Goal: Task Accomplishment & Management: Manage account settings

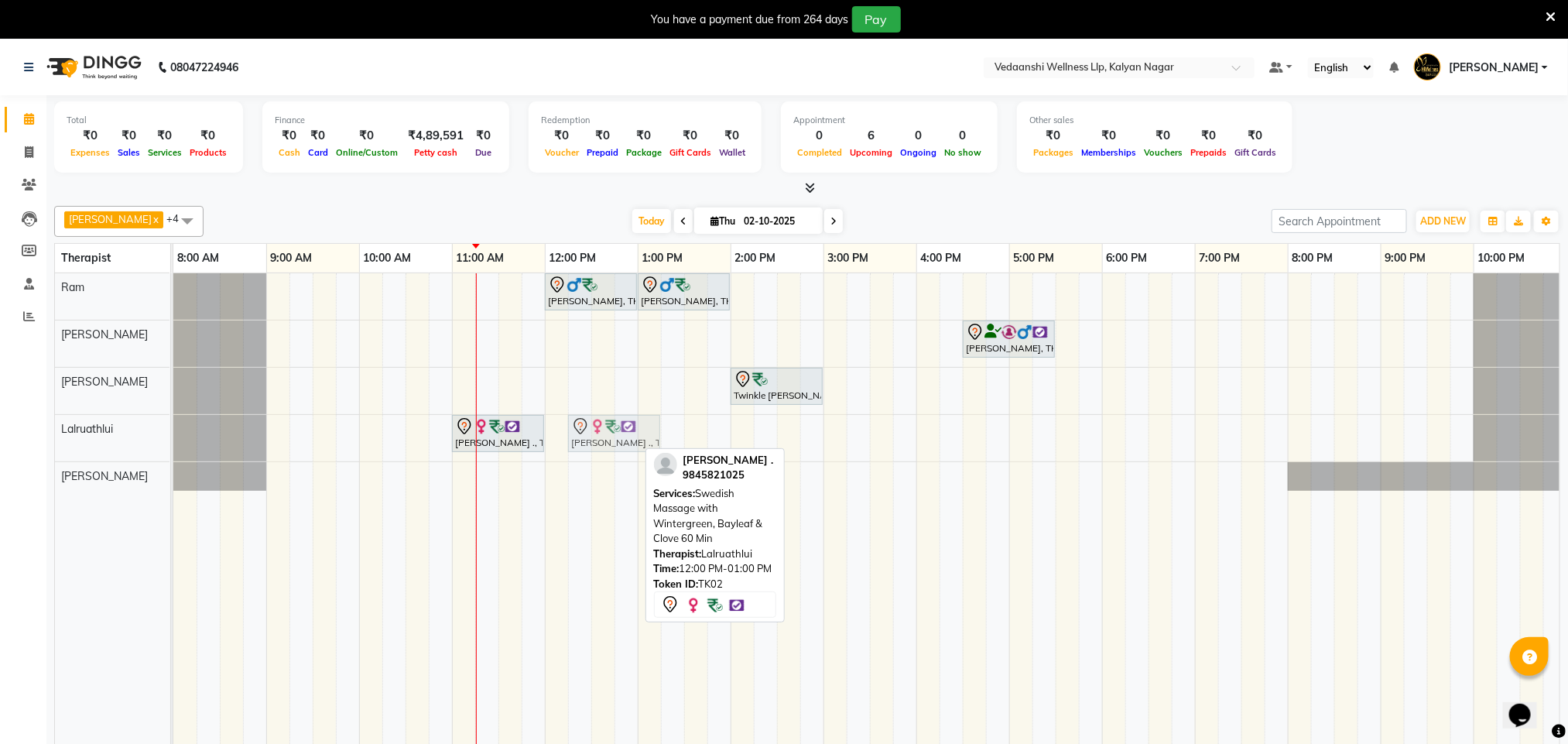
drag, startPoint x: 565, startPoint y: 435, endPoint x: 592, endPoint y: 433, distance: 27.1
click at [174, 433] on div "[PERSON_NAME] ., TK02, 11:00 AM-12:00 PM, Swedish Massage with Wintergreen, Bay…" at bounding box center [174, 438] width 0 height 46
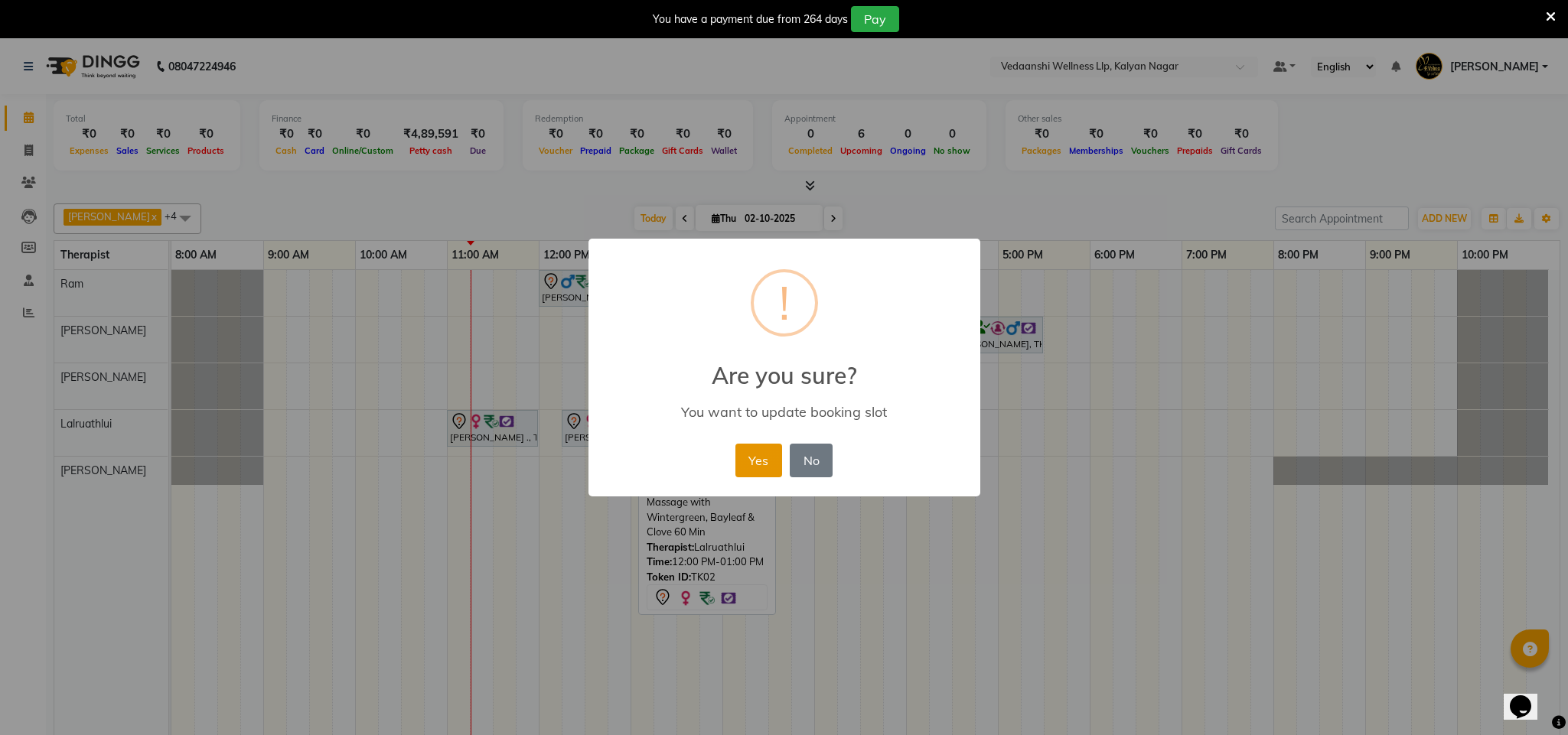
click at [774, 450] on button "Yes" at bounding box center [759, 460] width 47 height 33
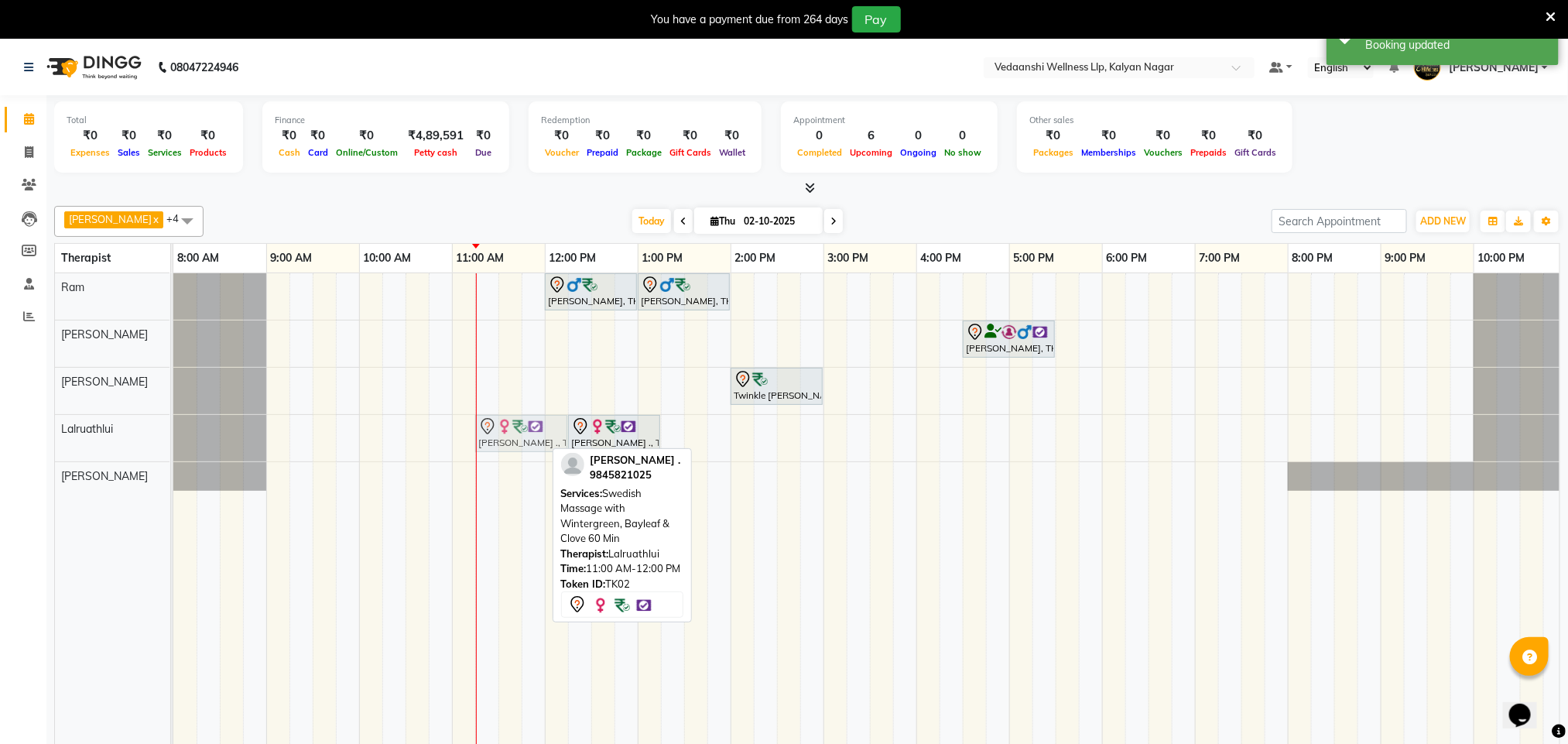
click at [174, 435] on div "Madhumathi ., TK02, 11:00 AM-12:00 PM, Swedish Massage with Wintergreen, Baylea…" at bounding box center [174, 438] width 0 height 46
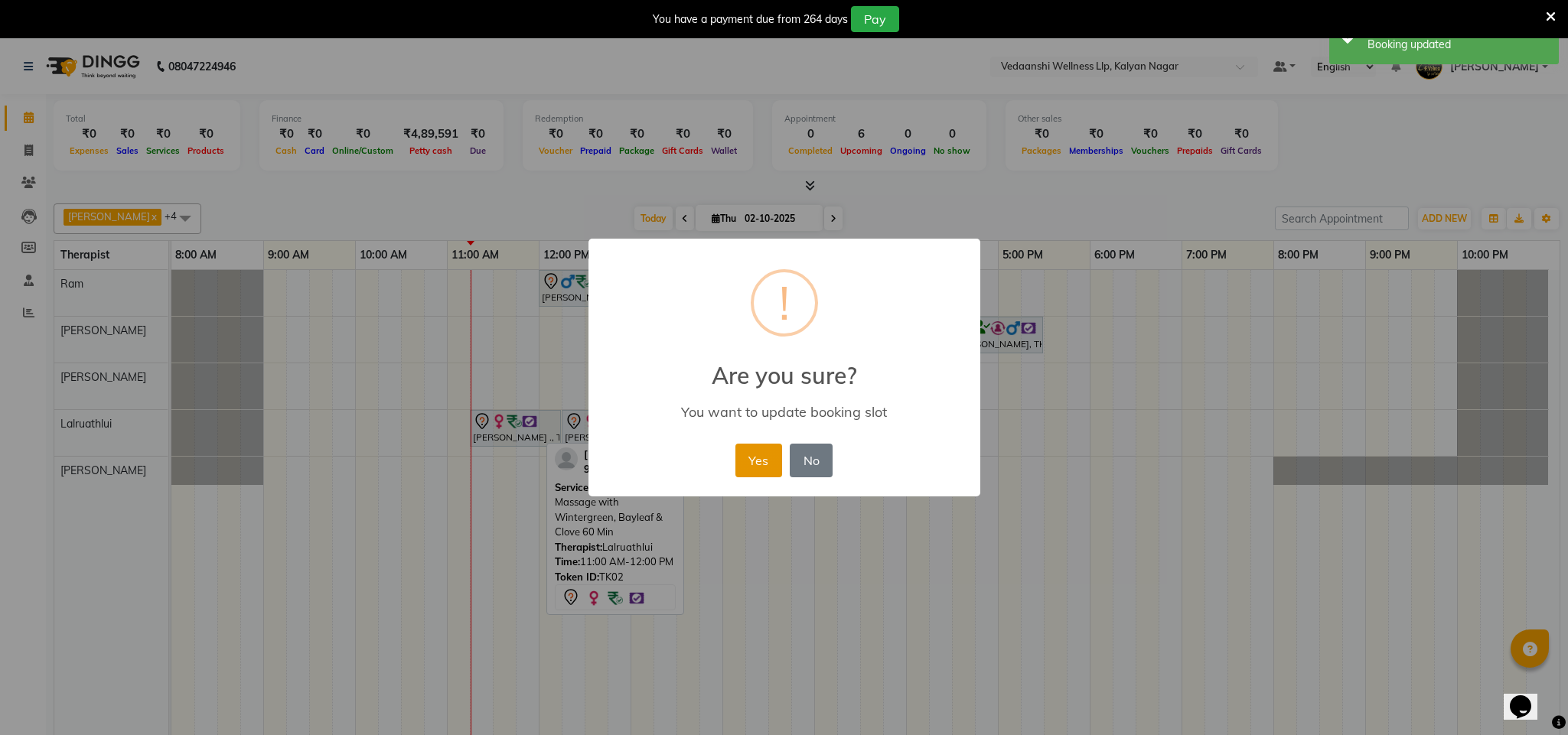
click at [746, 462] on button "Yes" at bounding box center [759, 460] width 47 height 33
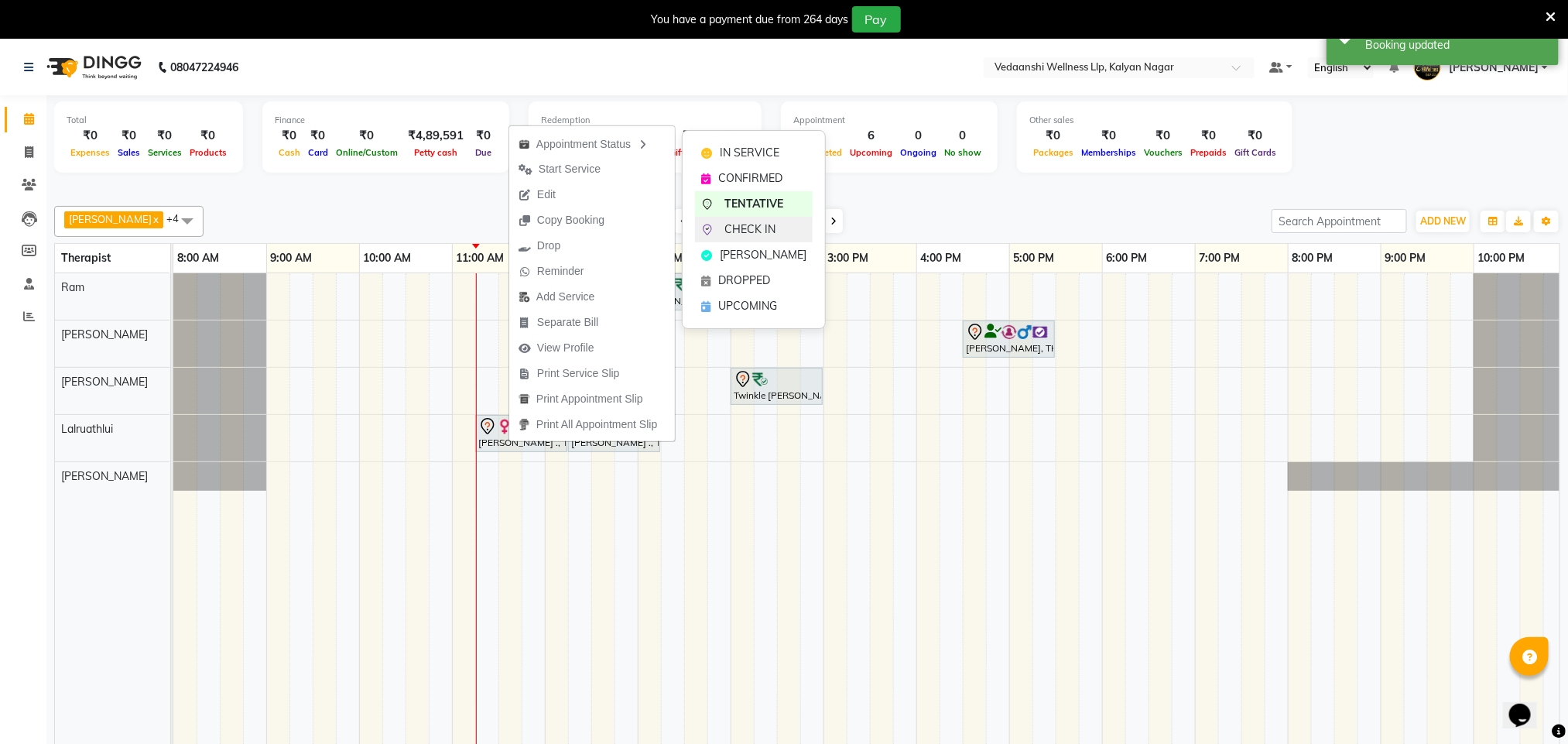
click at [762, 224] on span "CHECK IN" at bounding box center [749, 229] width 51 height 16
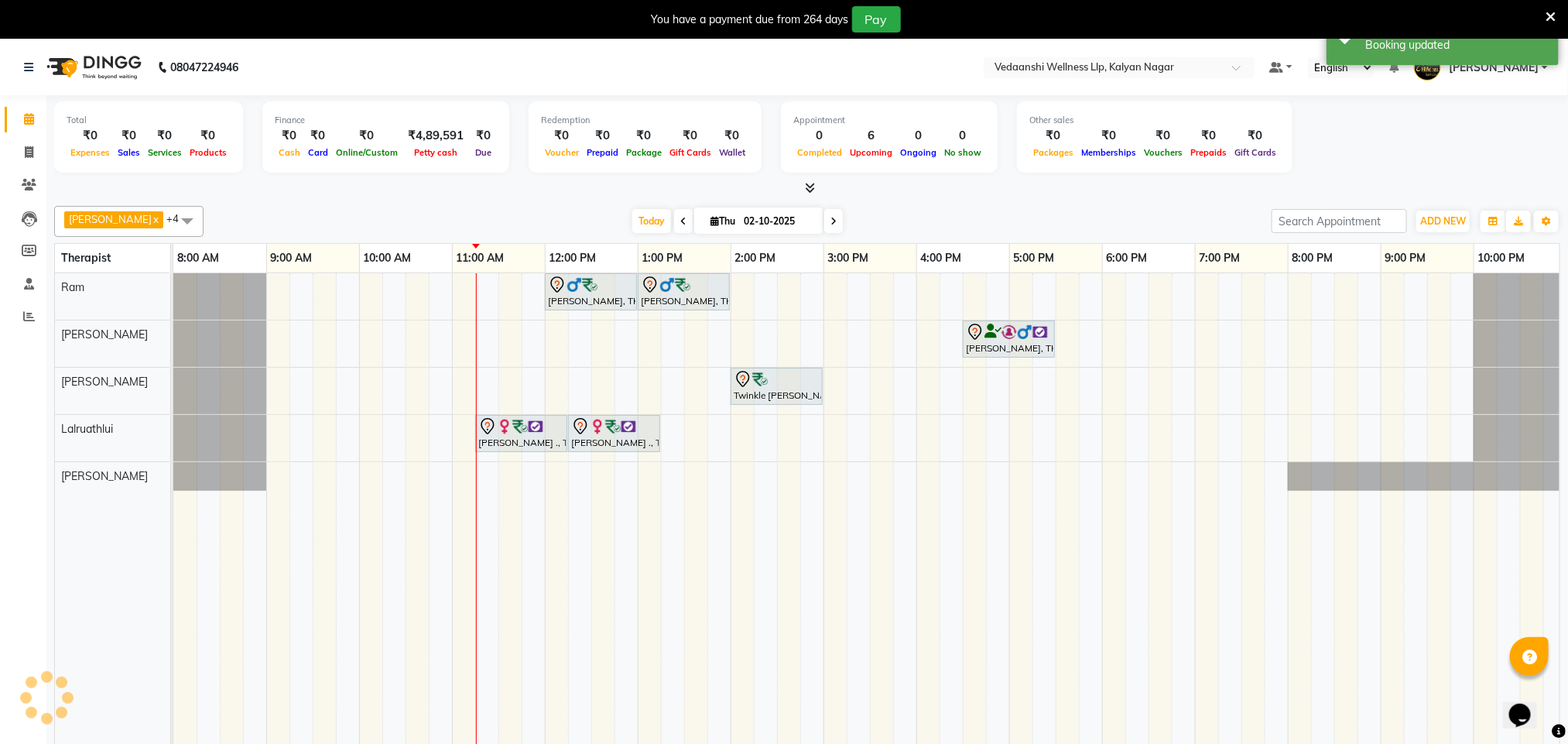
click at [952, 203] on div "[PERSON_NAME] x [PERSON_NAME] x Lalruathlui x Ram x [PERSON_NAME] x +4 Select A…" at bounding box center [807, 482] width 1506 height 566
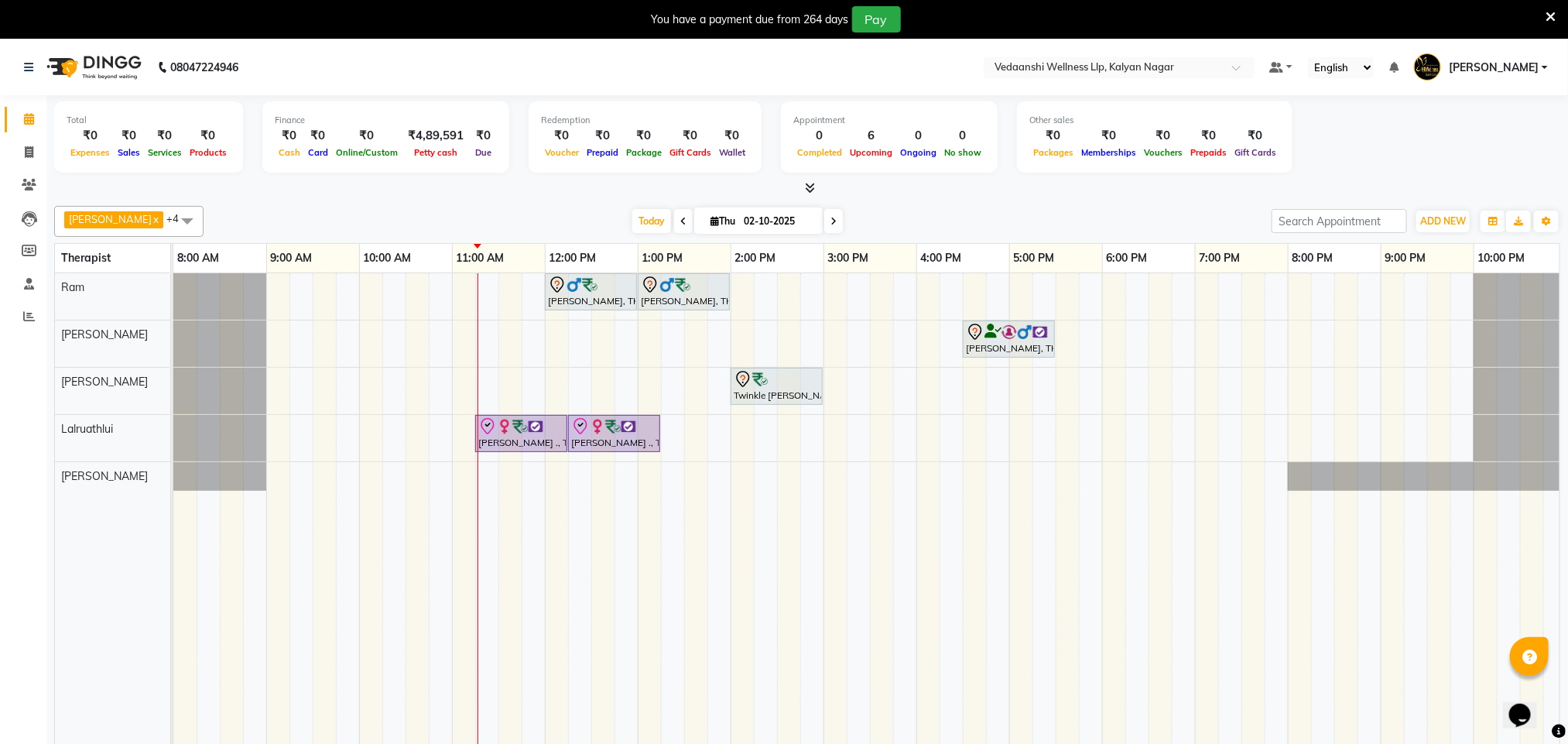
click at [1549, 15] on icon at bounding box center [1550, 17] width 10 height 14
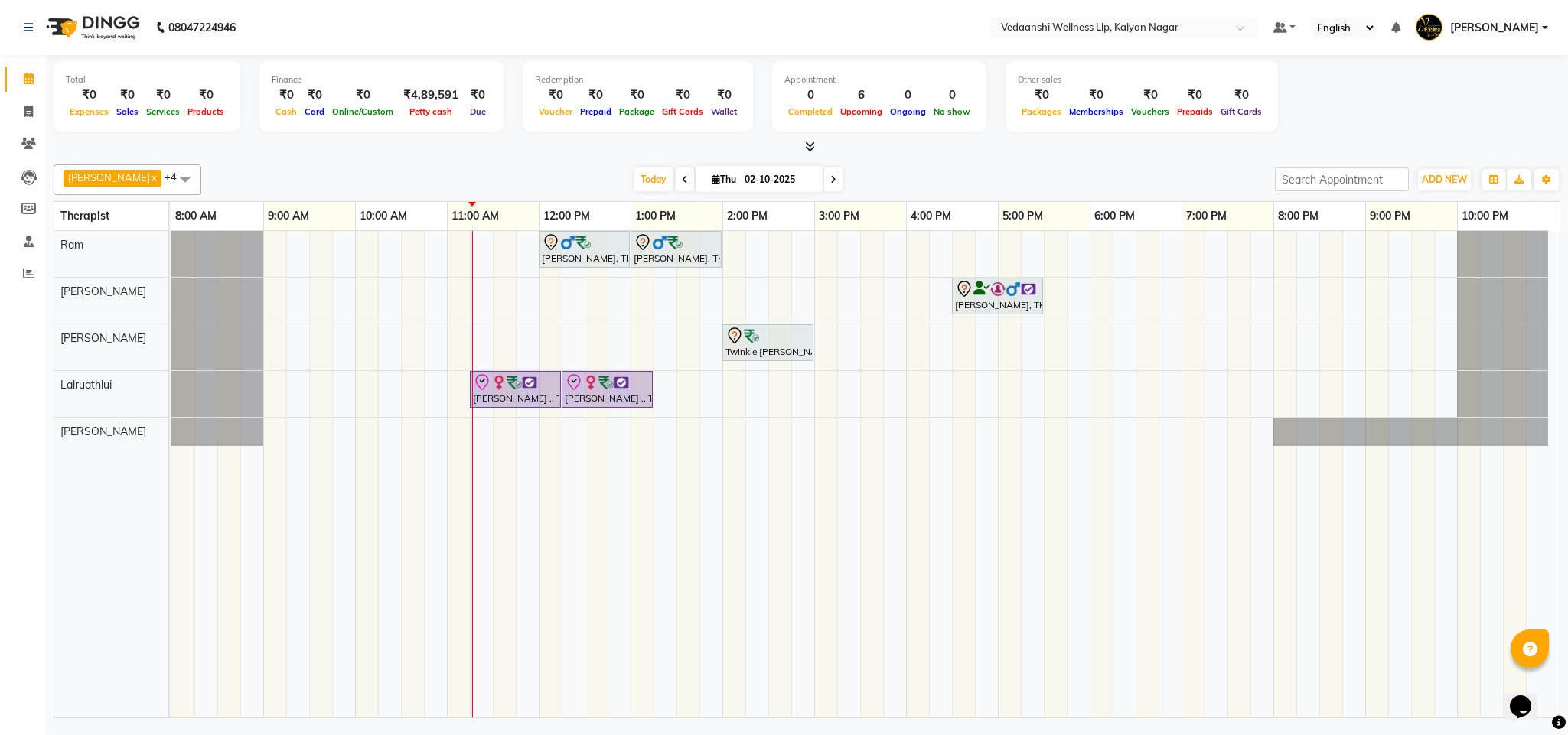
click at [822, 251] on div "Kiran Reddy, TK04, 12:00 PM-01:00 PM, Deep Tissue Massage with Wintergreen oil …" at bounding box center [866, 474] width 1389 height 487
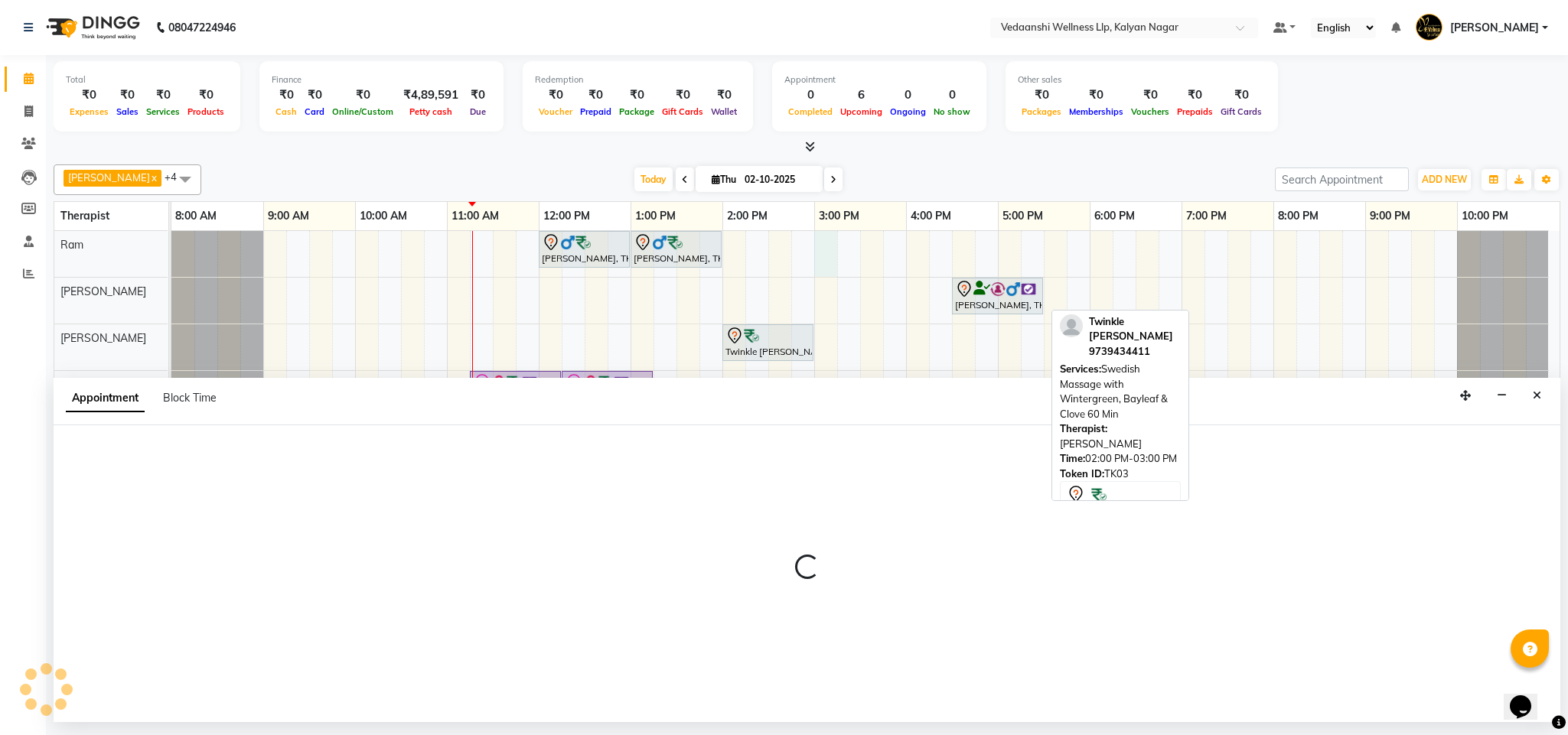
select select "67164"
select select "900"
select select "tentative"
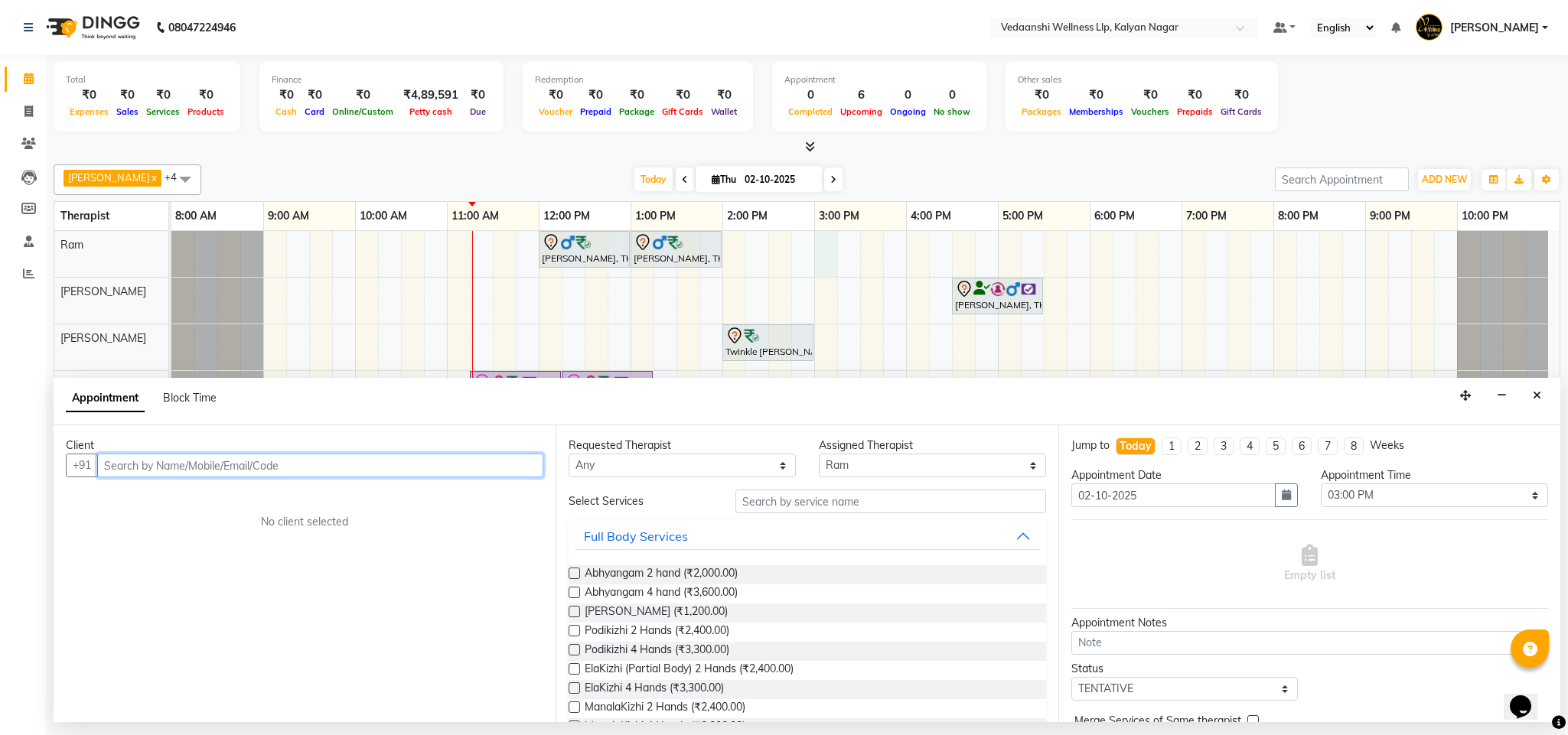
click at [278, 473] on input "text" at bounding box center [320, 465] width 447 height 24
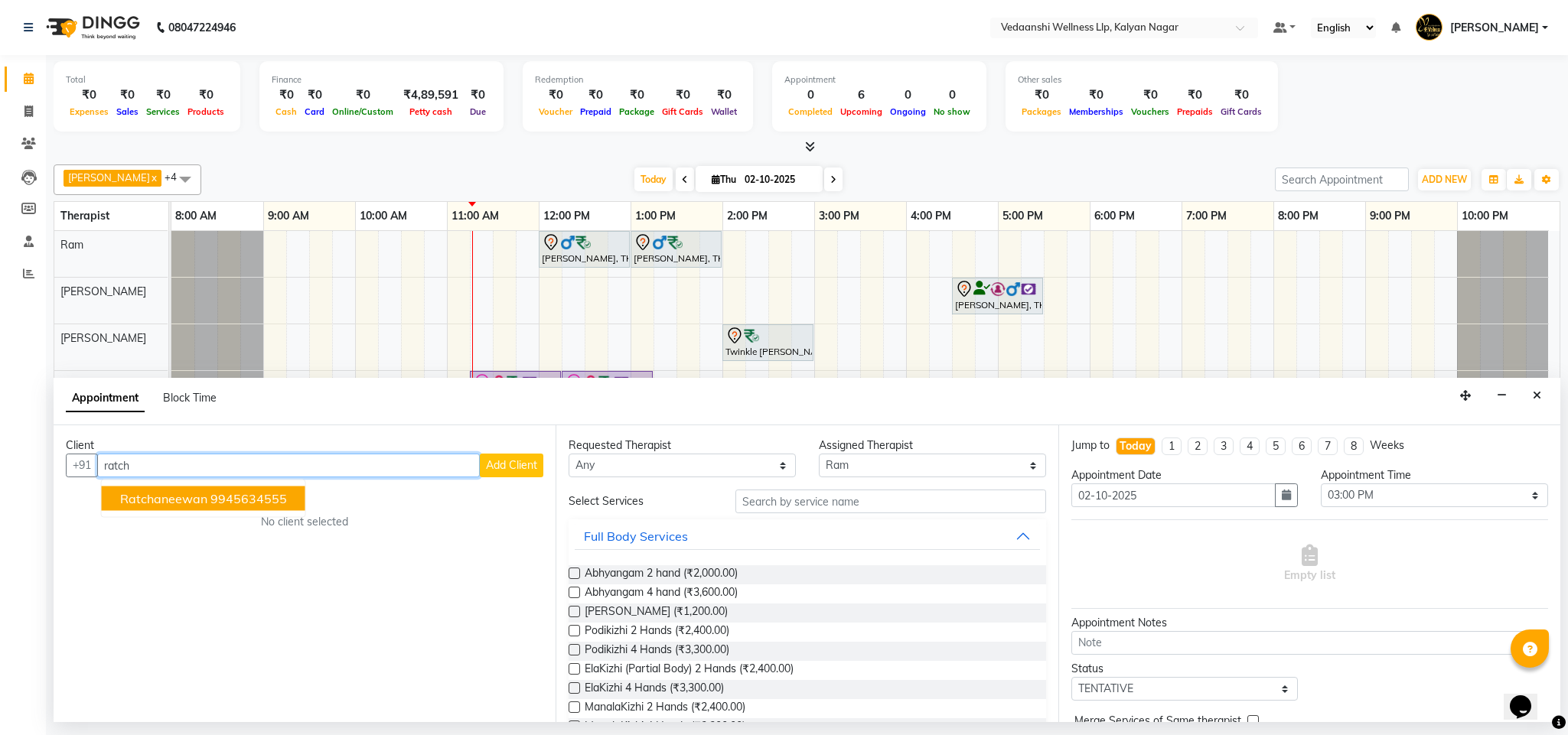
click at [248, 503] on ngb-highlight "9945634555" at bounding box center [249, 499] width 77 height 16
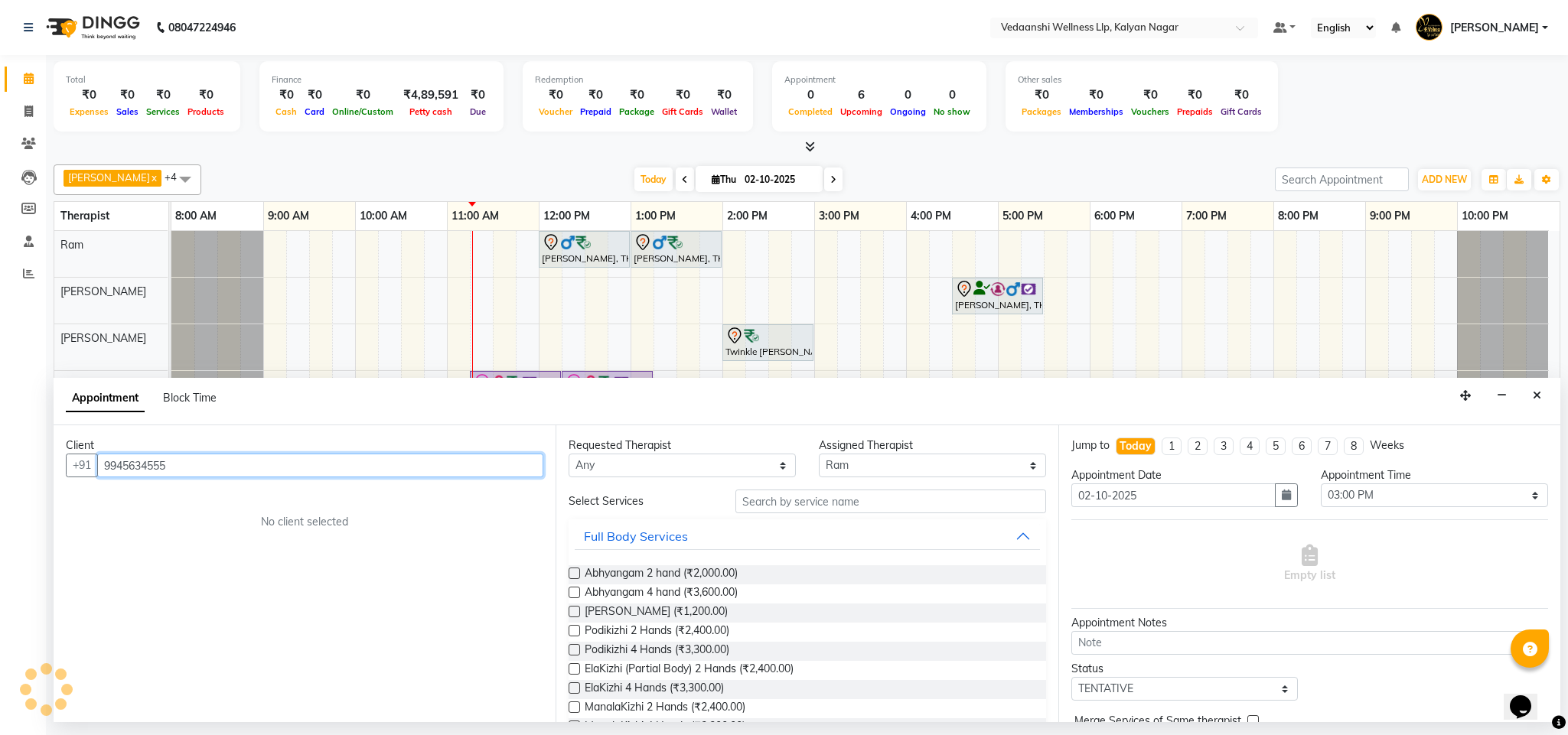
type input "9945634555"
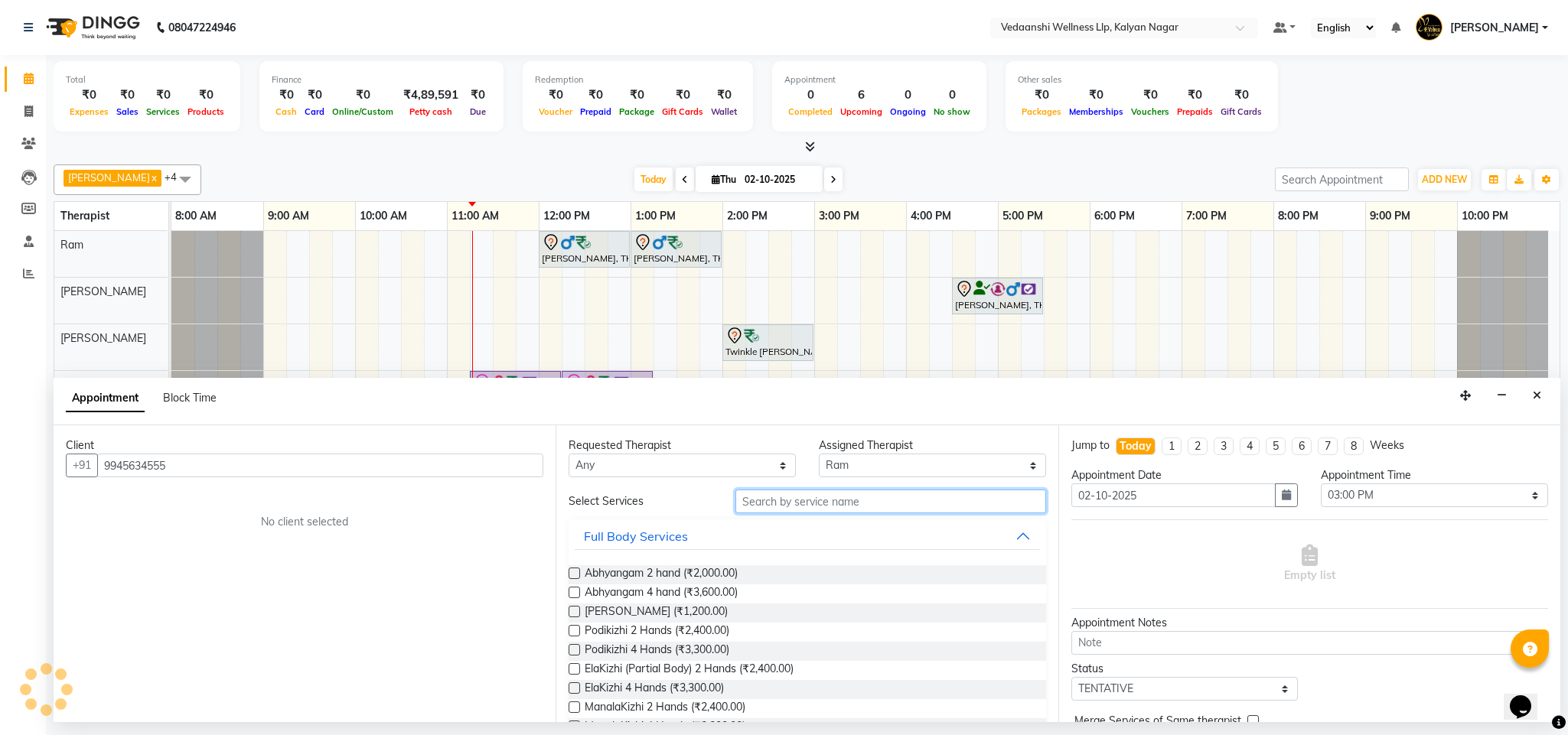
click at [781, 498] on input "text" at bounding box center [891, 501] width 311 height 24
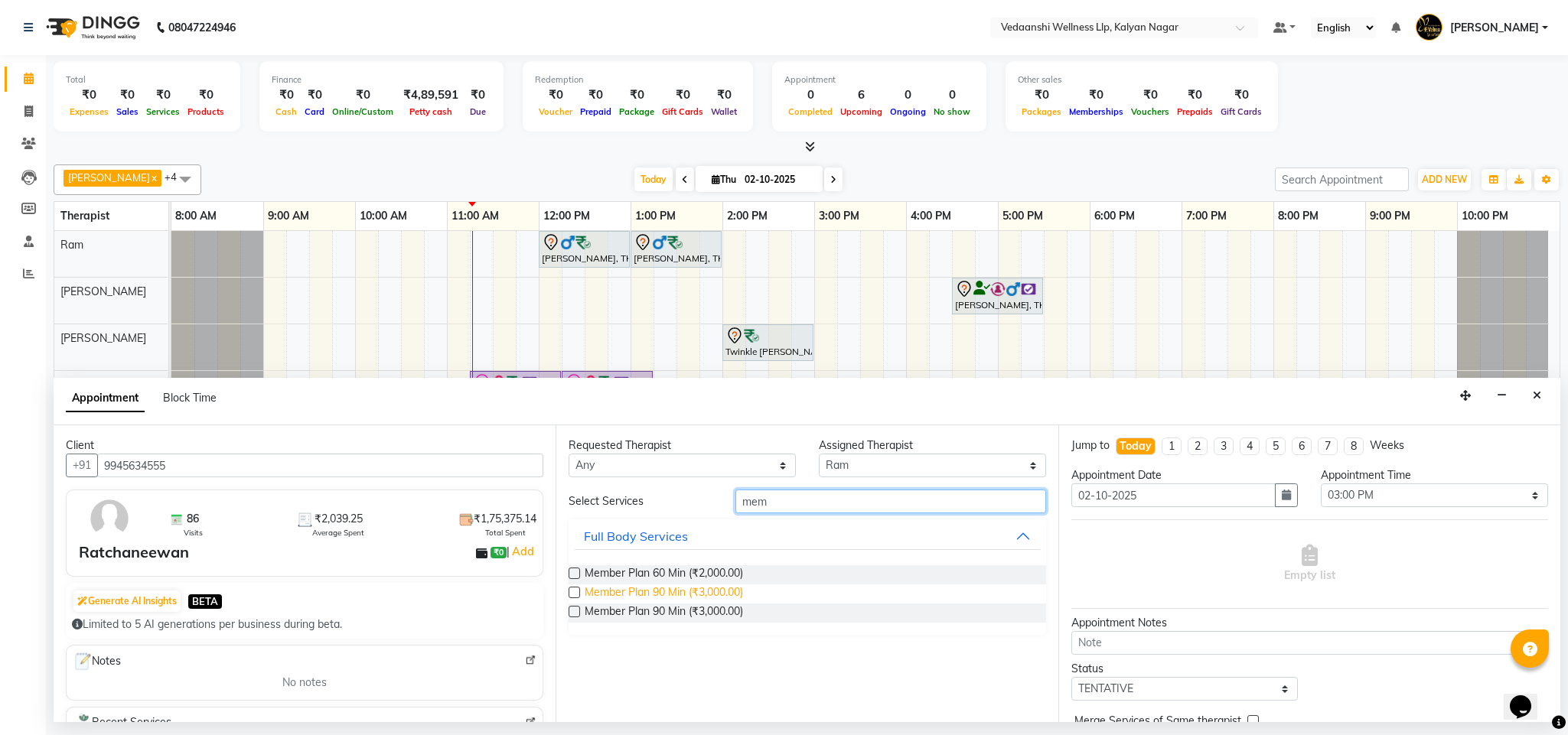
type input "mem"
click at [706, 590] on span "Member Plan 90 Min (₹3,000.00)" at bounding box center [664, 594] width 158 height 19
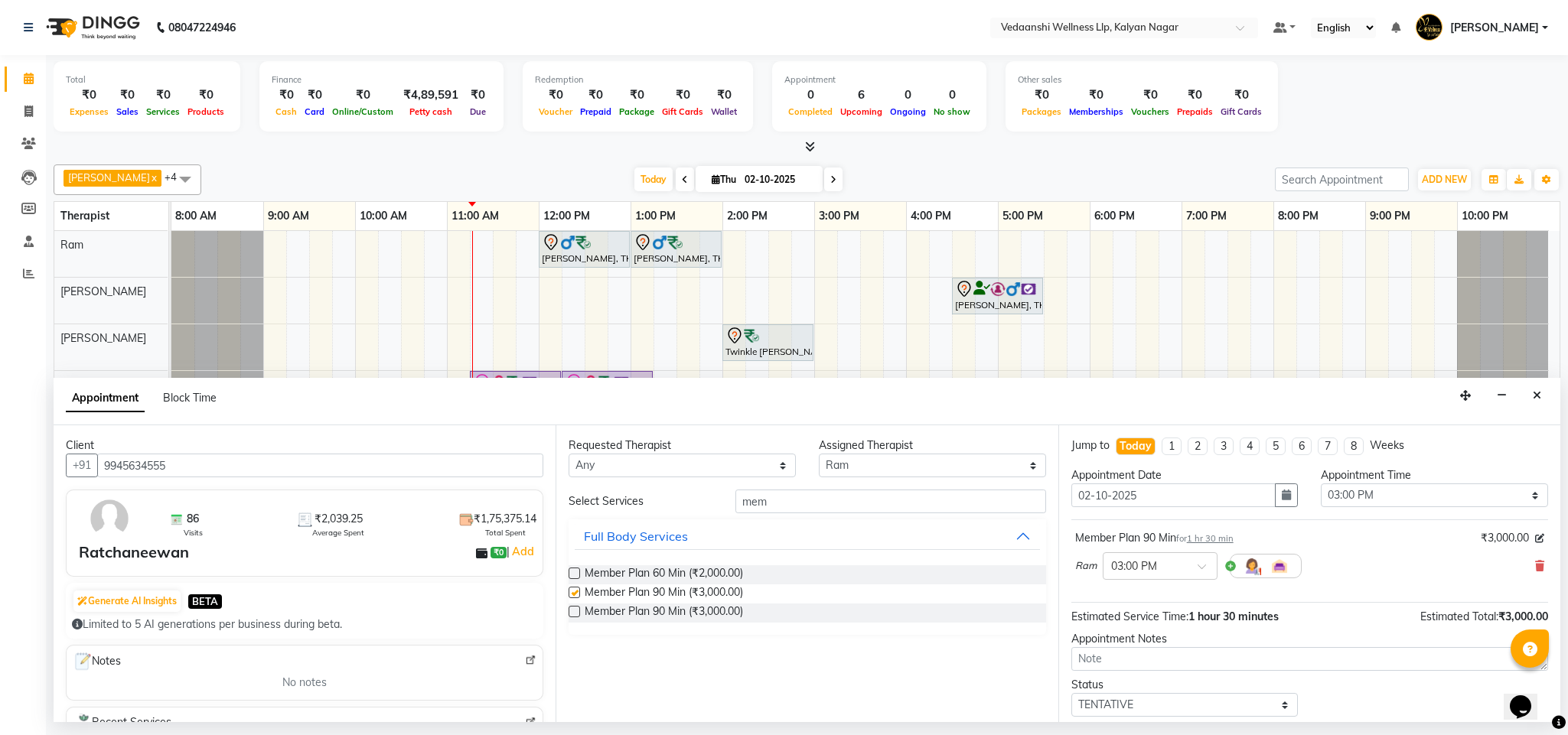
checkbox input "false"
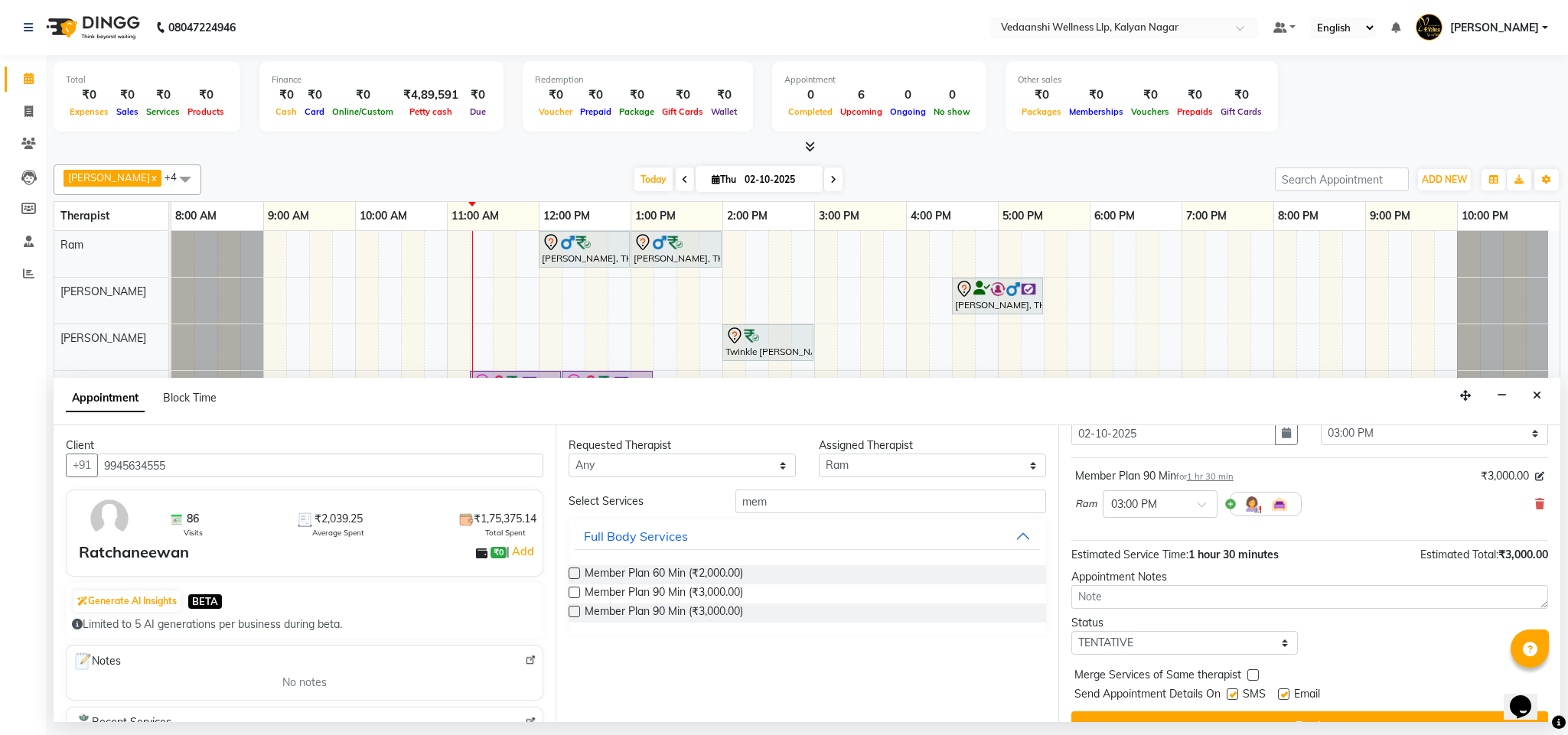
scroll to position [94, 0]
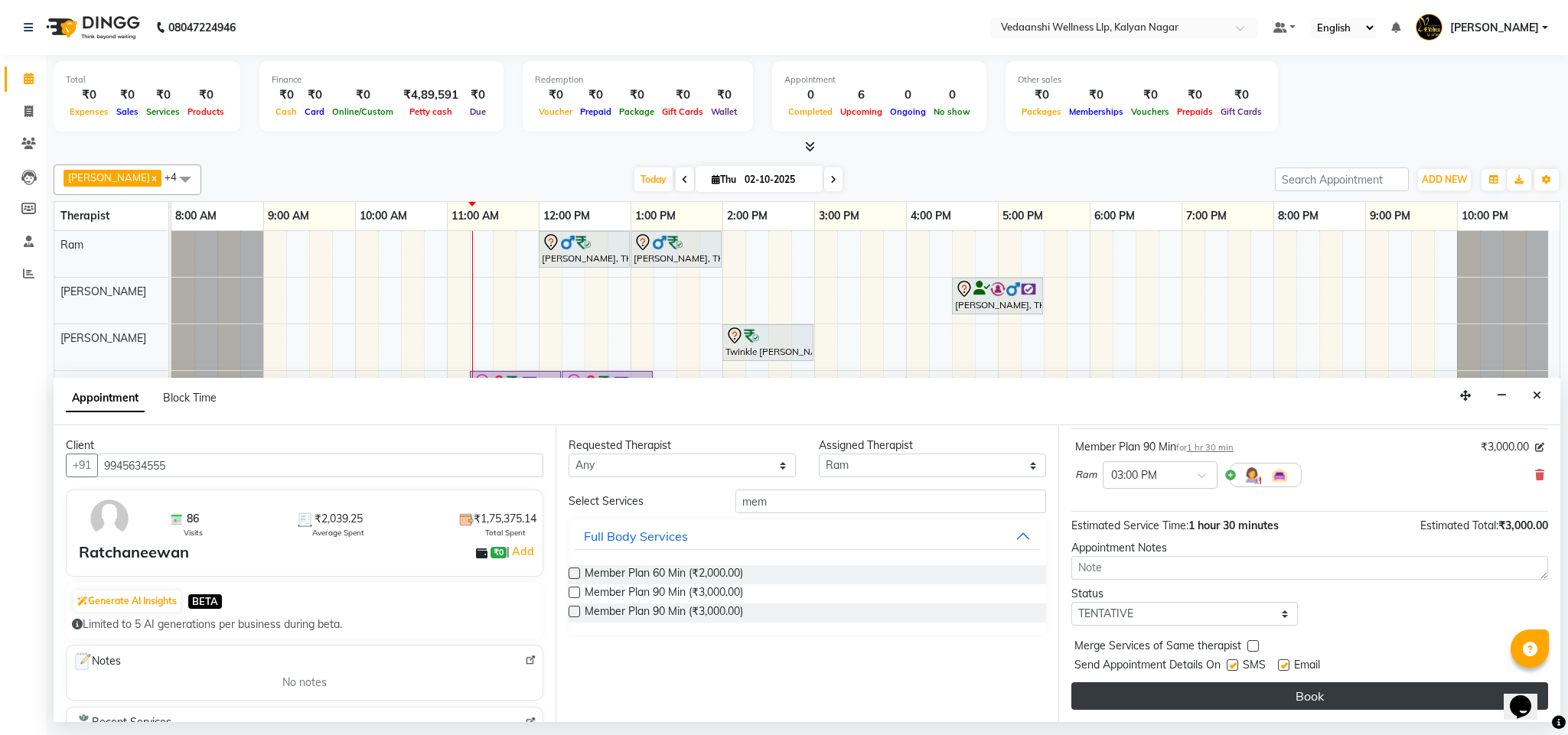
click at [1135, 702] on button "Book" at bounding box center [1310, 695] width 477 height 27
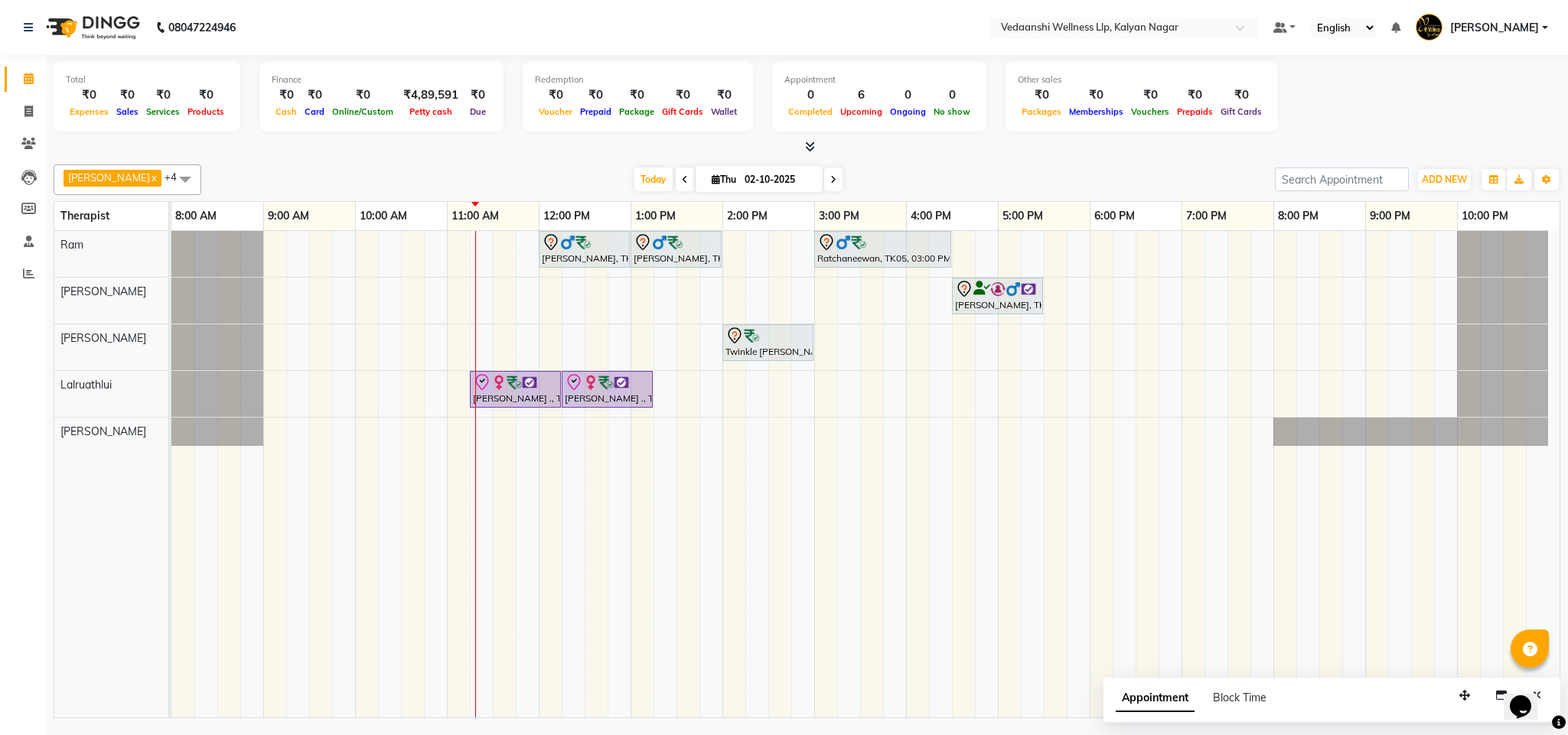
click at [712, 175] on span "Thu" at bounding box center [724, 179] width 32 height 12
select select "10"
select select "2025"
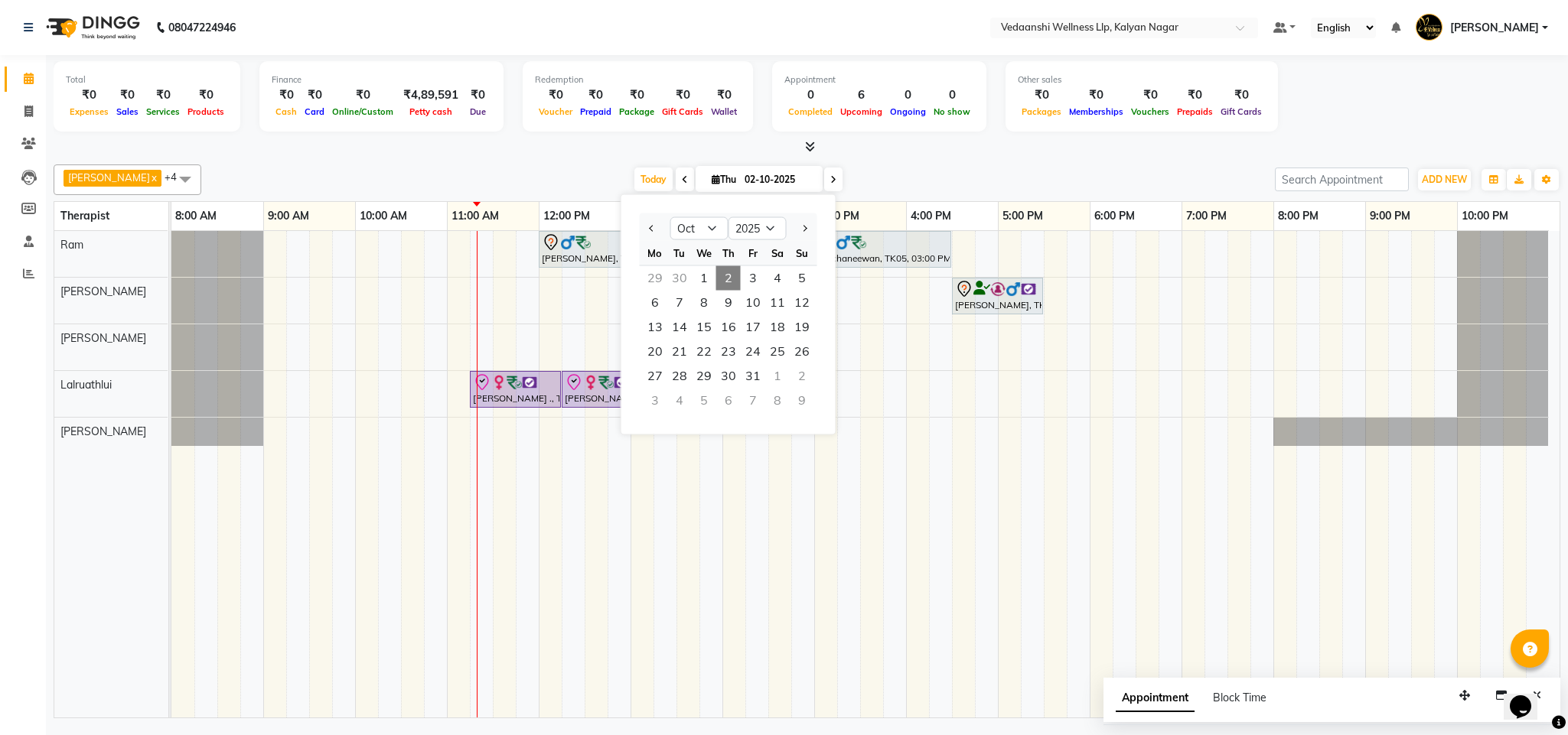
click at [949, 154] on div at bounding box center [807, 147] width 1507 height 16
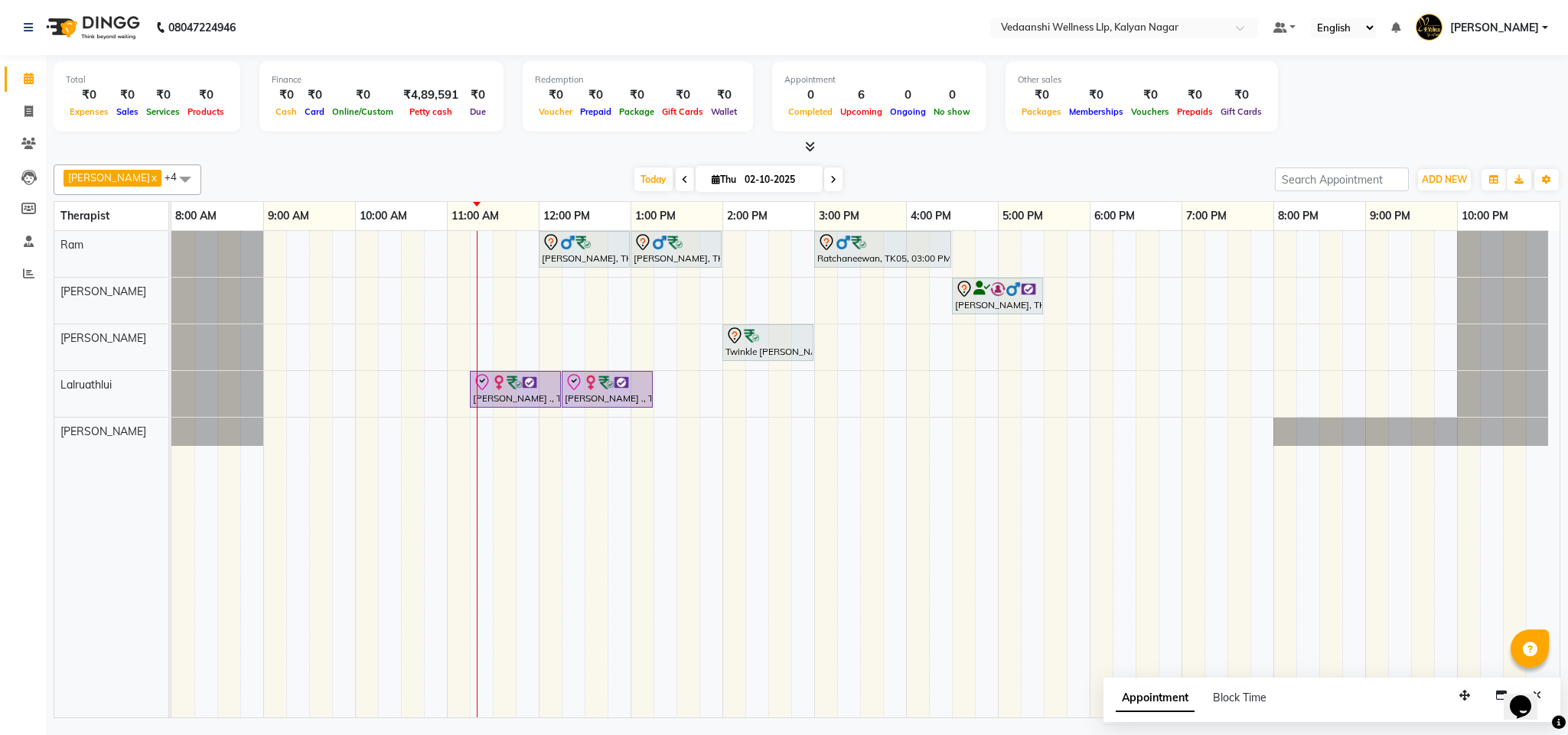
click at [740, 179] on input "02-10-2025" at bounding box center [778, 180] width 77 height 23
select select "10"
select select "2025"
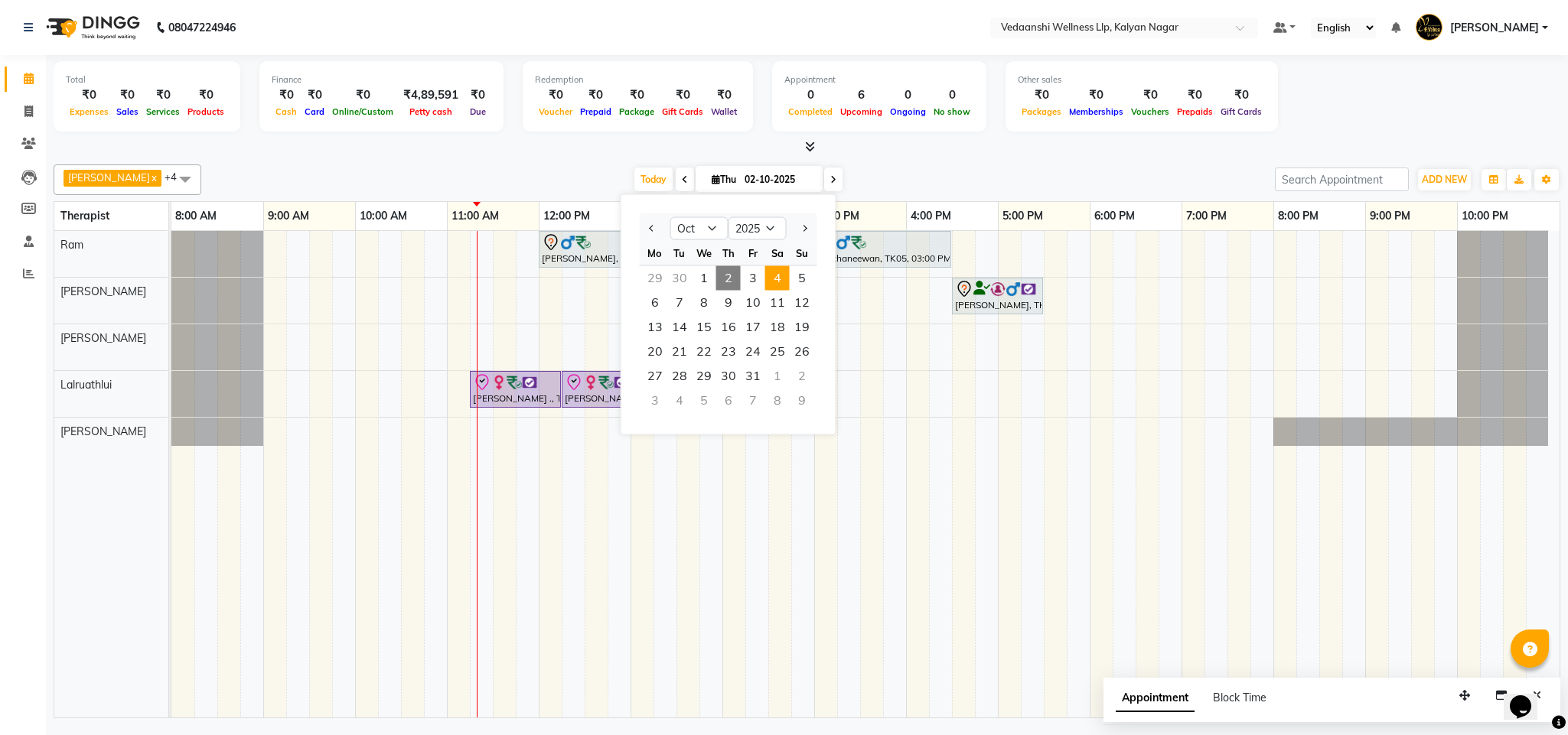
click at [787, 281] on span "4" at bounding box center [778, 279] width 25 height 25
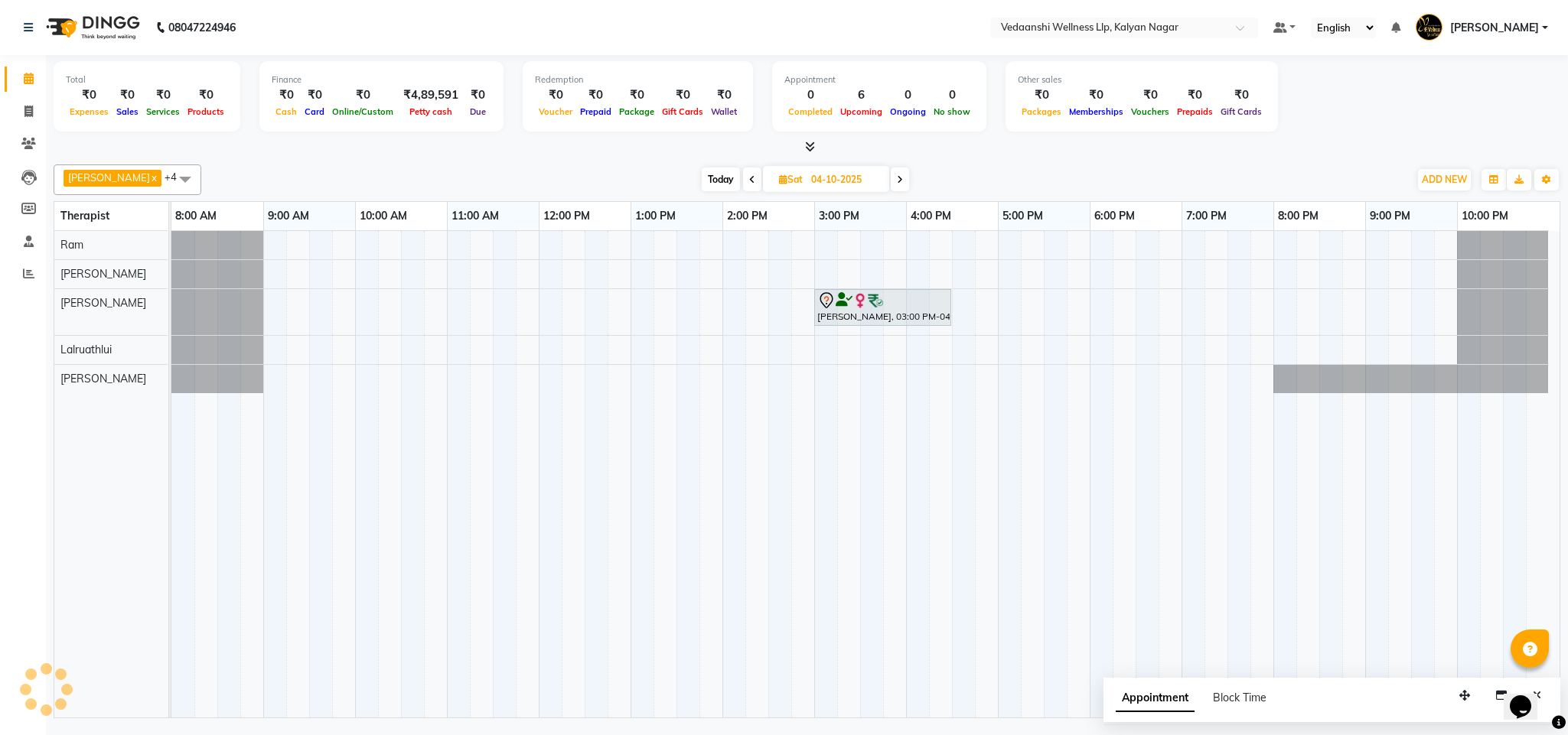
scroll to position [0, 7]
click at [897, 179] on icon at bounding box center [900, 180] width 6 height 9
type input "05-10-2025"
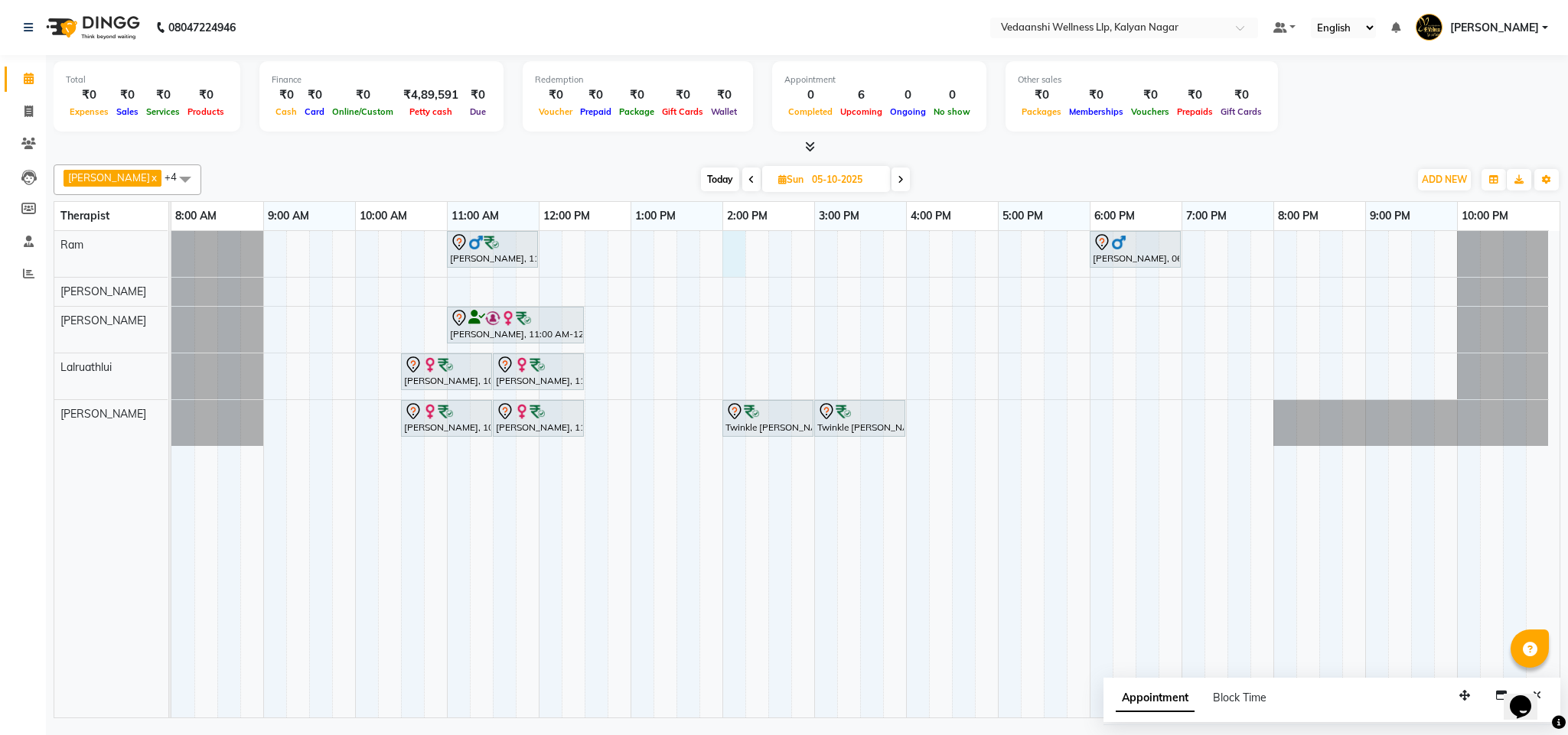
click at [731, 241] on div "Vijendra Singh, 11:00 AM-12:00 PM, Swedish Massage with Wintergreen, Bayleaf & …" at bounding box center [866, 474] width 1389 height 487
select select "67164"
select select "tentative"
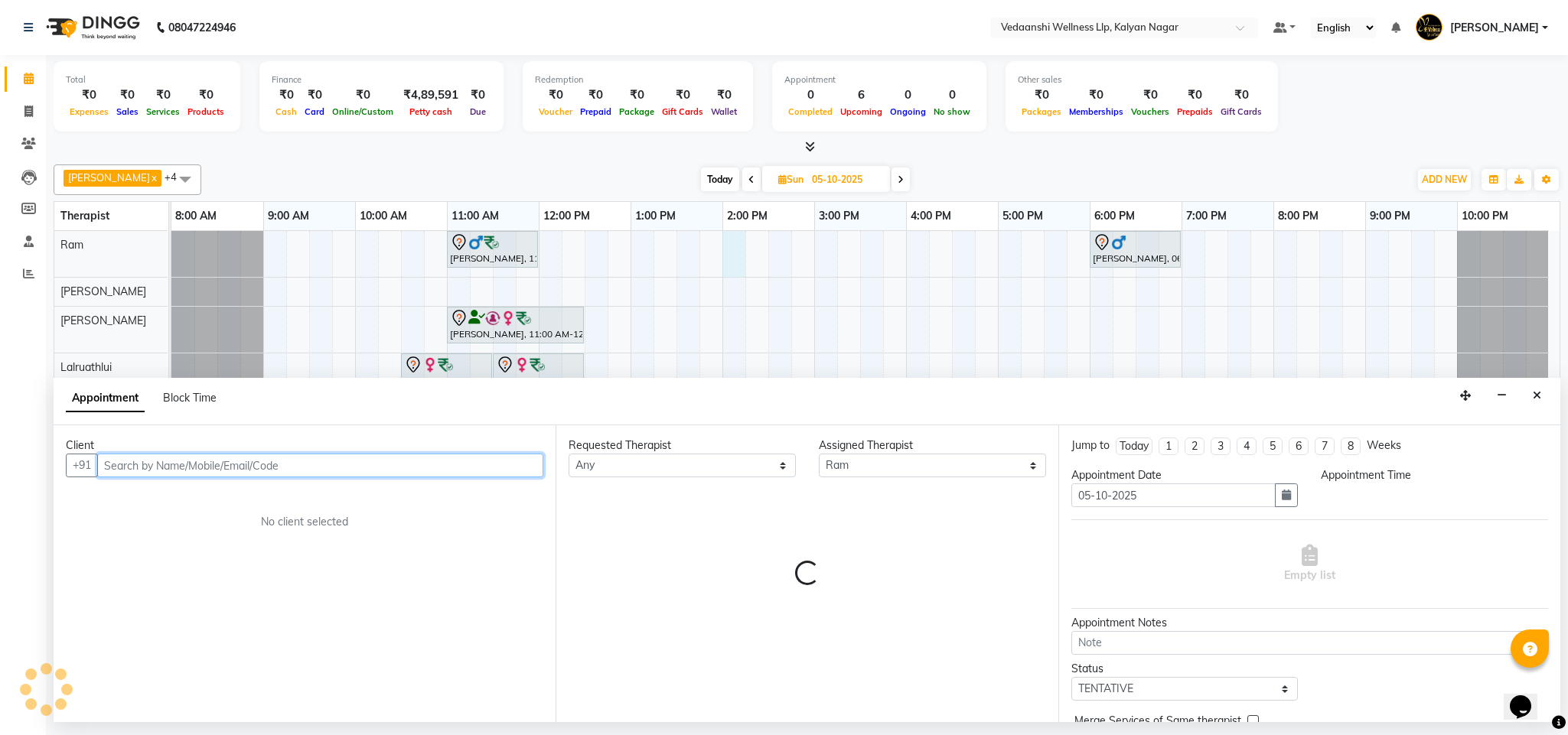
select select "840"
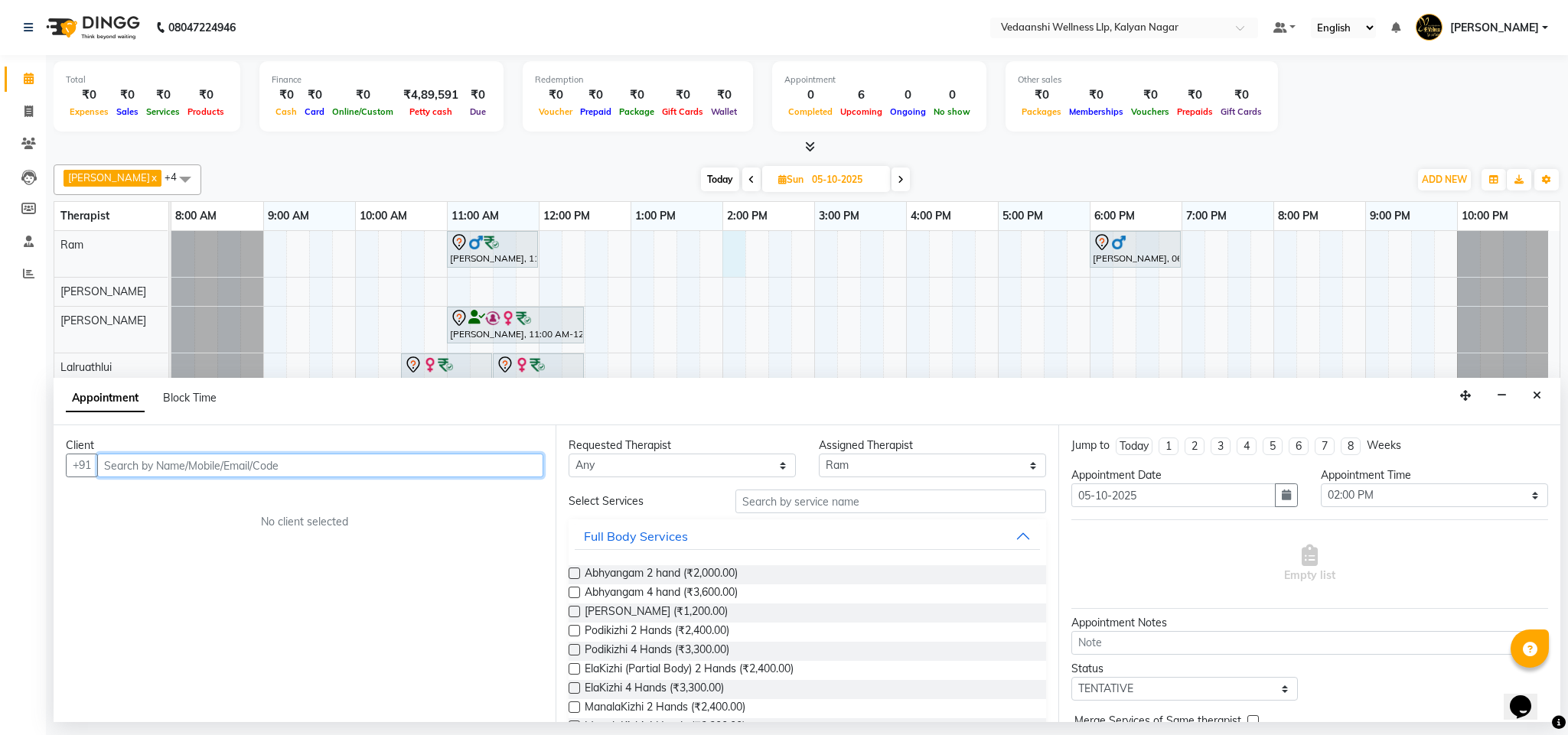
click at [450, 464] on input "text" at bounding box center [320, 465] width 447 height 24
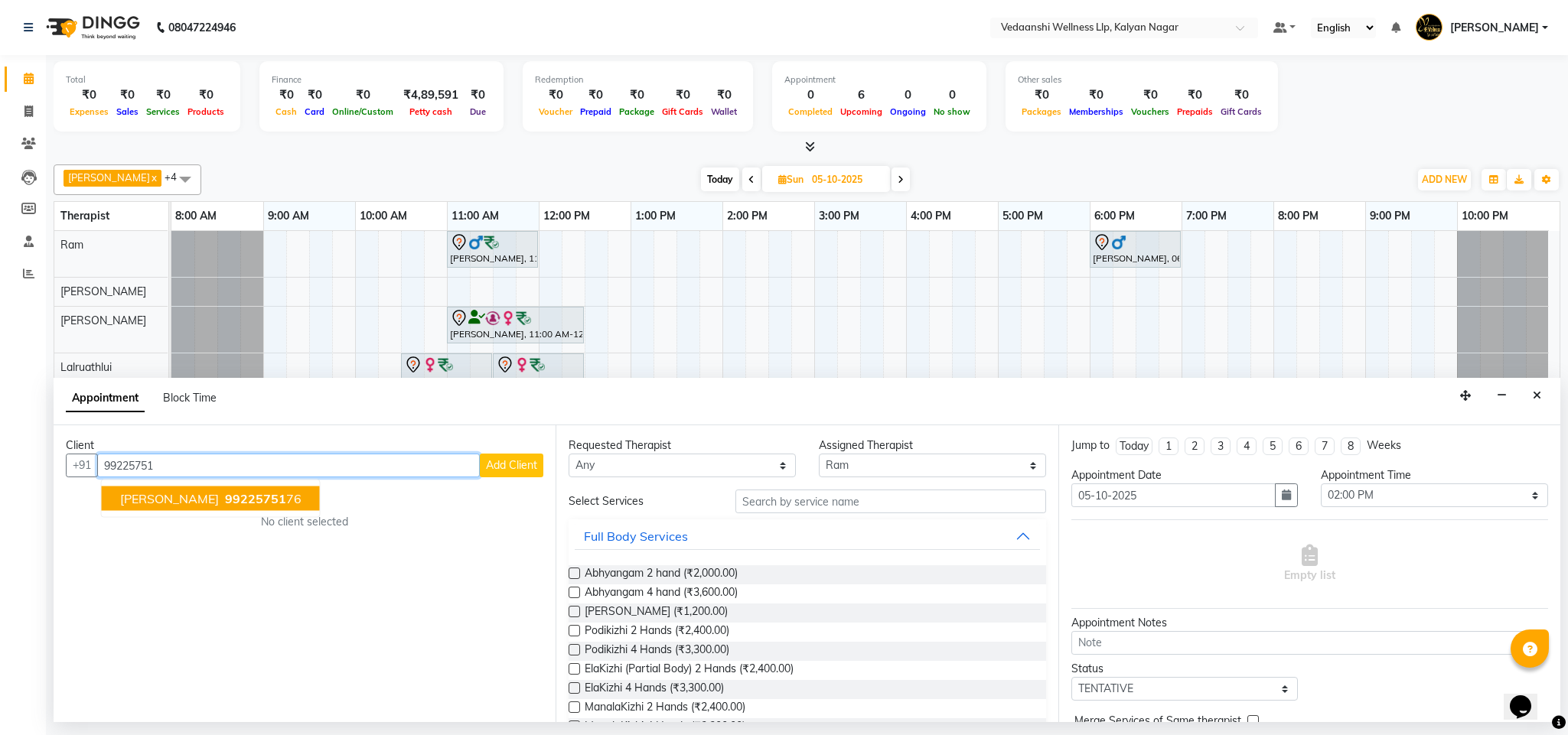
click at [252, 501] on span "99225751" at bounding box center [256, 499] width 61 height 16
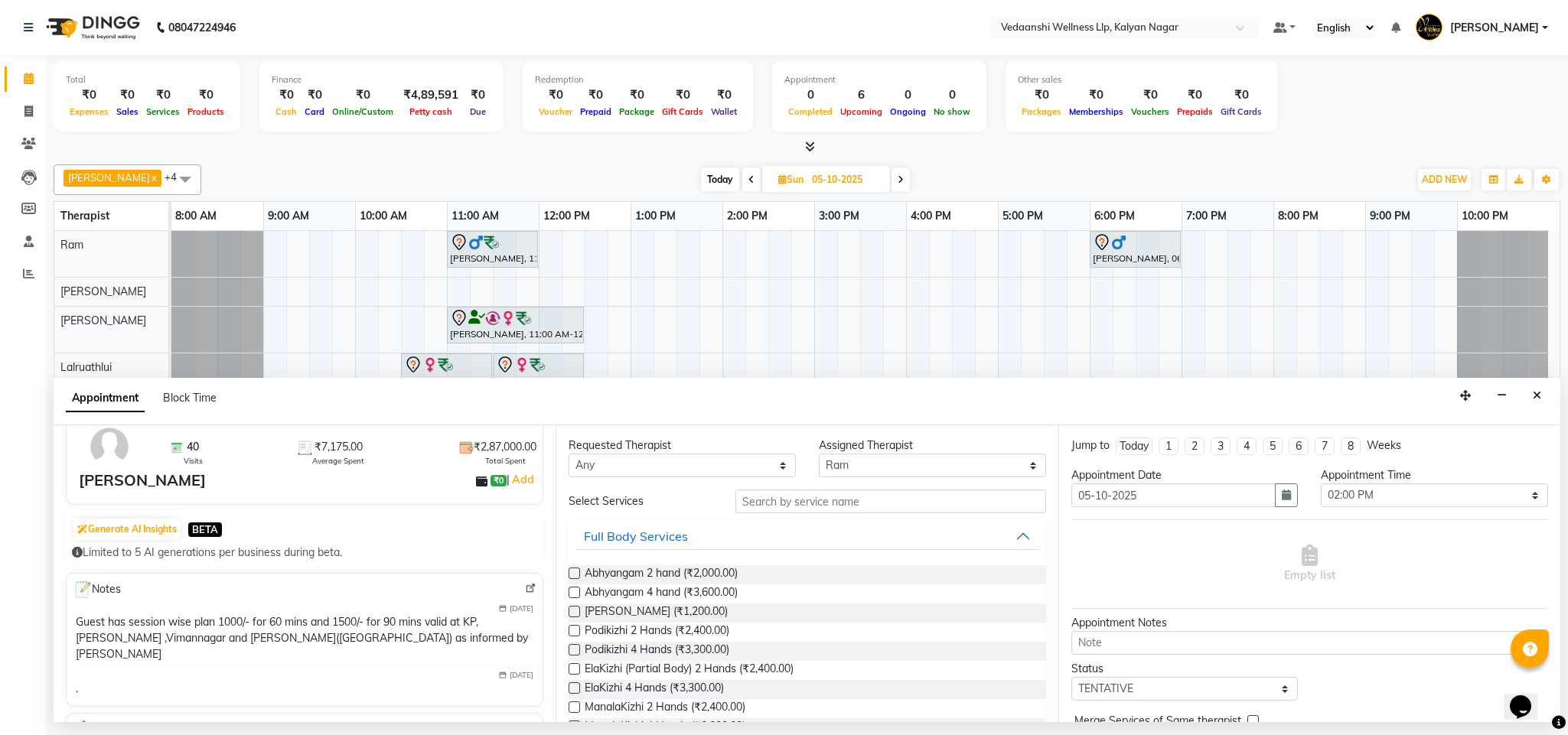
scroll to position [0, 0]
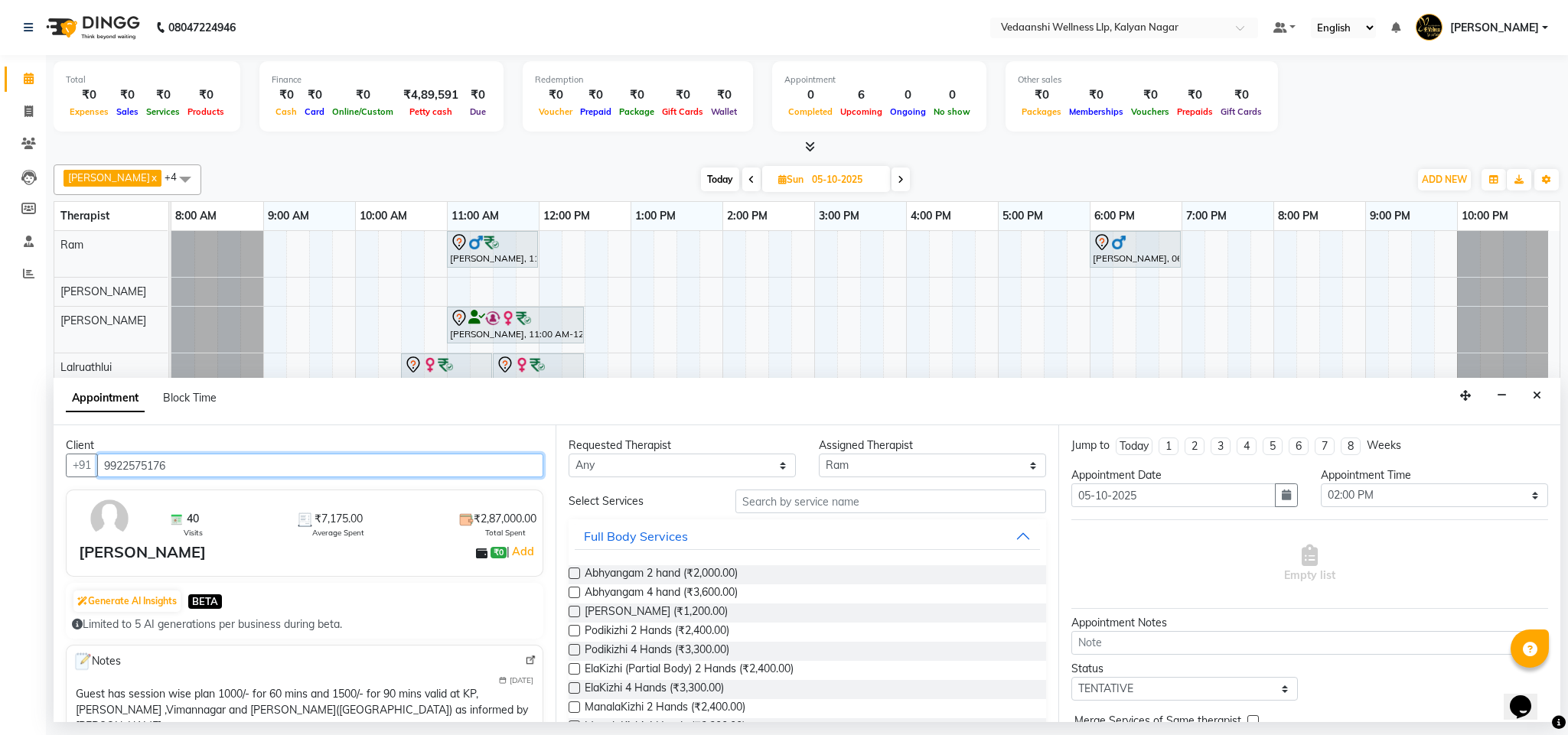
type input "9922575176"
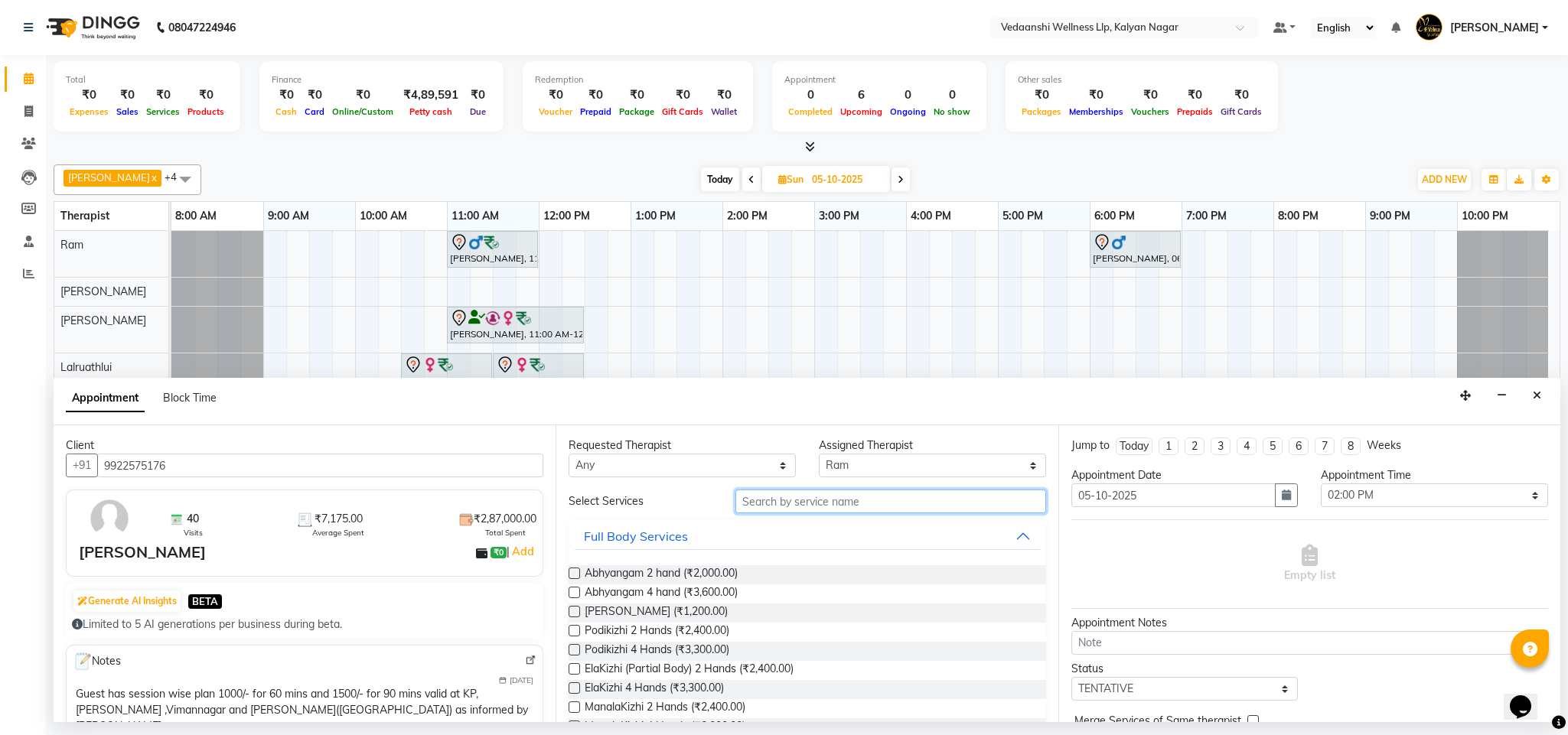
click at [770, 508] on input "text" at bounding box center [891, 501] width 311 height 24
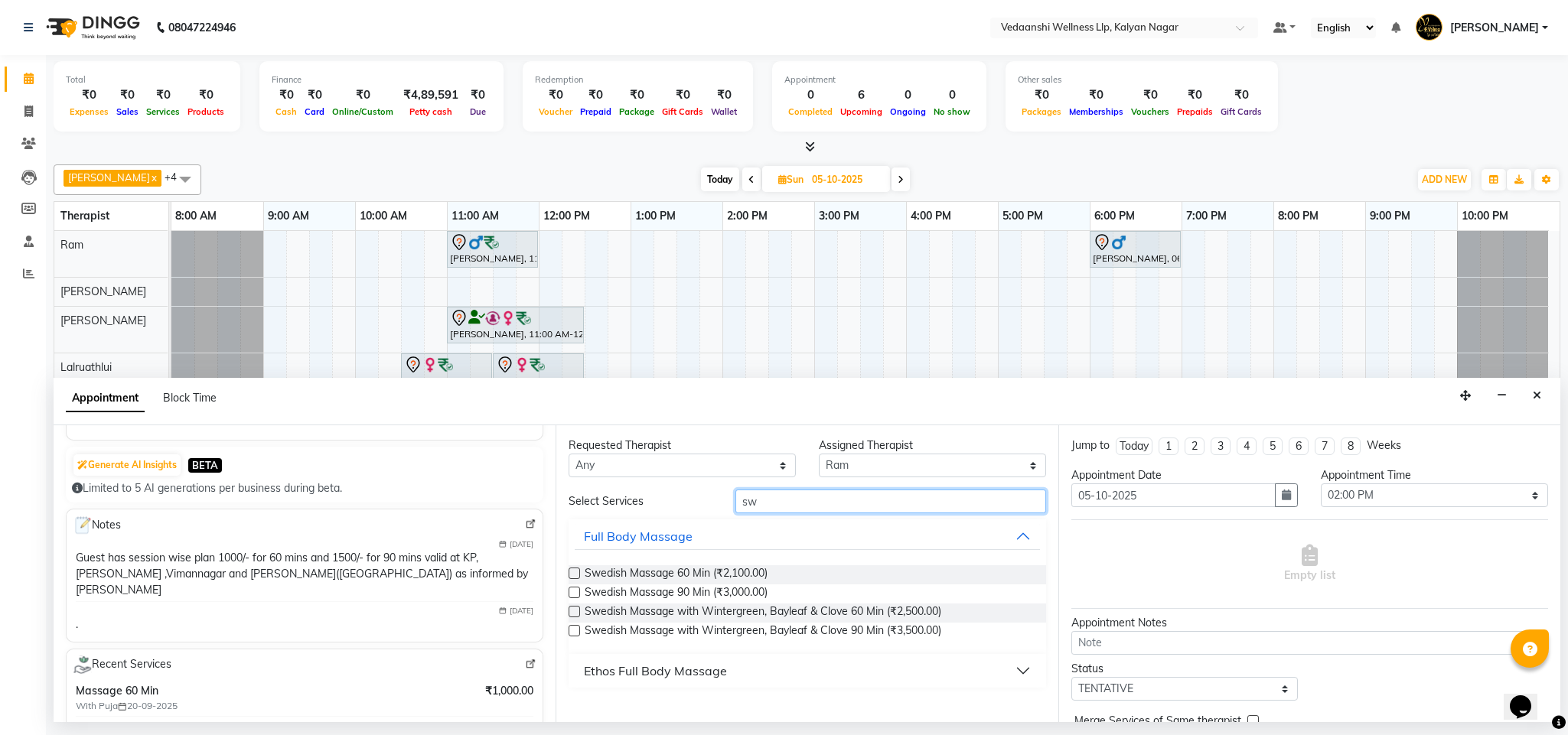
scroll to position [156, 0]
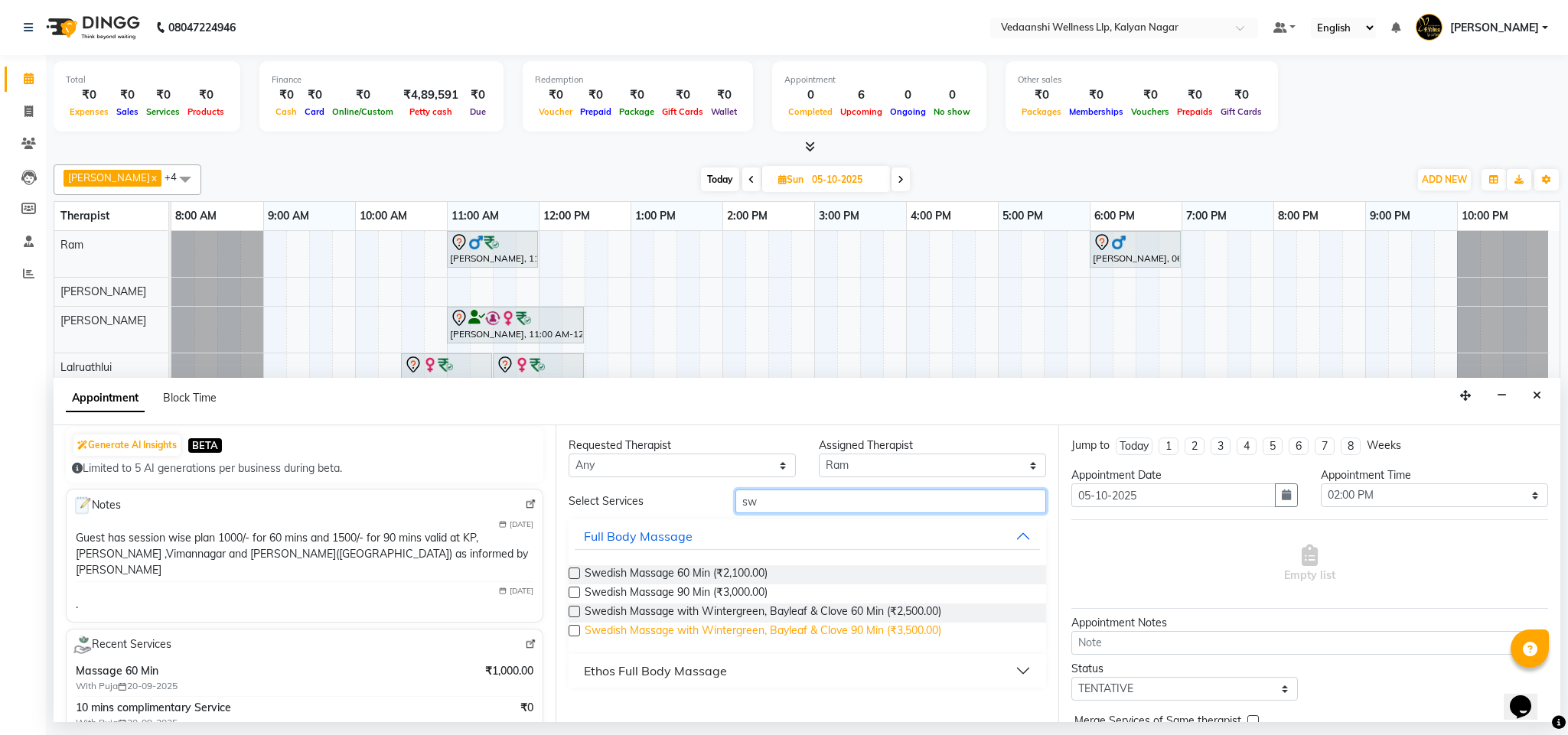
type input "sw"
click at [882, 634] on span "Swedish Massage with Wintergreen, Bayleaf & Clove 90 Min (₹3,500.00)" at bounding box center [763, 632] width 356 height 19
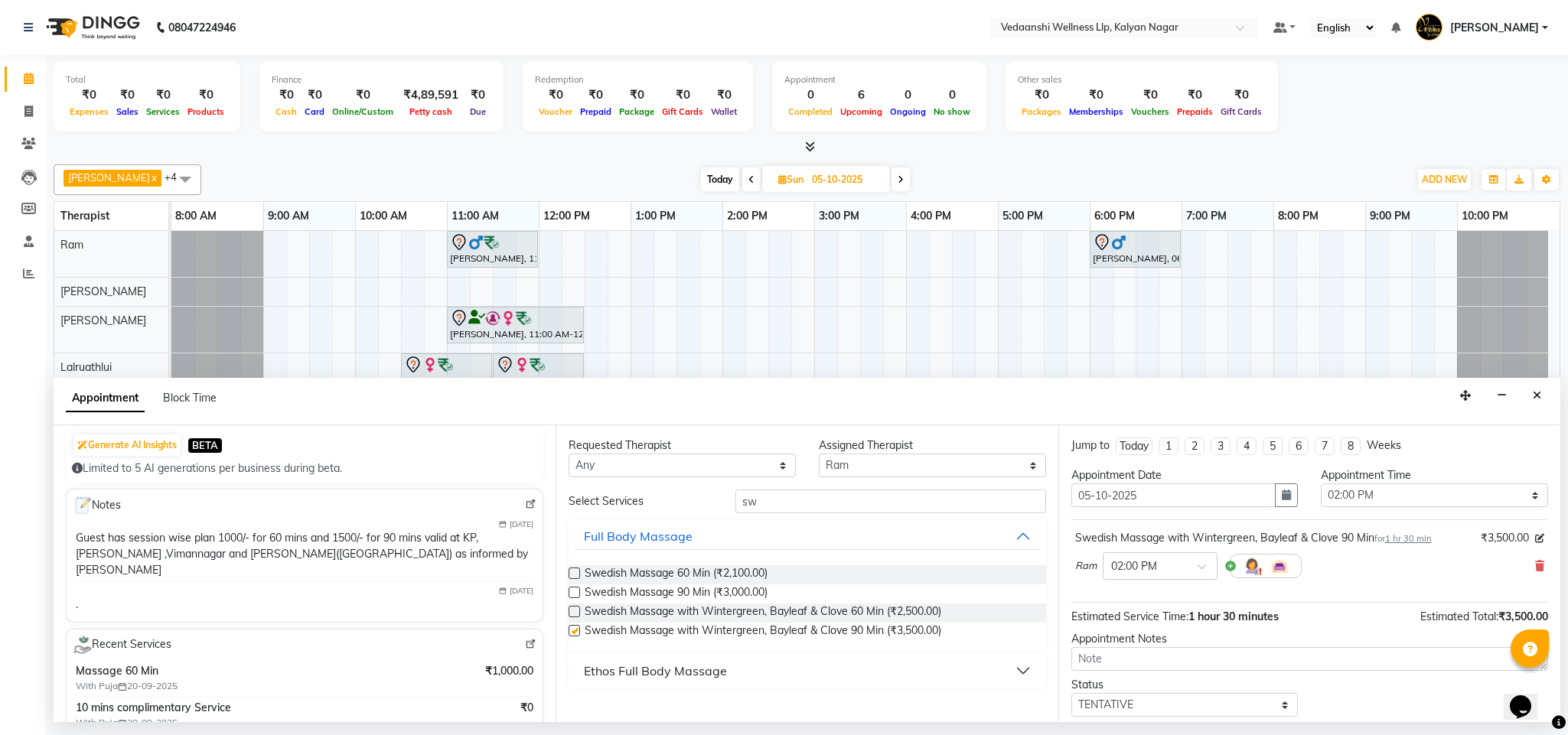
checkbox input "false"
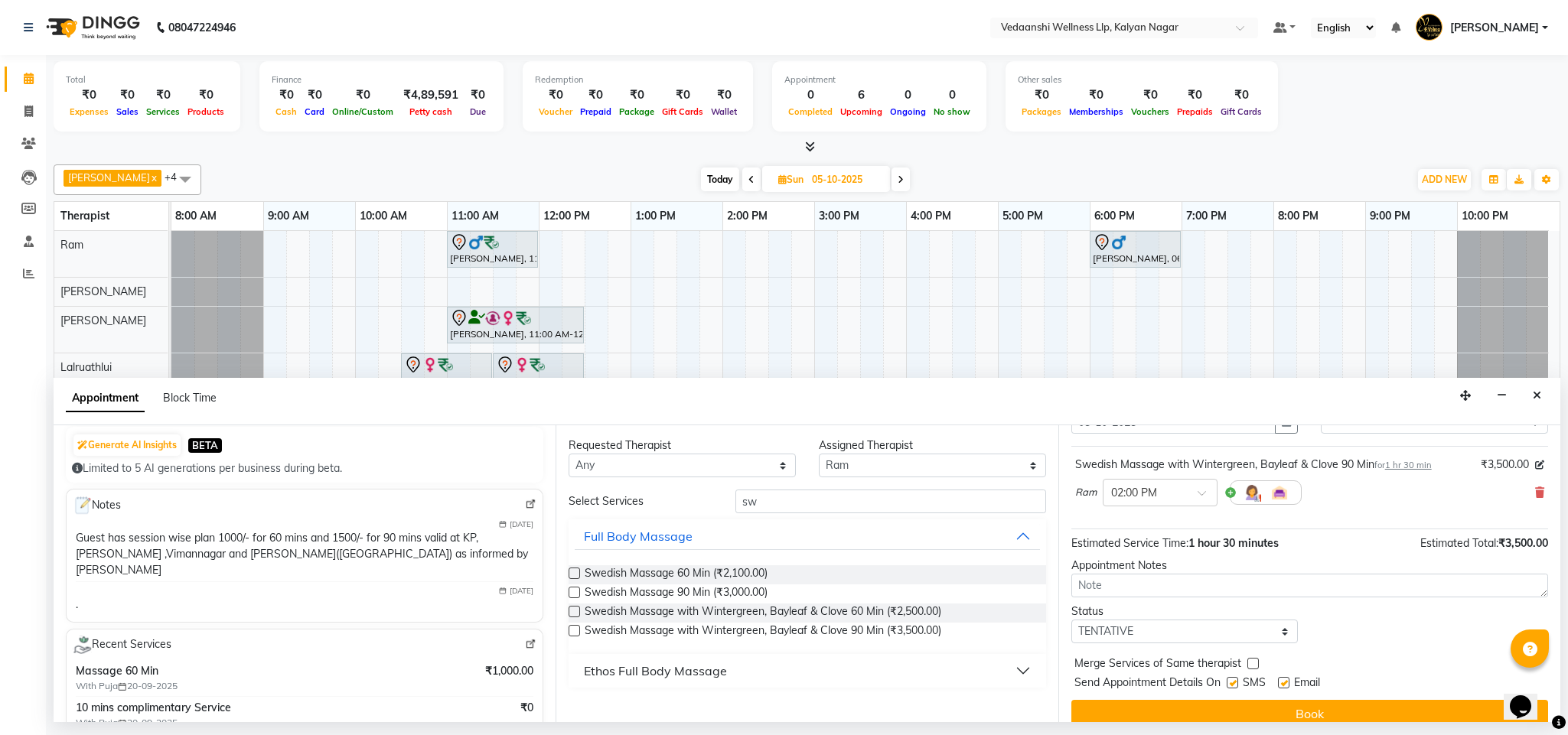
scroll to position [94, 0]
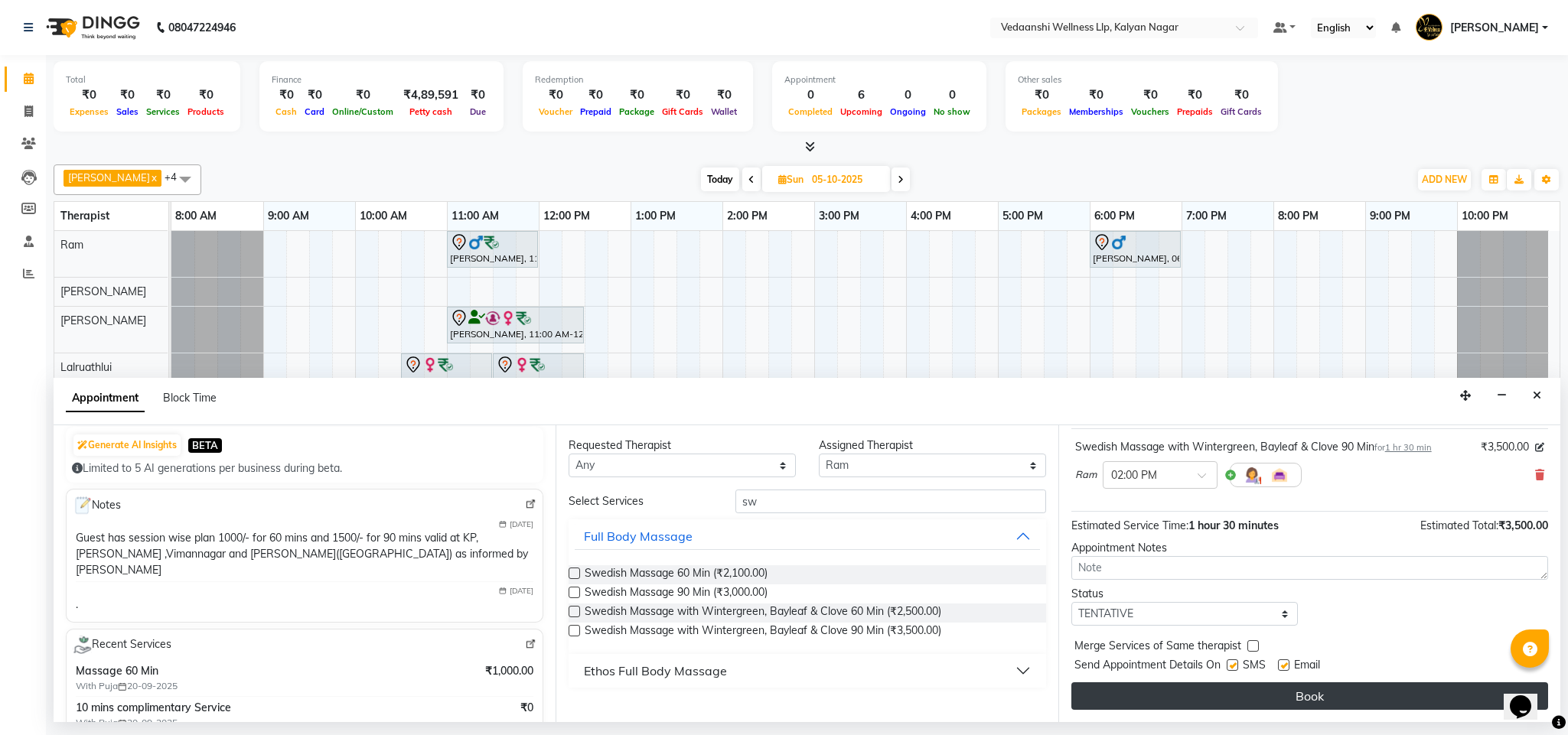
click at [1192, 700] on button "Book" at bounding box center [1310, 695] width 477 height 27
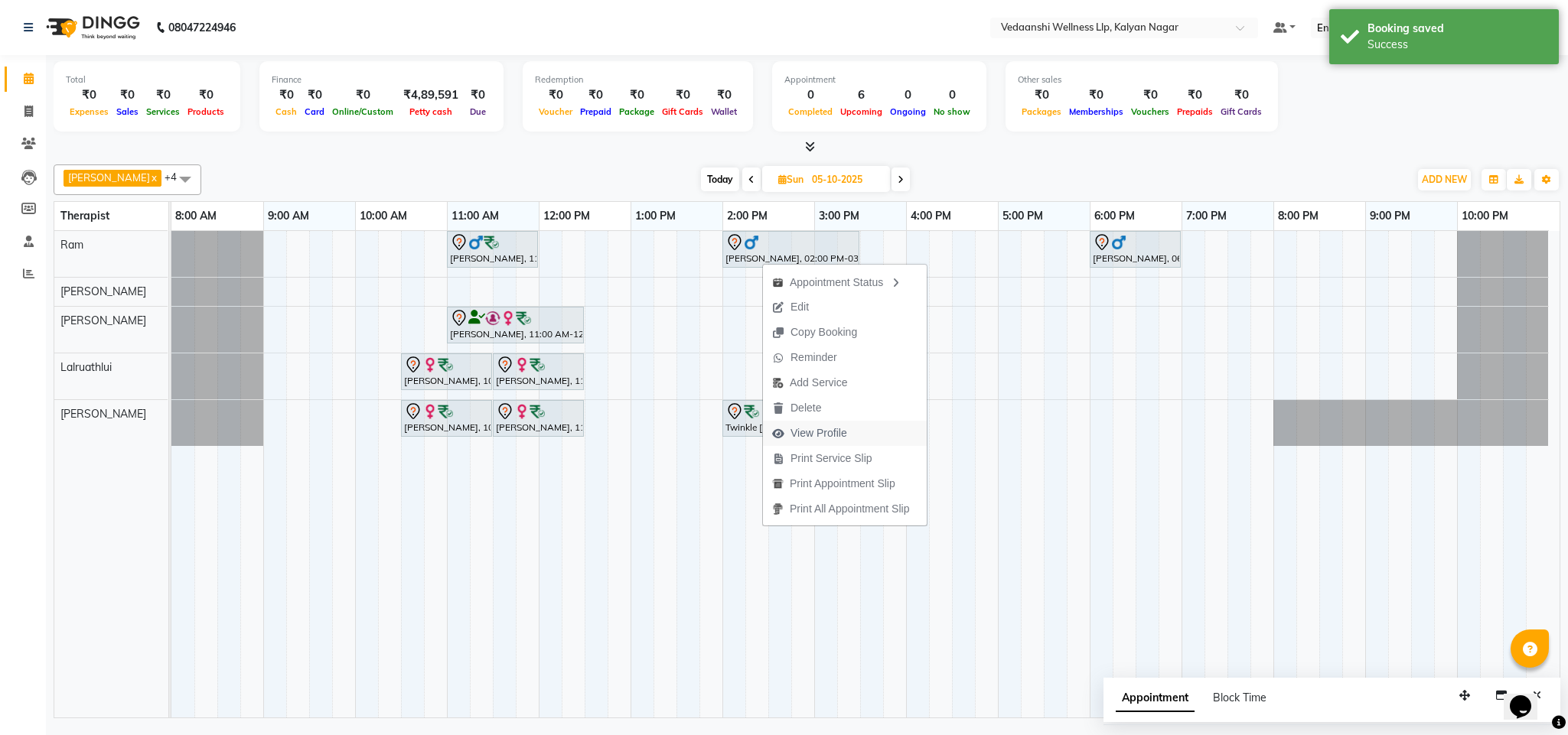
click at [808, 436] on span "View Profile" at bounding box center [819, 433] width 57 height 16
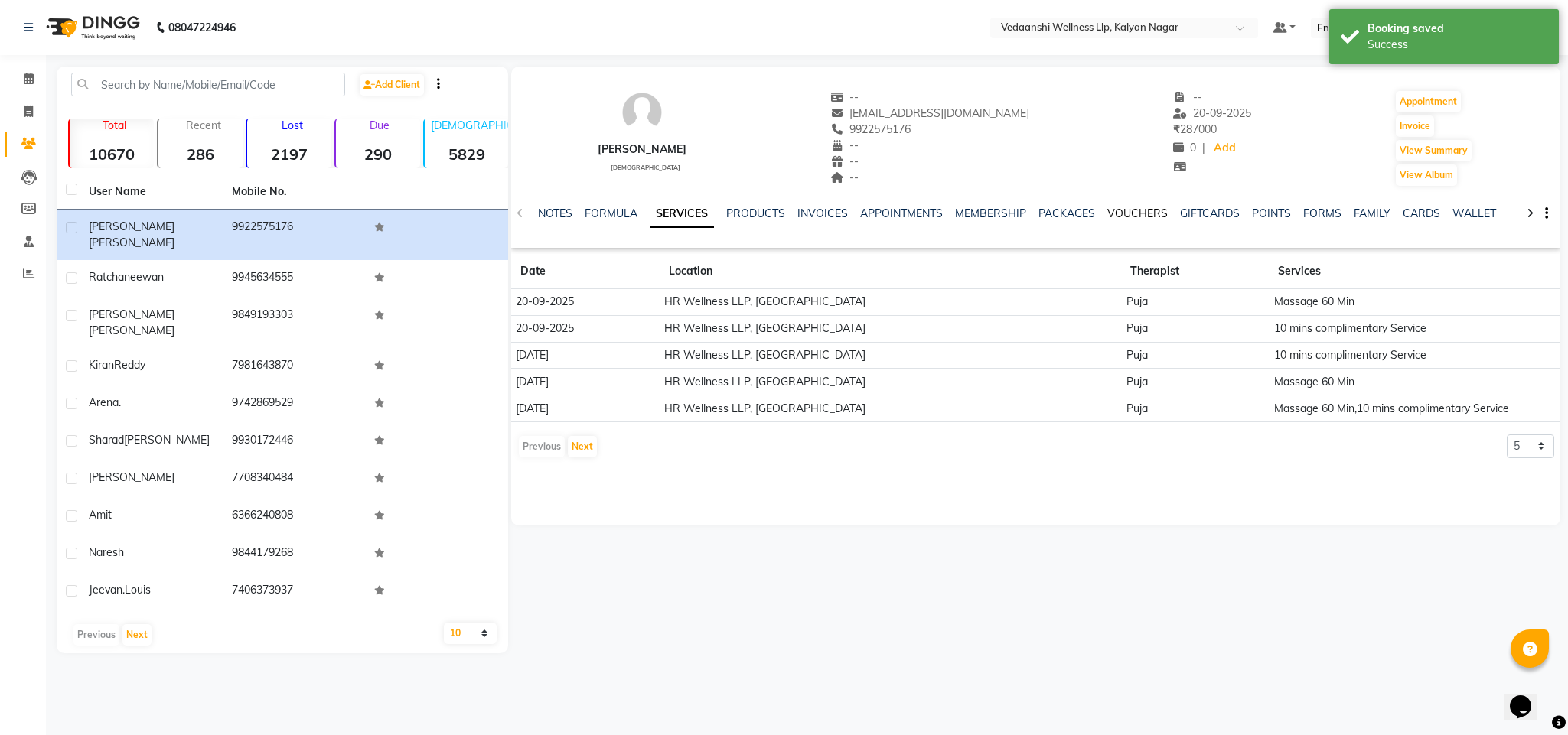
click at [1107, 218] on link "VOUCHERS" at bounding box center [1138, 213] width 61 height 14
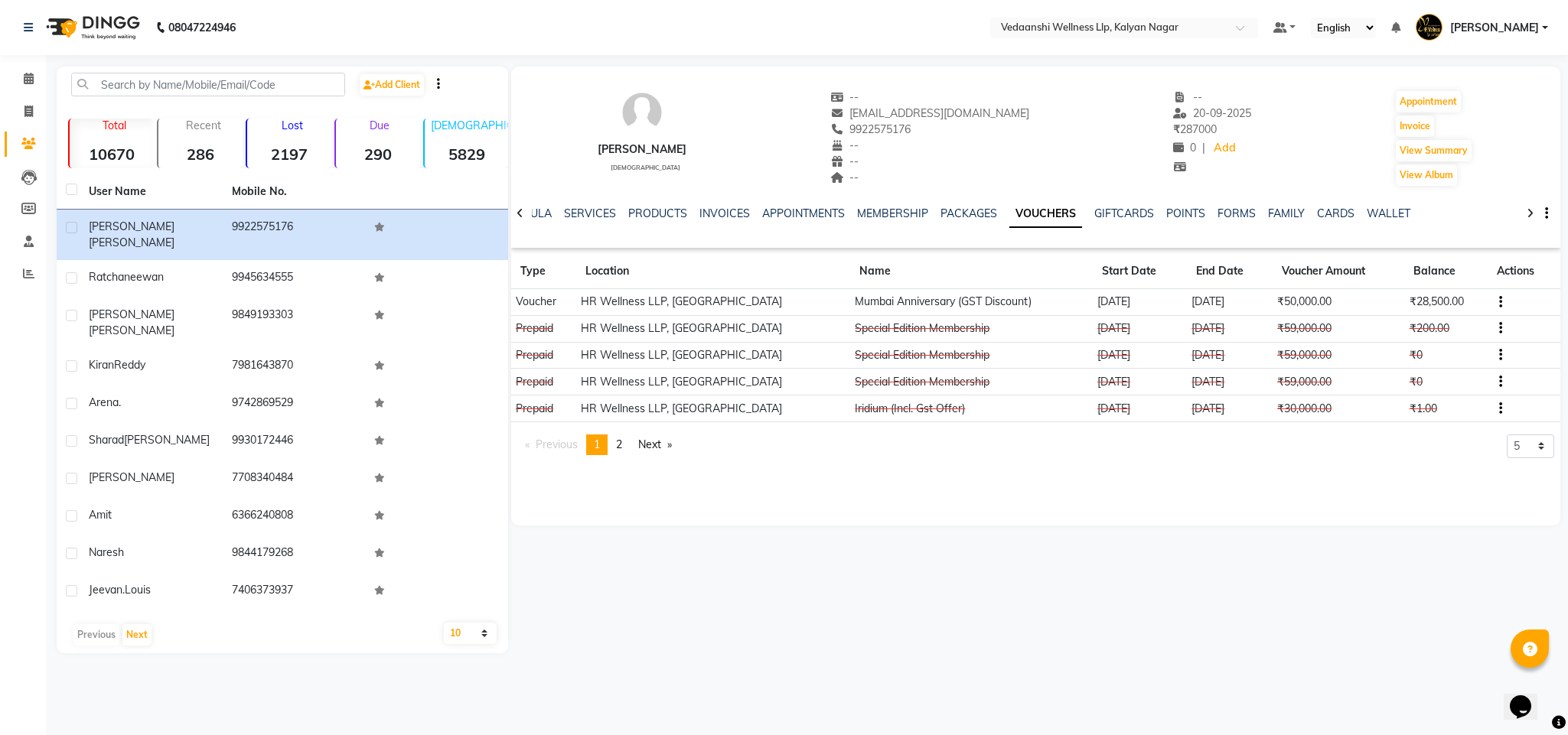
click at [1500, 302] on icon "button" at bounding box center [1501, 302] width 3 height 1
click at [1424, 303] on td "Redemption History" at bounding box center [1423, 301] width 96 height 18
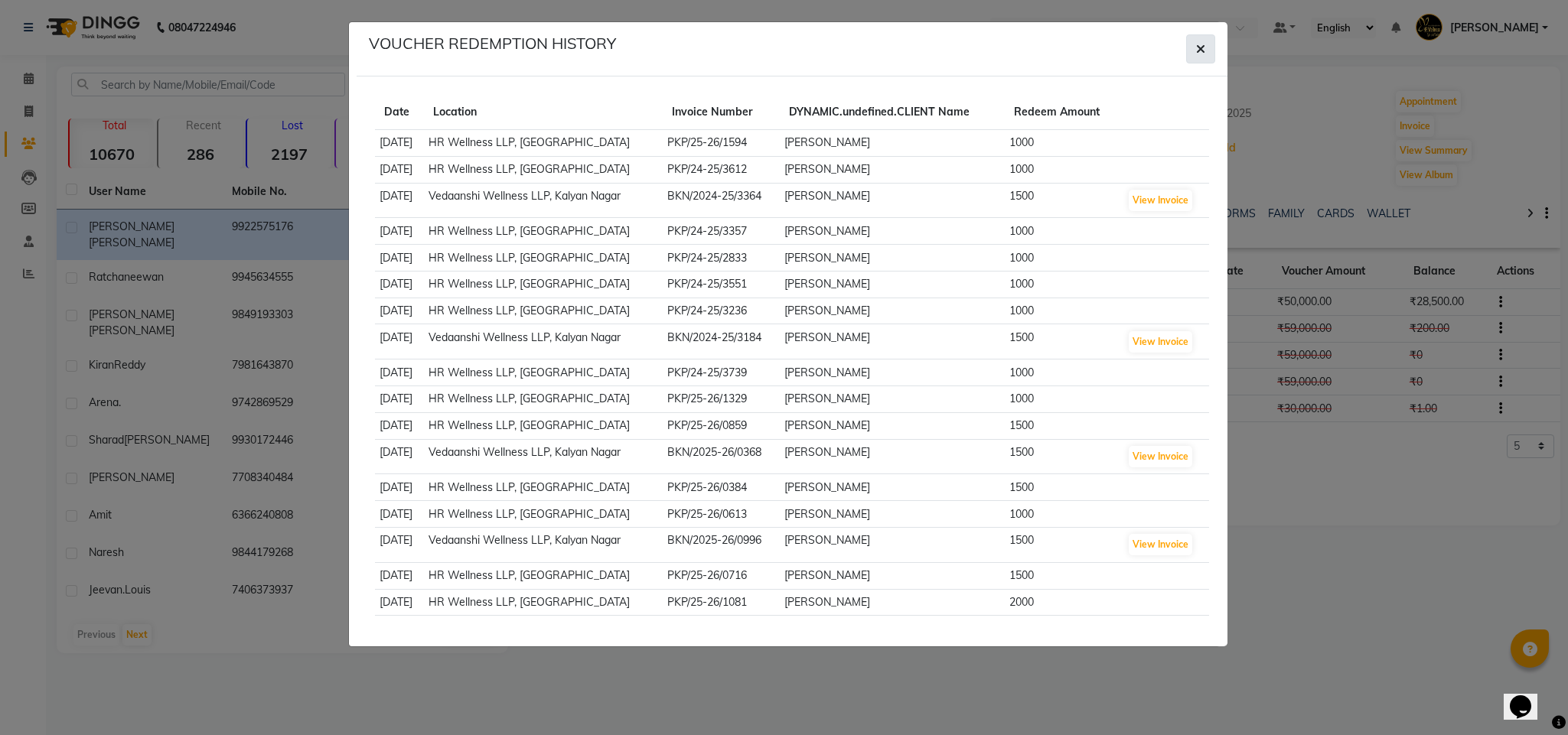
click at [1208, 43] on button "button" at bounding box center [1201, 48] width 29 height 29
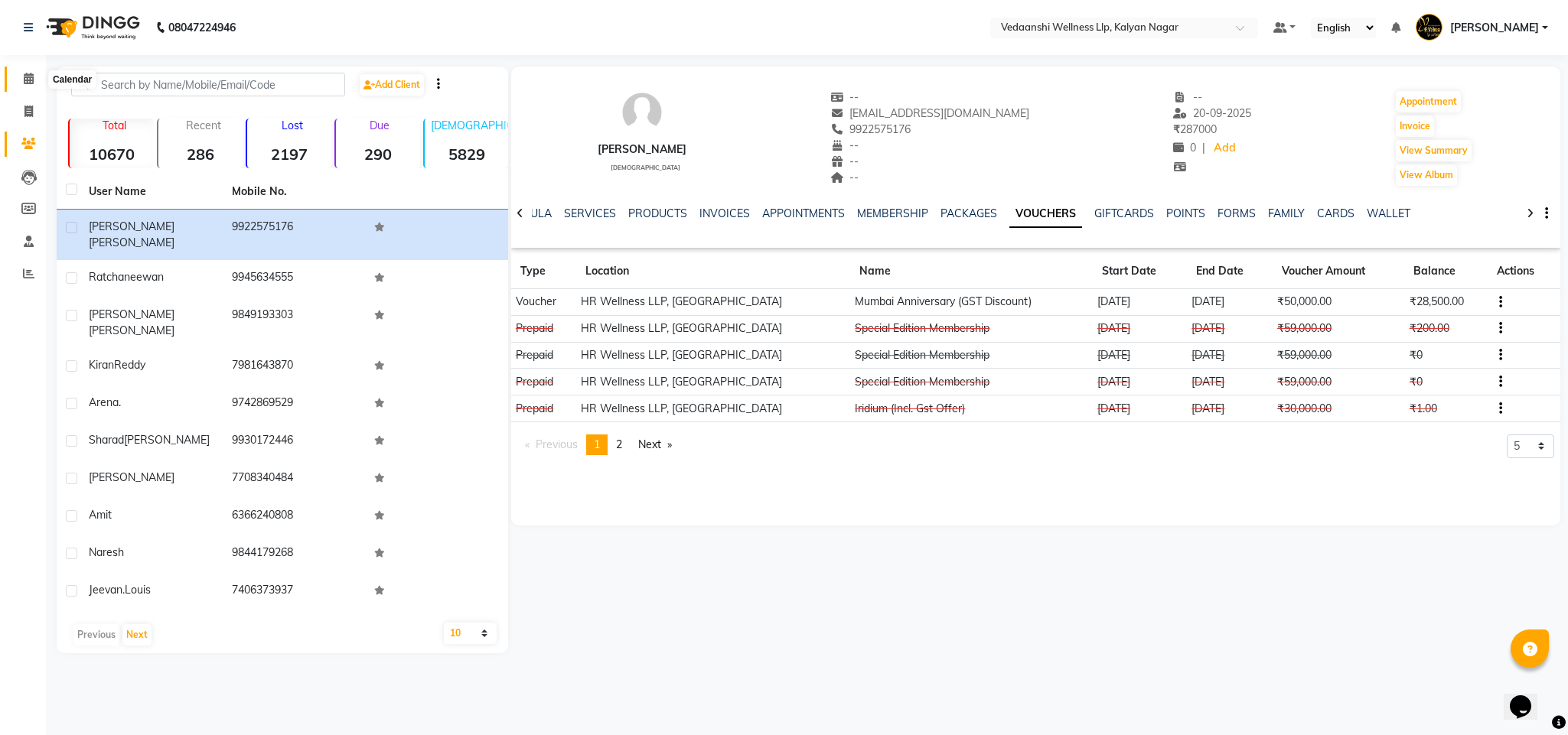
click at [24, 79] on icon at bounding box center [29, 78] width 10 height 12
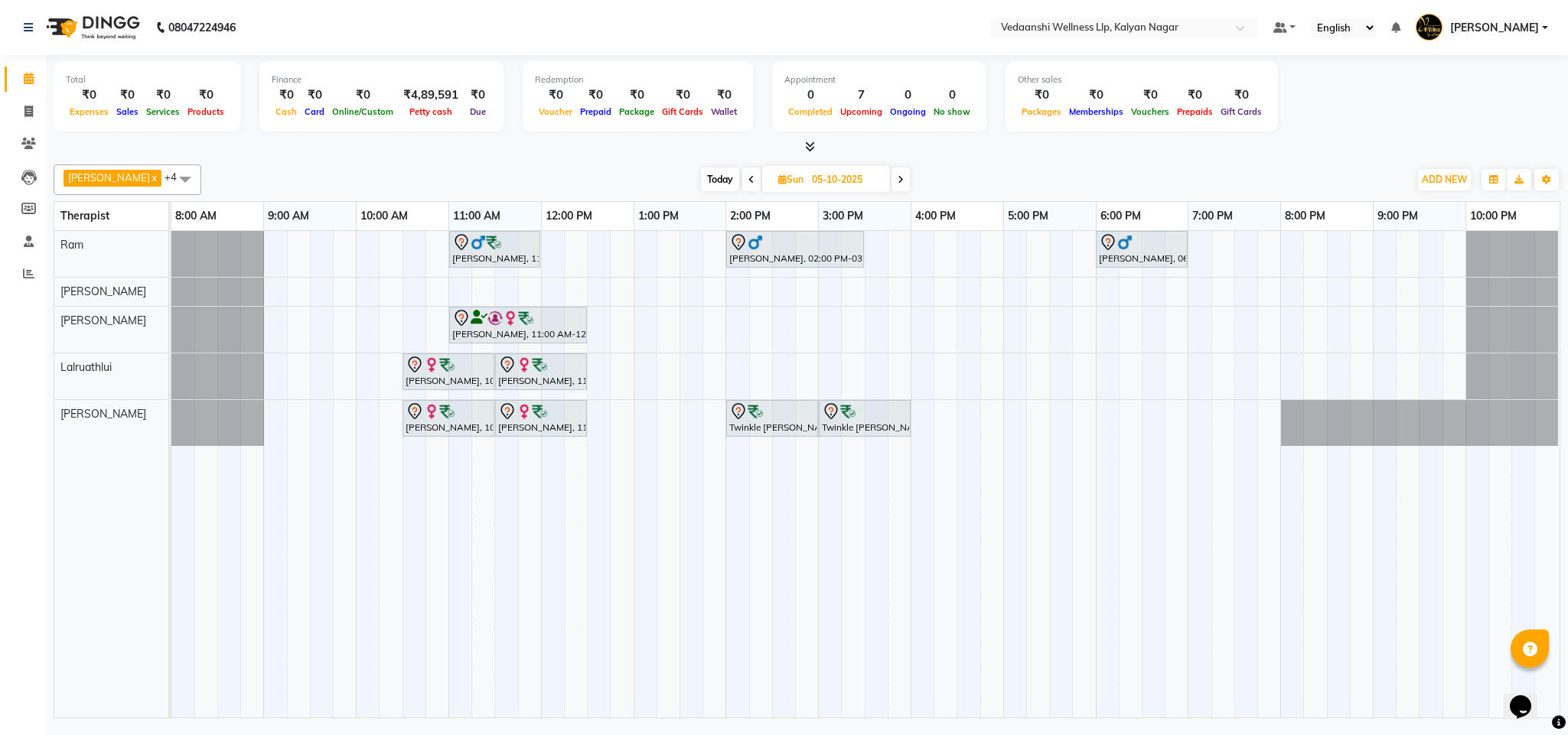
click at [701, 175] on span "Today" at bounding box center [720, 179] width 38 height 24
type input "02-10-2025"
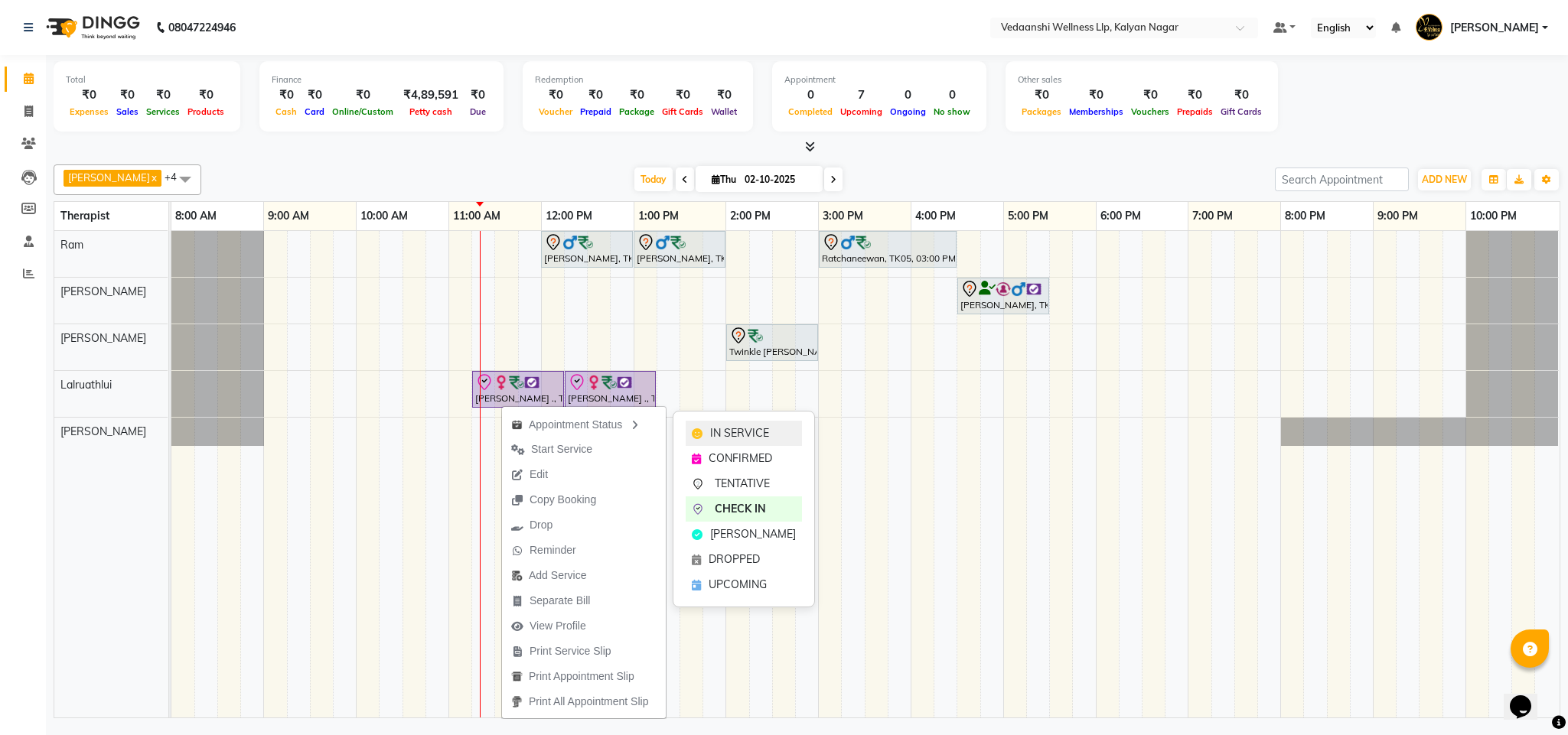
click at [737, 432] on span "IN SERVICE" at bounding box center [740, 433] width 59 height 16
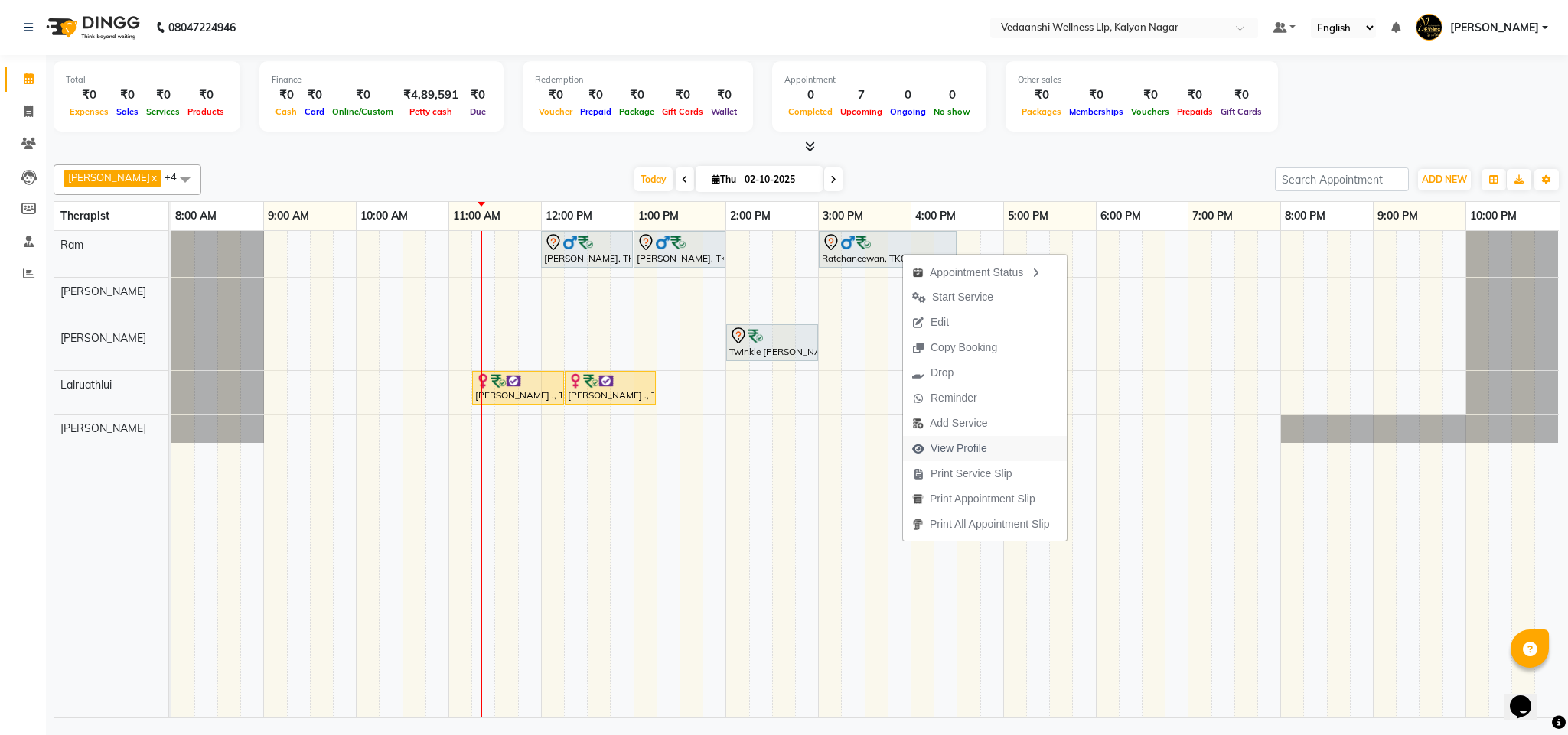
click at [946, 450] on span "View Profile" at bounding box center [958, 449] width 57 height 16
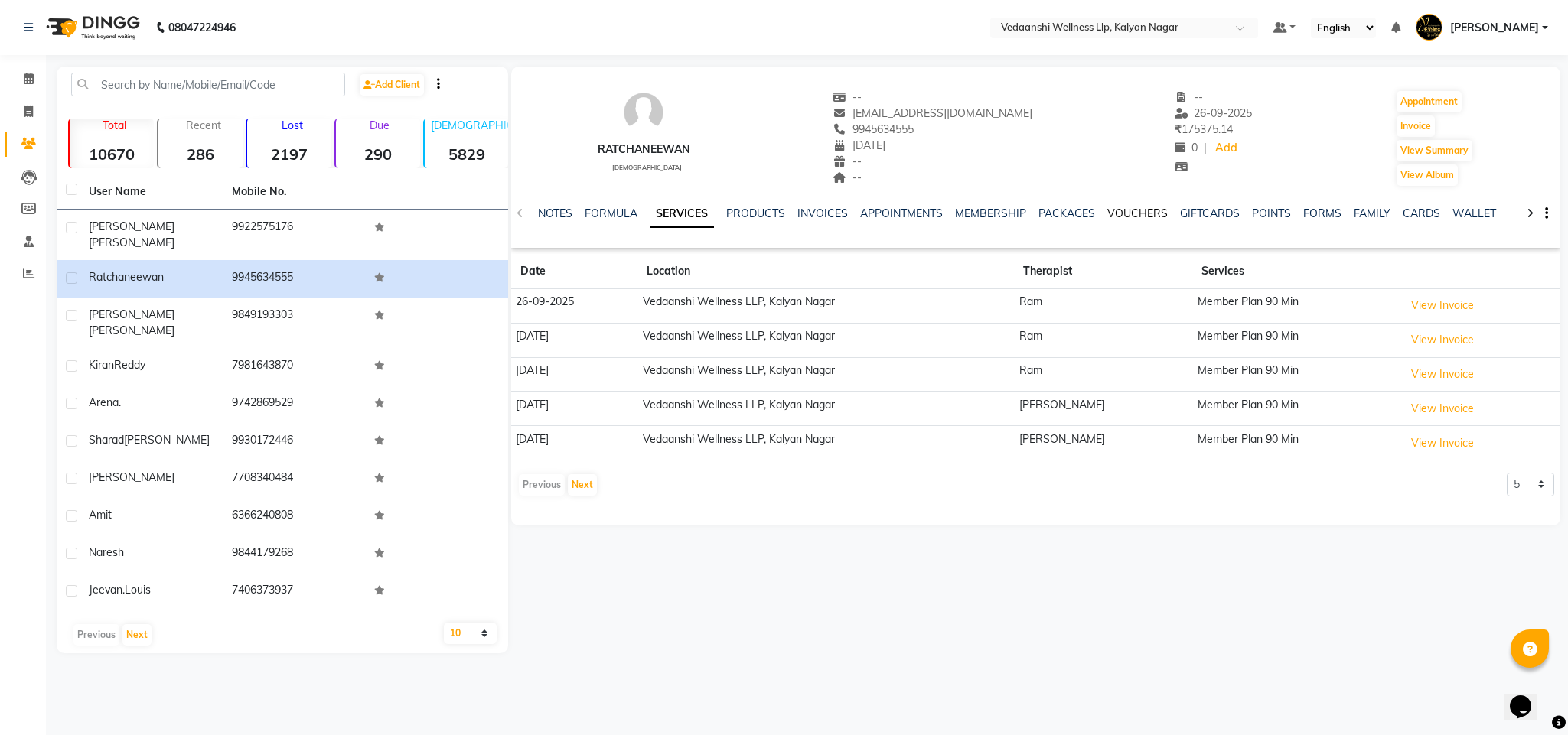
click at [1135, 217] on link "VOUCHERS" at bounding box center [1138, 213] width 61 height 14
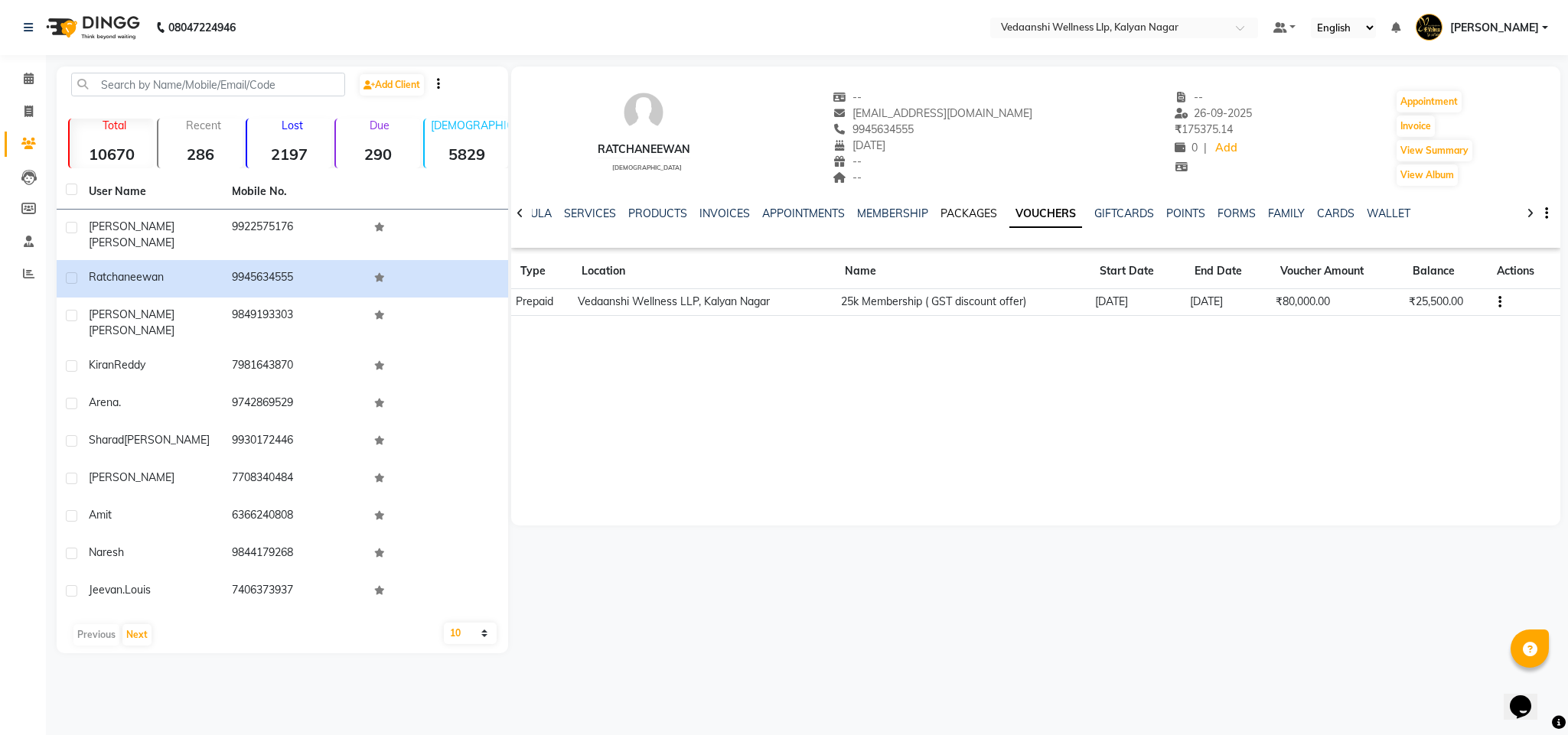
click at [942, 214] on link "PACKAGES" at bounding box center [968, 213] width 57 height 14
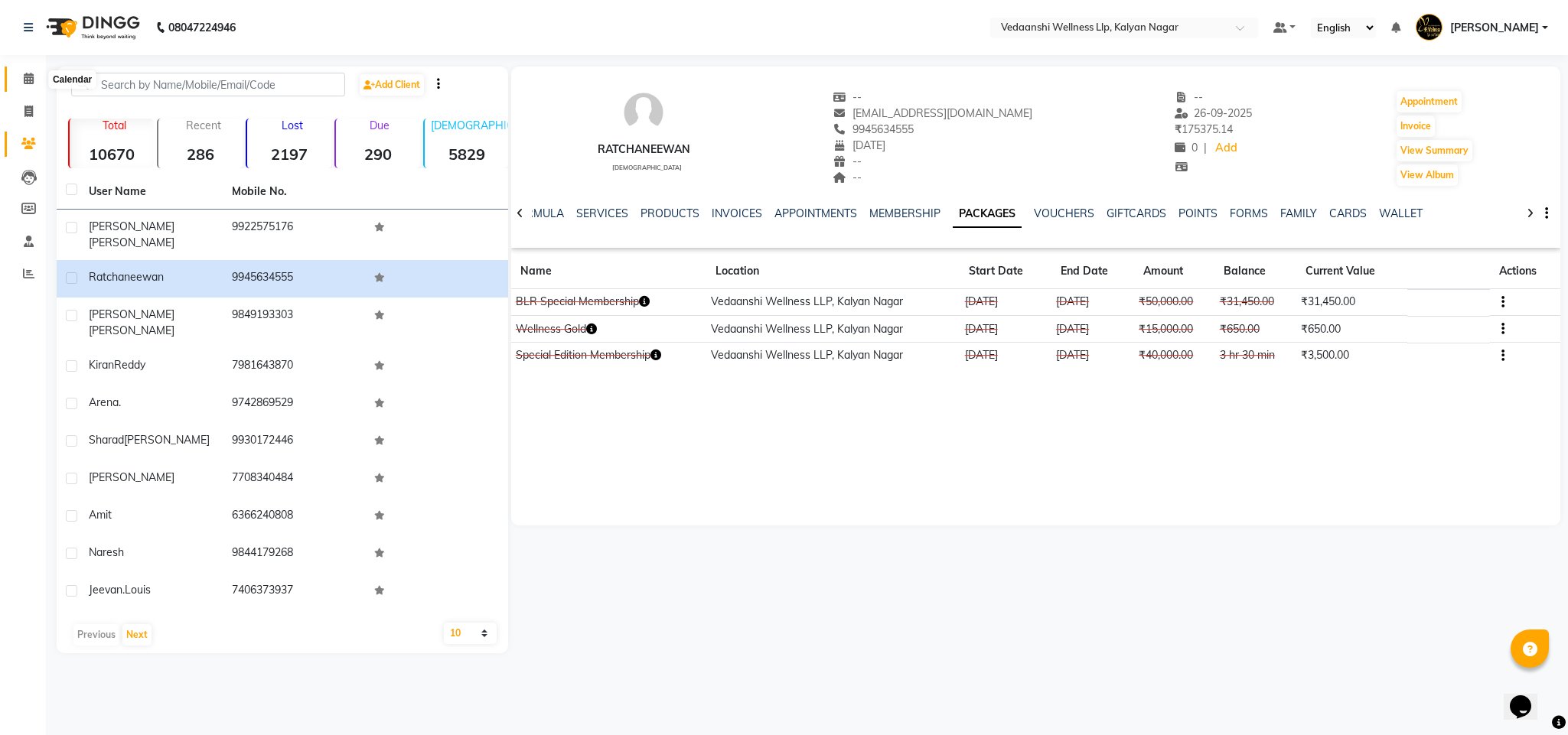
click at [16, 82] on span at bounding box center [29, 79] width 26 height 18
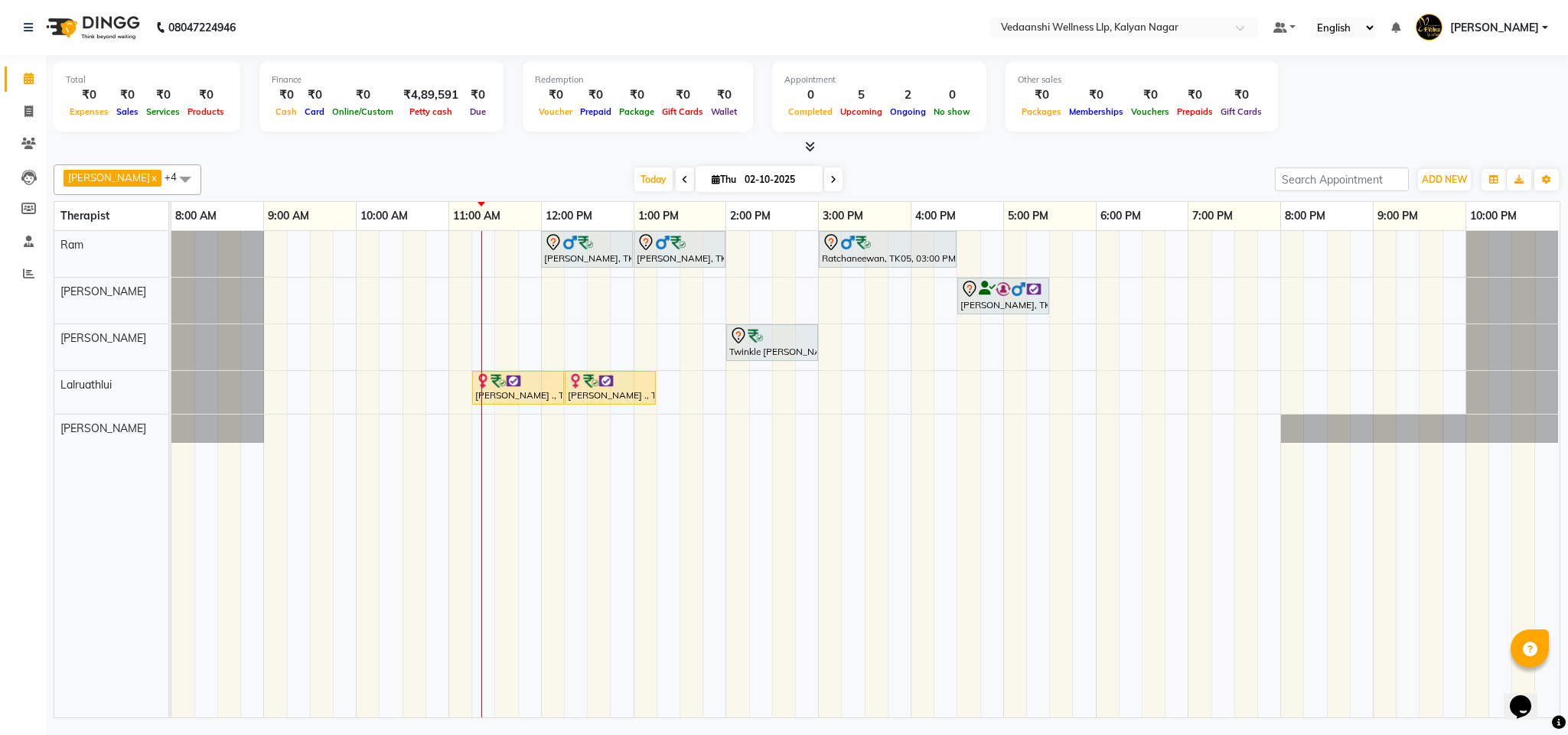
click at [958, 189] on div "Today Thu 02-10-2025" at bounding box center [738, 180] width 1059 height 23
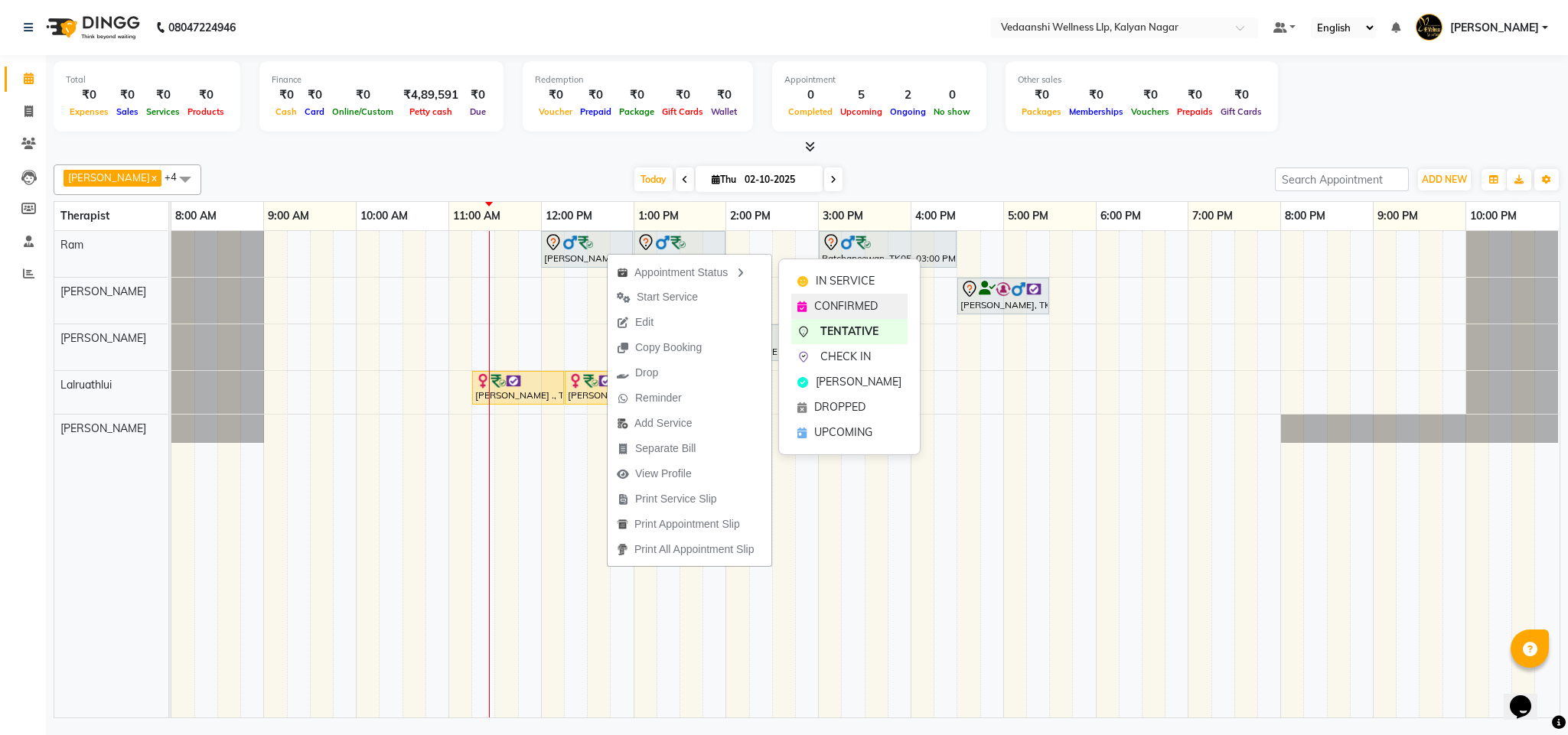
click at [843, 298] on span "CONFIRMED" at bounding box center [847, 306] width 64 height 16
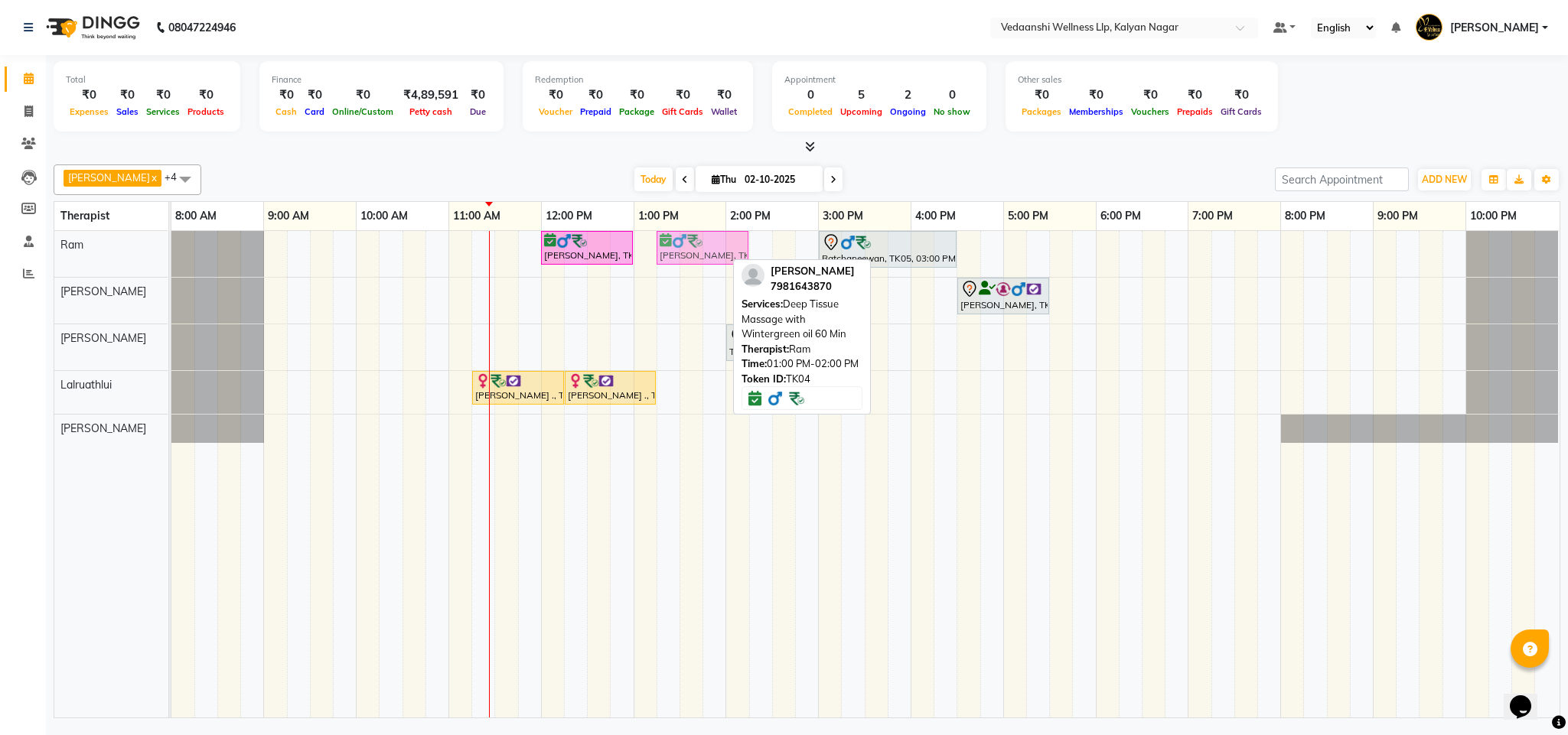
drag, startPoint x: 671, startPoint y: 250, endPoint x: 692, endPoint y: 251, distance: 21.0
click at [172, 251] on div "Kiran Reddy, TK04, 12:00 PM-01:00 PM, Deep Tissue Massage with Wintergreen oil …" at bounding box center [172, 254] width 0 height 46
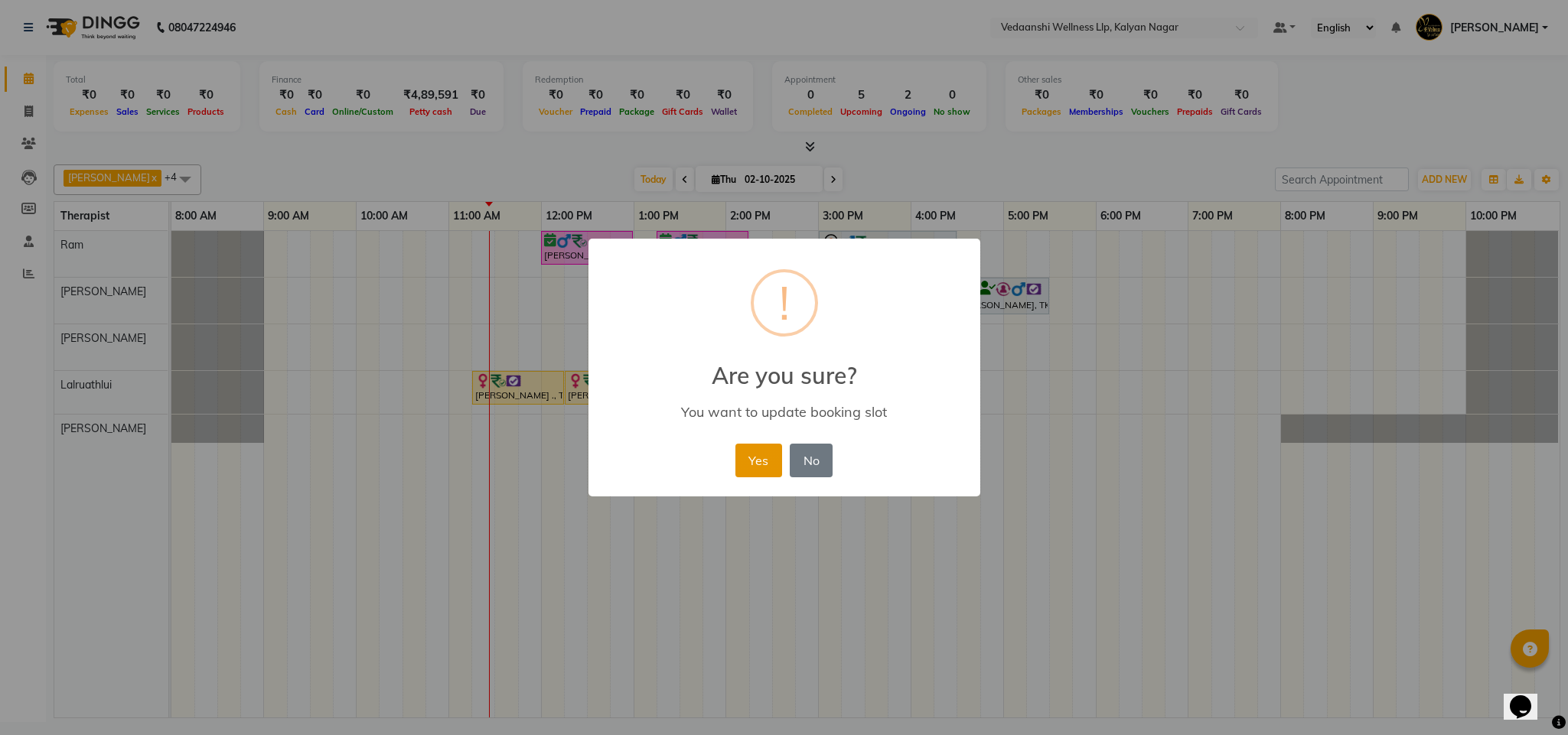
click at [753, 449] on button "Yes" at bounding box center [759, 460] width 47 height 33
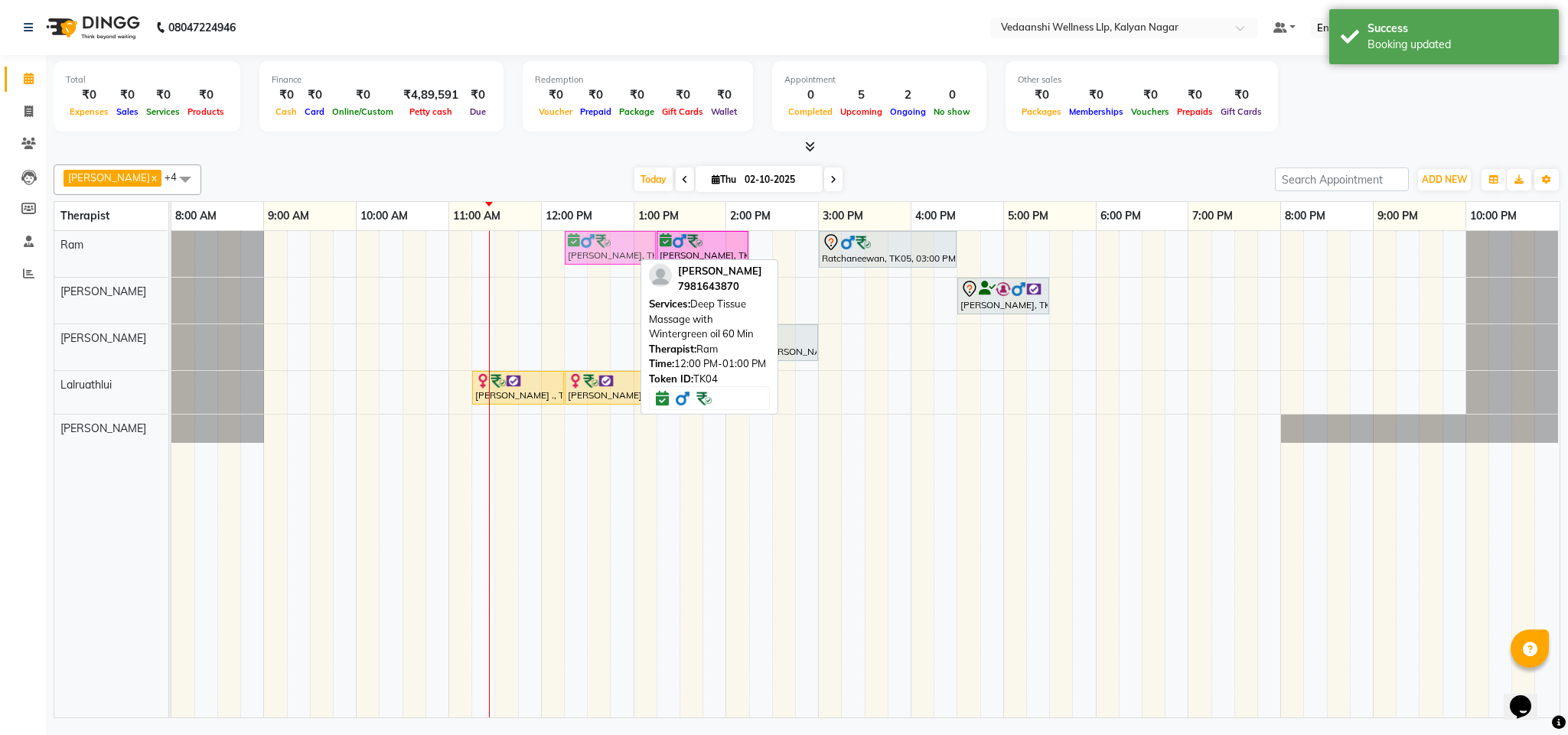
drag, startPoint x: 584, startPoint y: 244, endPoint x: 600, endPoint y: 244, distance: 16.0
click at [172, 244] on div "Kiran Reddy, TK04, 12:00 PM-01:00 PM, Deep Tissue Massage with Wintergreen oil …" at bounding box center [172, 254] width 0 height 46
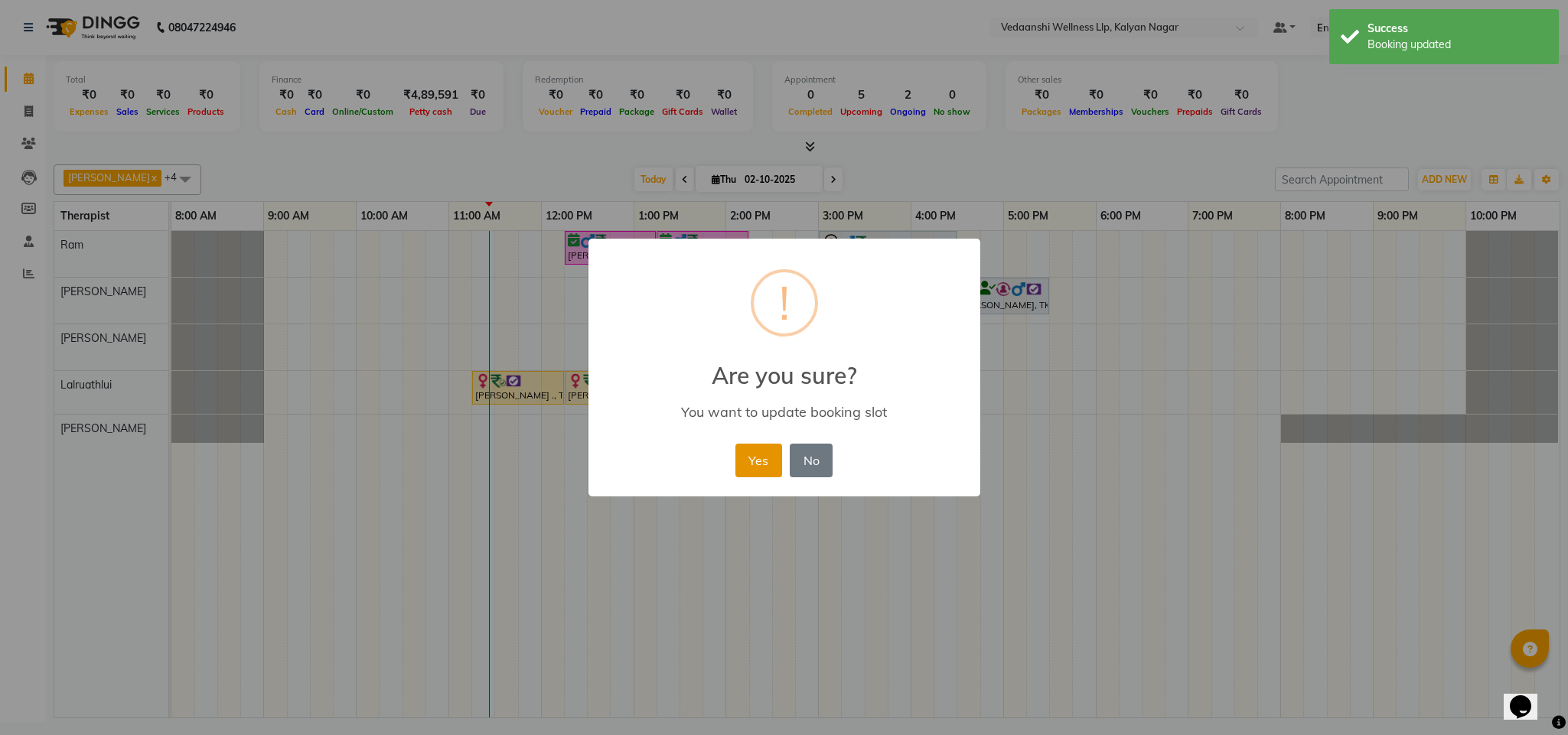
click at [749, 452] on button "Yes" at bounding box center [759, 460] width 47 height 33
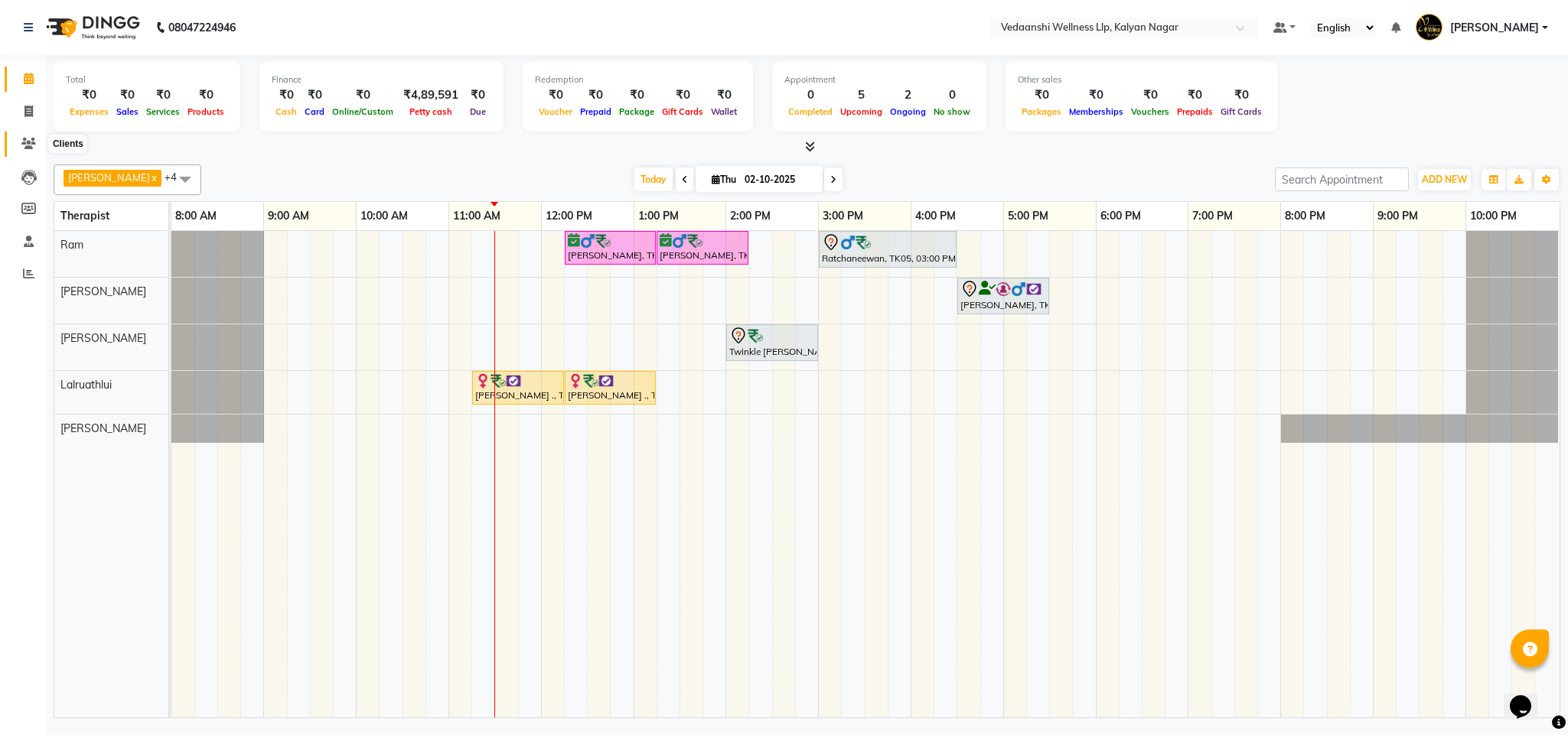
click at [24, 140] on icon at bounding box center [29, 143] width 15 height 12
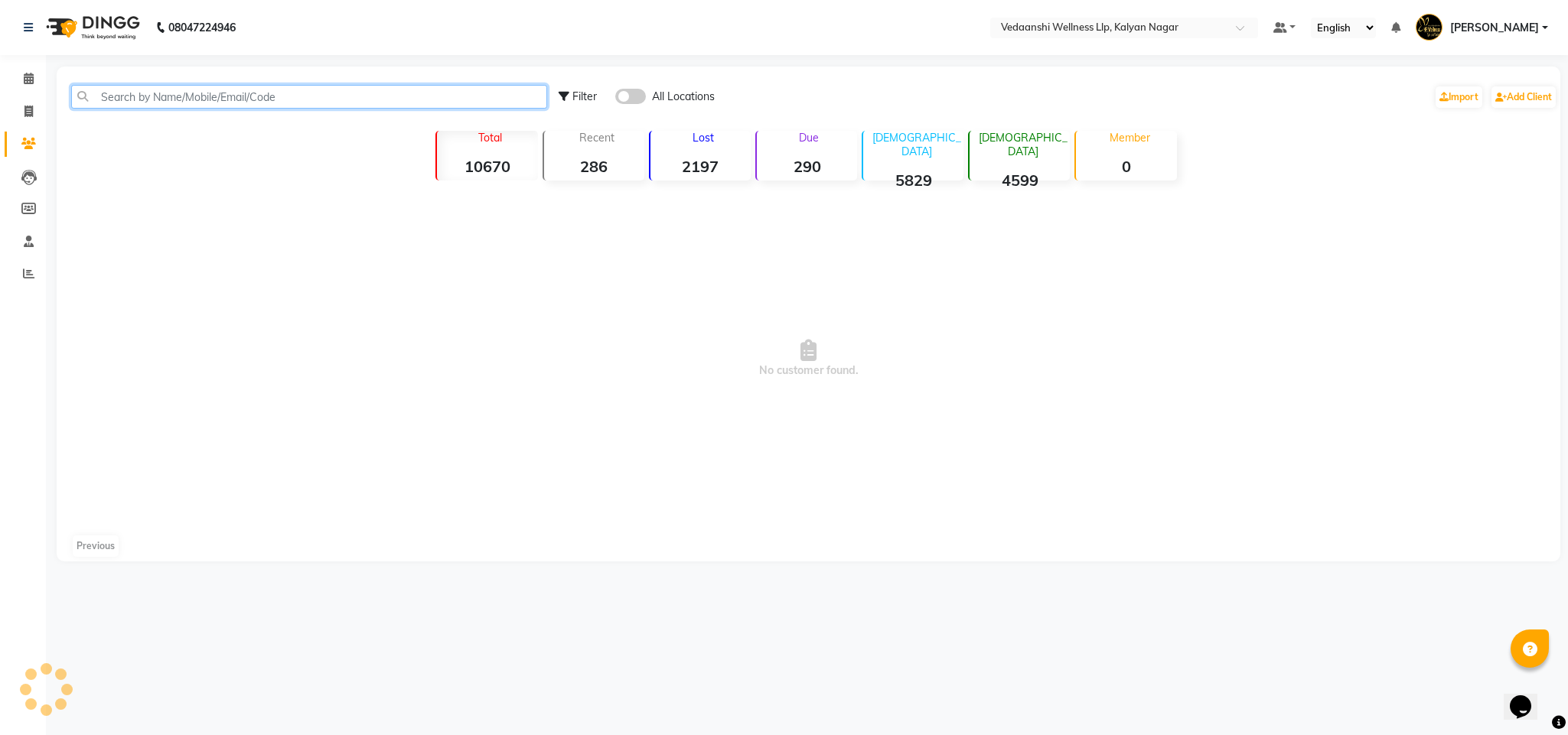
click at [182, 92] on input "text" at bounding box center [309, 96] width 476 height 24
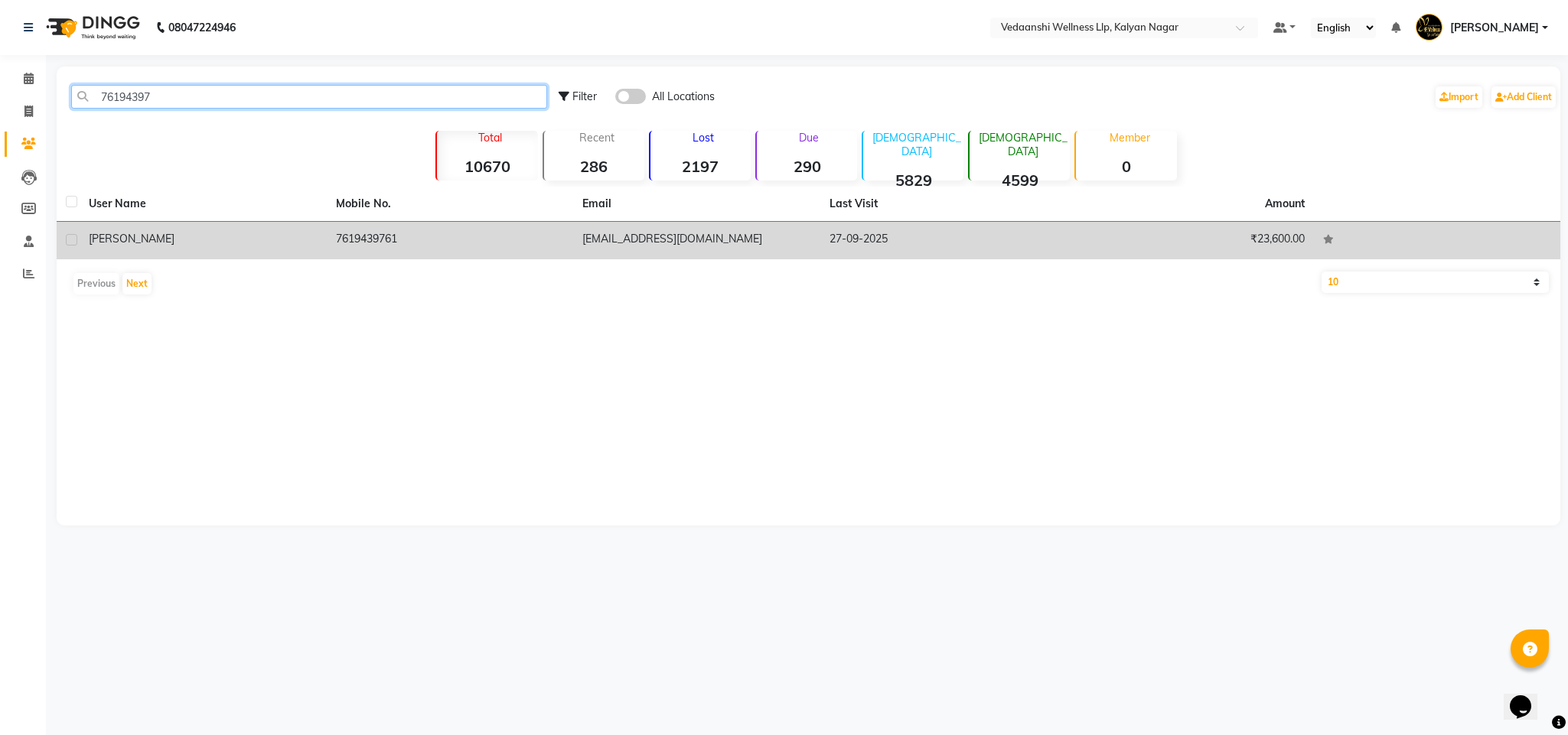
type input "76194397"
click at [356, 244] on td "7619439761" at bounding box center [450, 241] width 247 height 37
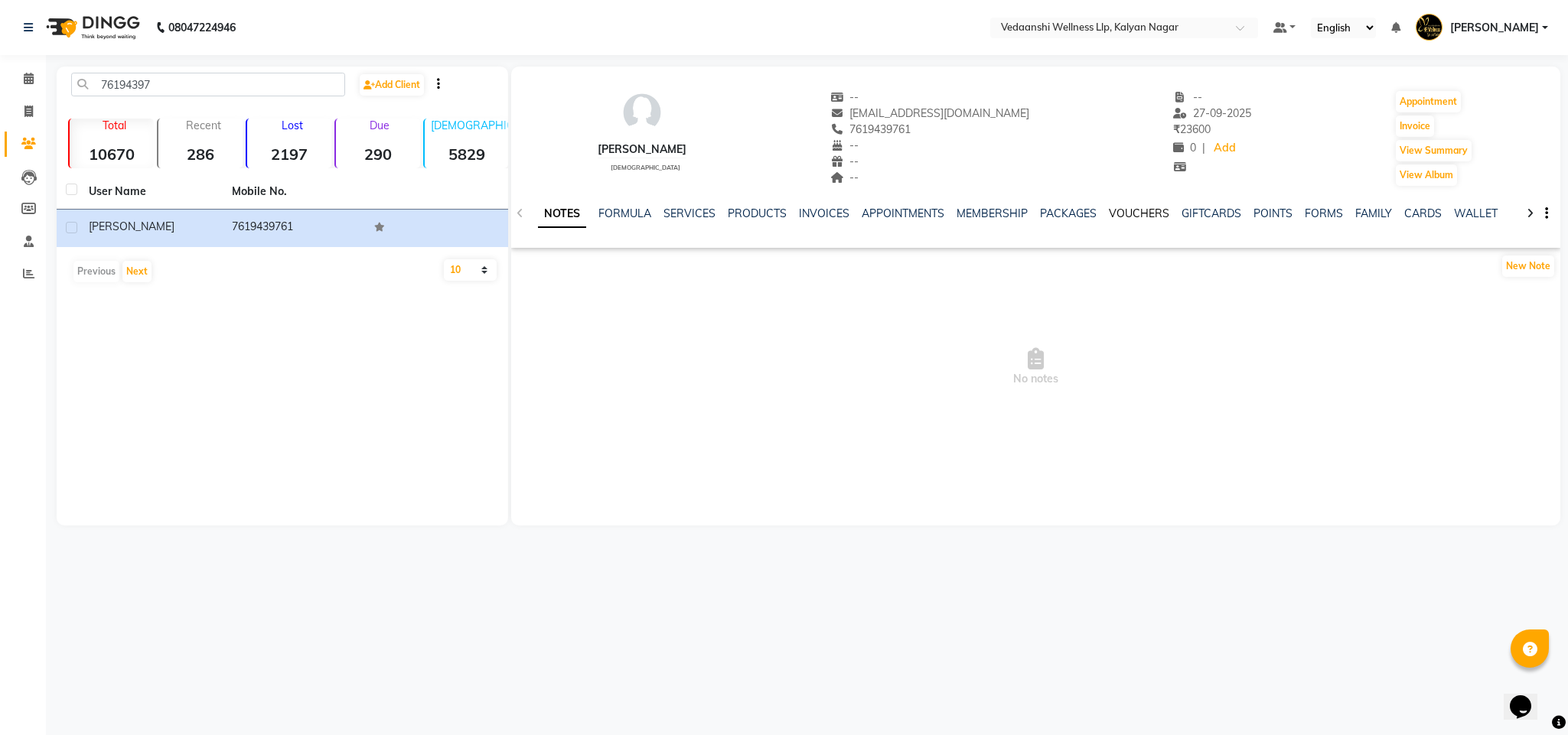
click at [1128, 206] on link "VOUCHERS" at bounding box center [1139, 213] width 61 height 14
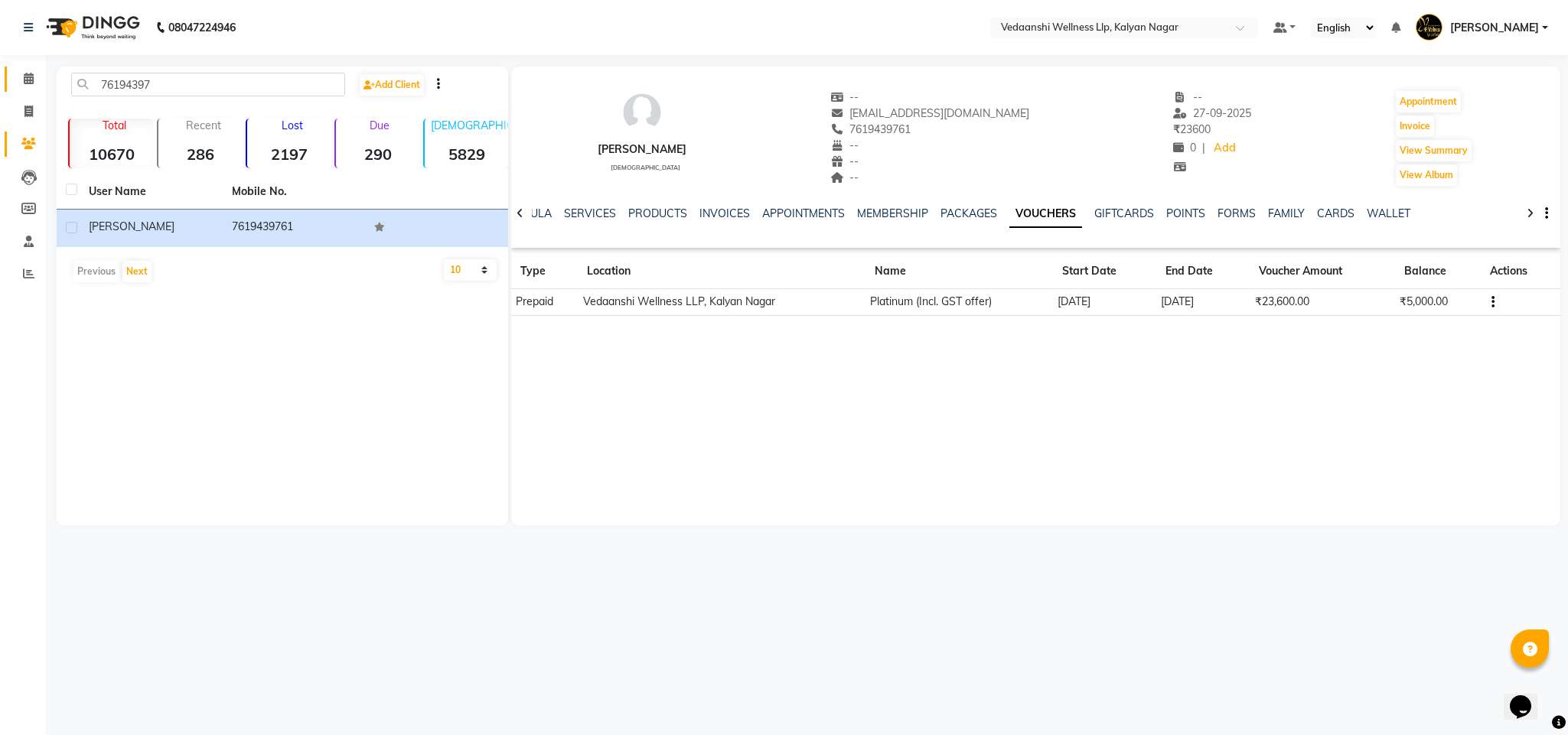
click at [14, 82] on link "Calendar" at bounding box center [23, 79] width 37 height 26
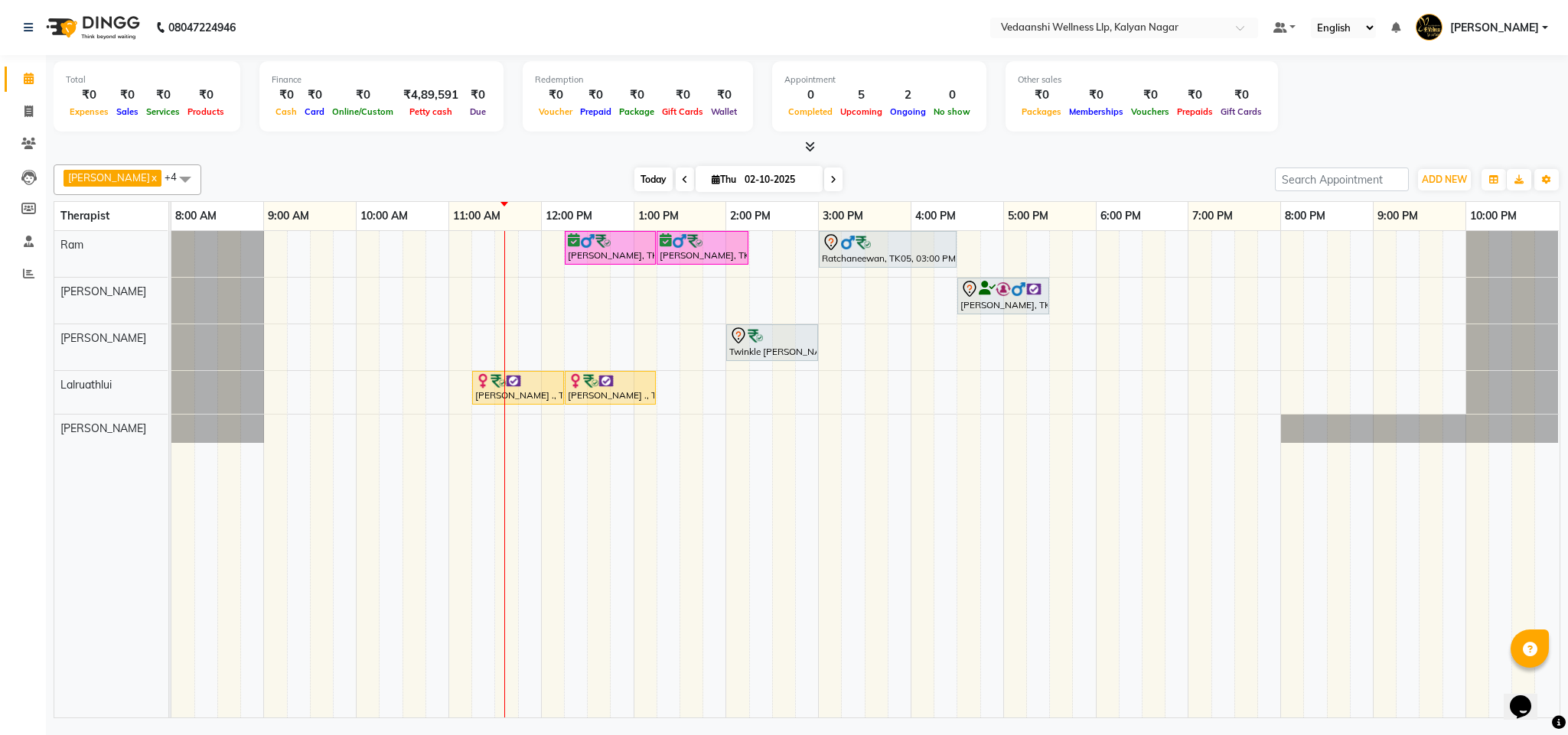
click at [635, 182] on span "Today" at bounding box center [653, 179] width 38 height 24
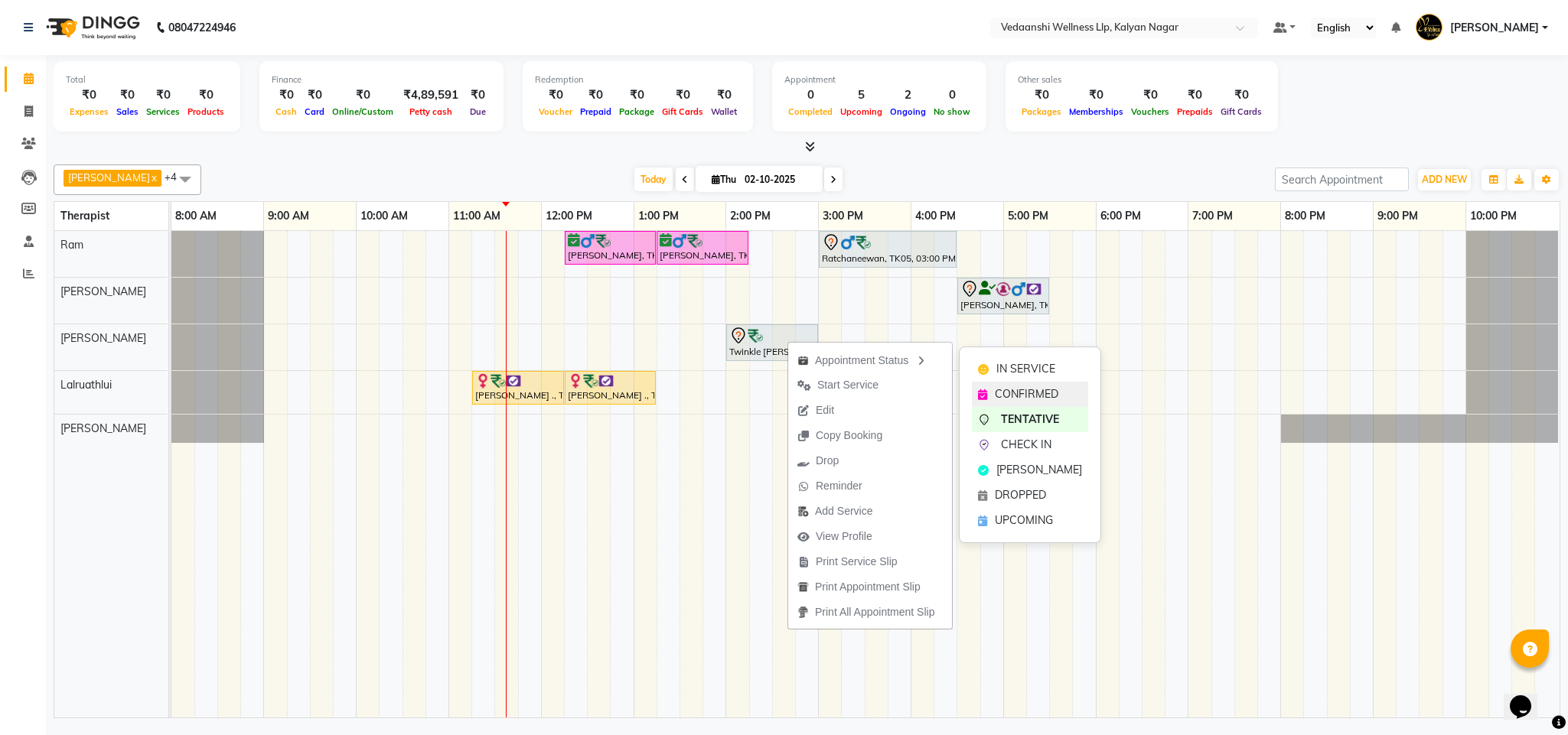
click at [999, 390] on span "CONFIRMED" at bounding box center [1027, 394] width 64 height 16
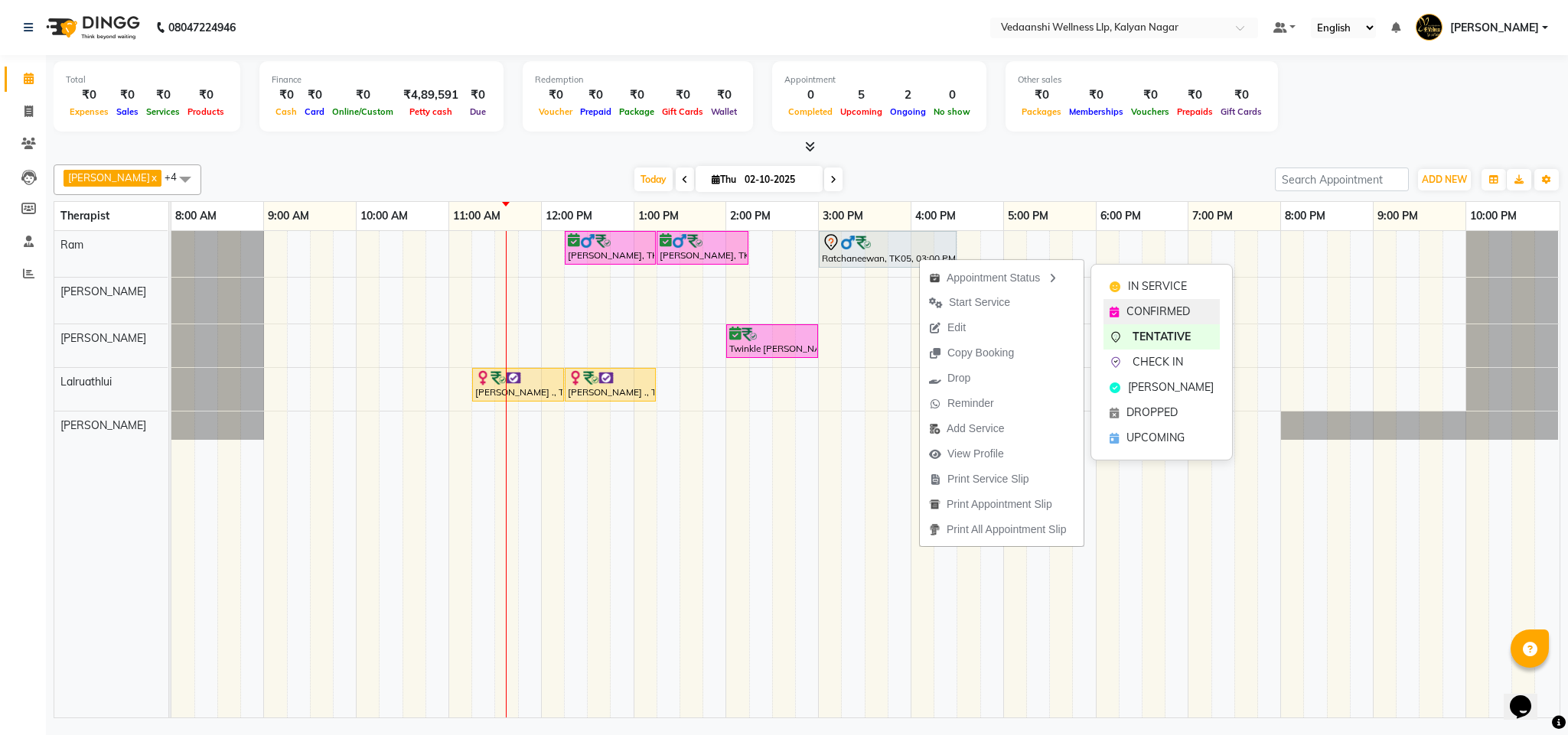
click at [1167, 310] on span "CONFIRMED" at bounding box center [1159, 311] width 64 height 16
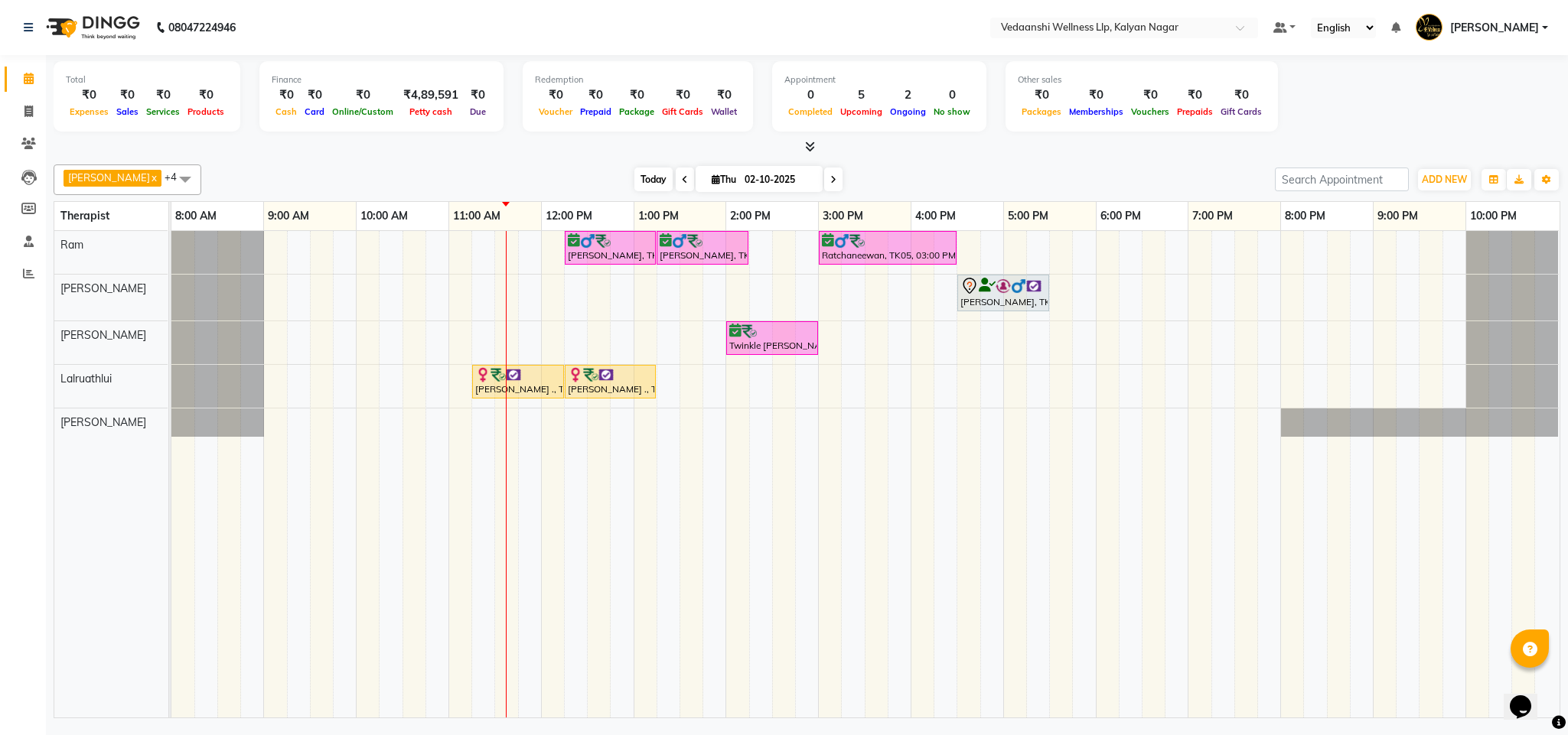
click at [635, 180] on span "Today" at bounding box center [653, 179] width 38 height 24
click at [824, 171] on span at bounding box center [833, 179] width 19 height 24
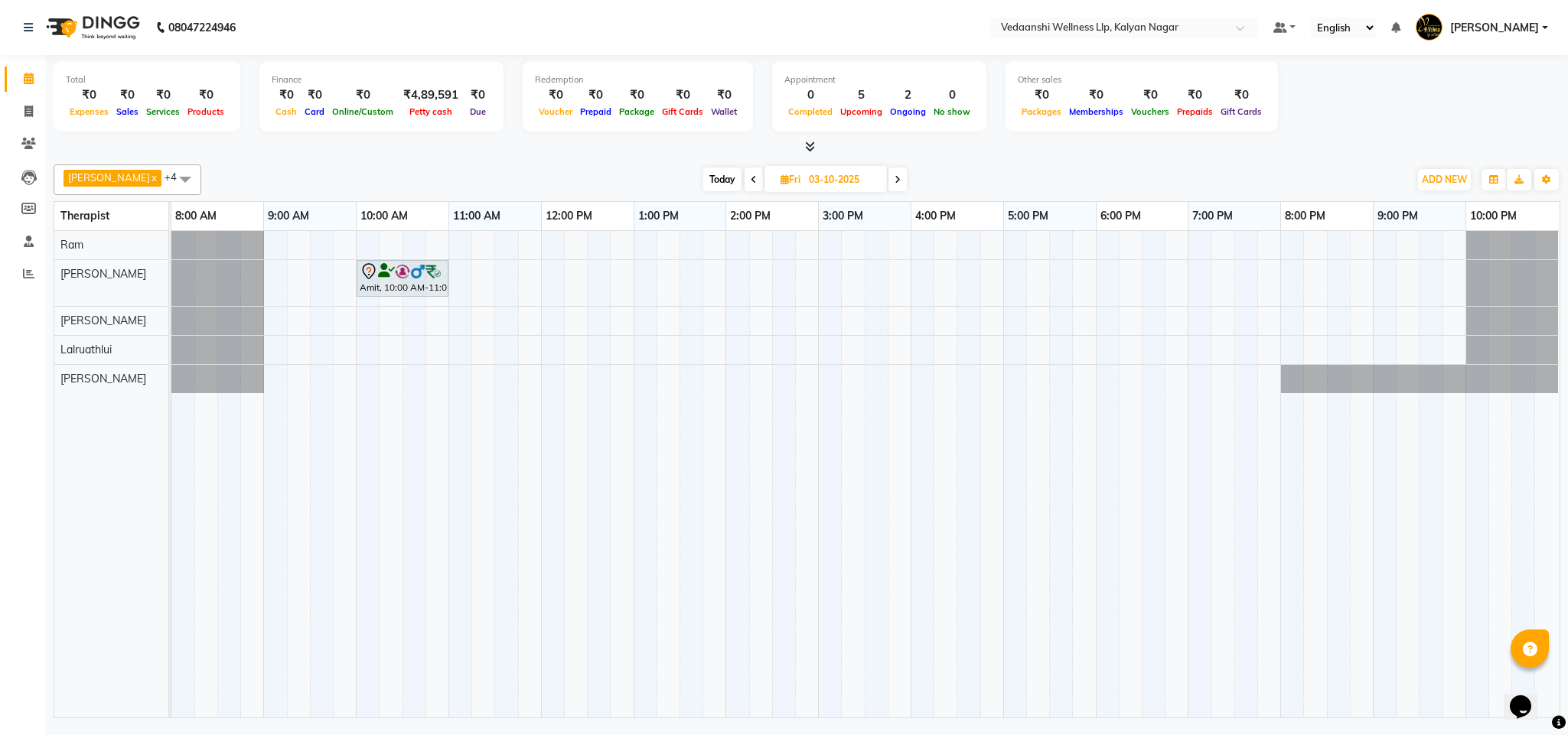
click at [895, 178] on icon at bounding box center [898, 180] width 6 height 9
click at [891, 173] on span at bounding box center [900, 179] width 19 height 24
type input "05-10-2025"
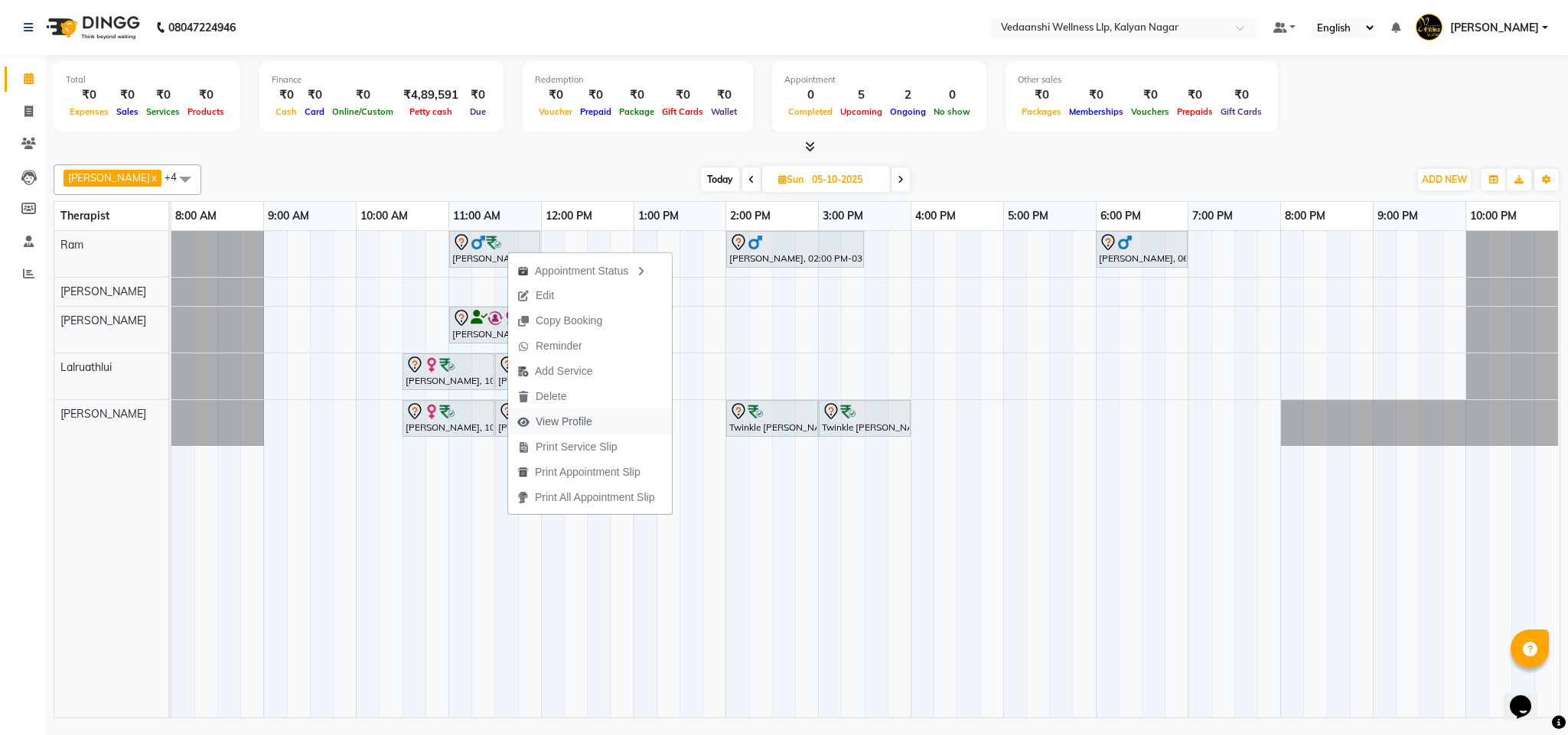
click at [548, 425] on span "View Profile" at bounding box center [564, 421] width 57 height 16
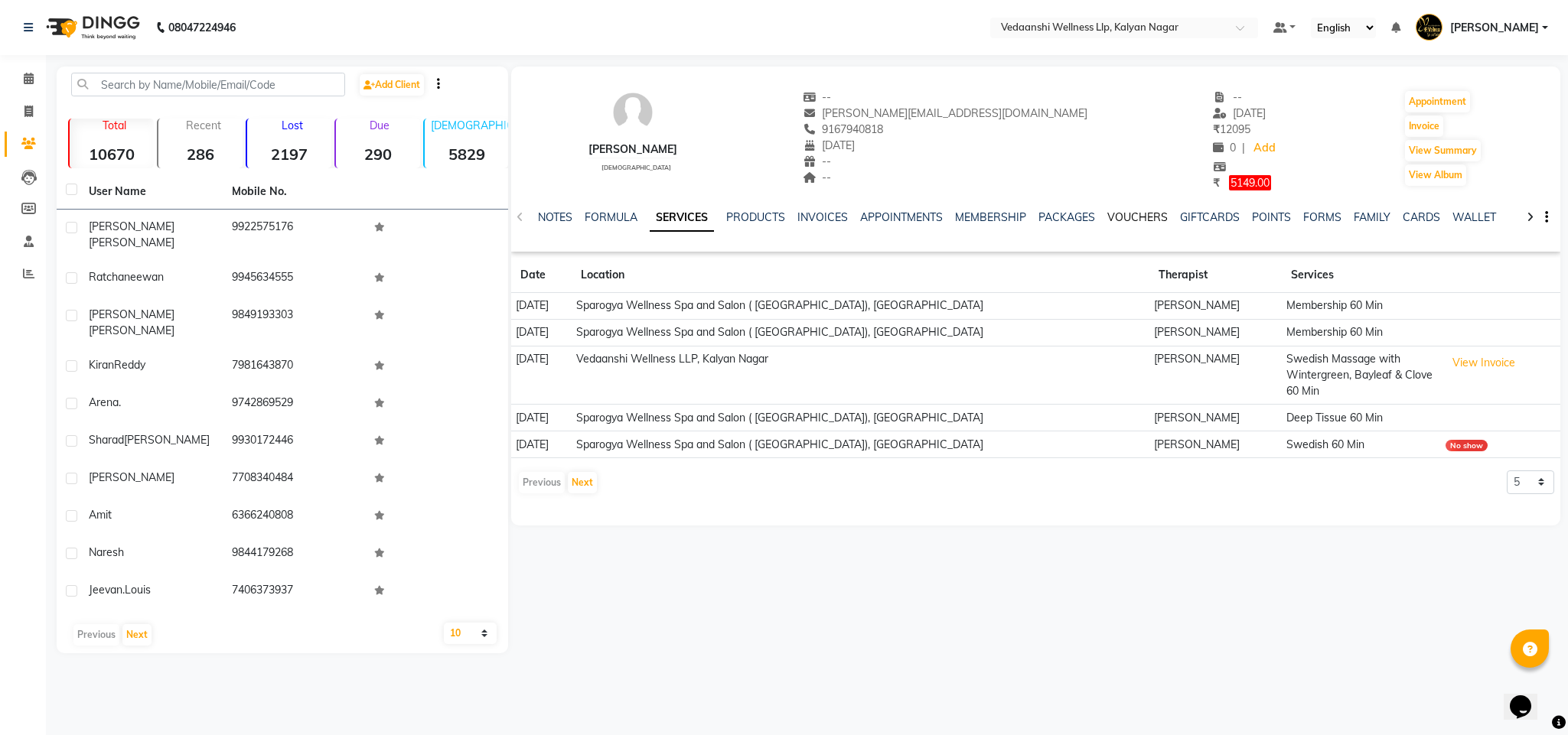
click at [1117, 218] on link "VOUCHERS" at bounding box center [1138, 217] width 61 height 14
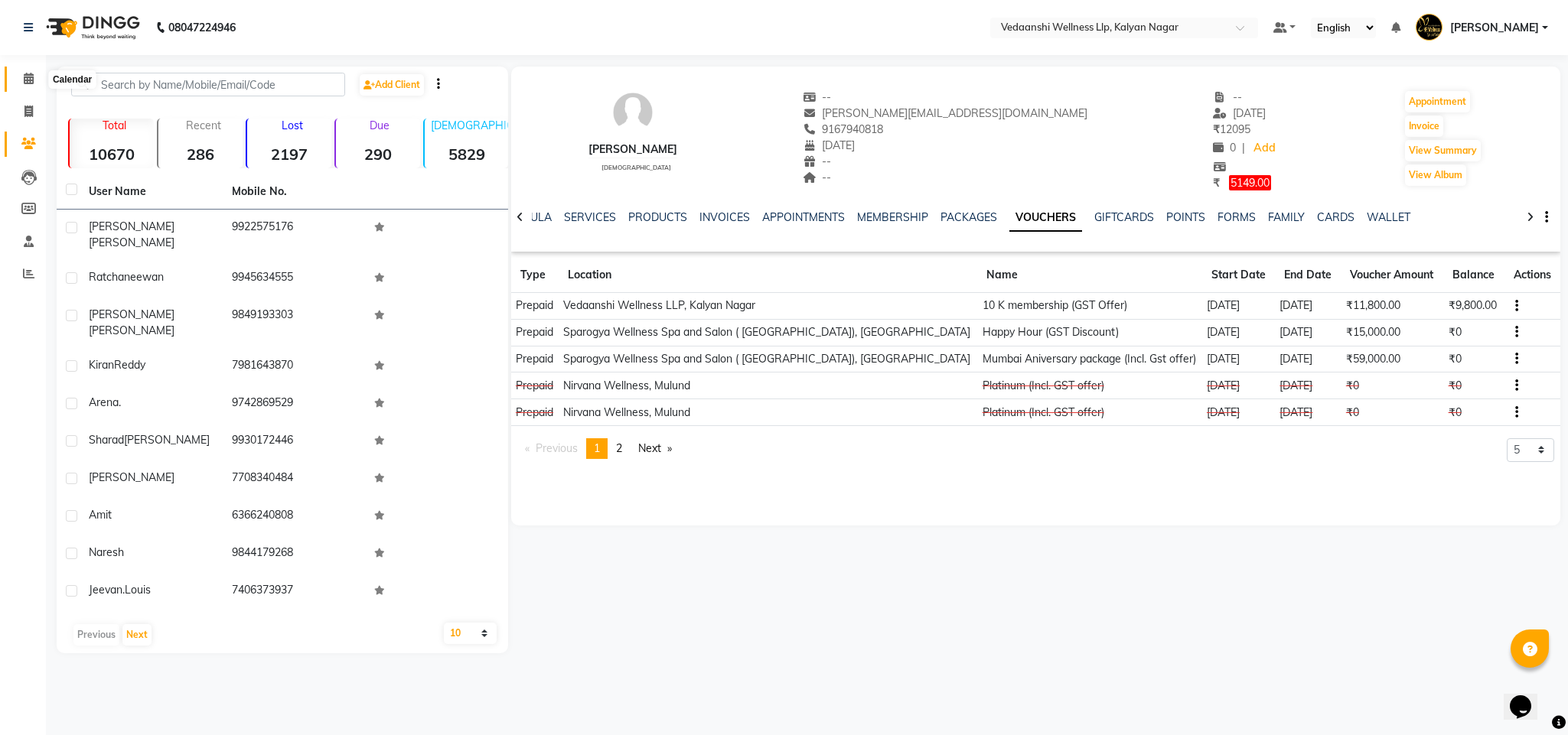
click at [34, 76] on span at bounding box center [29, 79] width 26 height 18
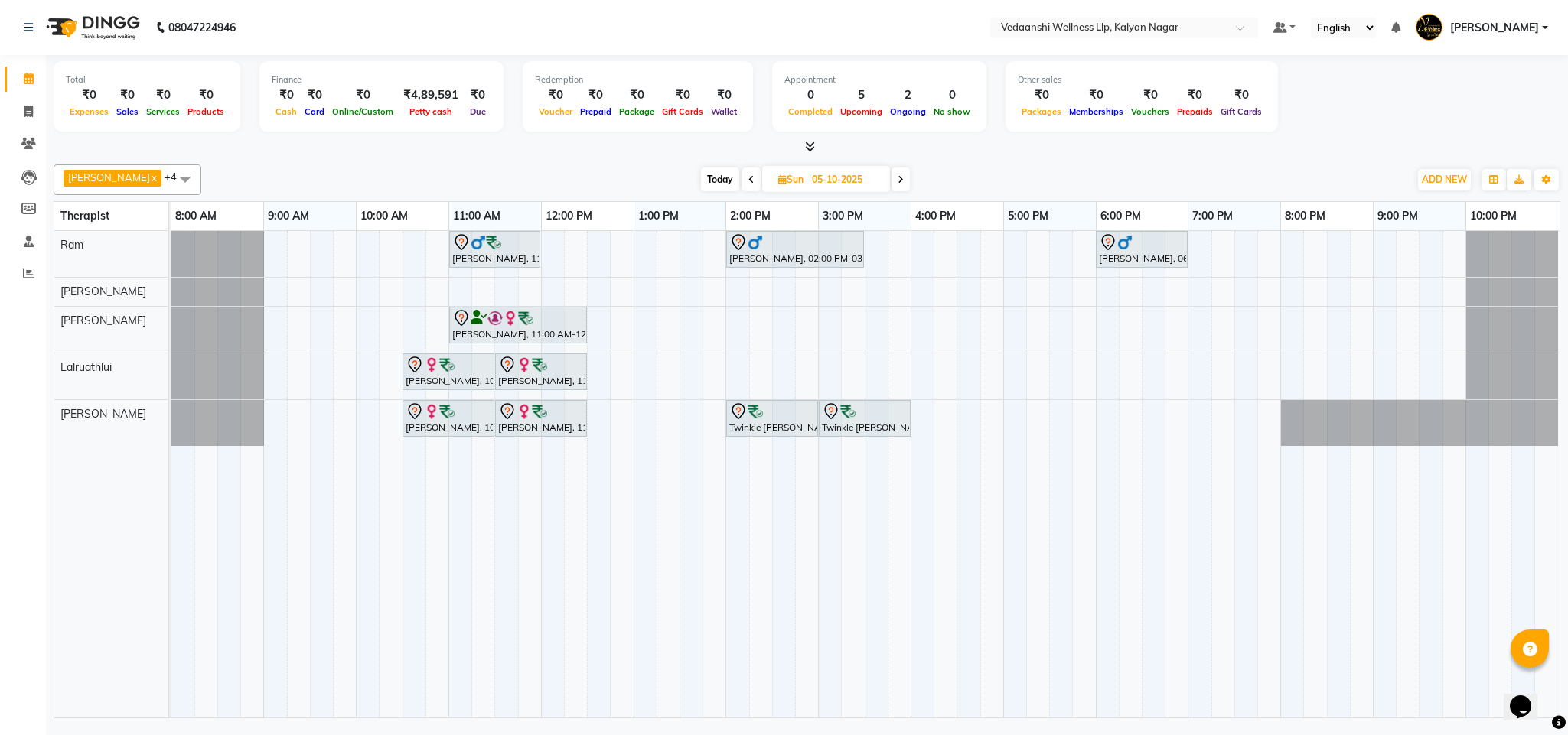
click at [892, 180] on span at bounding box center [901, 179] width 19 height 24
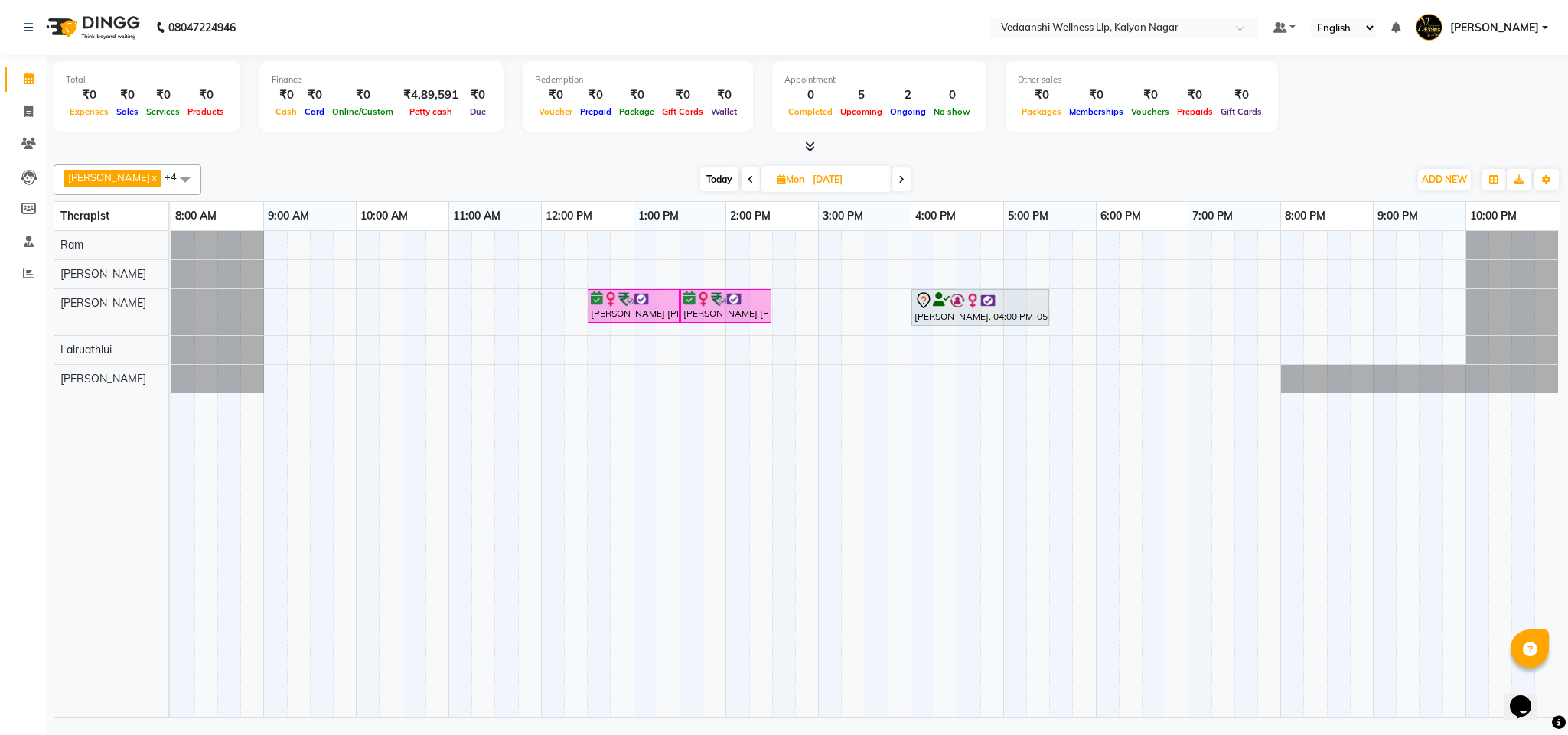
click at [748, 179] on icon at bounding box center [751, 180] width 6 height 9
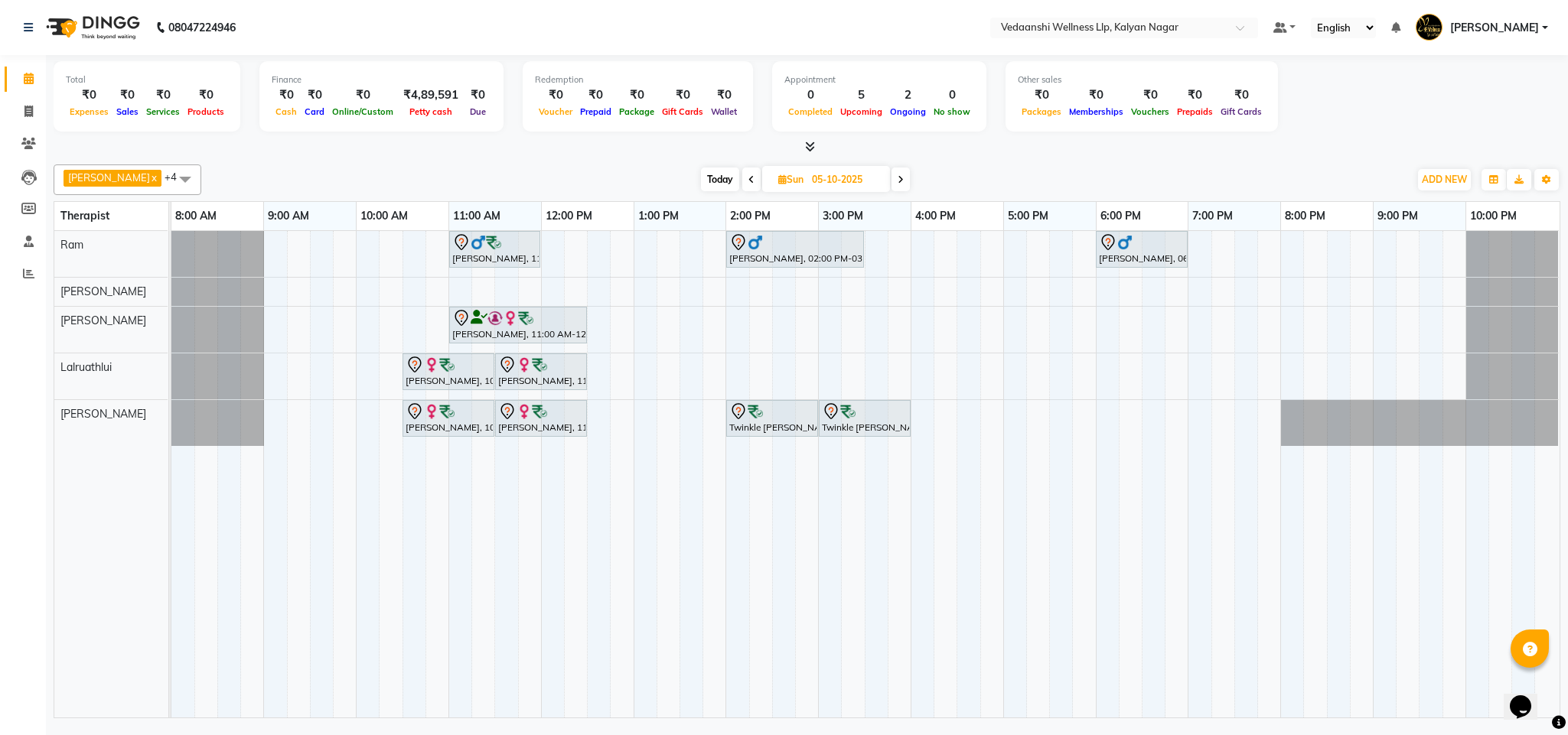
click at [892, 180] on span at bounding box center [901, 179] width 19 height 24
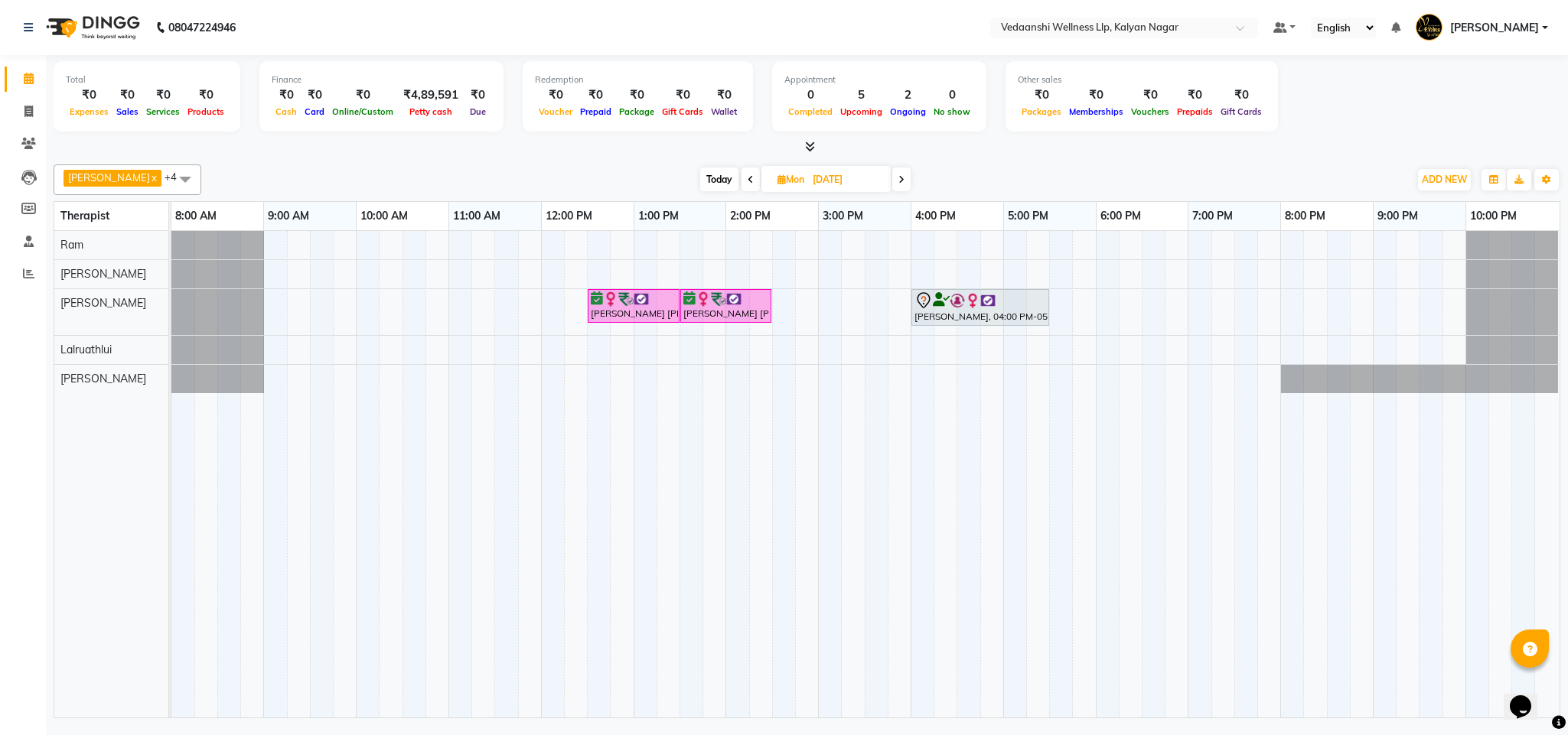
click at [708, 180] on span "Today" at bounding box center [719, 179] width 38 height 24
type input "02-10-2025"
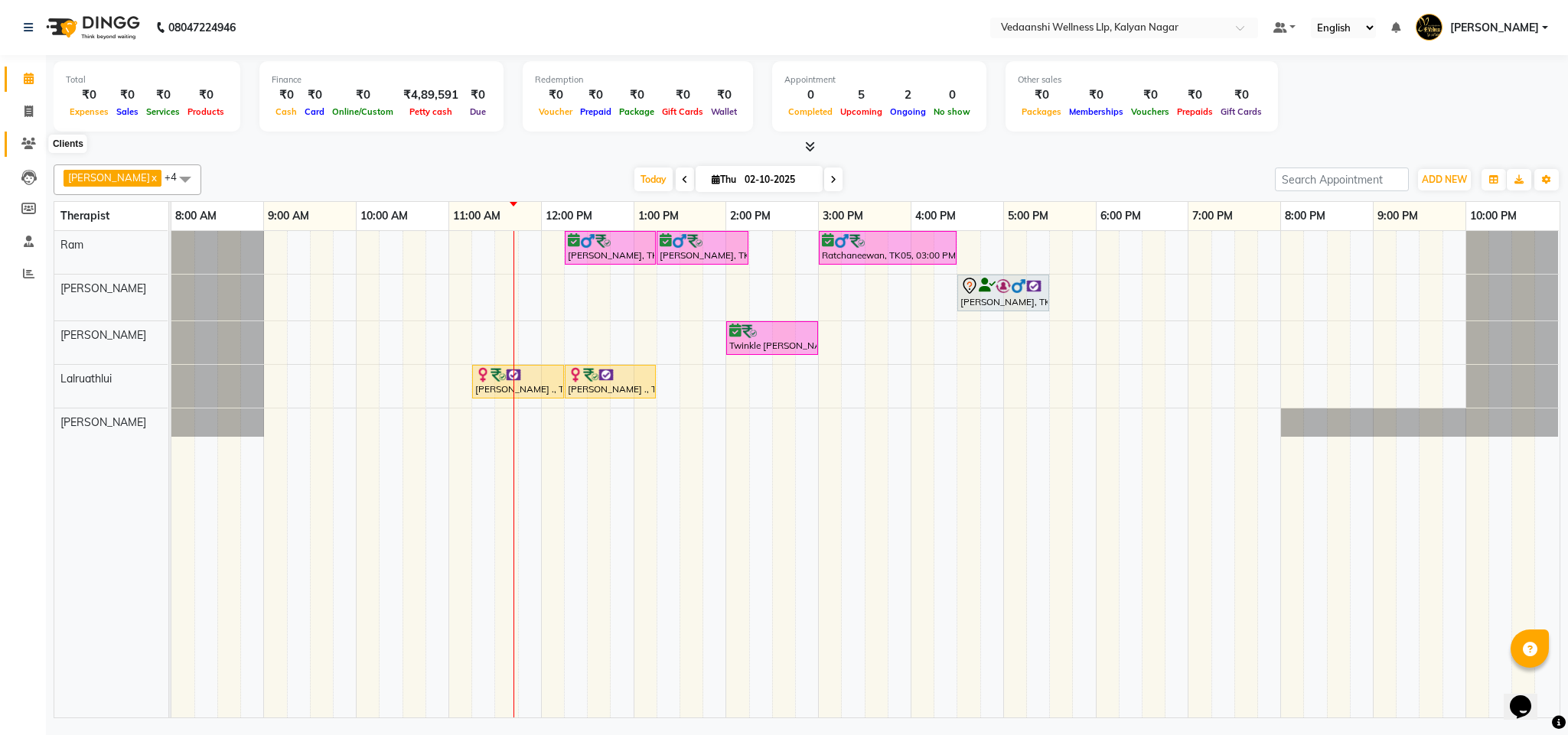
click at [22, 143] on icon at bounding box center [29, 143] width 15 height 12
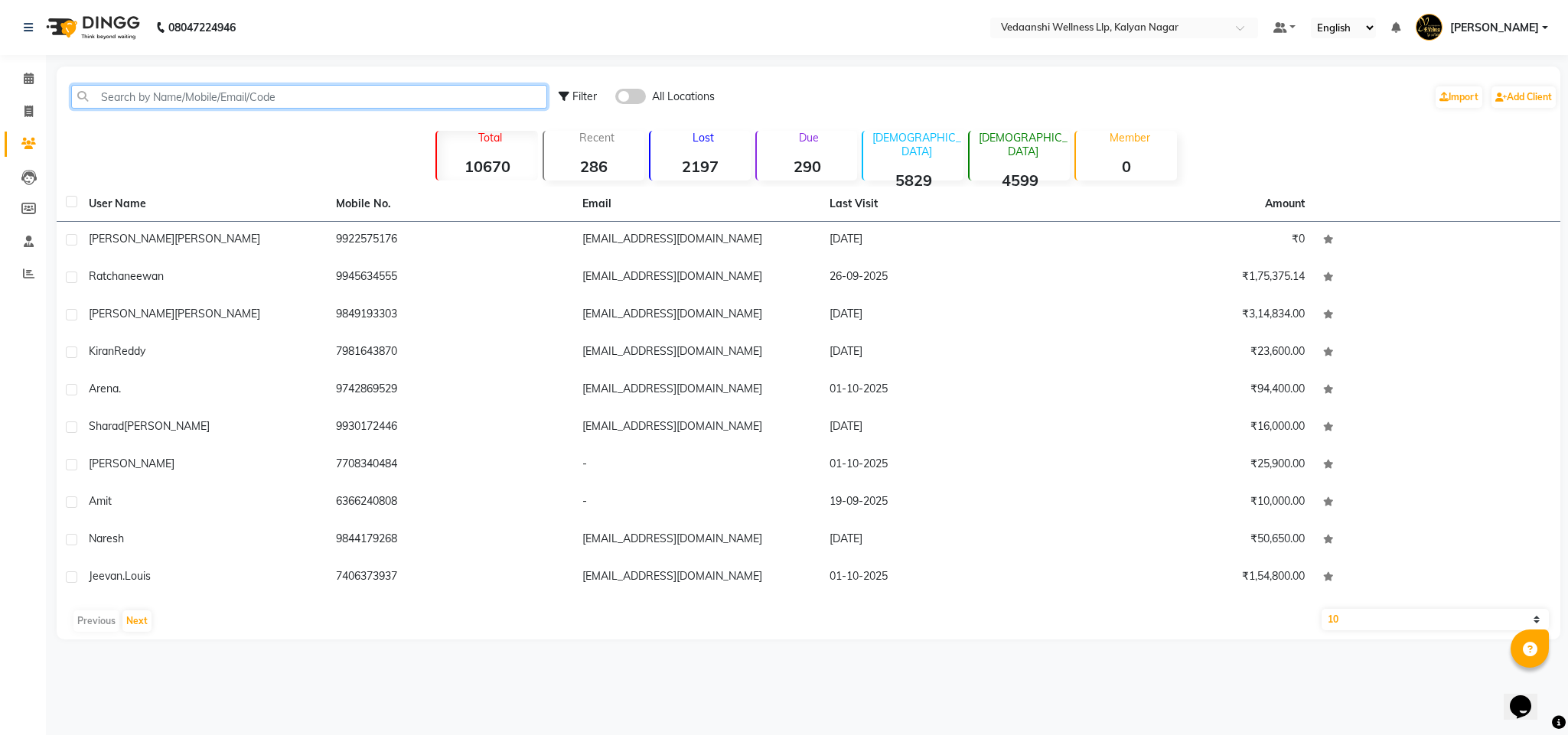
click at [131, 99] on input "text" at bounding box center [309, 96] width 476 height 24
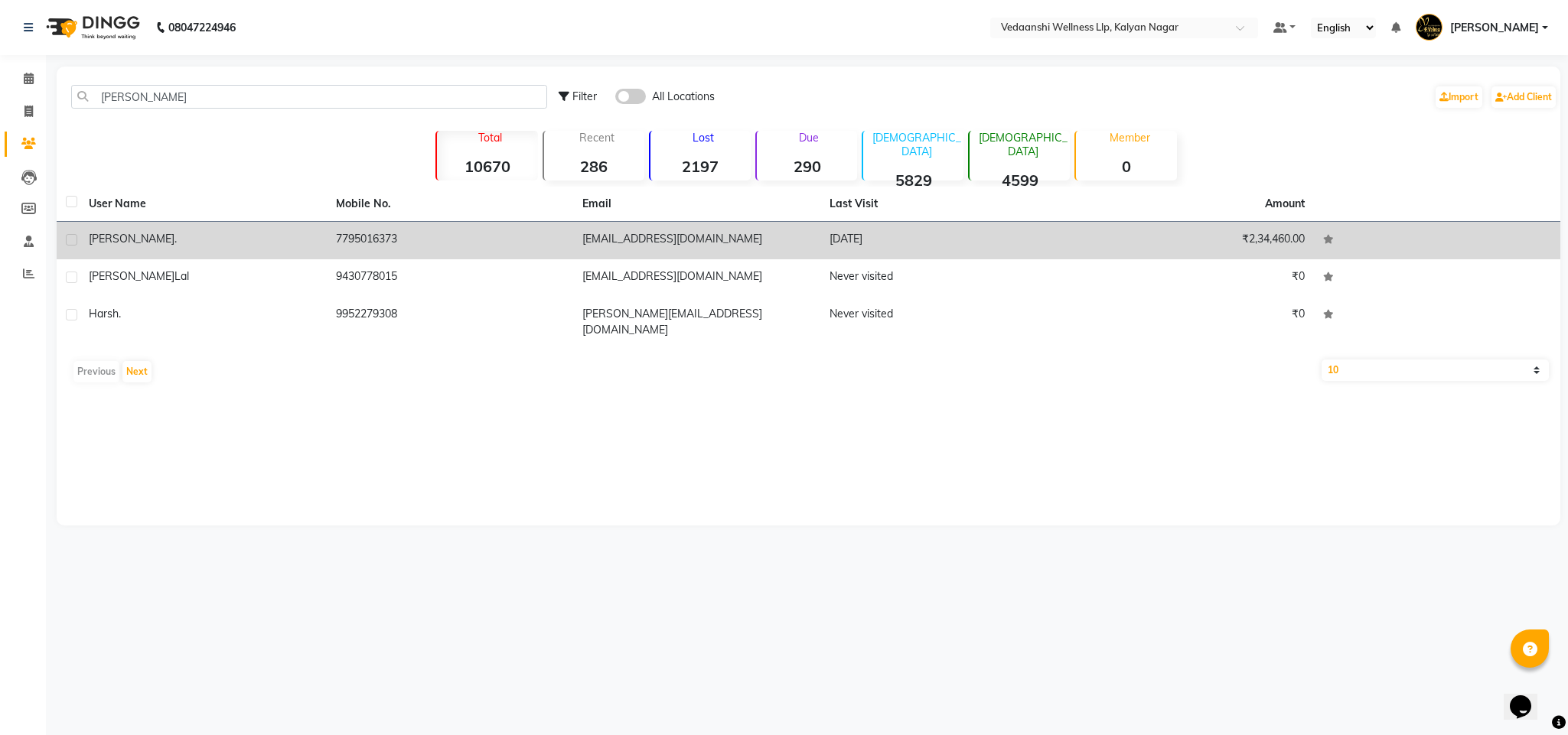
click at [384, 248] on td "7795016373" at bounding box center [450, 241] width 247 height 37
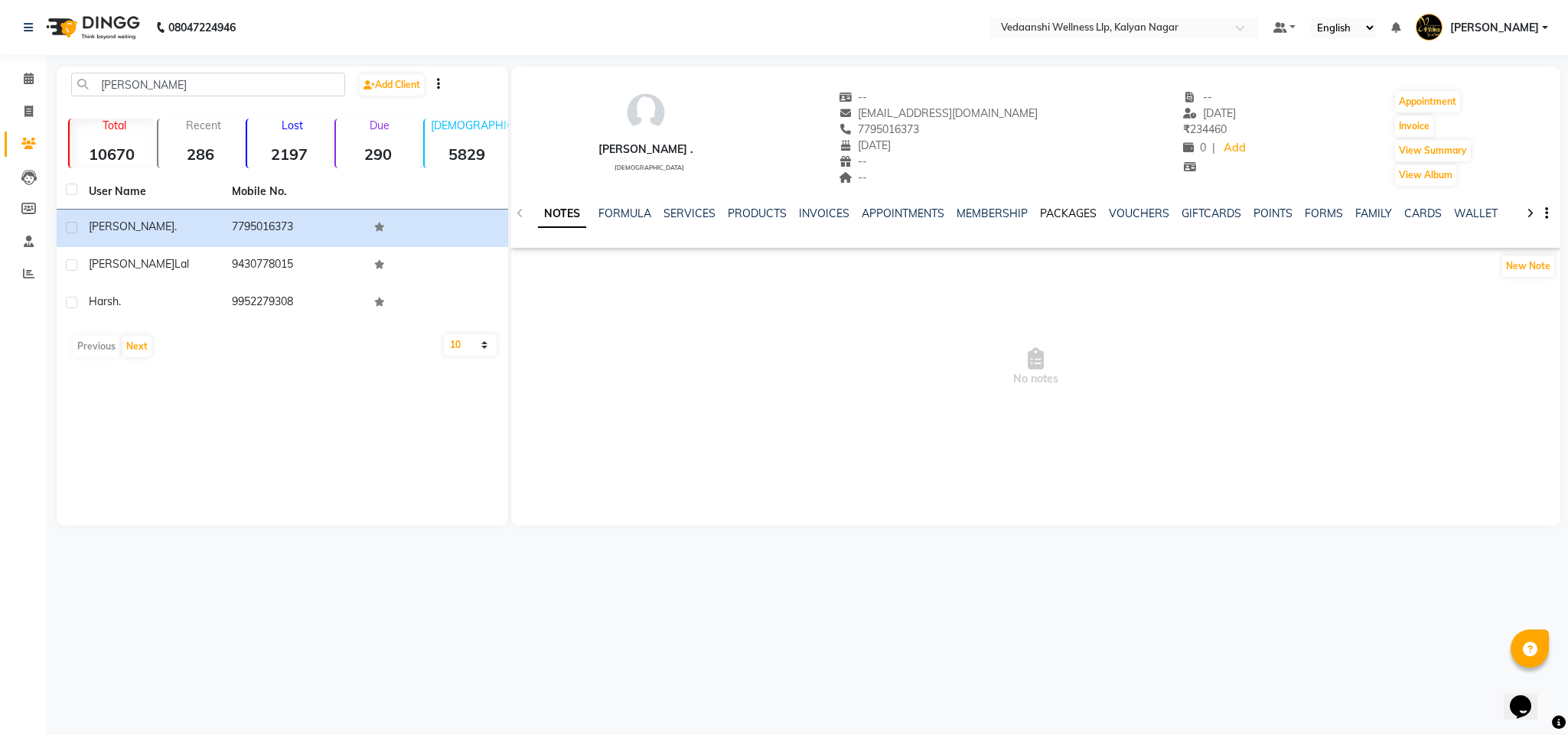
click at [1068, 206] on link "PACKAGES" at bounding box center [1068, 213] width 57 height 14
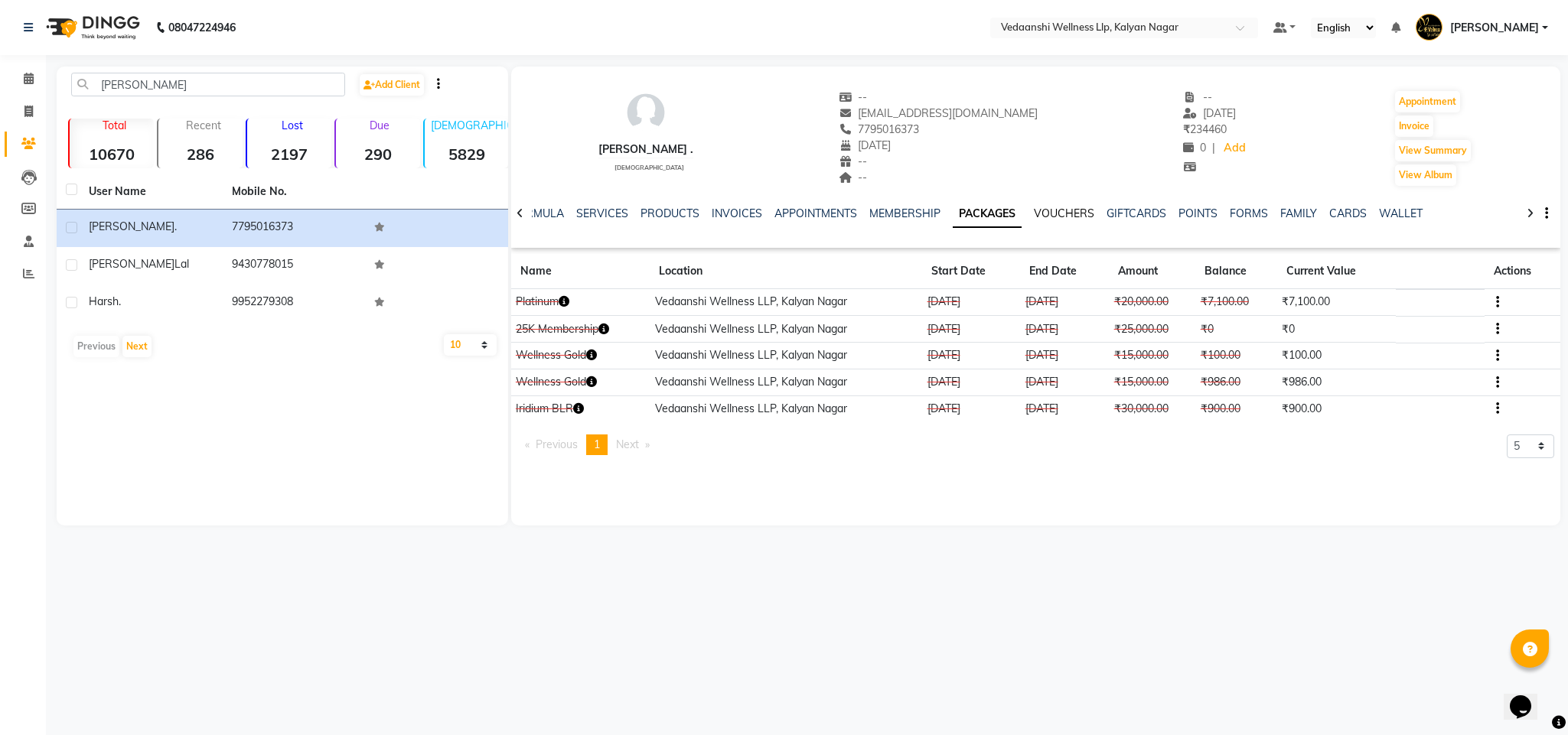
click at [1068, 206] on link "VOUCHERS" at bounding box center [1064, 213] width 61 height 14
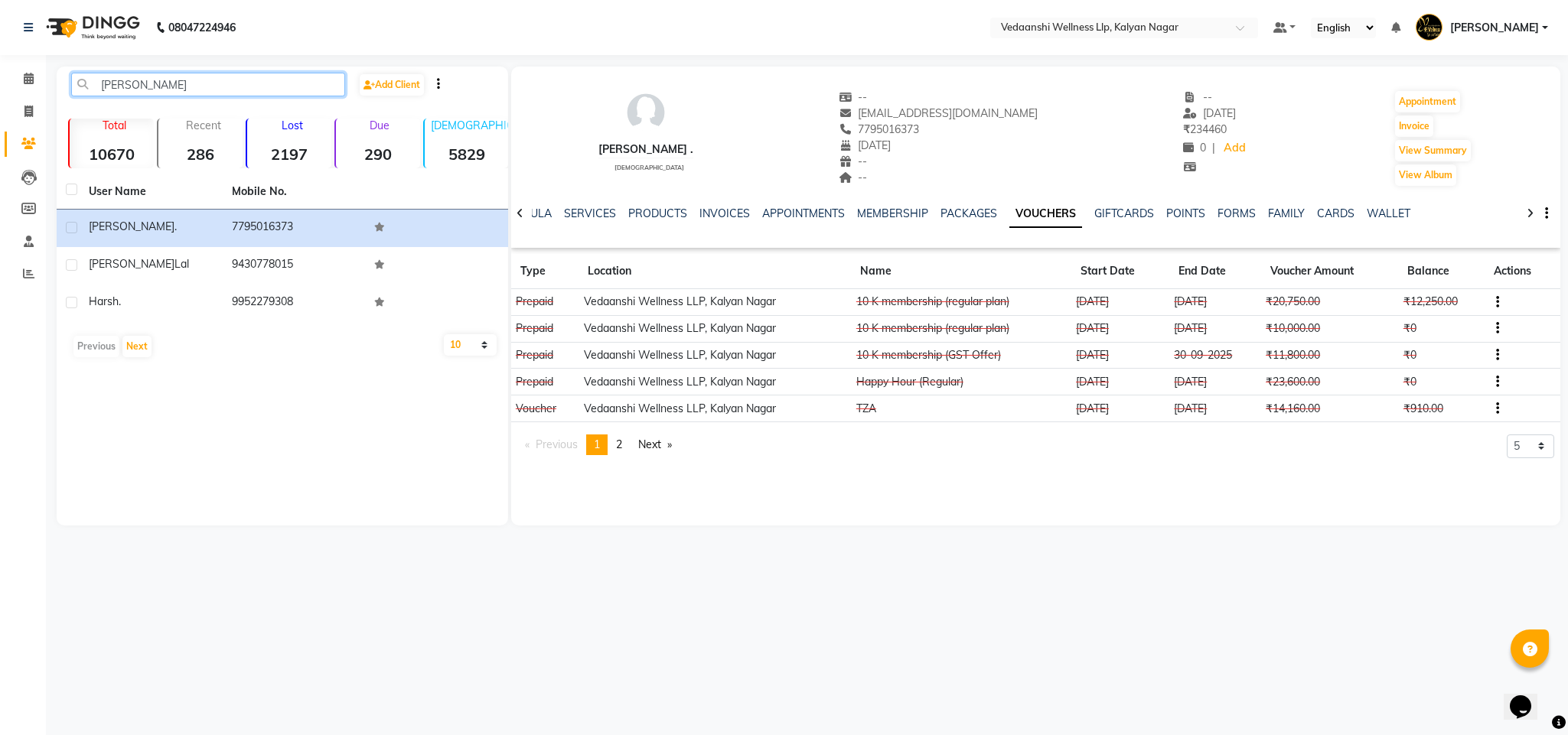
click at [204, 85] on input "Aastha" at bounding box center [208, 85] width 274 height 24
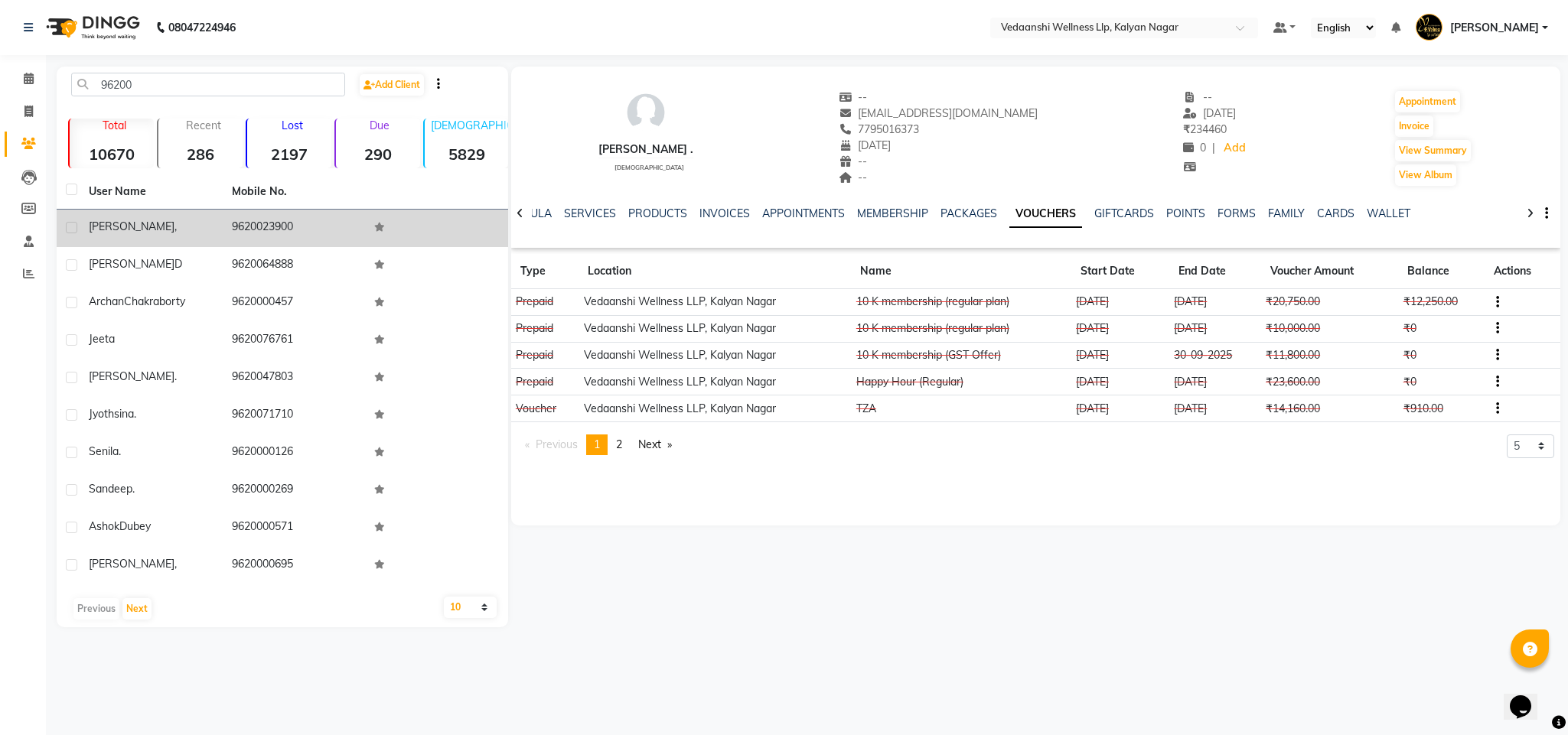
click at [262, 220] on td "9620023900" at bounding box center [294, 228] width 143 height 37
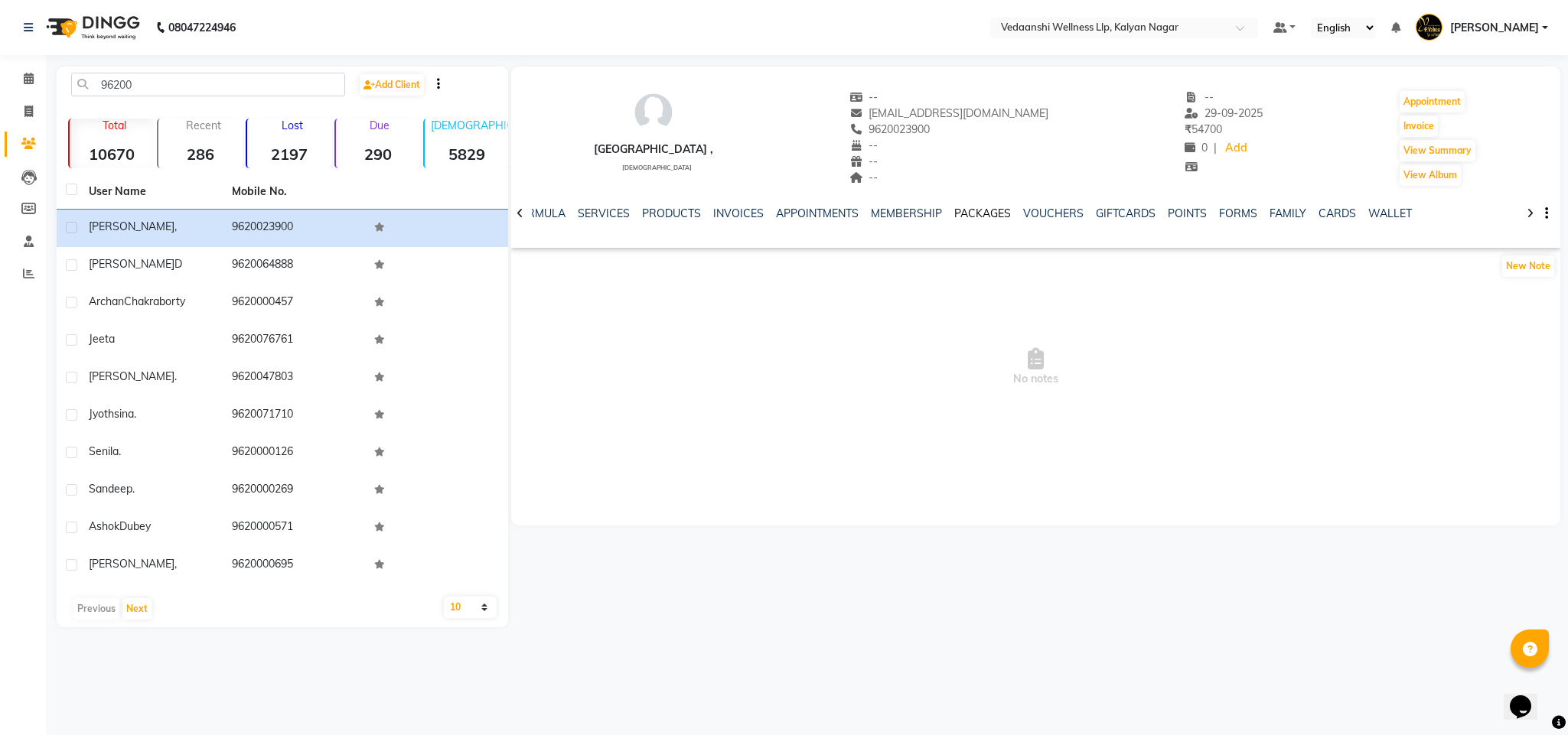
click at [979, 214] on link "PACKAGES" at bounding box center [982, 213] width 57 height 14
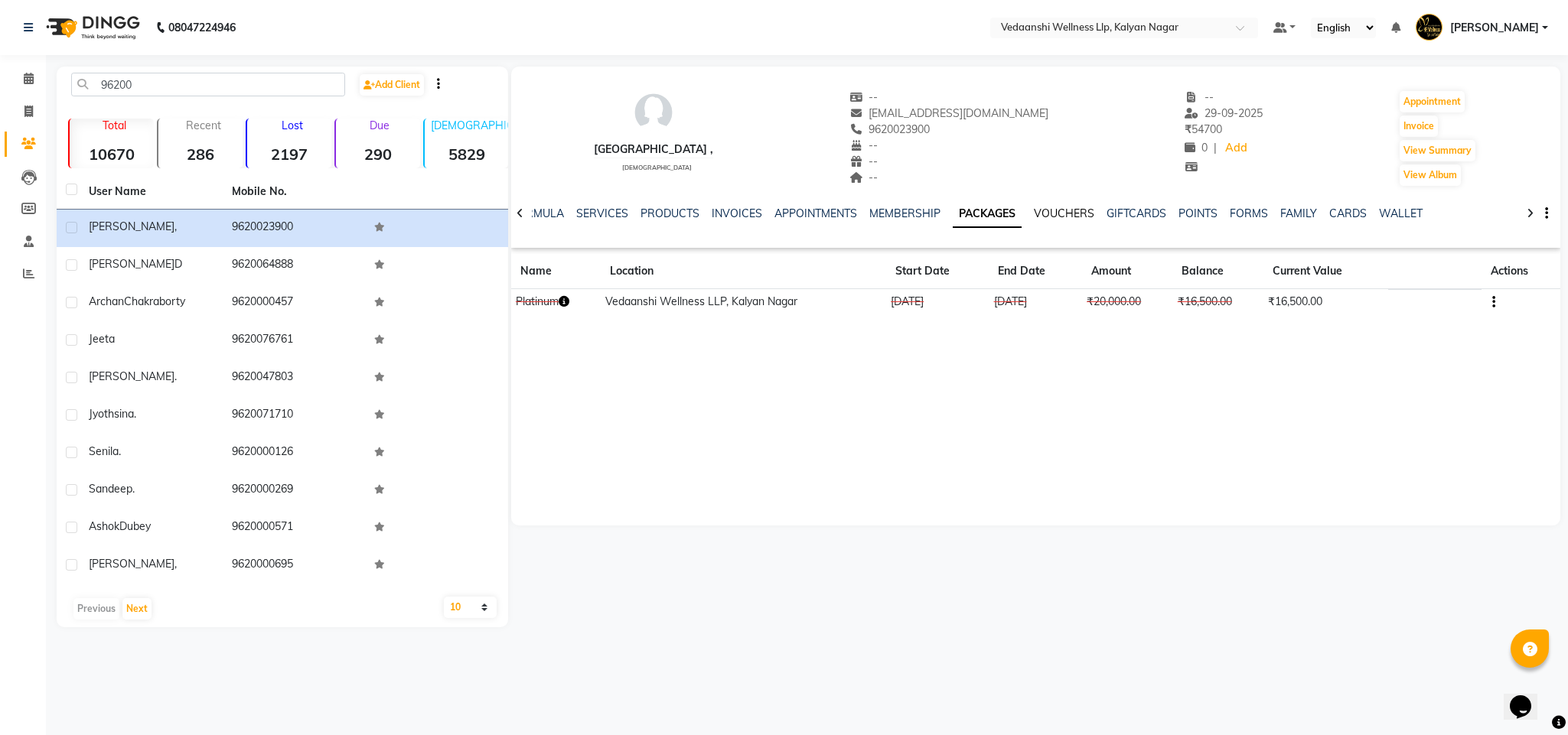
click at [1041, 211] on link "VOUCHERS" at bounding box center [1064, 213] width 61 height 14
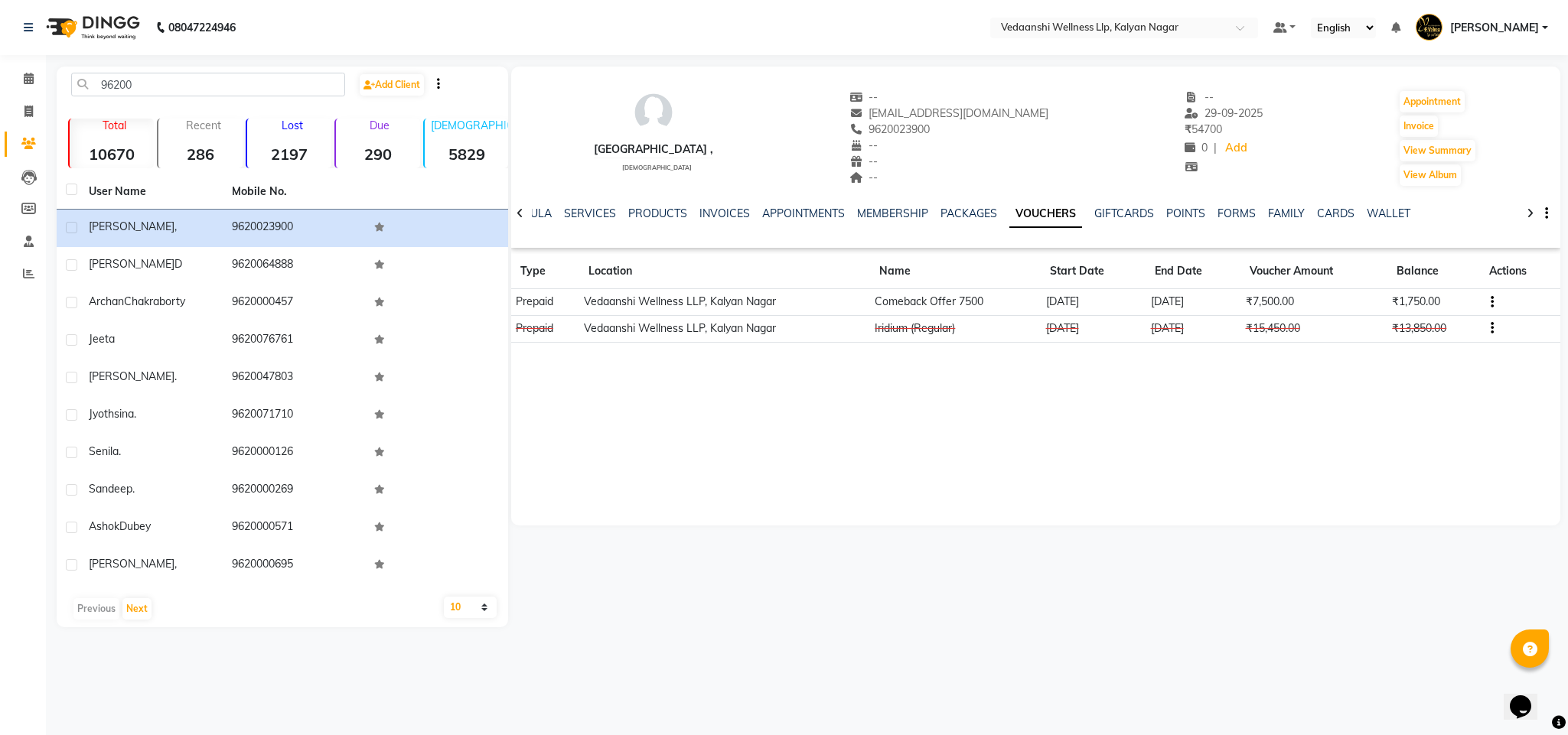
click at [473, 615] on select "10 50 100" at bounding box center [470, 608] width 52 height 22
click at [666, 612] on div "Malavika , female -- malavikaarunmozhi@gmail.com 9620023900 -- -- -- -- 29-09-2…" at bounding box center [1034, 347] width 1053 height 560
click at [117, 82] on input "96200" at bounding box center [208, 85] width 274 height 24
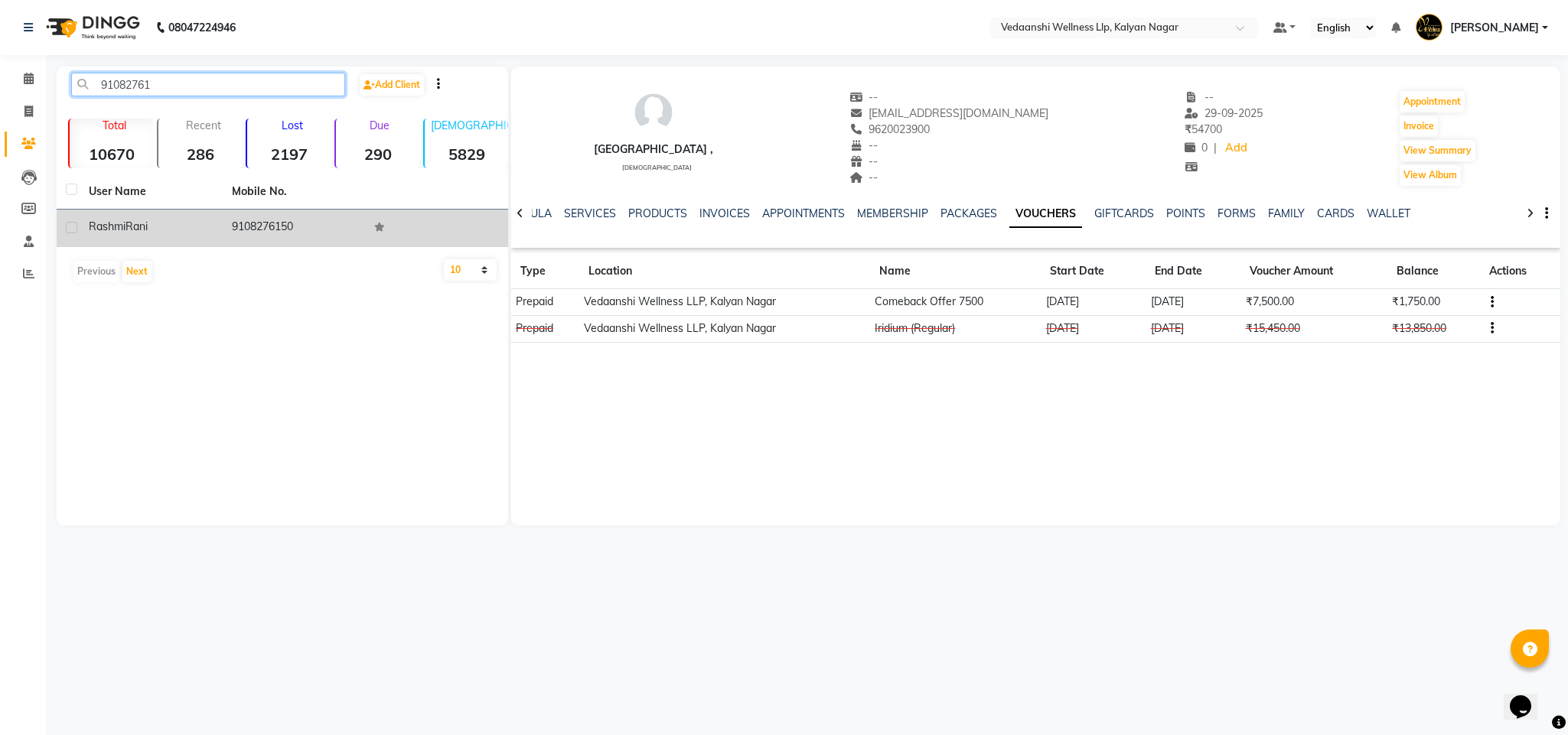
type input "91082761"
click at [269, 244] on td "9108276150" at bounding box center [294, 228] width 143 height 37
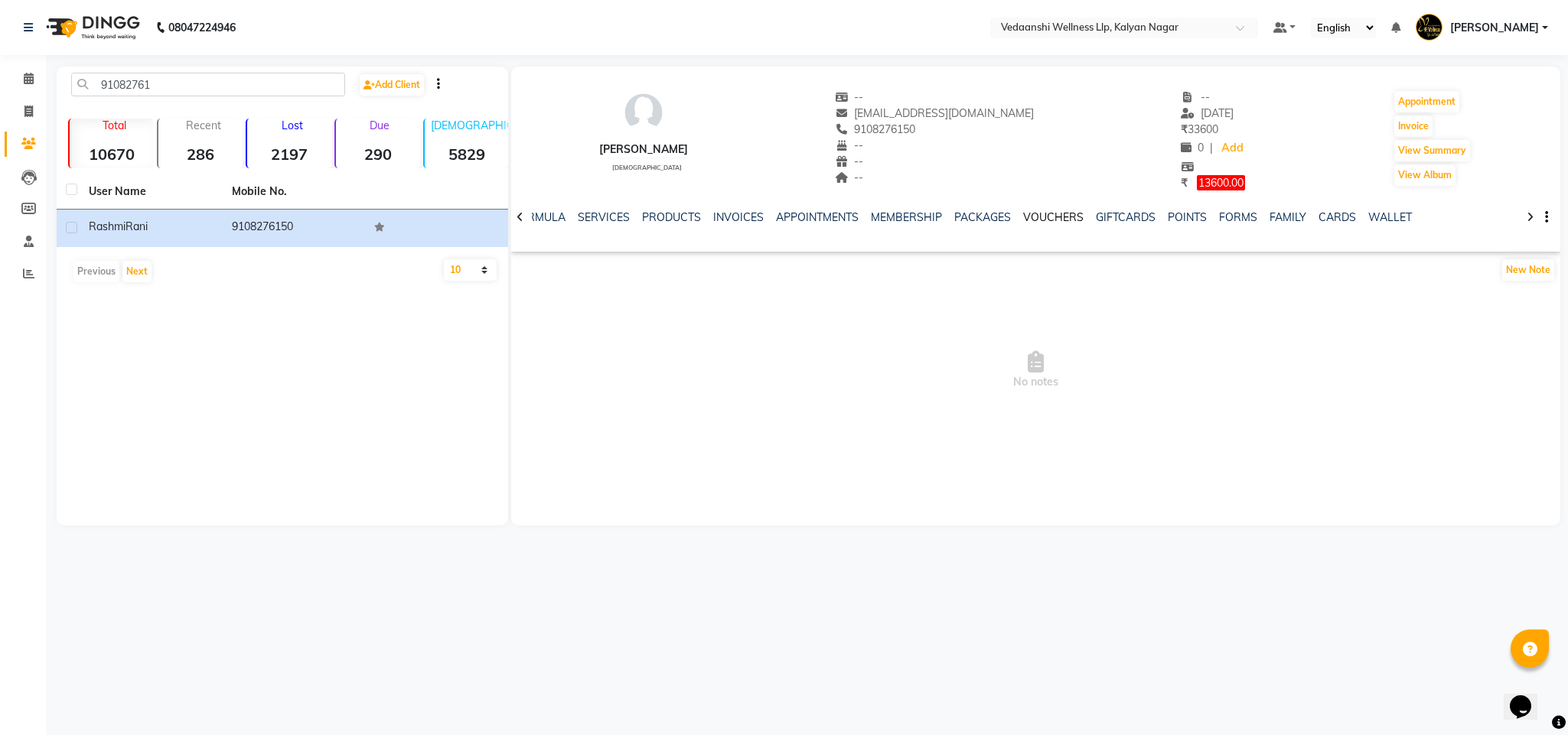
click at [1043, 212] on link "VOUCHERS" at bounding box center [1054, 217] width 61 height 14
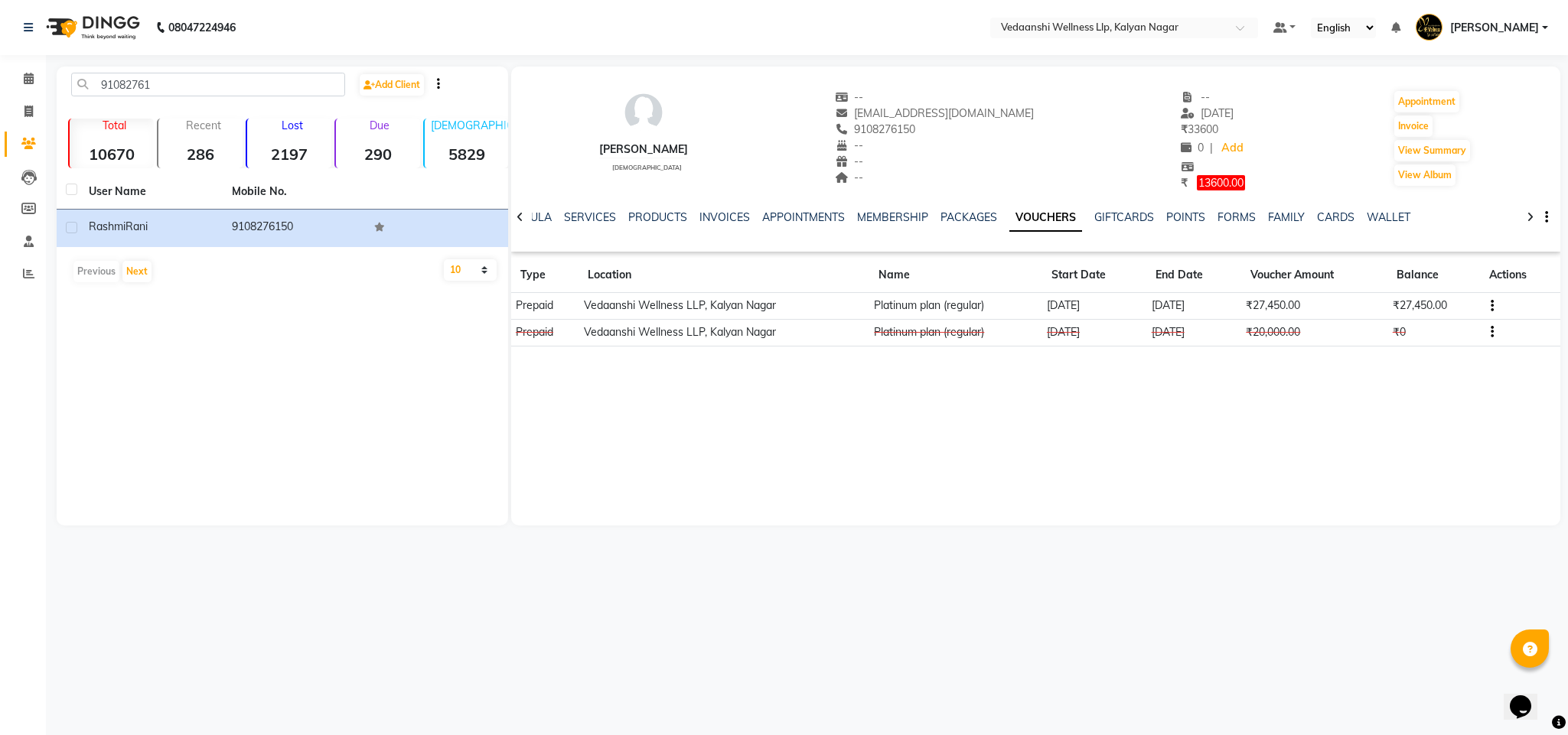
drag, startPoint x: 853, startPoint y: 127, endPoint x: 922, endPoint y: 135, distance: 69.5
click at [922, 135] on div "9108276150" at bounding box center [934, 130] width 200 height 16
copy span "9108276150"
click at [28, 74] on icon at bounding box center [29, 78] width 10 height 12
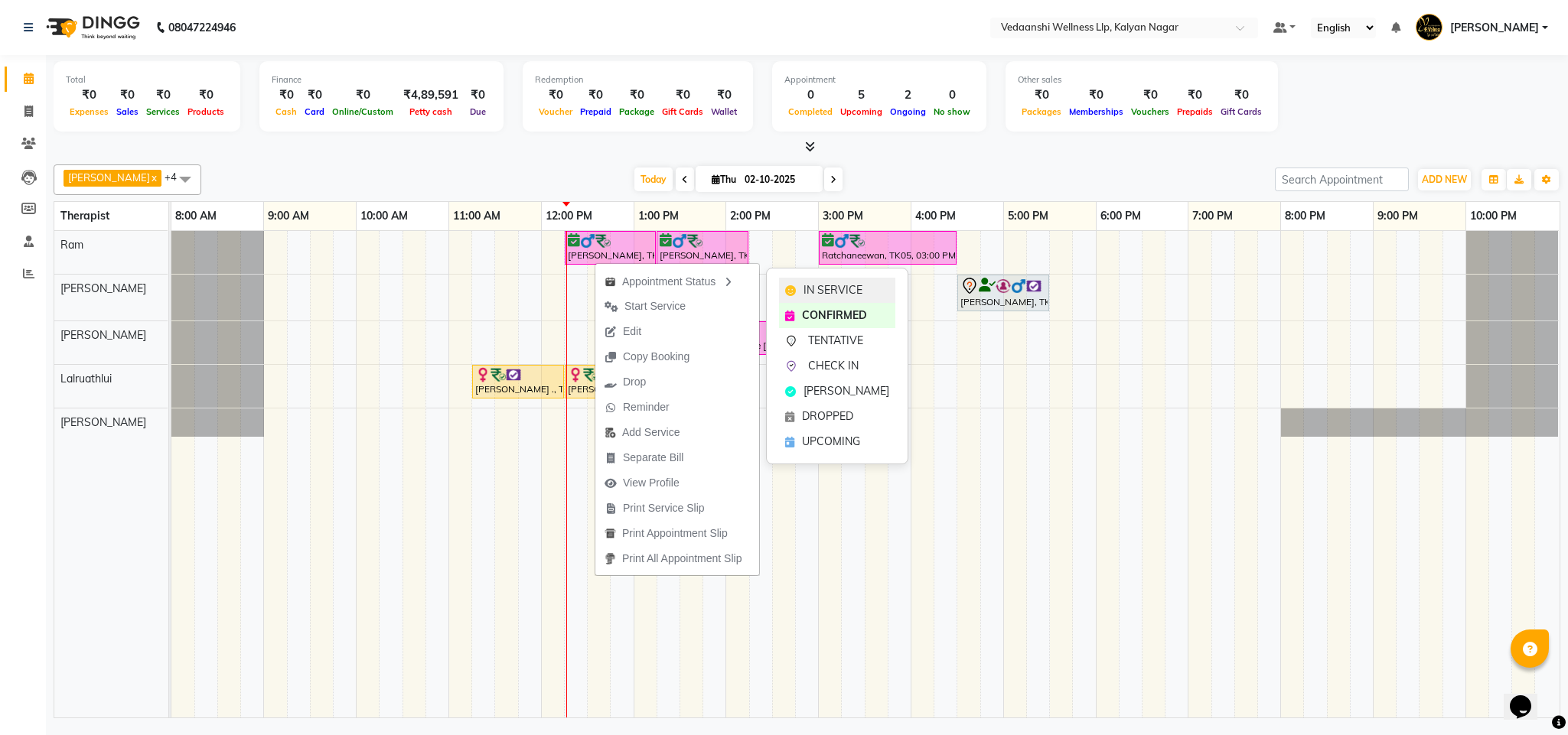
click at [832, 286] on span "IN SERVICE" at bounding box center [833, 290] width 59 height 16
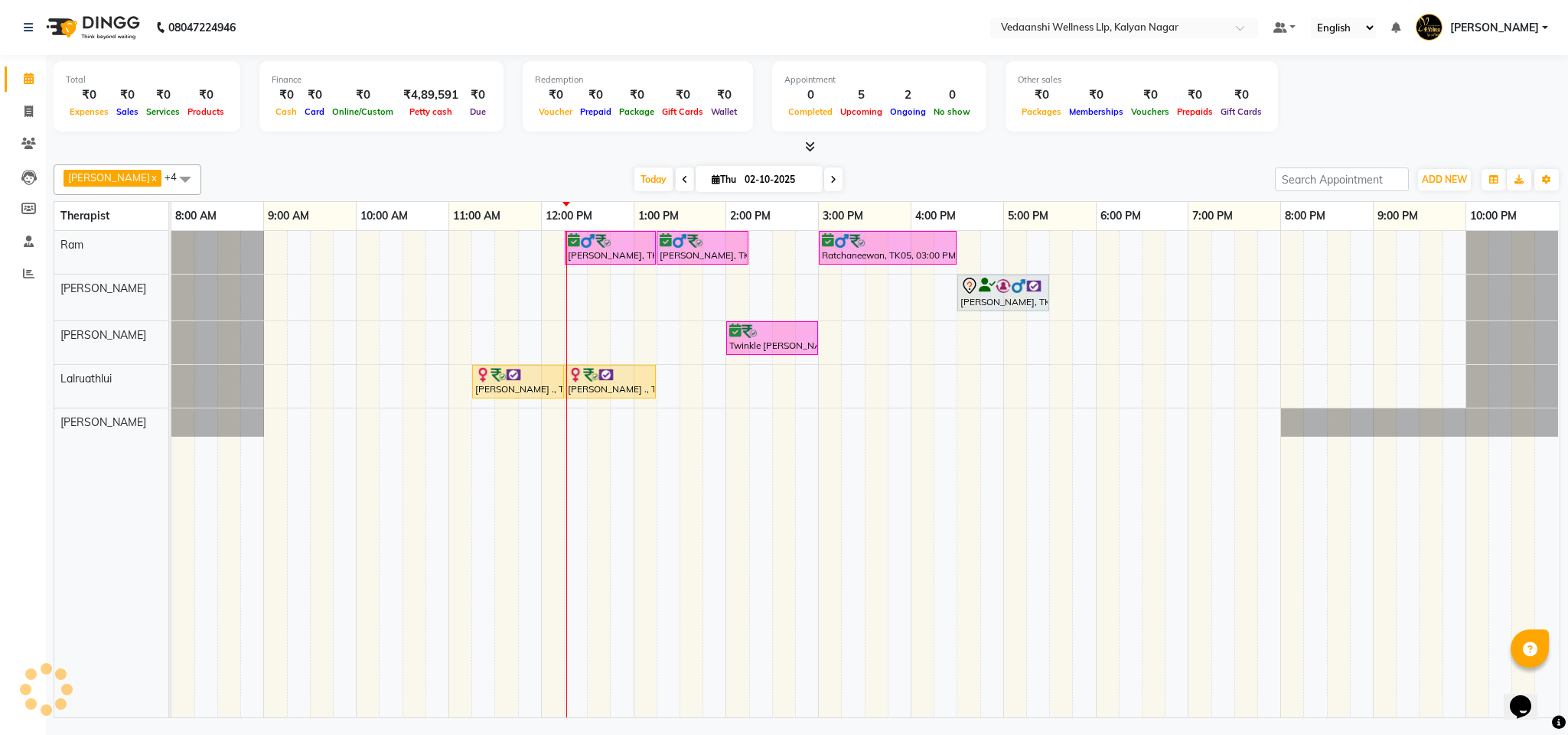
click at [857, 159] on div "Benjamin x Jennifer Zoramsangi x Lalruathlui x Ram x Rashika Khadse x +4 Select…" at bounding box center [807, 438] width 1507 height 560
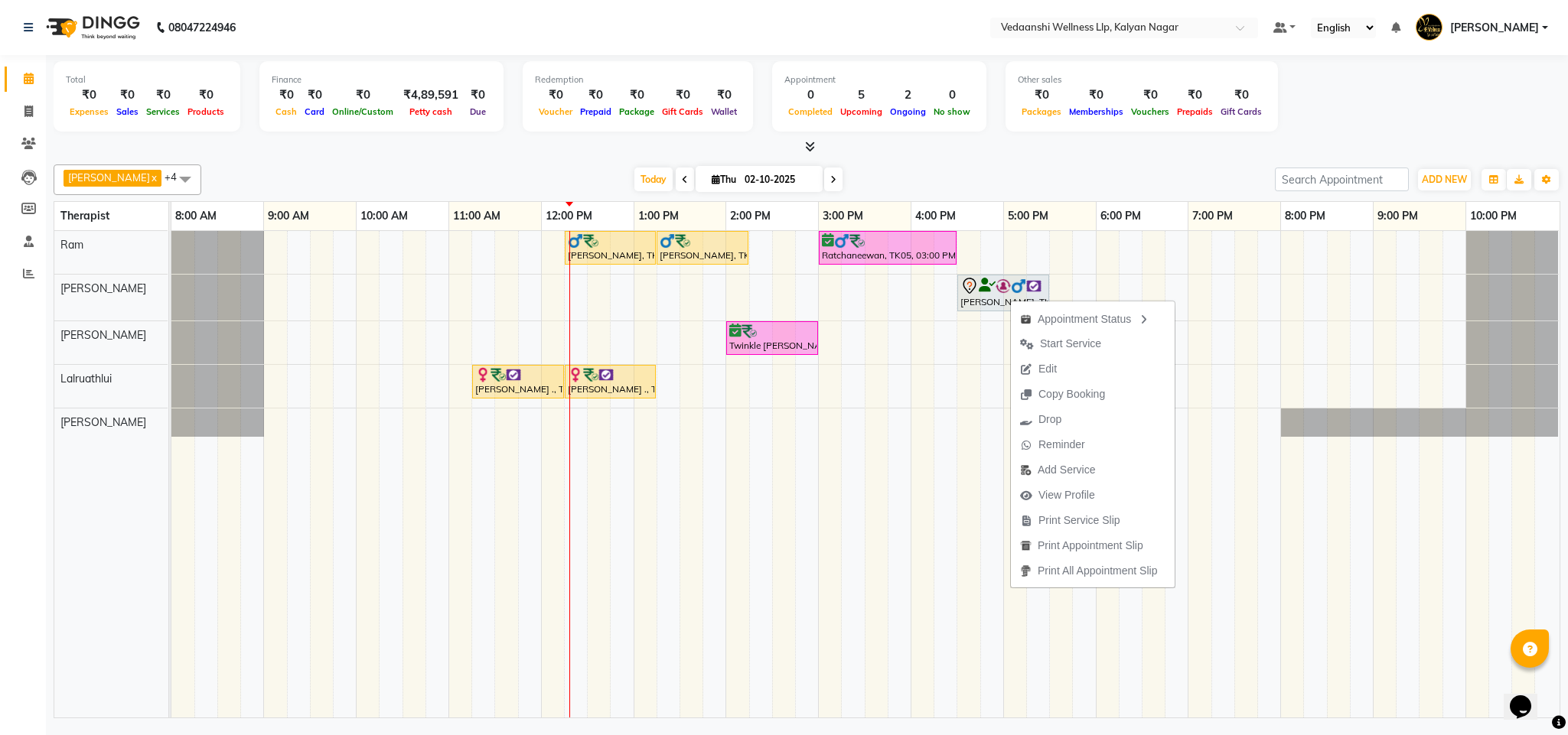
drag, startPoint x: 1010, startPoint y: 299, endPoint x: 919, endPoint y: 147, distance: 177.2
click at [919, 147] on div at bounding box center [807, 147] width 1507 height 16
click at [1032, 418] on span "Drop" at bounding box center [1040, 421] width 23 height 16
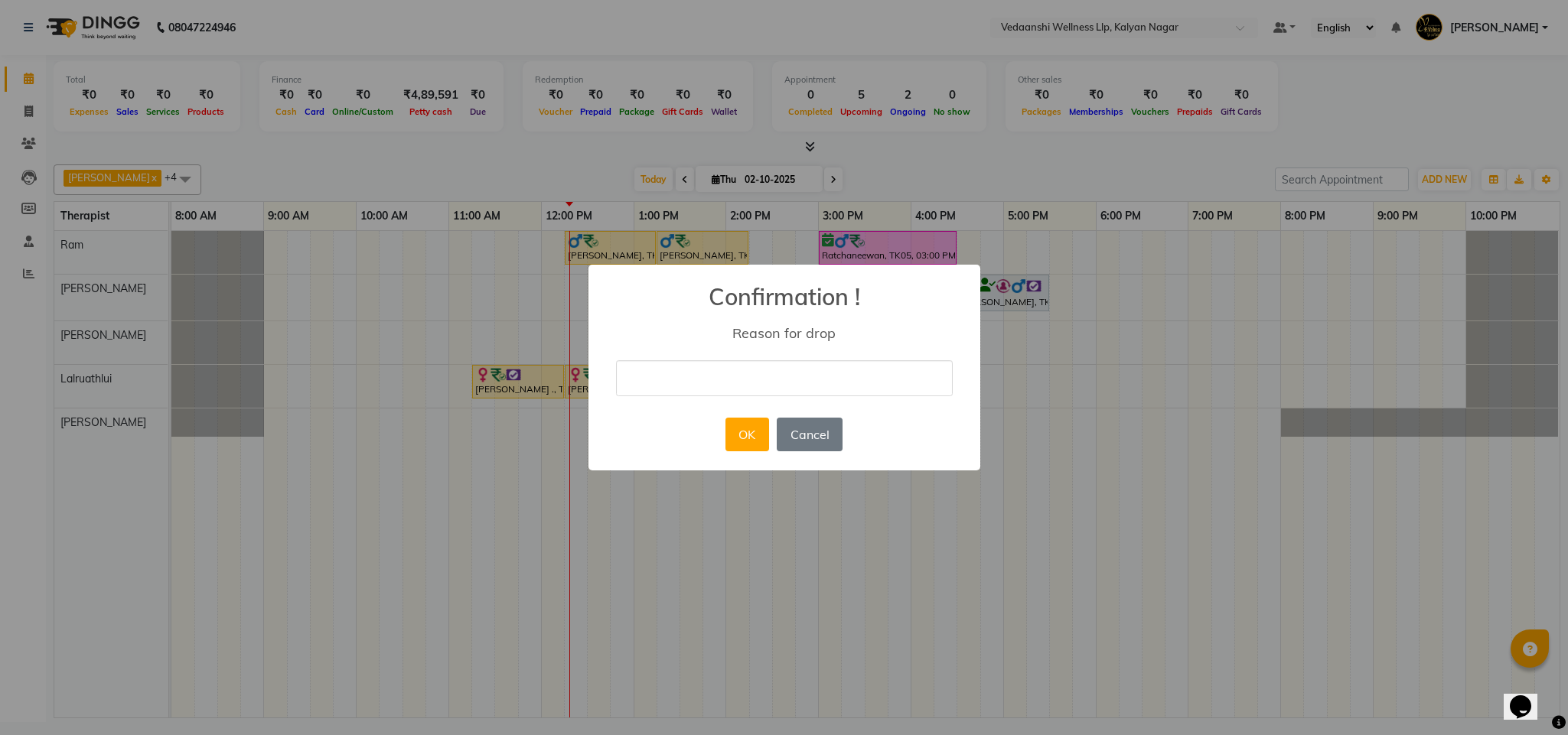
click at [725, 369] on input "text" at bounding box center [784, 378] width 337 height 36
click at [636, 413] on div "× Confirmation ! Reason for drop OK No Cancel" at bounding box center [784, 367] width 392 height 206
click at [813, 441] on button "Cancel" at bounding box center [809, 434] width 66 height 33
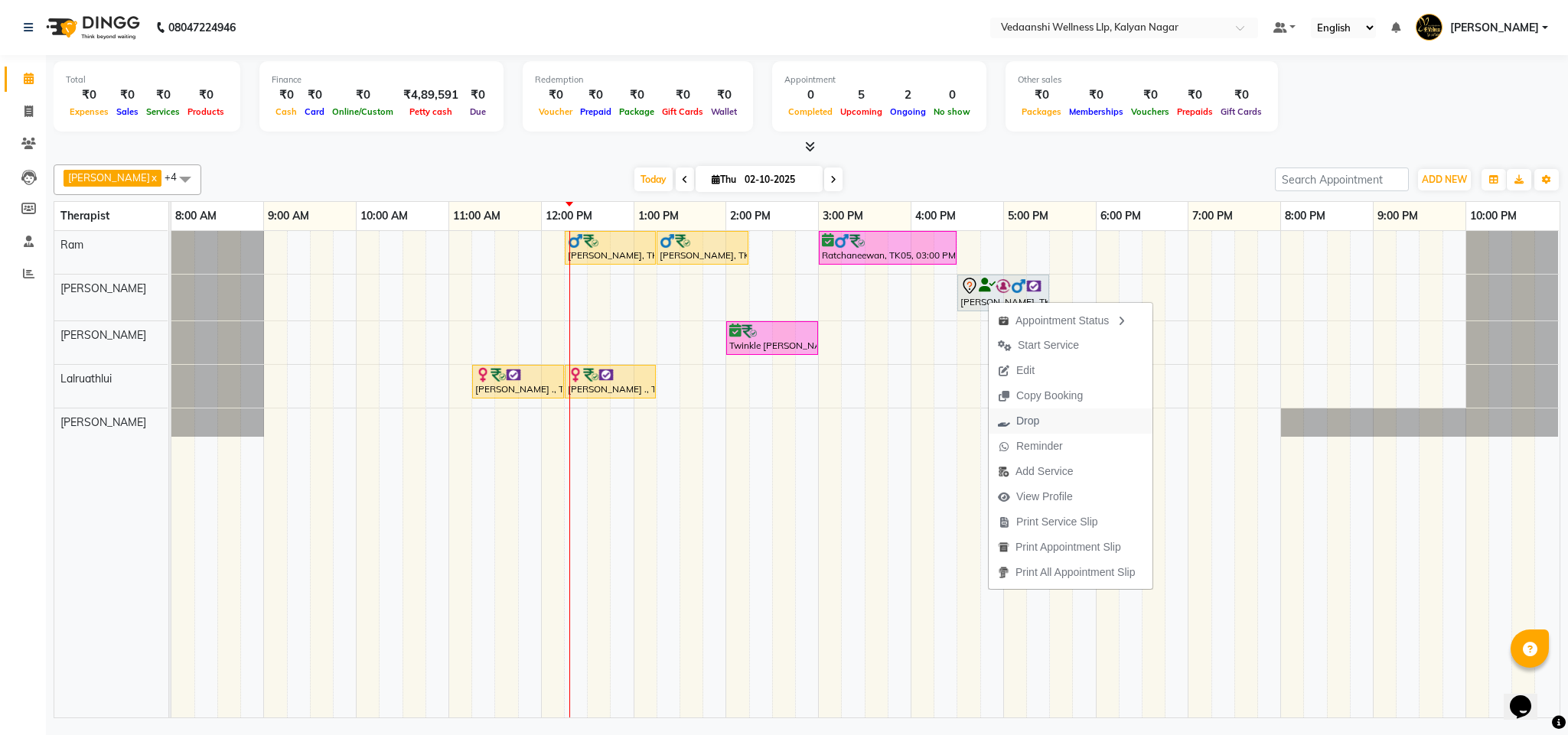
click at [1032, 416] on span "Drop" at bounding box center [1028, 421] width 23 height 16
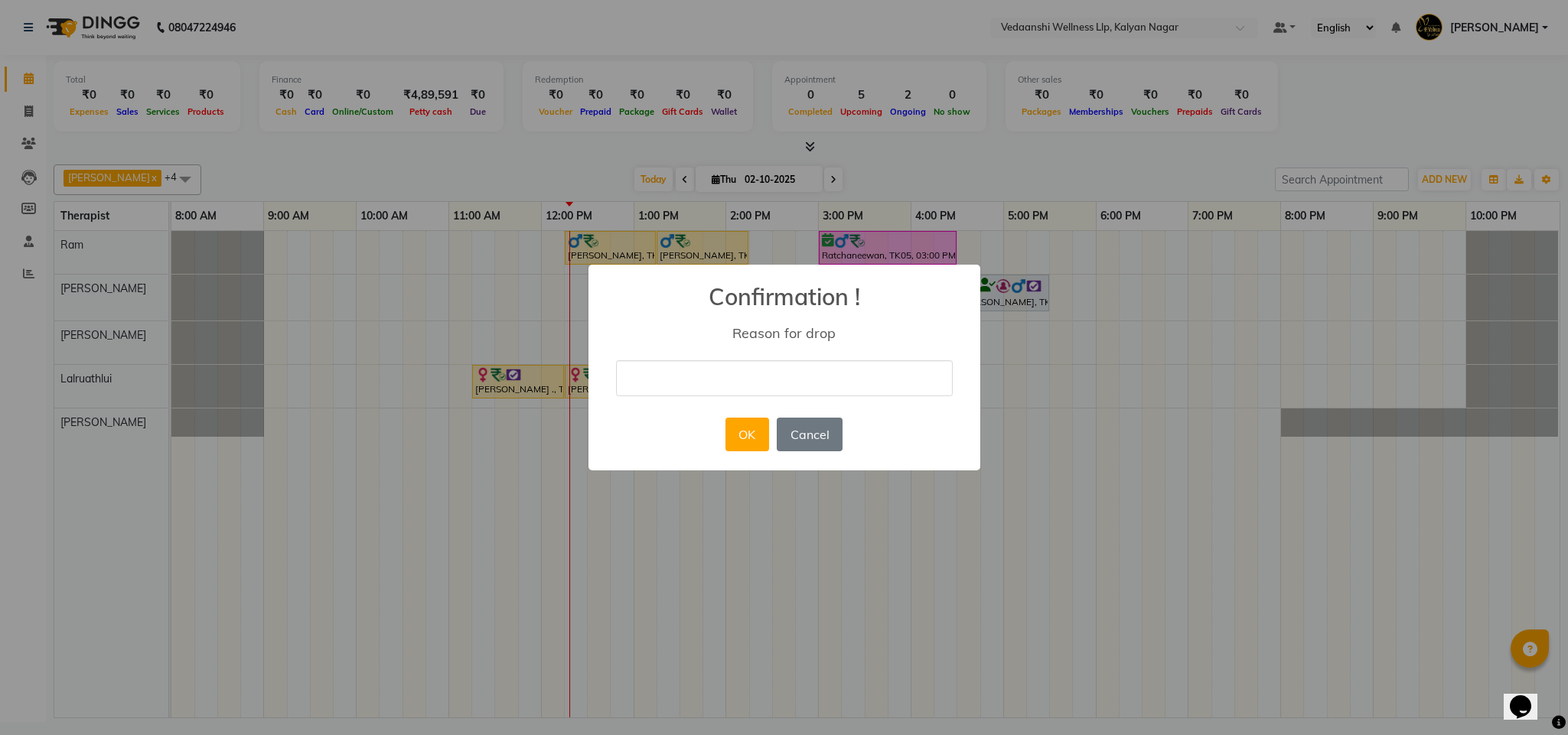
click at [763, 380] on input "text" at bounding box center [784, 378] width 337 height 36
type input "ugy"
click at [815, 436] on button "Cancel" at bounding box center [809, 434] width 66 height 33
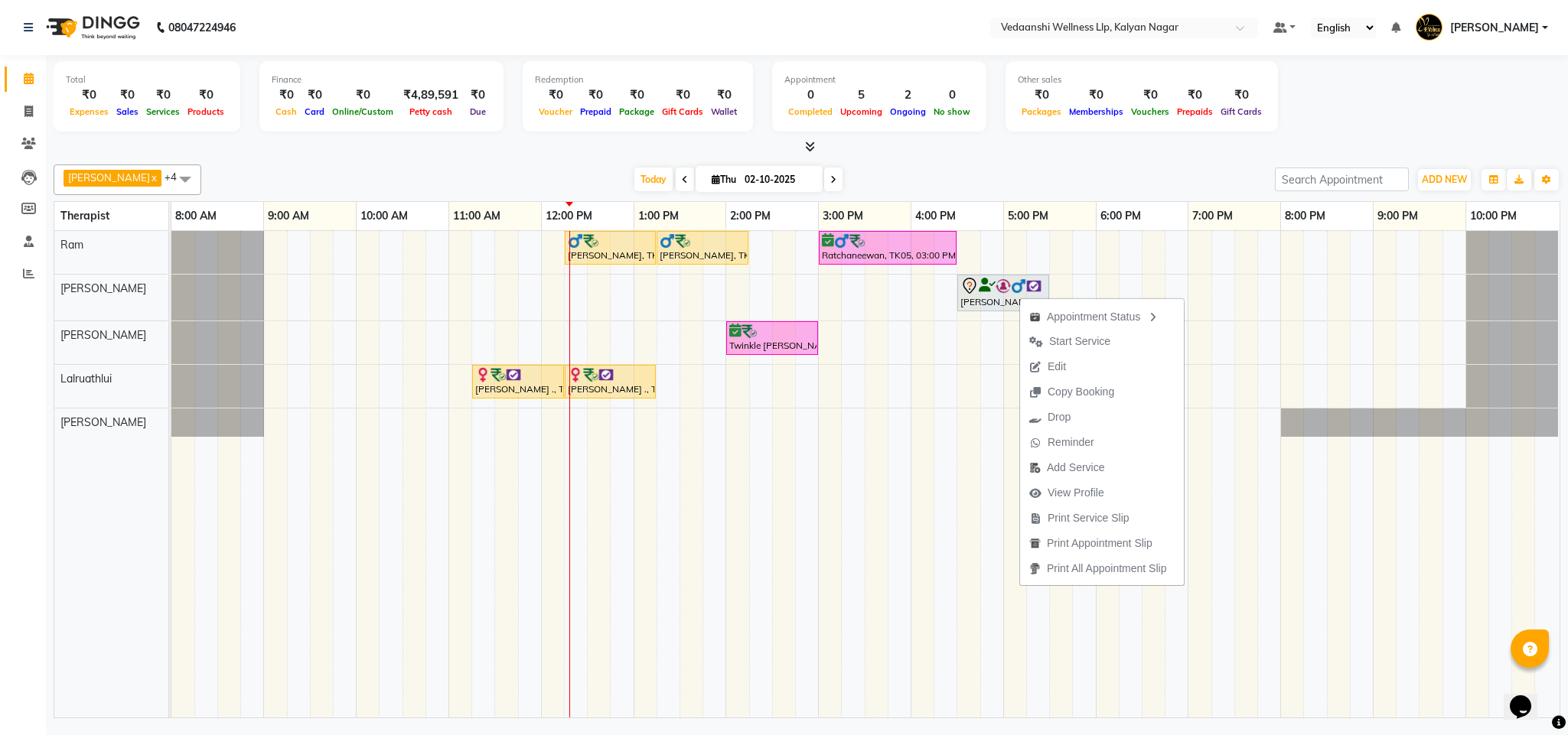
click at [972, 127] on div "Appointment 0 Completed 5 Upcoming 2 Ongoing 0 No show" at bounding box center [879, 96] width 214 height 71
click at [1035, 358] on span "Edit" at bounding box center [1020, 368] width 55 height 26
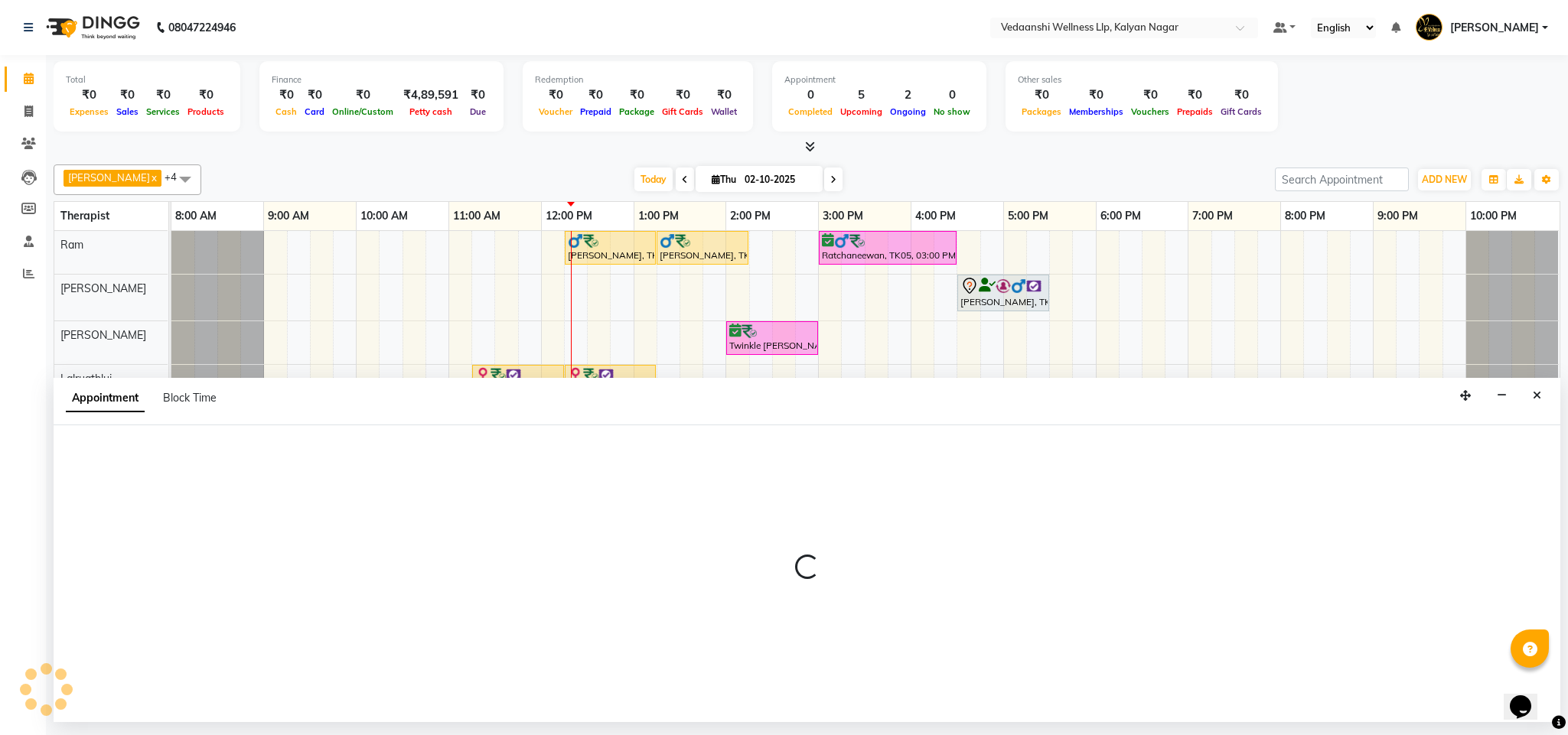
select select "tentative"
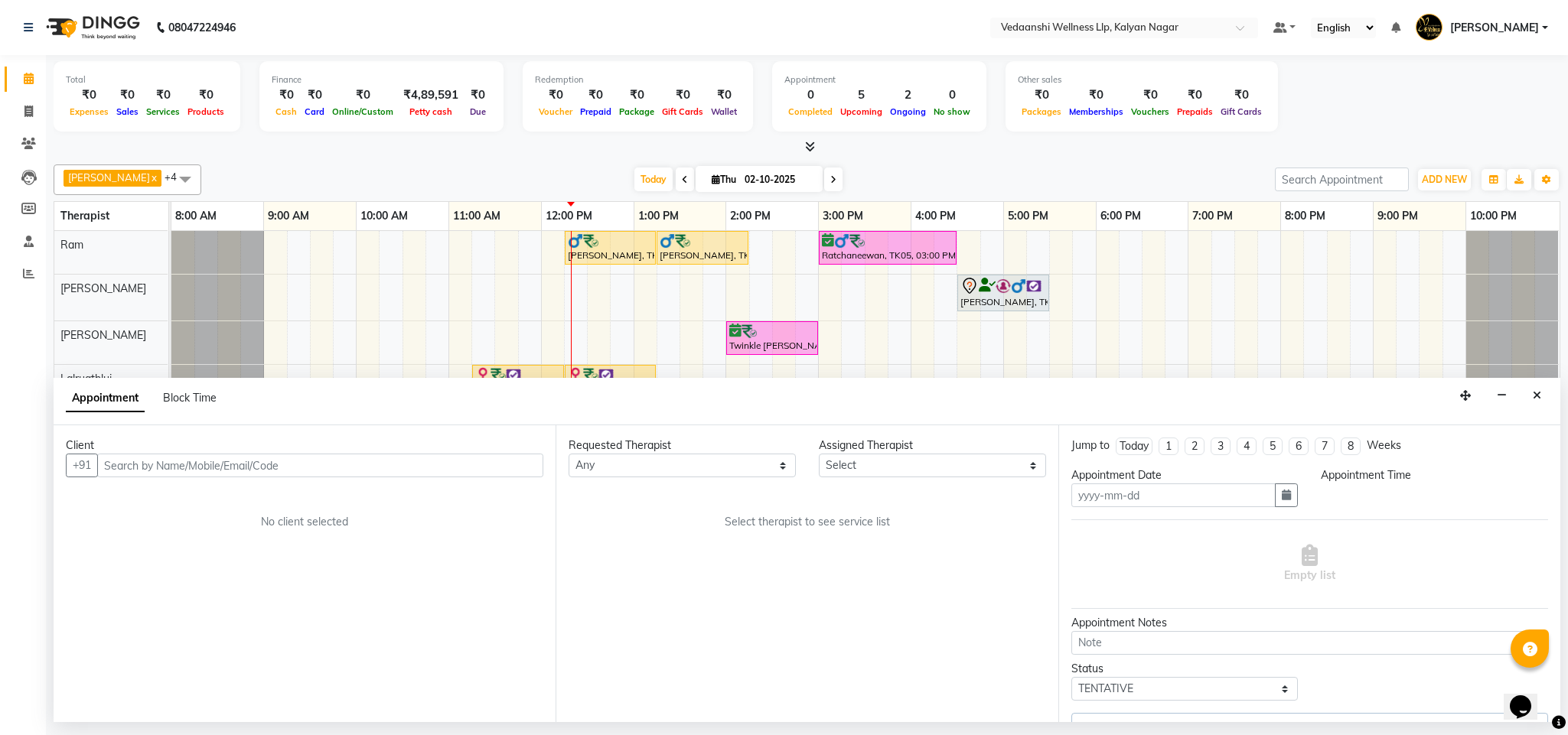
type input "02-10-2025"
select select "990"
select select "79390"
select select "1336"
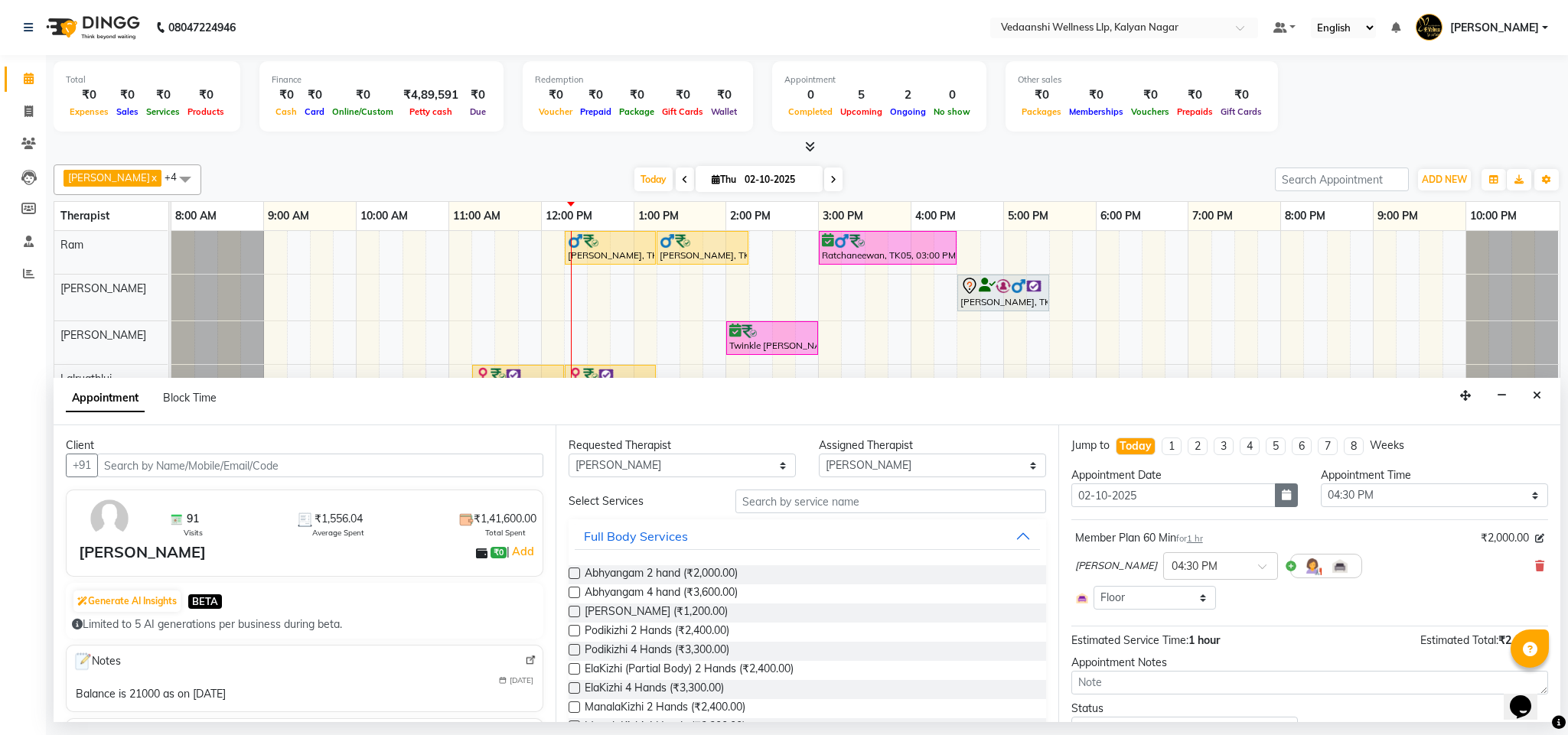
click at [1287, 501] on button "button" at bounding box center [1287, 495] width 23 height 24
click at [1093, 597] on div "6" at bounding box center [1088, 599] width 25 height 25
type input "06-10-2025"
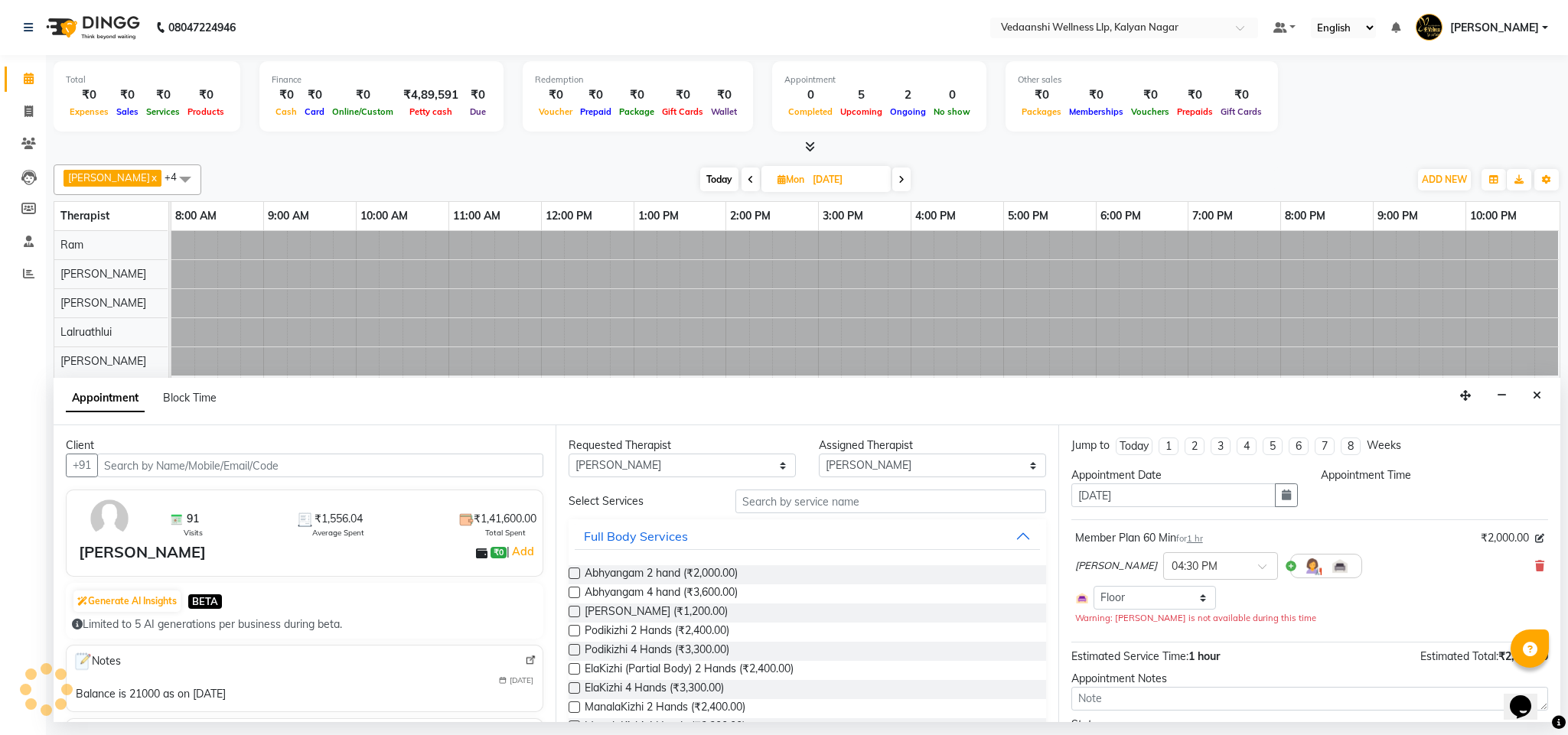
select select "990"
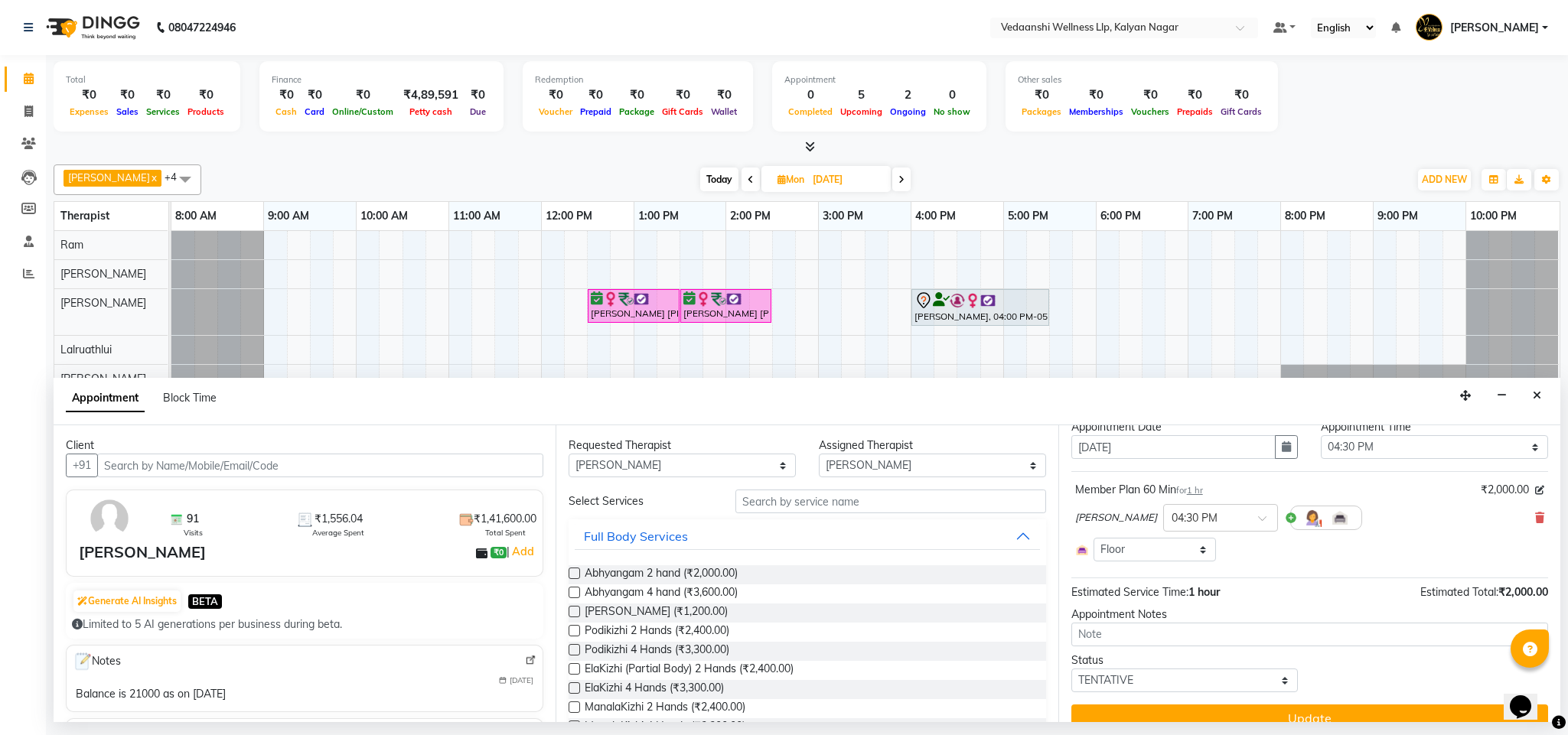
scroll to position [74, 0]
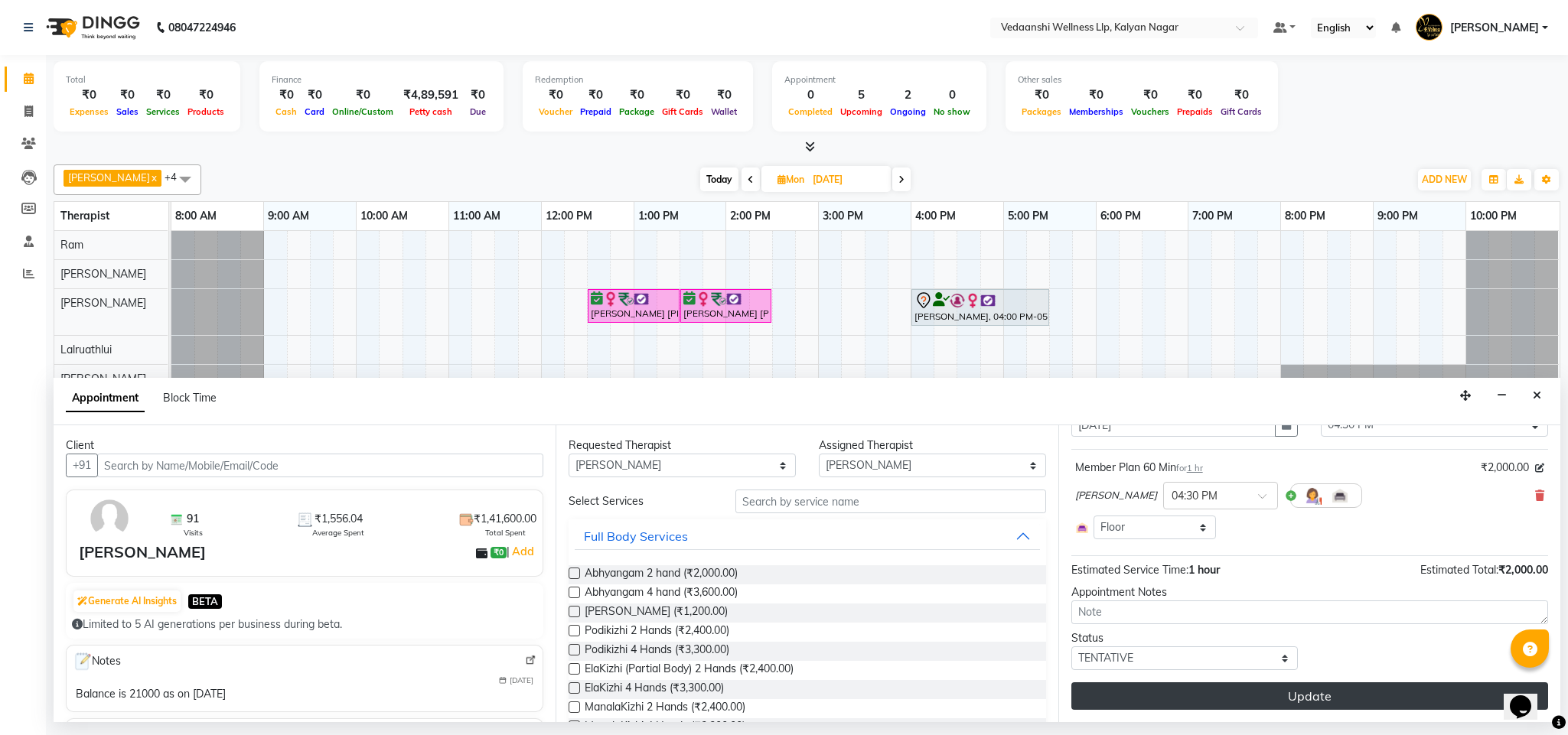
click at [1177, 692] on button "Update" at bounding box center [1310, 695] width 477 height 27
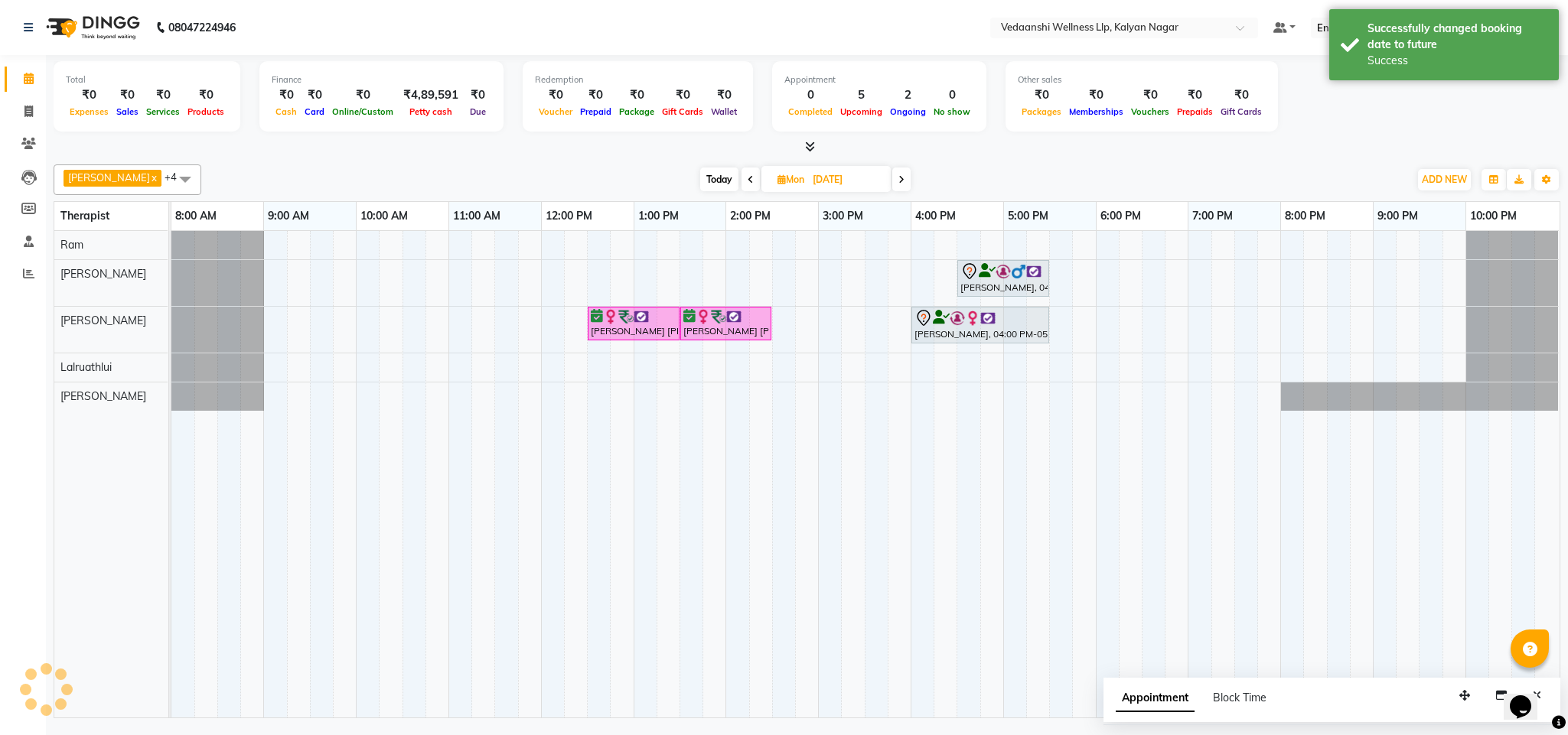
click at [701, 182] on span "Today" at bounding box center [719, 179] width 38 height 24
type input "02-10-2025"
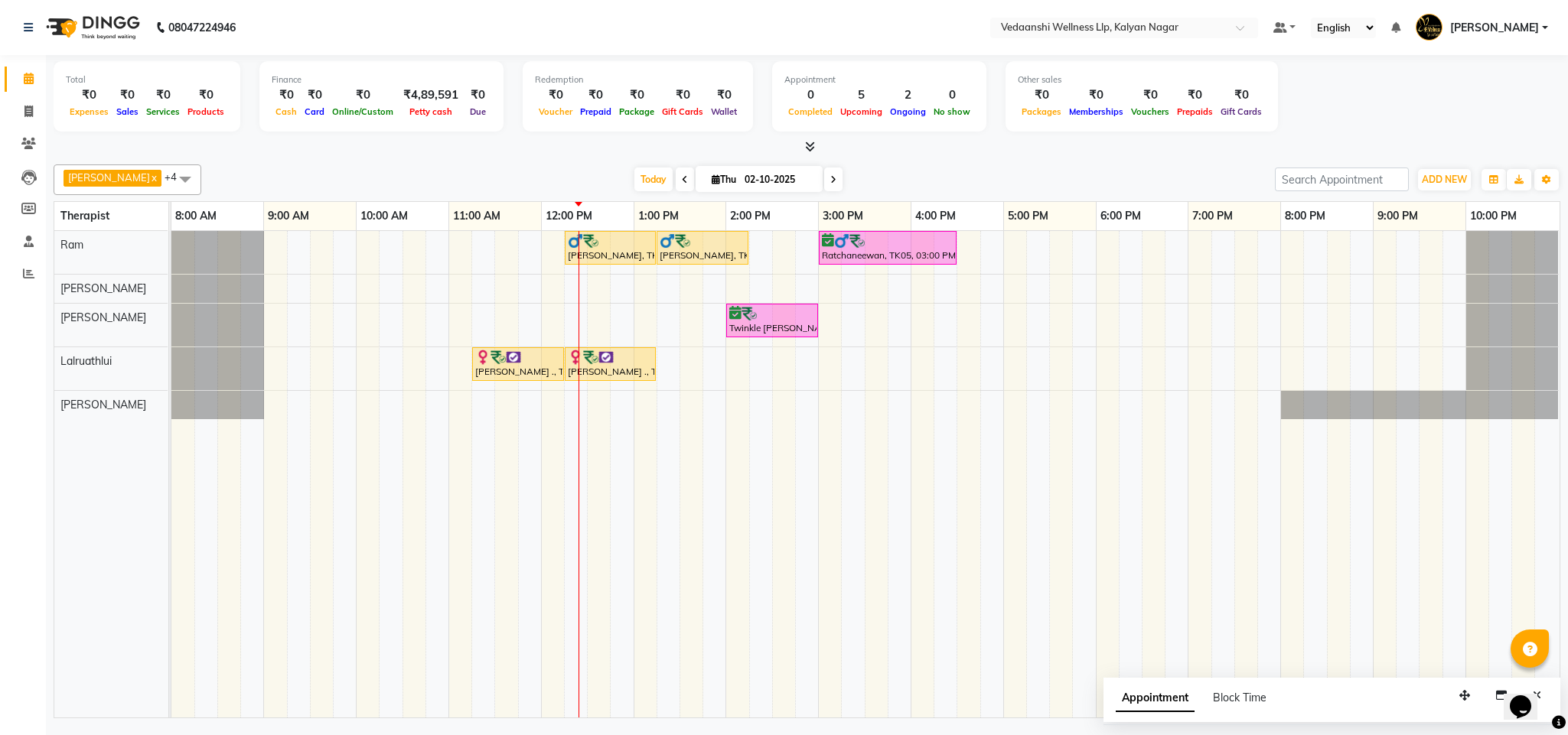
click at [614, 409] on div "Kiran Reddy, TK04, 12:15 PM-01:15 PM, Deep Tissue Massage with Wintergreen oil …" at bounding box center [866, 474] width 1389 height 487
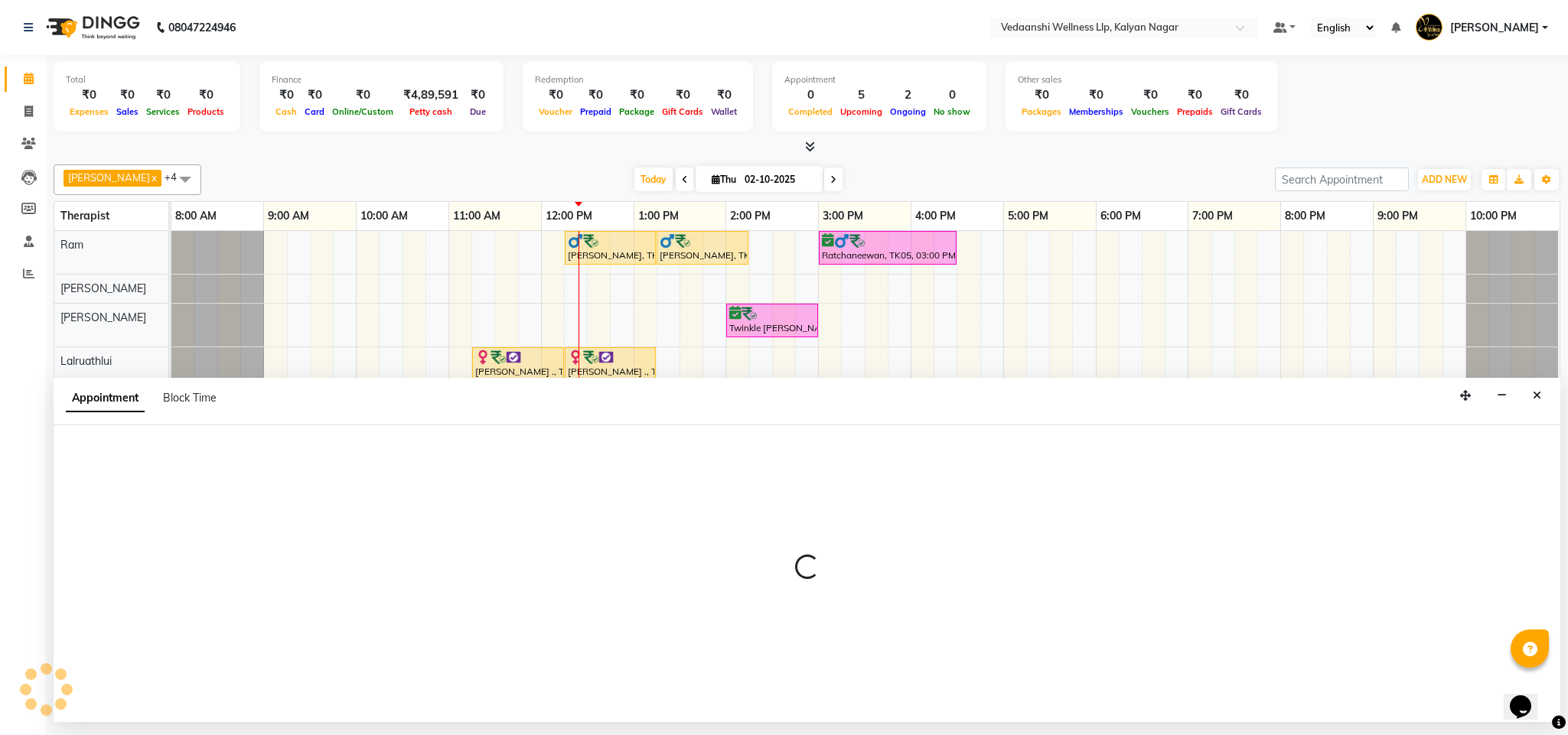
select select "25779"
select select "tentative"
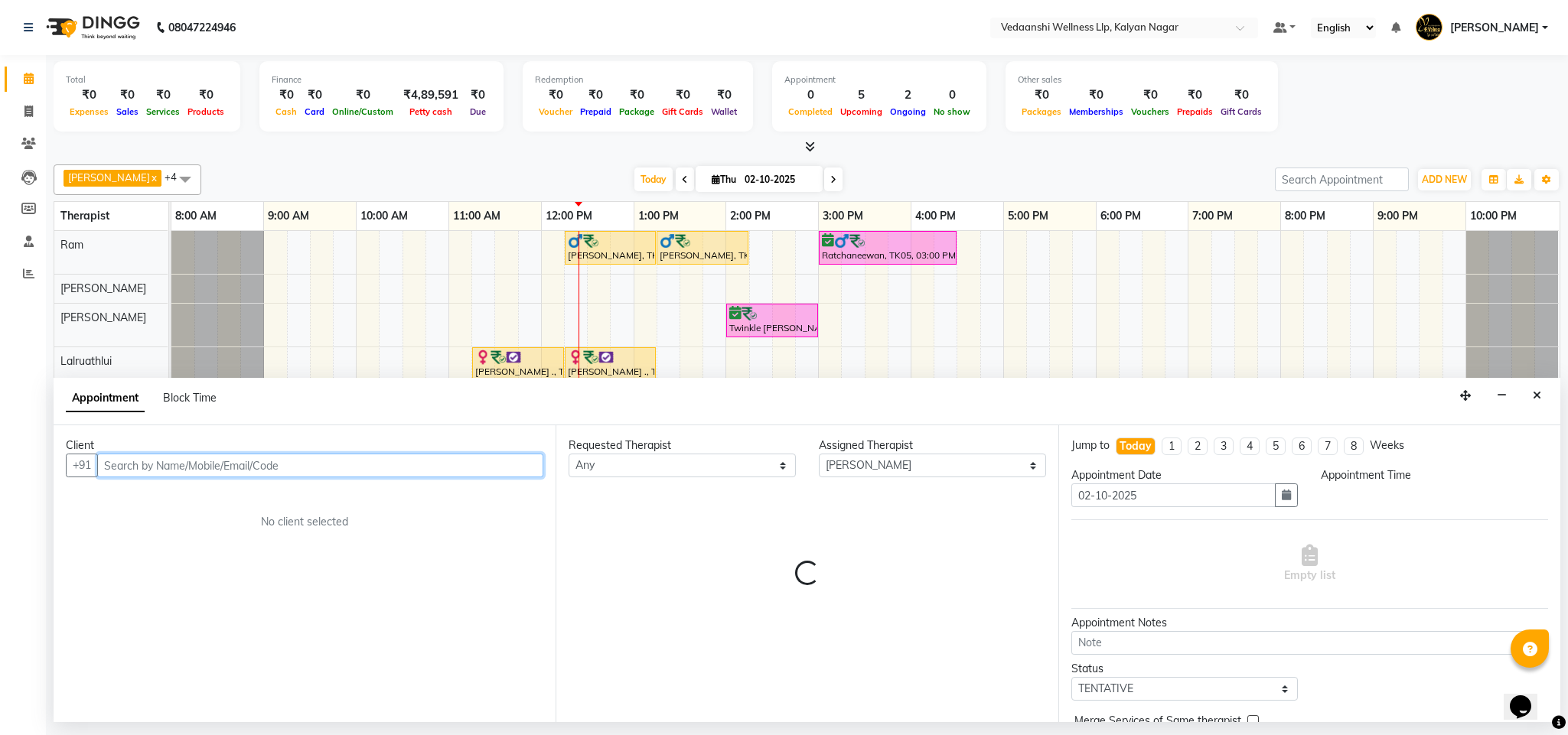
select select "765"
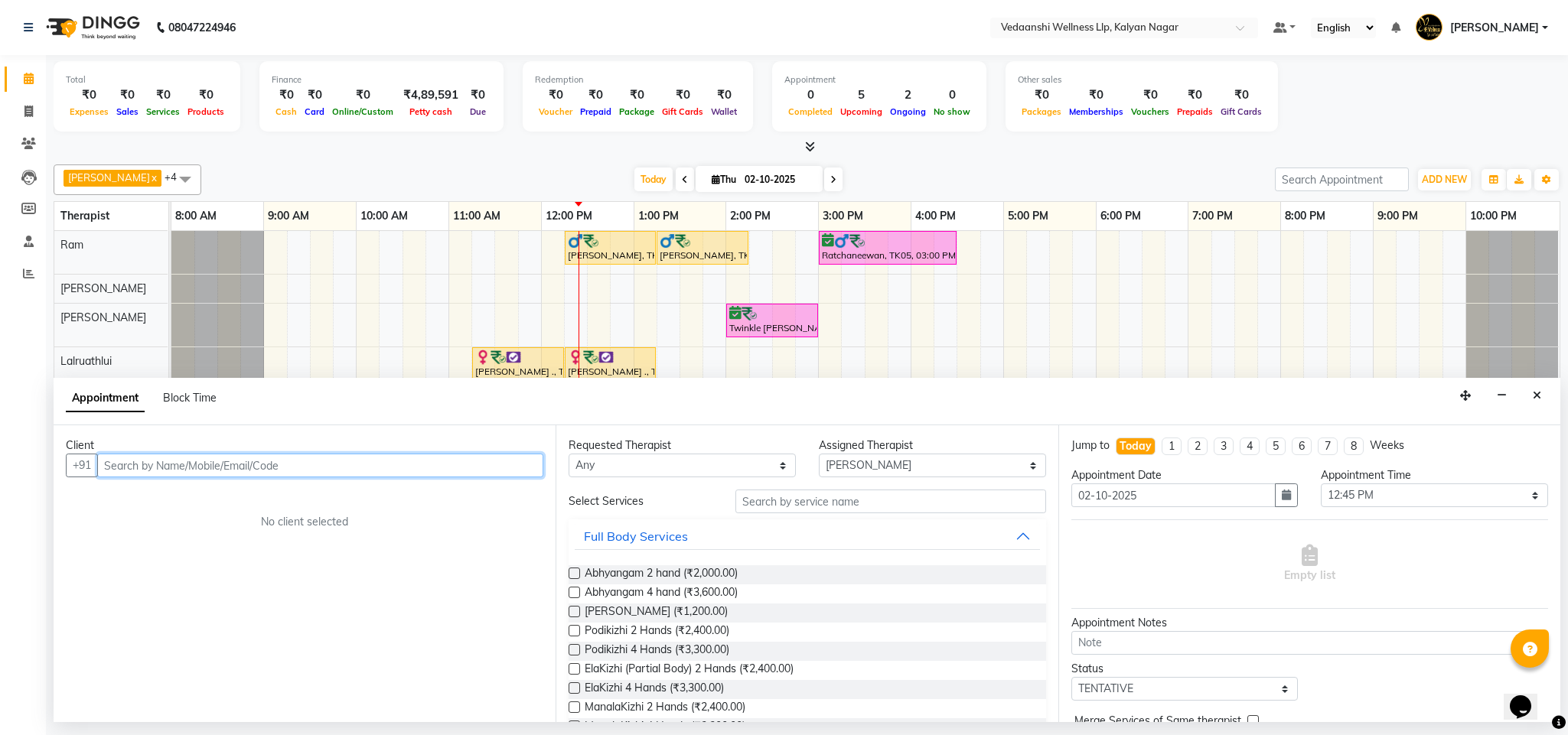
click at [420, 473] on input "text" at bounding box center [320, 465] width 447 height 24
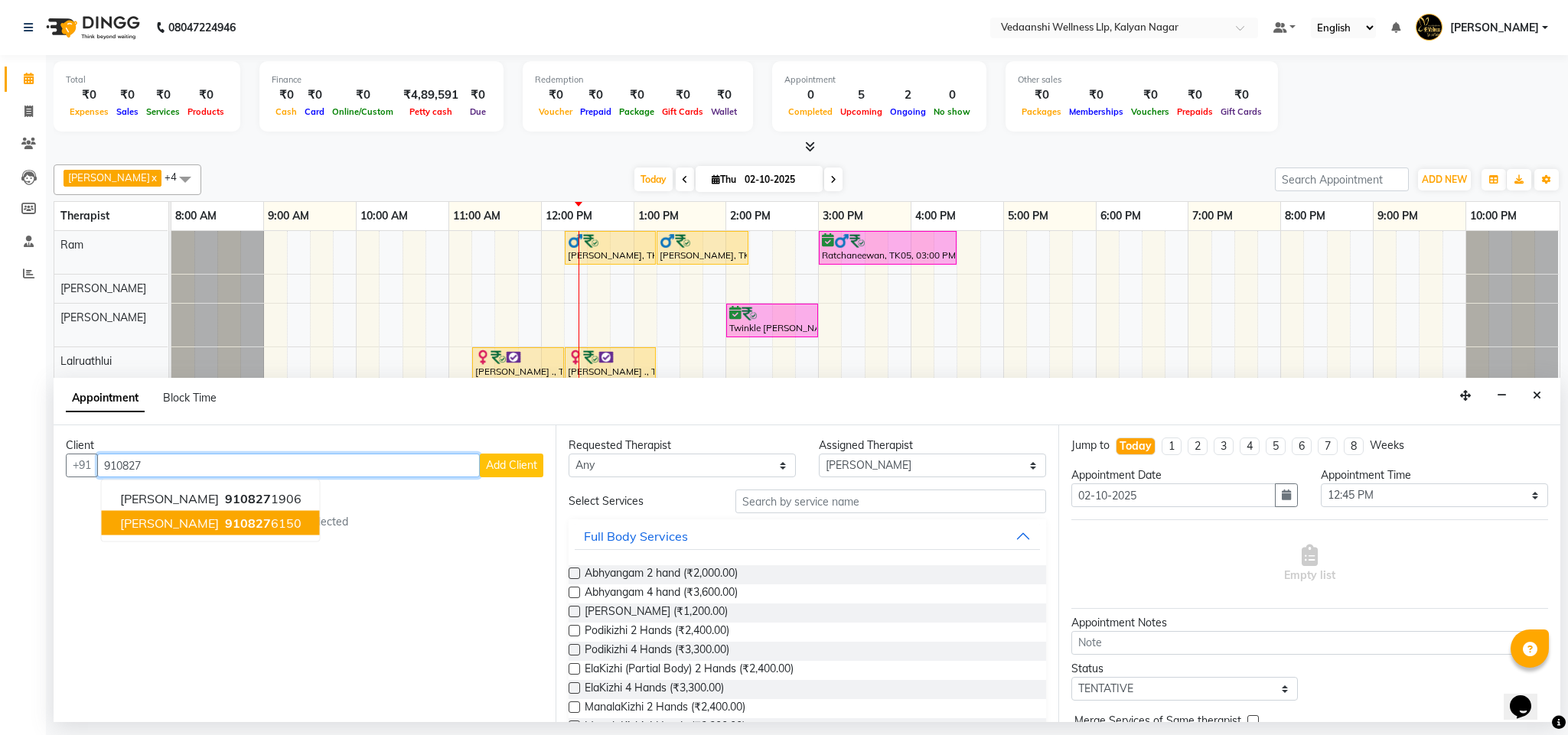
click at [170, 528] on span "Rashmi Rani" at bounding box center [169, 523] width 99 height 16
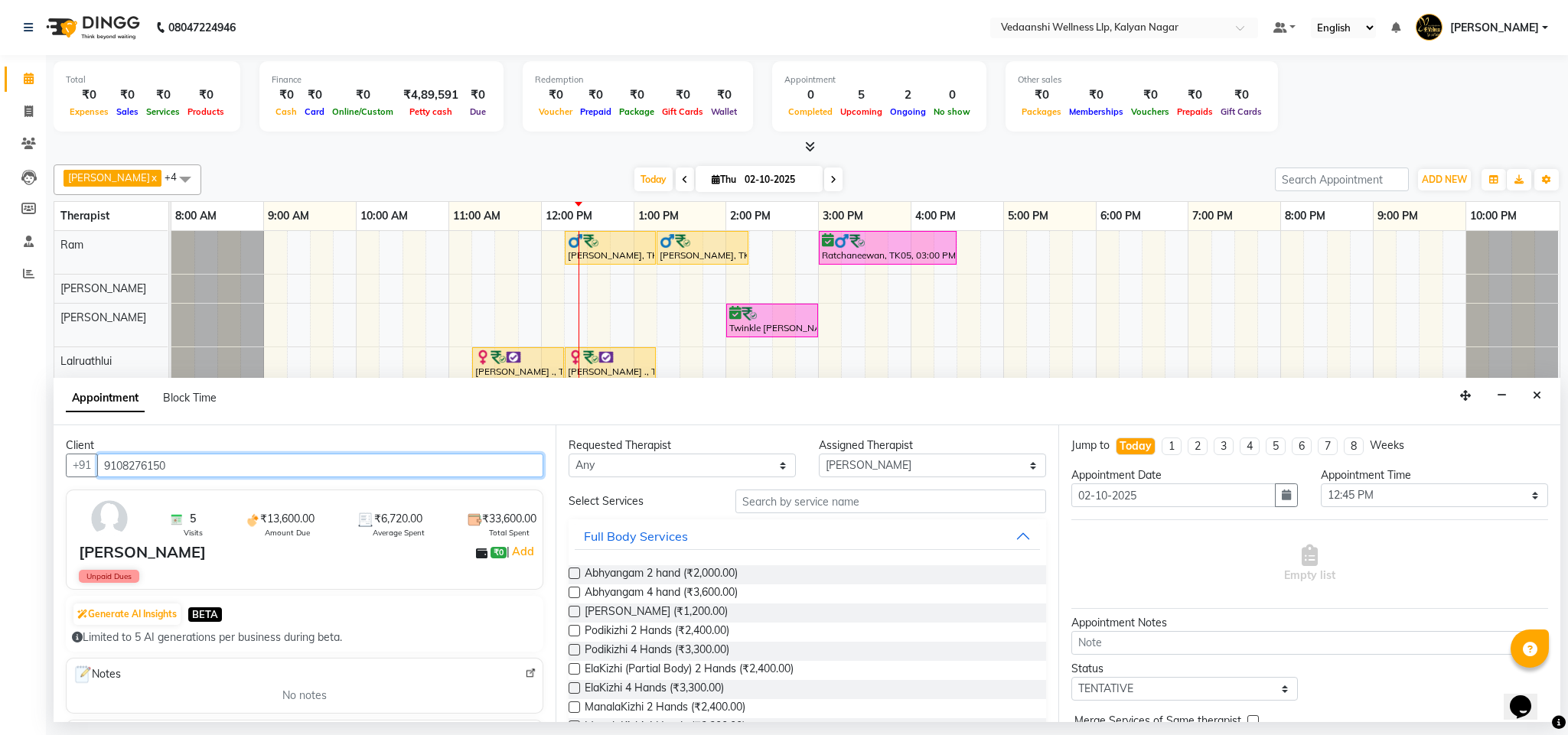
type input "9108276150"
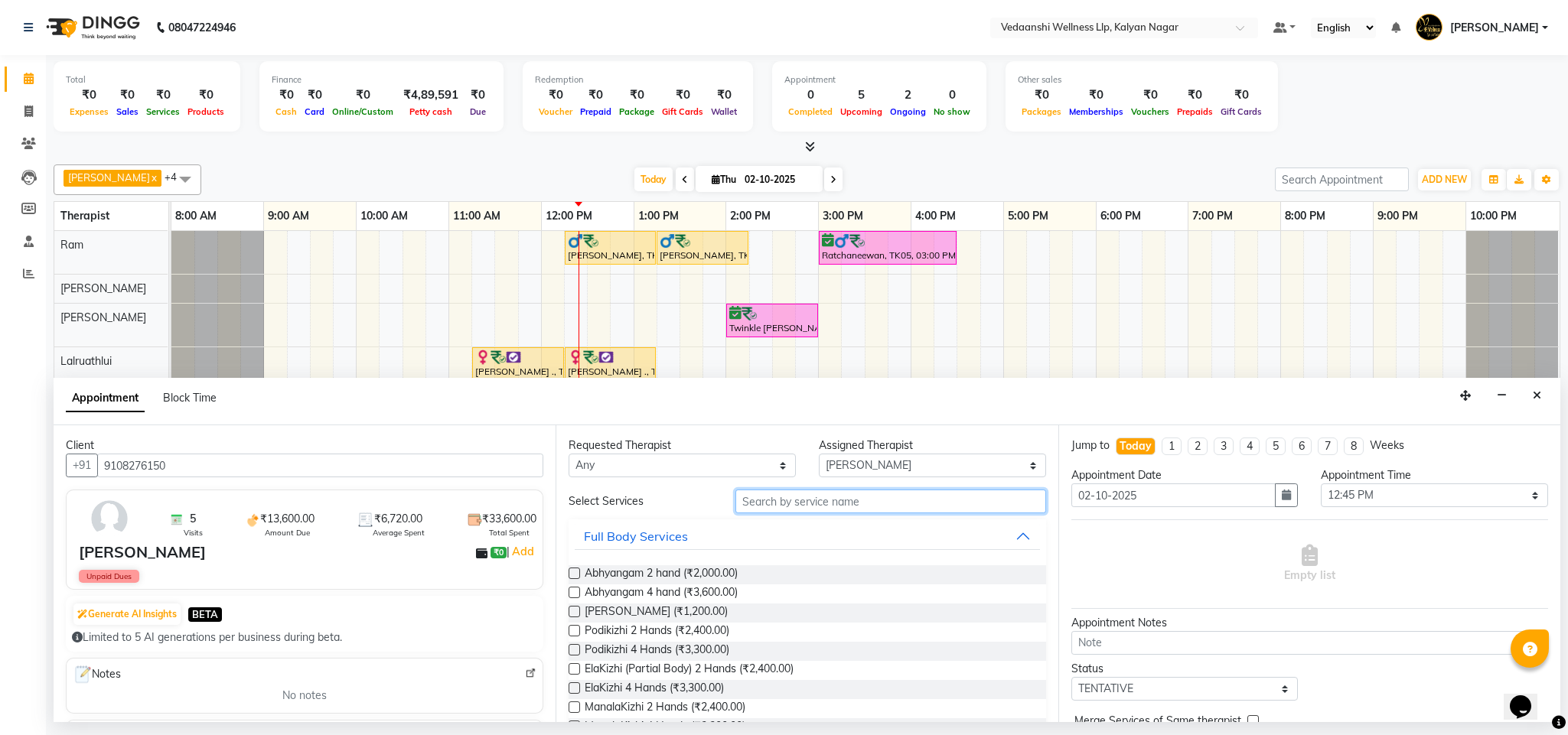
click at [781, 501] on input "text" at bounding box center [891, 501] width 311 height 24
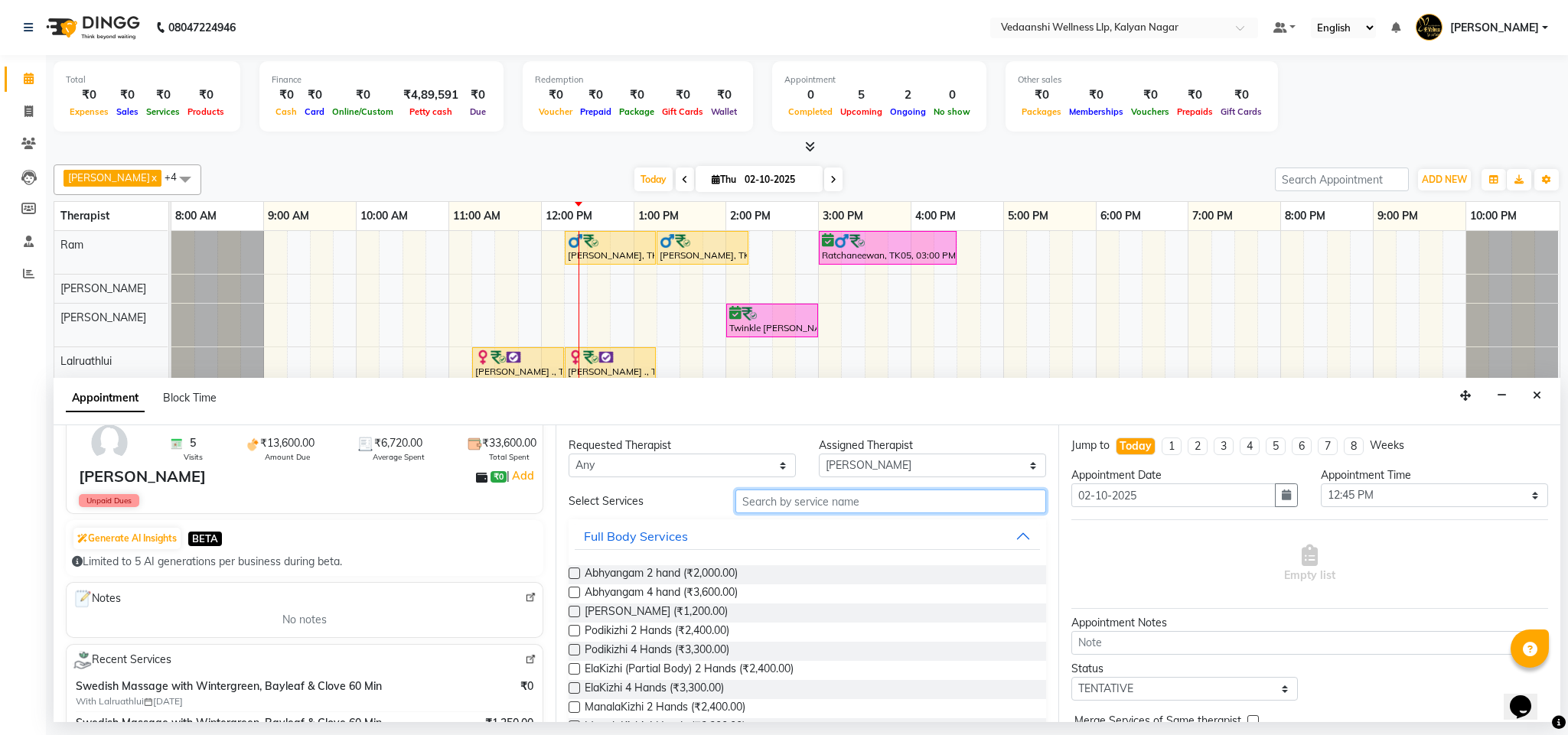
scroll to position [0, 0]
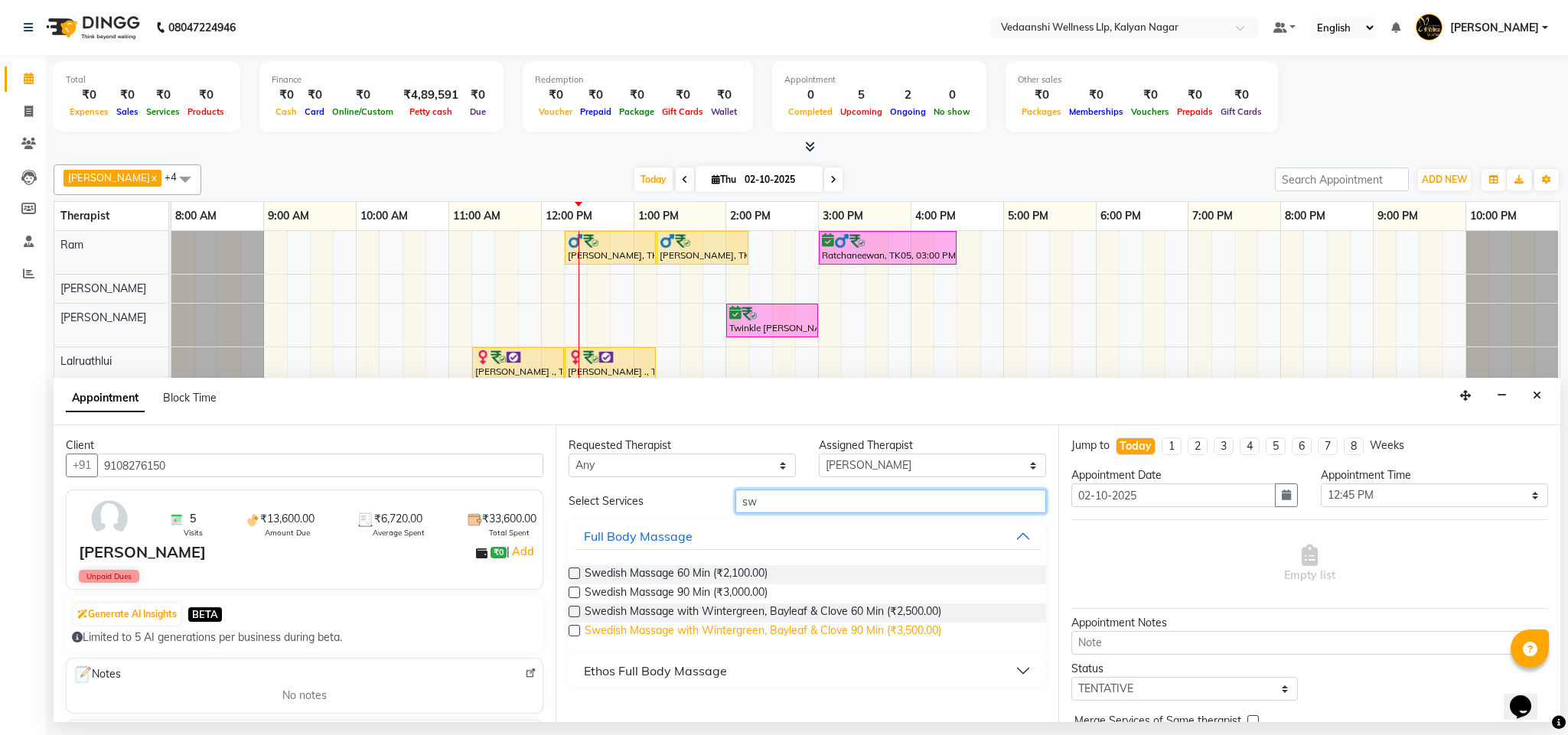
type input "sw"
click at [850, 633] on span "Swedish Massage with Wintergreen, Bayleaf & Clove 90 Min (₹3,500.00)" at bounding box center [763, 632] width 356 height 19
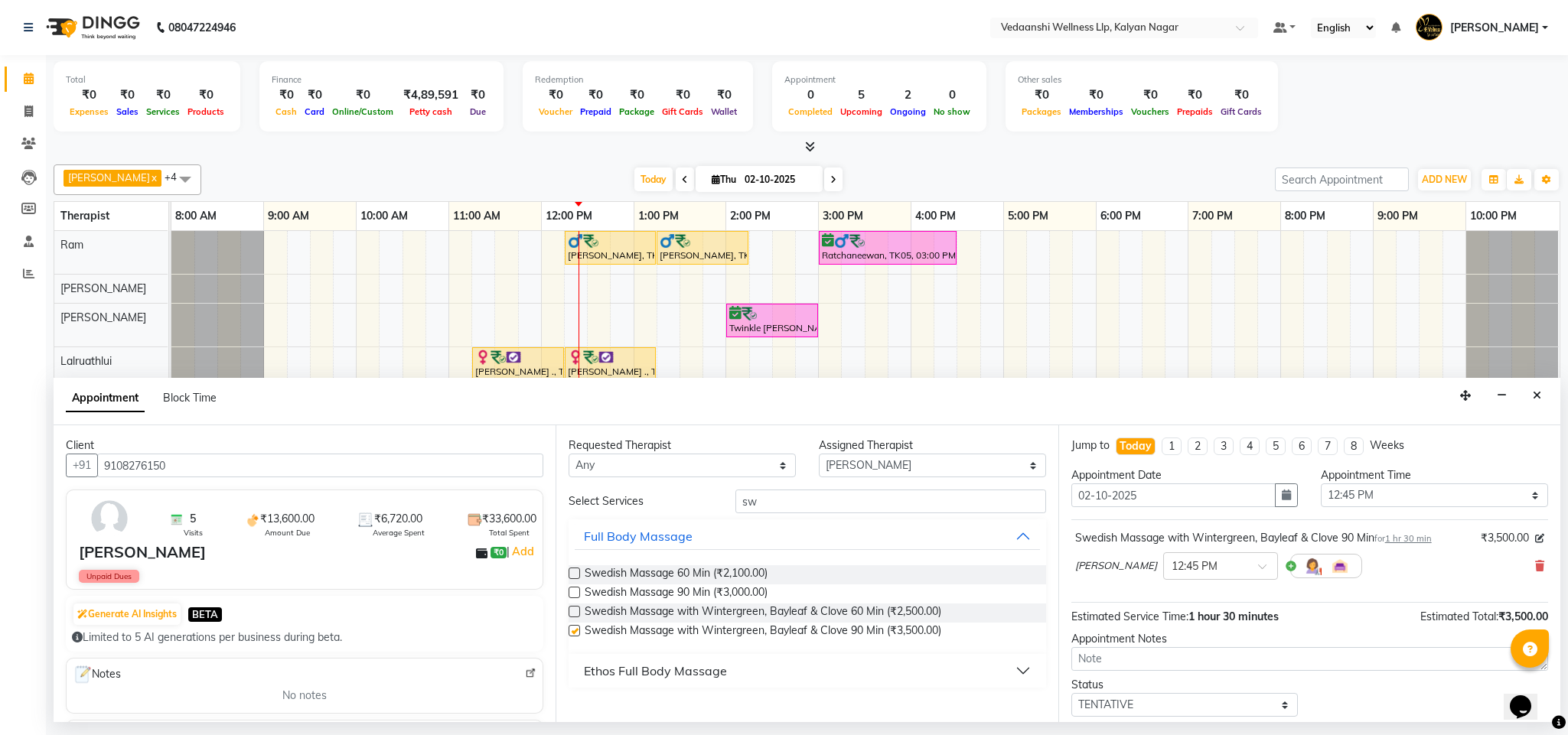
checkbox input "false"
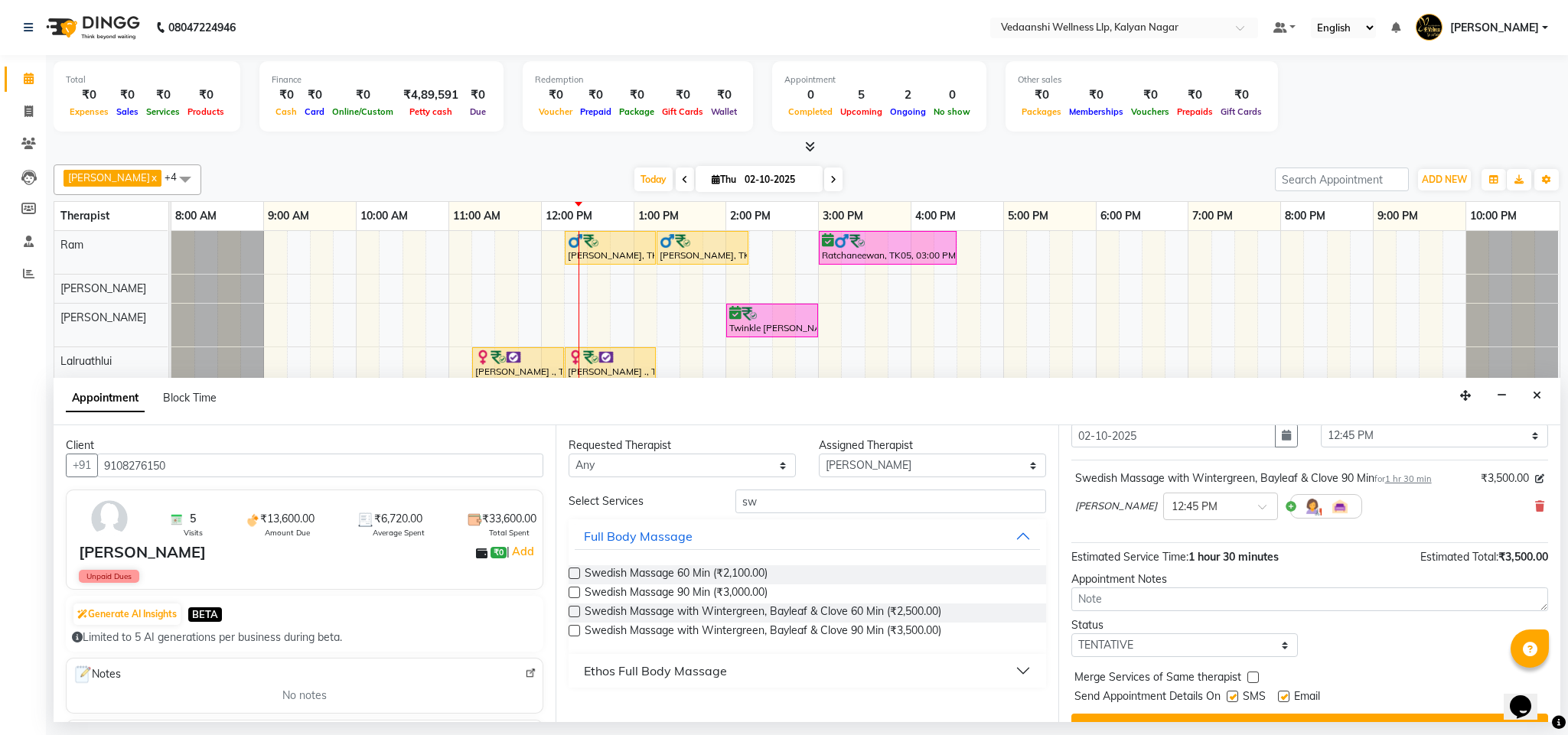
scroll to position [94, 0]
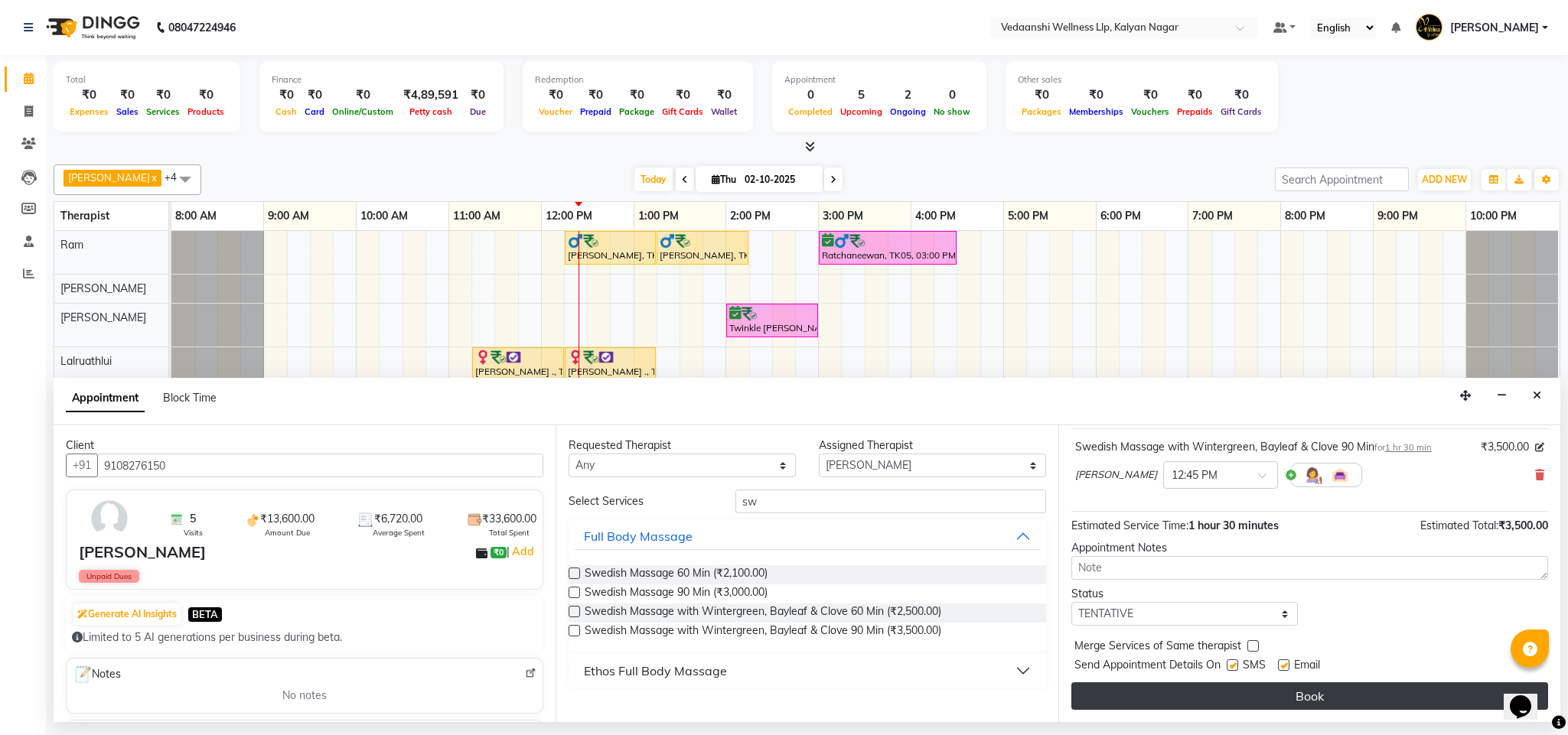
click at [1203, 698] on button "Book" at bounding box center [1310, 695] width 477 height 27
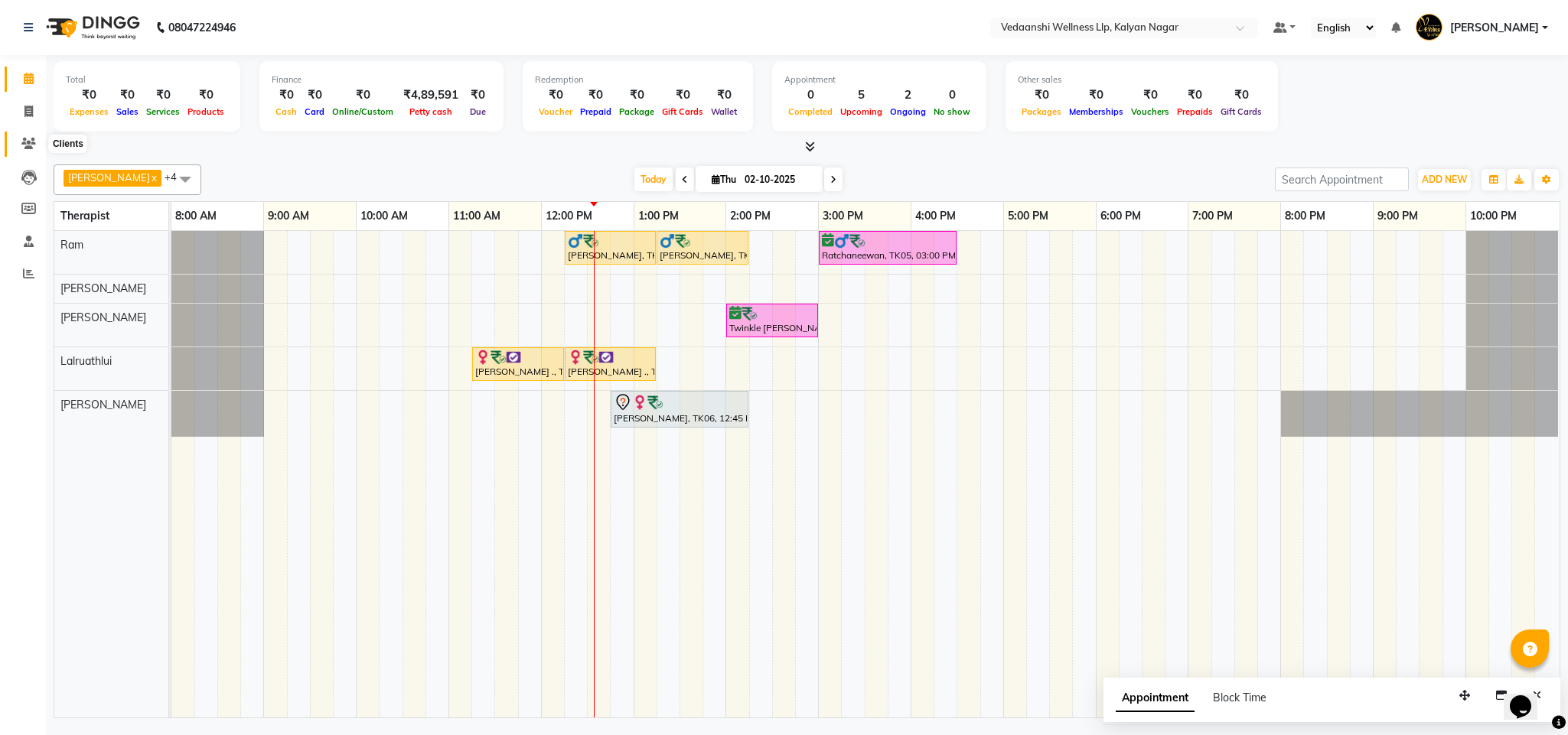
click at [22, 137] on icon at bounding box center [29, 143] width 15 height 12
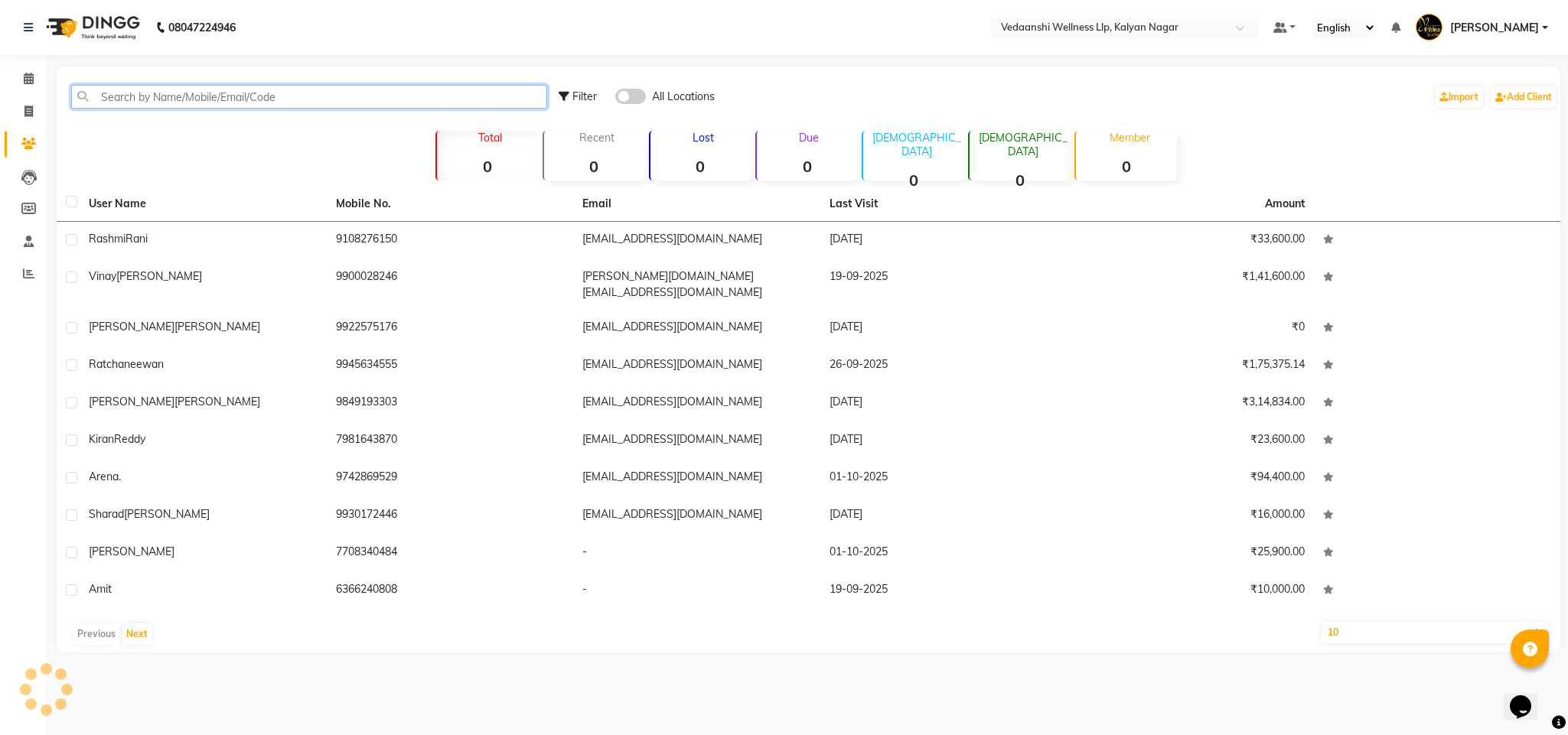
click at [156, 89] on input "text" at bounding box center [309, 96] width 476 height 24
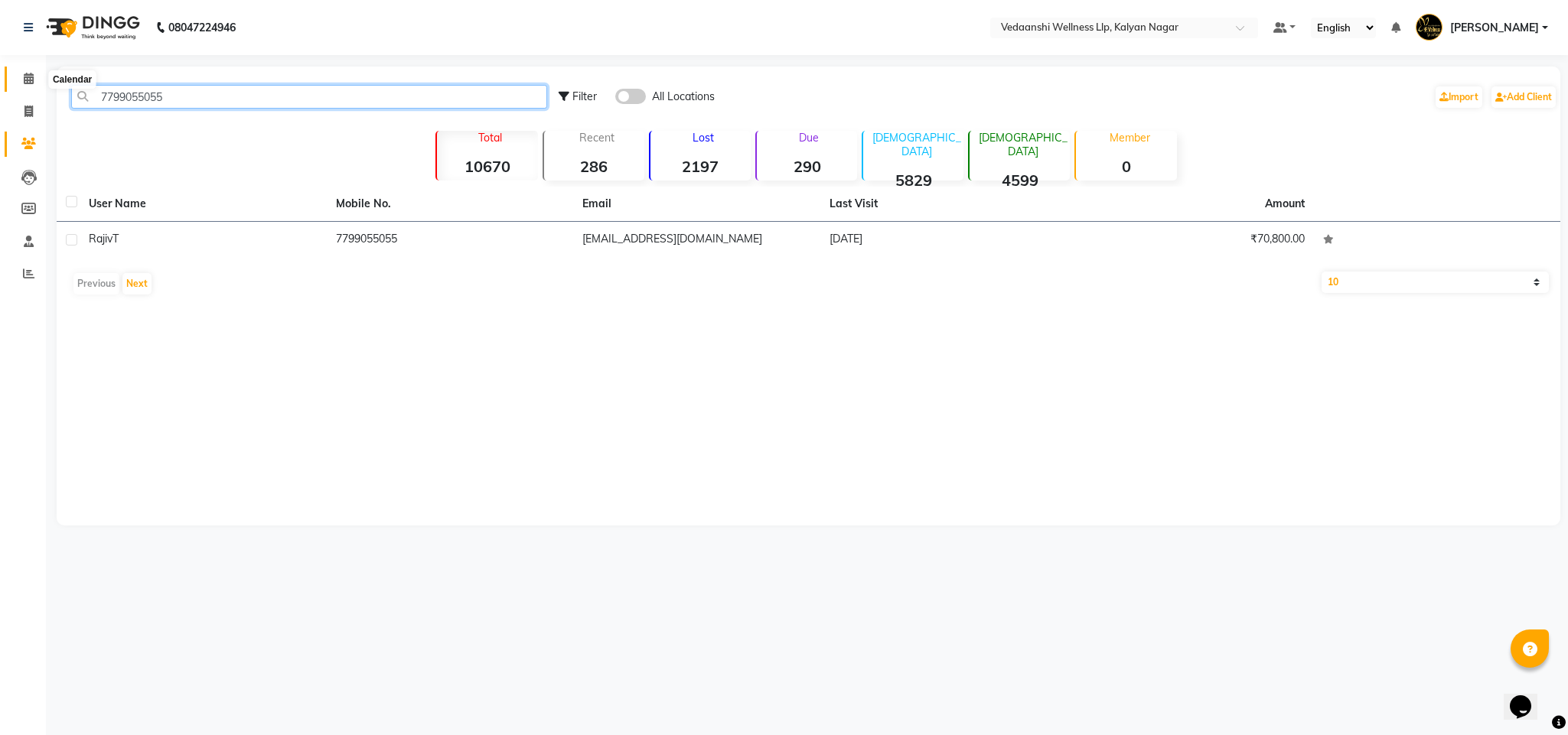
type input "7799055055"
click at [26, 76] on icon at bounding box center [29, 78] width 10 height 12
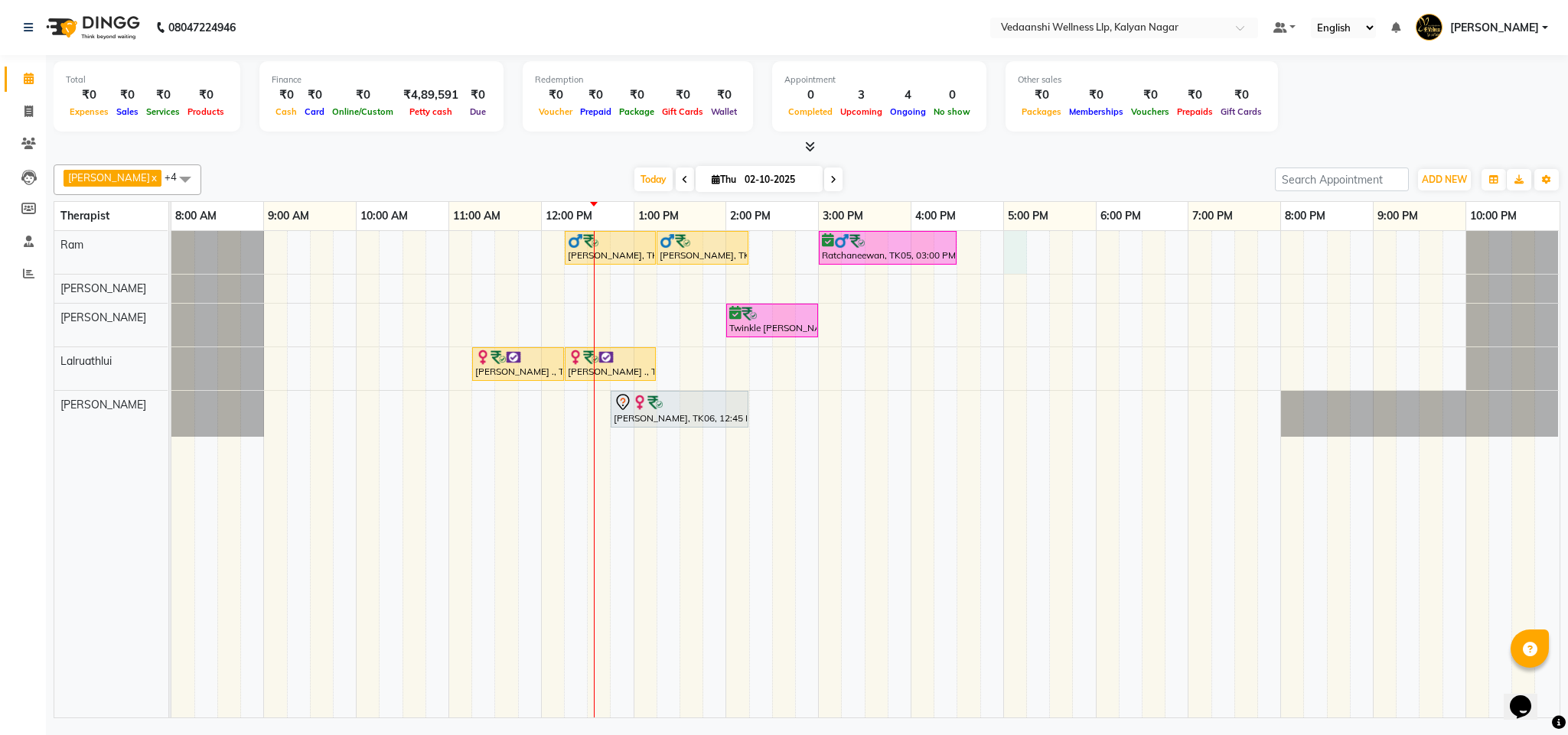
click at [1015, 248] on div "Kiran Reddy, TK04, 12:15 PM-01:15 PM, Deep Tissue Massage with Wintergreen oil …" at bounding box center [866, 474] width 1389 height 487
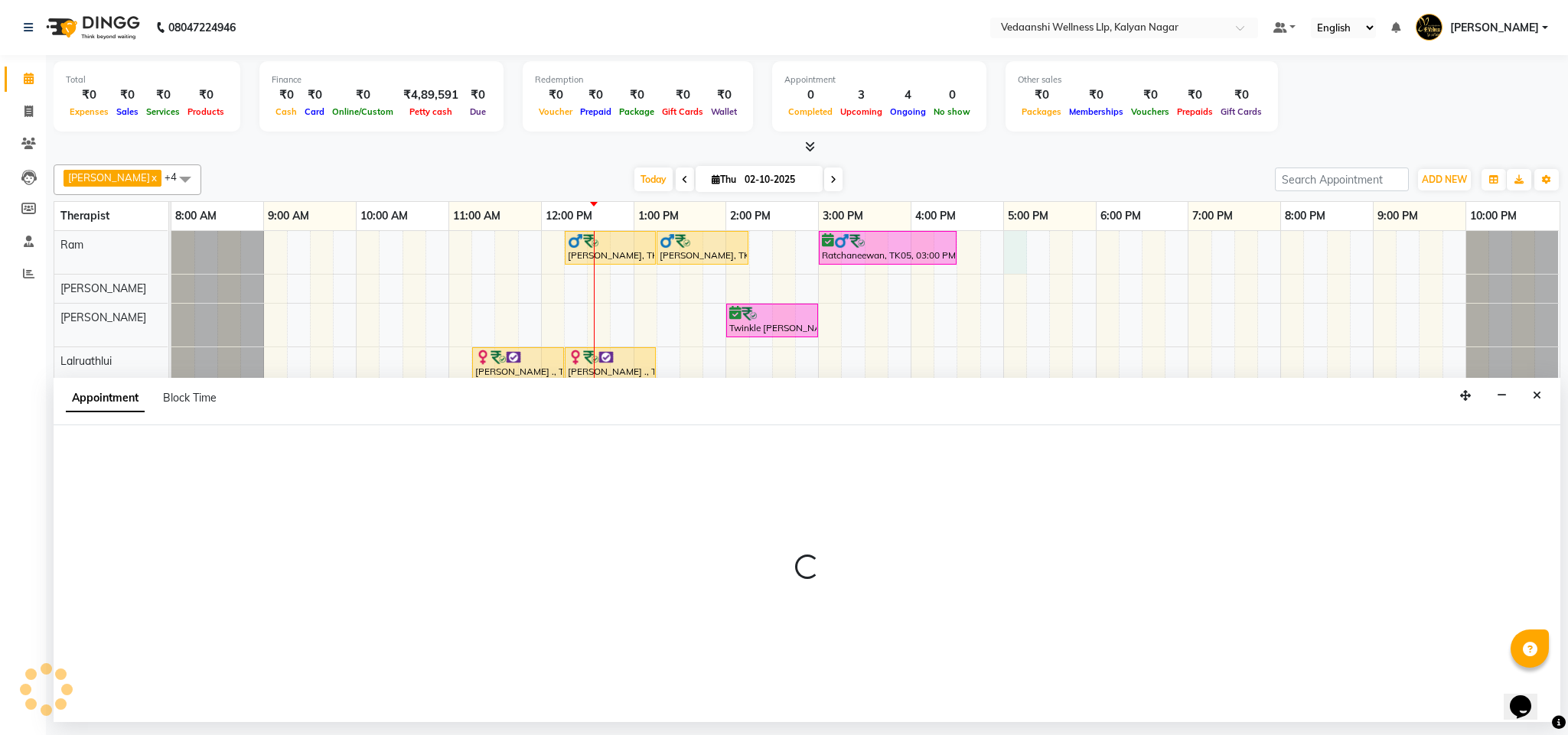
select select "67164"
select select "1020"
select select "tentative"
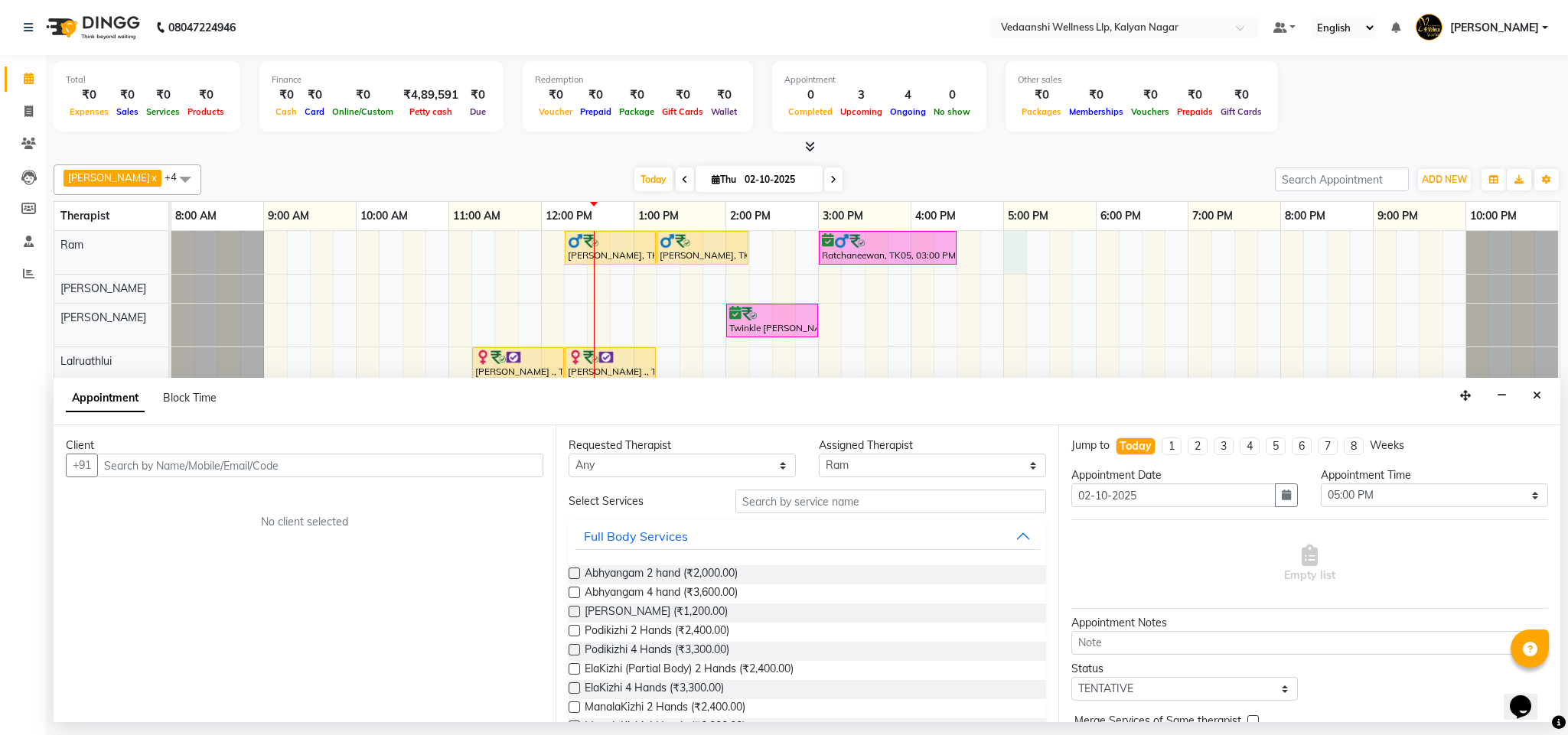
click at [356, 480] on div "Client +91 No client selected" at bounding box center [304, 574] width 502 height 296
click at [1544, 395] on button "Close" at bounding box center [1537, 396] width 23 height 24
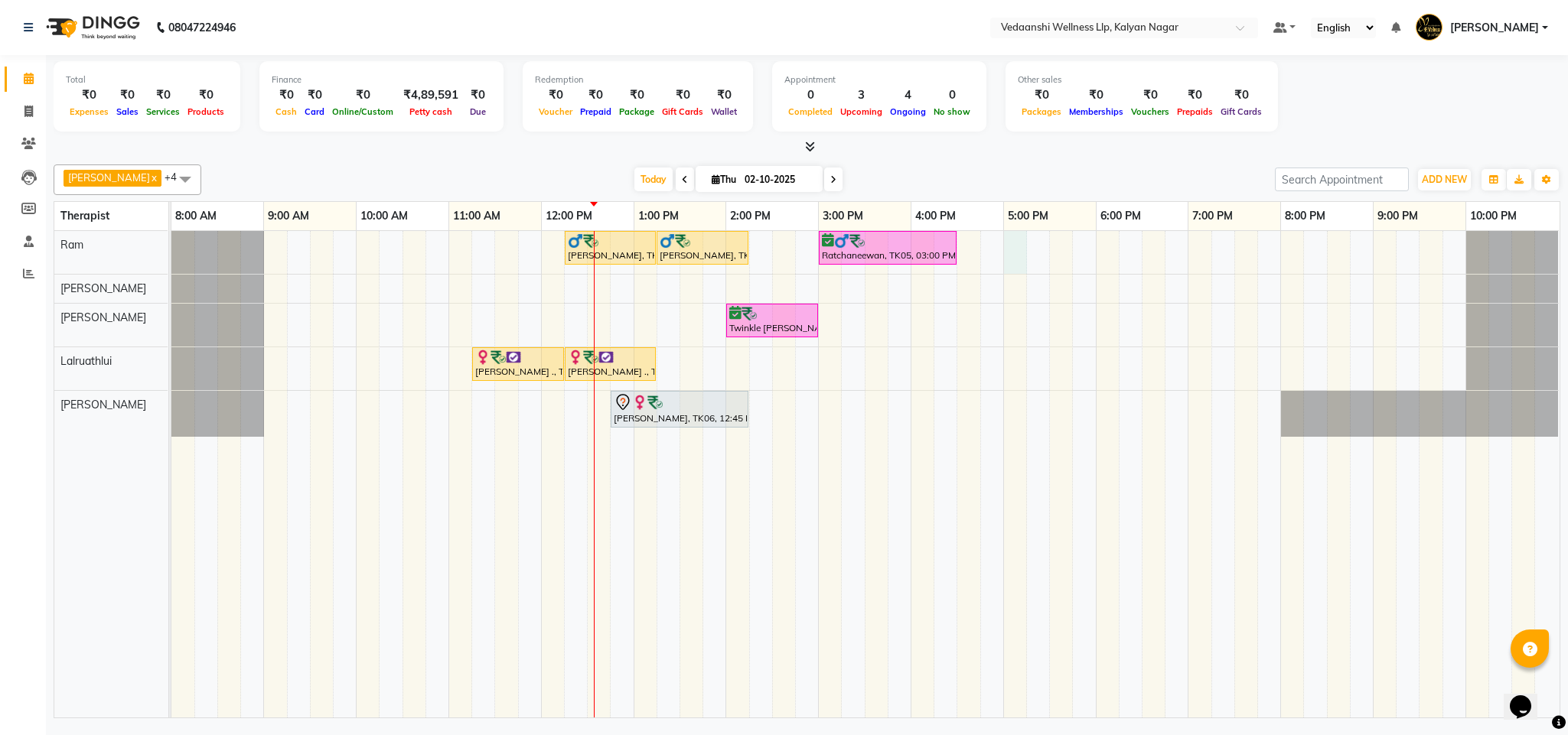
click at [1009, 251] on div "Kiran Reddy, TK04, 12:15 PM-01:15 PM, Deep Tissue Massage with Wintergreen oil …" at bounding box center [866, 474] width 1389 height 487
select select "67164"
select select "1020"
select select "tentative"
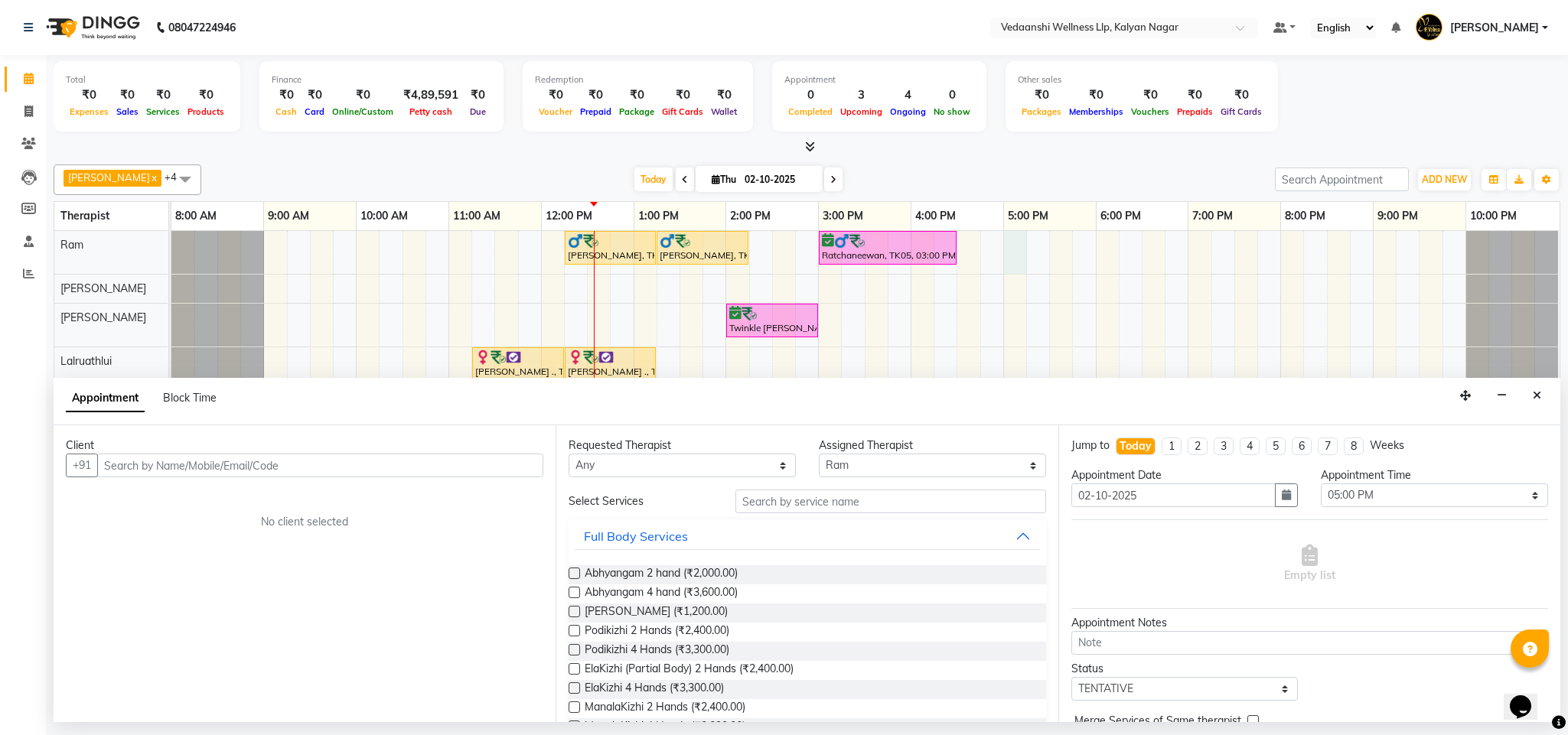
click at [290, 471] on input "text" at bounding box center [320, 465] width 447 height 24
click at [200, 501] on span "77990550" at bounding box center [196, 499] width 61 height 16
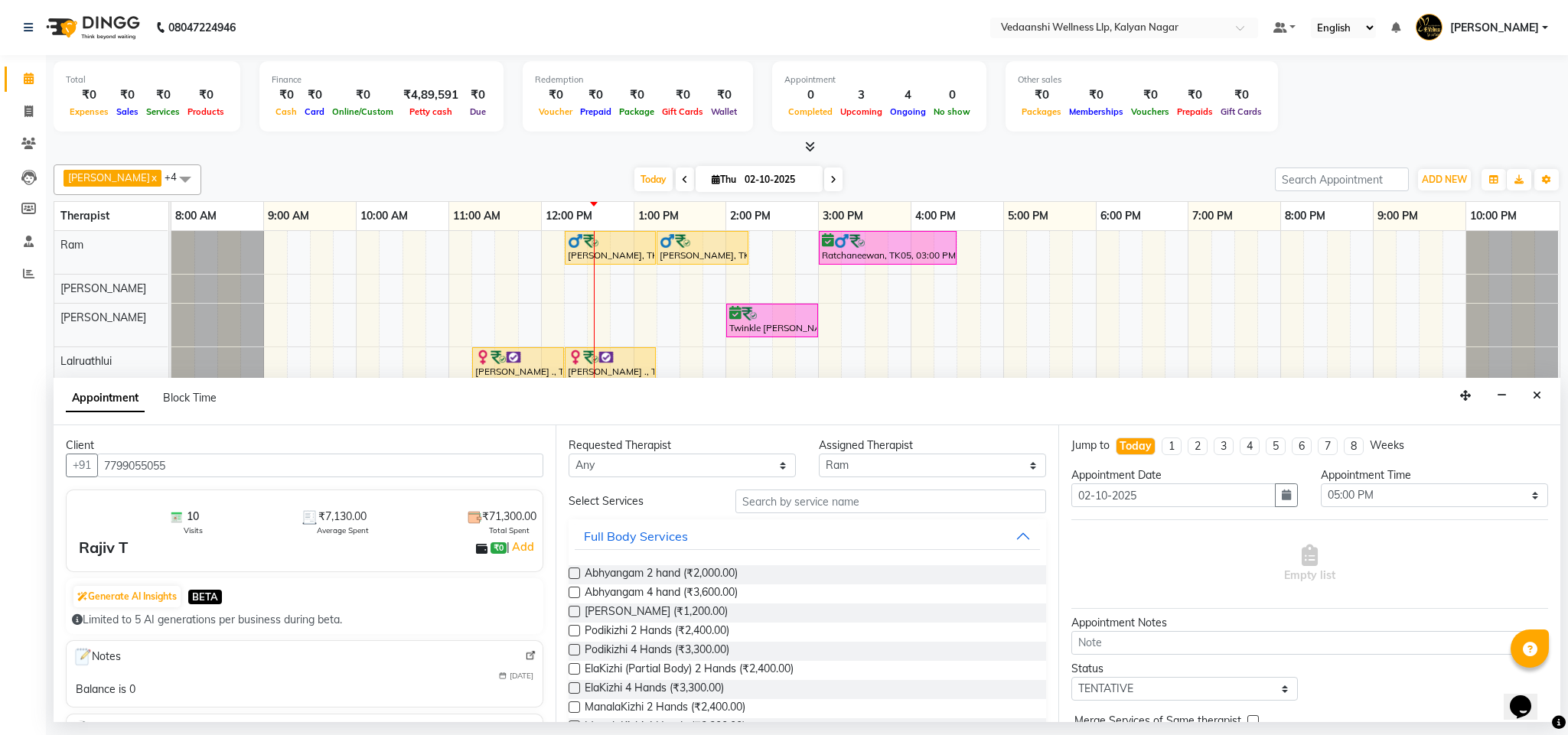
type input "7799055055"
click at [771, 508] on input "text" at bounding box center [891, 501] width 311 height 24
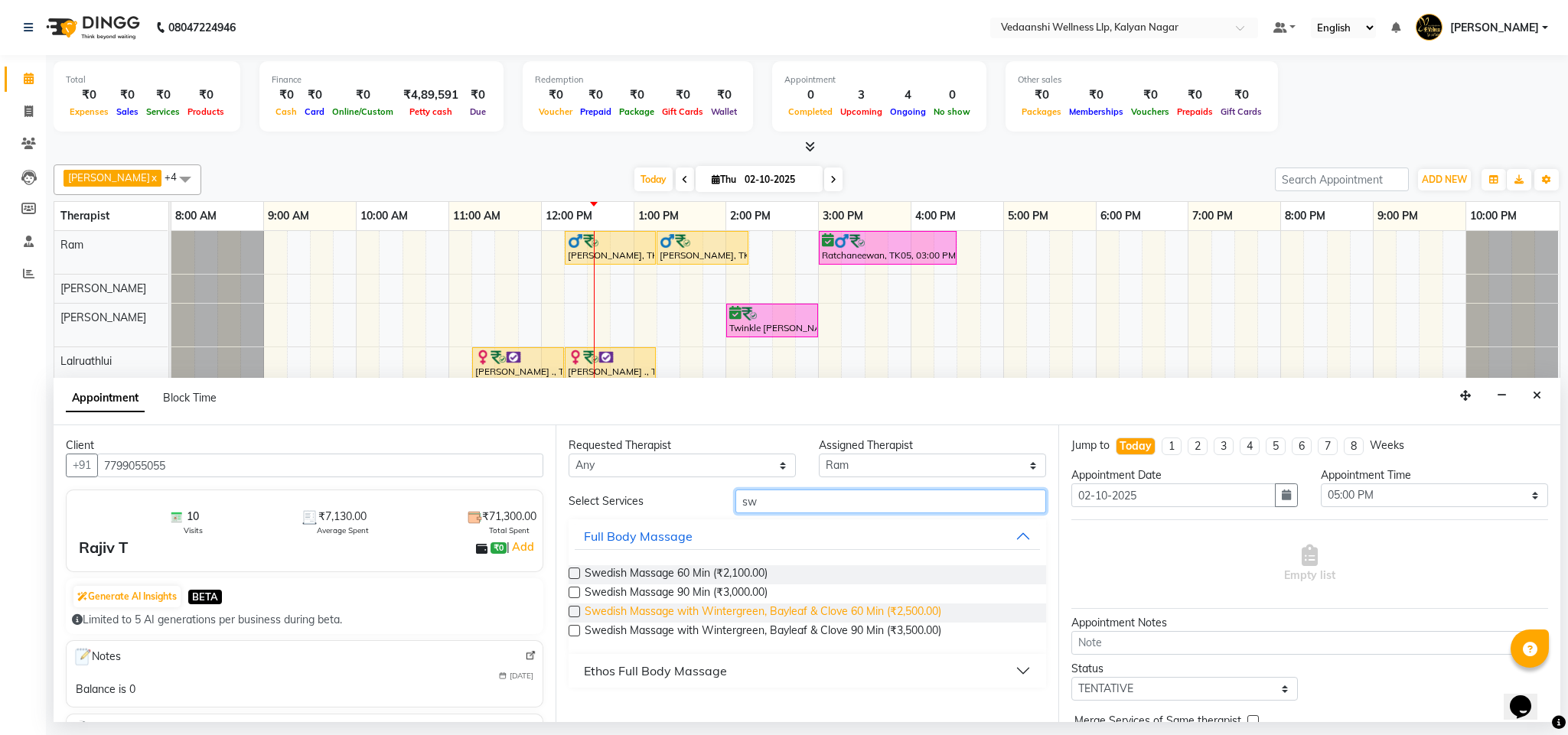
type input "sw"
click at [893, 610] on span "Swedish Massage with Wintergreen, Bayleaf & Clove 60 Min (₹2,500.00)" at bounding box center [763, 613] width 356 height 19
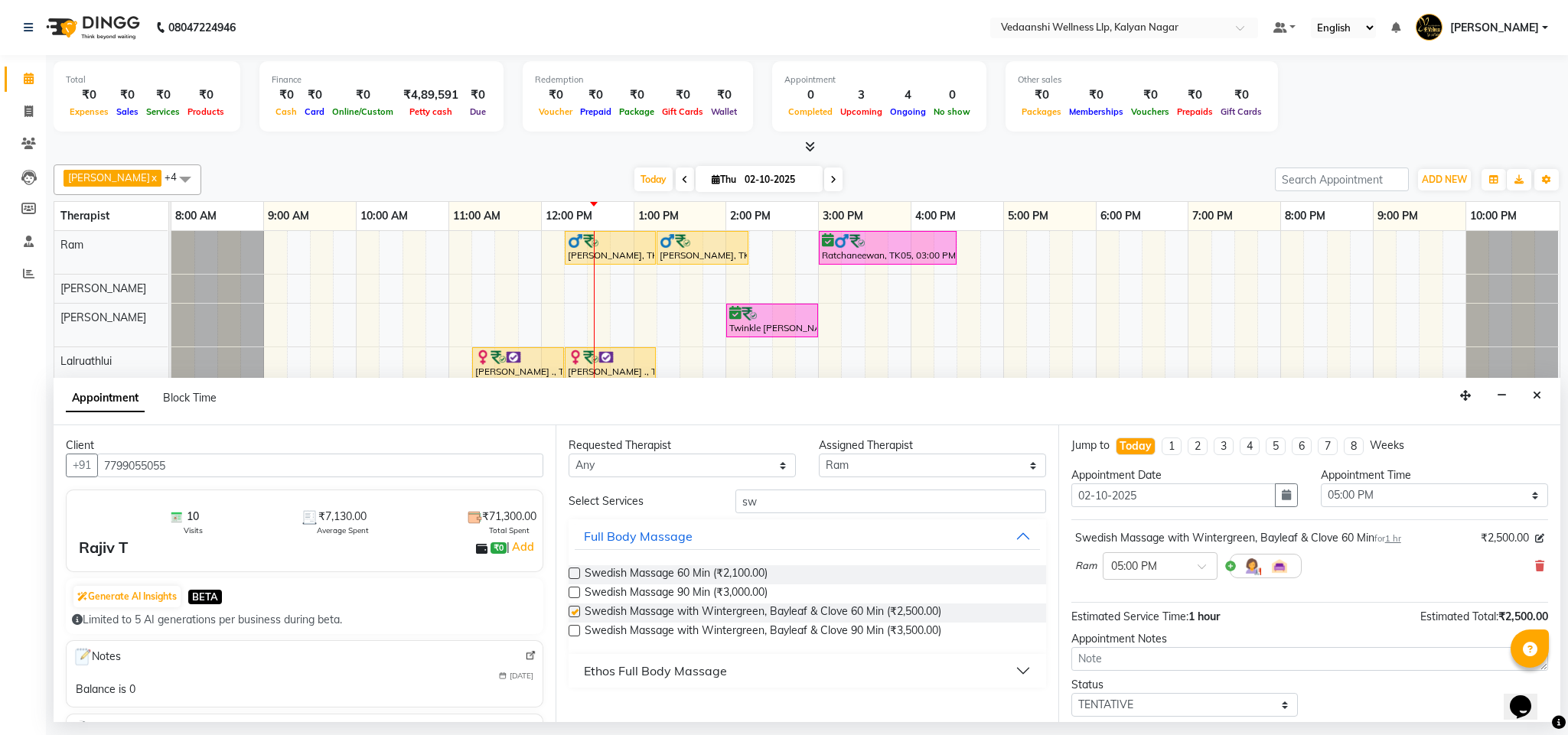
checkbox input "false"
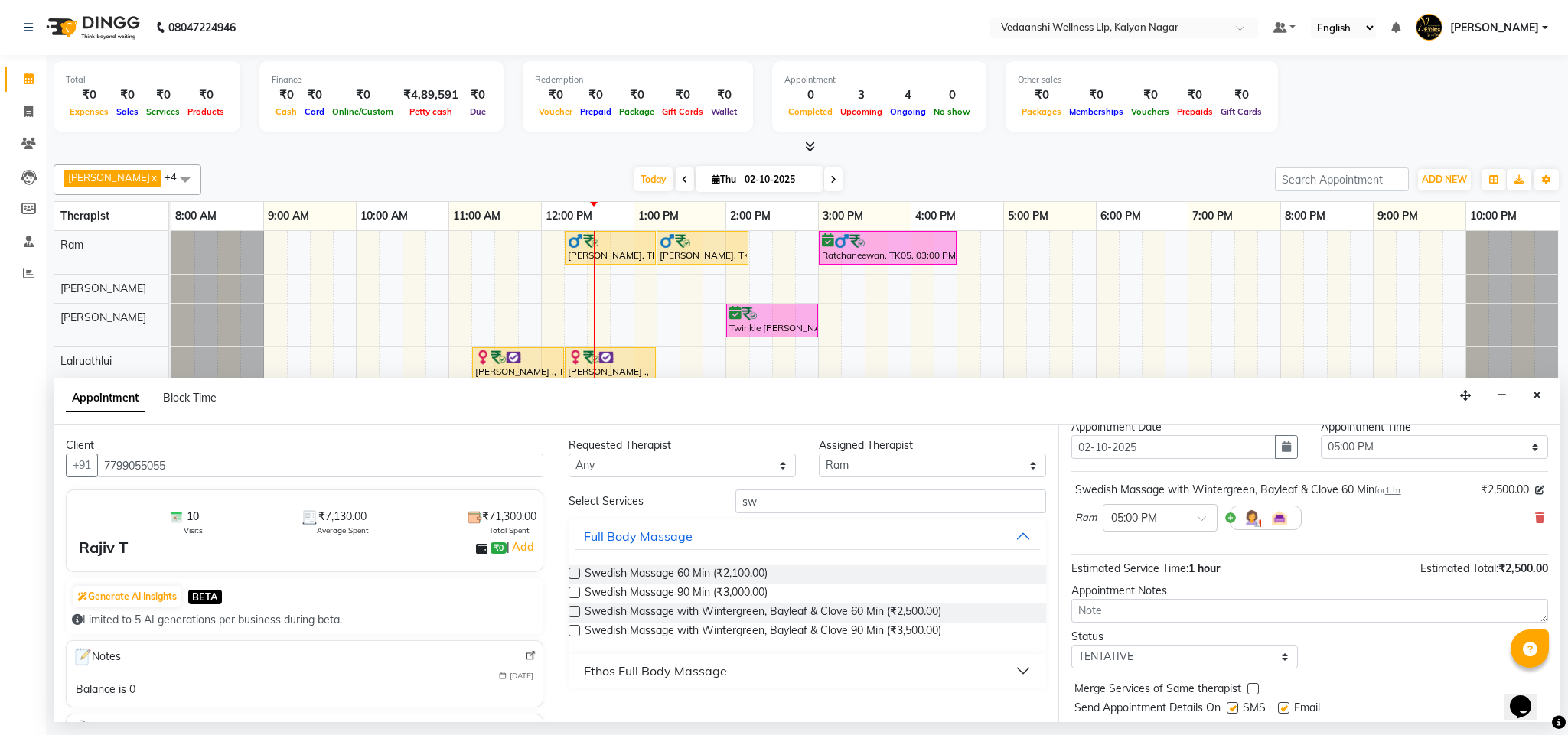
scroll to position [94, 0]
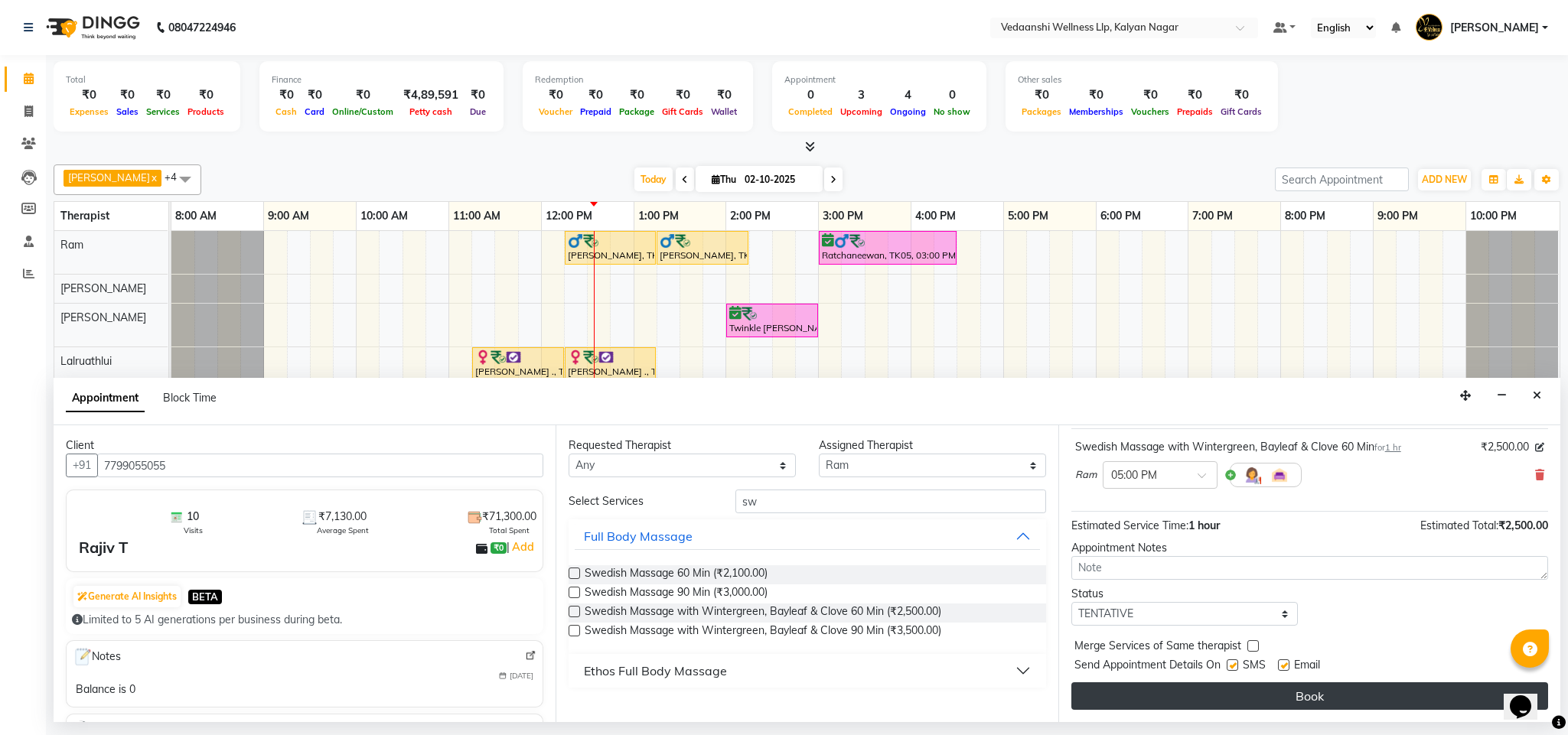
click at [1185, 698] on button "Book" at bounding box center [1310, 695] width 477 height 27
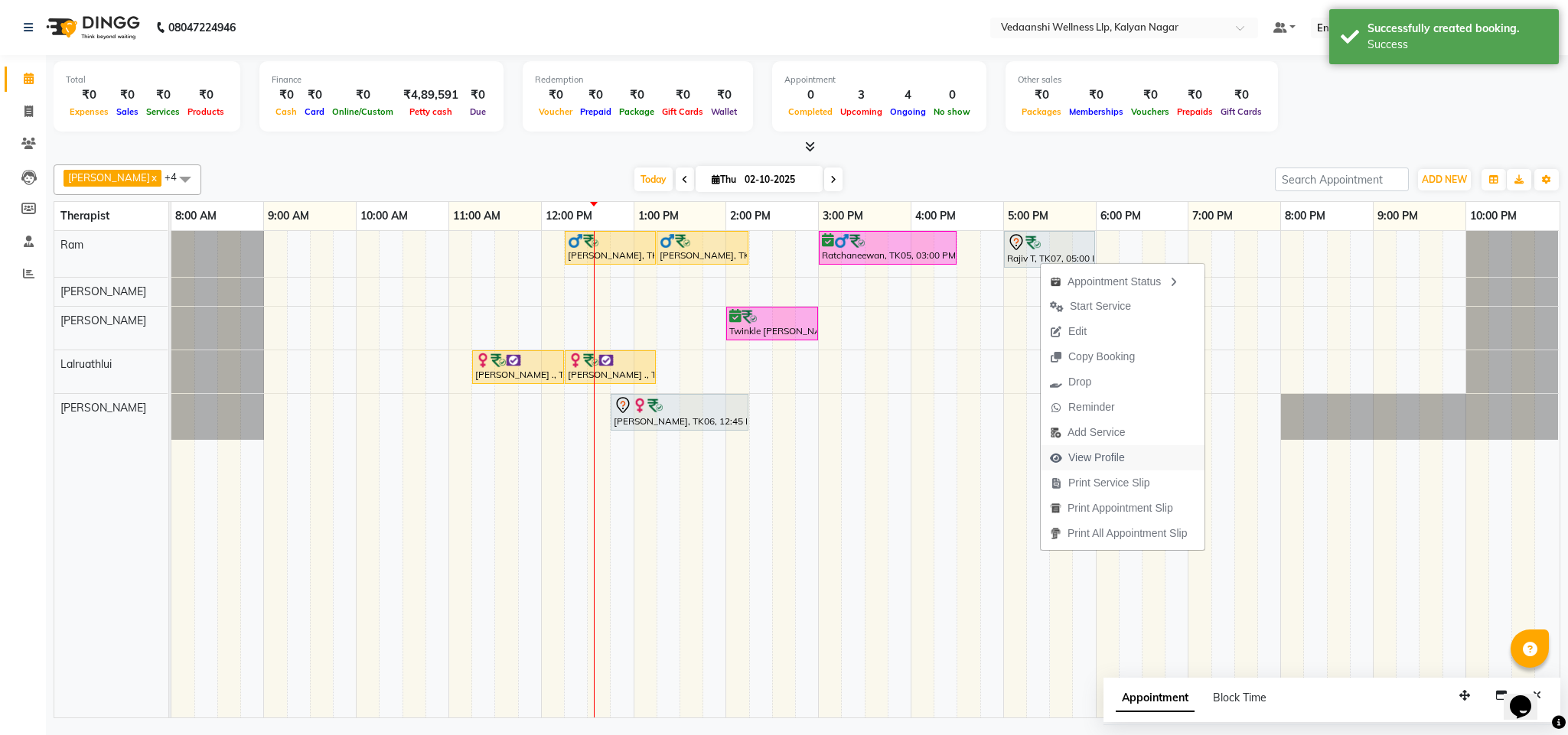
click at [1086, 459] on span "View Profile" at bounding box center [1097, 458] width 57 height 16
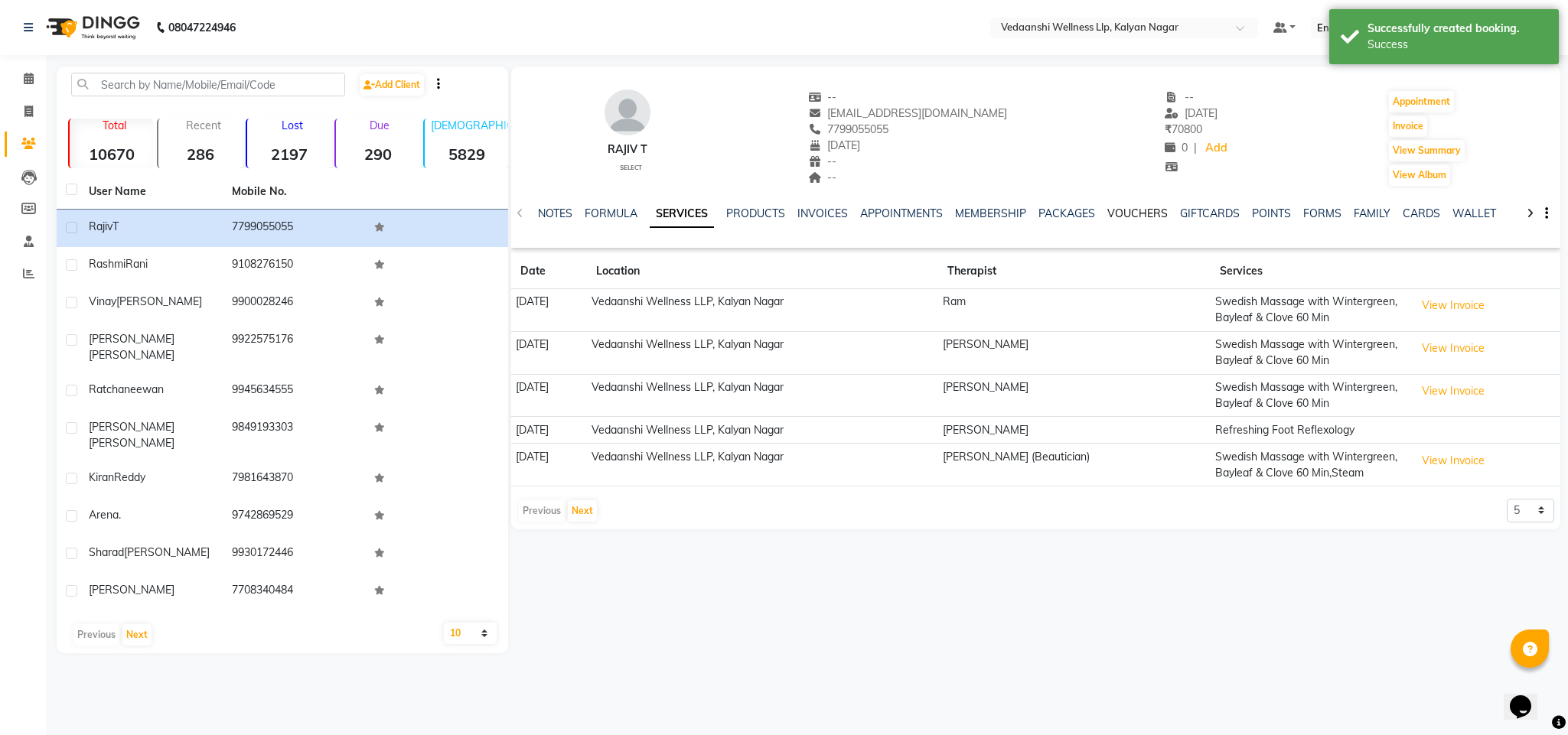
click at [1135, 217] on link "VOUCHERS" at bounding box center [1138, 213] width 61 height 14
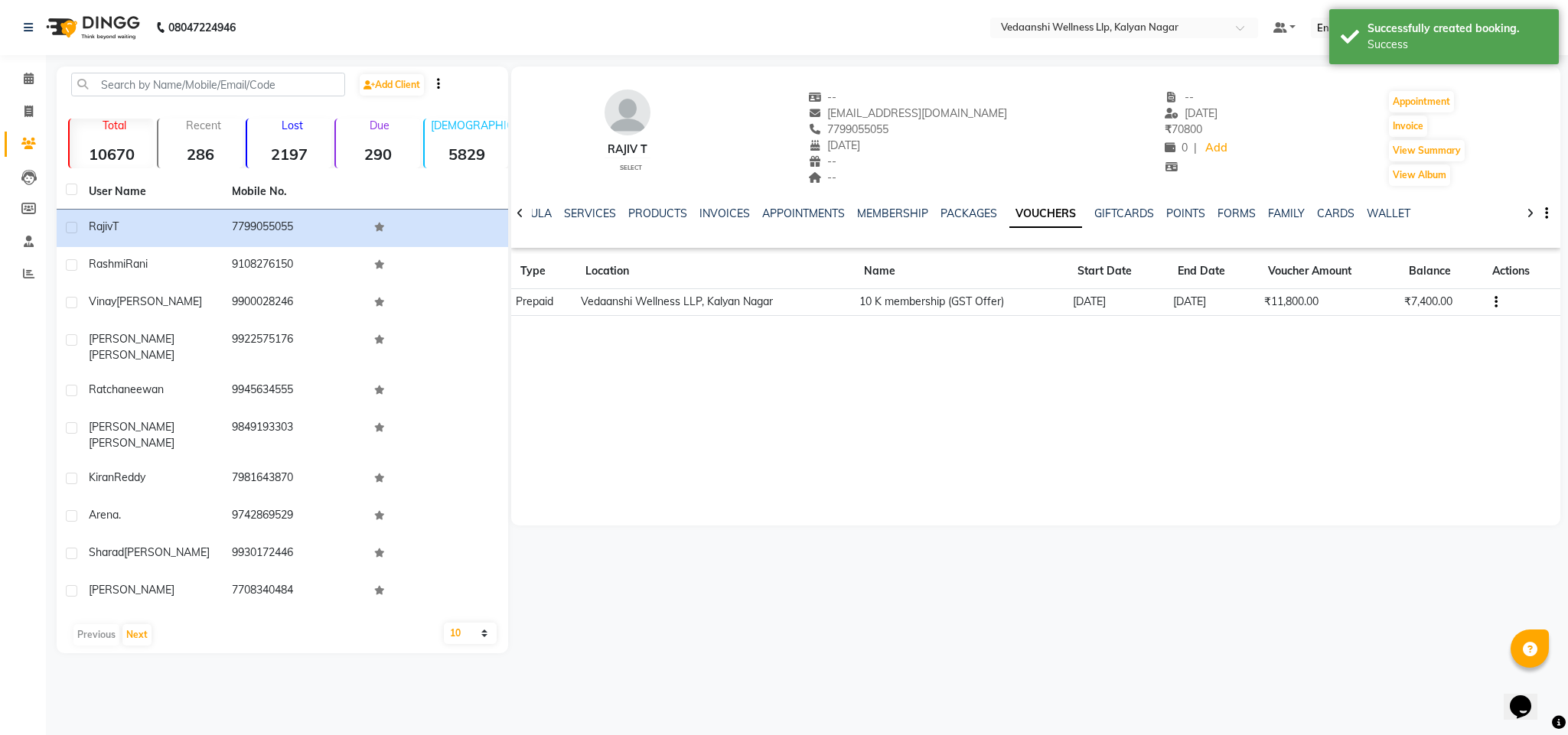
click at [22, 63] on li "Calendar" at bounding box center [23, 79] width 46 height 33
click at [22, 82] on span at bounding box center [29, 79] width 26 height 18
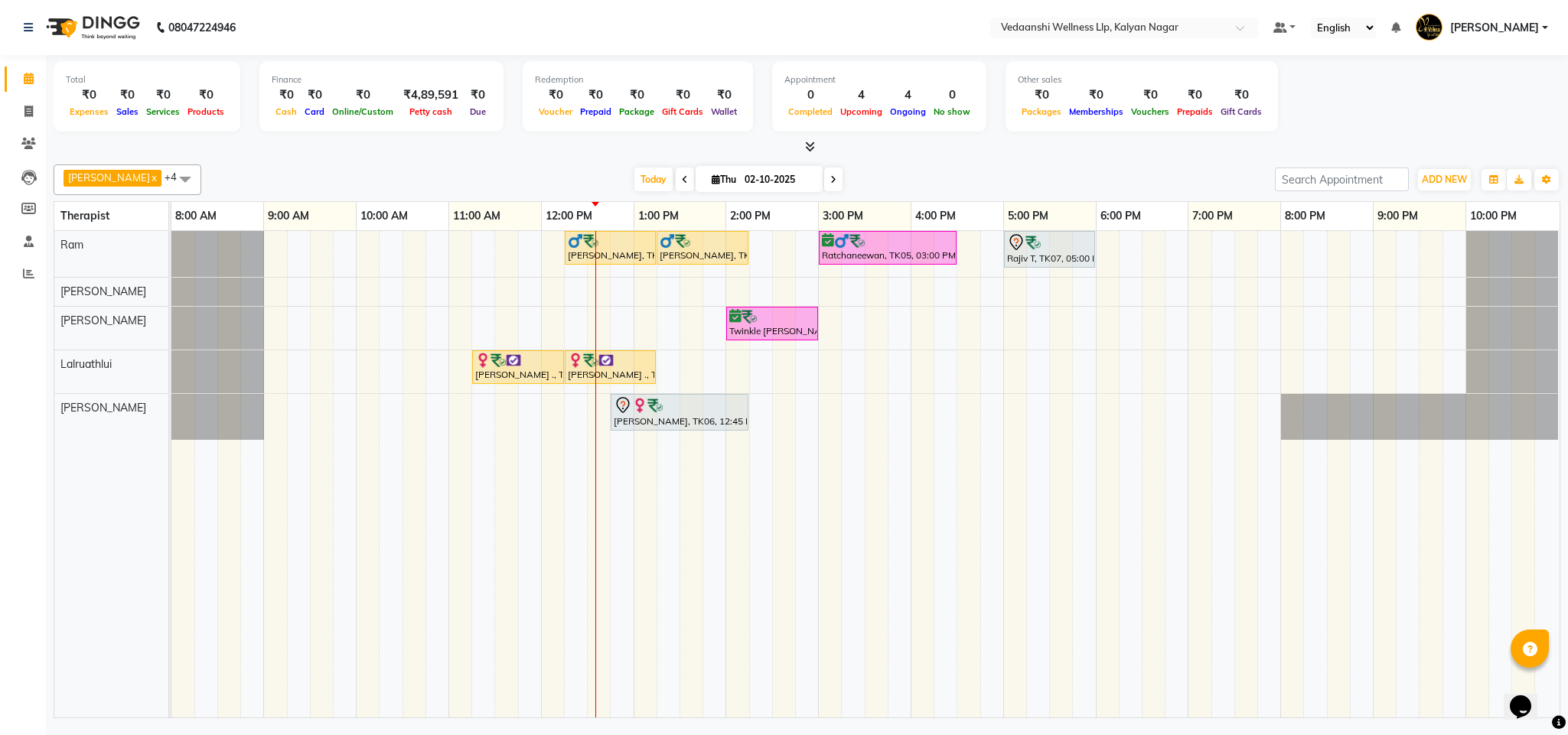
click at [676, 170] on span at bounding box center [685, 179] width 19 height 24
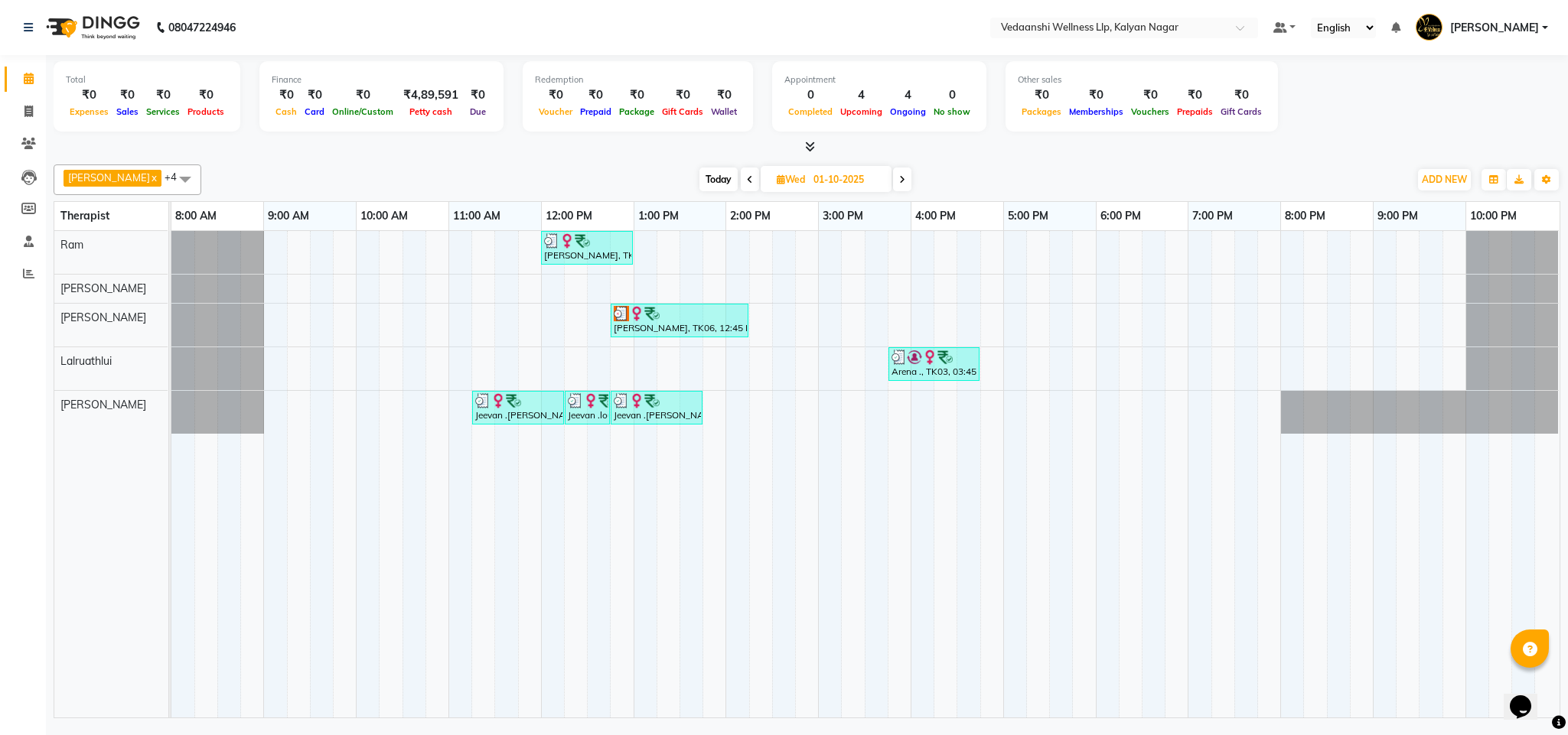
click at [893, 185] on span at bounding box center [902, 179] width 19 height 24
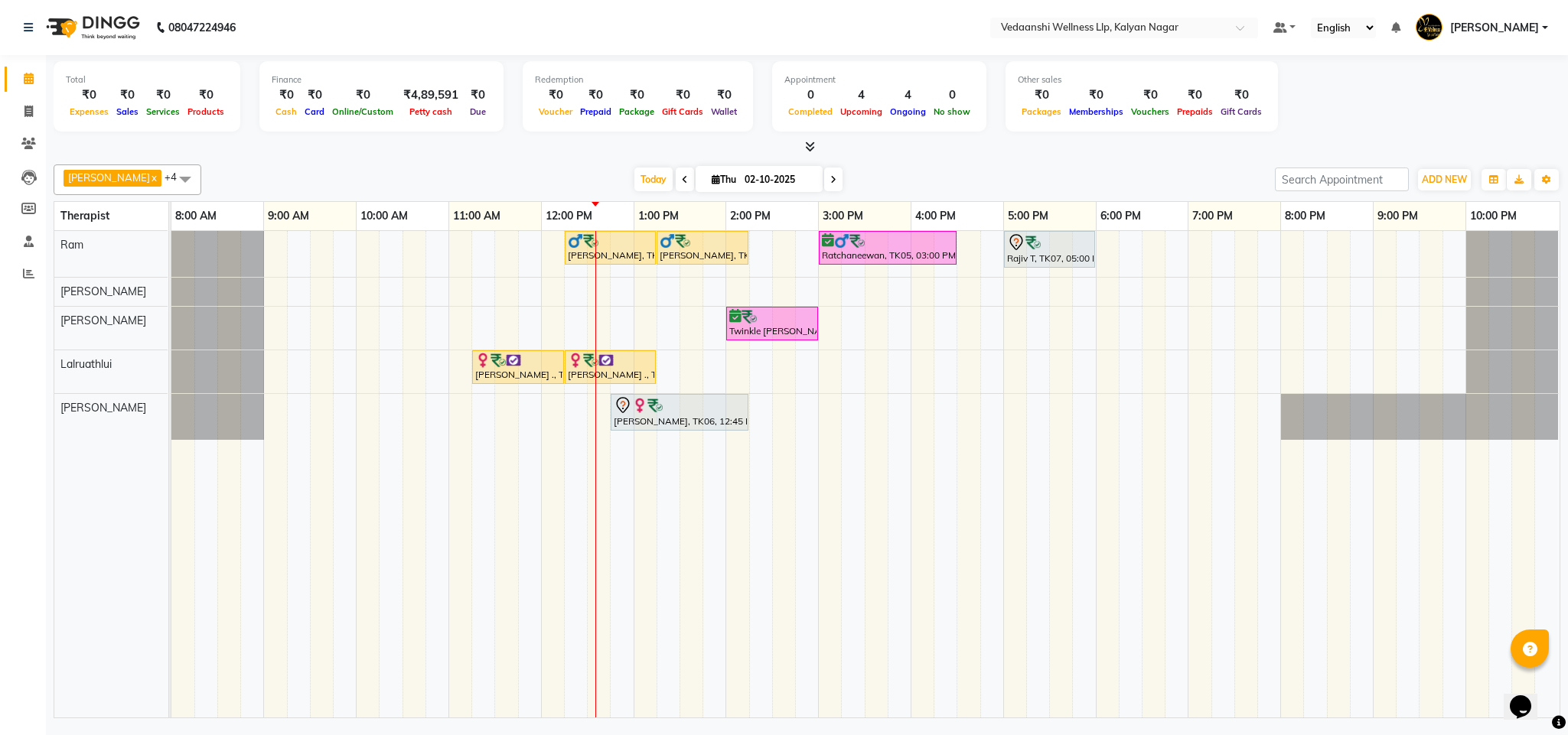
click at [830, 182] on icon at bounding box center [833, 180] width 6 height 9
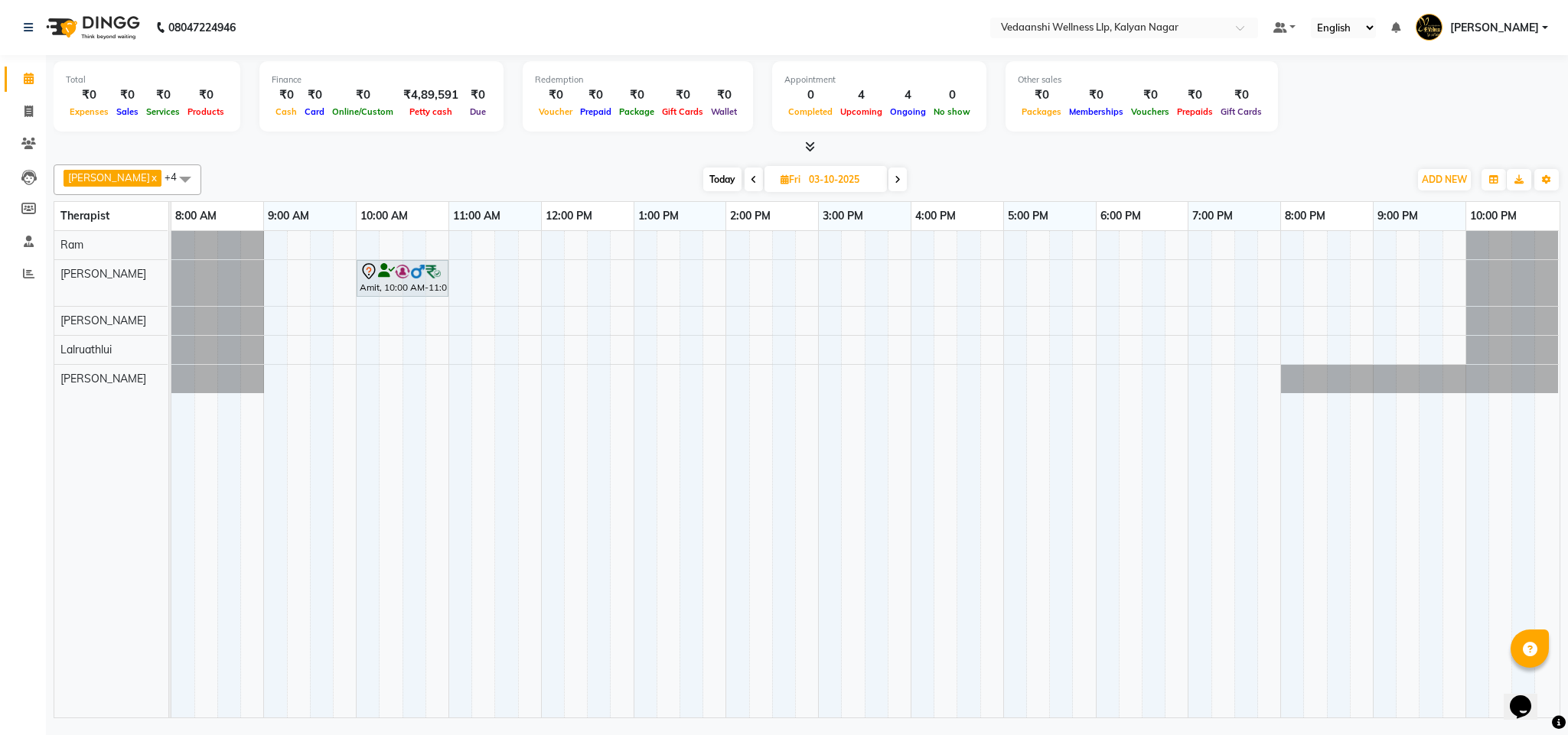
click at [716, 184] on span "Today" at bounding box center [722, 179] width 38 height 24
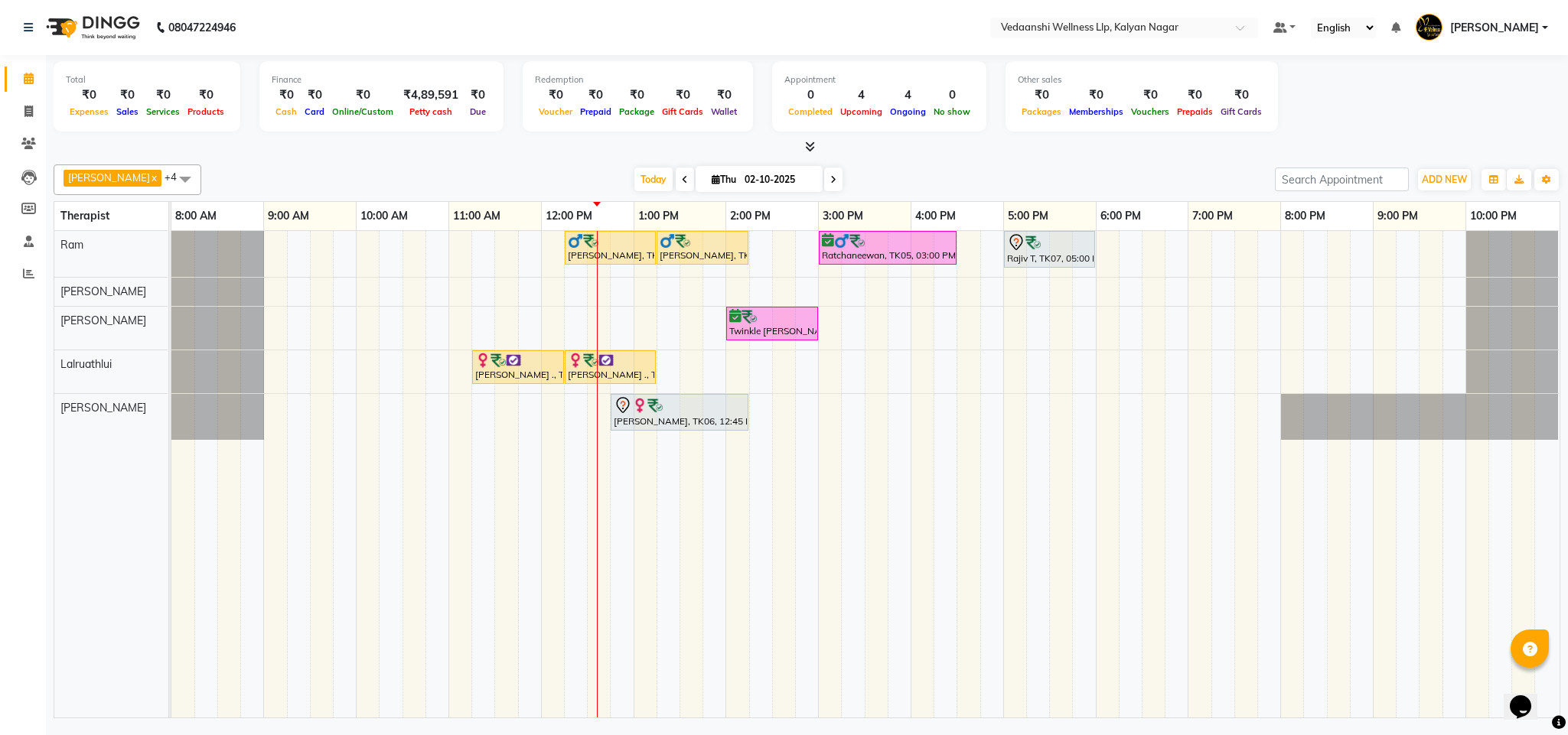
click at [830, 182] on icon at bounding box center [833, 180] width 6 height 9
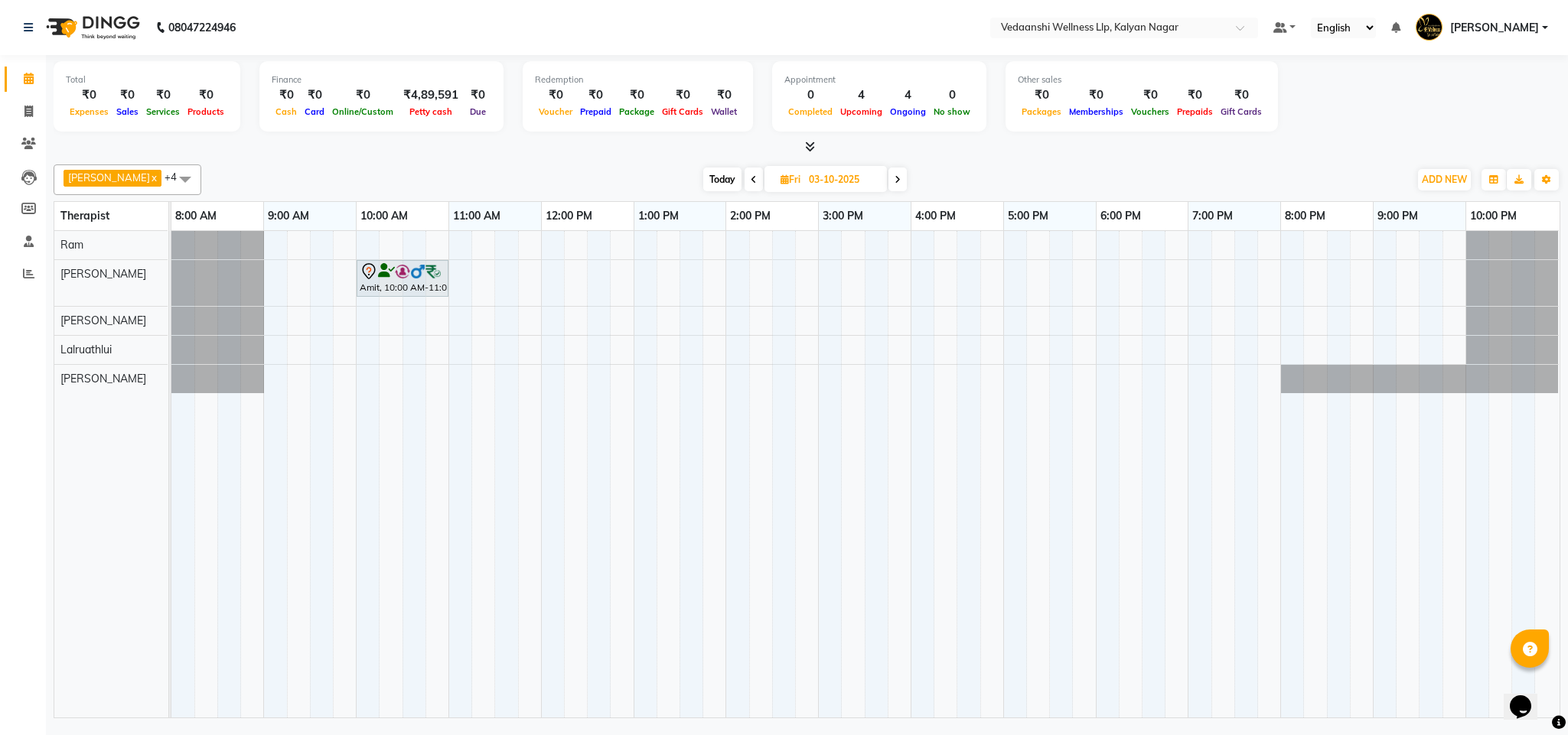
click at [711, 178] on span "Today" at bounding box center [722, 179] width 38 height 24
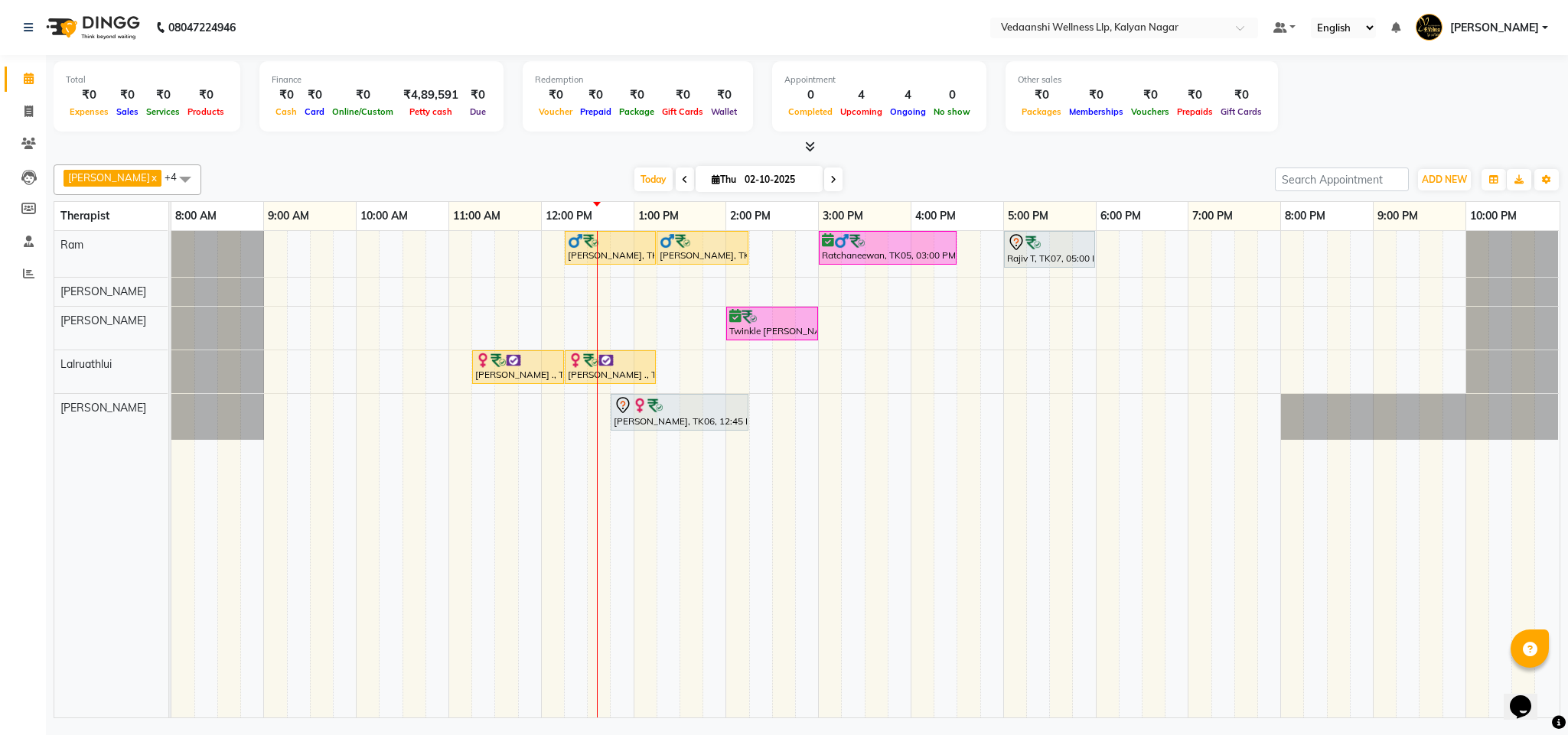
click at [830, 182] on icon at bounding box center [833, 180] width 6 height 9
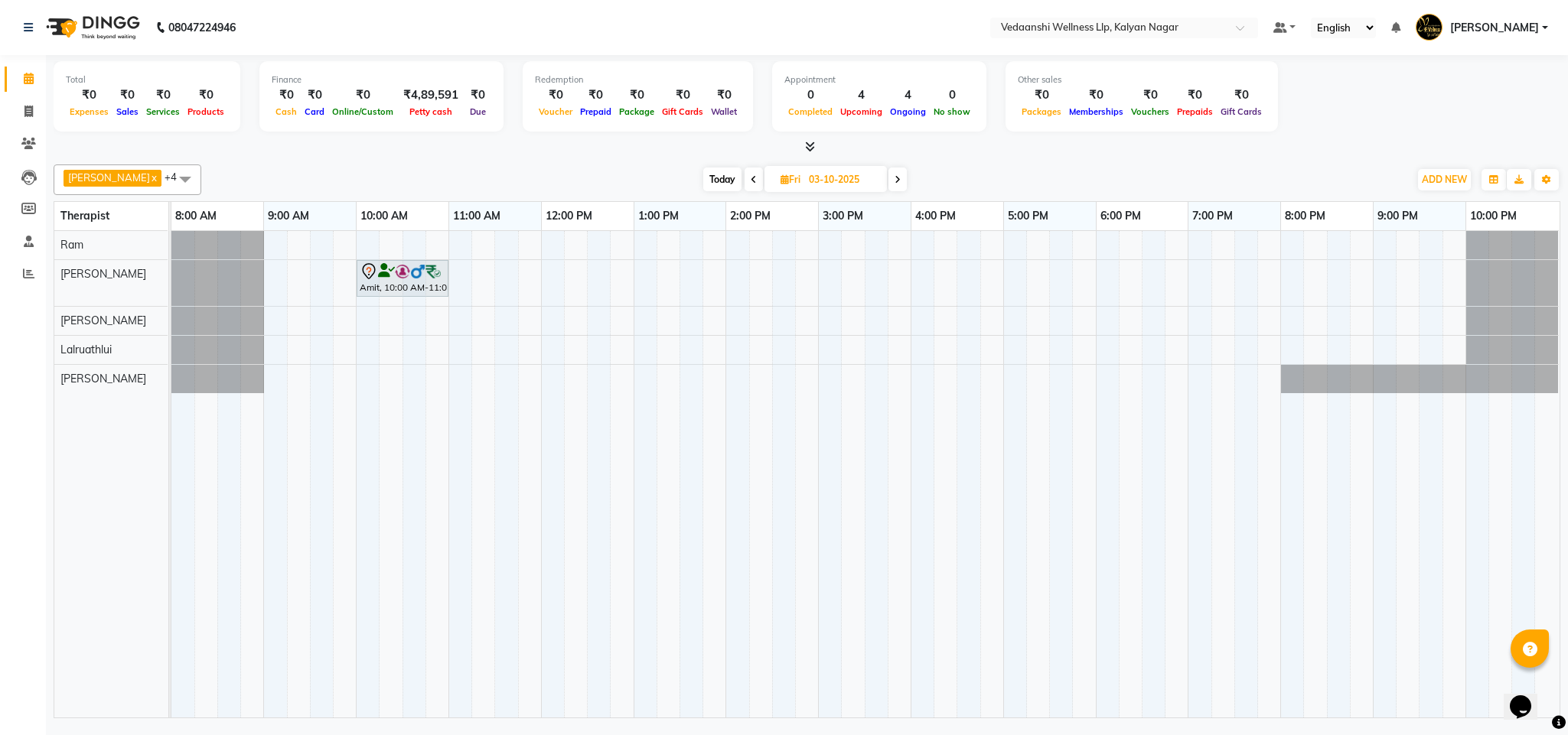
click at [888, 179] on span at bounding box center [898, 179] width 19 height 24
click at [891, 180] on span at bounding box center [900, 179] width 19 height 24
type input "05-10-2025"
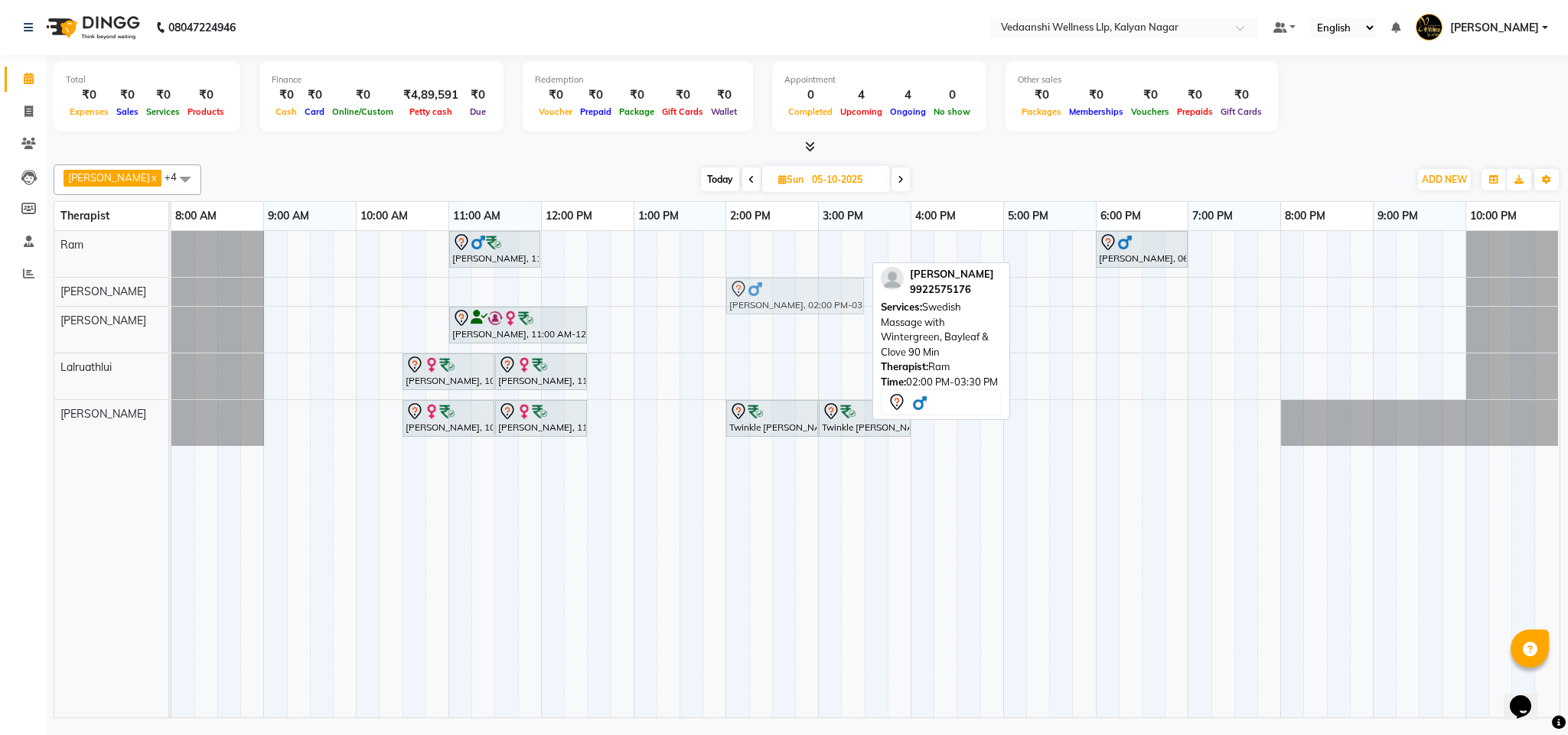
drag, startPoint x: 776, startPoint y: 251, endPoint x: 774, endPoint y: 280, distance: 29.1
click at [771, 290] on tbody "Vijendra Singh, 11:00 AM-12:00 PM, Swedish Massage with Wintergreen, Bayleaf & …" at bounding box center [865, 338] width 1388 height 215
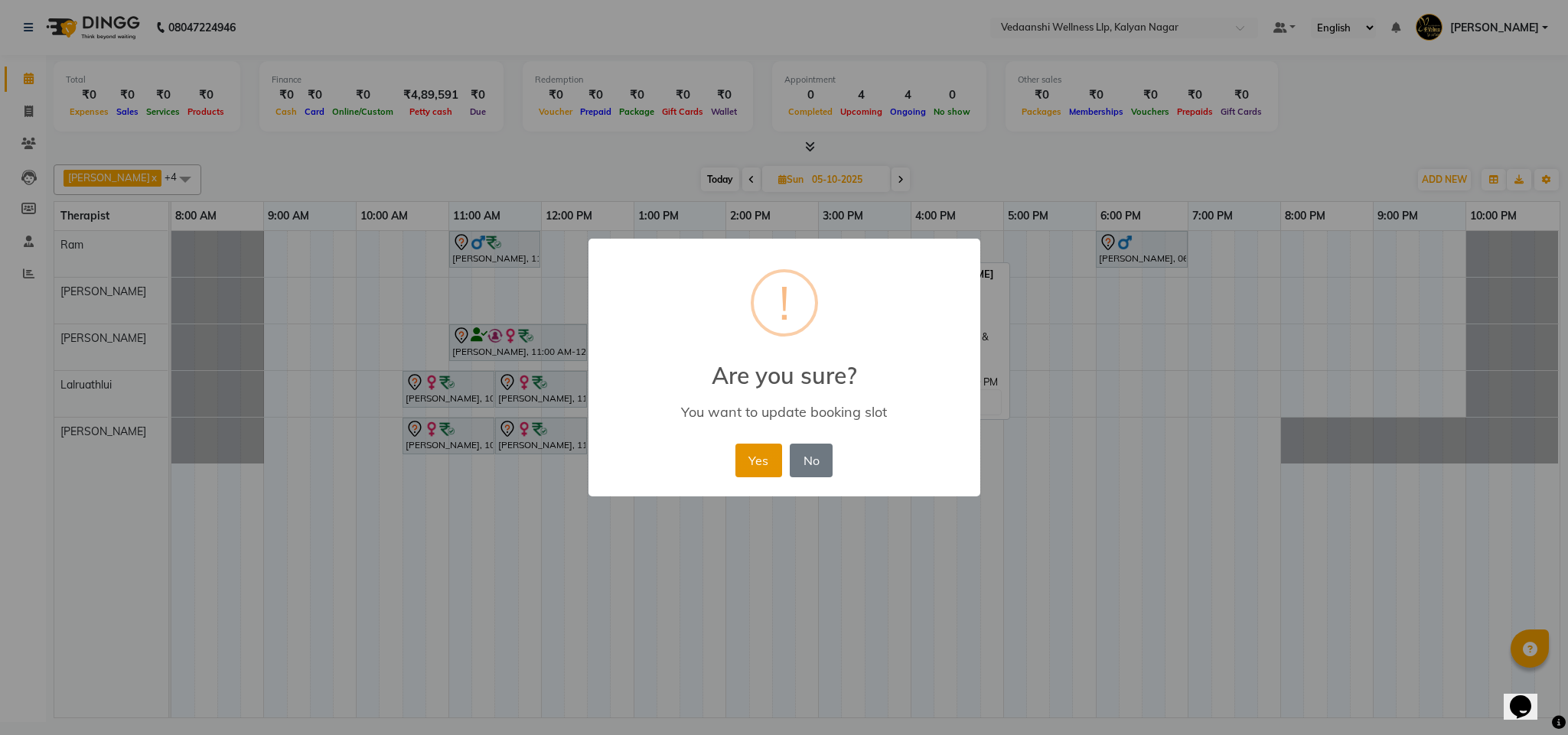
click at [749, 452] on button "Yes" at bounding box center [759, 460] width 47 height 33
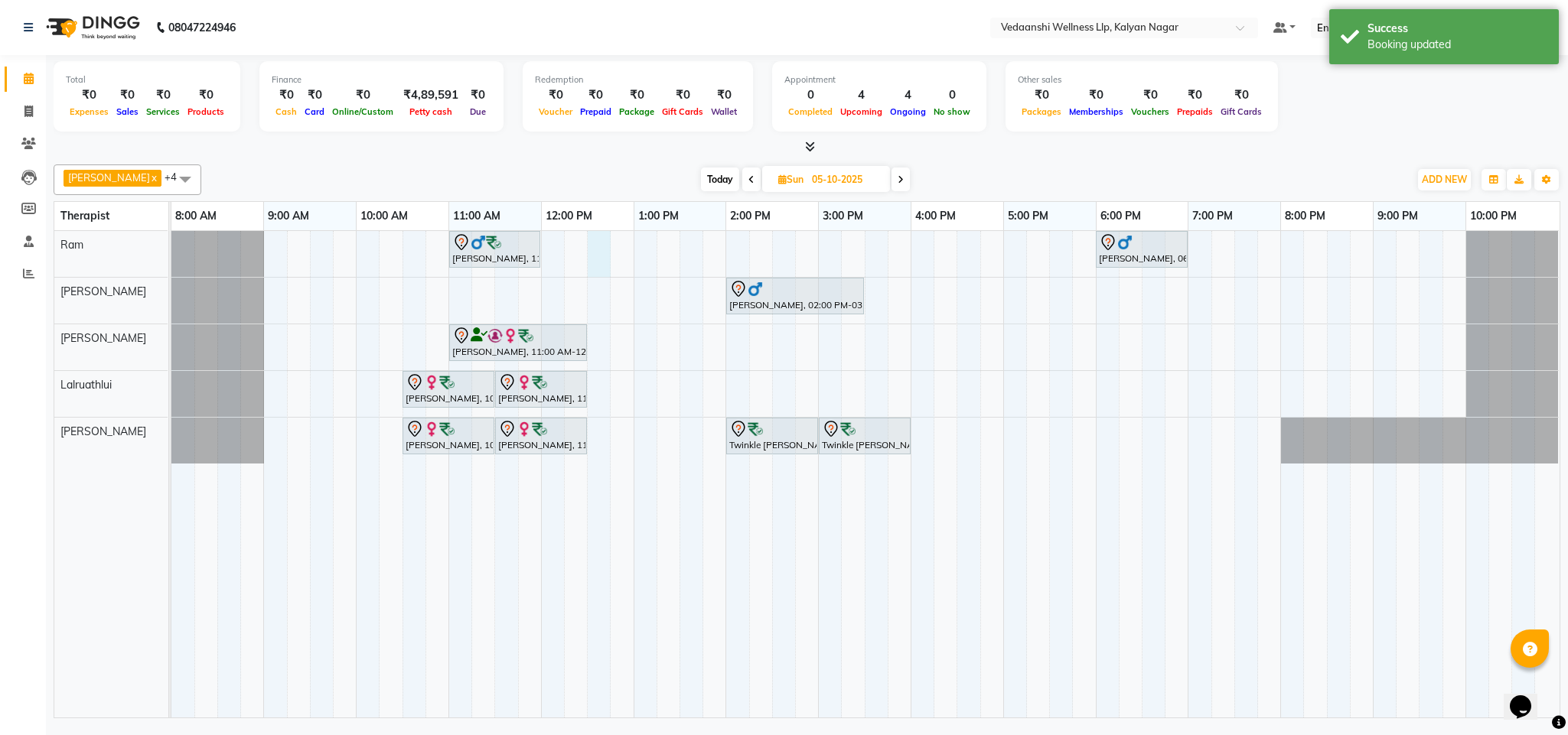
click at [589, 248] on div "Vijendra Singh, 11:00 AM-12:00 PM, Swedish Massage with Wintergreen, Bayleaf & …" at bounding box center [866, 474] width 1389 height 487
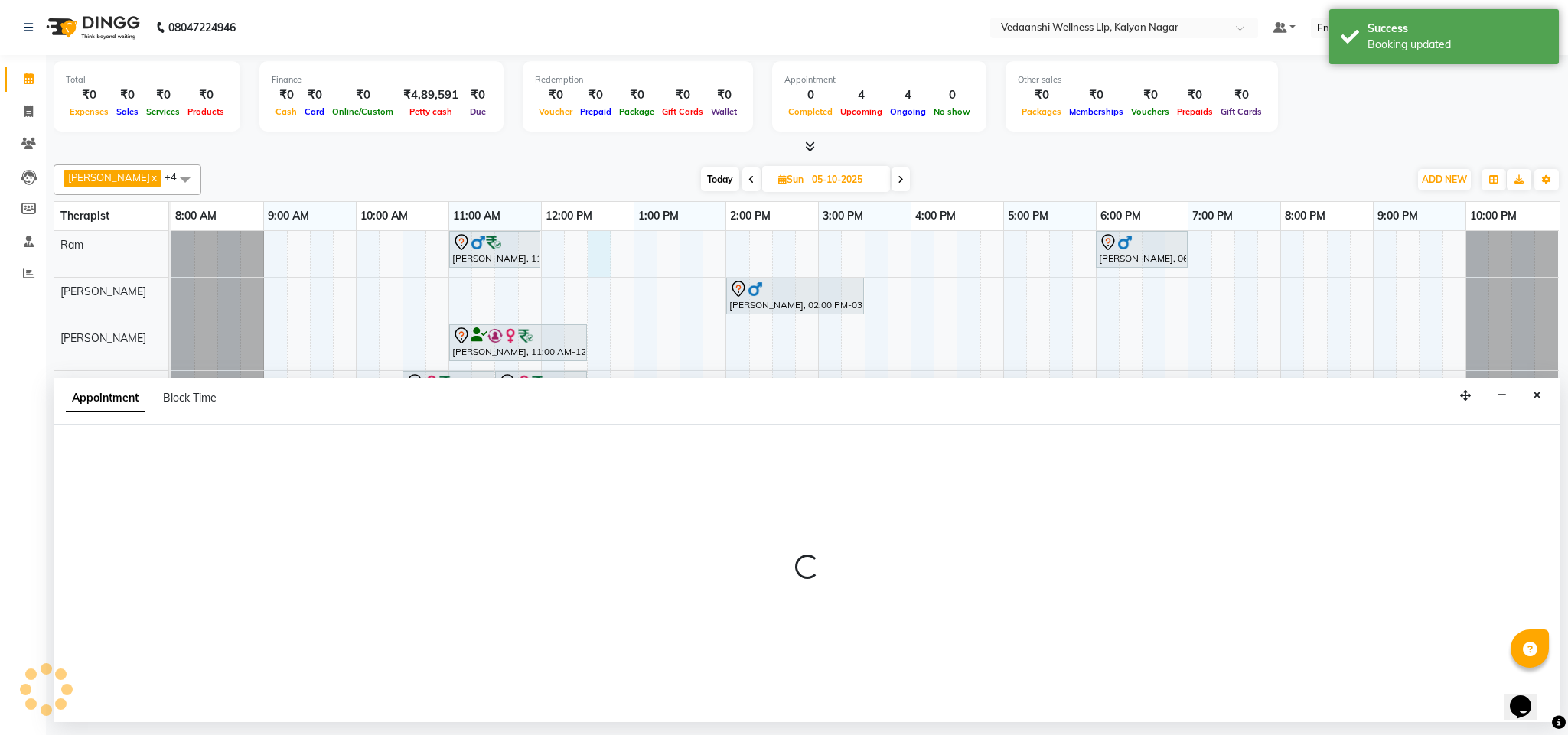
select select "67164"
select select "750"
select select "tentative"
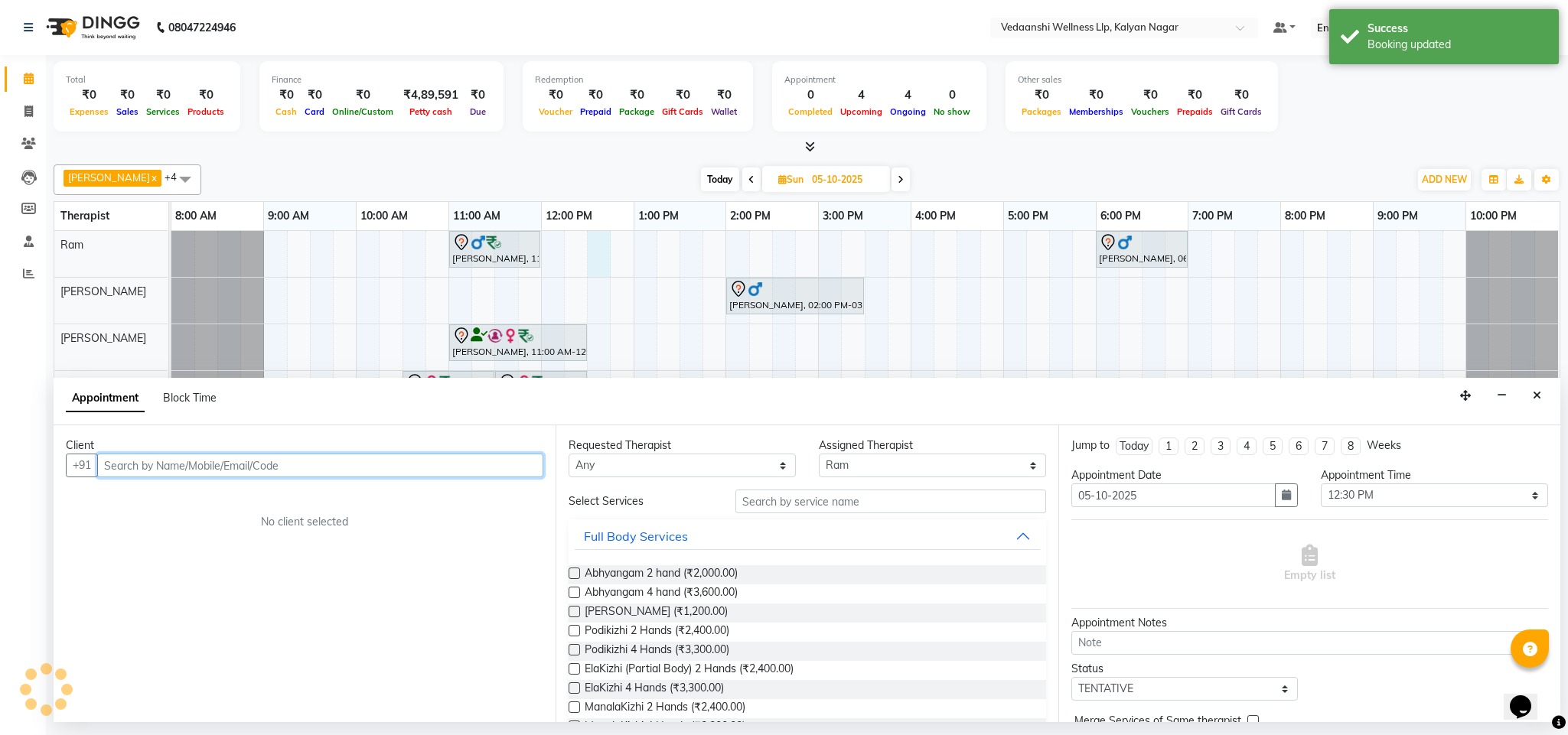
click at [398, 464] on input "text" at bounding box center [320, 465] width 447 height 24
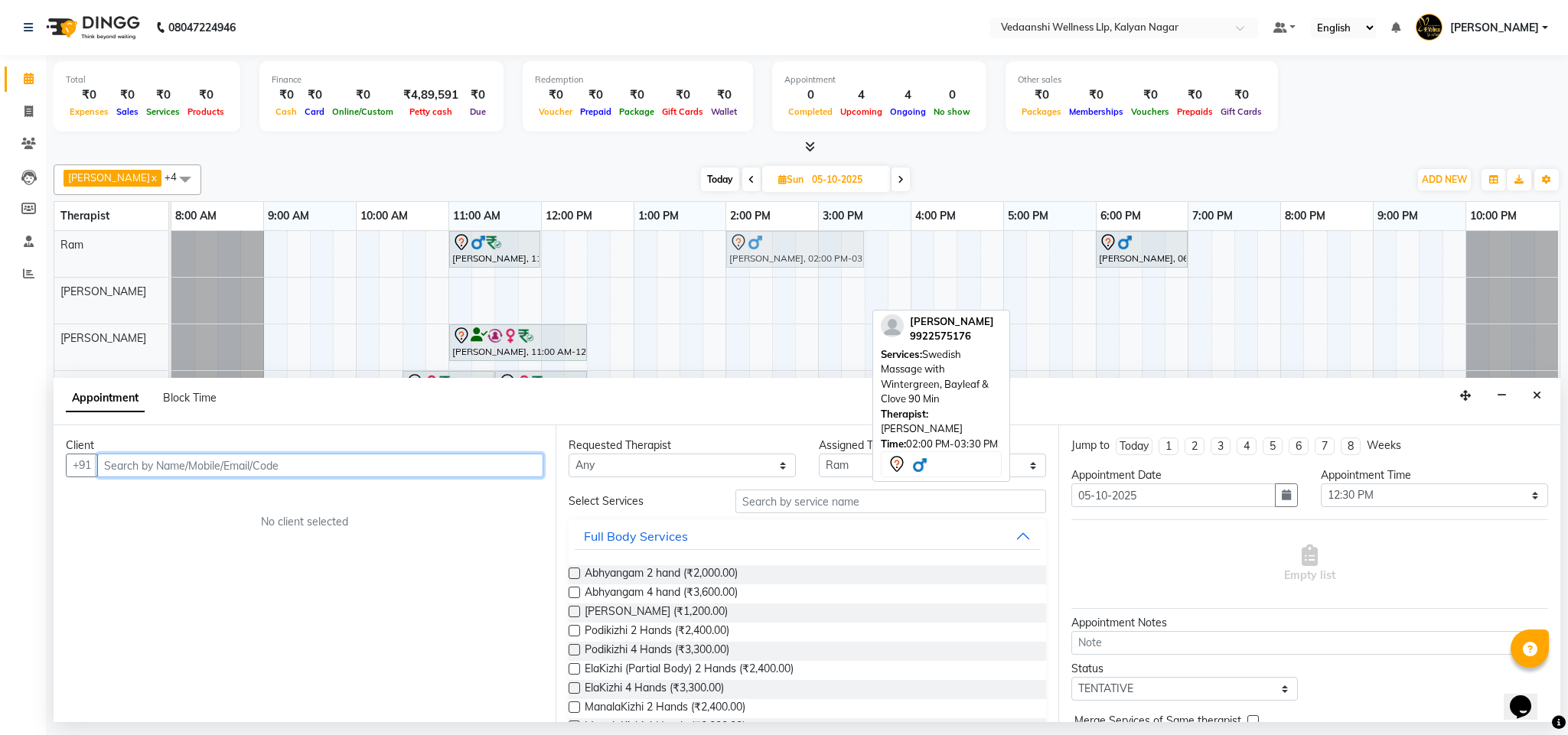
drag, startPoint x: 770, startPoint y: 298, endPoint x: 772, endPoint y: 272, distance: 26.1
click at [772, 272] on div "Vijendra Singh, 11:00 AM-12:00 PM, Swedish Massage with Wintergreen, Bayleaf & …" at bounding box center [866, 474] width 1389 height 487
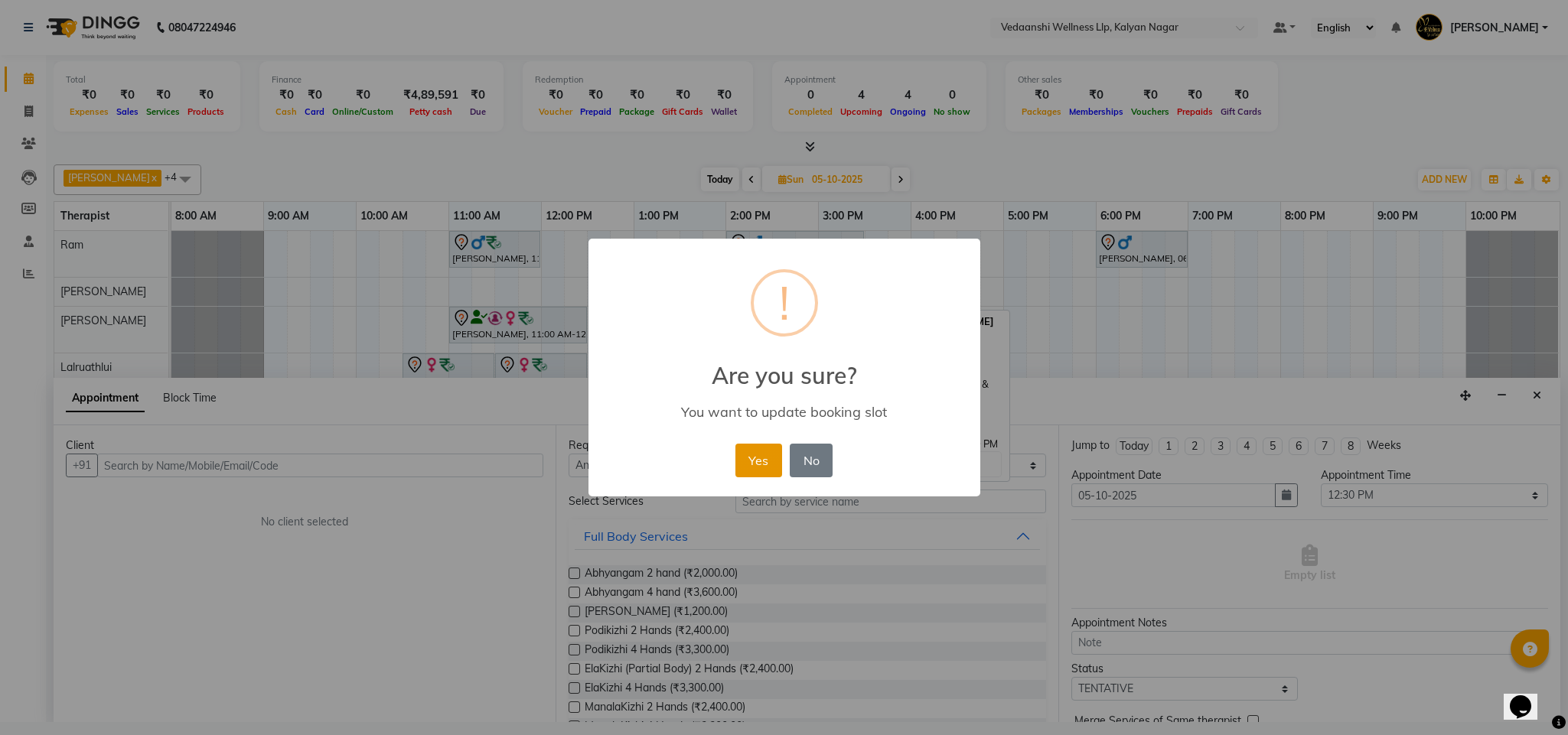
click at [756, 450] on button "Yes" at bounding box center [759, 460] width 47 height 33
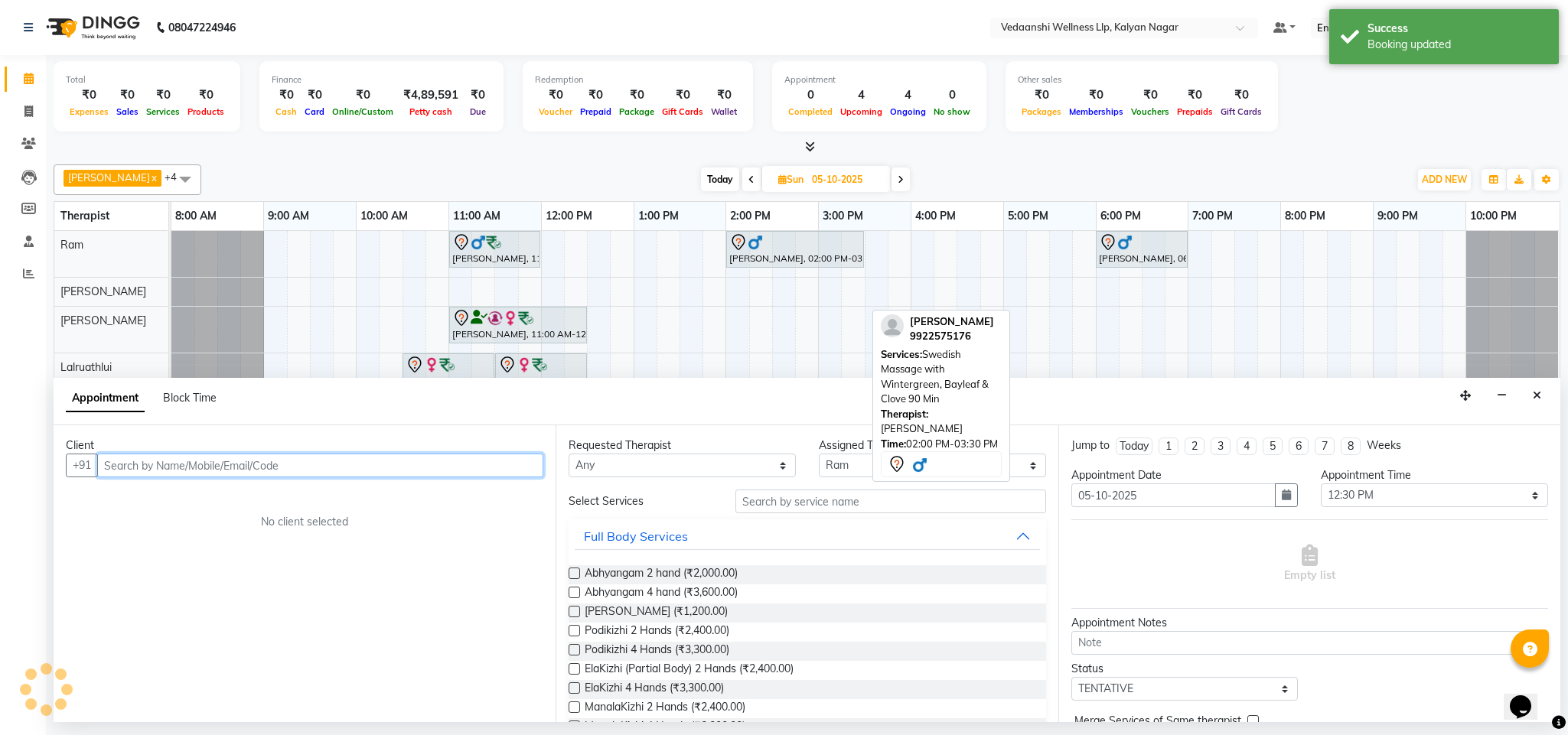
click at [591, 289] on div "Vijendra Singh, 11:00 AM-12:00 PM, Swedish Massage with Wintergreen, Bayleaf & …" at bounding box center [866, 474] width 1389 height 487
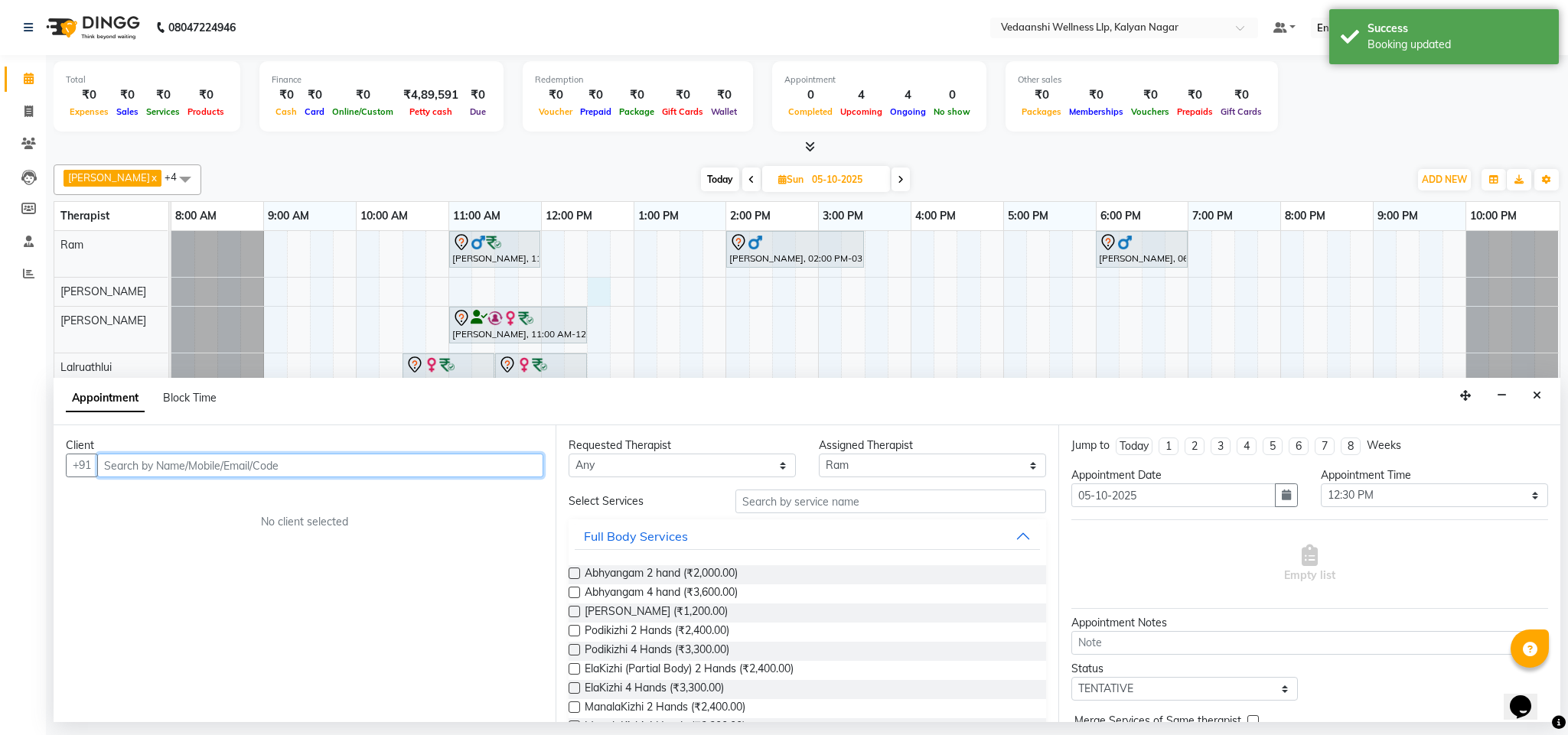
click at [272, 468] on input "text" at bounding box center [320, 465] width 447 height 24
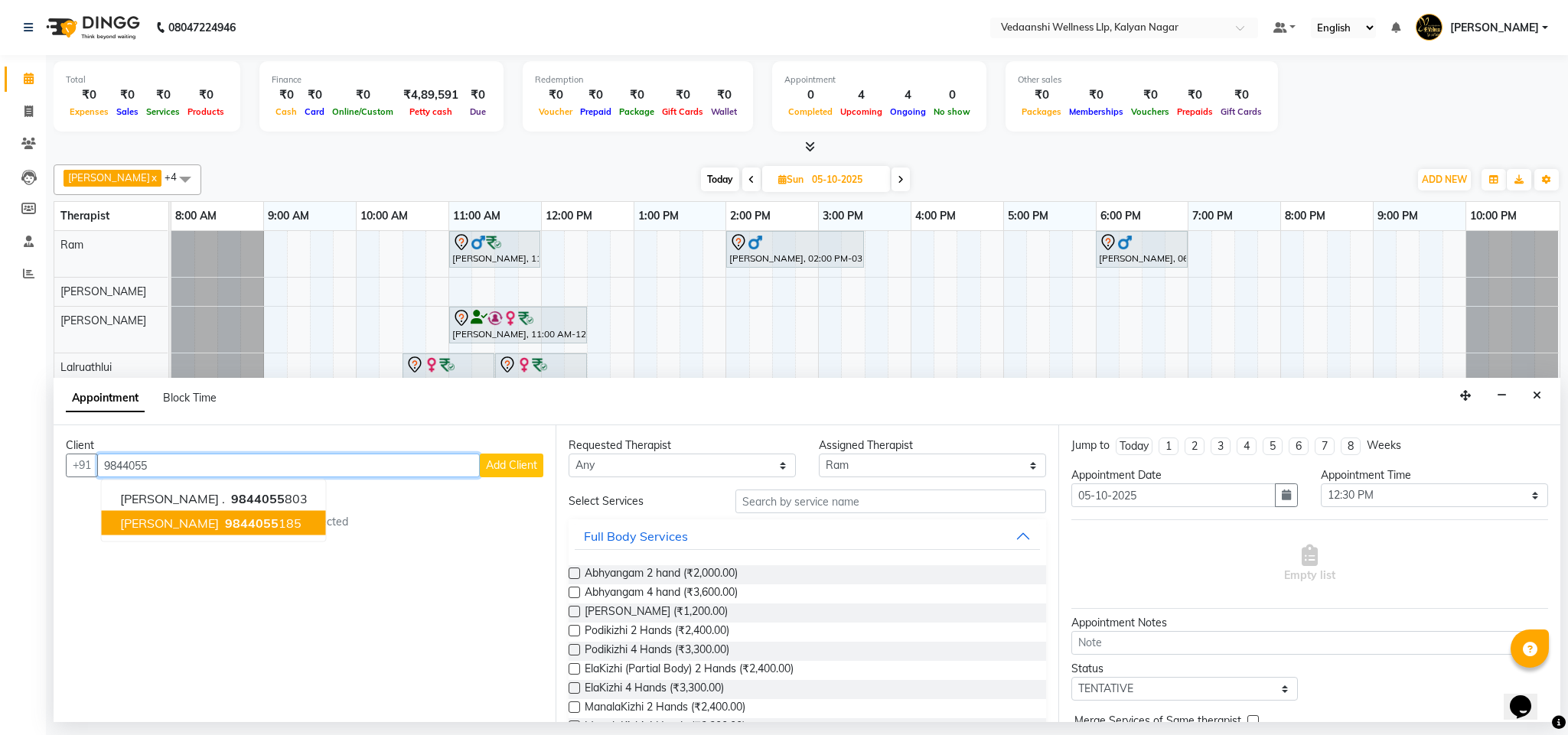
click at [238, 531] on span "9844055" at bounding box center [252, 523] width 54 height 16
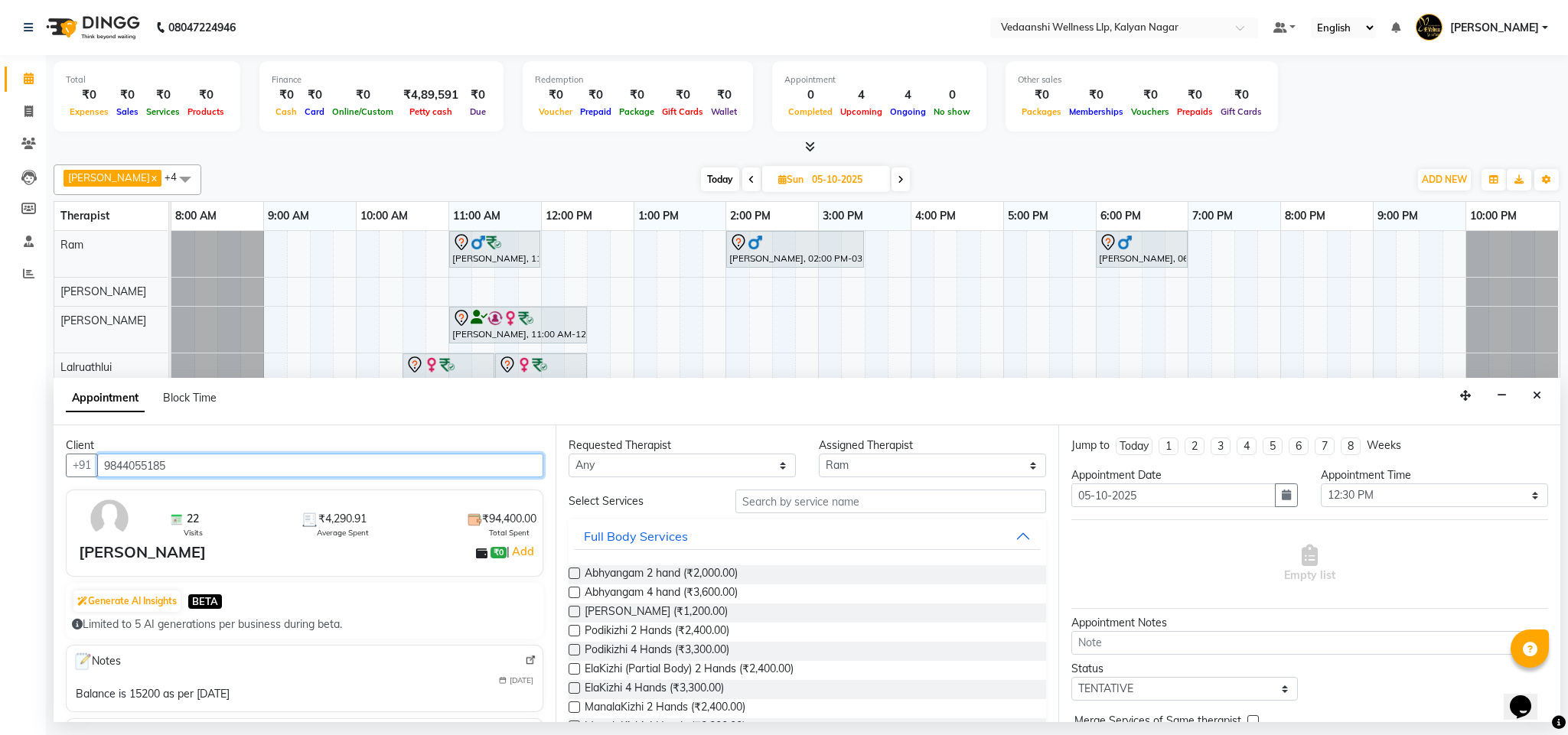
type input "9844055185"
drag, startPoint x: 728, startPoint y: 463, endPoint x: 725, endPoint y: 477, distance: 14.3
click at [728, 463] on select "Any Amos Benjamin Jennifer Zoramsangi Lalruathlui Ram Rashika Khadse" at bounding box center [682, 465] width 228 height 24
select select "67322"
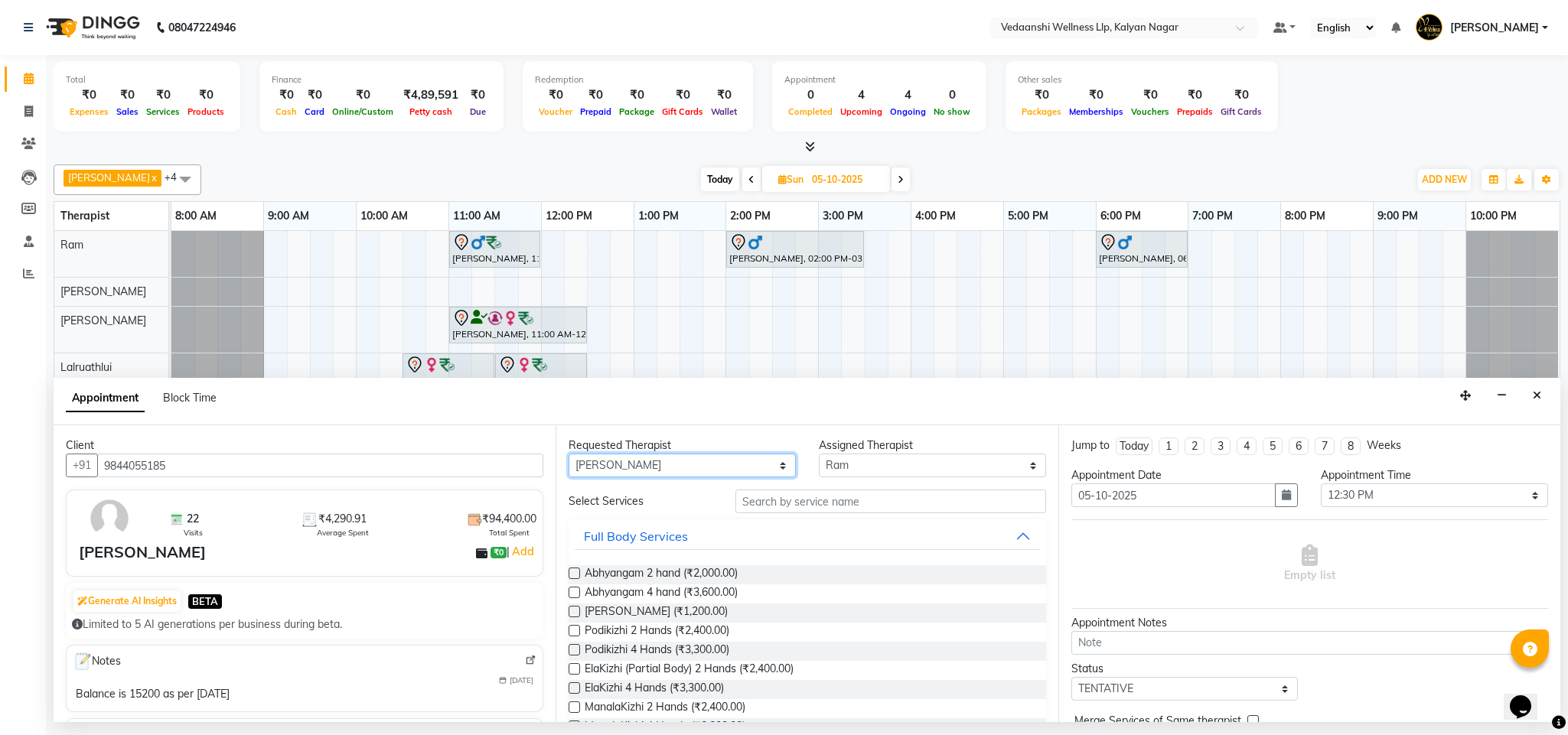
click at [568, 455] on select "Any Amos Benjamin Jennifer Zoramsangi Lalruathlui Ram Rashika Khadse" at bounding box center [682, 465] width 228 height 24
select select "67322"
click at [687, 470] on select "Any Amos Benjamin Jennifer Zoramsangi Lalruathlui Ram Rashika Khadse" at bounding box center [682, 465] width 228 height 24
select select "79390"
click at [568, 455] on select "Any Amos Benjamin Jennifer Zoramsangi Lalruathlui Ram Rashika Khadse" at bounding box center [682, 465] width 228 height 24
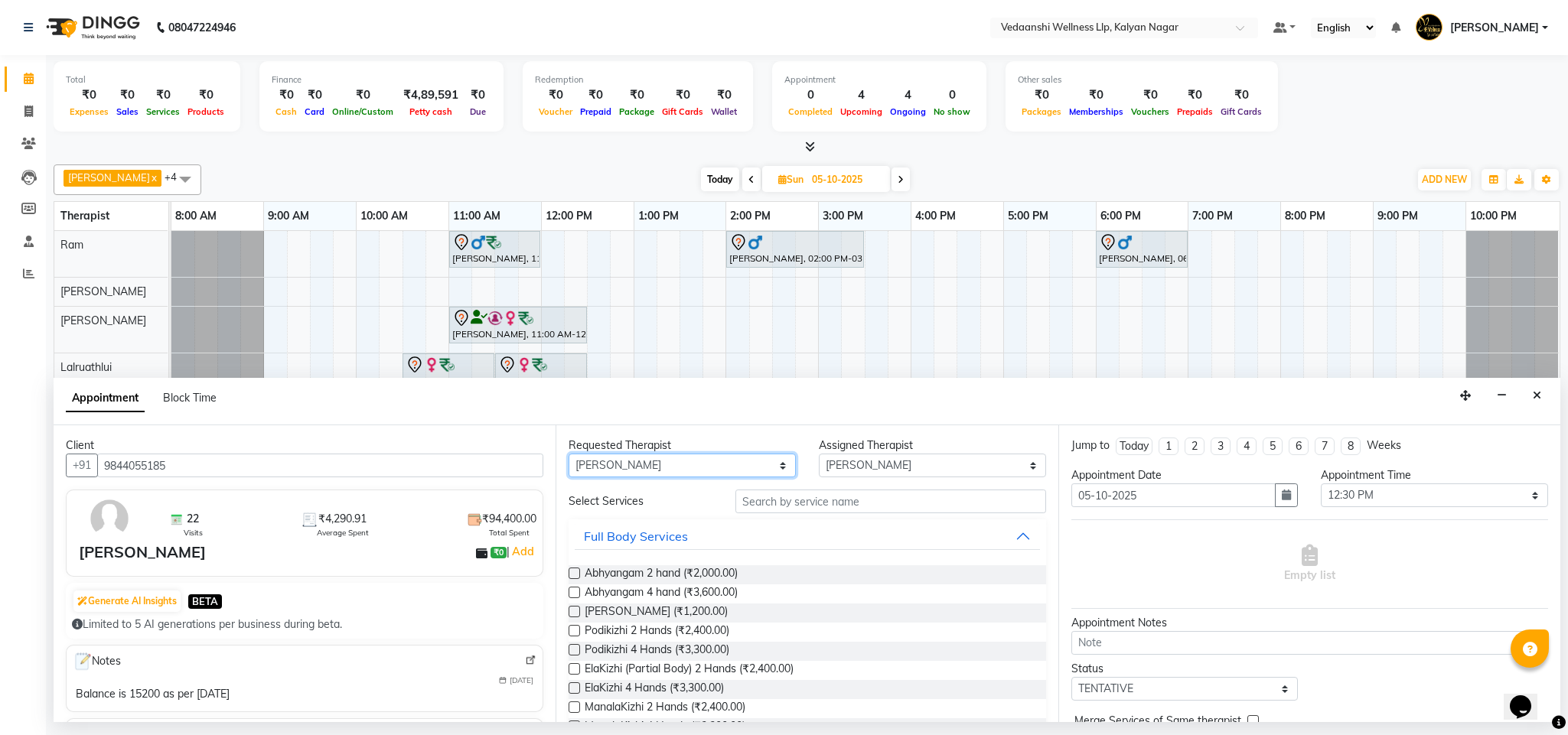
select select "79390"
click at [802, 503] on input "text" at bounding box center [891, 501] width 311 height 24
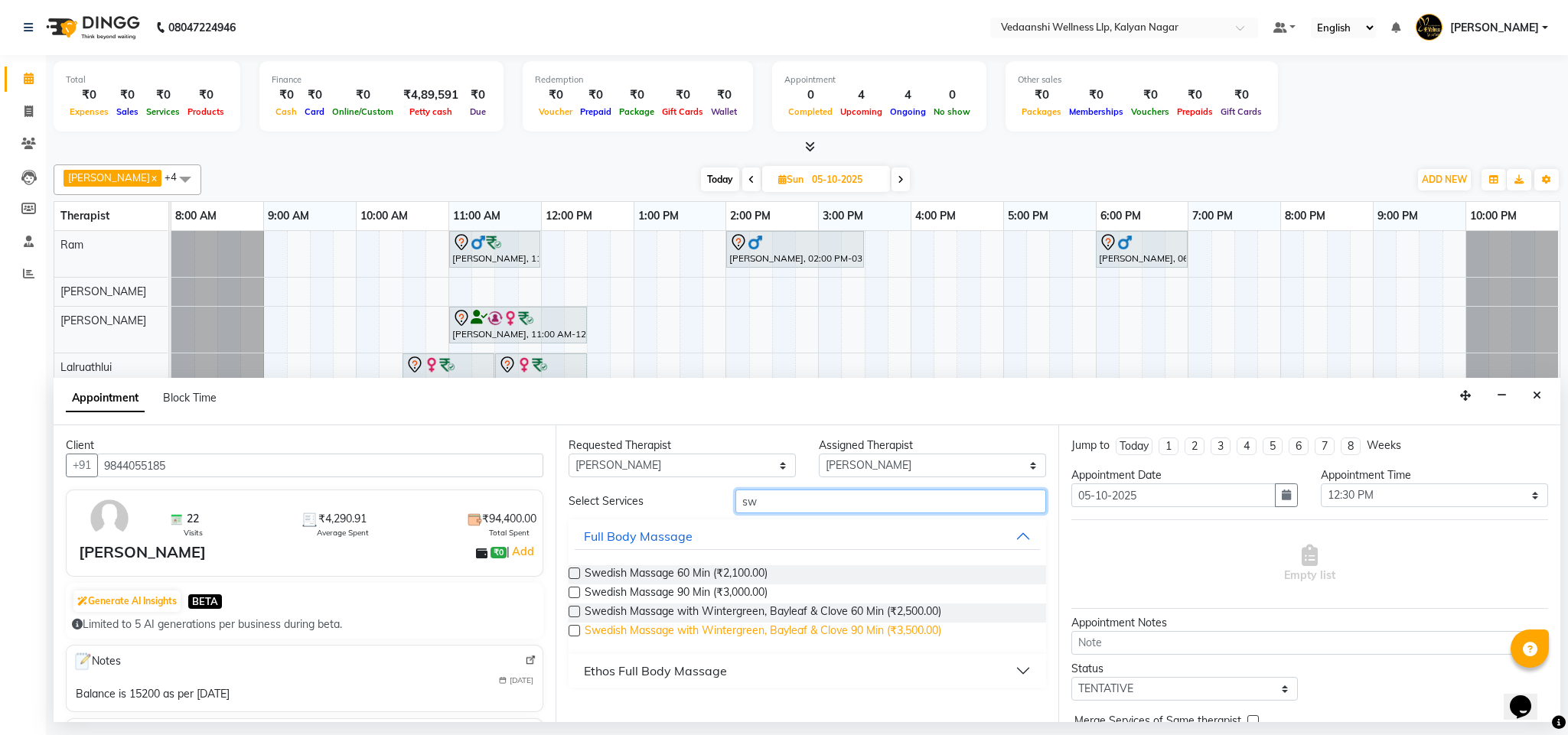
type input "sw"
click at [867, 629] on span "Swedish Massage with Wintergreen, Bayleaf & Clove 90 Min (₹3,500.00)" at bounding box center [763, 632] width 356 height 19
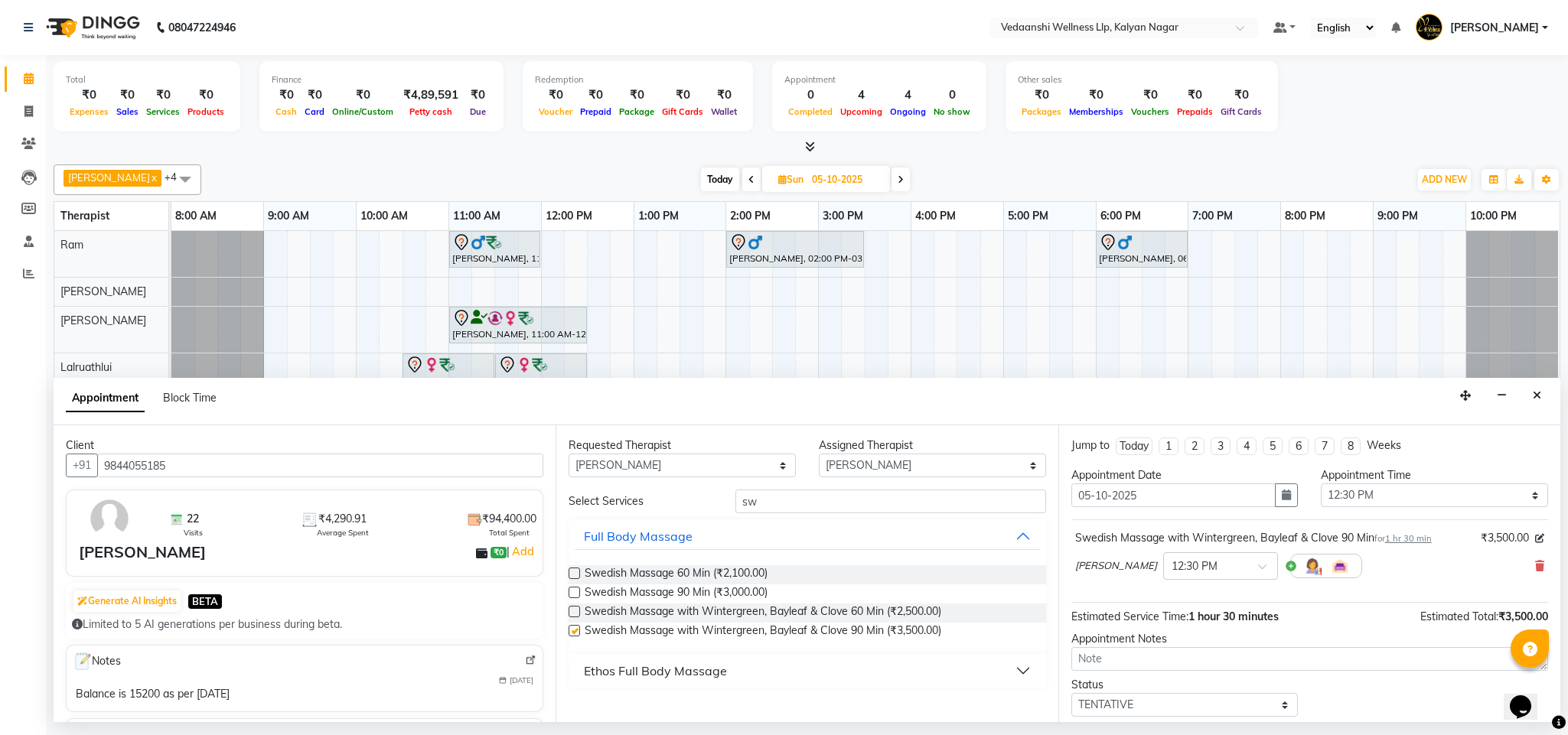
checkbox input "false"
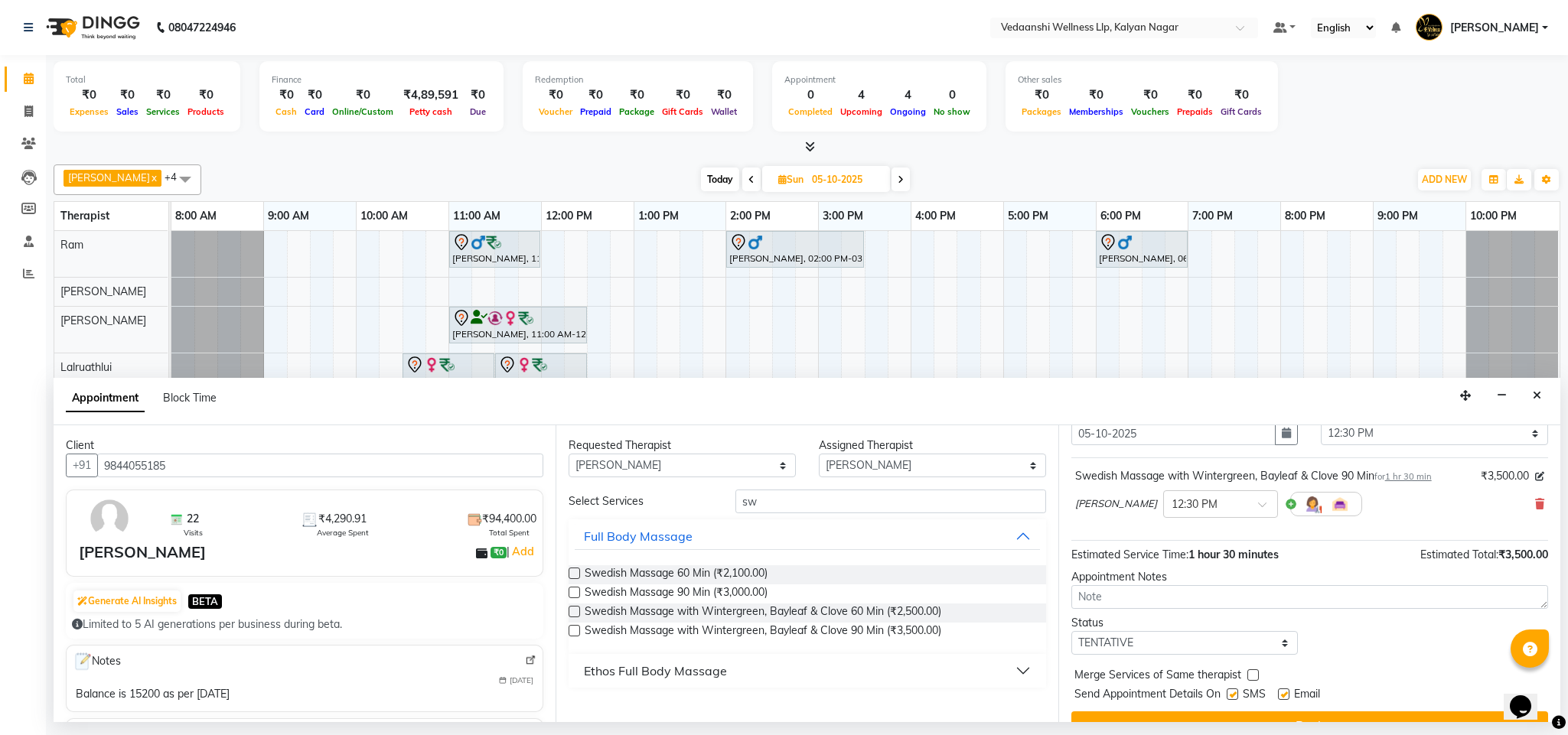
scroll to position [94, 0]
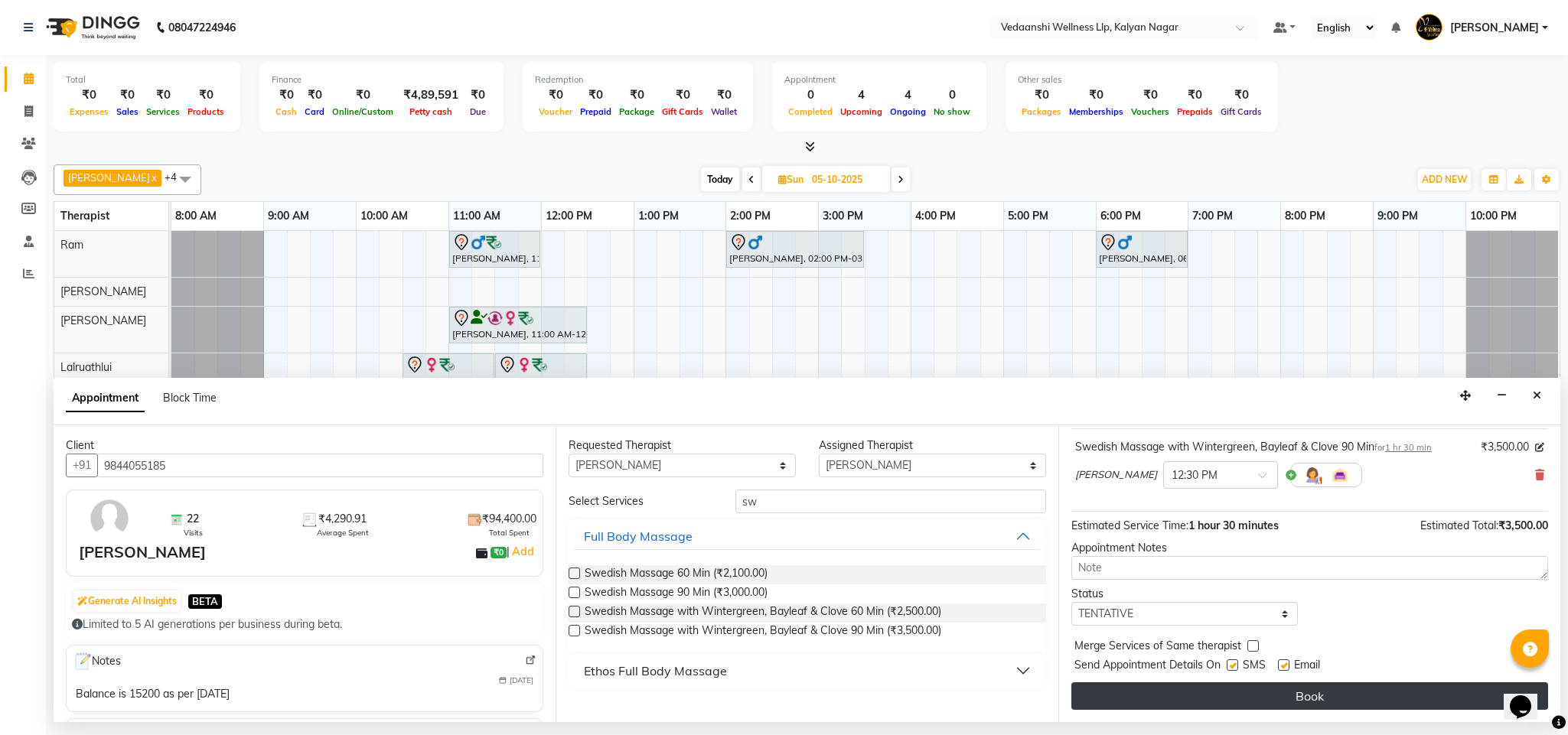
click at [1231, 703] on button "Book" at bounding box center [1310, 695] width 477 height 27
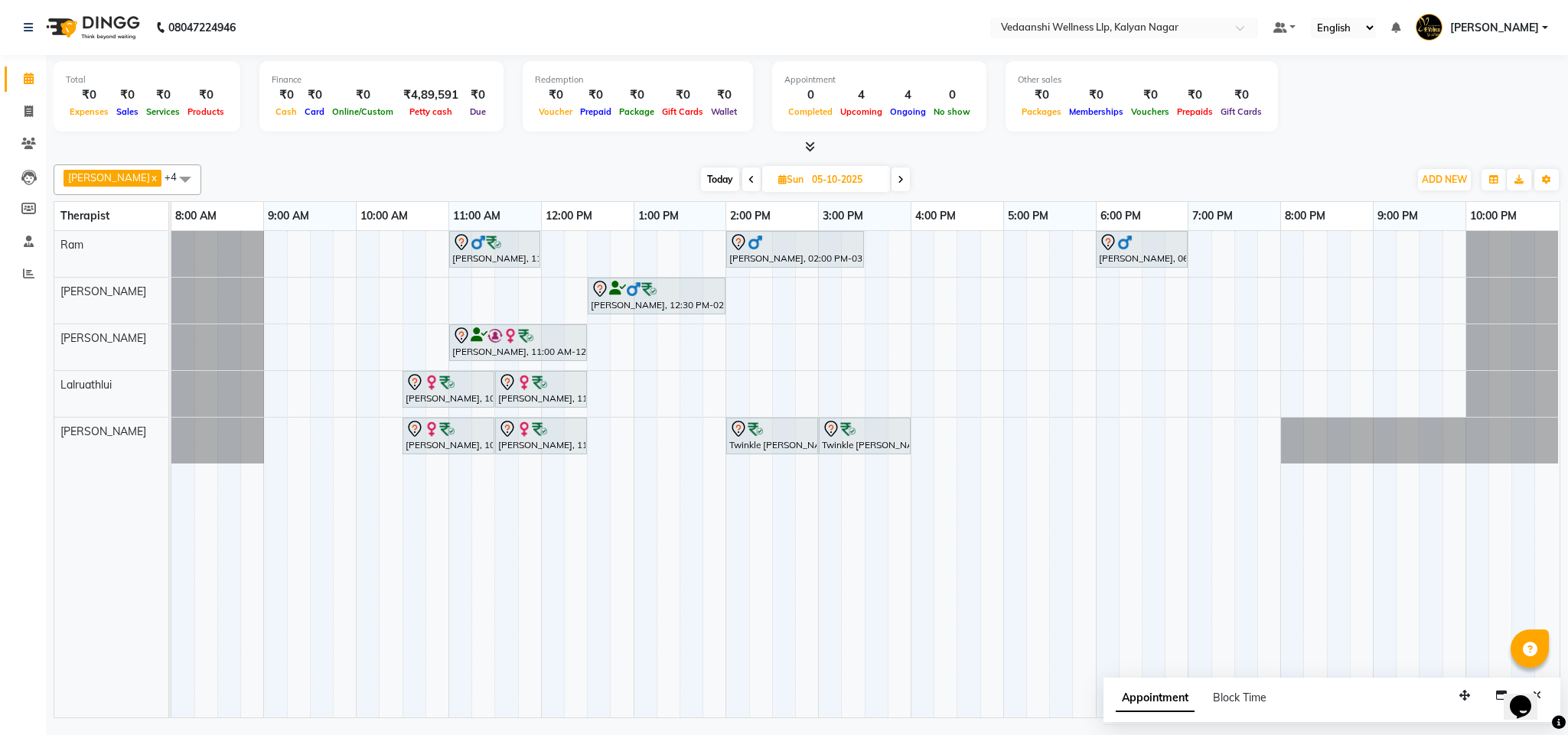
click at [705, 185] on span "Today" at bounding box center [720, 179] width 38 height 24
type input "02-10-2025"
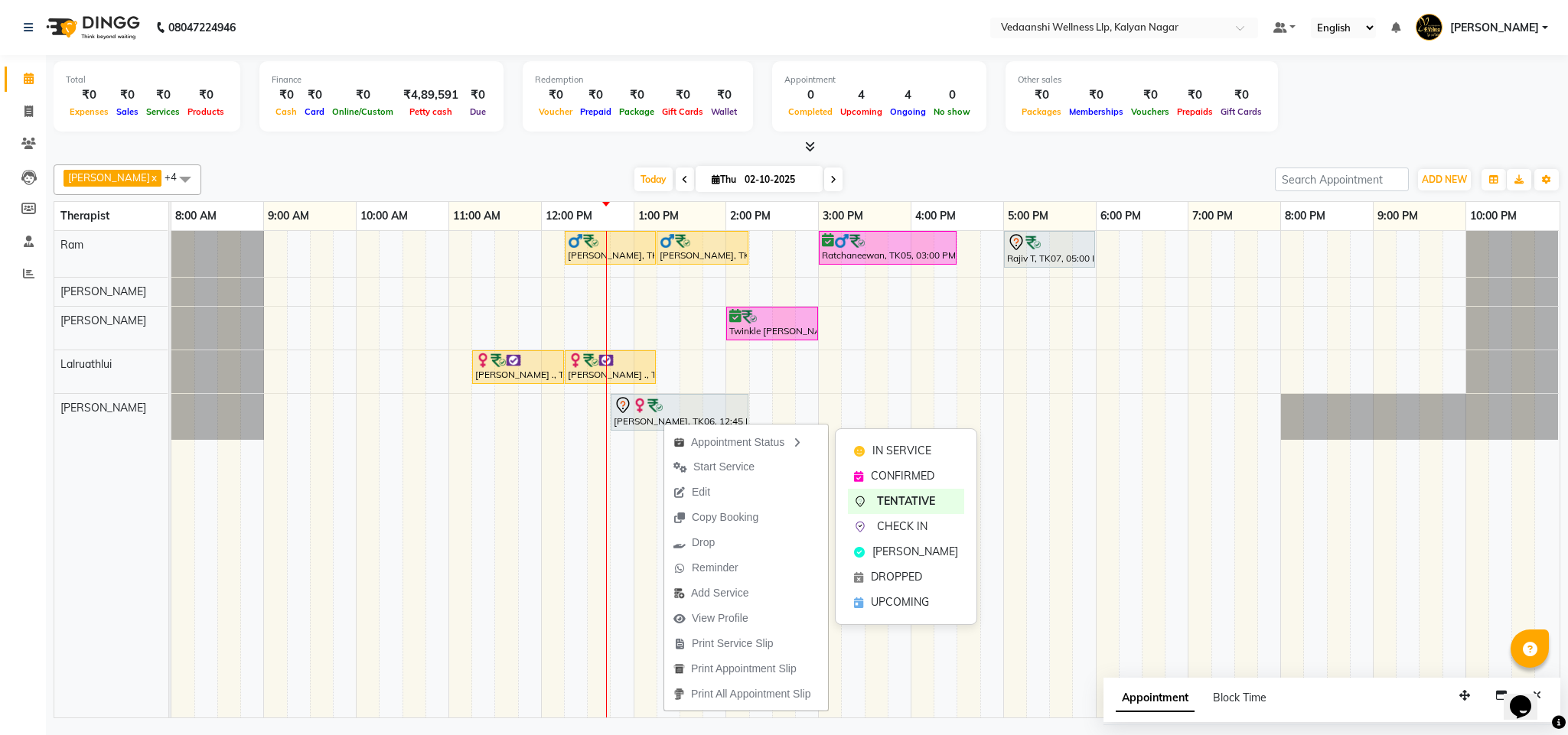
drag, startPoint x: 913, startPoint y: 524, endPoint x: 919, endPoint y: 485, distance: 39.5
click at [912, 524] on span "CHECK IN" at bounding box center [902, 526] width 50 height 16
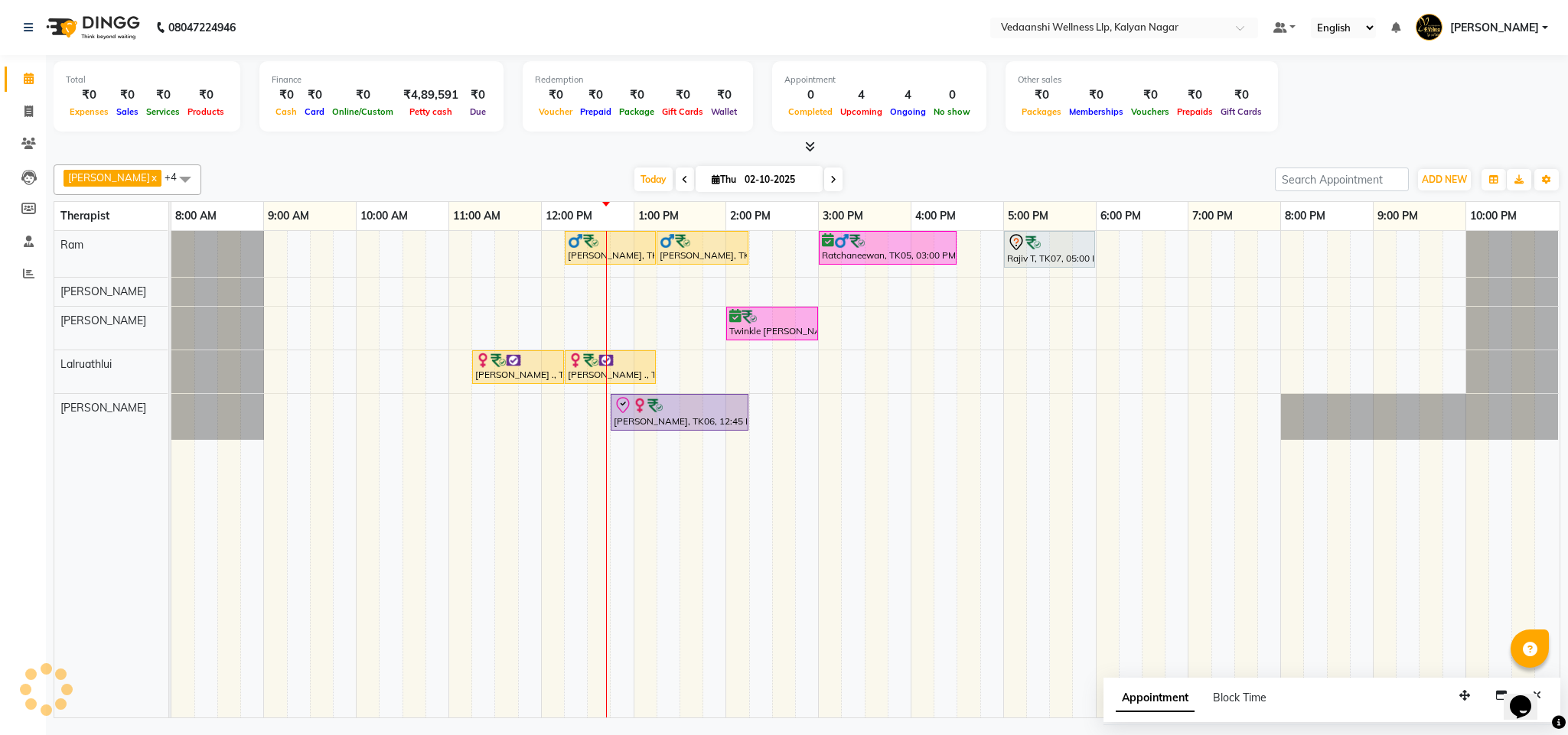
click at [934, 170] on div "Today Thu 02-10-2025" at bounding box center [738, 180] width 1059 height 23
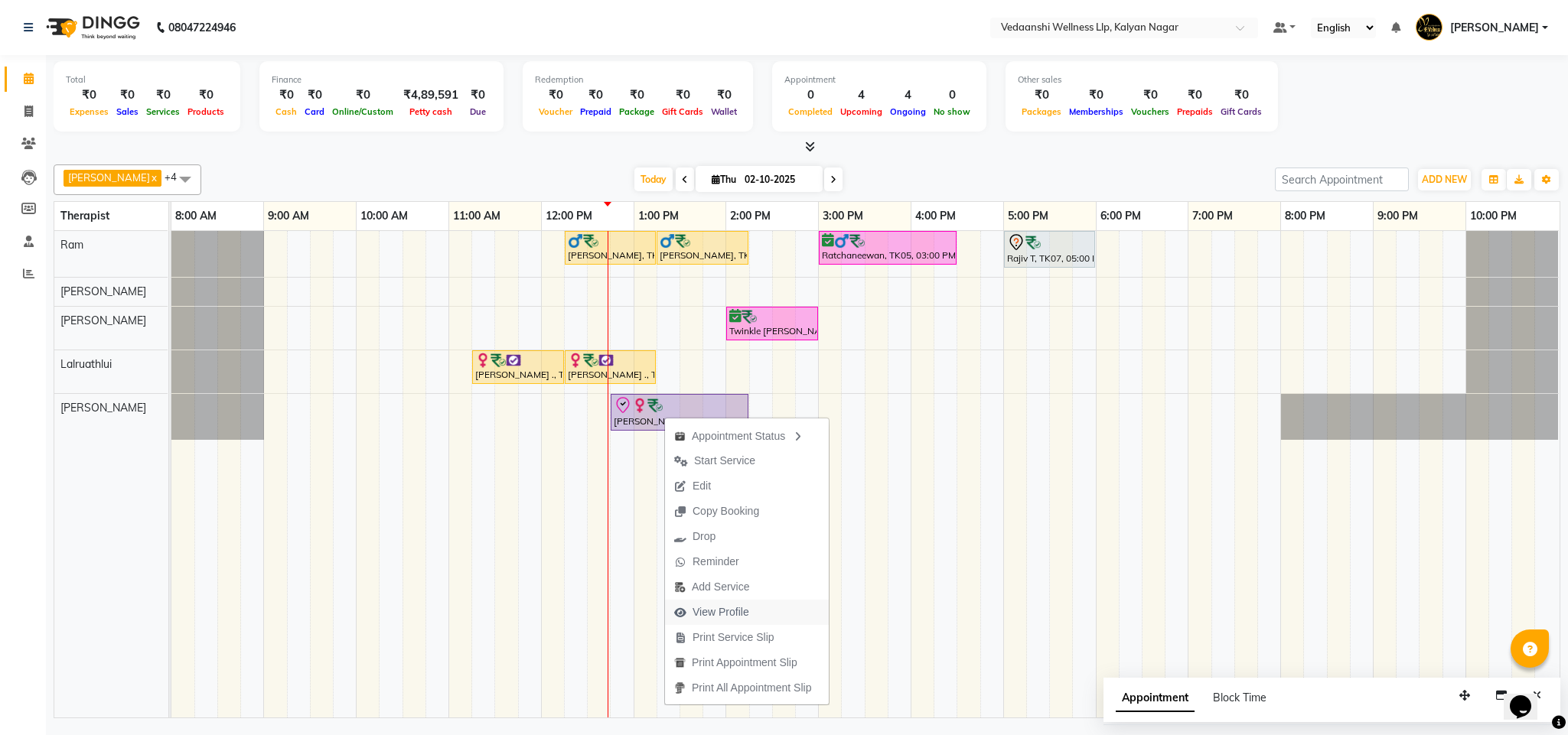
click at [712, 608] on span "View Profile" at bounding box center [721, 612] width 57 height 16
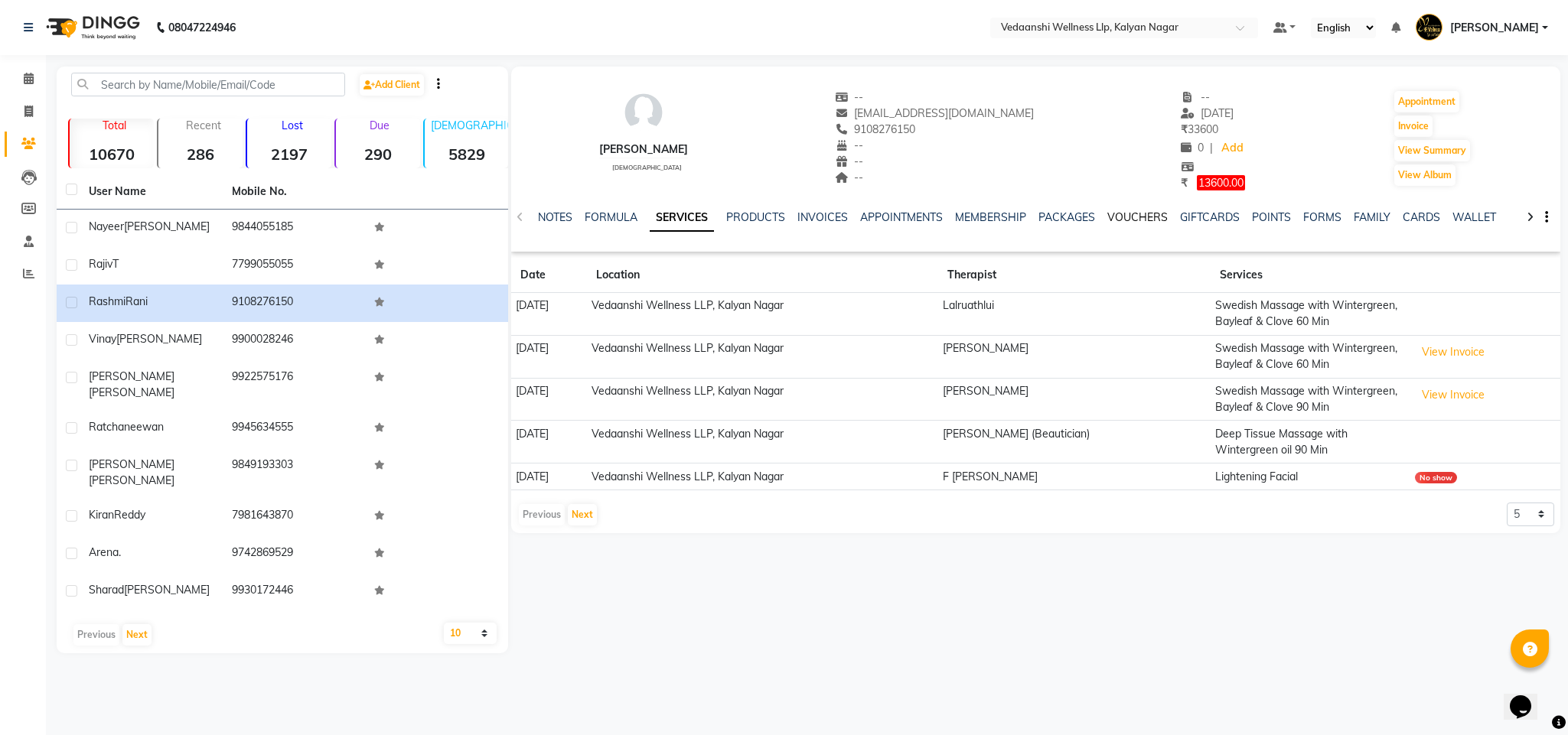
click at [1143, 216] on link "VOUCHERS" at bounding box center [1138, 217] width 61 height 14
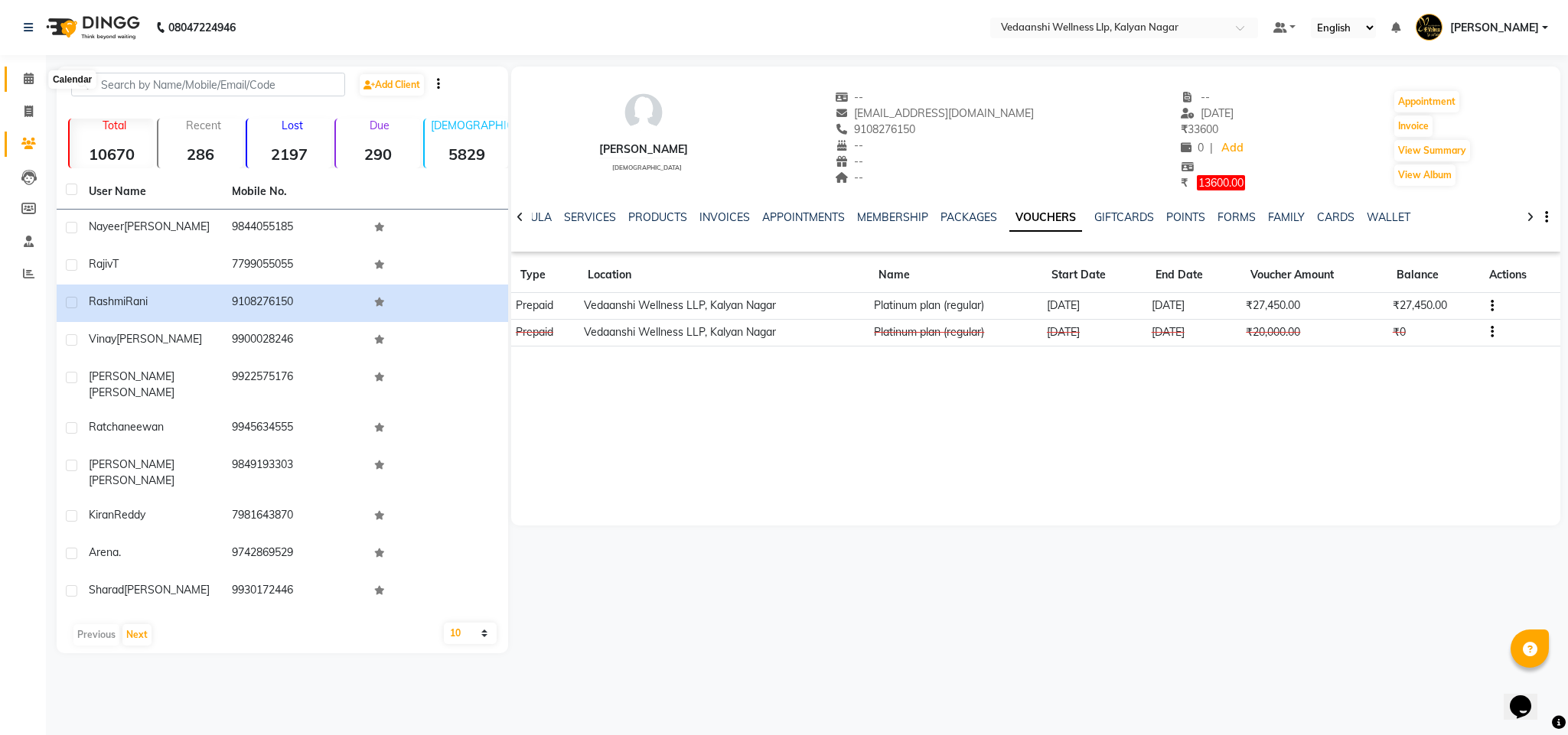
click at [23, 71] on span at bounding box center [29, 79] width 26 height 18
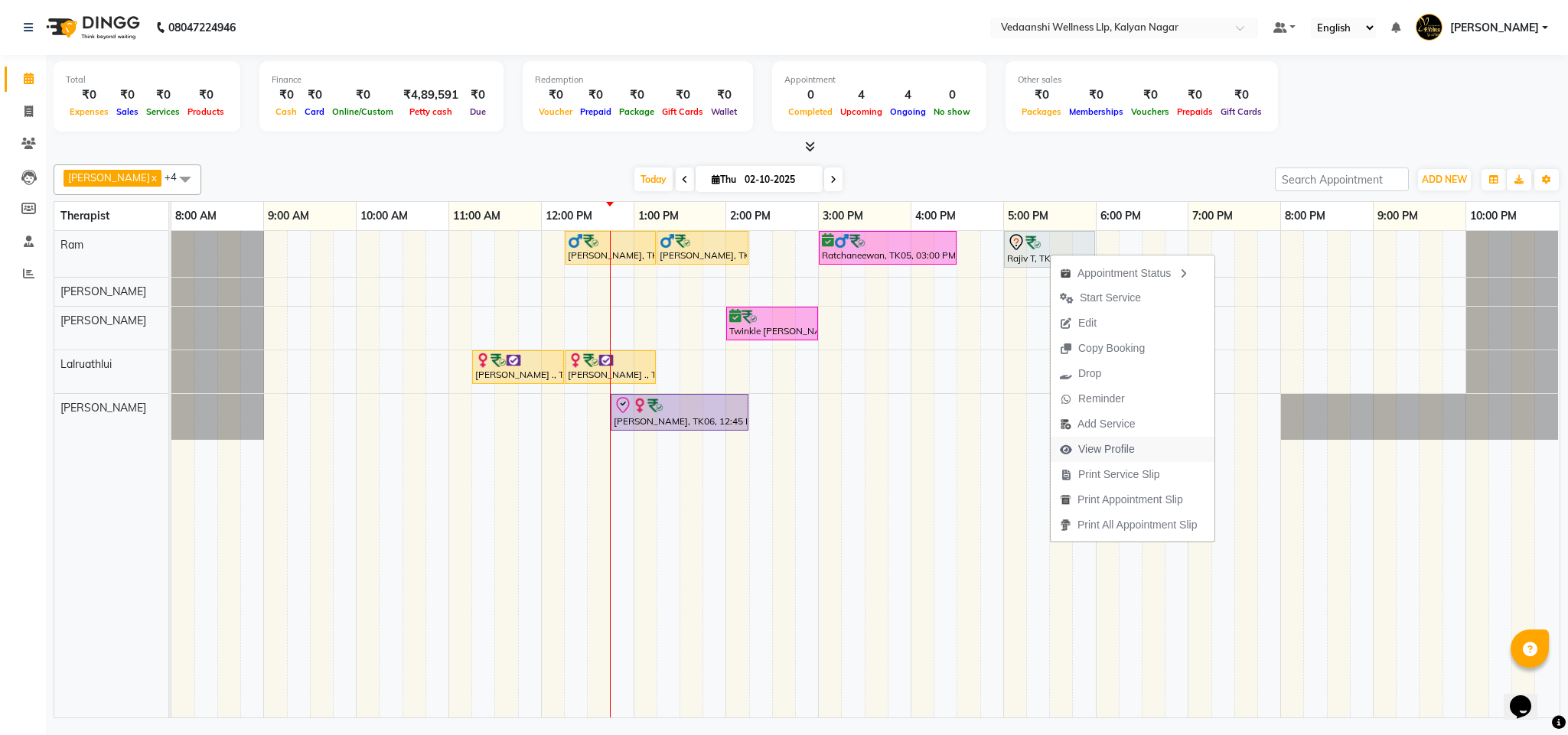
click at [1116, 450] on span "View Profile" at bounding box center [1107, 449] width 57 height 16
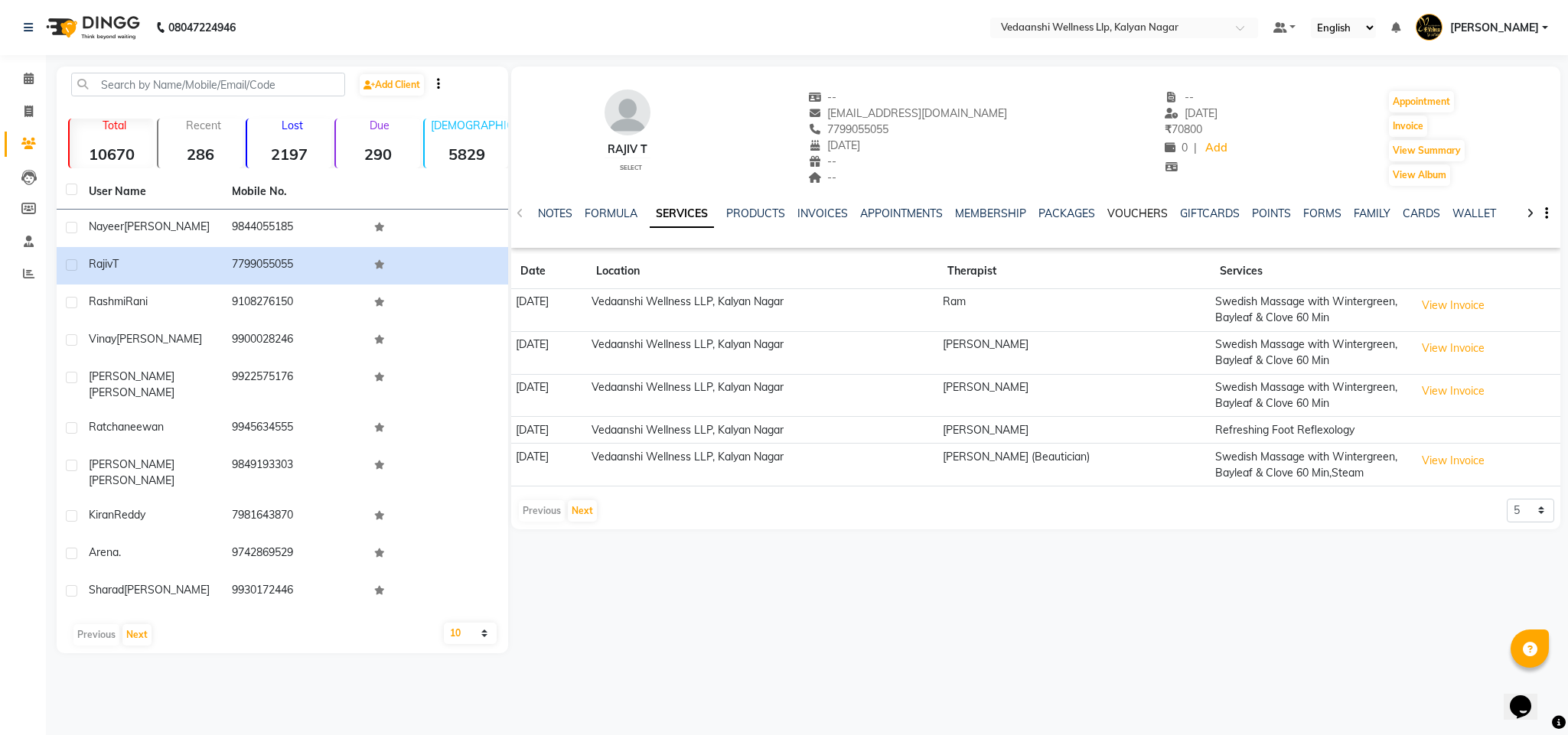
click at [1114, 210] on link "VOUCHERS" at bounding box center [1138, 213] width 61 height 14
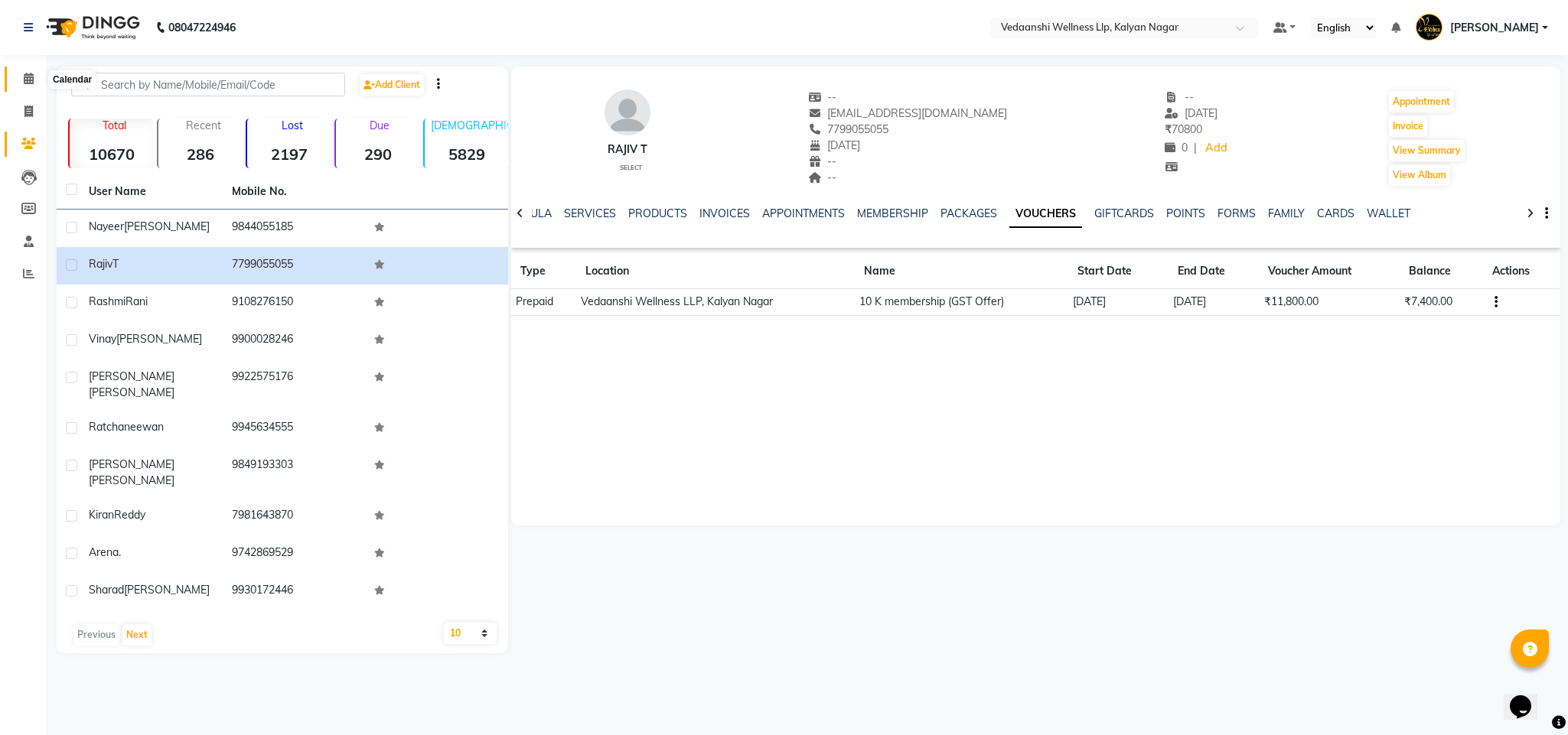
click at [16, 81] on span at bounding box center [29, 79] width 26 height 18
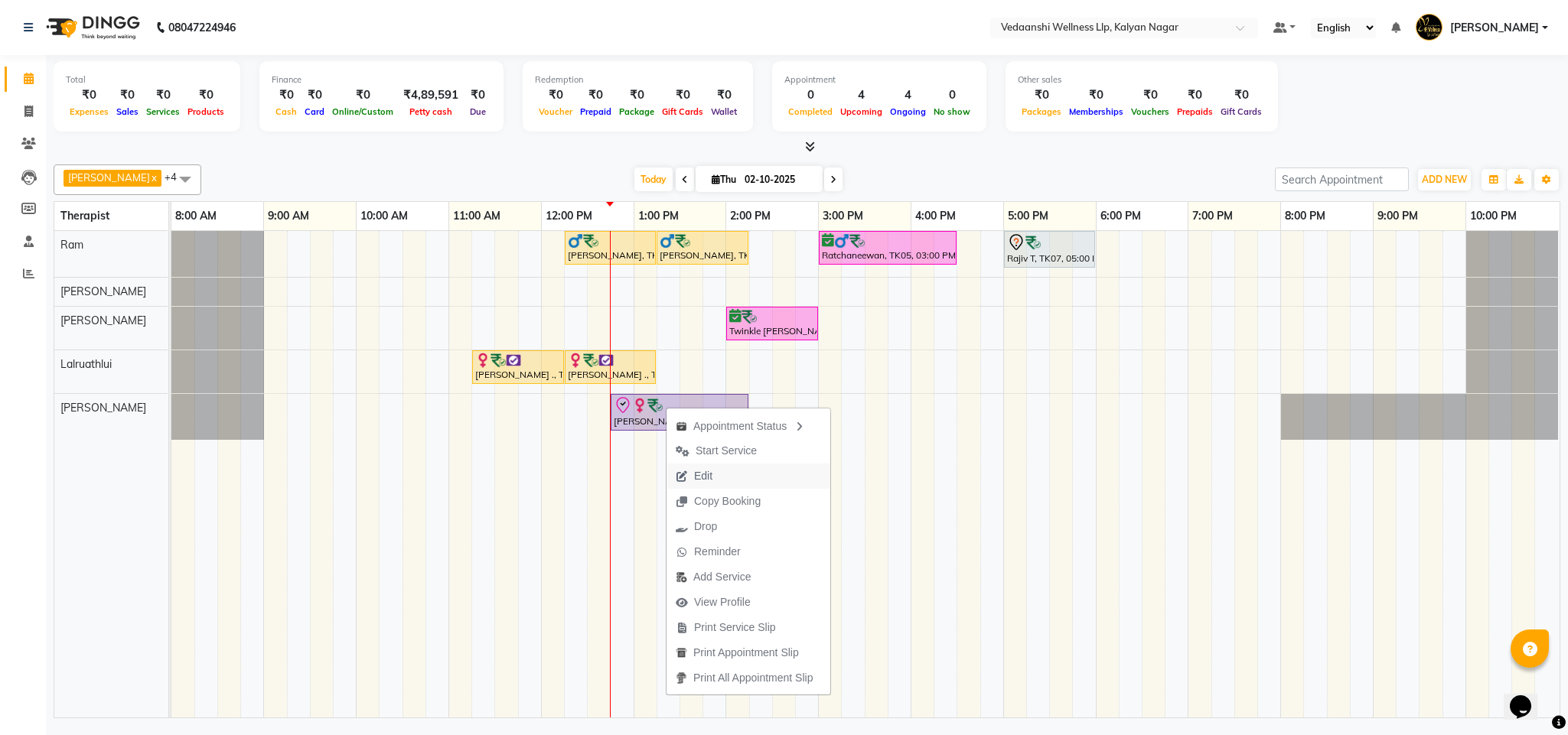
click at [705, 477] on span "Edit" at bounding box center [704, 476] width 19 height 16
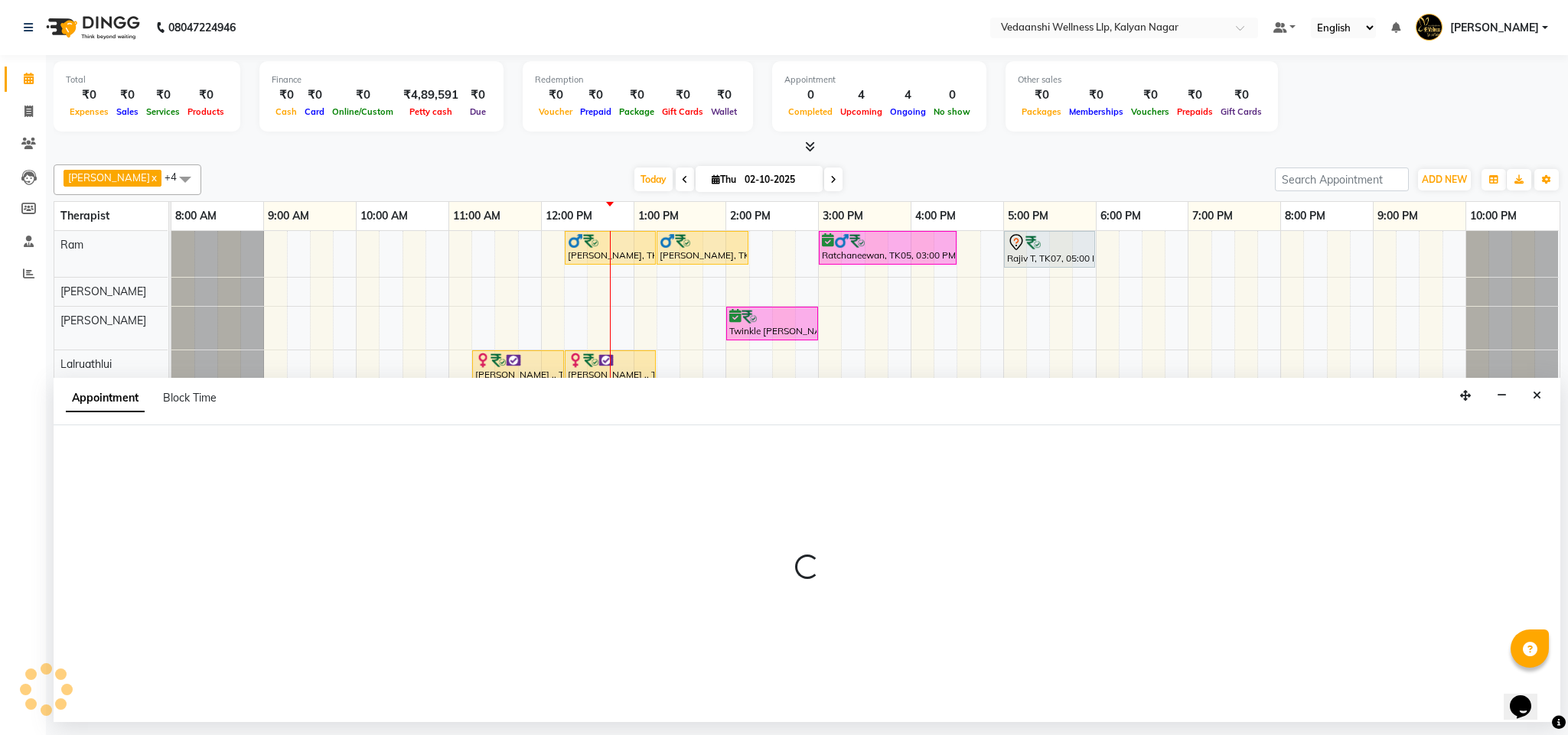
select select "tentative"
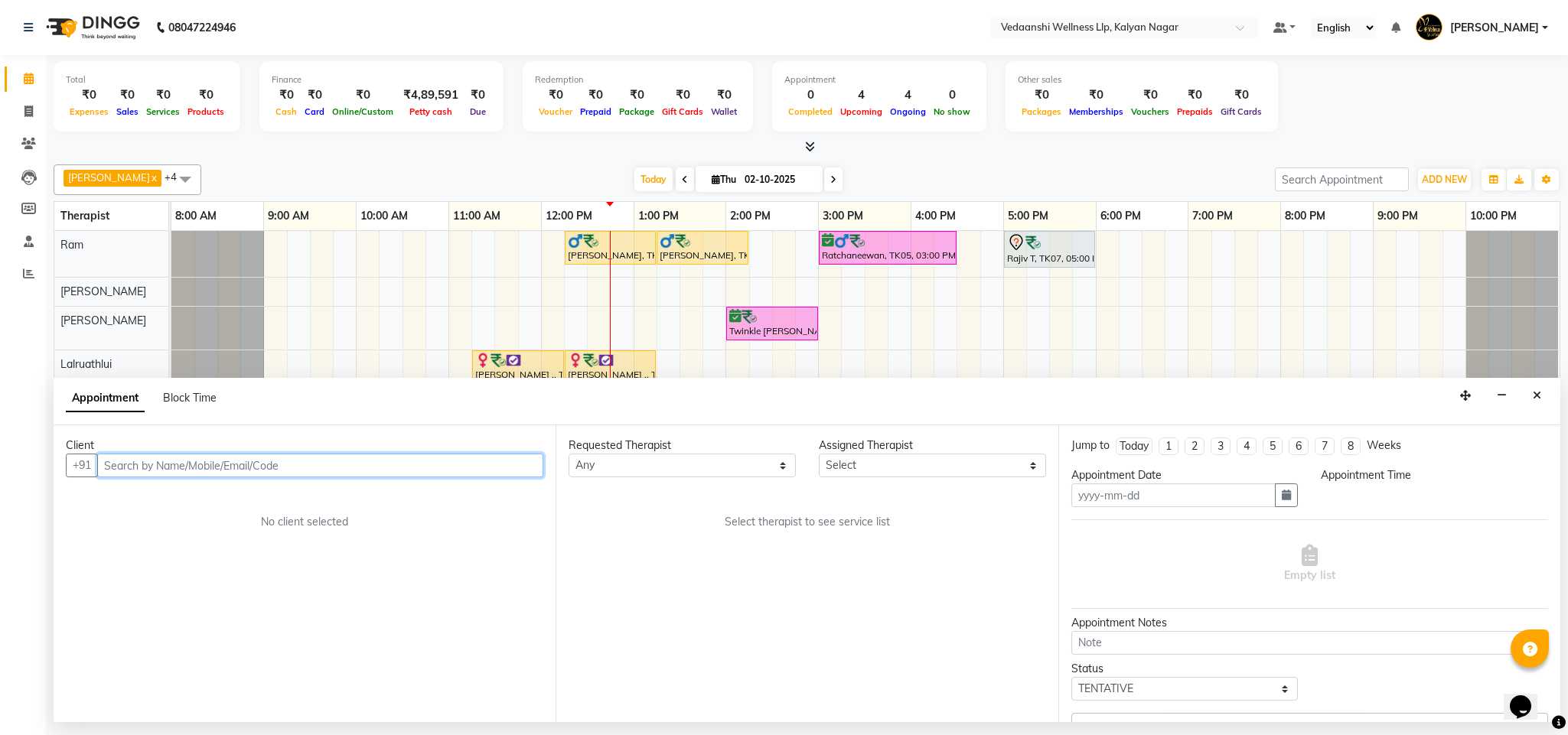
type input "02-10-2025"
select select "check-in"
select select "25779"
select select "765"
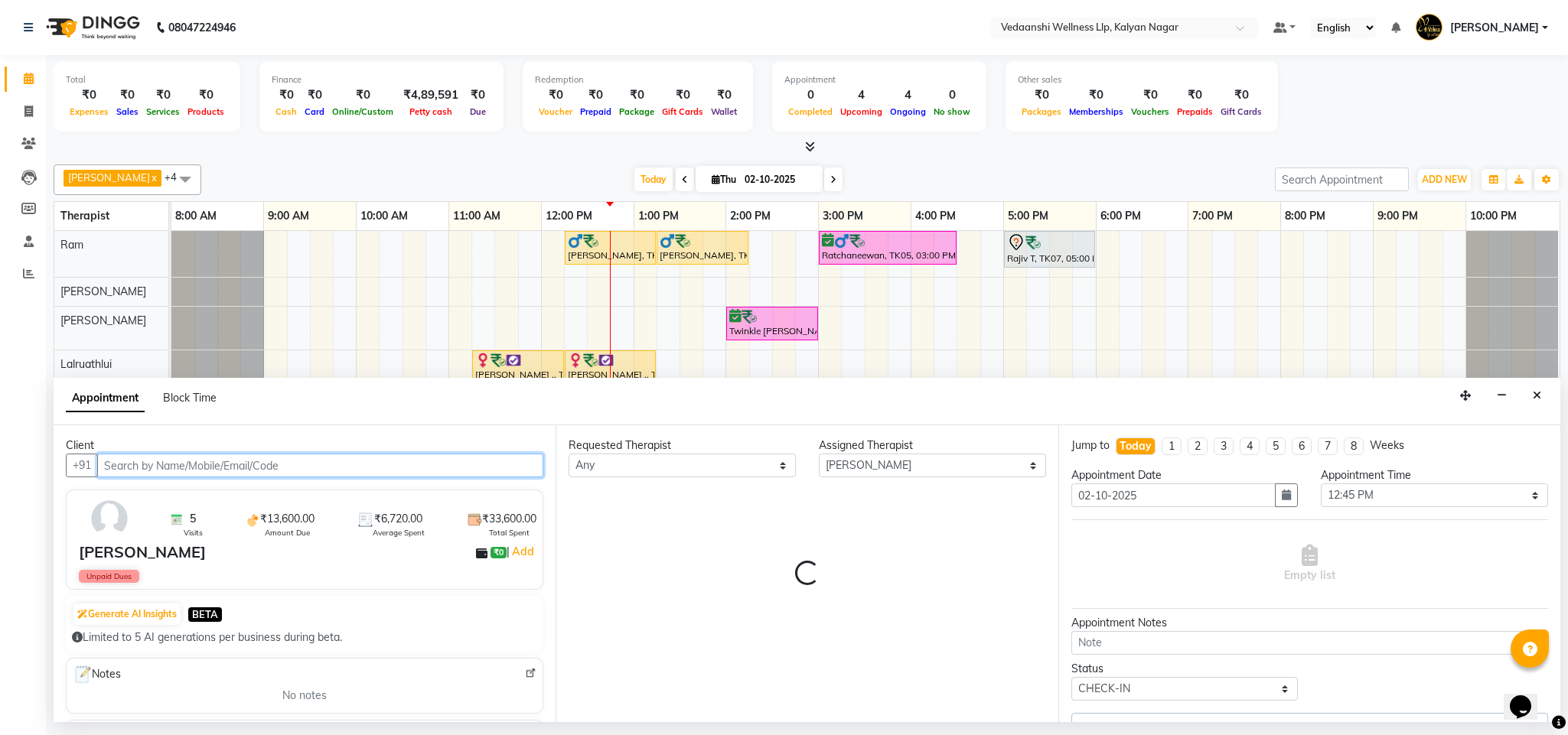
select select "1336"
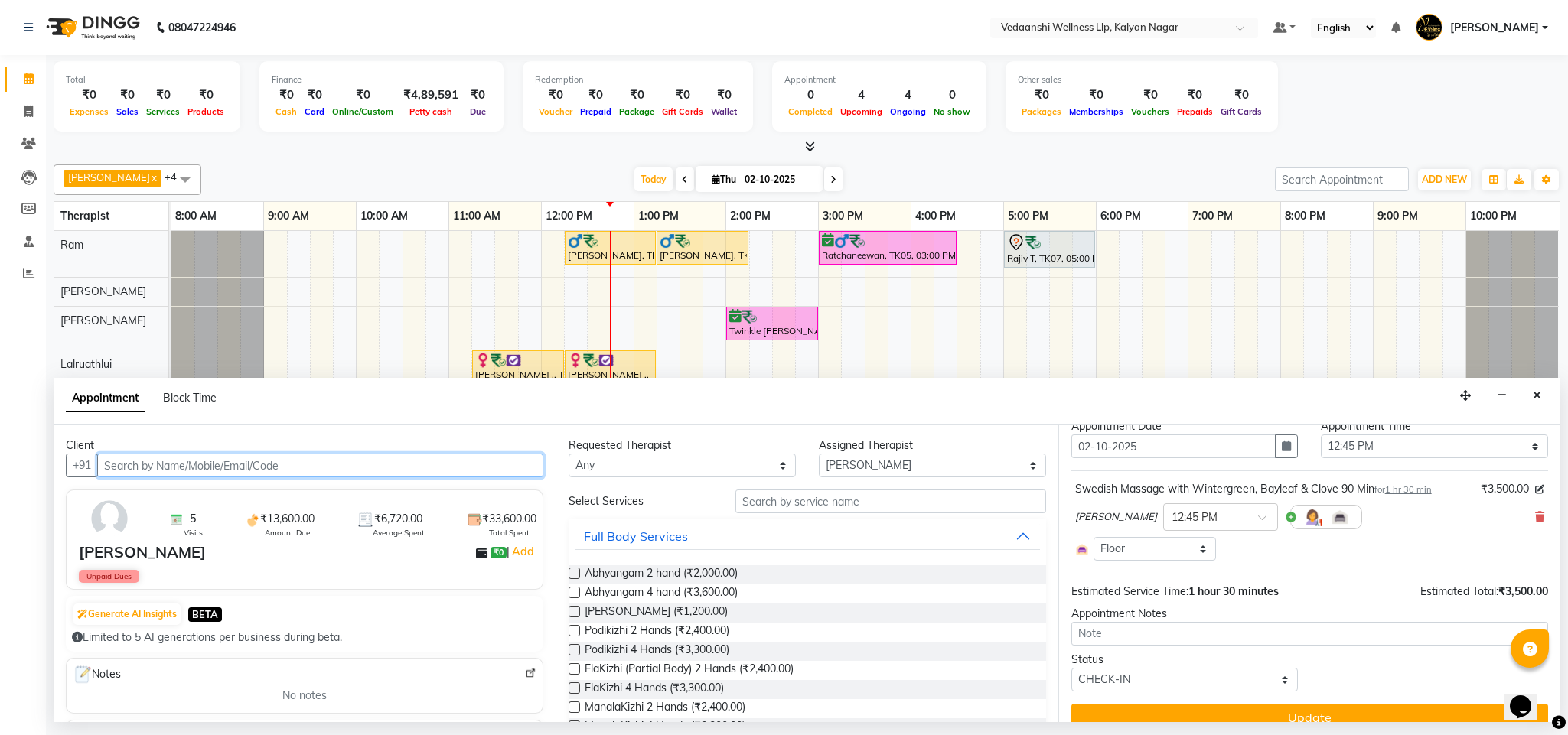
scroll to position [74, 0]
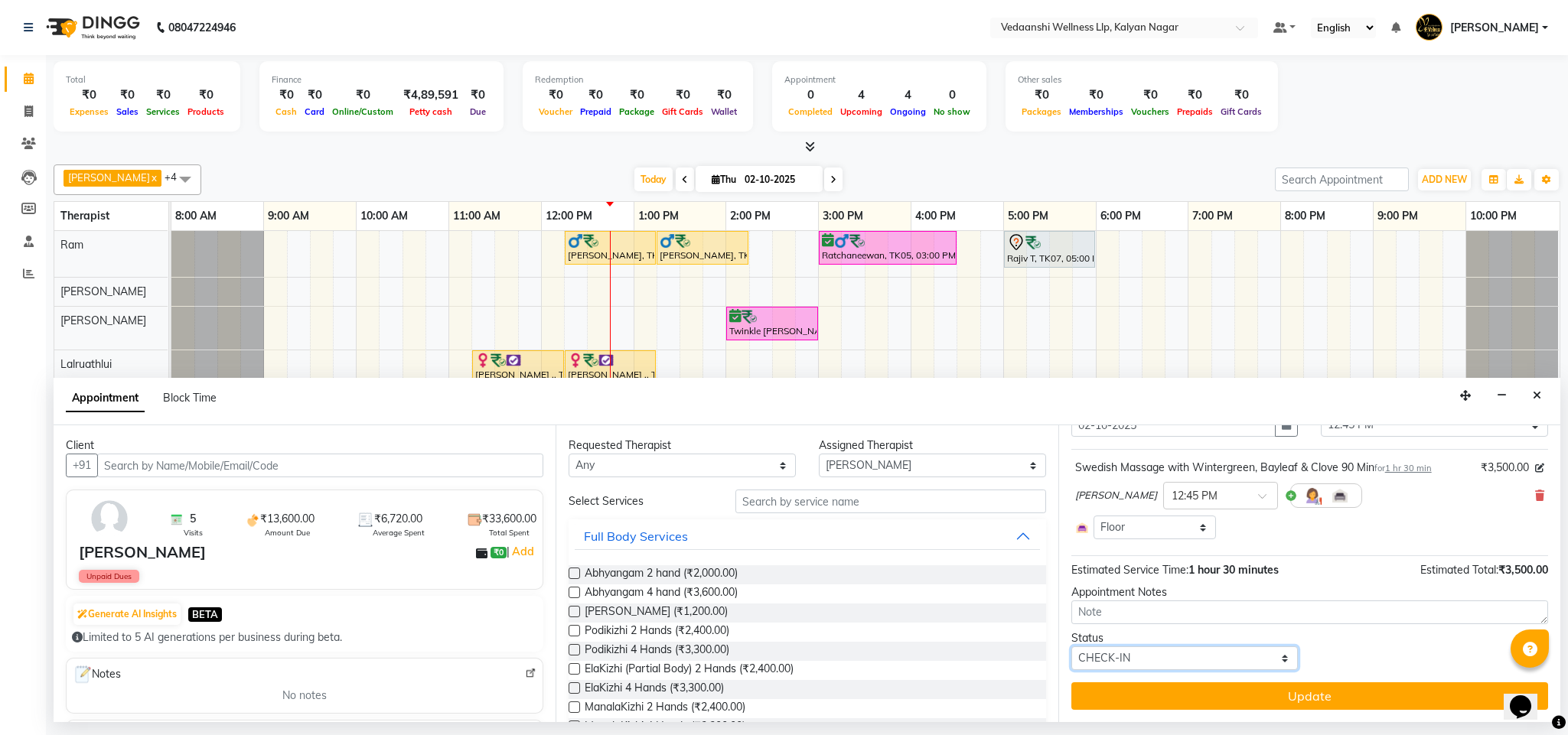
click at [1148, 662] on select "Select TENTATIVE CONFIRM CHECK-IN UPCOMING" at bounding box center [1185, 658] width 228 height 24
click at [1072, 648] on select "Select TENTATIVE CONFIRM CHECK-IN UPCOMING" at bounding box center [1185, 658] width 228 height 24
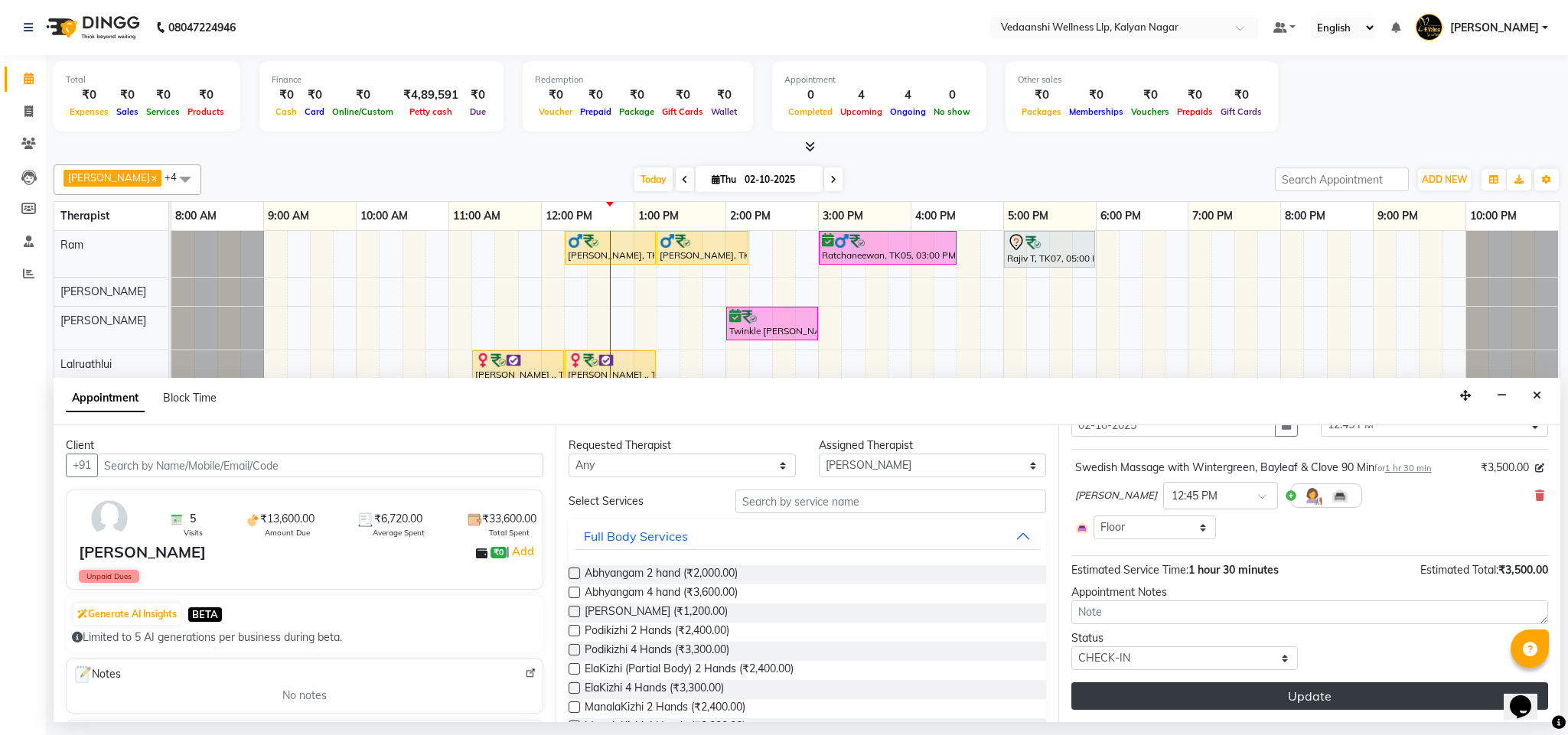
click at [1160, 694] on button "Update" at bounding box center [1310, 695] width 477 height 27
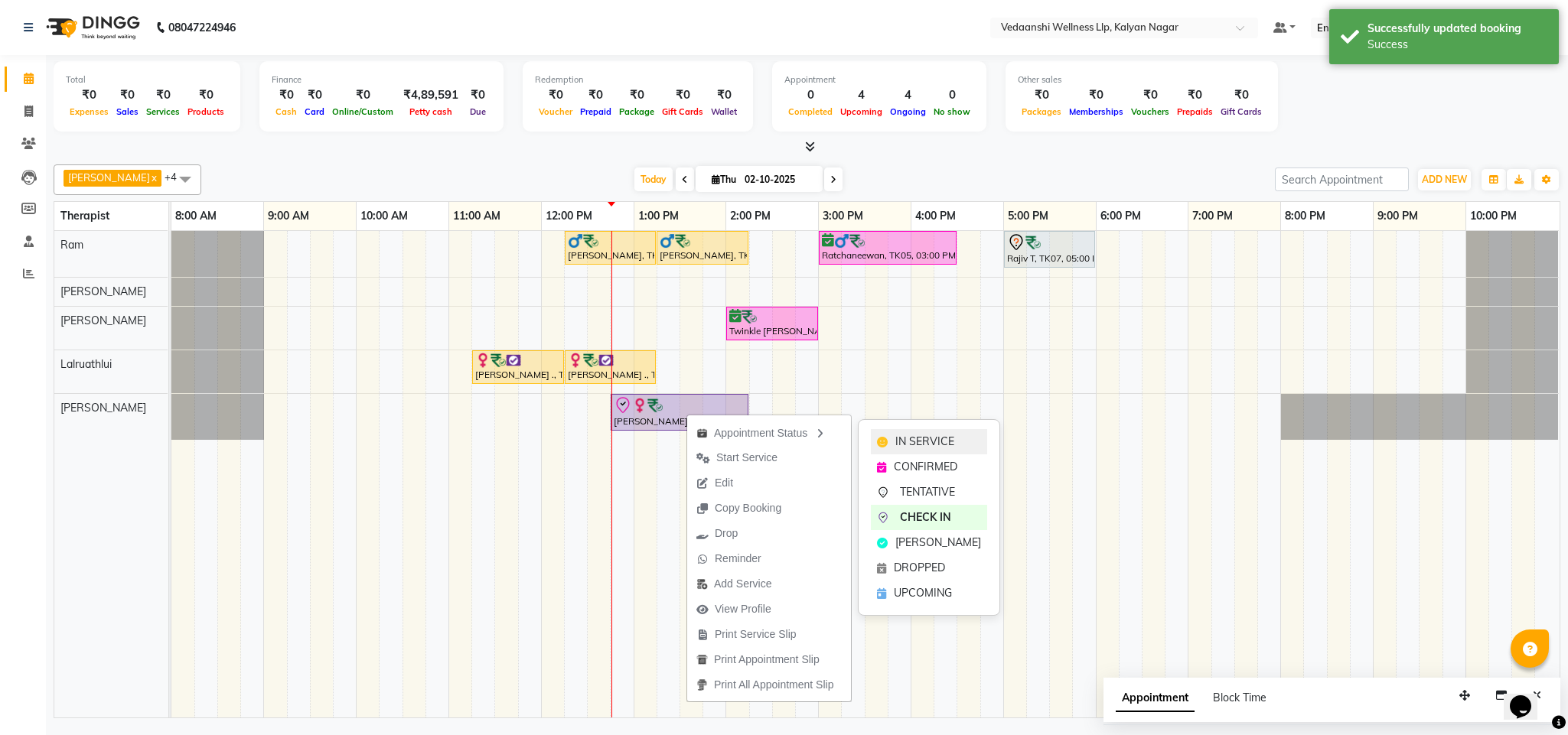
click at [915, 439] on span "IN SERVICE" at bounding box center [925, 442] width 59 height 16
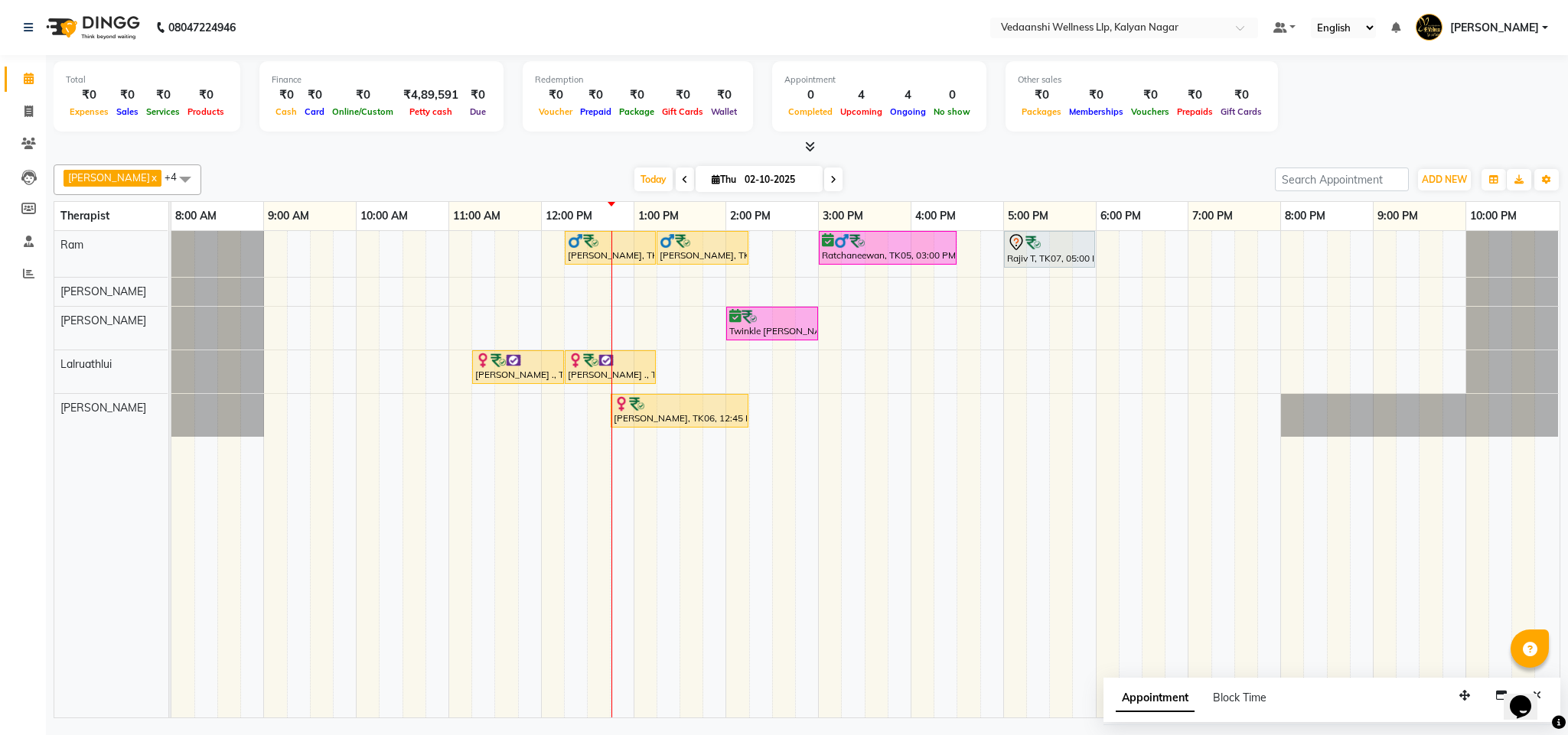
click at [909, 180] on div "Today Thu 02-10-2025" at bounding box center [738, 180] width 1059 height 23
click at [689, 420] on div "[PERSON_NAME], TK06, 12:45 PM-02:15 PM, Swedish Massage with Wintergreen, Bayle…" at bounding box center [679, 411] width 134 height 29
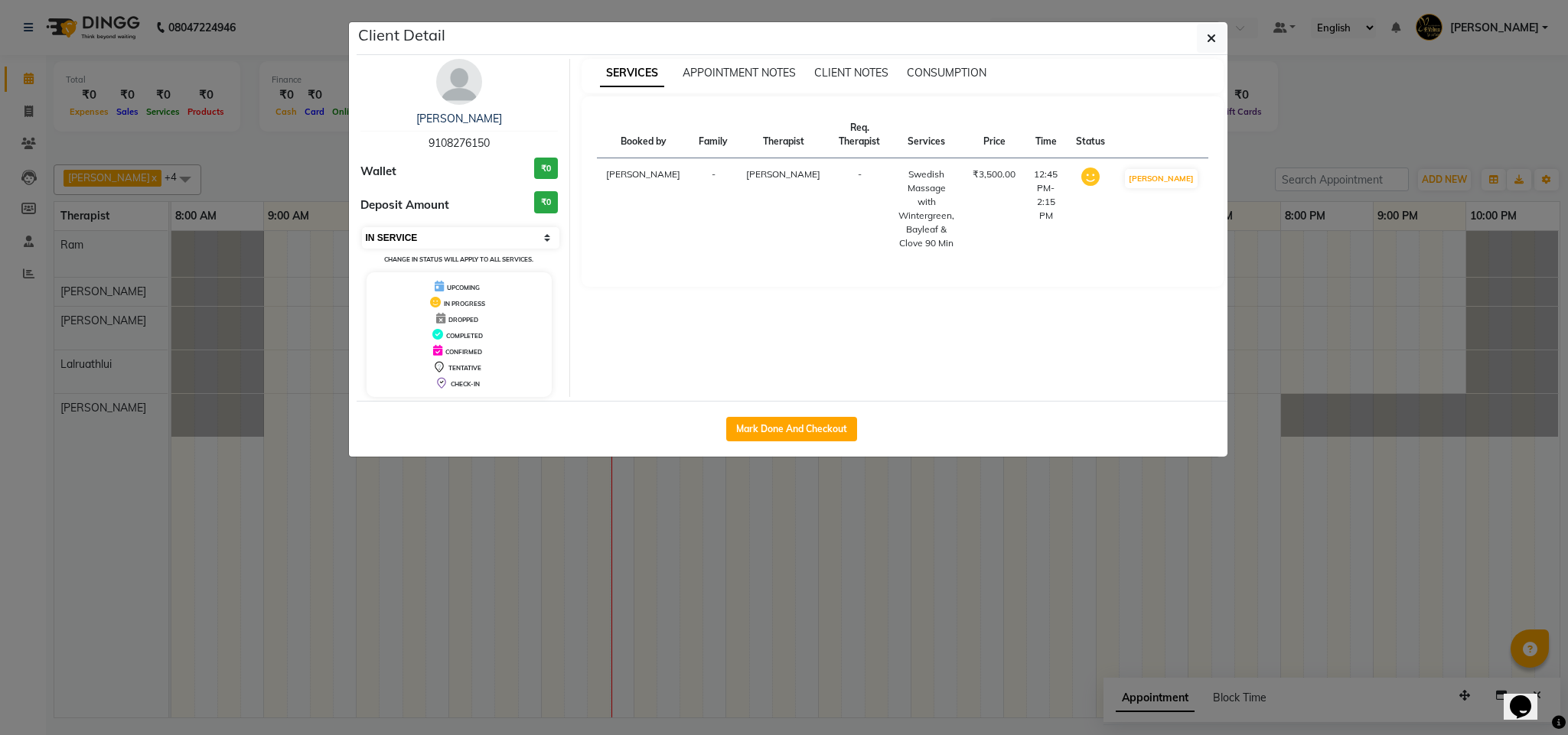
click at [447, 239] on select "Select IN SERVICE CONFIRMED TENTATIVE CHECK IN MARK DONE DROPPED UPCOMING" at bounding box center [461, 238] width 198 height 22
select select "6"
click at [362, 228] on select "Select IN SERVICE CONFIRMED TENTATIVE CHECK IN MARK DONE DROPPED UPCOMING" at bounding box center [461, 238] width 198 height 22
click at [1208, 27] on button "button" at bounding box center [1211, 38] width 29 height 29
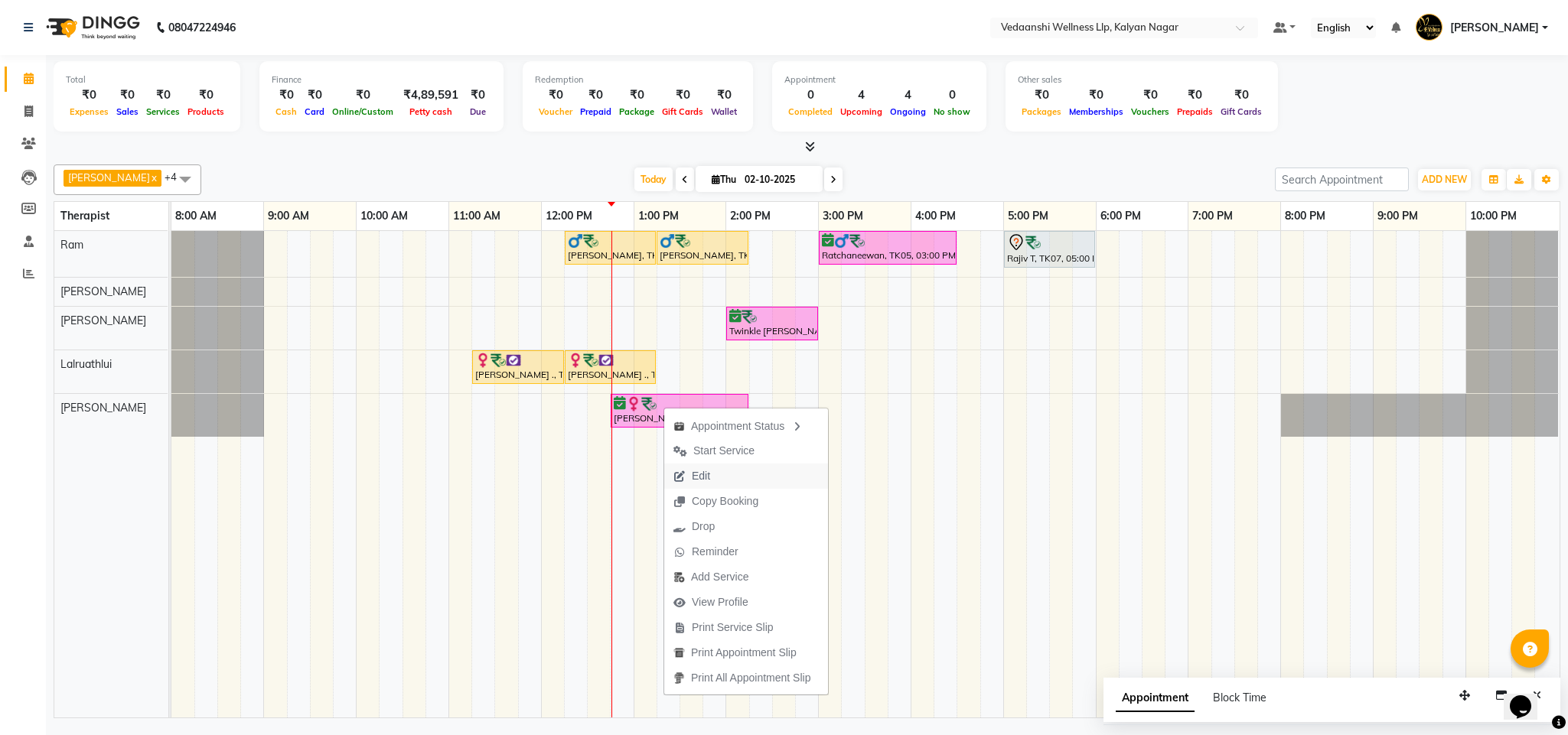
click at [723, 475] on button "Edit" at bounding box center [746, 476] width 164 height 26
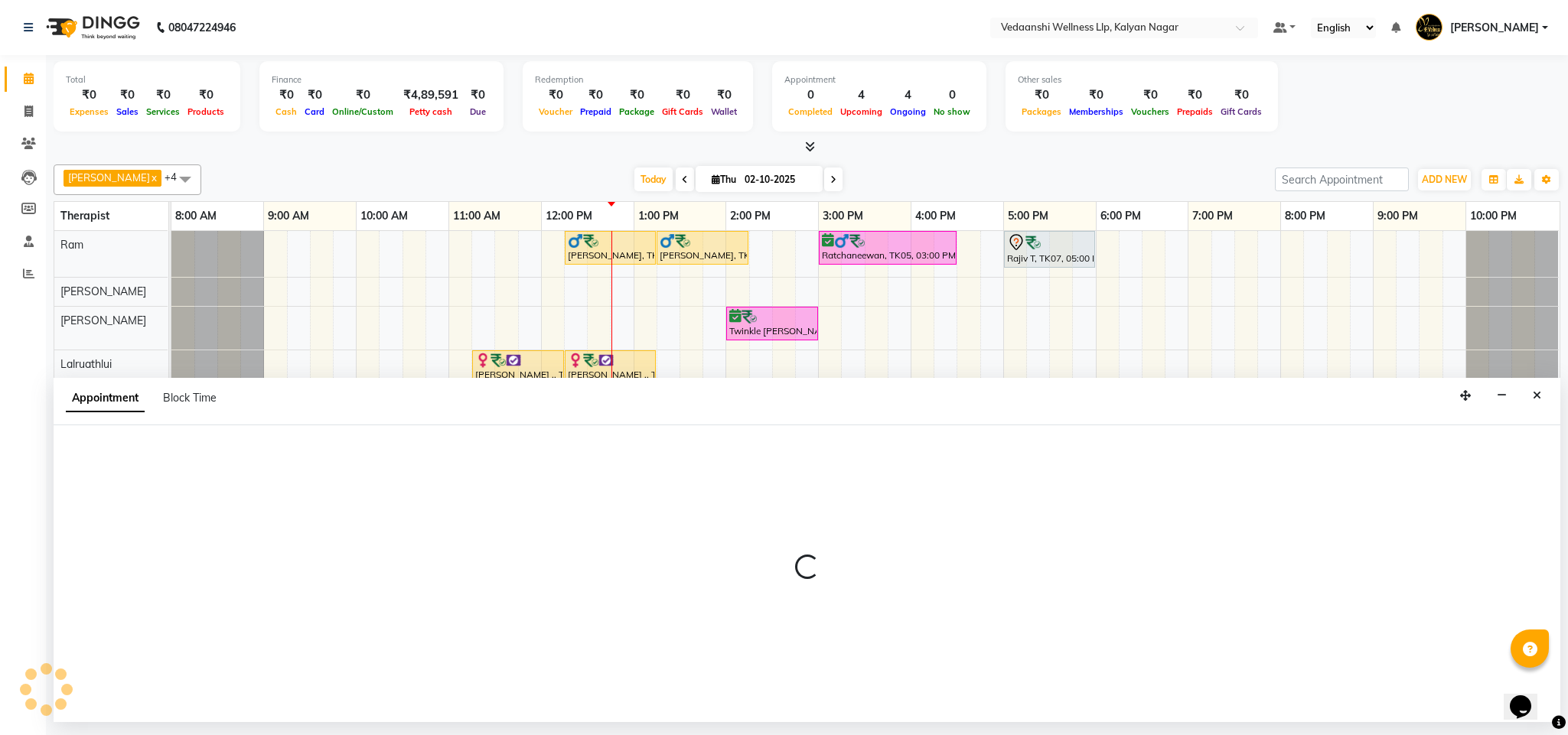
select select "confirm booking"
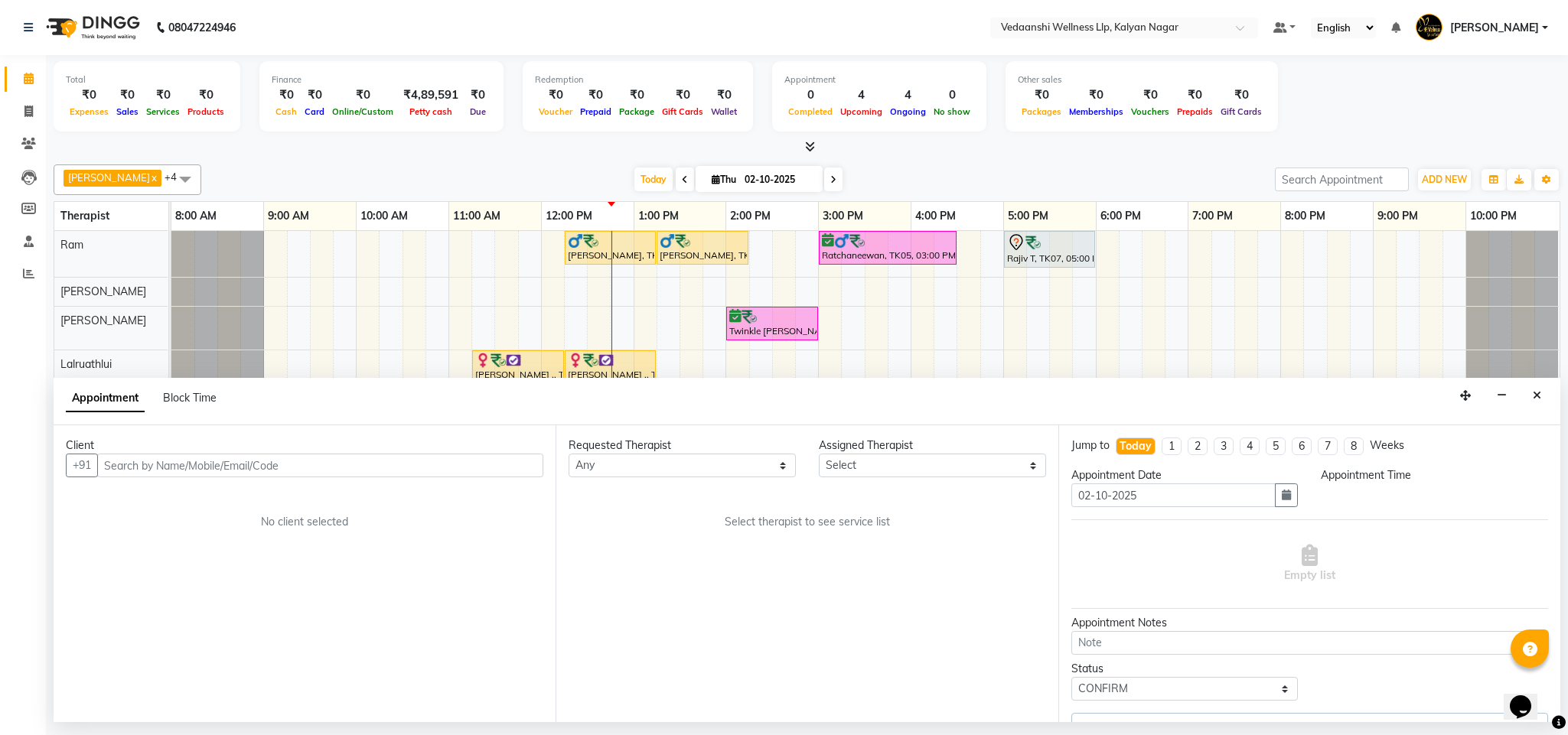
select select "765"
select select "25779"
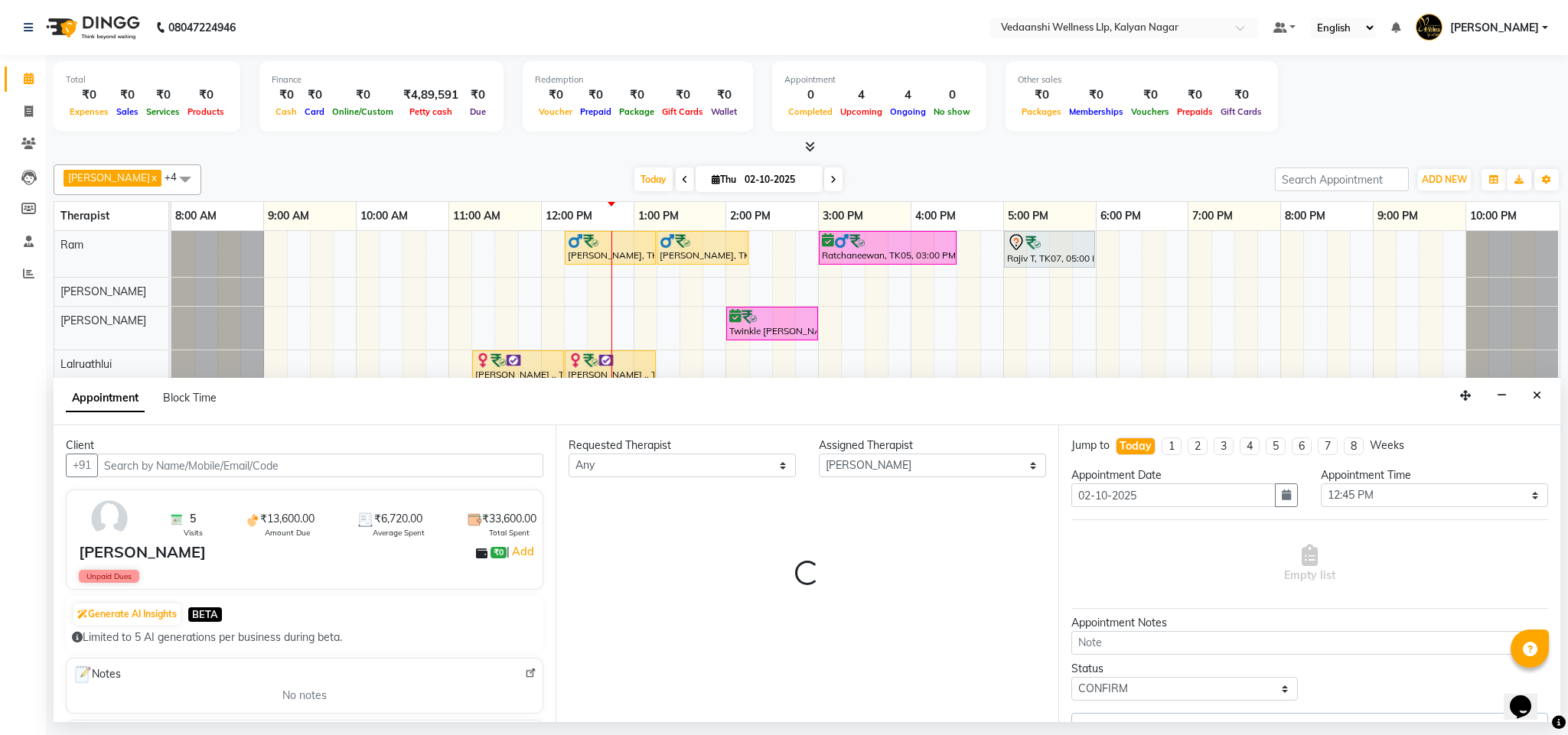
select select "1336"
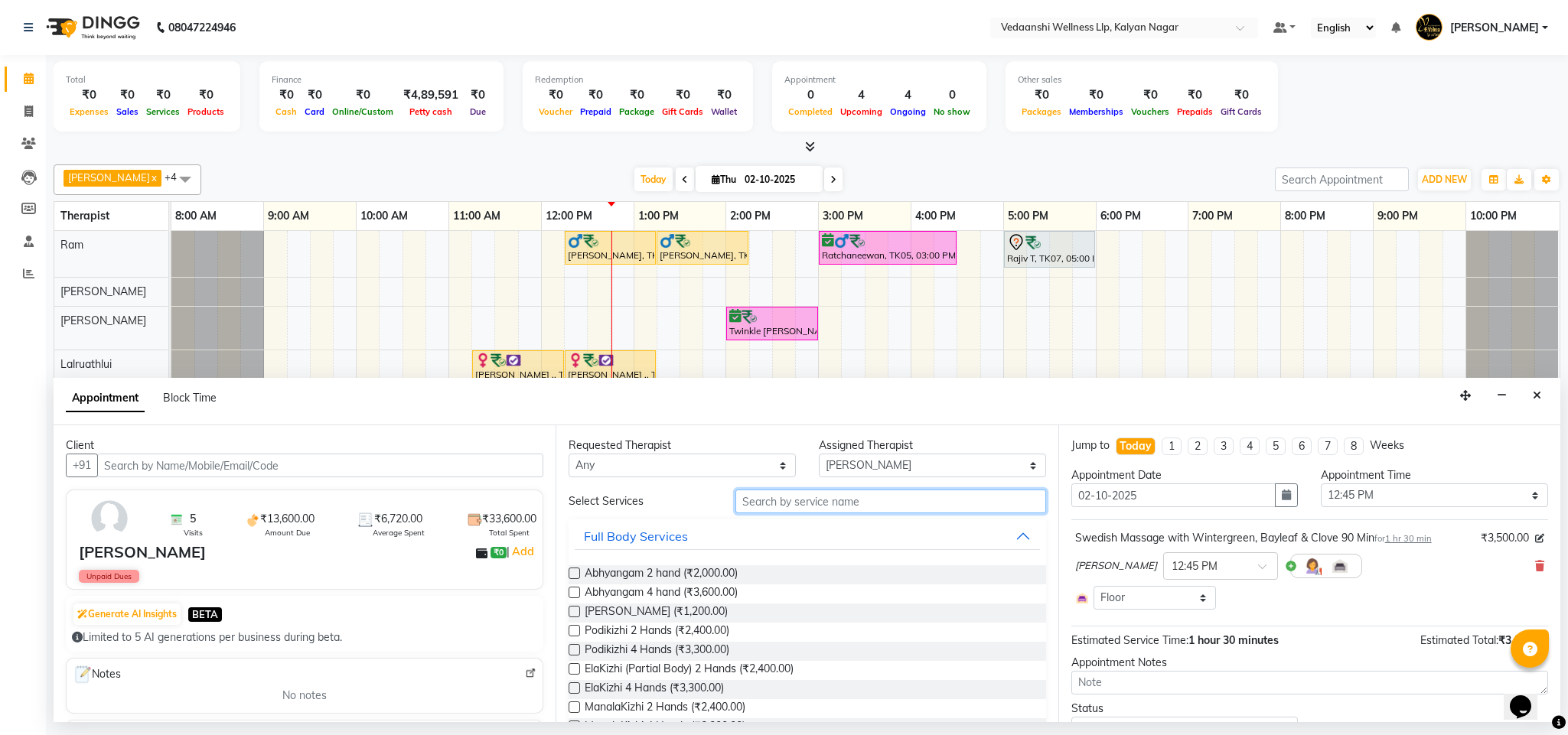
click at [836, 508] on input "text" at bounding box center [891, 501] width 311 height 24
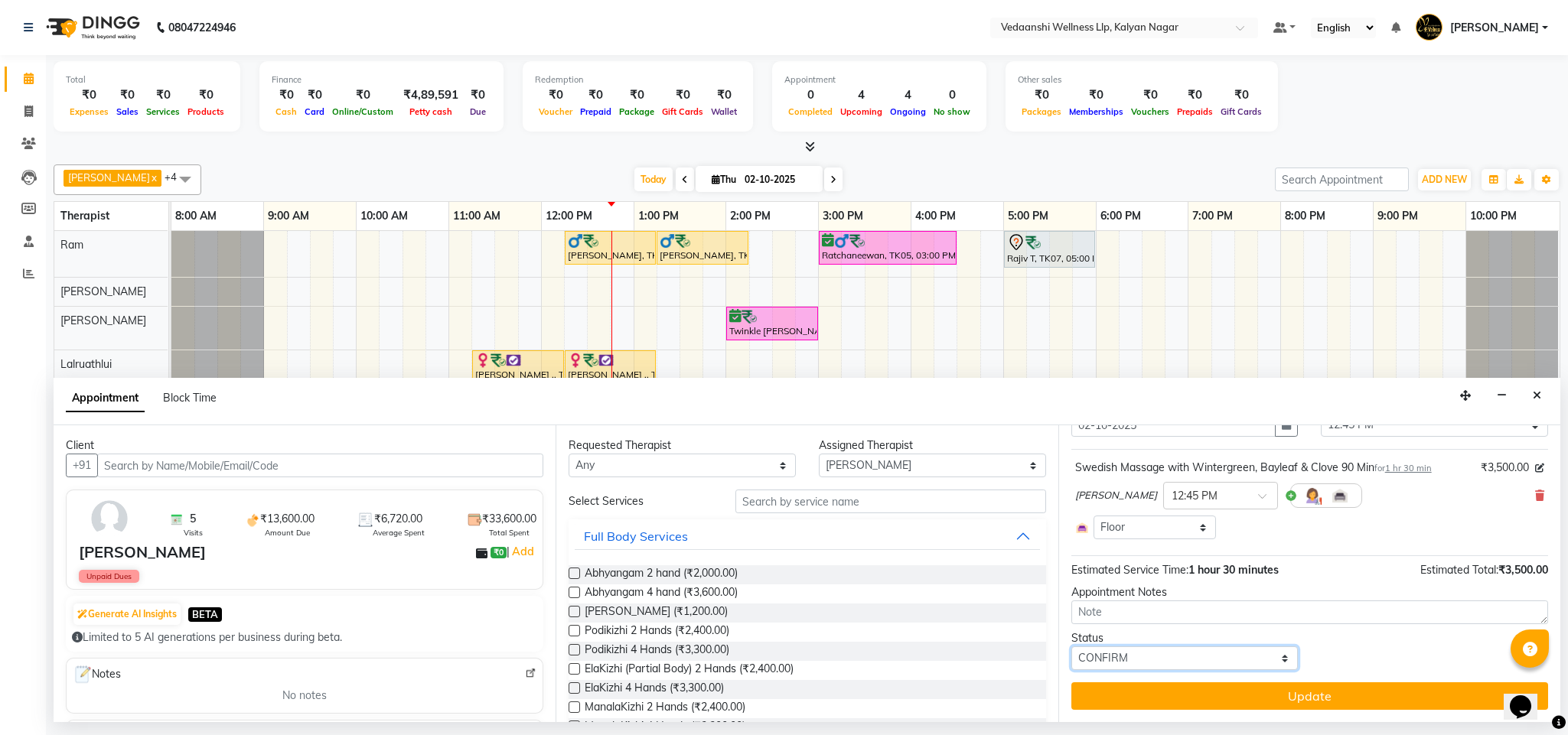
click at [1126, 662] on select "Select TENTATIVE CONFIRM CHECK-IN UPCOMING" at bounding box center [1185, 658] width 228 height 24
select select "check-in"
click at [1072, 648] on select "Select TENTATIVE CONFIRM CHECK-IN UPCOMING" at bounding box center [1185, 658] width 228 height 24
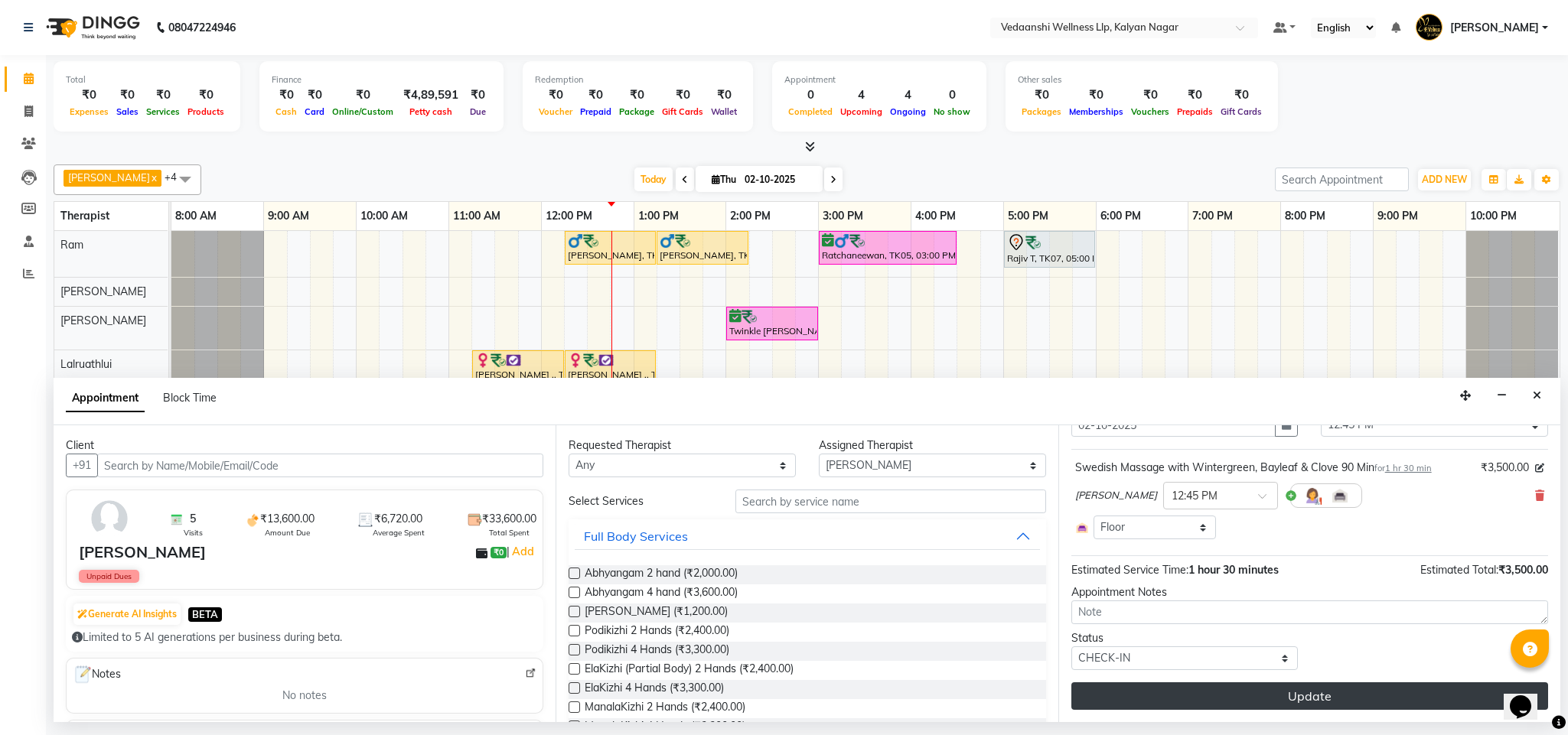
click at [1245, 693] on button "Update" at bounding box center [1310, 695] width 477 height 27
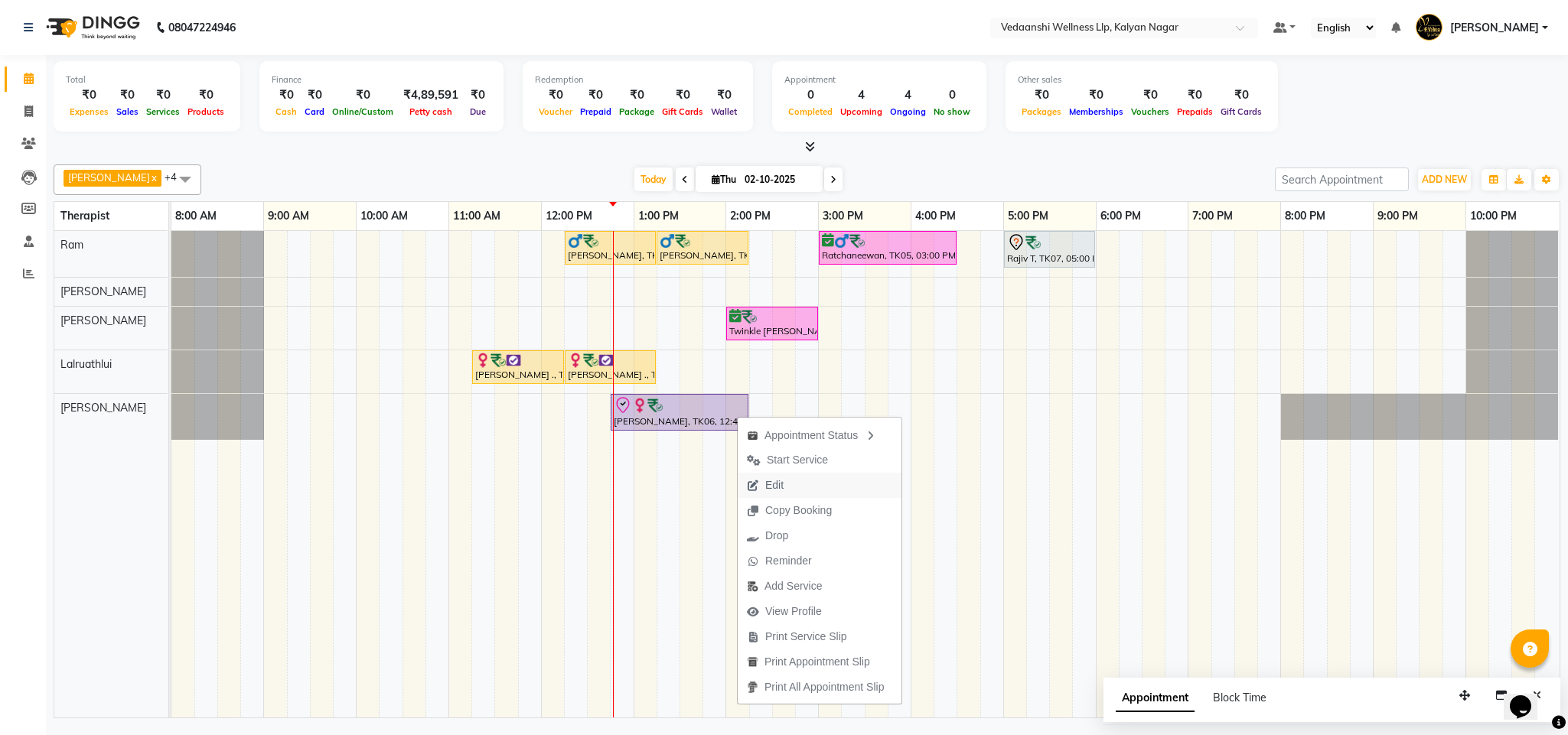
click at [784, 477] on span "Edit" at bounding box center [775, 485] width 19 height 16
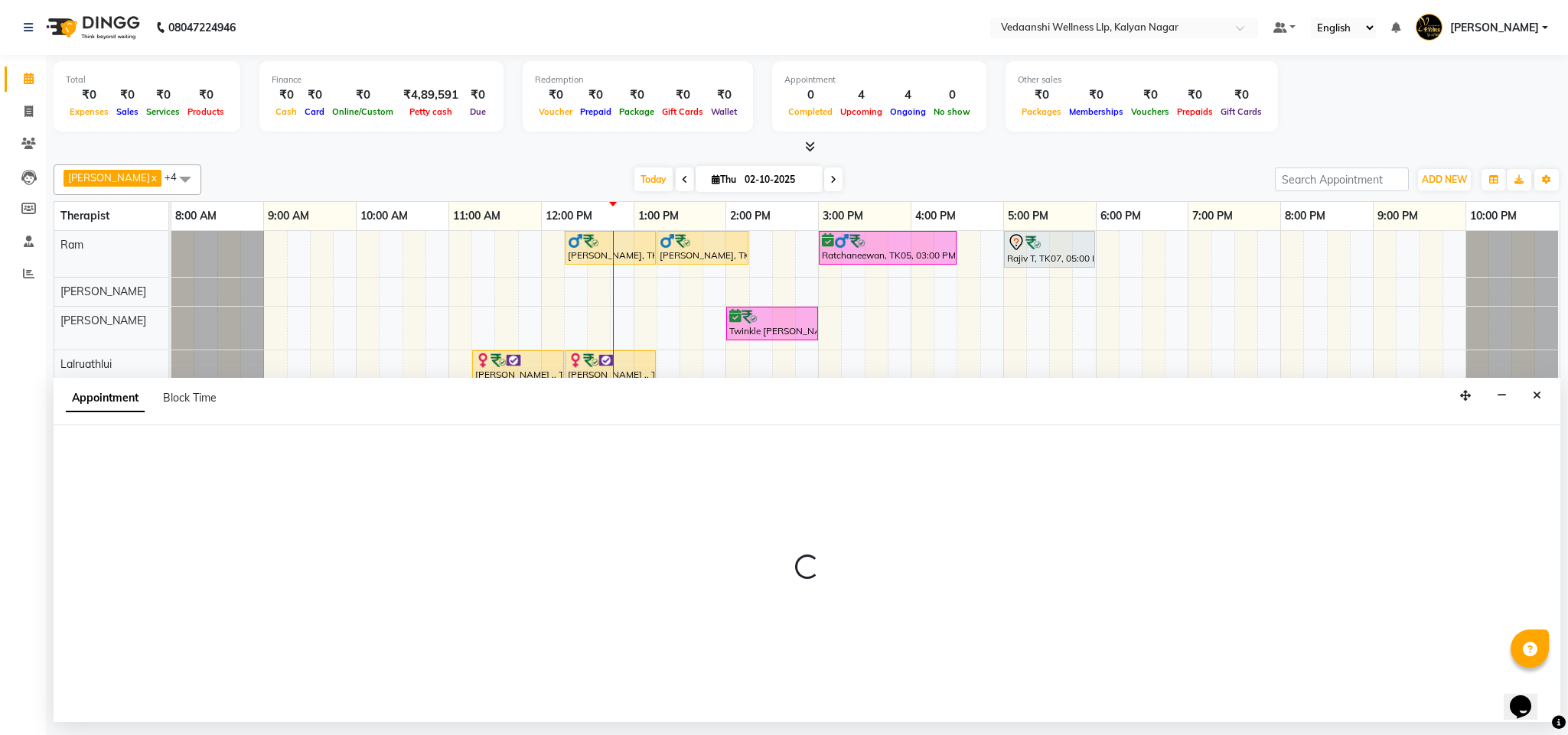
select select "check-in"
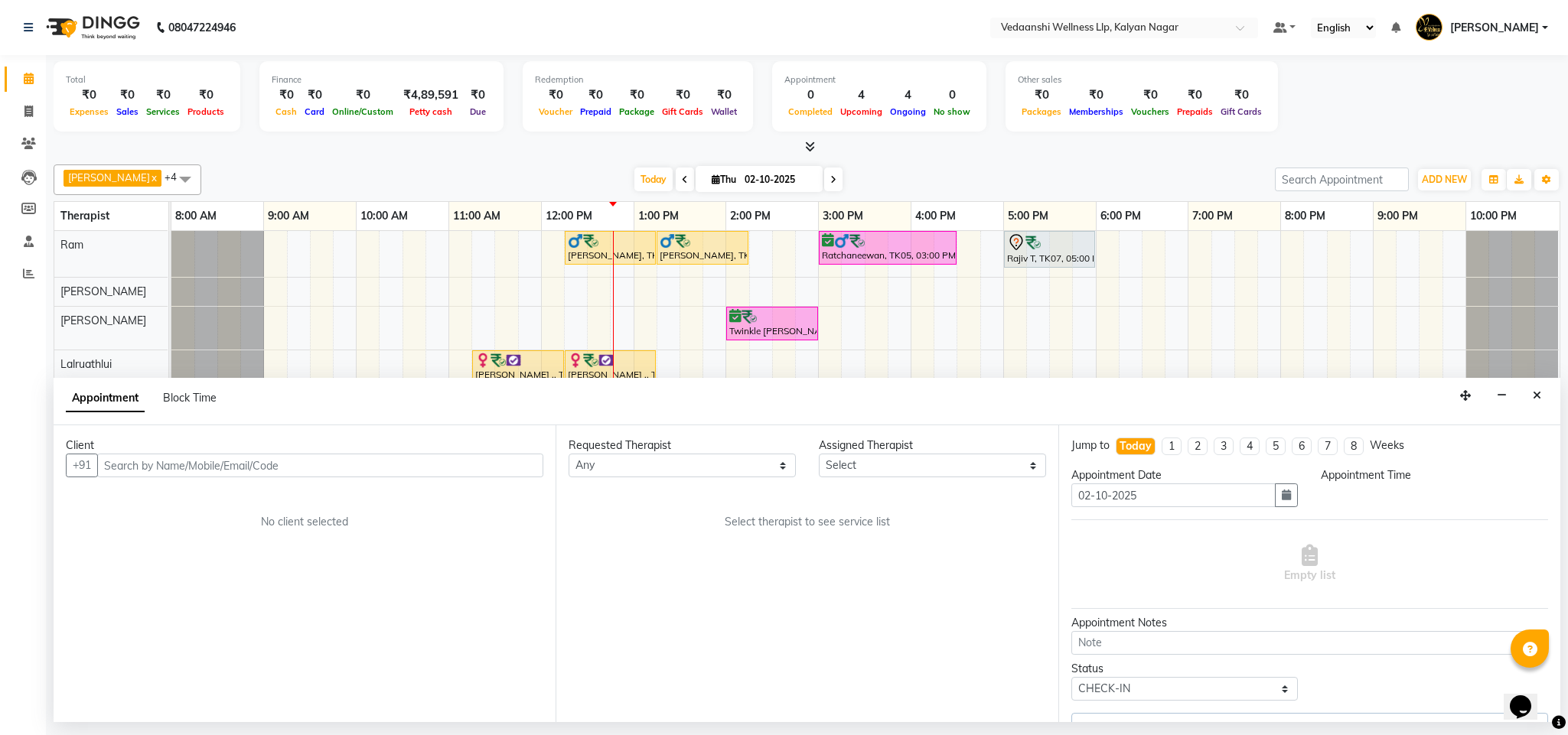
select select "765"
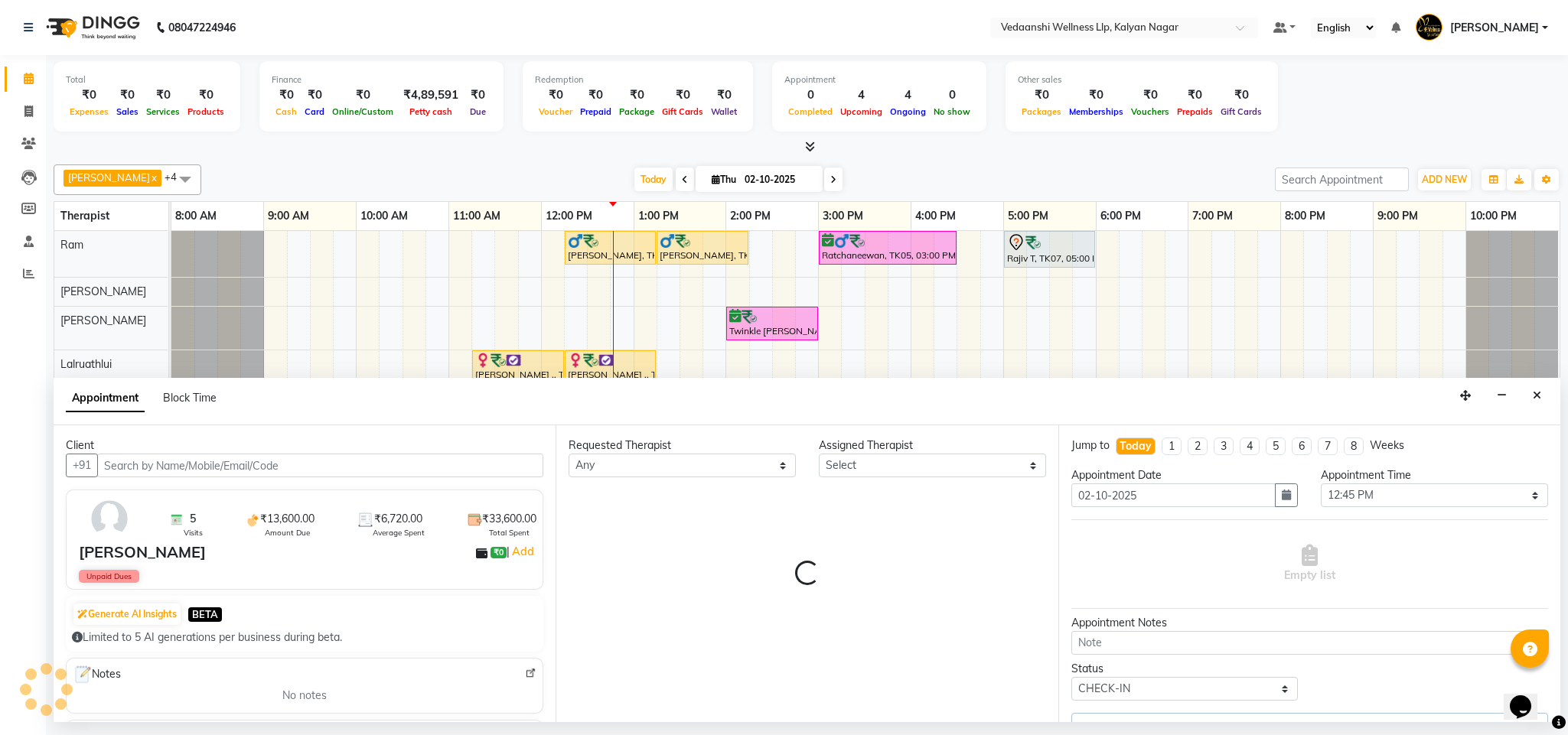
select select "25779"
select select "1336"
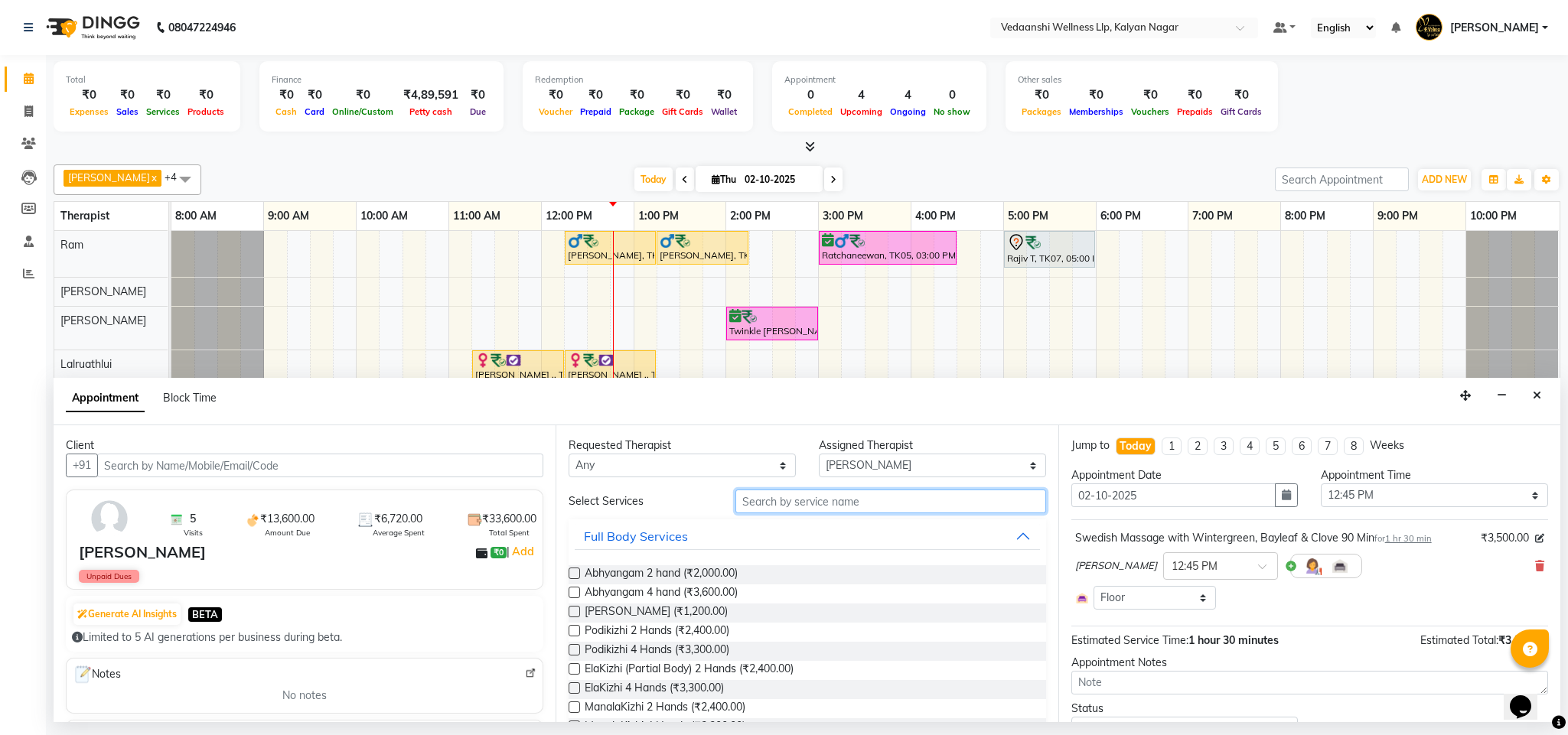
click at [807, 508] on input "text" at bounding box center [891, 501] width 311 height 24
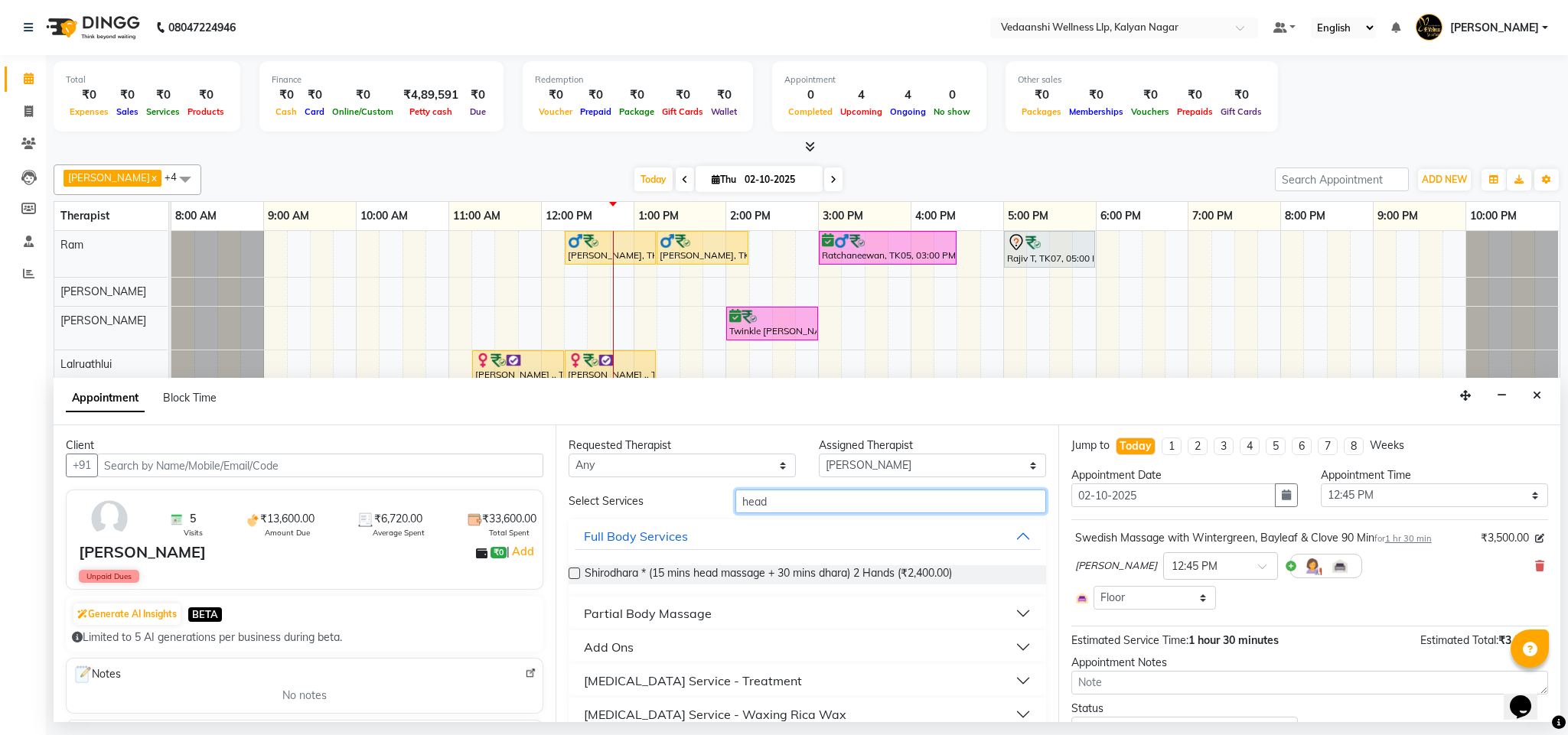
type input "head"
click at [605, 657] on div "Add Ons" at bounding box center [609, 647] width 50 height 19
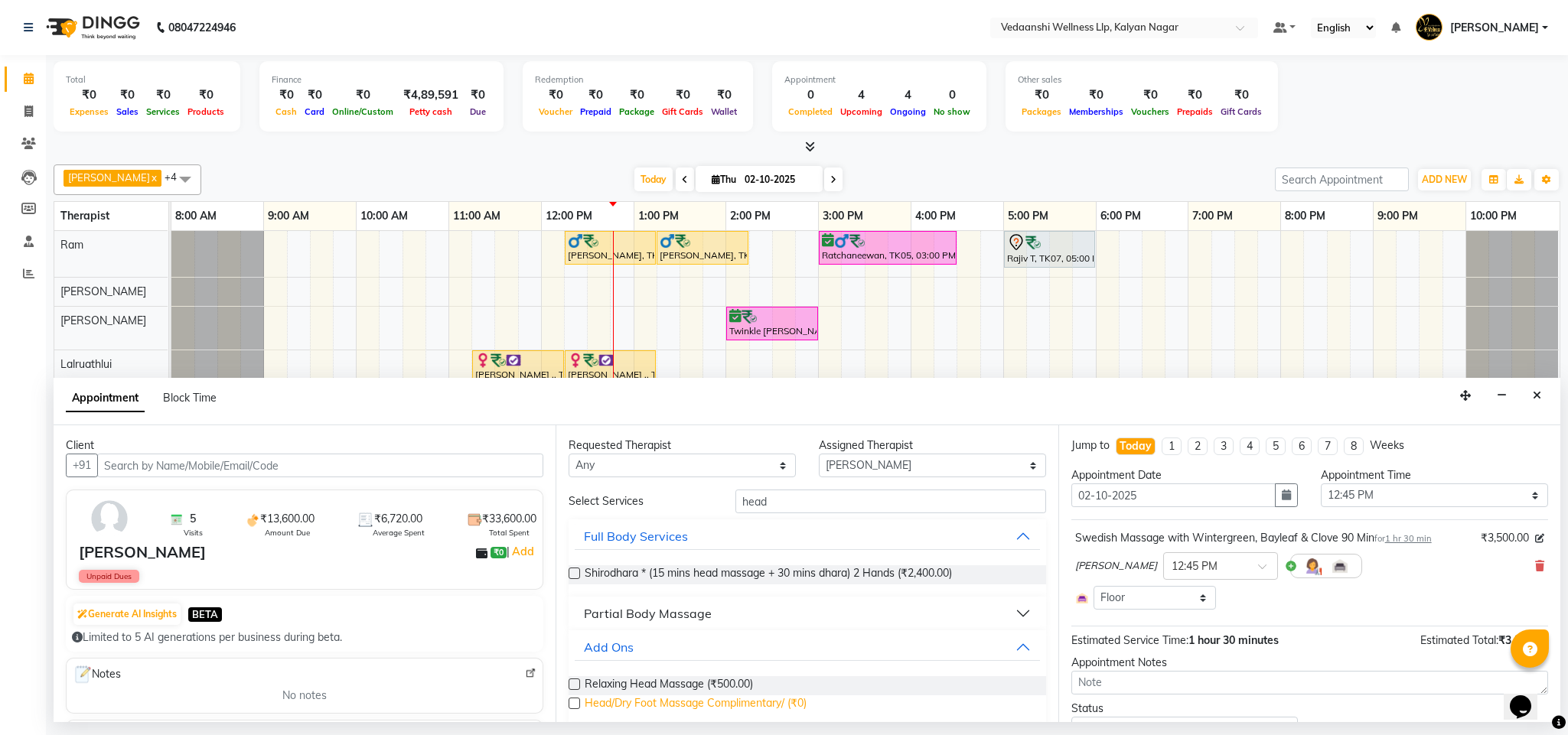
click at [634, 699] on span "Head/Dry Foot Massage Complimentary/ (₹0)" at bounding box center [696, 705] width 222 height 19
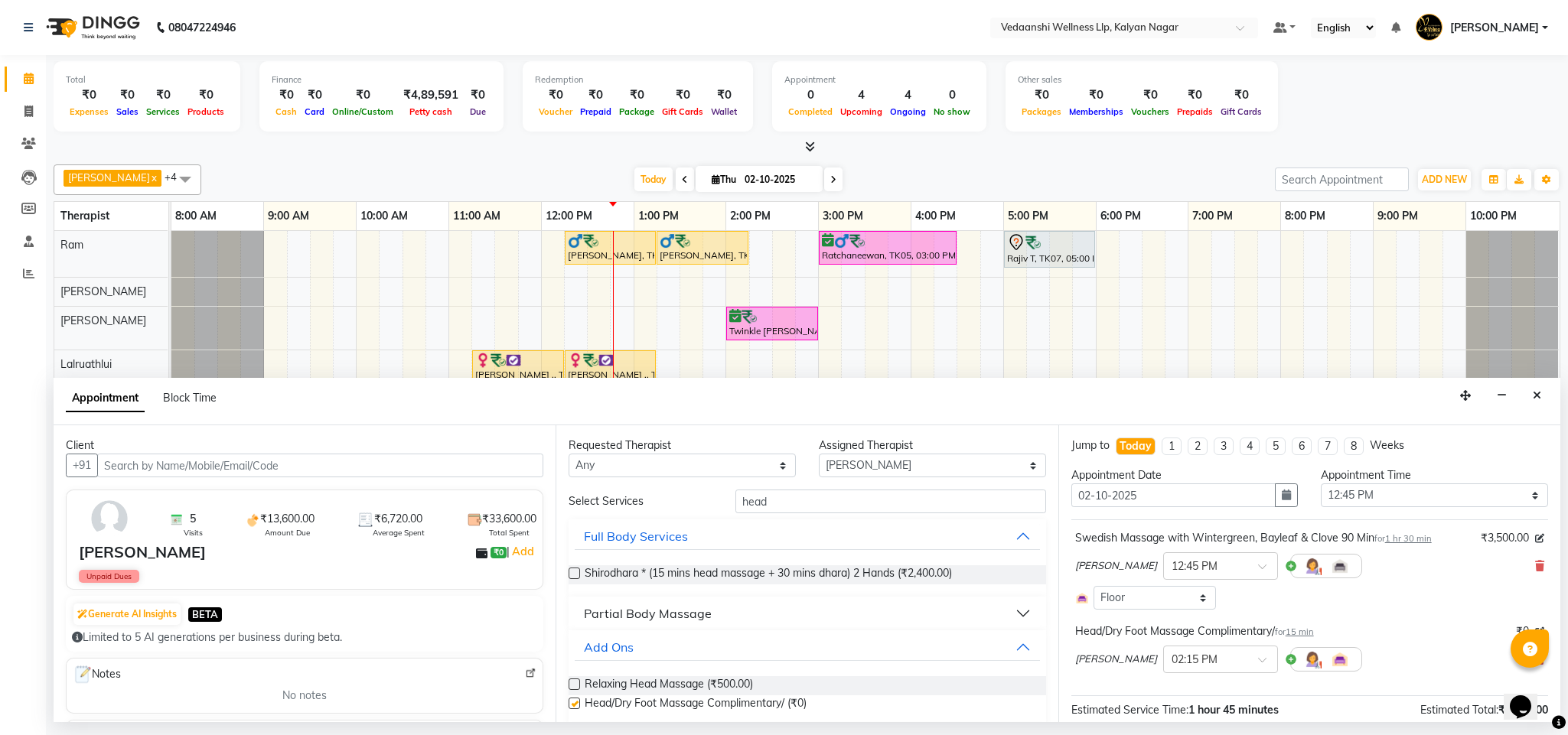
checkbox input "false"
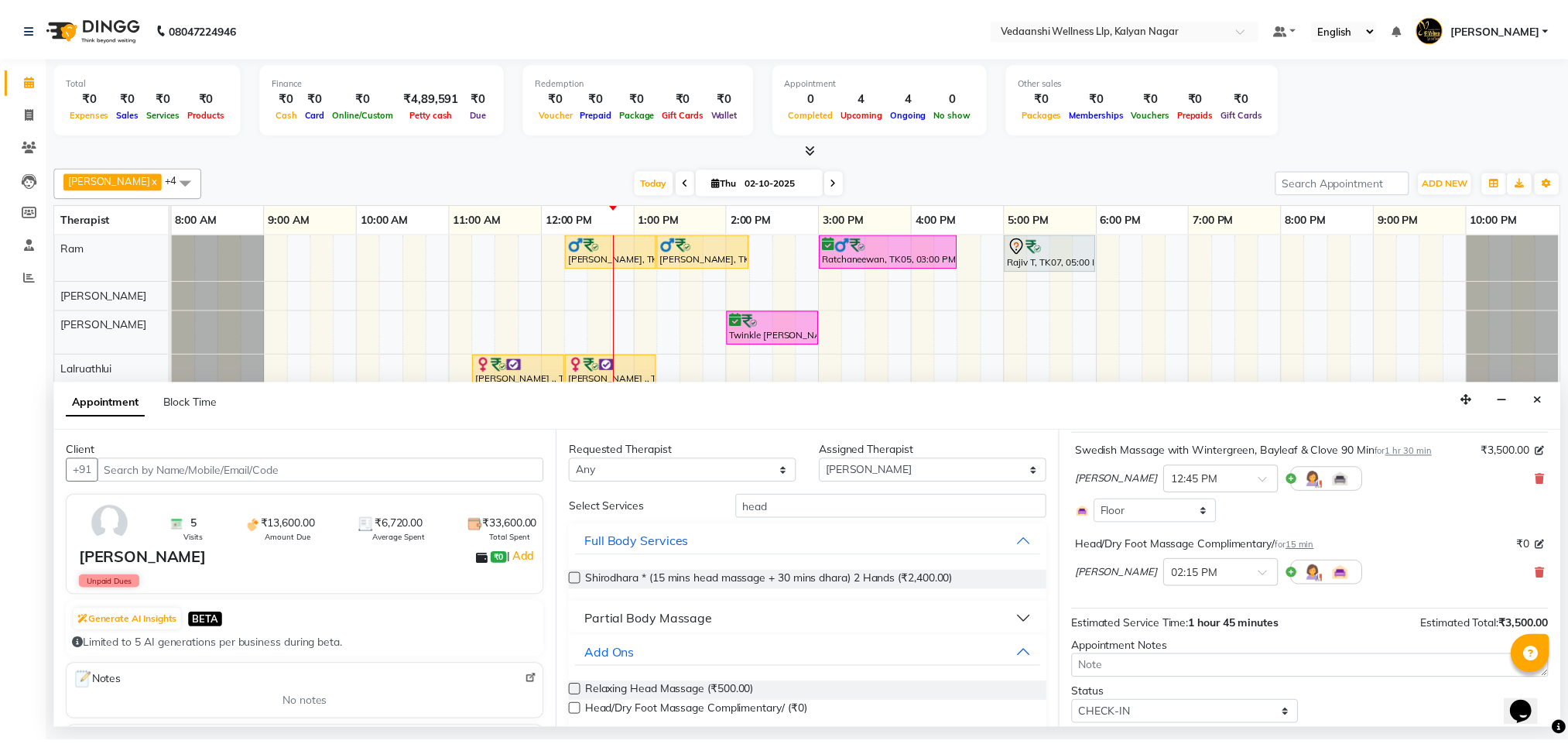
scroll to position [144, 0]
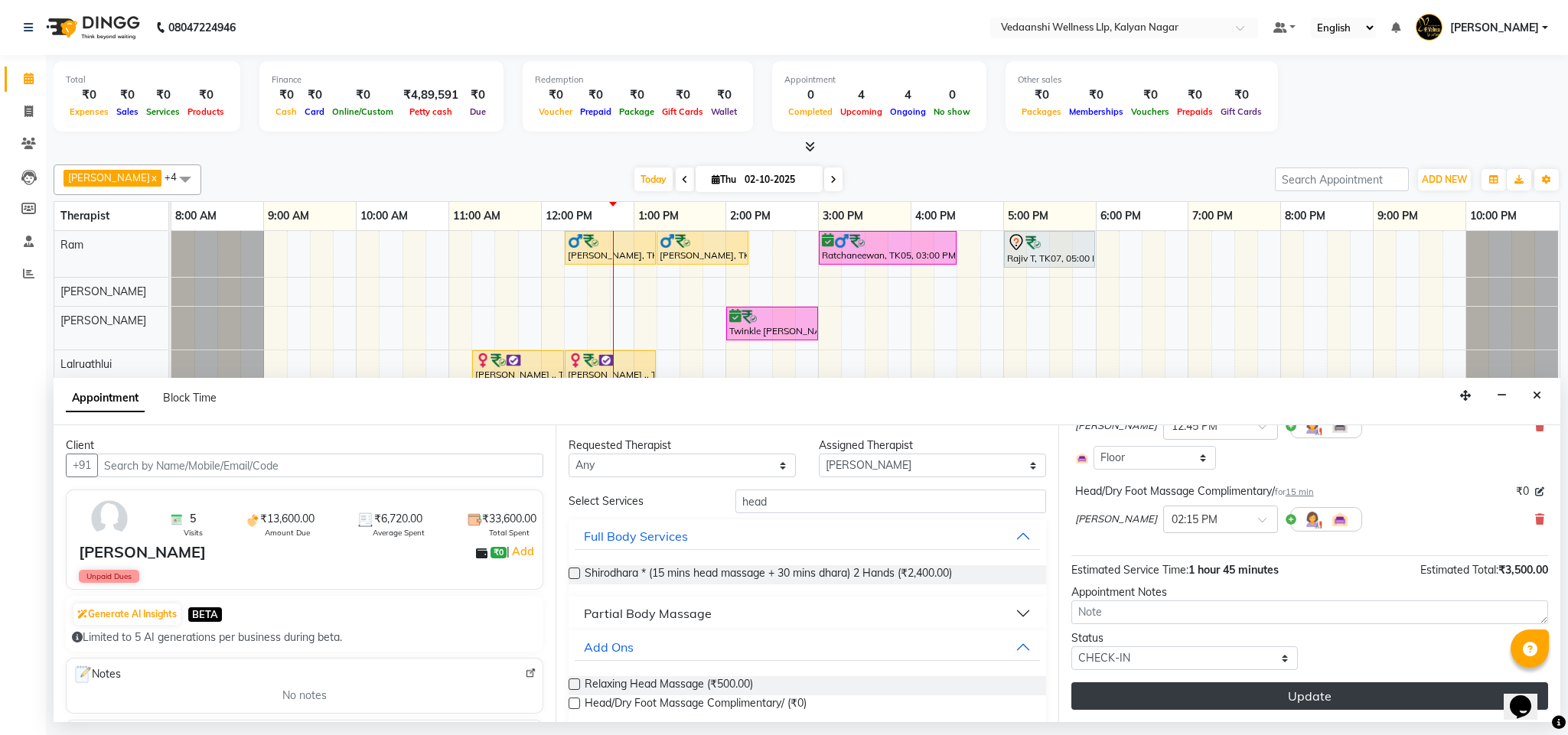
click at [1167, 691] on button "Update" at bounding box center [1310, 695] width 477 height 27
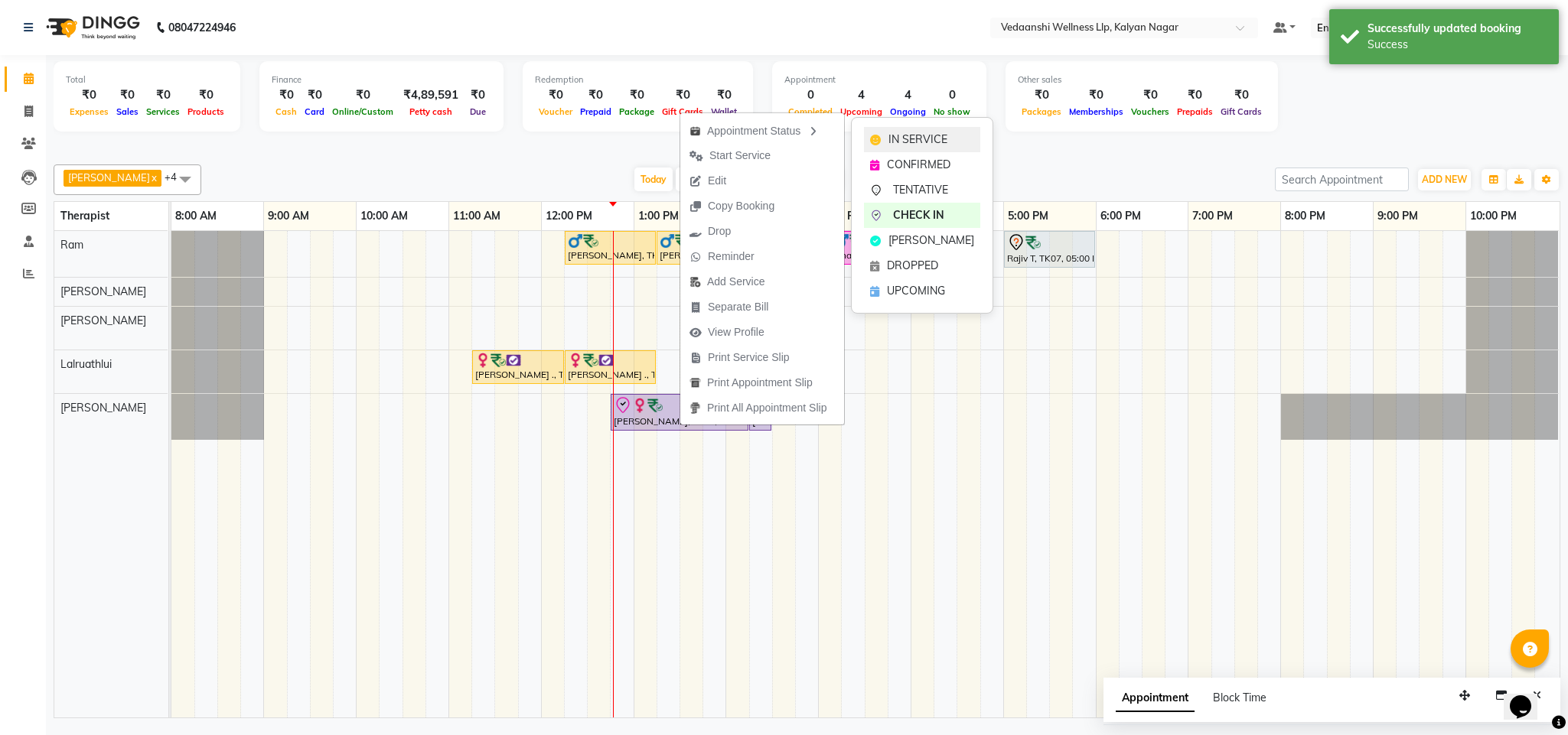
click at [900, 145] on span "IN SERVICE" at bounding box center [918, 140] width 59 height 16
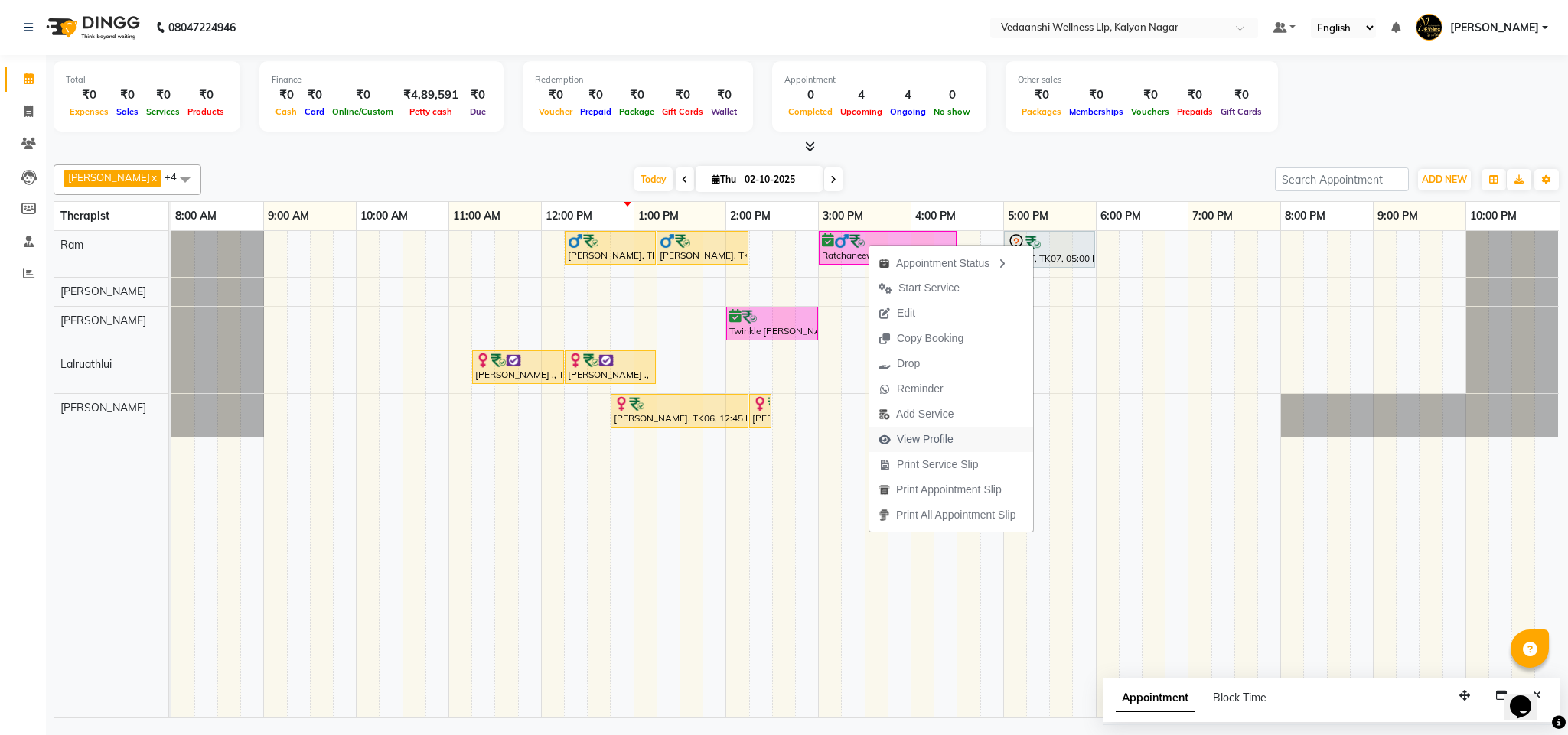
click at [909, 435] on span "View Profile" at bounding box center [925, 439] width 57 height 16
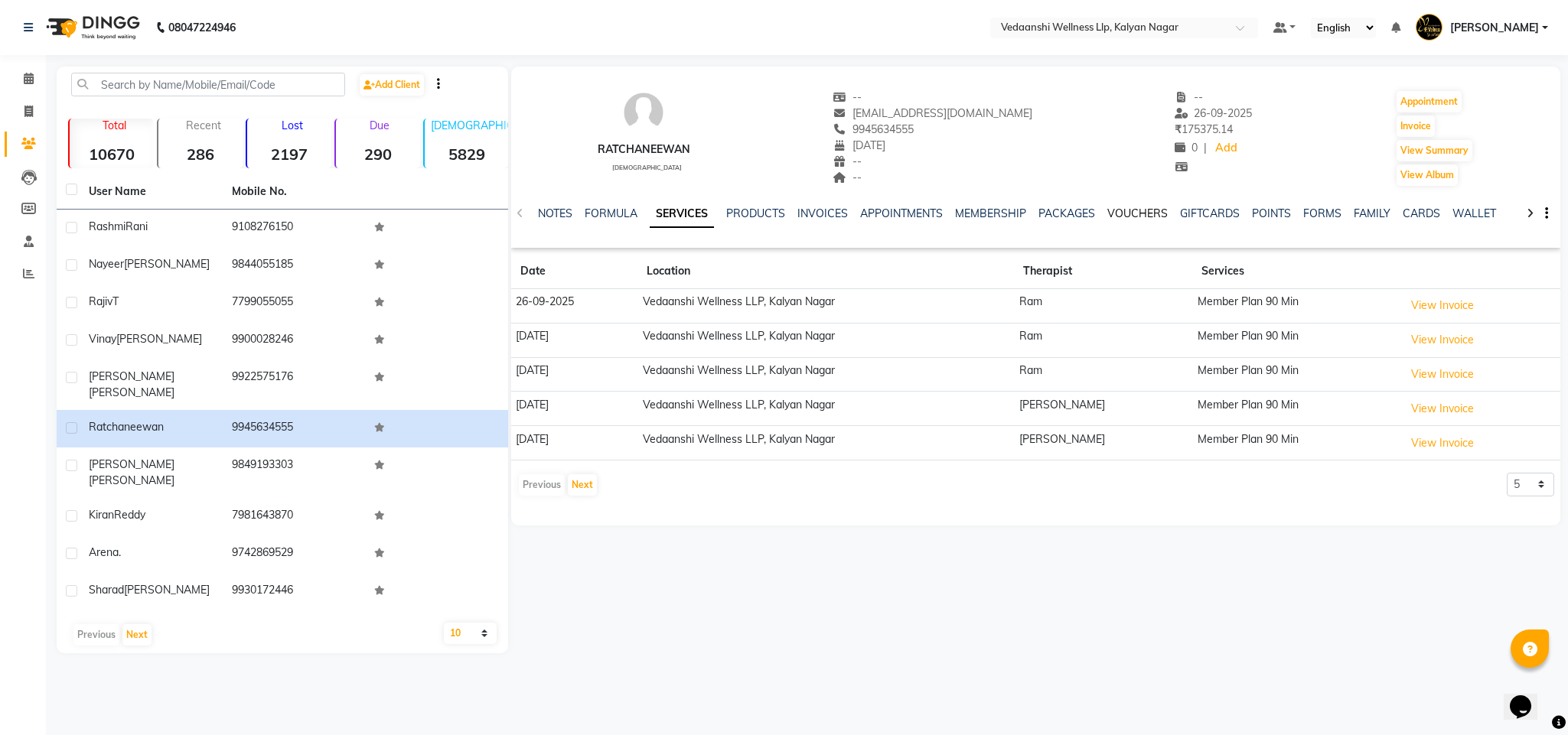
click at [1126, 210] on link "VOUCHERS" at bounding box center [1138, 213] width 61 height 14
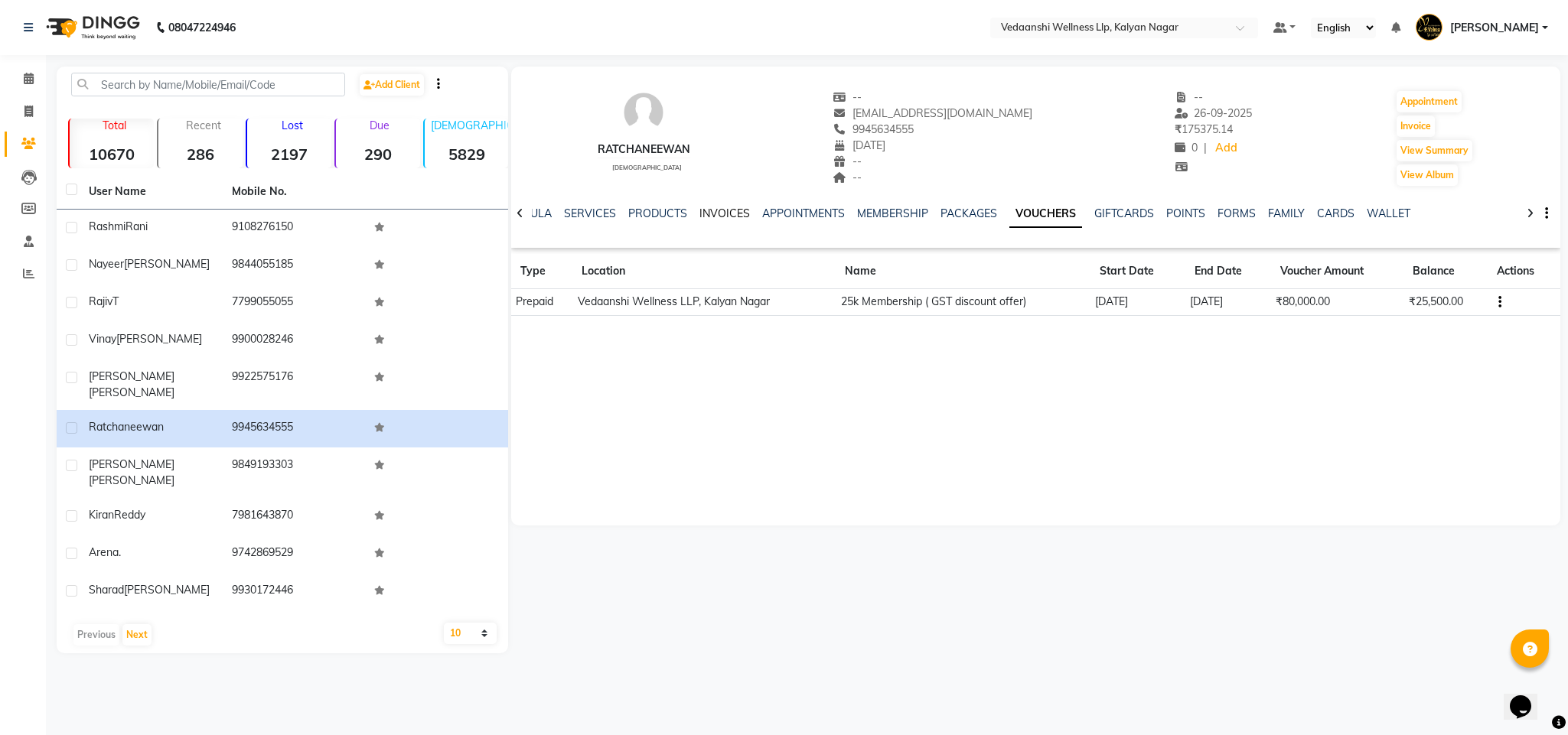
click at [719, 210] on link "INVOICES" at bounding box center [725, 213] width 50 height 14
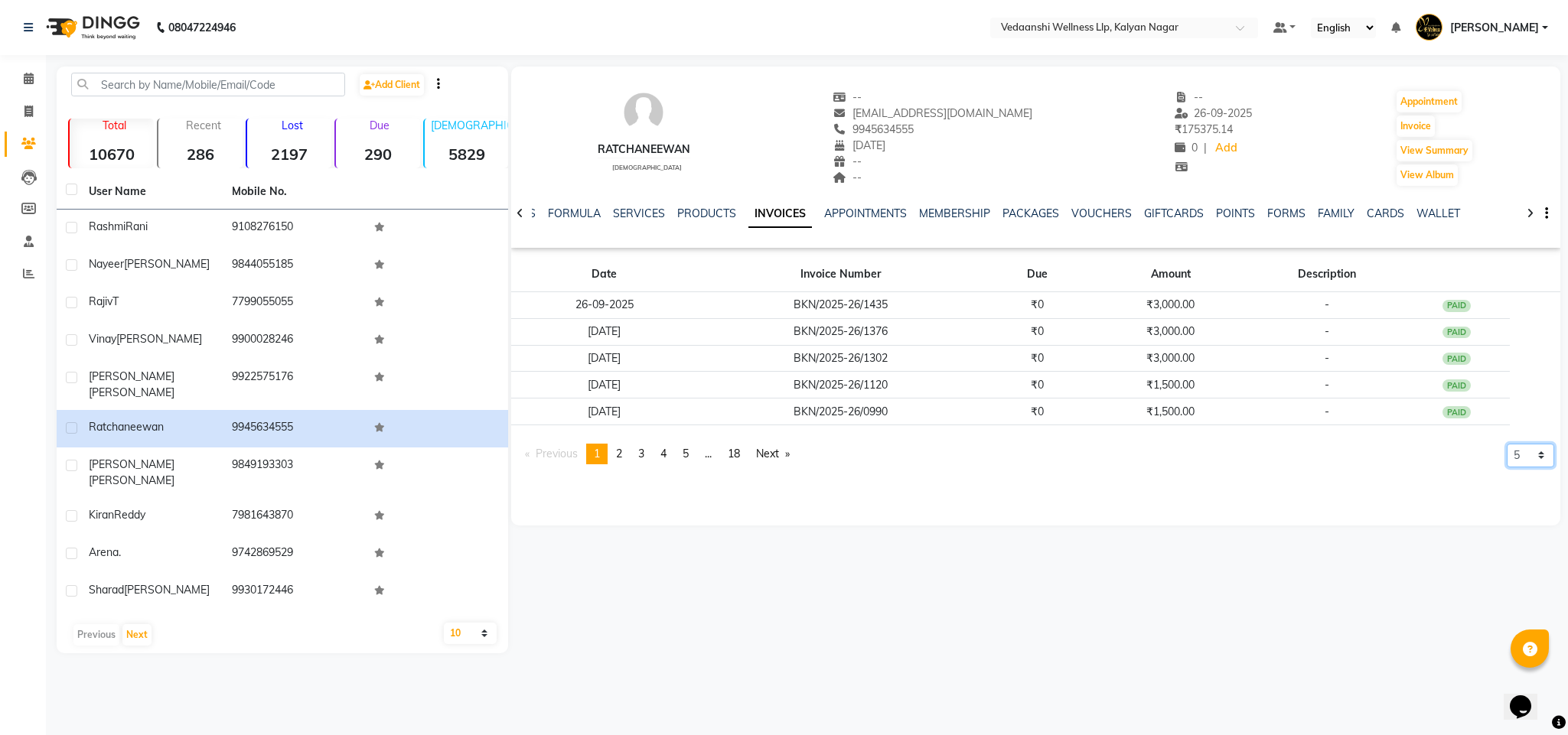
click at [1532, 454] on select "5 10 50 100 500" at bounding box center [1531, 456] width 47 height 24
select select "500"
click at [1507, 467] on select "5 10 50 100 500" at bounding box center [1531, 456] width 47 height 24
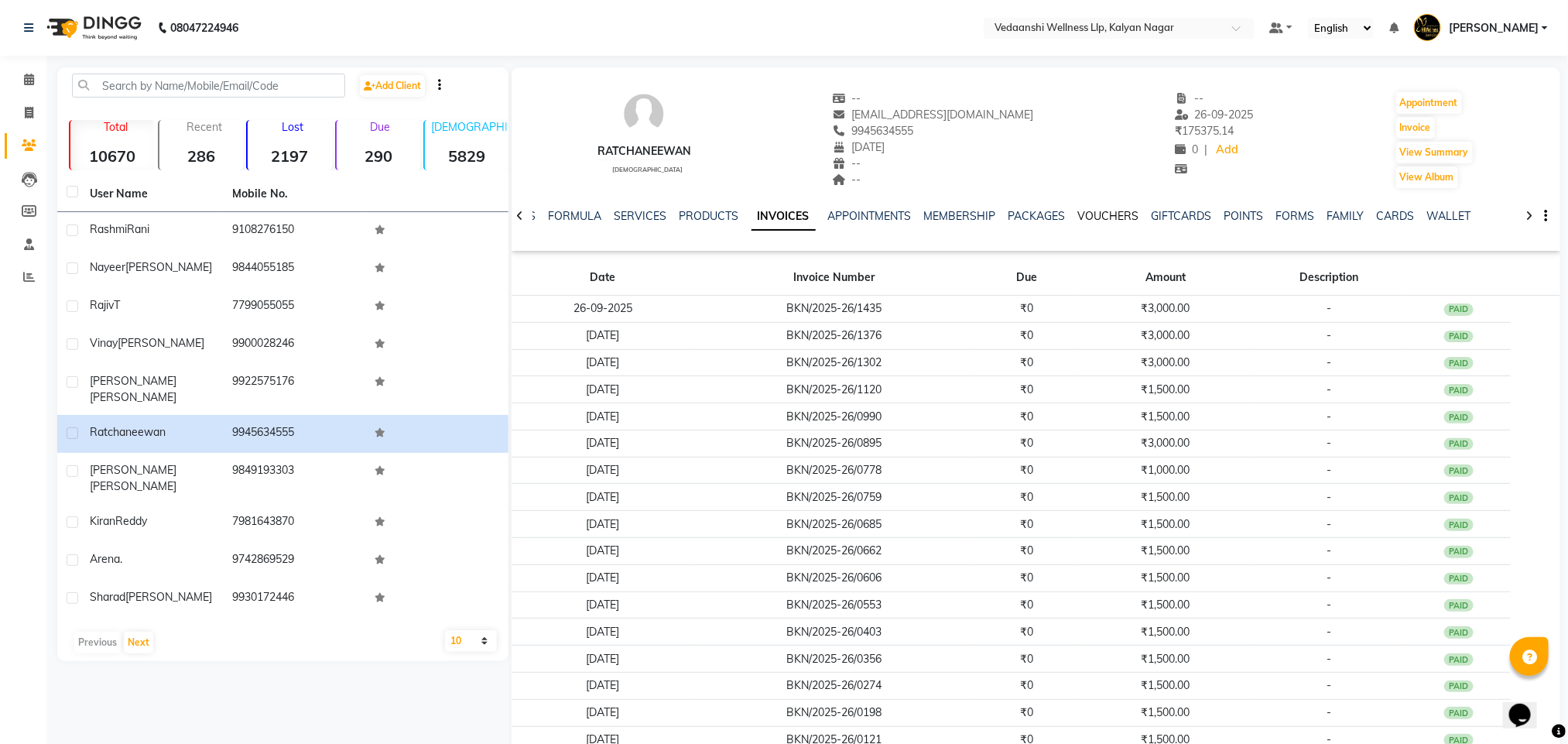
click at [1084, 214] on link "VOUCHERS" at bounding box center [1109, 216] width 61 height 14
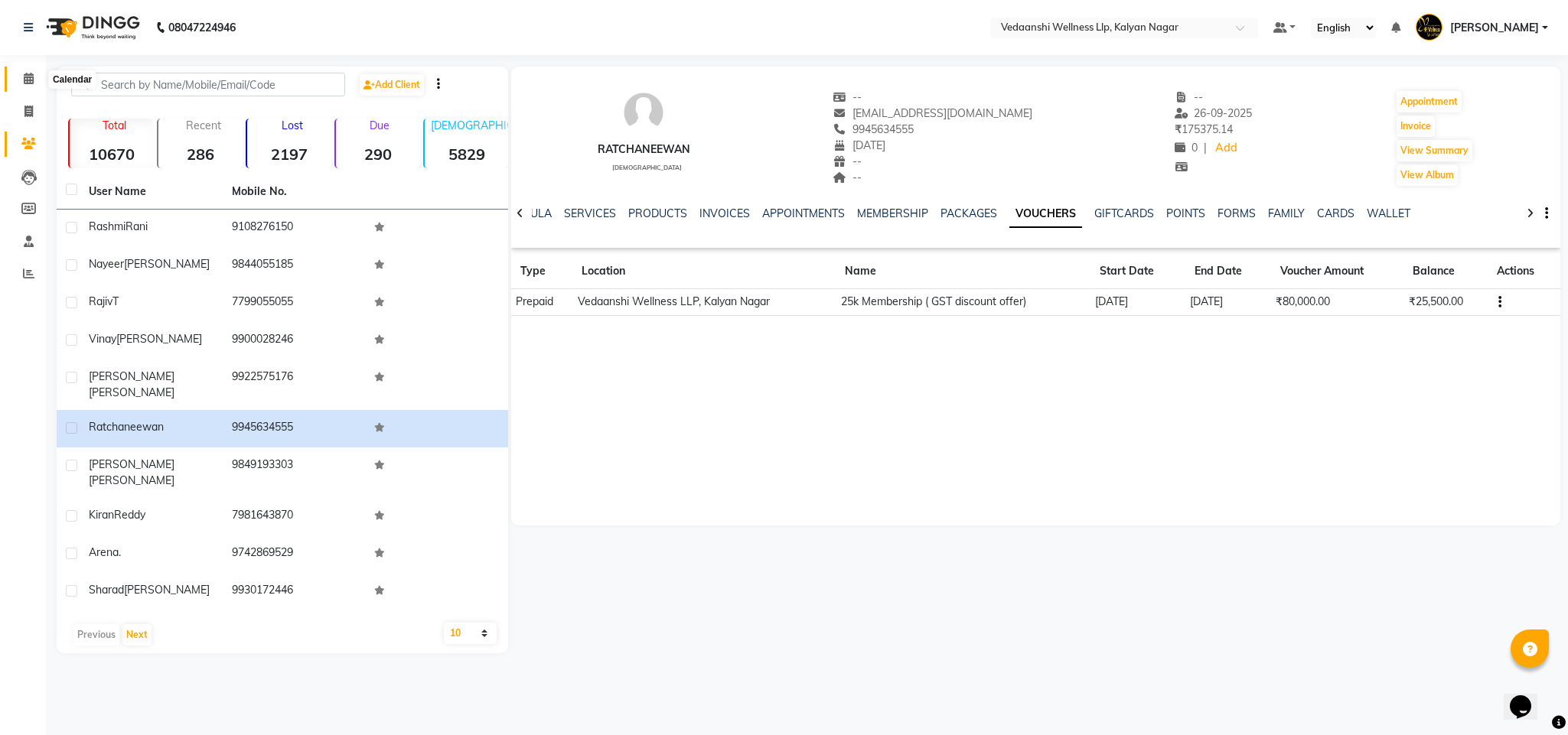
click at [28, 81] on icon at bounding box center [29, 78] width 10 height 12
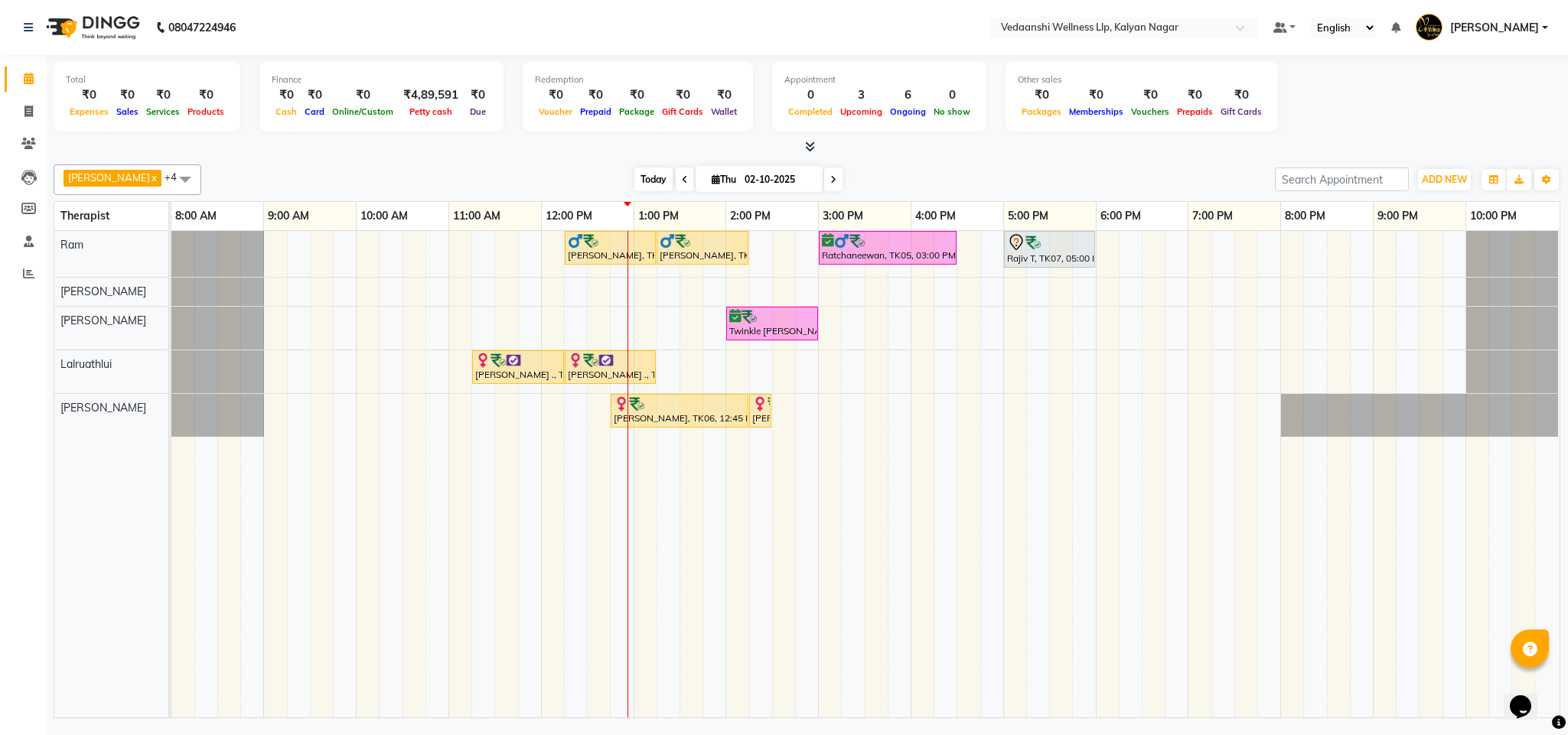
click at [641, 182] on span "Today" at bounding box center [653, 179] width 38 height 24
click at [635, 188] on span "Today" at bounding box center [653, 179] width 38 height 24
click at [635, 168] on div "[PERSON_NAME] x [PERSON_NAME] x Lalruathlui x Ram x [PERSON_NAME] x +4 Select A…" at bounding box center [807, 179] width 1507 height 30
click at [635, 180] on span "Today" at bounding box center [653, 179] width 38 height 24
click at [880, 191] on div "Today Thu 02-10-2025" at bounding box center [738, 180] width 1059 height 23
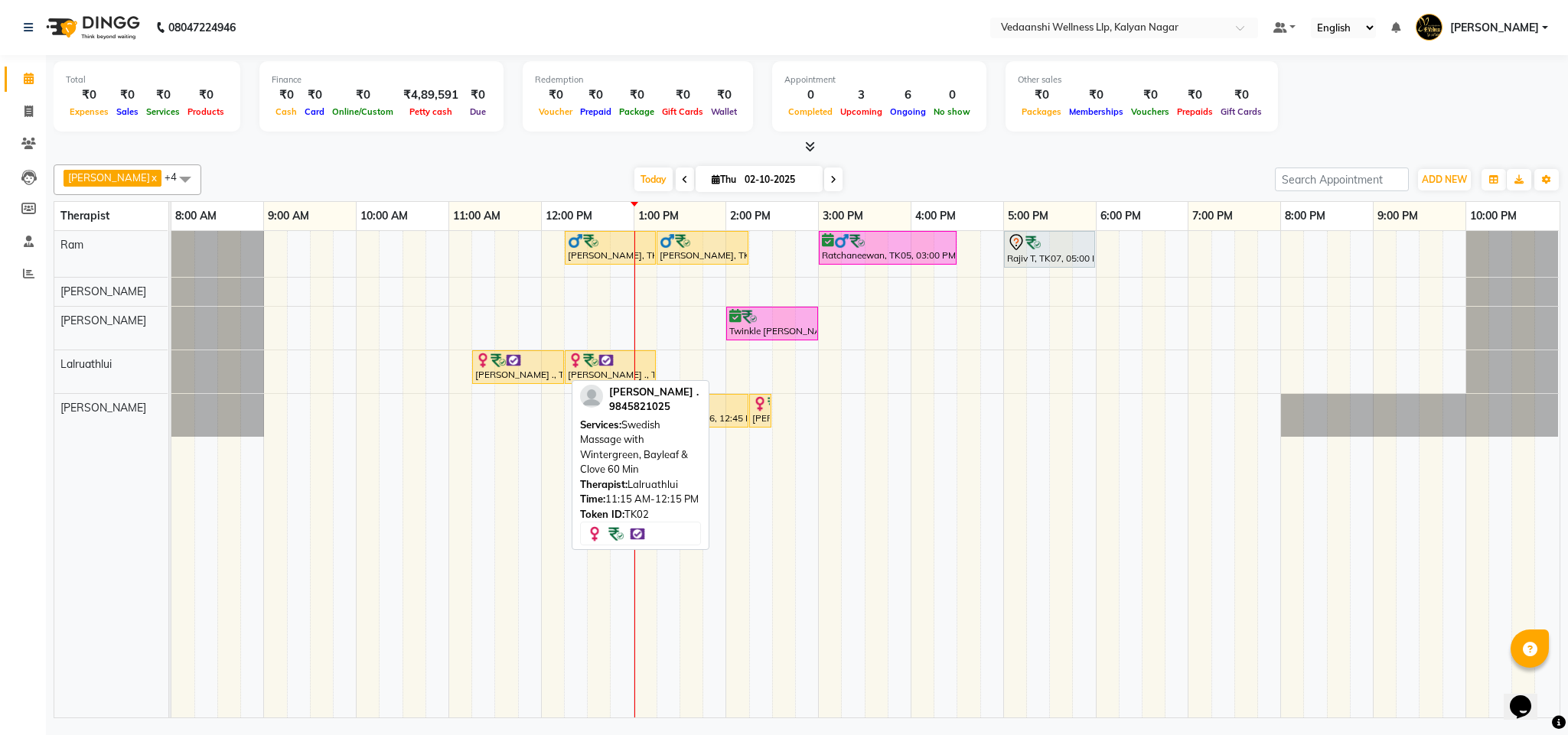
click at [503, 362] on img at bounding box center [499, 360] width 16 height 16
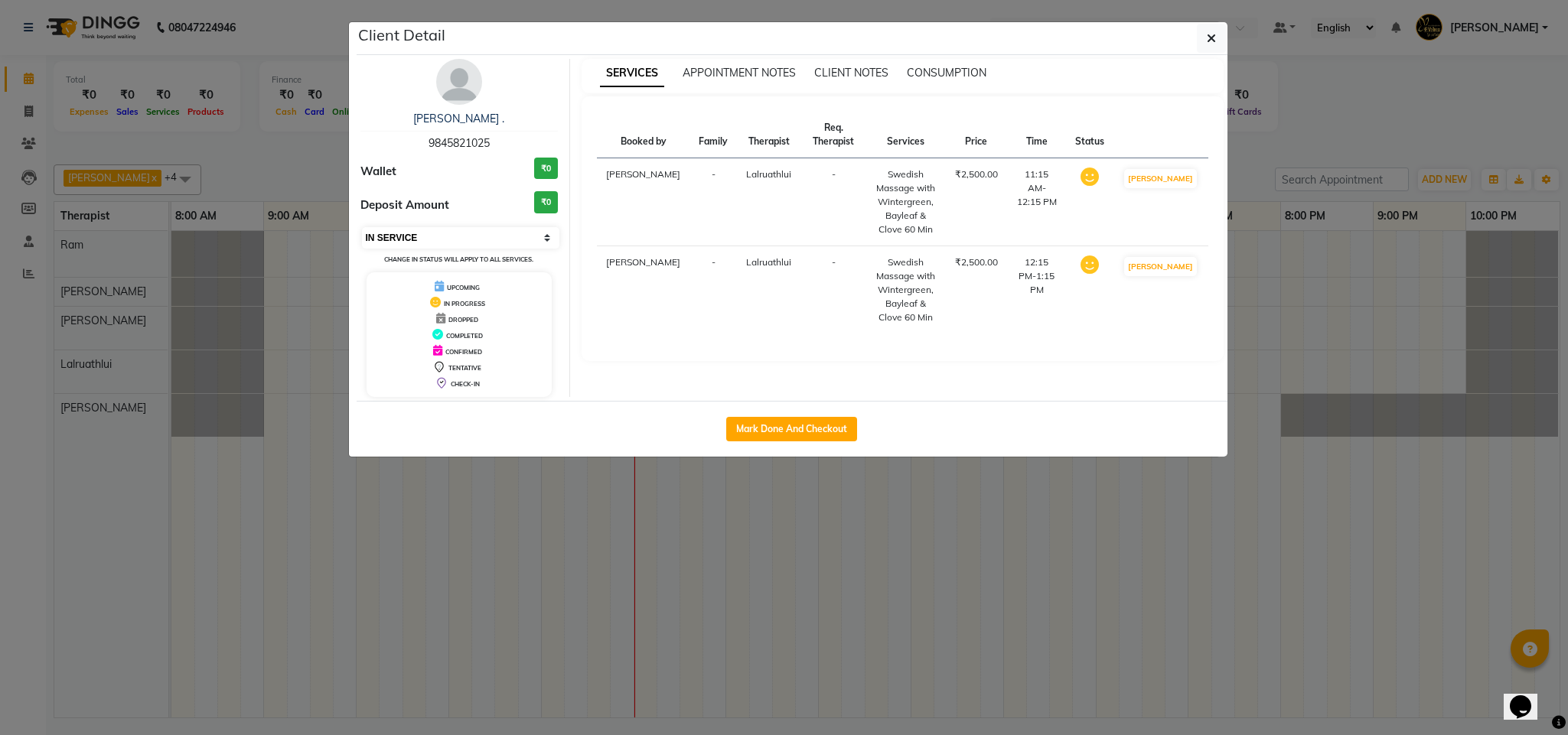
drag, startPoint x: 441, startPoint y: 235, endPoint x: 441, endPoint y: 243, distance: 8.0
click at [441, 235] on select "Select IN SERVICE CONFIRMED TENTATIVE CHECK IN MARK DONE DROPPED UPCOMING" at bounding box center [461, 238] width 198 height 22
select select "3"
click at [362, 228] on select "Select IN SERVICE CONFIRMED TENTATIVE CHECK IN MARK DONE DROPPED UPCOMING" at bounding box center [461, 238] width 198 height 22
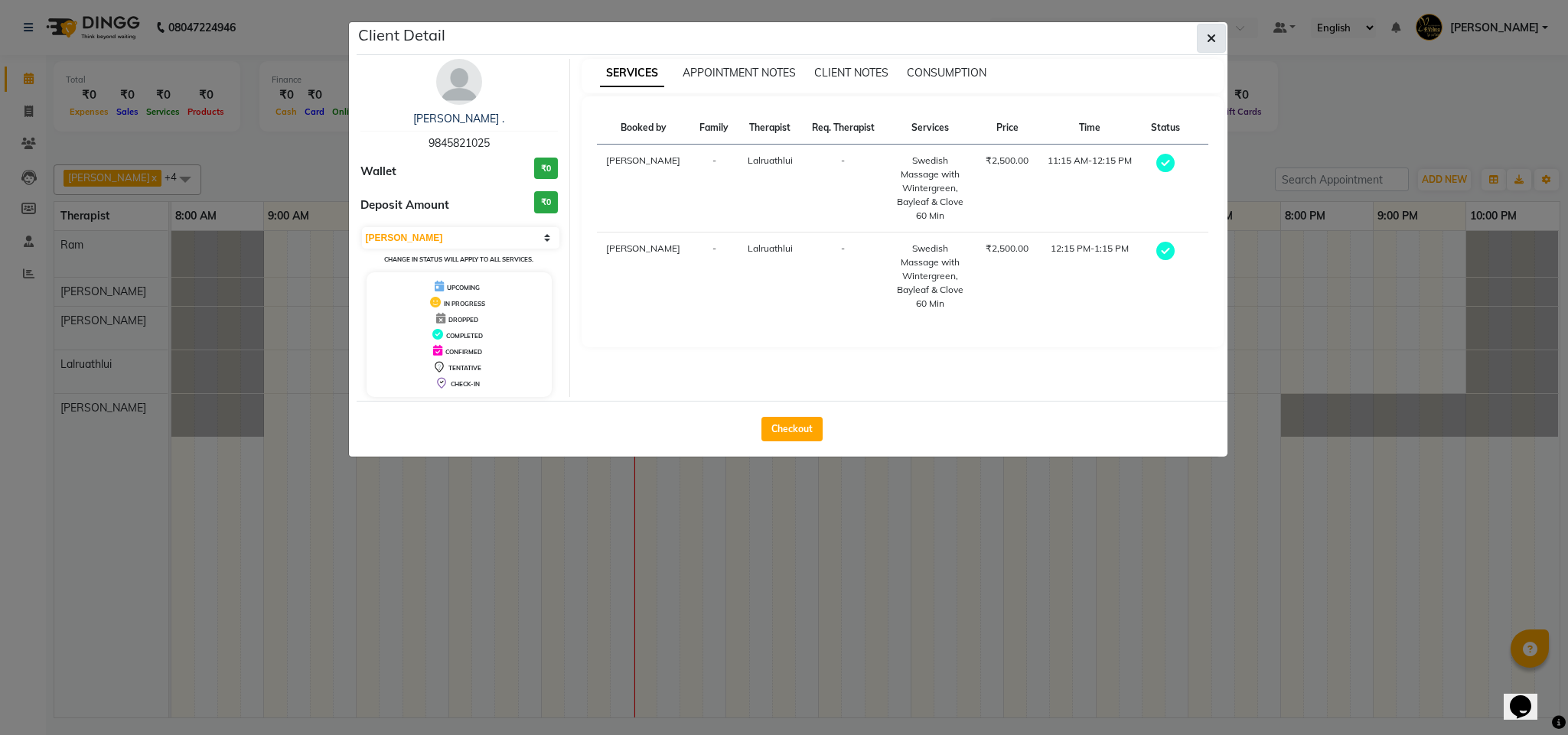
click at [1197, 50] on button "button" at bounding box center [1211, 38] width 29 height 29
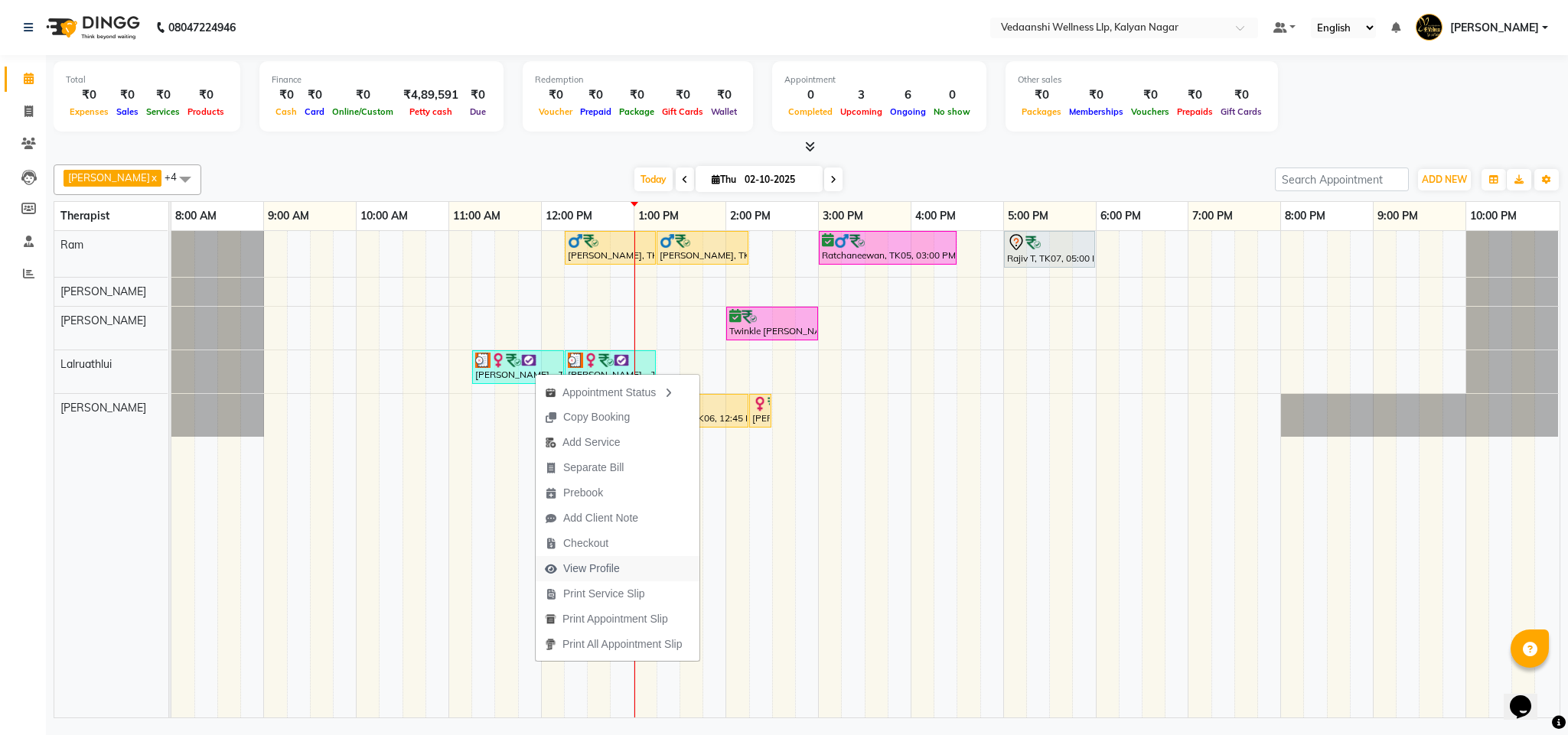
click at [563, 560] on span "View Profile" at bounding box center [591, 568] width 57 height 16
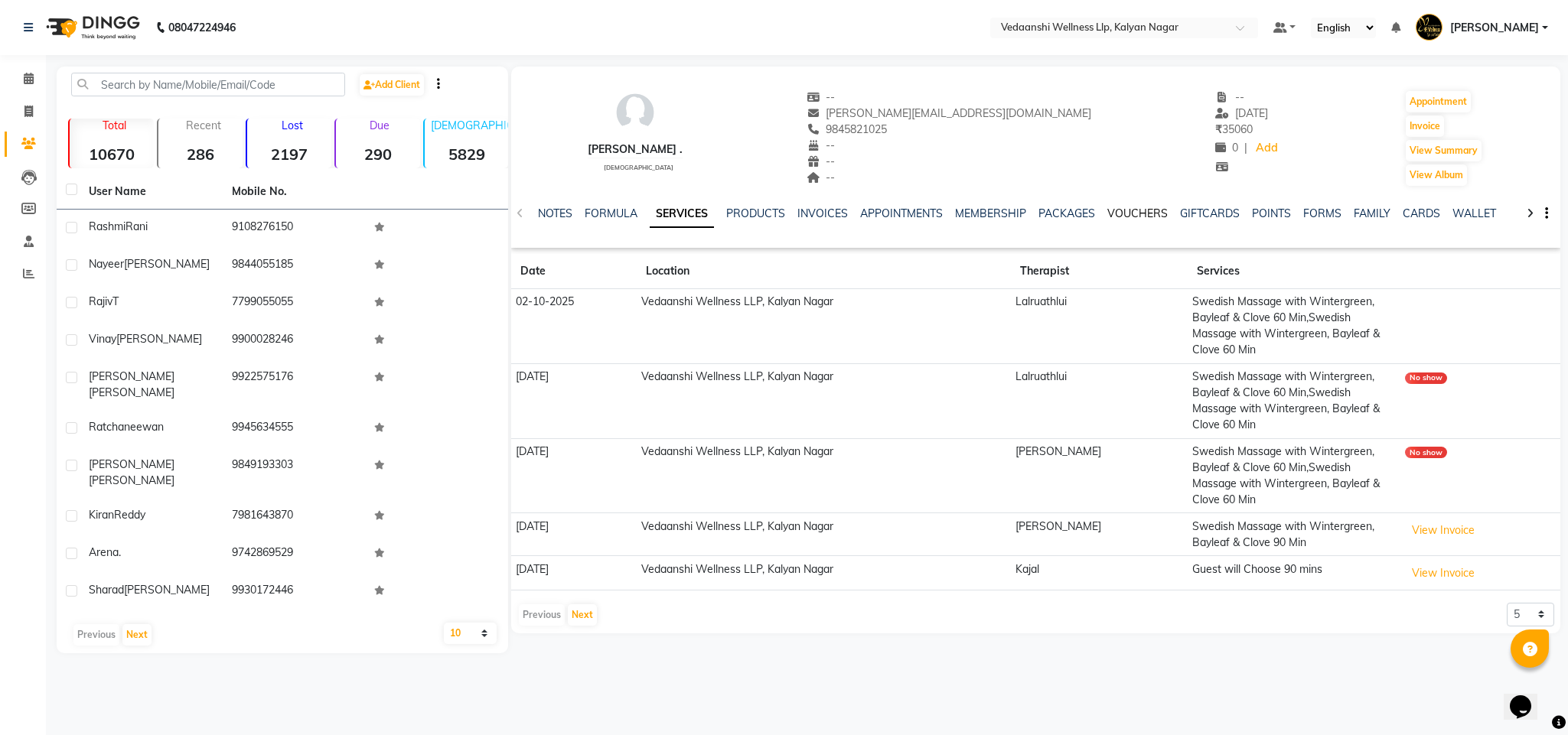
click at [1112, 216] on link "VOUCHERS" at bounding box center [1138, 213] width 61 height 14
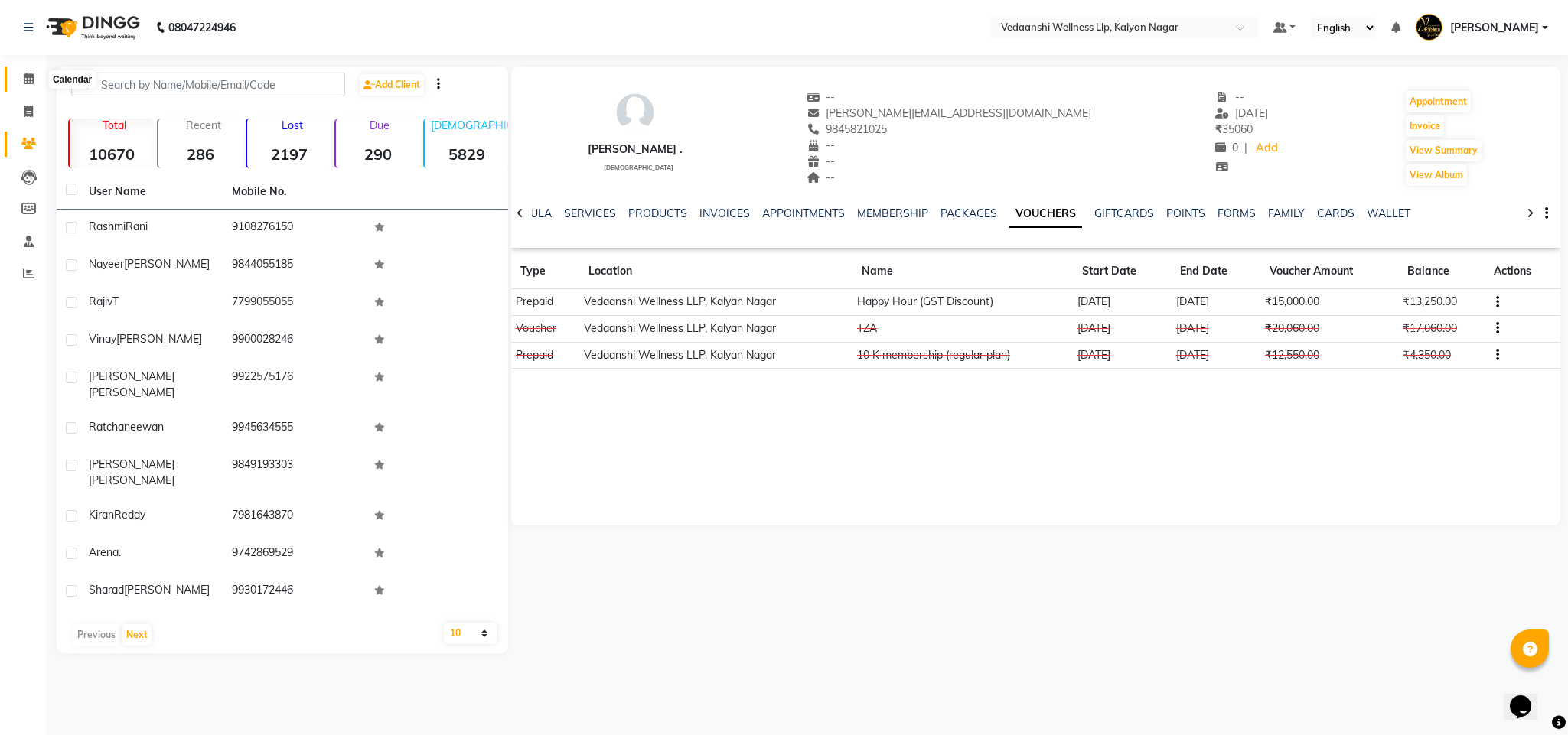
click at [16, 83] on span at bounding box center [29, 79] width 26 height 18
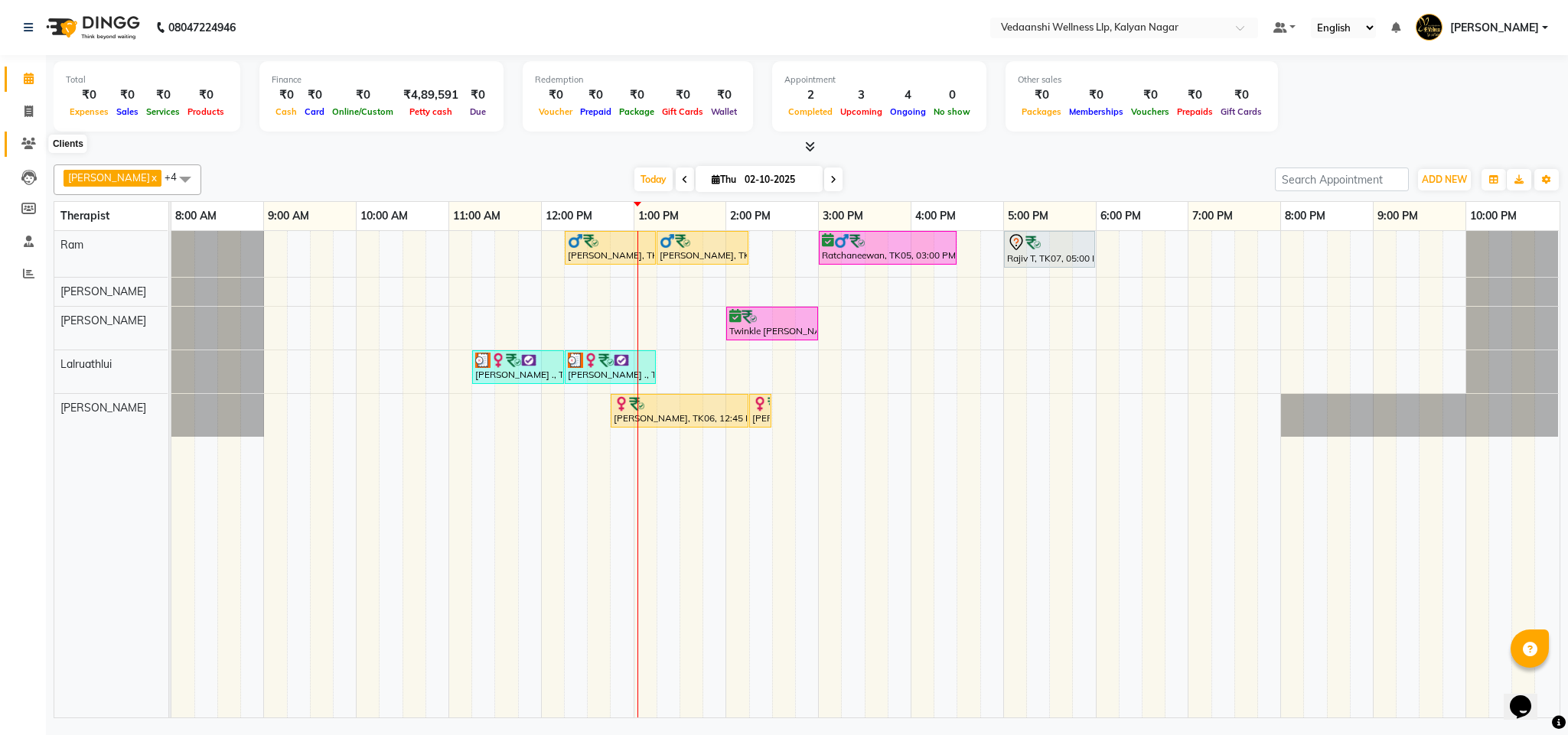
click at [22, 140] on icon at bounding box center [29, 143] width 15 height 12
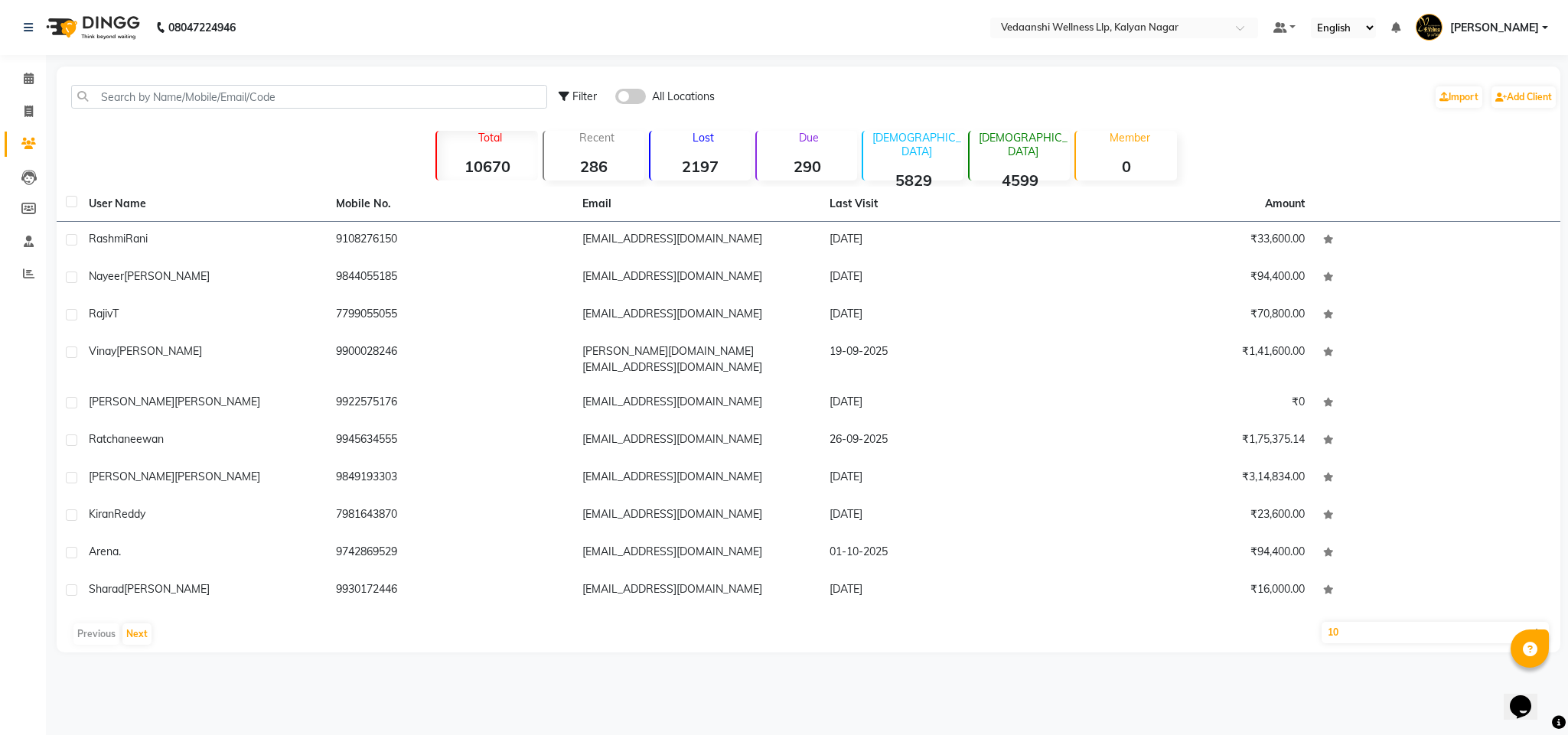
click at [1334, 625] on select "10 50 100" at bounding box center [1436, 633] width 228 height 22
select select "100"
click at [1322, 622] on select "10 50 100" at bounding box center [1436, 633] width 228 height 22
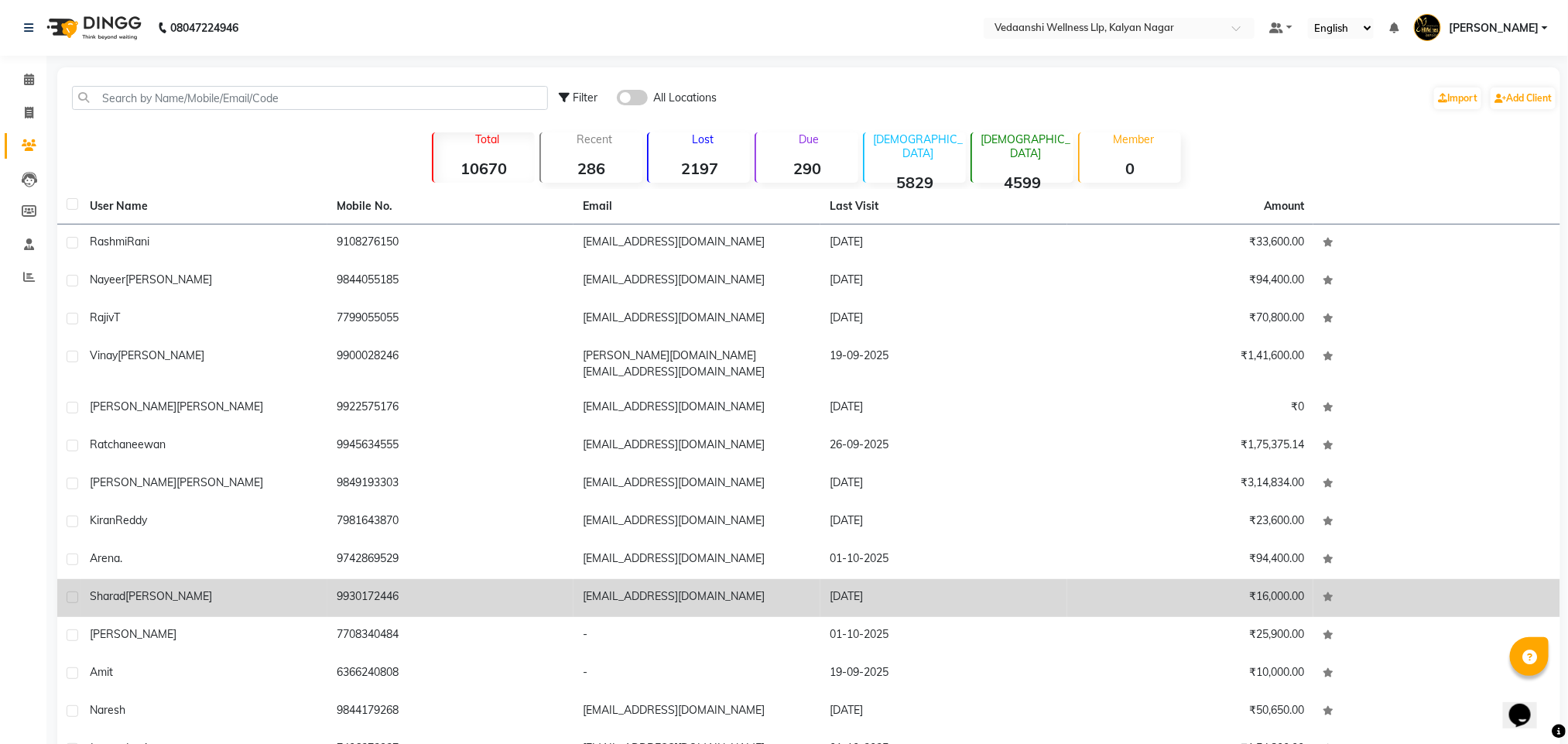
click at [357, 579] on td "9930172446" at bounding box center [451, 598] width 247 height 38
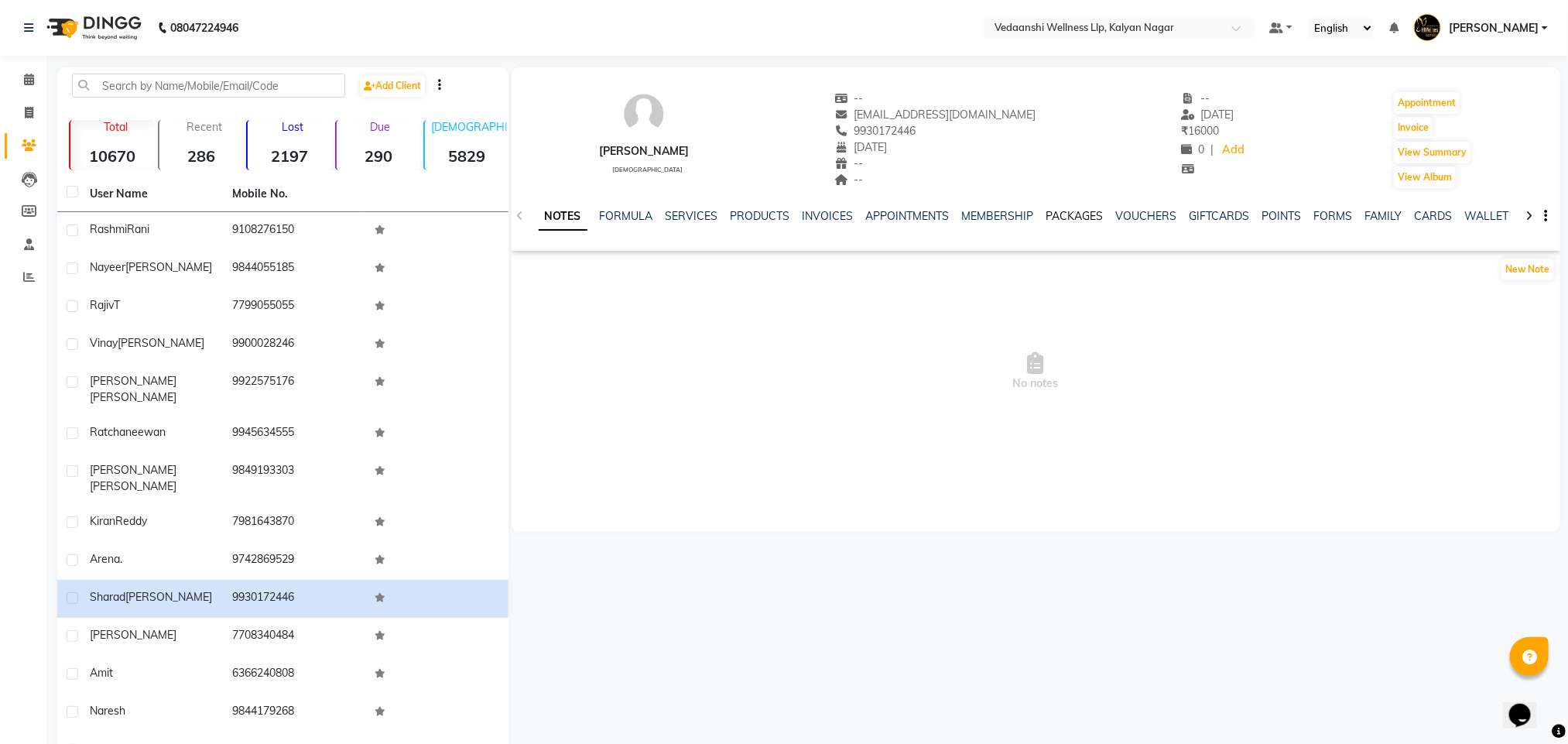
click at [1084, 209] on link "PACKAGES" at bounding box center [1074, 216] width 57 height 14
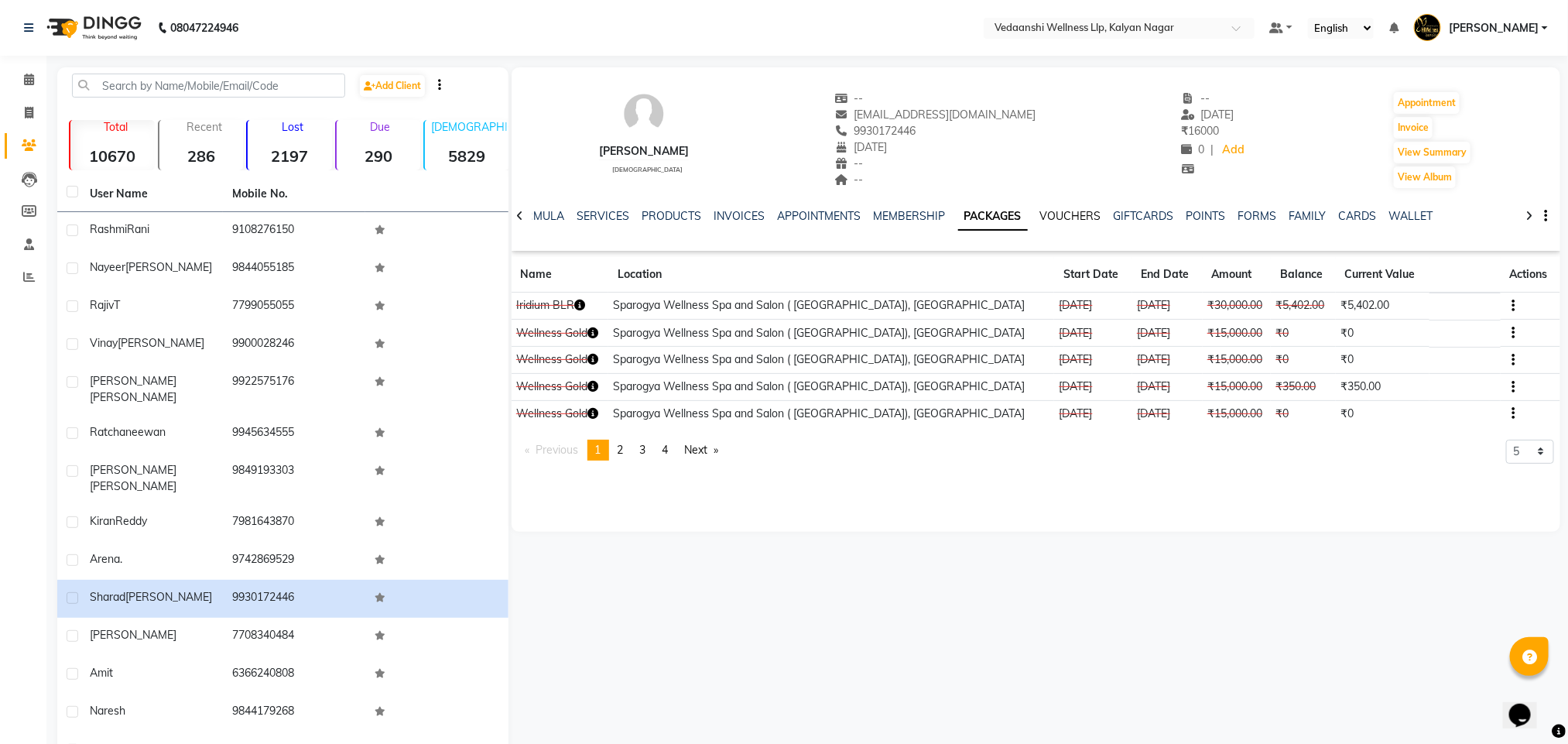
click at [1044, 214] on link "VOUCHERS" at bounding box center [1071, 216] width 61 height 14
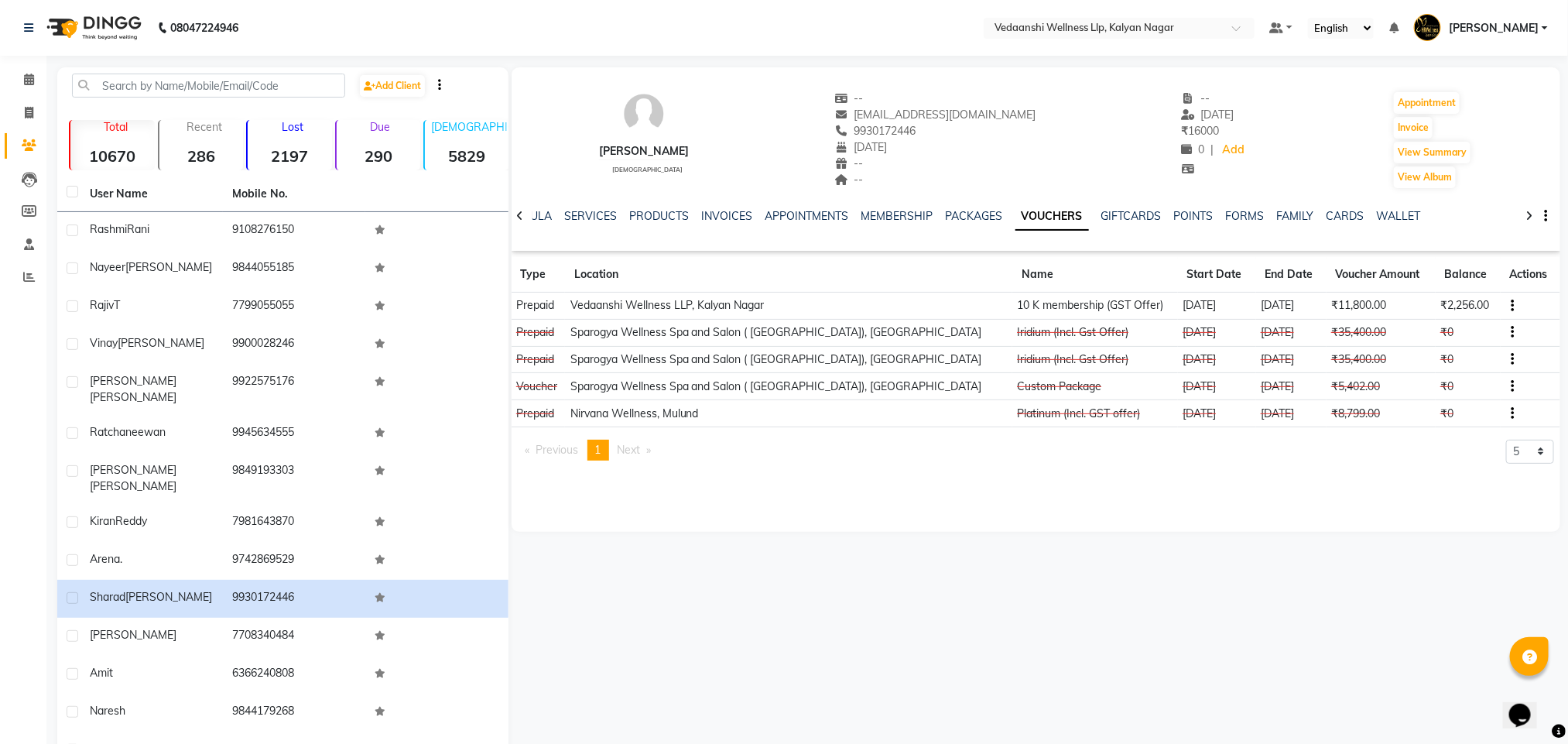
click at [1511, 306] on icon "button" at bounding box center [1513, 306] width 3 height 1
click at [1440, 306] on td "Redemption History" at bounding box center [1427, 305] width 97 height 18
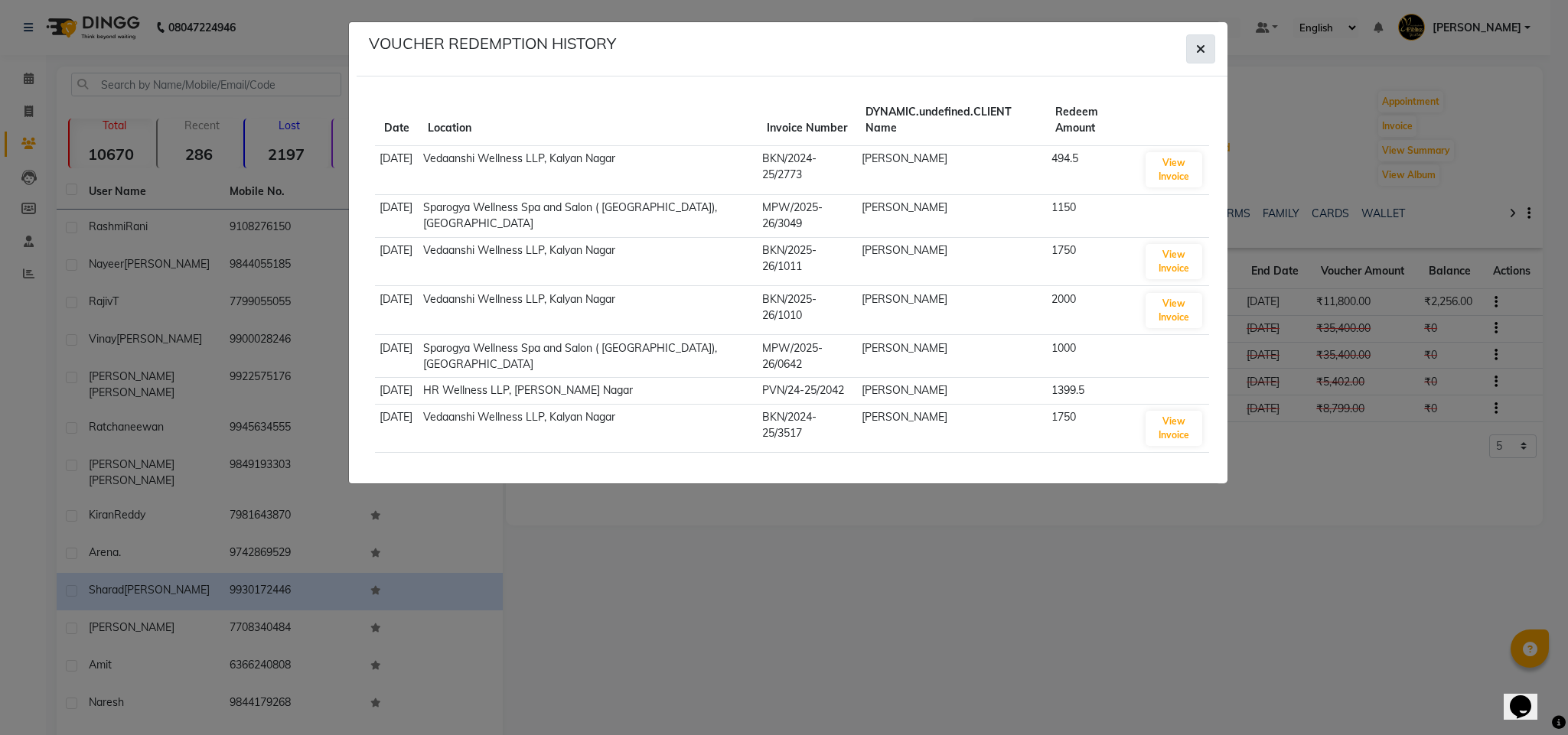
click at [1188, 55] on button "button" at bounding box center [1201, 48] width 29 height 29
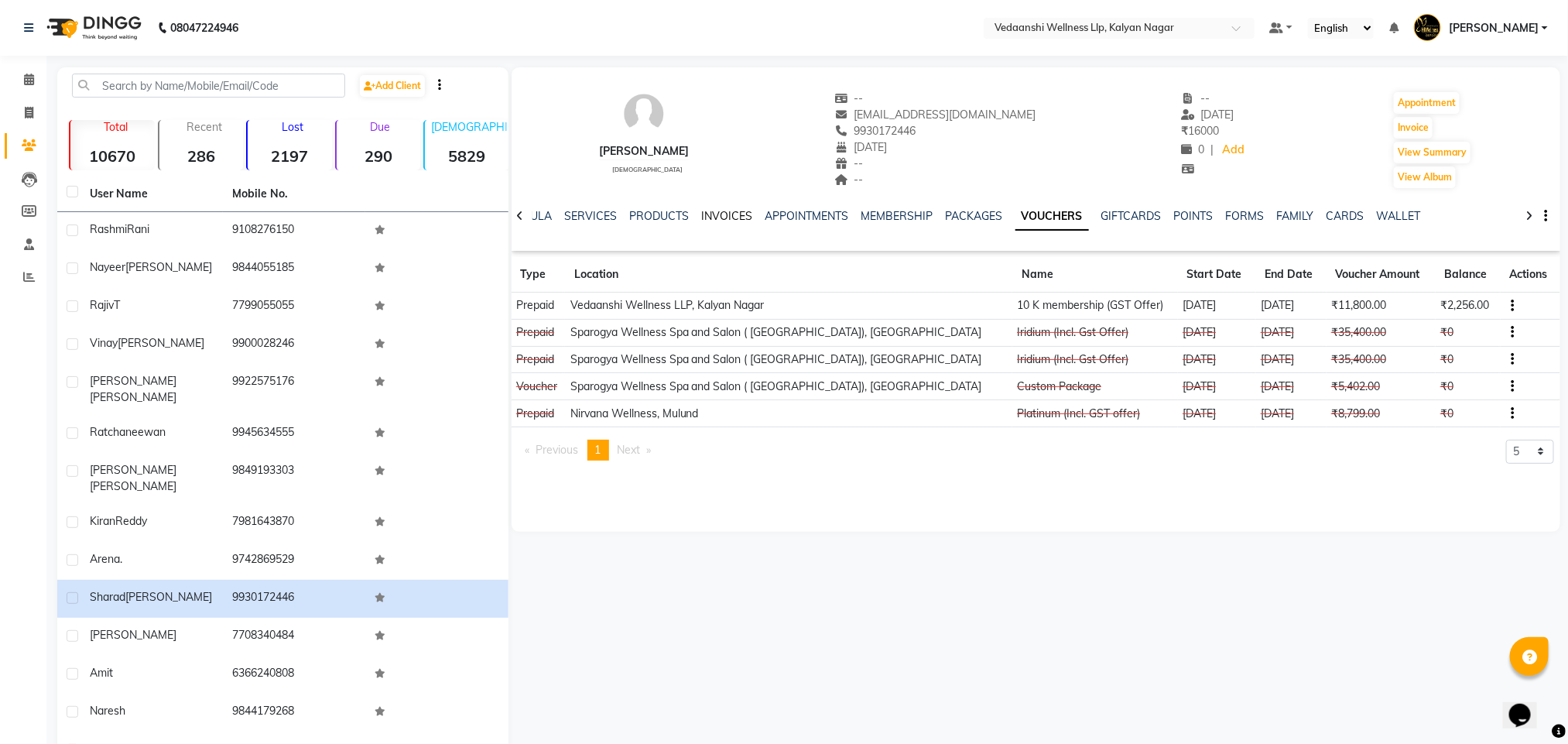
click at [711, 219] on link "INVOICES" at bounding box center [727, 216] width 51 height 14
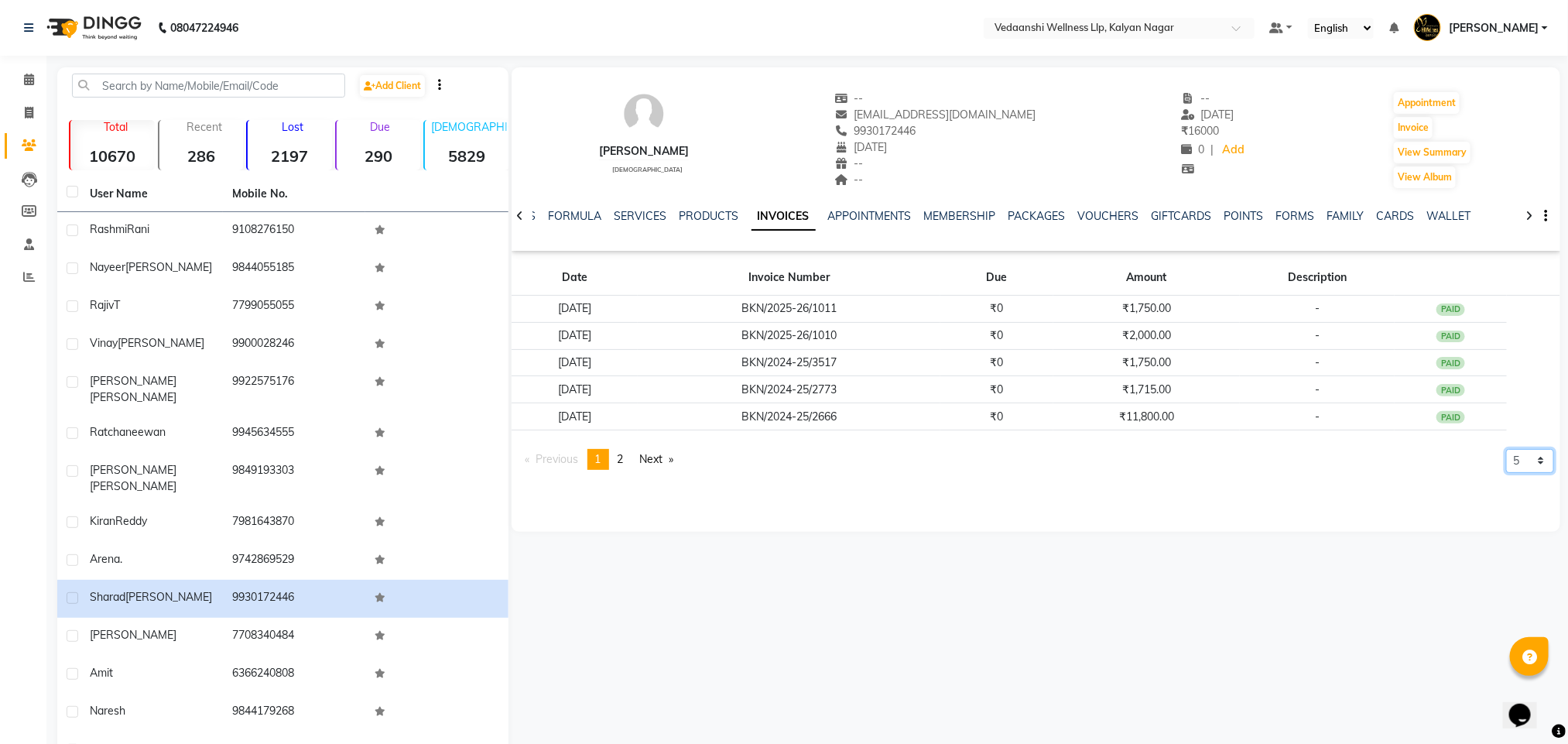
drag, startPoint x: 1519, startPoint y: 467, endPoint x: 1523, endPoint y: 474, distance: 8.1
click at [1519, 467] on select "5 10 50 100 500" at bounding box center [1530, 461] width 48 height 24
select select "500"
click at [1506, 473] on select "5 10 50 100 500" at bounding box center [1530, 461] width 48 height 24
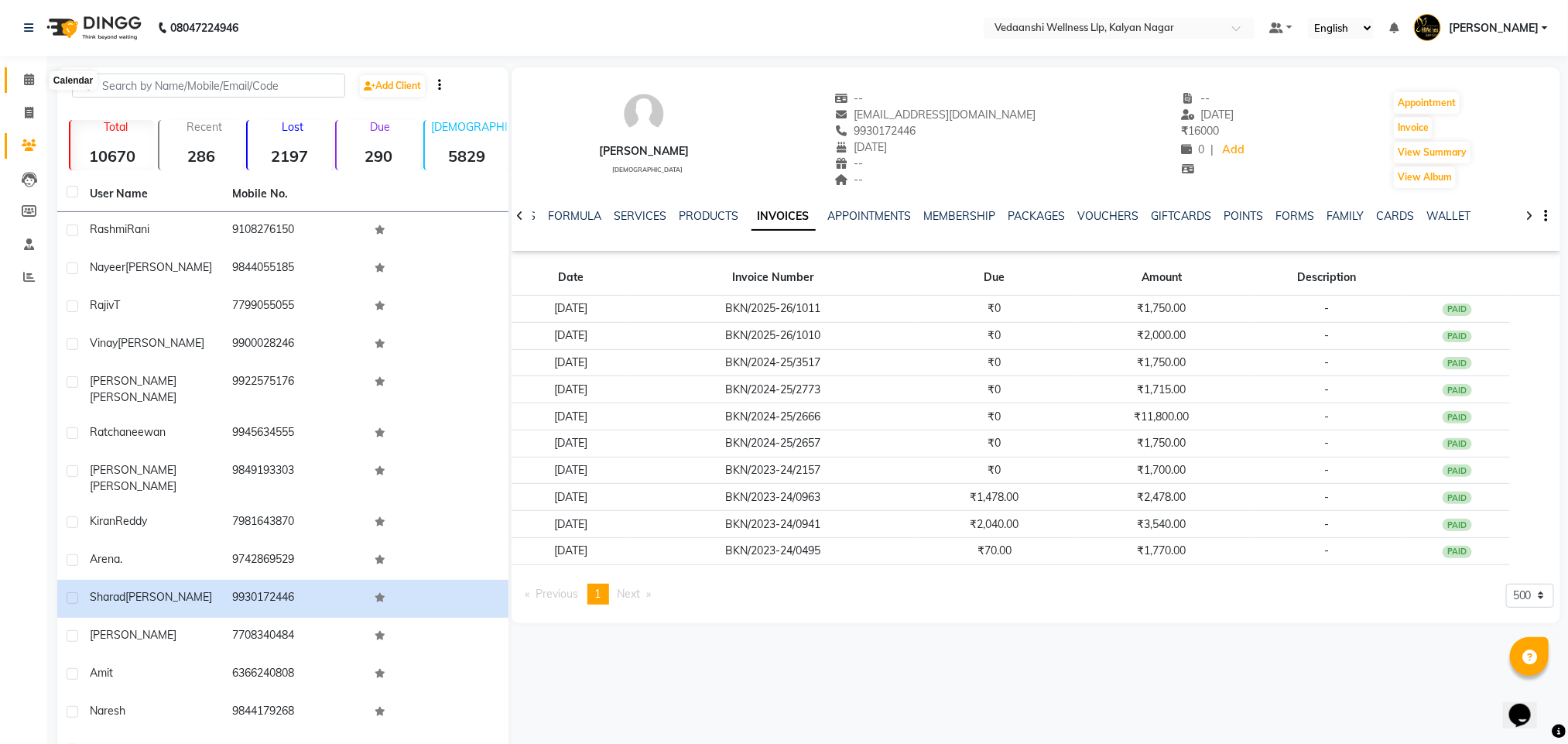
click at [27, 86] on span at bounding box center [29, 80] width 27 height 18
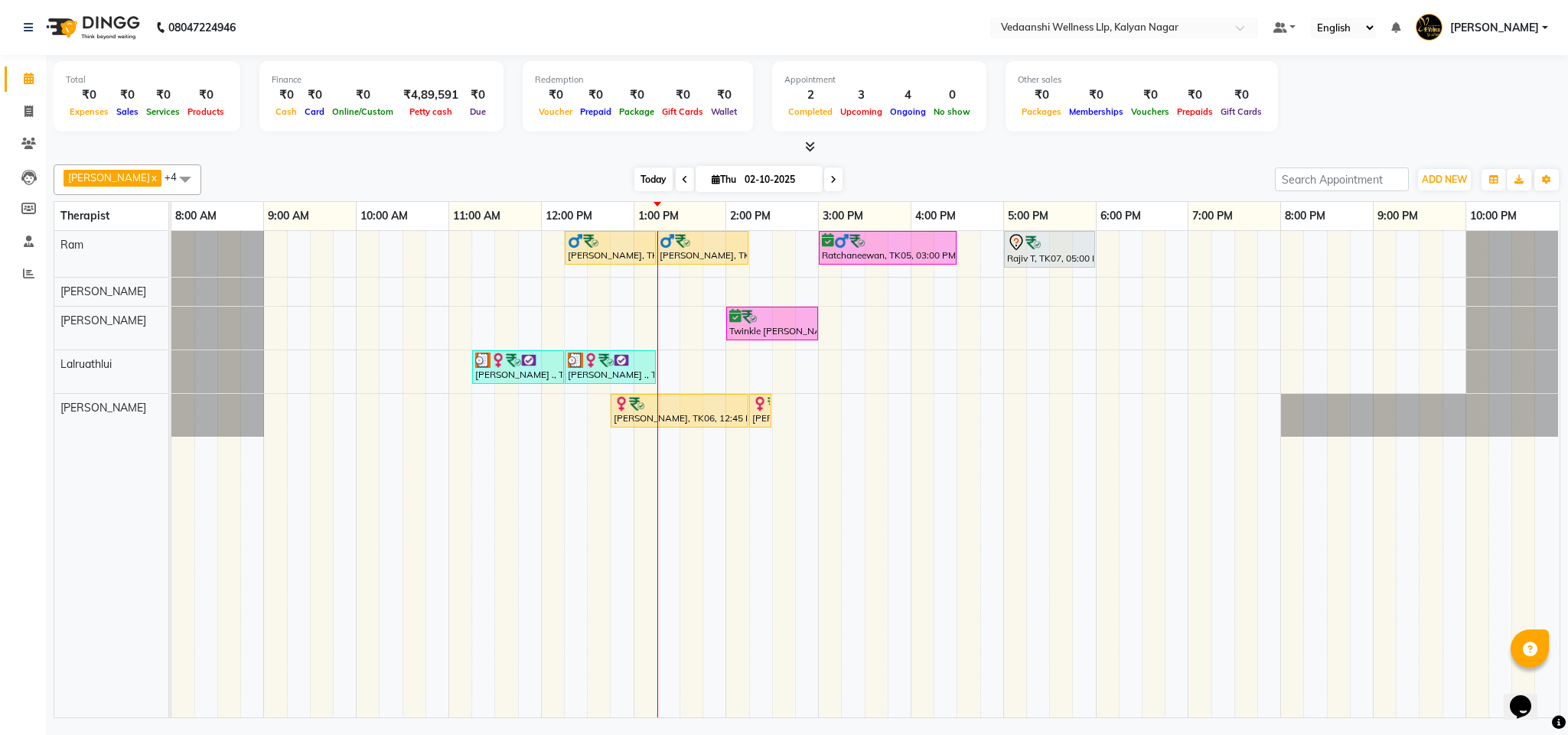
click at [639, 185] on span "Today" at bounding box center [653, 179] width 38 height 24
click at [744, 177] on input "02-10-2025" at bounding box center [778, 180] width 77 height 23
select select "10"
select select "2025"
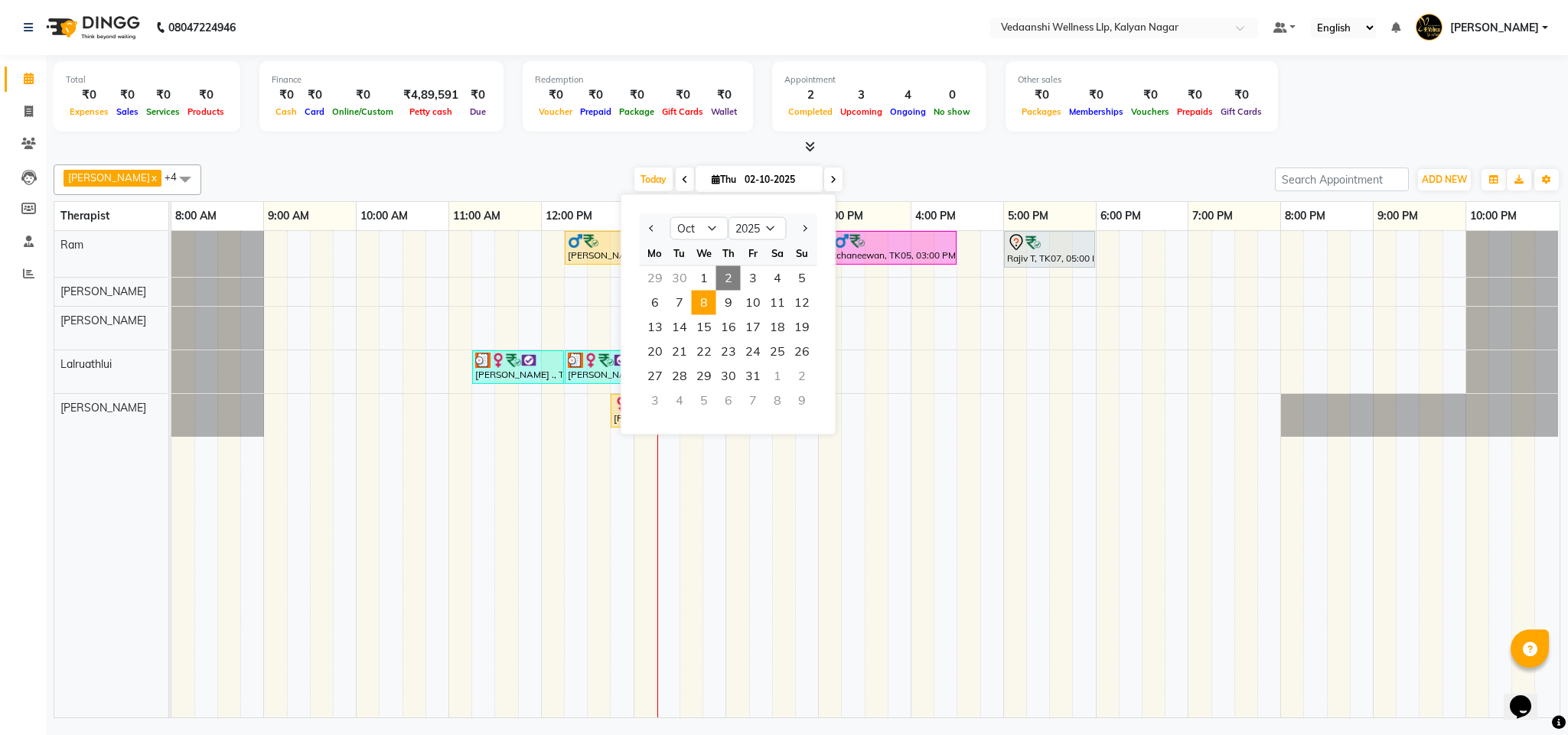
click at [701, 300] on span "8" at bounding box center [704, 303] width 25 height 25
type input "08-10-2025"
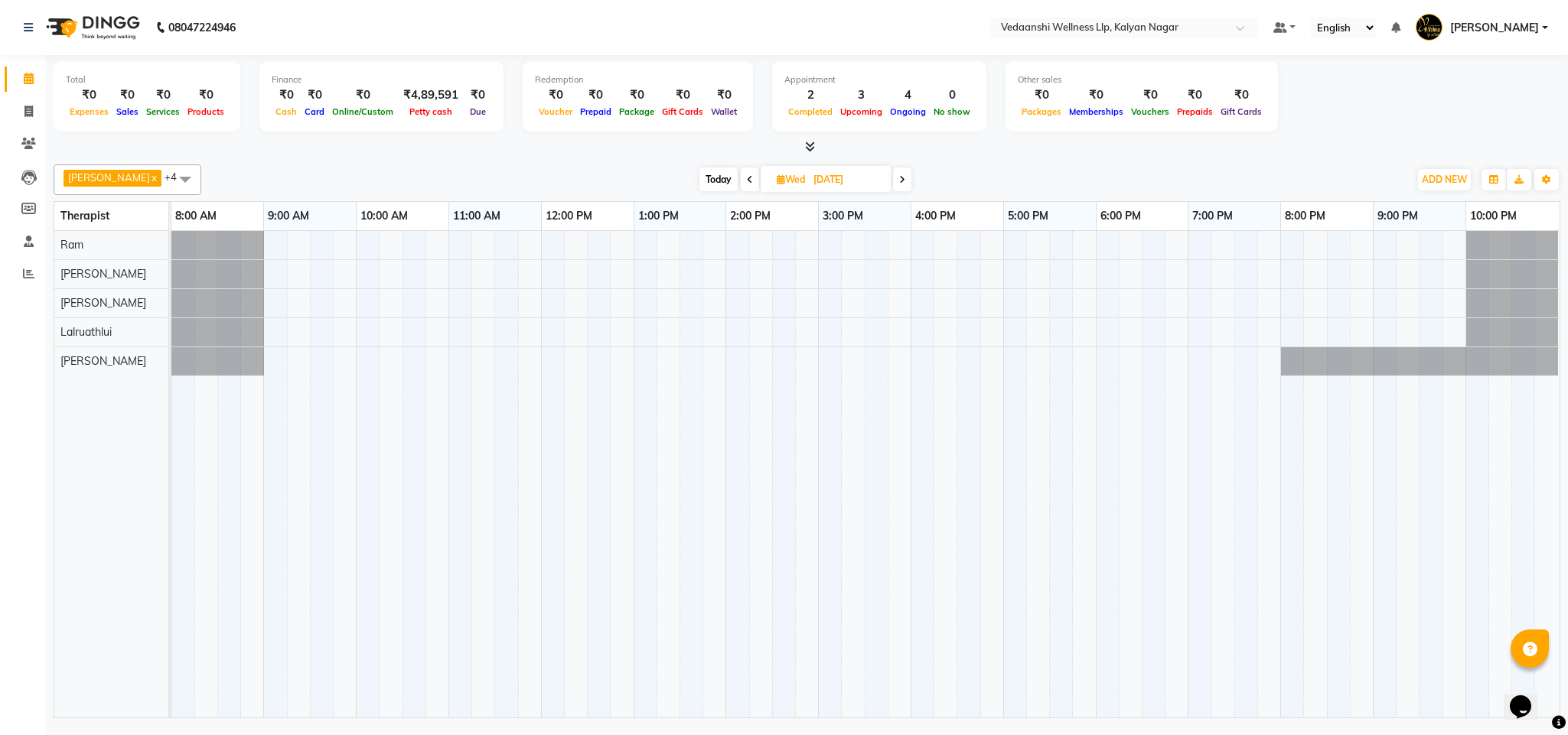
click at [406, 366] on div at bounding box center [866, 474] width 1389 height 487
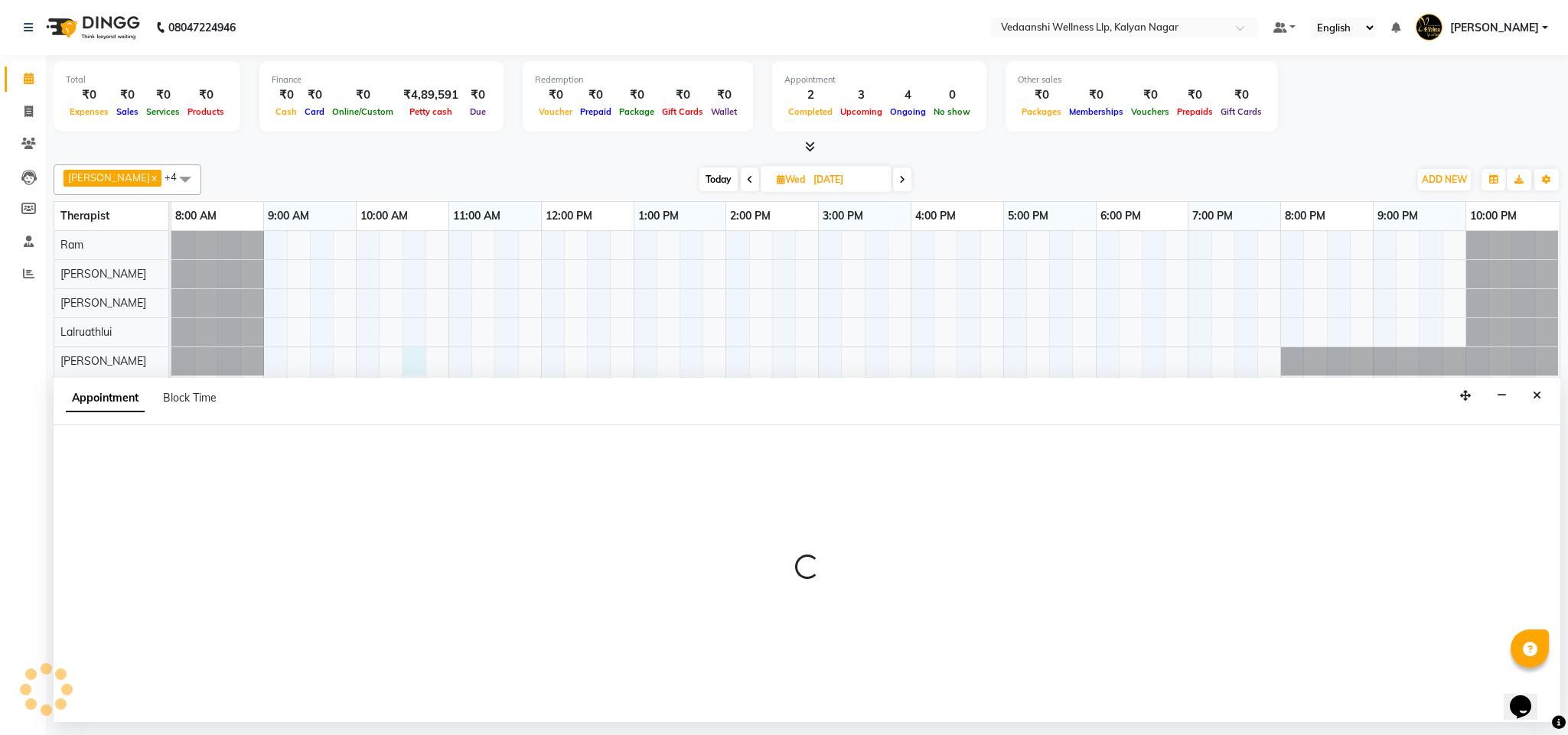
select select "25779"
select select "tentative"
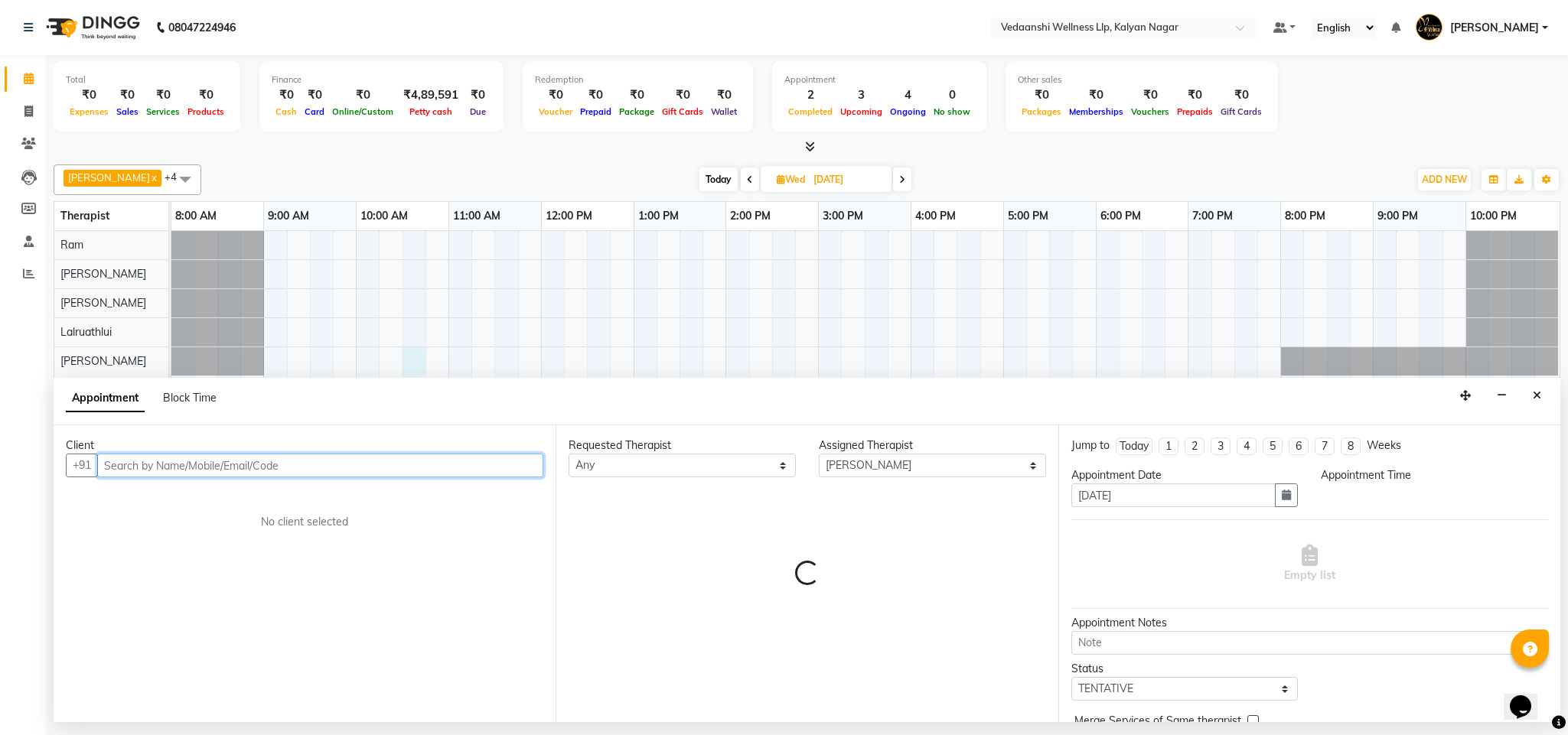
select select "630"
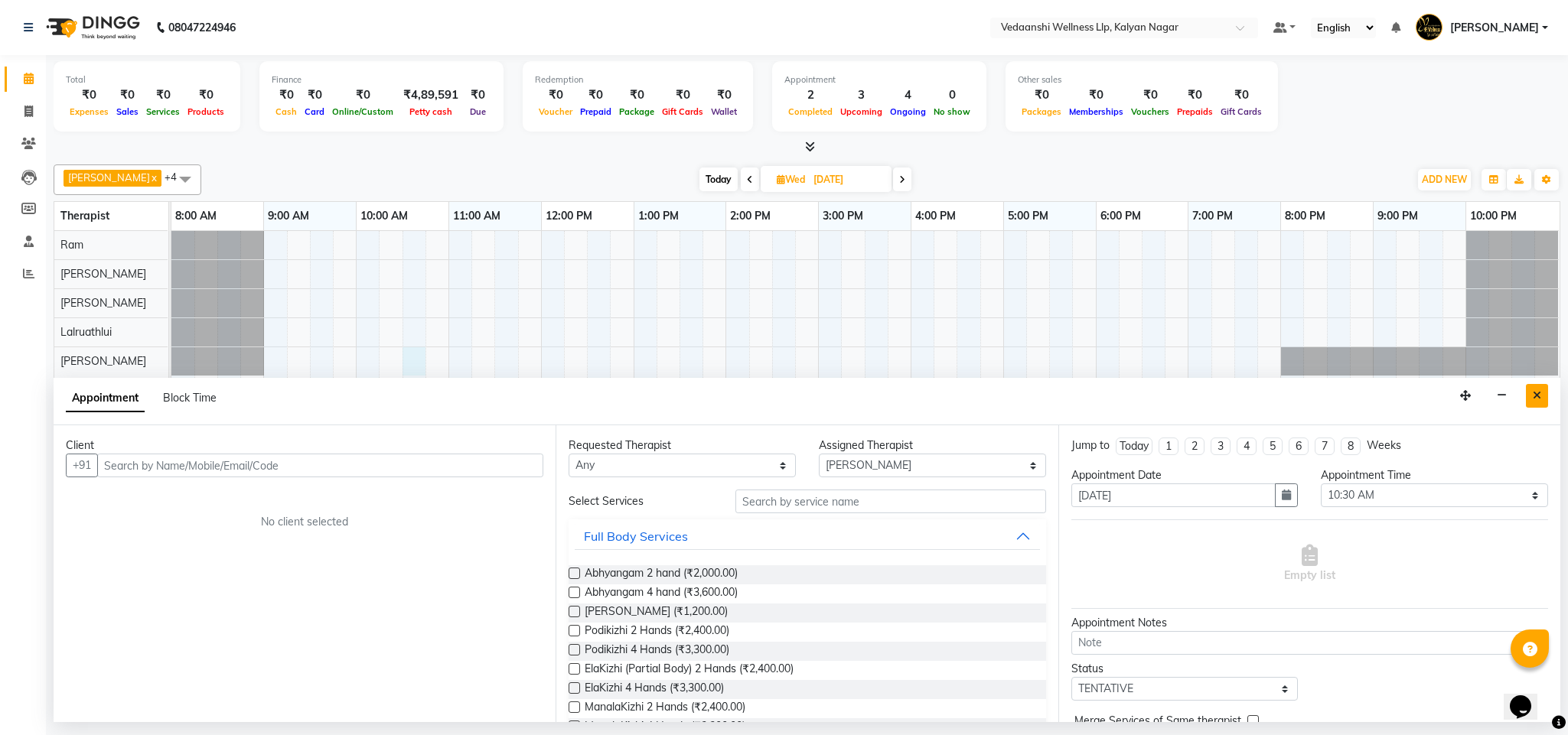
click at [1542, 386] on button "Close" at bounding box center [1537, 396] width 23 height 24
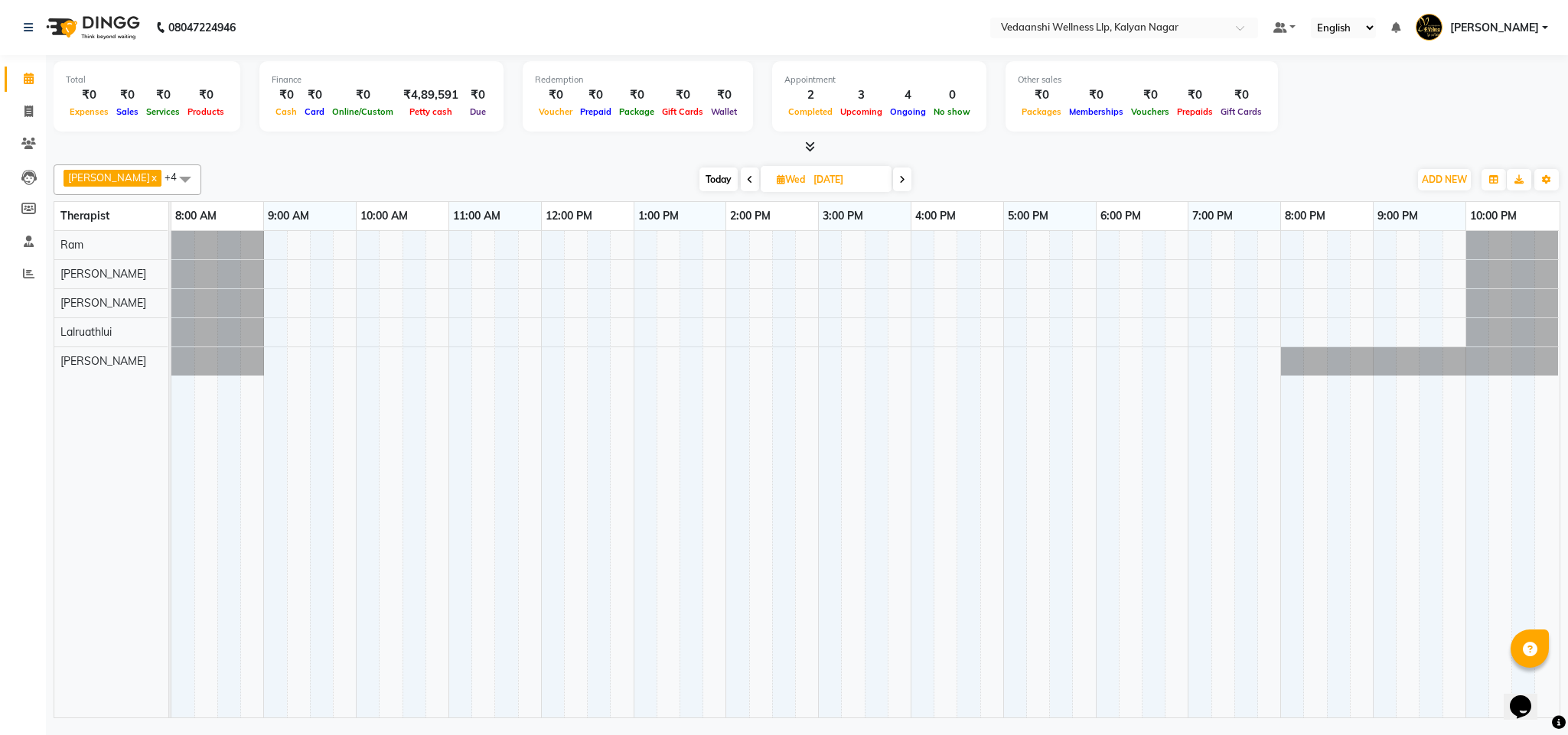
click at [372, 361] on div at bounding box center [866, 474] width 1389 height 487
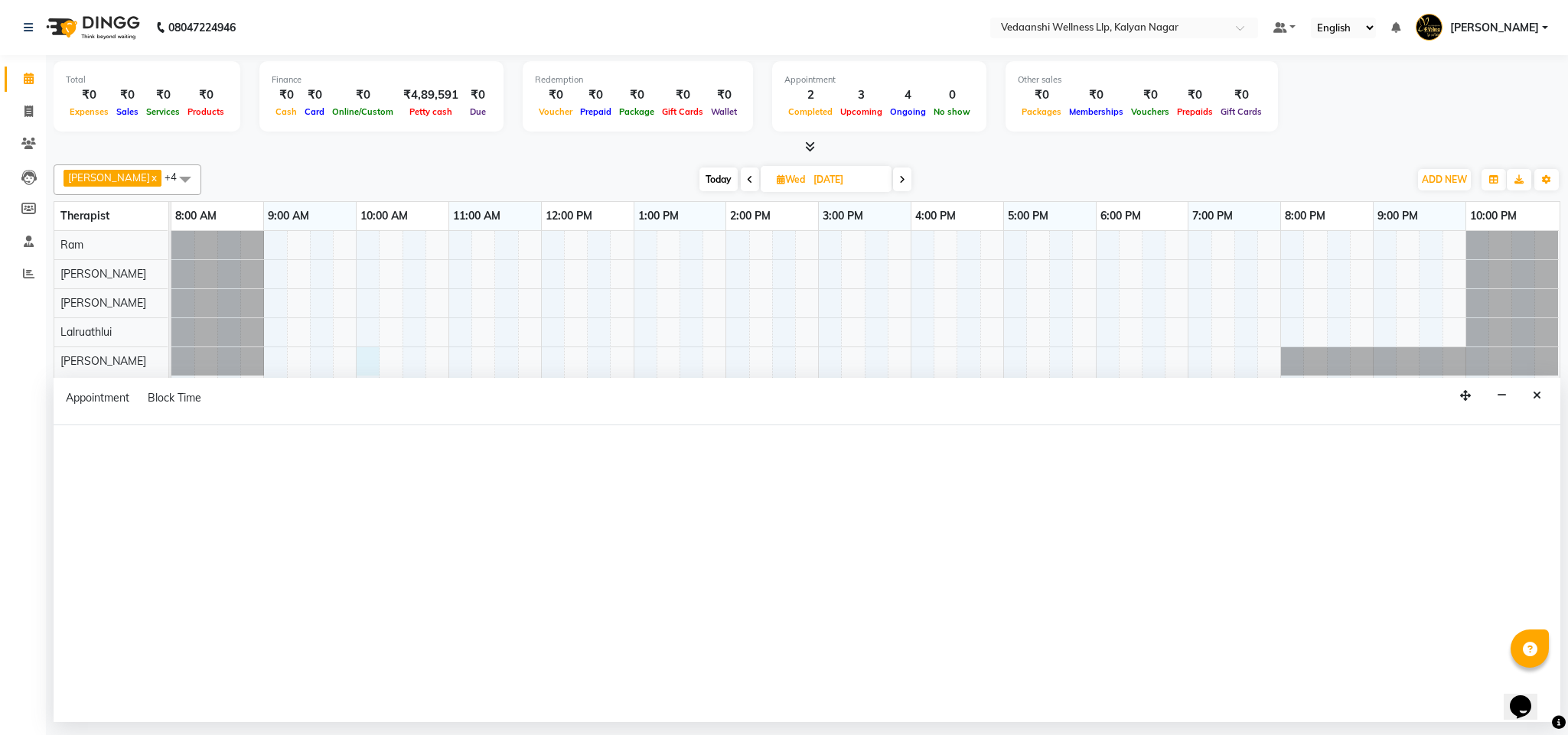
select select "25779"
select select "tentative"
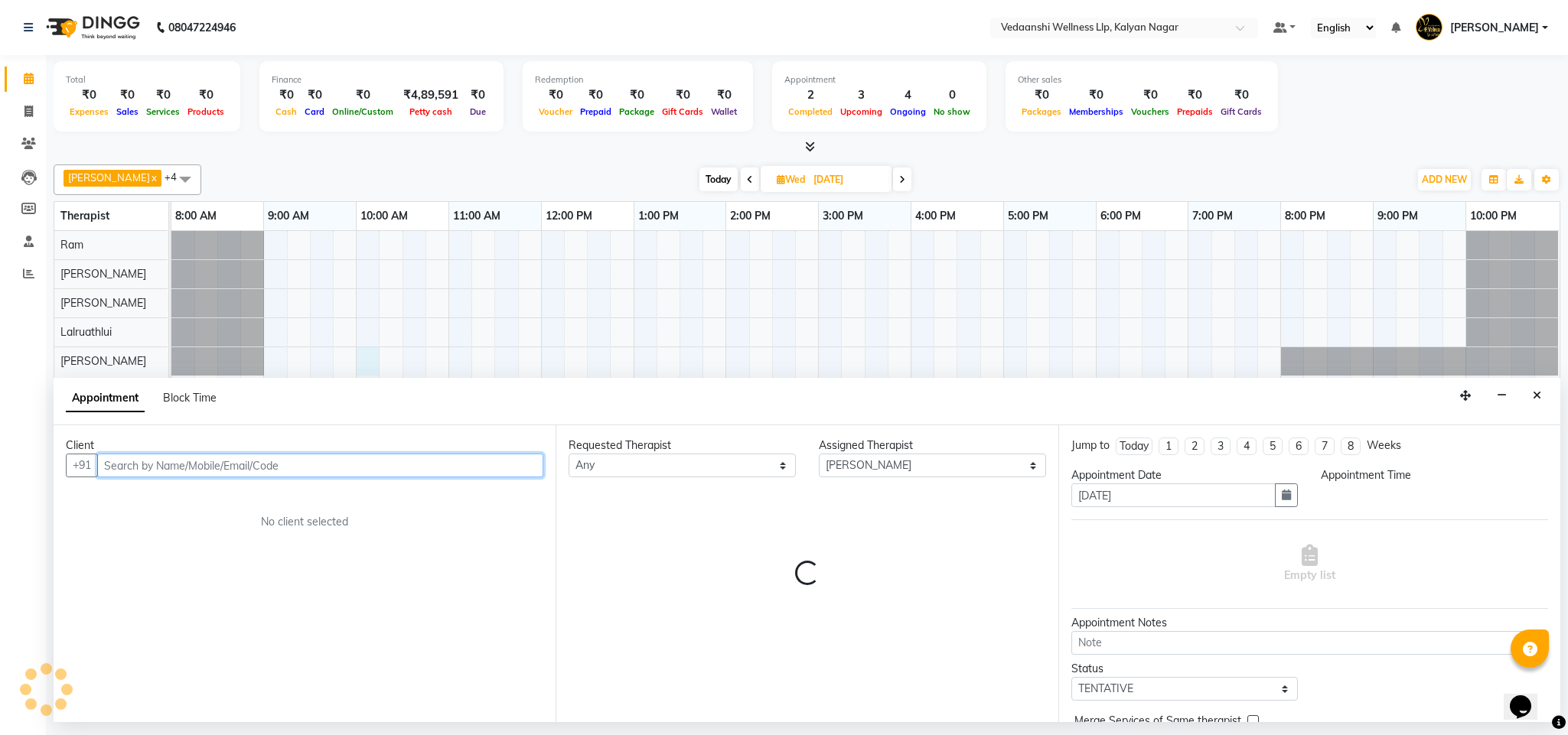
select select "600"
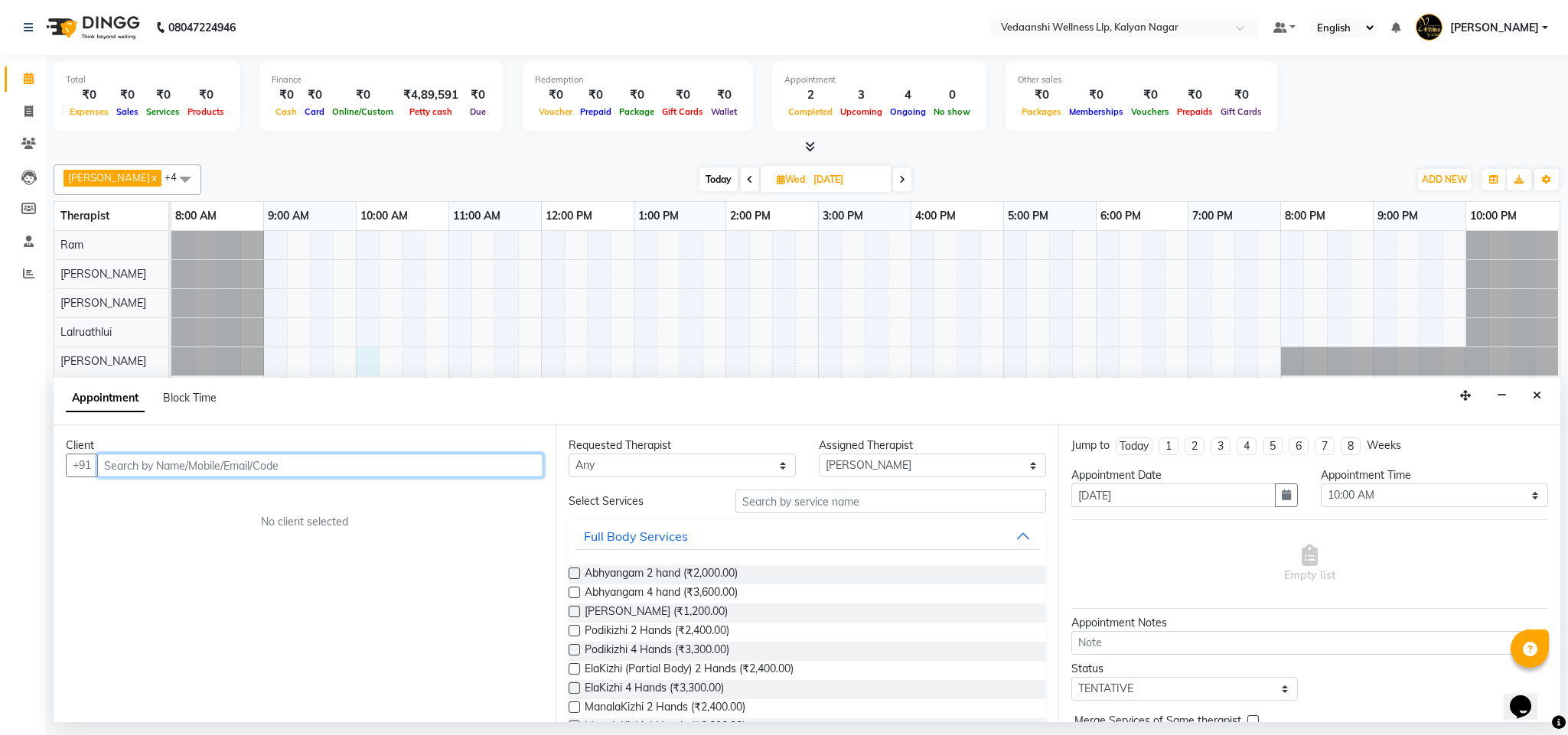
click at [200, 470] on input "text" at bounding box center [320, 465] width 447 height 24
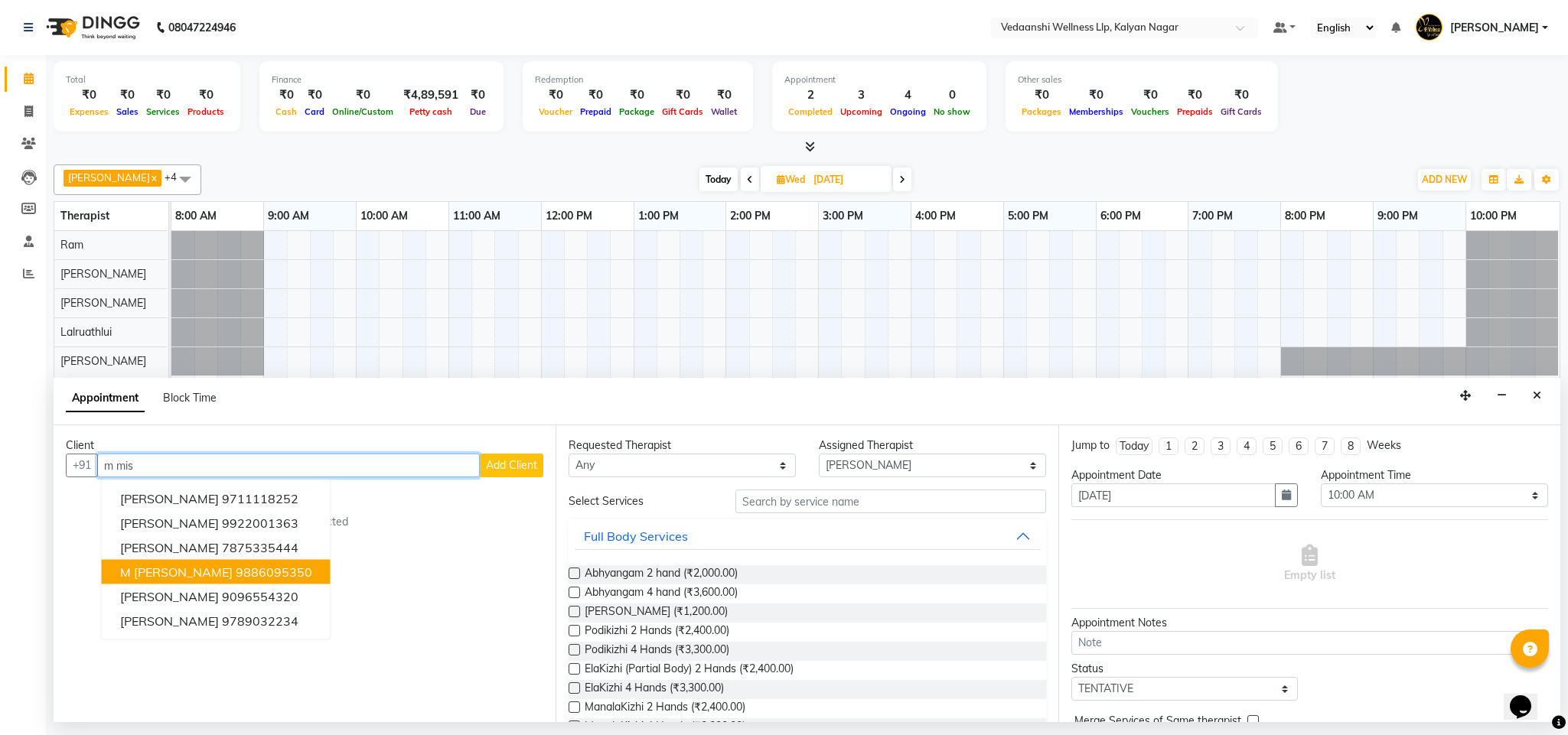
click at [237, 572] on ngb-highlight "9886095350" at bounding box center [274, 572] width 77 height 16
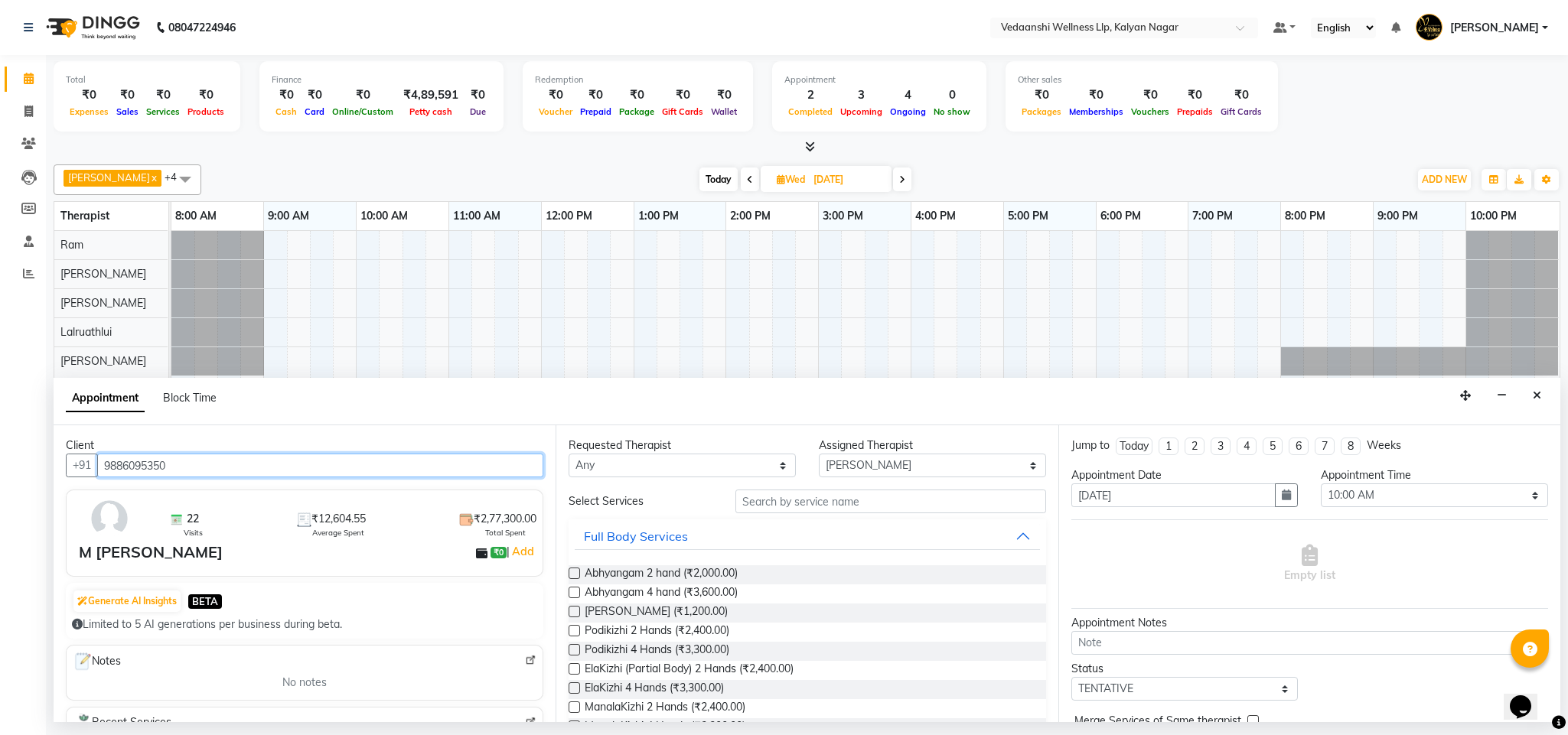
type input "9886095350"
drag, startPoint x: 537, startPoint y: 516, endPoint x: 543, endPoint y: 528, distance: 13.4
click at [543, 528] on div "Client +91 9886095350 22 Visits ₹12,604.55 Average Spent ₹2,77,300.00 Total Spe…" at bounding box center [304, 574] width 502 height 296
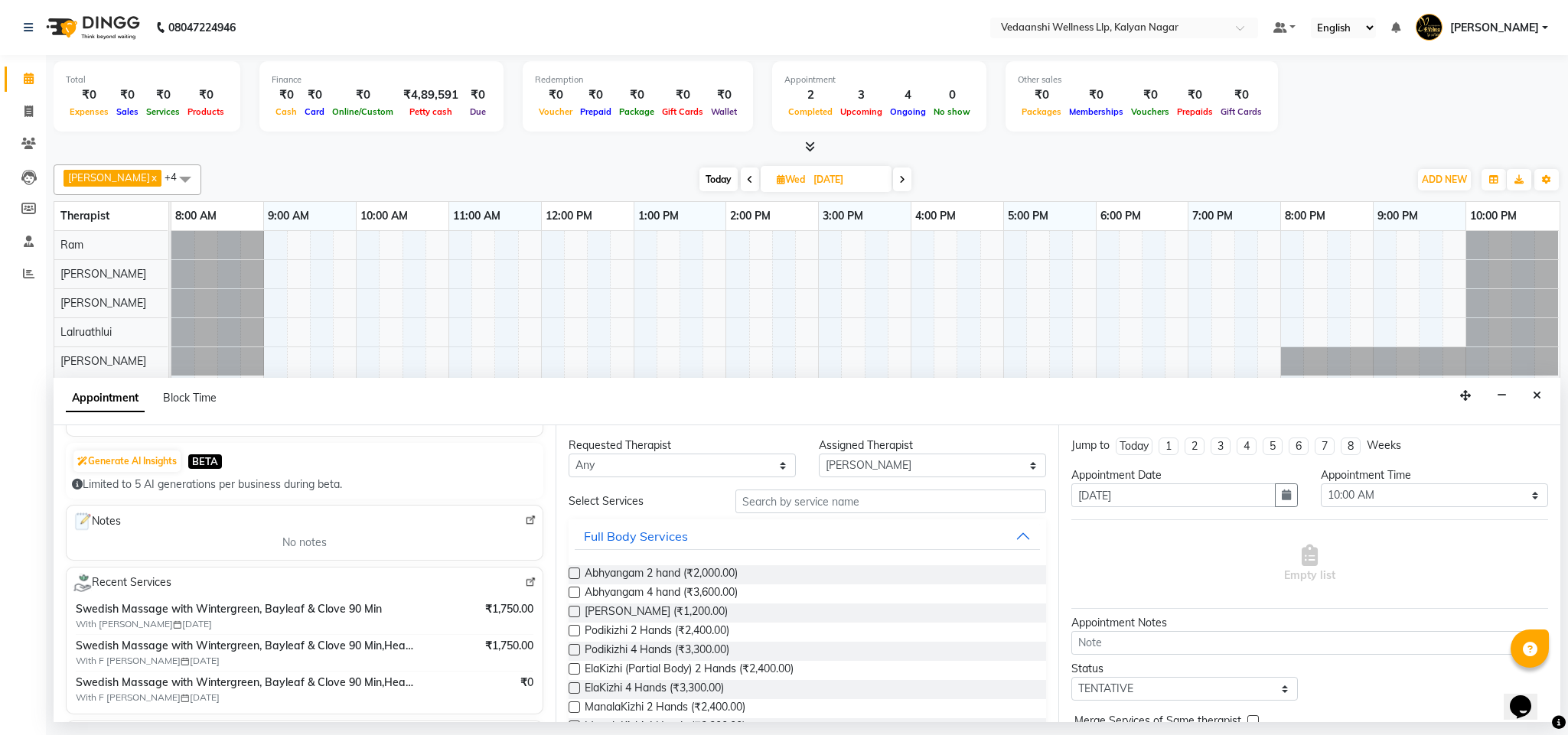
scroll to position [147, 0]
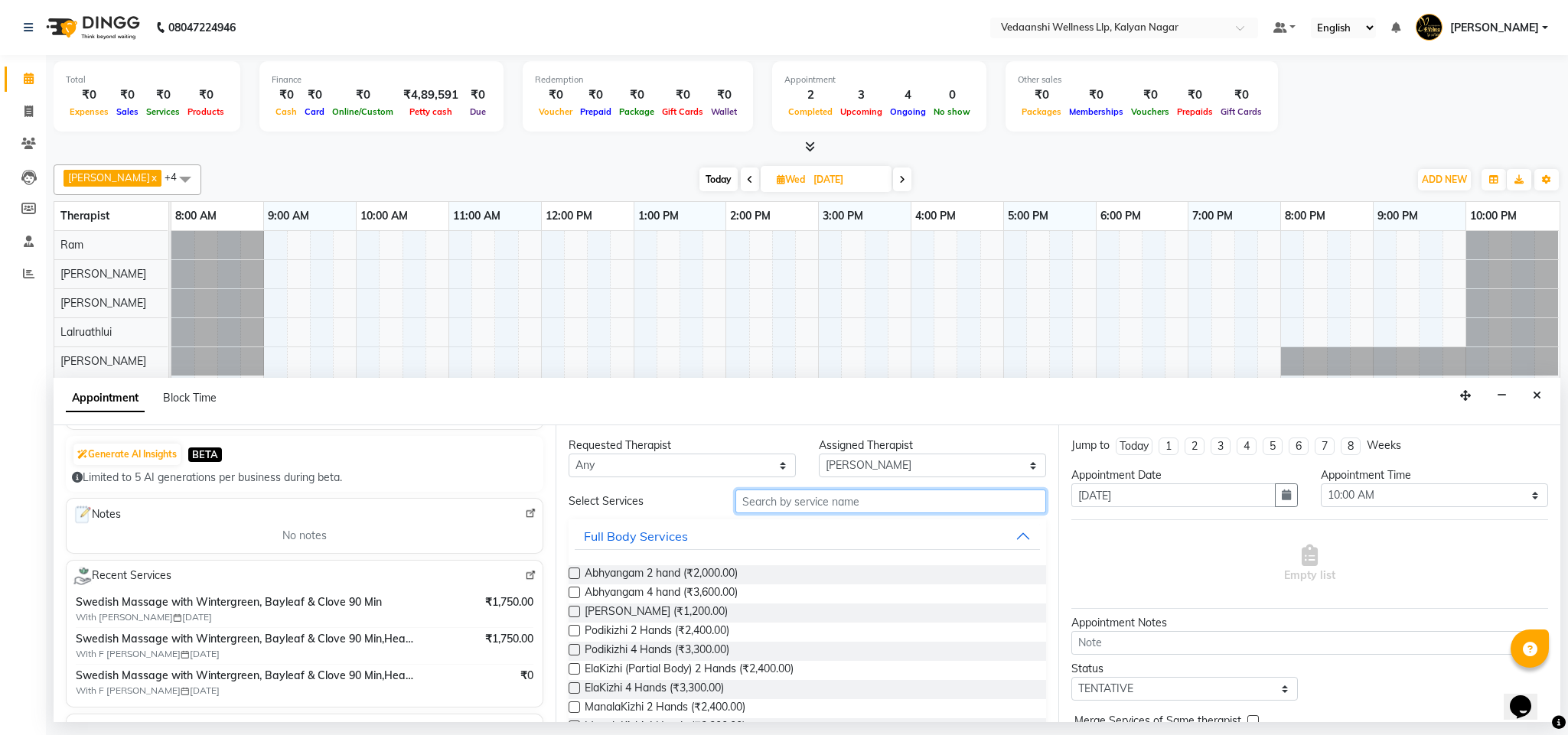
click at [751, 507] on input "text" at bounding box center [891, 501] width 311 height 24
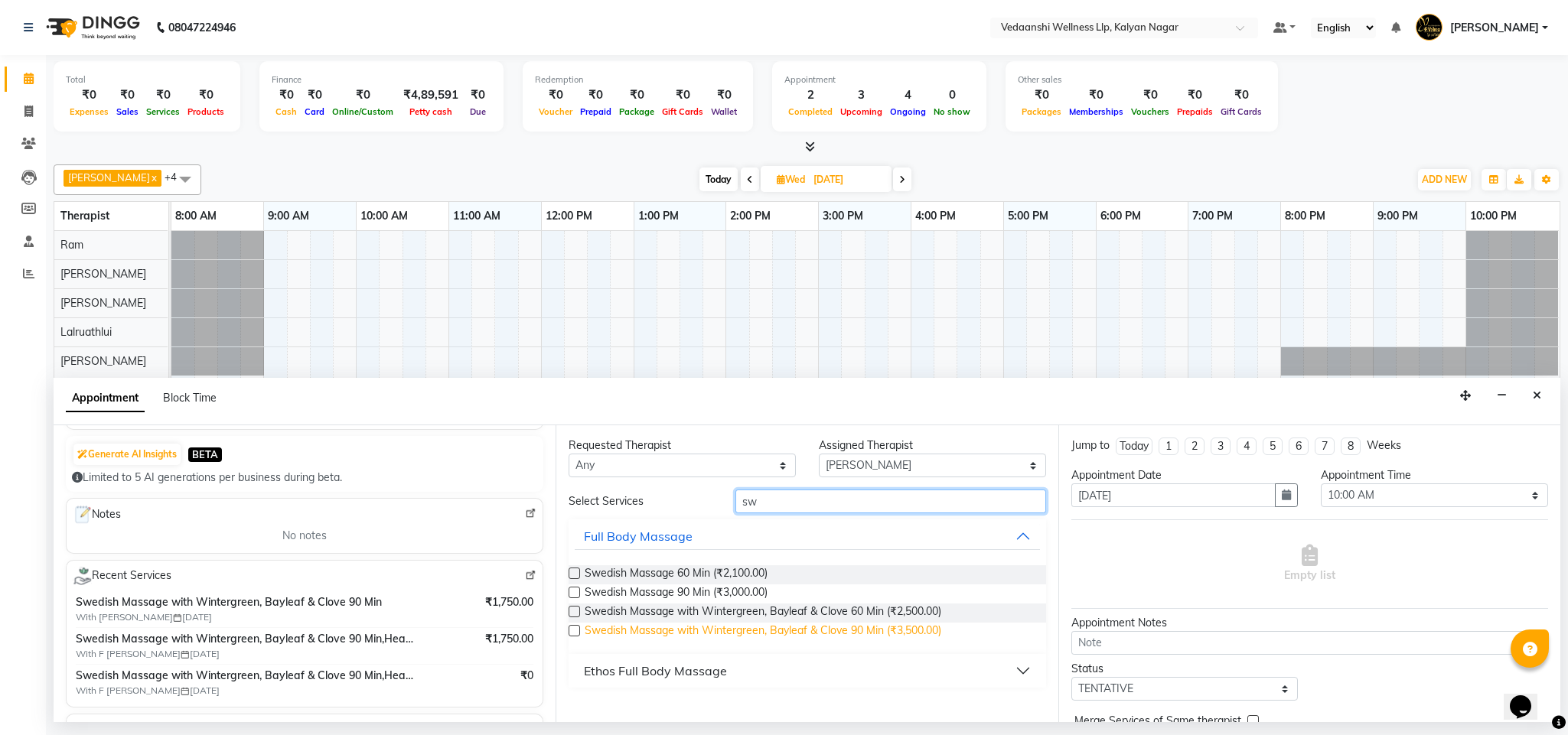
type input "sw"
click at [822, 638] on span "Swedish Massage with Wintergreen, Bayleaf & Clove 90 Min (₹3,500.00)" at bounding box center [763, 632] width 356 height 19
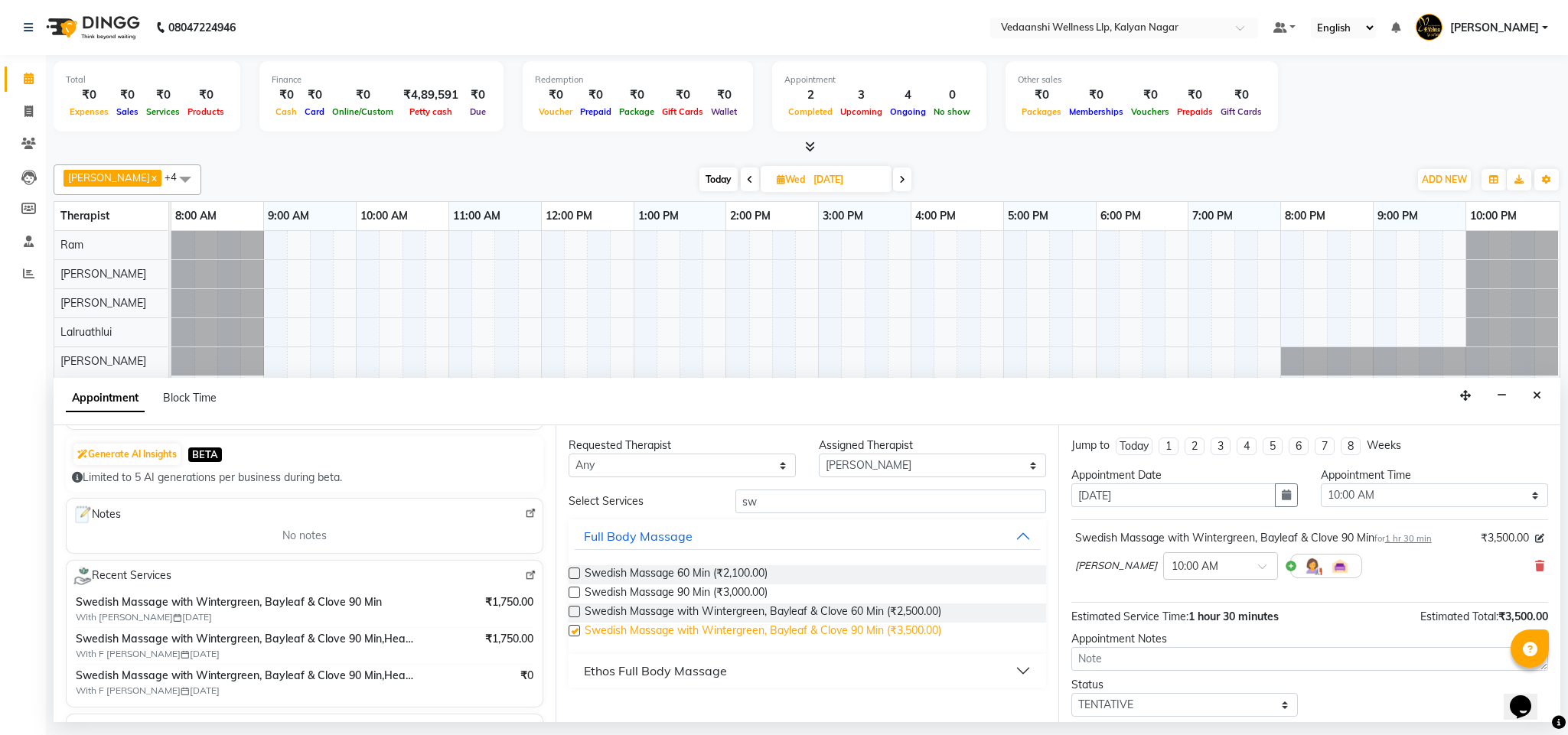
checkbox input "false"
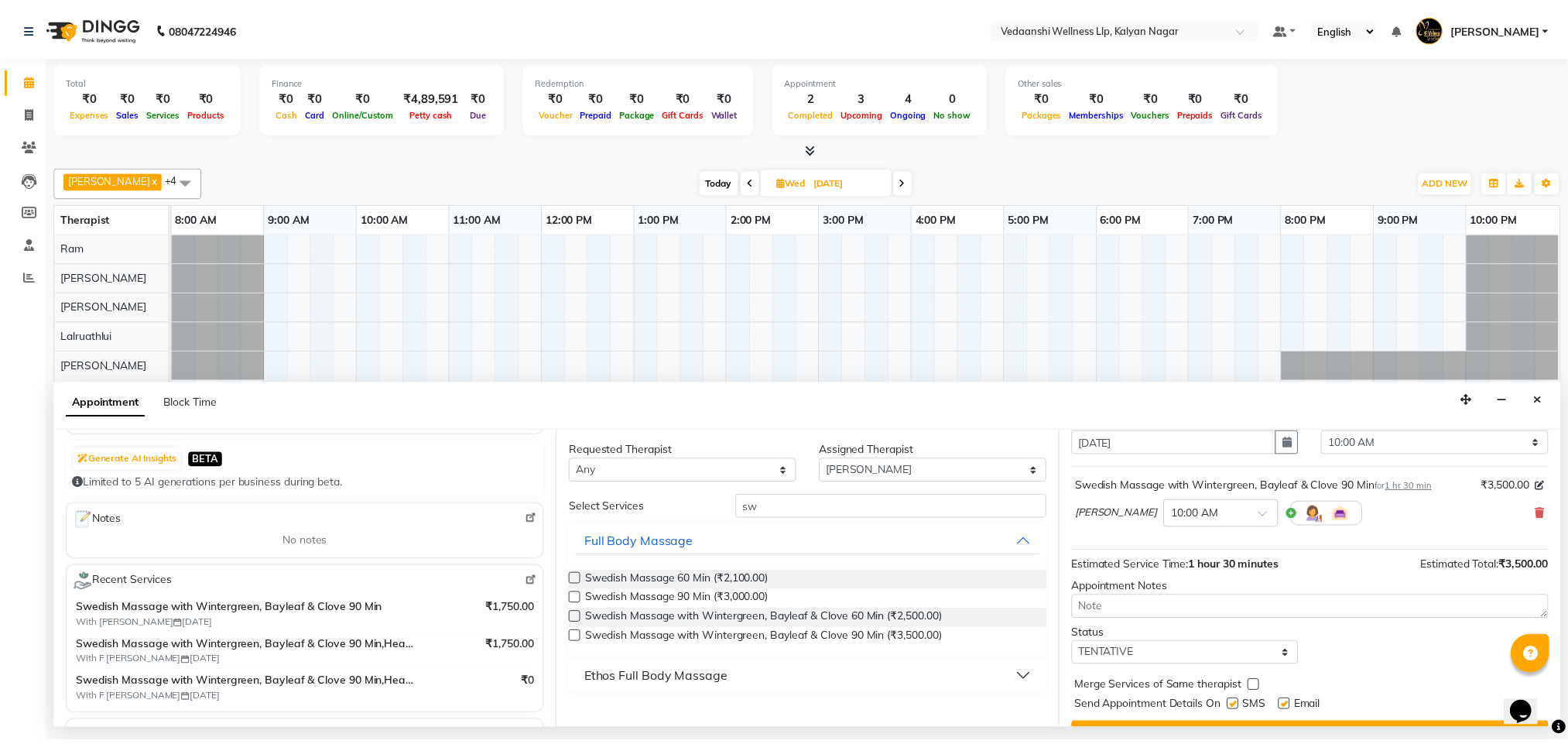
scroll to position [95, 0]
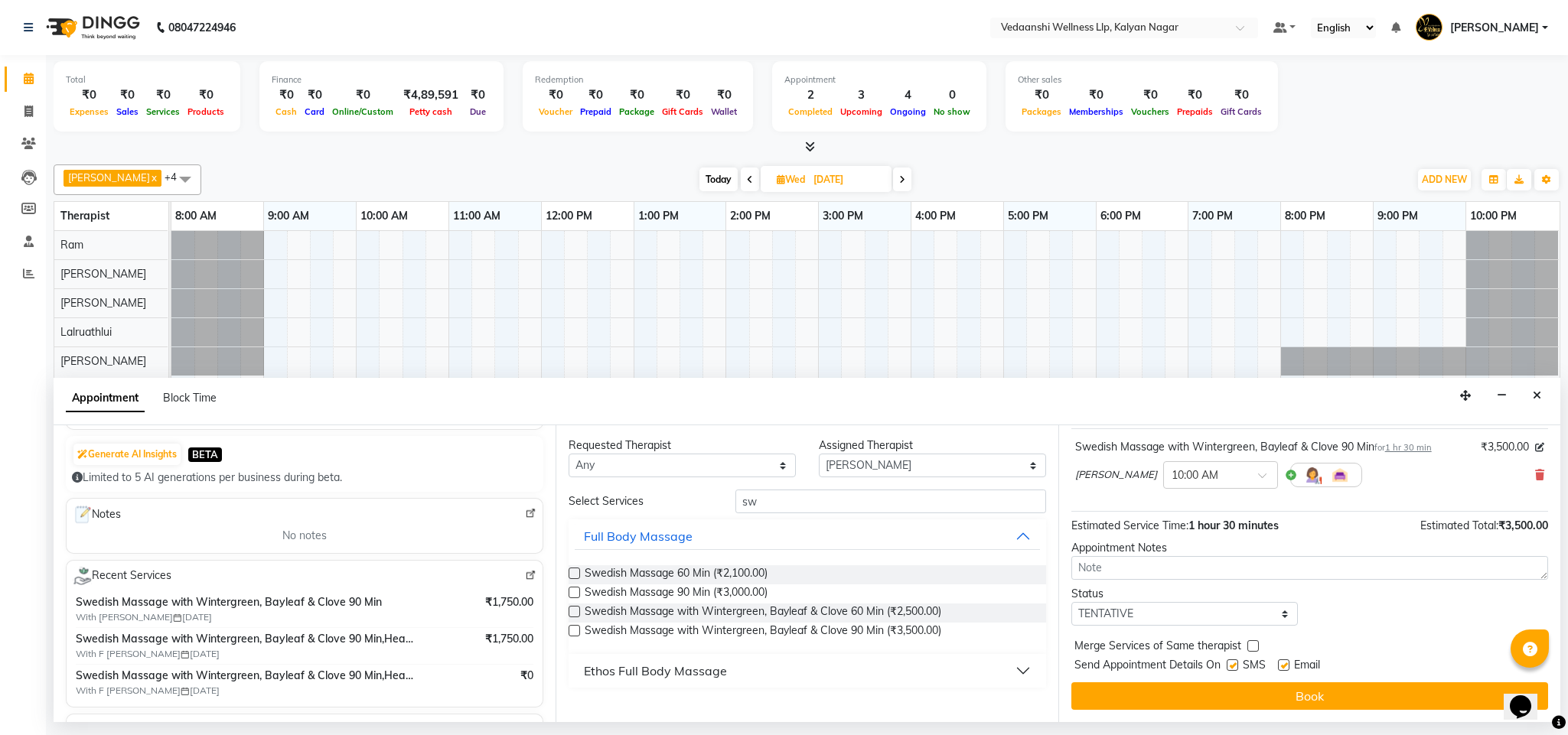
click at [1181, 689] on button "Book" at bounding box center [1310, 695] width 477 height 27
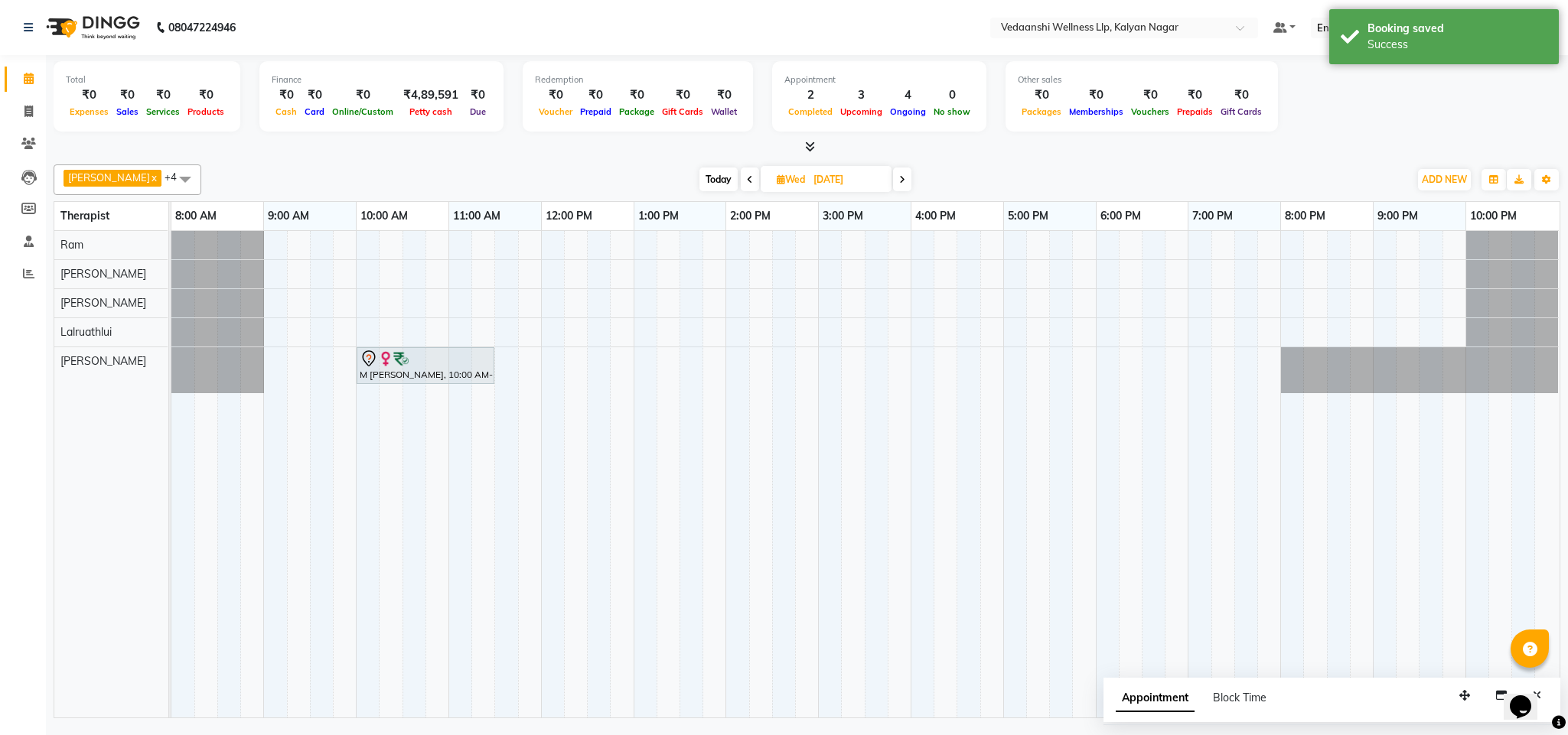
click at [705, 185] on span "Today" at bounding box center [718, 179] width 38 height 24
type input "02-10-2025"
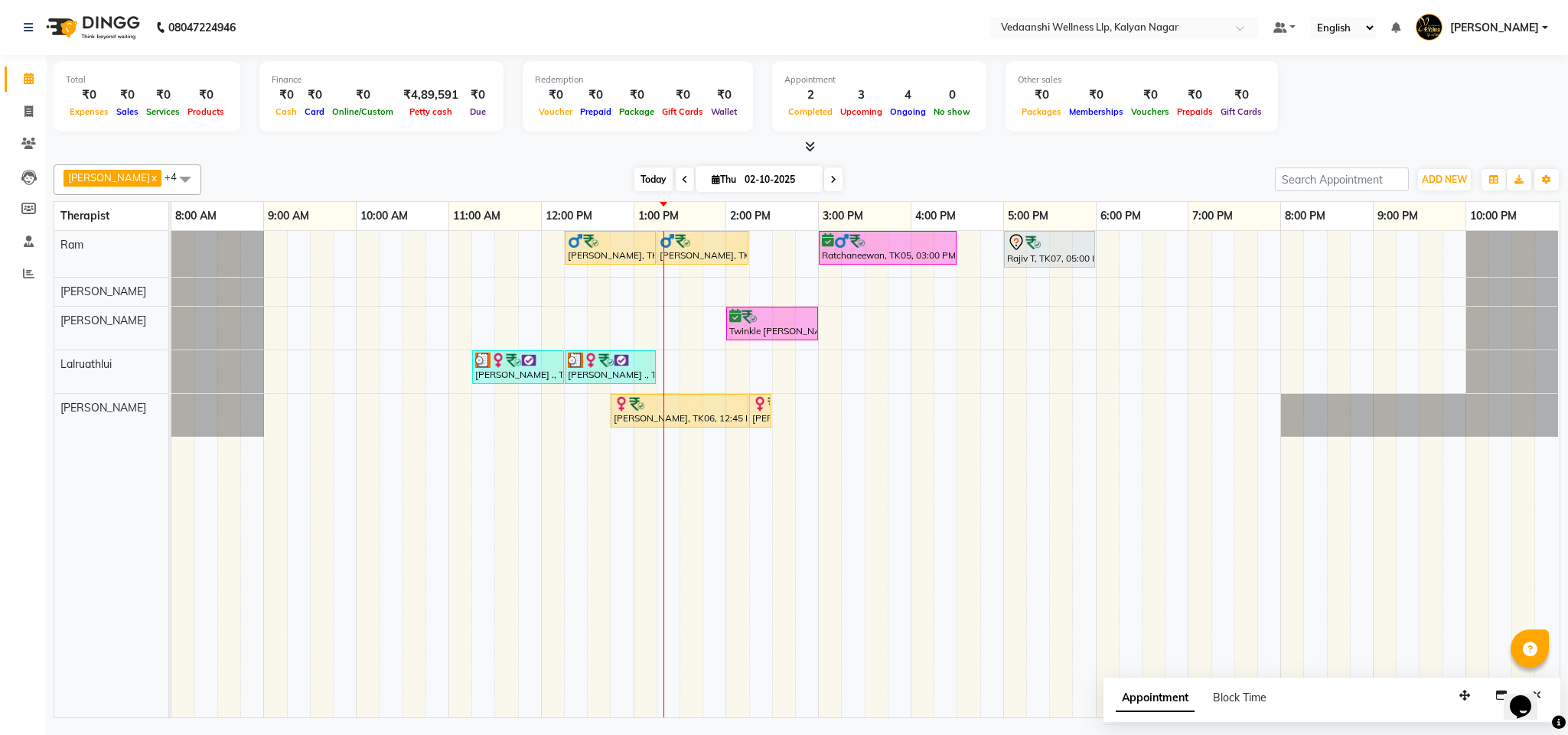
click at [635, 185] on span "Today" at bounding box center [653, 179] width 38 height 24
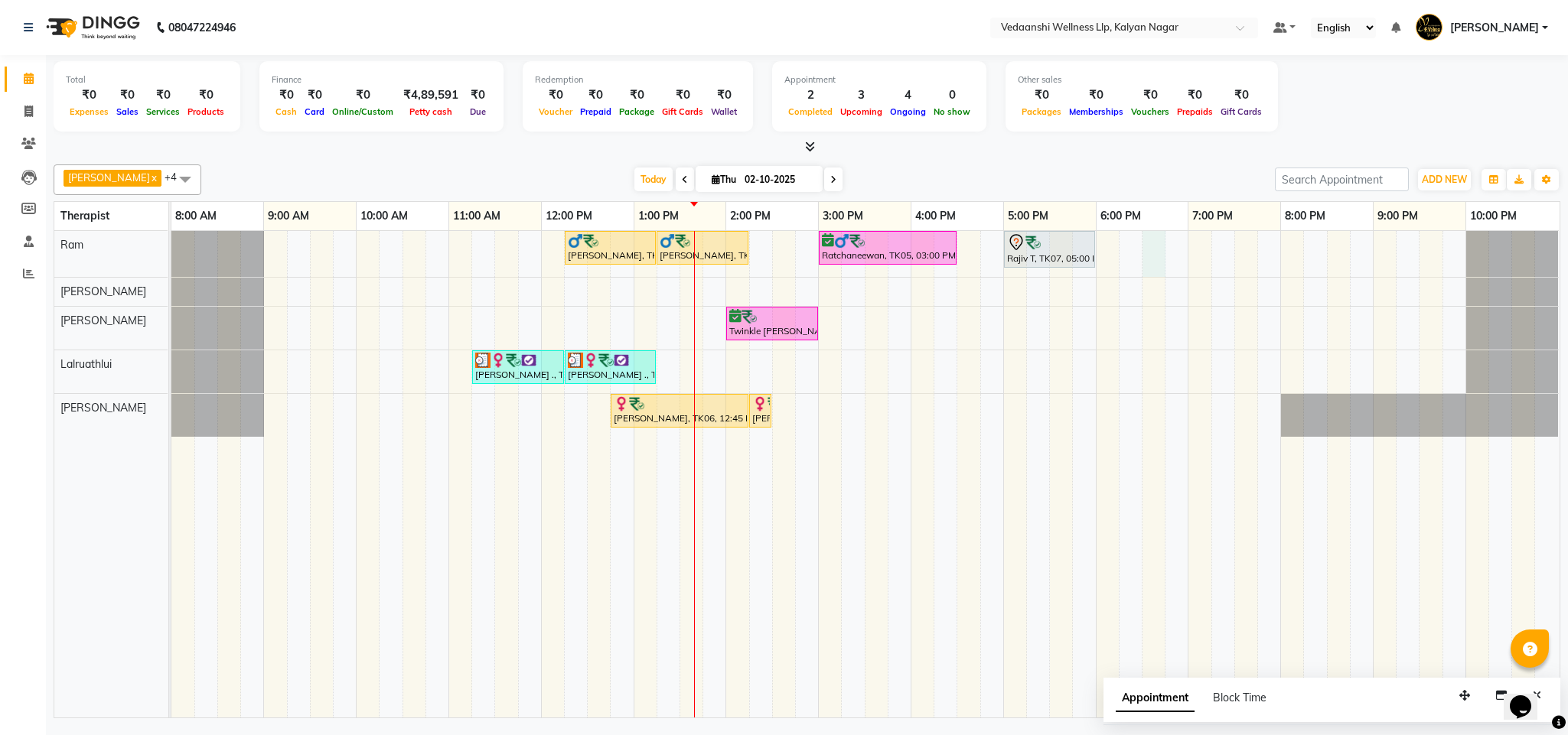
click at [1149, 239] on div "Kiran Reddy, TK04, 12:15 PM-01:15 PM, Deep Tissue Massage with Wintergreen oil …" at bounding box center [866, 474] width 1389 height 487
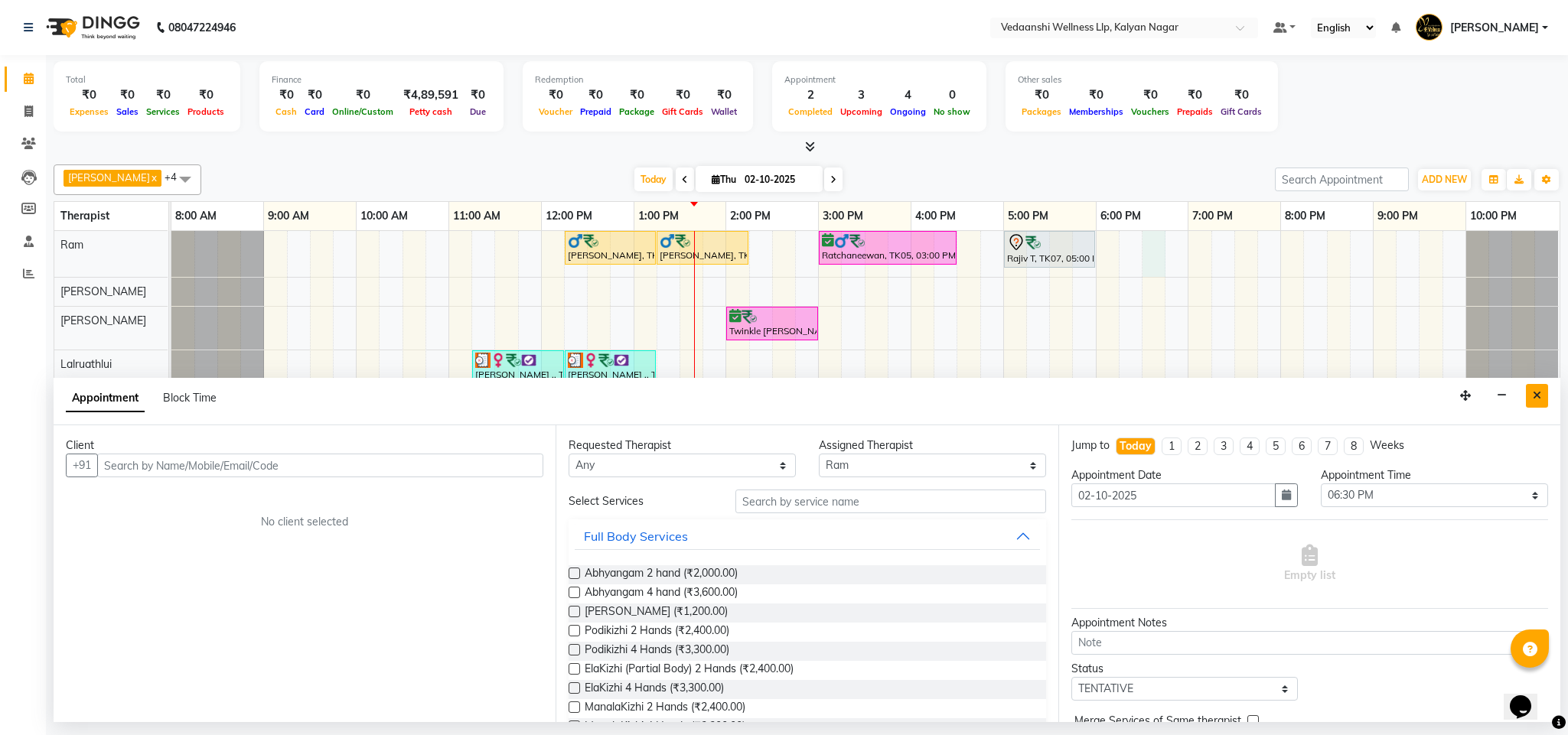
click at [1538, 400] on icon "Close" at bounding box center [1537, 396] width 9 height 11
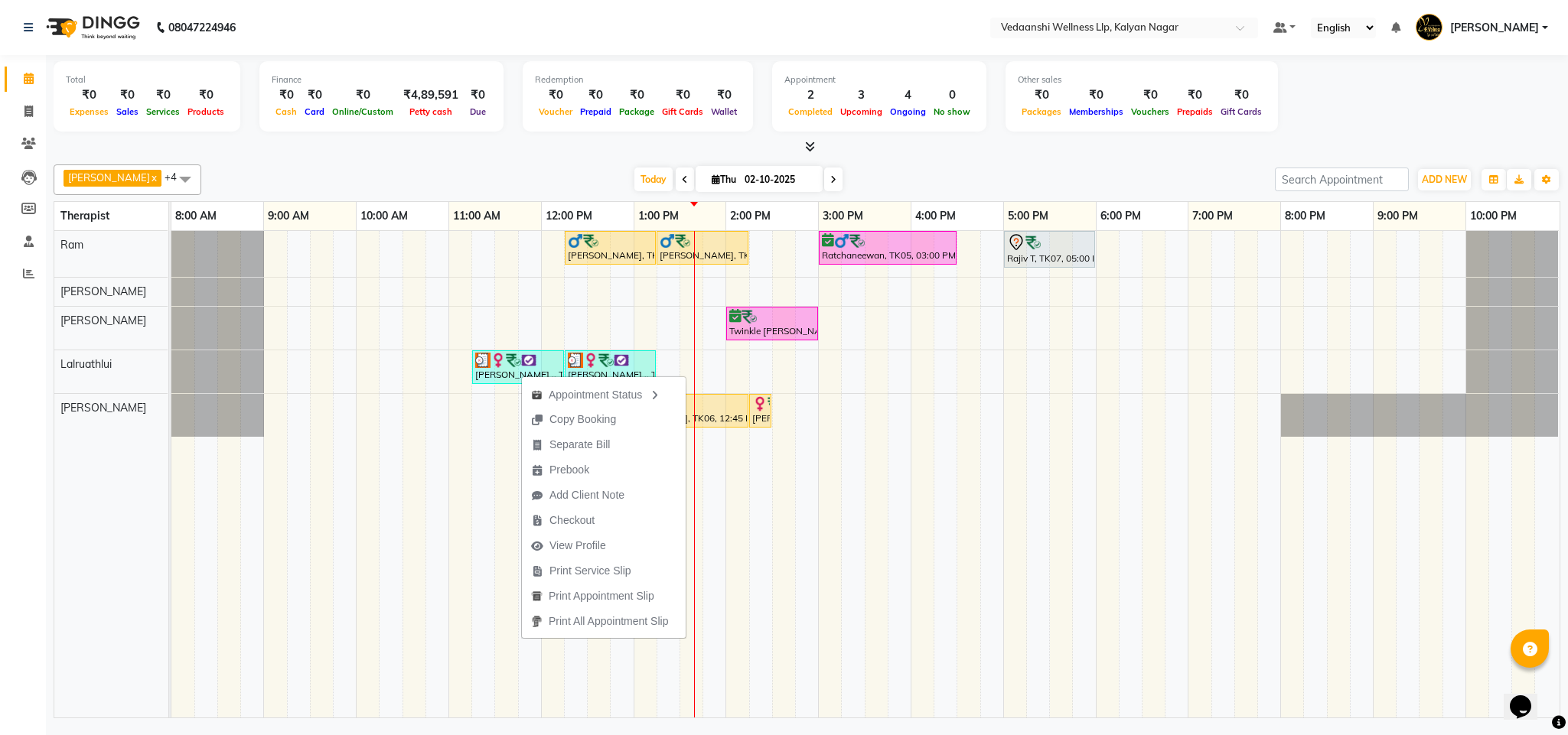
drag, startPoint x: 572, startPoint y: 515, endPoint x: 682, endPoint y: 517, distance: 110.0
click at [579, 526] on span "Checkout" at bounding box center [572, 520] width 45 height 16
select select "service"
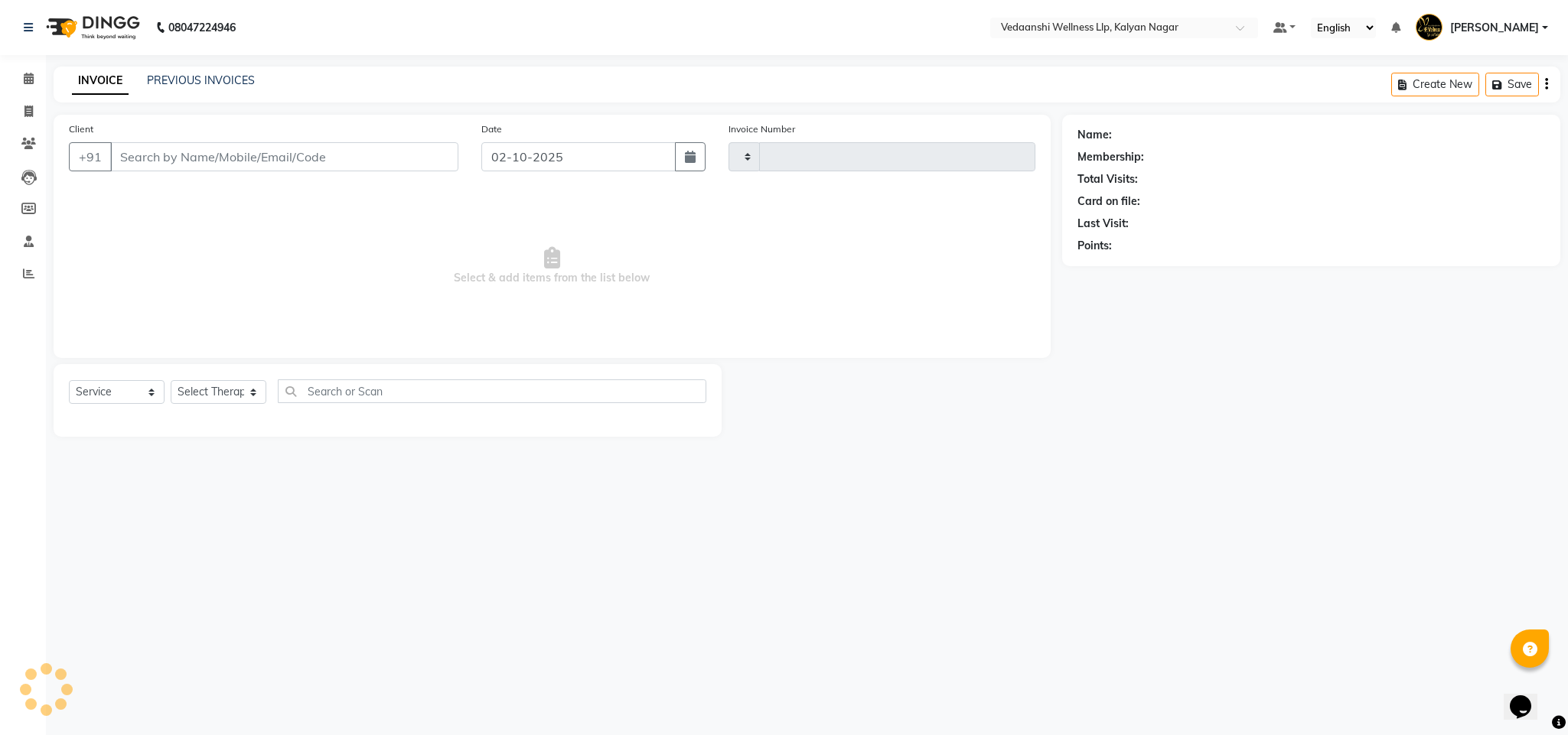
type input "1470"
select select "4293"
type input "9845821025"
select select "67323"
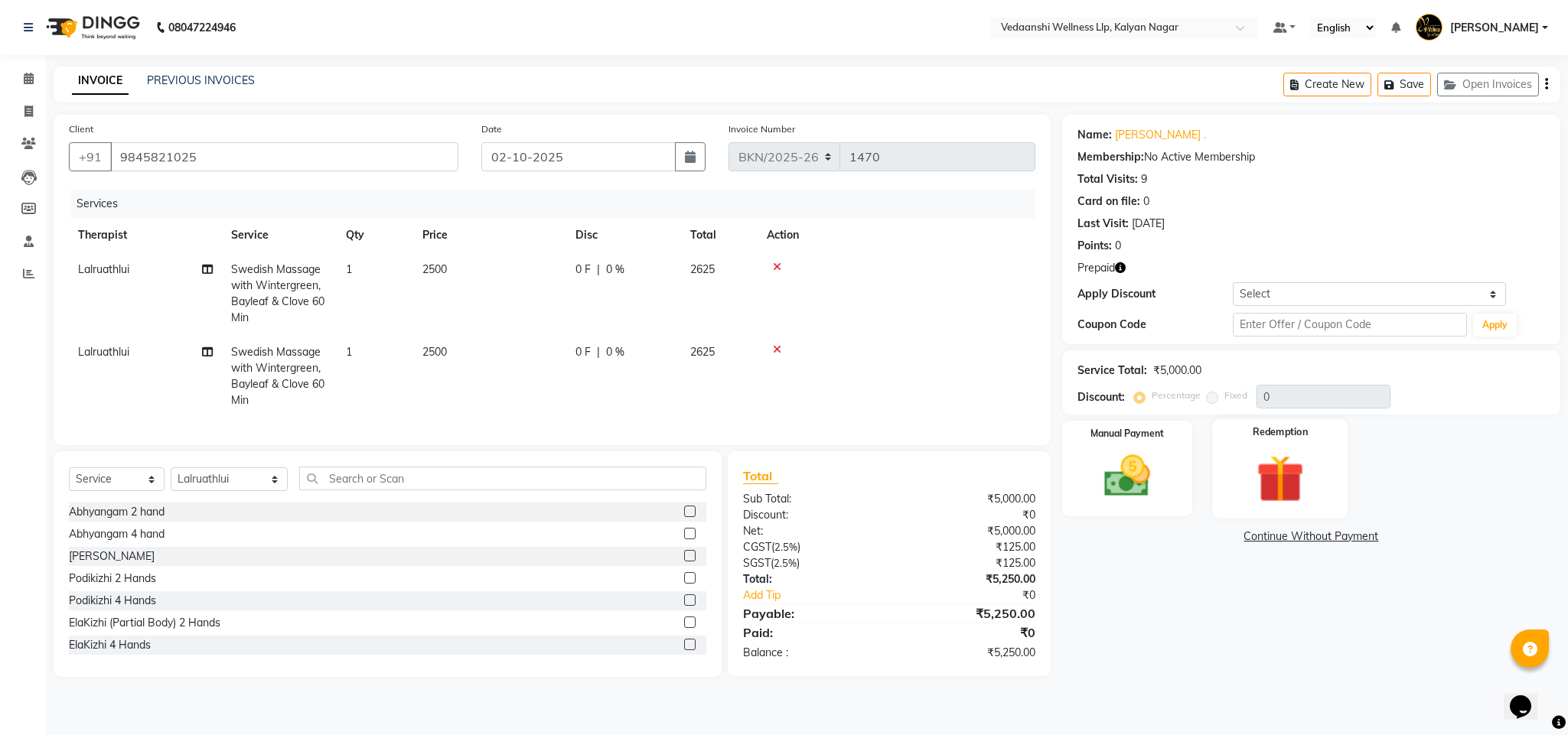
click at [1270, 503] on img at bounding box center [1281, 479] width 78 height 60
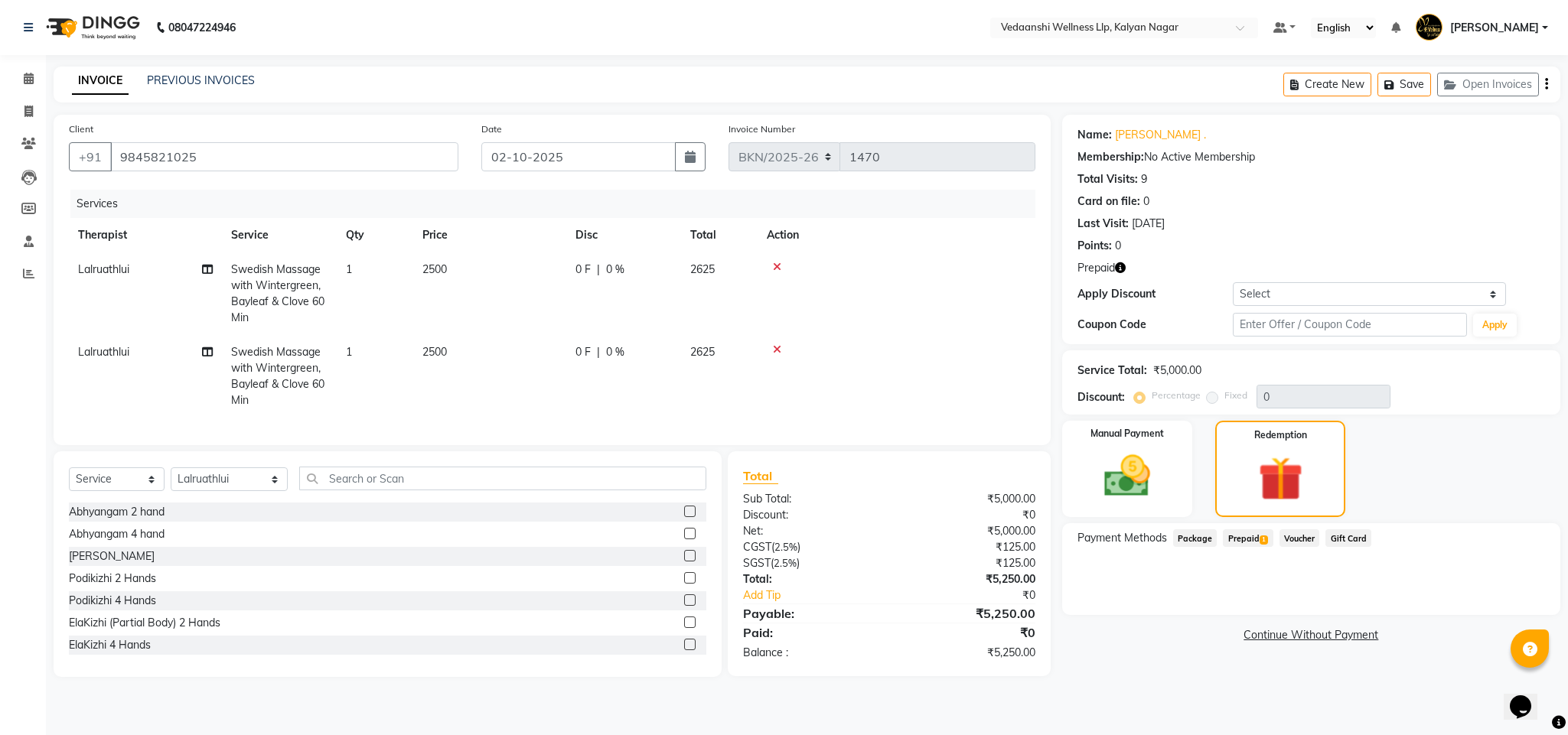
click at [1245, 542] on span "Prepaid 1" at bounding box center [1248, 538] width 50 height 18
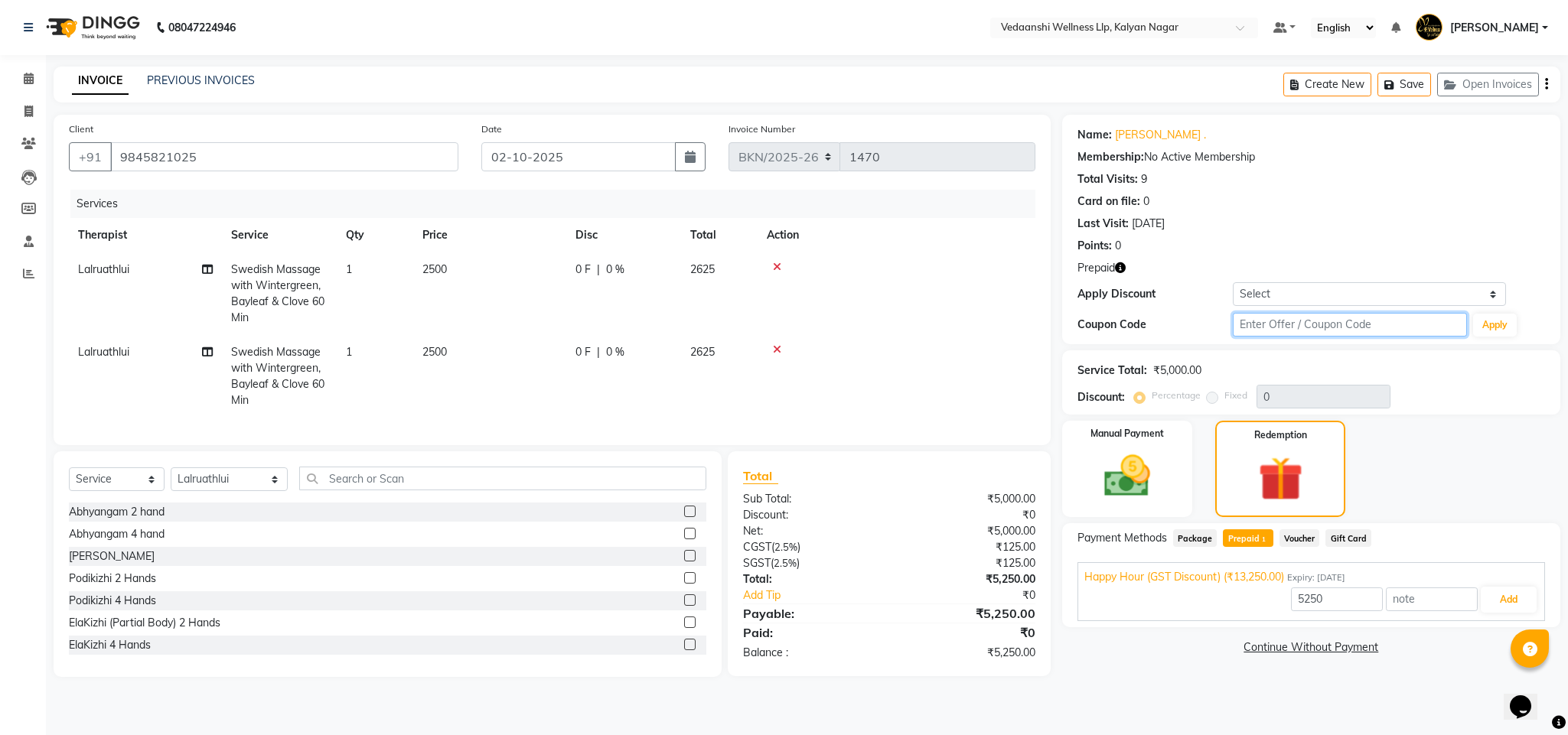
click at [1293, 313] on input "text" at bounding box center [1351, 324] width 235 height 24
type input "f"
type input "d50%"
click at [1498, 327] on button "Apply" at bounding box center [1495, 325] width 43 height 23
type input "50"
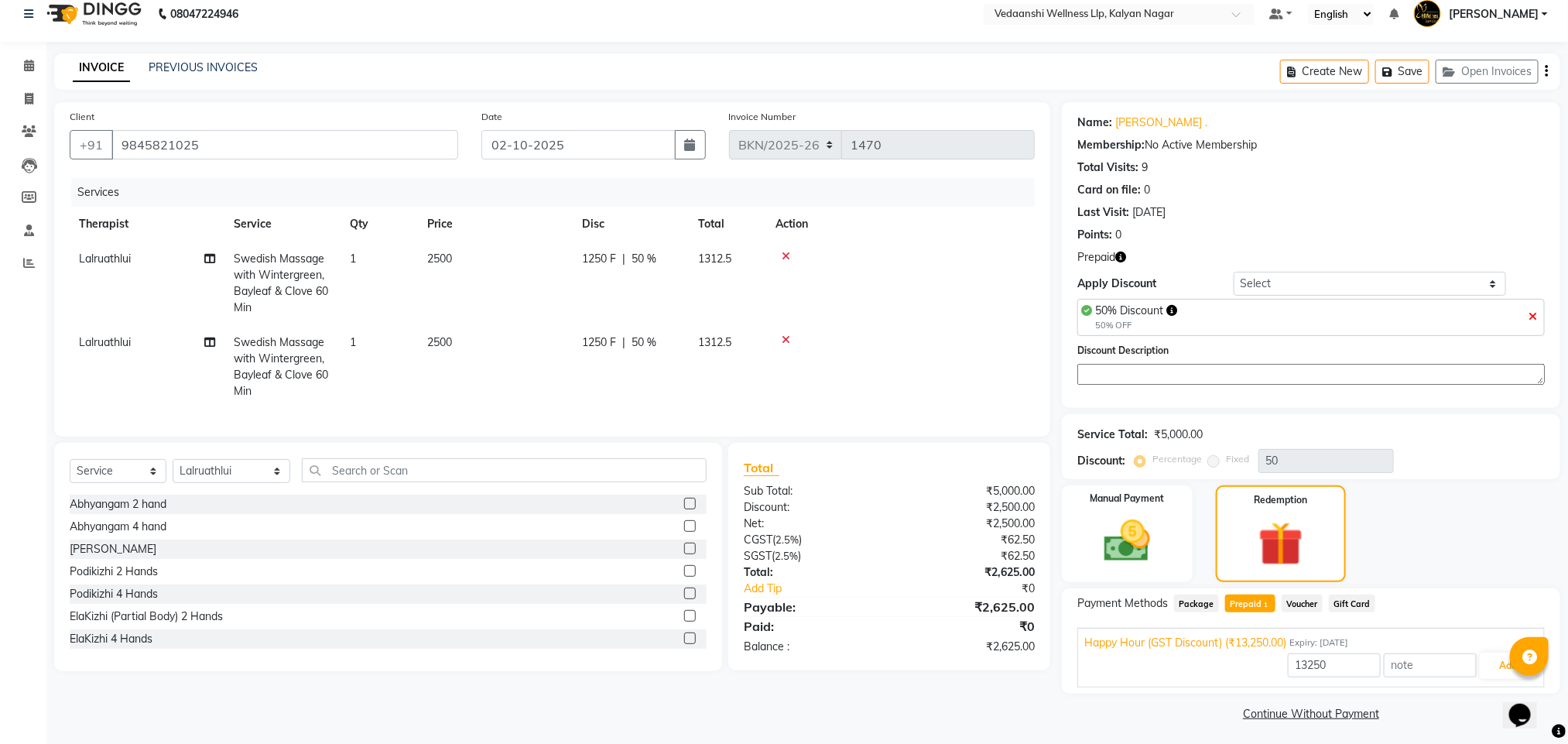
scroll to position [20, 0]
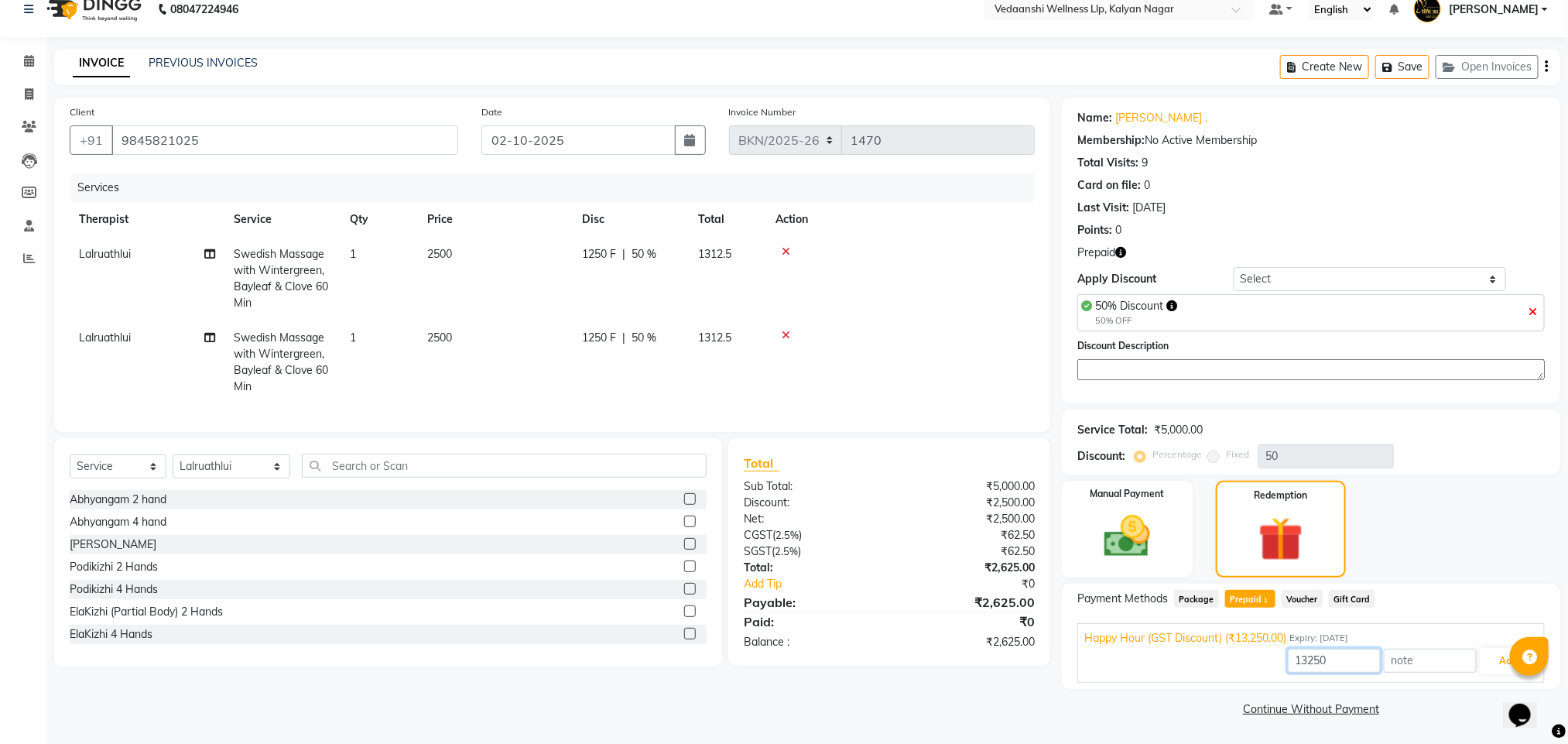
click at [1293, 663] on input "13250" at bounding box center [1334, 661] width 93 height 24
type input "2500"
click at [1488, 656] on button "Add" at bounding box center [1508, 662] width 57 height 27
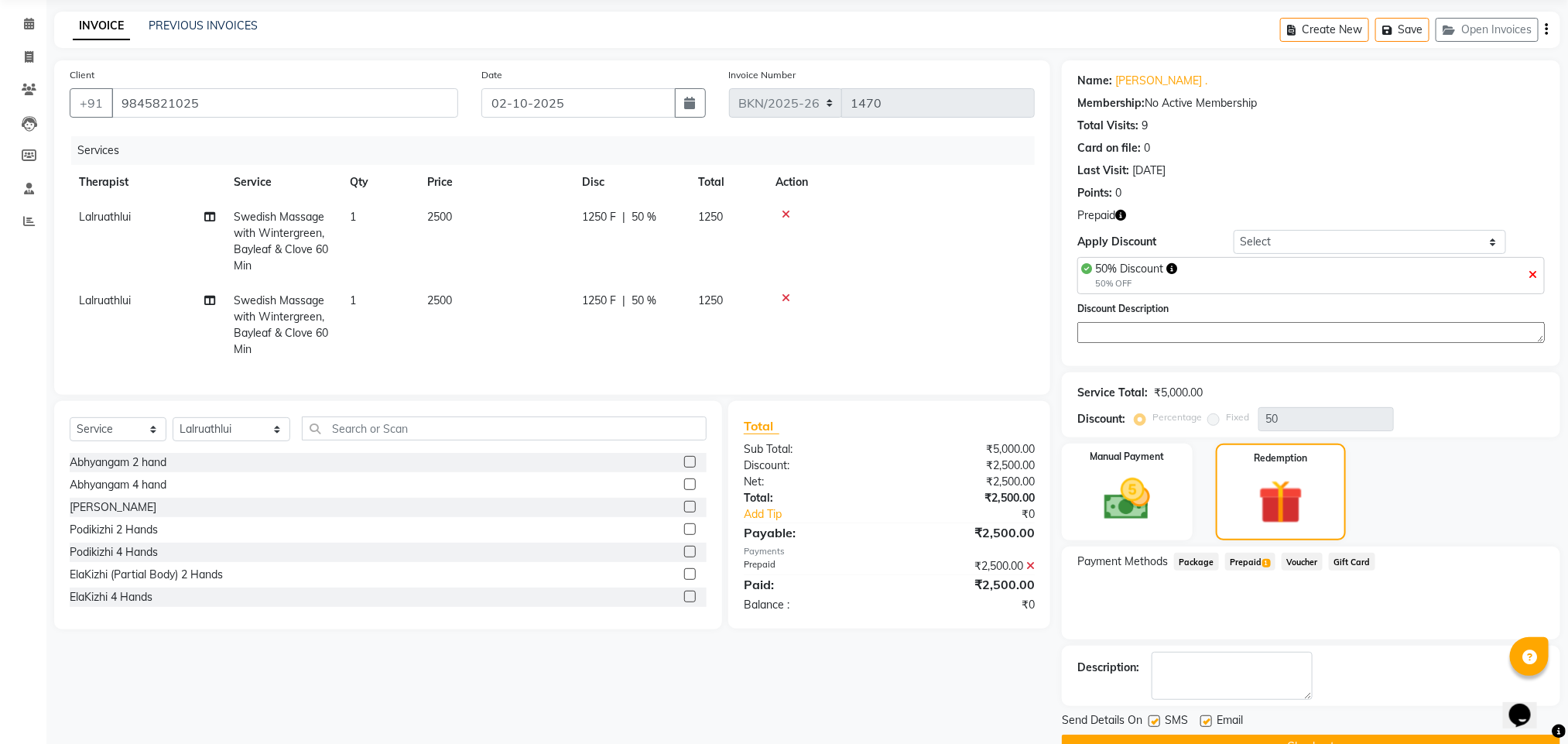
scroll to position [96, 0]
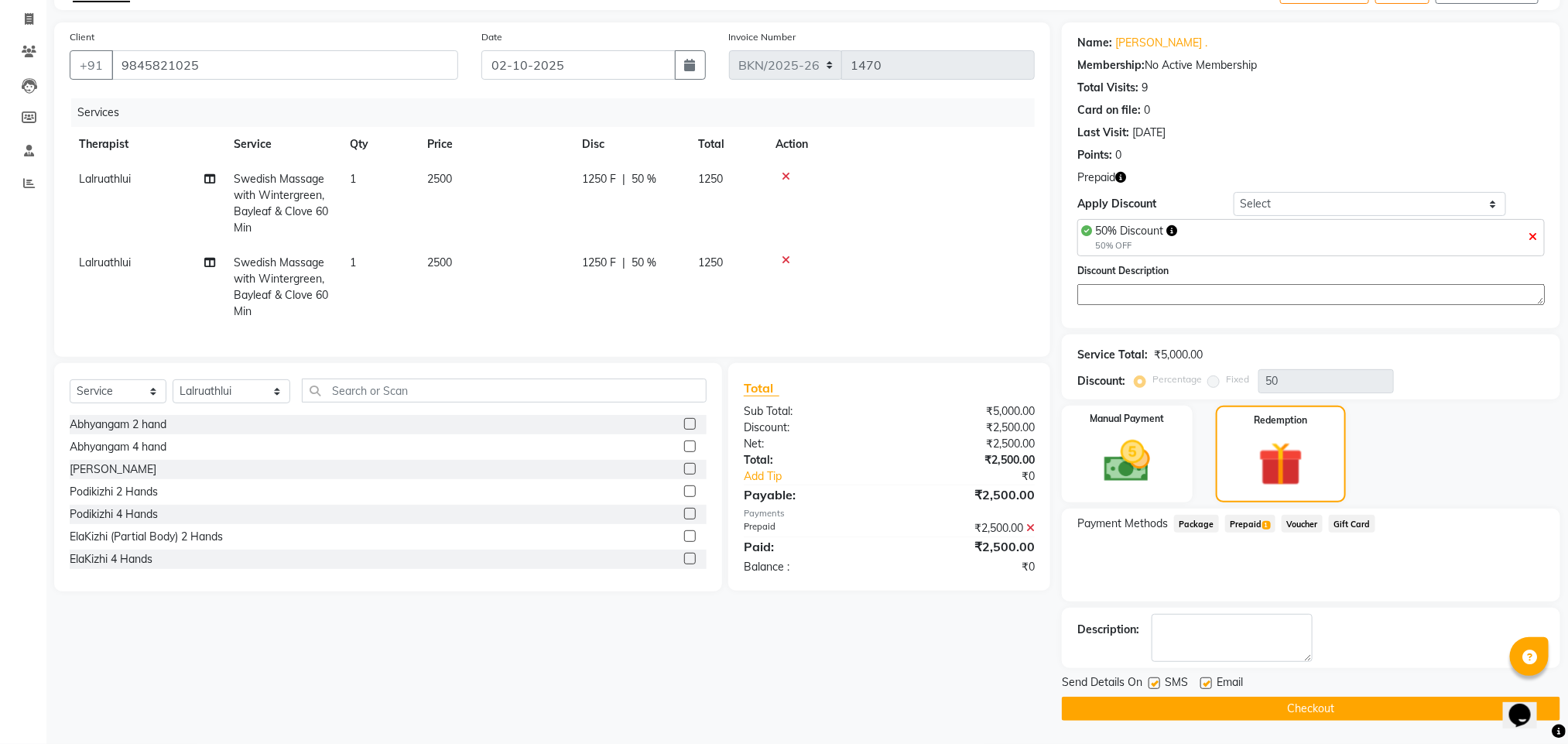
click at [1252, 705] on button "Checkout" at bounding box center [1310, 709] width 499 height 24
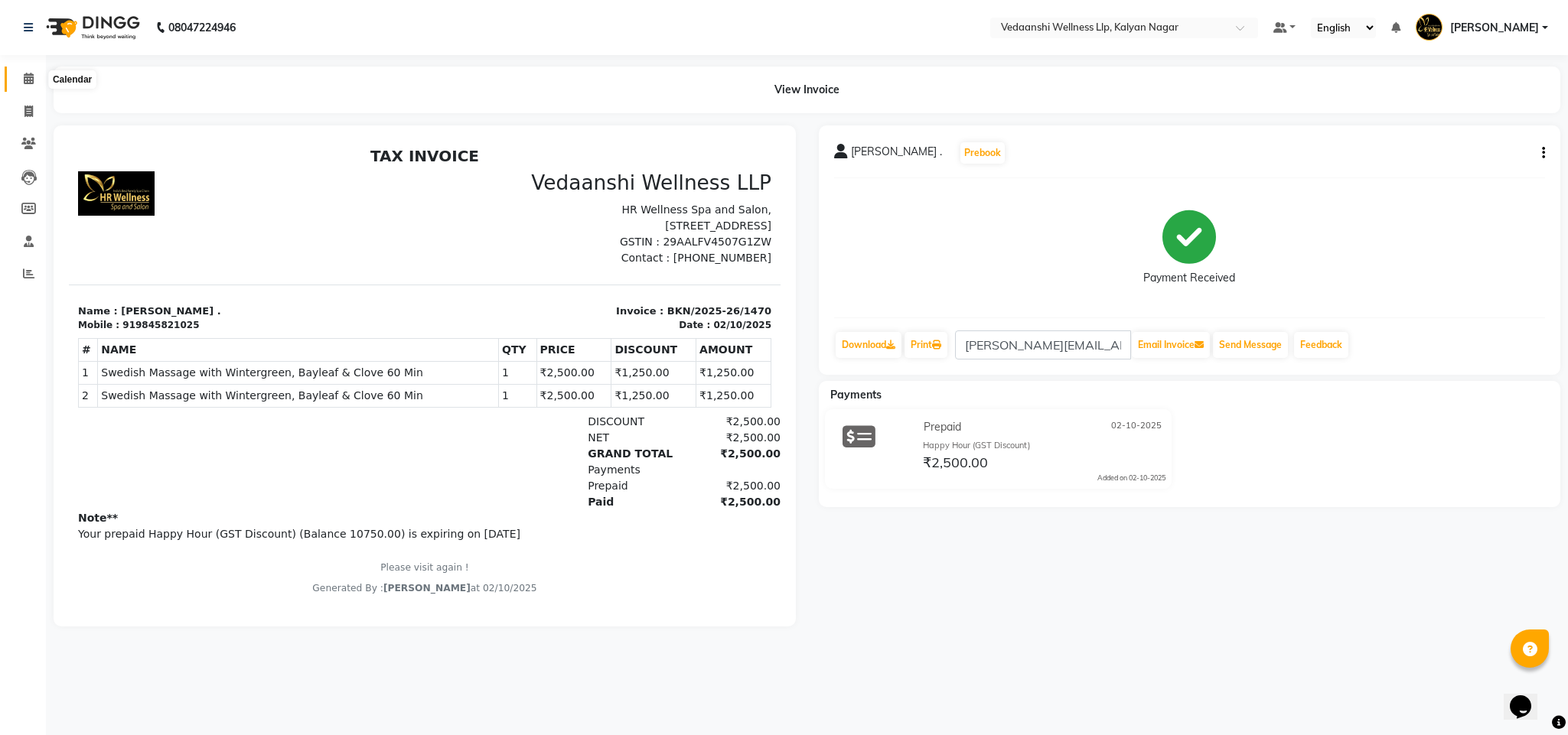
click at [34, 77] on span at bounding box center [29, 79] width 26 height 18
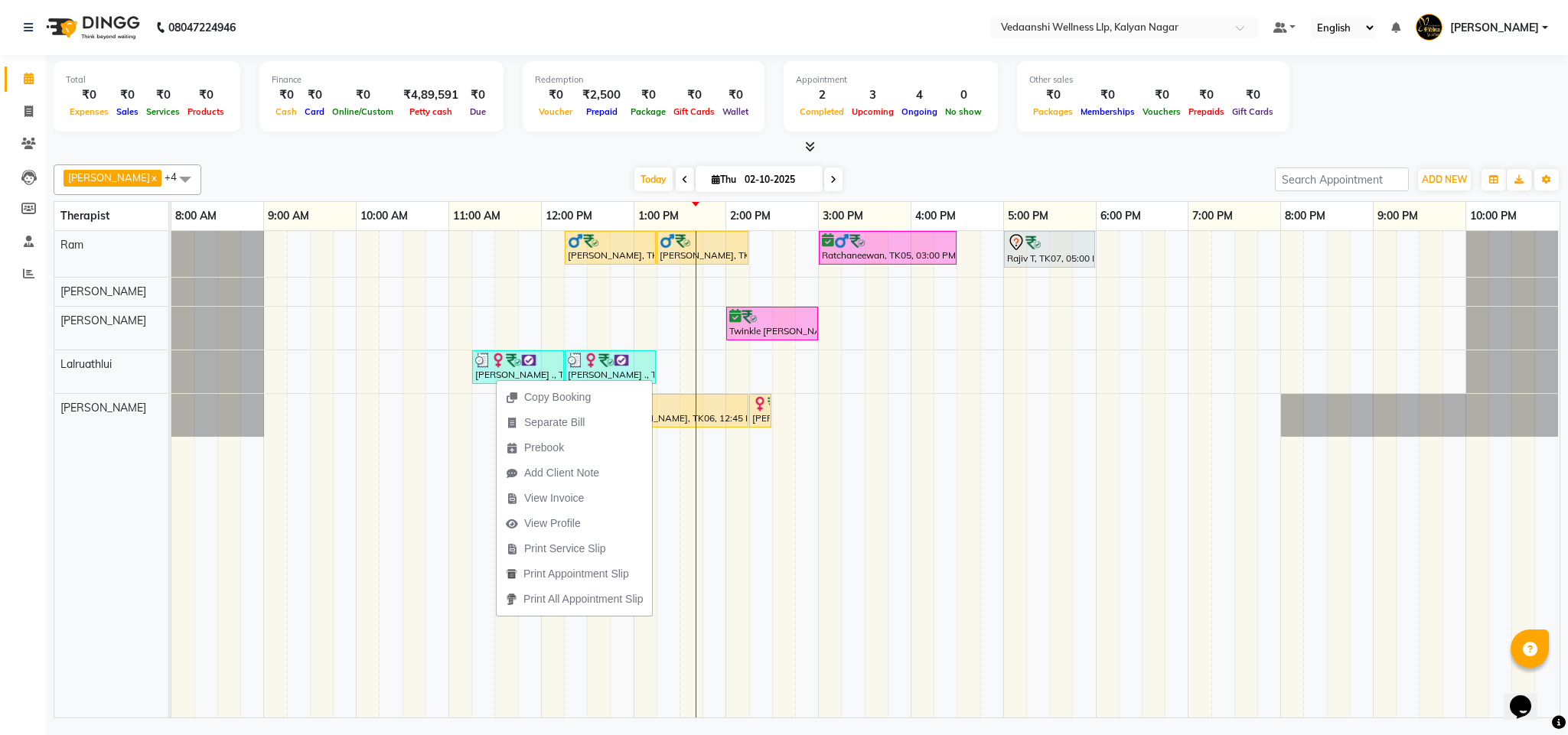
click at [469, 178] on div "Today Thu 02-10-2025" at bounding box center [738, 180] width 1059 height 23
drag, startPoint x: 568, startPoint y: 152, endPoint x: 582, endPoint y: 172, distance: 24.4
click at [568, 151] on div at bounding box center [807, 147] width 1507 height 16
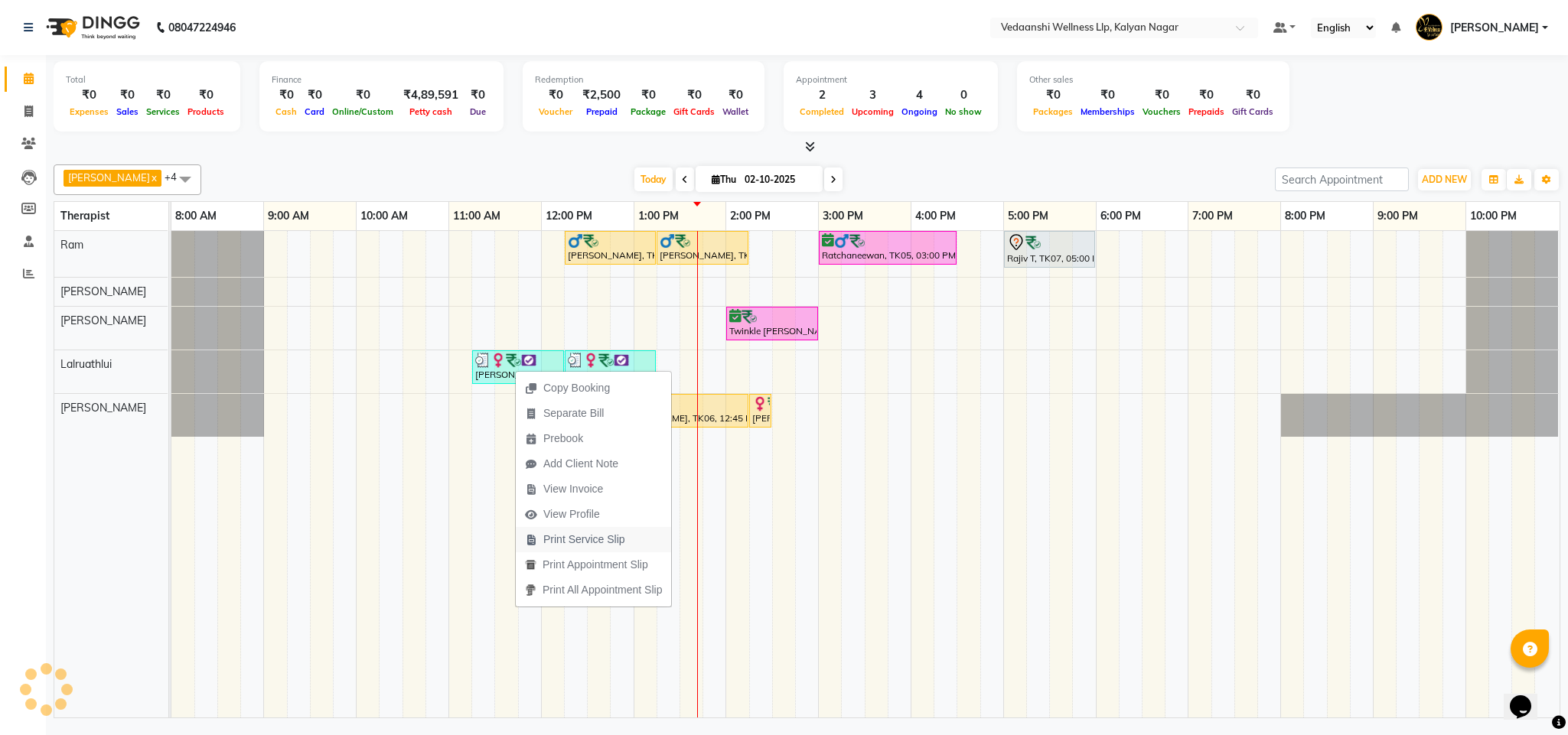
click at [575, 528] on span "Print Service Slip" at bounding box center [575, 539] width 119 height 26
click at [563, 530] on span "View Profile" at bounding box center [584, 525] width 57 height 16
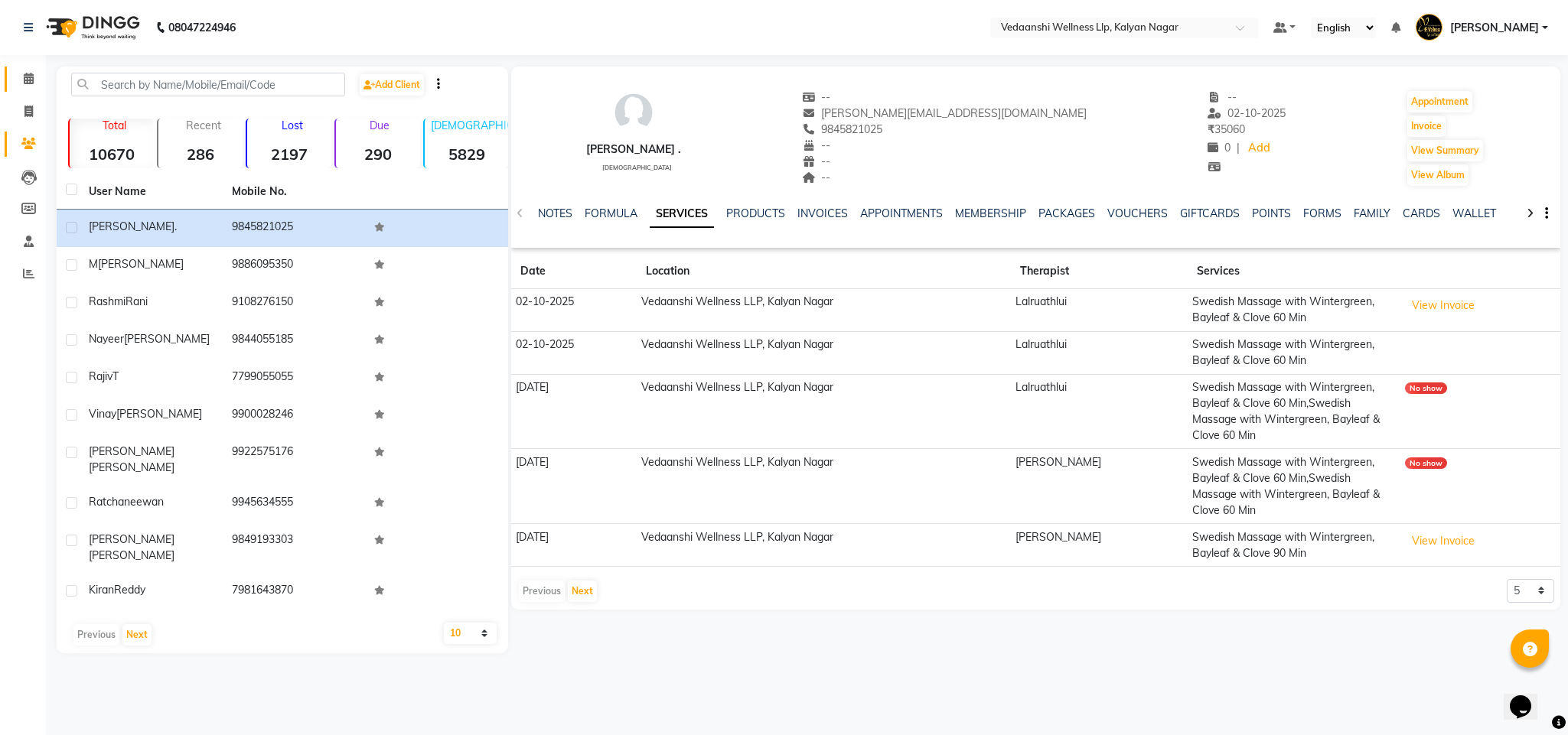
click at [12, 75] on link "Calendar" at bounding box center [23, 79] width 37 height 26
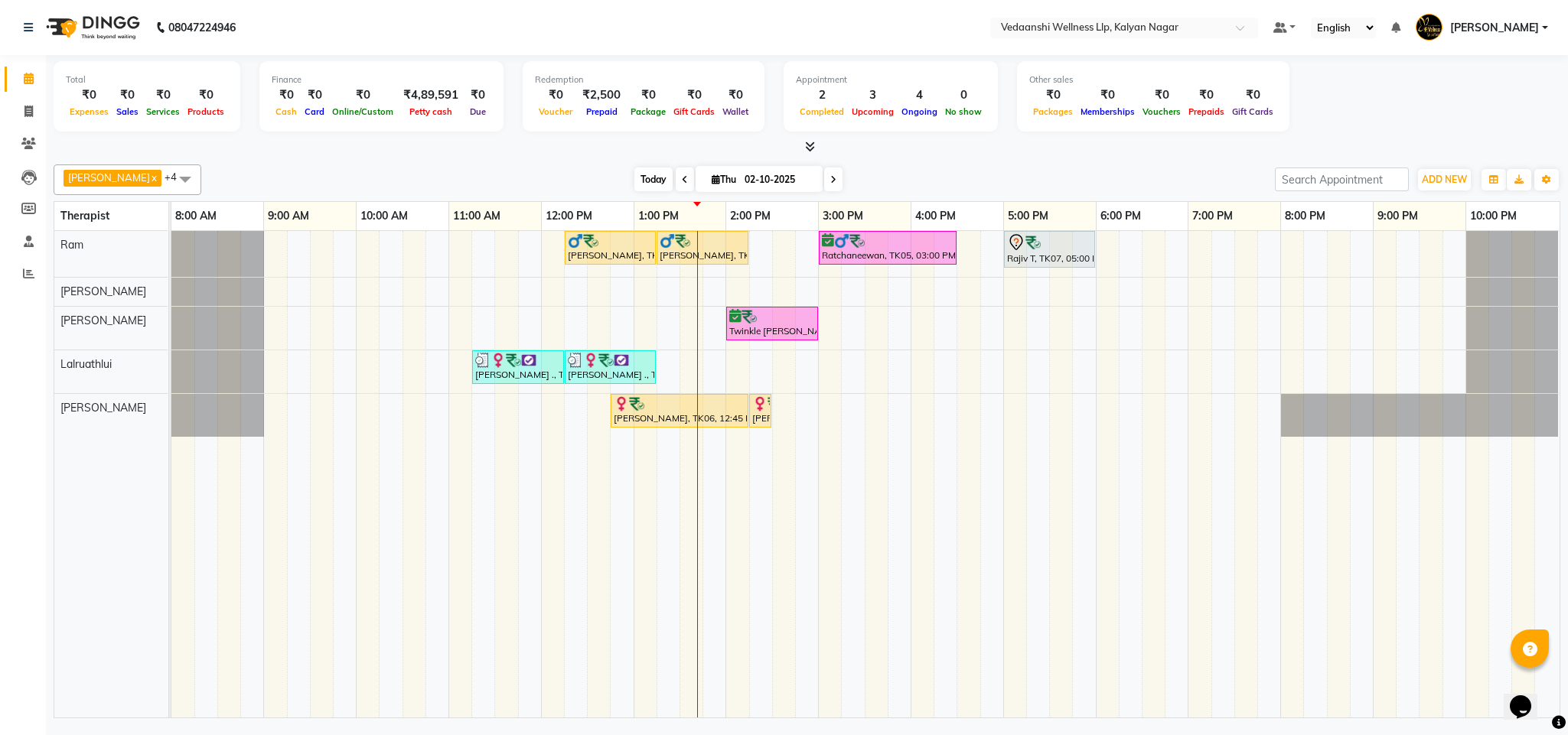
click at [635, 178] on span "Today" at bounding box center [653, 179] width 38 height 24
click at [874, 158] on div "Benjamin x Jennifer Zoramsangi x Lalruathlui x Ram x Rashika Khadse x +4 Select…" at bounding box center [807, 438] width 1507 height 560
click at [635, 173] on span "Today" at bounding box center [653, 179] width 38 height 24
click at [1006, 154] on div at bounding box center [807, 147] width 1507 height 16
click at [635, 171] on span "Today" at bounding box center [653, 179] width 38 height 24
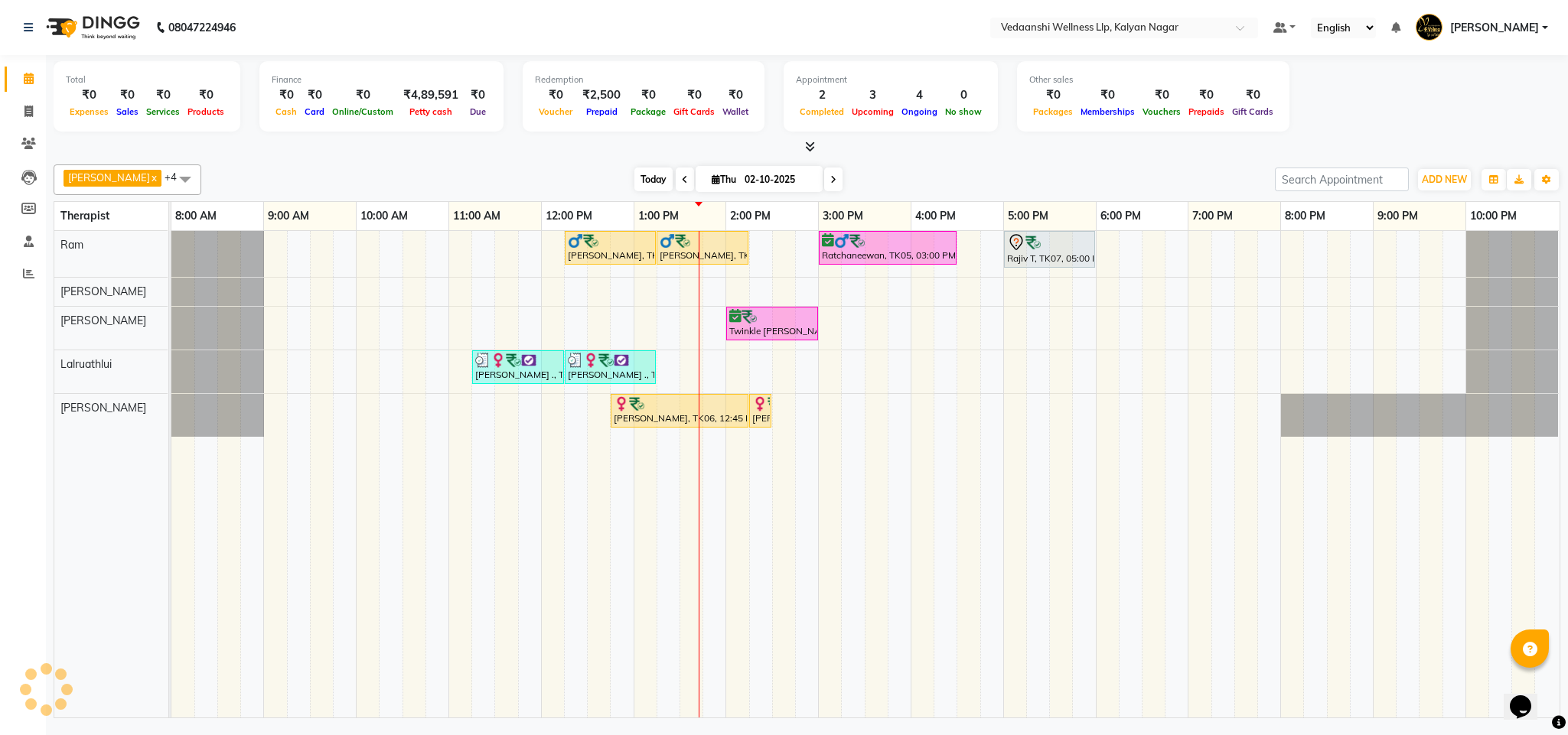
click at [643, 189] on span "Today" at bounding box center [653, 179] width 38 height 24
click at [635, 185] on span "Today" at bounding box center [653, 179] width 38 height 24
click at [948, 182] on div "Today Thu 02-10-2025" at bounding box center [738, 180] width 1059 height 23
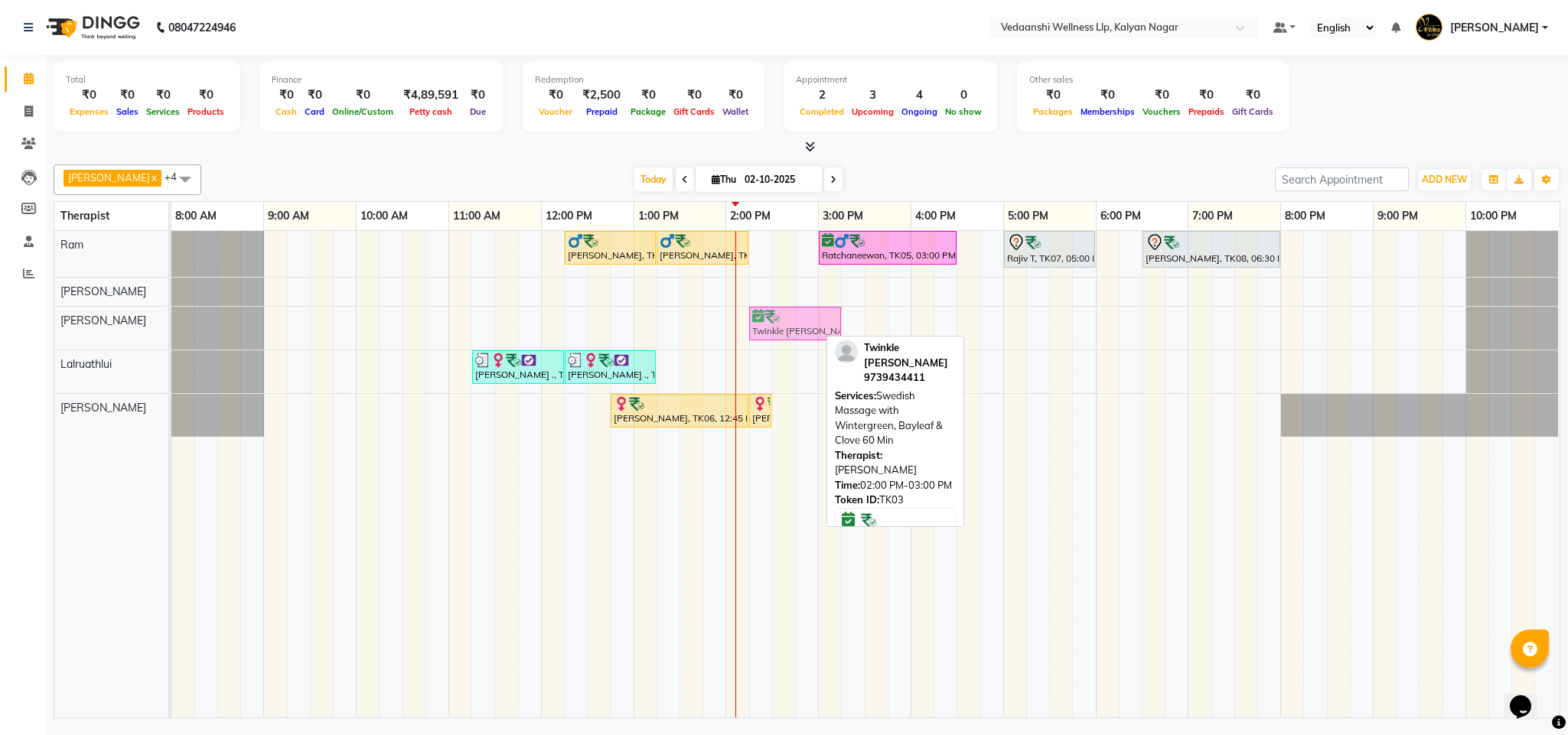
drag, startPoint x: 781, startPoint y: 320, endPoint x: 797, endPoint y: 324, distance: 16.5
click at [172, 324] on div "Twinkle Dugal, TK03, 02:00 PM-03:00 PM, Swedish Massage with Wintergreen, Bayle…" at bounding box center [172, 328] width 0 height 43
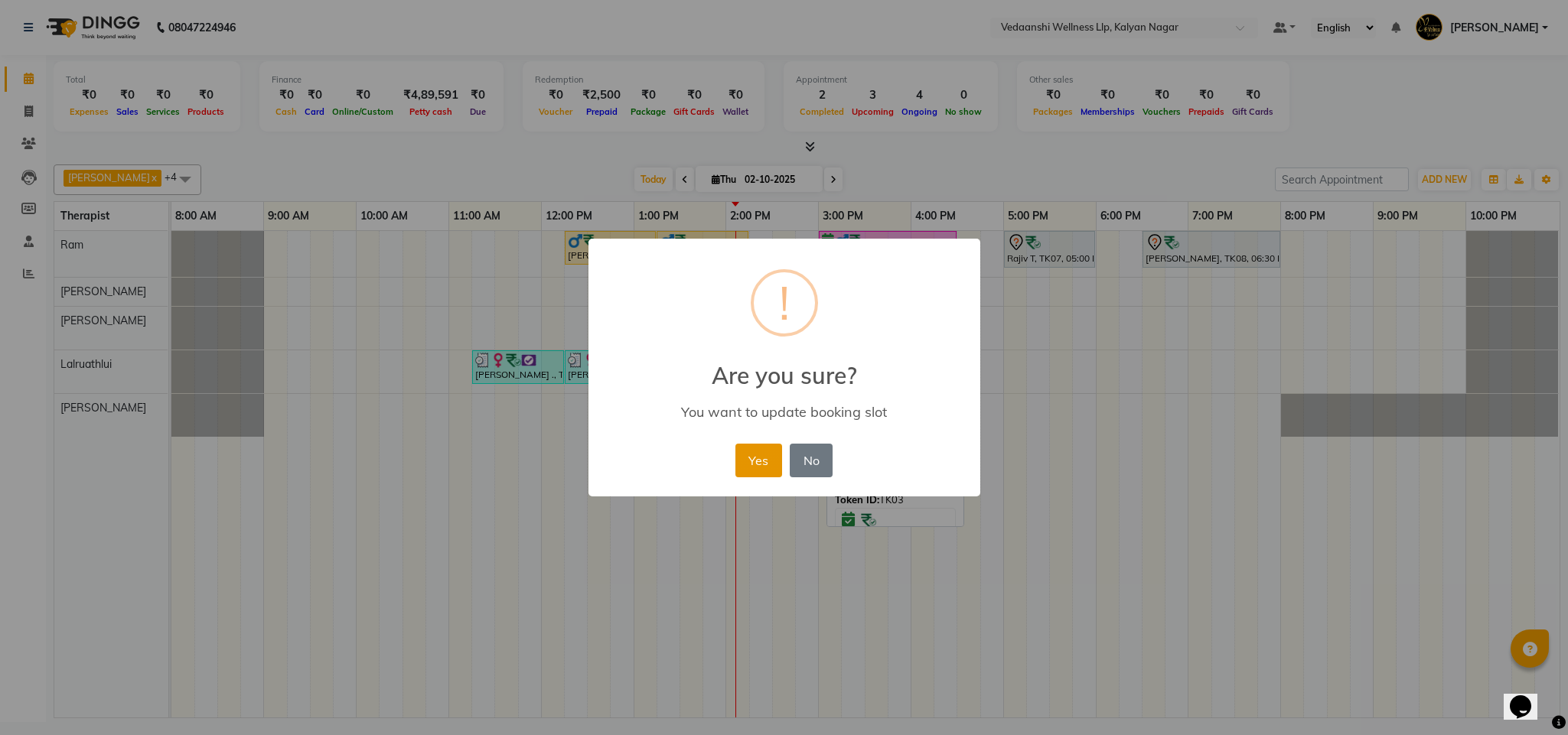
click at [756, 459] on button "Yes" at bounding box center [759, 460] width 47 height 33
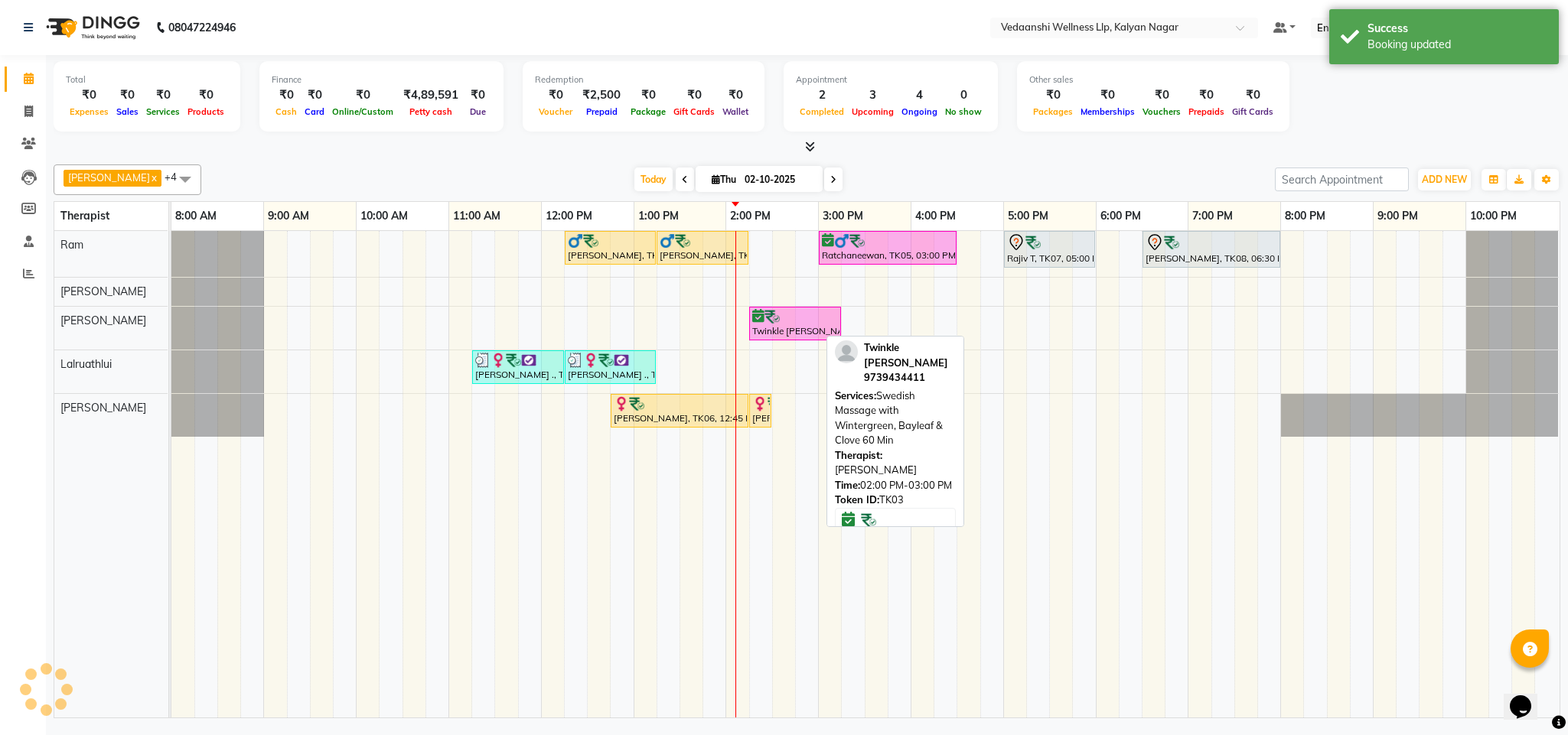
click at [951, 171] on div "Today Thu 02-10-2025" at bounding box center [738, 180] width 1059 height 23
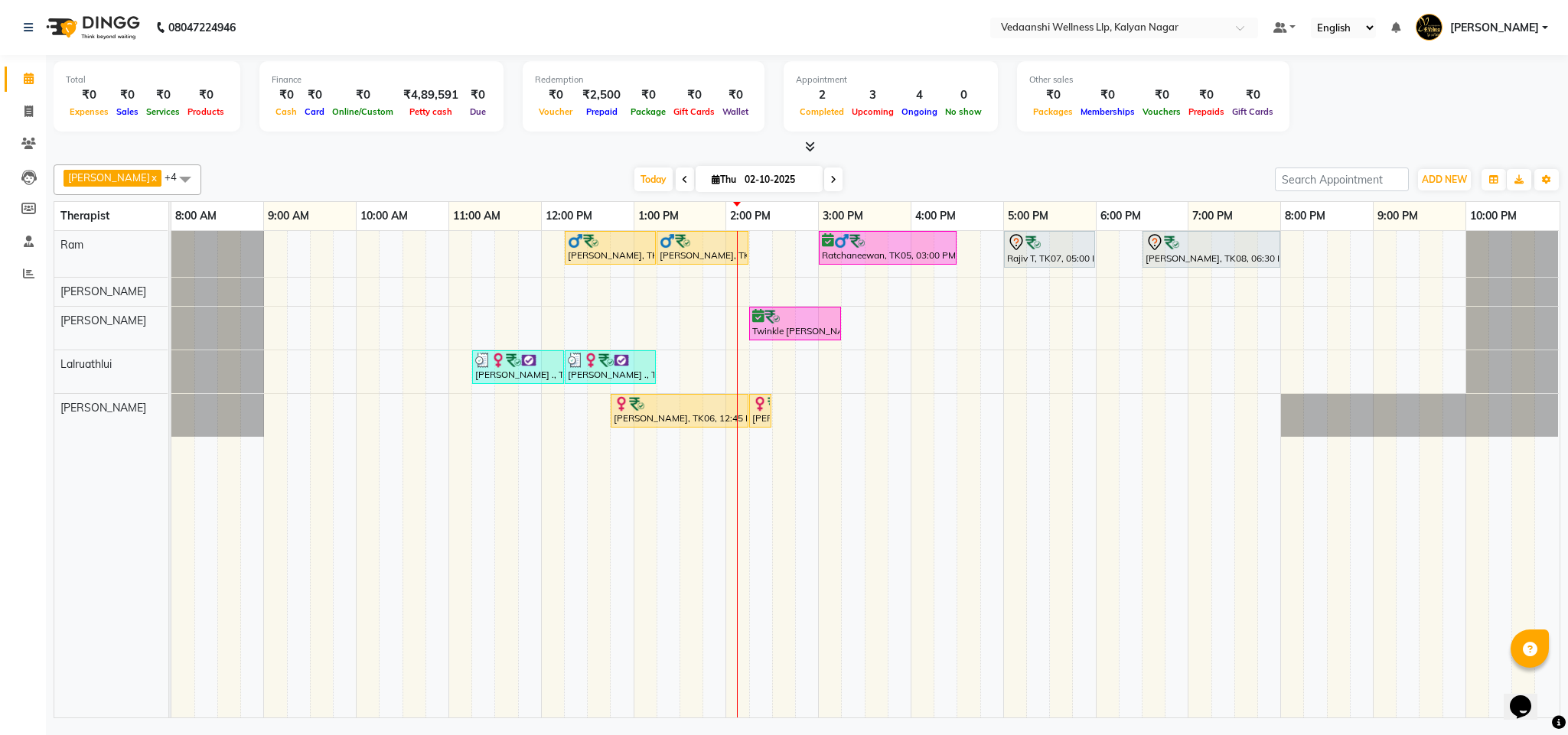
click at [873, 179] on div "Today Thu 02-10-2025" at bounding box center [738, 180] width 1059 height 23
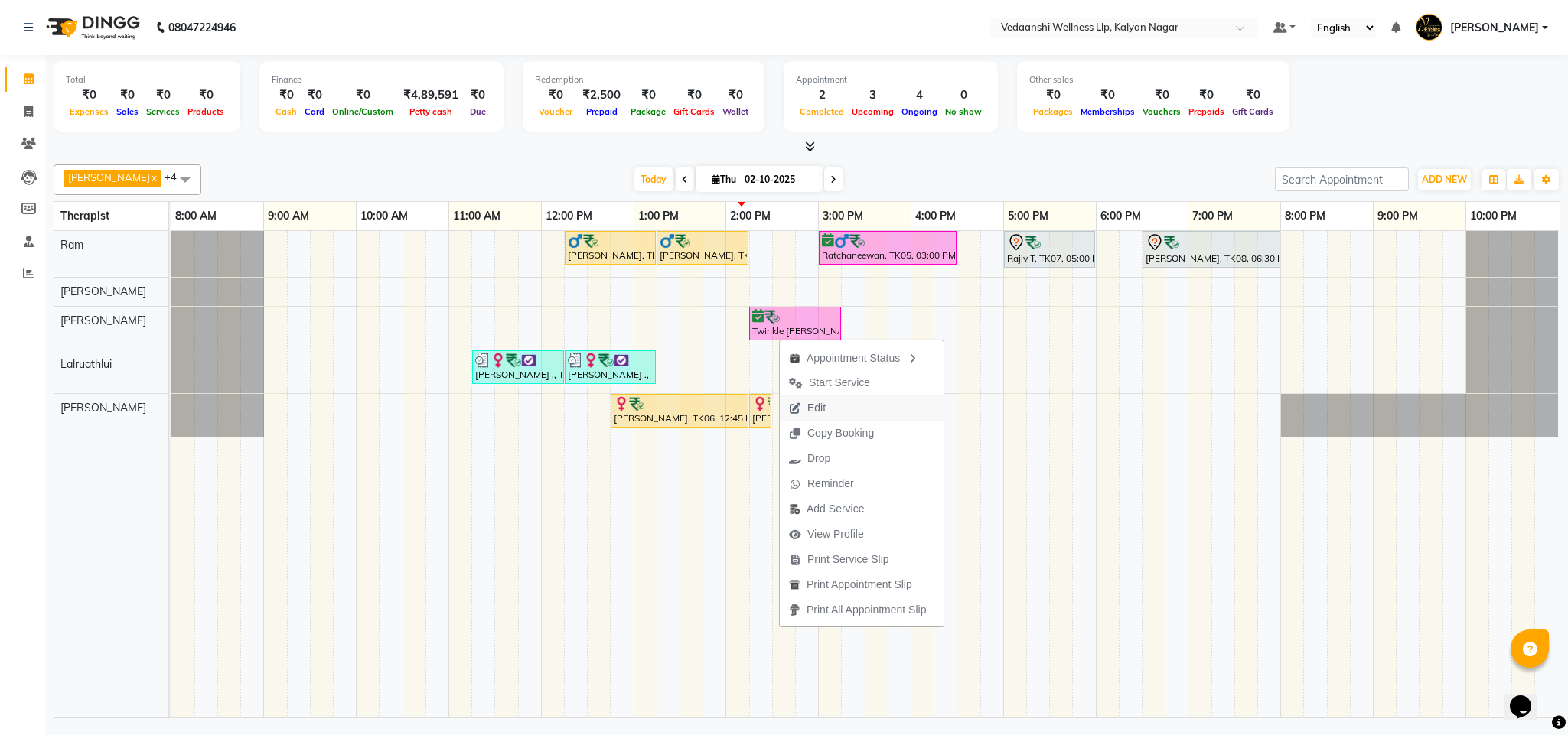
click at [840, 406] on button "Edit" at bounding box center [861, 408] width 164 height 26
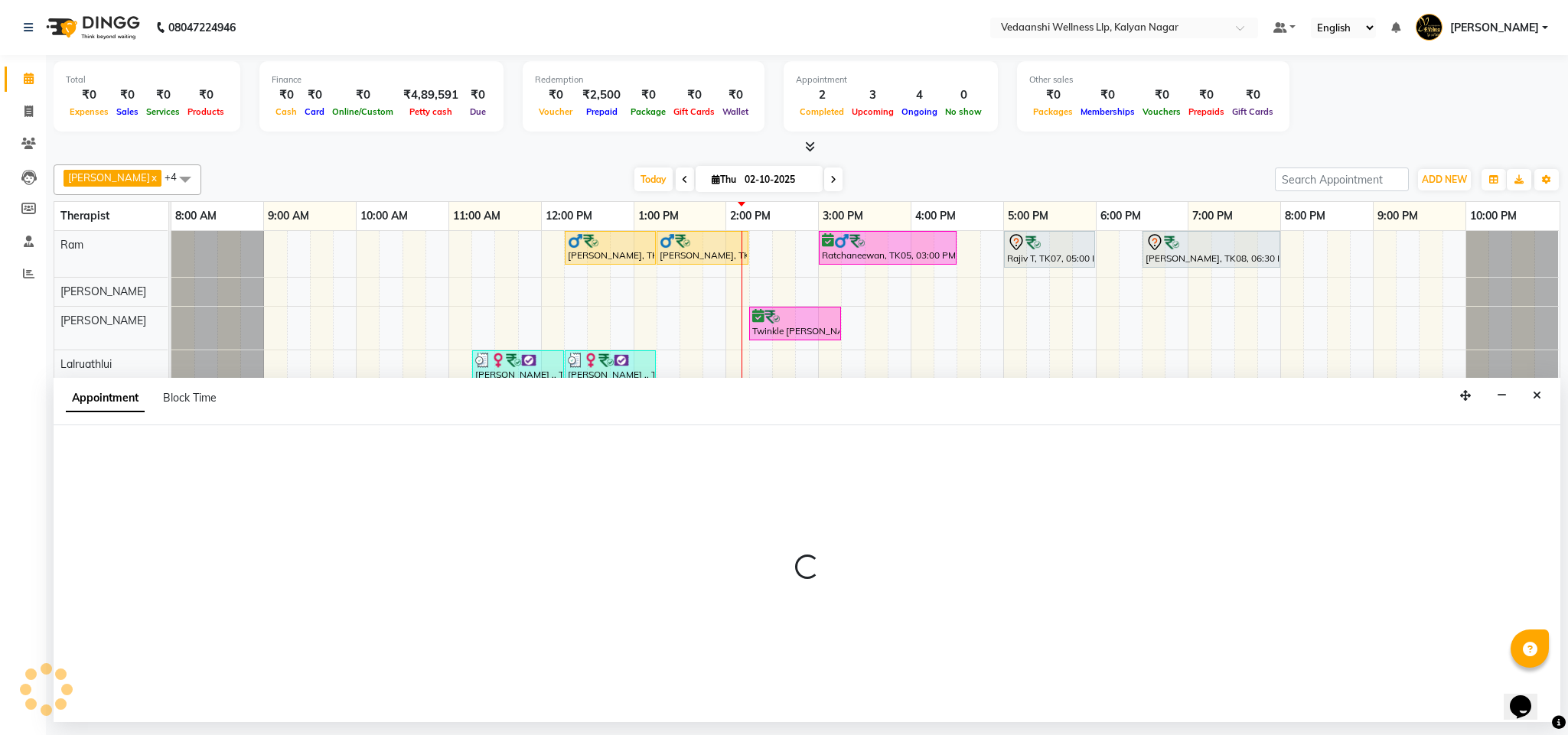
select select "tentative"
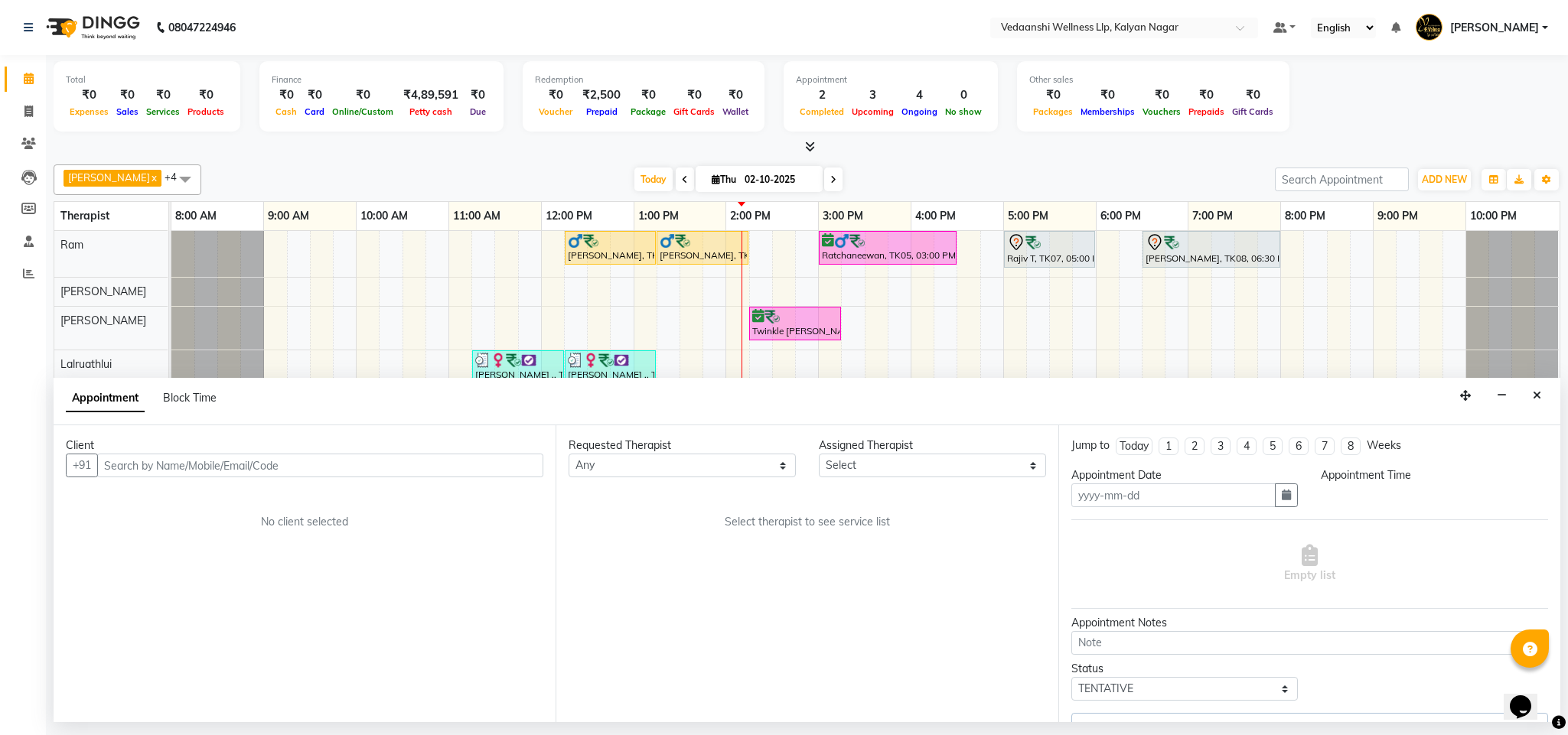
type input "02-10-2025"
select select "confirm booking"
select select "855"
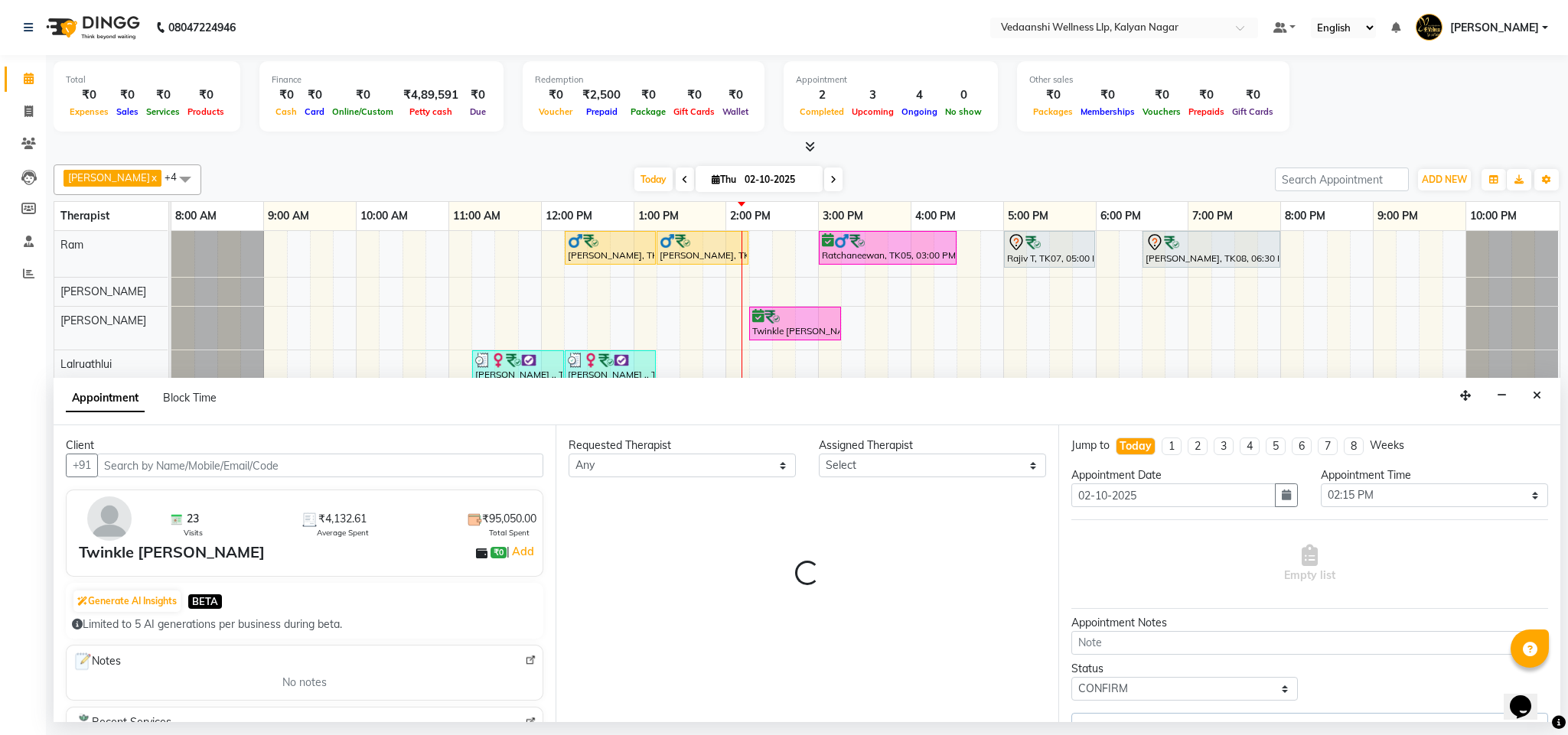
select select "67322"
select select "1336"
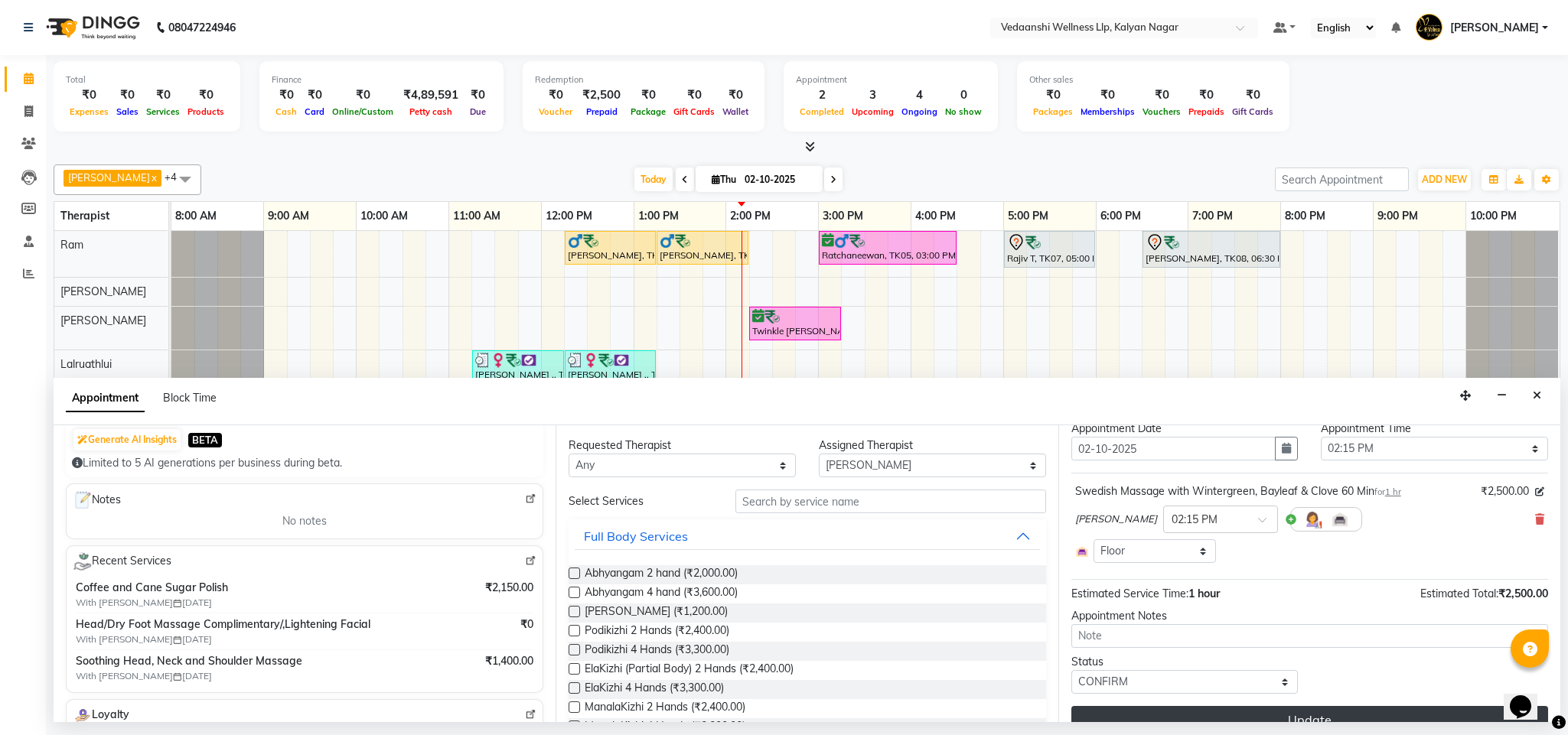
scroll to position [74, 0]
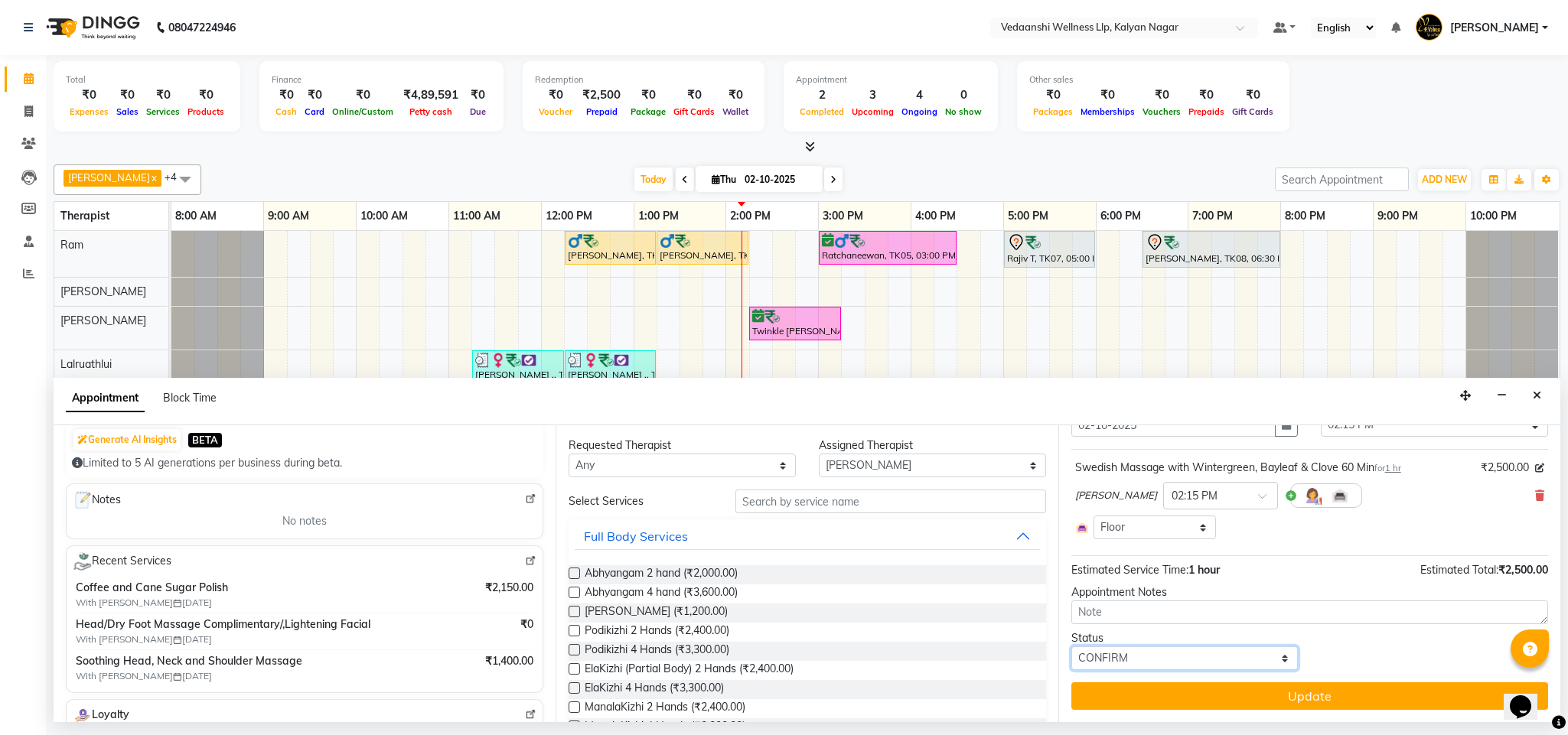
click at [1155, 653] on select "Select TENTATIVE CONFIRM CHECK-IN UPCOMING" at bounding box center [1185, 658] width 228 height 24
select select "check-in"
click at [1072, 648] on select "Select TENTATIVE CONFIRM CHECK-IN UPCOMING" at bounding box center [1185, 658] width 228 height 24
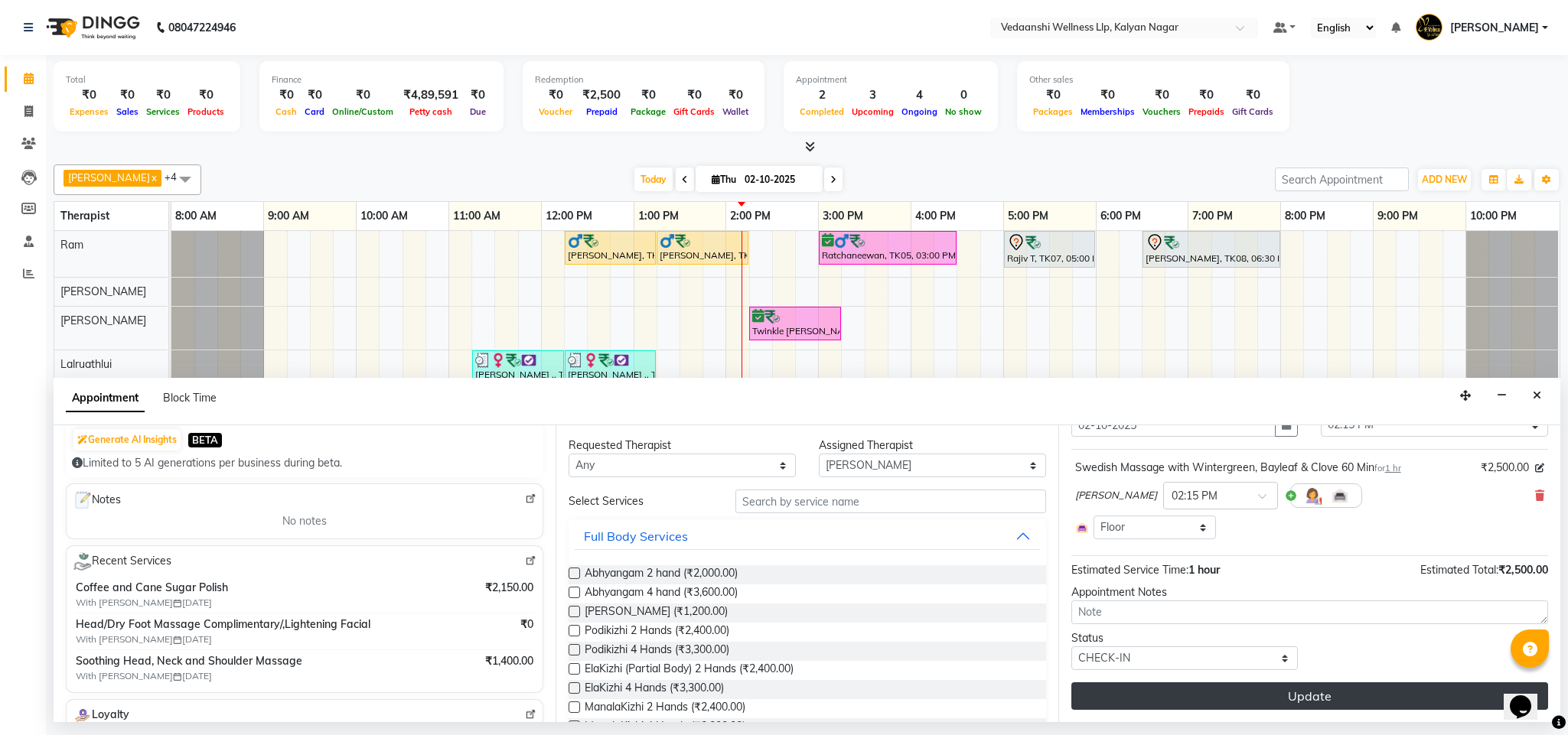
click at [1185, 689] on button "Update" at bounding box center [1310, 695] width 477 height 27
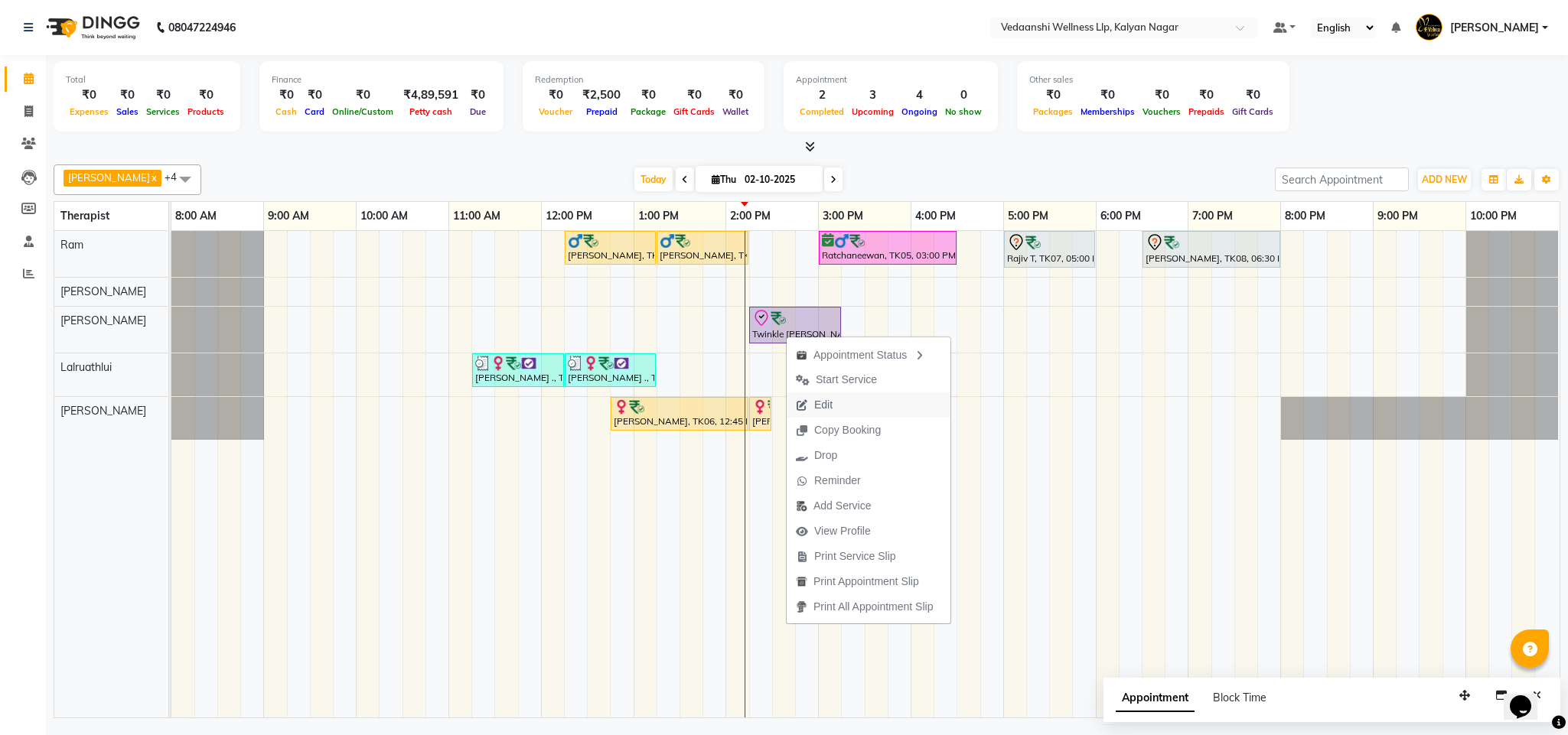
click at [829, 404] on span "Edit" at bounding box center [824, 405] width 19 height 16
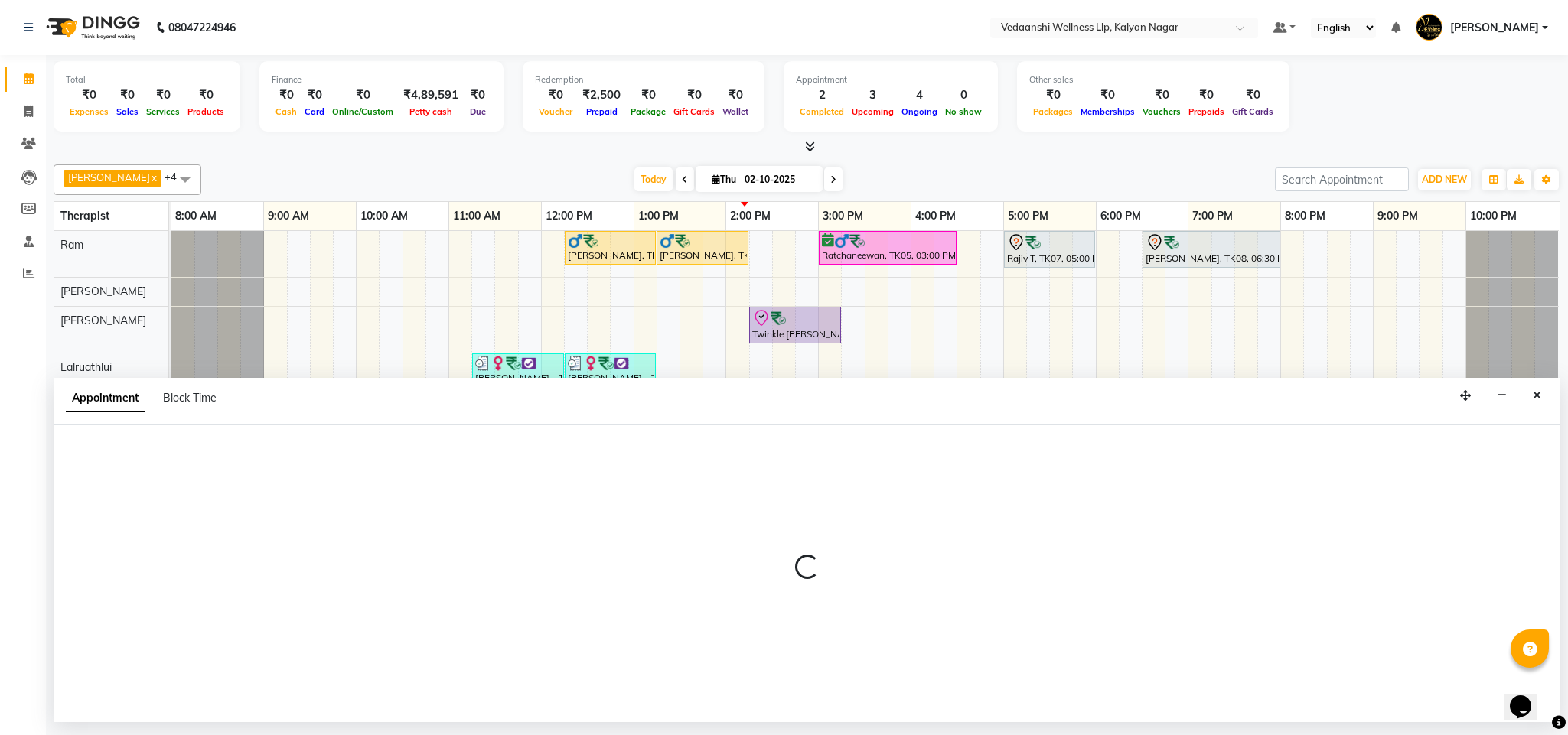
select select "check-in"
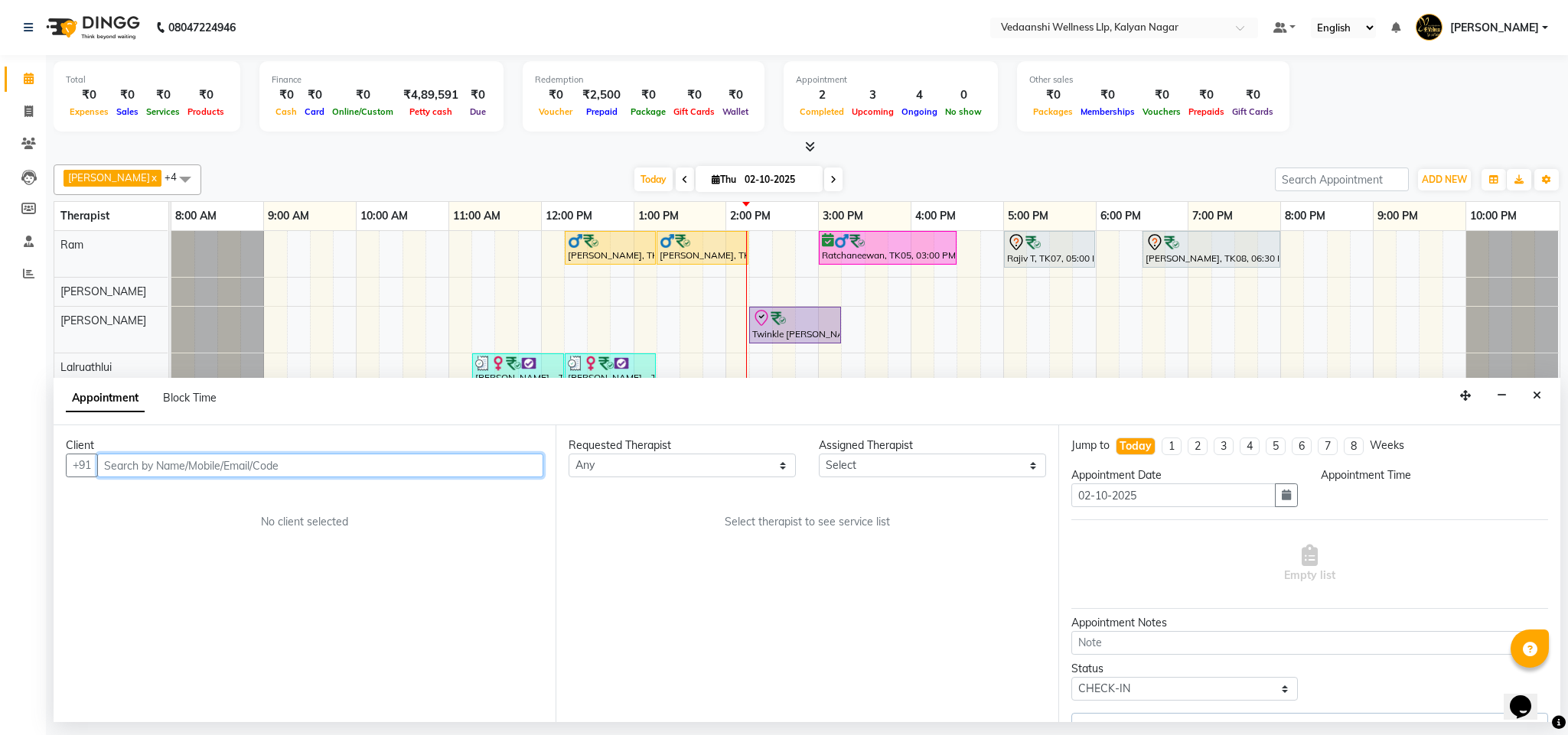
select select "855"
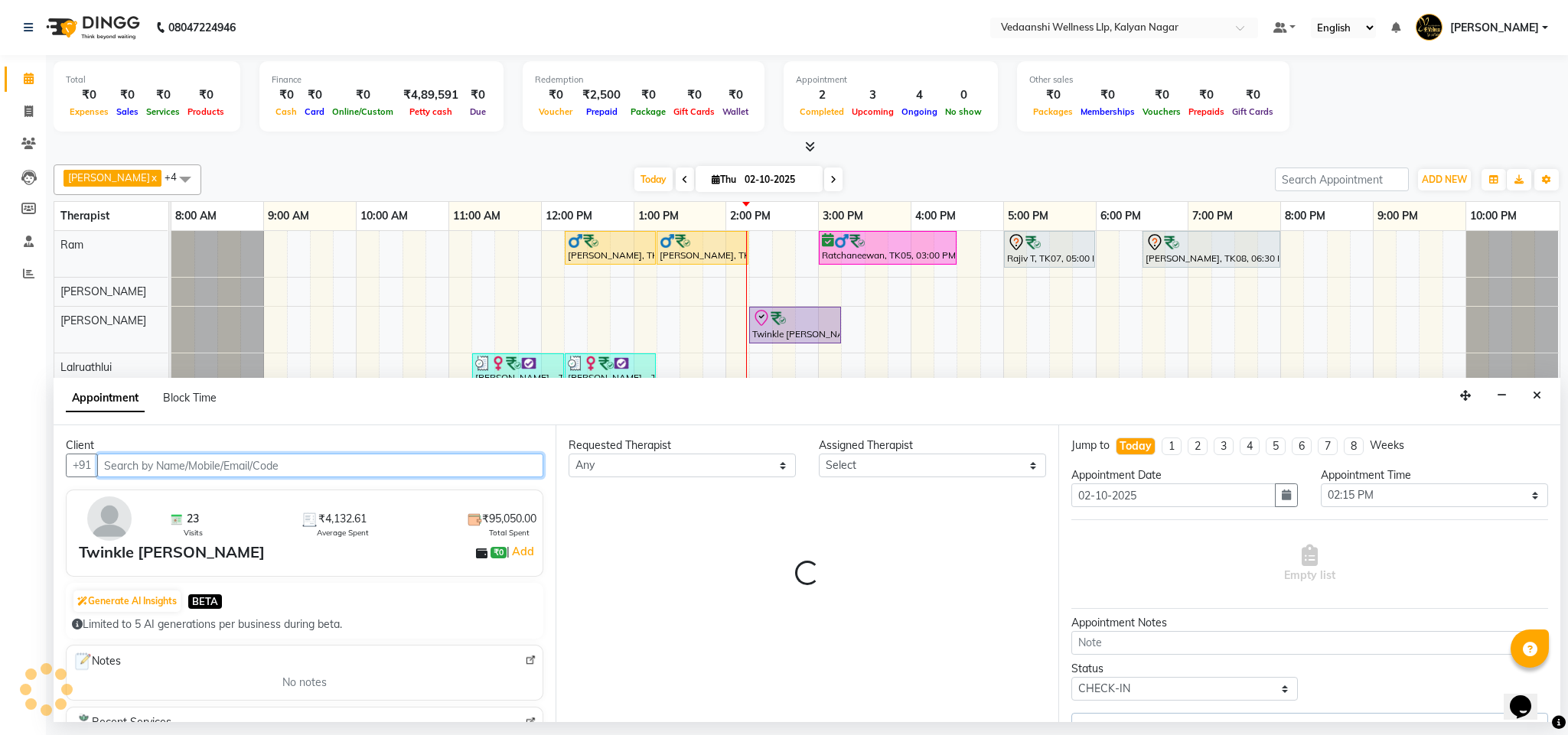
select select "67322"
select select "1336"
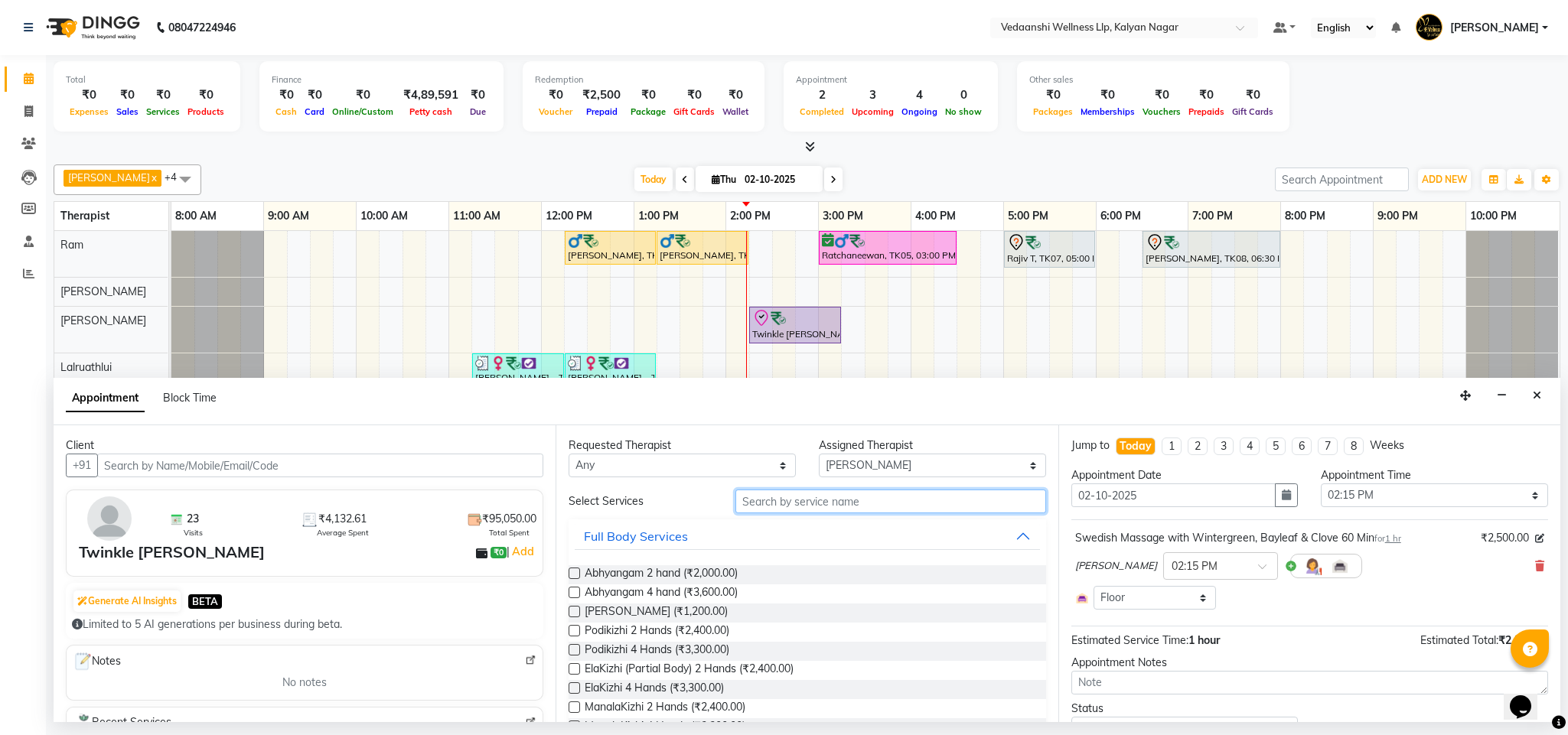
click at [850, 508] on input "text" at bounding box center [891, 501] width 311 height 24
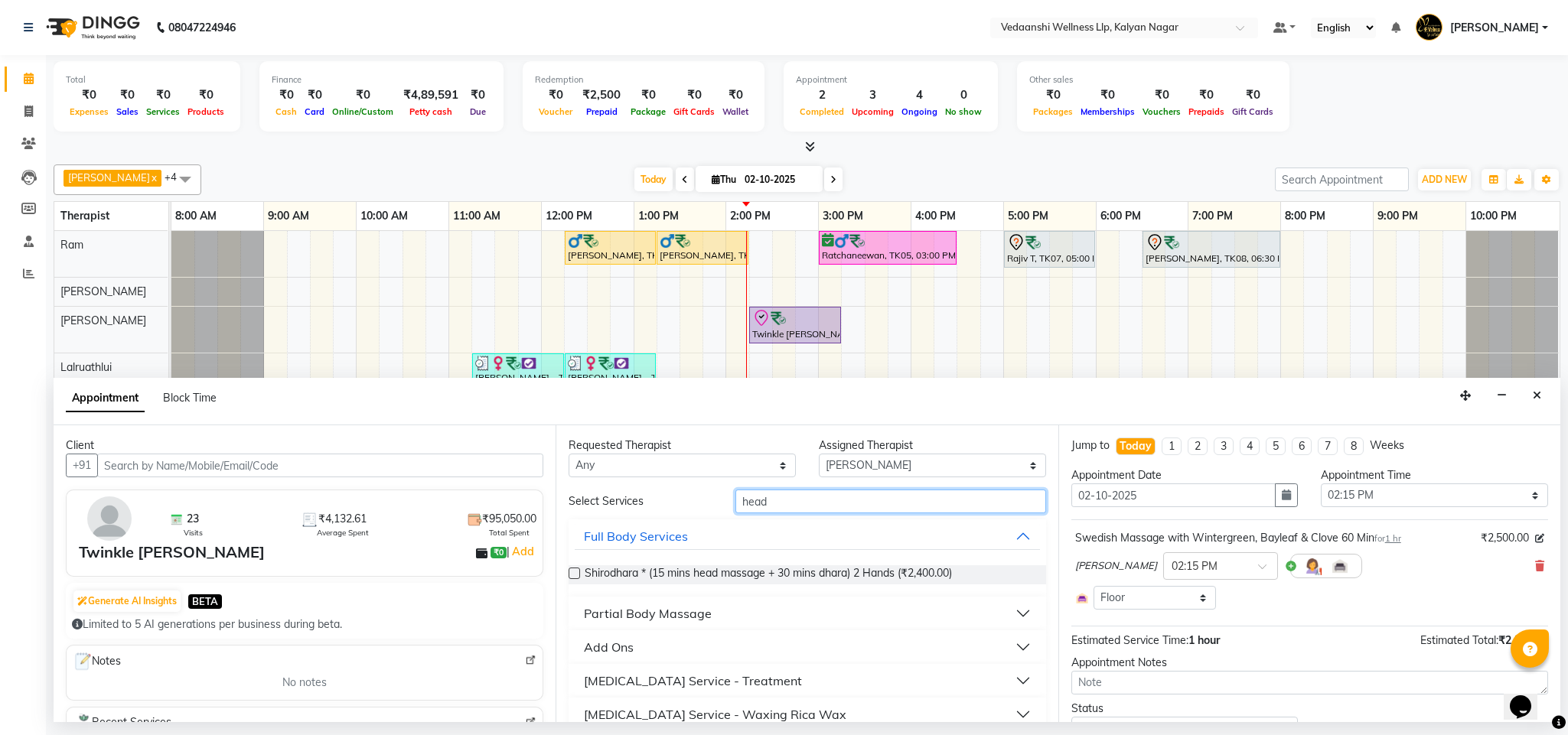
type input "head"
click at [617, 647] on div "Add Ons" at bounding box center [609, 647] width 50 height 19
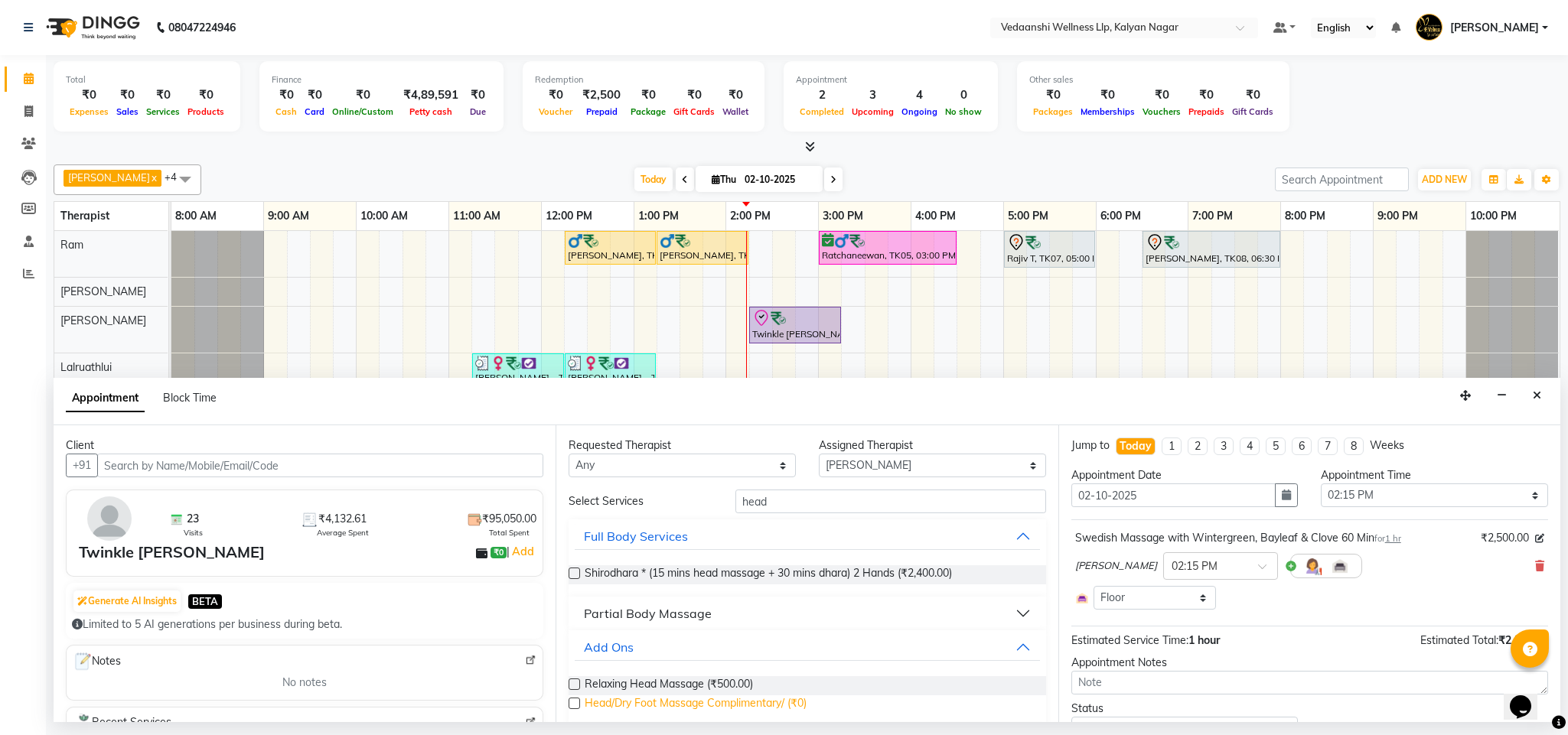
click at [628, 706] on span "Head/Dry Foot Massage Complimentary/ (₹0)" at bounding box center [696, 705] width 222 height 19
checkbox input "false"
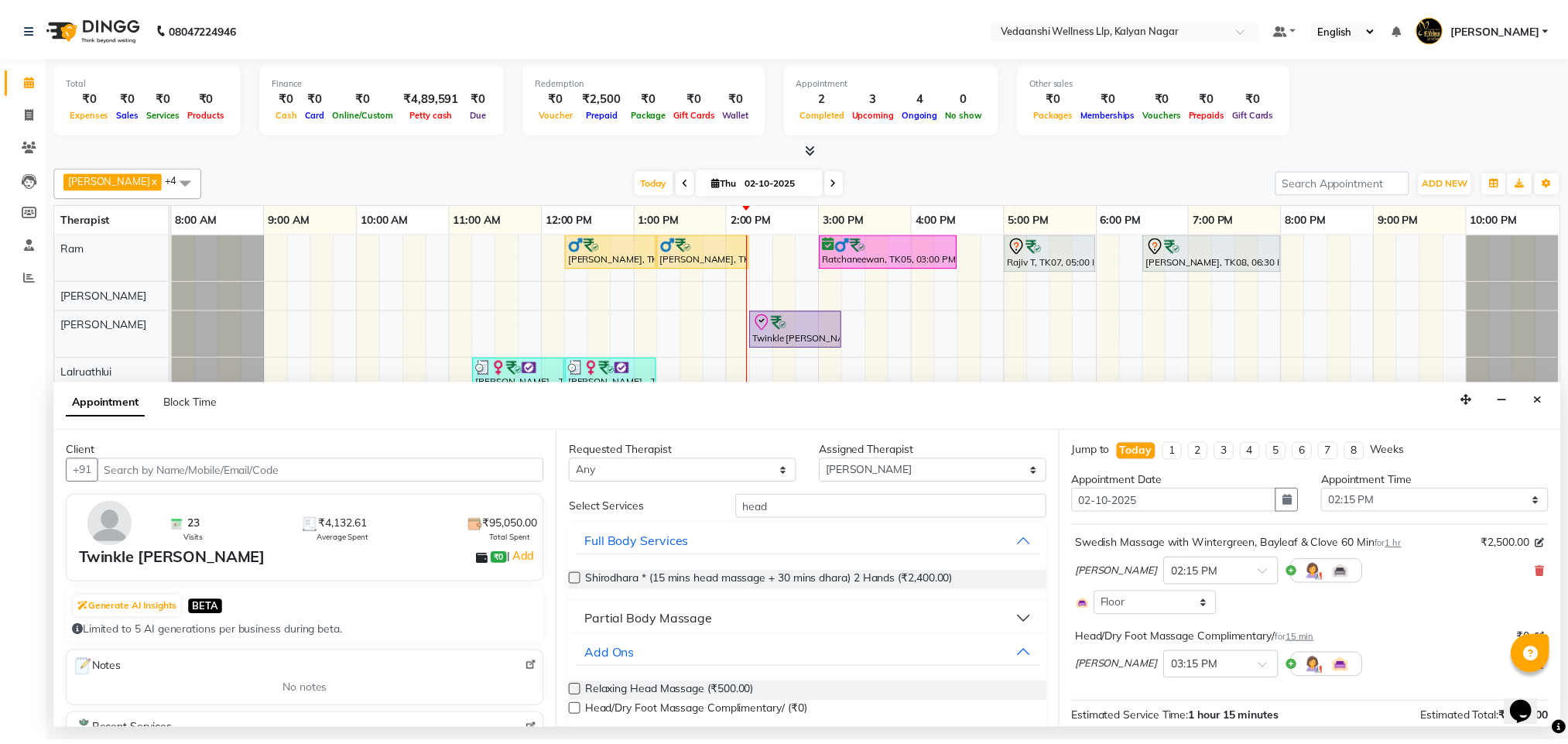
scroll to position [144, 0]
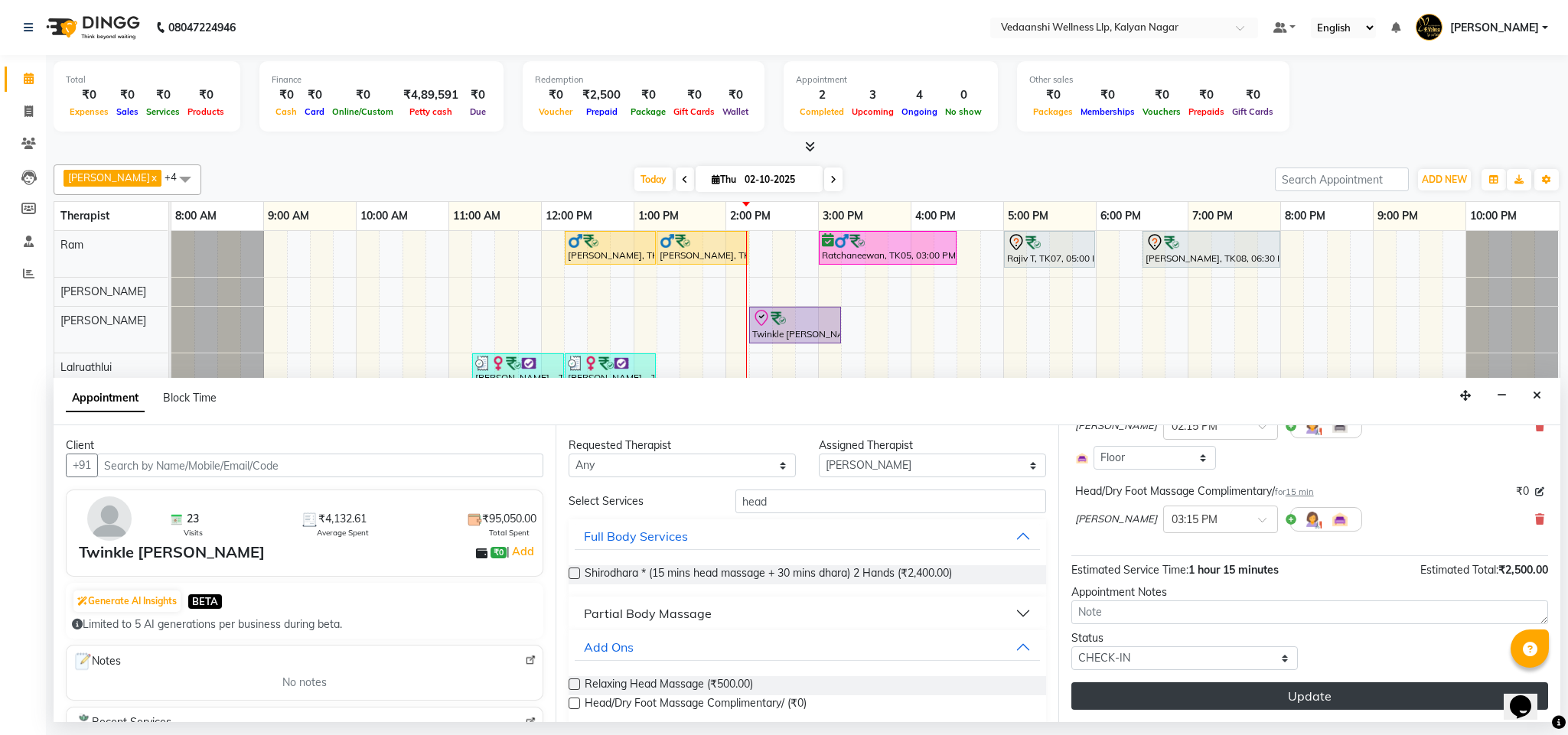
click at [1176, 687] on button "Update" at bounding box center [1310, 695] width 477 height 27
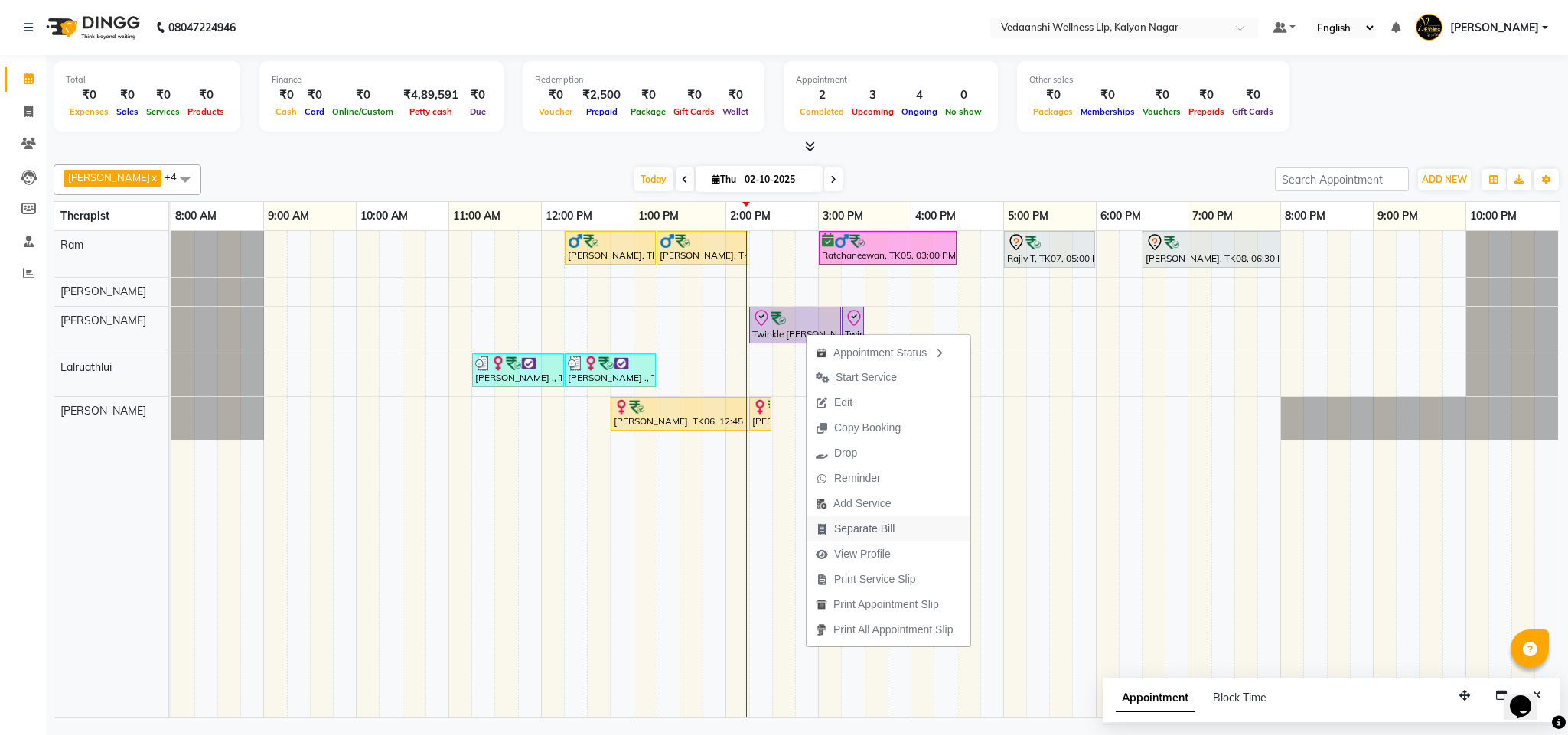
click at [857, 528] on span "Separate Bill" at bounding box center [864, 529] width 61 height 16
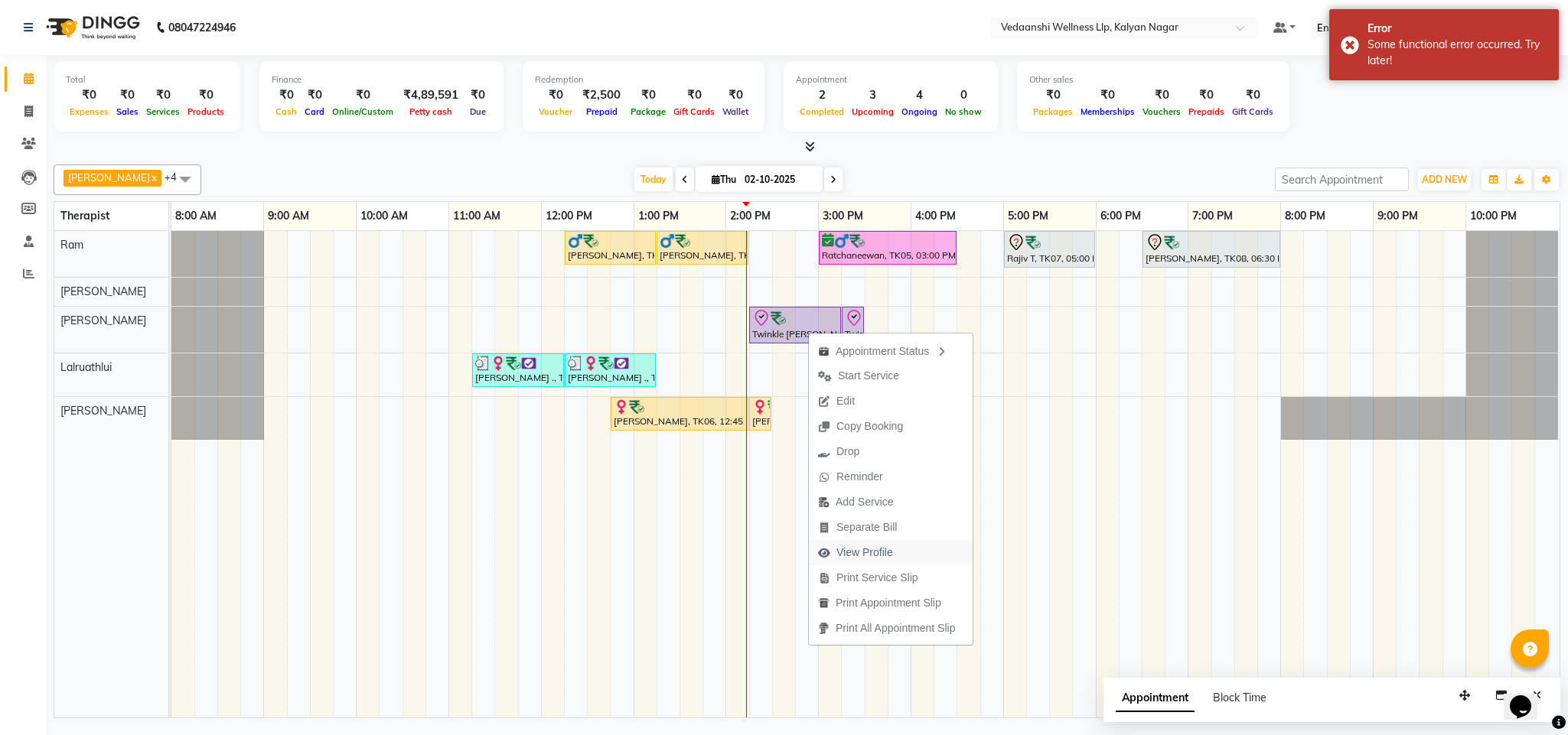
click at [874, 553] on span "View Profile" at bounding box center [864, 553] width 57 height 16
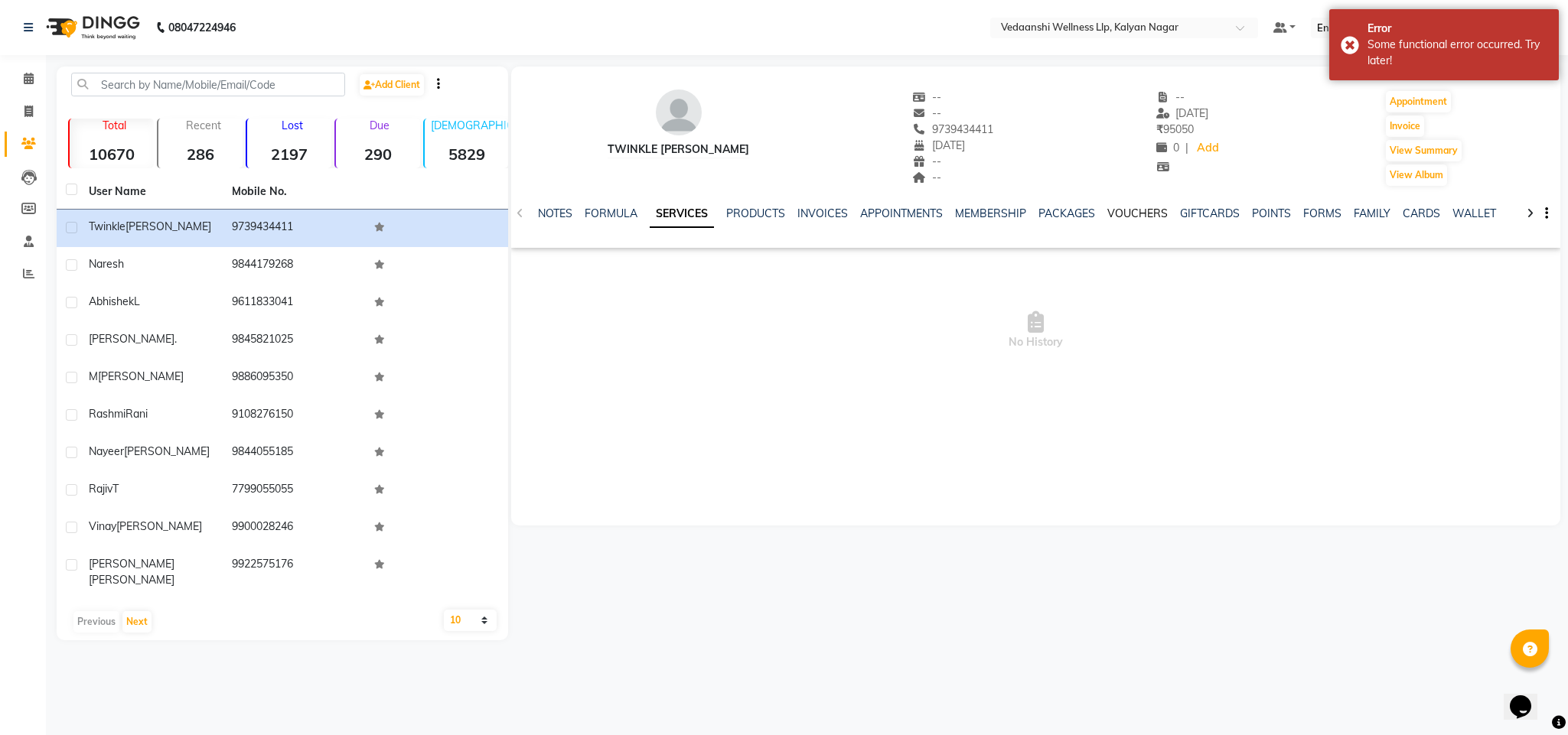
click at [1121, 212] on link "VOUCHERS" at bounding box center [1138, 213] width 61 height 14
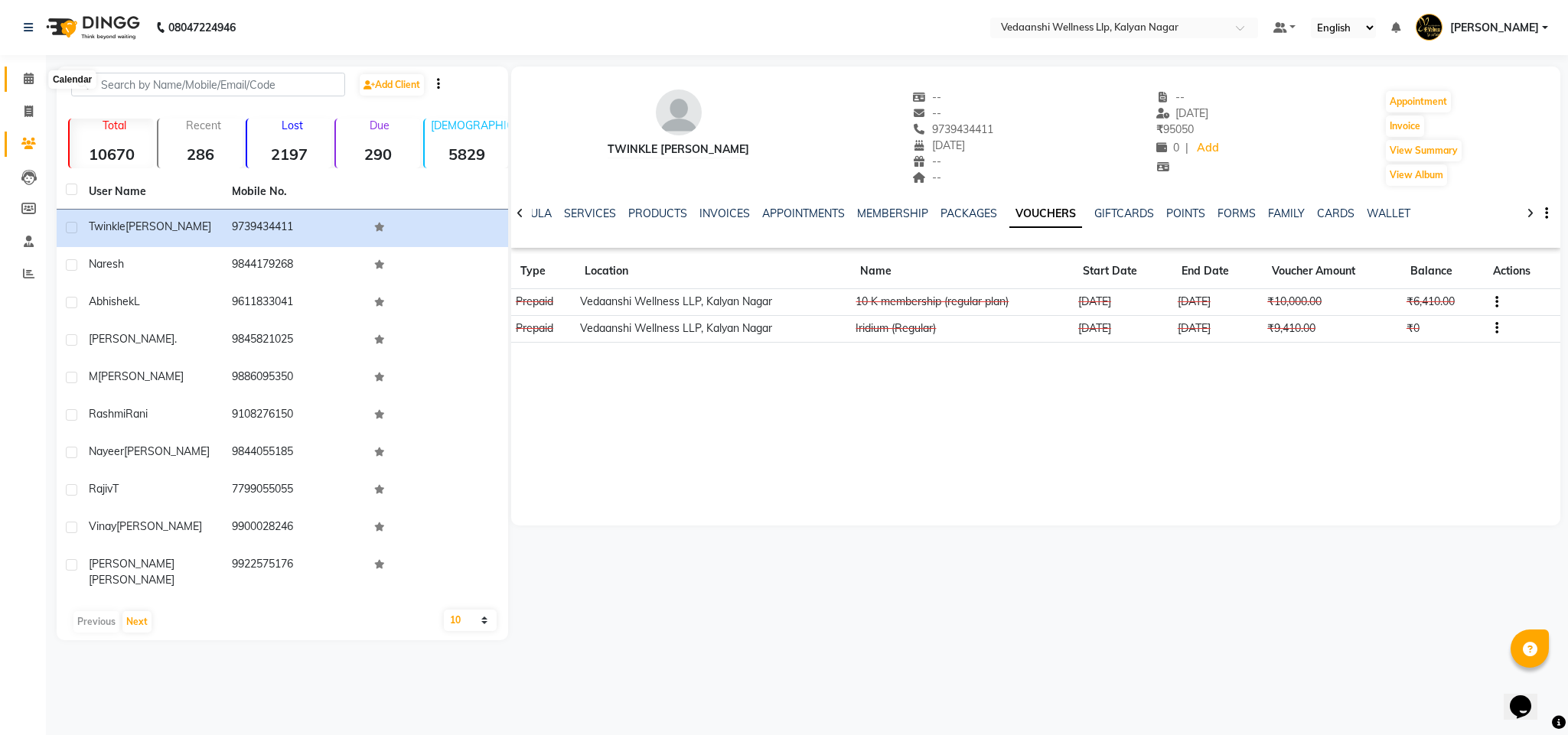
click at [33, 73] on icon at bounding box center [29, 78] width 10 height 12
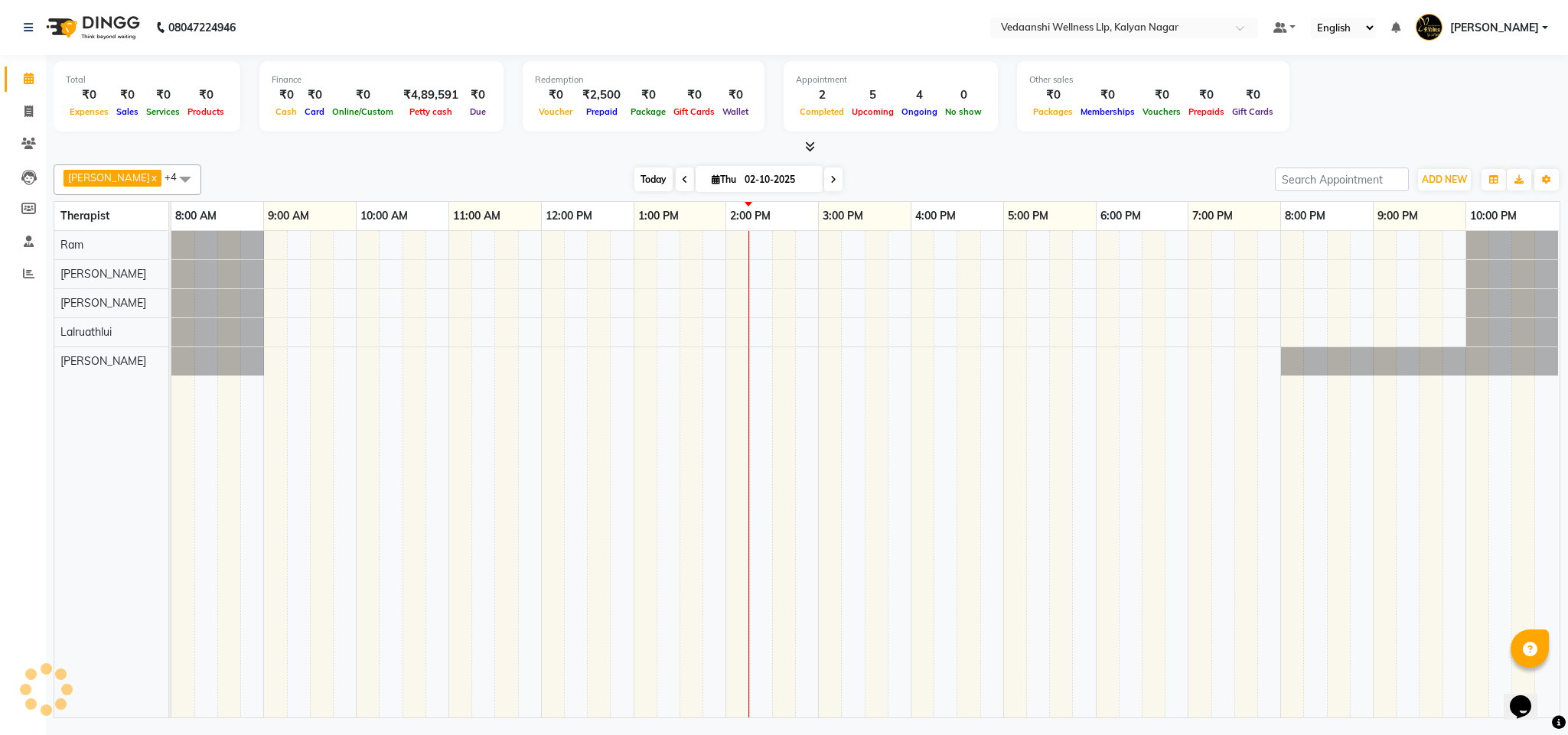
click at [635, 179] on span "Today" at bounding box center [653, 179] width 38 height 24
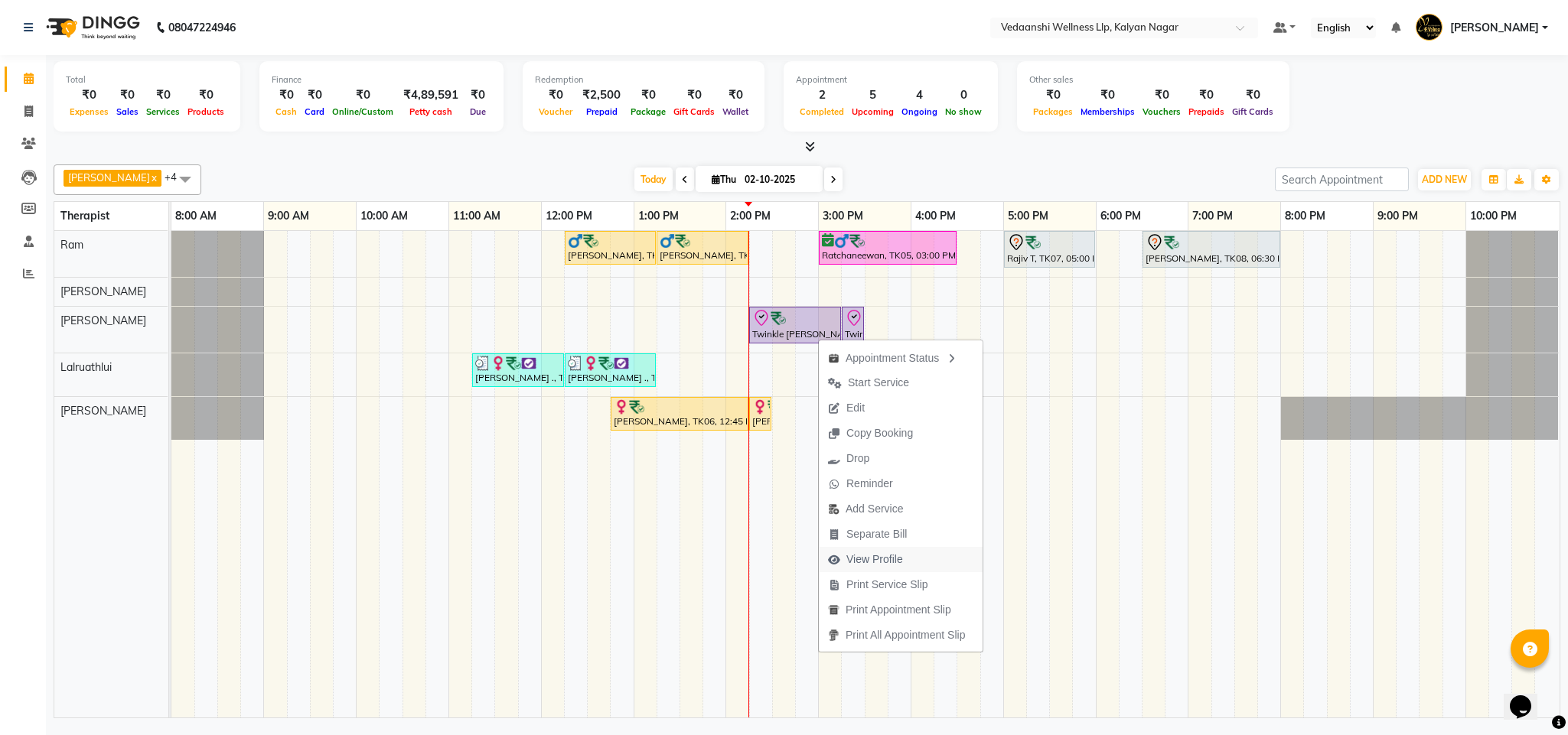
click at [867, 554] on span "View Profile" at bounding box center [874, 560] width 57 height 16
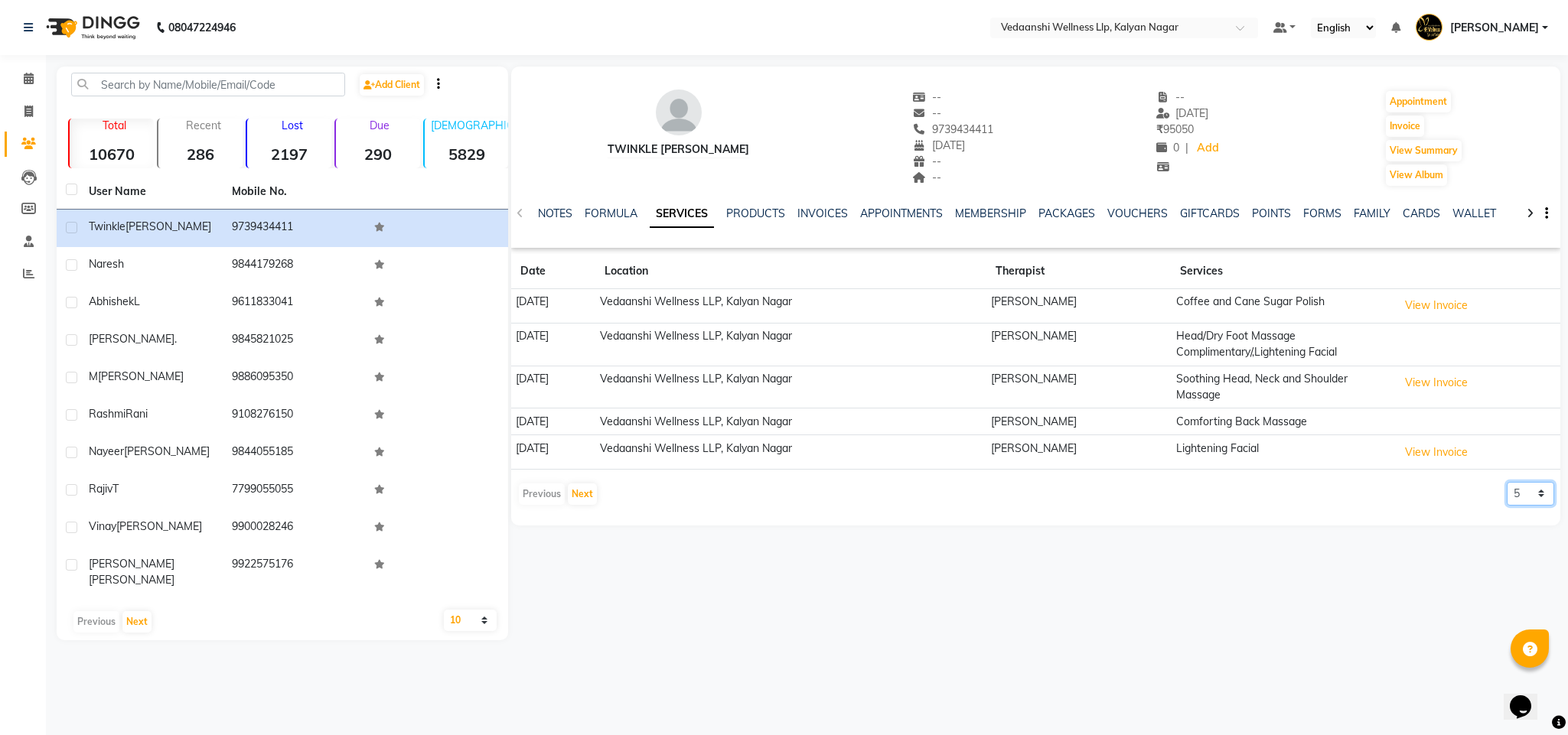
drag, startPoint x: 1523, startPoint y: 491, endPoint x: 1525, endPoint y: 508, distance: 17.1
click at [1523, 491] on select "5 10 50 100 500" at bounding box center [1531, 494] width 47 height 24
select select "500"
click at [1507, 485] on select "5 10 50 100 500" at bounding box center [1531, 494] width 47 height 24
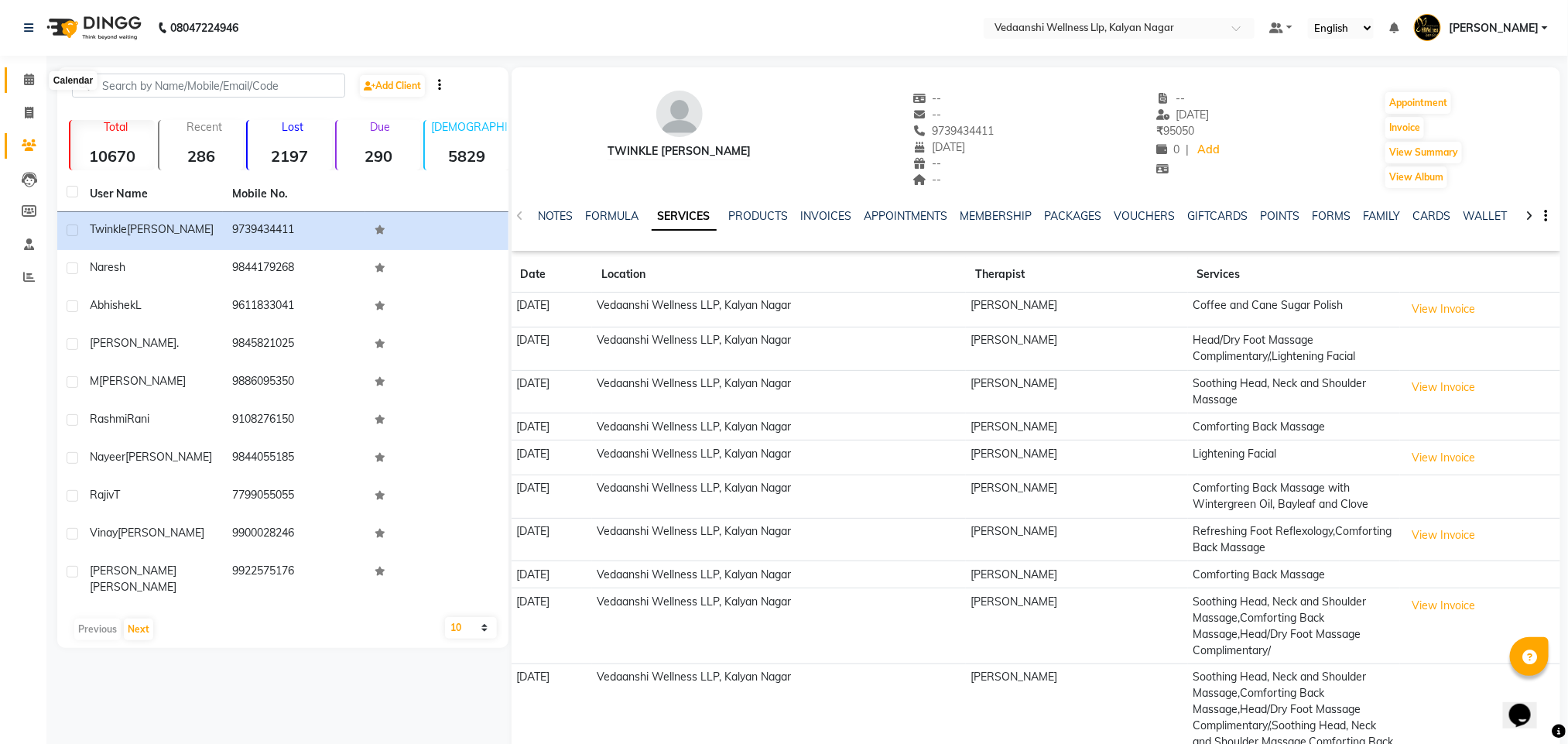
click at [27, 81] on icon at bounding box center [29, 79] width 10 height 12
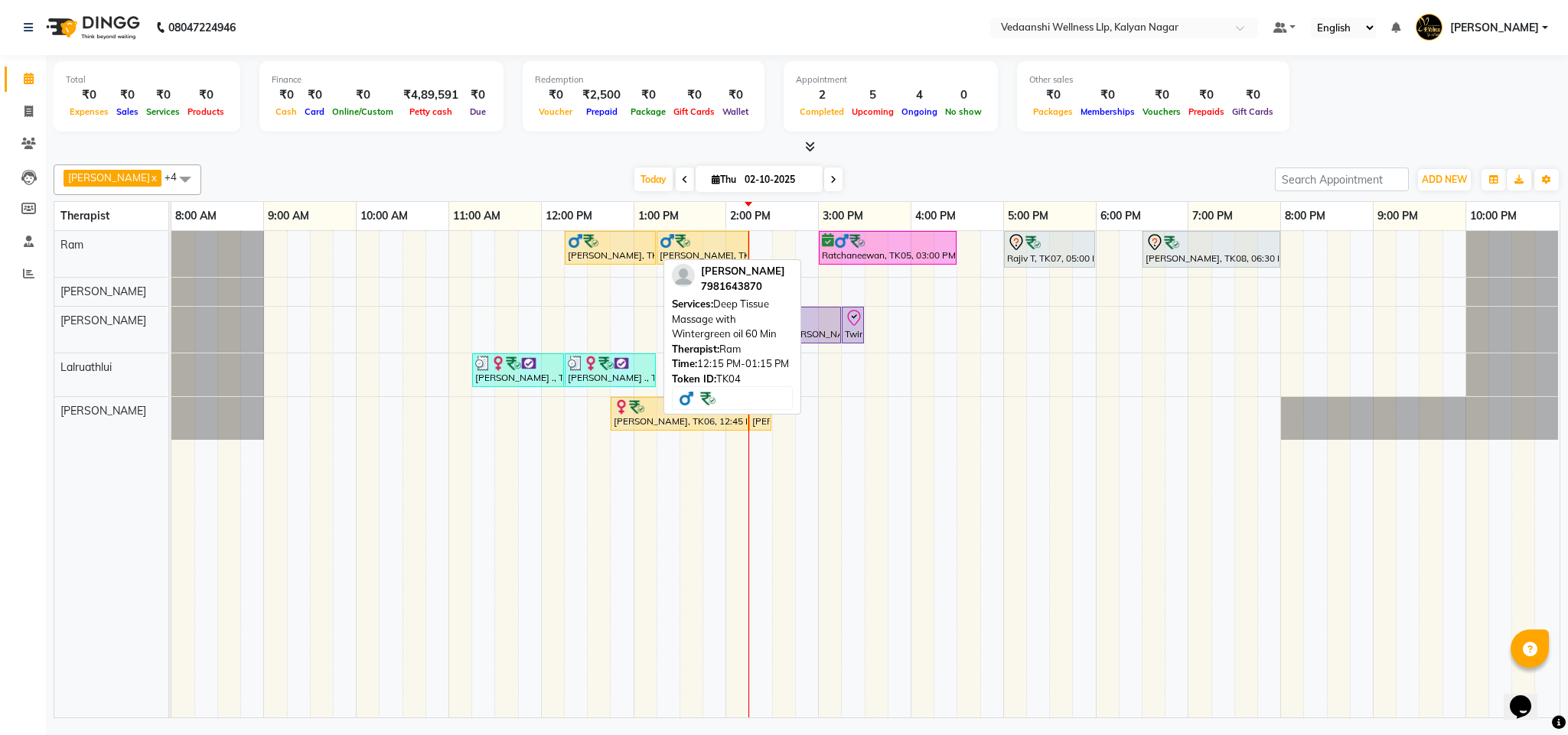
click at [618, 250] on div "[PERSON_NAME], TK04, 12:15 PM-01:15 PM, Deep Tissue Massage with Wintergreen oi…" at bounding box center [610, 248] width 88 height 29
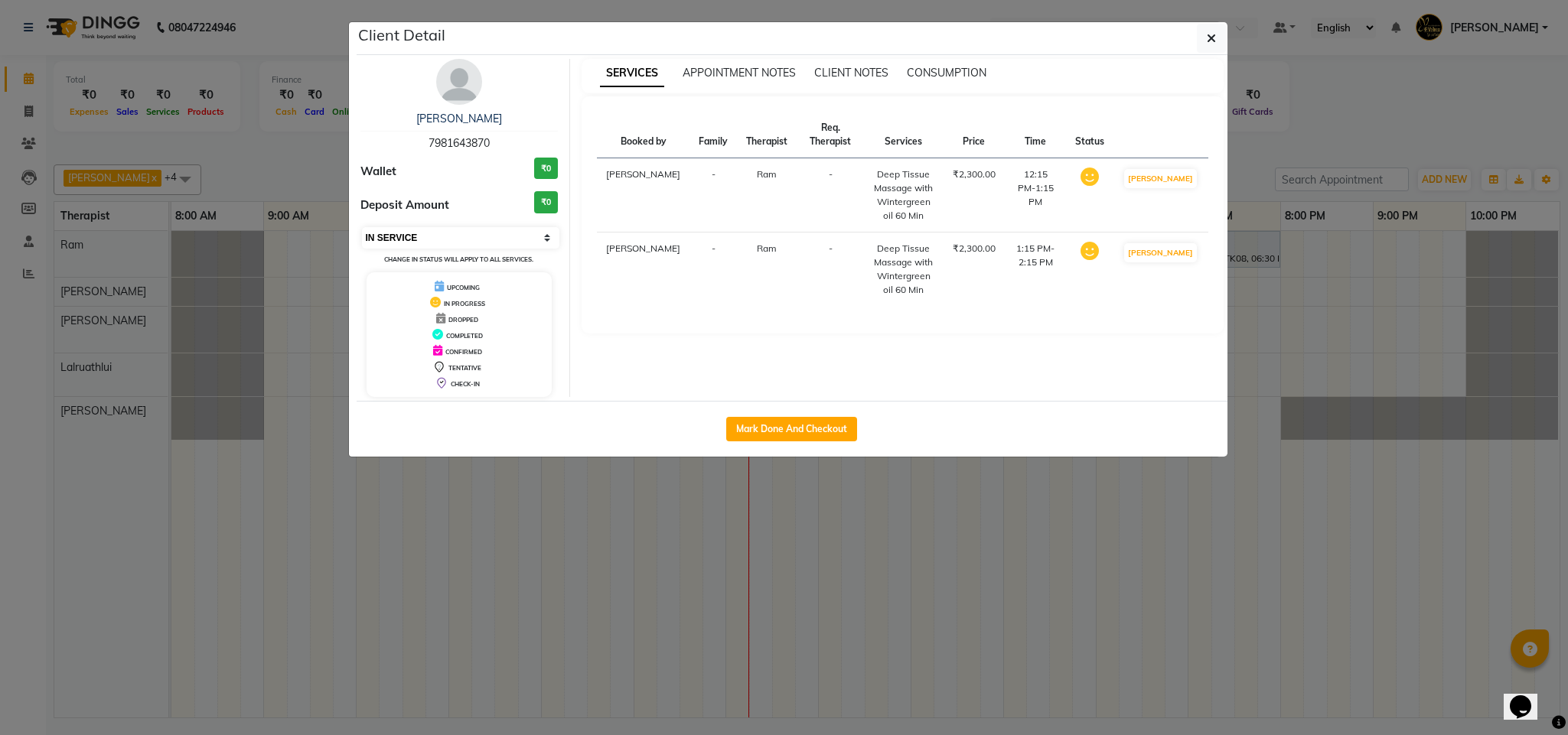
click at [430, 241] on select "Select IN SERVICE CONFIRMED TENTATIVE CHECK IN MARK DONE DROPPED UPCOMING" at bounding box center [461, 238] width 198 height 22
select select "3"
click at [362, 228] on select "Select IN SERVICE CONFIRMED TENTATIVE CHECK IN MARK DONE DROPPED UPCOMING" at bounding box center [461, 238] width 198 height 22
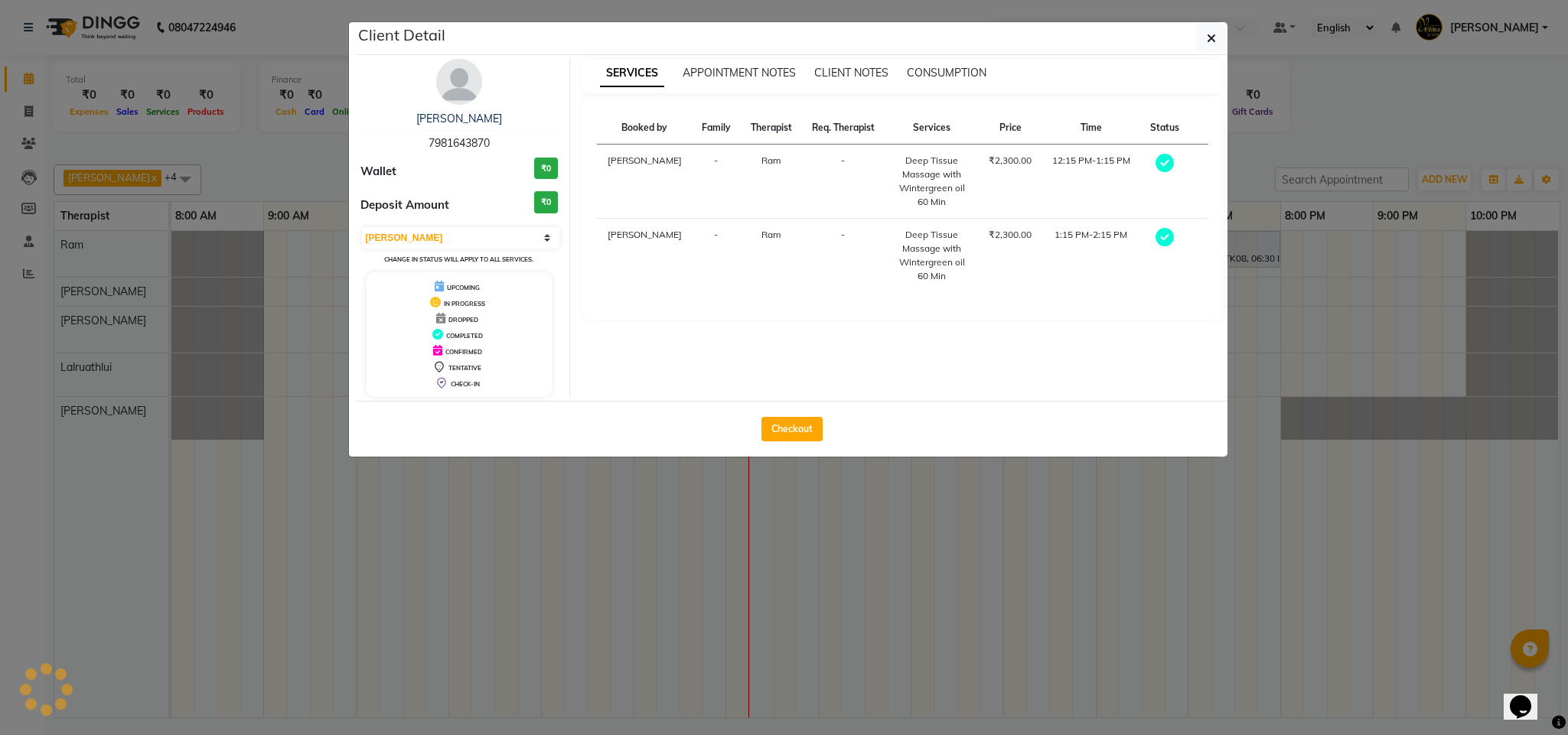
click at [792, 439] on button "Checkout" at bounding box center [792, 429] width 61 height 25
select select "service"
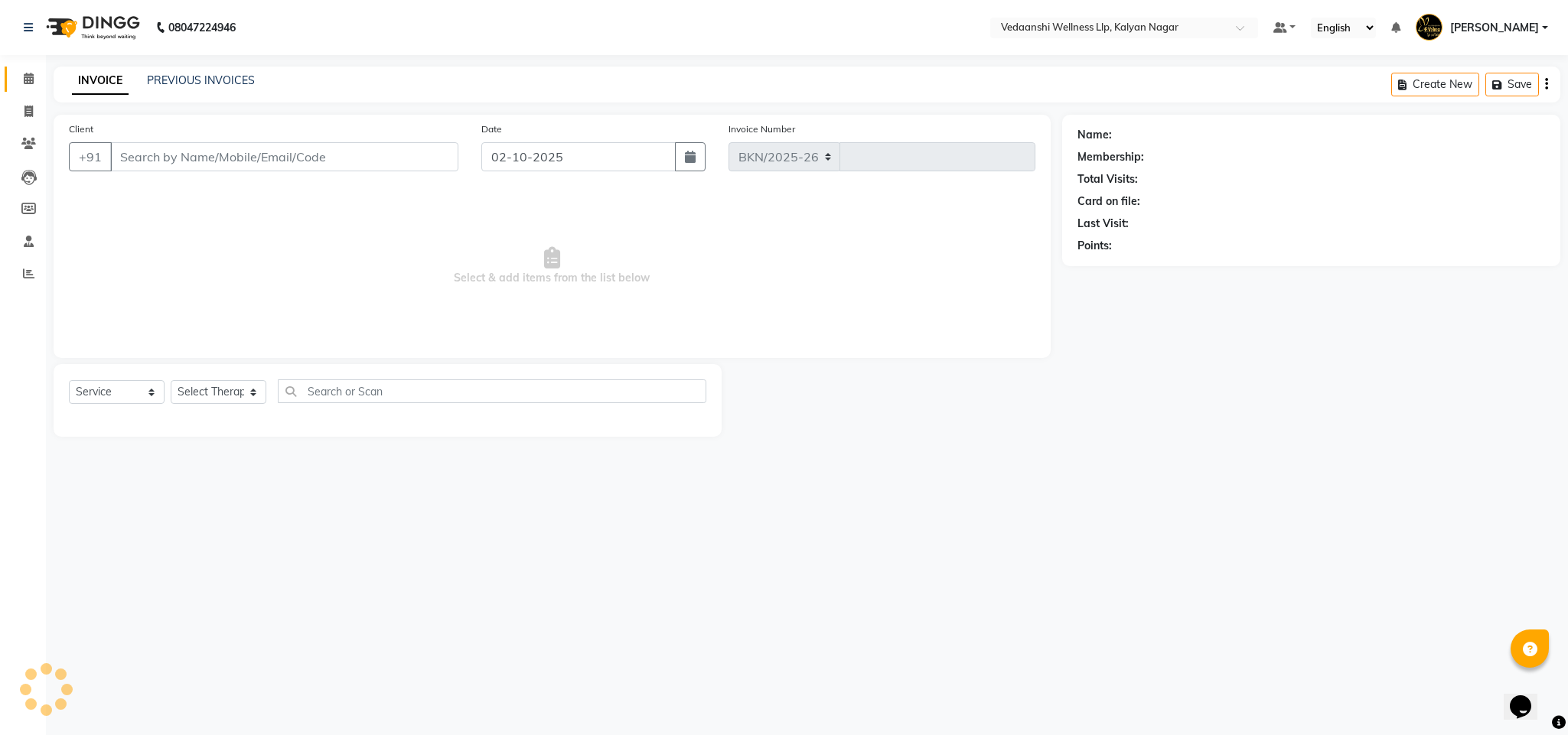
select select "4293"
type input "1471"
type input "7981643870"
select select "67164"
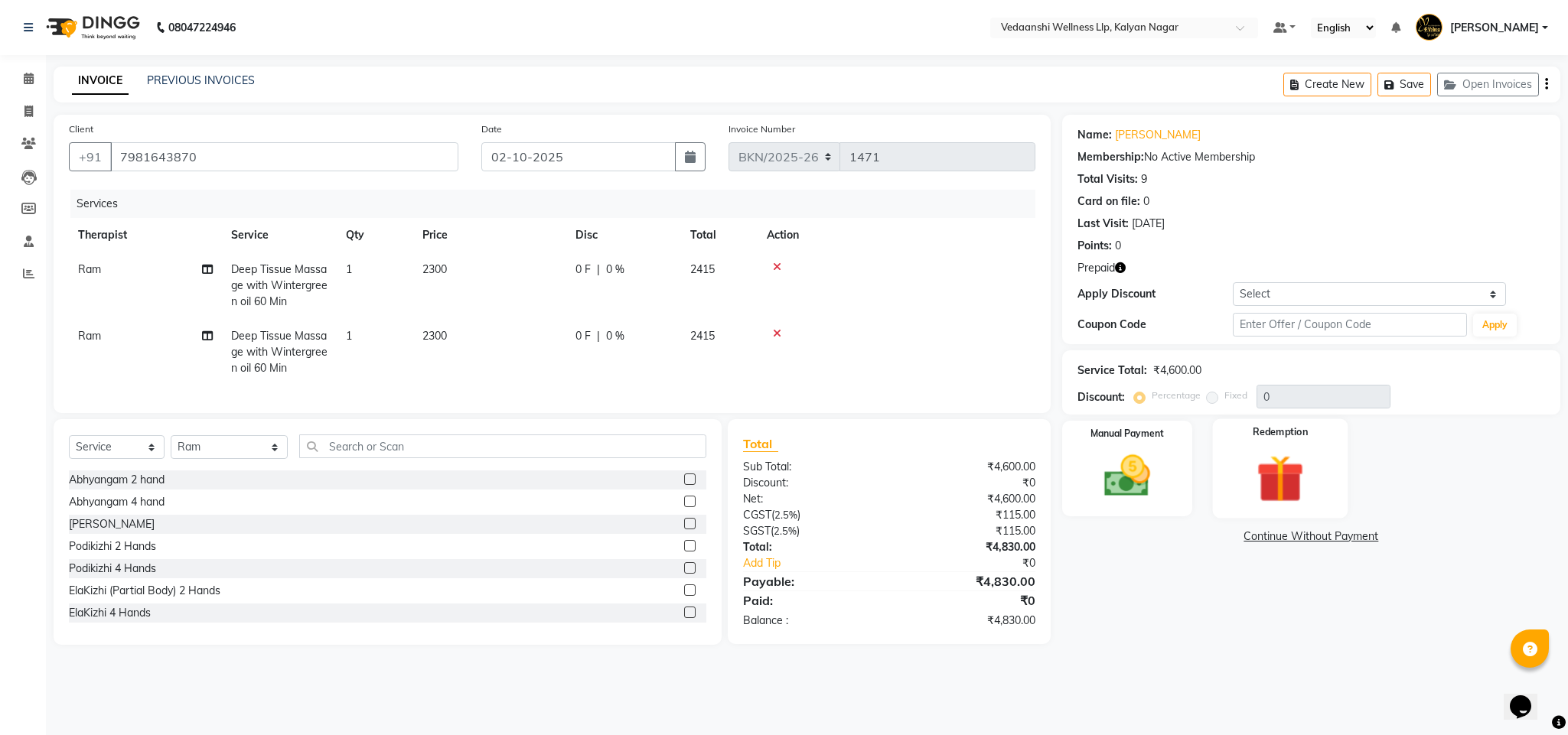
click at [1281, 487] on img at bounding box center [1281, 479] width 78 height 60
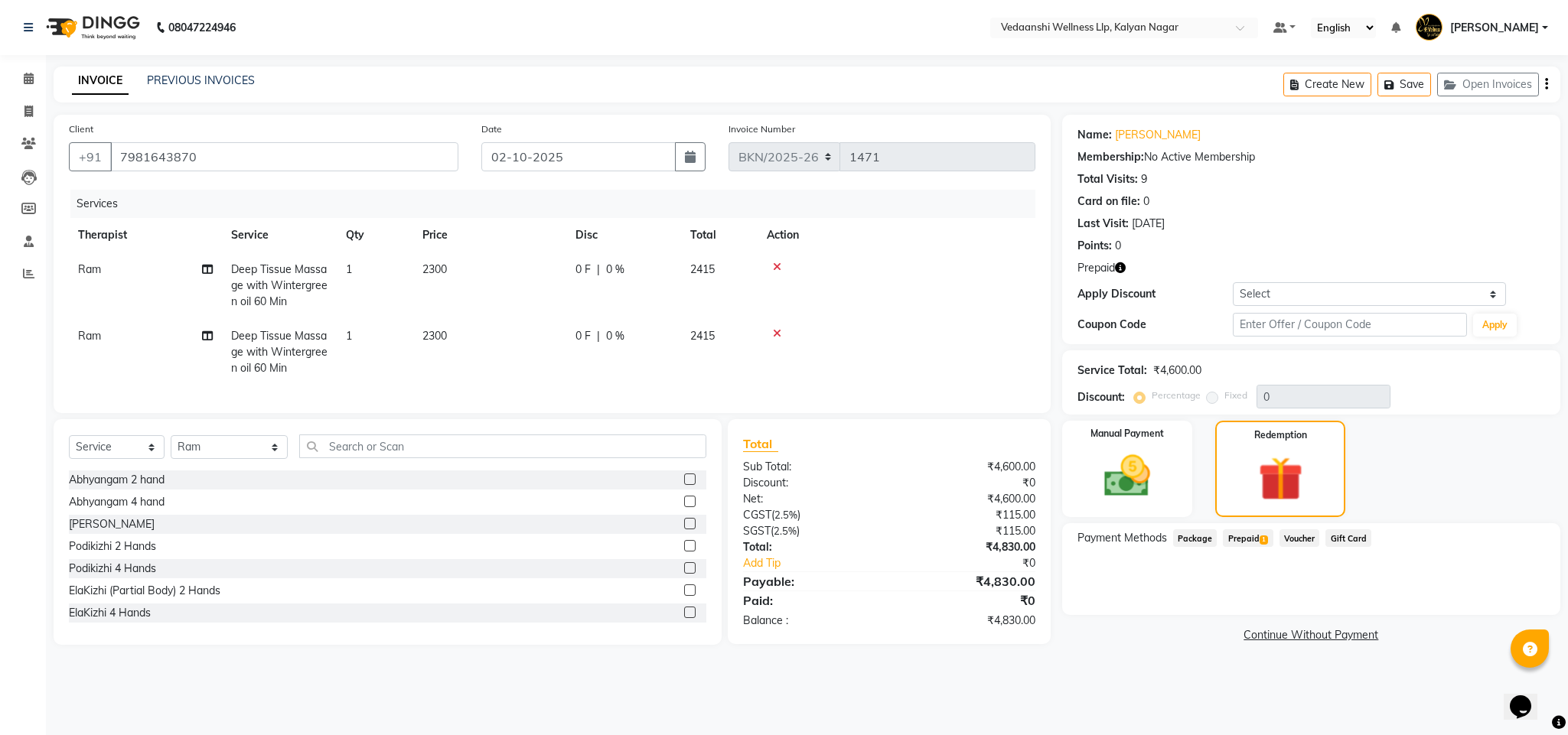
click at [1240, 538] on span "Prepaid 1" at bounding box center [1248, 538] width 50 height 18
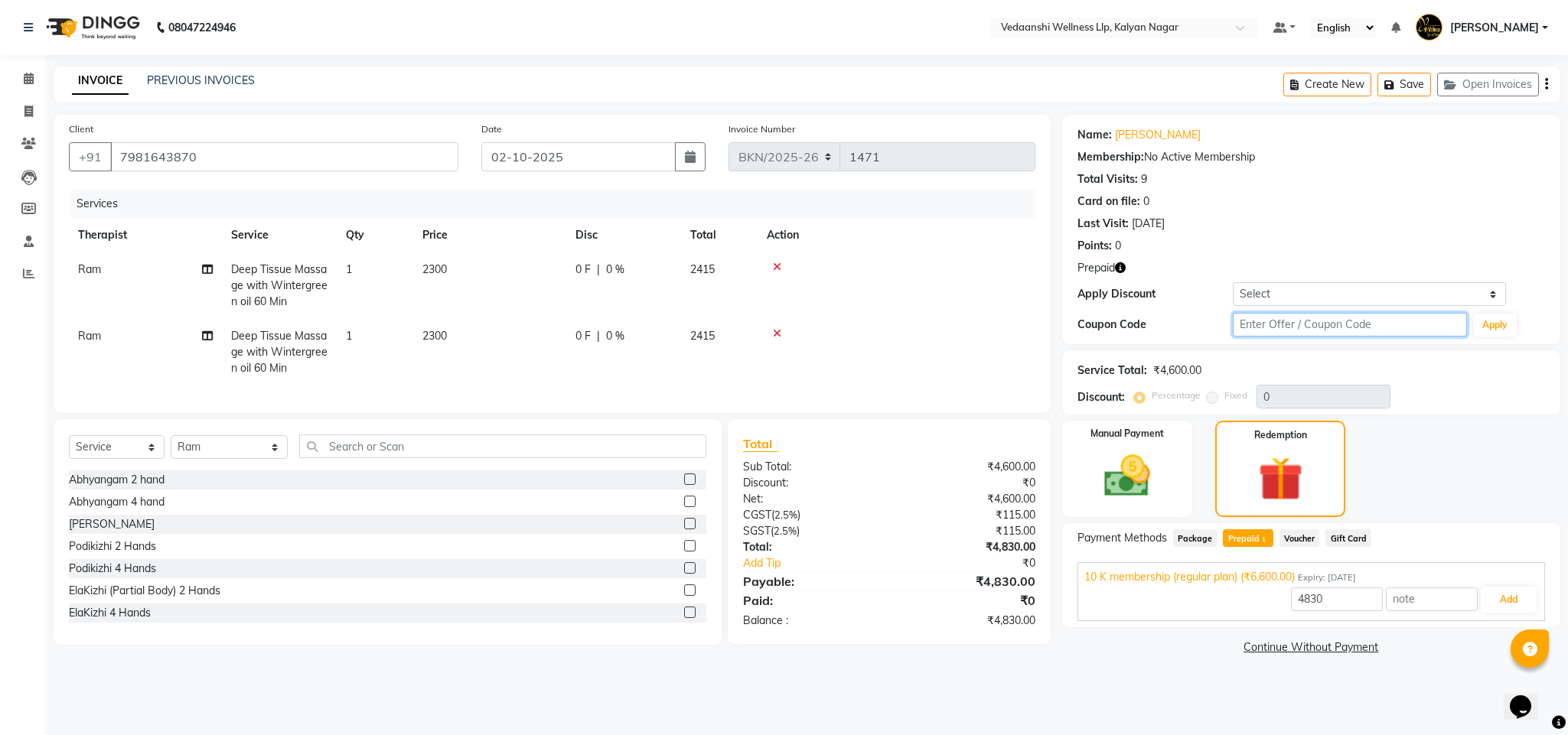
click at [1254, 328] on input "text" at bounding box center [1351, 324] width 235 height 24
type input "d50%"
click at [1502, 331] on button "Apply" at bounding box center [1495, 325] width 43 height 23
type input "50"
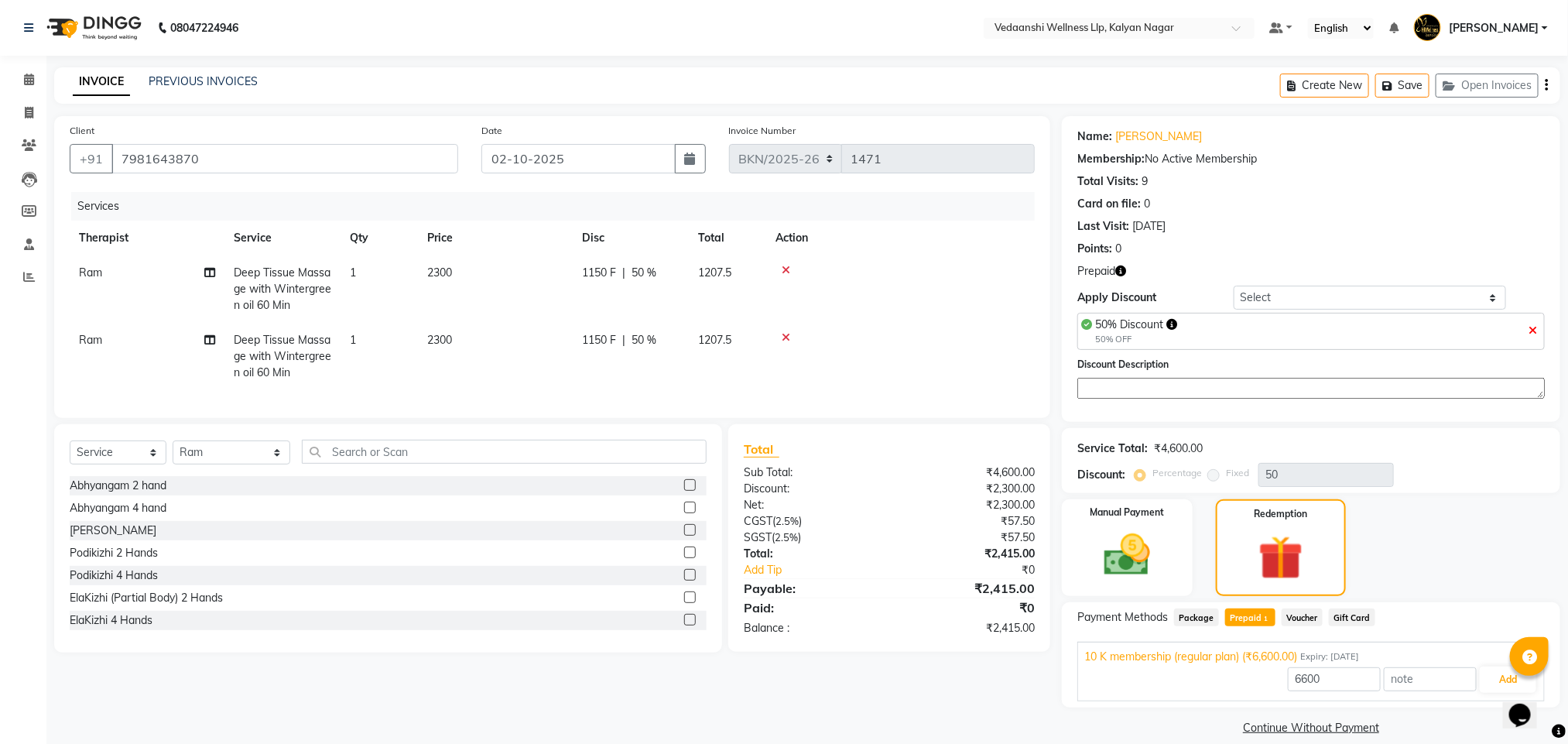
scroll to position [20, 0]
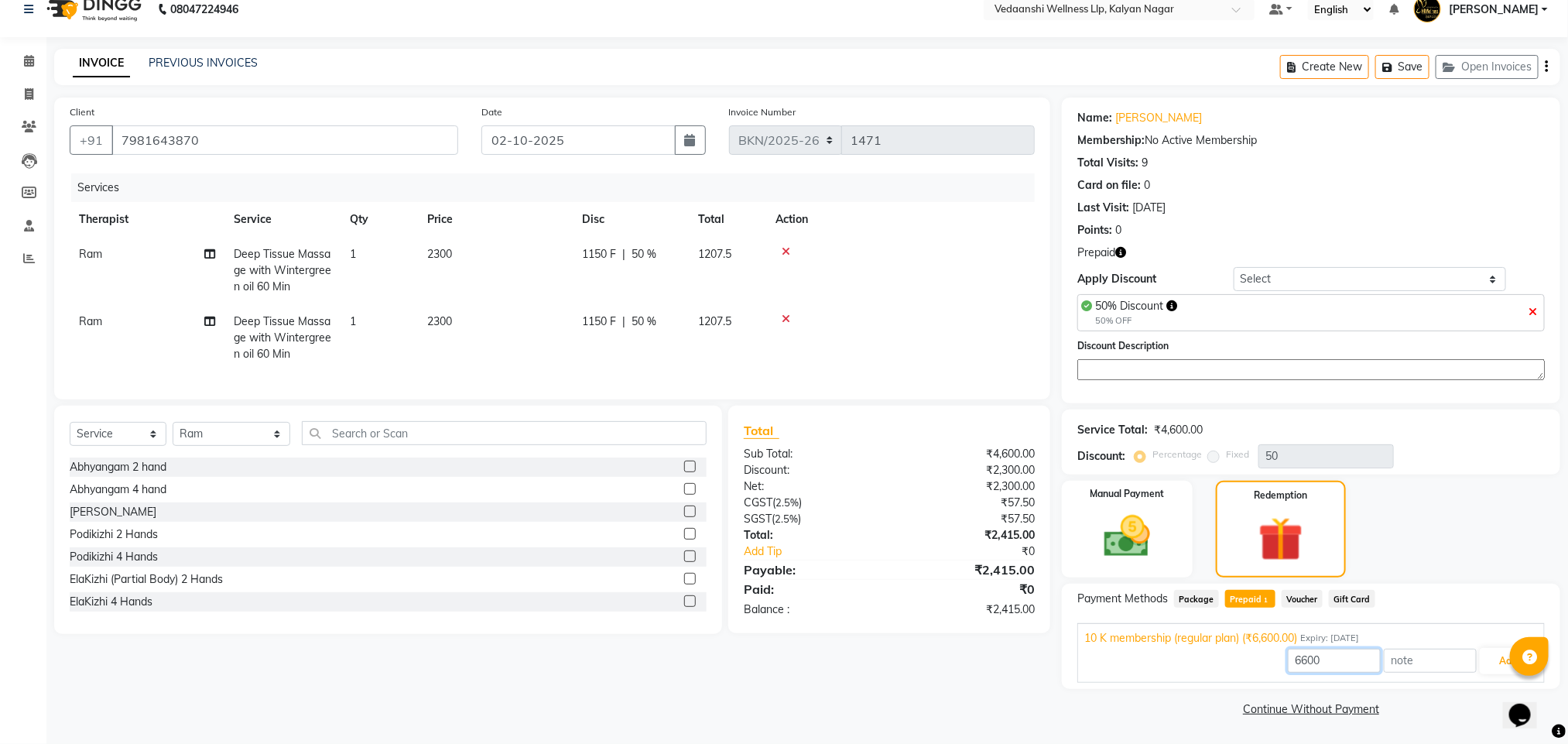
click at [1310, 661] on input "6600" at bounding box center [1334, 661] width 93 height 24
type input "2300"
click at [1508, 665] on button "Add" at bounding box center [1508, 662] width 57 height 27
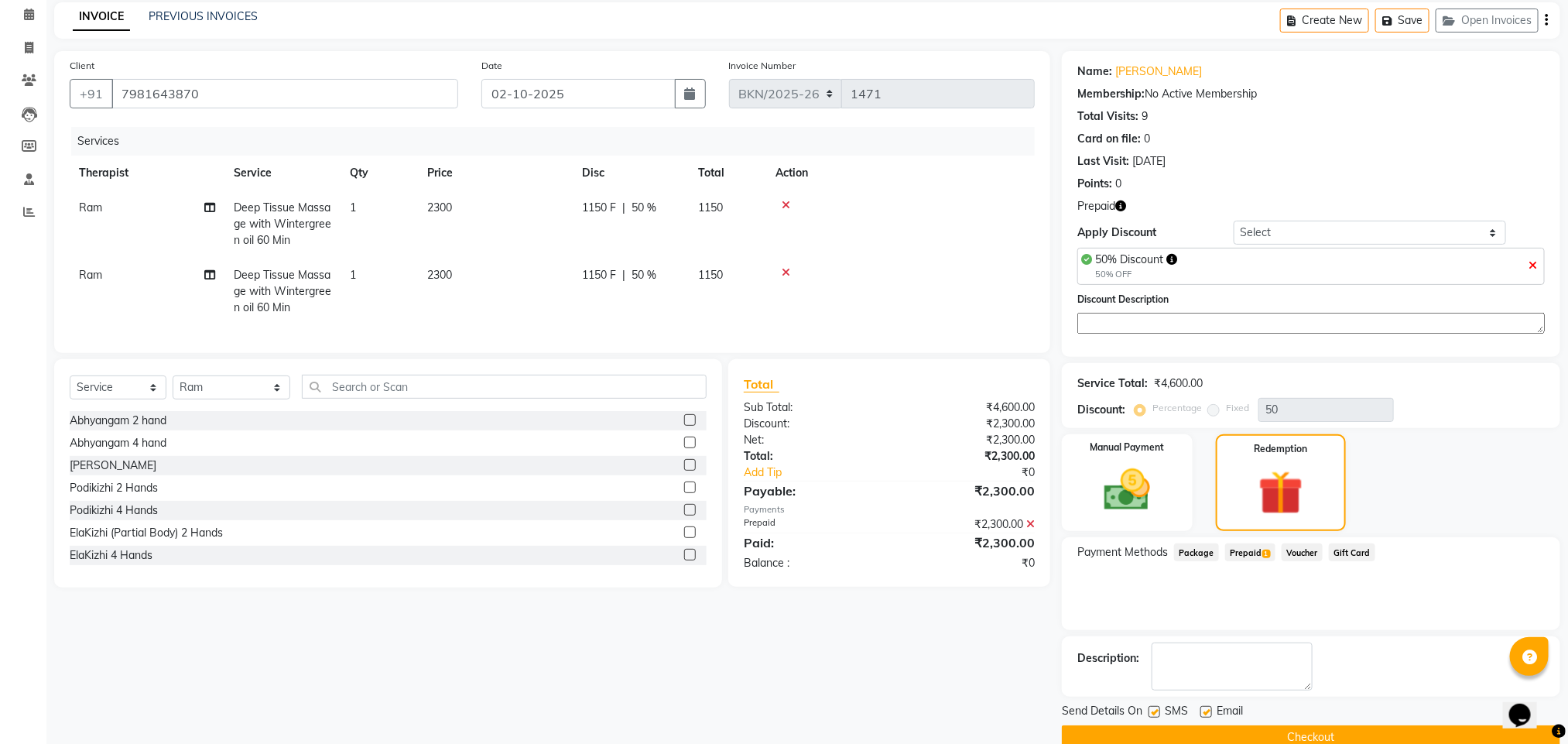
scroll to position [96, 0]
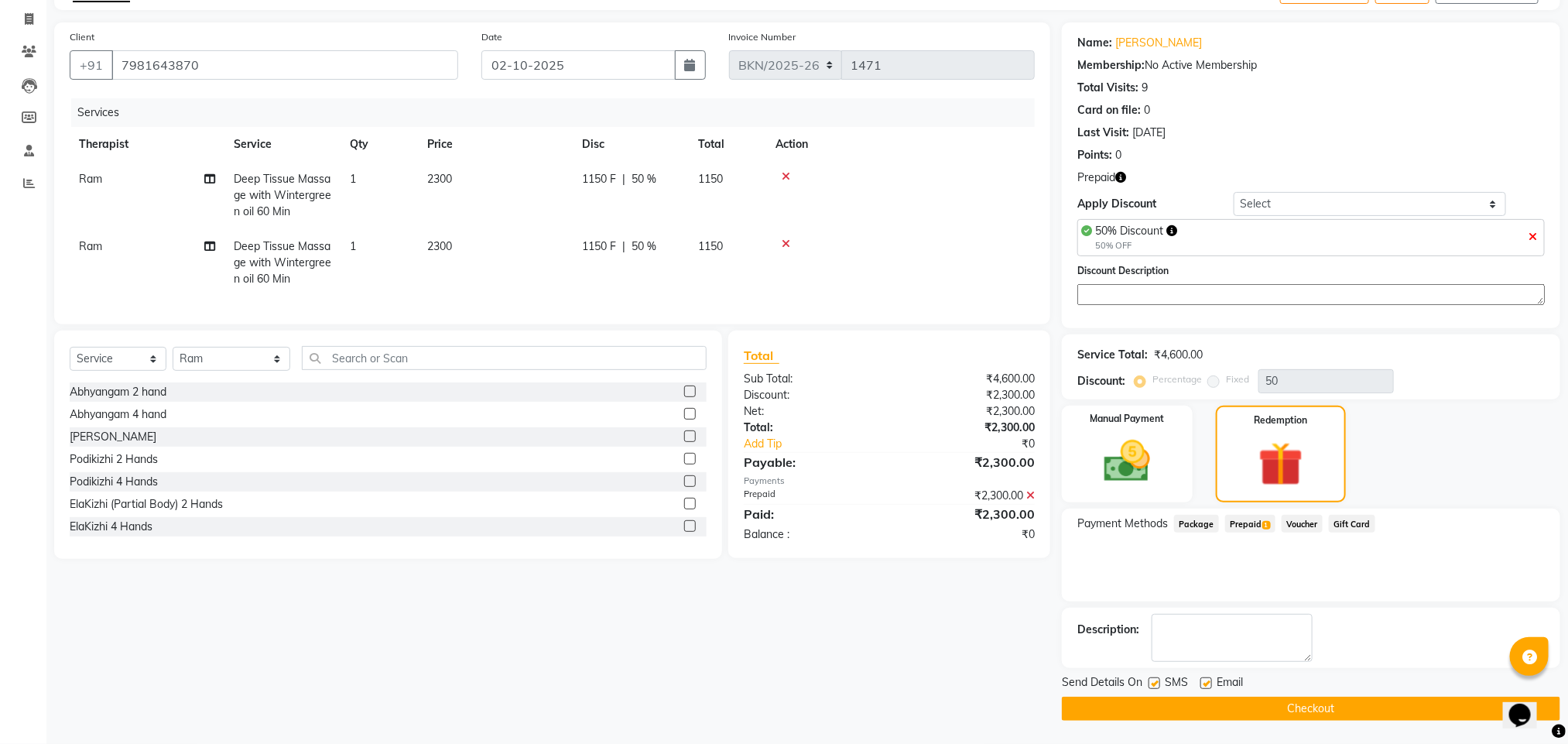
click at [1237, 713] on button "Checkout" at bounding box center [1310, 709] width 499 height 24
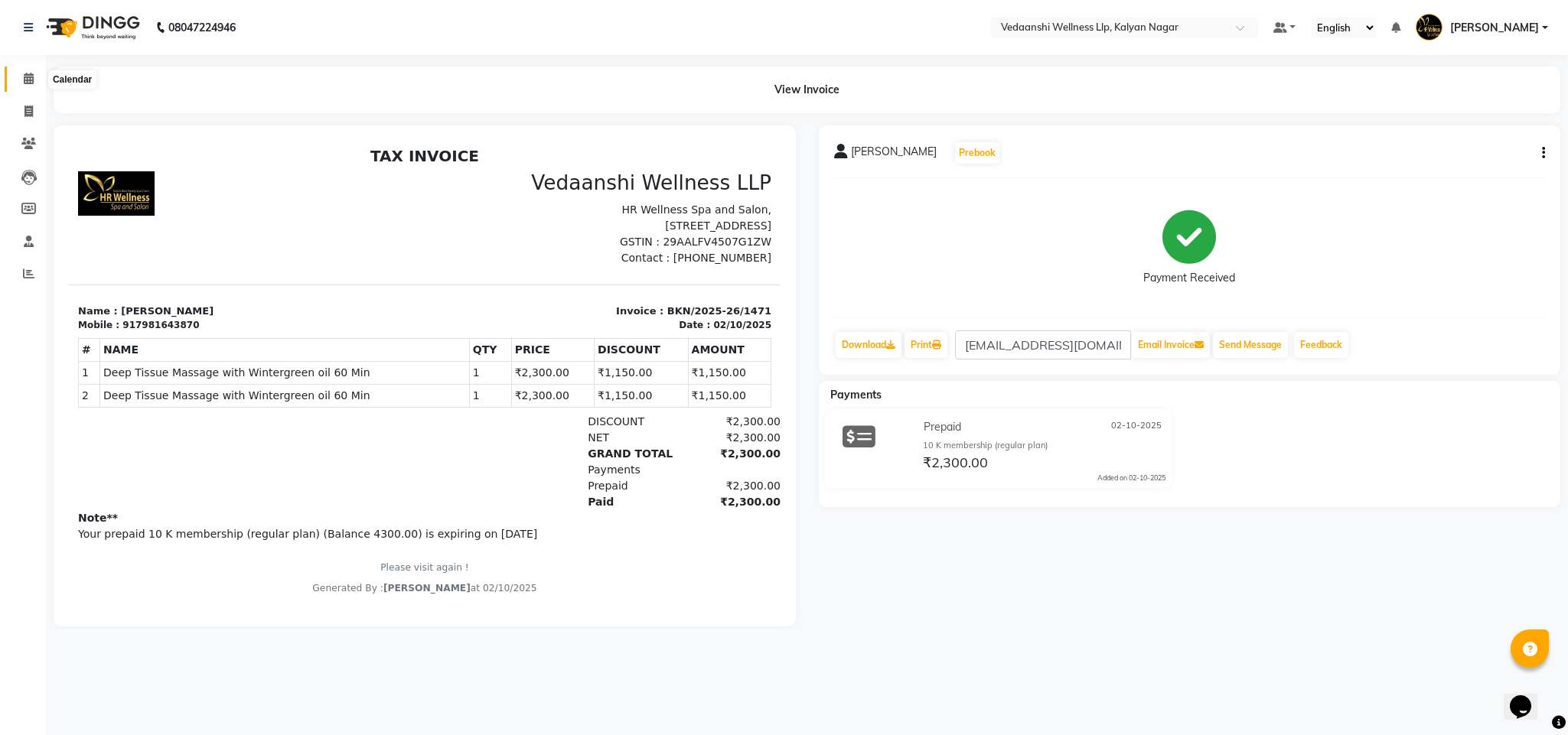
click at [28, 87] on span at bounding box center [29, 79] width 26 height 18
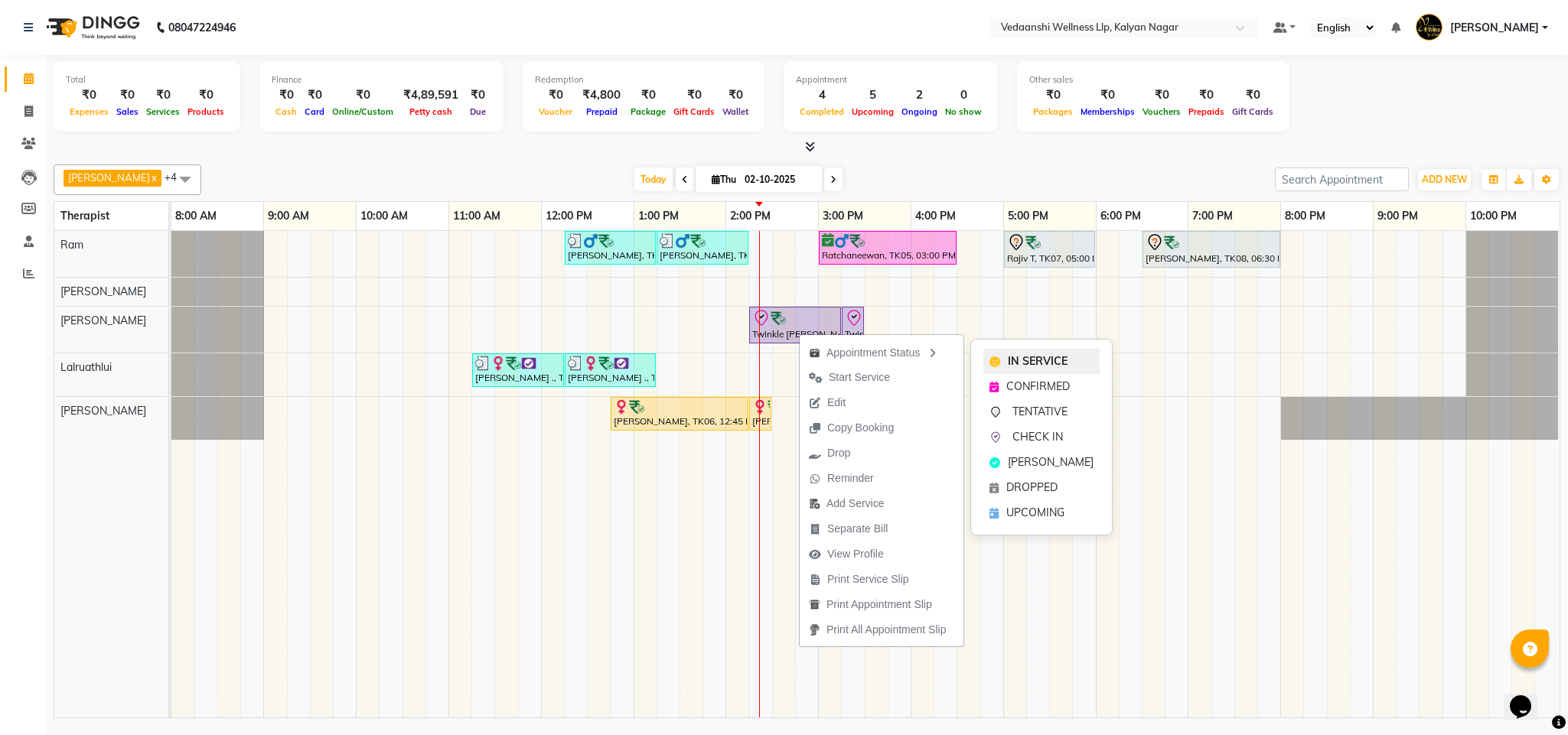
click at [1016, 358] on span "IN SERVICE" at bounding box center [1038, 361] width 60 height 16
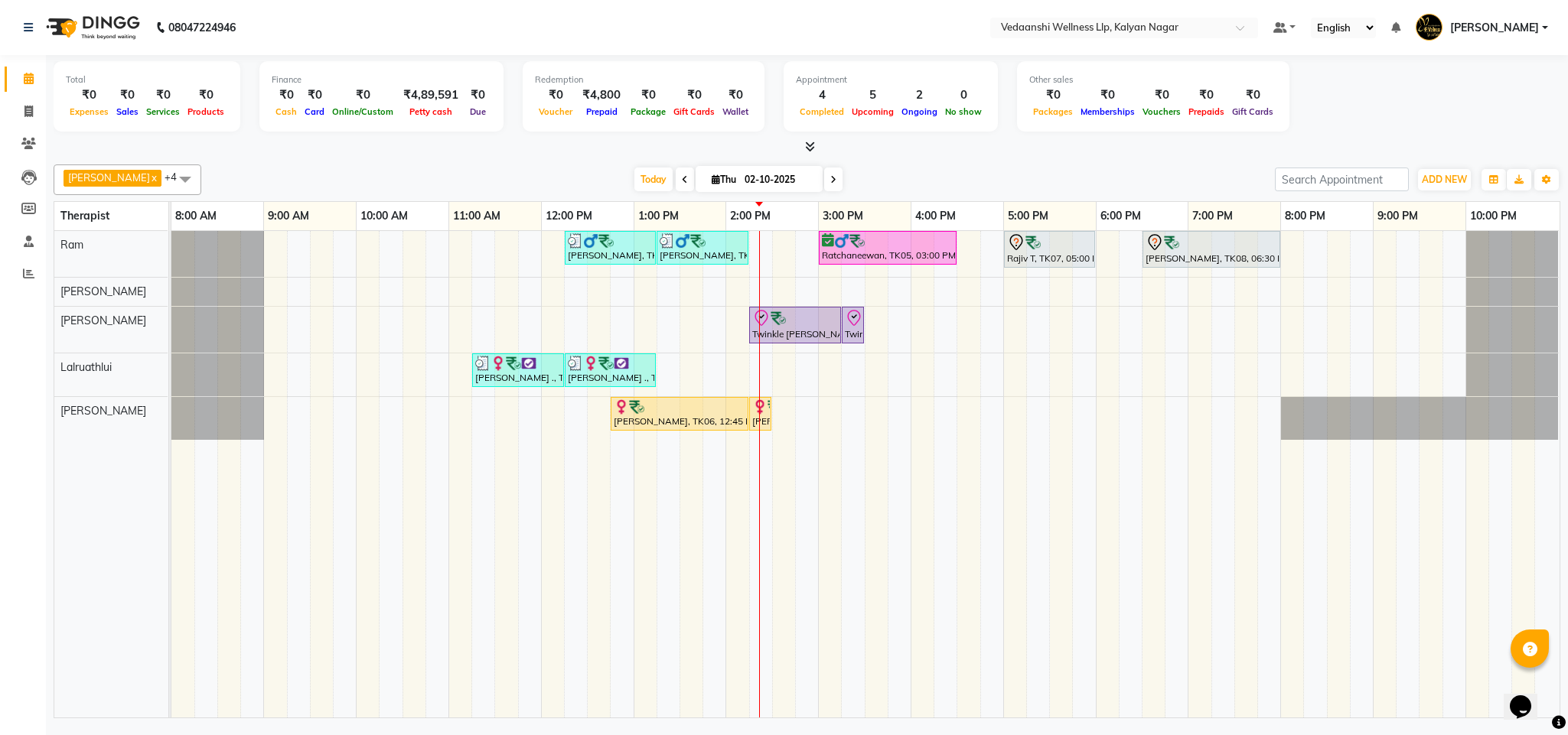
click at [990, 142] on div at bounding box center [807, 147] width 1507 height 16
click at [635, 185] on span "Today" at bounding box center [653, 179] width 38 height 24
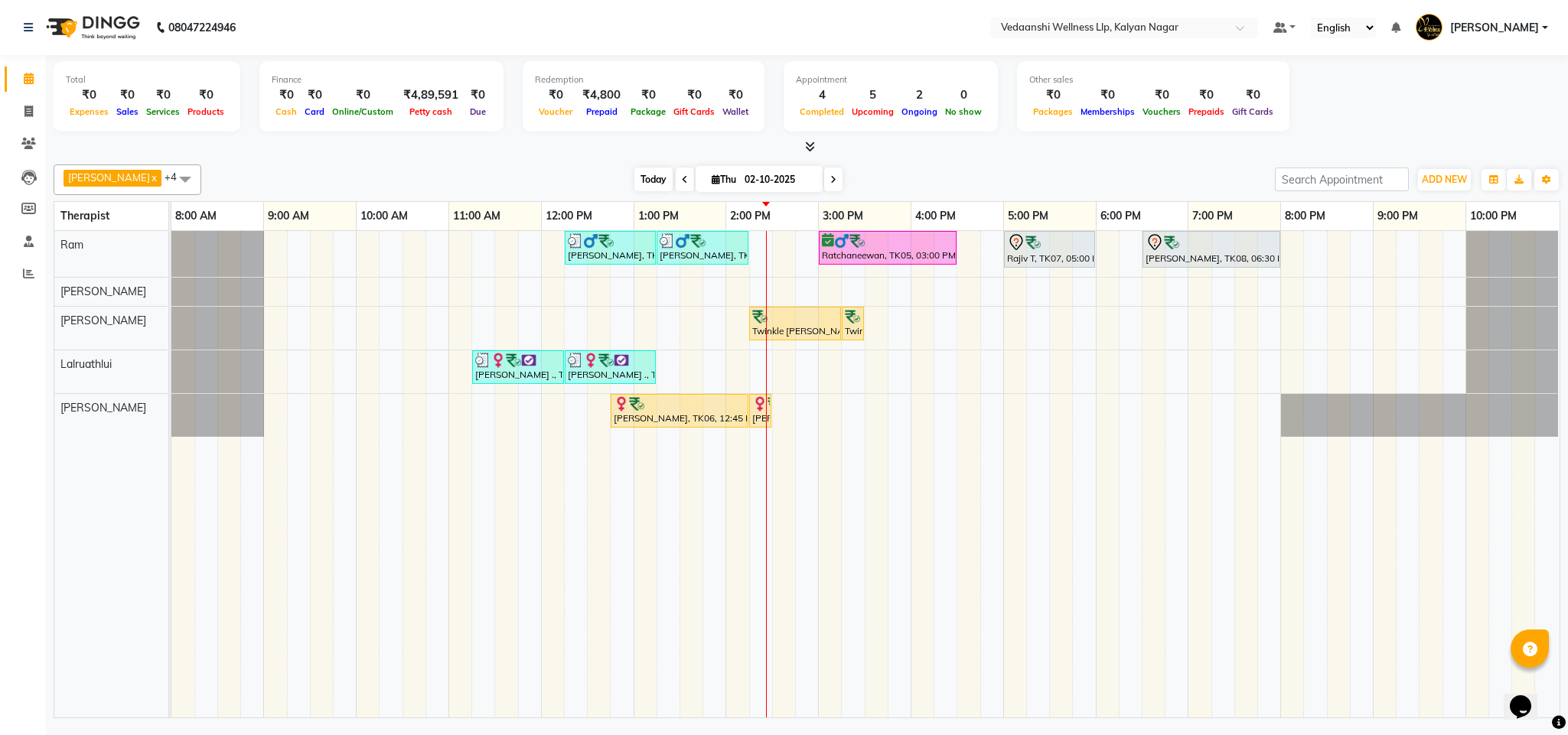
click at [635, 182] on span "Today" at bounding box center [653, 179] width 38 height 24
click at [824, 177] on span at bounding box center [833, 179] width 19 height 24
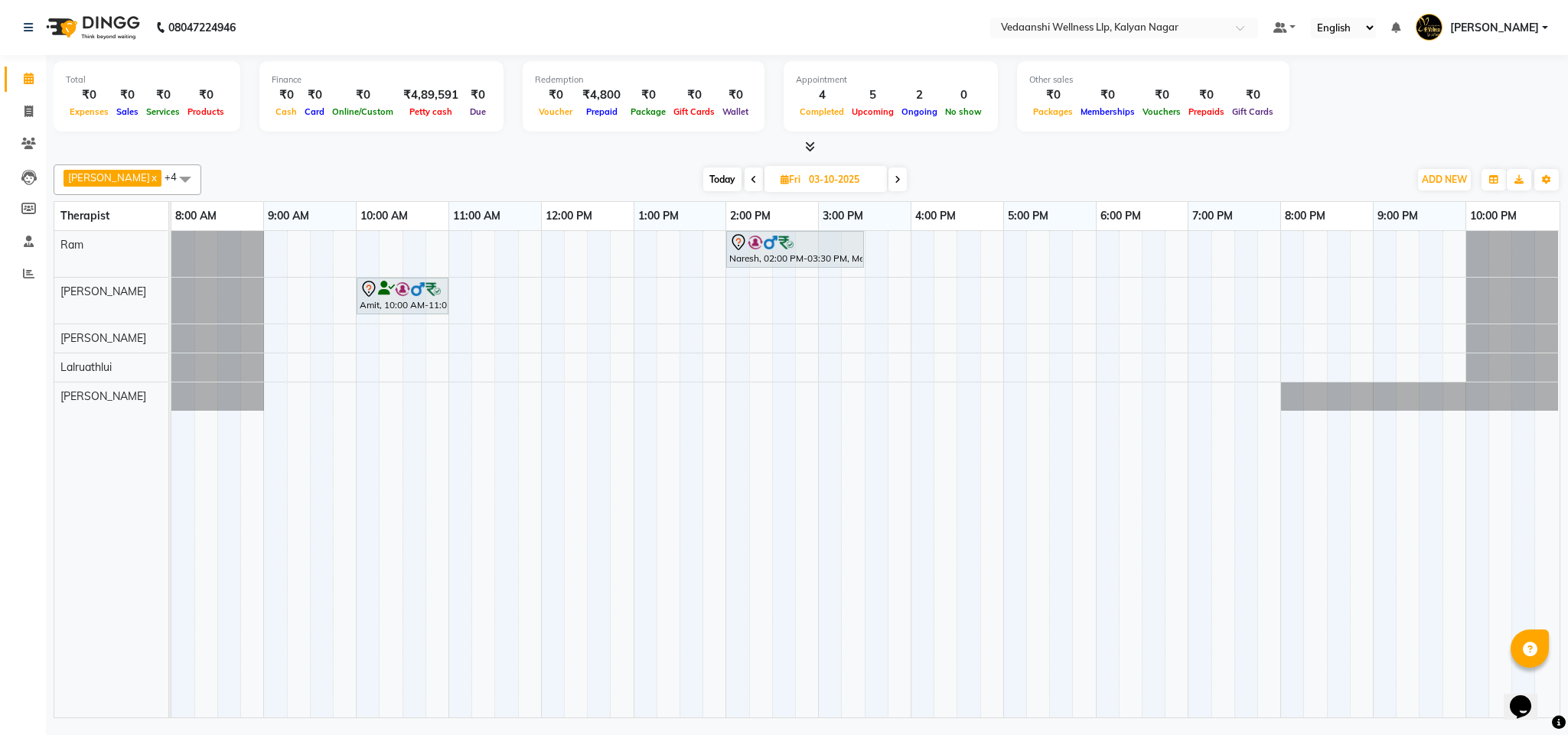
click at [704, 171] on span "Today" at bounding box center [722, 179] width 38 height 24
type input "02-10-2025"
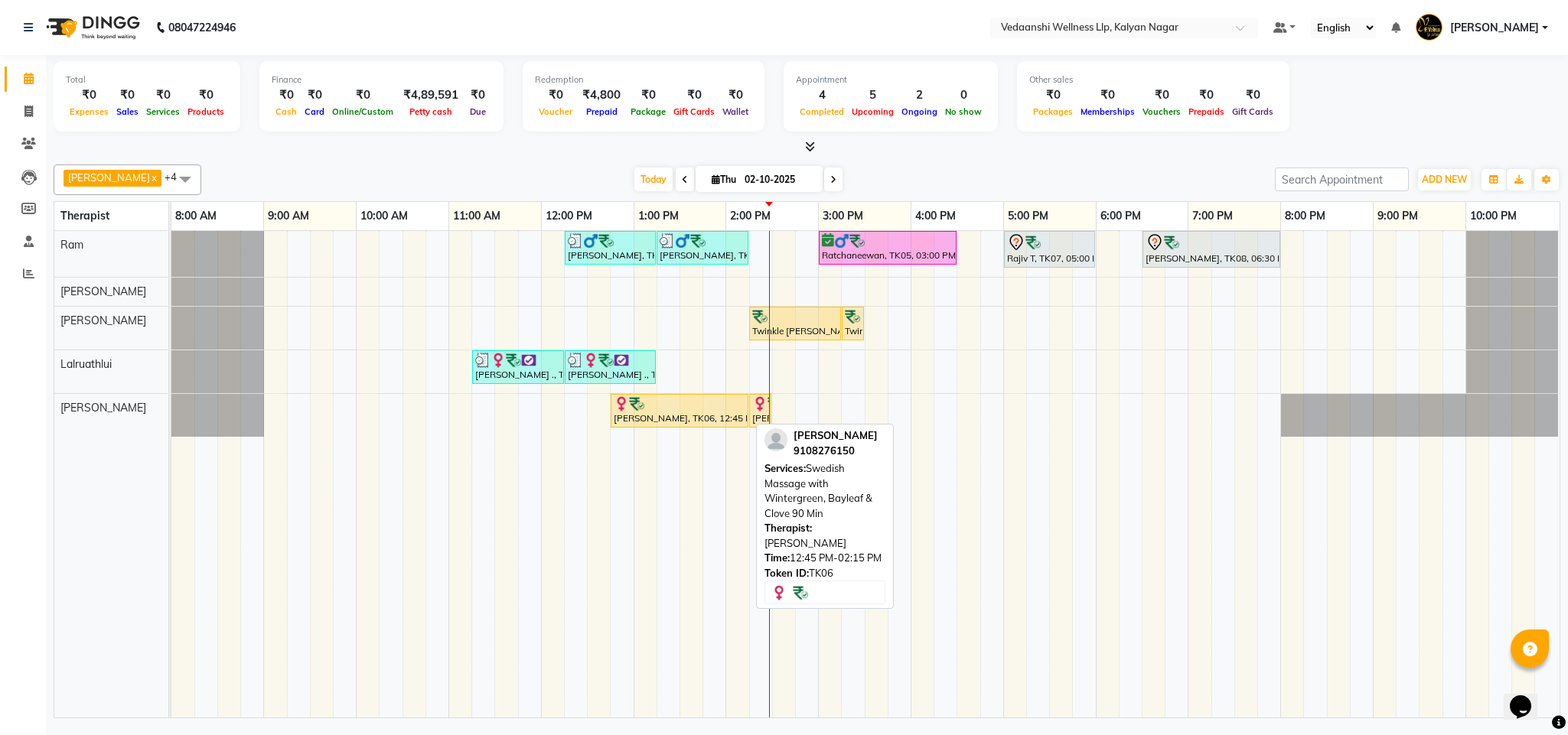
click at [673, 411] on div at bounding box center [680, 404] width 132 height 16
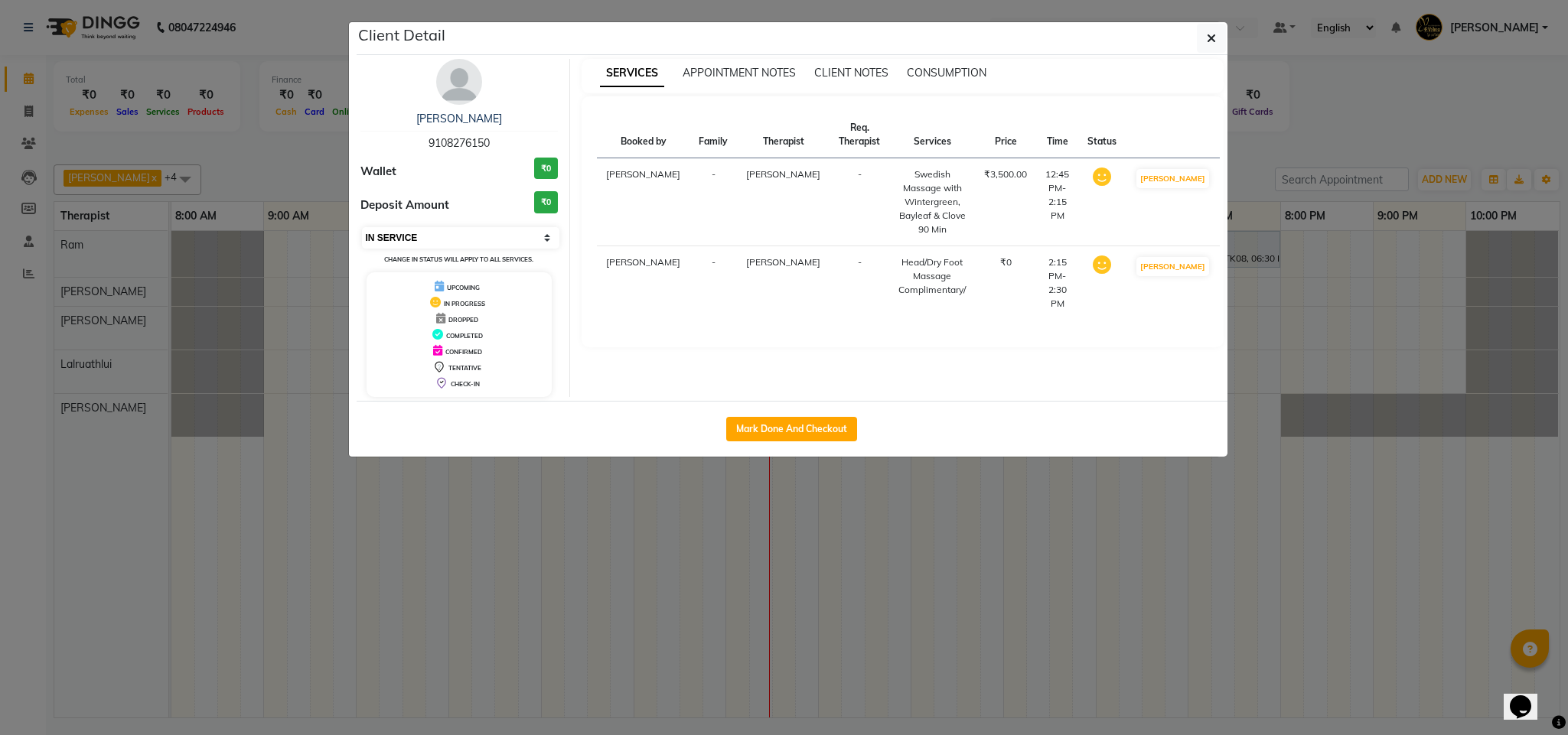
click at [434, 237] on select "Select IN SERVICE CONFIRMED TENTATIVE CHECK IN MARK DONE DROPPED UPCOMING" at bounding box center [461, 238] width 198 height 22
select select "3"
click at [362, 228] on select "Select IN SERVICE CONFIRMED TENTATIVE CHECK IN MARK DONE DROPPED UPCOMING" at bounding box center [461, 238] width 198 height 22
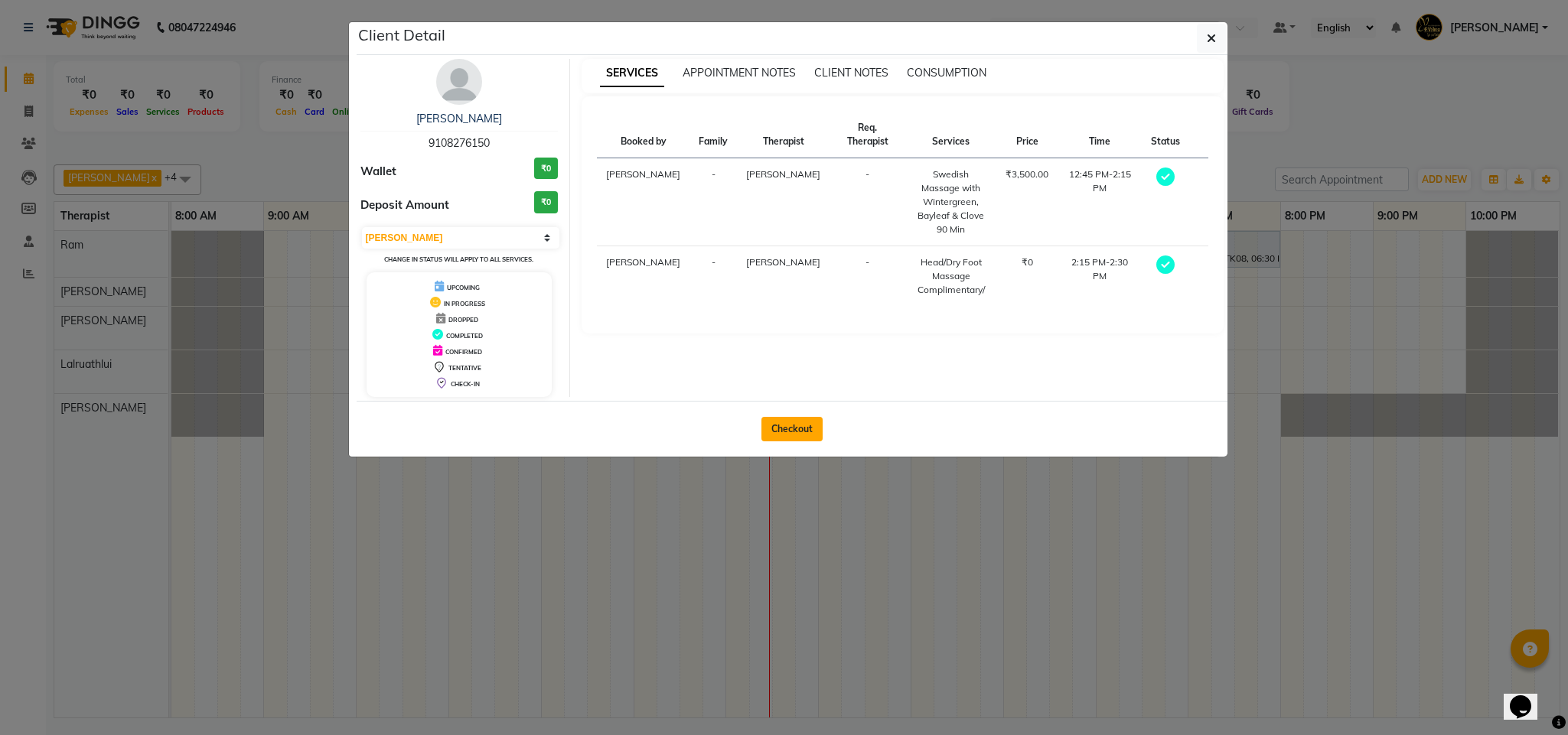
click at [763, 437] on button "Checkout" at bounding box center [792, 429] width 61 height 25
select select "service"
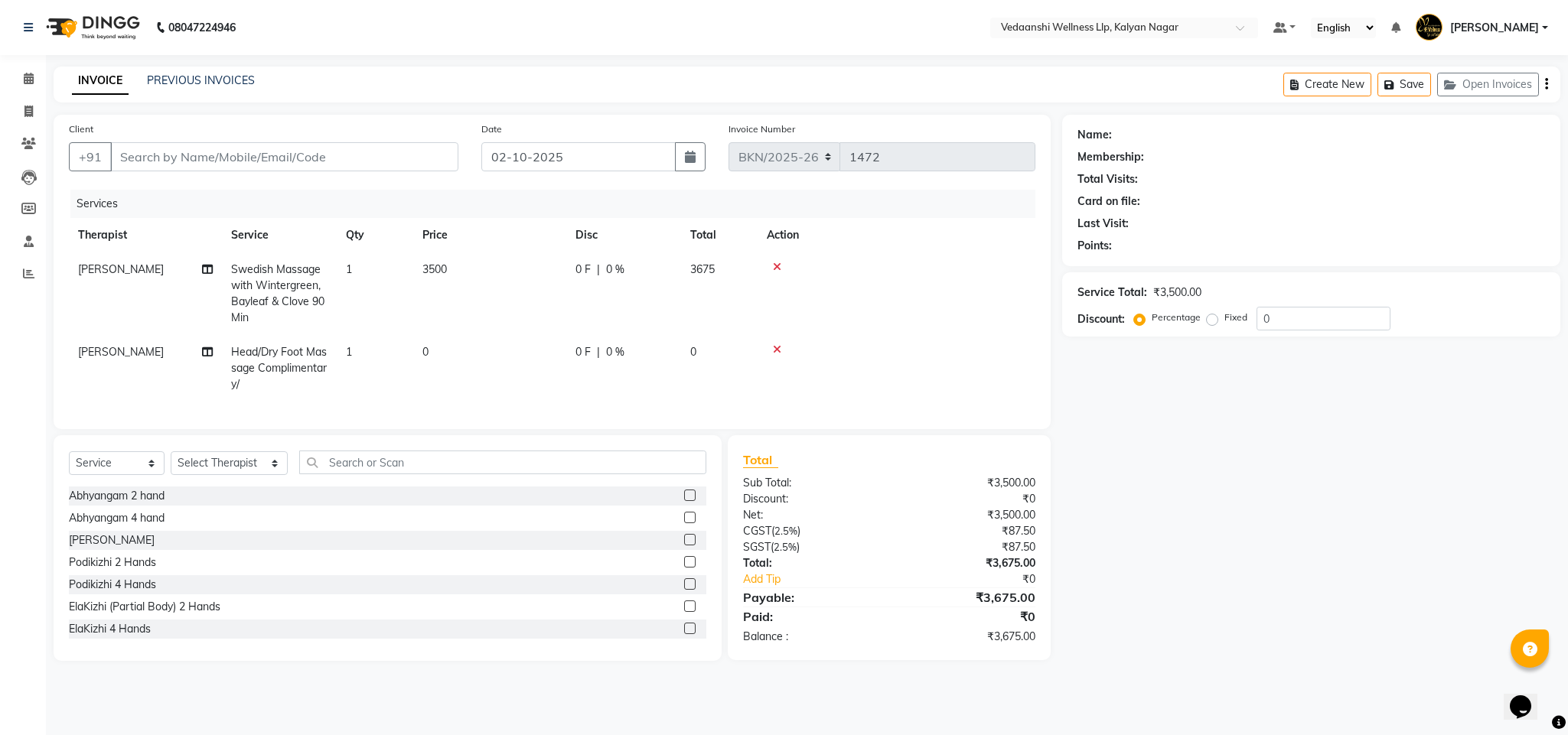
type input "9108276150"
select select "25779"
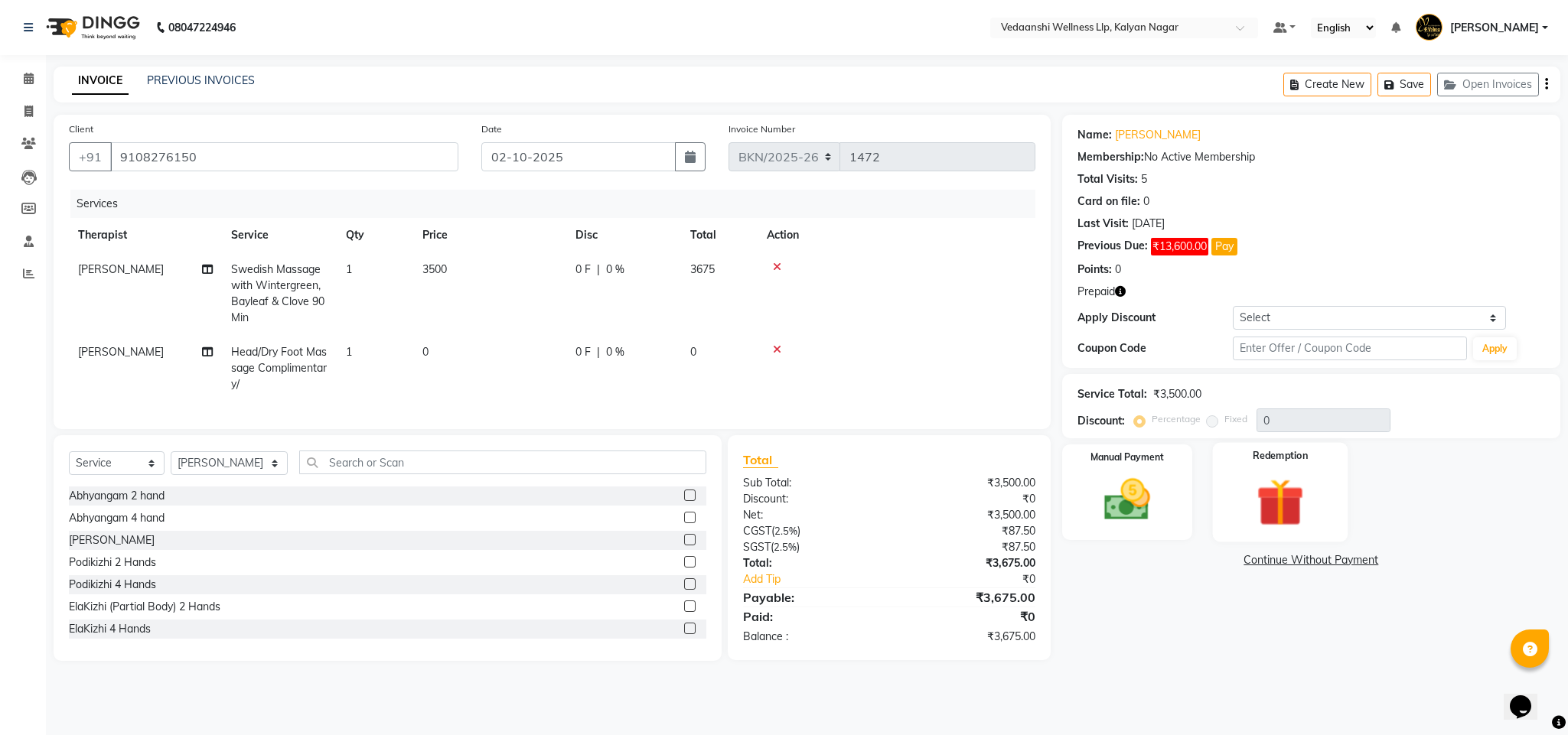
click at [1294, 492] on img at bounding box center [1281, 502] width 78 height 60
click at [1241, 563] on span "Prepaid 1" at bounding box center [1248, 562] width 50 height 18
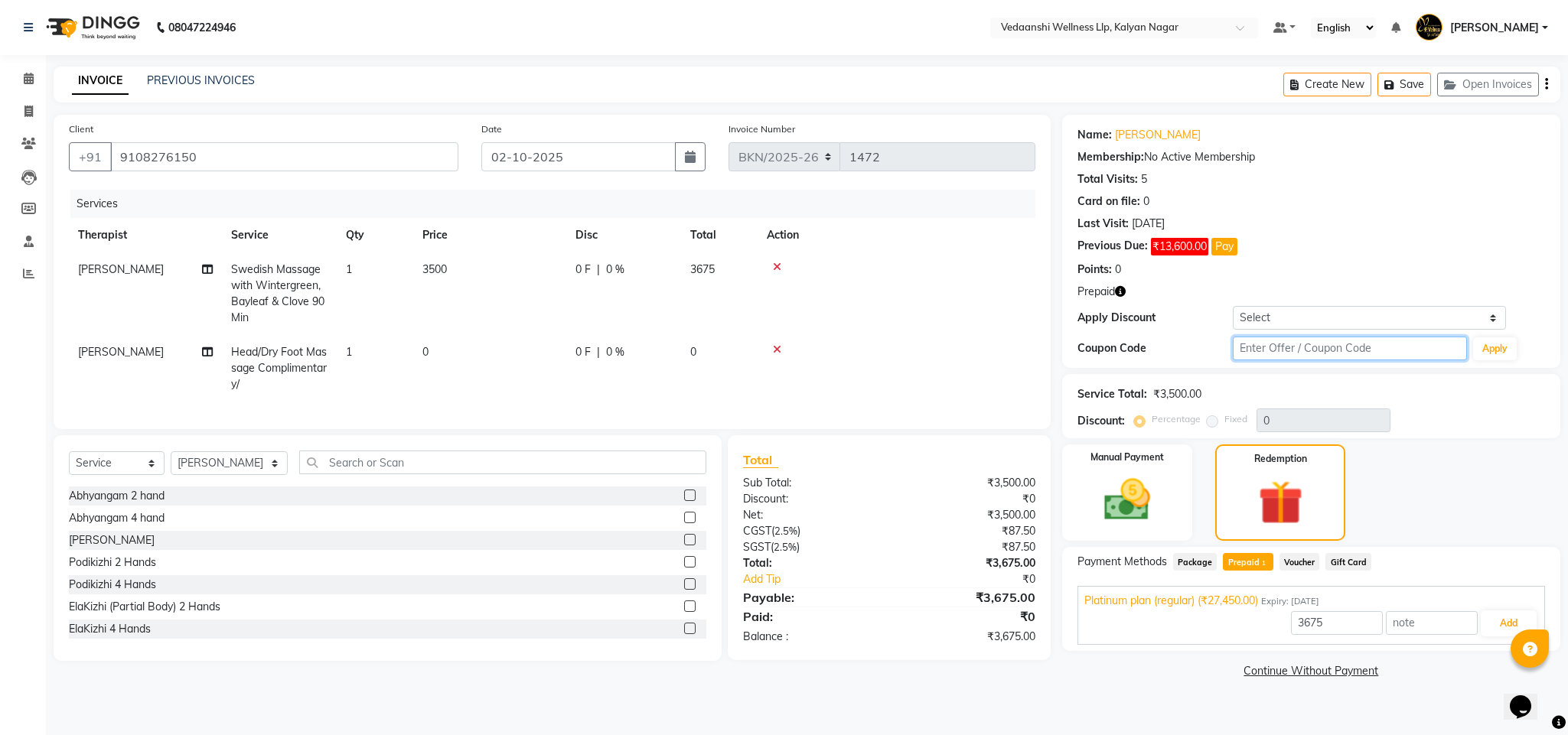
click at [1254, 349] on input "text" at bounding box center [1351, 348] width 235 height 24
type input "d50%"
click at [1516, 344] on button "Apply" at bounding box center [1495, 349] width 43 height 23
type input "50"
type input "27450"
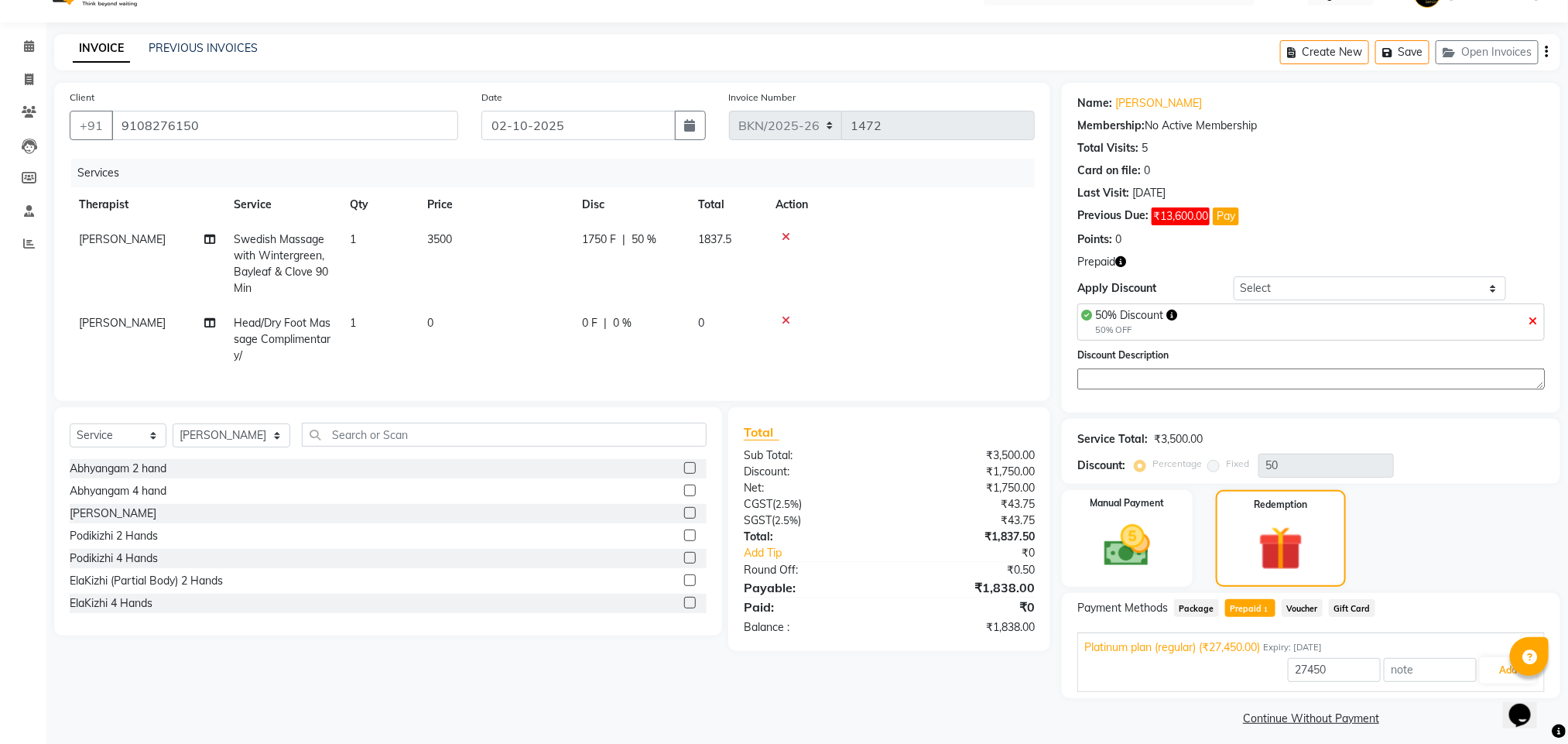
scroll to position [45, 0]
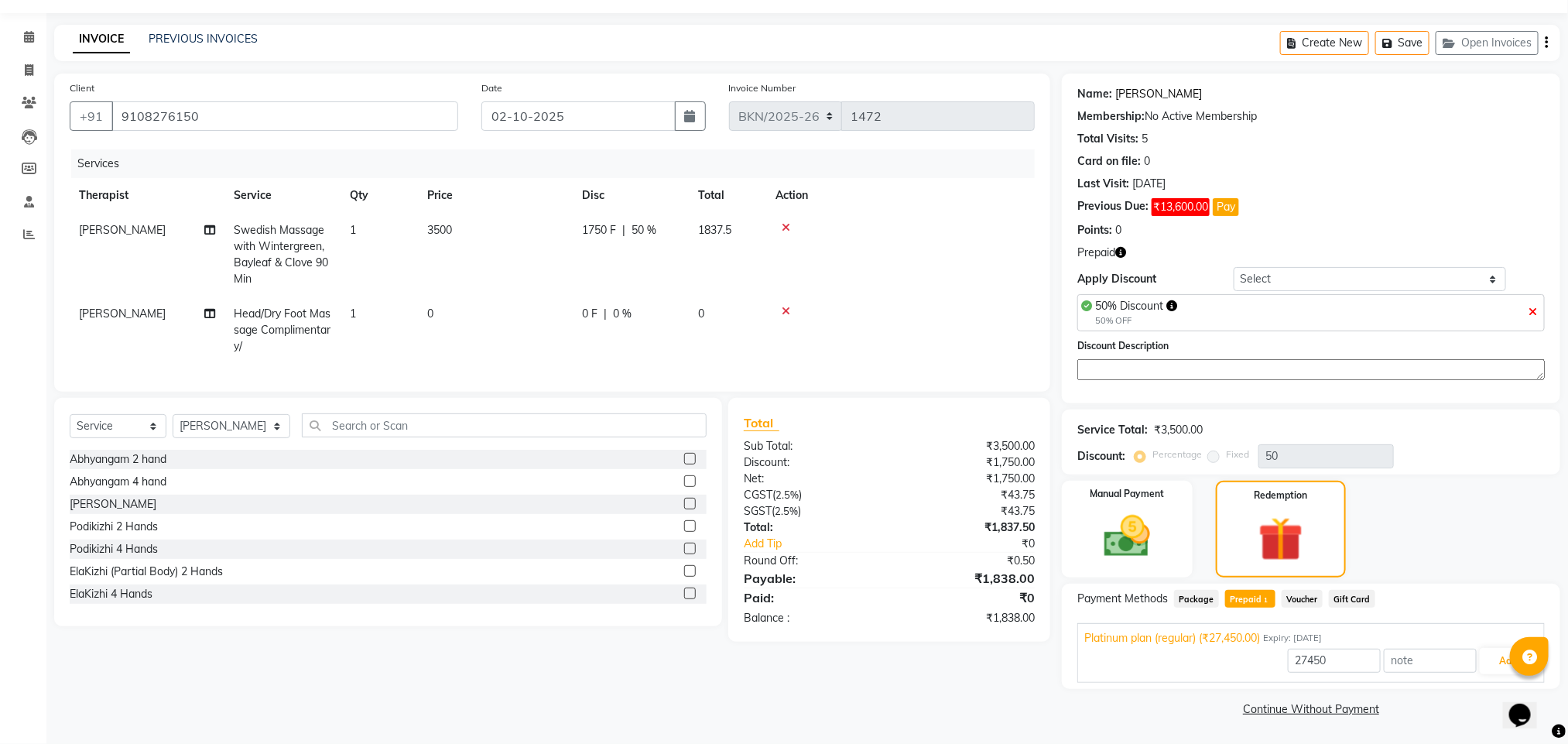
click at [1141, 95] on link "Rashmi Rani" at bounding box center [1158, 93] width 86 height 16
click at [28, 35] on icon at bounding box center [29, 36] width 10 height 12
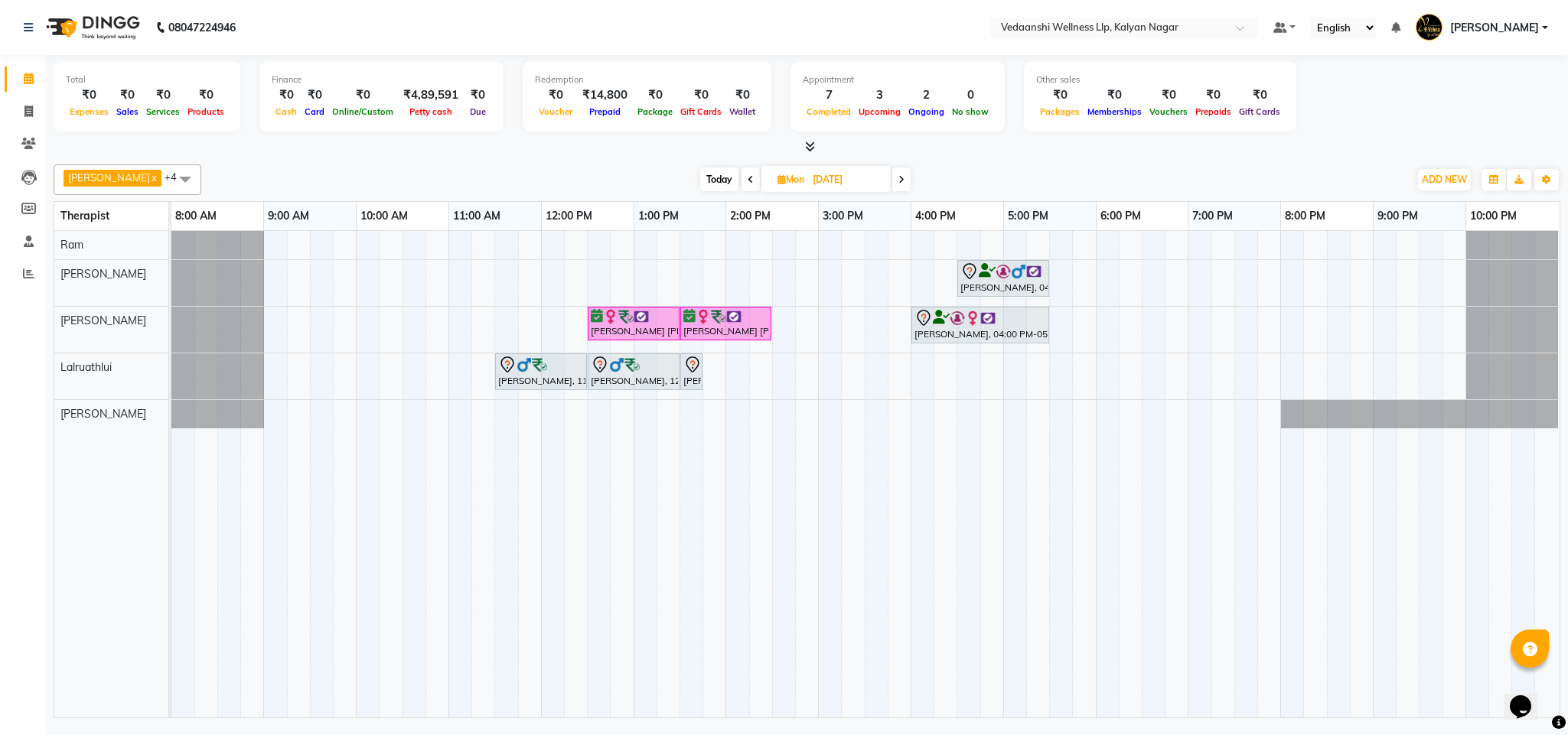
click at [701, 182] on span "Today" at bounding box center [719, 179] width 38 height 24
type input "02-10-2025"
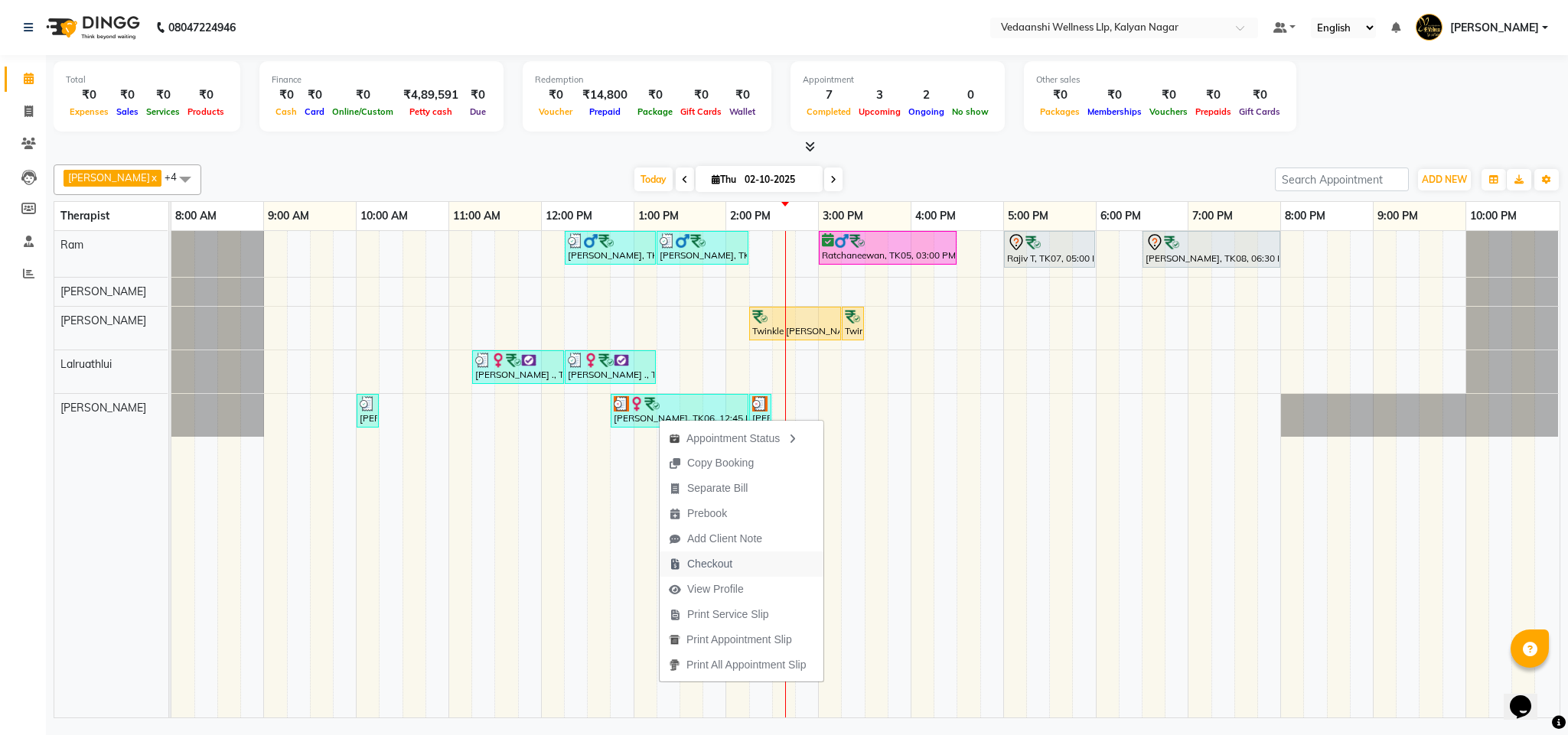
click at [699, 556] on span "Checkout" at bounding box center [710, 563] width 45 height 16
select select "service"
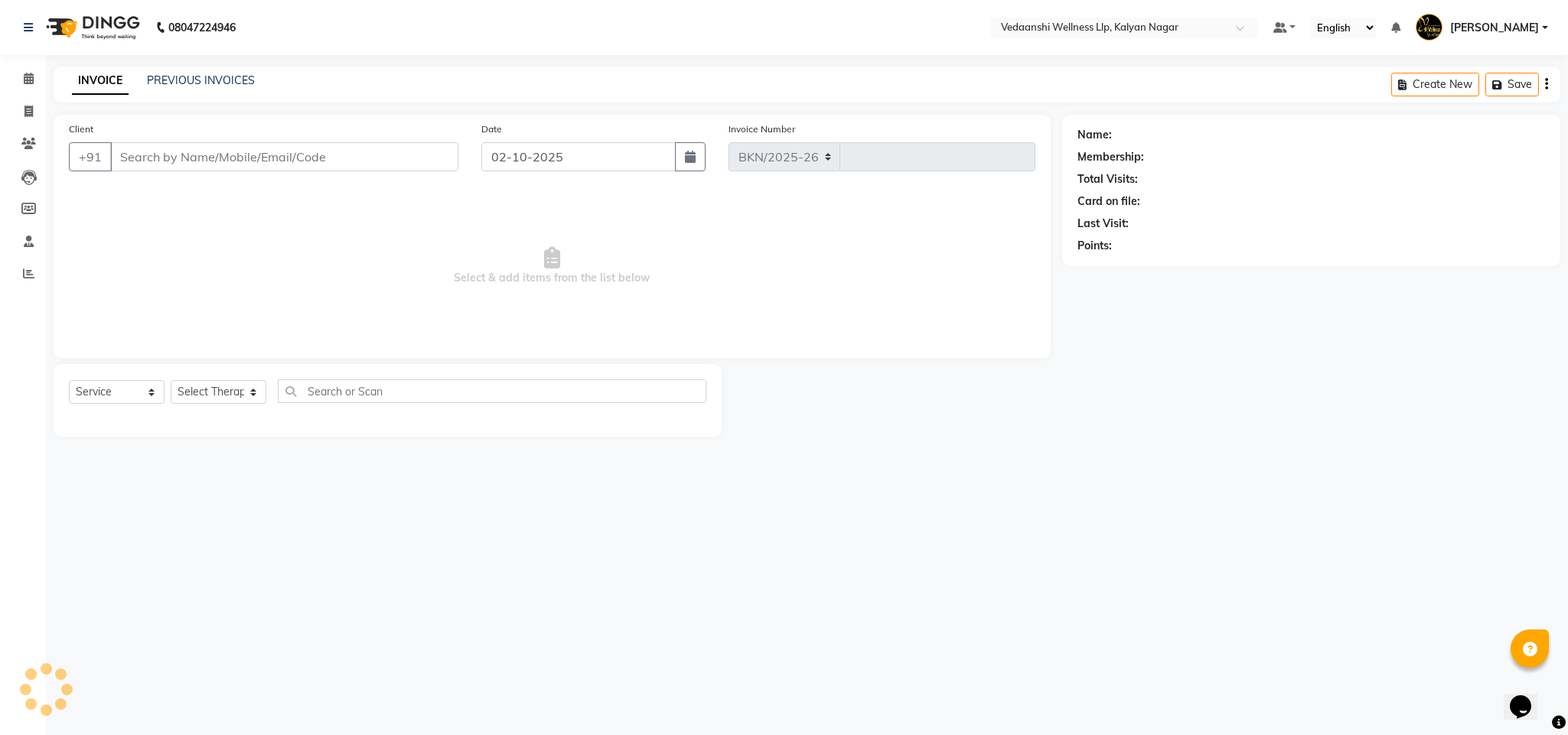
select select "4293"
type input "1473"
type input "9108276150"
select select "25779"
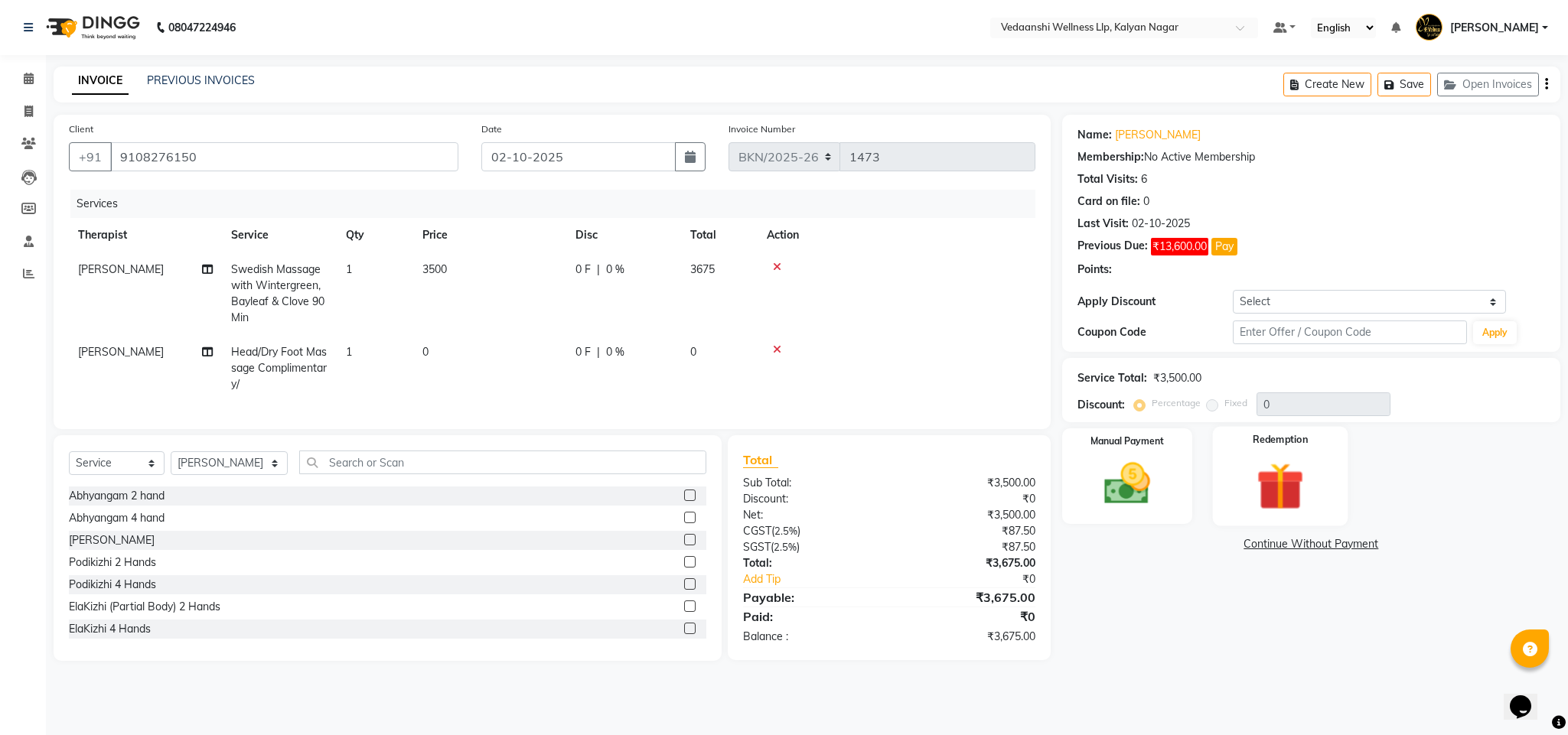
click at [1277, 450] on div "Redemption" at bounding box center [1281, 477] width 135 height 99
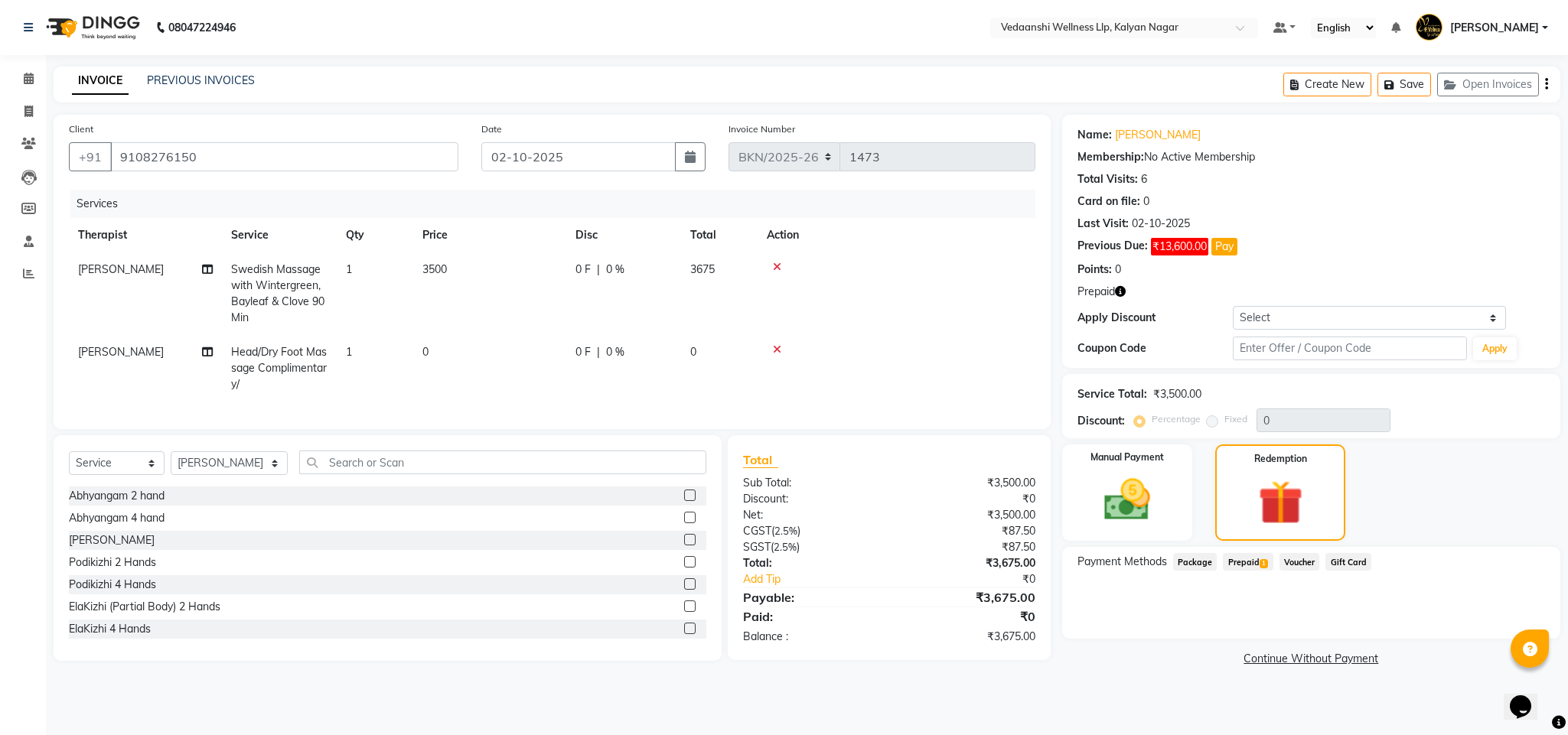
click at [1260, 560] on span "1" at bounding box center [1264, 563] width 9 height 9
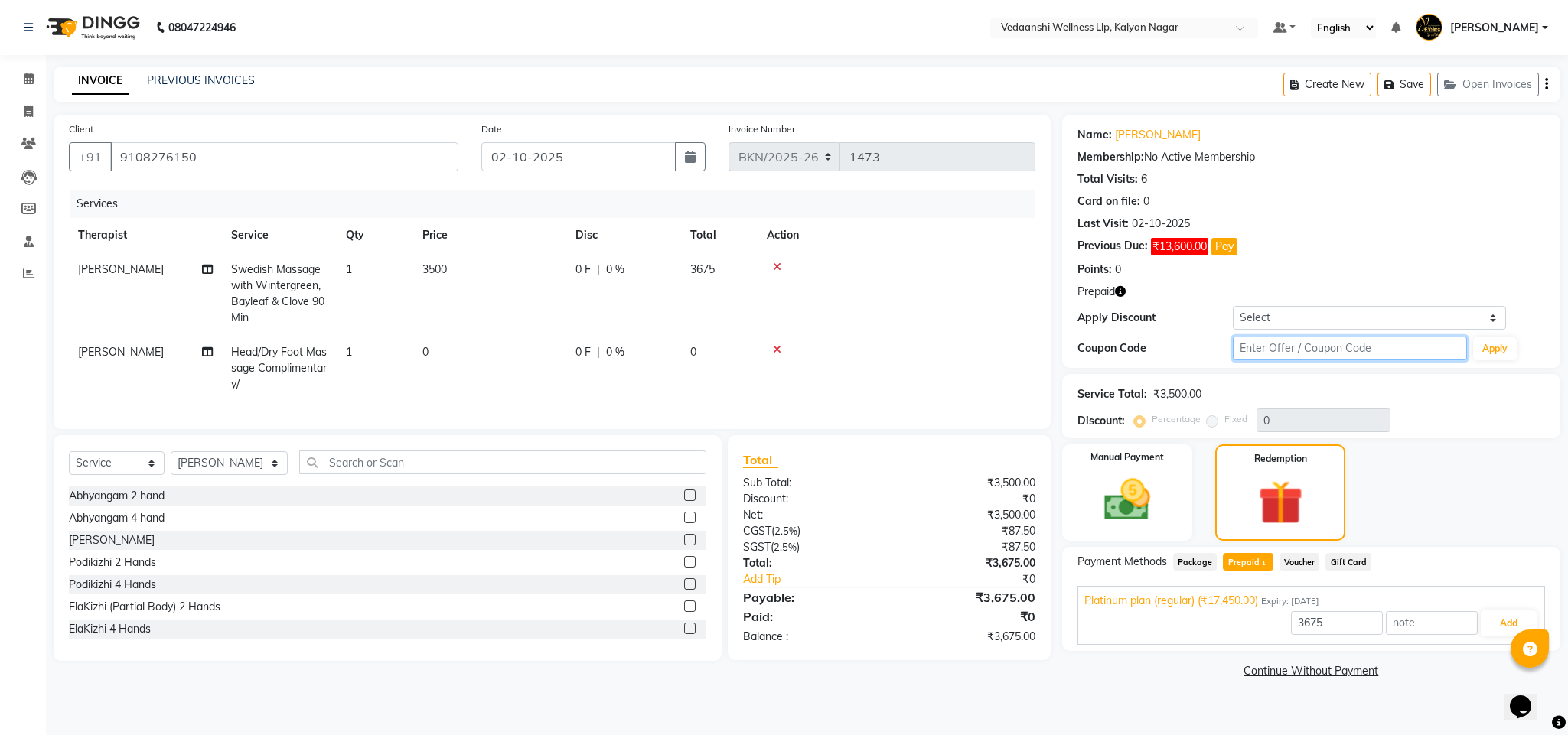
click at [1327, 353] on input "text" at bounding box center [1351, 348] width 235 height 24
type input "d50%"
click at [1498, 353] on button "Apply" at bounding box center [1495, 349] width 43 height 23
type input "50"
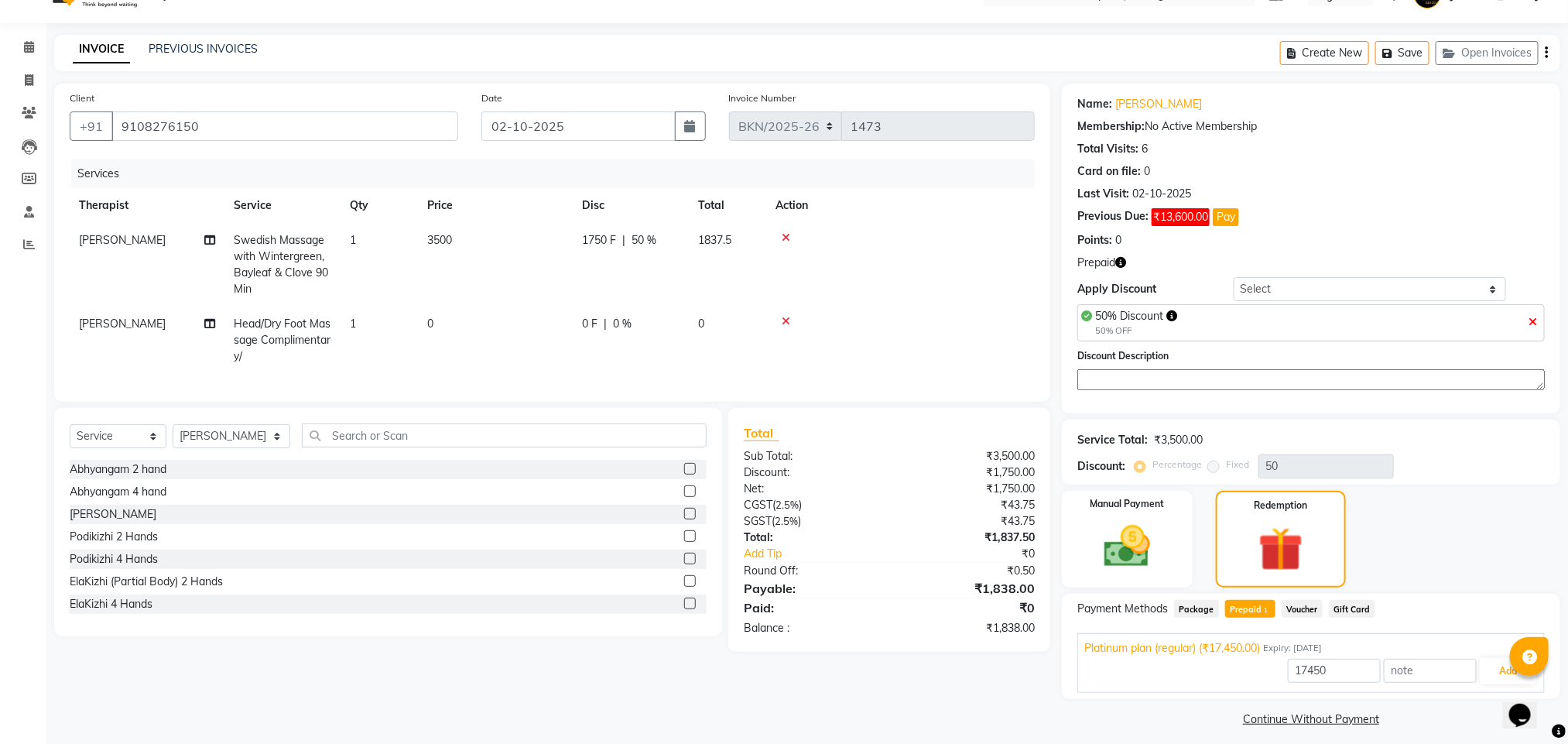
scroll to position [45, 0]
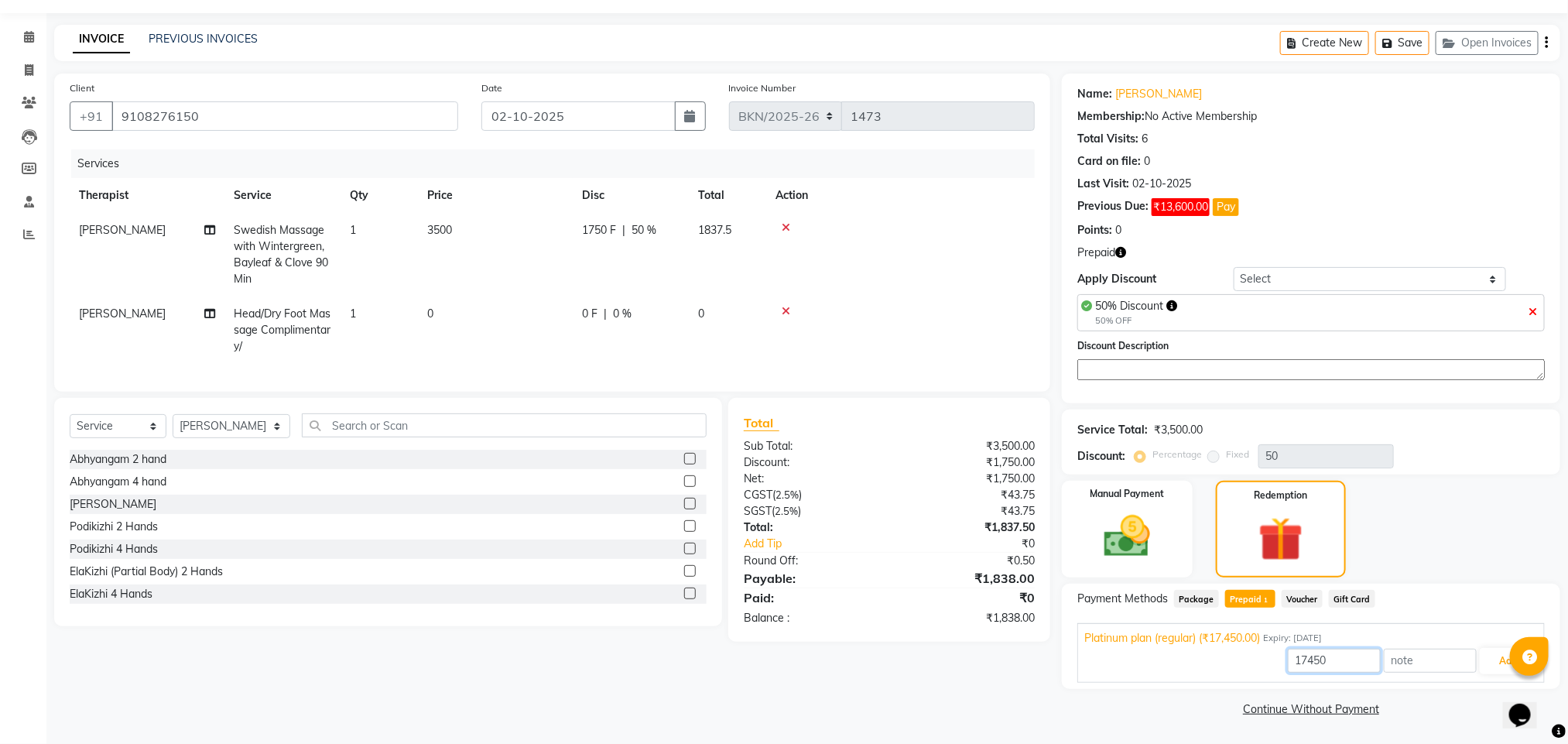
click at [1325, 651] on input "17450" at bounding box center [1334, 661] width 93 height 24
type input "1750"
click at [1495, 656] on button "Add" at bounding box center [1508, 662] width 57 height 27
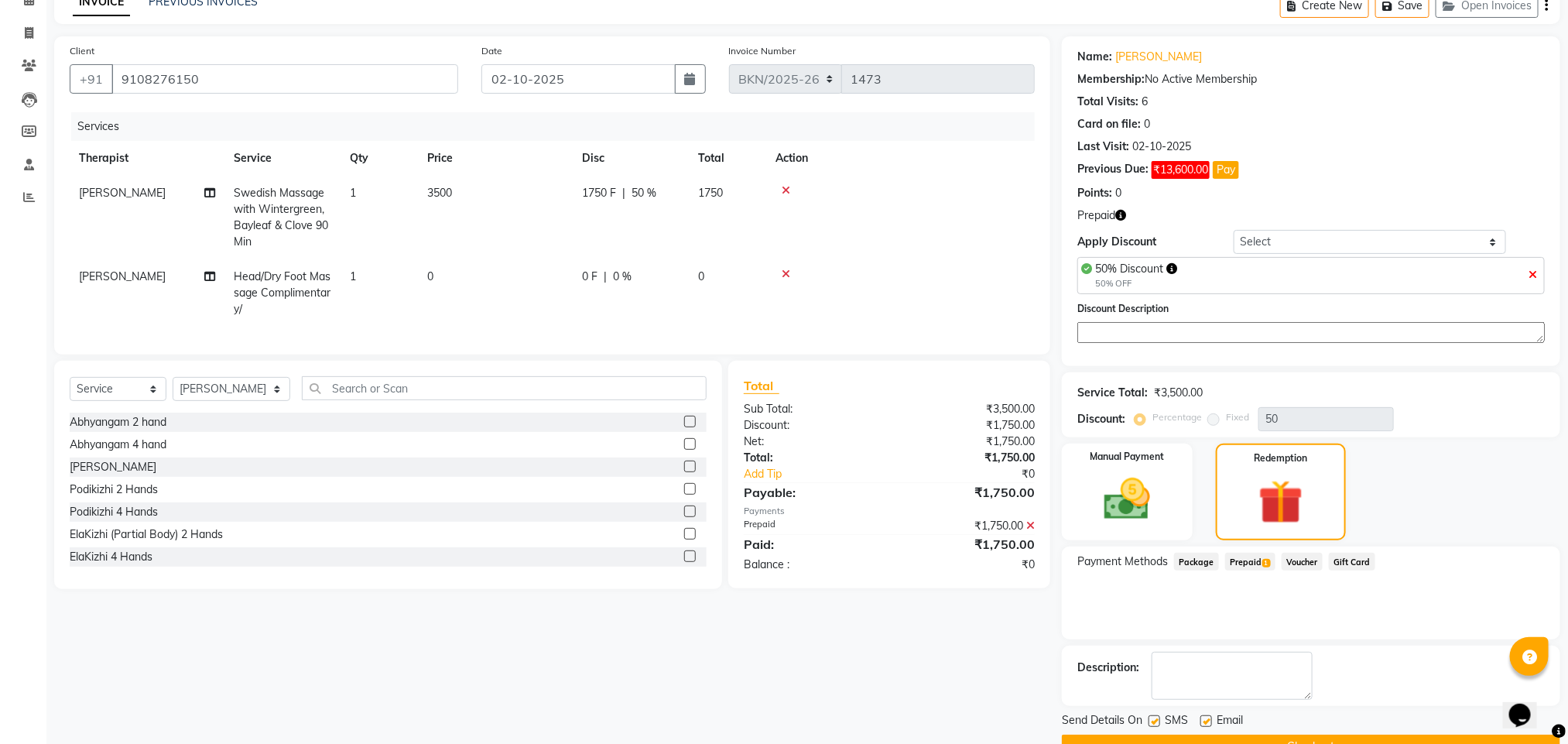
scroll to position [121, 0]
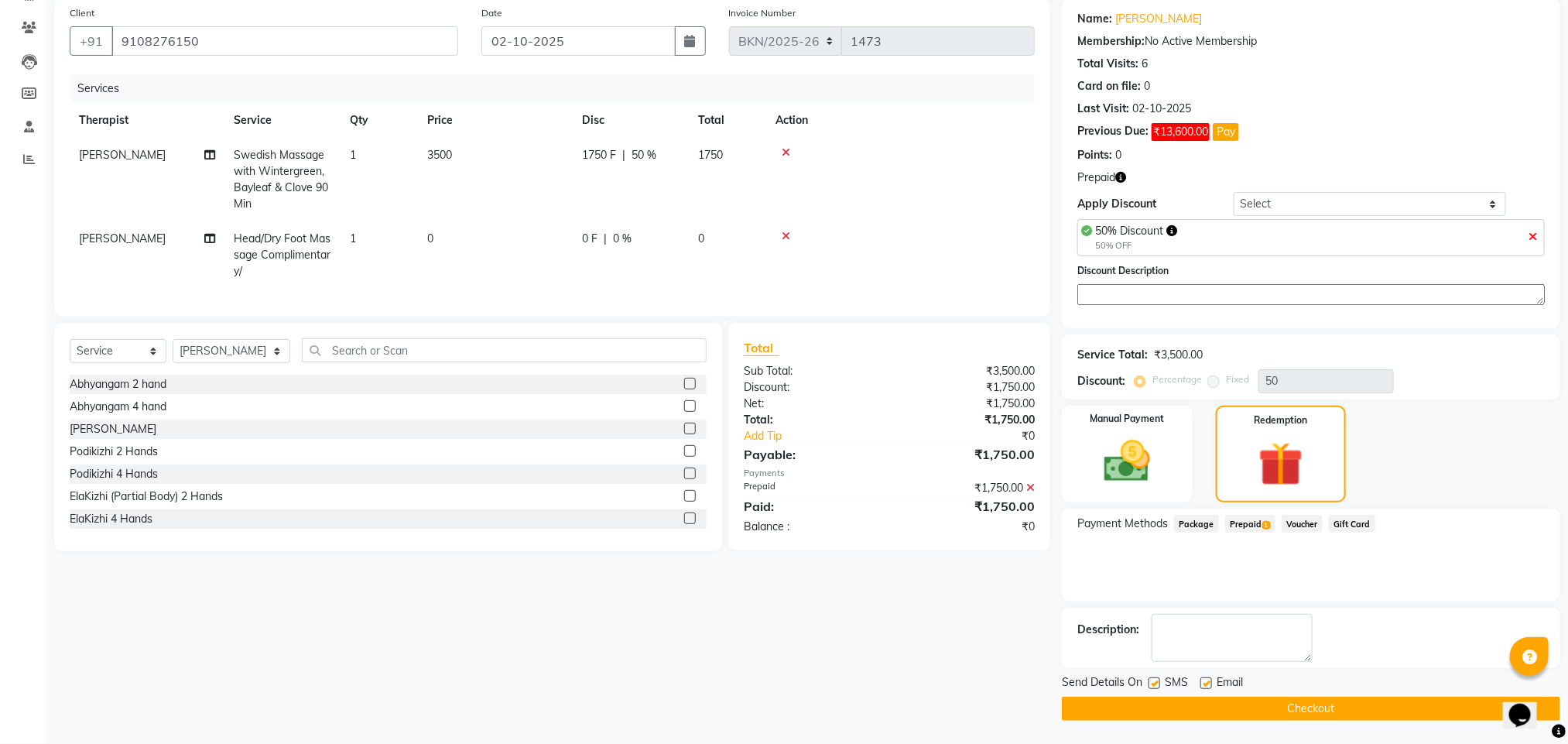
click at [1263, 700] on button "Checkout" at bounding box center [1310, 709] width 499 height 24
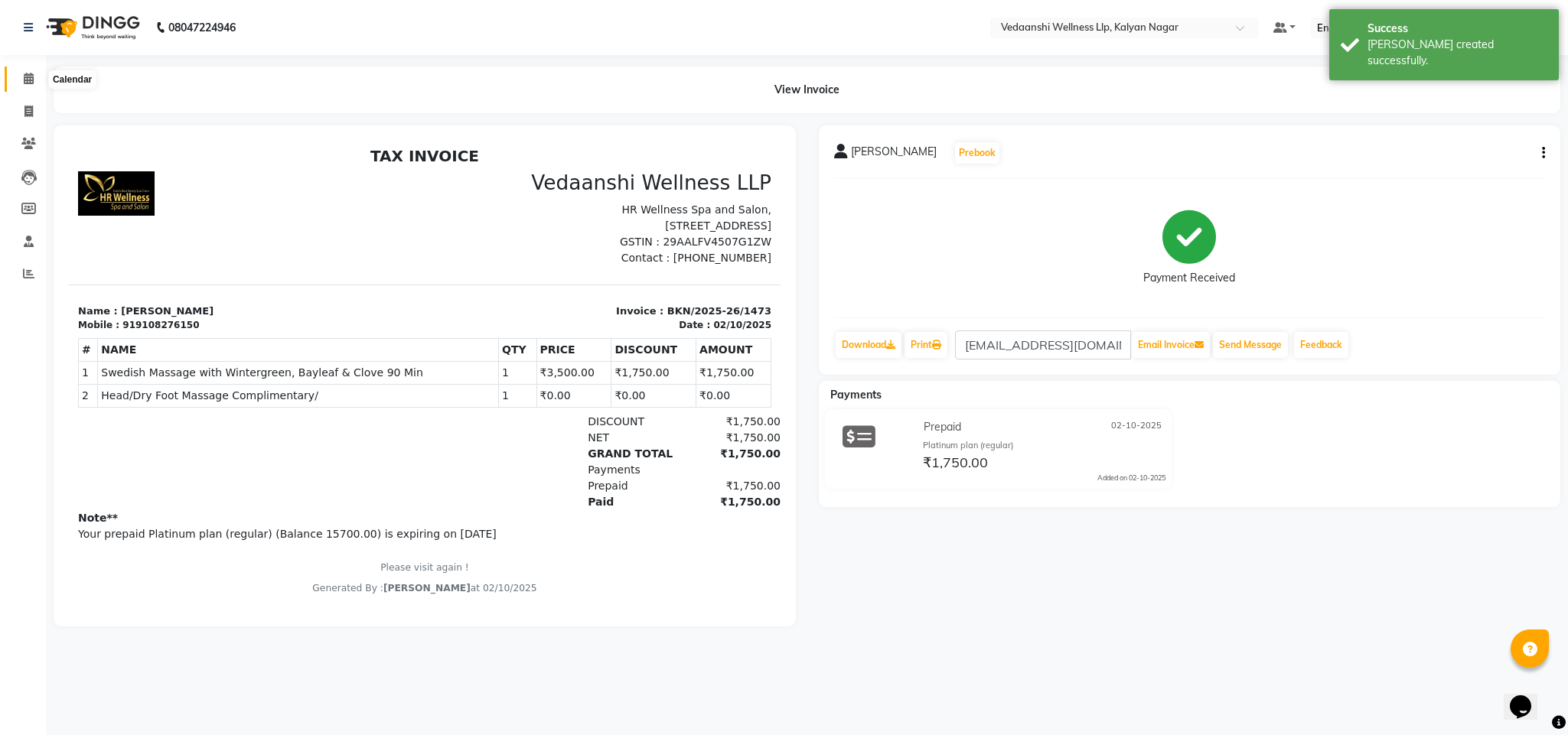
click at [27, 75] on icon at bounding box center [29, 78] width 10 height 12
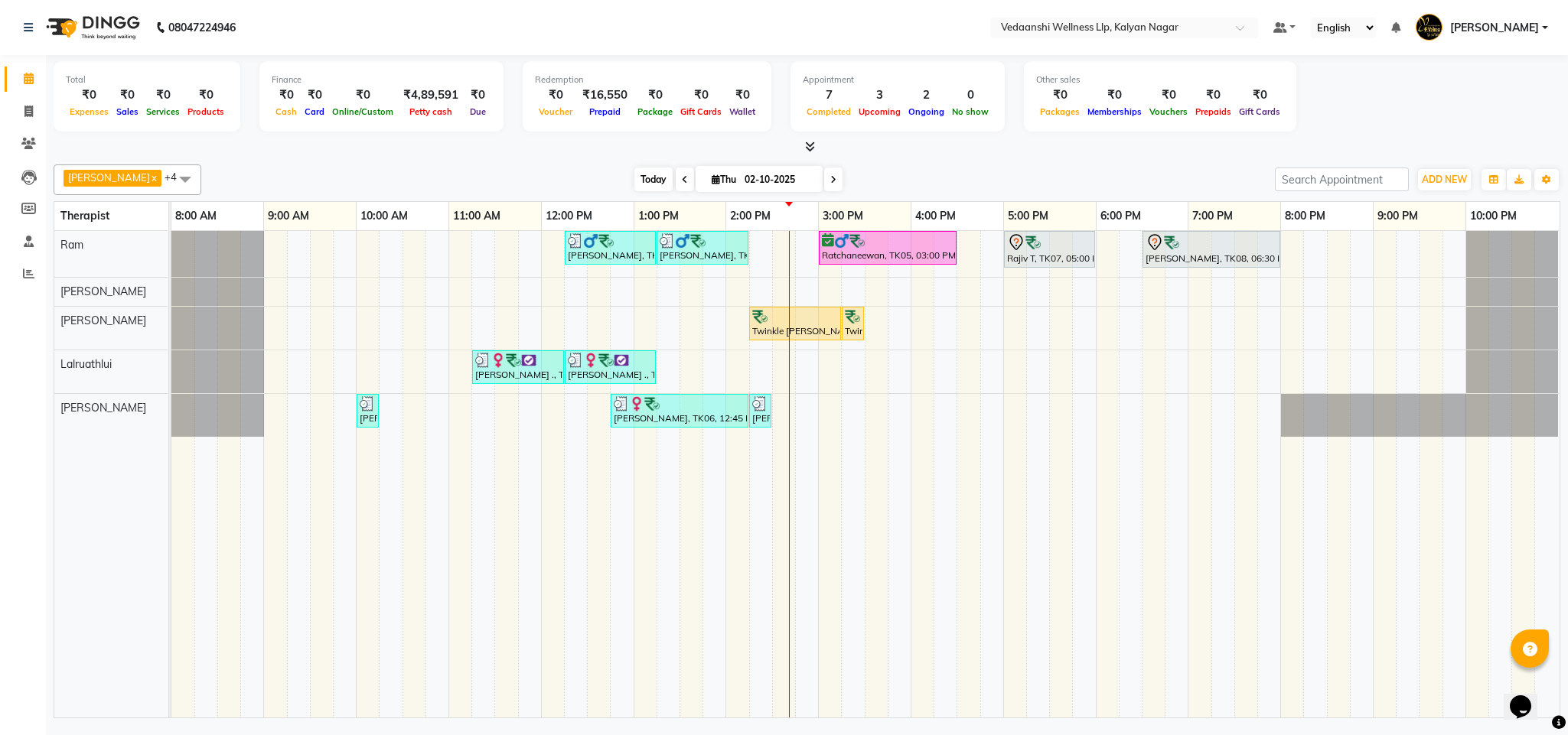
click at [636, 172] on span "Today" at bounding box center [653, 179] width 38 height 24
drag, startPoint x: 886, startPoint y: 232, endPoint x: 932, endPoint y: 198, distance: 57.2
click at [939, 137] on div "Total ₹0 Expenses ₹0 Sales ₹0 Services ₹0 Products Finance ₹0 Cash ₹0 Card ₹0 O…" at bounding box center [807, 105] width 1507 height 100
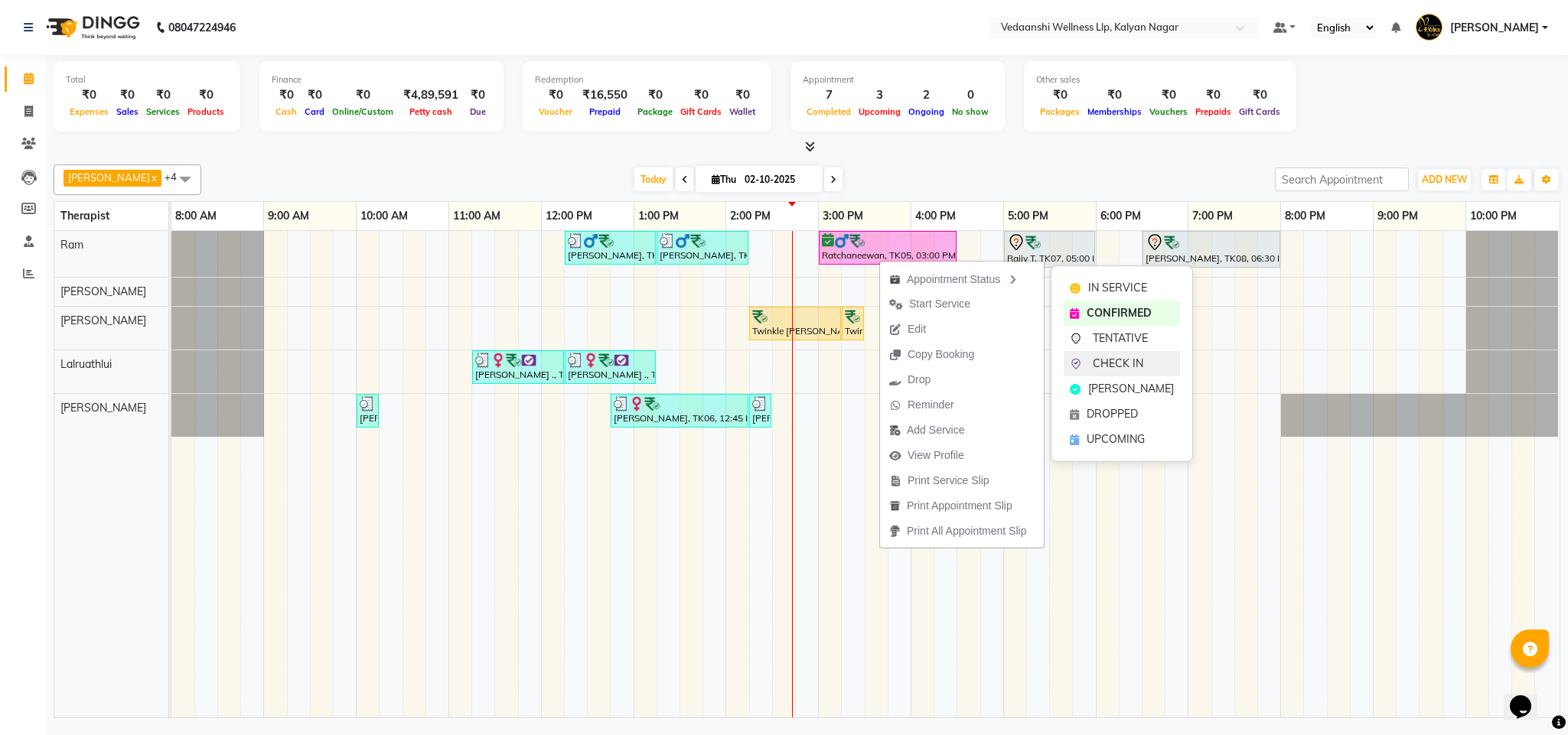
click at [1114, 360] on span "CHECK IN" at bounding box center [1118, 363] width 50 height 16
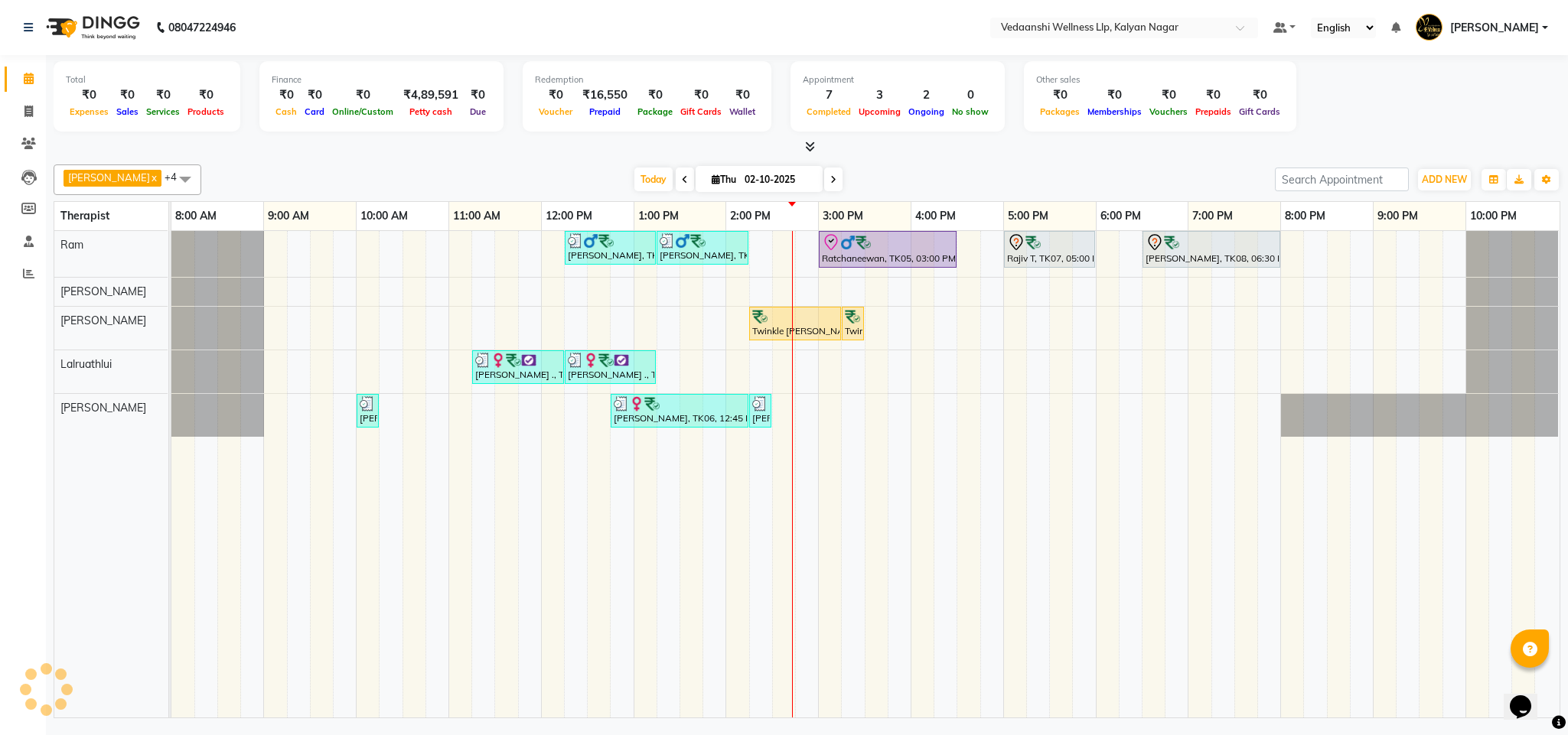
click at [1071, 163] on div "Benjamin x Jennifer Zoramsangi x Lalruathlui x Ram x Rashika Khadse x +4 Select…" at bounding box center [807, 438] width 1507 height 560
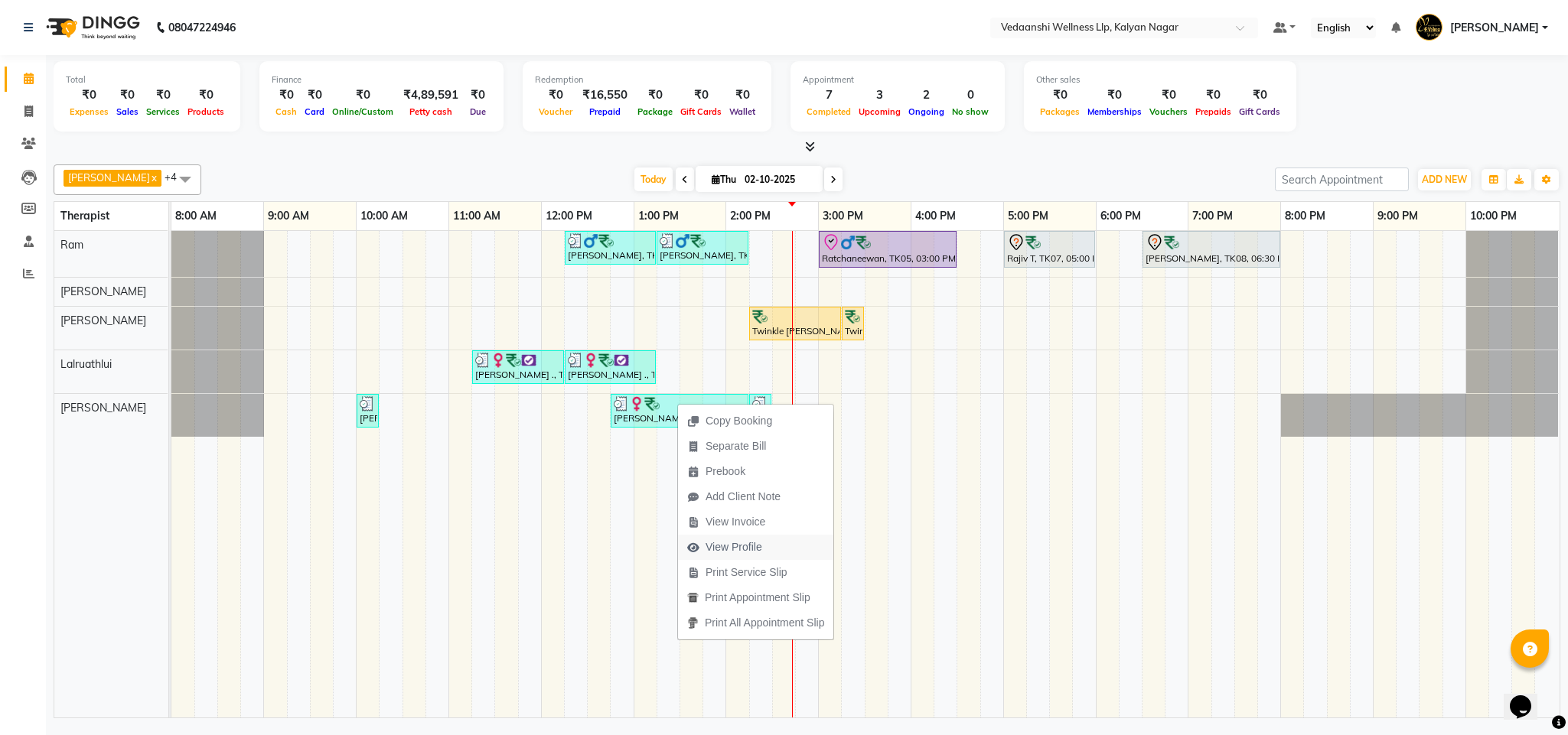
click at [717, 546] on span "View Profile" at bounding box center [734, 547] width 57 height 16
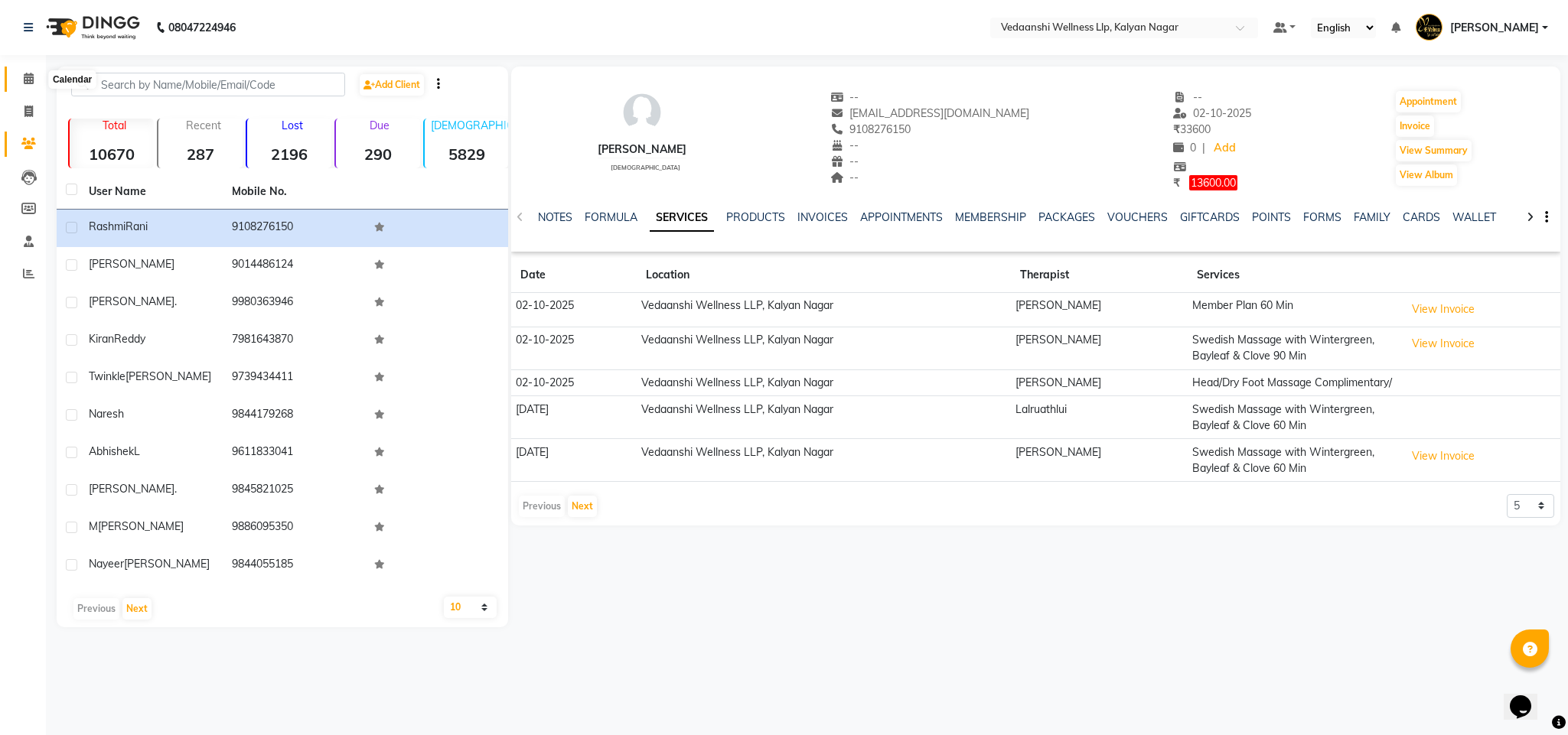
click at [21, 83] on span at bounding box center [29, 79] width 26 height 18
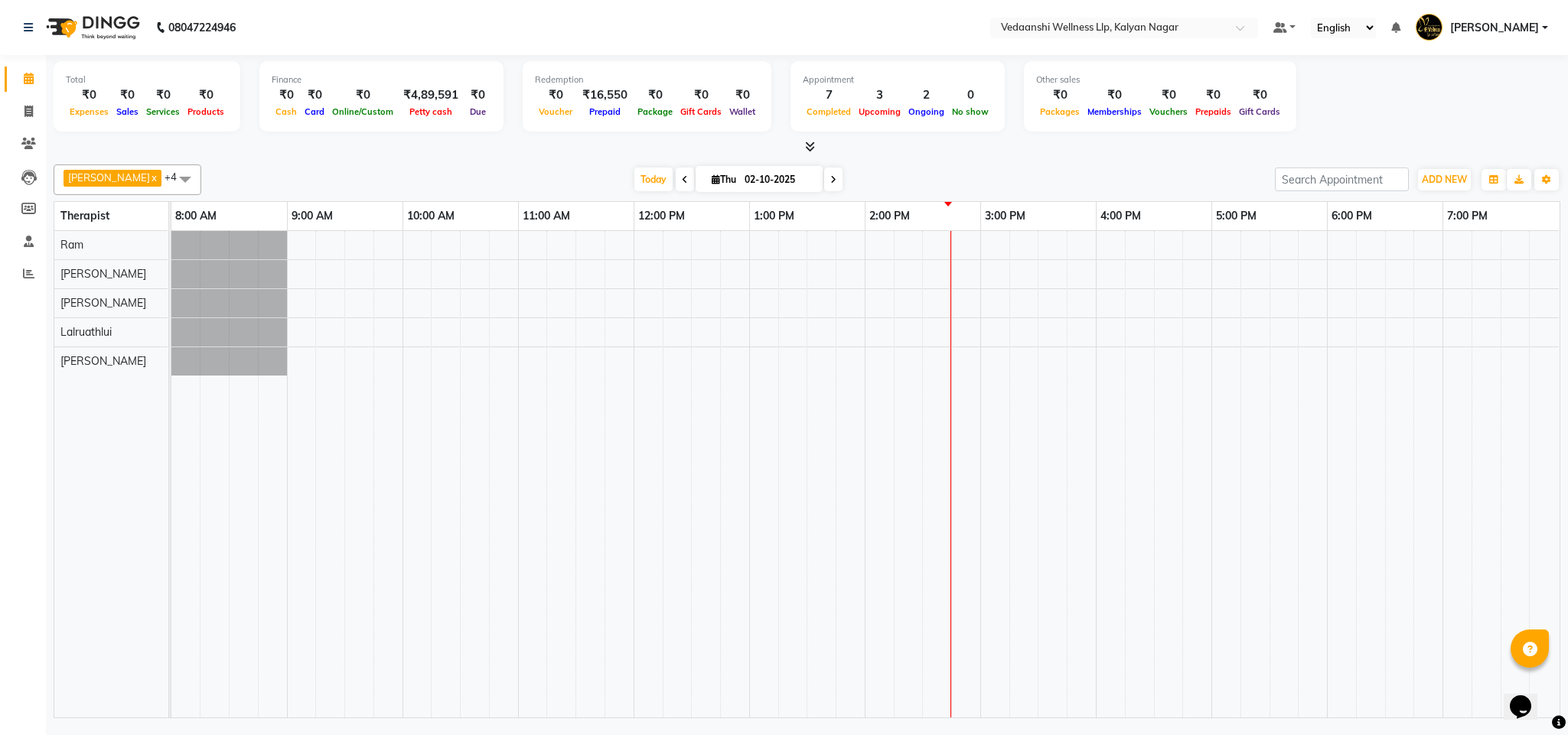
click at [1013, 163] on div "Benjamin x Jennifer Zoramsangi x Lalruathlui x Ram x Rashika Khadse x +4 Select…" at bounding box center [807, 438] width 1507 height 560
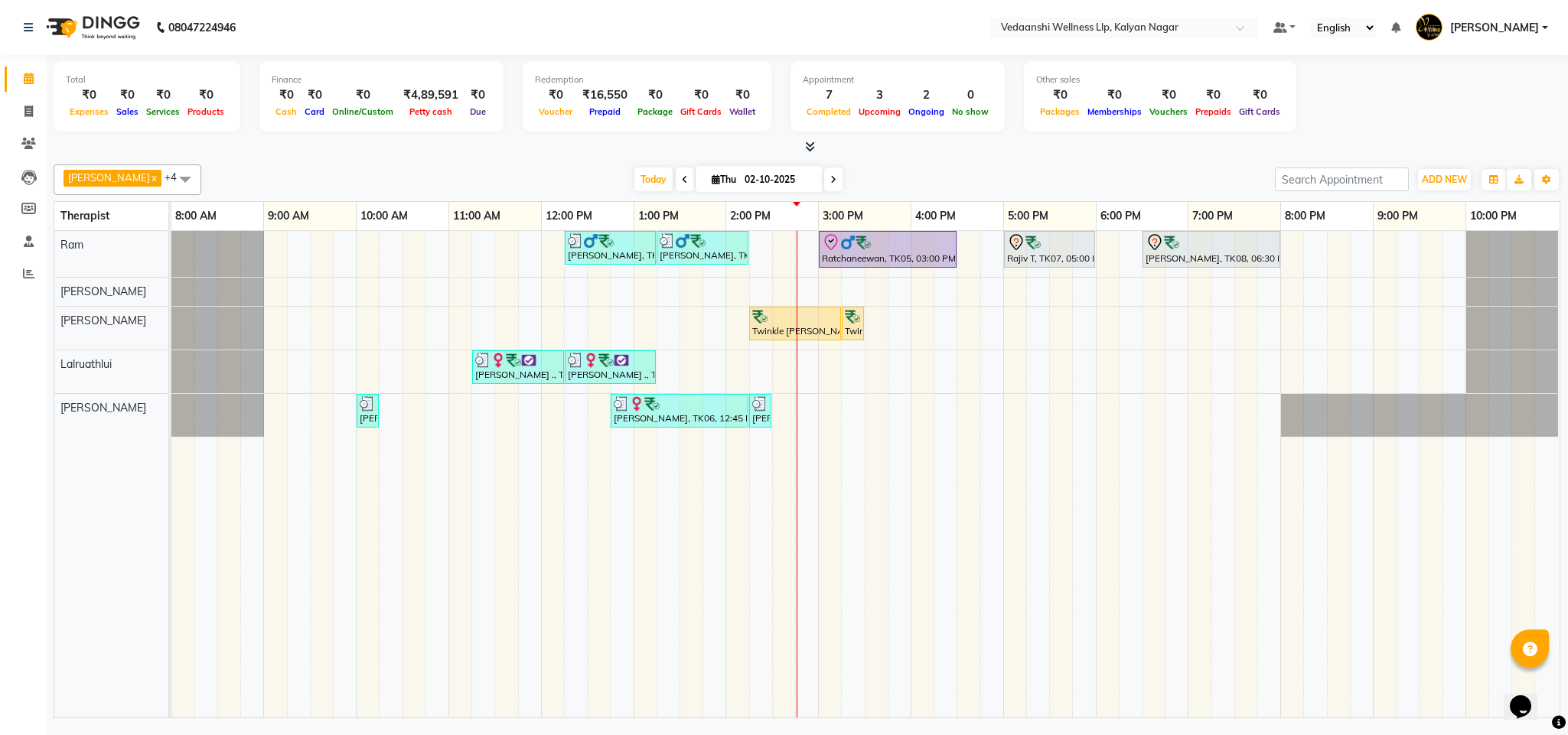
click at [651, 180] on div "Today Thu 02-10-2025" at bounding box center [739, 180] width 211 height 23
click at [635, 171] on span "Today" at bounding box center [653, 179] width 38 height 24
click at [912, 172] on div "Today Thu 02-10-2025" at bounding box center [738, 180] width 1059 height 23
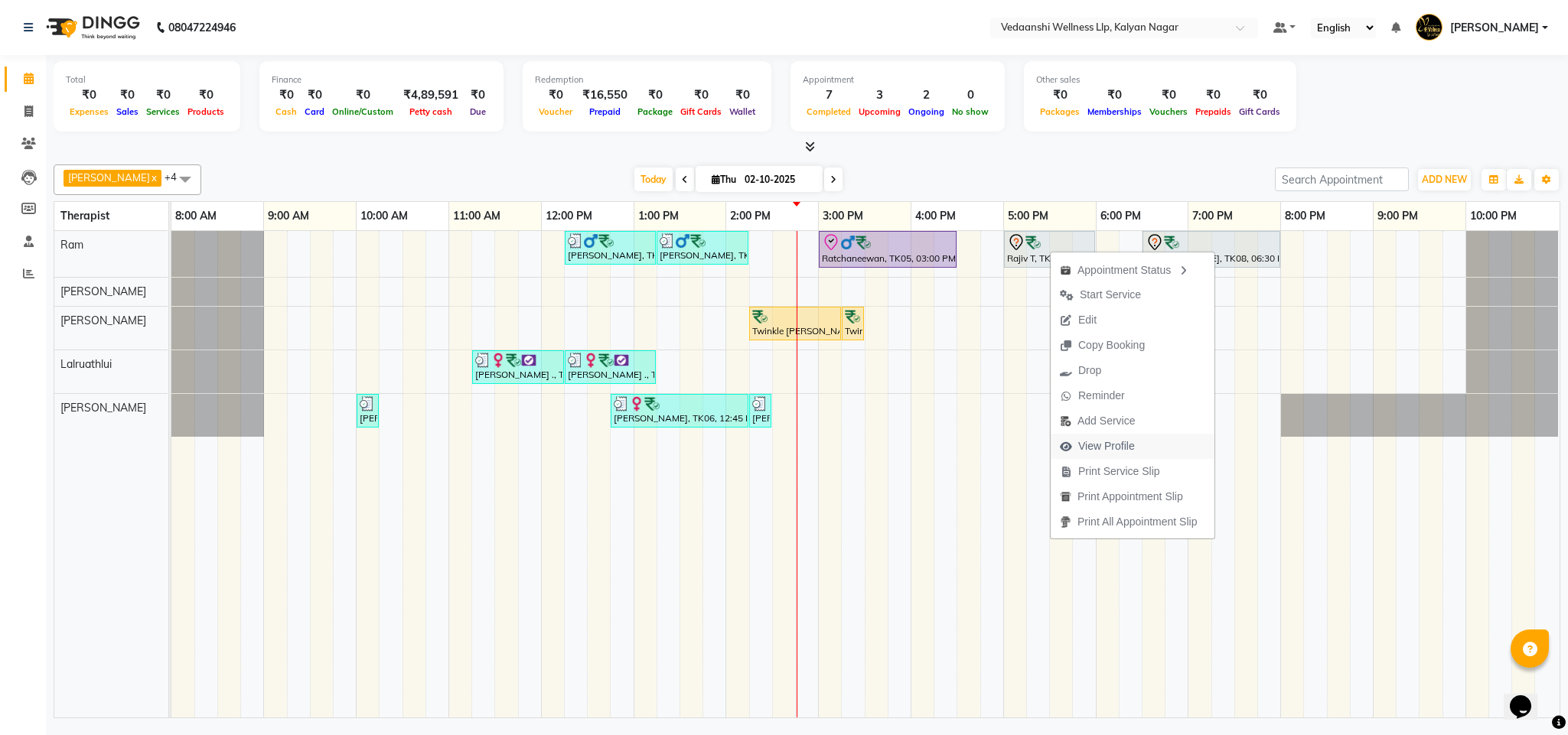
click at [1110, 439] on span "View Profile" at bounding box center [1107, 446] width 57 height 16
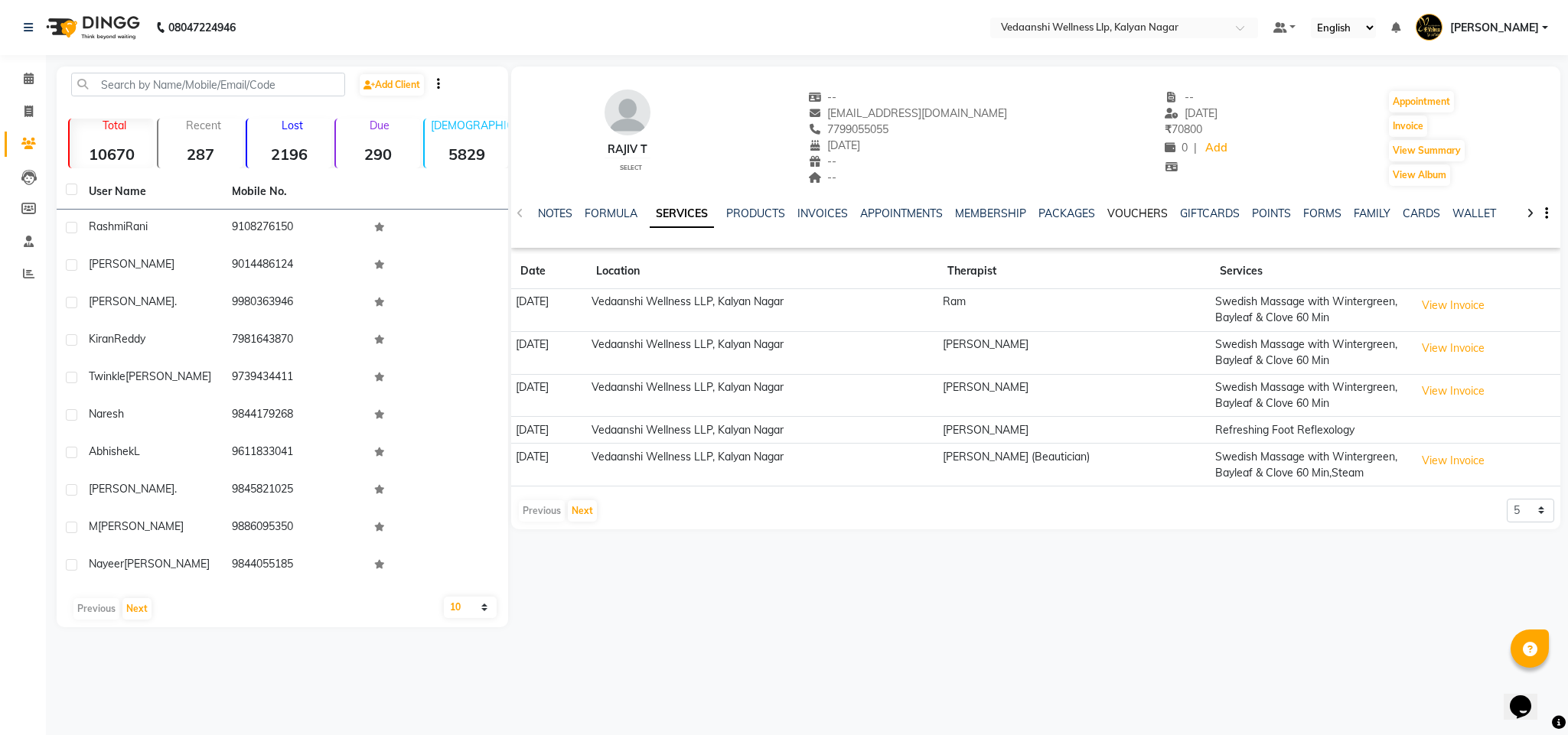
click at [1126, 209] on link "VOUCHERS" at bounding box center [1138, 213] width 61 height 14
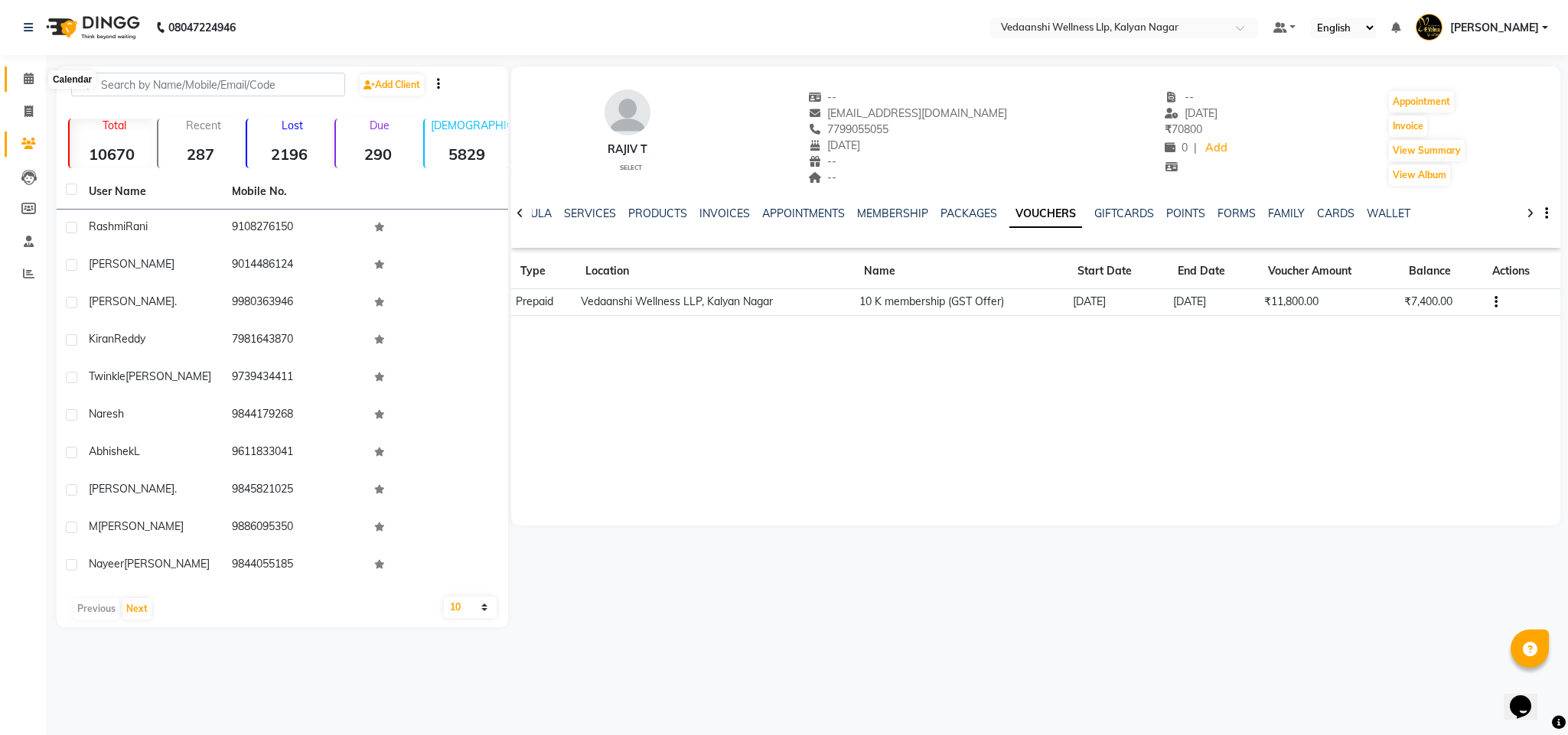
click at [34, 81] on span at bounding box center [29, 79] width 26 height 18
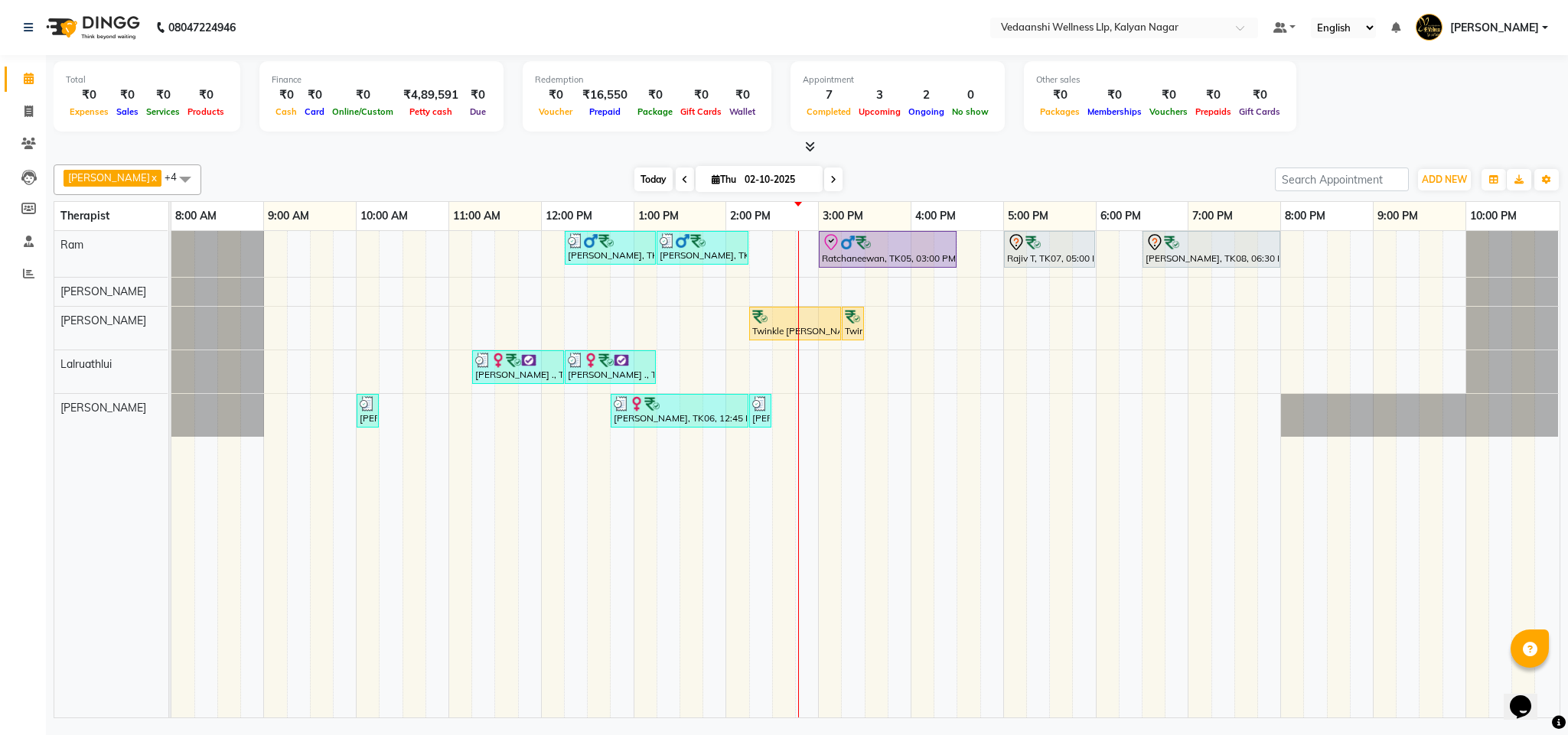
click at [639, 175] on span "Today" at bounding box center [653, 179] width 38 height 24
click at [635, 173] on span "Today" at bounding box center [653, 179] width 38 height 24
click at [937, 139] on div at bounding box center [807, 147] width 1507 height 16
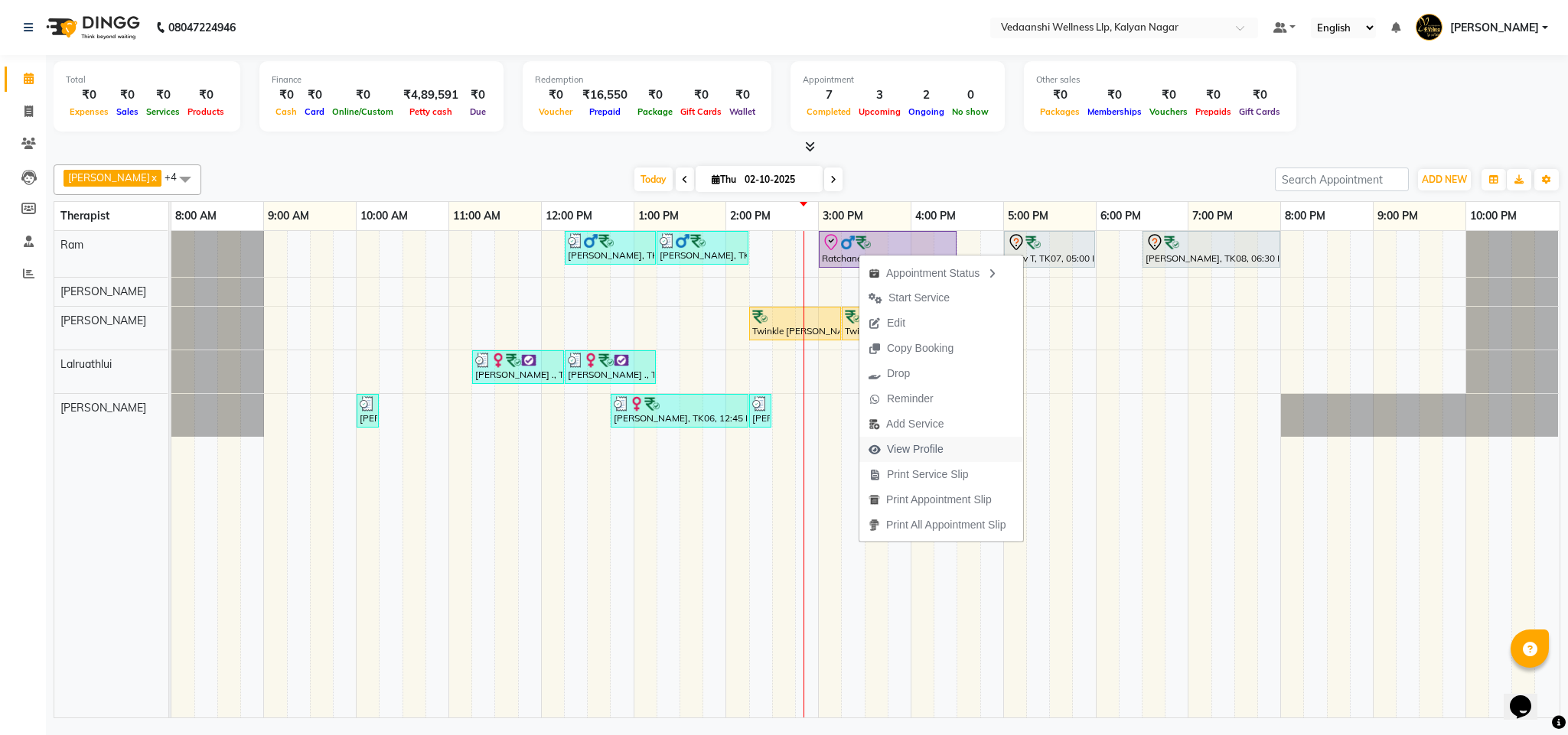
click at [885, 446] on span "View Profile" at bounding box center [906, 449] width 93 height 26
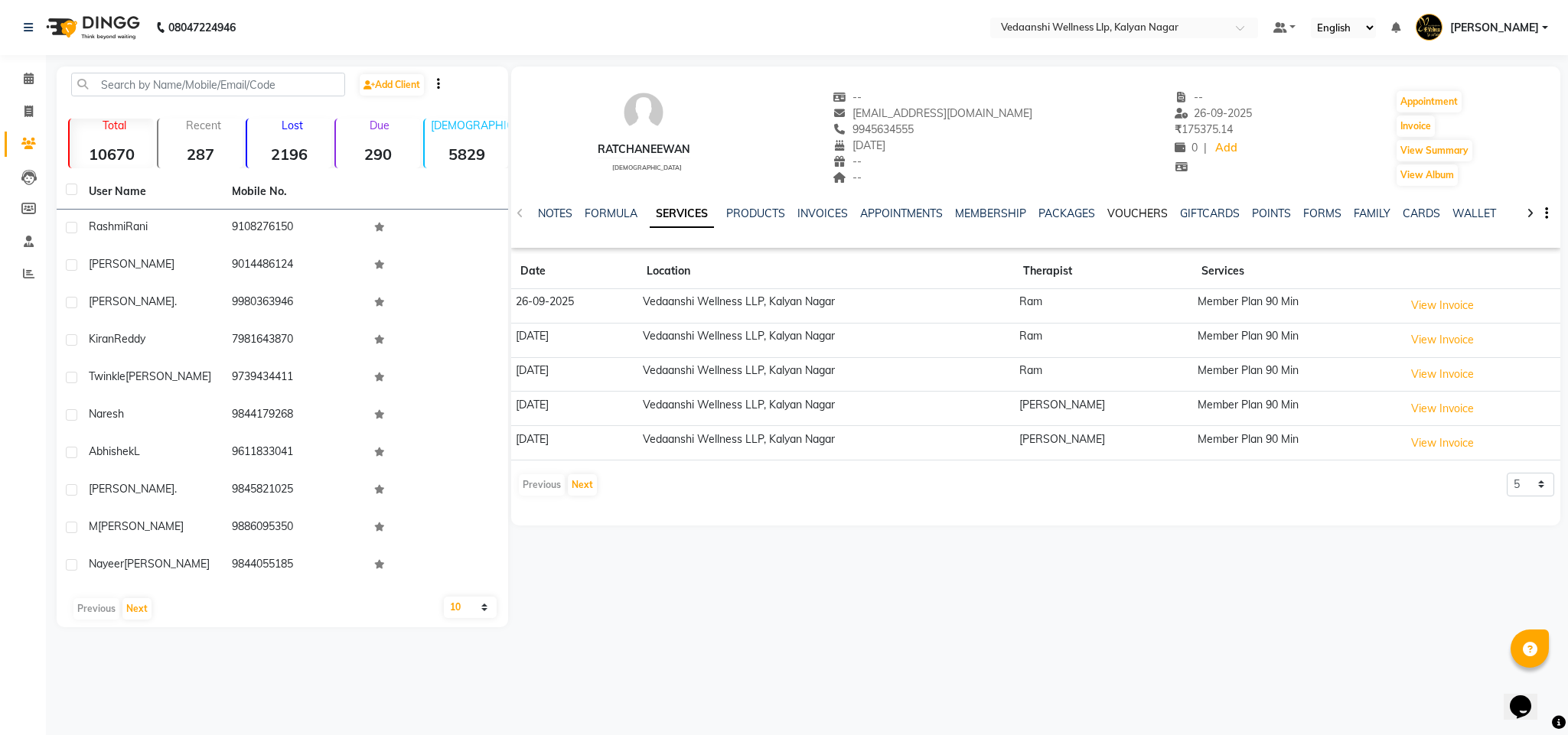
click at [1135, 211] on link "VOUCHERS" at bounding box center [1138, 213] width 61 height 14
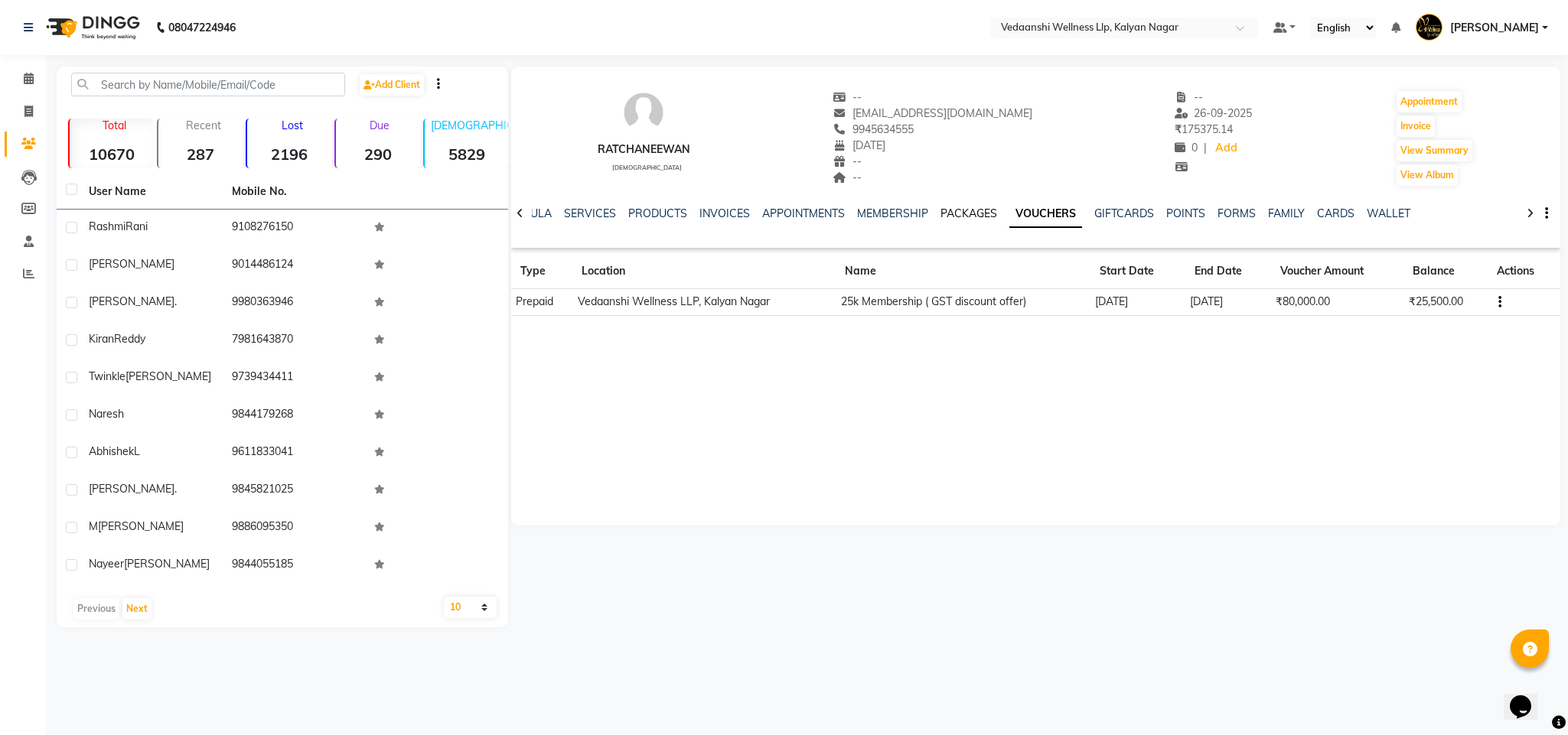
click at [940, 210] on link "PACKAGES" at bounding box center [968, 213] width 57 height 14
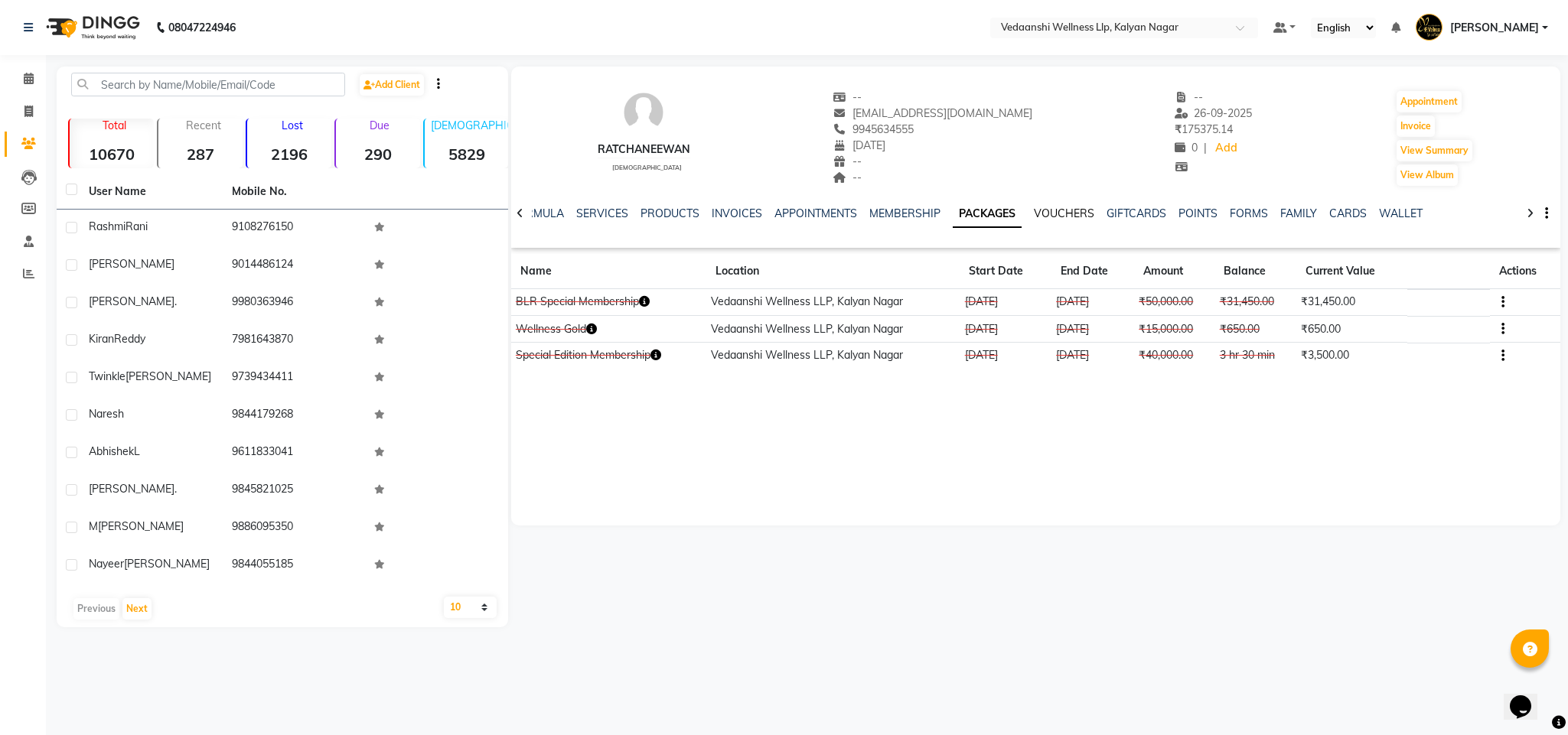
click at [1040, 210] on link "VOUCHERS" at bounding box center [1064, 213] width 61 height 14
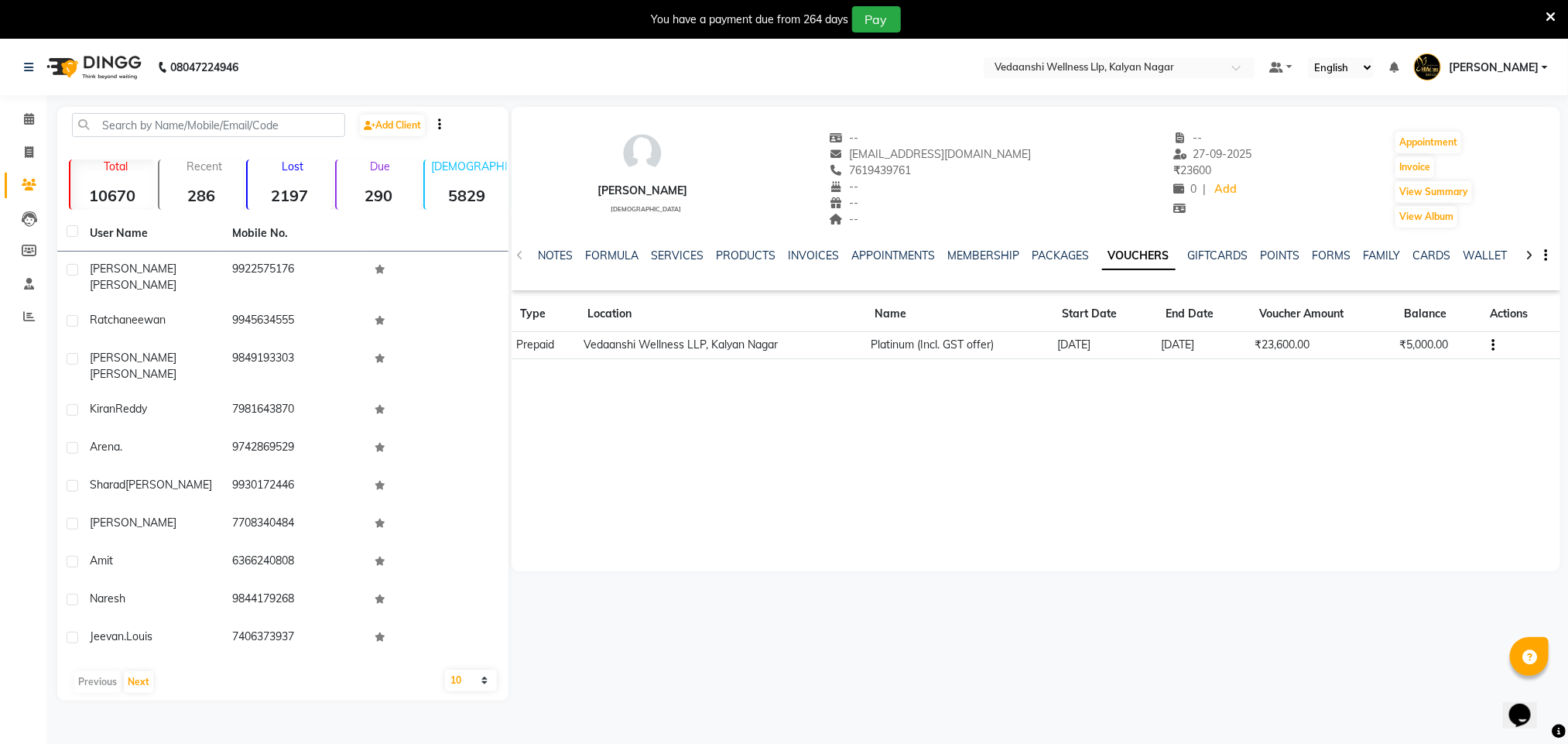
click at [1553, 16] on icon at bounding box center [1550, 17] width 10 height 14
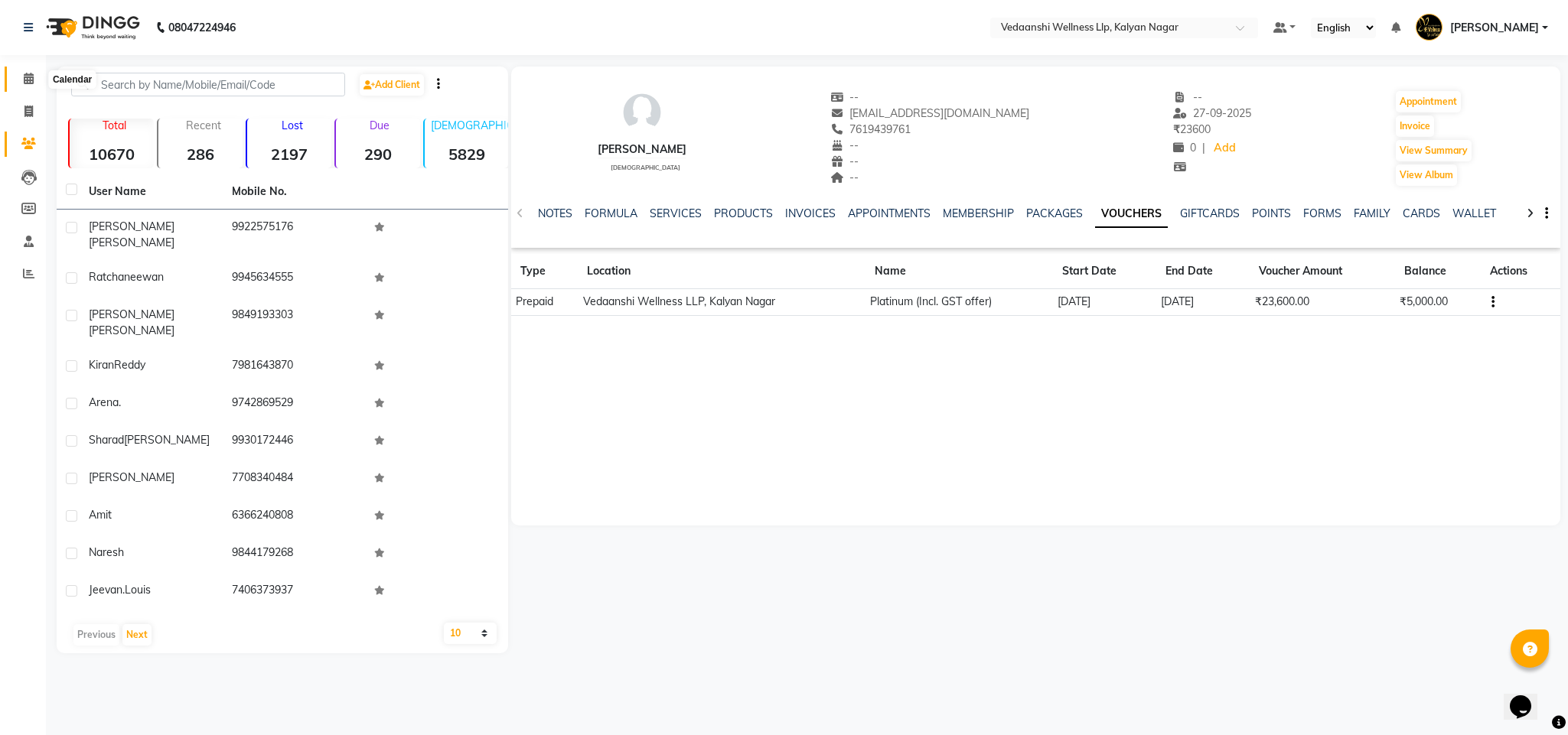
click at [37, 71] on span at bounding box center [29, 79] width 26 height 18
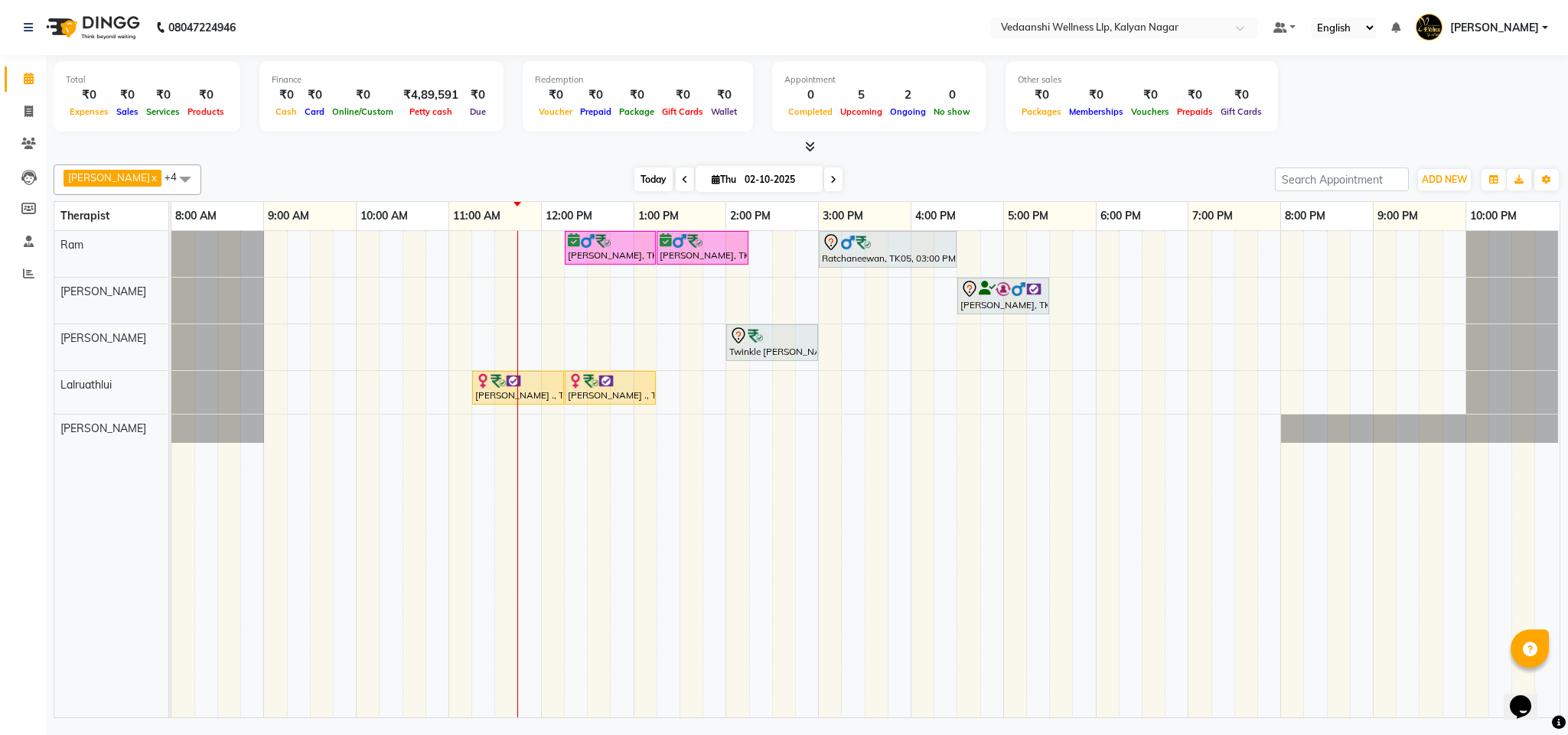
click at [636, 173] on span "Today" at bounding box center [653, 179] width 38 height 24
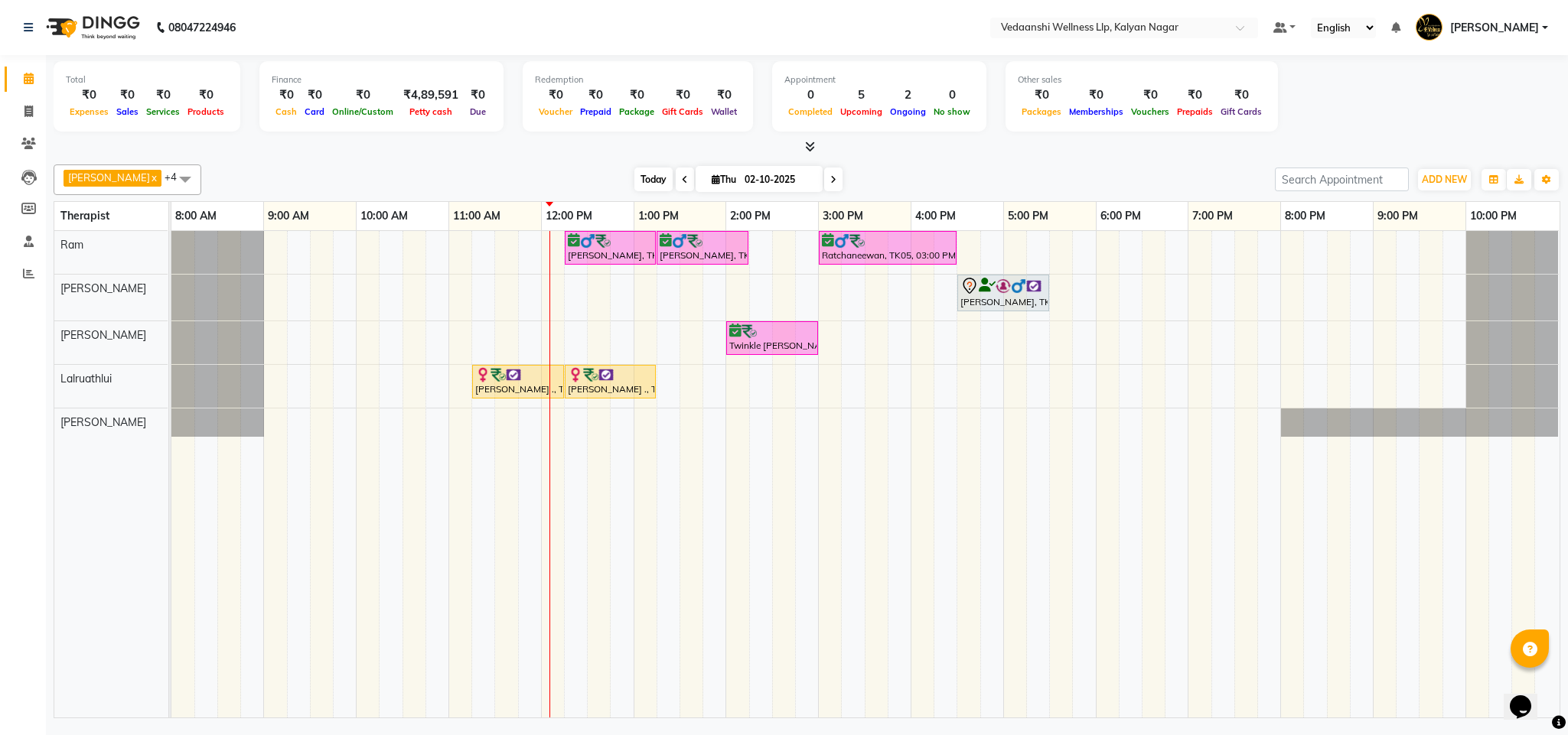
click at [635, 178] on span "Today" at bounding box center [653, 179] width 38 height 24
click at [635, 180] on span "Today" at bounding box center [653, 179] width 38 height 24
click at [913, 165] on div "[PERSON_NAME] x [PERSON_NAME] x Lalruathlui x Ram x [PERSON_NAME] x +4 Select A…" at bounding box center [807, 179] width 1507 height 30
click at [635, 182] on span "Today" at bounding box center [653, 179] width 38 height 24
click at [635, 172] on span "Today" at bounding box center [653, 179] width 38 height 24
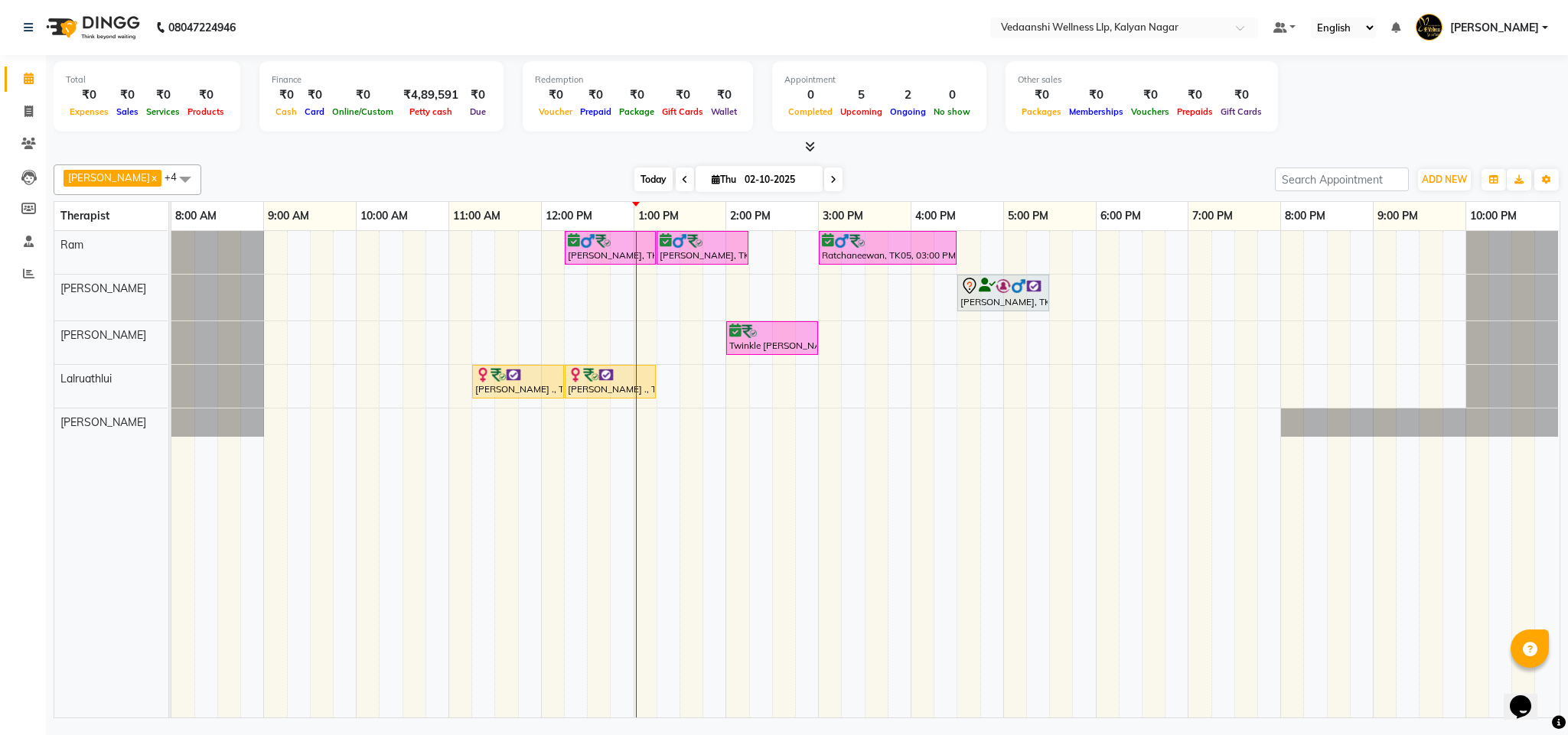
click at [635, 172] on span "Today" at bounding box center [653, 179] width 38 height 24
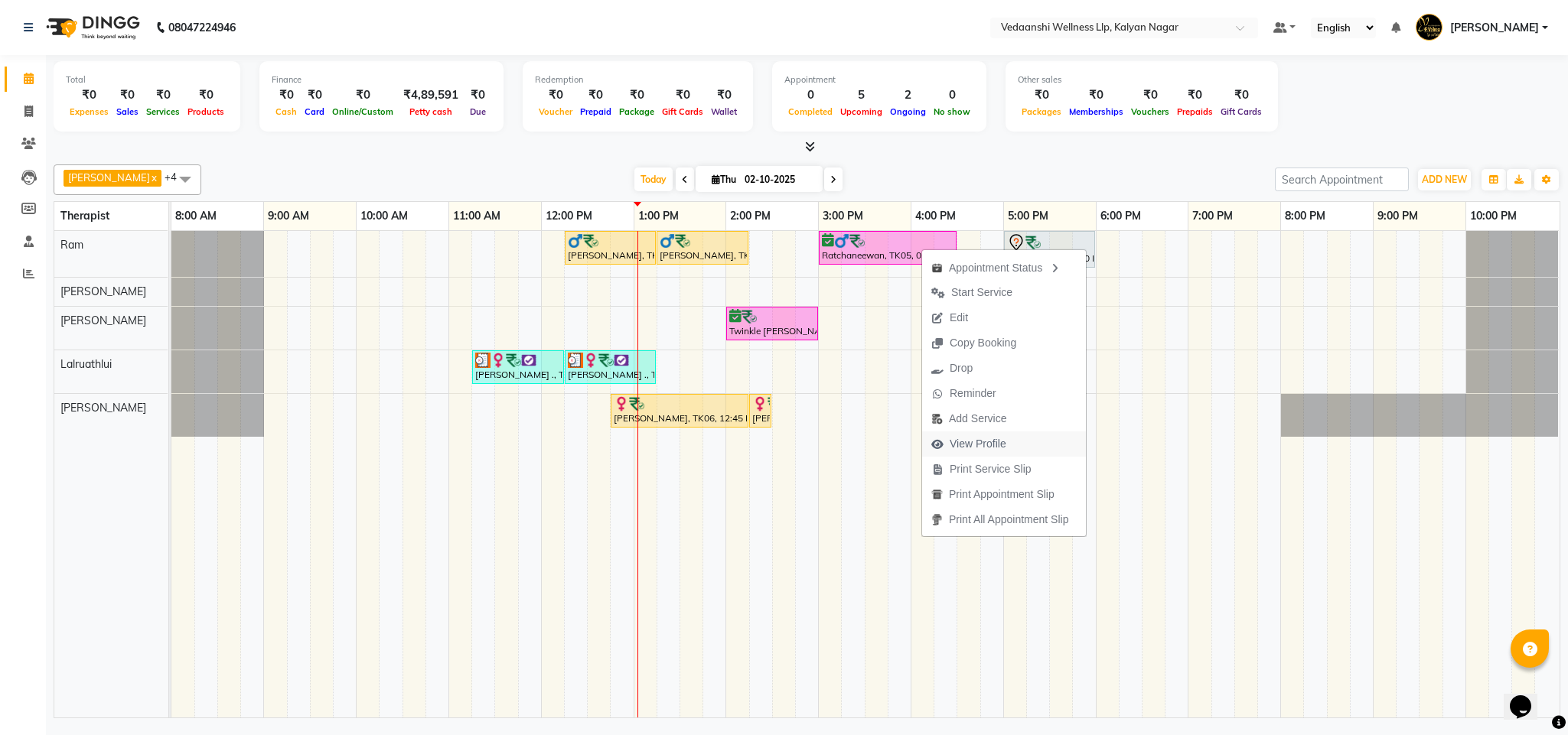
click at [970, 439] on span "View Profile" at bounding box center [978, 444] width 57 height 16
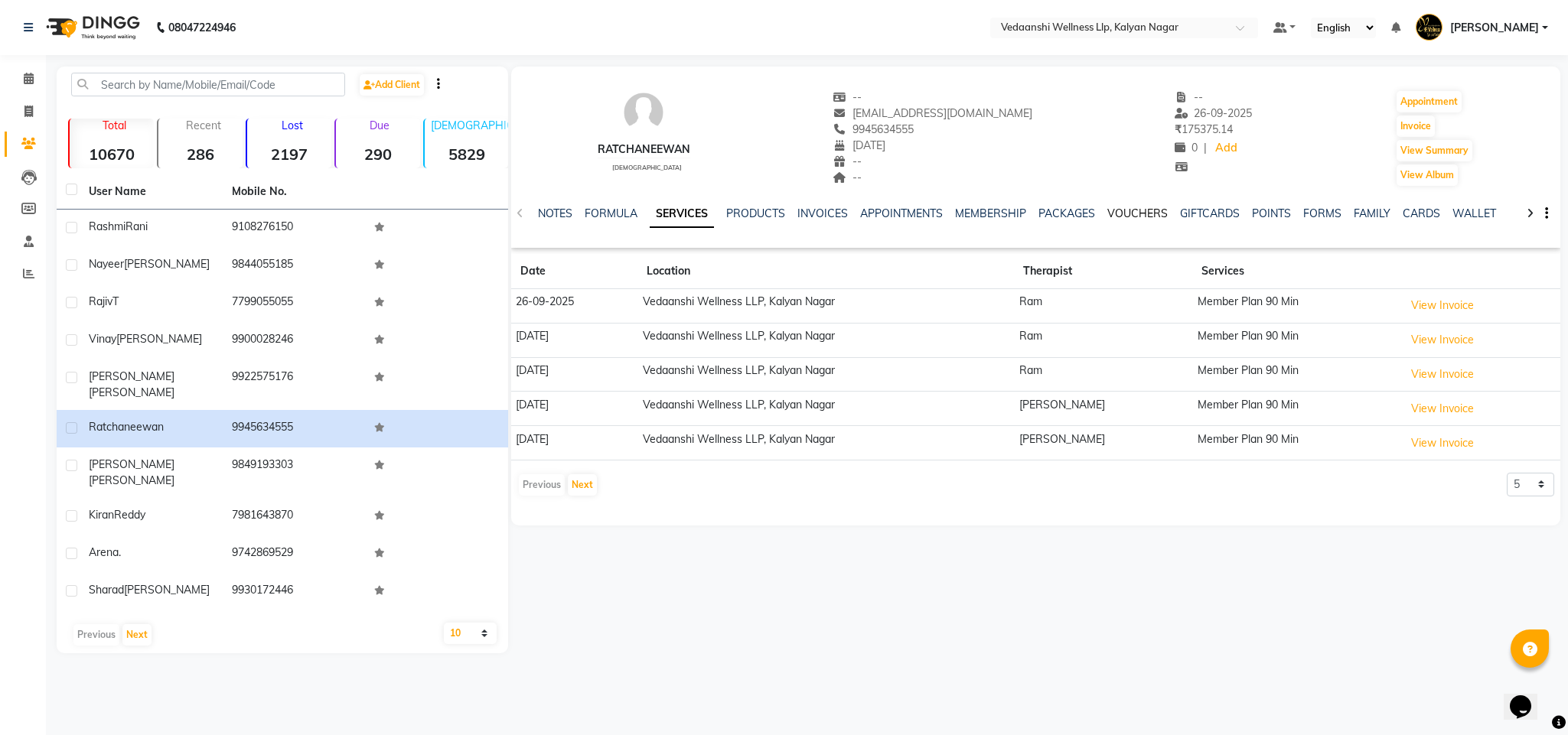
click at [1121, 218] on link "VOUCHERS" at bounding box center [1138, 213] width 61 height 14
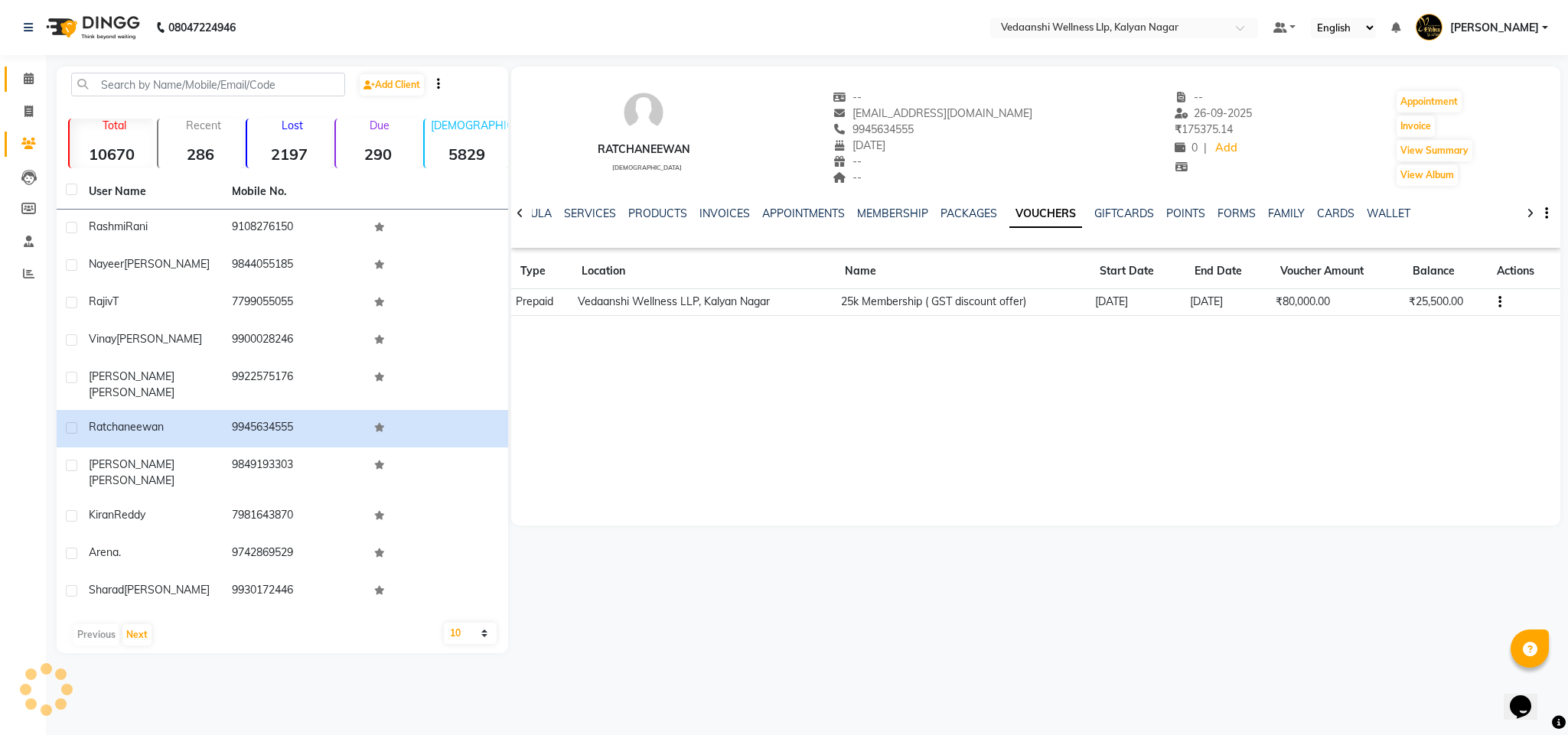
click at [14, 74] on link "Calendar" at bounding box center [23, 79] width 37 height 26
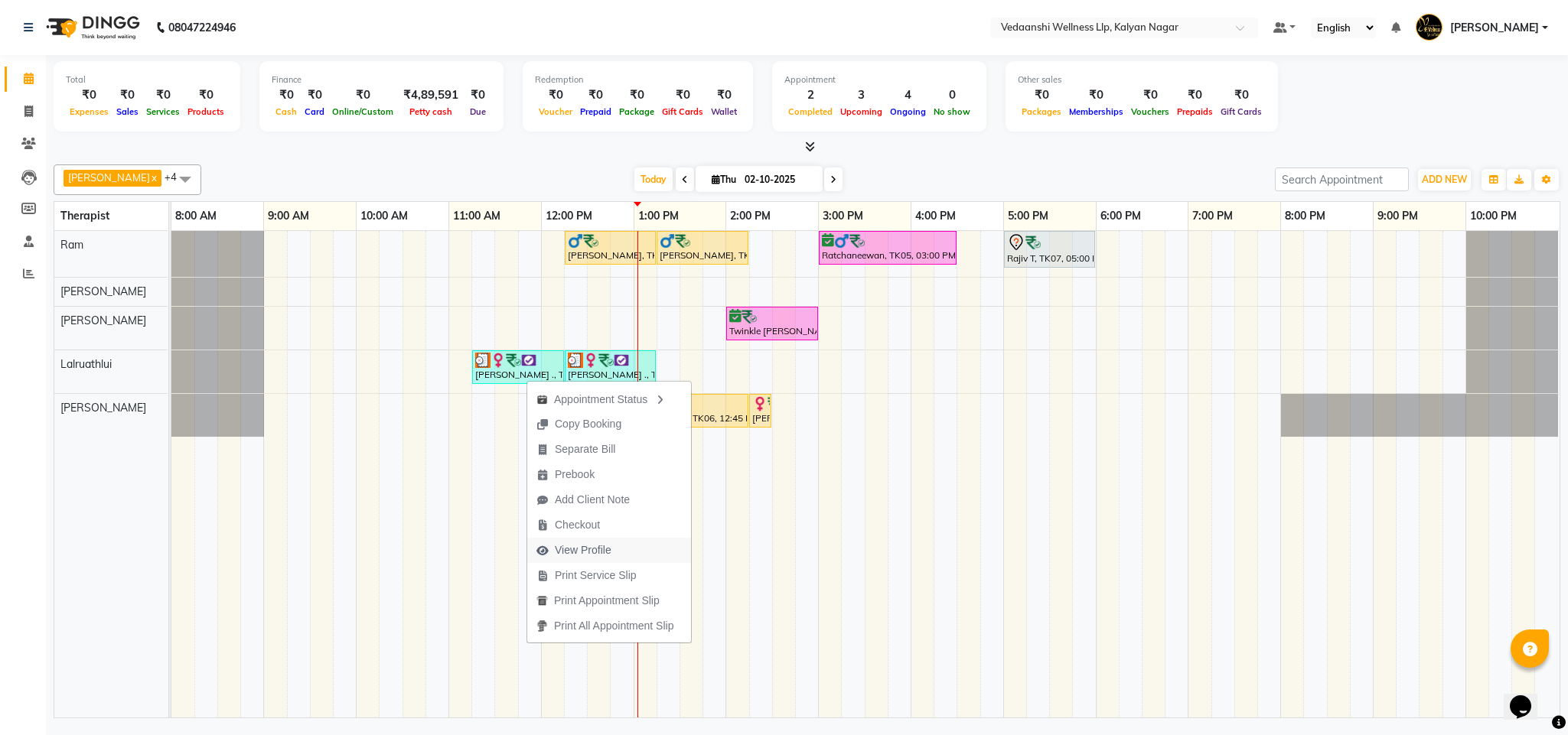
click at [572, 556] on span "View Profile" at bounding box center [583, 550] width 57 height 16
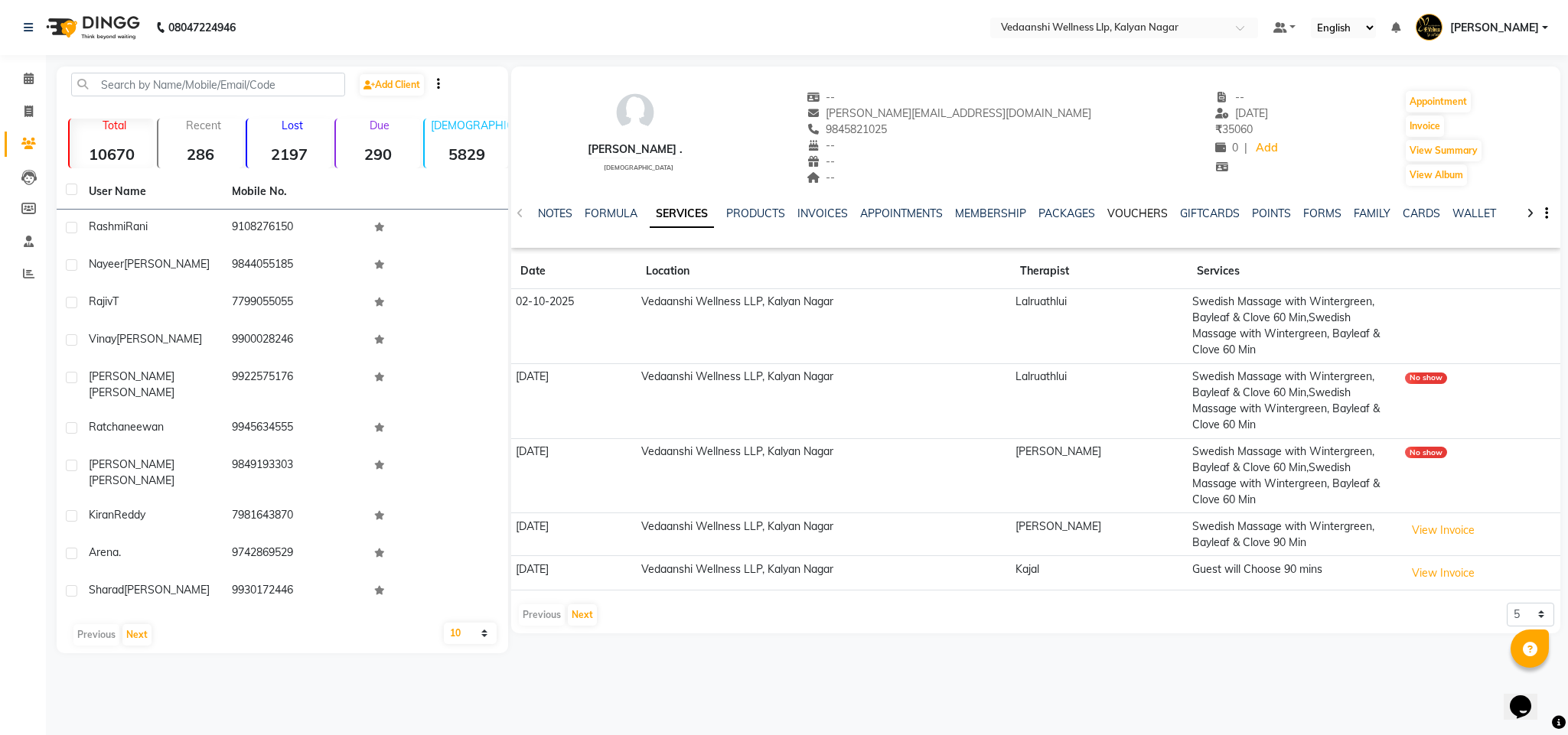
click at [1116, 207] on link "VOUCHERS" at bounding box center [1138, 213] width 61 height 14
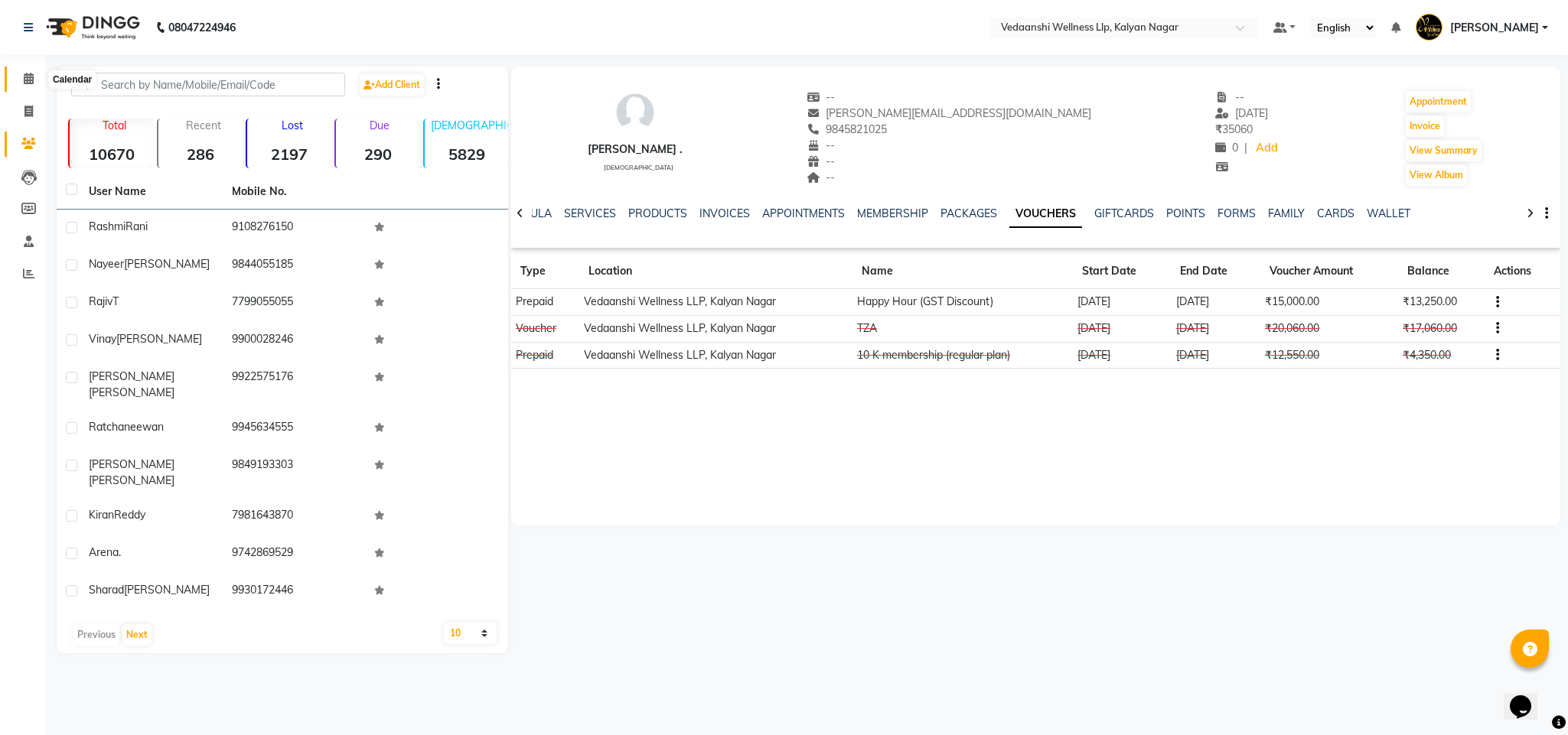
click at [24, 71] on span at bounding box center [29, 79] width 26 height 18
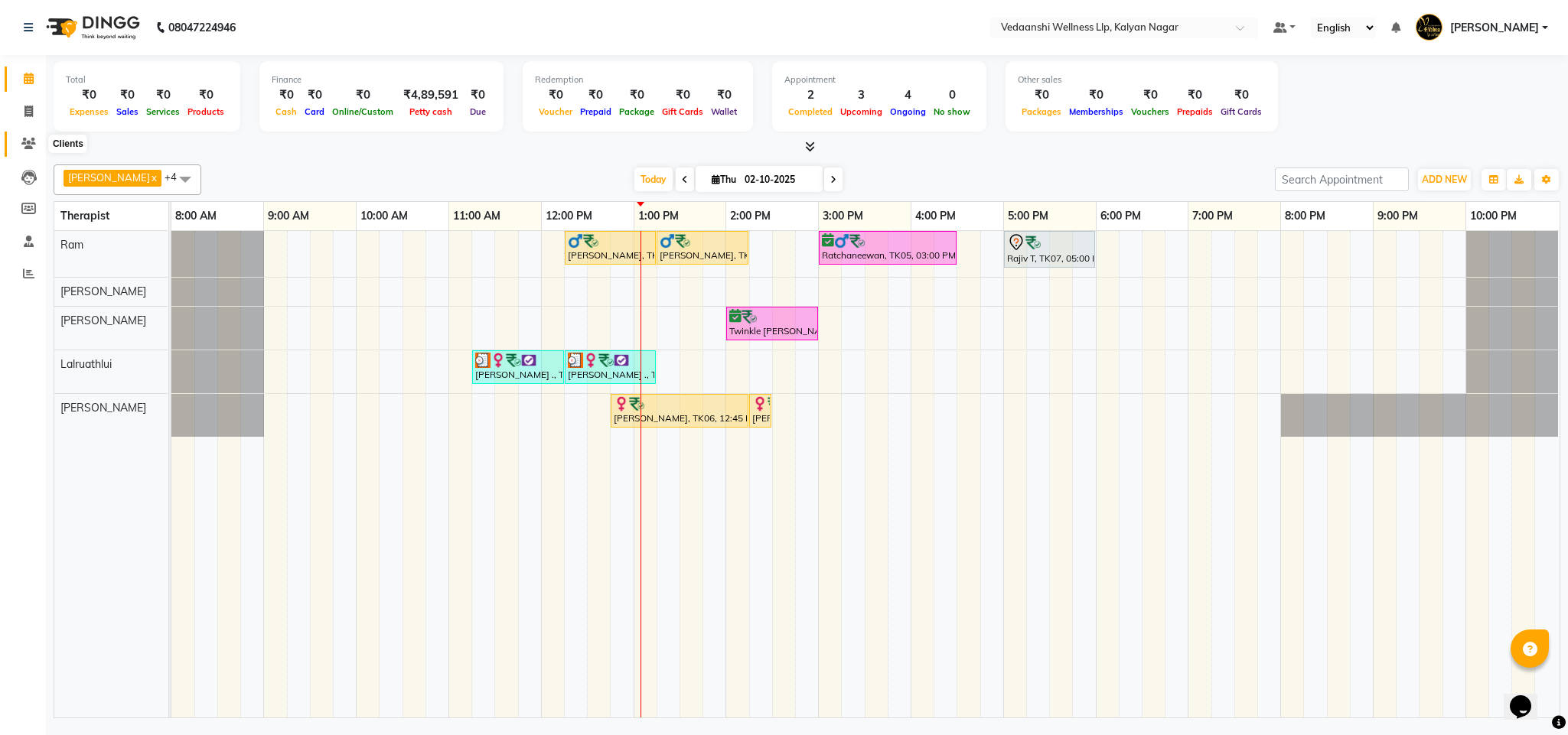
click at [26, 150] on span at bounding box center [29, 144] width 26 height 18
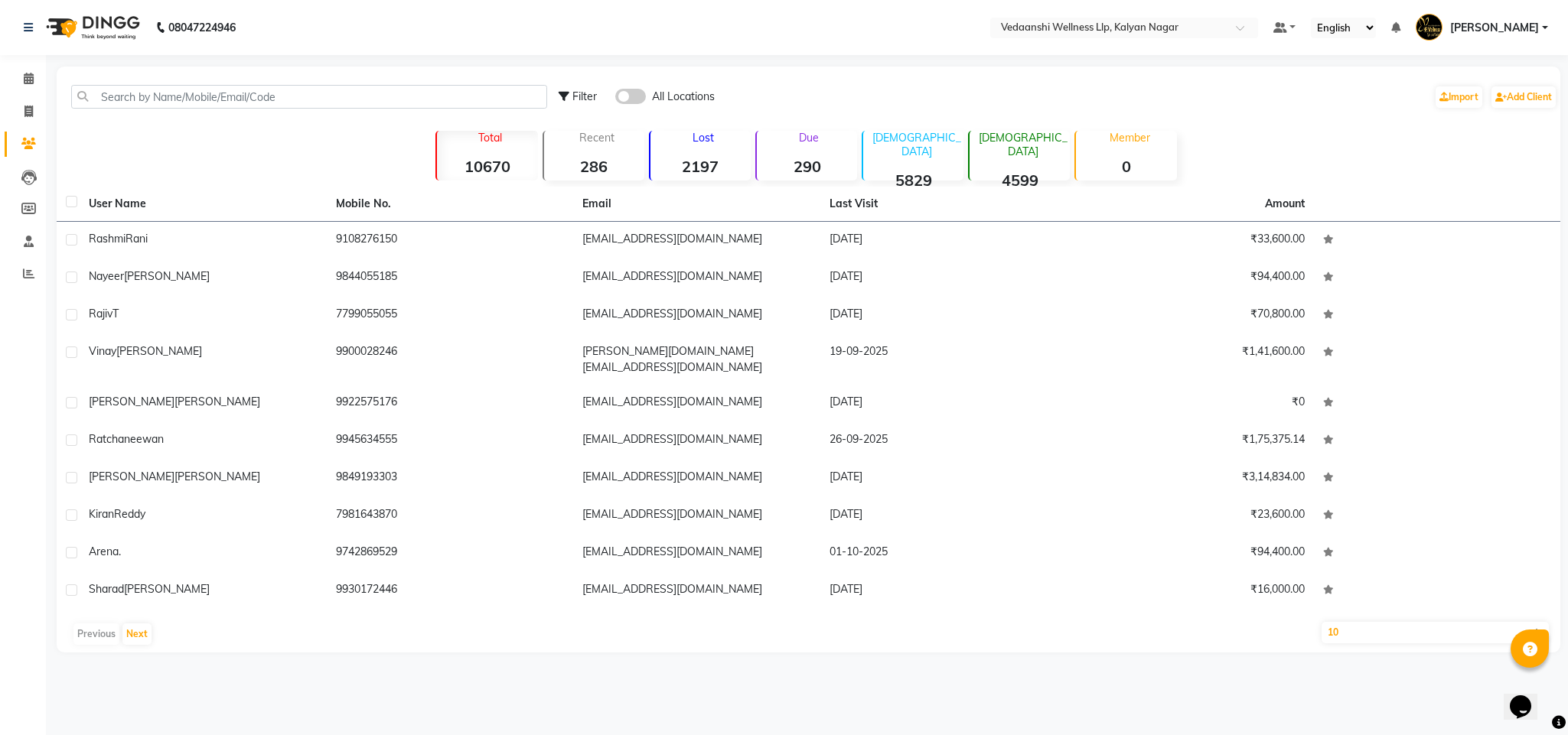
click at [1342, 622] on select "10 50 100" at bounding box center [1436, 633] width 228 height 22
select select "100"
click at [1322, 622] on select "10 50 100" at bounding box center [1436, 633] width 228 height 22
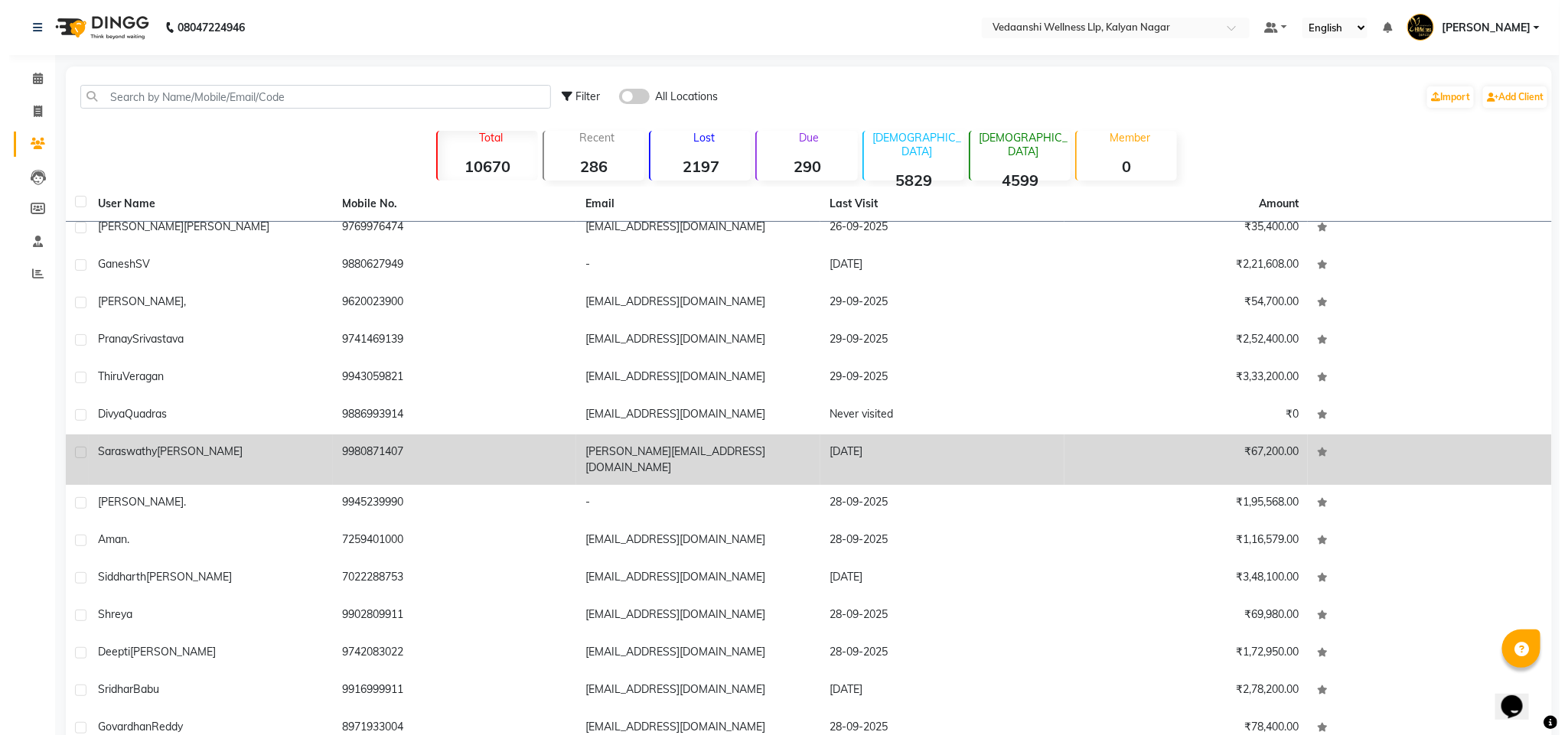
scroll to position [803, 0]
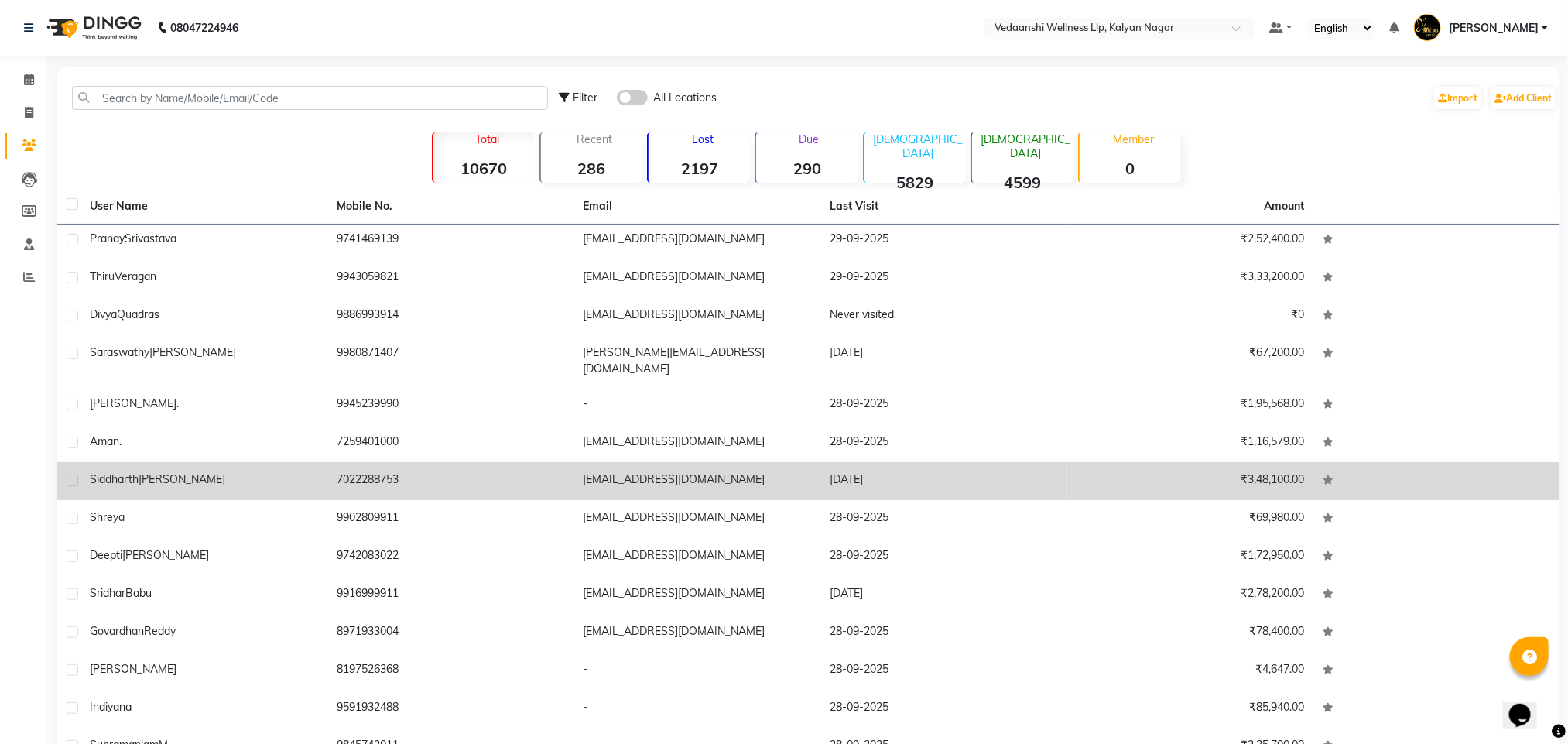
click at [356, 462] on td "7022288753" at bounding box center [451, 481] width 247 height 38
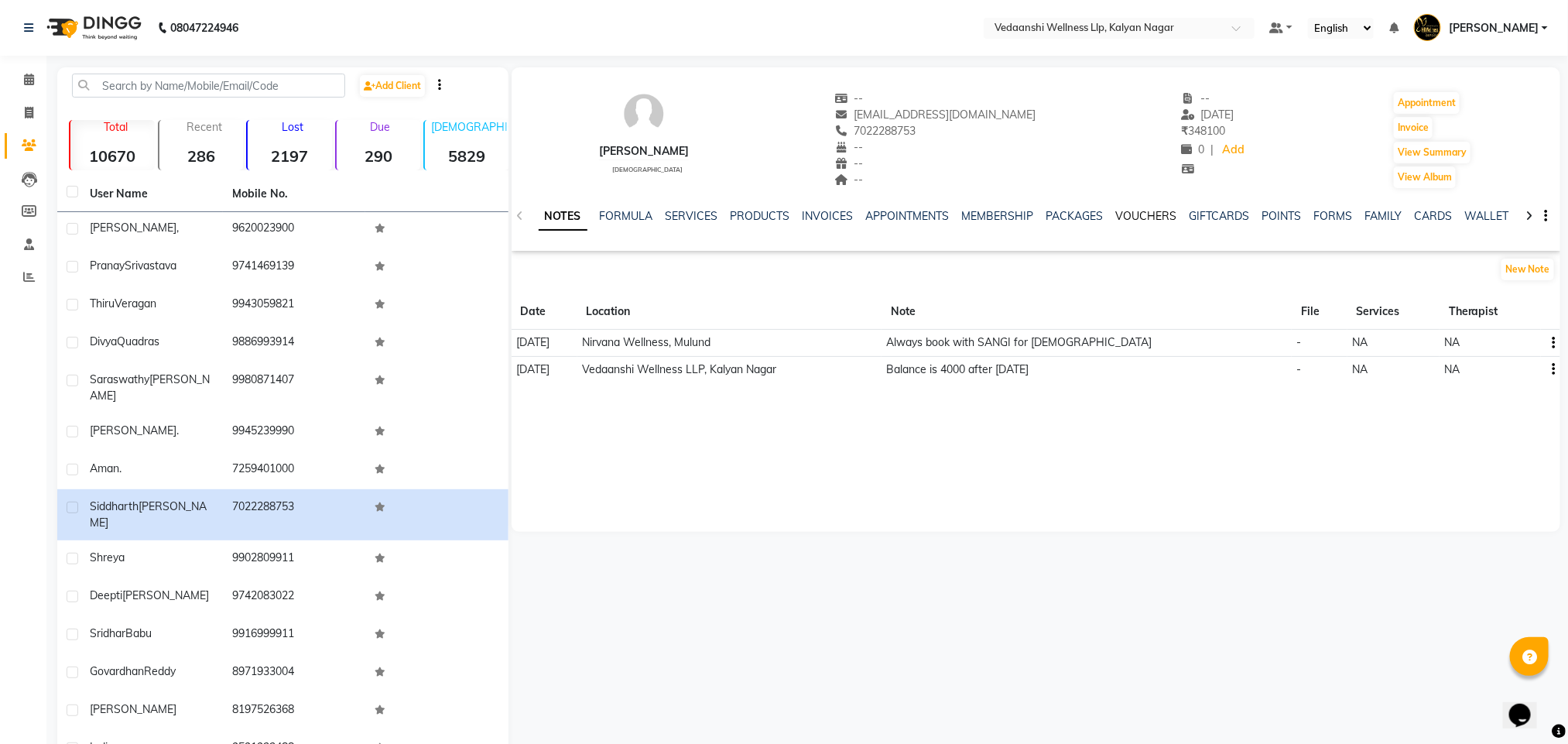
click at [1150, 216] on link "VOUCHERS" at bounding box center [1146, 216] width 61 height 14
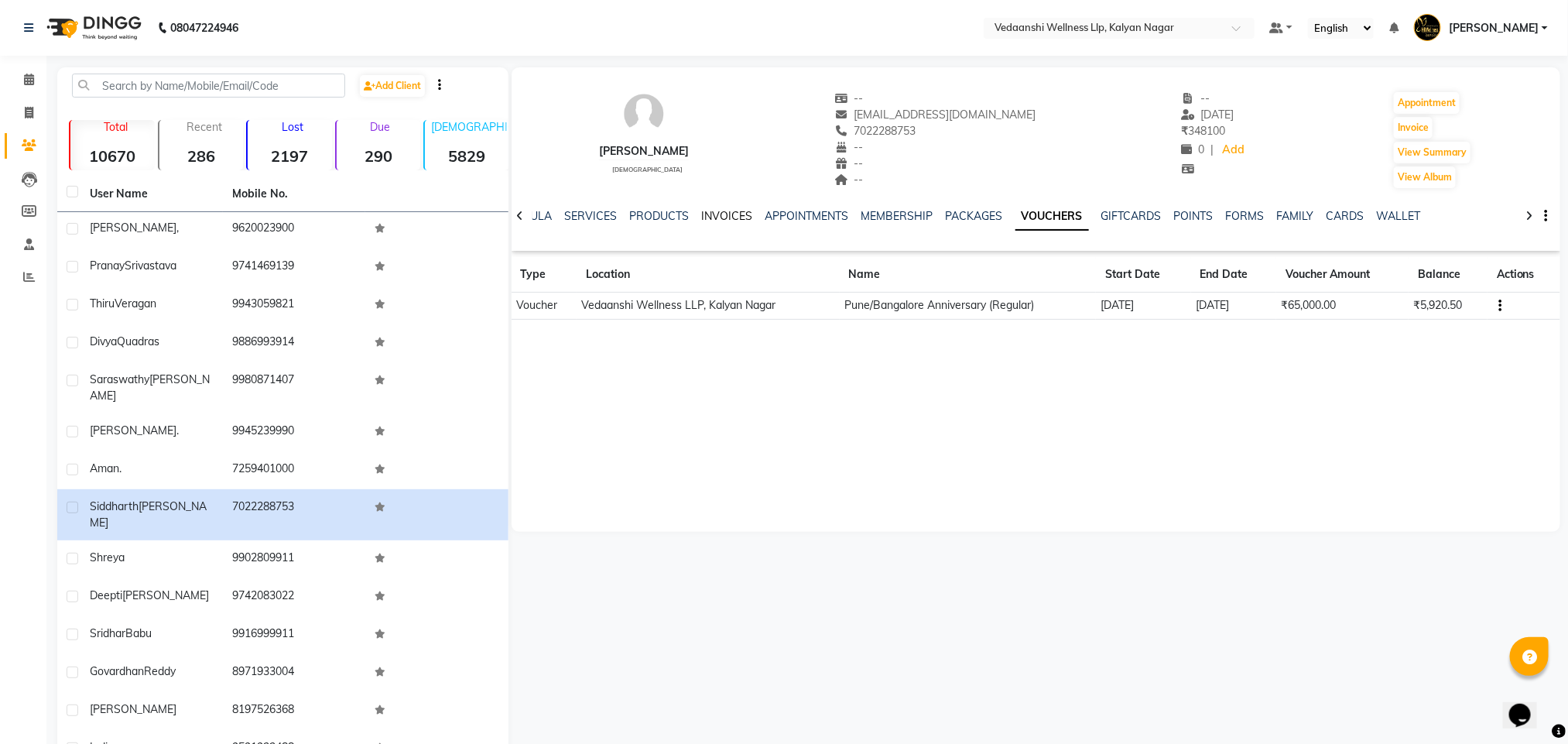
click at [722, 217] on link "INVOICES" at bounding box center [727, 216] width 51 height 14
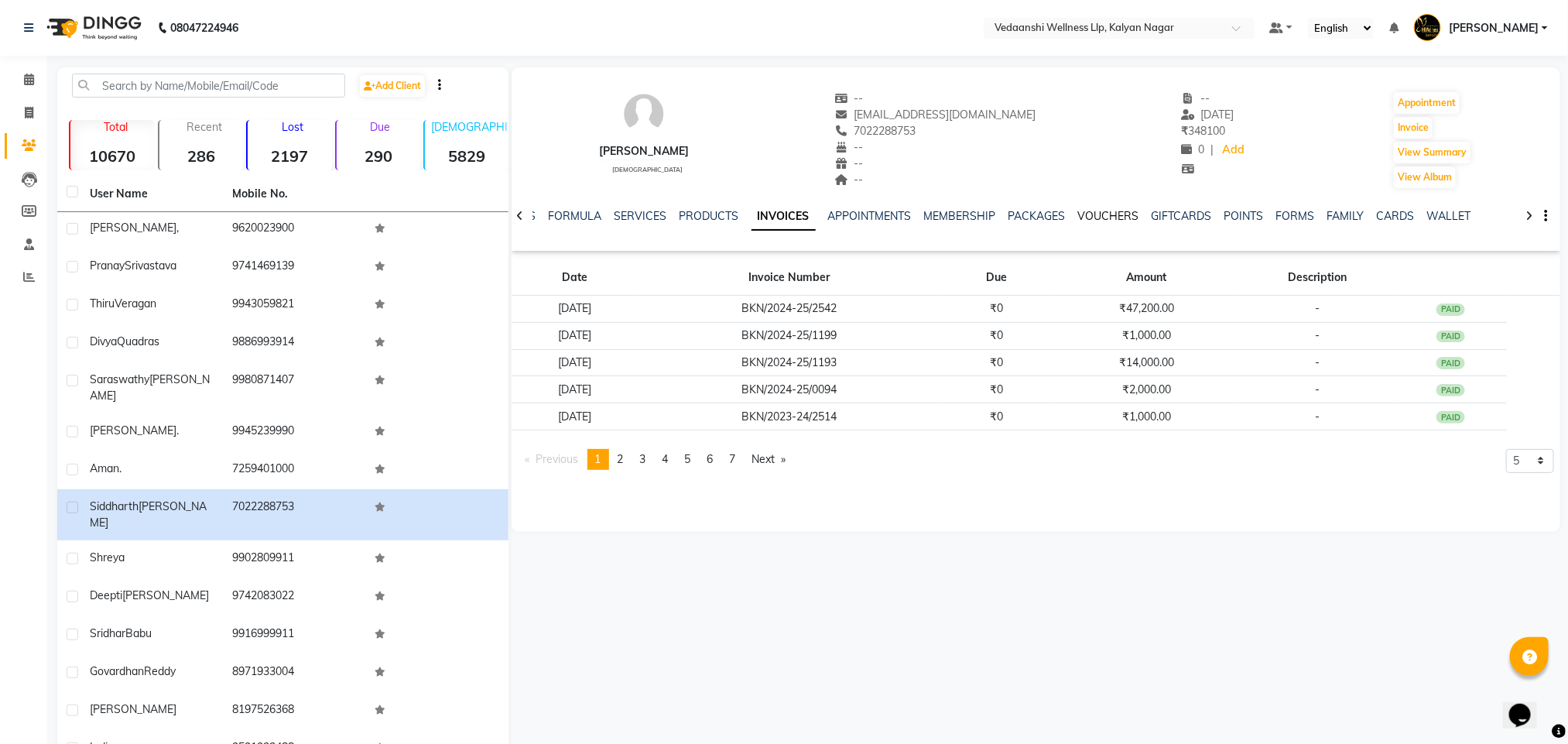
click at [1078, 211] on link "VOUCHERS" at bounding box center [1109, 216] width 61 height 14
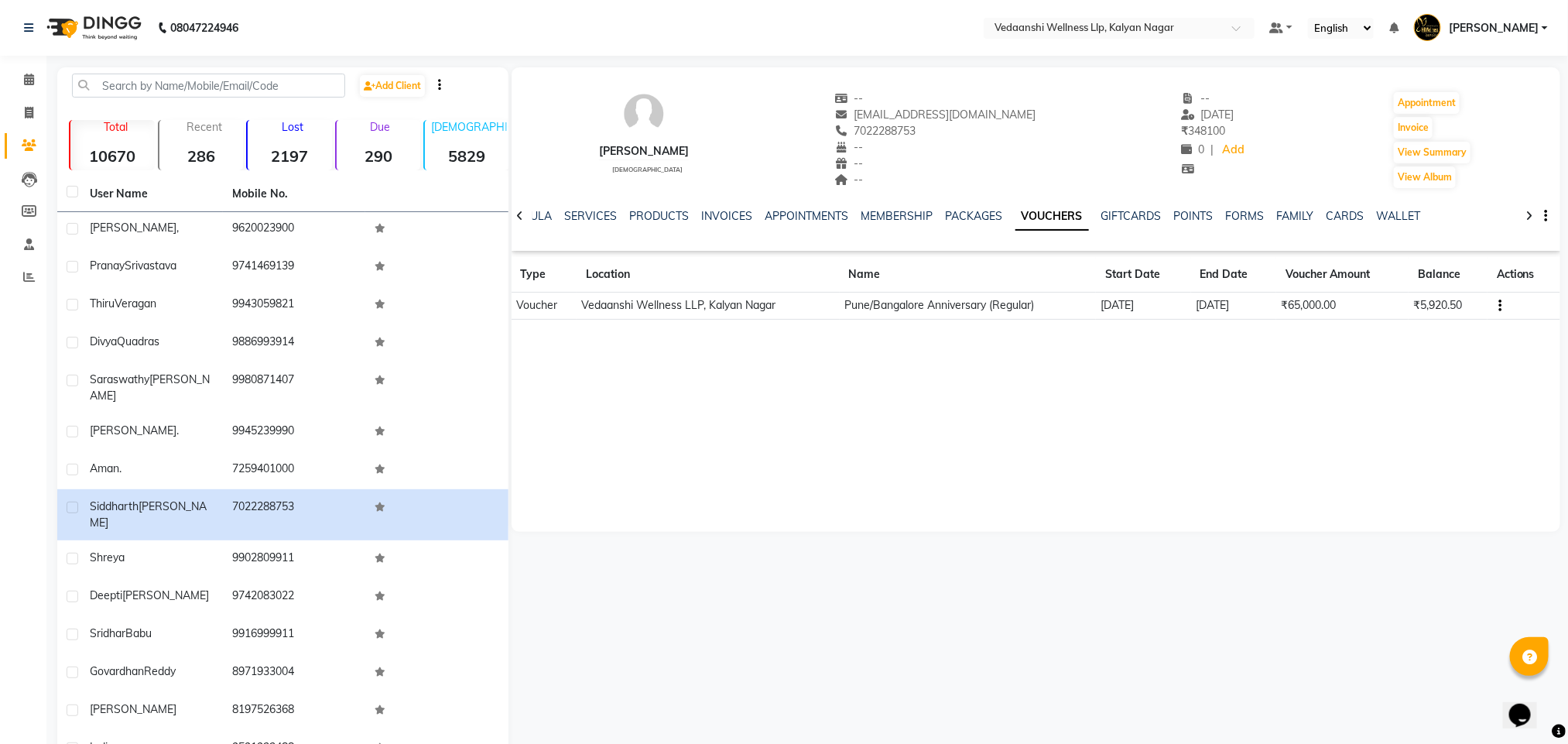
click at [1498, 306] on icon "button" at bounding box center [1500, 306] width 3 height 1
click at [1426, 304] on td "Redemption History" at bounding box center [1427, 305] width 97 height 18
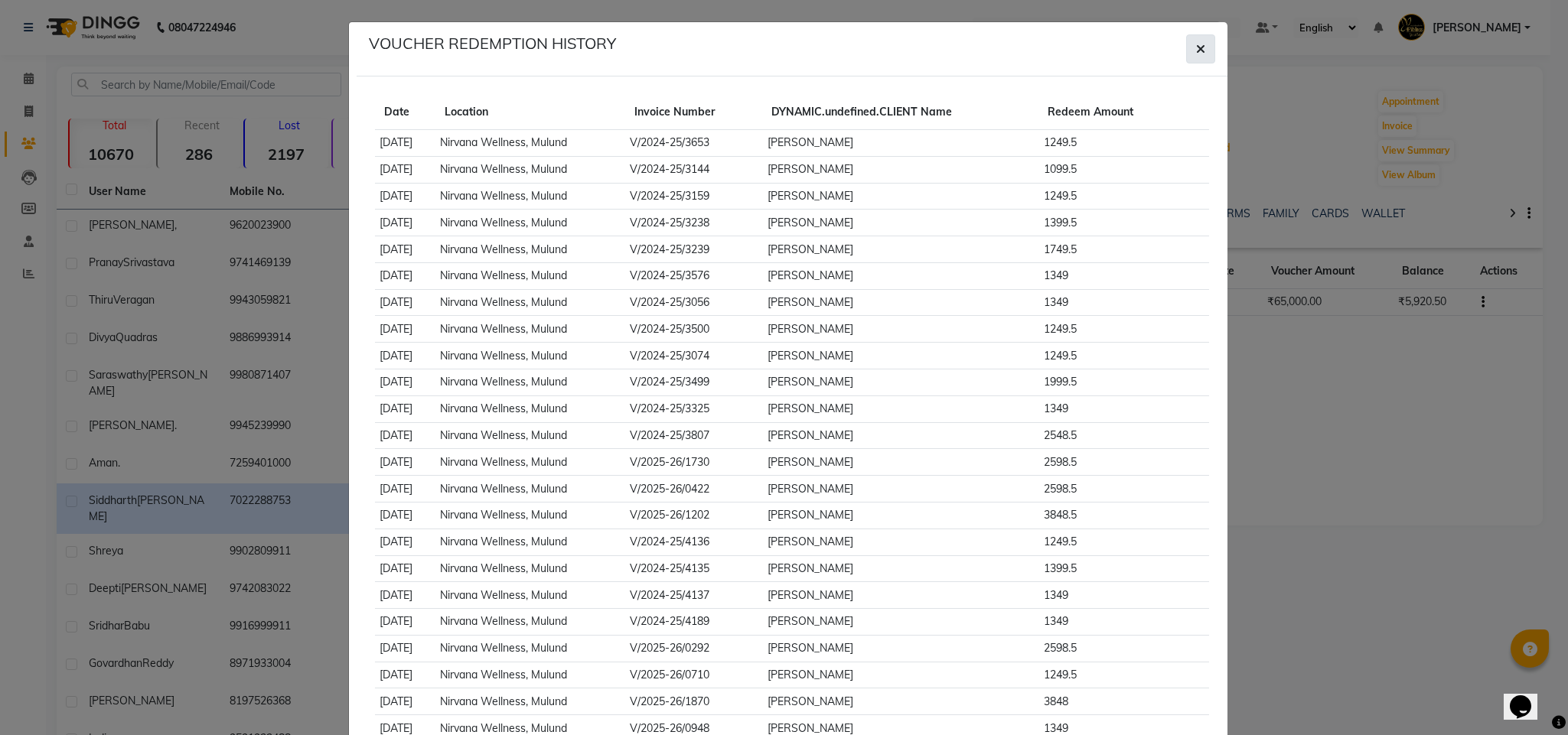
click at [1196, 49] on icon "button" at bounding box center [1201, 49] width 9 height 12
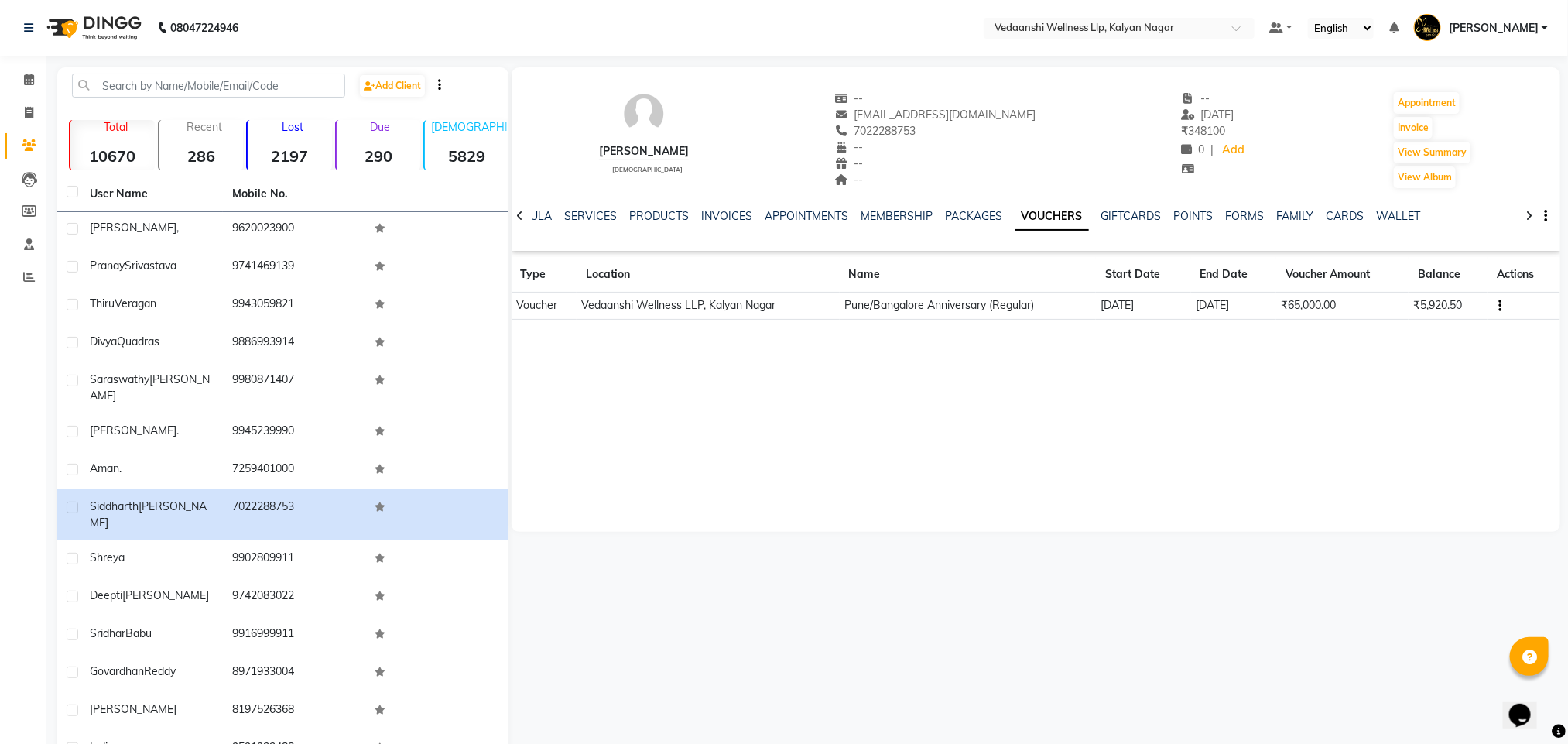
click at [1540, 214] on button "button" at bounding box center [1543, 216] width 9 height 16
click at [441, 77] on button "button" at bounding box center [440, 85] width 3 height 16
click at [426, 121] on div "All Locations" at bounding box center [441, 117] width 103 height 22
click at [595, 377] on div "Siddharth Singh male -- siddharth.singh04@gmail.com 7022288753 -- -- -- -- 13-1…" at bounding box center [1035, 299] width 1048 height 464
drag, startPoint x: 1558, startPoint y: 1, endPoint x: 994, endPoint y: 458, distance: 725.9
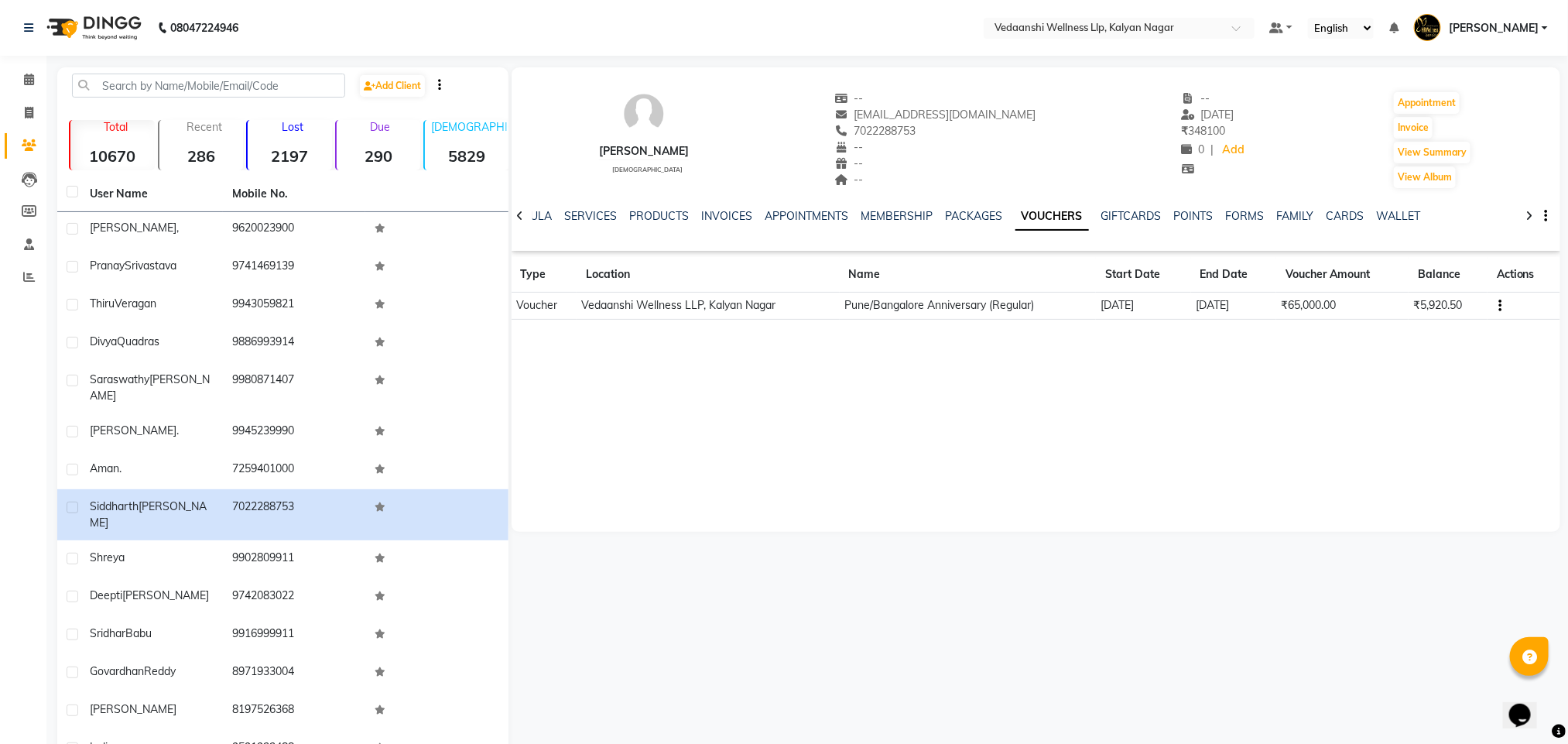
click at [994, 458] on div "Siddharth Singh male -- siddharth.singh04@gmail.com 7022288753 -- -- -- -- 13-1…" at bounding box center [1035, 299] width 1048 height 464
click at [1548, 216] on div "NOTES FORMULA SERVICES PRODUCTS INVOICES APPOINTMENTS MEMBERSHIP PACKAGES VOUCH…" at bounding box center [1035, 216] width 1048 height 53
click at [1547, 216] on icon "button" at bounding box center [1546, 216] width 3 height 1
click at [1393, 423] on div "Siddharth Singh male -- siddharth.singh04@gmail.com 7022288753 -- -- -- -- 13-1…" at bounding box center [1035, 299] width 1048 height 464
click at [1498, 306] on icon "button" at bounding box center [1500, 306] width 3 height 1
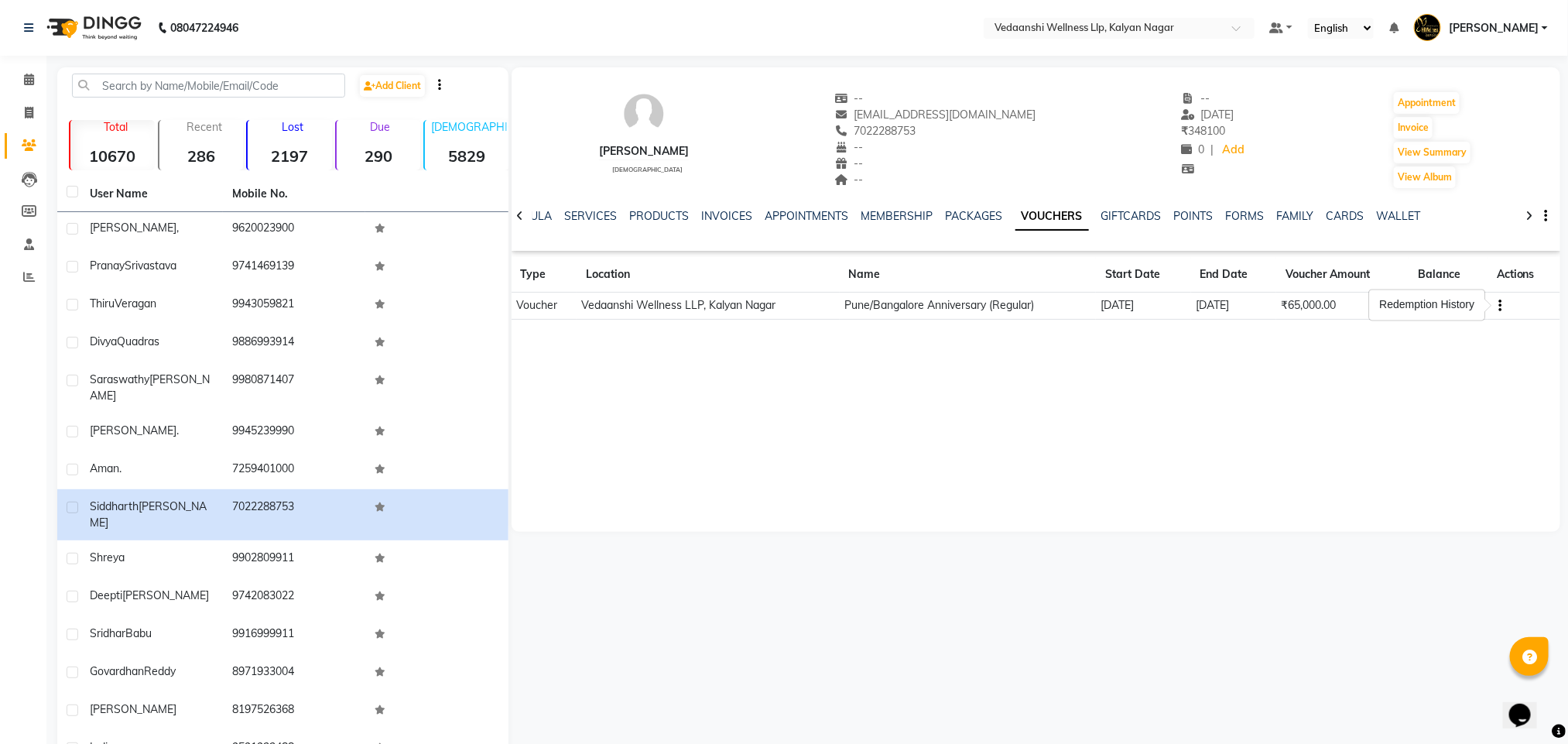
click at [1380, 379] on div "Siddharth Singh male -- siddharth.singh04@gmail.com 7022288753 -- -- -- -- 13-1…" at bounding box center [1035, 299] width 1048 height 464
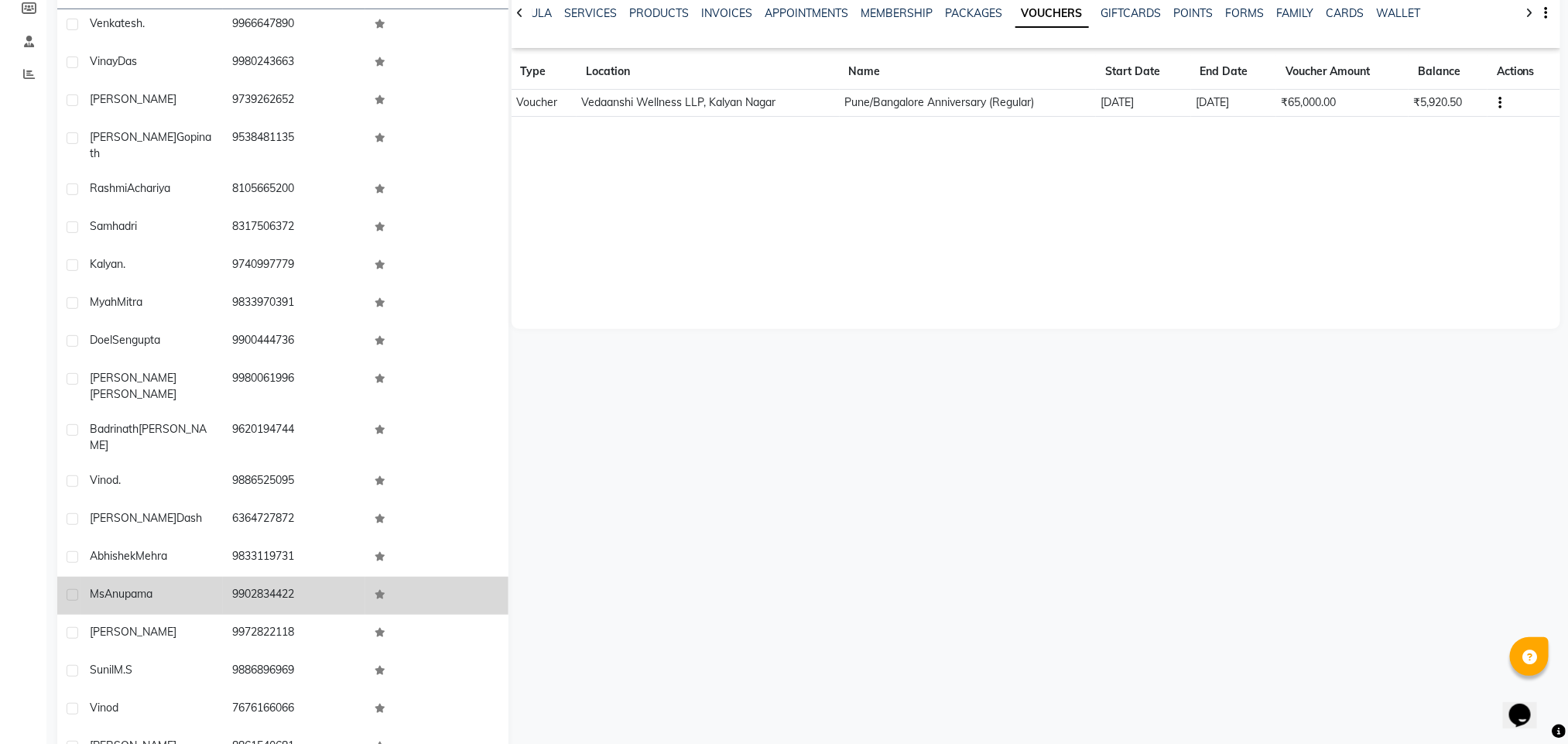
scroll to position [270, 0]
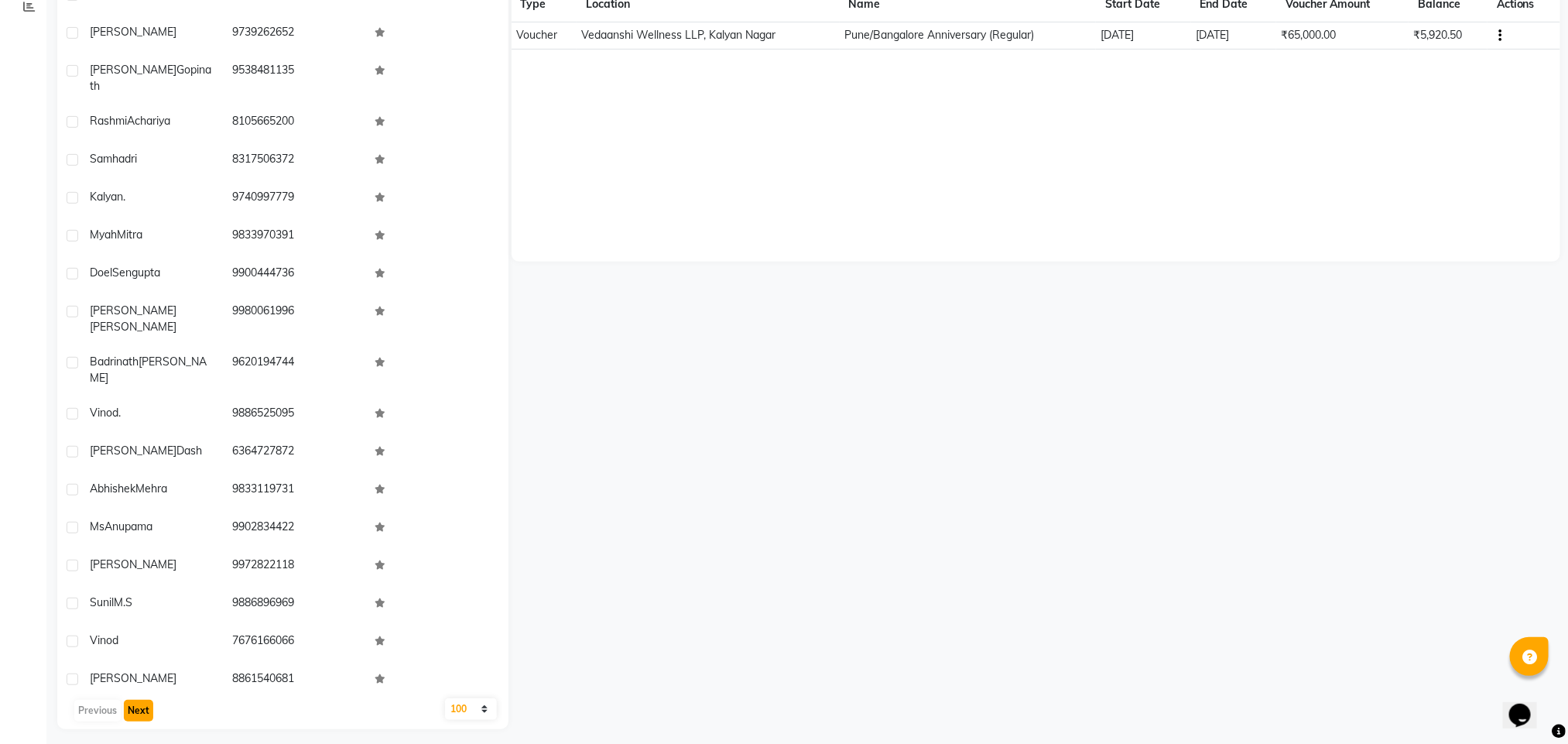
click at [141, 716] on button "Next" at bounding box center [138, 711] width 29 height 22
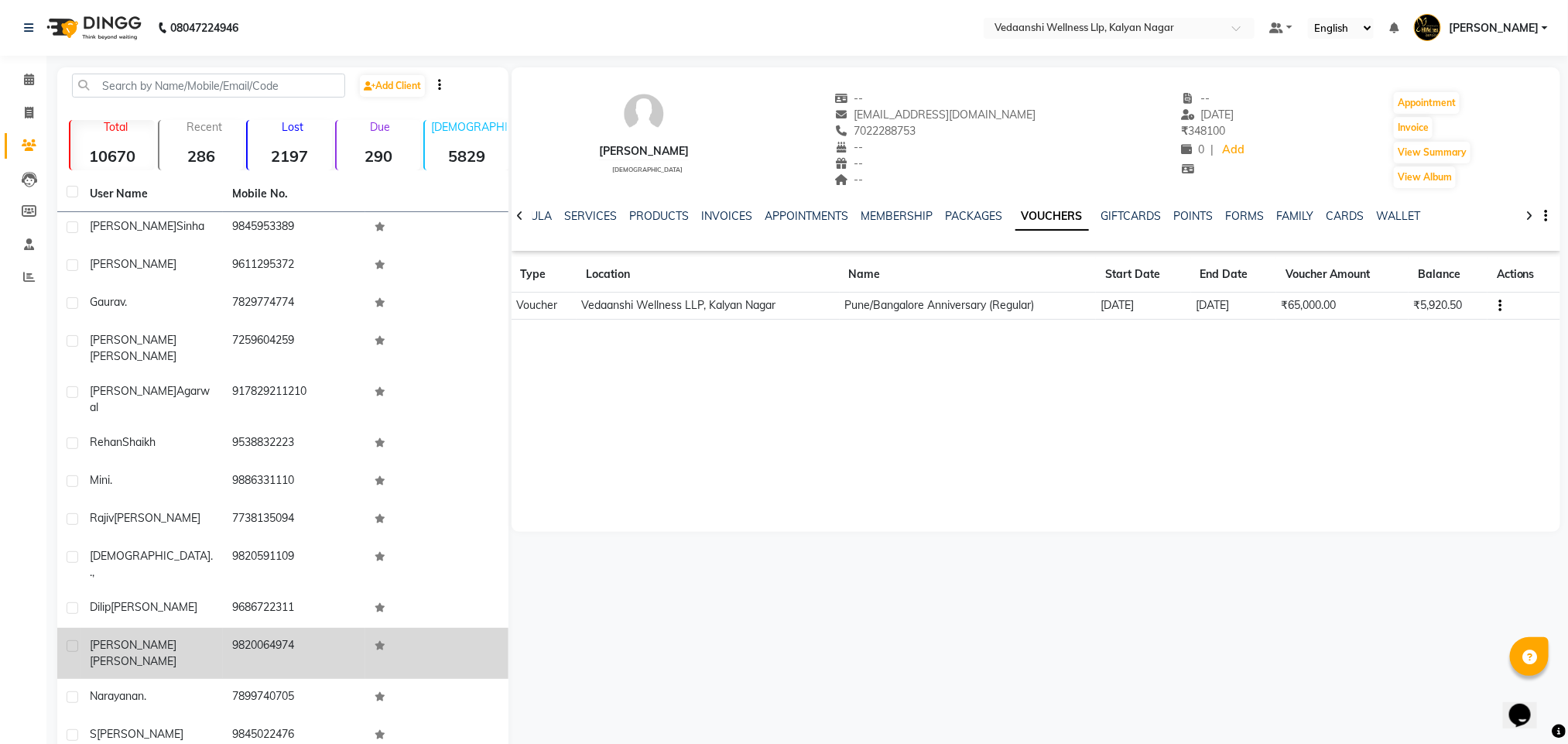
click at [250, 628] on td "9820064974" at bounding box center [294, 653] width 142 height 51
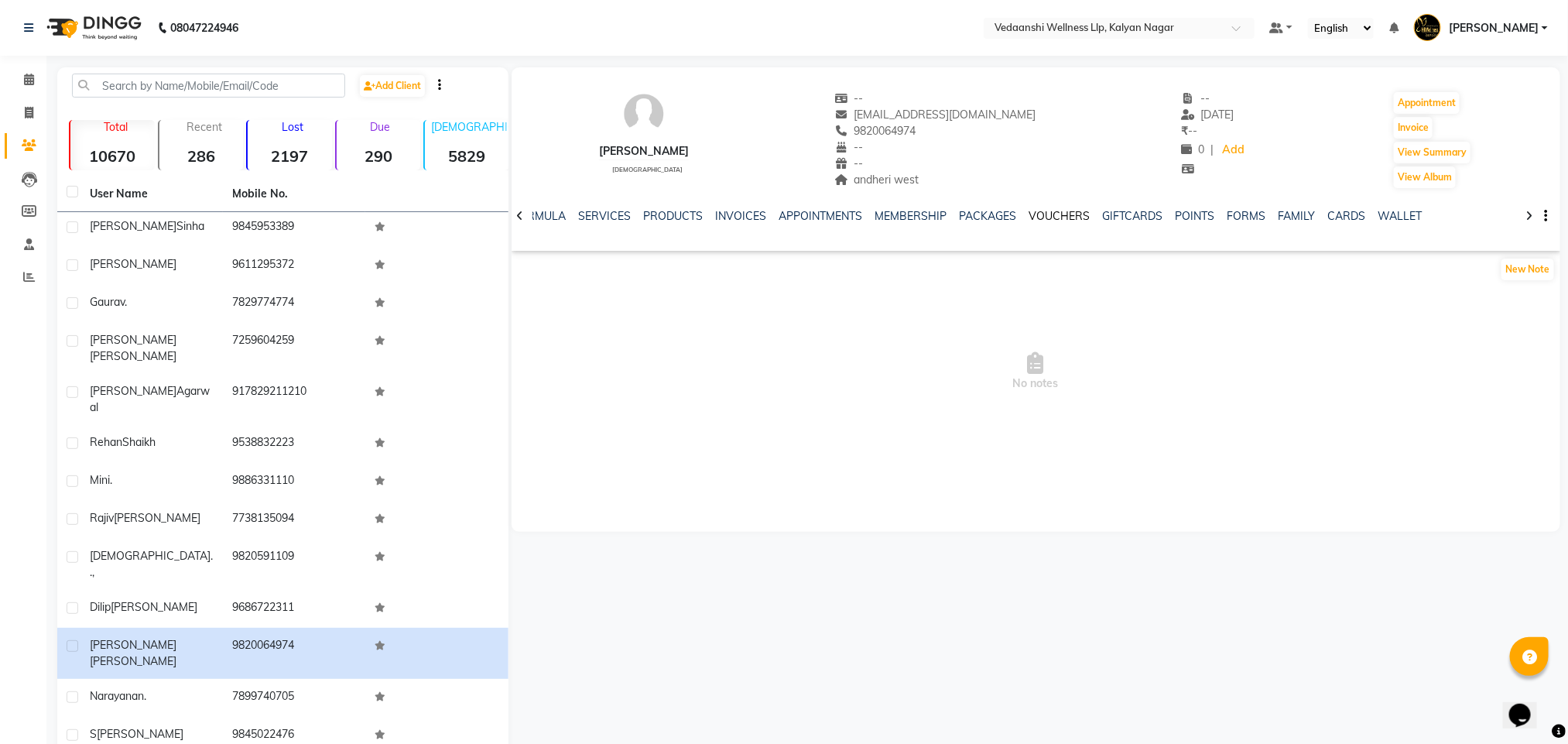
click at [1047, 214] on link "VOUCHERS" at bounding box center [1060, 216] width 61 height 14
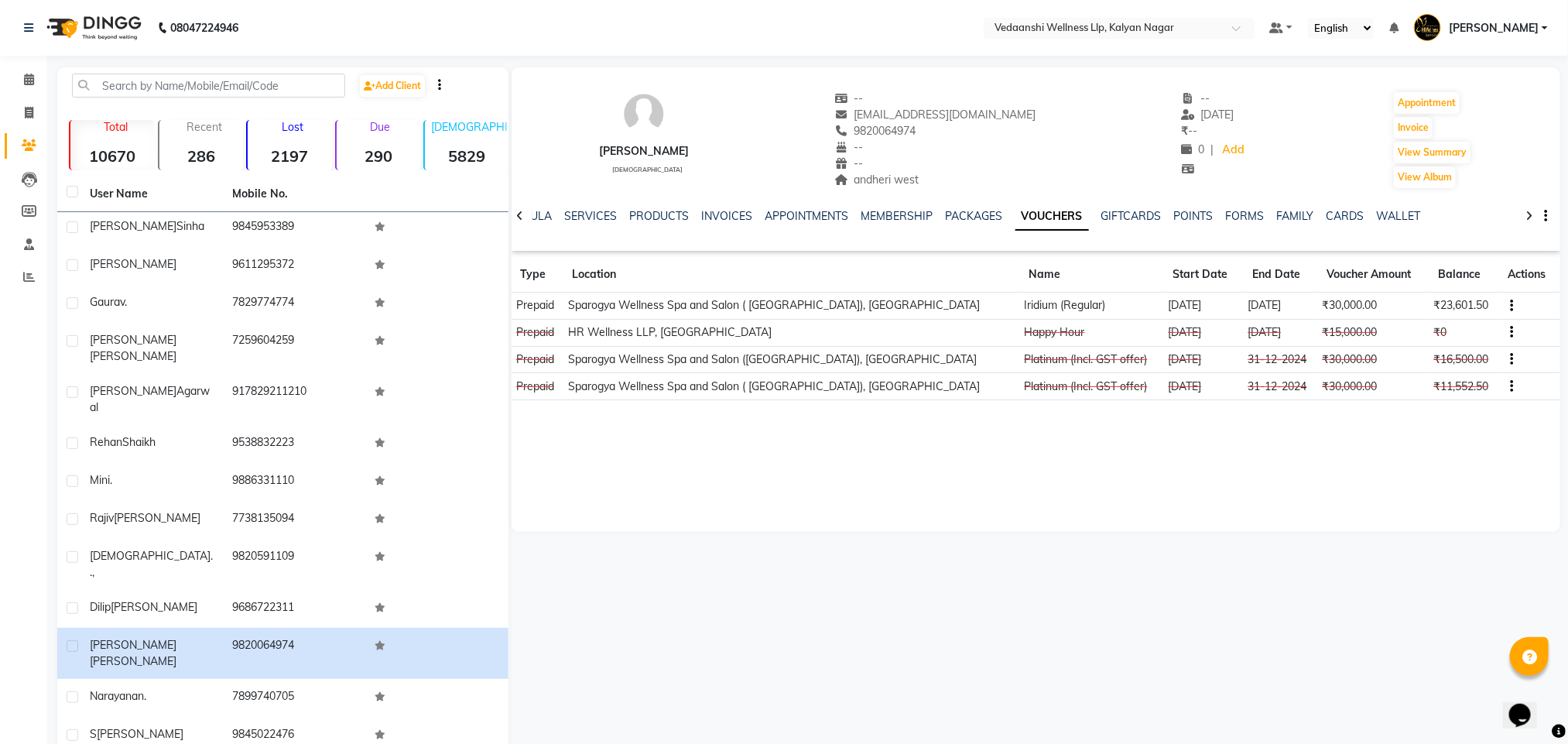
click at [1504, 304] on button "button" at bounding box center [1508, 305] width 9 height 16
click at [1419, 306] on td "Redemption History" at bounding box center [1429, 305] width 97 height 18
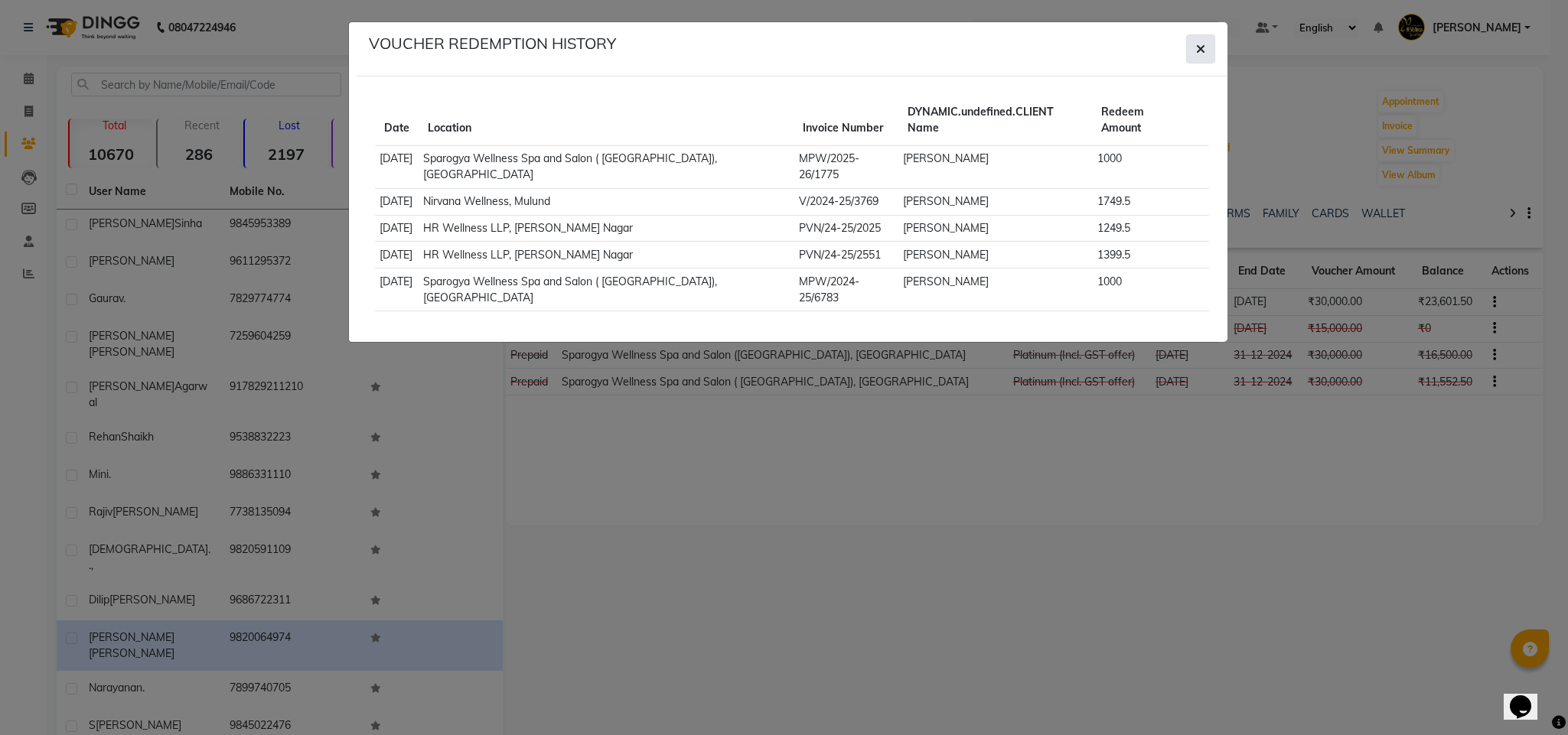
click at [1192, 55] on button "button" at bounding box center [1201, 48] width 29 height 29
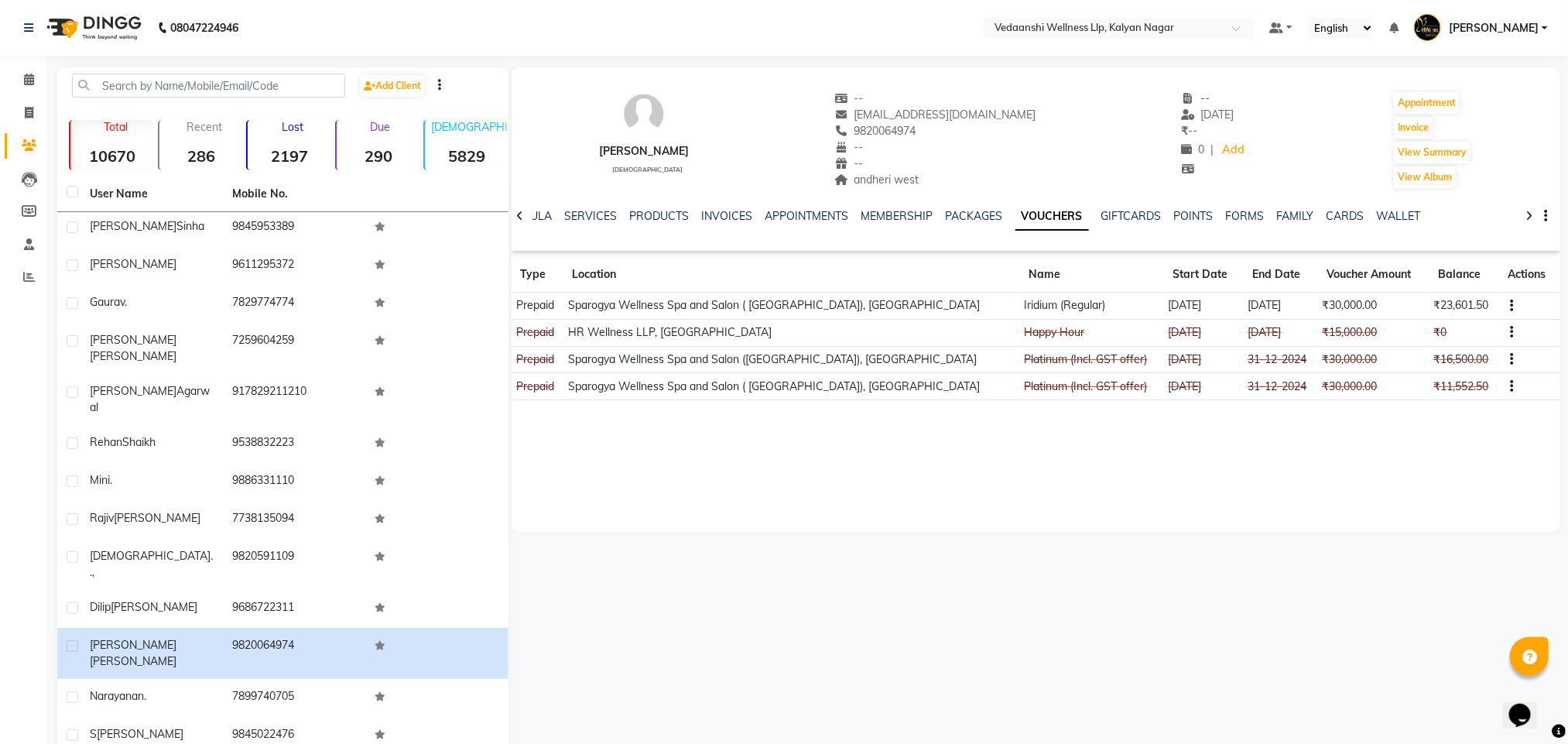
scroll to position [542, 0]
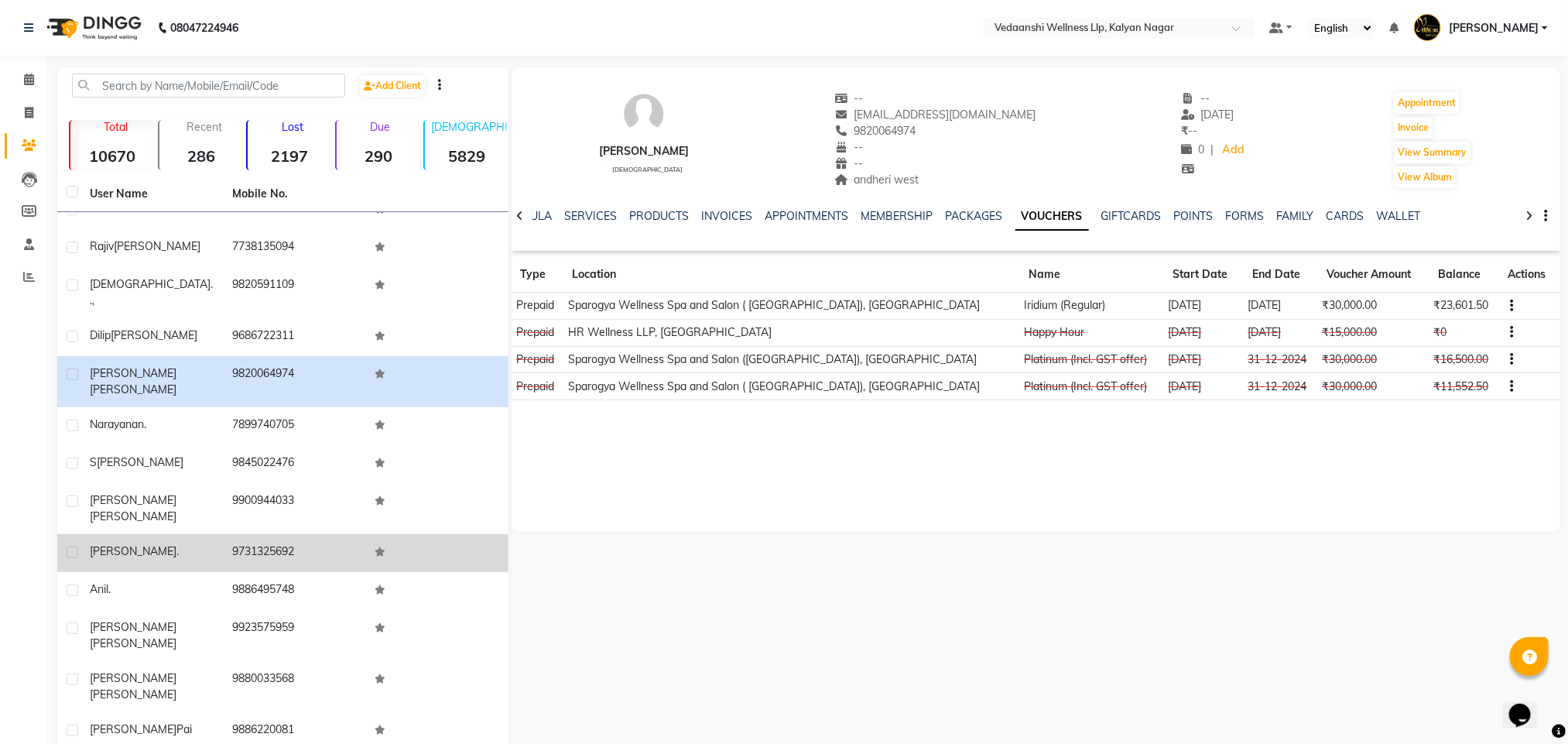
click at [244, 534] on td "9731325692" at bounding box center [294, 553] width 142 height 38
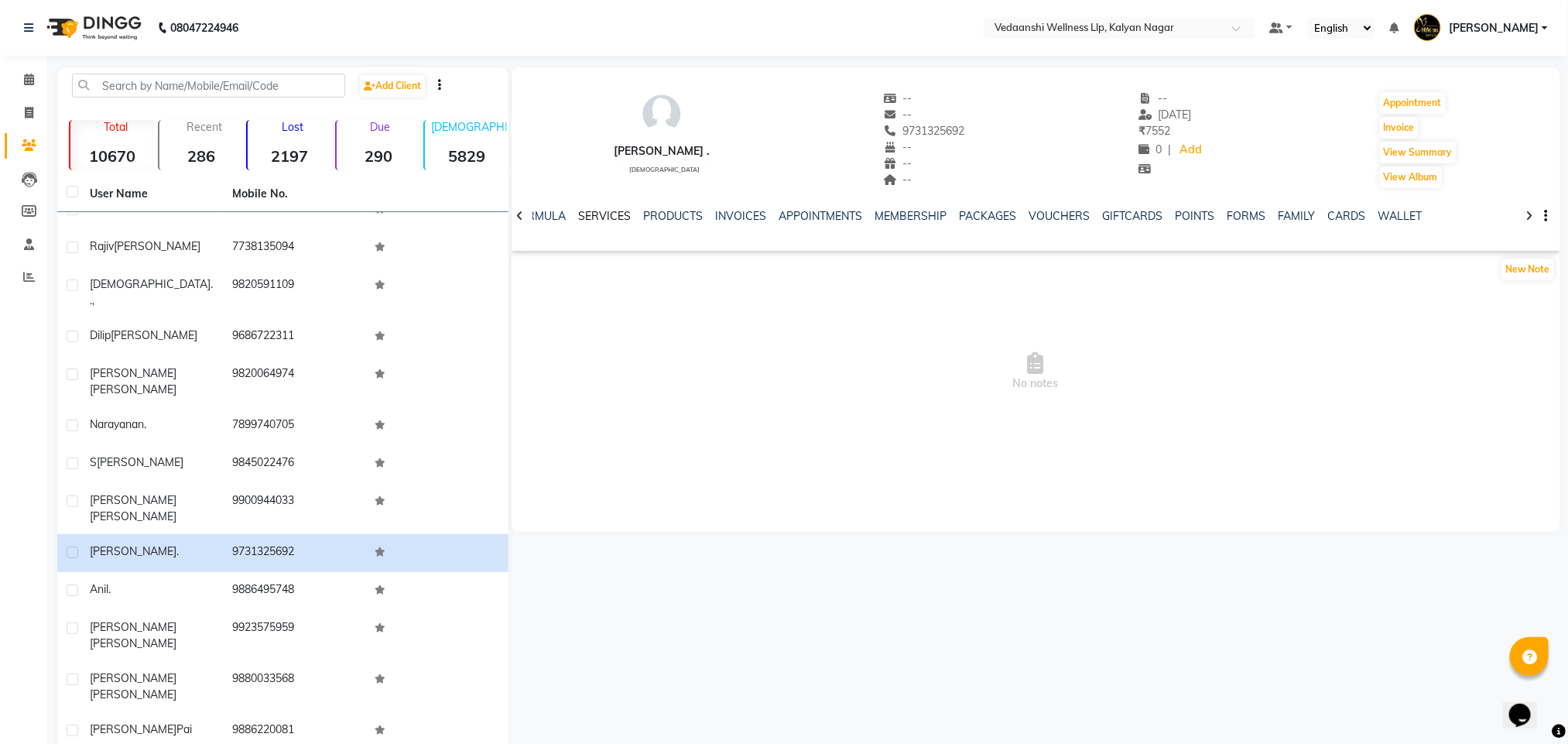
click at [597, 217] on link "SERVICES" at bounding box center [605, 216] width 53 height 14
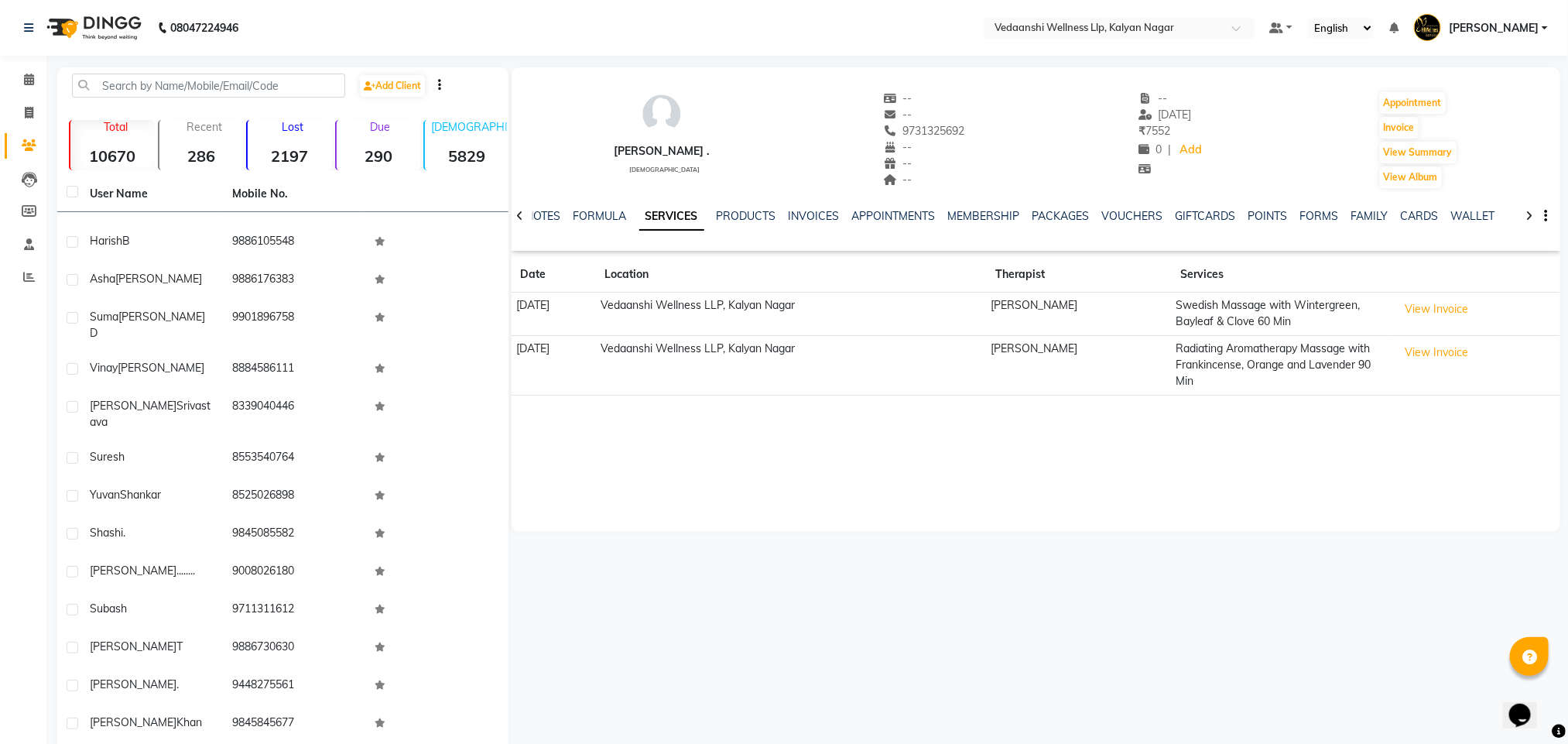
scroll to position [1897, 0]
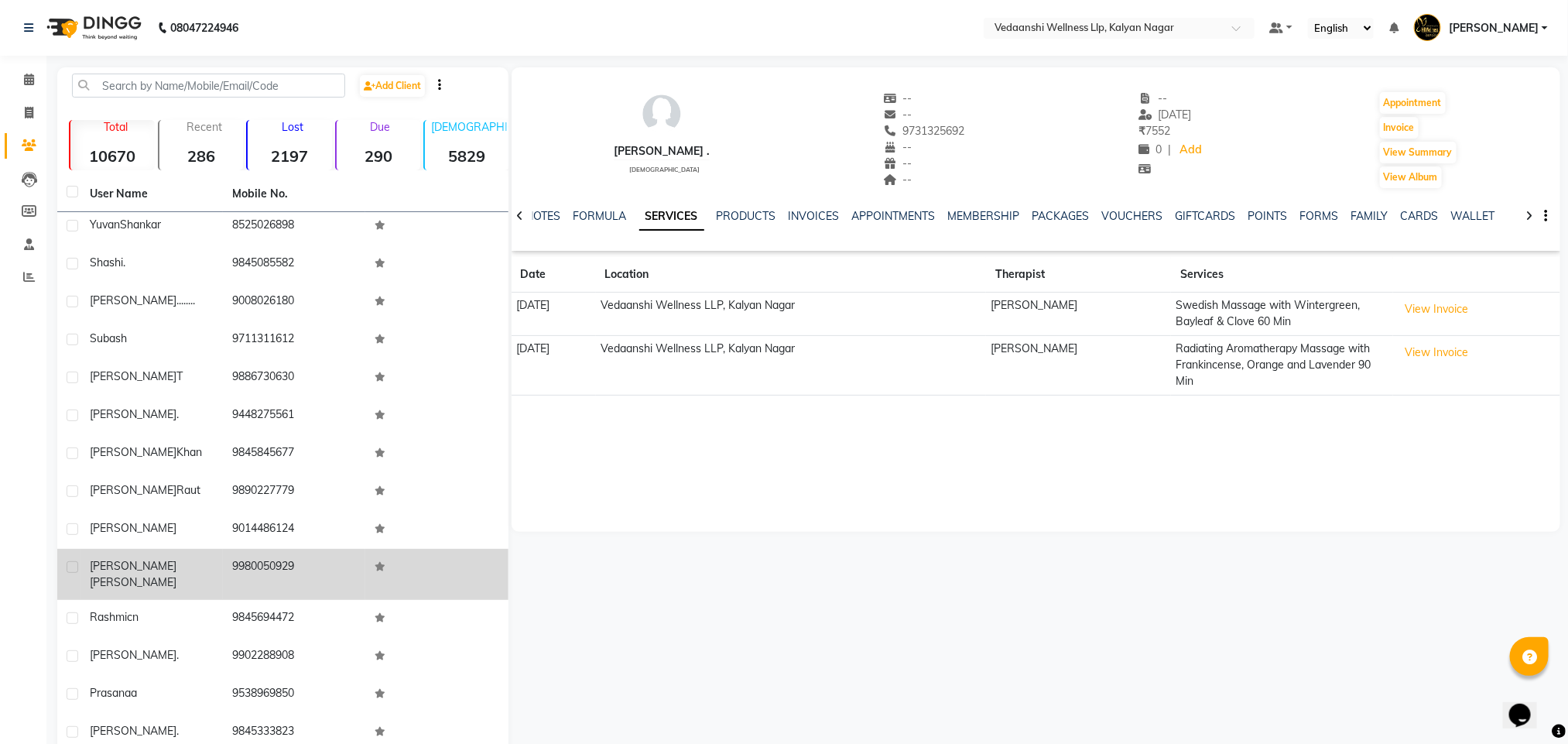
click at [258, 549] on td "9980050929" at bounding box center [294, 574] width 142 height 51
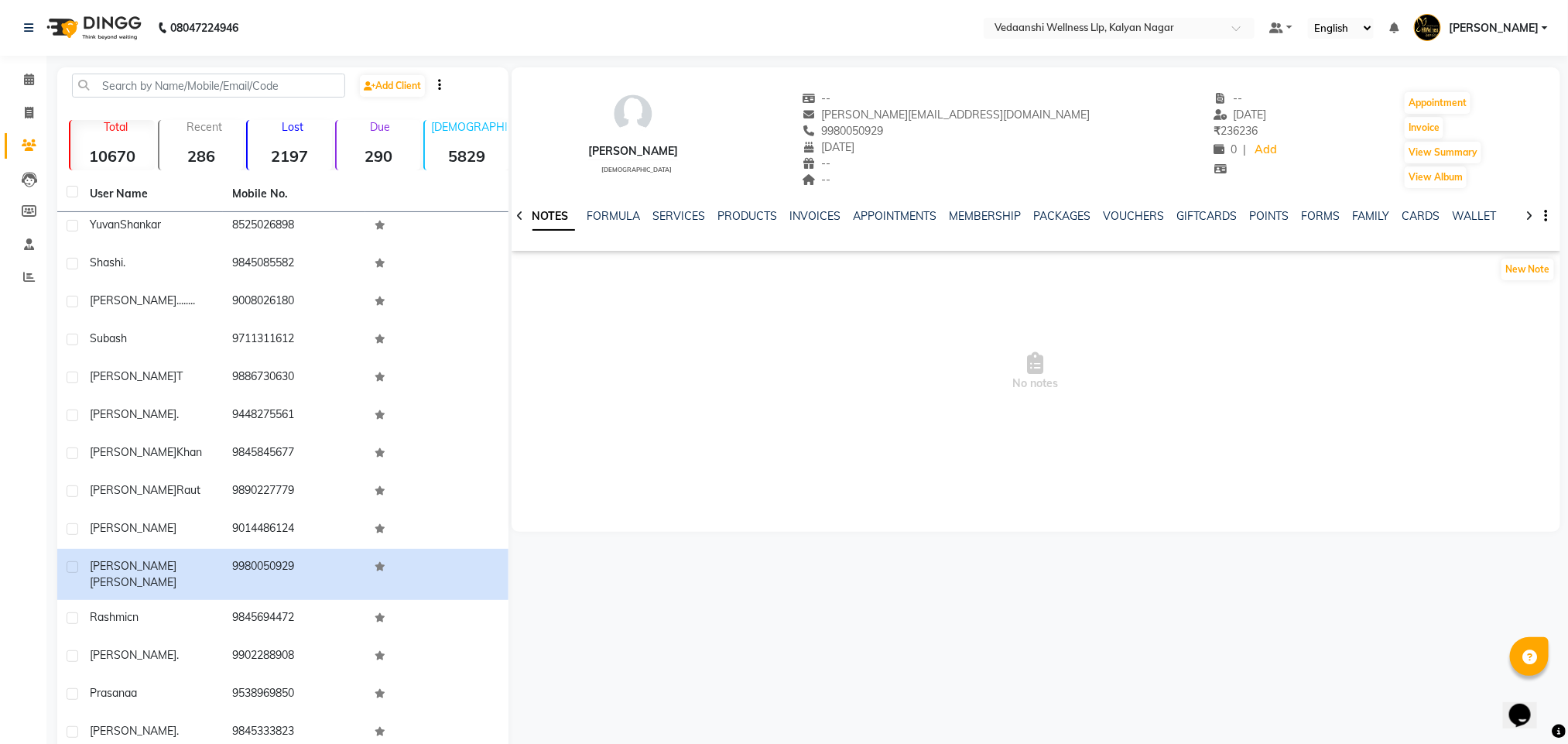
click at [704, 208] on ul "NOTES FORMULA SERVICES PRODUCTS INVOICES APPOINTMENTS MEMBERSHIP PACKAGES VOUCH…" at bounding box center [1018, 216] width 983 height 16
click at [643, 225] on div "NOTES FORMULA SERVICES PRODUCTS INVOICES APPOINTMENTS MEMBERSHIP PACKAGES VOUCH…" at bounding box center [1017, 222] width 957 height 28
click at [667, 217] on link "SERVICES" at bounding box center [679, 216] width 53 height 14
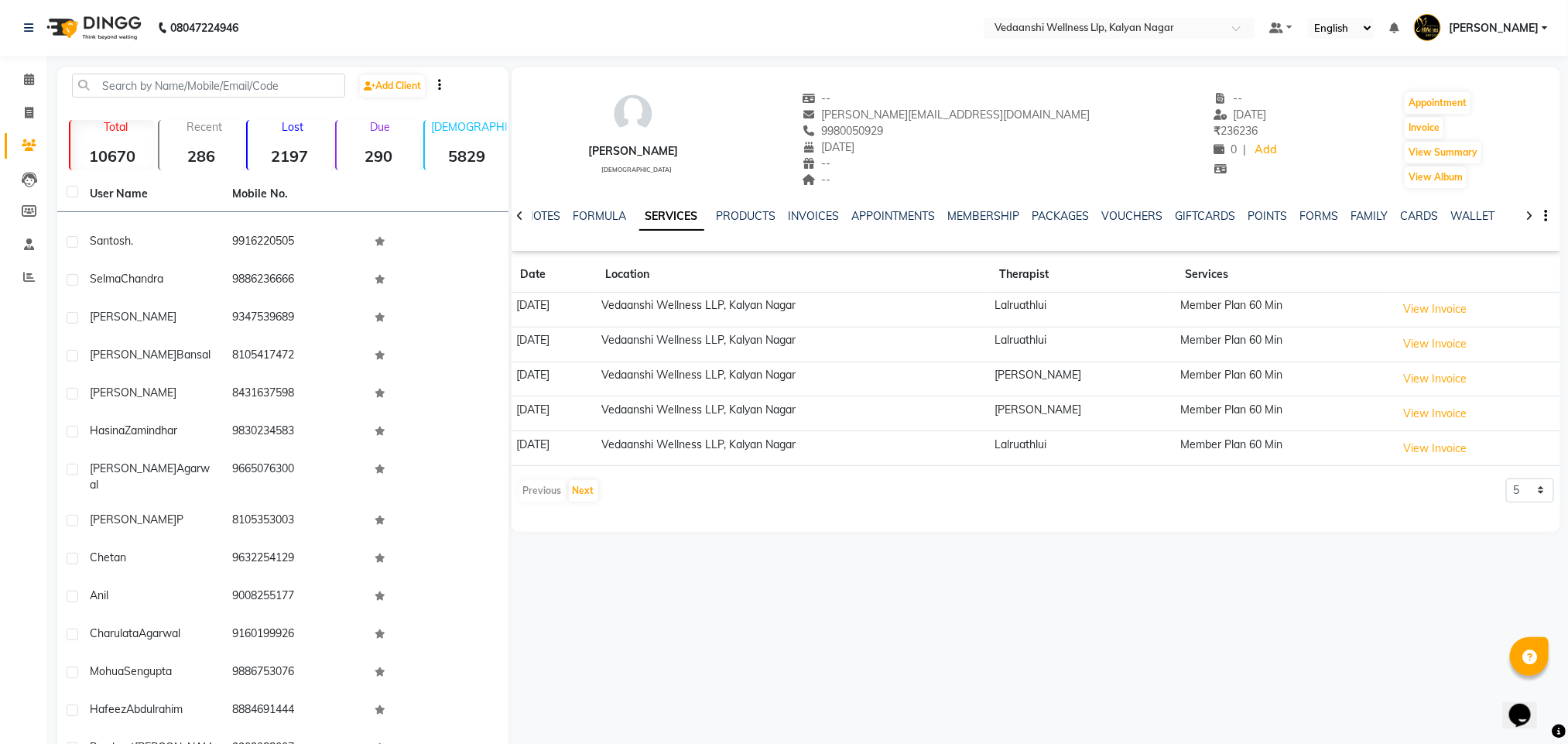
scroll to position [270, 0]
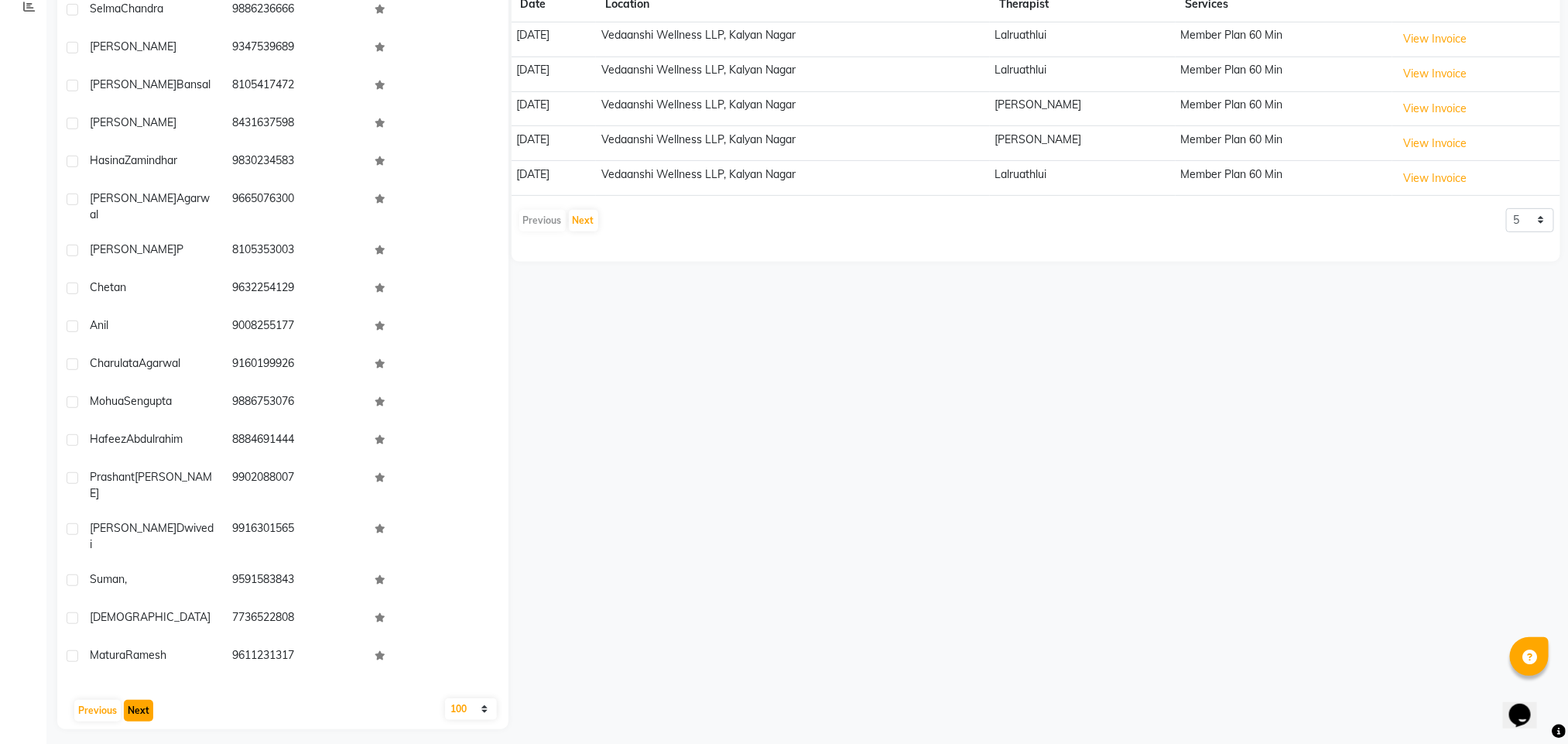
click at [137, 712] on button "Next" at bounding box center [138, 711] width 29 height 22
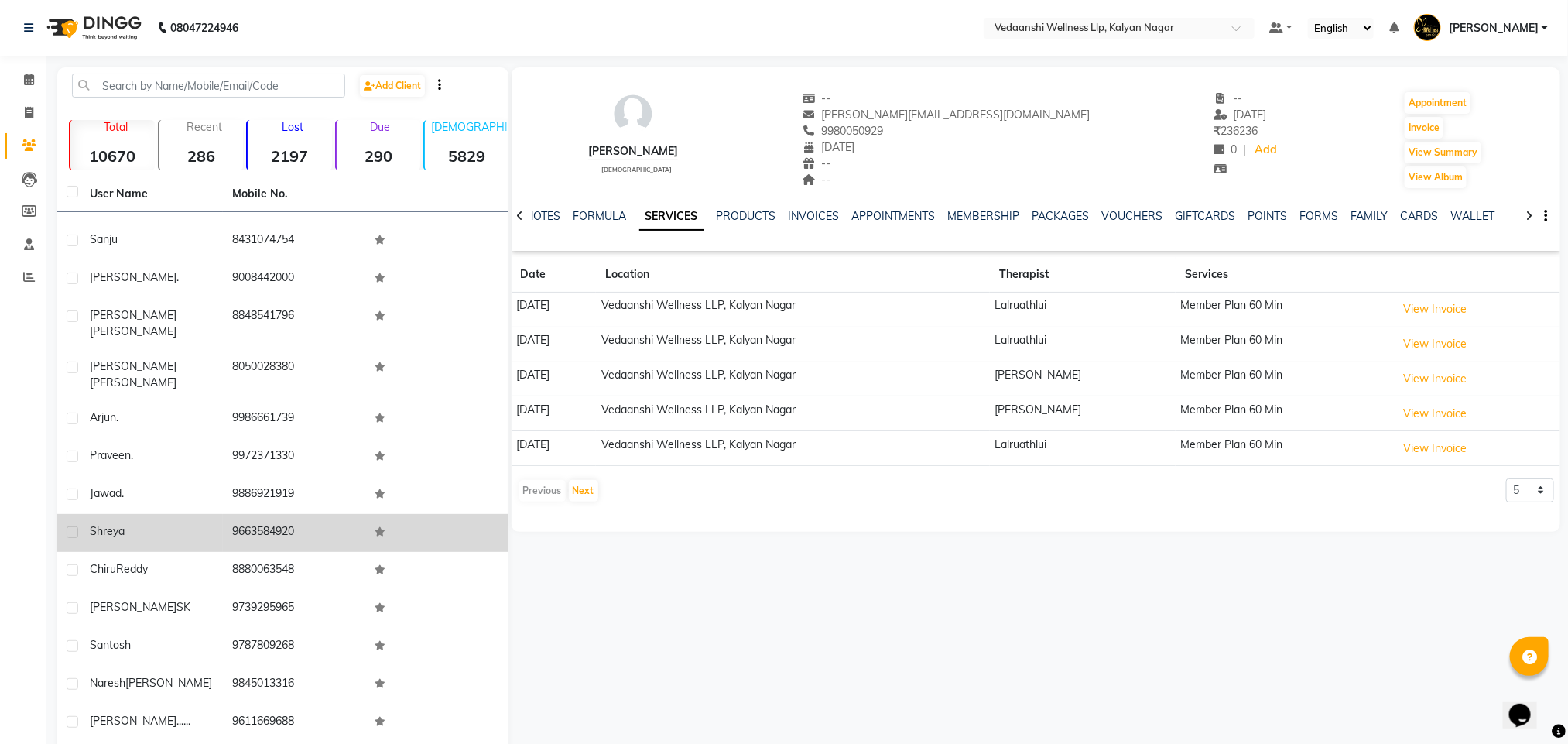
scroll to position [813, 0]
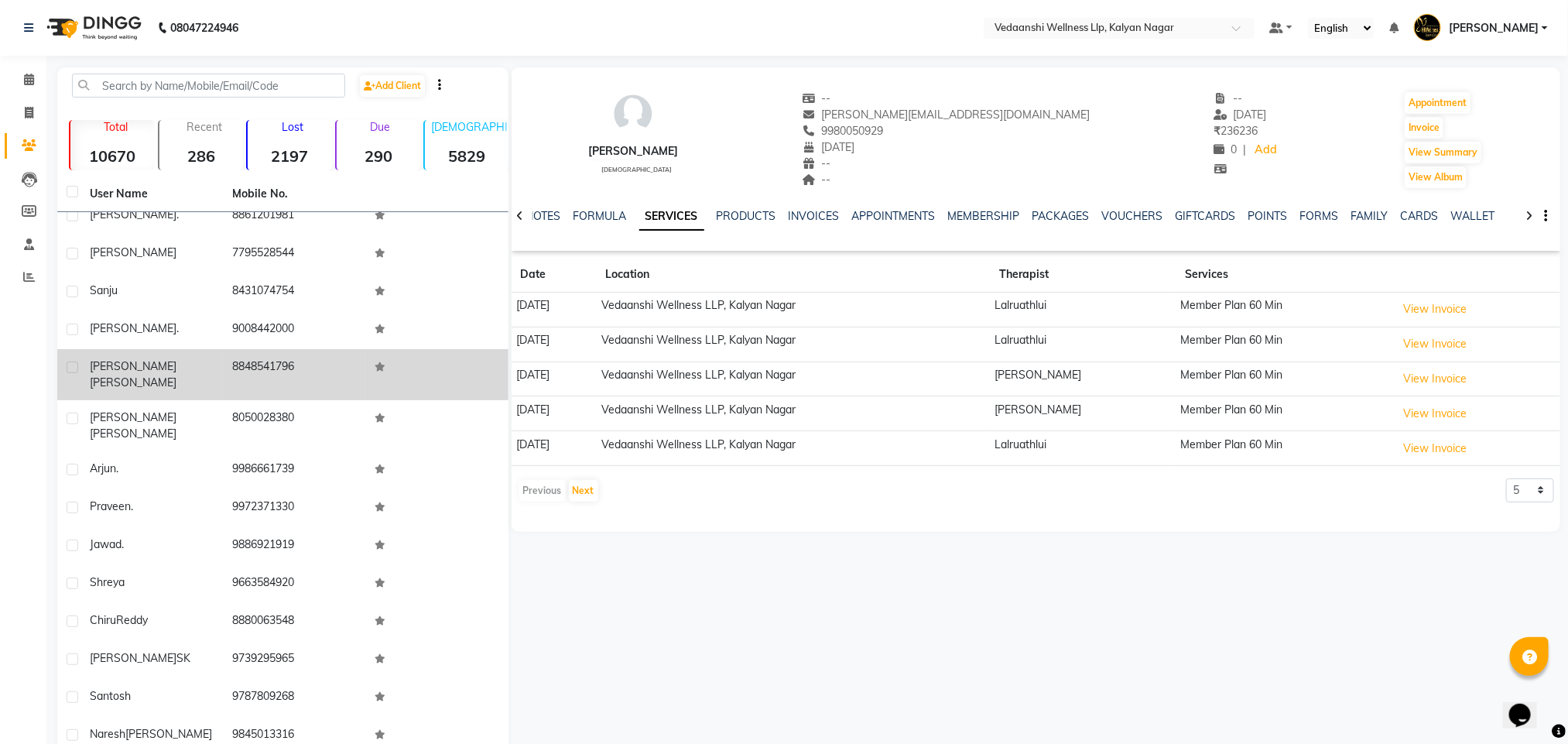
click at [228, 349] on td "8848541796" at bounding box center [294, 374] width 142 height 51
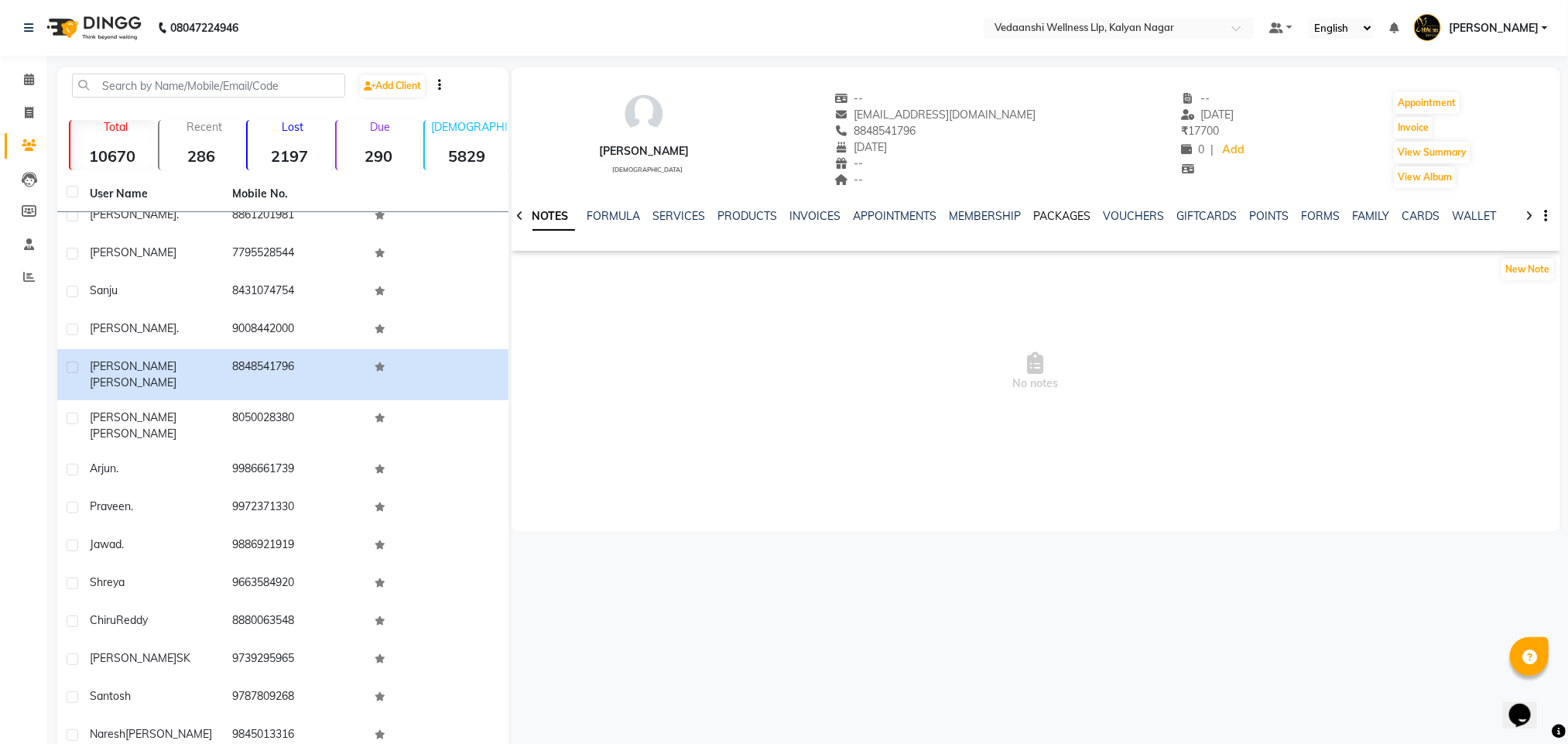
click at [1036, 214] on link "PACKAGES" at bounding box center [1062, 216] width 57 height 14
click at [1040, 214] on link "VOUCHERS" at bounding box center [1071, 216] width 61 height 14
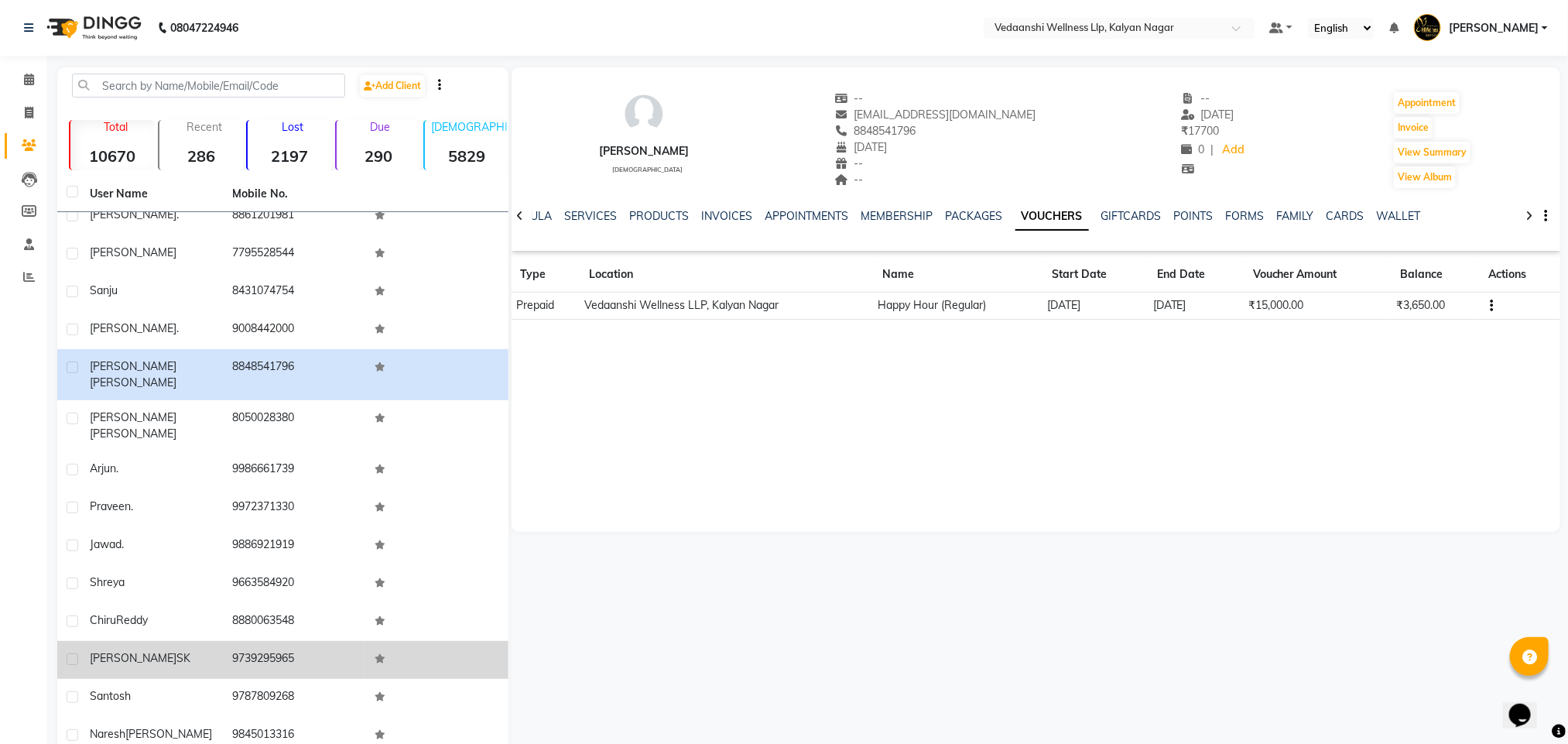
click at [258, 641] on td "9739295965" at bounding box center [294, 660] width 142 height 38
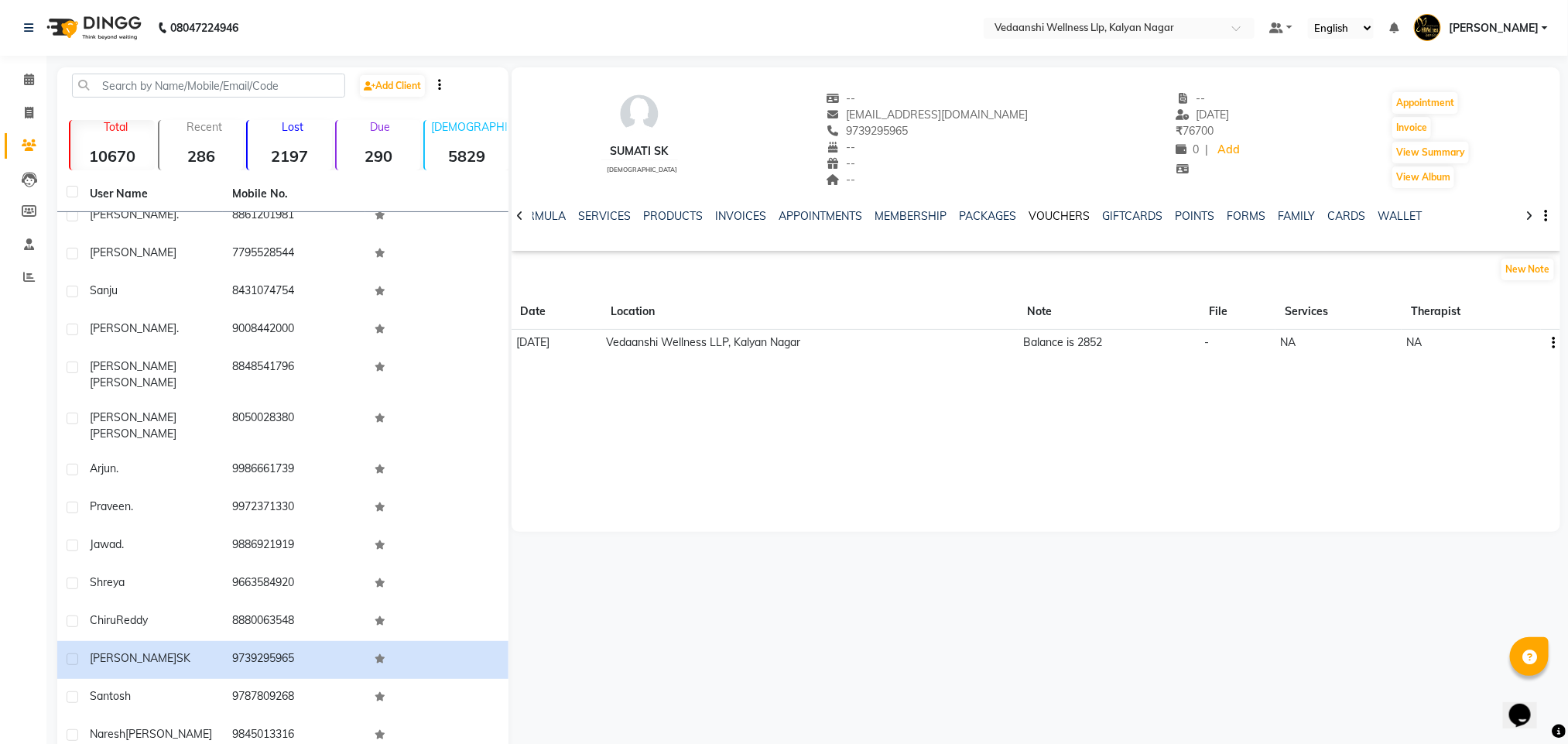
click at [1029, 212] on link "VOUCHERS" at bounding box center [1060, 216] width 61 height 14
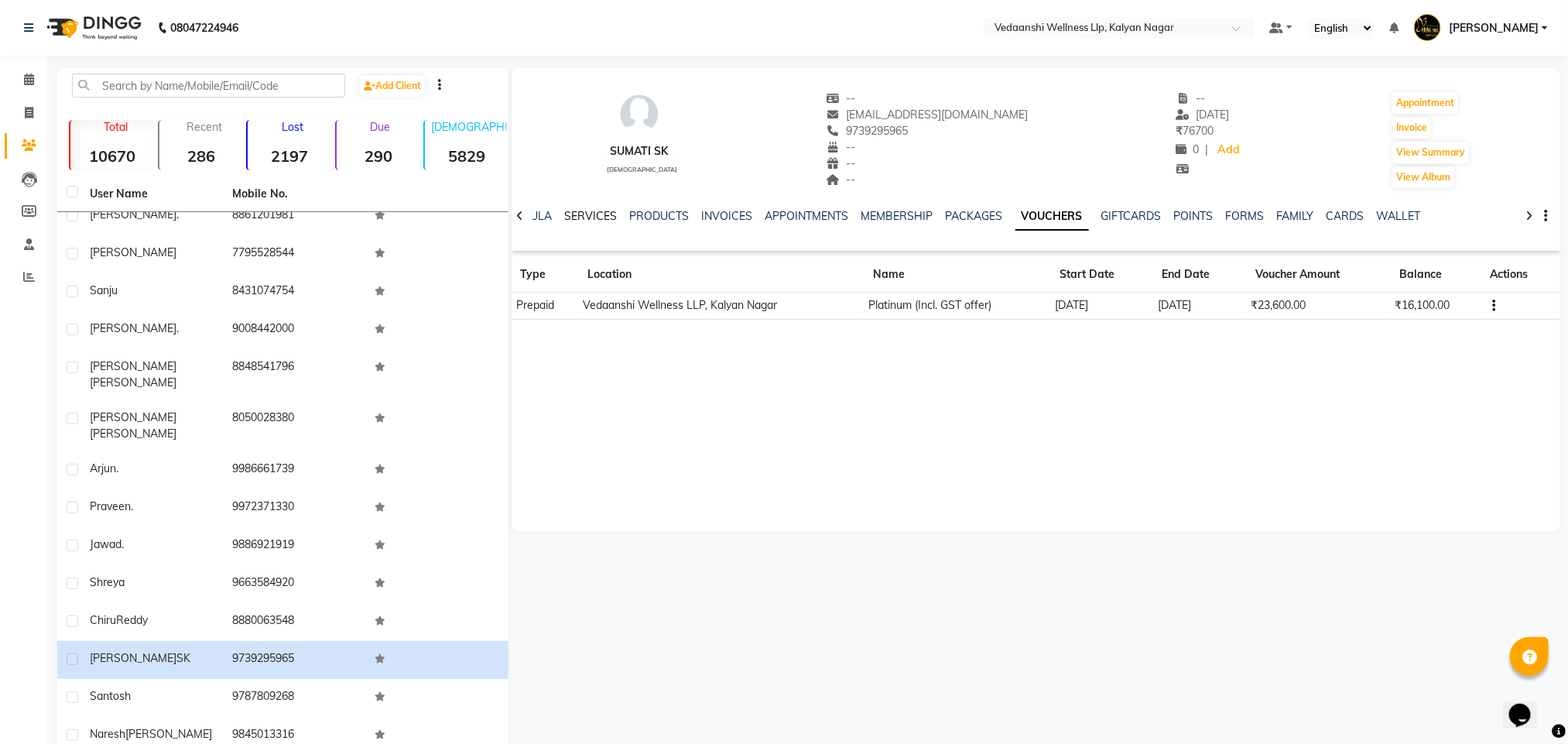
click at [568, 214] on link "SERVICES" at bounding box center [590, 216] width 53 height 14
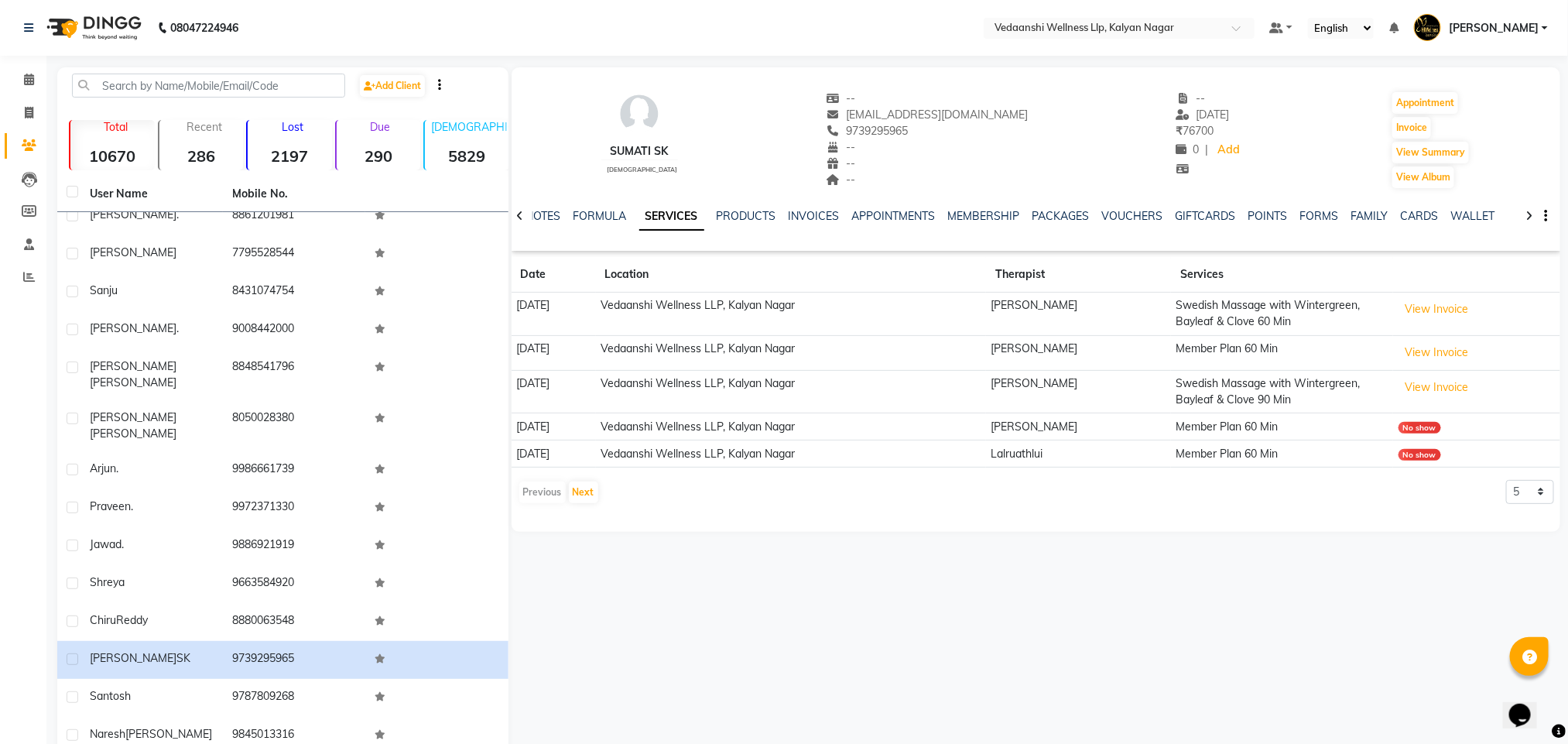
click at [568, 214] on ul "NOTES FORMULA SERVICES PRODUCTS INVOICES APPOINTMENTS MEMBERSHIP PACKAGES VOUCH…" at bounding box center [1017, 216] width 981 height 16
click at [556, 208] on div "NOTES" at bounding box center [543, 216] width 35 height 16
click at [546, 217] on link "NOTES" at bounding box center [543, 216] width 35 height 14
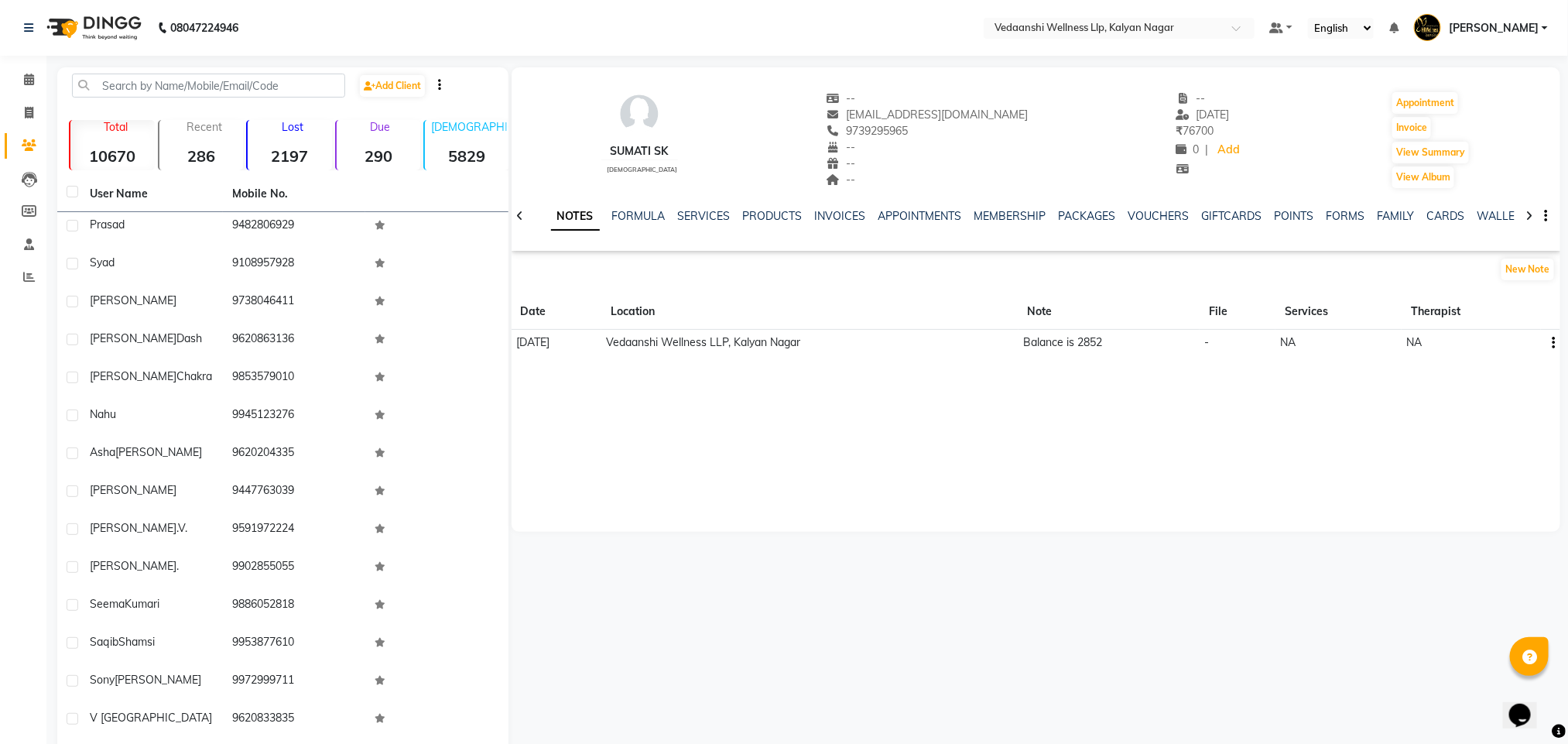
scroll to position [270, 0]
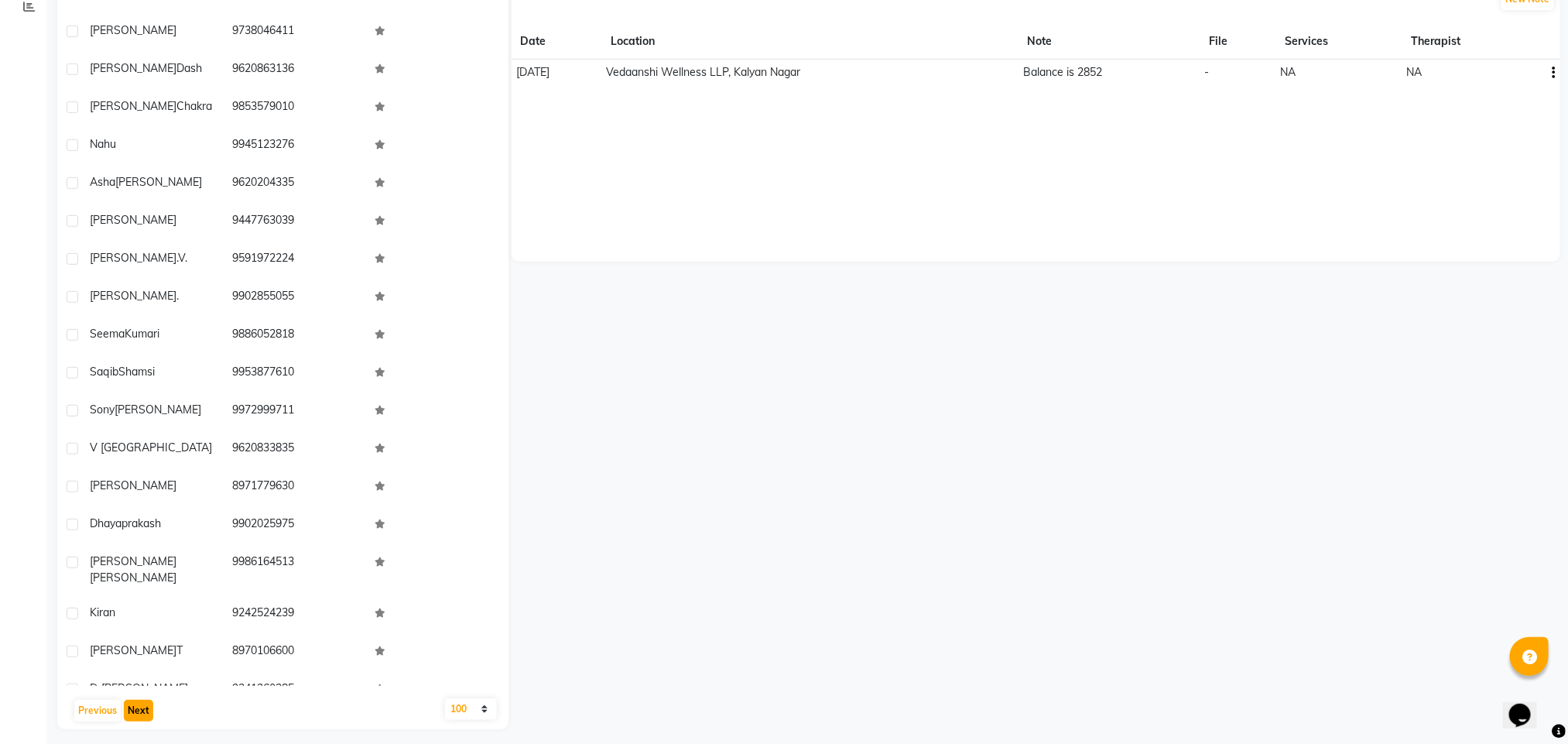
click at [137, 704] on button "Next" at bounding box center [138, 711] width 29 height 22
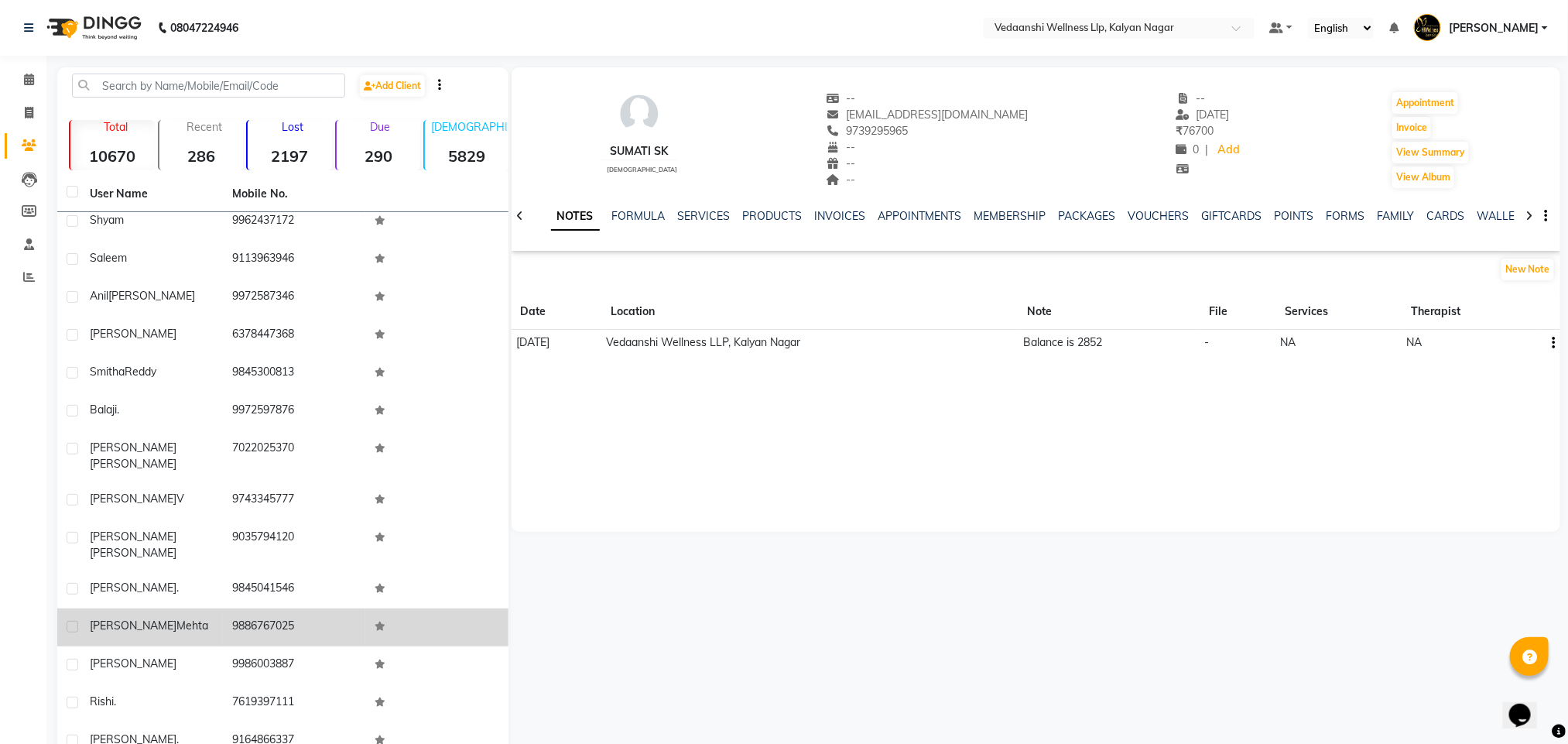
scroll to position [813, 0]
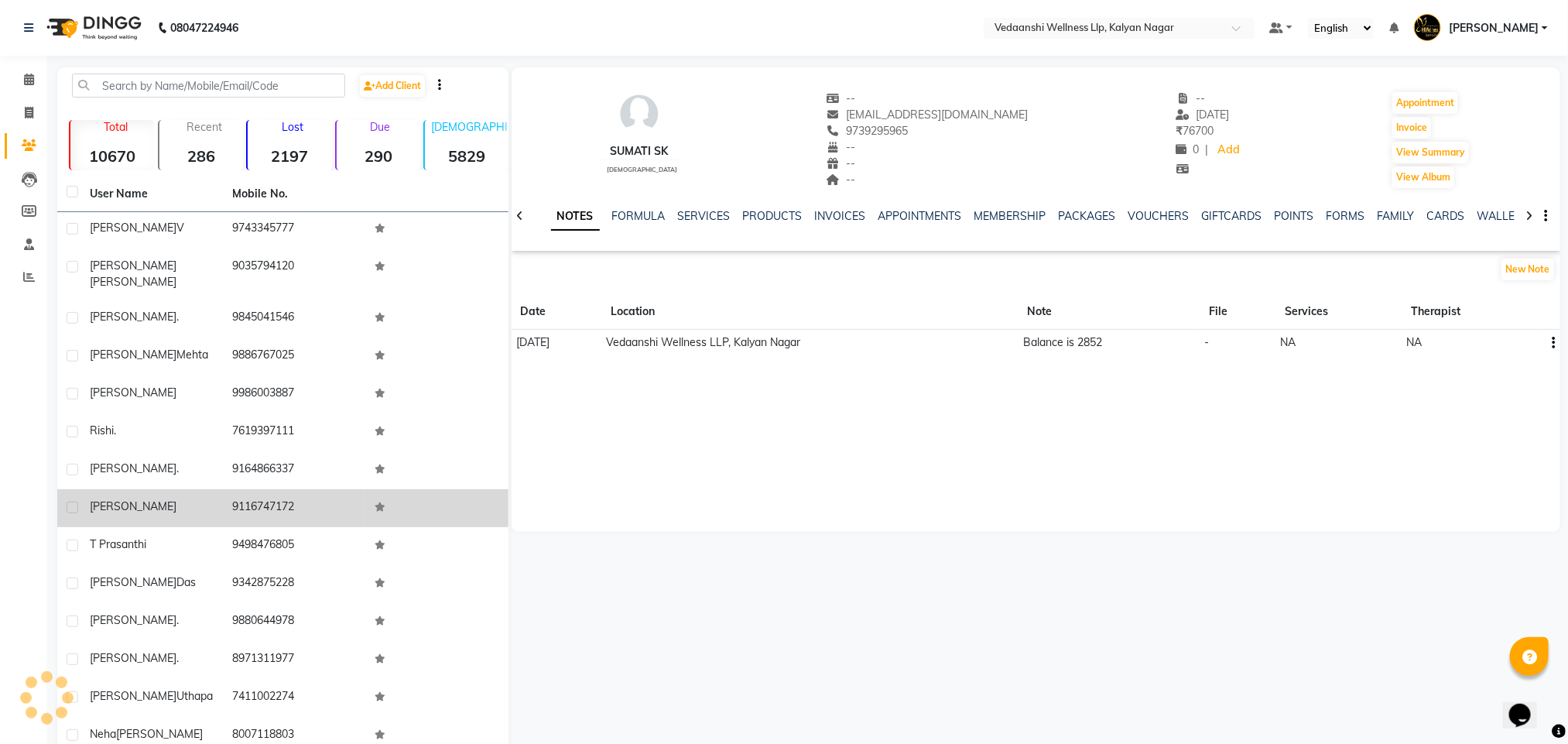
click at [272, 489] on td "9116747172" at bounding box center [294, 508] width 142 height 38
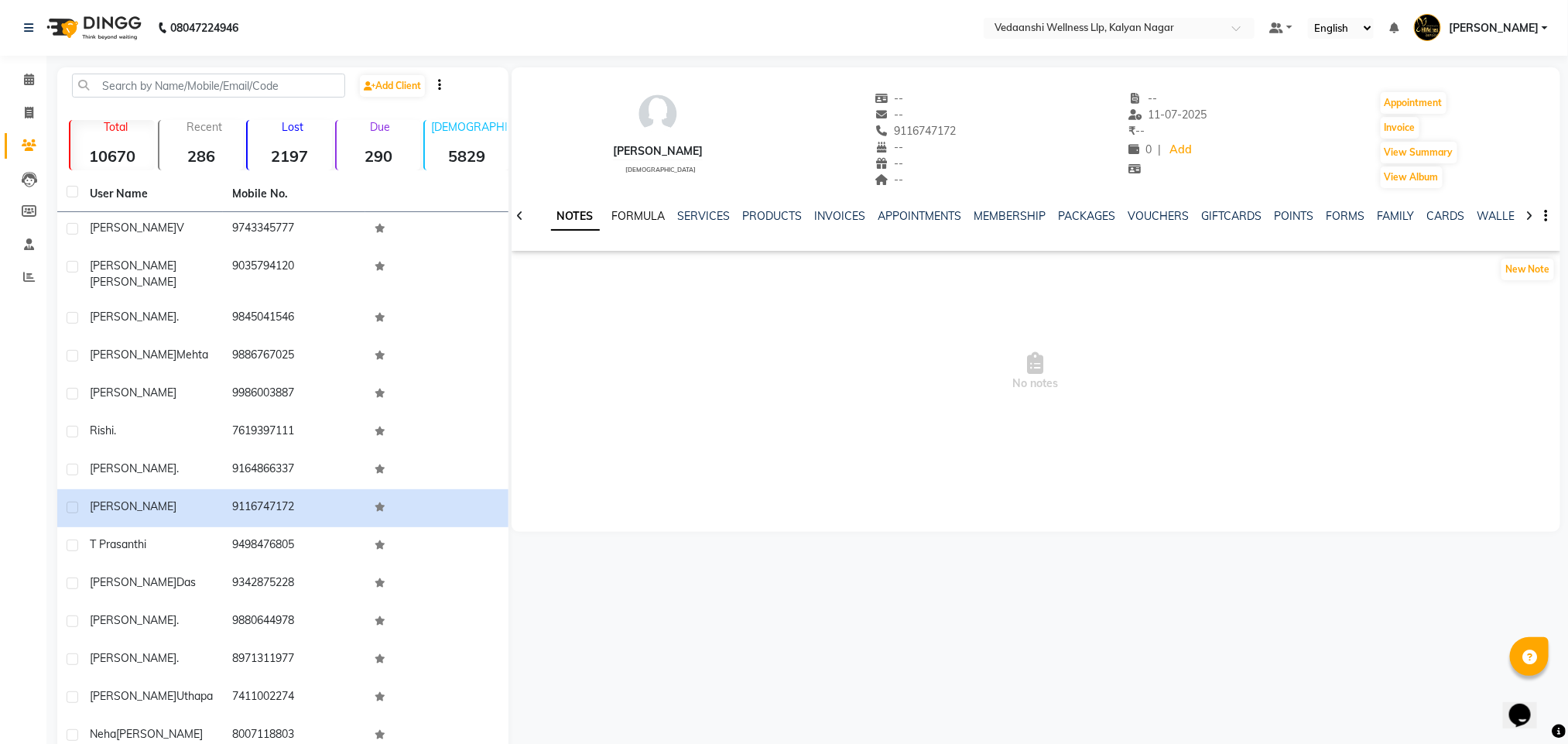
click at [651, 218] on link "FORMULA" at bounding box center [639, 216] width 53 height 14
click at [813, 212] on link "INVOICES" at bounding box center [826, 216] width 51 height 14
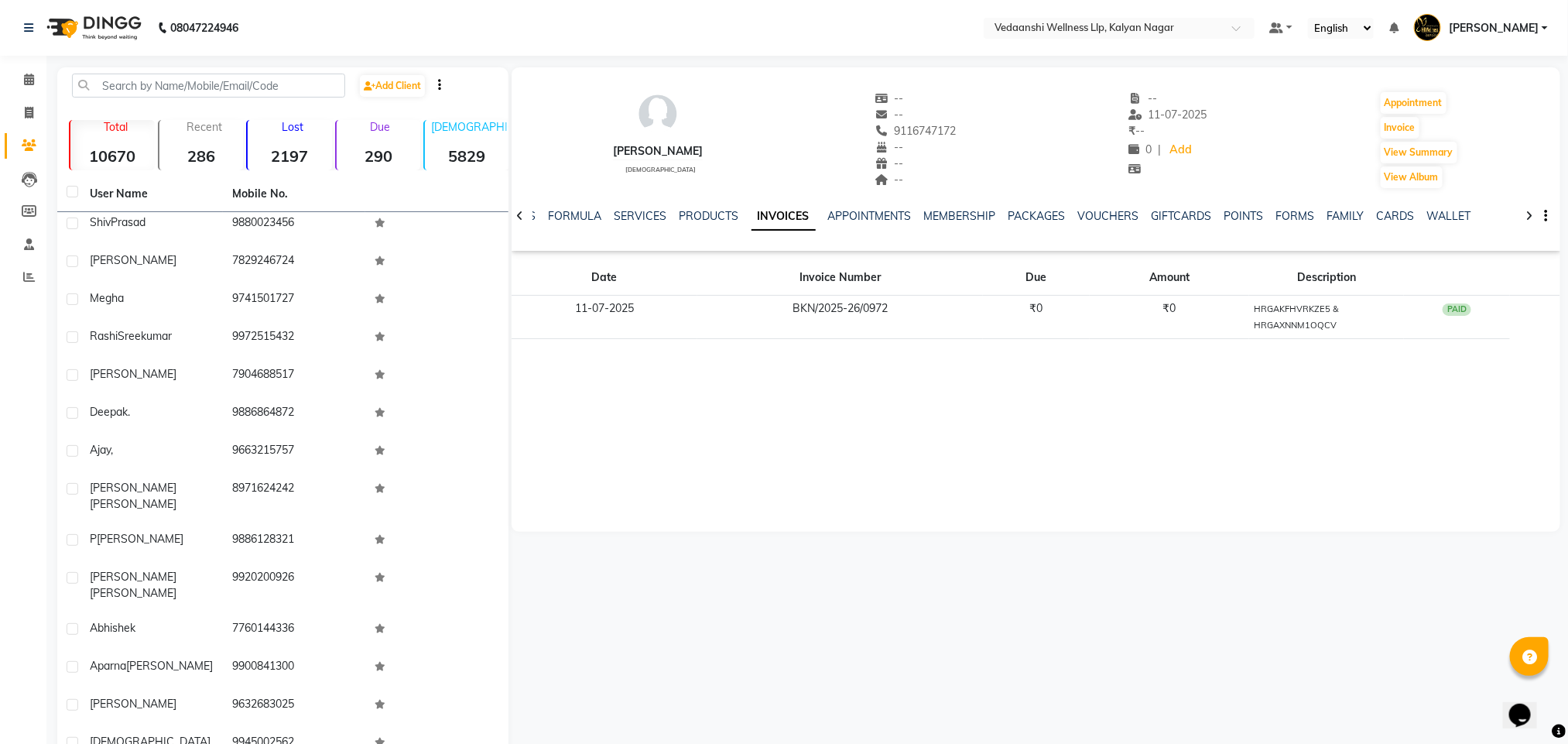
scroll to position [279, 0]
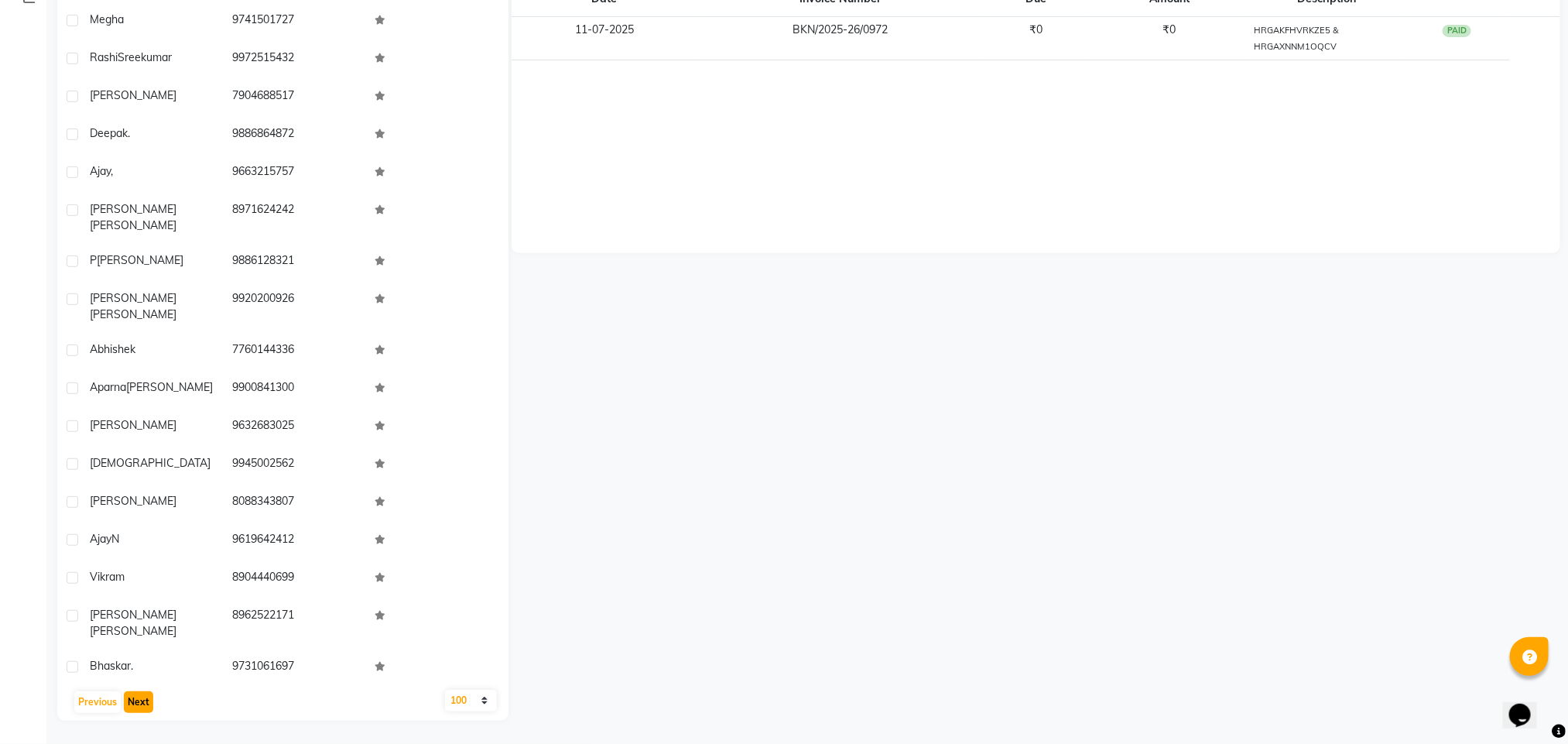
click at [141, 704] on button "Next" at bounding box center [138, 702] width 29 height 22
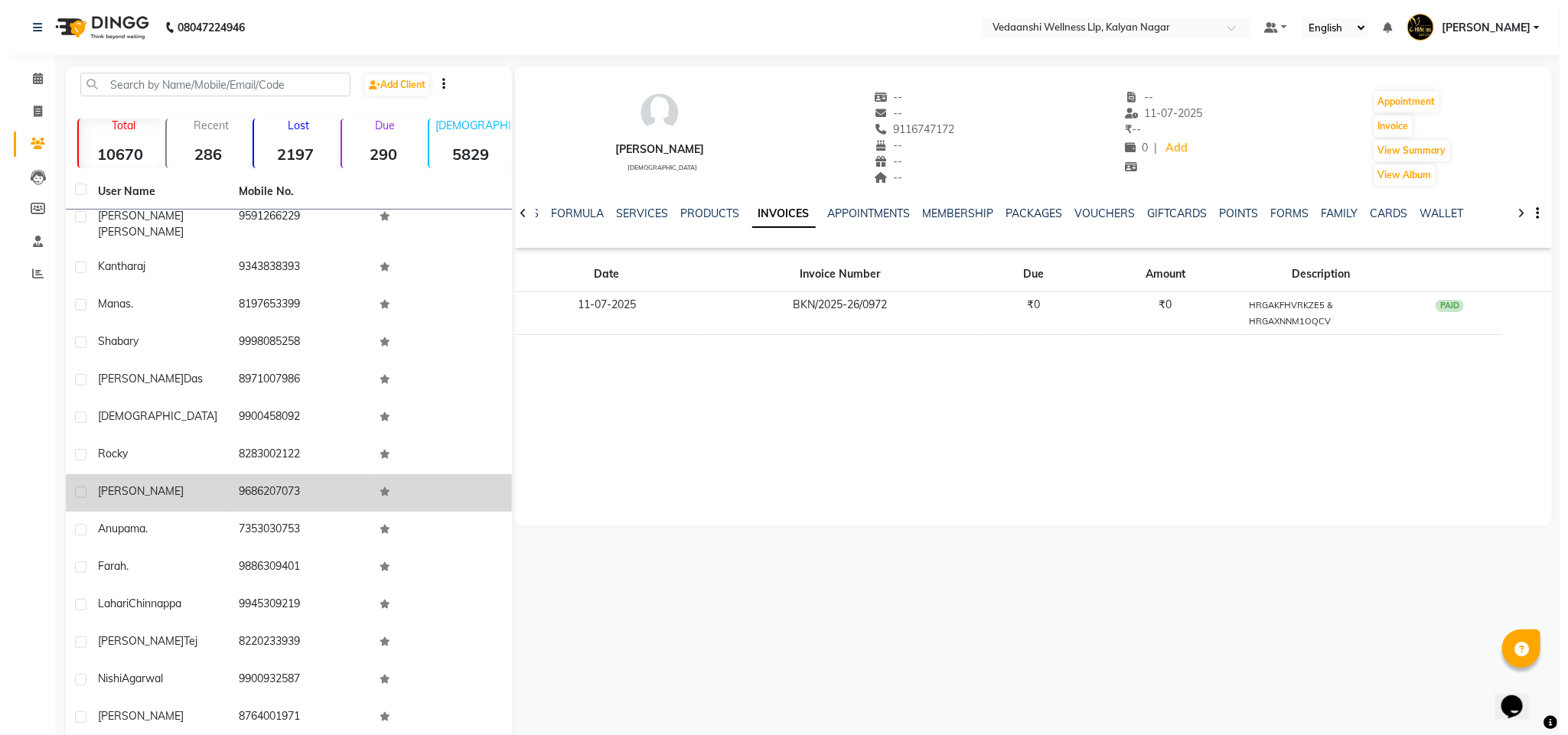
scroll to position [1339, 0]
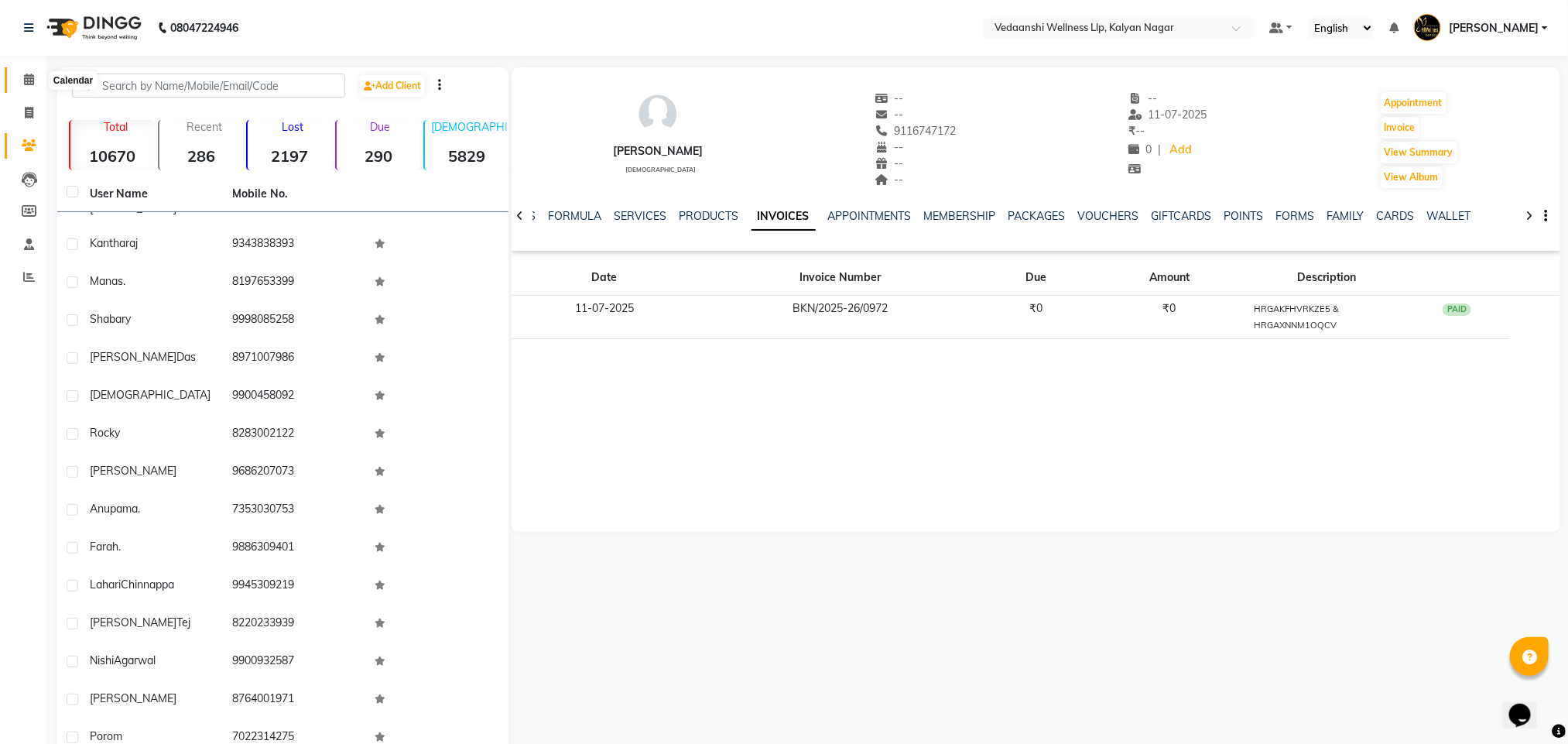
click at [32, 80] on icon at bounding box center [29, 79] width 10 height 12
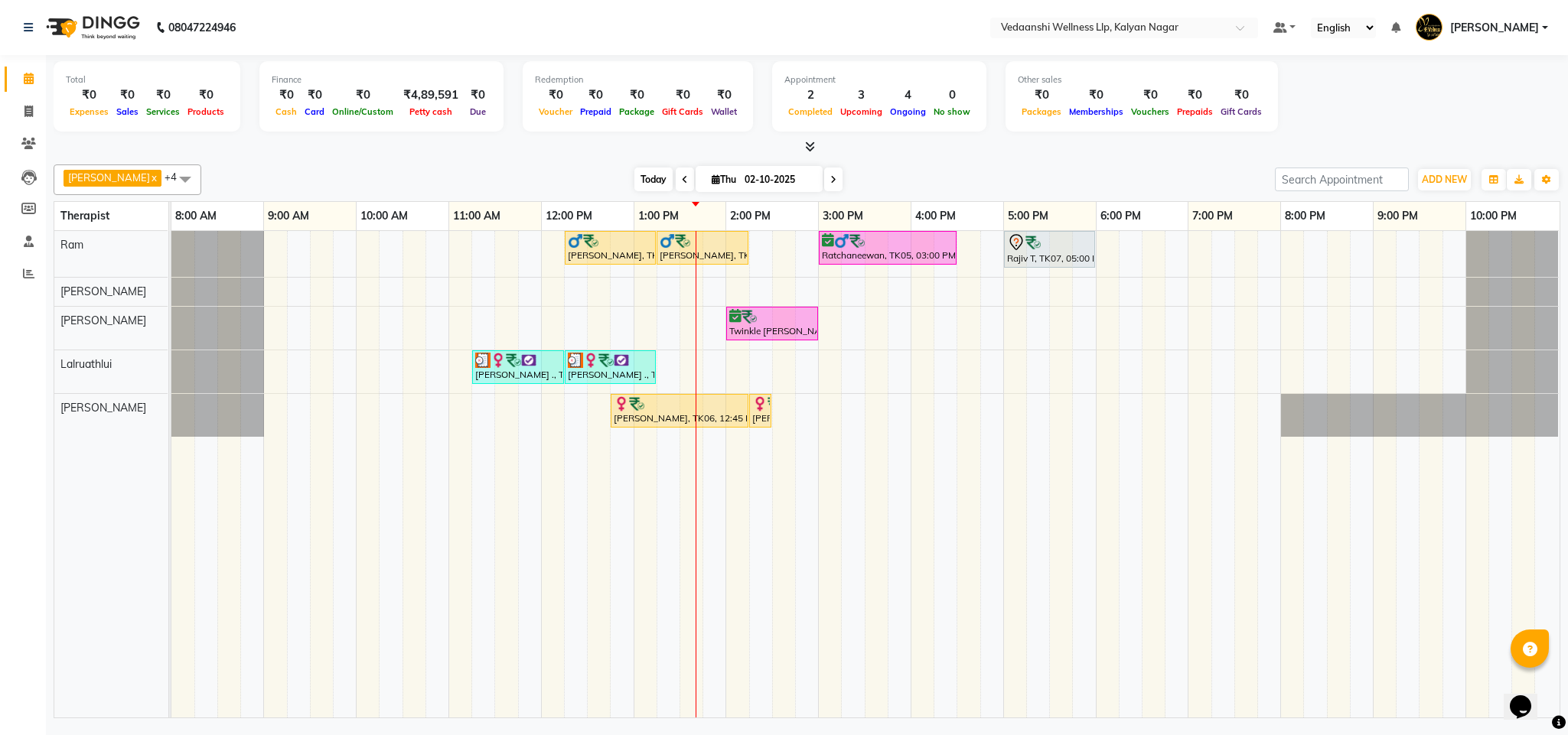
click at [635, 185] on span "Today" at bounding box center [653, 179] width 38 height 24
click at [1153, 246] on div "Kiran Reddy, TK04, 12:15 PM-01:15 PM, Deep Tissue Massage with Wintergreen oil …" at bounding box center [866, 474] width 1389 height 487
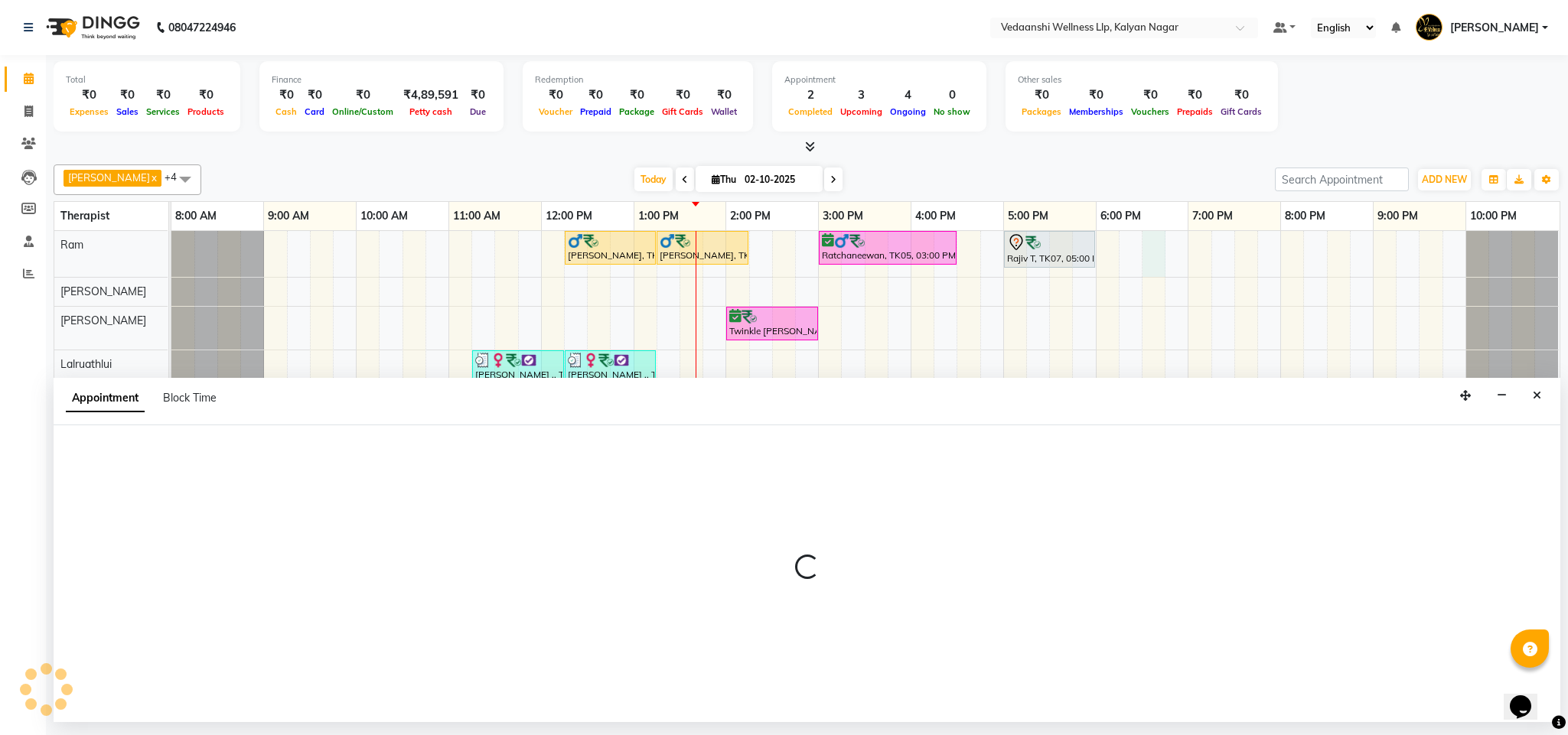
select select "67164"
select select "1110"
select select "tentative"
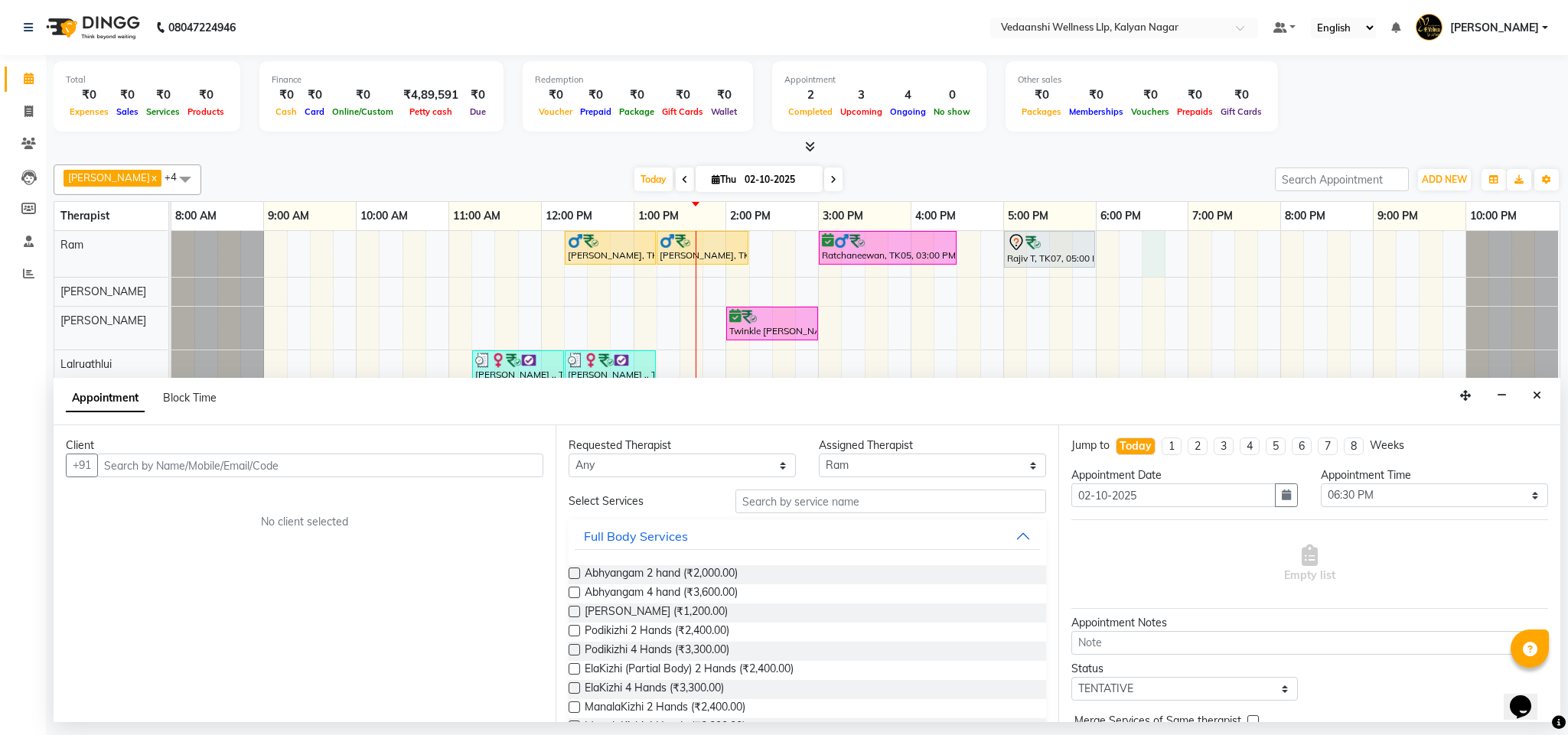
click at [166, 469] on input "text" at bounding box center [320, 465] width 447 height 24
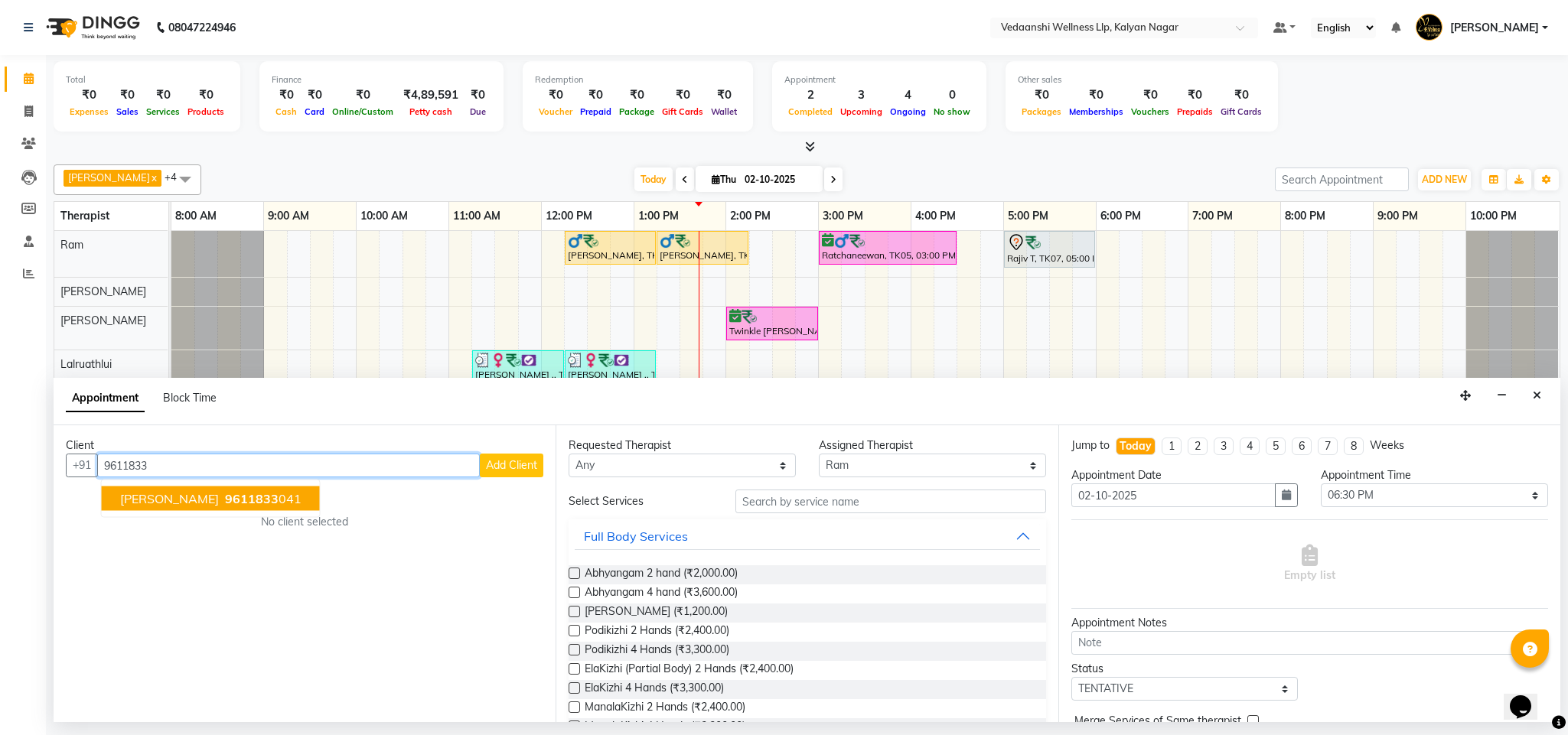
click at [243, 498] on ngb-highlight "9611833 041" at bounding box center [262, 499] width 79 height 16
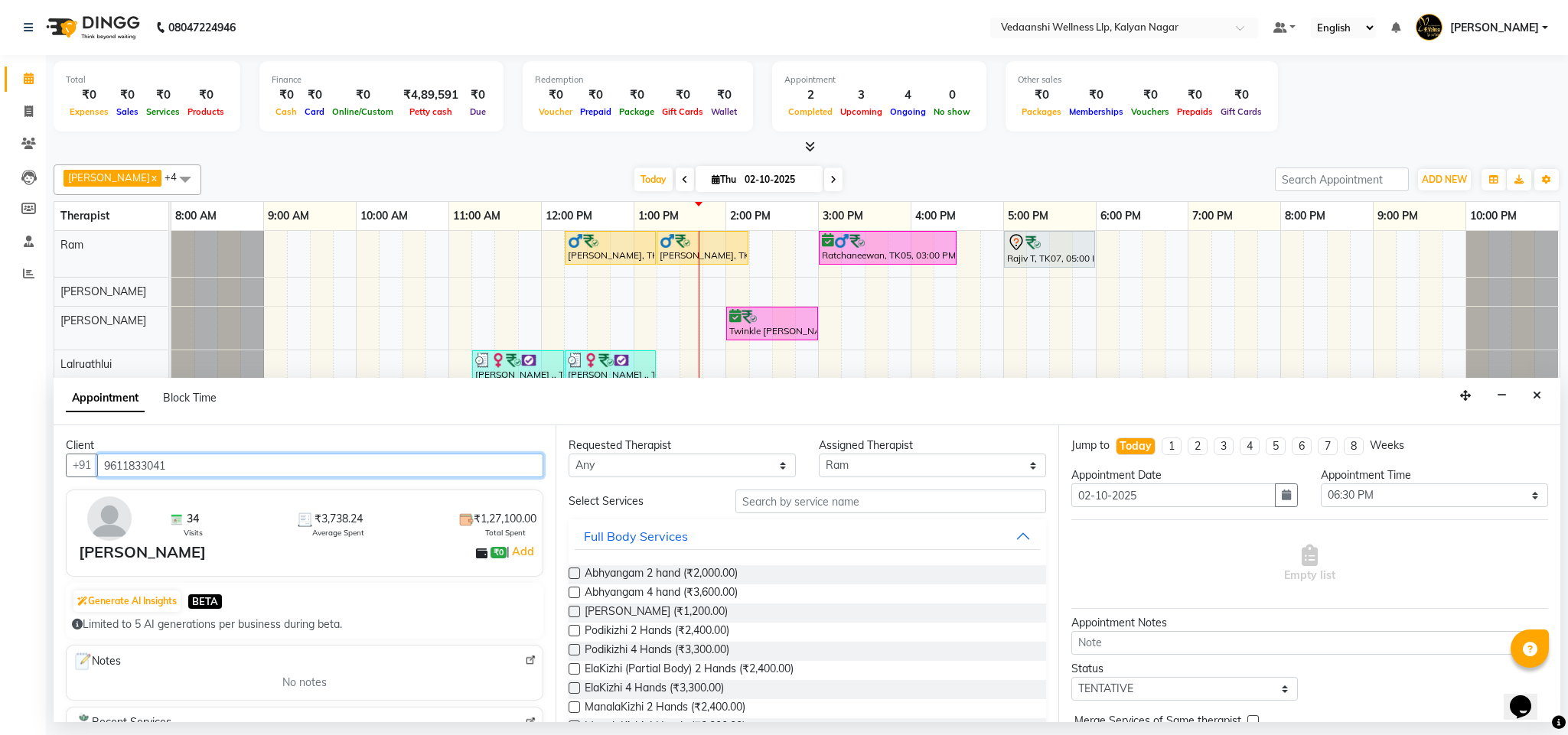
type input "9611833041"
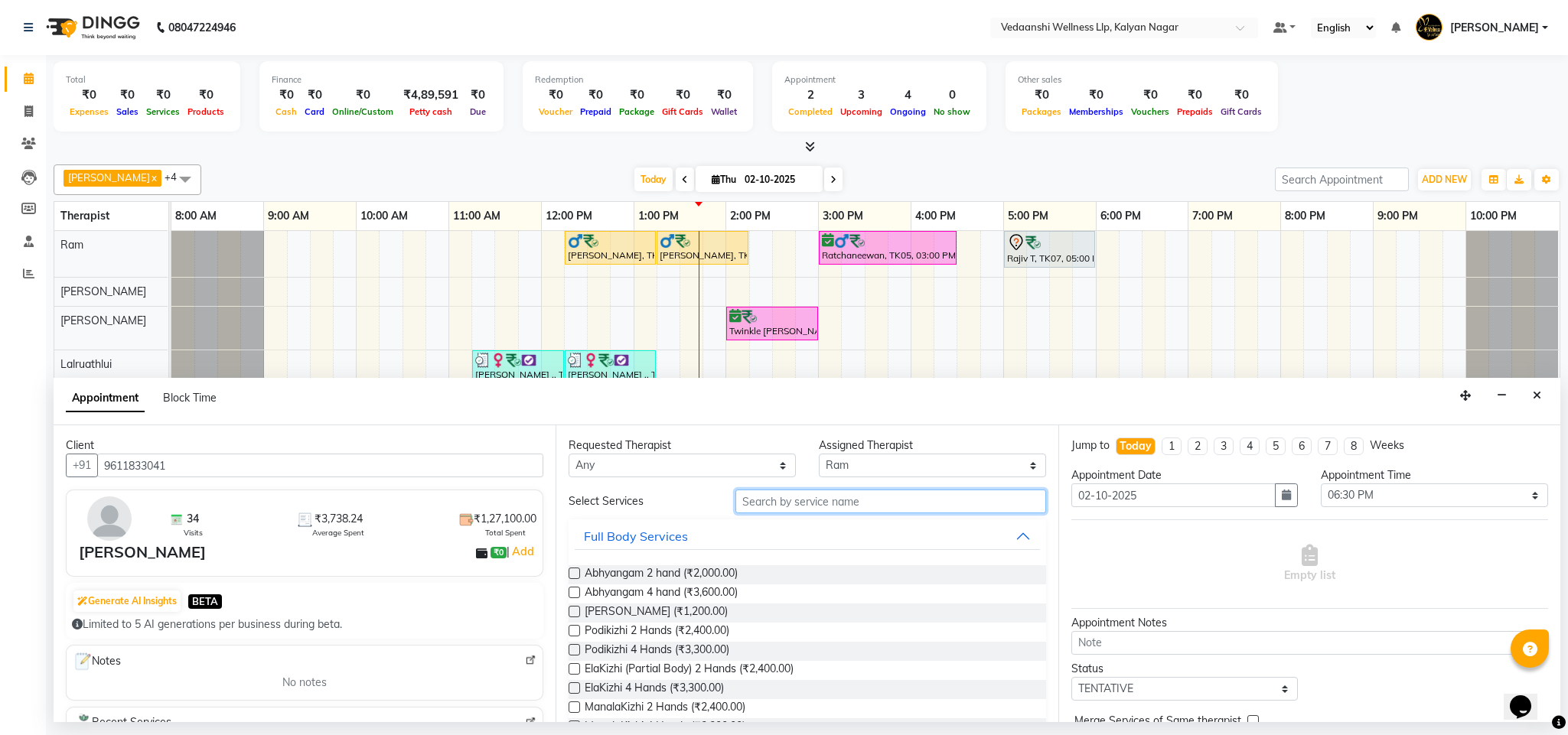
click at [753, 508] on input "text" at bounding box center [891, 501] width 311 height 24
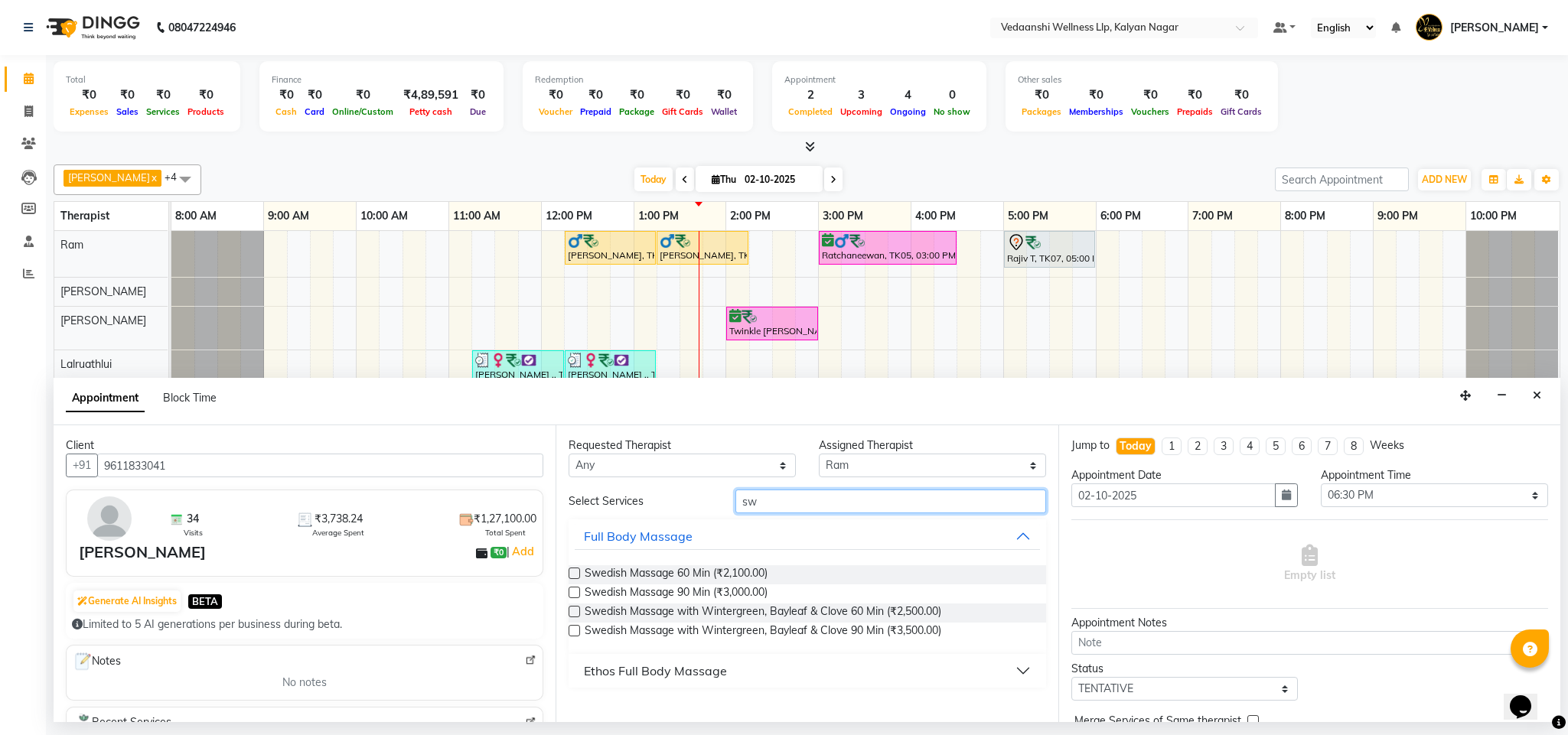
click at [747, 504] on input "sw" at bounding box center [891, 501] width 311 height 24
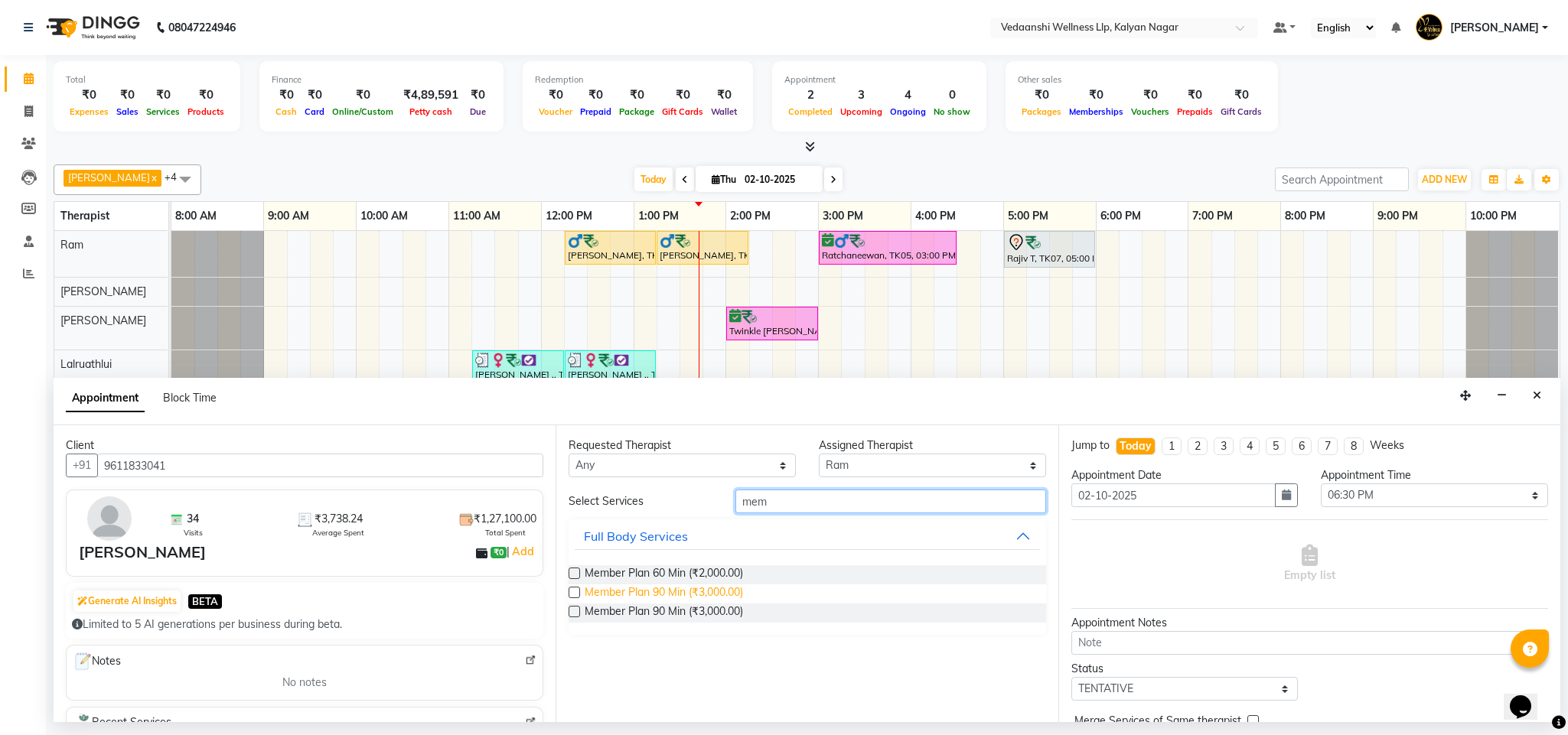
type input "mem"
click at [616, 602] on span "Member Plan 90 Min (₹3,000.00)" at bounding box center [664, 594] width 158 height 19
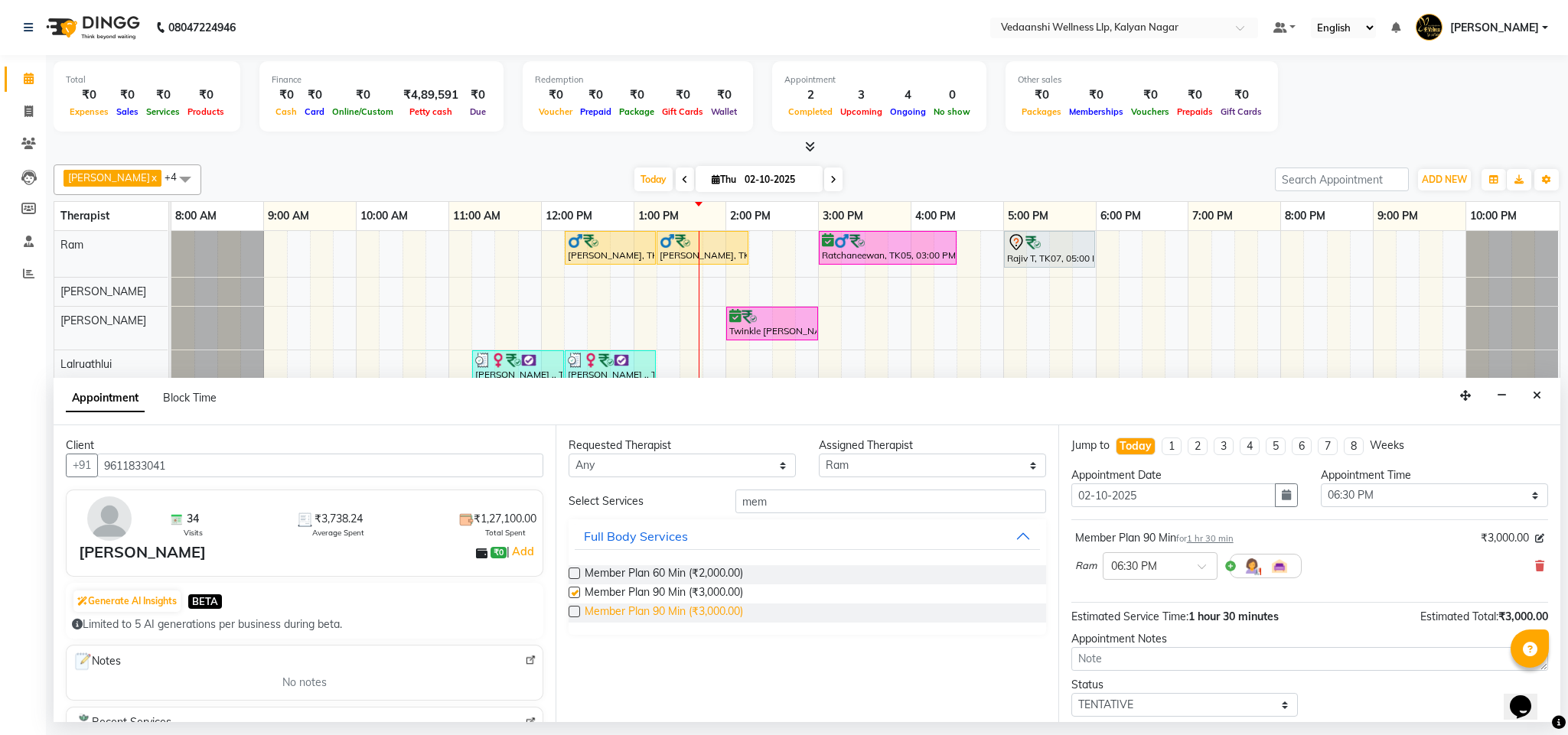
checkbox input "false"
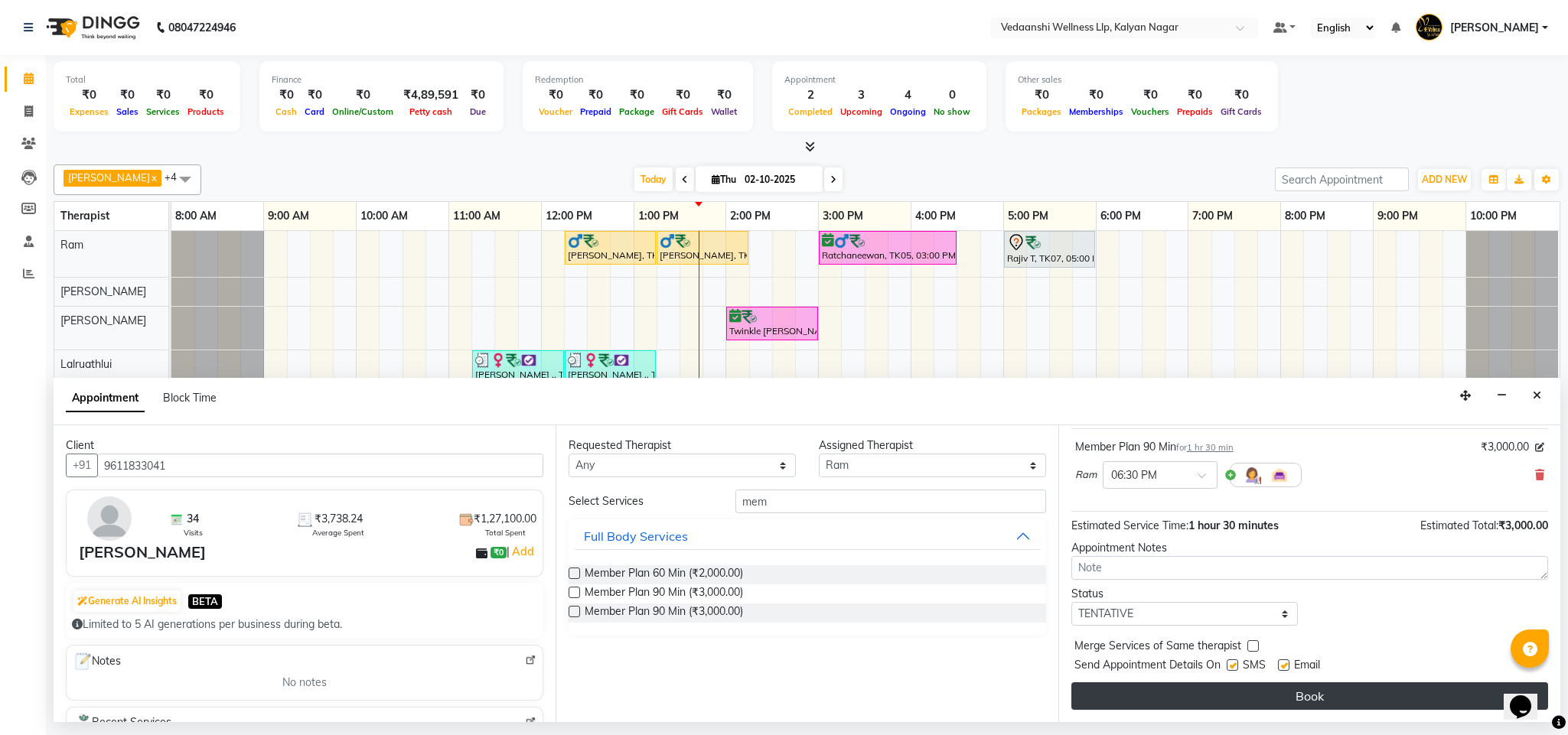
click at [1190, 692] on button "Book" at bounding box center [1310, 695] width 477 height 27
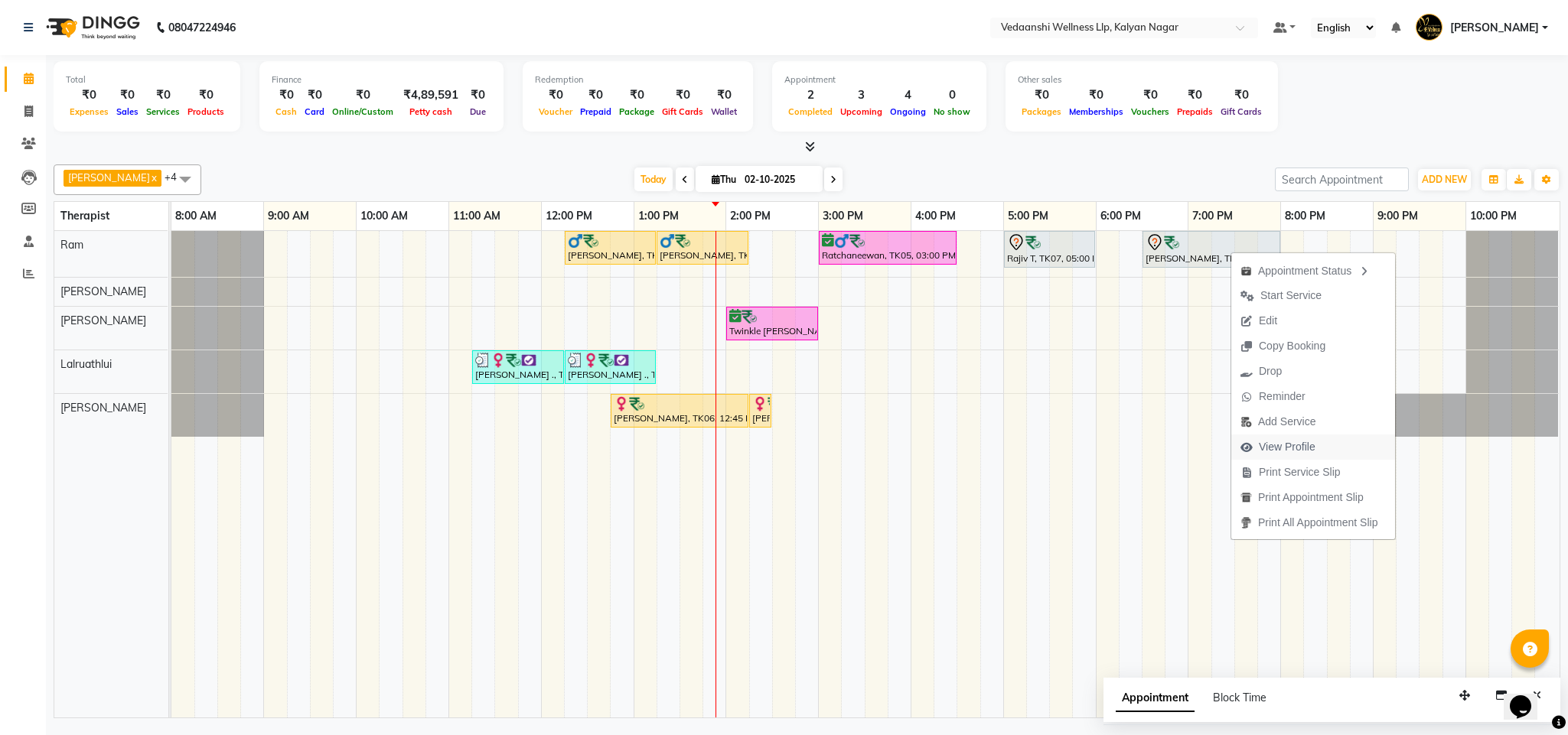
click at [1274, 446] on span "View Profile" at bounding box center [1287, 447] width 57 height 16
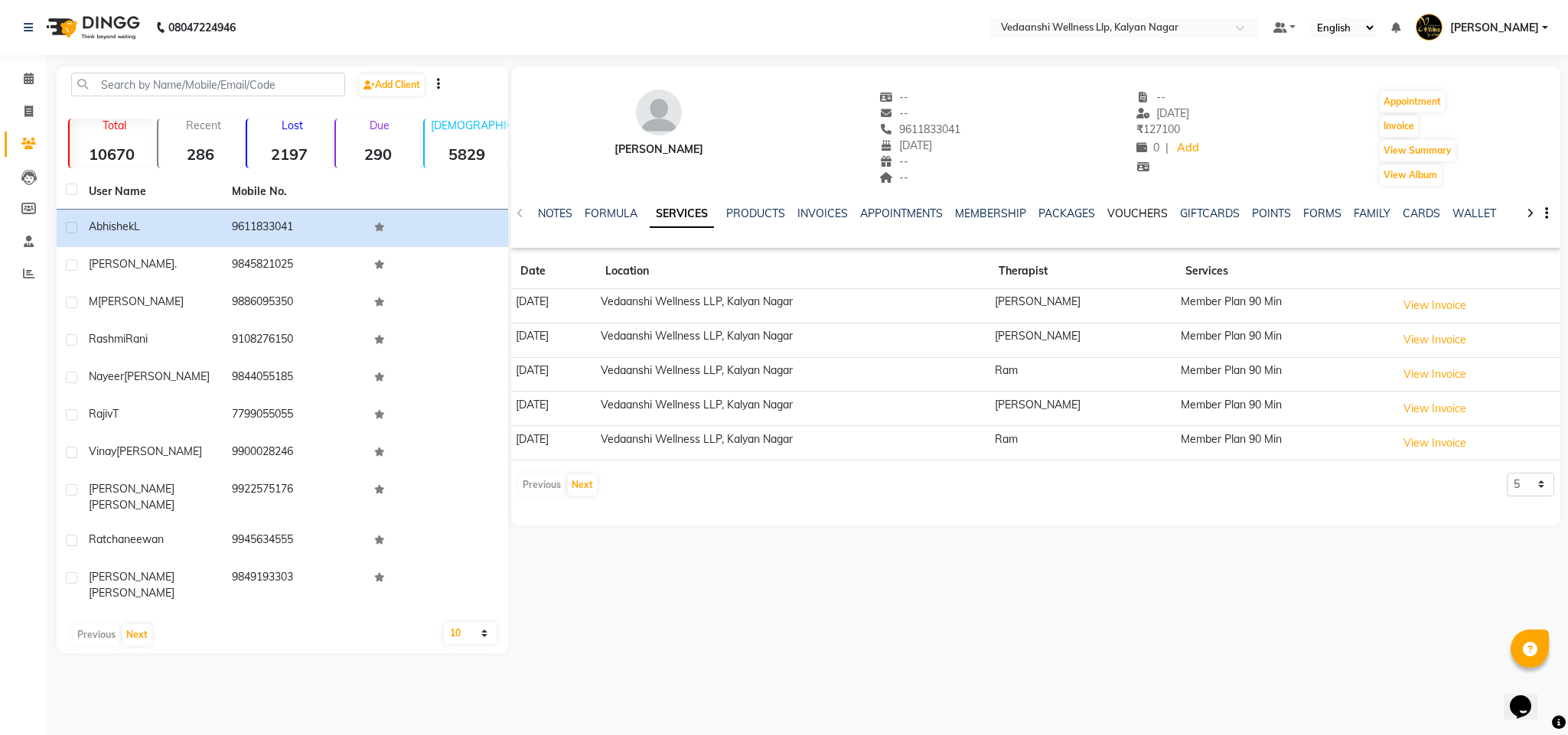
click at [1142, 210] on link "VOUCHERS" at bounding box center [1138, 213] width 61 height 14
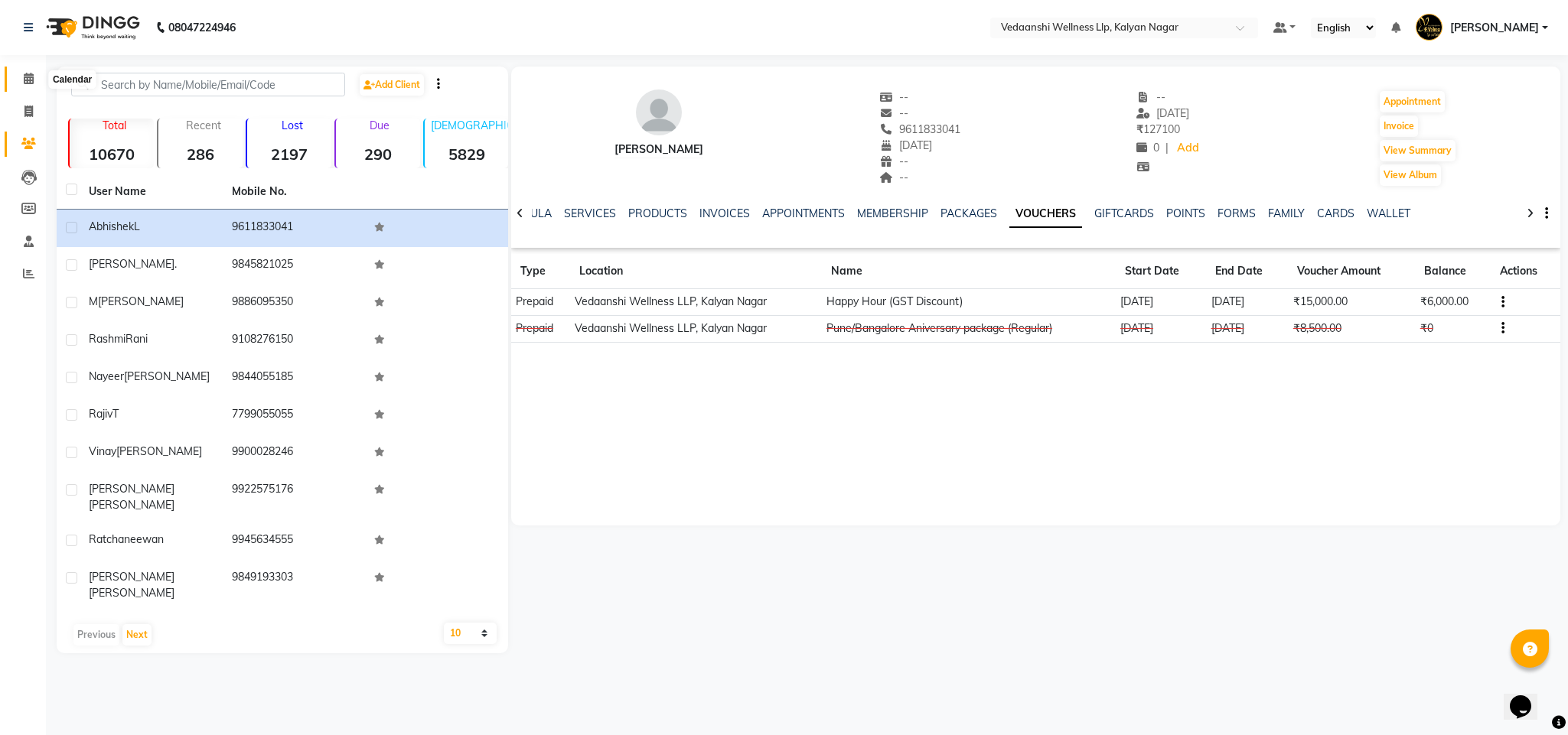
click at [24, 76] on icon at bounding box center [29, 78] width 10 height 12
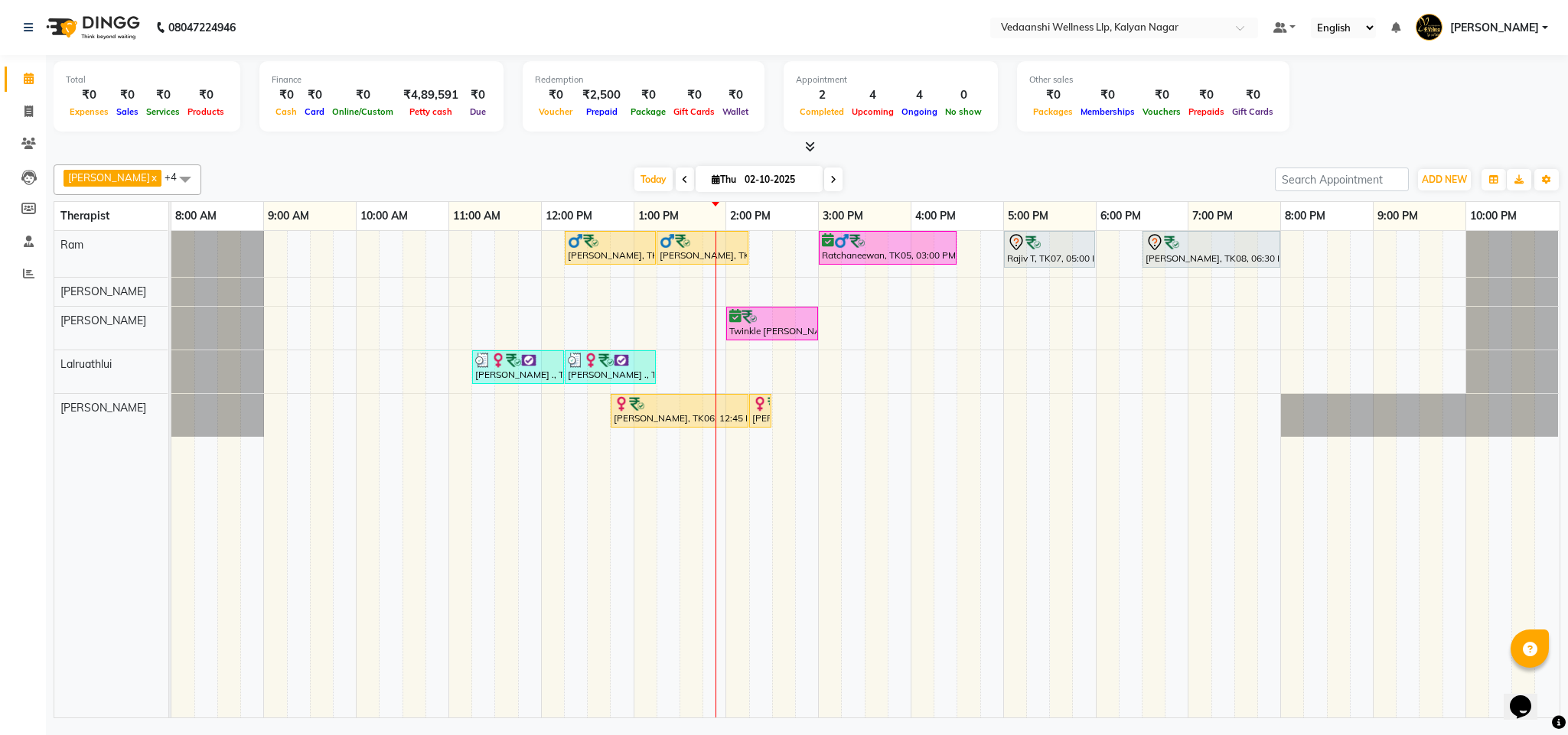
click at [980, 154] on div at bounding box center [807, 147] width 1507 height 16
click at [824, 173] on span at bounding box center [833, 179] width 19 height 24
type input "03-10-2025"
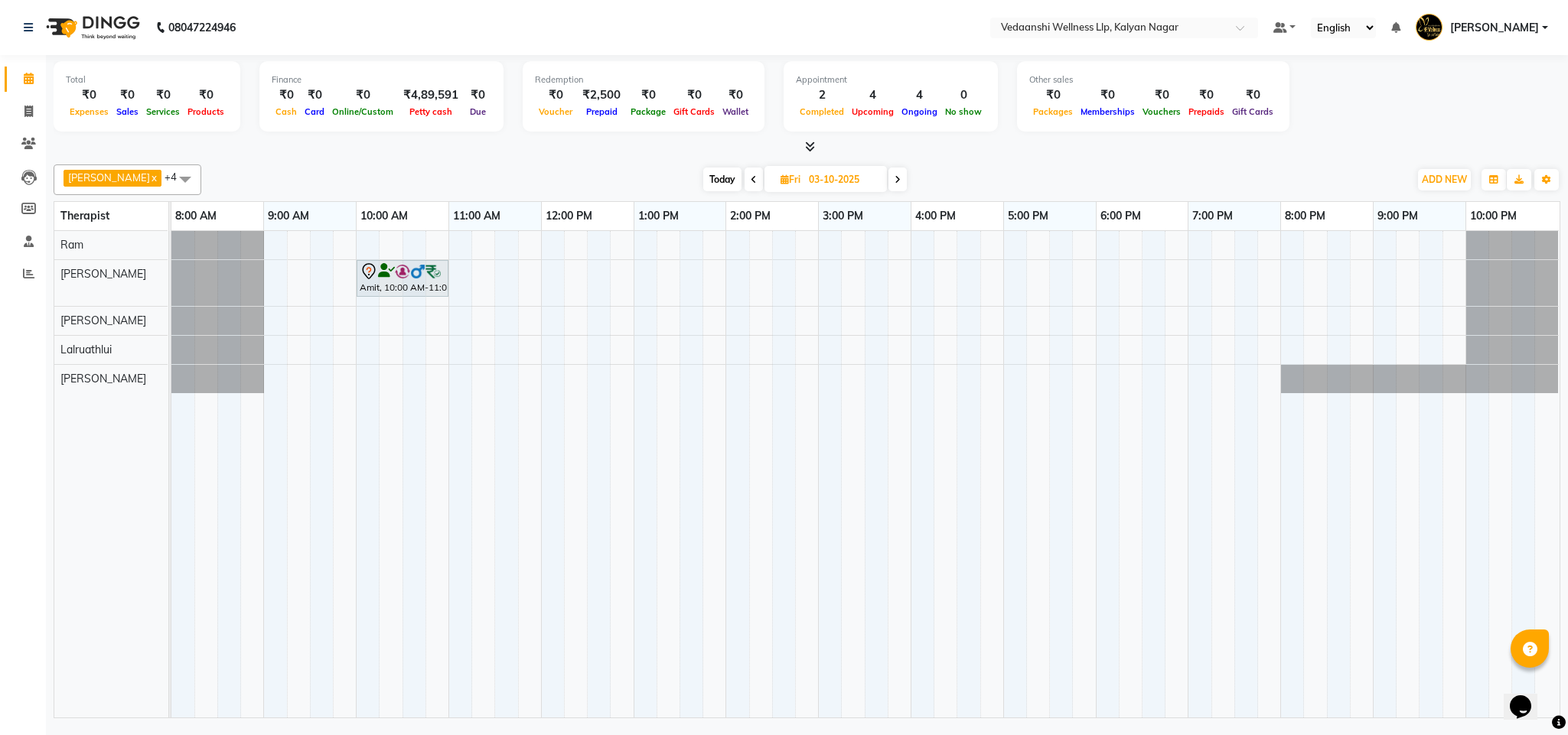
click at [735, 246] on div "Amit, 10:00 AM-11:00 AM, Member Plan 60 Min" at bounding box center [866, 474] width 1389 height 487
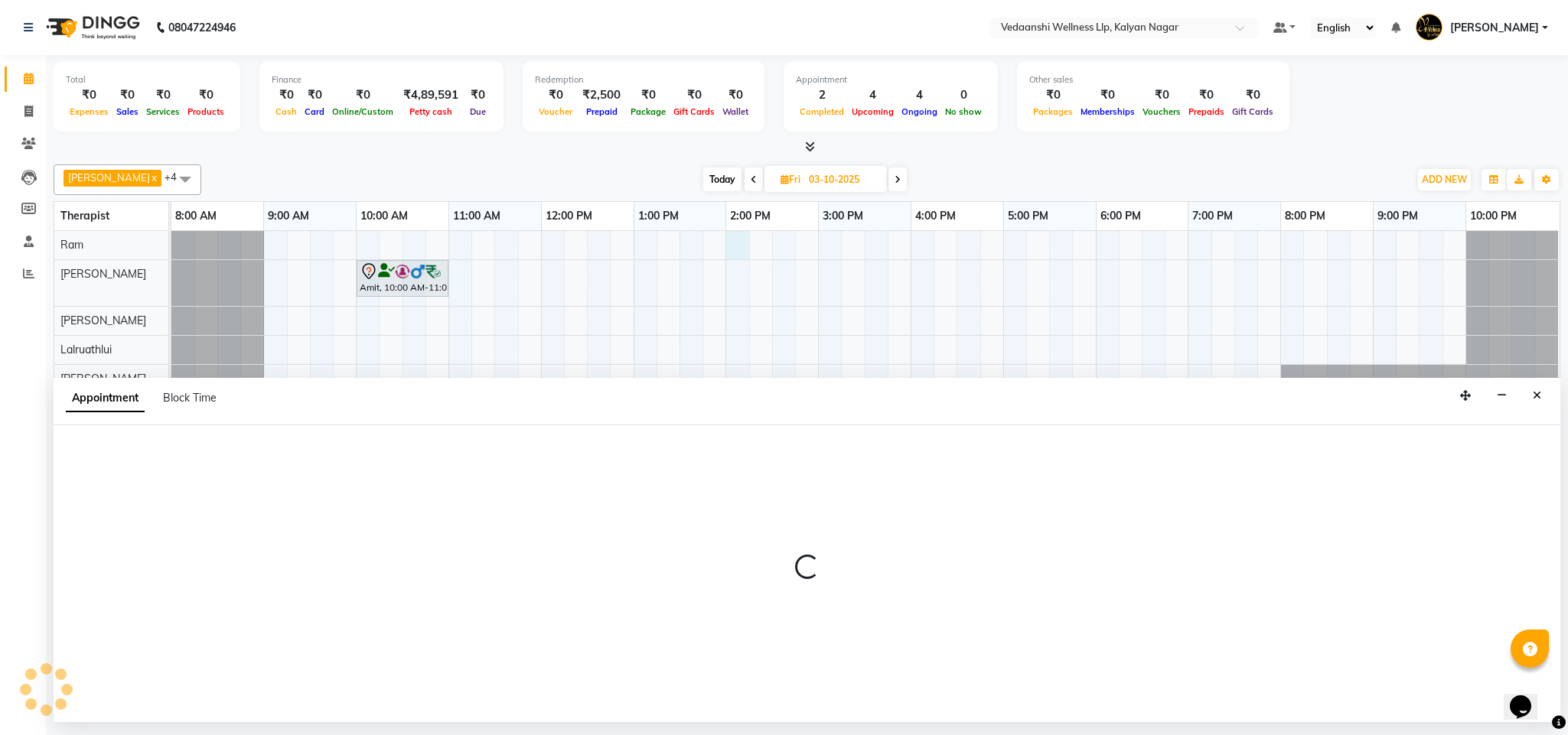
select select "67164"
select select "840"
select select "tentative"
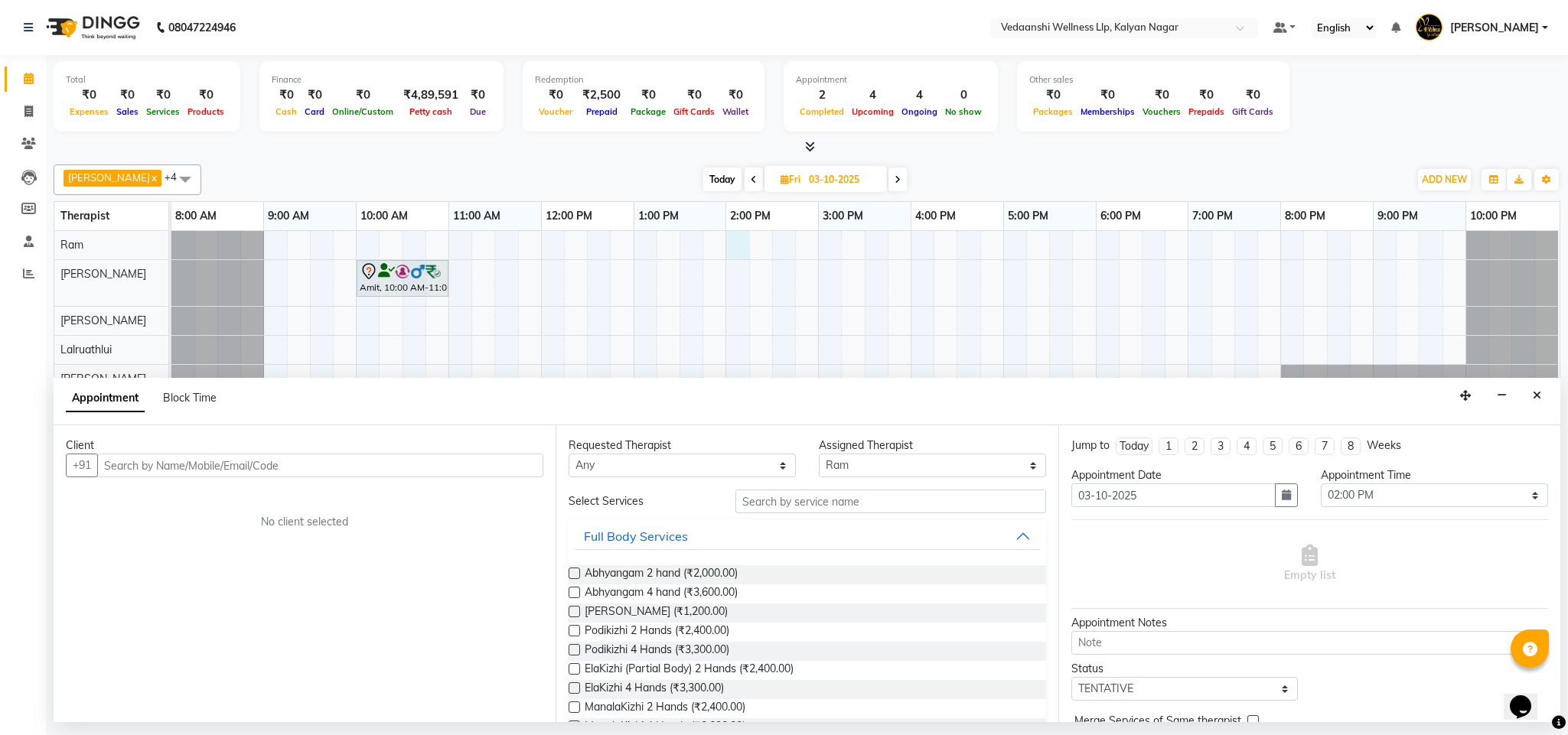
click at [198, 471] on input "text" at bounding box center [320, 465] width 447 height 24
click at [191, 498] on span "9844179" at bounding box center [194, 499] width 54 height 16
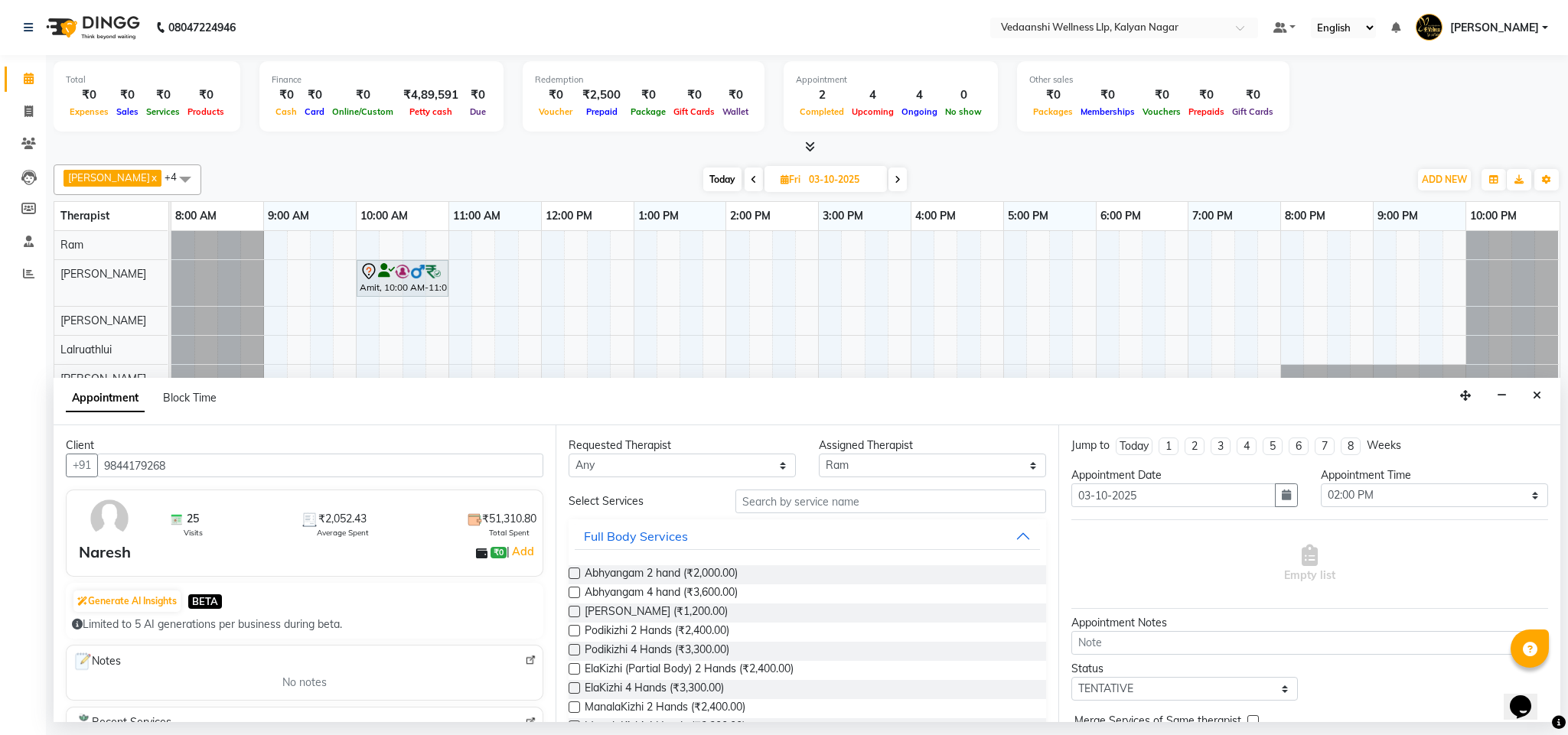
type input "9844179268"
click at [791, 508] on input "text" at bounding box center [891, 501] width 311 height 24
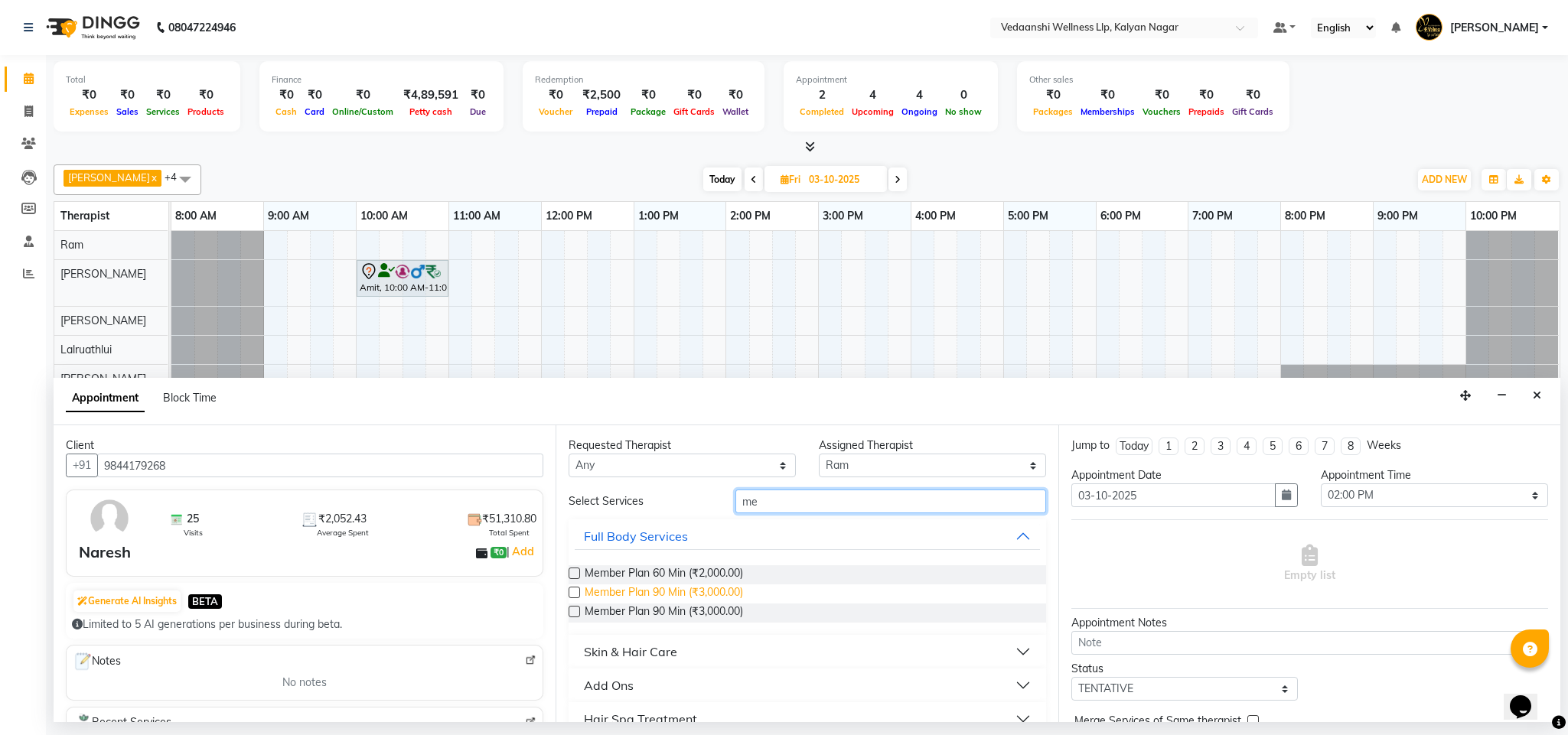
type input "me"
click at [680, 595] on span "Member Plan 90 Min (₹3,000.00)" at bounding box center [664, 594] width 158 height 19
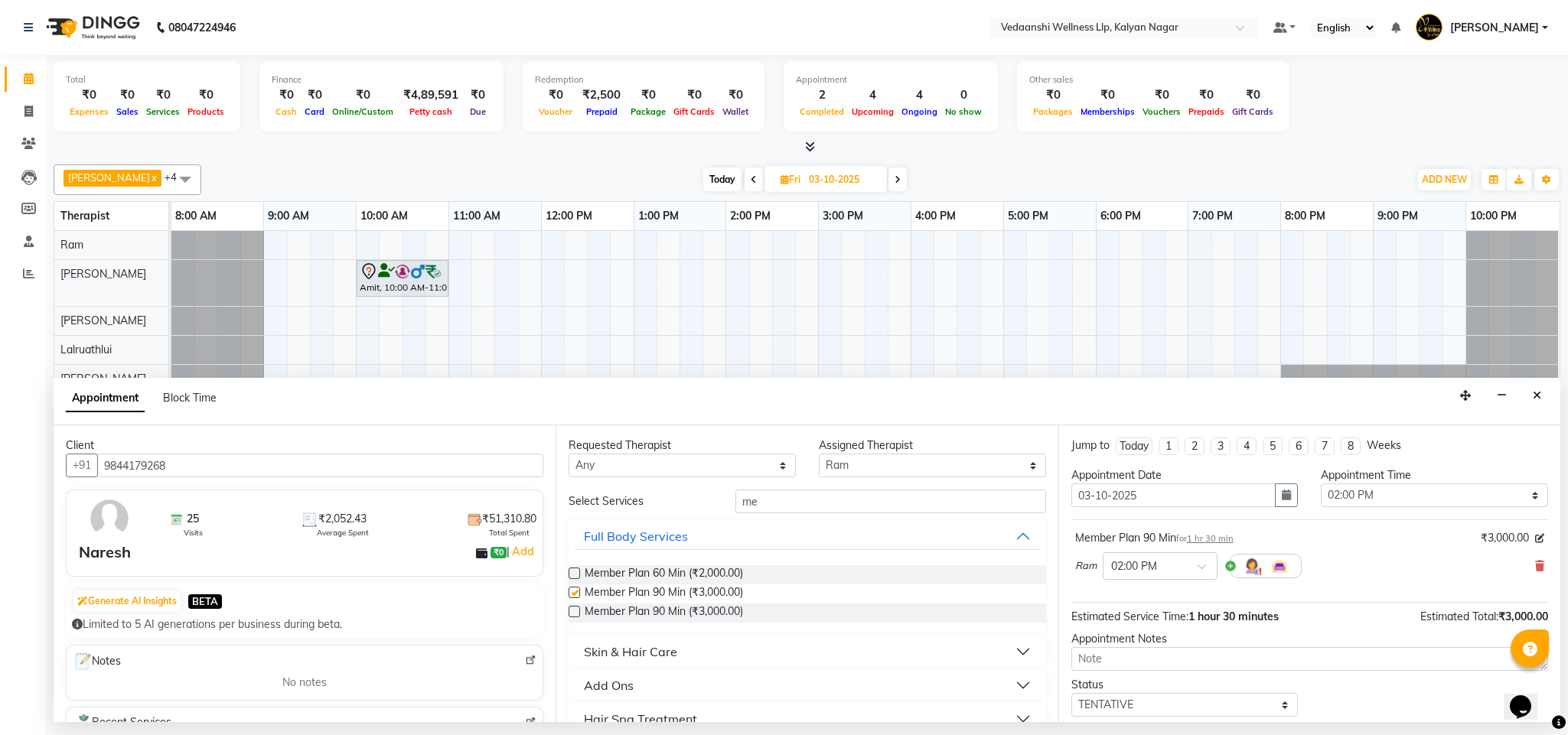
checkbox input "false"
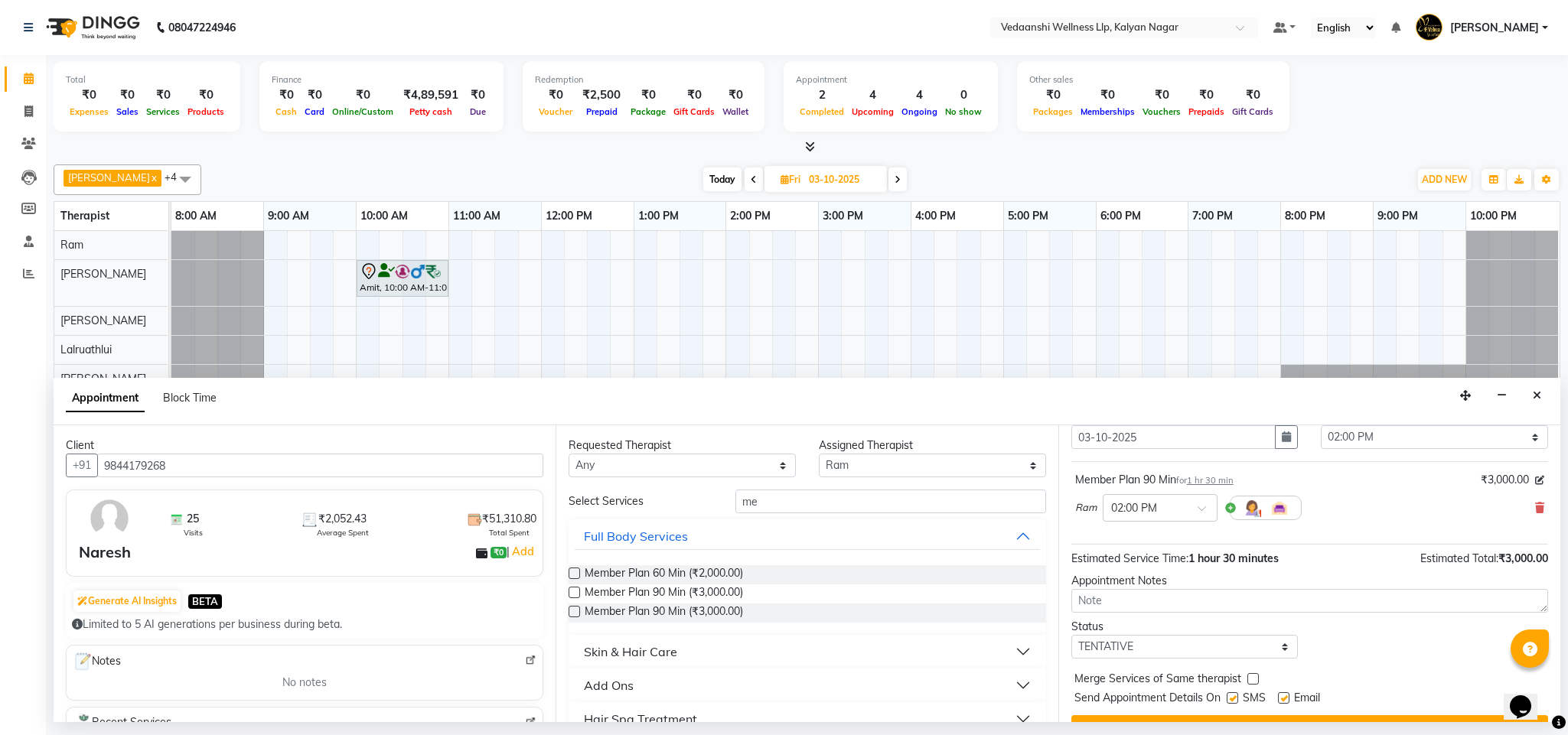
scroll to position [94, 0]
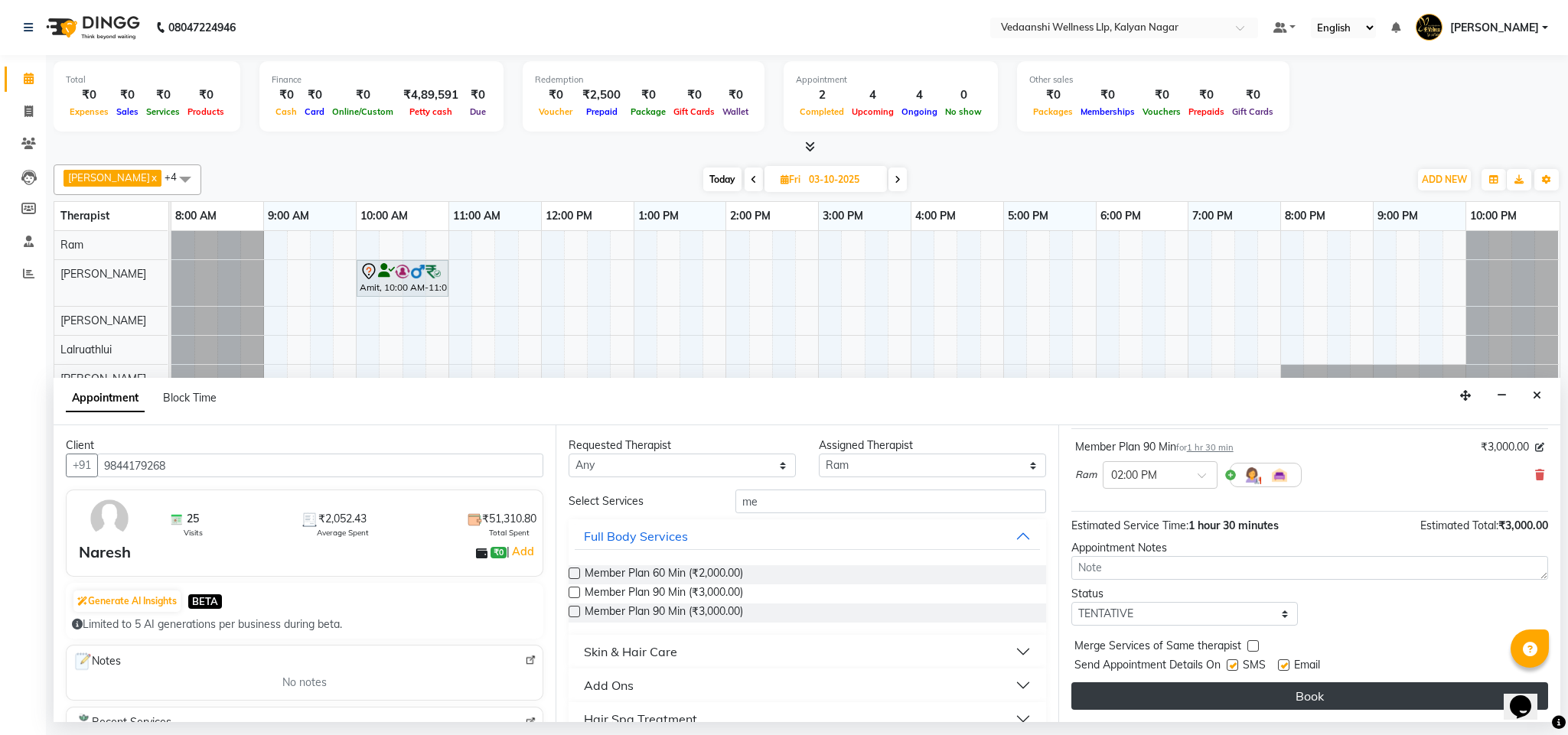
click at [1176, 688] on button "Book" at bounding box center [1310, 695] width 477 height 27
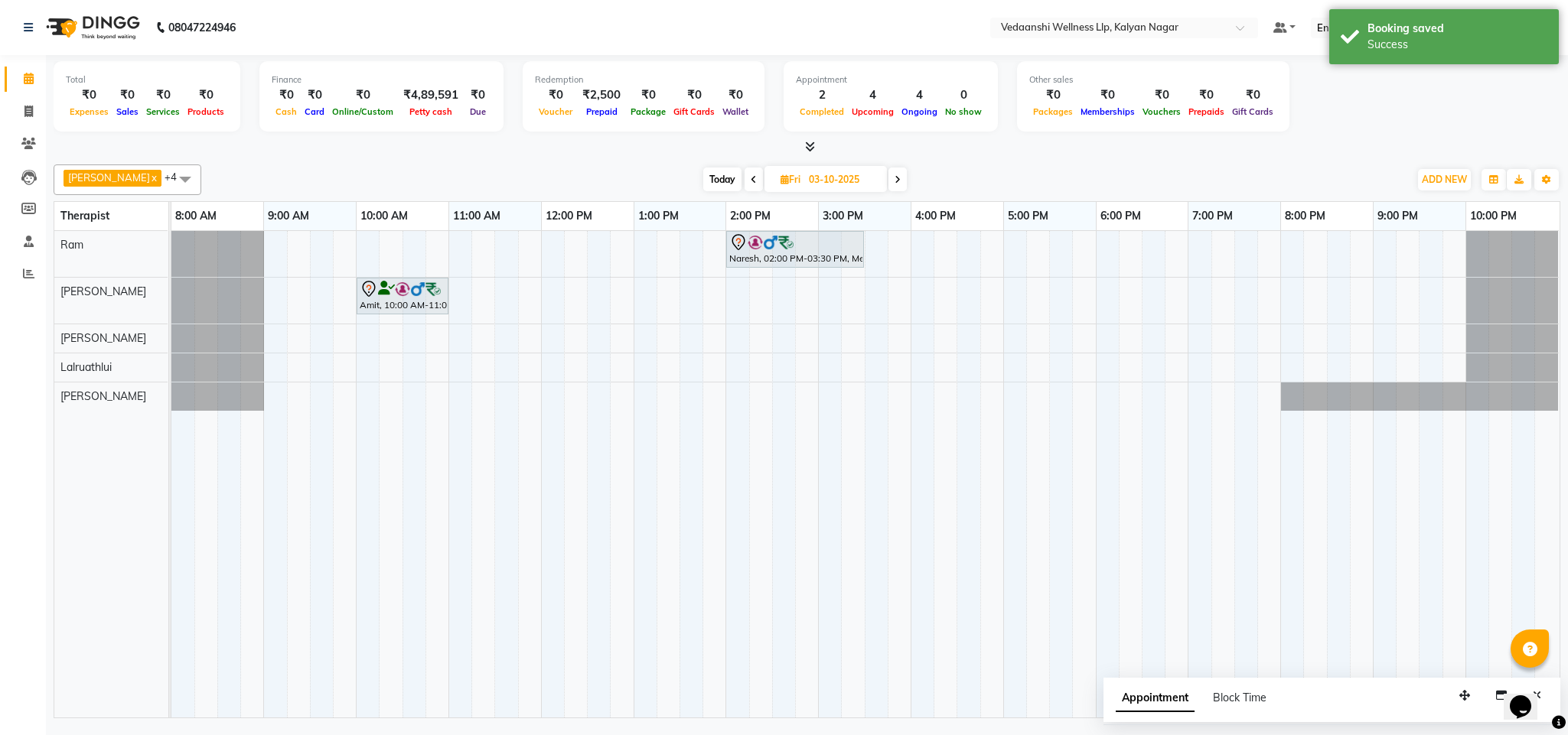
click at [705, 179] on span "Today" at bounding box center [722, 179] width 38 height 24
type input "02-10-2025"
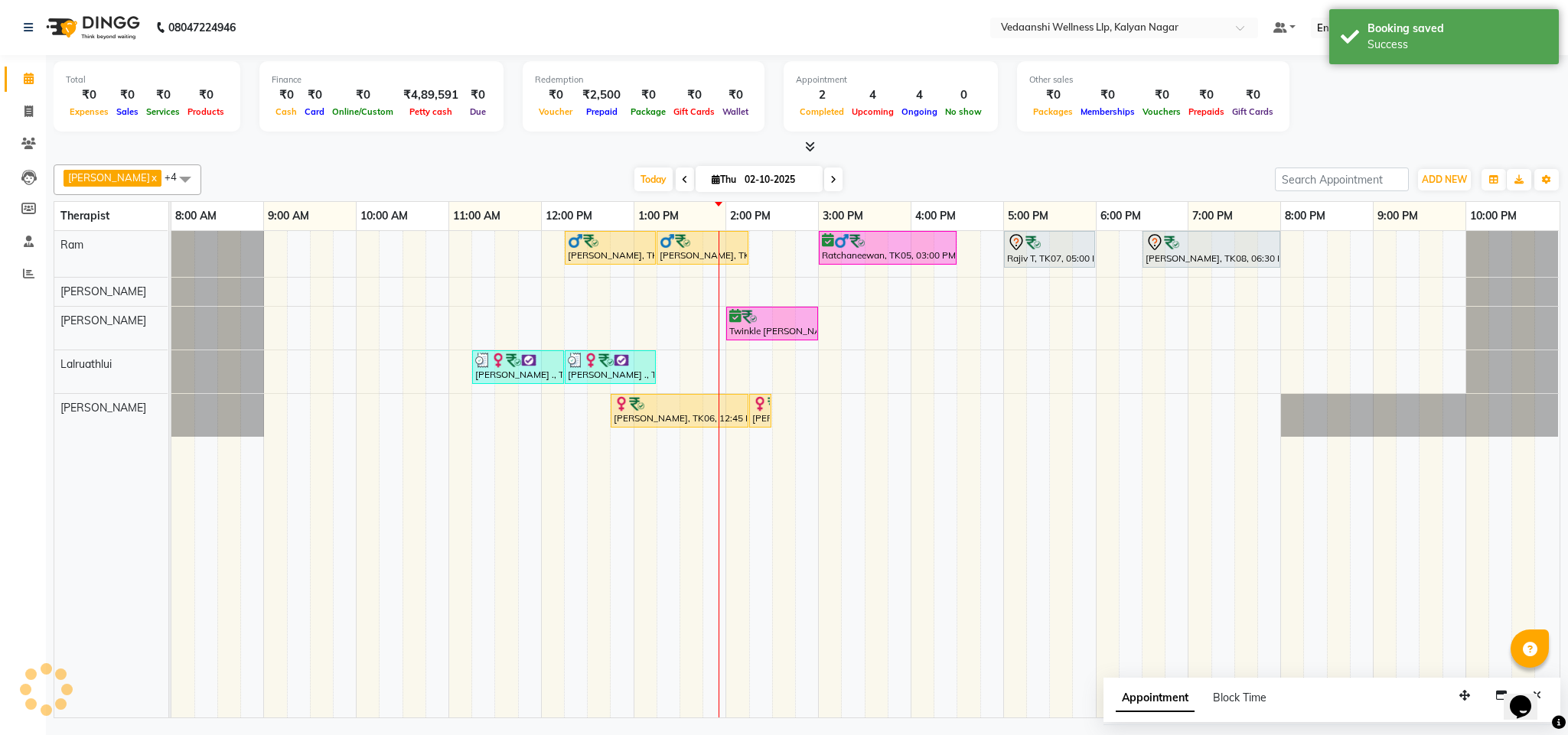
click at [965, 166] on div "[PERSON_NAME] x [PERSON_NAME] x Lalruathlui x Ram x [PERSON_NAME] x +4 Select A…" at bounding box center [807, 179] width 1507 height 30
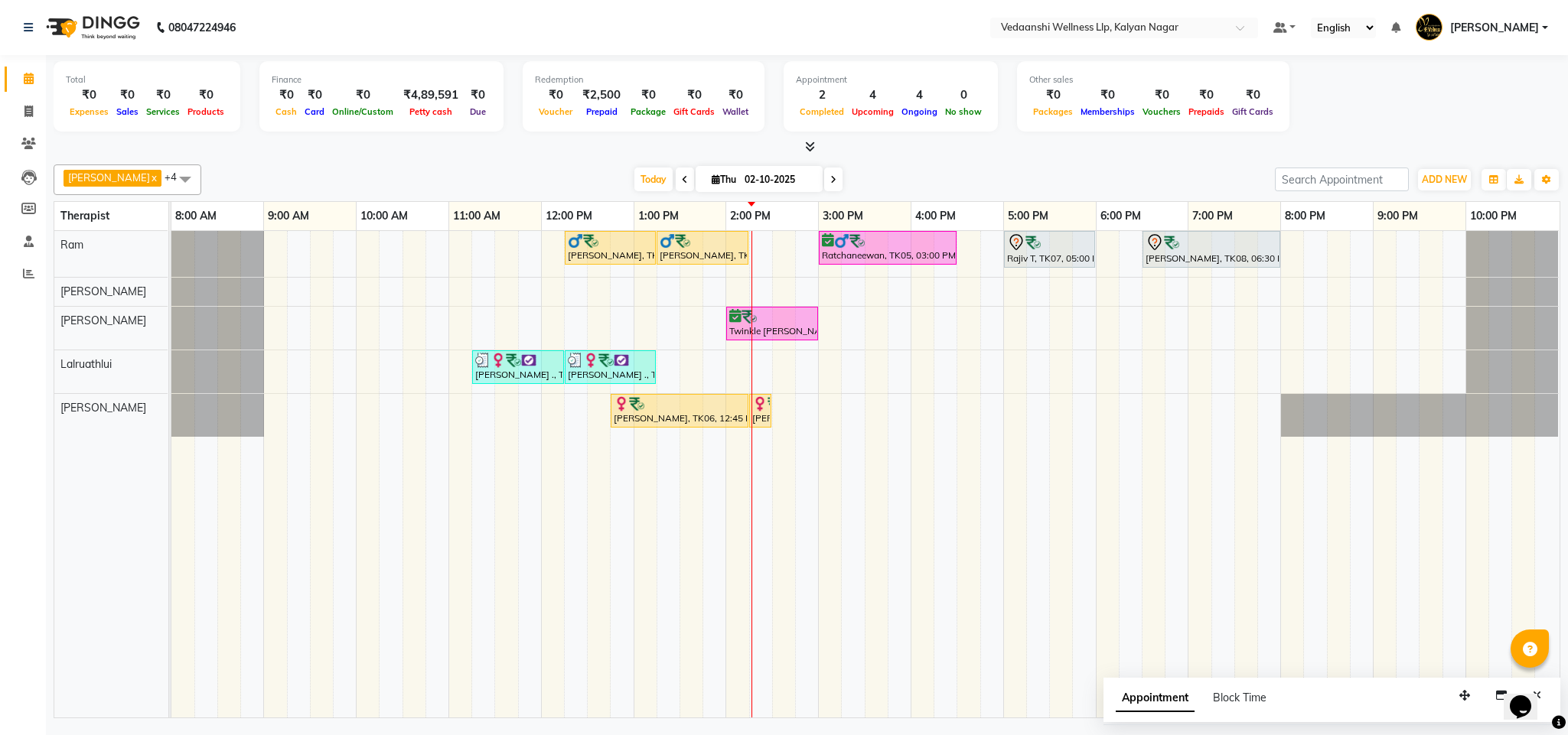
click at [631, 168] on div "[PERSON_NAME] x [PERSON_NAME] x Lalruathlui x Ram x [PERSON_NAME] x +4 Select A…" at bounding box center [807, 179] width 1507 height 30
click at [635, 175] on span "Today" at bounding box center [653, 179] width 38 height 24
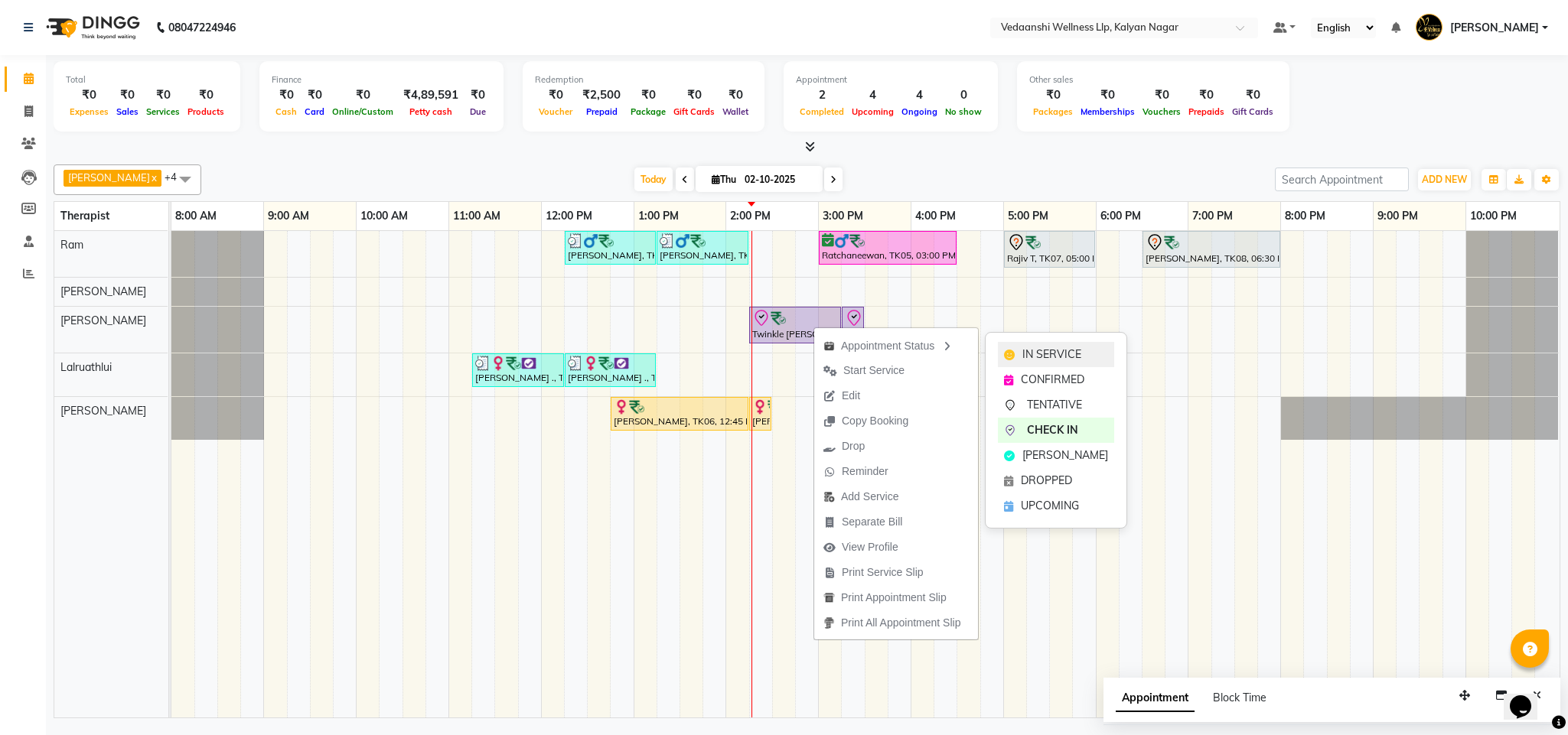
click at [1043, 352] on span "IN SERVICE" at bounding box center [1052, 354] width 59 height 16
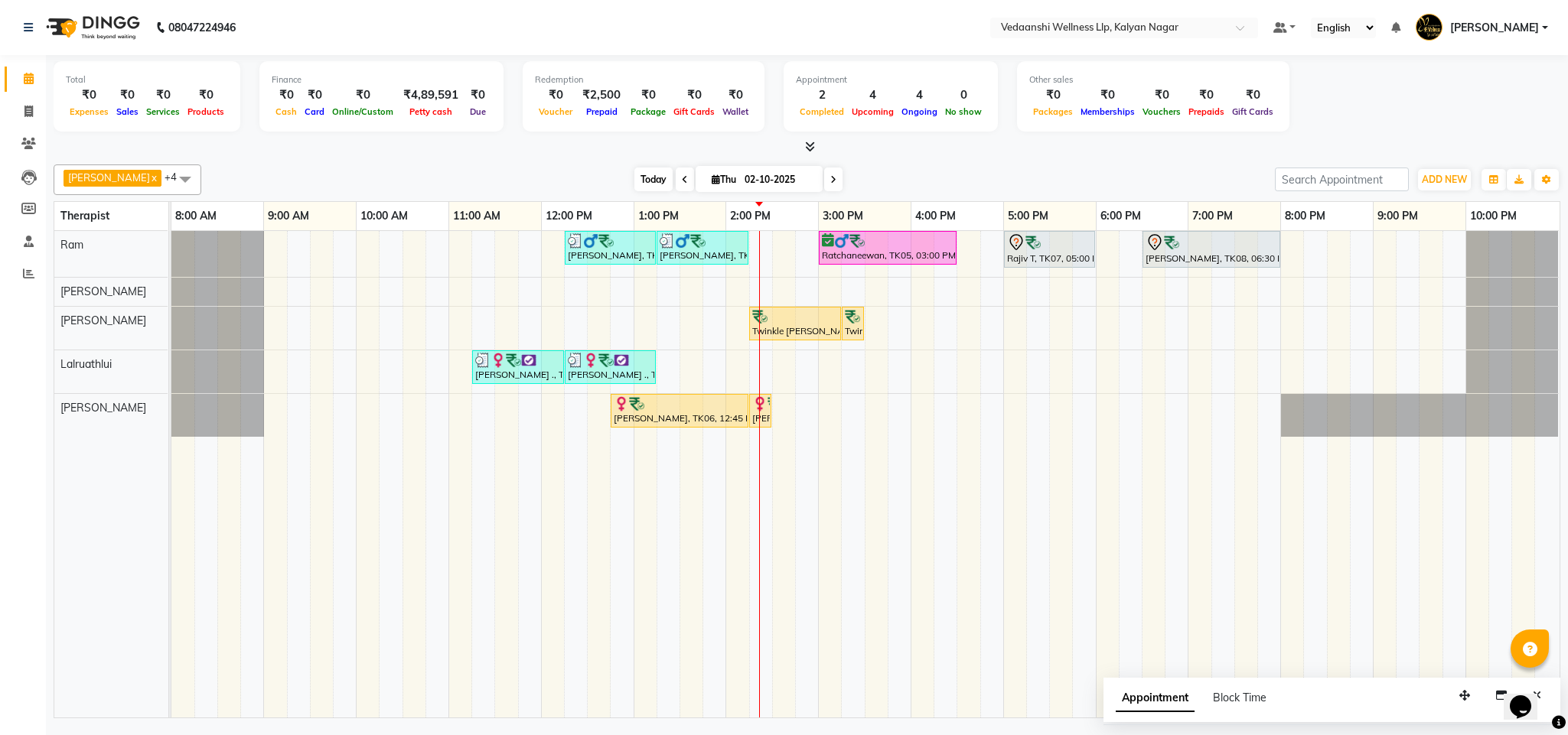
click at [637, 186] on span "Today" at bounding box center [653, 179] width 38 height 24
click at [993, 175] on div "Today Thu 02-10-2025" at bounding box center [738, 180] width 1059 height 23
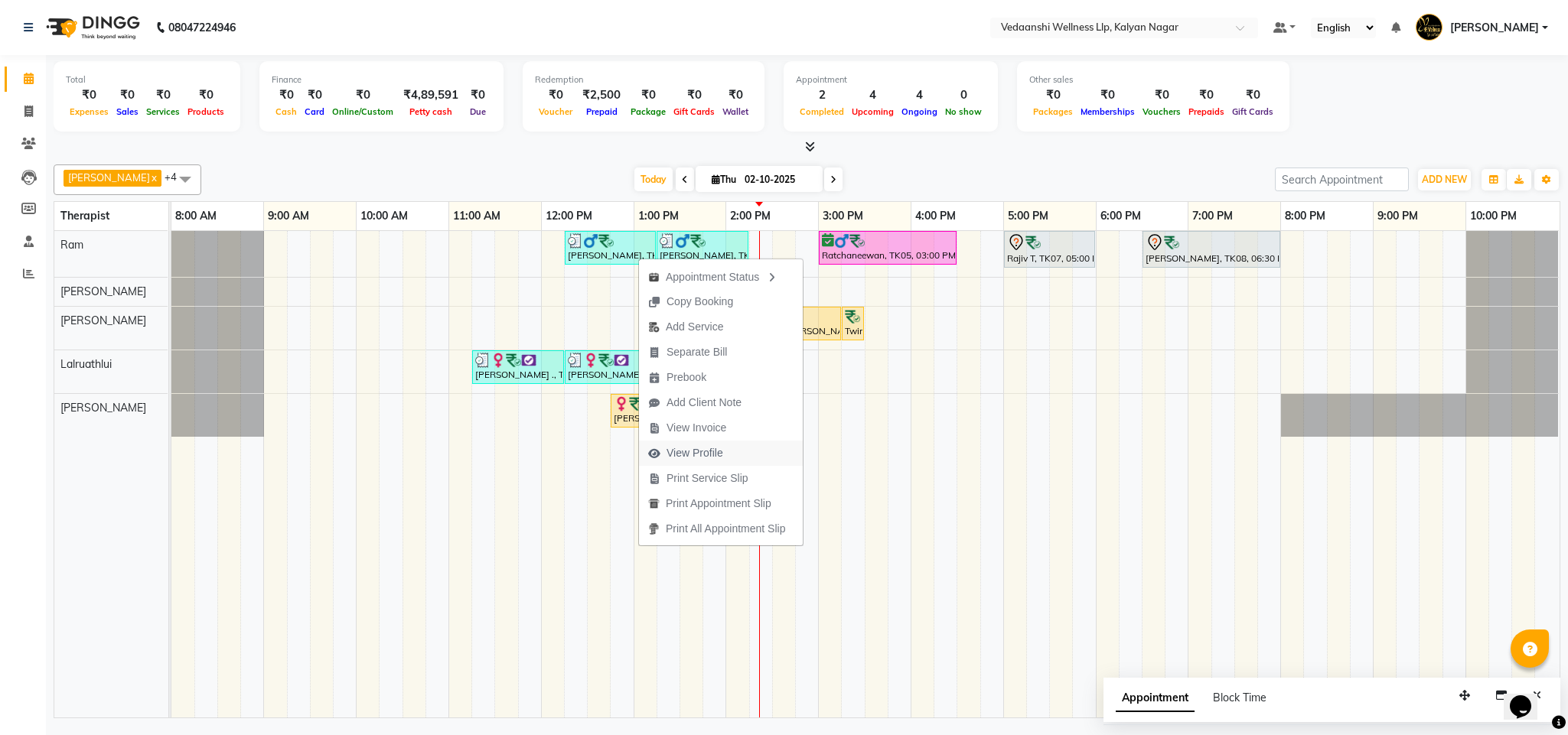
click at [711, 454] on span "View Profile" at bounding box center [694, 453] width 57 height 16
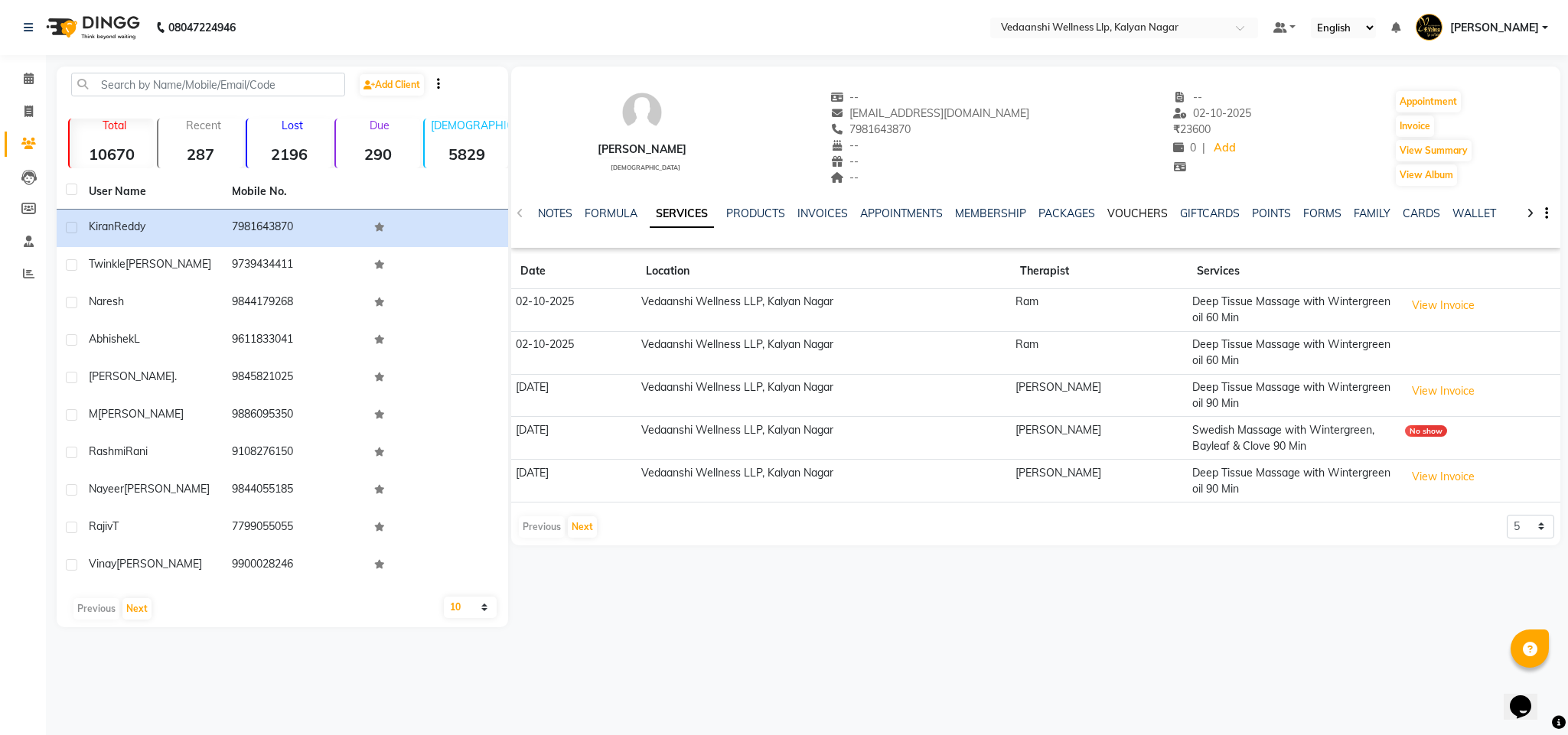
click at [1143, 213] on link "VOUCHERS" at bounding box center [1138, 213] width 61 height 14
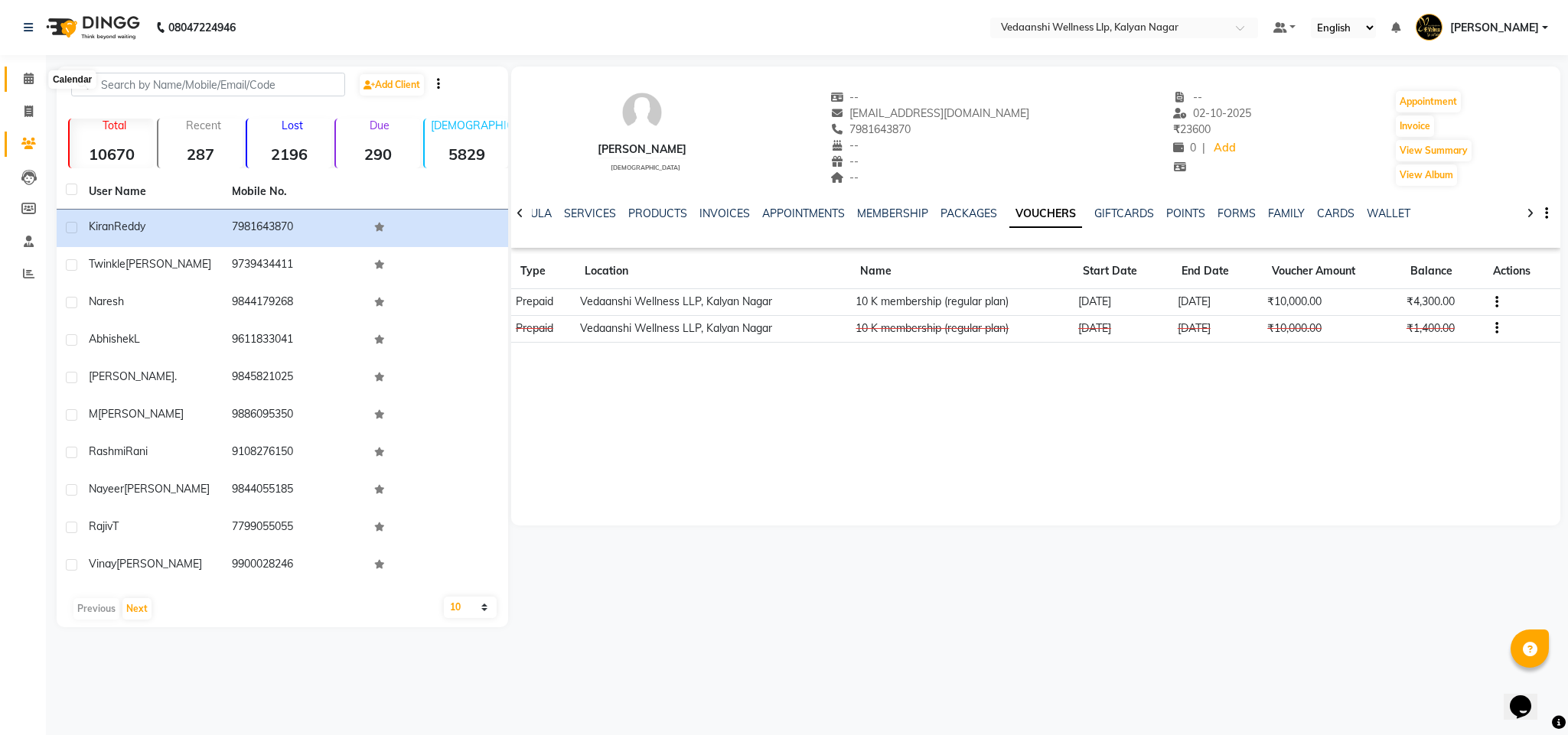
click at [19, 85] on span at bounding box center [29, 79] width 26 height 18
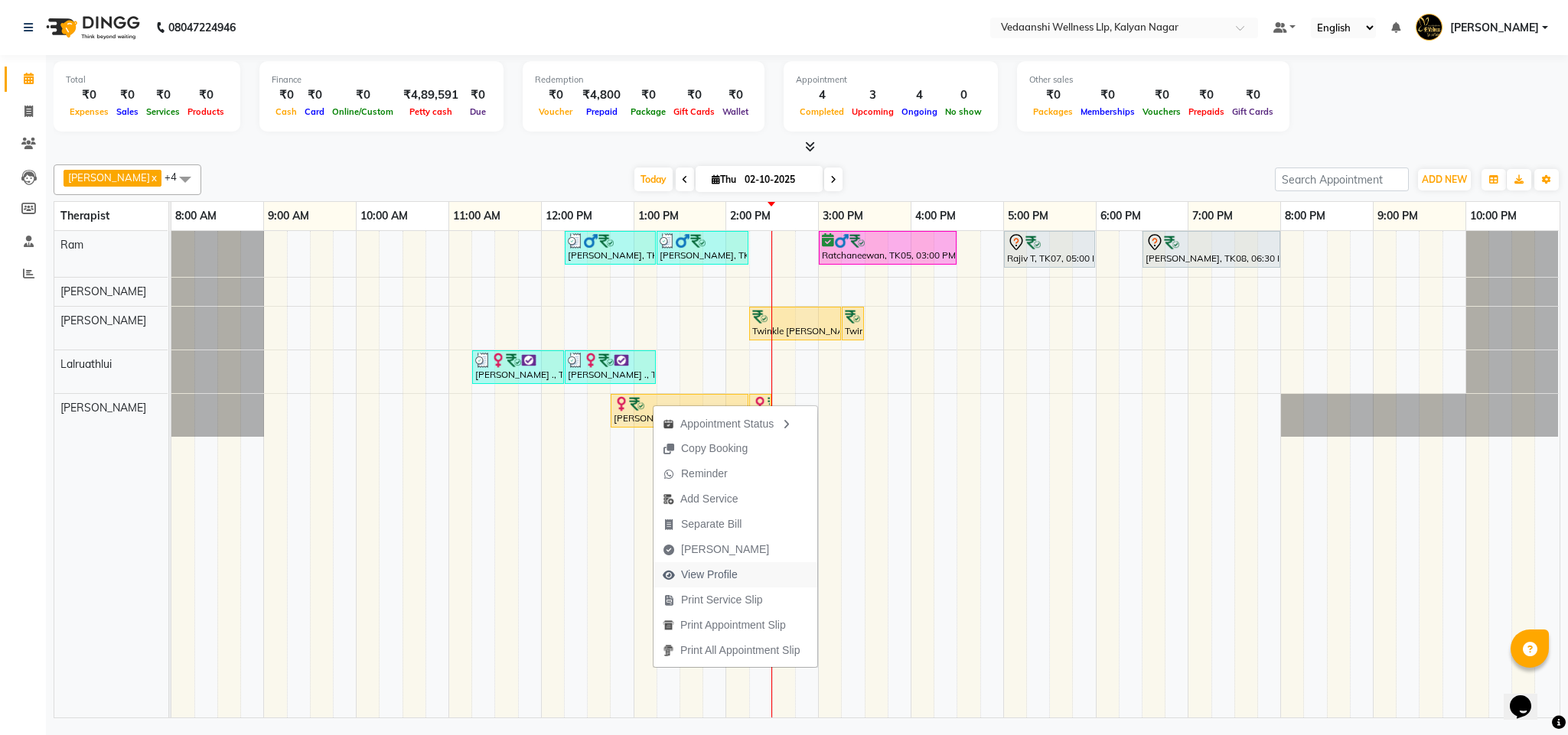
click at [703, 563] on span "View Profile" at bounding box center [701, 574] width 93 height 26
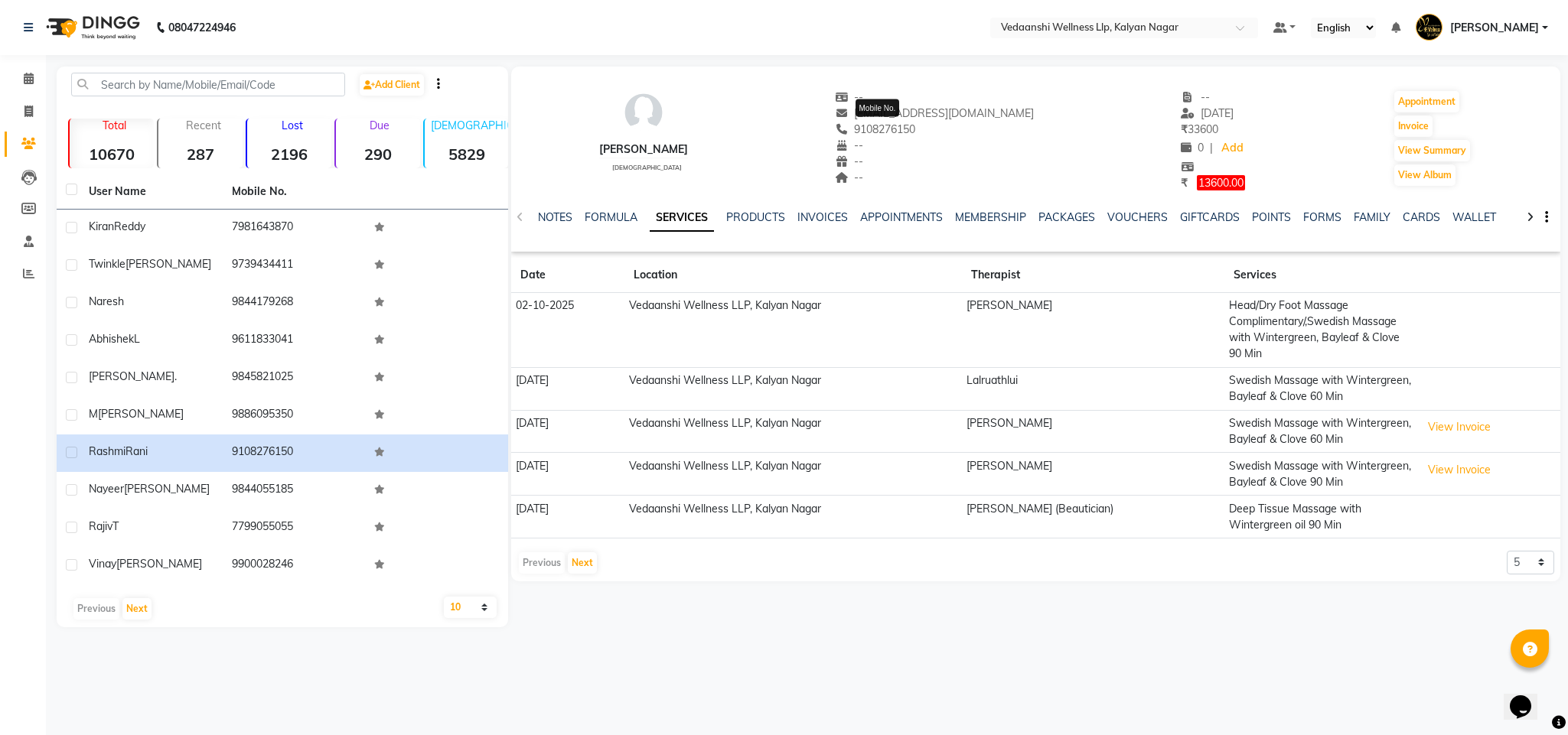
drag, startPoint x: 855, startPoint y: 127, endPoint x: 921, endPoint y: 130, distance: 66.1
click at [916, 130] on span "9108276150" at bounding box center [875, 130] width 81 height 14
copy span "9108276150"
click at [26, 76] on icon at bounding box center [29, 78] width 10 height 12
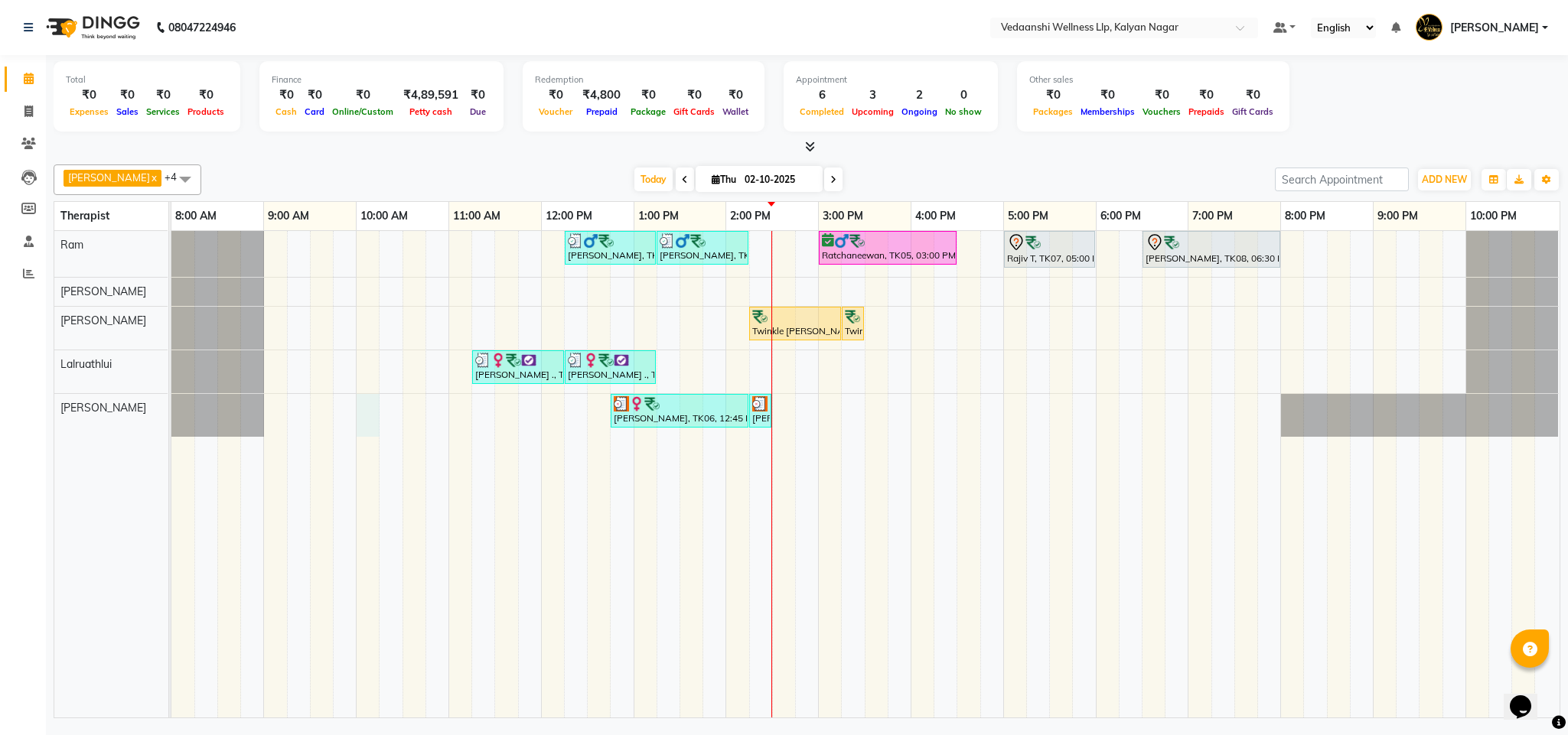
click at [363, 407] on div "Kiran Reddy, TK04, 12:15 PM-01:15 PM, Deep Tissue Massage with Wintergreen oil …" at bounding box center [866, 474] width 1389 height 487
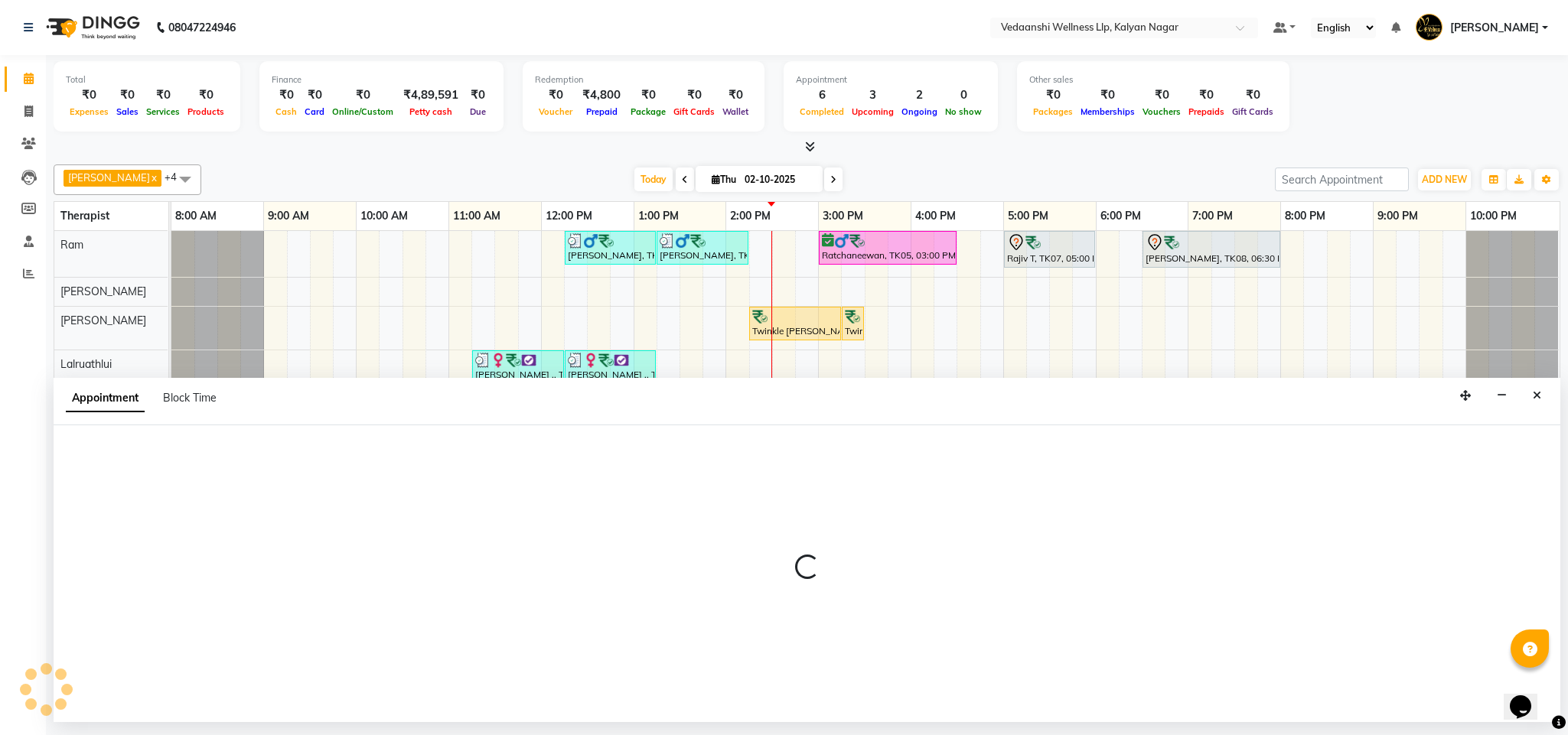
select select "25779"
select select "tentative"
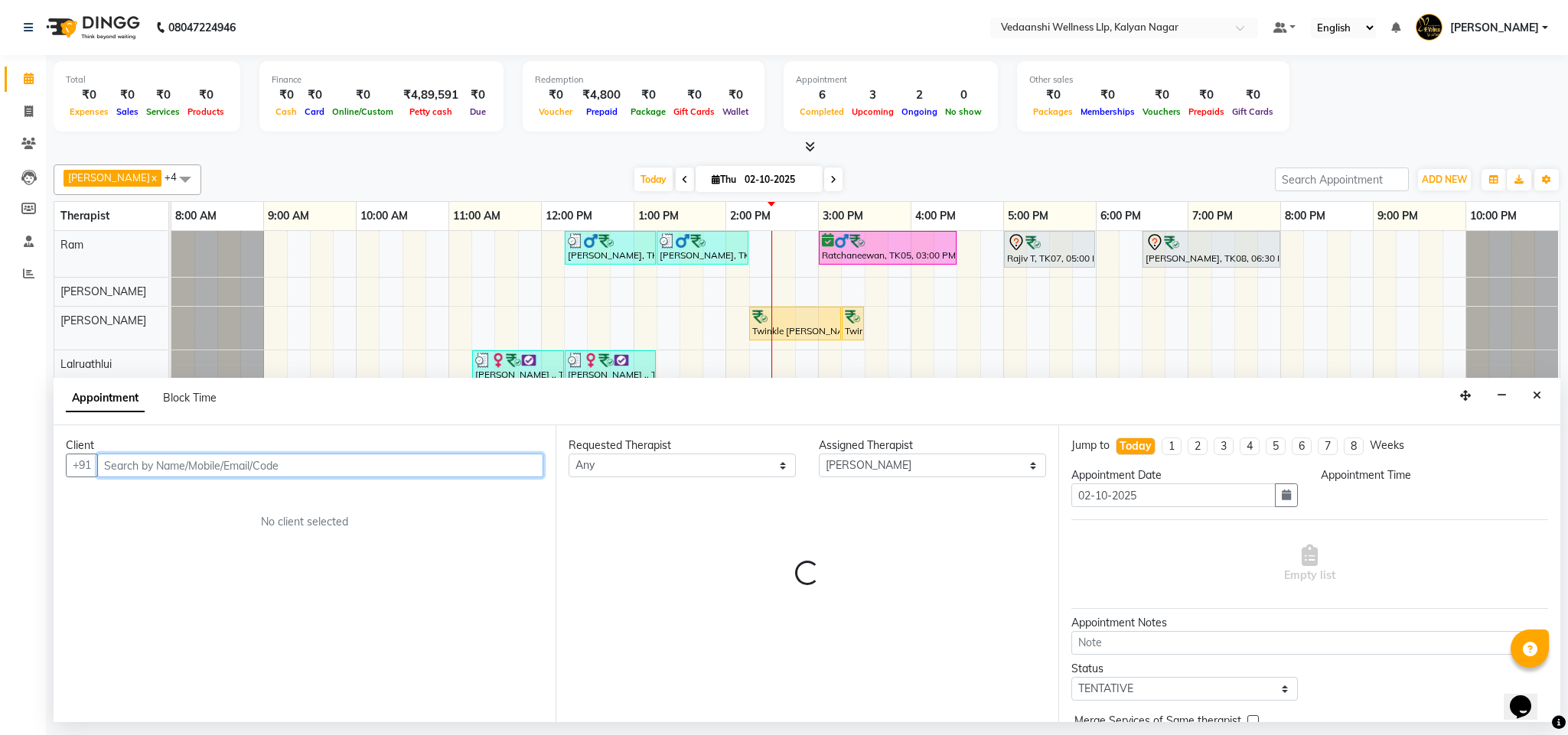
click at [225, 454] on input "text" at bounding box center [320, 465] width 447 height 24
select select "600"
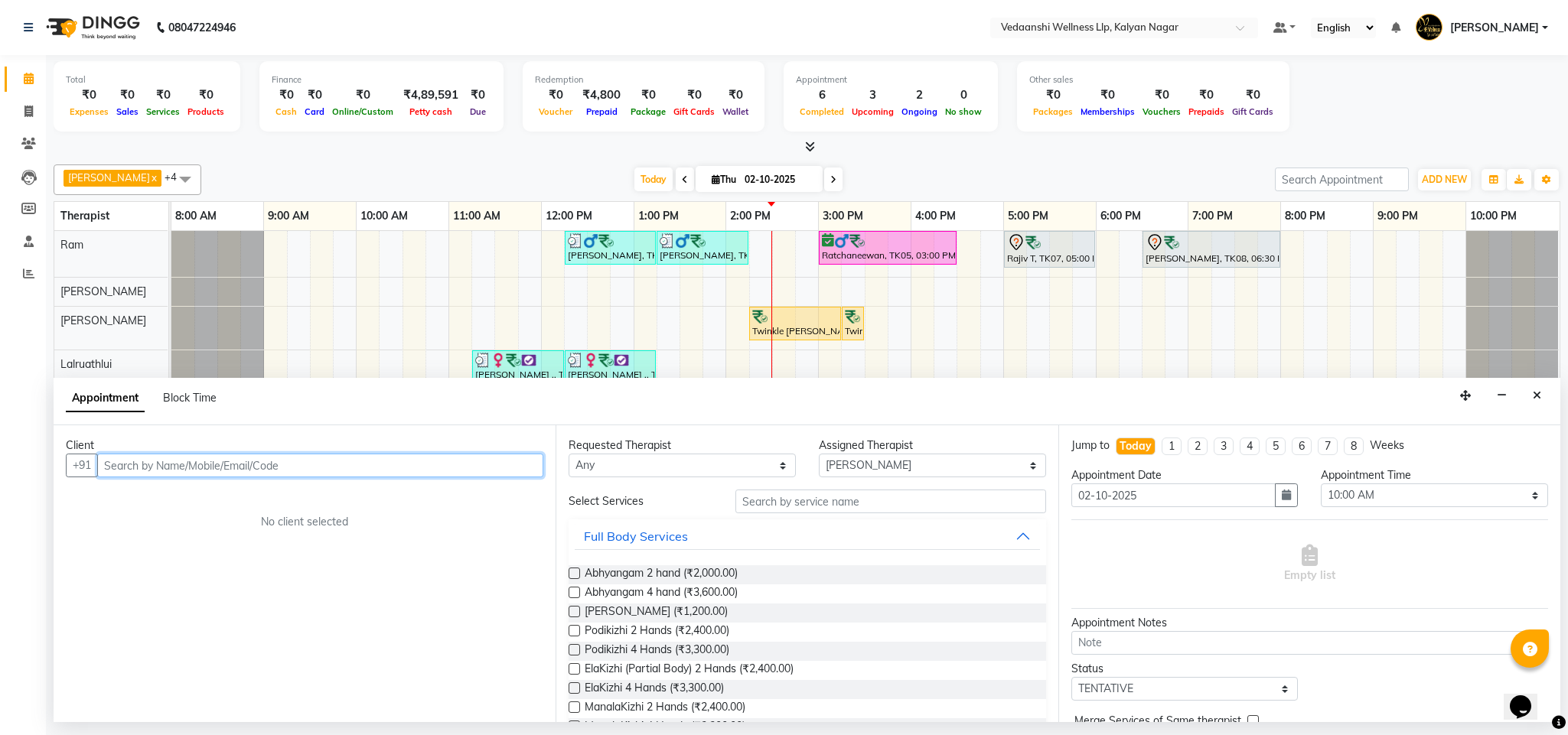
paste input "9108276150"
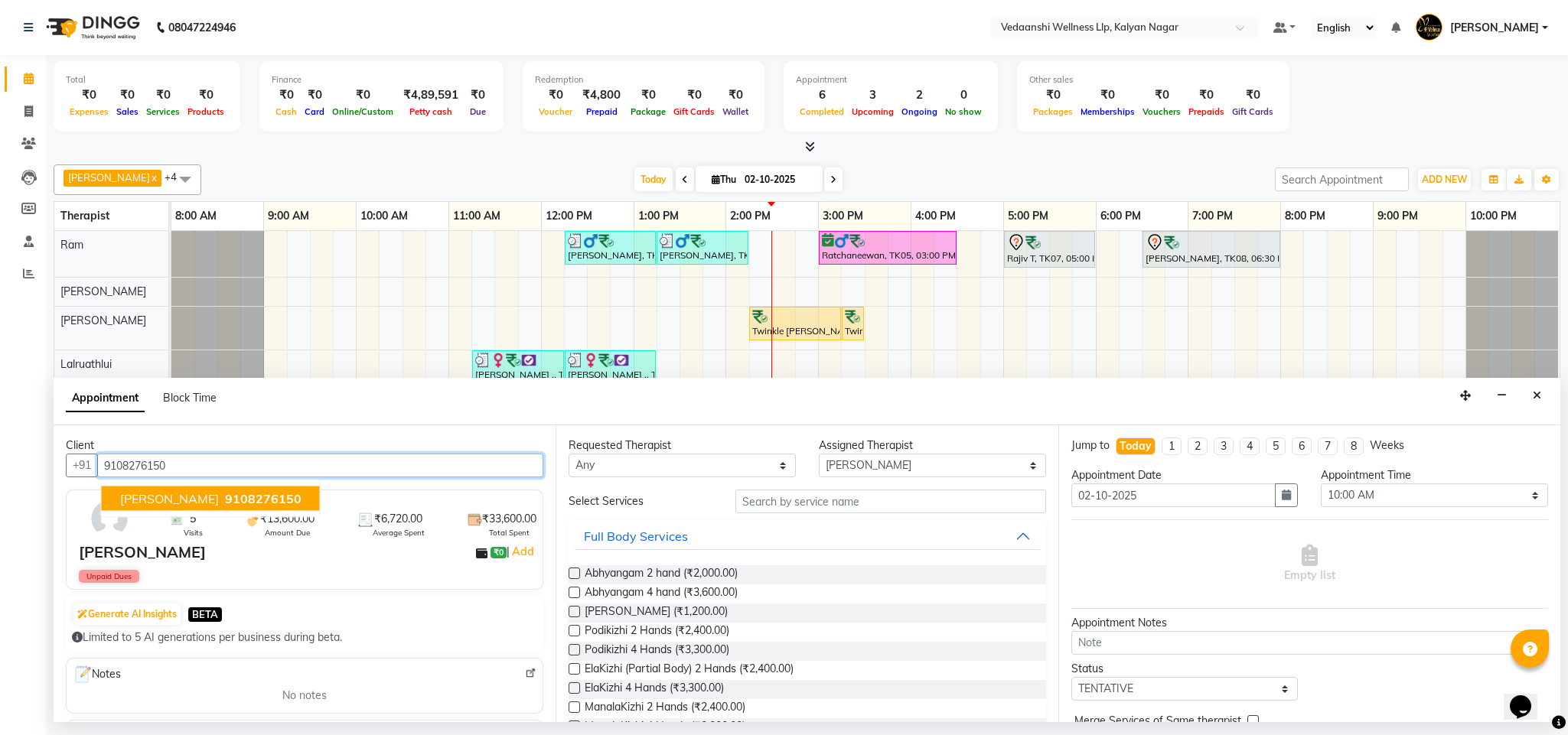
click at [172, 494] on span "Rashmi Rani" at bounding box center [169, 499] width 99 height 16
type input "9108276150"
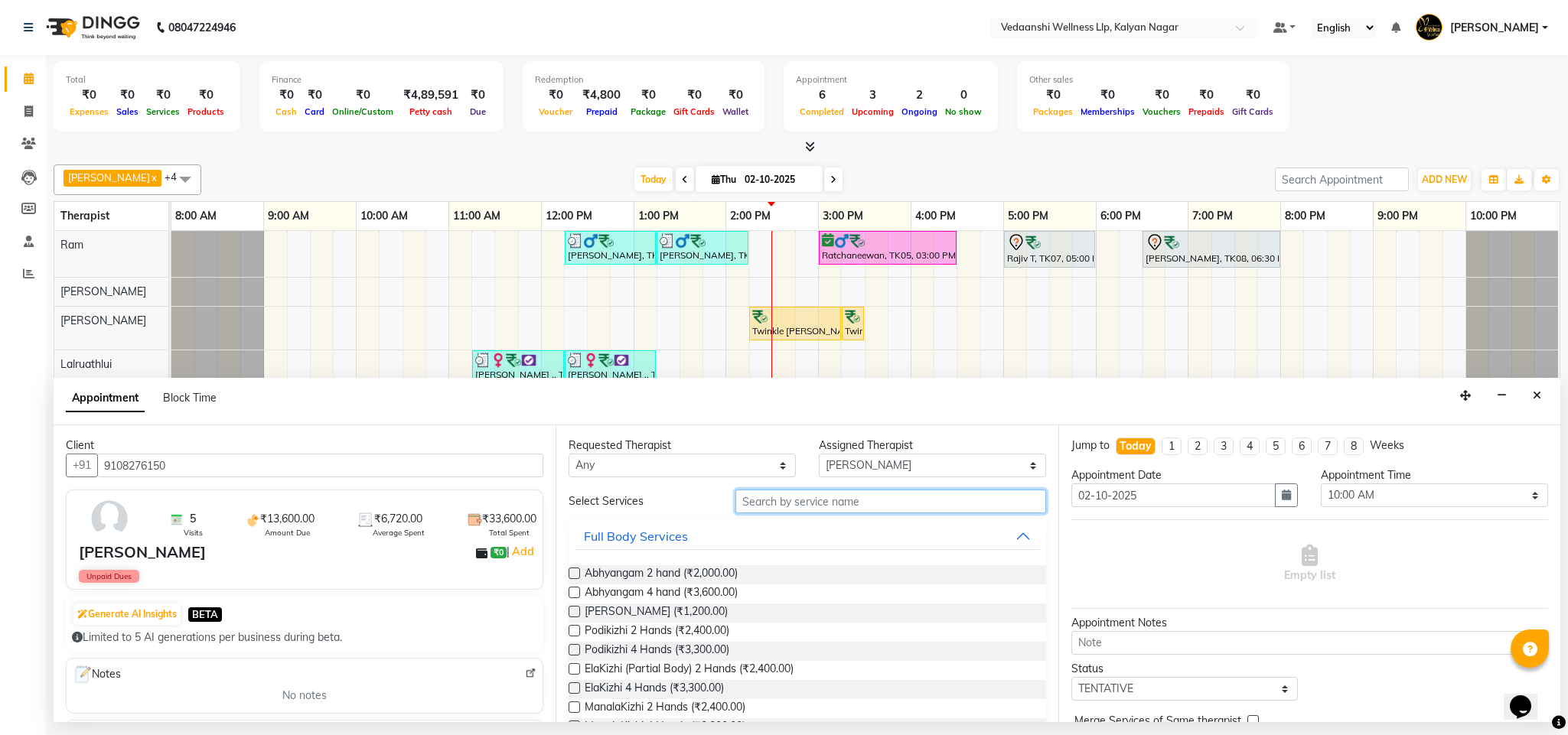
click at [771, 507] on input "text" at bounding box center [891, 501] width 311 height 24
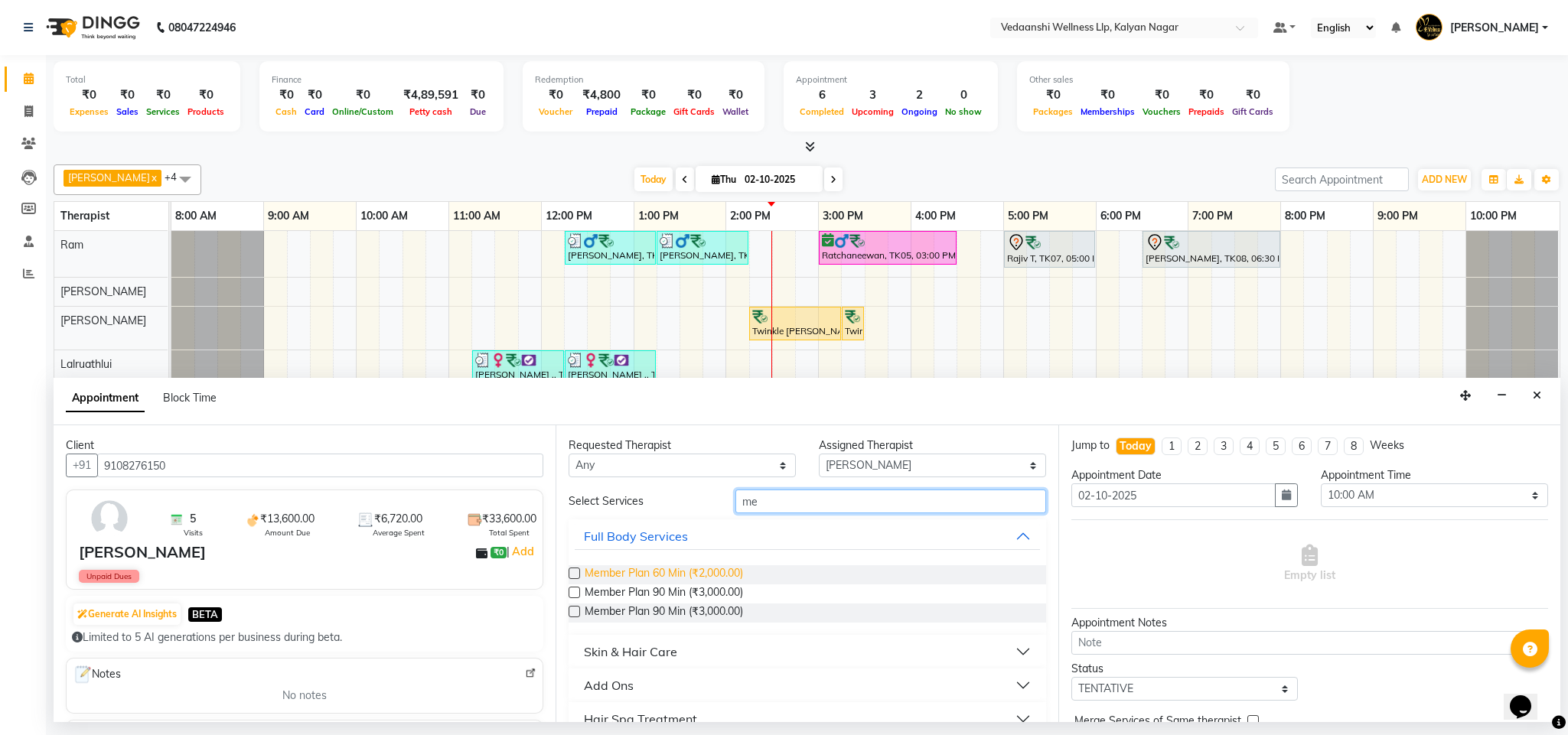
type input "me"
click at [701, 569] on span "Member Plan 60 Min (₹2,000.00)" at bounding box center [664, 574] width 158 height 19
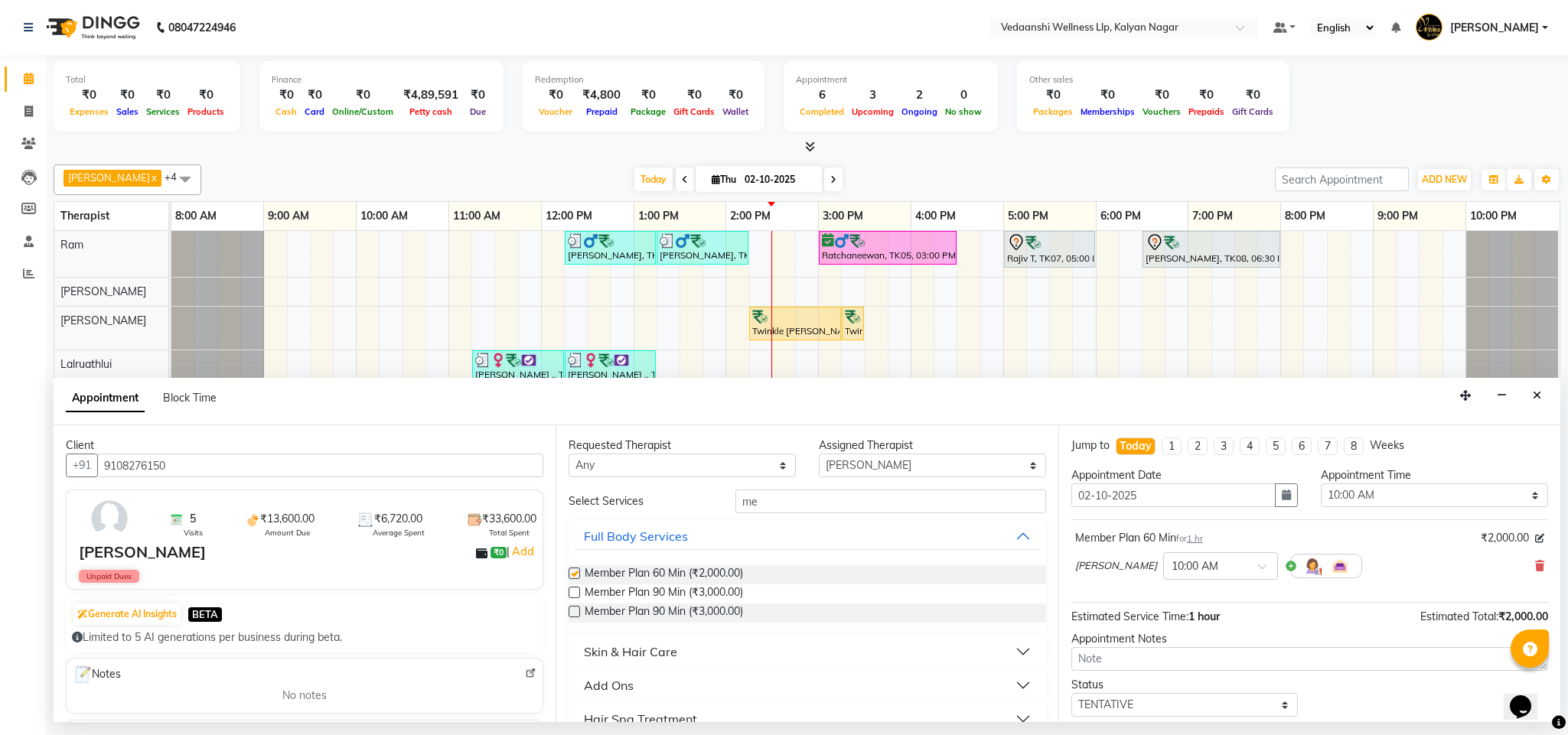
checkbox input "false"
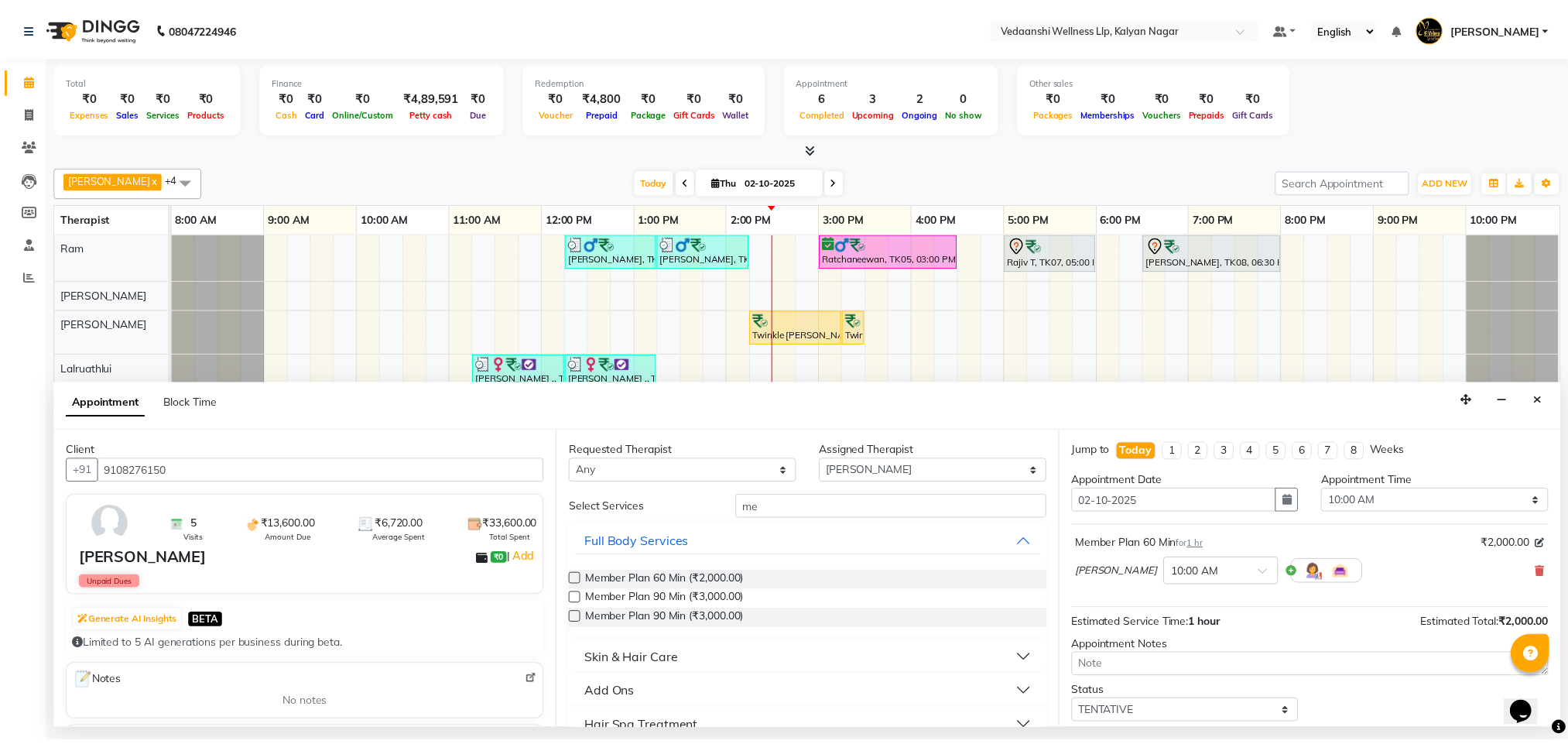
scroll to position [95, 0]
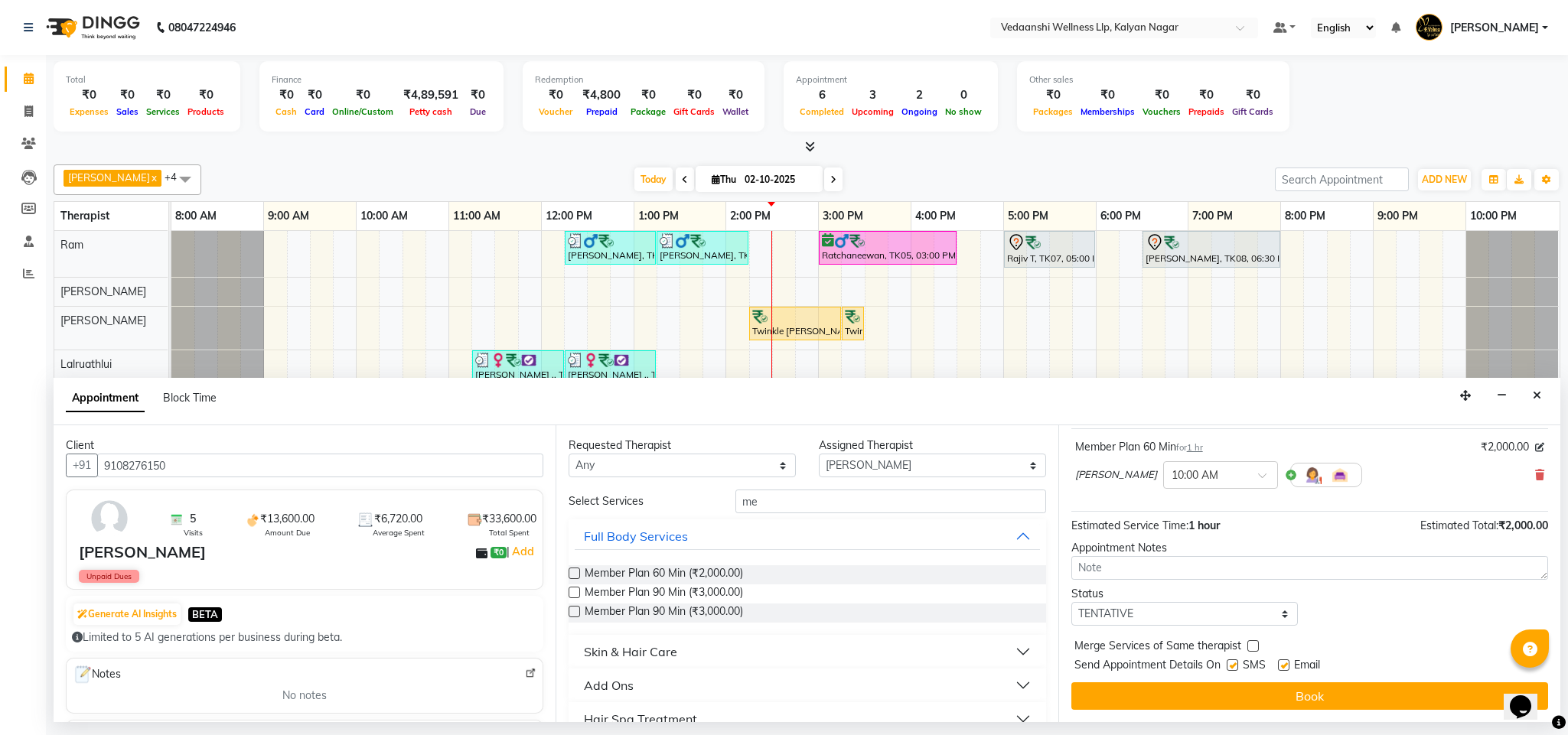
click at [1229, 667] on label at bounding box center [1232, 665] width 12 height 12
click at [1229, 667] on input "checkbox" at bounding box center [1232, 667] width 10 height 10
checkbox input "false"
click at [1282, 664] on label at bounding box center [1284, 665] width 12 height 12
click at [1282, 664] on input "checkbox" at bounding box center [1283, 667] width 10 height 10
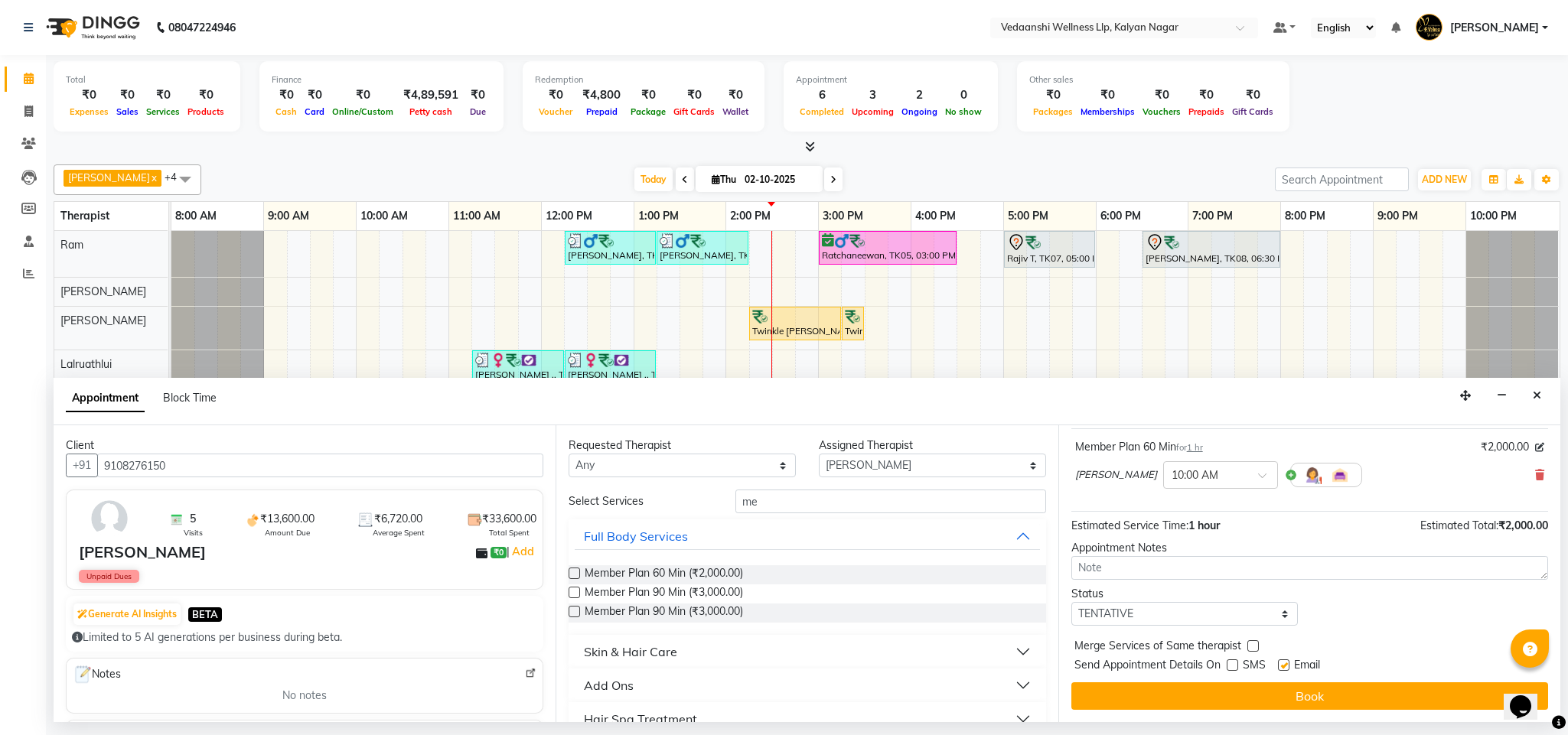
checkbox input "false"
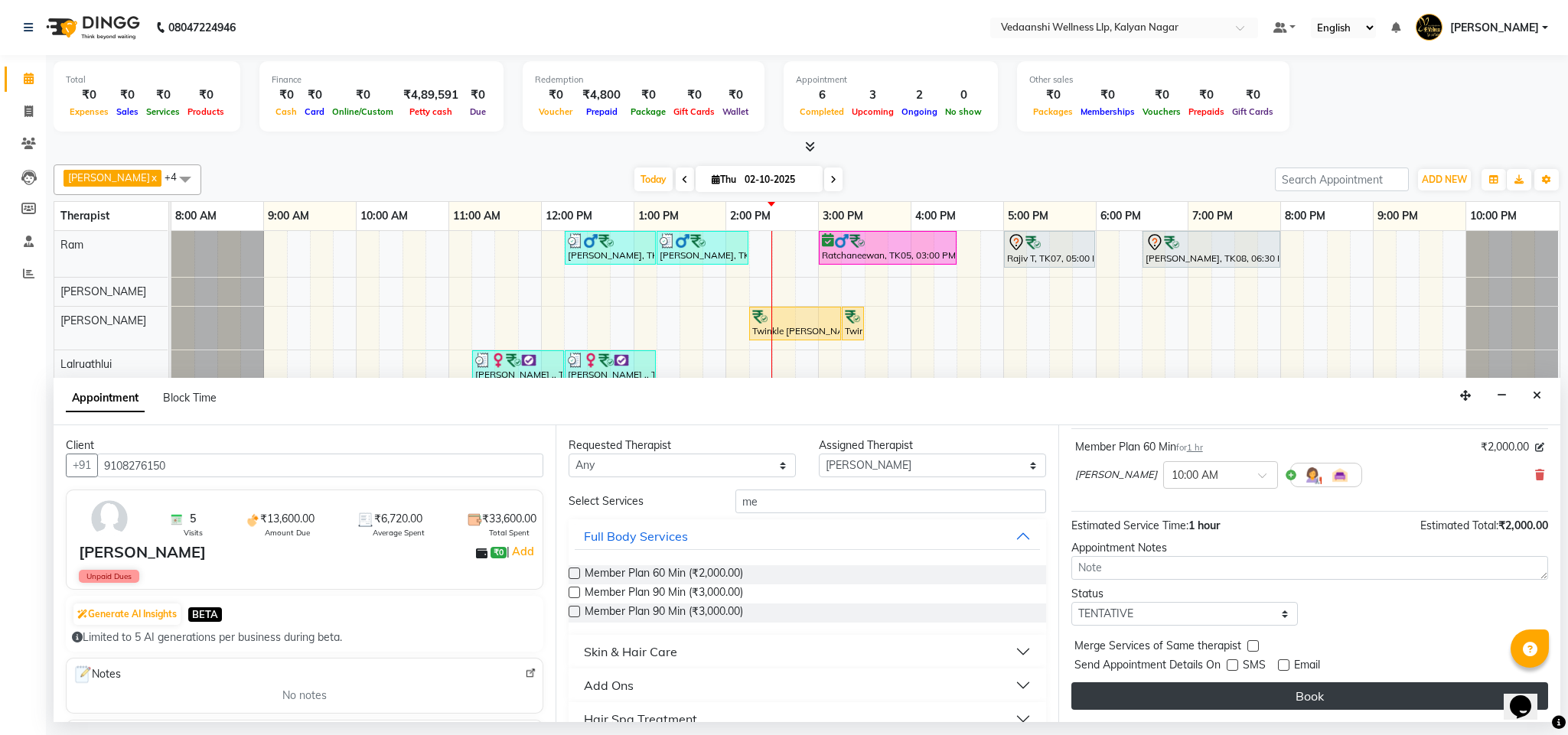
click at [1282, 694] on button "Book" at bounding box center [1310, 695] width 477 height 27
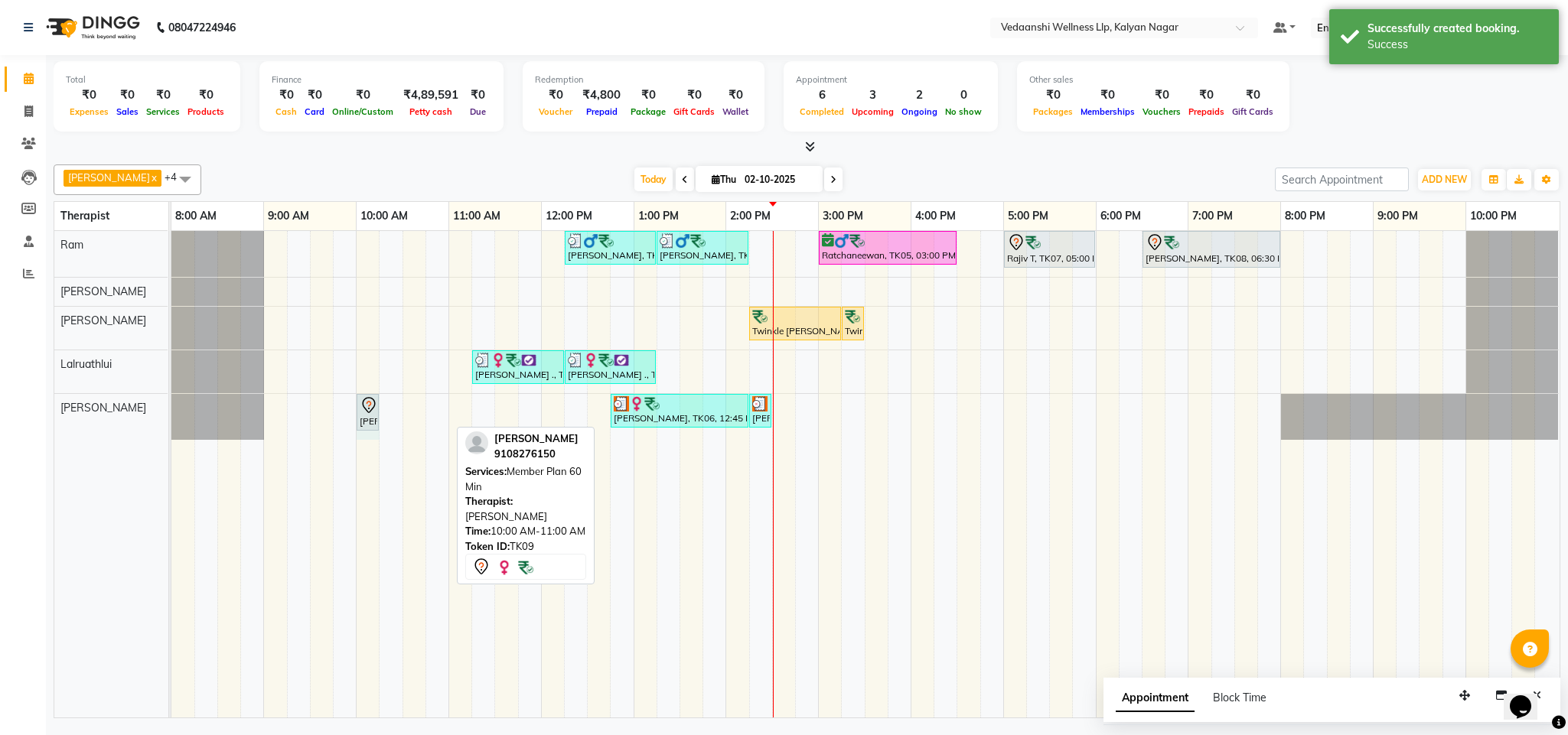
drag, startPoint x: 448, startPoint y: 411, endPoint x: 363, endPoint y: 420, distance: 85.5
click at [172, 420] on div "Rashmi Rani, TK09, 10:00 AM-11:00 AM, Member Plan 60 Min Rashmi Rani, TK06, 12:…" at bounding box center [172, 417] width 0 height 46
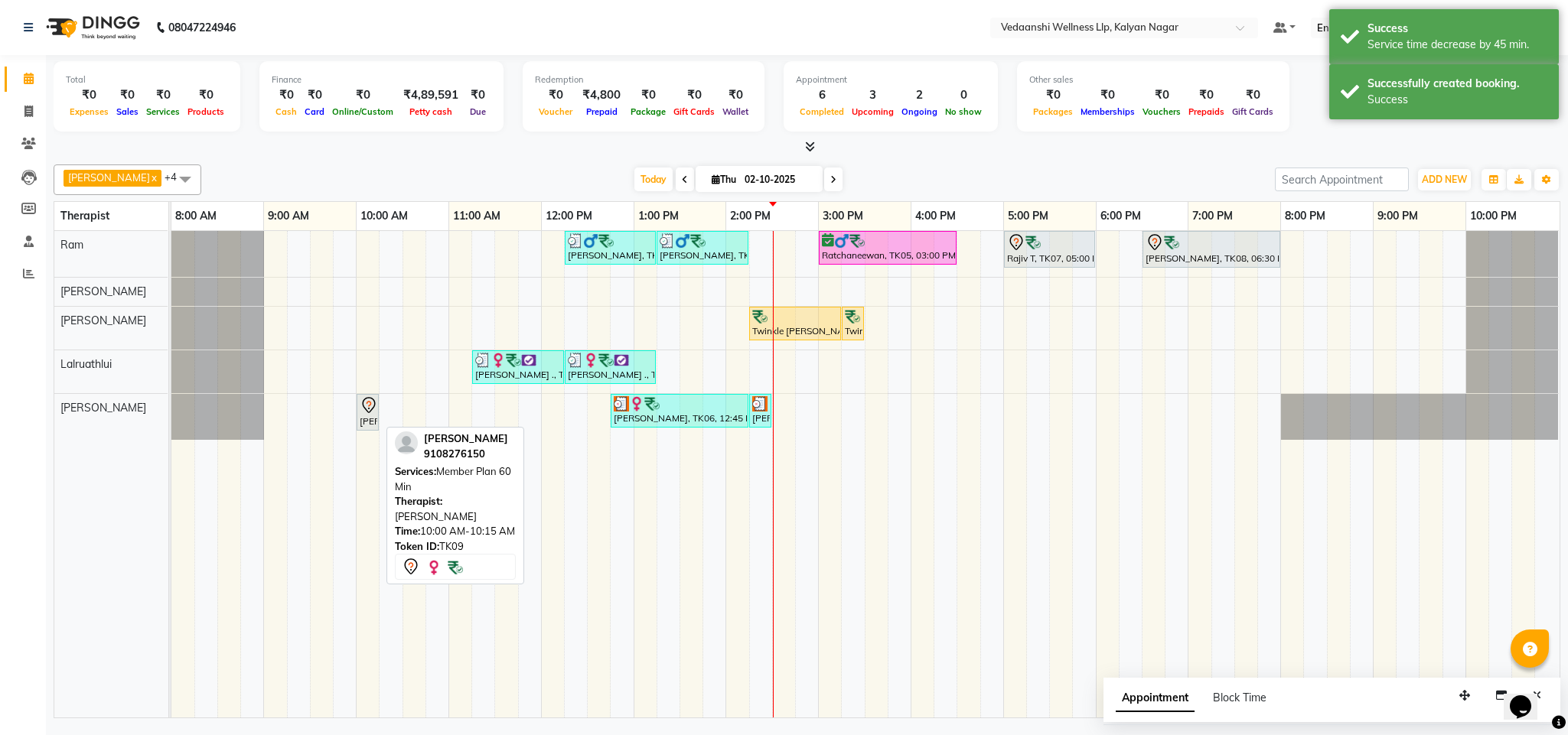
click at [370, 421] on div "[PERSON_NAME], TK09, 10:00 AM-10:15 AM, Member Plan 60 Min" at bounding box center [367, 412] width 19 height 32
select select "7"
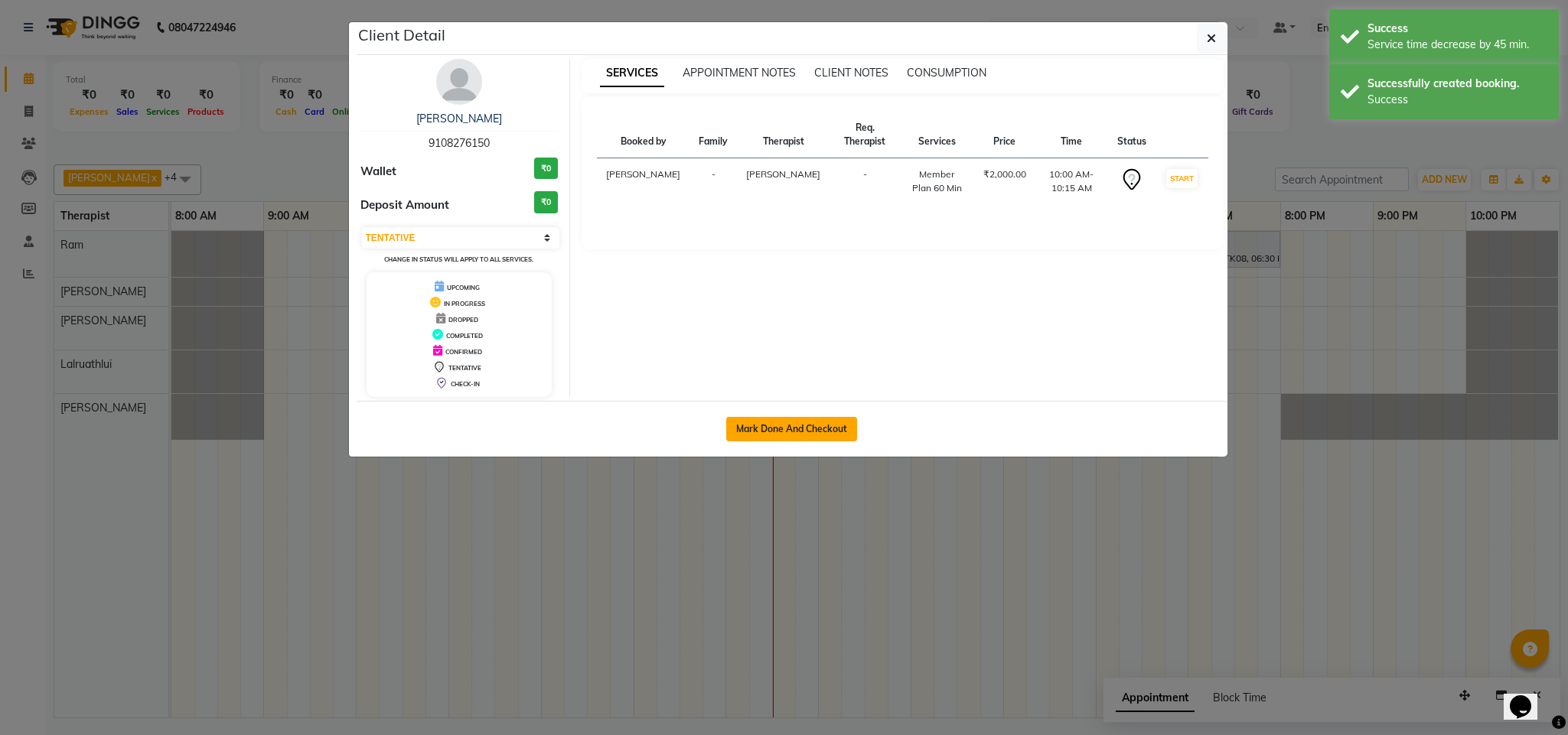
click at [797, 430] on button "Mark Done And Checkout" at bounding box center [791, 429] width 131 height 25
select select "service"
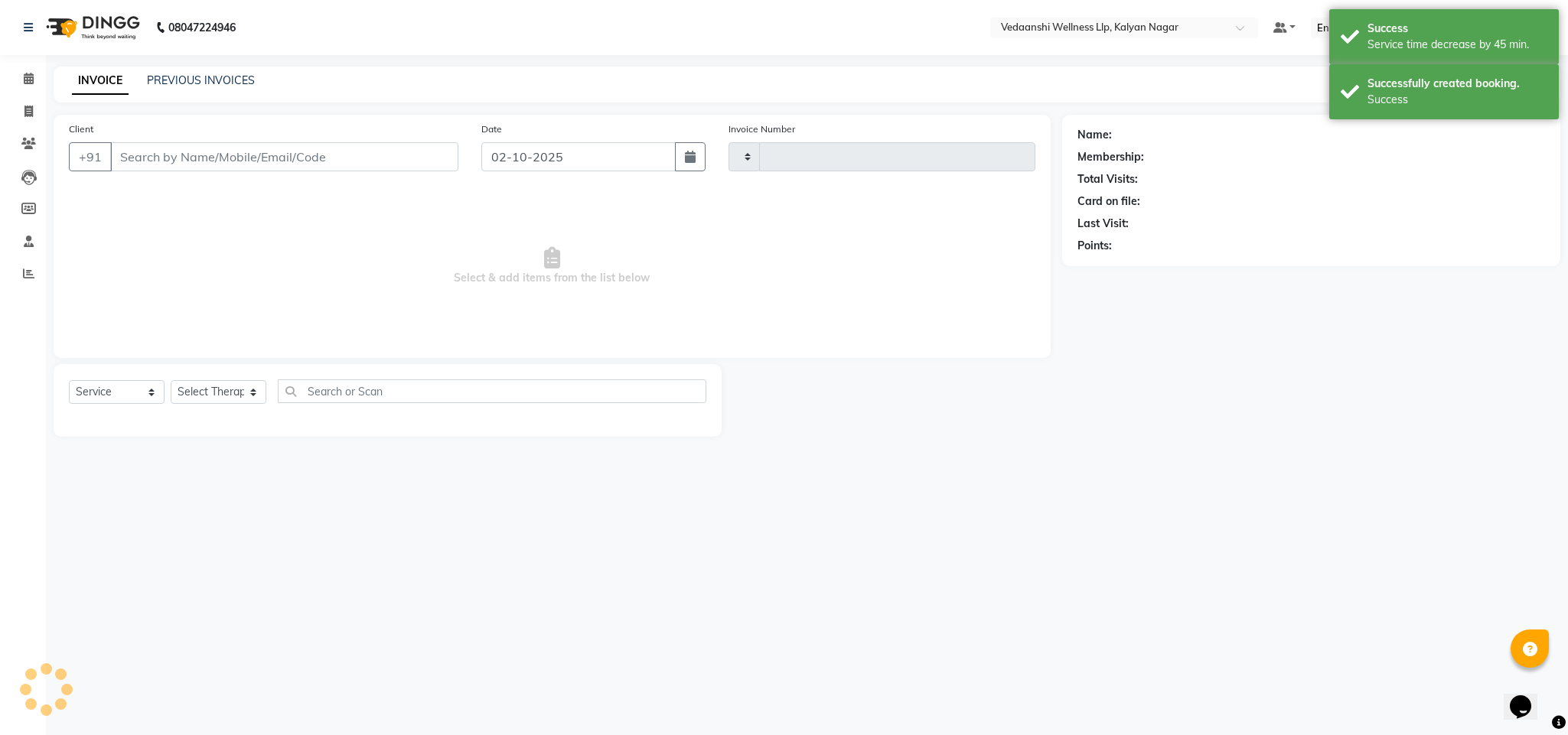
type input "1472"
select select "4293"
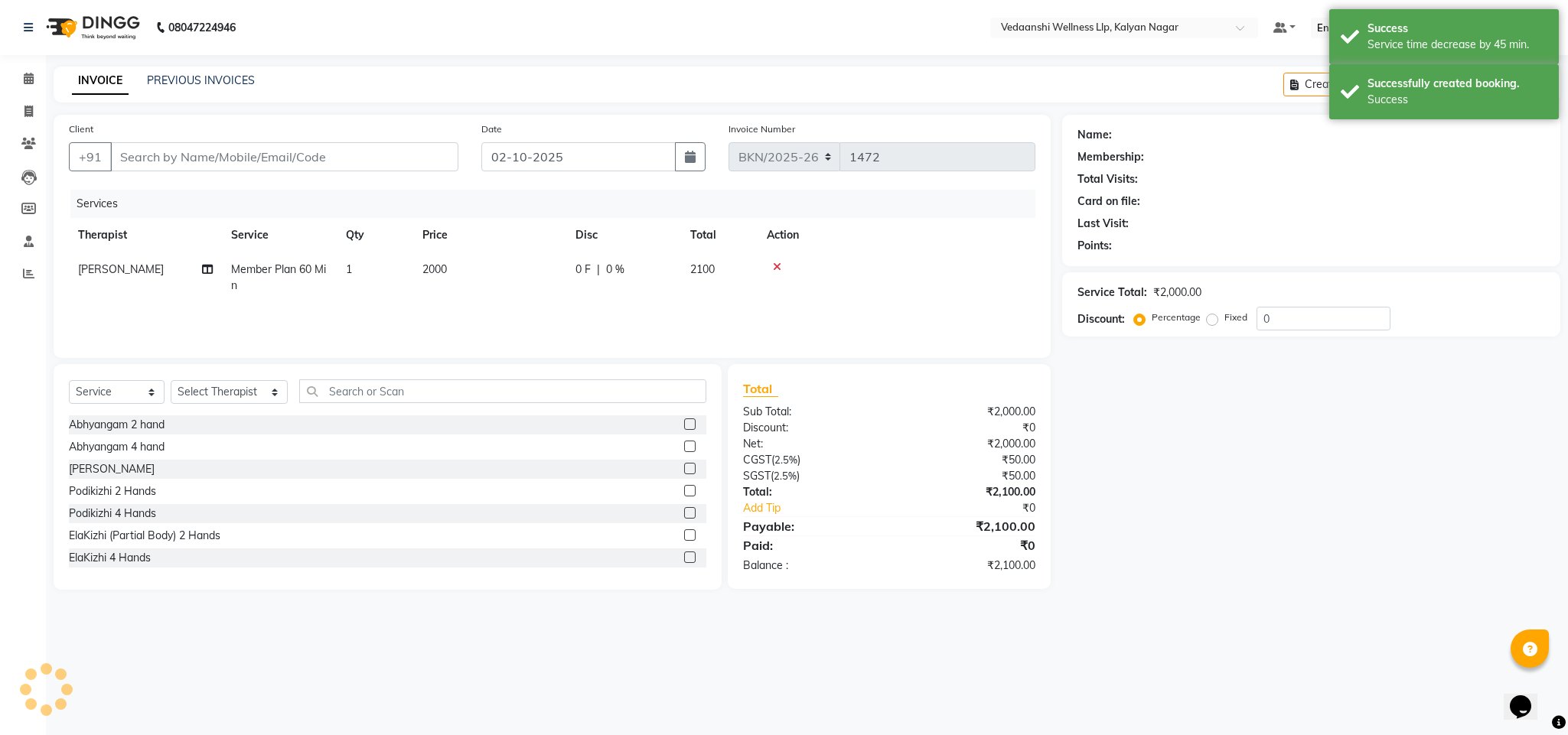
type input "9108276150"
select select "25779"
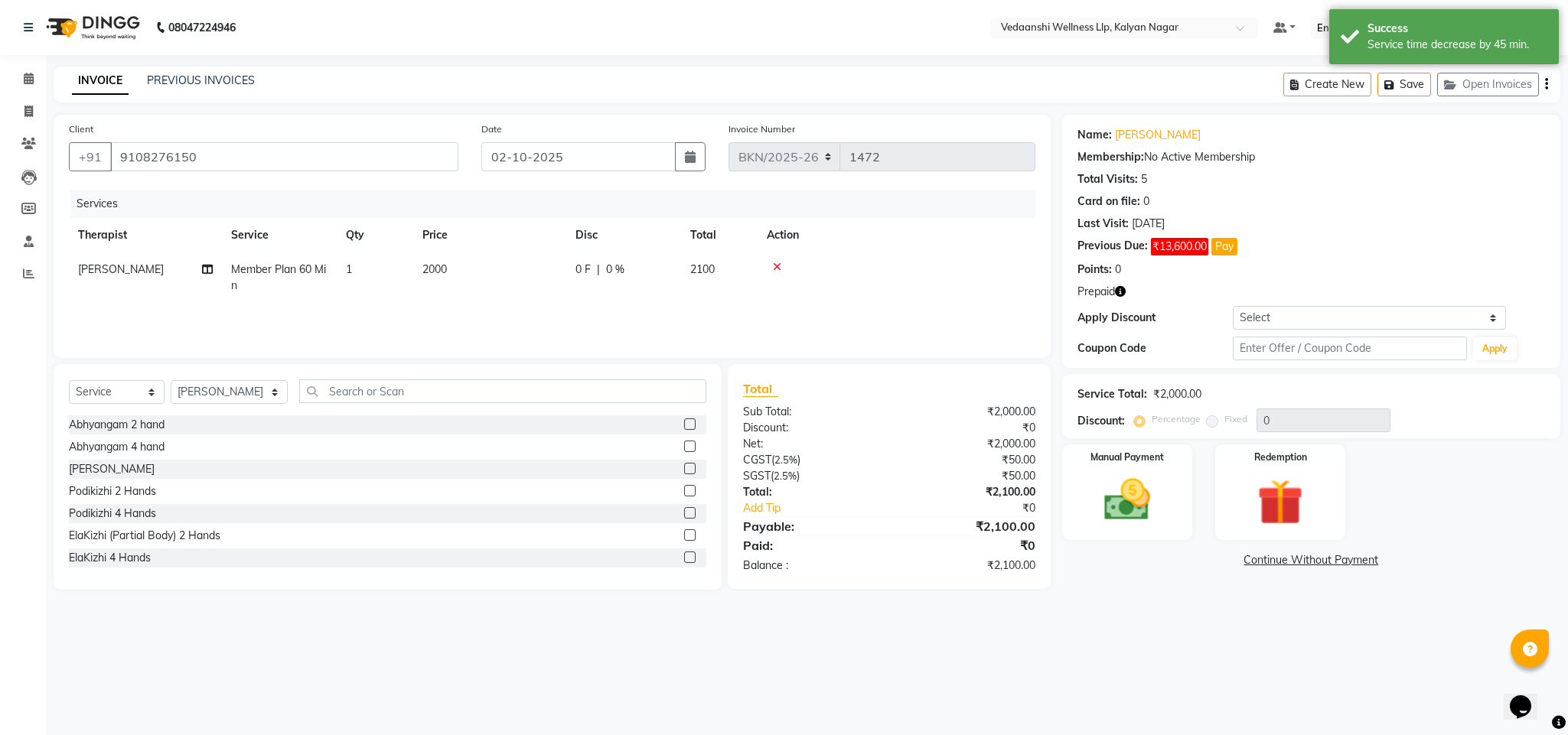
click at [352, 267] on span "1" at bounding box center [349, 269] width 6 height 14
select select "25779"
click at [430, 260] on td "1" at bounding box center [447, 281] width 77 height 58
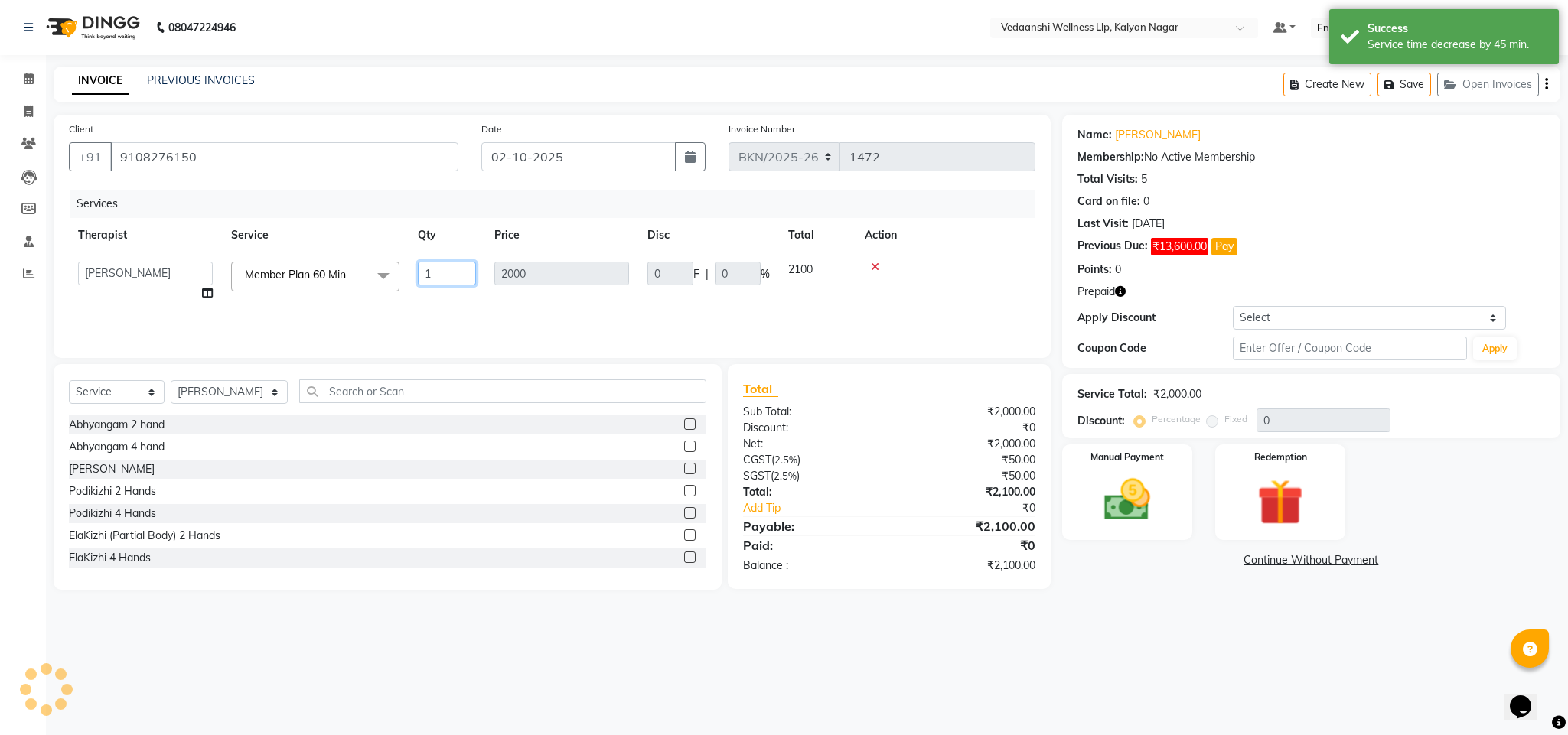
click at [434, 269] on input "1" at bounding box center [447, 273] width 58 height 24
type input "5"
click at [496, 296] on td "2000" at bounding box center [561, 281] width 153 height 58
select select "25779"
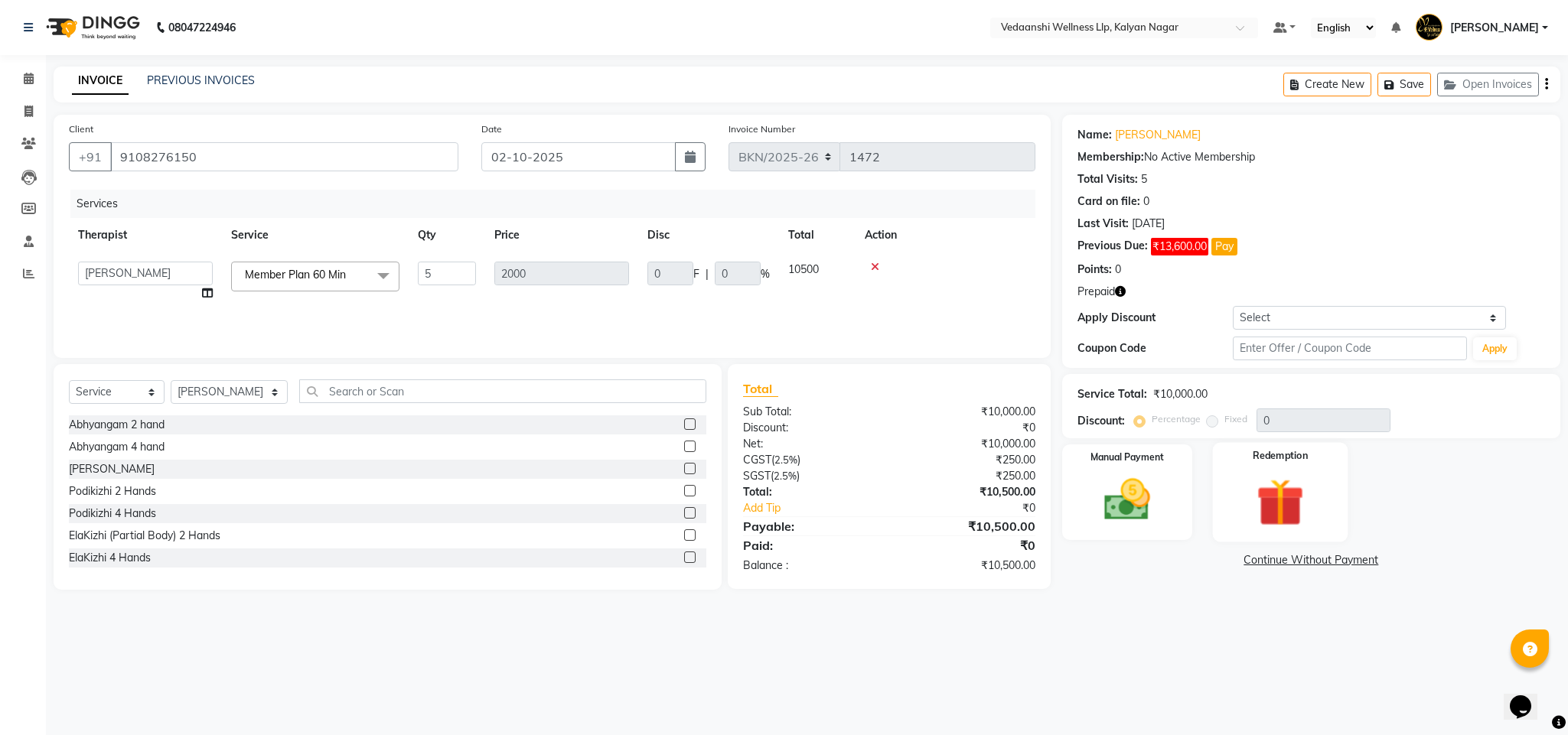
click at [1271, 503] on img at bounding box center [1281, 502] width 78 height 60
click at [1249, 563] on span "Prepaid 1" at bounding box center [1248, 562] width 50 height 18
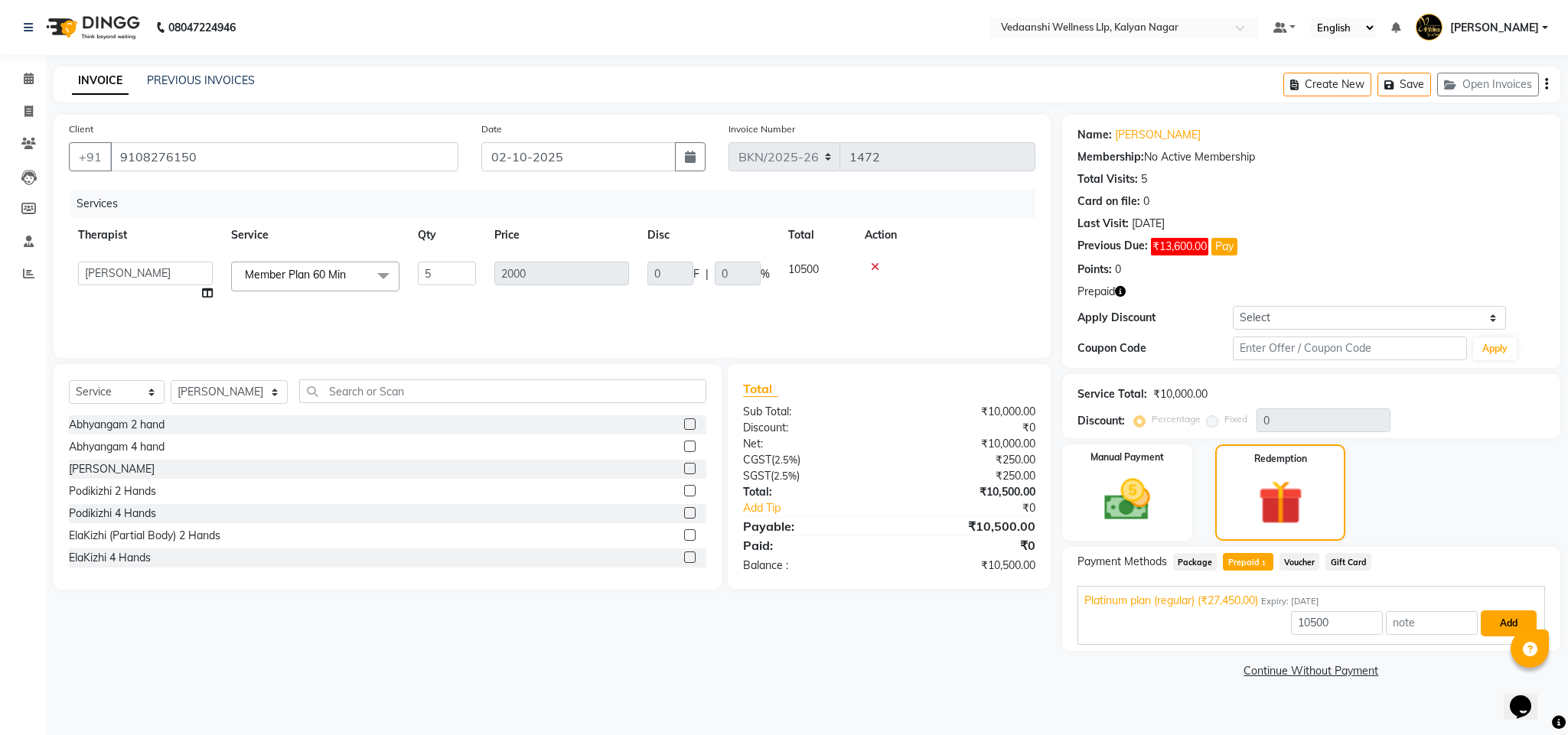
click at [1495, 620] on button "Add" at bounding box center [1509, 623] width 56 height 26
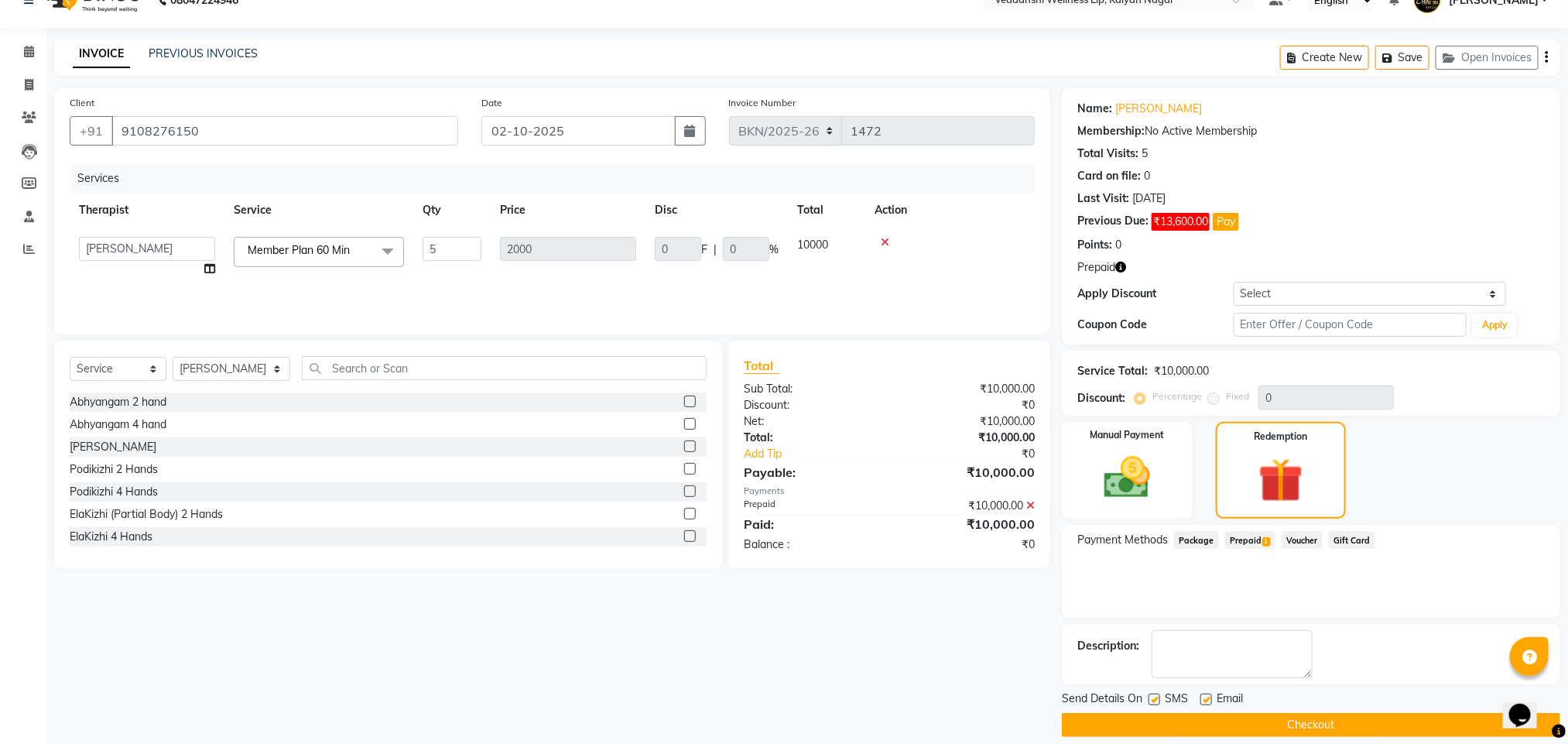
scroll to position [46, 0]
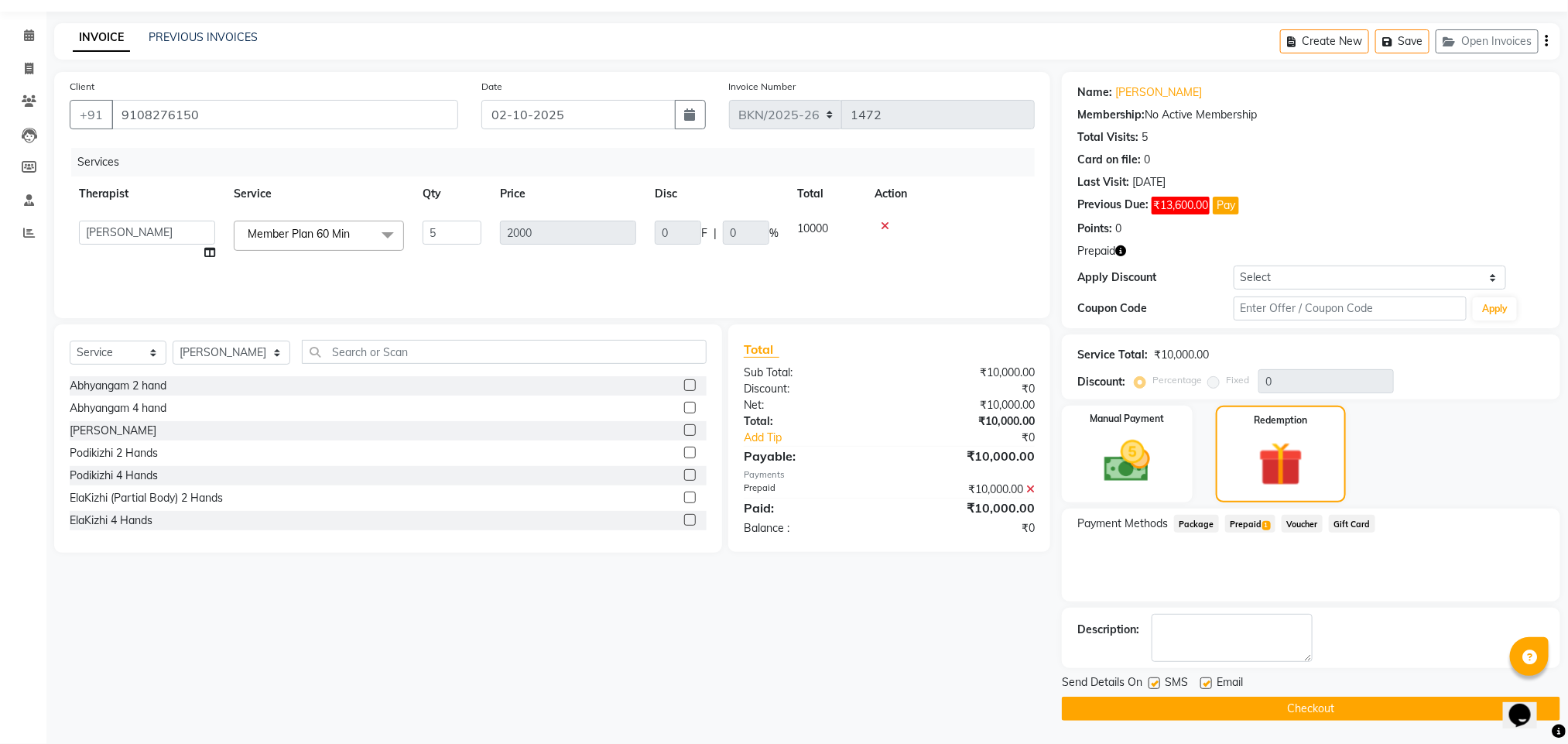
click at [1205, 685] on label at bounding box center [1206, 683] width 12 height 12
click at [1205, 685] on input "checkbox" at bounding box center [1205, 684] width 10 height 10
checkbox input "false"
click at [1149, 683] on label at bounding box center [1154, 683] width 12 height 12
click at [1149, 683] on input "checkbox" at bounding box center [1153, 684] width 10 height 10
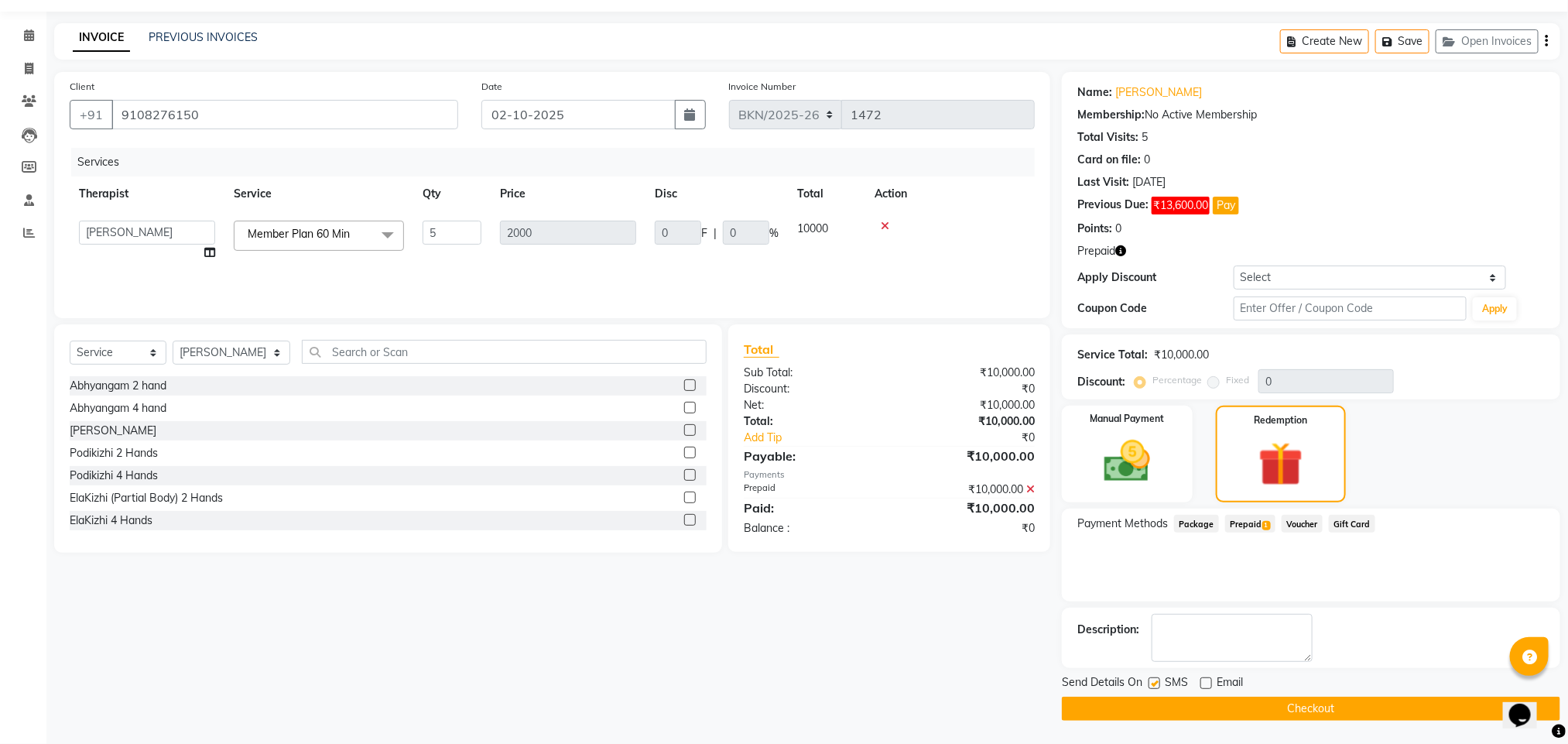
checkbox input "false"
click at [1172, 707] on button "Checkout" at bounding box center [1310, 709] width 499 height 24
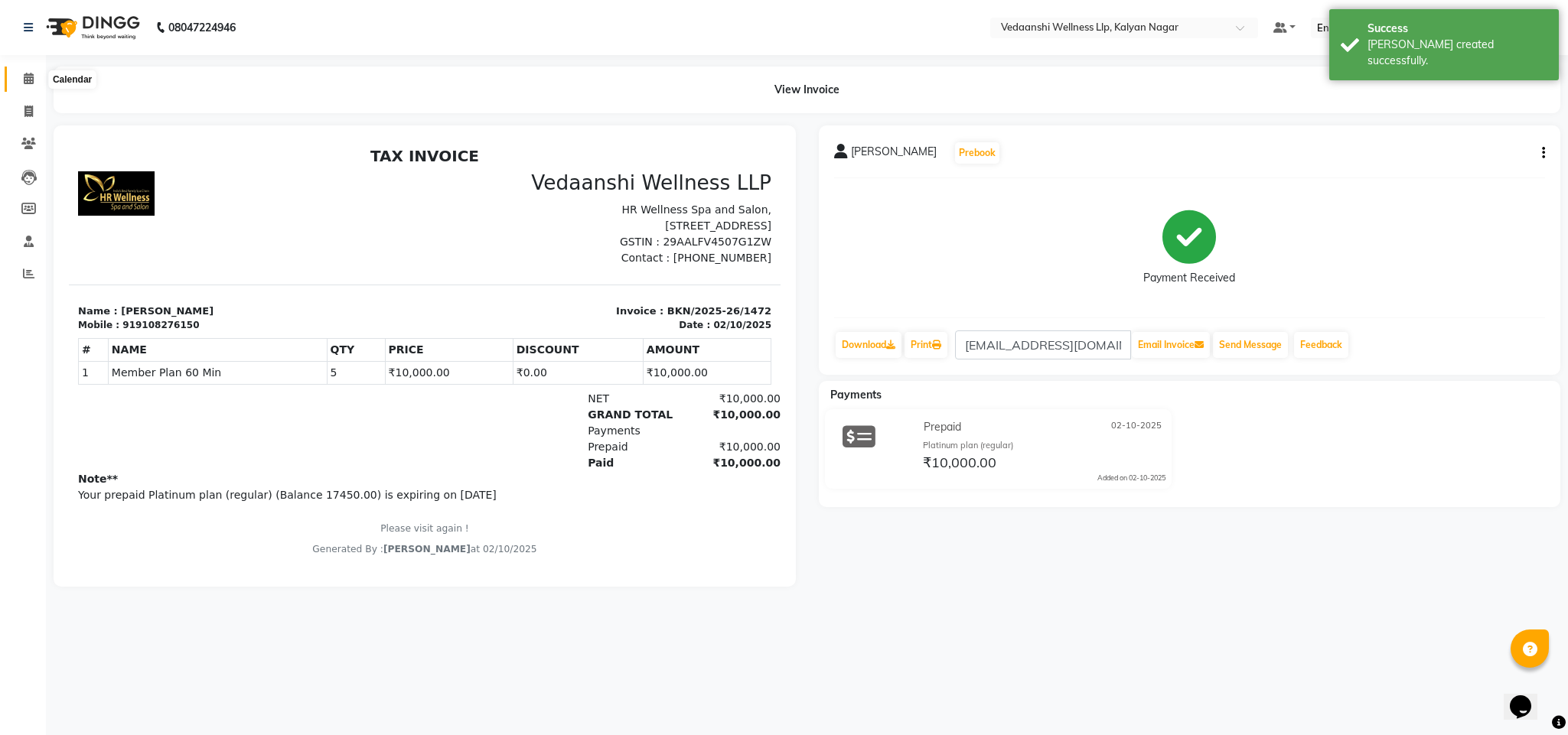
click at [26, 81] on icon at bounding box center [29, 78] width 10 height 12
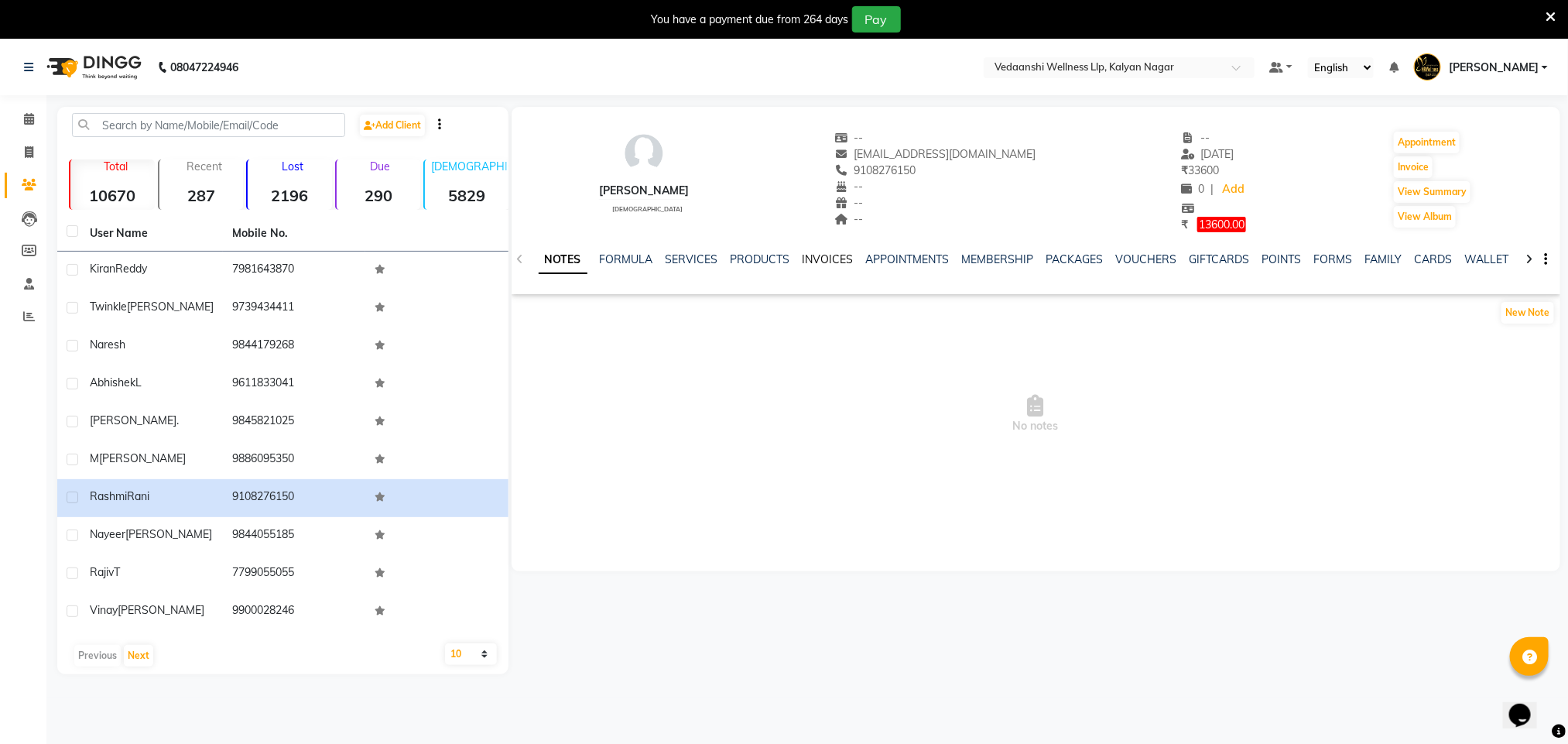
click at [816, 262] on link "INVOICES" at bounding box center [828, 259] width 51 height 14
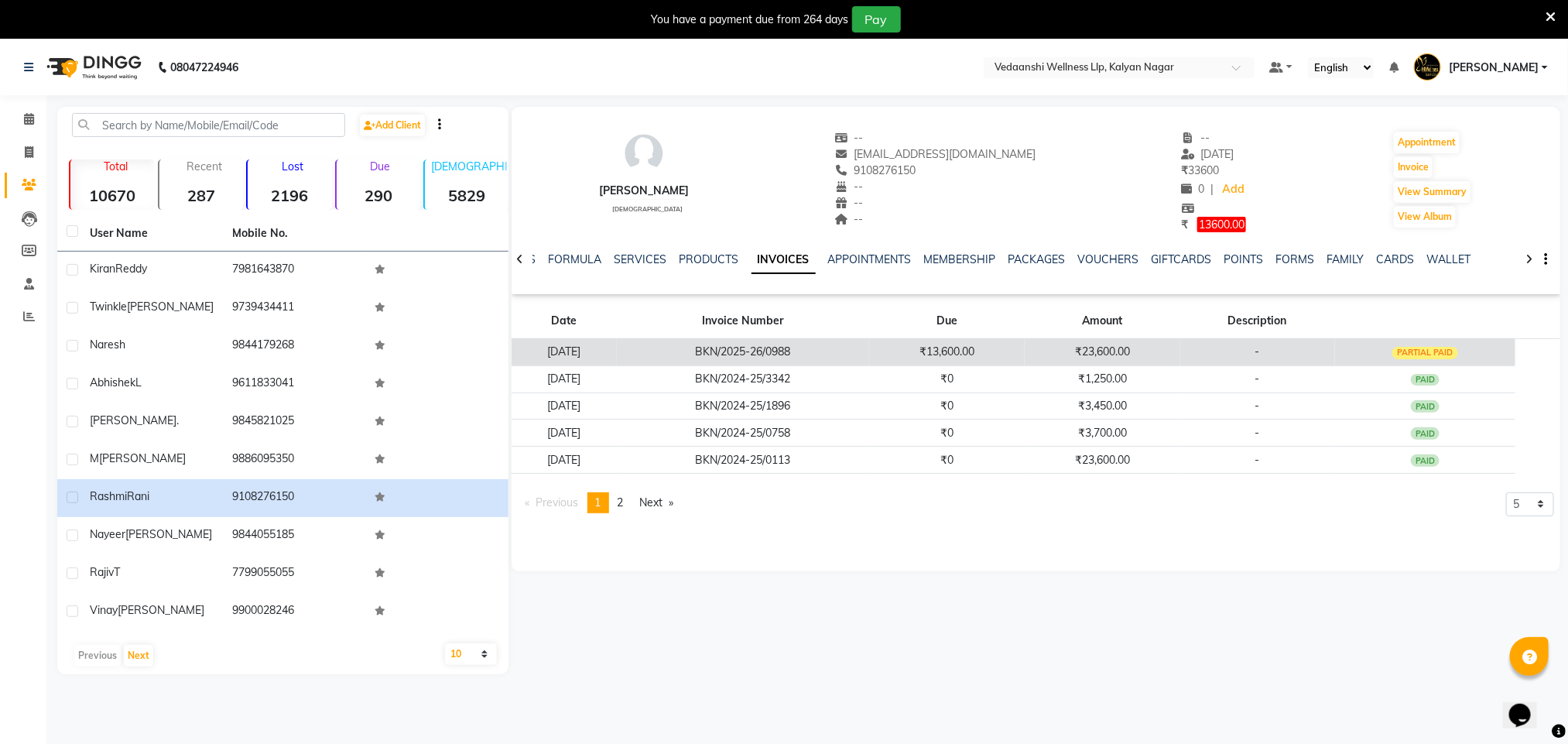
click at [1177, 350] on td "₹23,600.00" at bounding box center [1102, 352] width 155 height 27
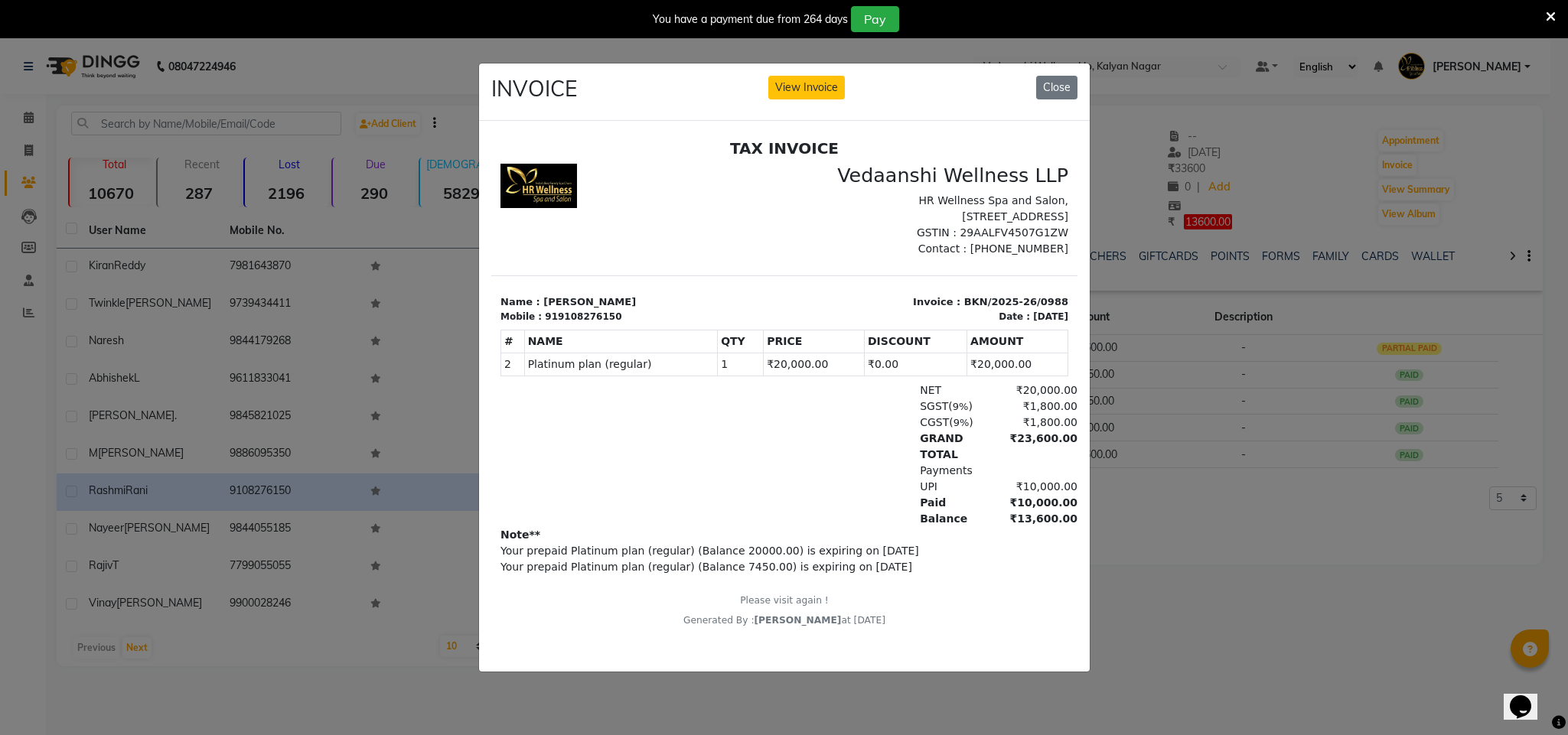
scroll to position [12, 0]
click at [1056, 82] on button "Close" at bounding box center [1056, 88] width 41 height 24
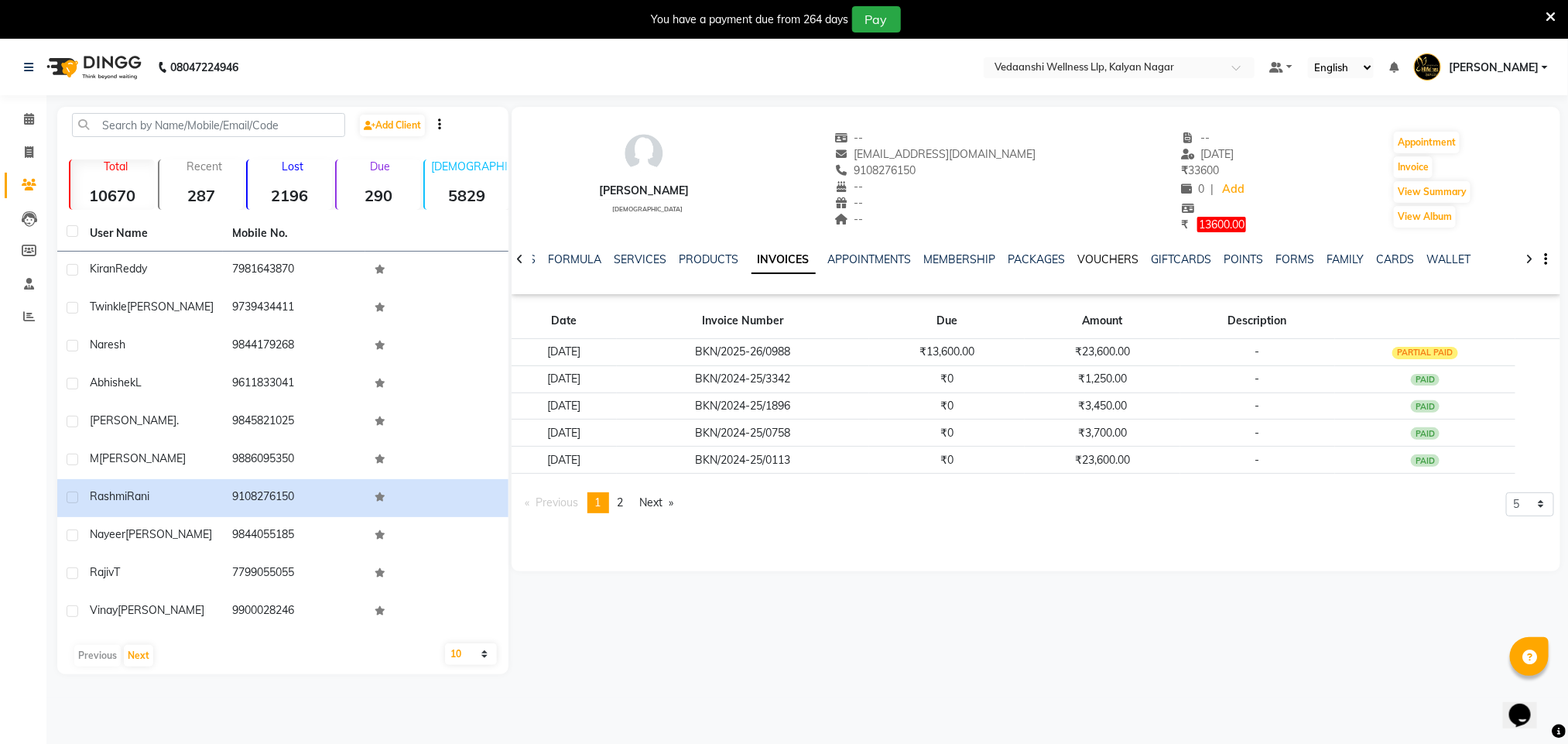
click at [1078, 258] on link "VOUCHERS" at bounding box center [1109, 259] width 61 height 14
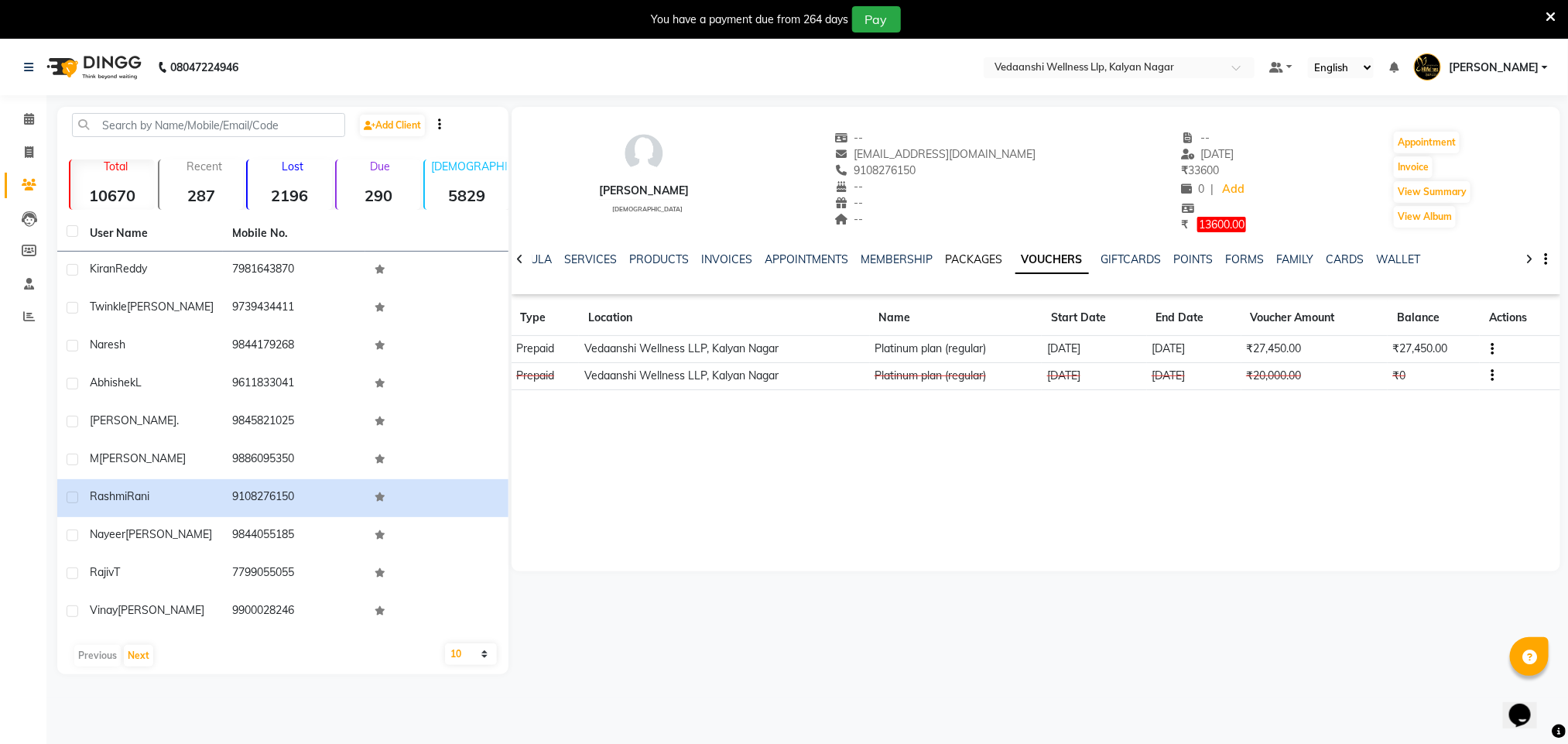
click at [945, 255] on link "PACKAGES" at bounding box center [974, 259] width 57 height 14
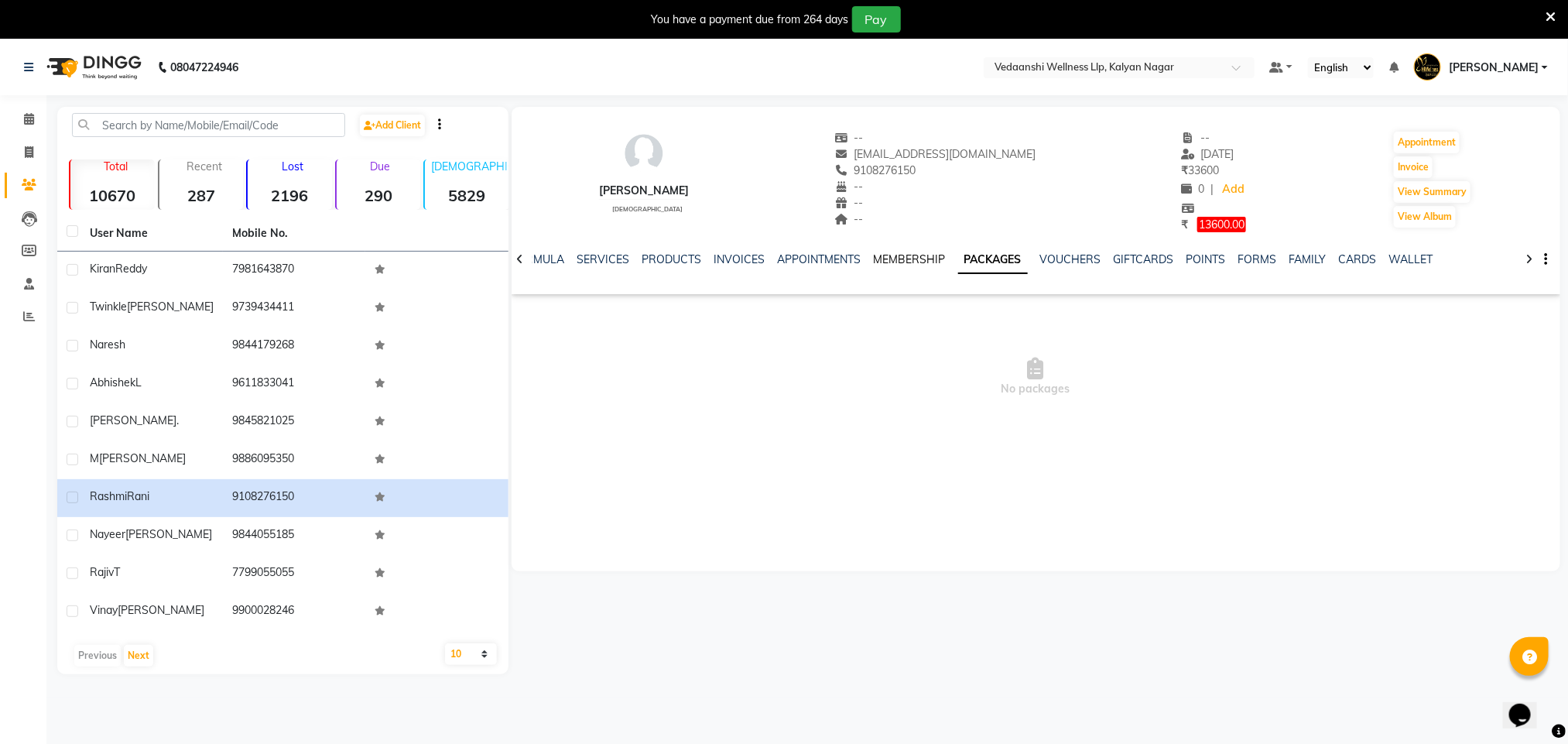
click at [901, 256] on link "MEMBERSHIP" at bounding box center [910, 259] width 72 height 14
click at [736, 260] on link "INVOICES" at bounding box center [751, 259] width 51 height 14
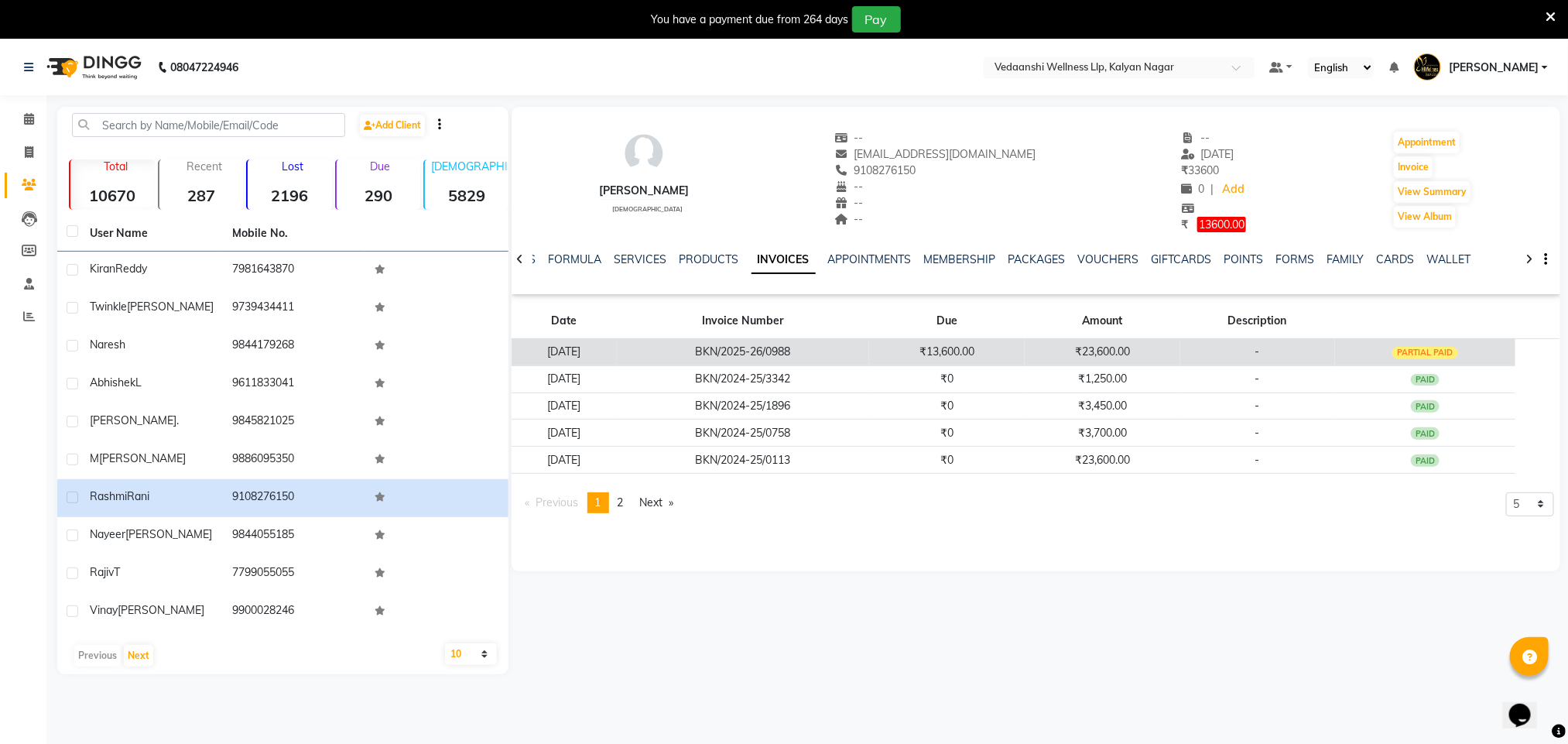
click at [1078, 356] on td "₹23,600.00" at bounding box center [1102, 352] width 155 height 27
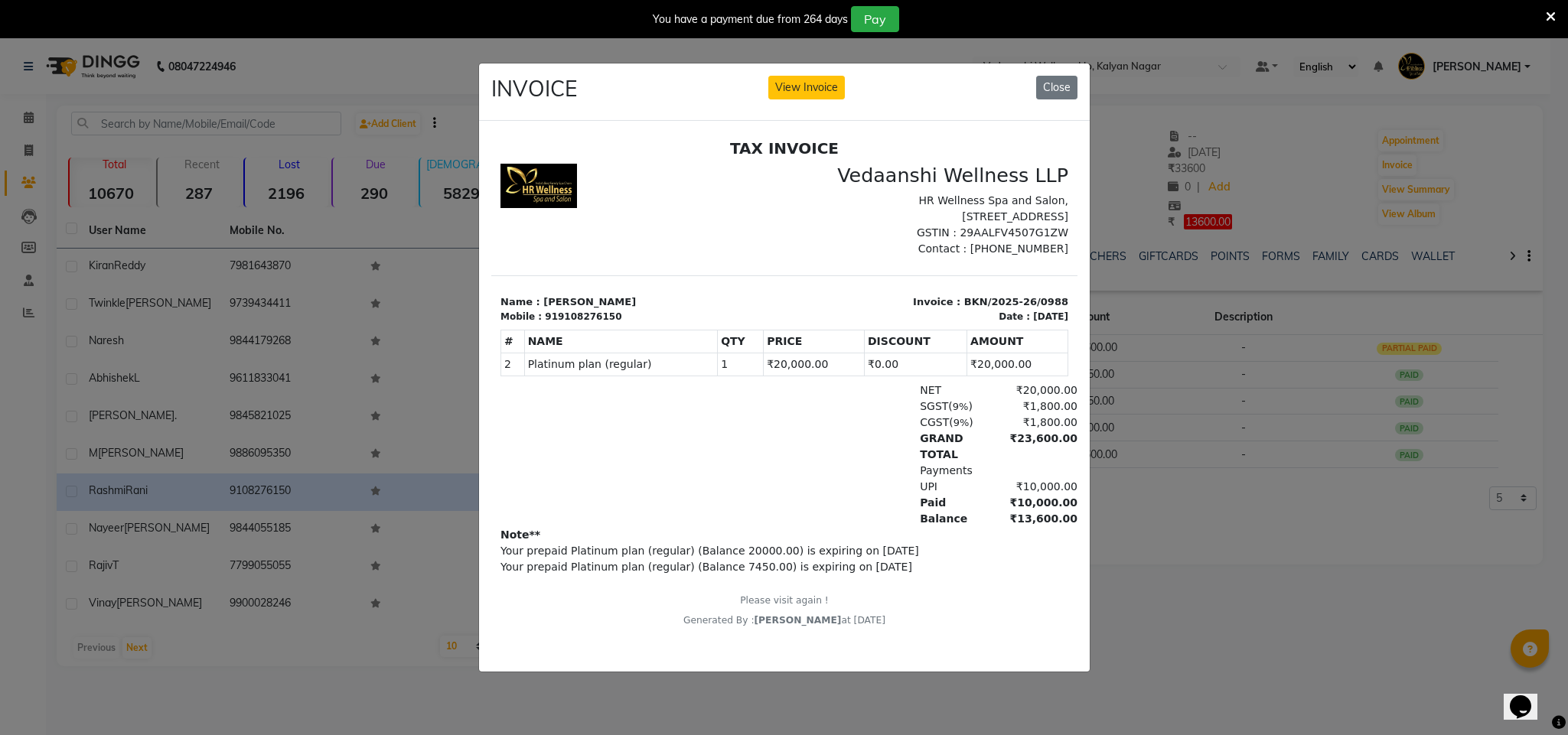
scroll to position [12, 0]
click at [1042, 76] on button "Close" at bounding box center [1056, 88] width 41 height 24
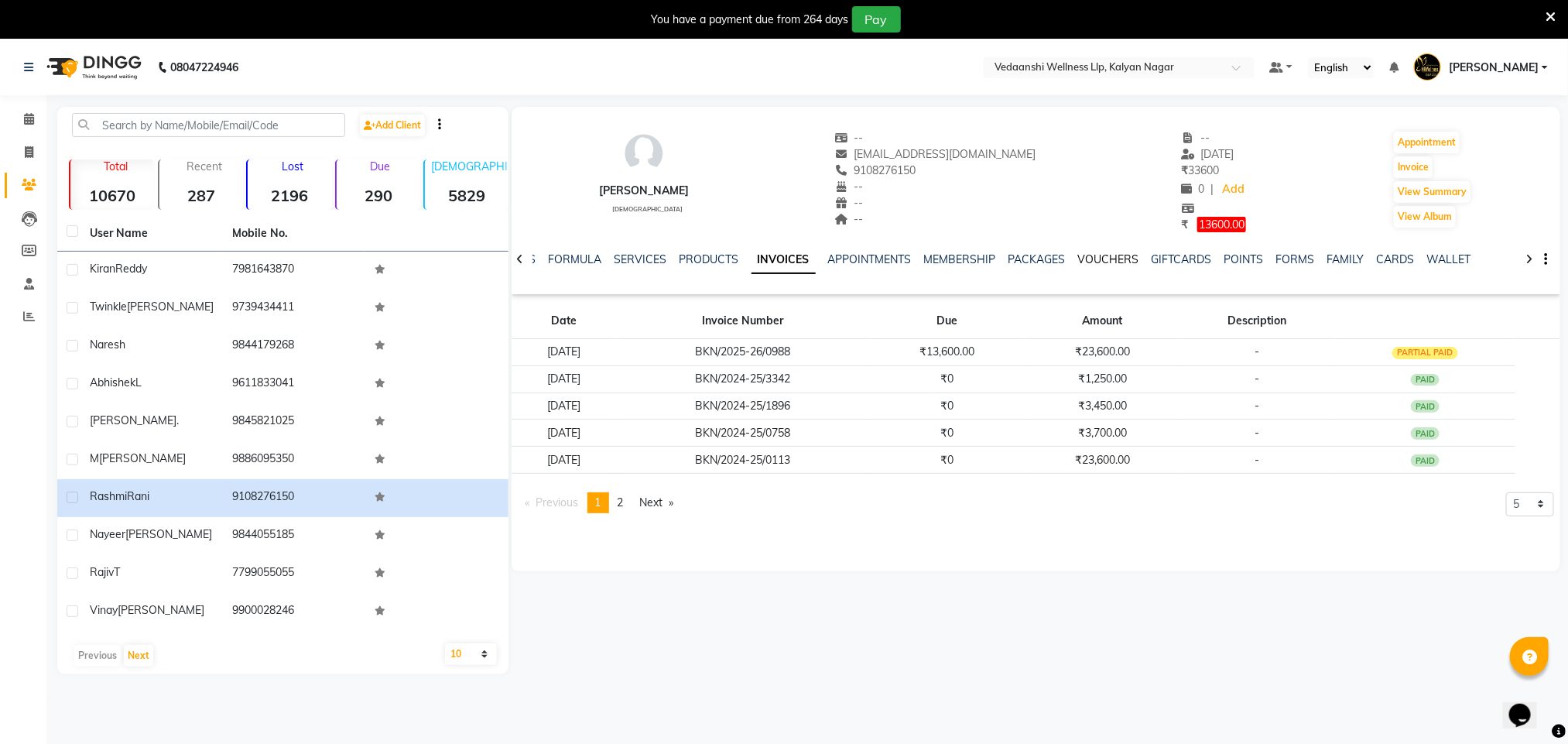
click at [1096, 263] on link "VOUCHERS" at bounding box center [1109, 259] width 61 height 14
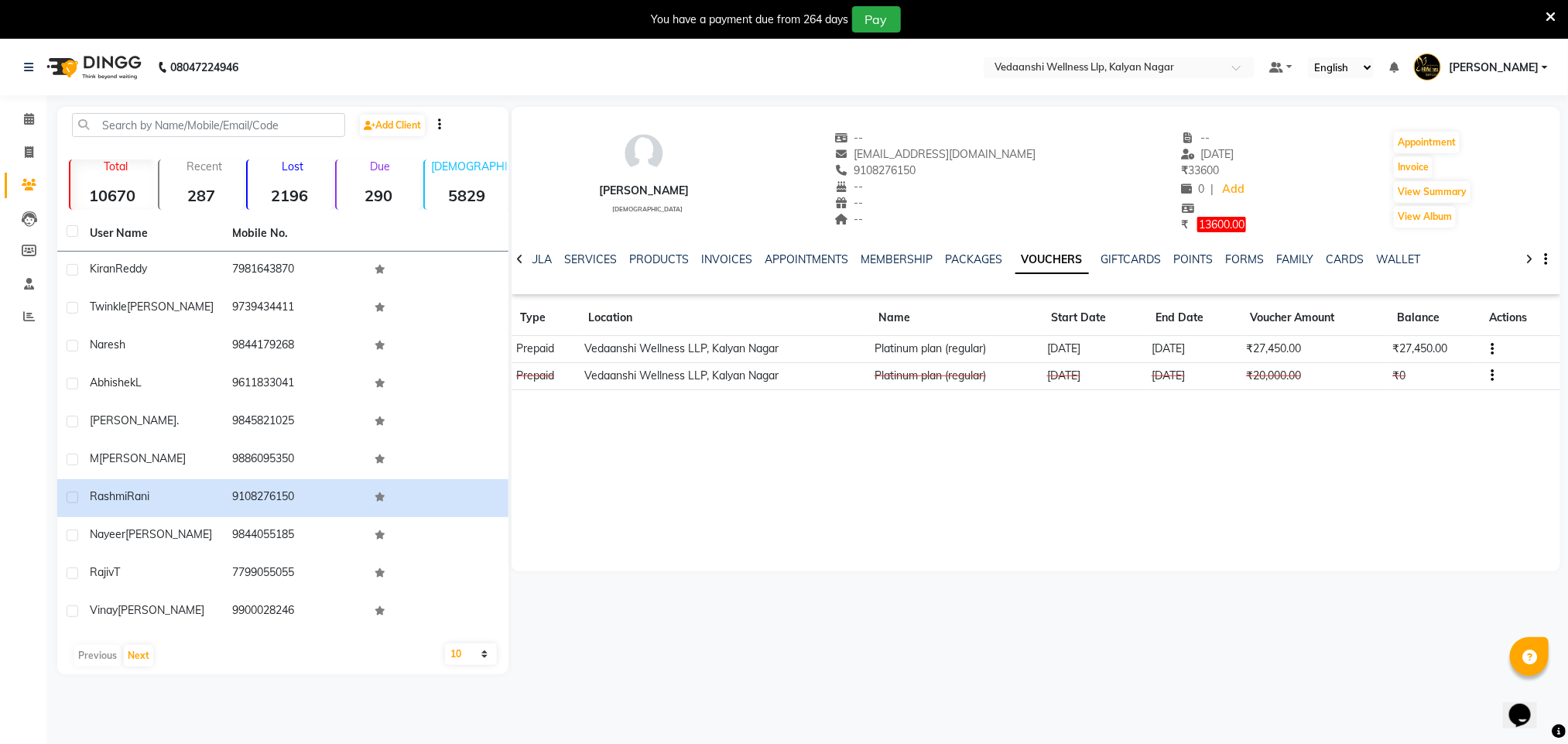
click at [1548, 14] on icon at bounding box center [1550, 17] width 10 height 14
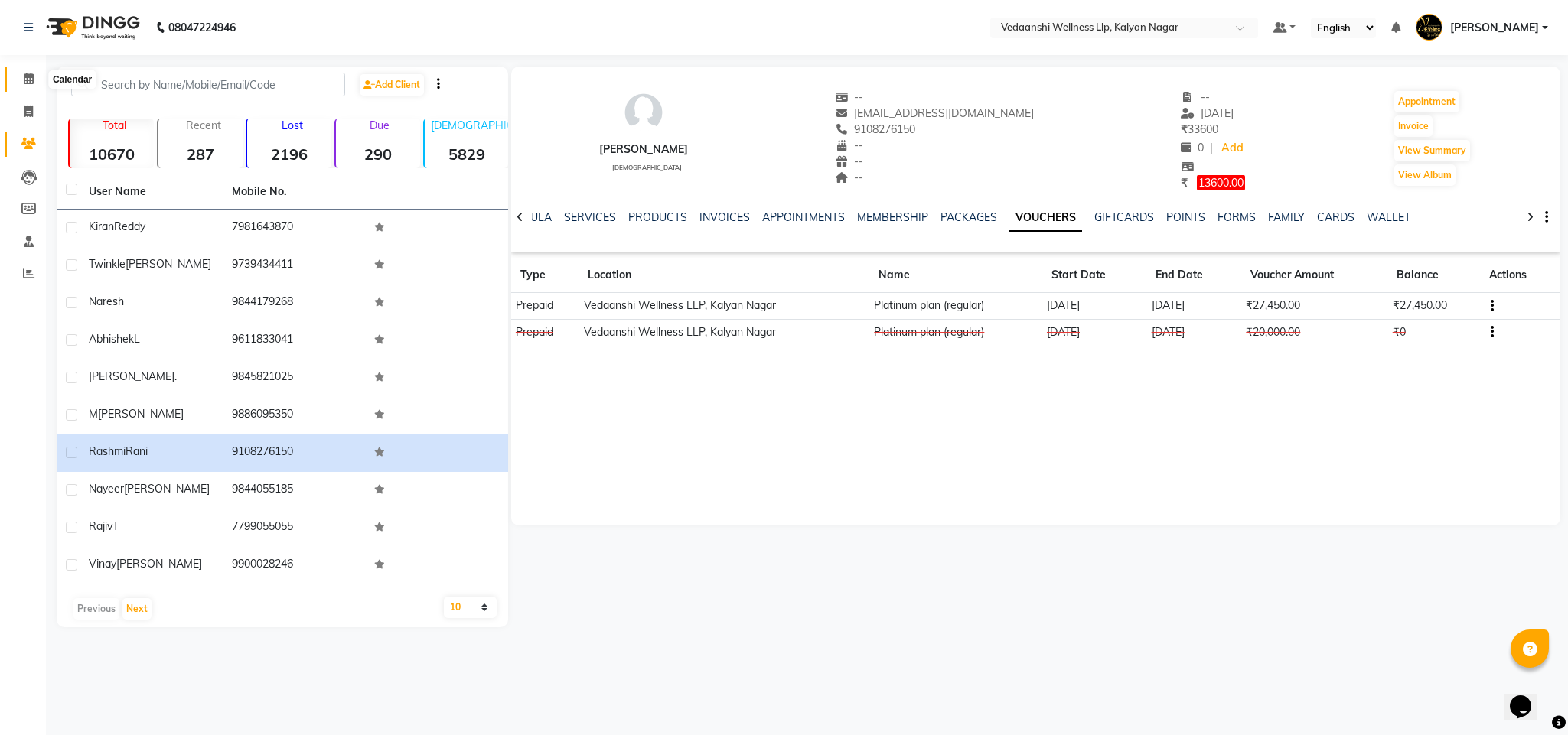
click at [24, 80] on icon at bounding box center [29, 78] width 10 height 12
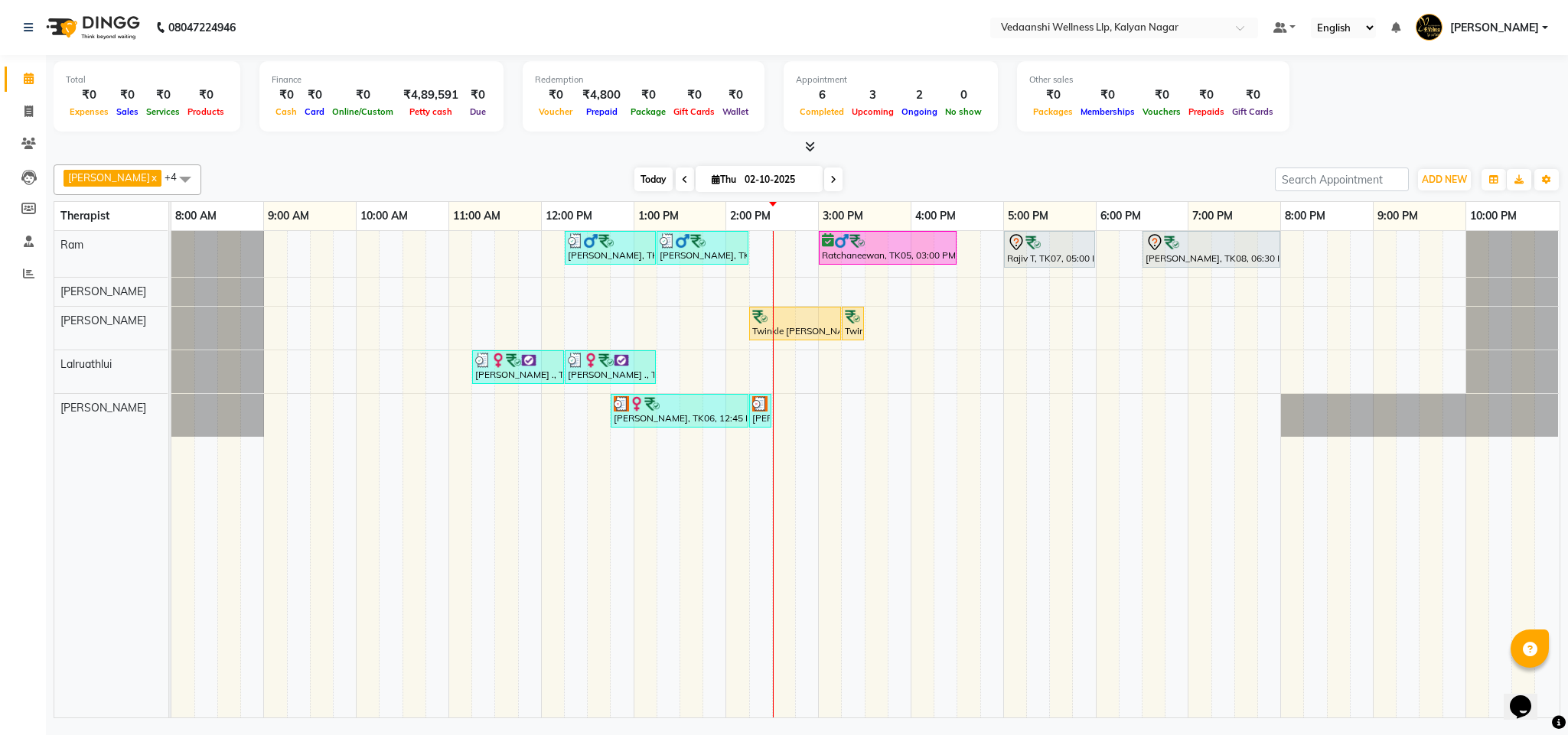
click at [635, 178] on span "Today" at bounding box center [653, 179] width 38 height 24
click at [635, 185] on span "Today" at bounding box center [653, 179] width 38 height 24
click at [954, 165] on div "[PERSON_NAME] x [PERSON_NAME] x Lalruathlui x Ram x [PERSON_NAME] x +4 Select A…" at bounding box center [807, 179] width 1507 height 30
click at [830, 184] on icon at bounding box center [833, 180] width 6 height 9
type input "03-10-2025"
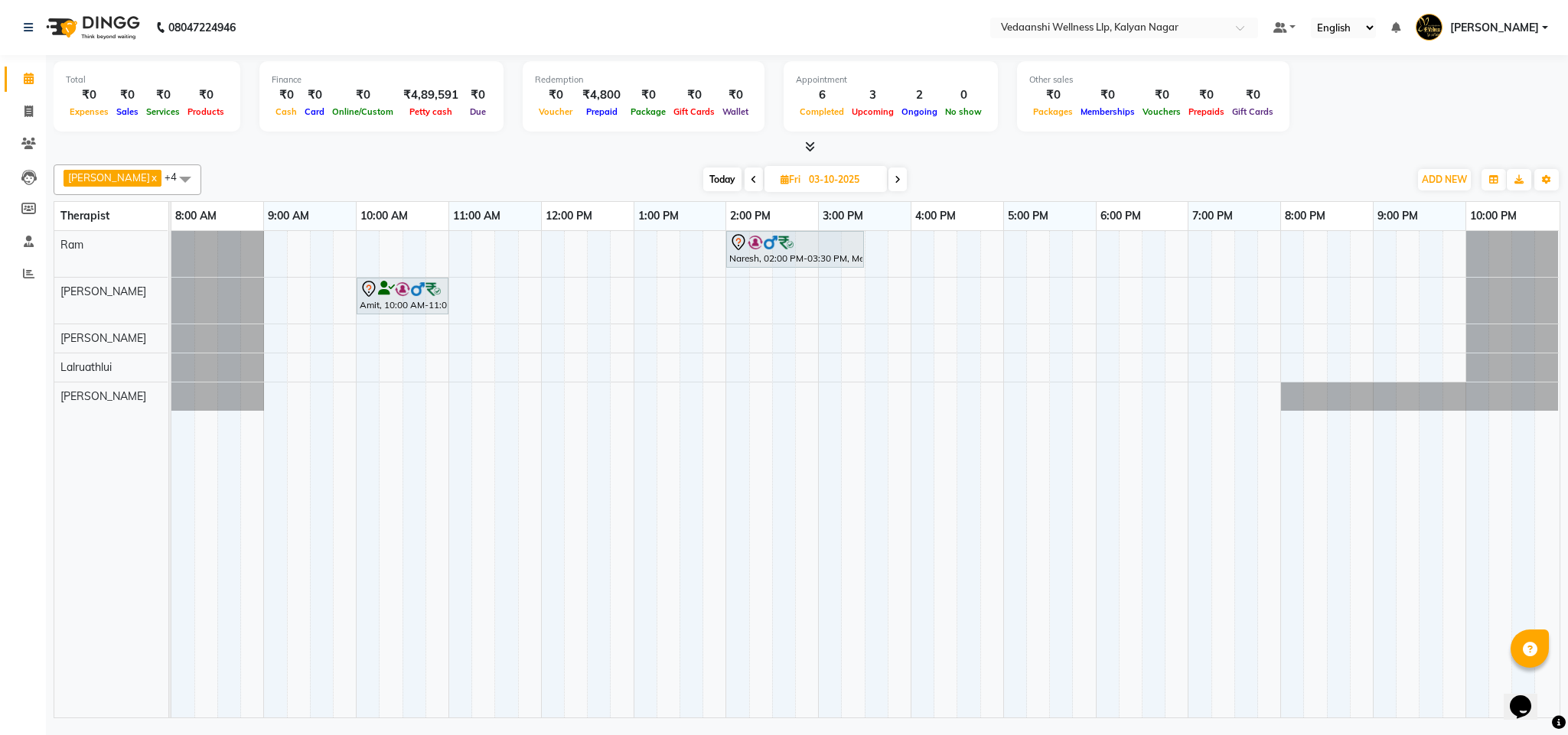
click at [1103, 375] on div "Naresh, 02:00 PM-03:30 PM, Member Plan 90 Min Amit, 10:00 AM-11:00 AM, Member P…" at bounding box center [866, 474] width 1389 height 487
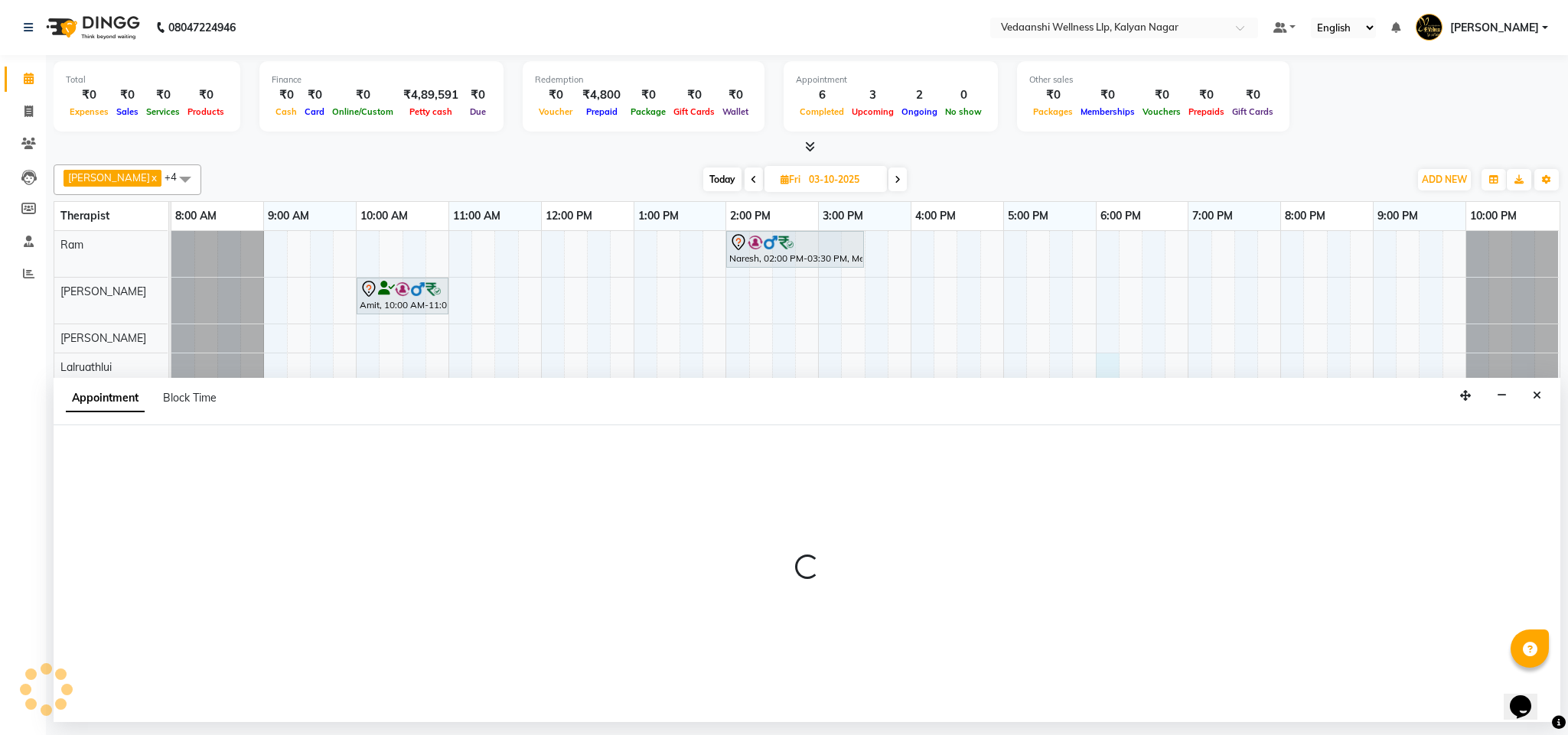
select select "67323"
select select "tentative"
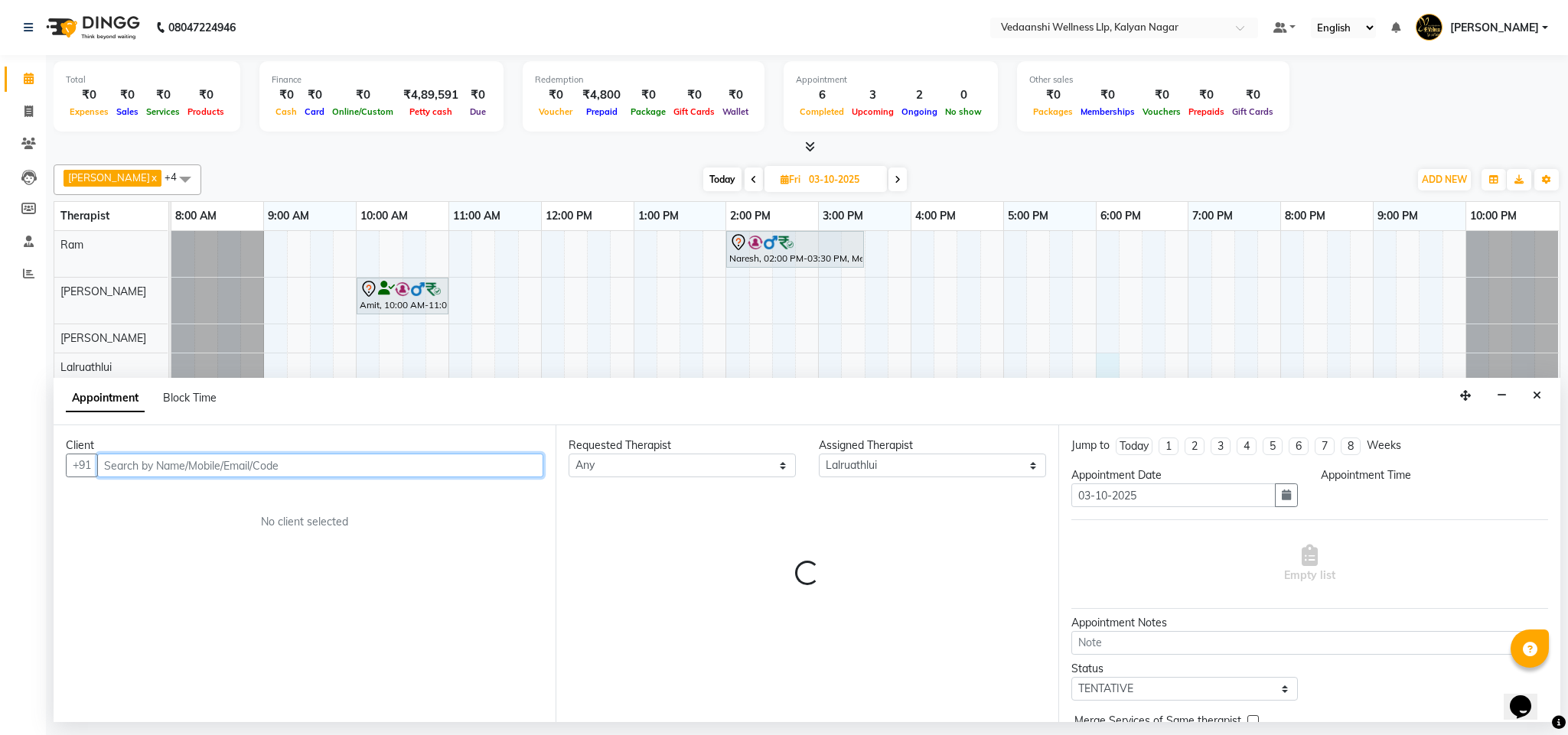
select select "1080"
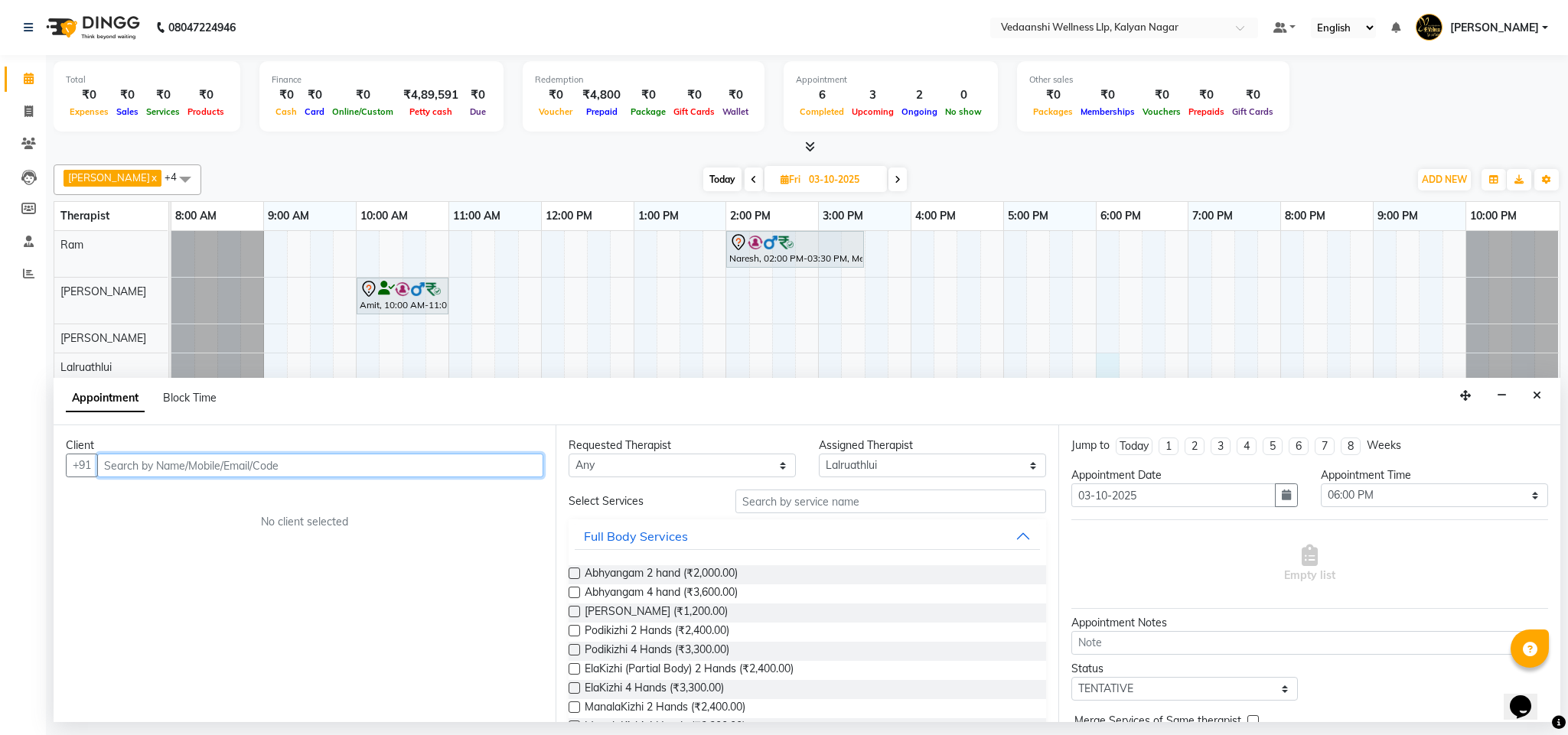
click at [405, 468] on input "text" at bounding box center [320, 465] width 447 height 24
click at [30, 137] on icon at bounding box center [29, 143] width 15 height 12
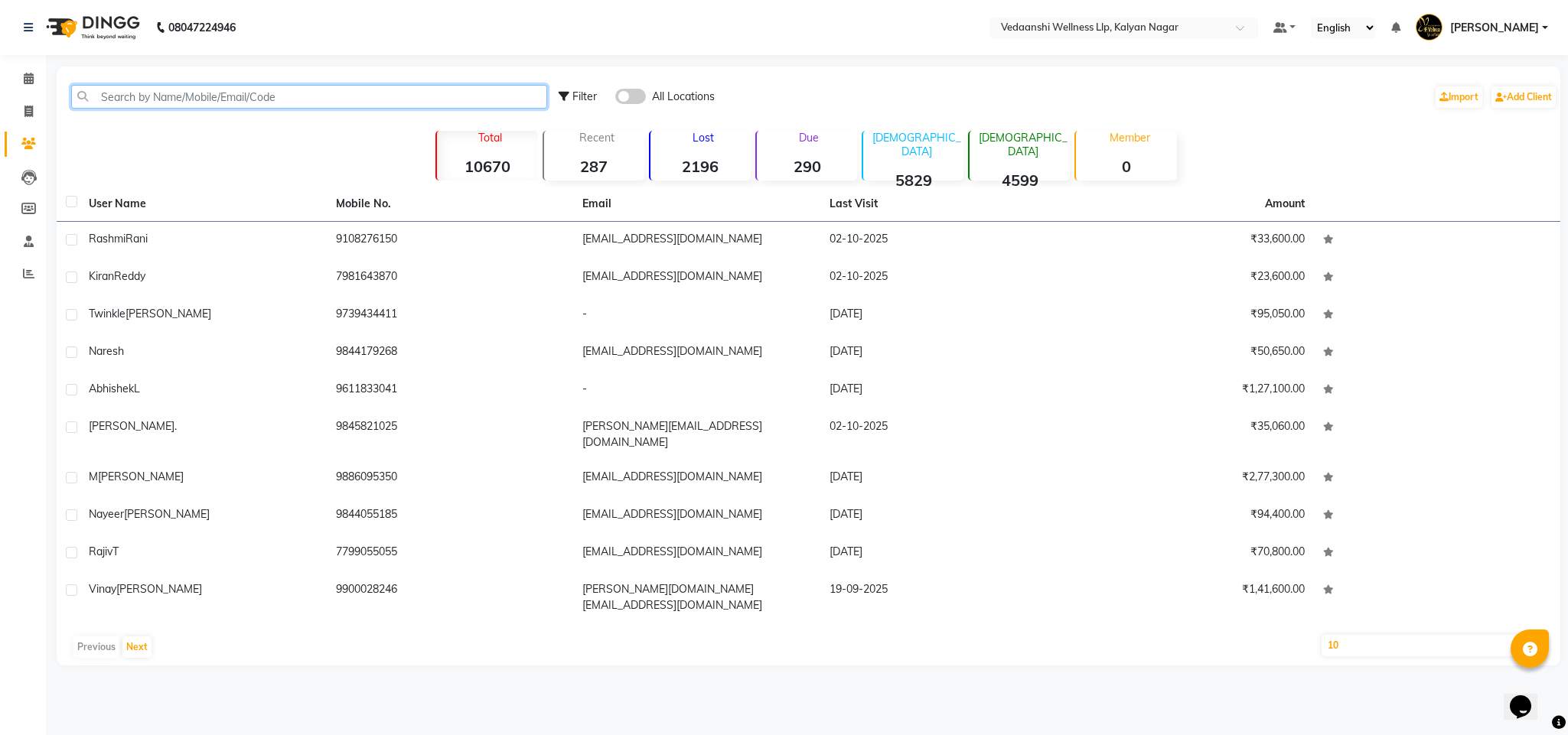
click at [216, 85] on input "text" at bounding box center [309, 96] width 476 height 24
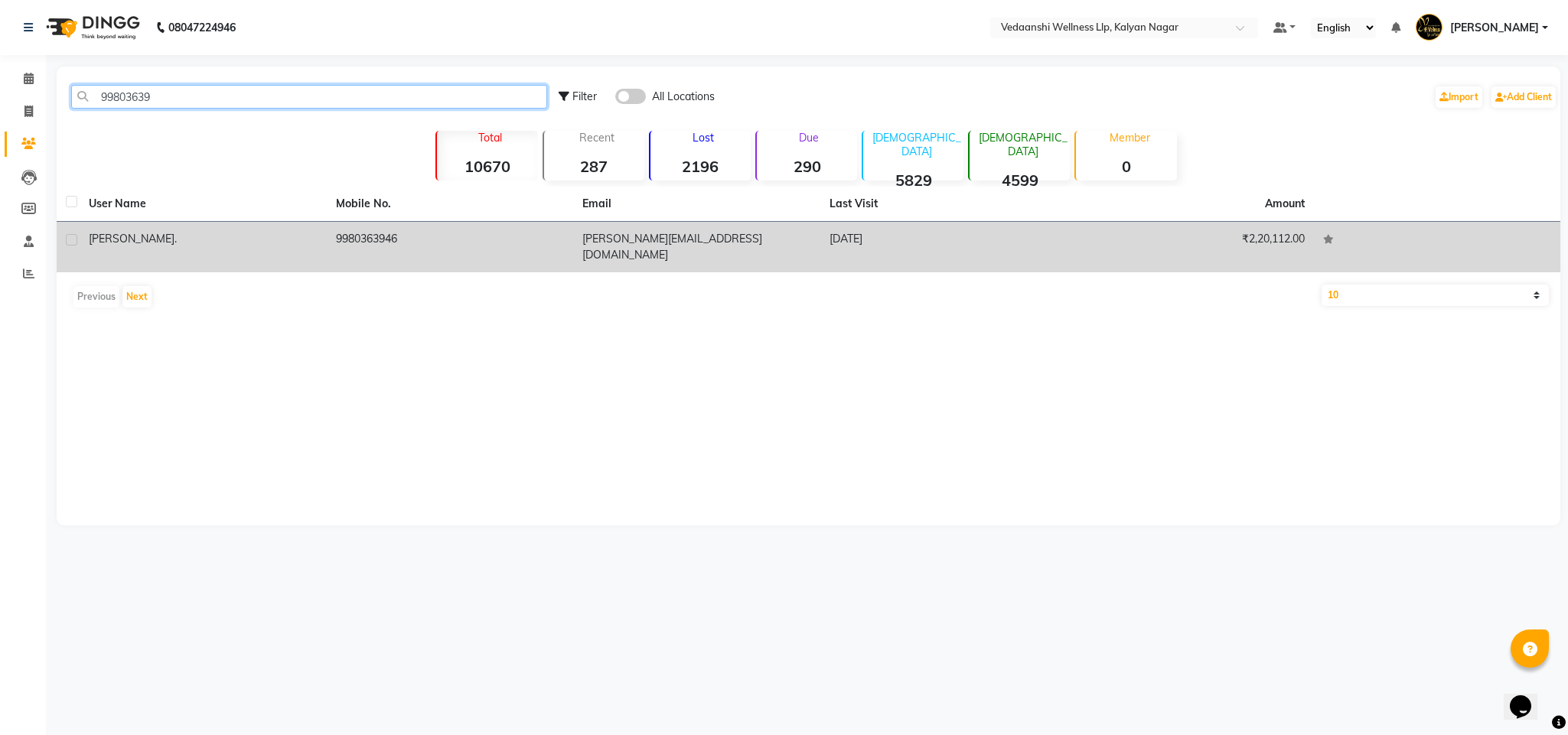
type input "99803639"
click at [381, 235] on td "9980363946" at bounding box center [450, 247] width 247 height 50
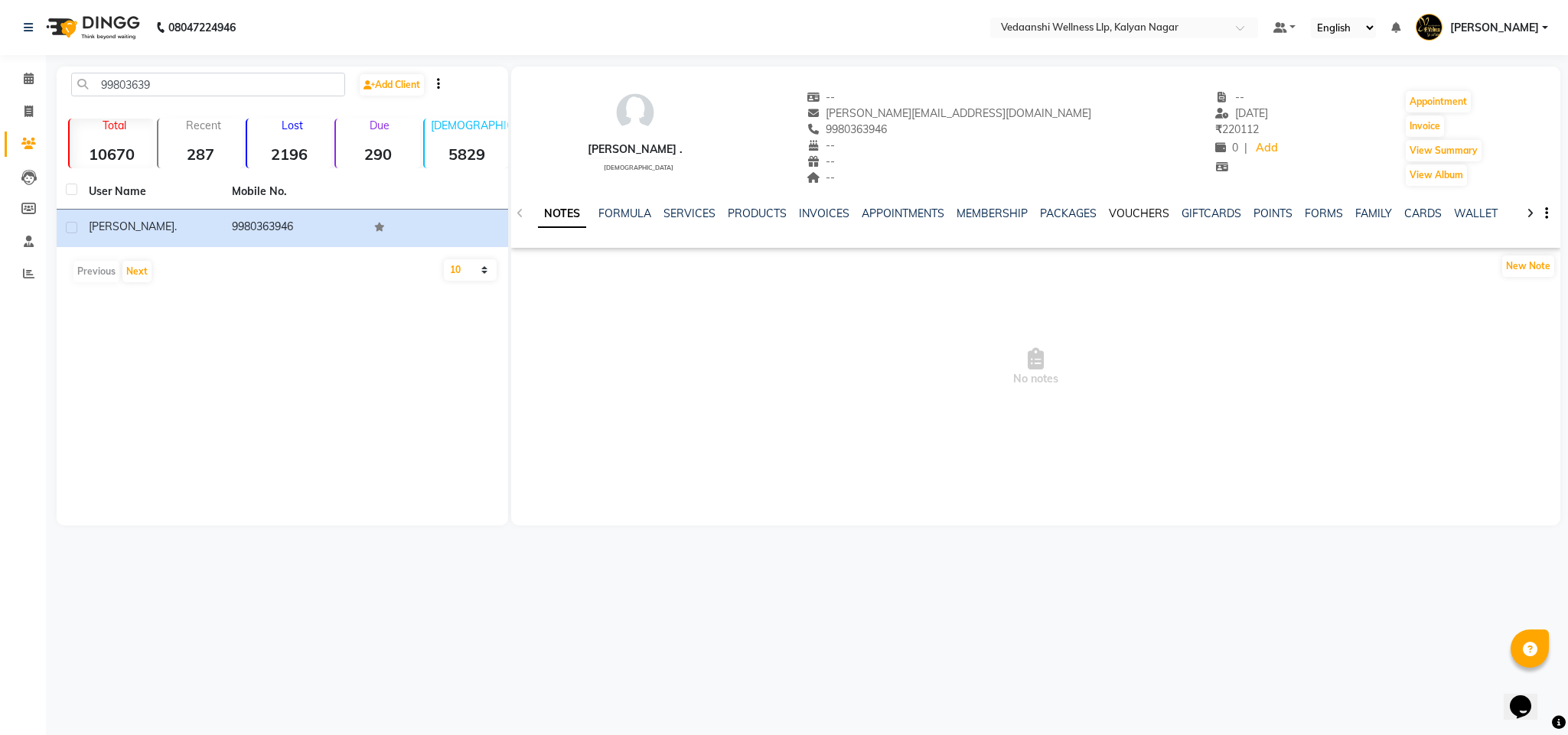
click at [1110, 218] on link "VOUCHERS" at bounding box center [1139, 213] width 61 height 14
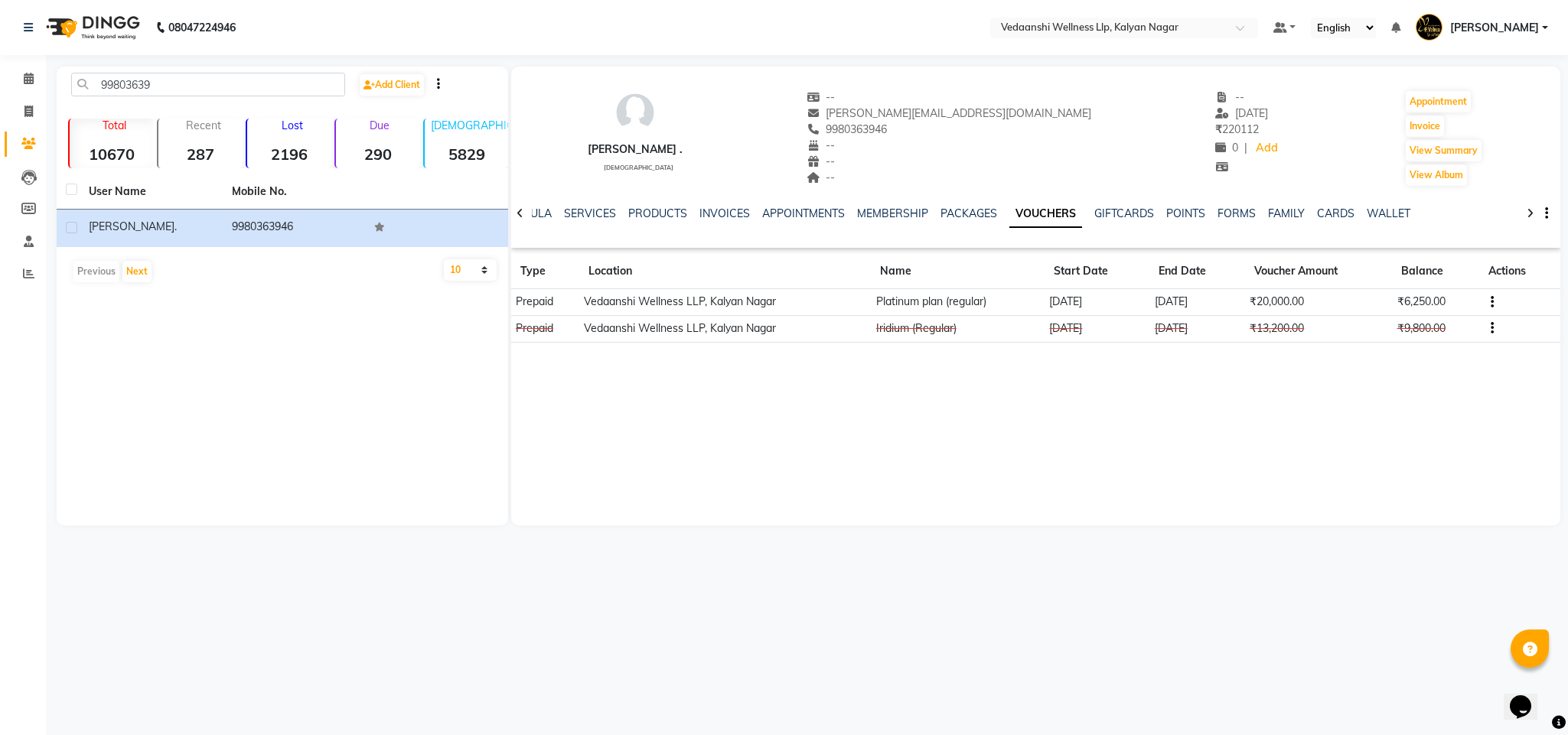
drag, startPoint x: 854, startPoint y: 125, endPoint x: 930, endPoint y: 125, distance: 76.0
click at [930, 125] on div "9980363946" at bounding box center [950, 130] width 286 height 16
copy span "9980363946"
click at [30, 77] on icon at bounding box center [29, 78] width 10 height 12
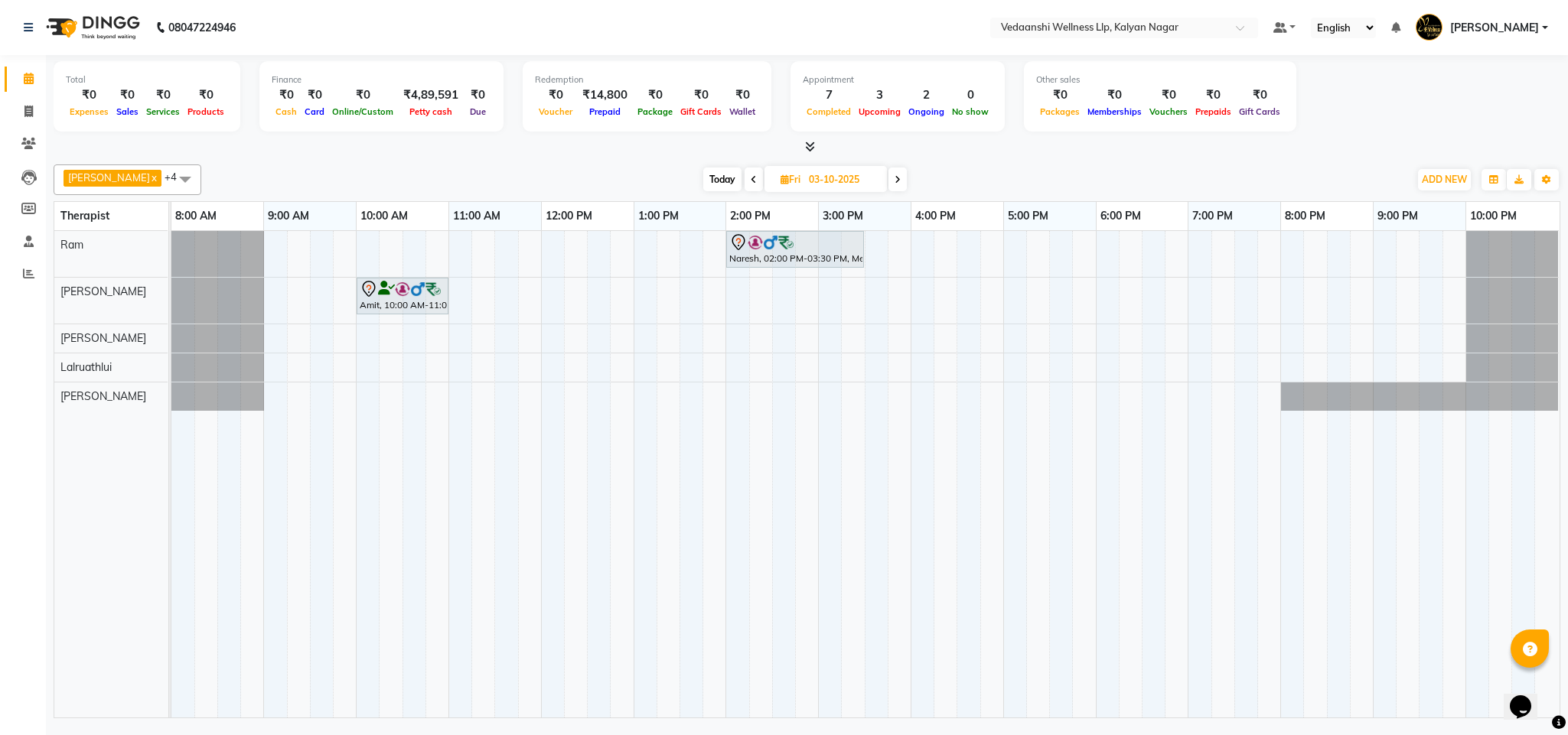
click at [1110, 366] on div "Naresh, 02:00 PM-03:30 PM, Member Plan 90 Min Amit, 10:00 AM-11:00 AM, Member P…" at bounding box center [866, 474] width 1389 height 487
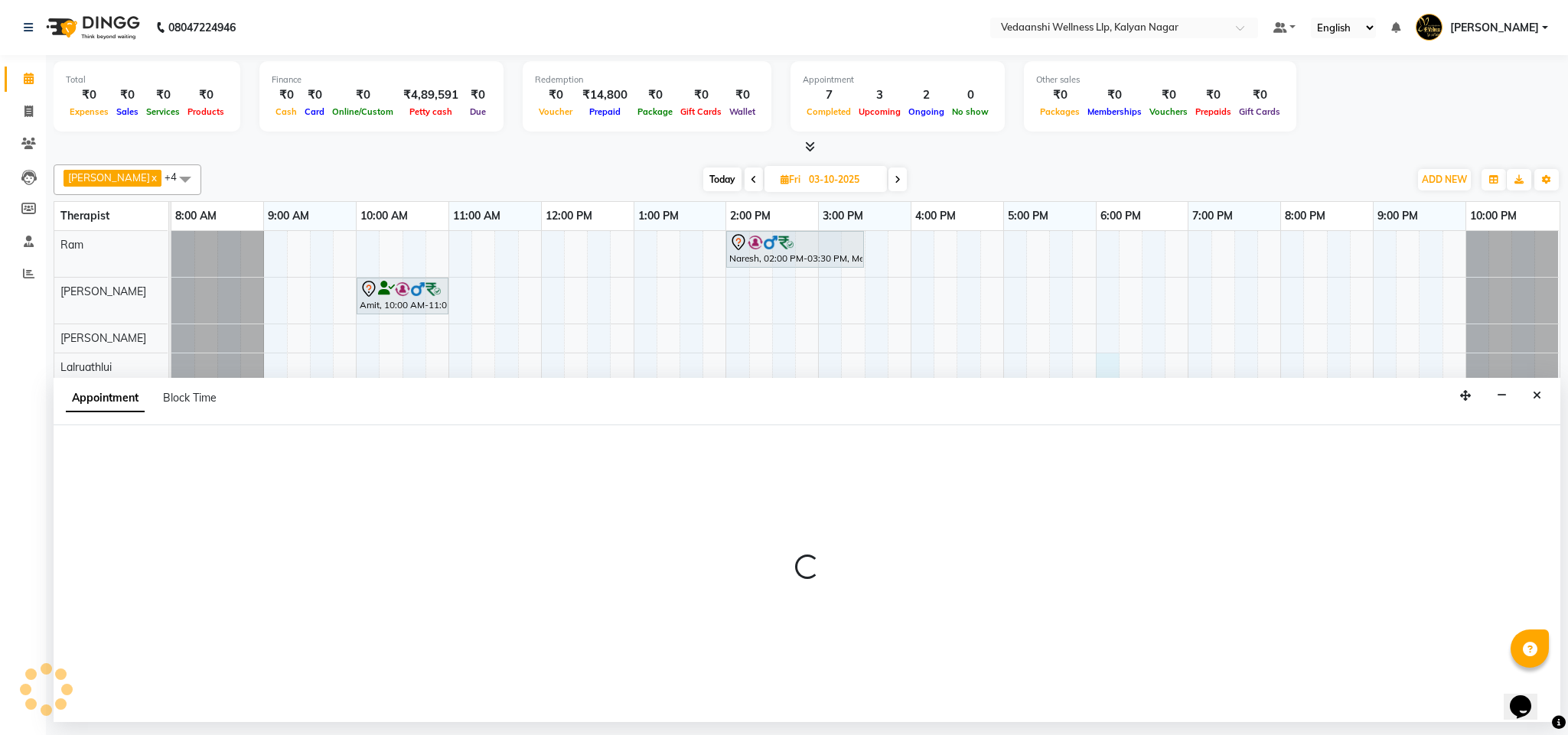
select select "67323"
select select "tentative"
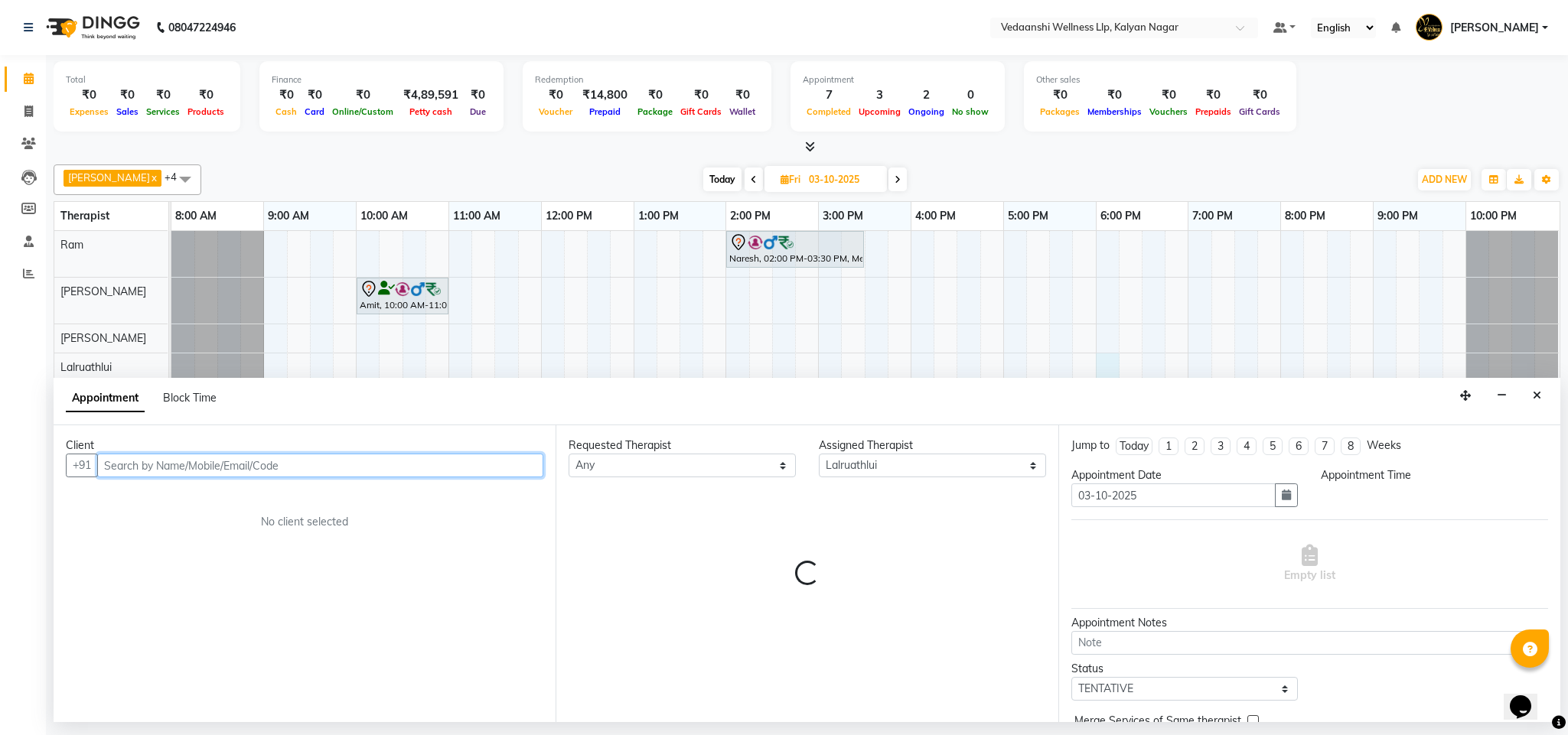
select select "1080"
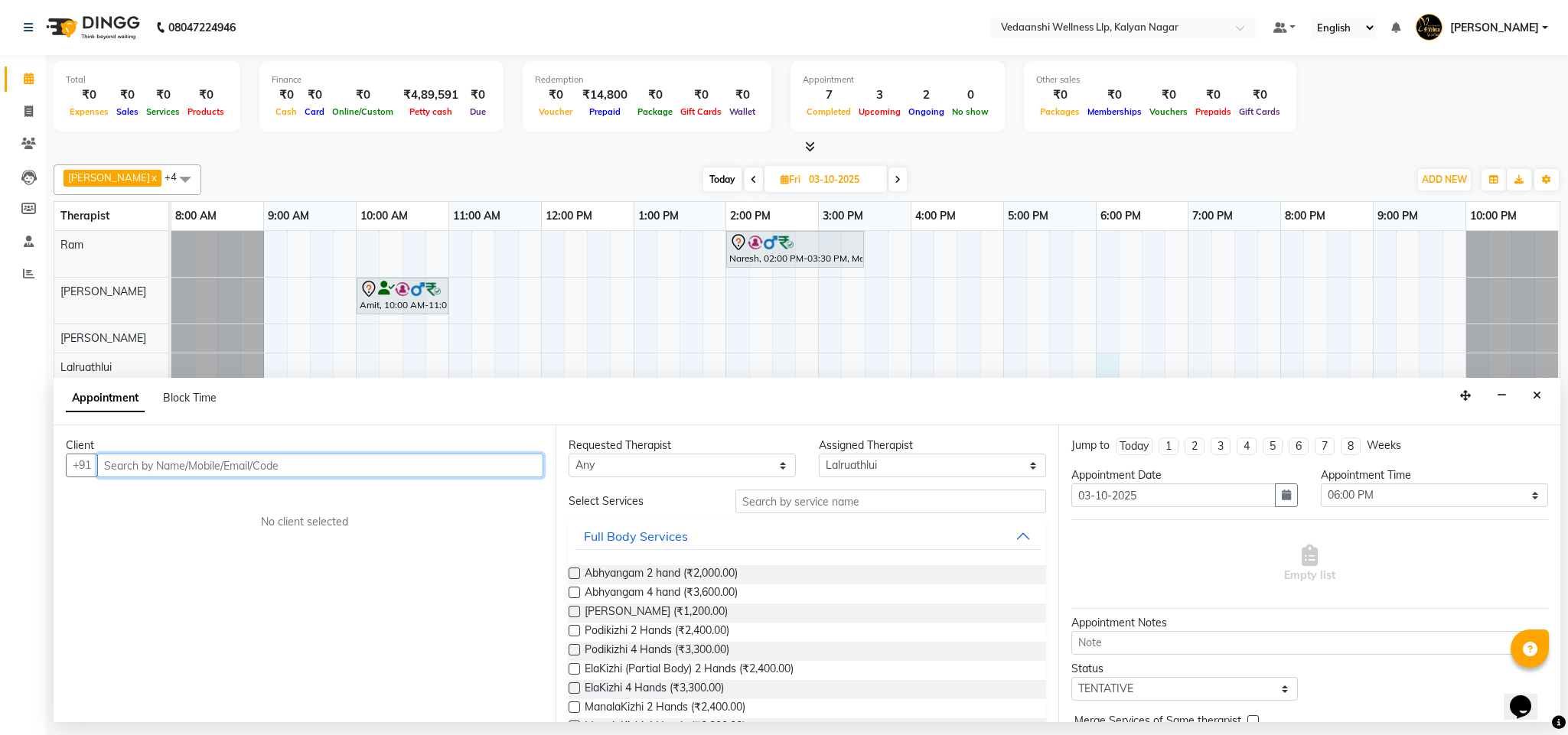
click at [332, 469] on input "text" at bounding box center [320, 465] width 447 height 24
paste input "9980363946"
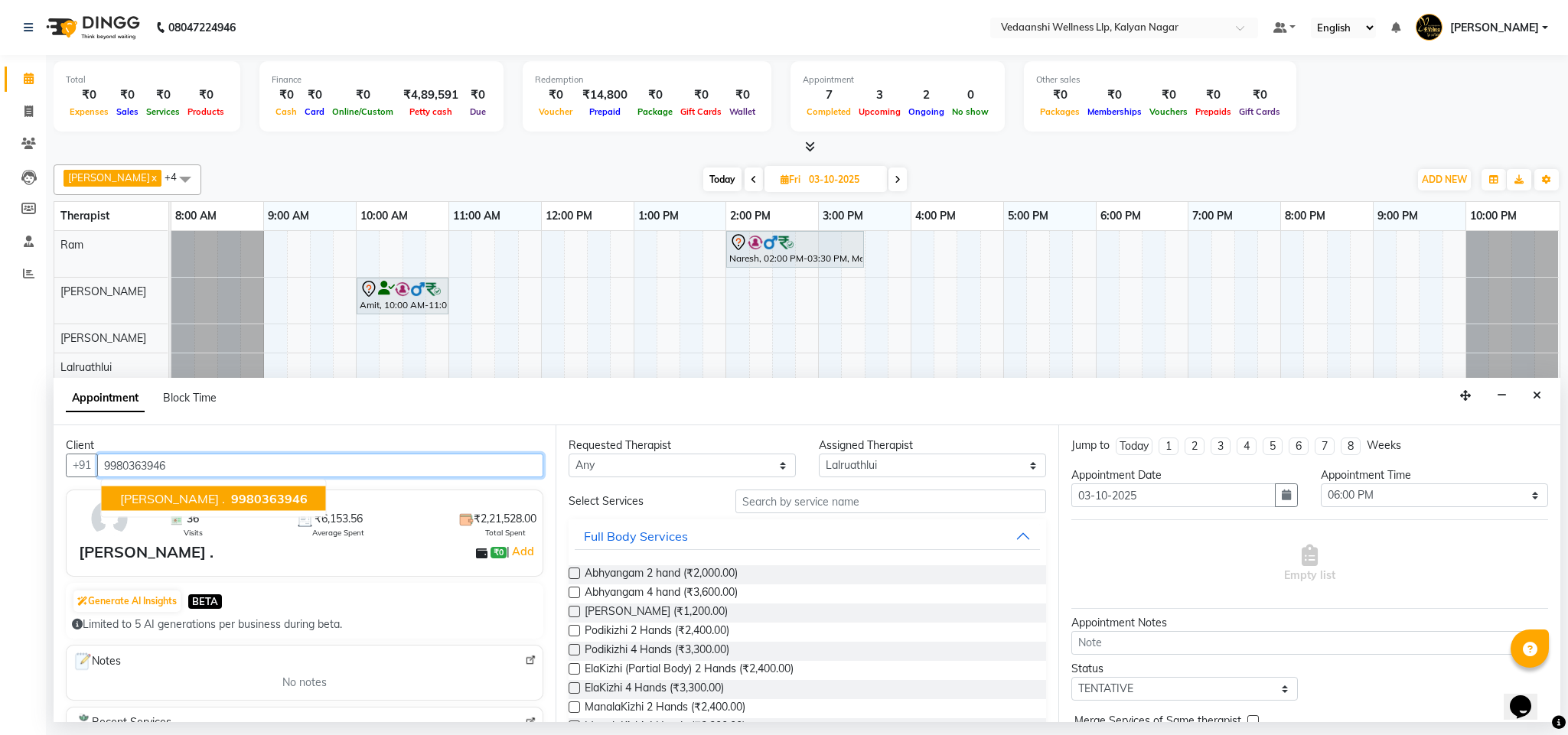
click at [231, 496] on span "9980363946" at bounding box center [269, 499] width 77 height 16
type input "9980363946"
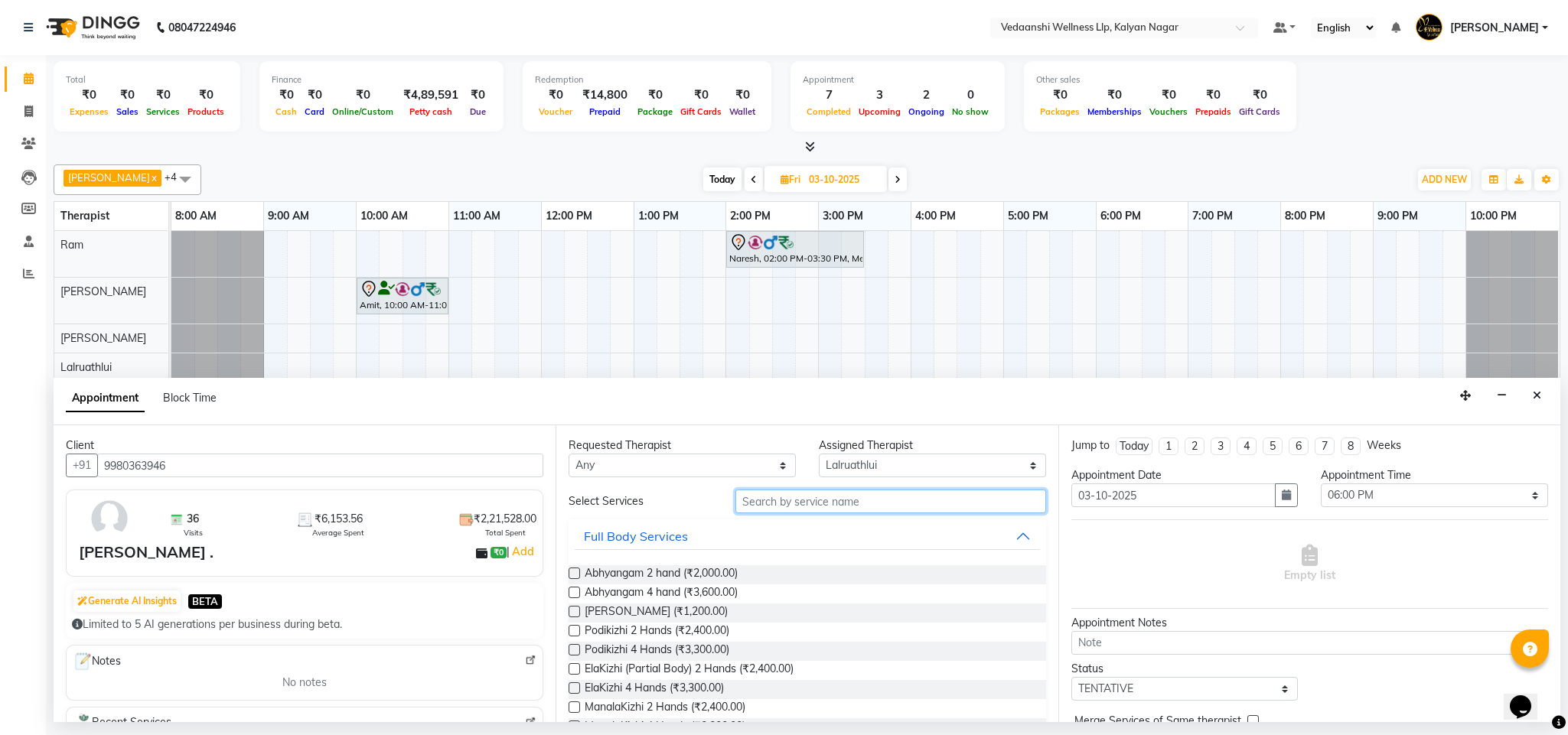
click at [756, 511] on input "text" at bounding box center [891, 501] width 311 height 24
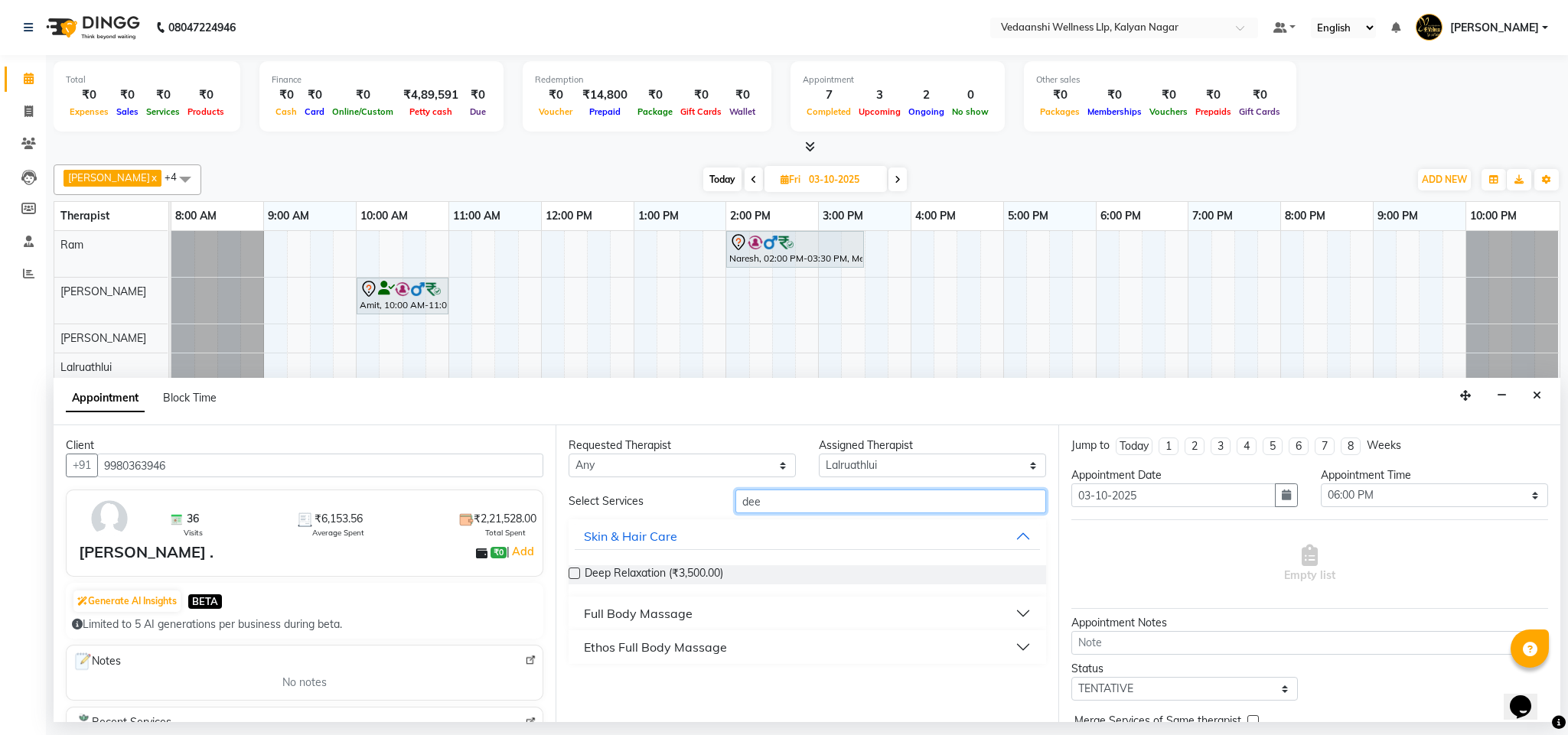
click at [742, 508] on input "dee" at bounding box center [891, 501] width 311 height 24
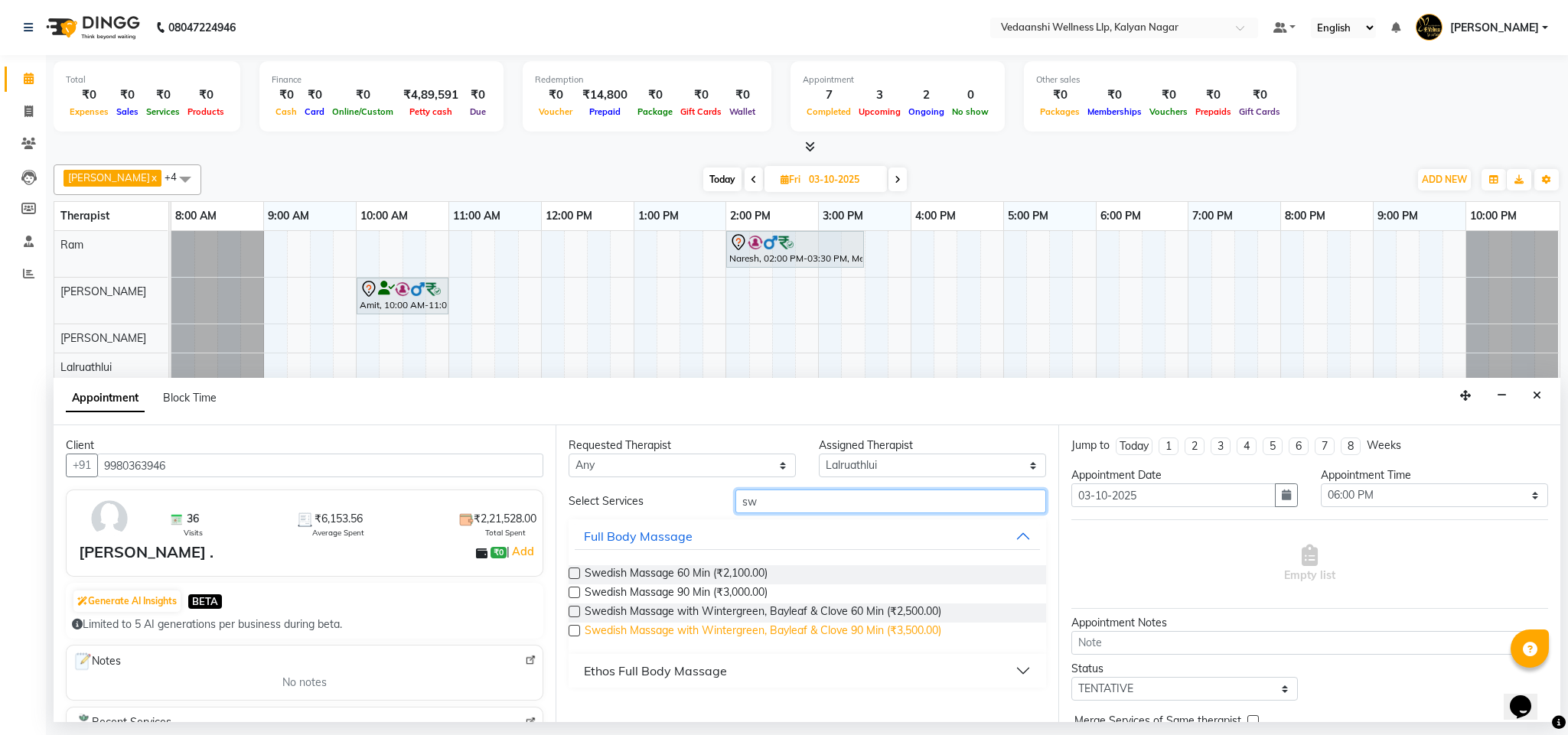
type input "sw"
click at [812, 631] on span "Swedish Massage with Wintergreen, Bayleaf & Clove 90 Min (₹3,500.00)" at bounding box center [763, 632] width 356 height 19
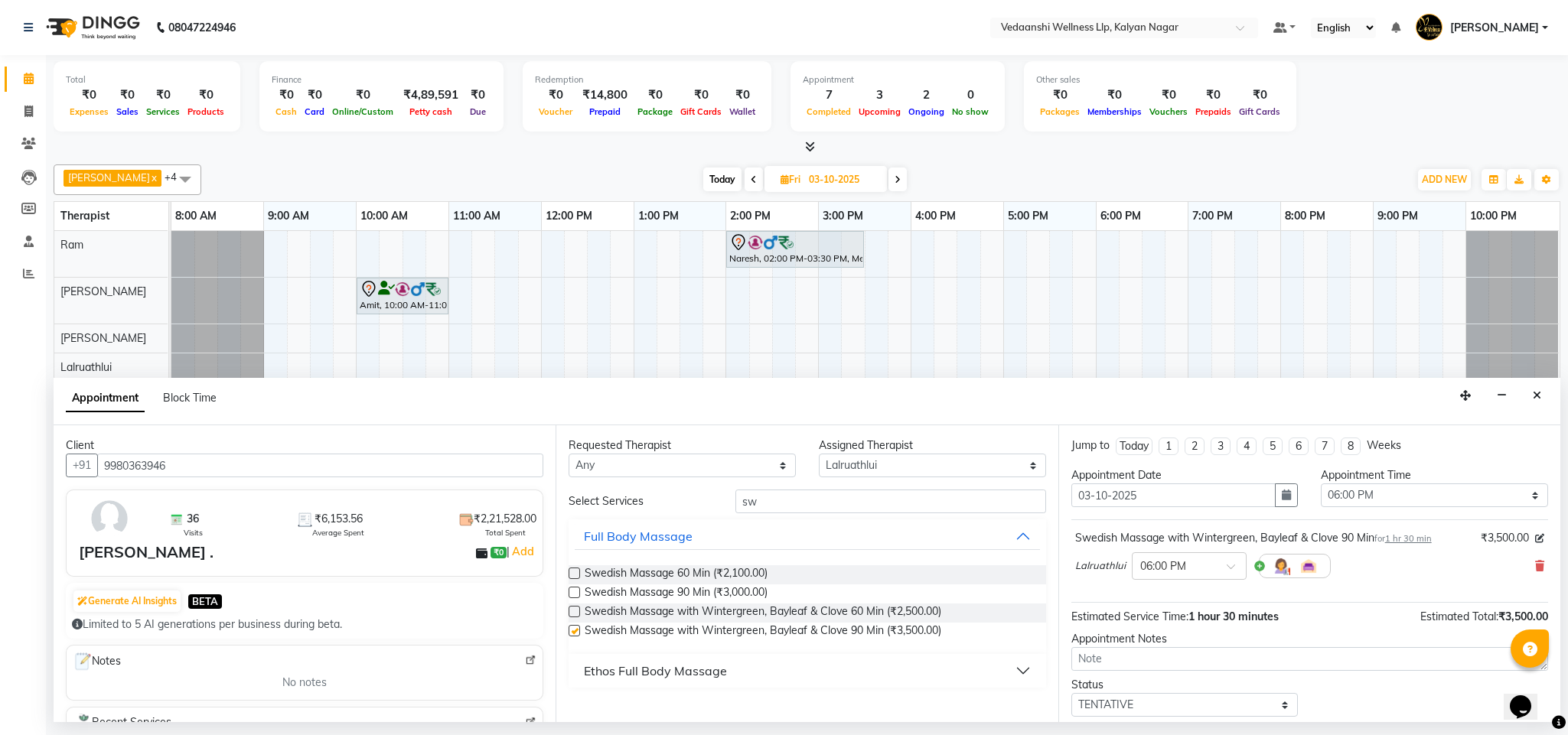
checkbox input "false"
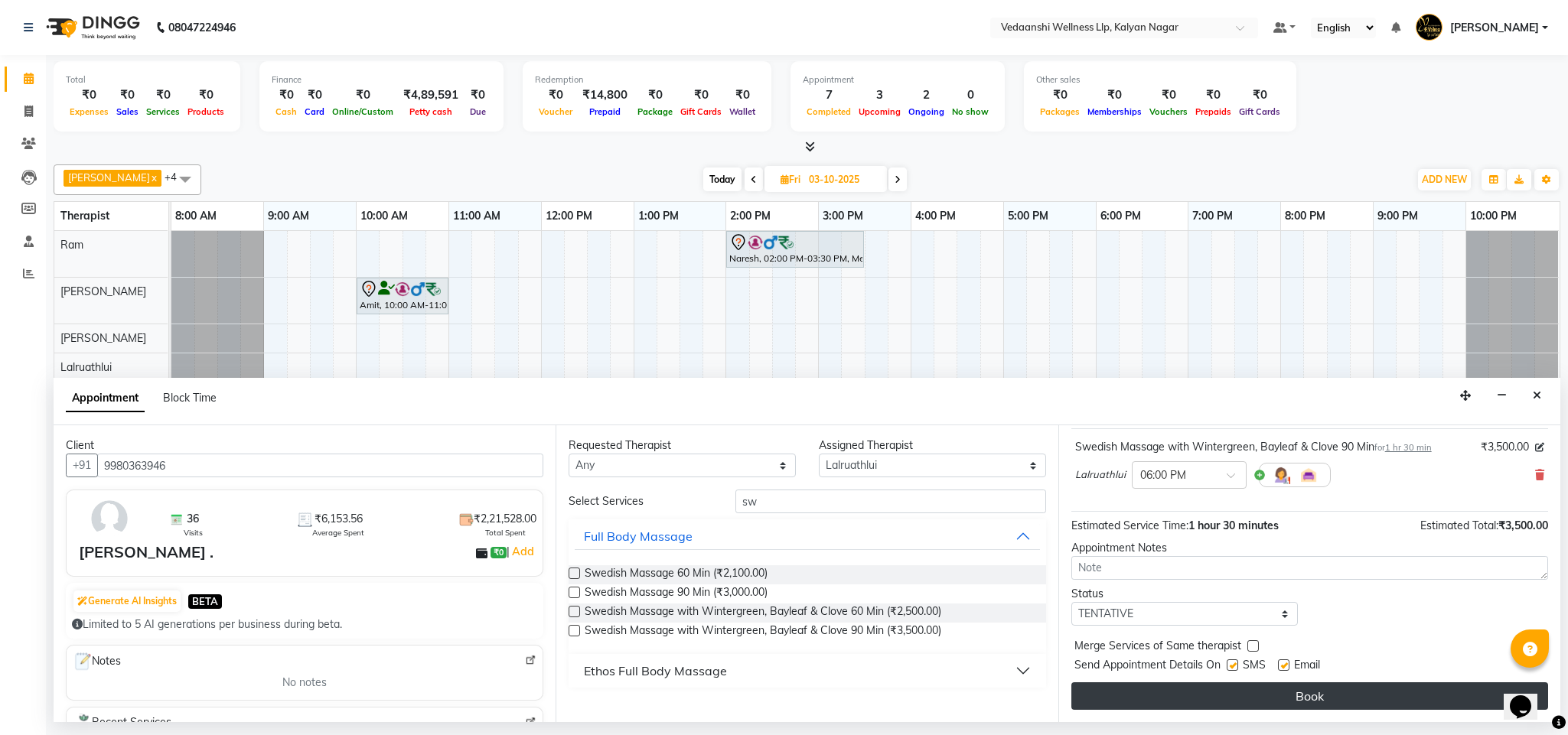
click at [1236, 709] on button "Book" at bounding box center [1310, 695] width 477 height 27
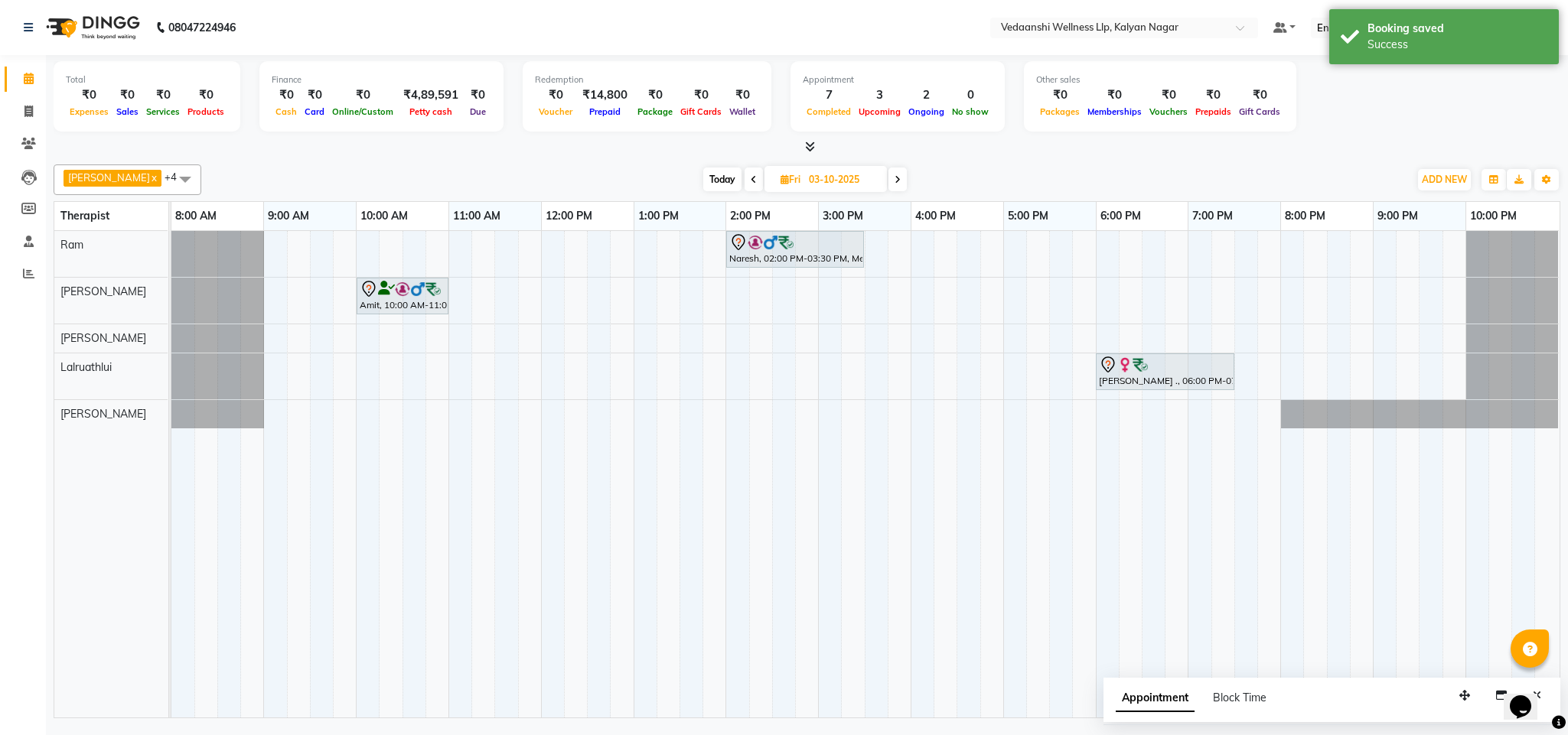
click at [704, 172] on span "Today" at bounding box center [722, 179] width 38 height 24
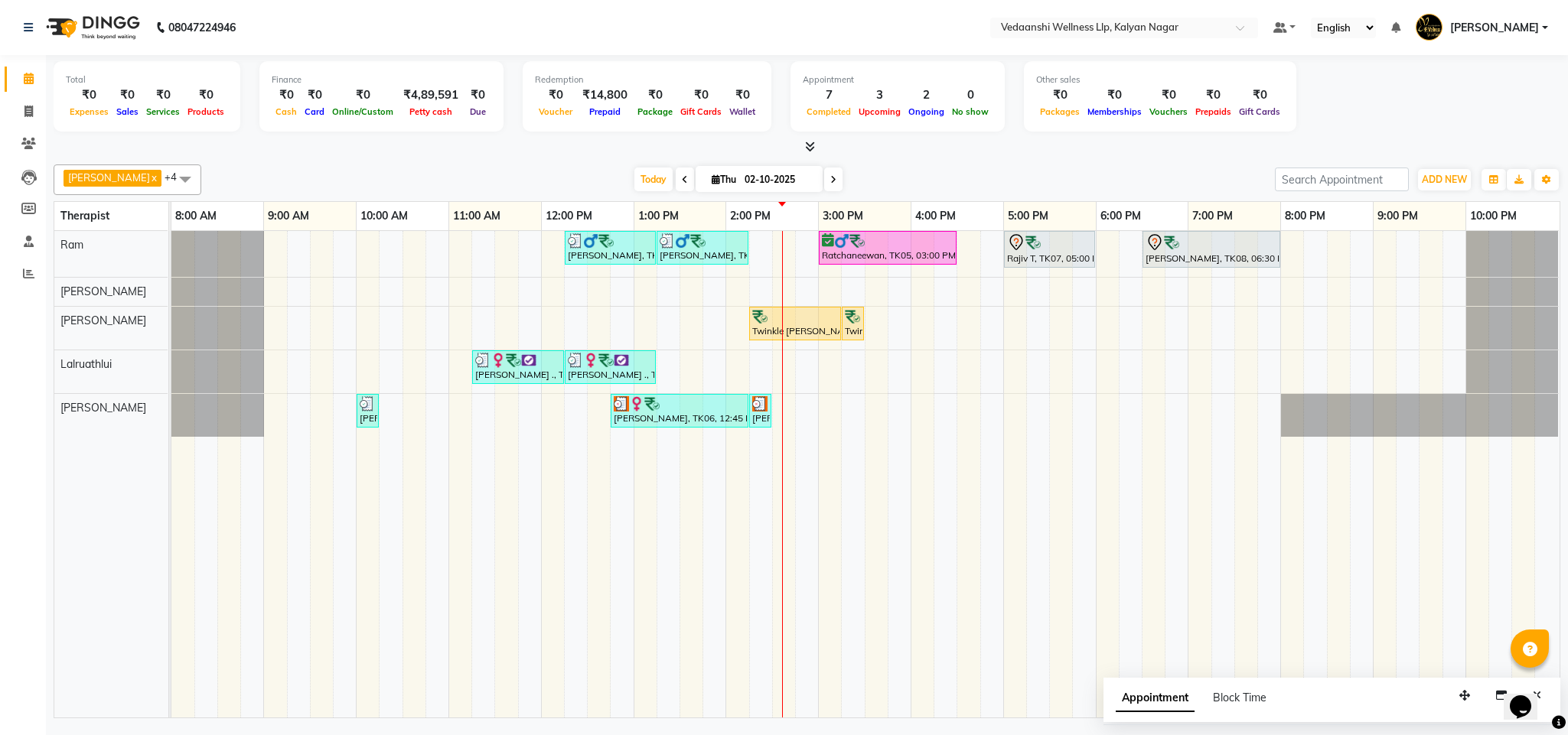
click at [824, 175] on span at bounding box center [833, 179] width 19 height 24
type input "03-10-2025"
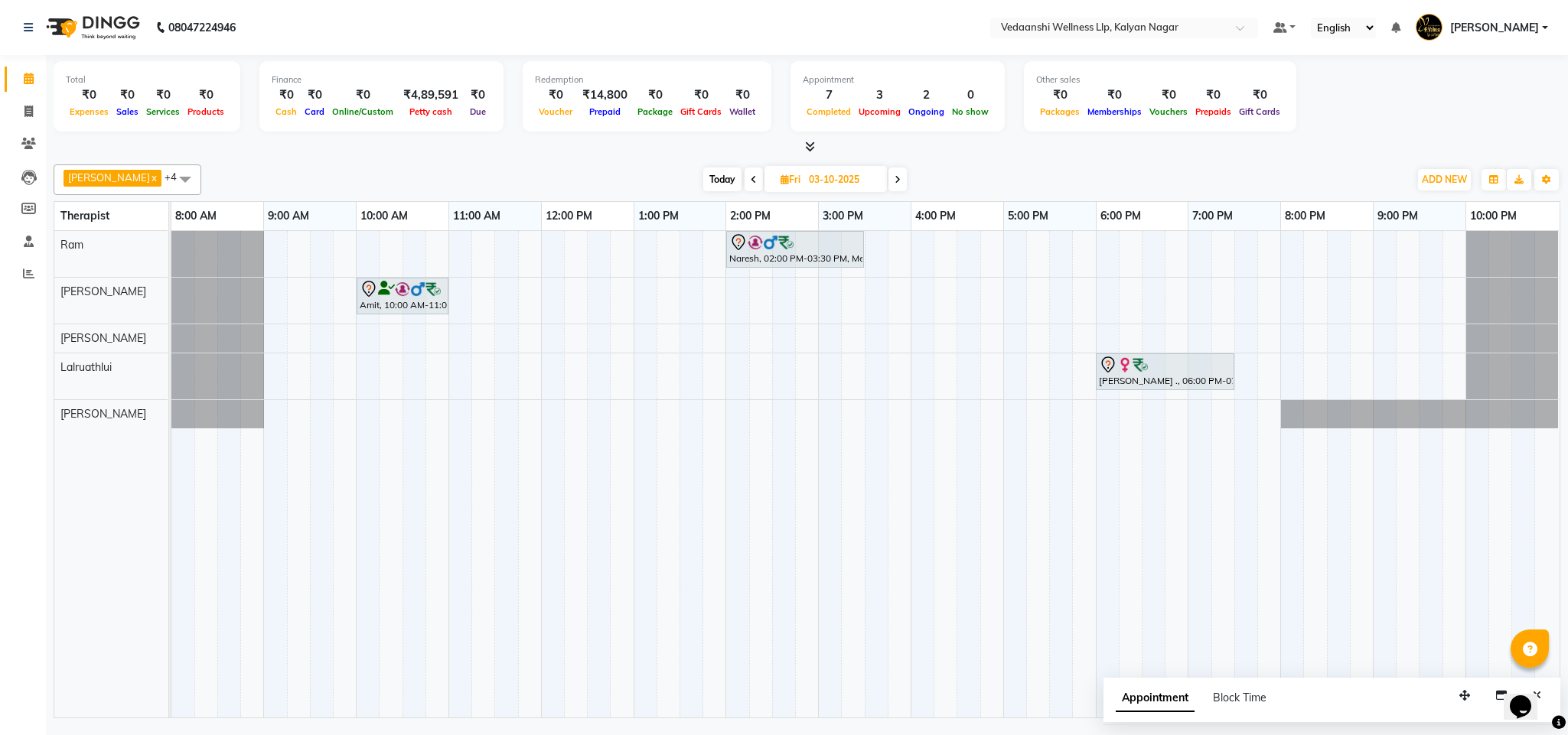
click at [805, 177] on input "03-10-2025" at bounding box center [843, 180] width 77 height 23
select select "10"
select select "2025"
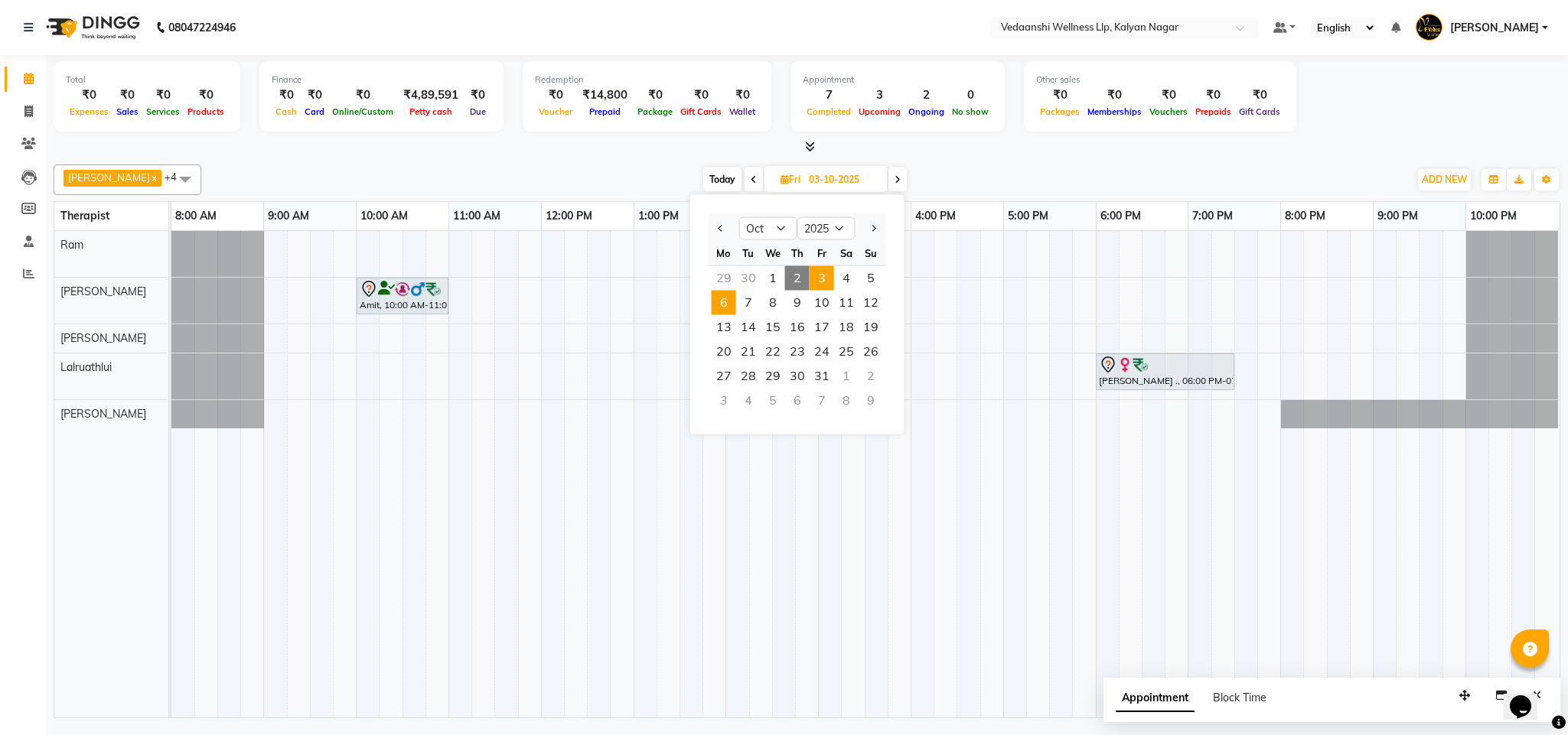
click at [733, 299] on span "6" at bounding box center [725, 303] width 25 height 25
type input "06-10-2025"
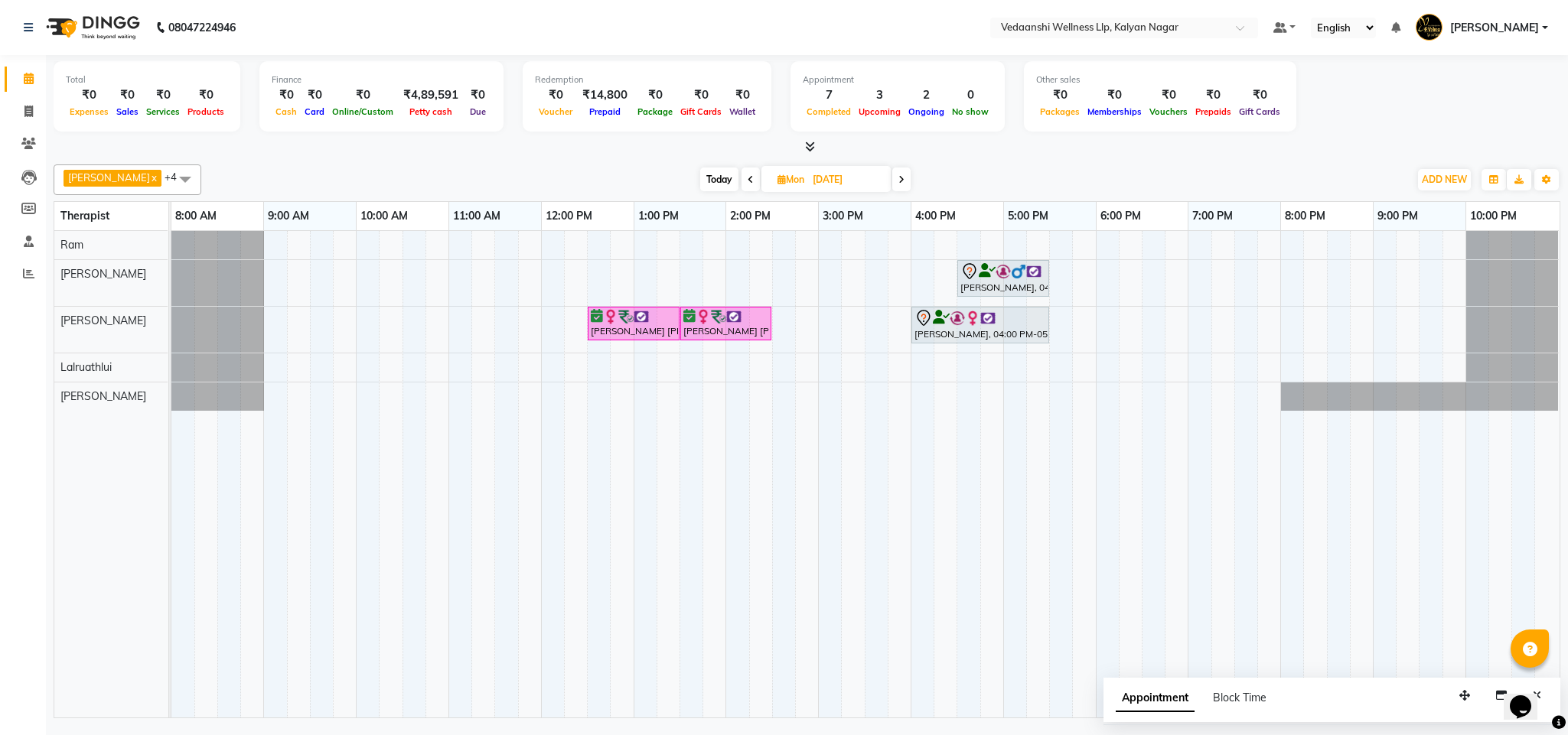
click at [503, 368] on div "Vinay Kumar, 04:30 PM-05:30 PM, Member Plan 60 Min Deepti shiva kumar, 12:30 PM…" at bounding box center [866, 474] width 1389 height 487
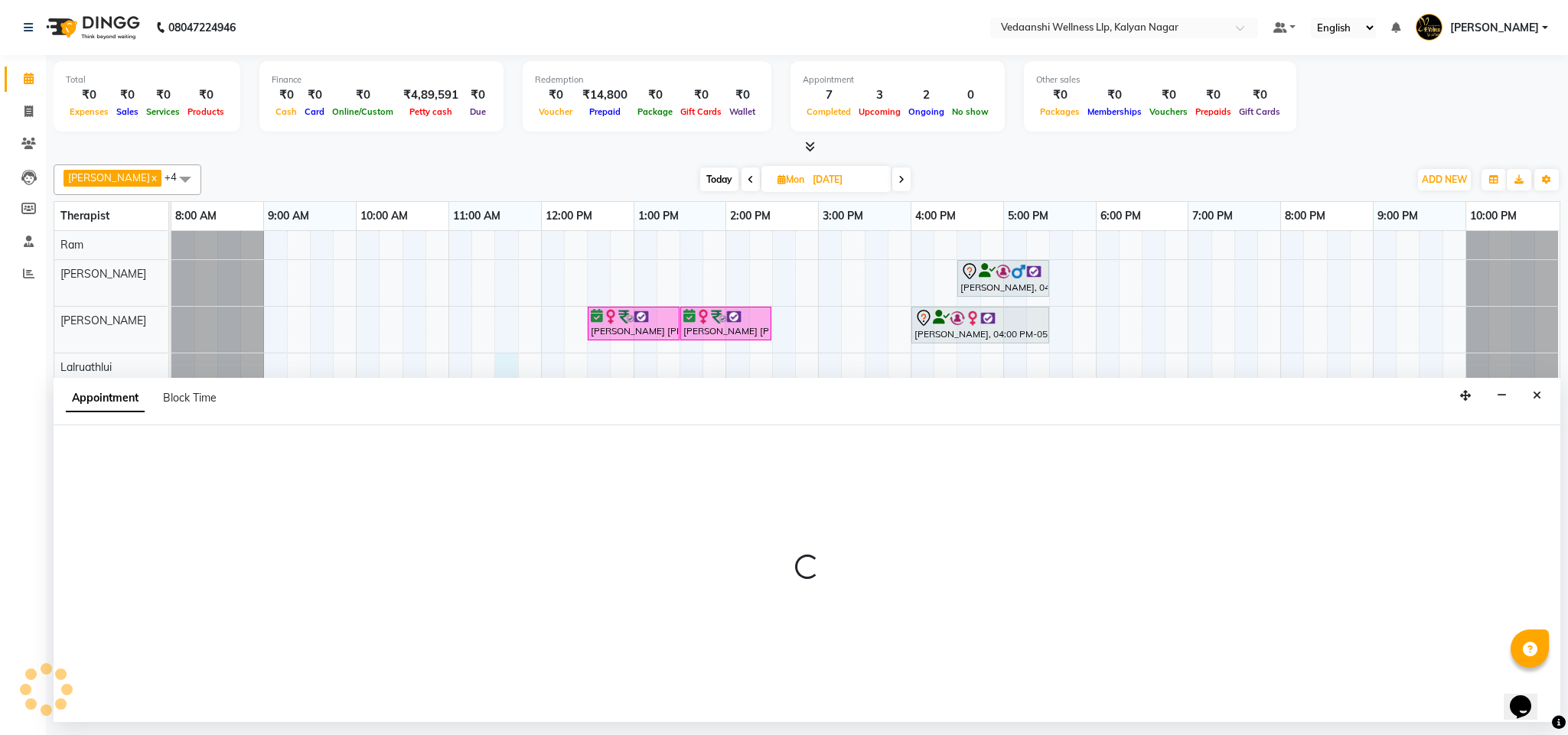
select select "67323"
select select "690"
select select "tentative"
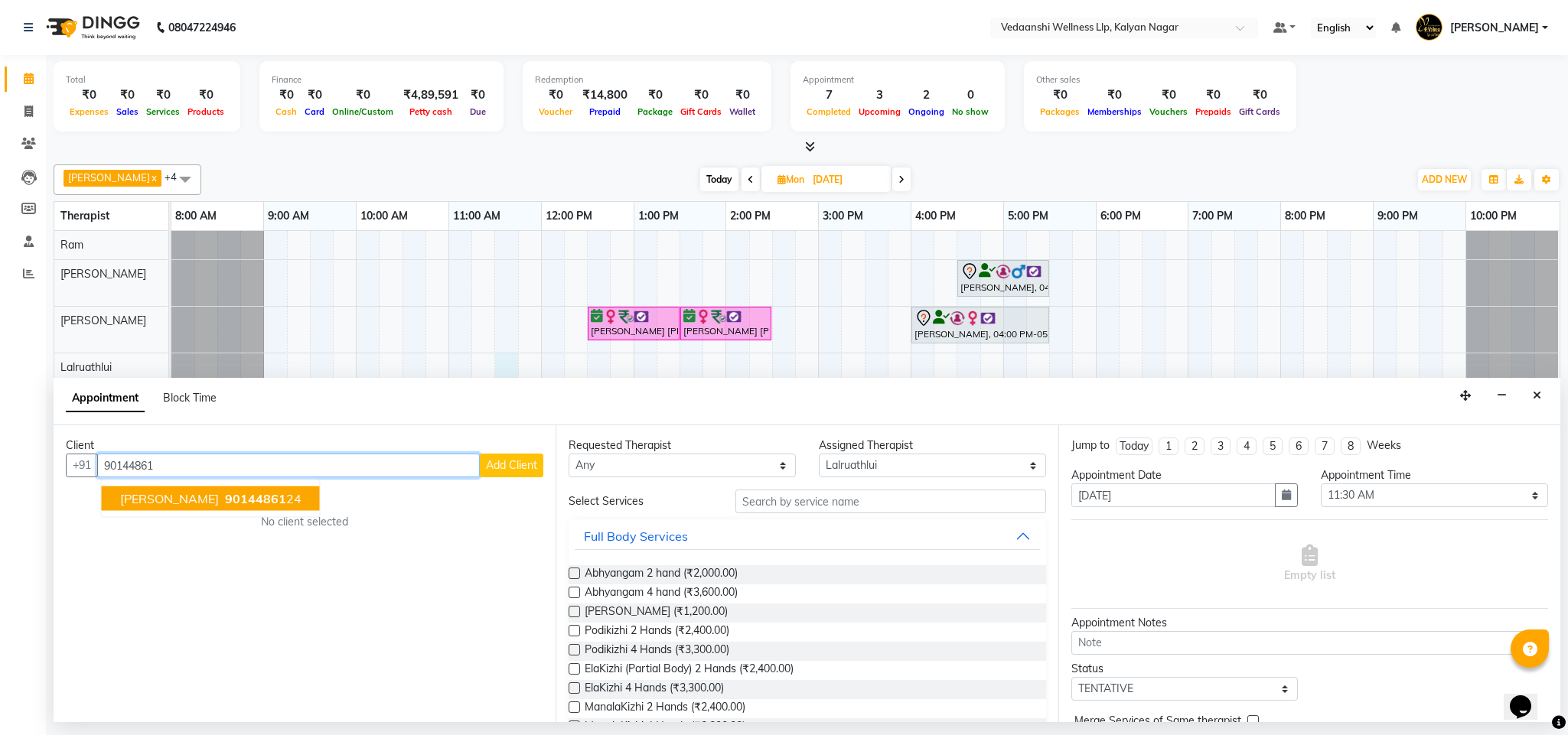
click at [225, 503] on span "90144861" at bounding box center [256, 499] width 61 height 16
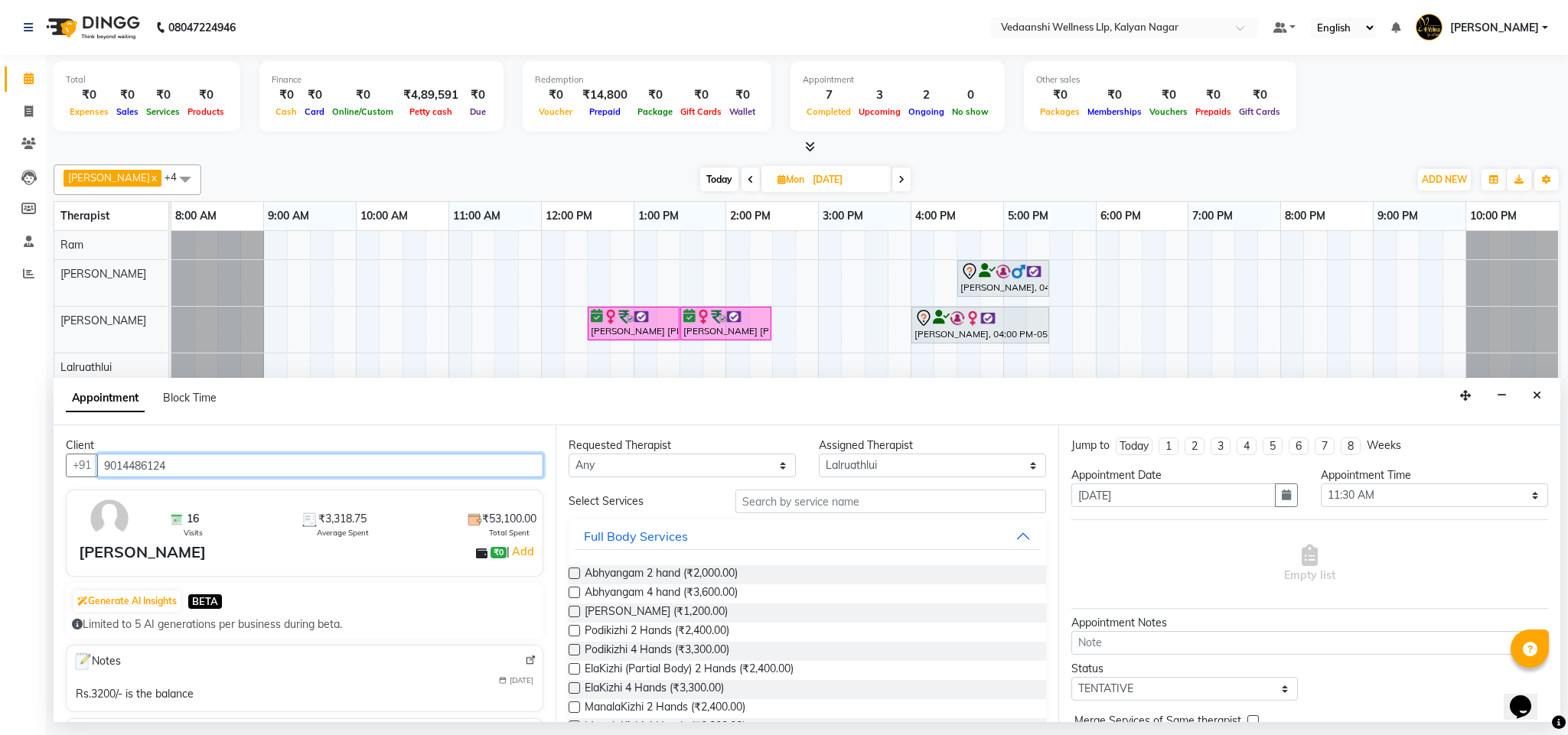
type input "9014486124"
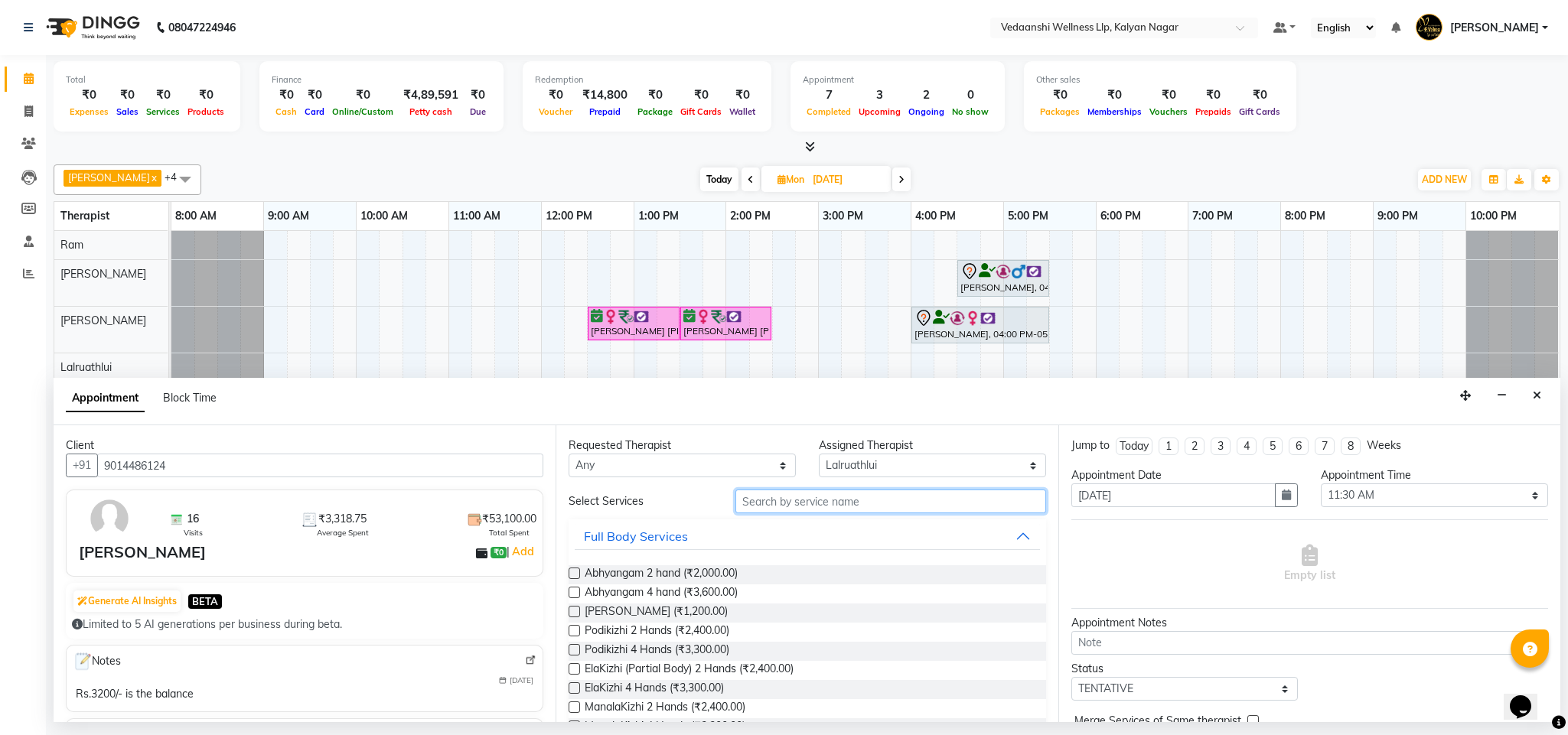
click at [768, 501] on input "text" at bounding box center [891, 501] width 311 height 24
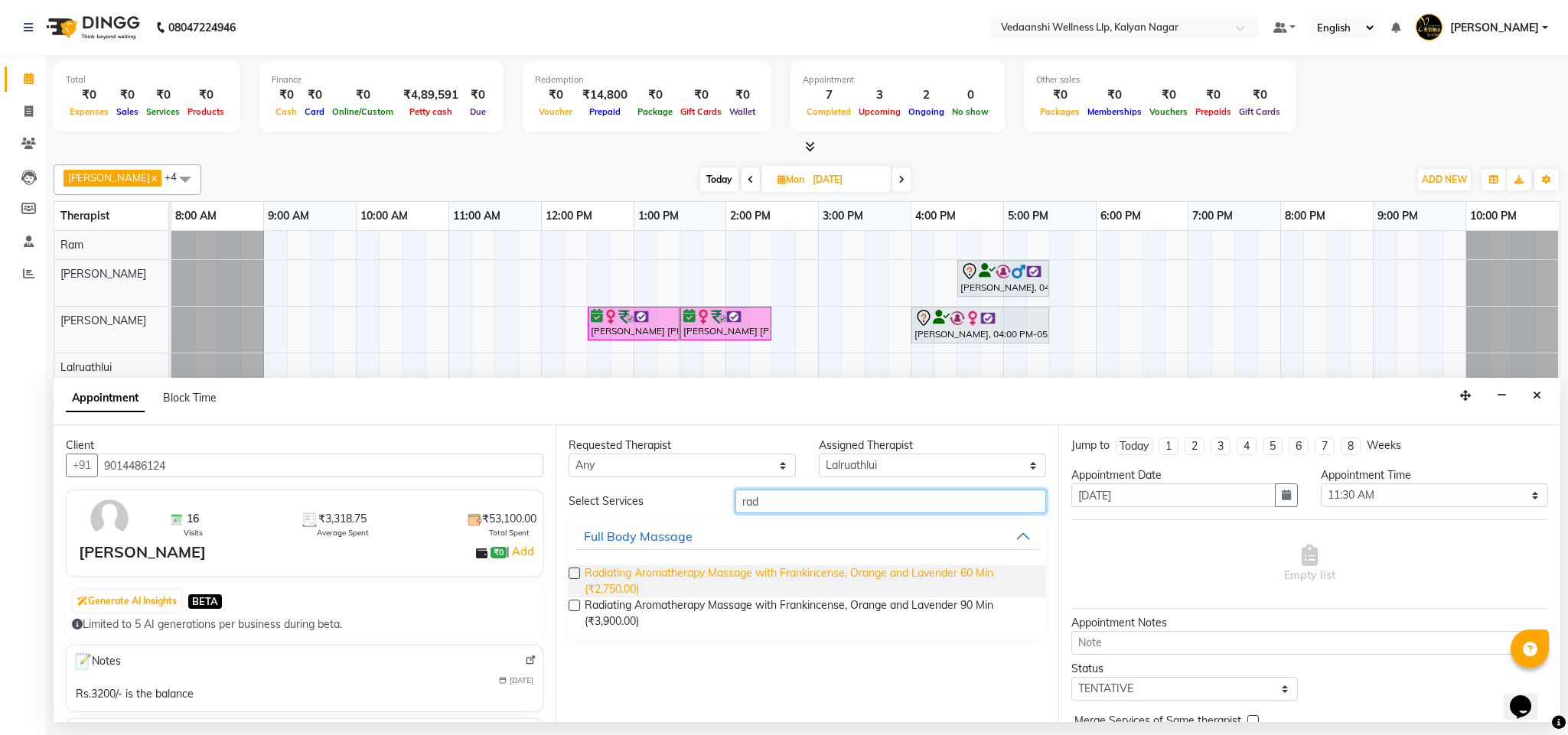
type input "rad"
click at [726, 571] on span "Radiating Aromatherapy Massage with Frankincense, Orange and Lavender 60 Min (₹…" at bounding box center [809, 581] width 449 height 32
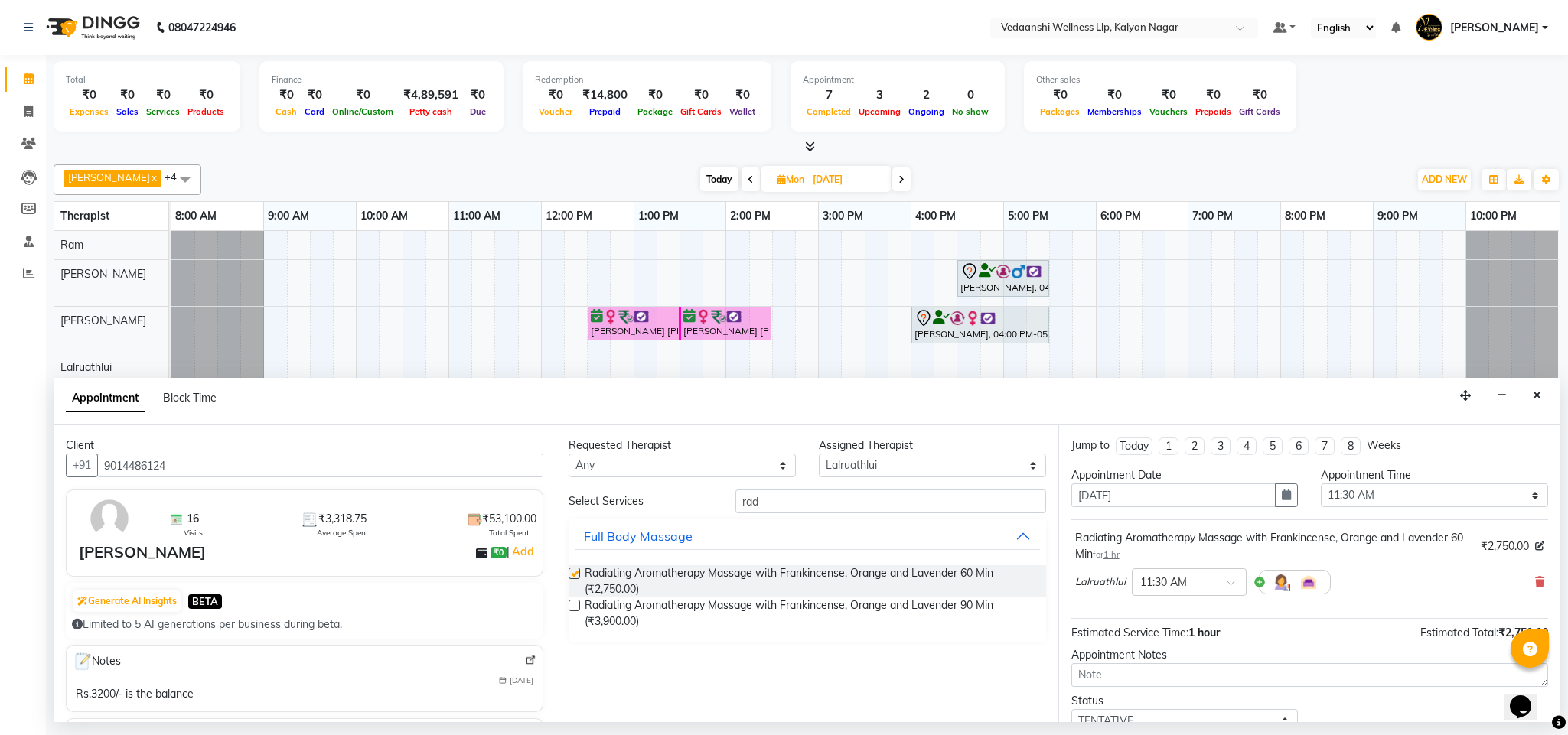
checkbox input "false"
click at [760, 504] on input "rad" at bounding box center [891, 501] width 311 height 24
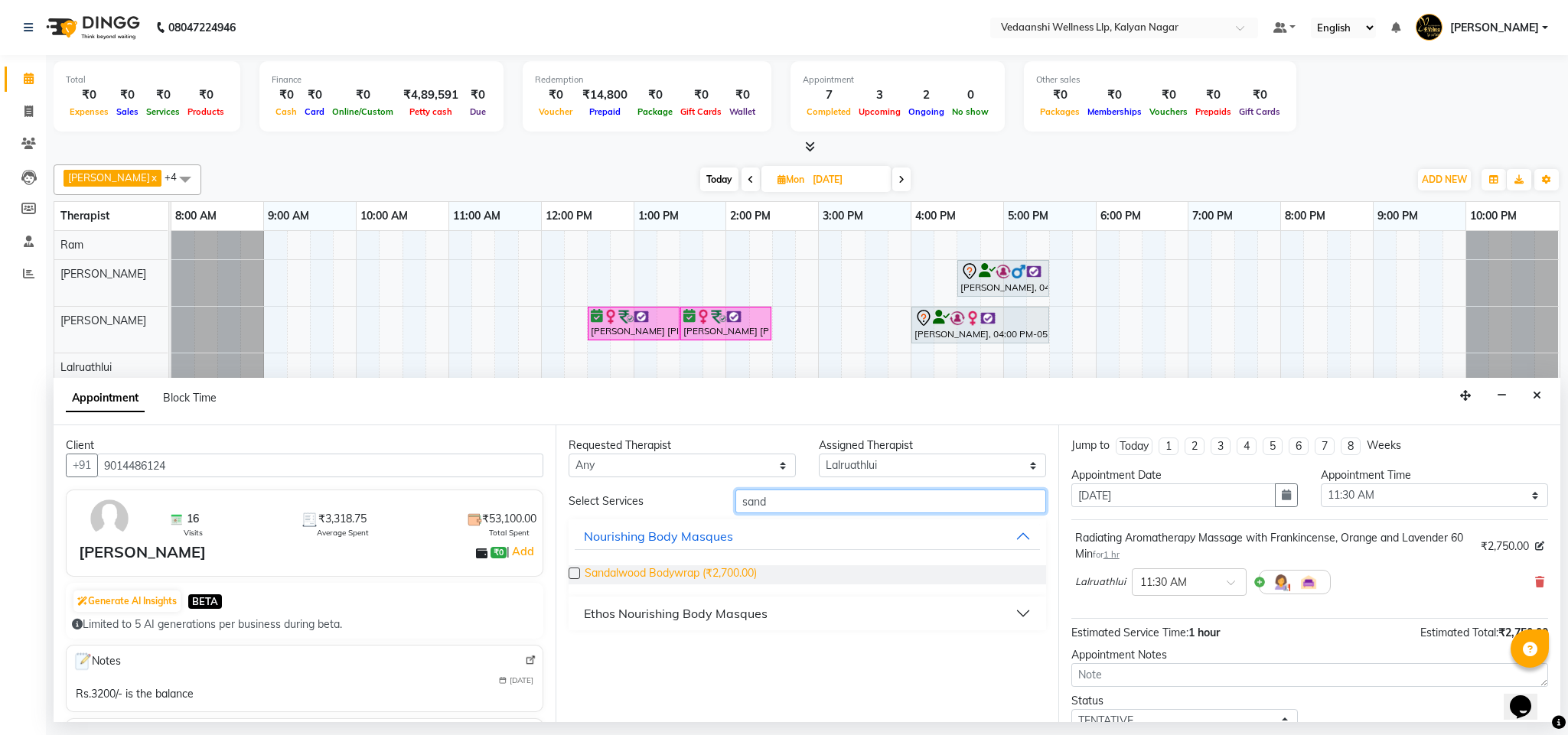
type input "sand"
click at [731, 571] on span "Sandalwood Bodywrap (₹2,700.00)" at bounding box center [671, 574] width 172 height 19
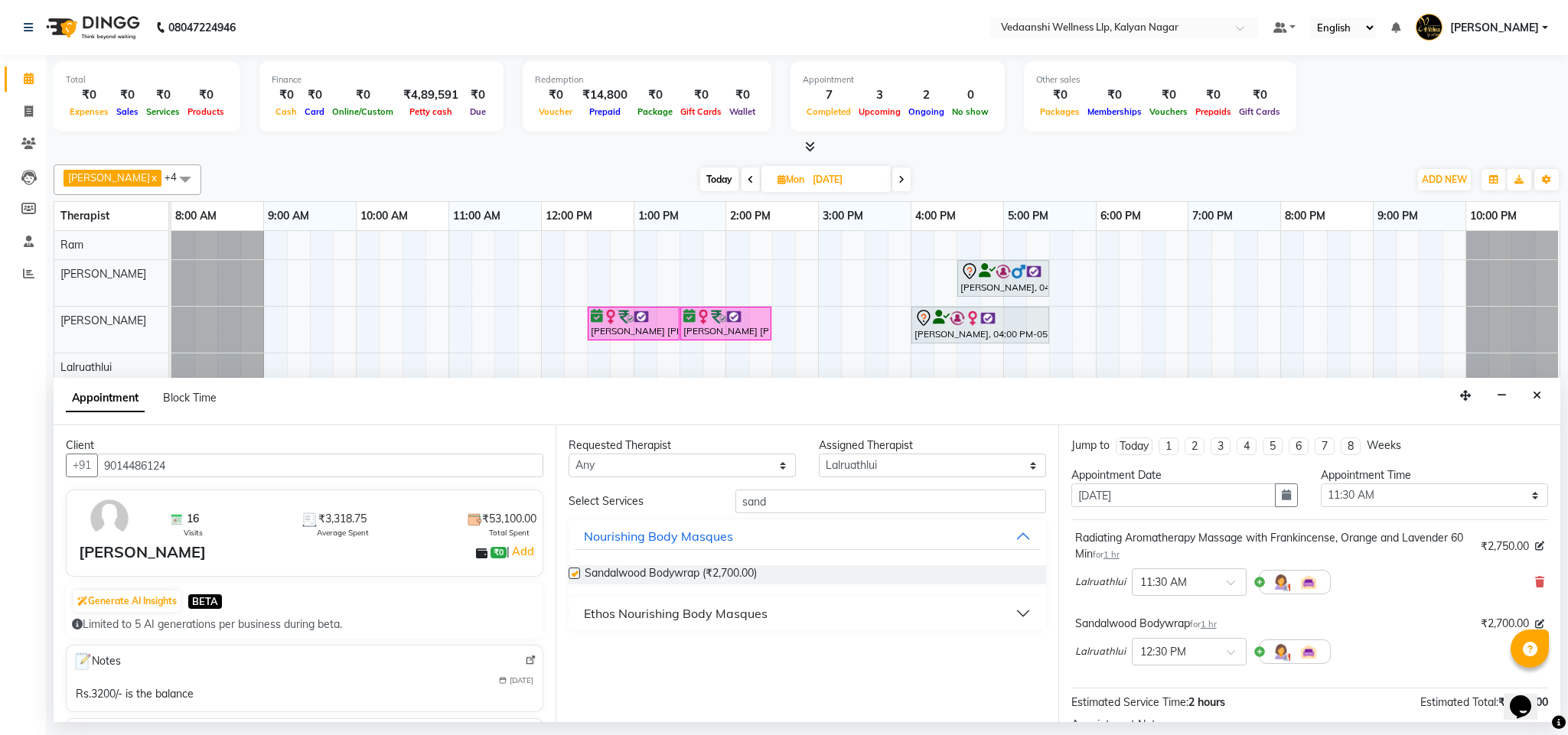
checkbox input "false"
click at [752, 501] on input "sand" at bounding box center [891, 501] width 311 height 24
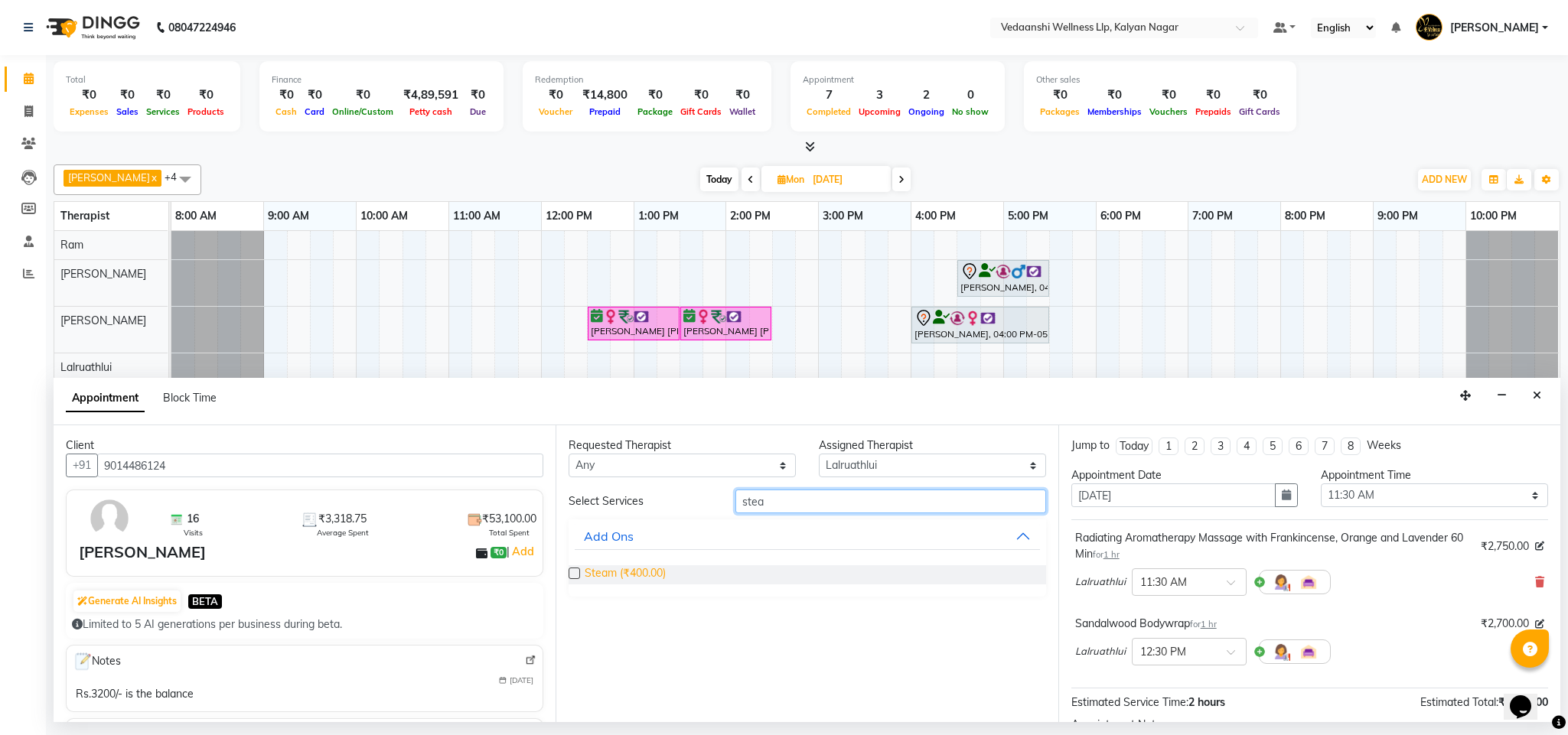
type input "stea"
click at [650, 576] on span "Steam (₹400.00)" at bounding box center [625, 574] width 81 height 19
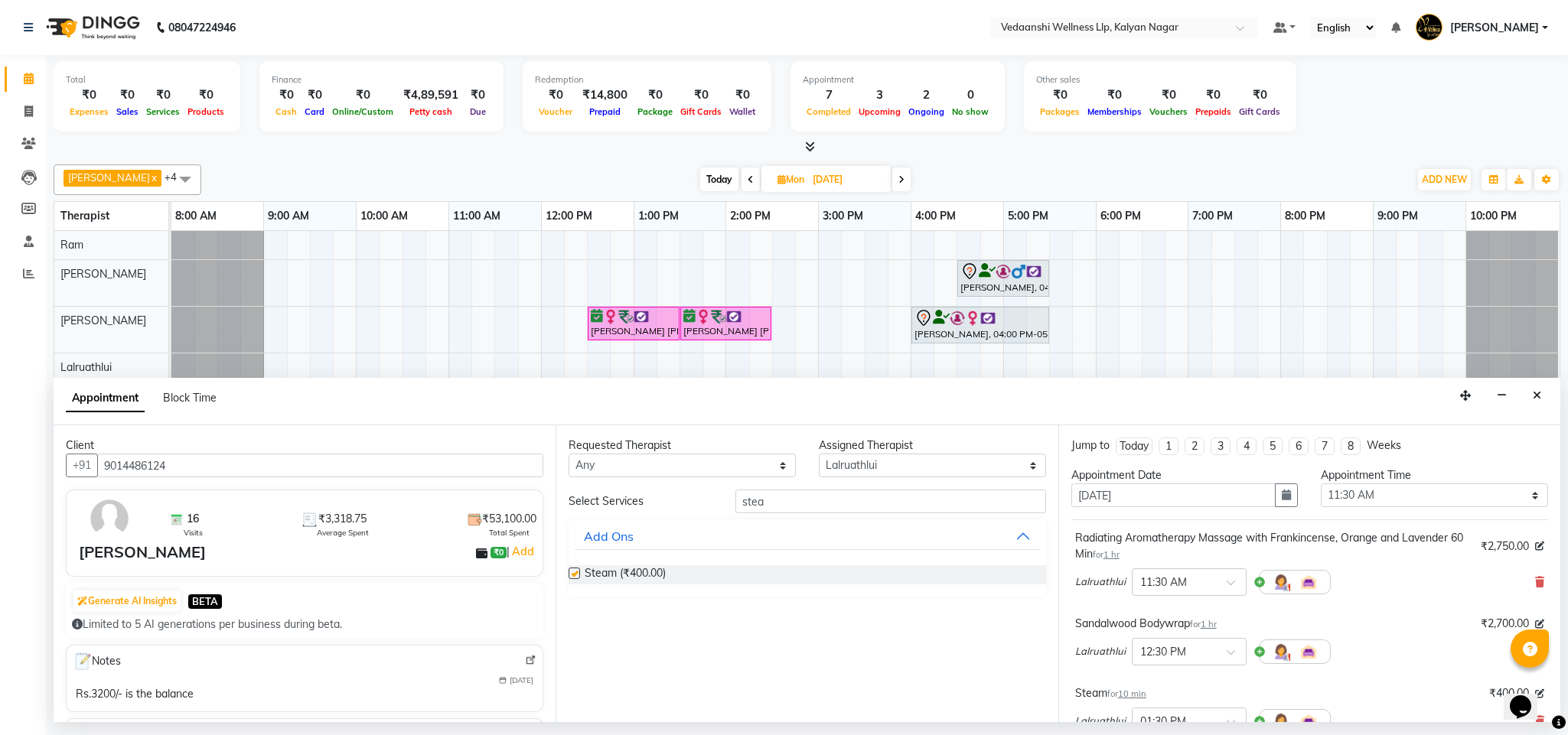
checkbox input "false"
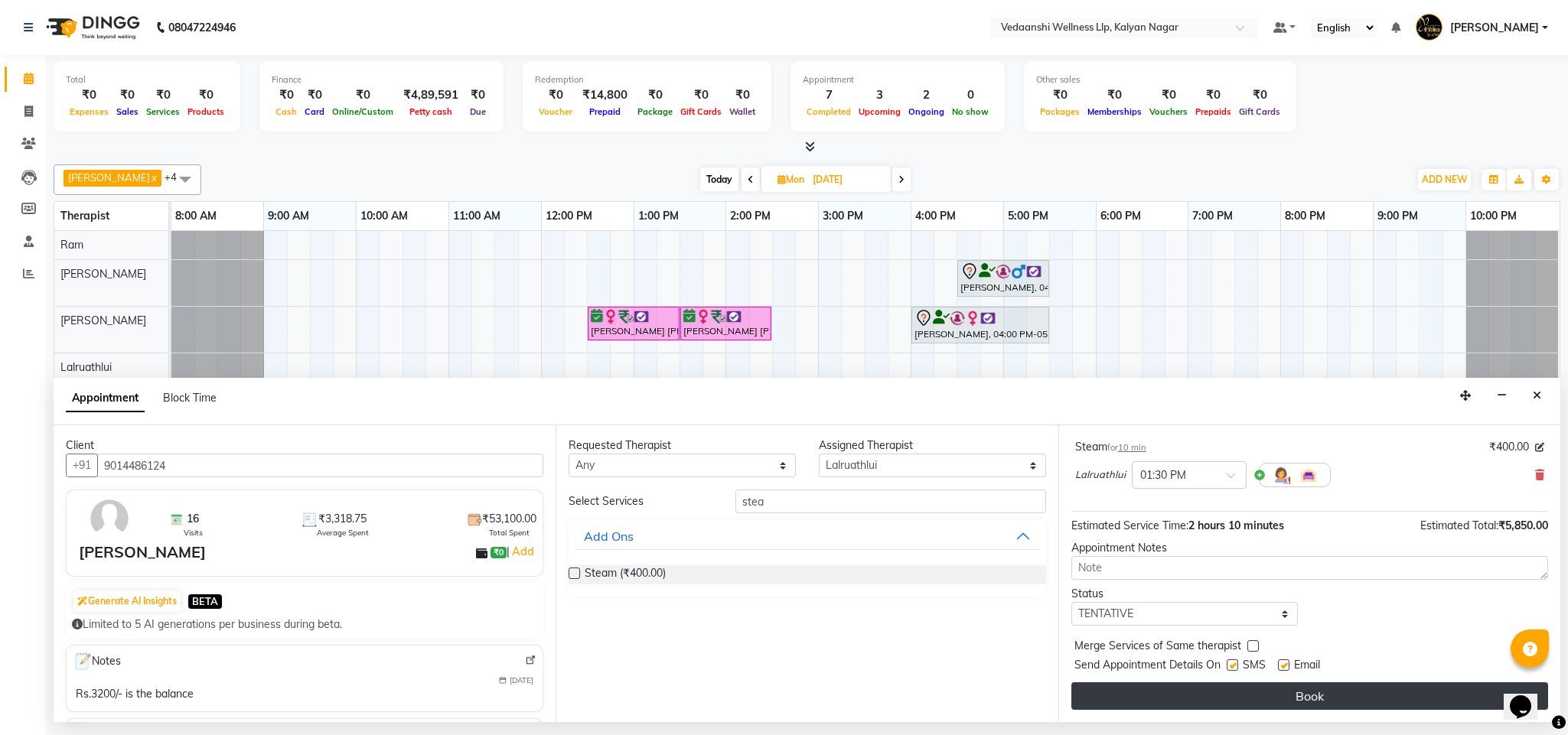
click at [1190, 688] on button "Book" at bounding box center [1310, 695] width 477 height 27
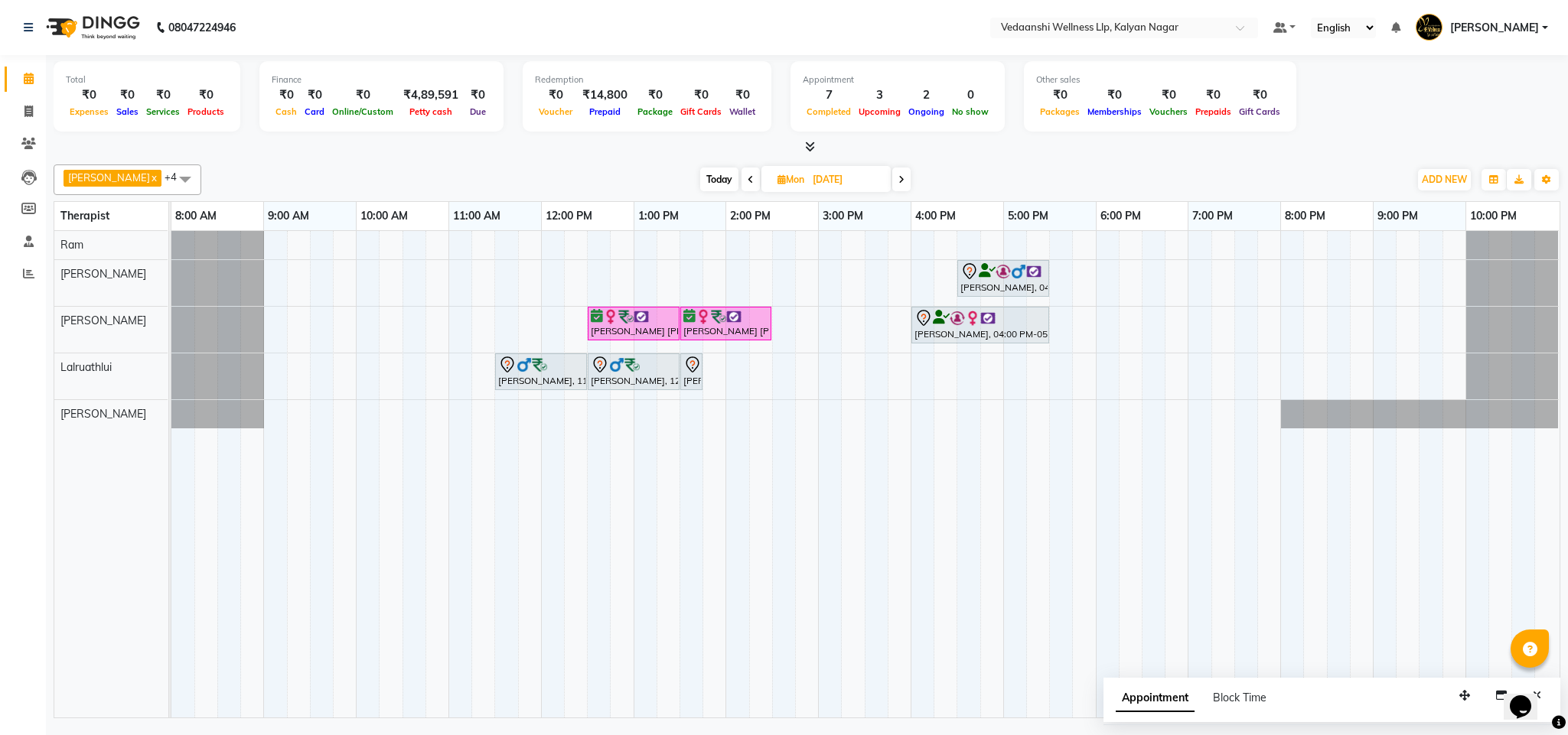
click at [701, 182] on span "Today" at bounding box center [719, 179] width 38 height 24
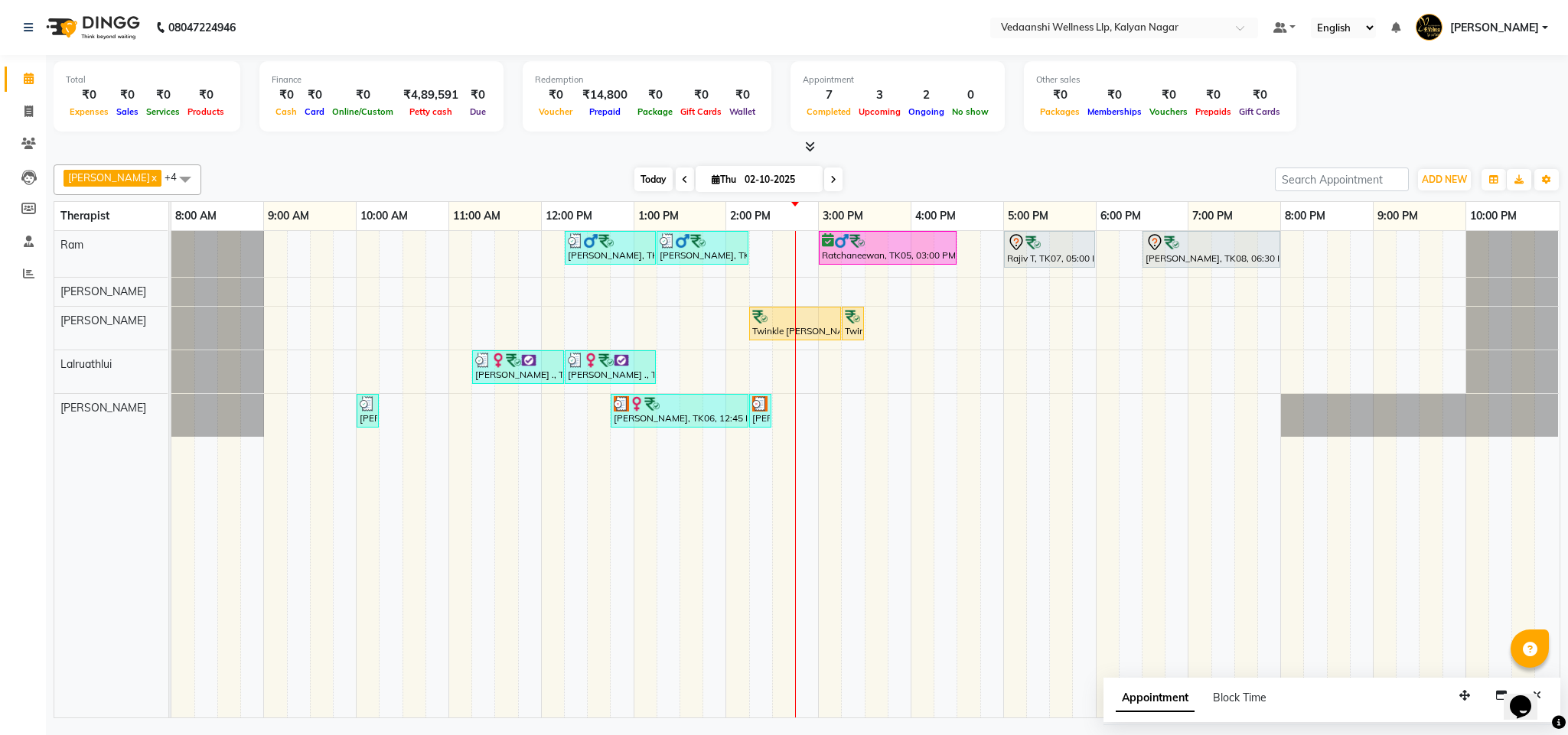
click at [639, 173] on span "Today" at bounding box center [653, 179] width 38 height 24
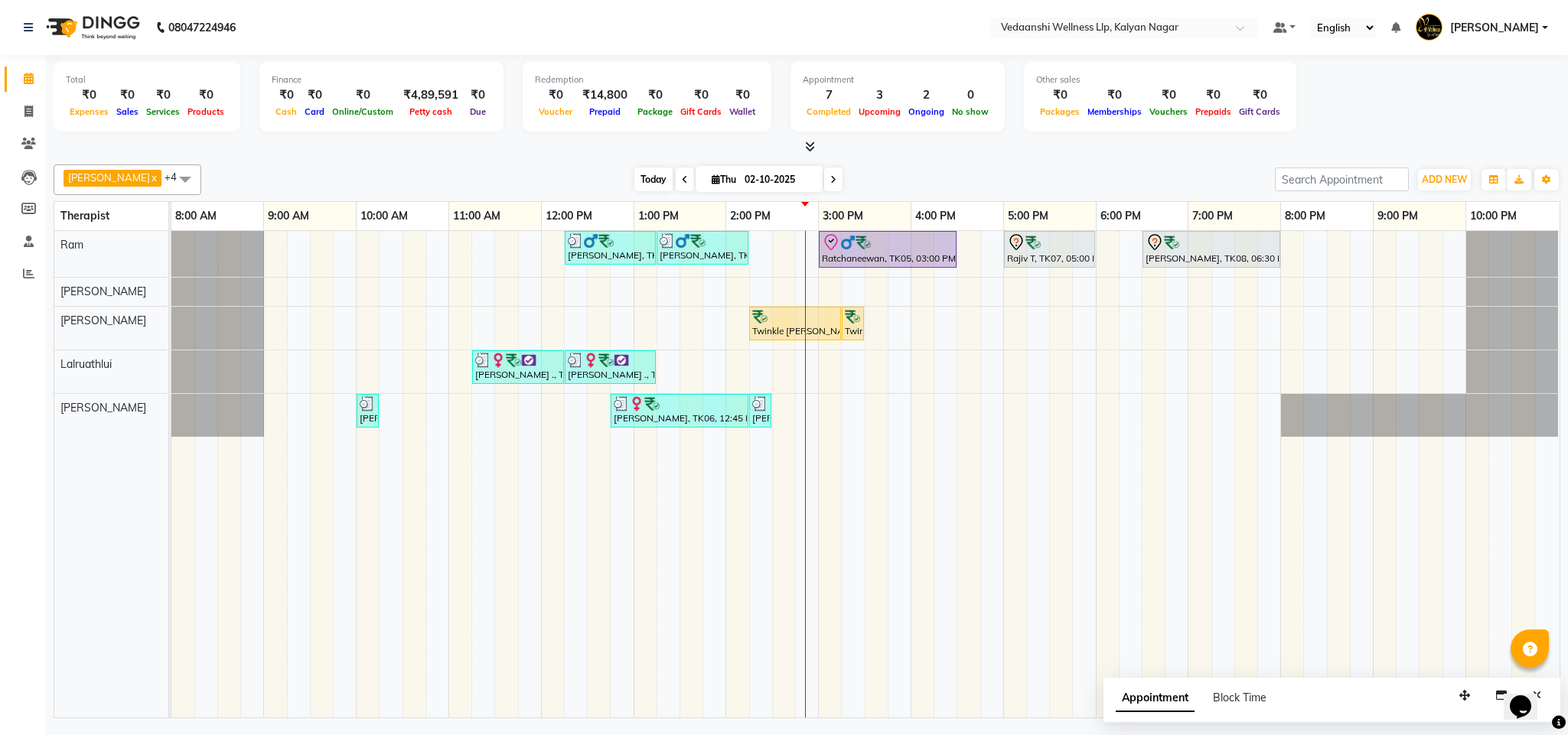
click at [635, 171] on span "Today" at bounding box center [653, 179] width 38 height 24
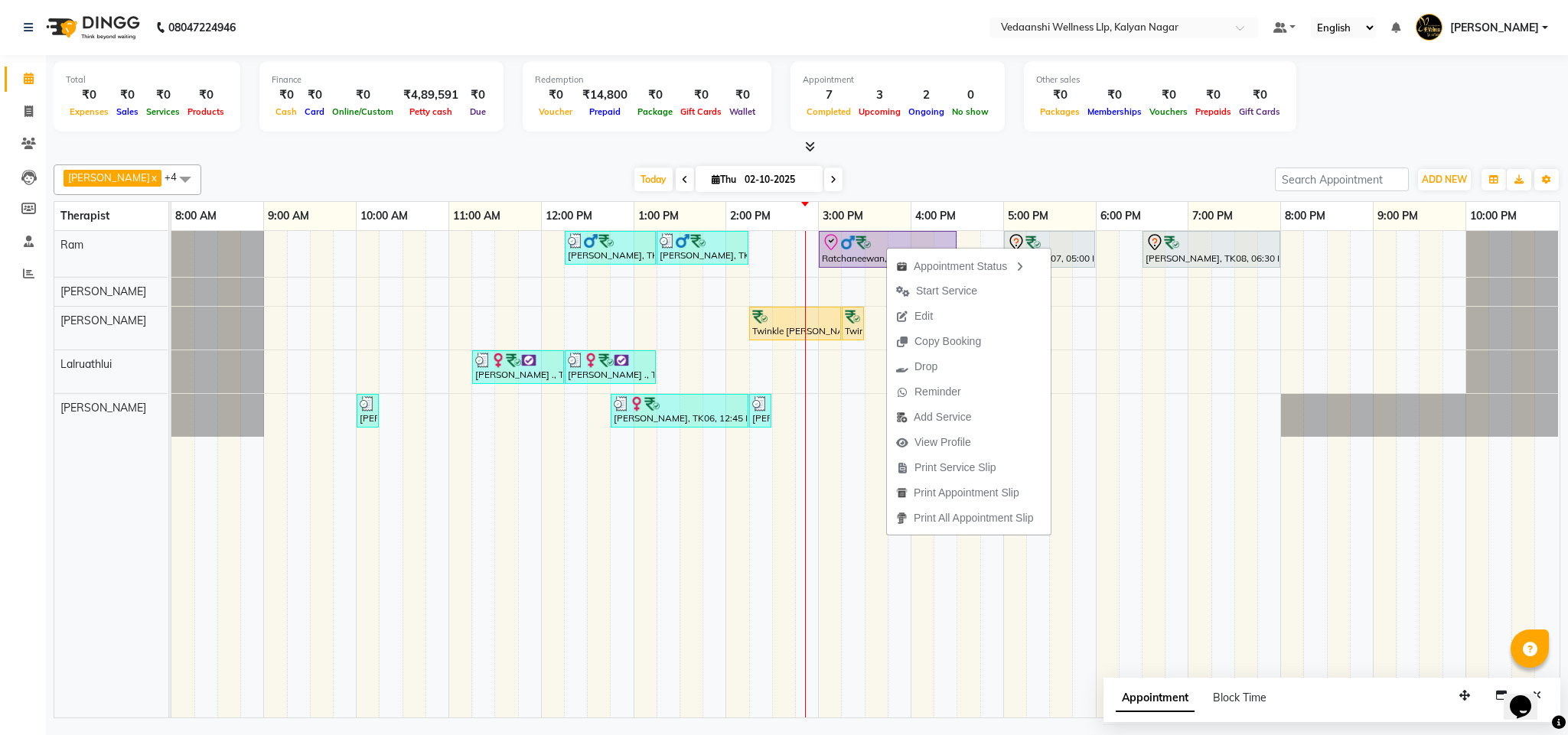
click at [972, 198] on div "Benjamin x Jennifer Zoramsangi x Lalruathlui x Ram x Rashika Khadse x +4 Select…" at bounding box center [807, 438] width 1507 height 560
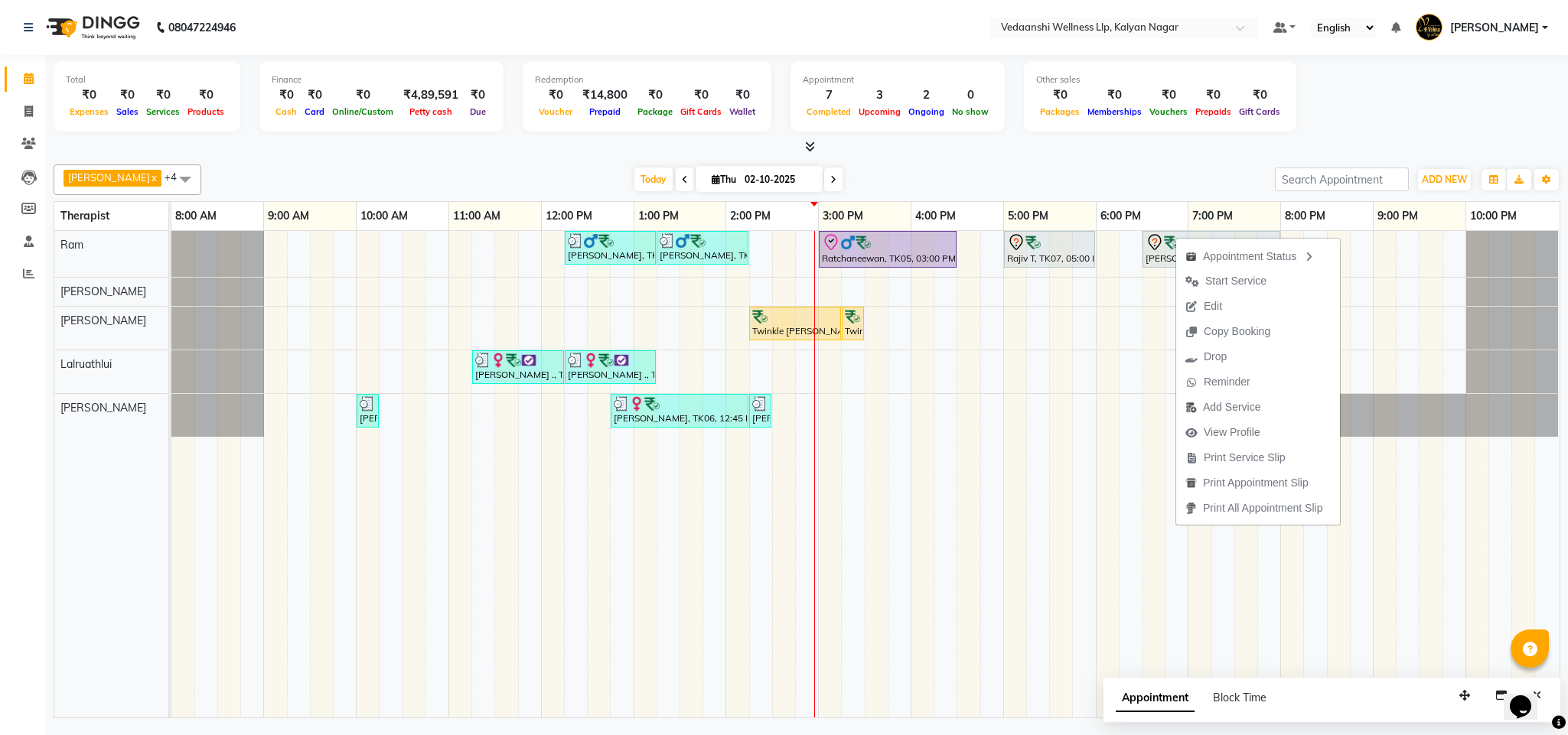
click at [887, 175] on div "Today Thu 02-10-2025" at bounding box center [738, 180] width 1059 height 23
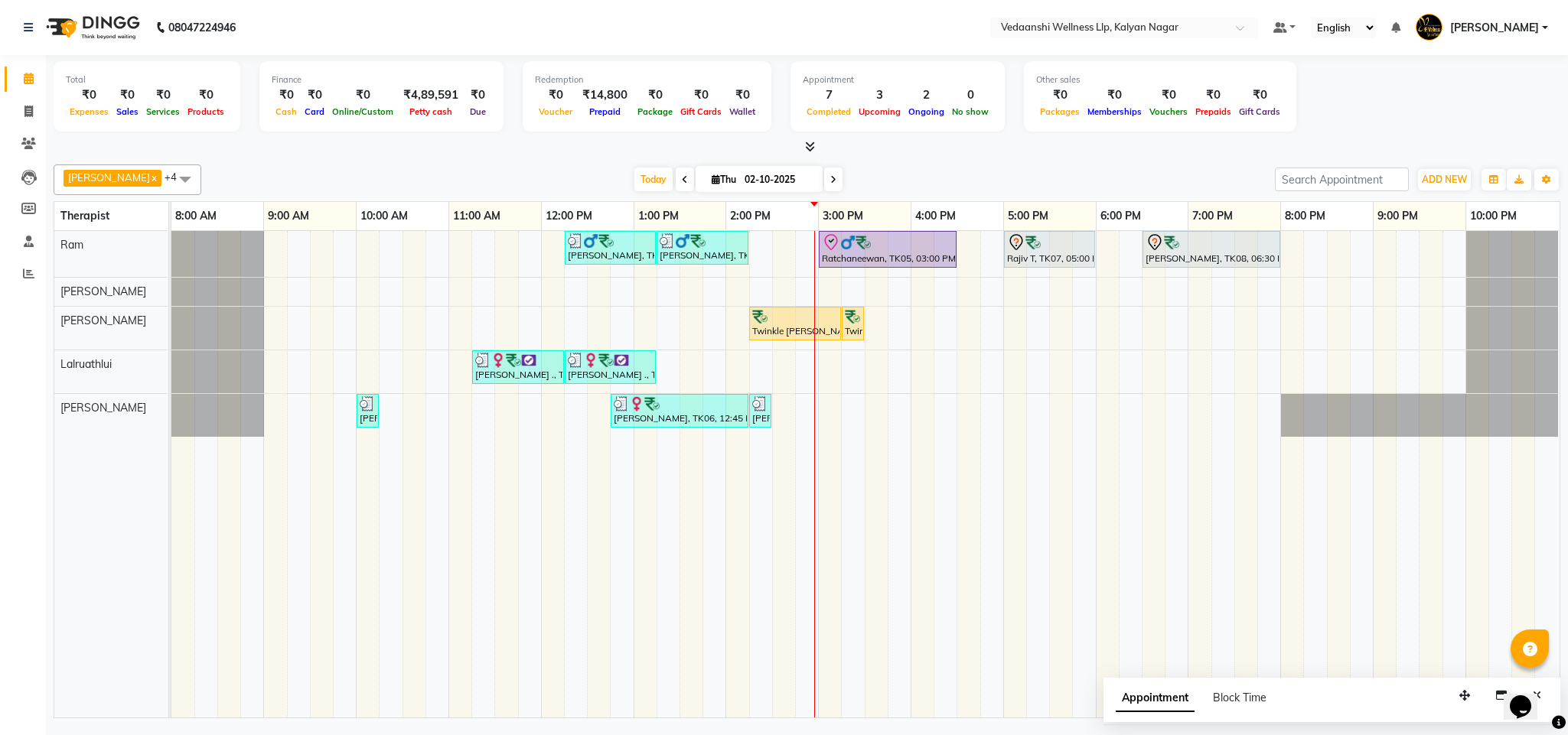
click at [830, 185] on icon at bounding box center [833, 180] width 6 height 9
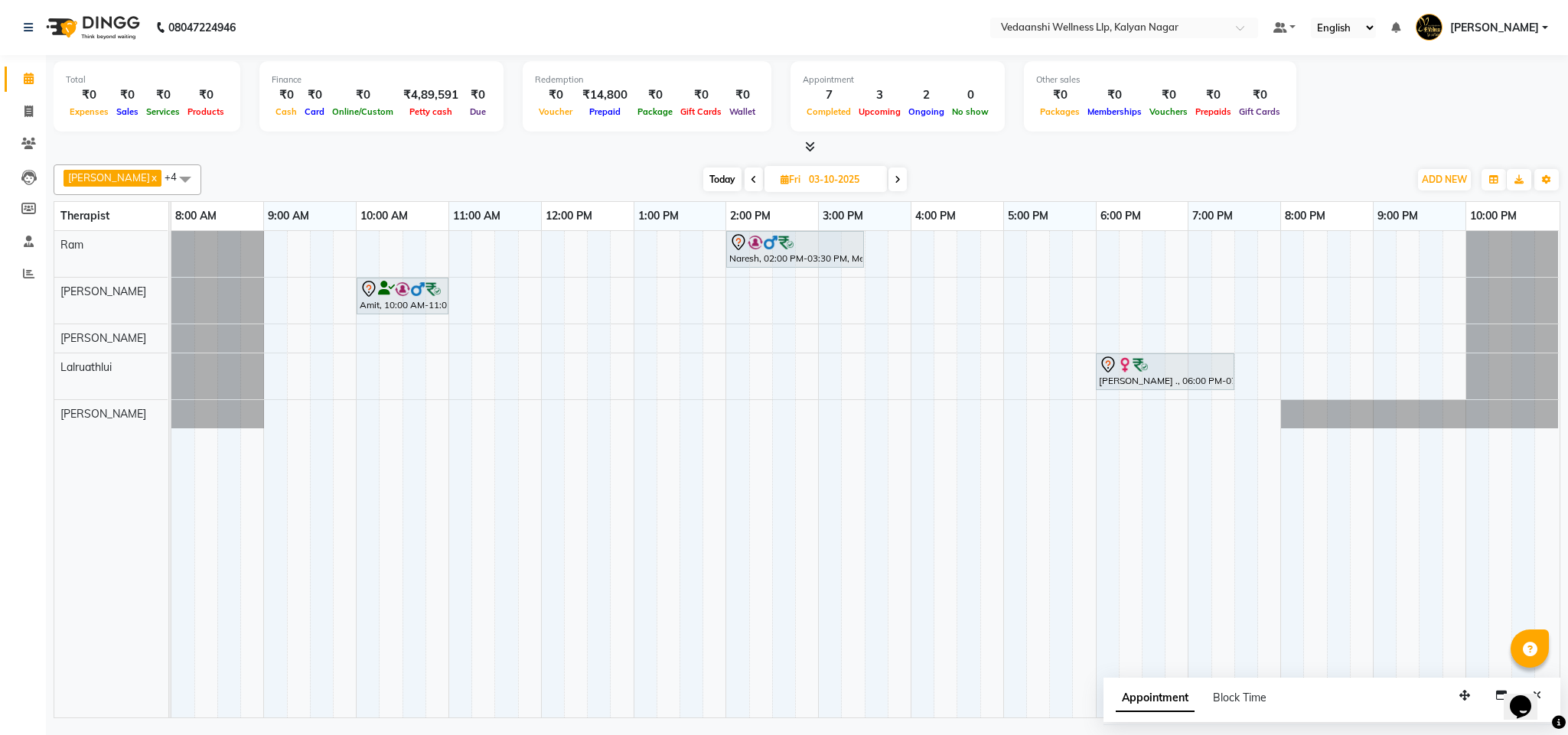
click at [751, 182] on icon at bounding box center [754, 180] width 6 height 9
type input "02-10-2025"
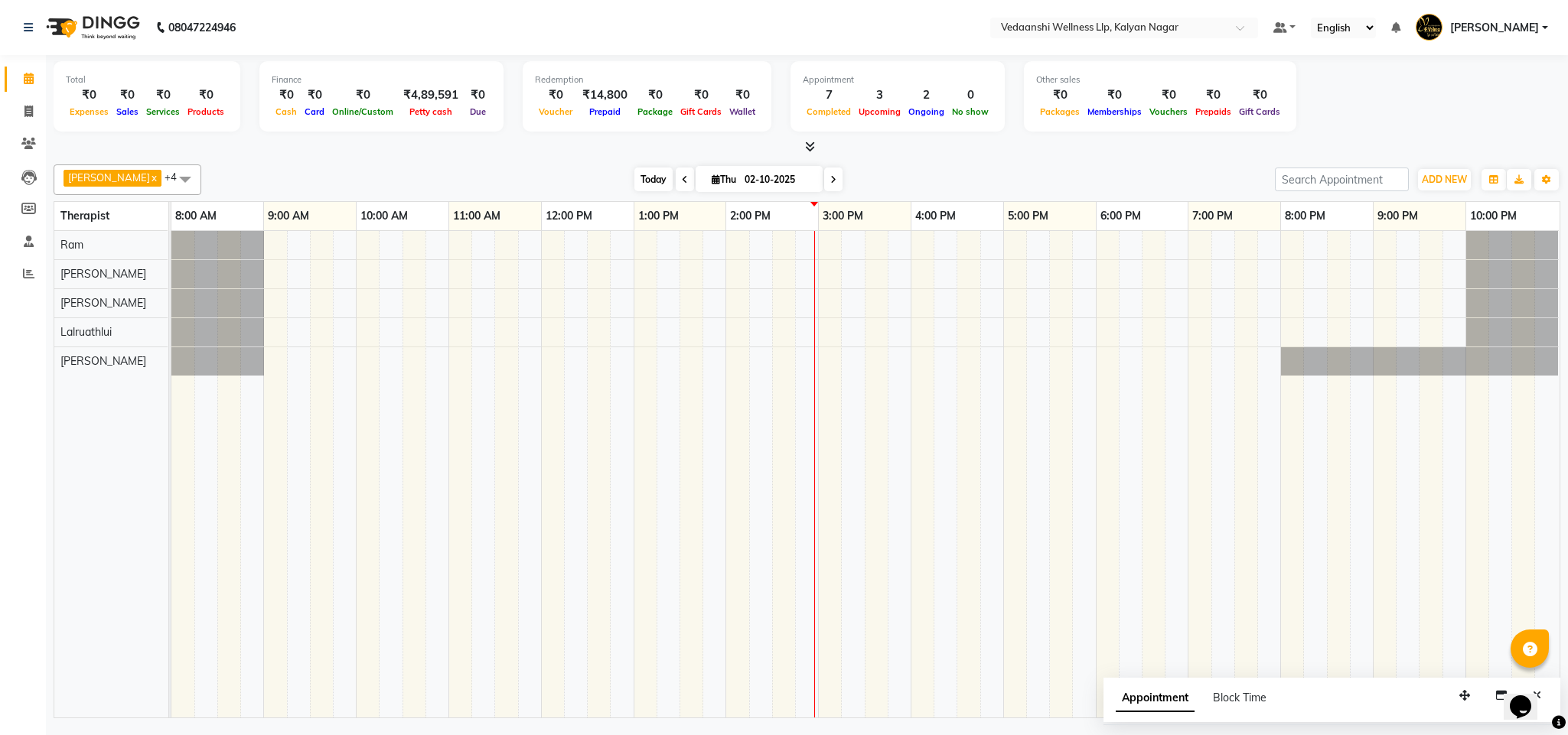
click at [635, 177] on span "Today" at bounding box center [653, 179] width 38 height 24
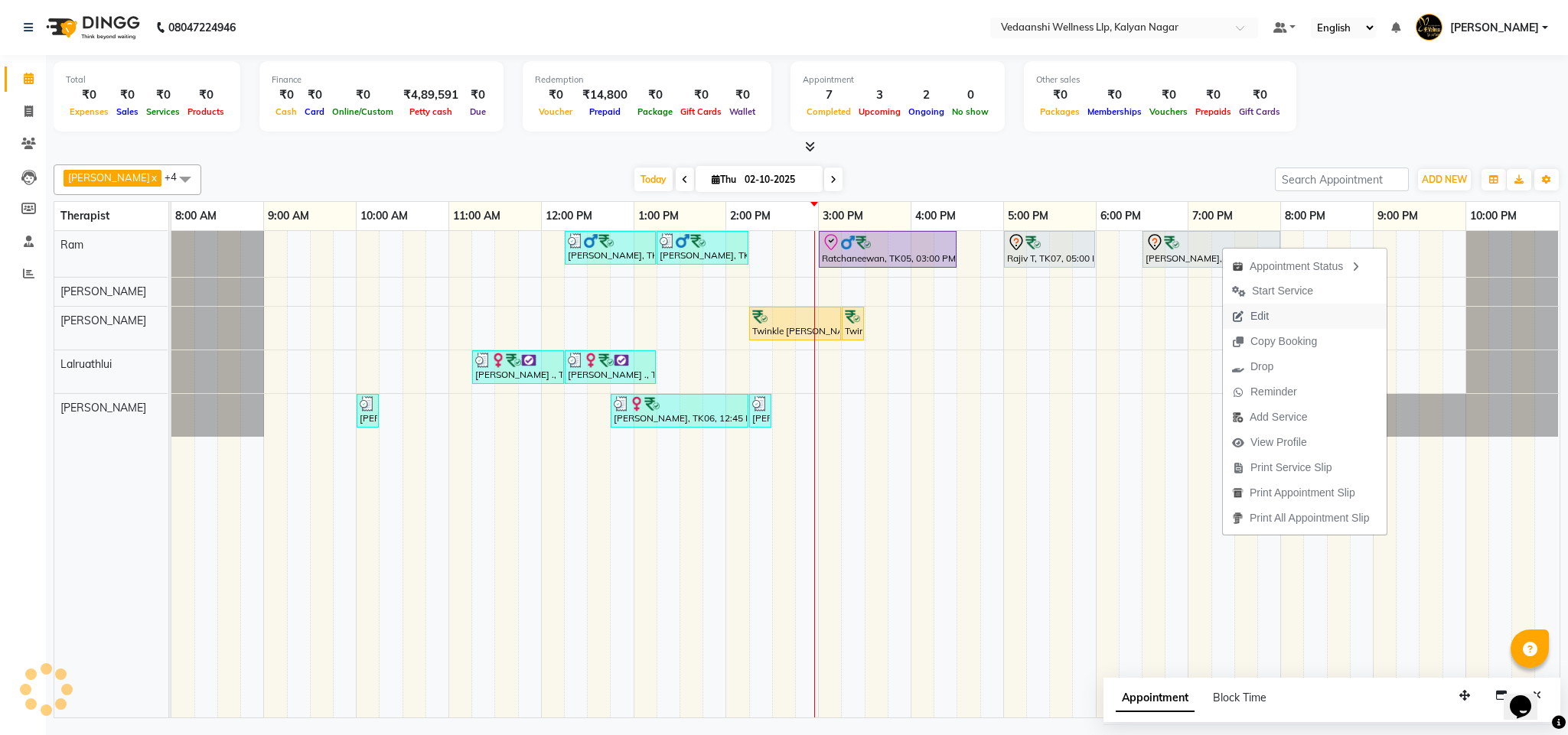
click at [1268, 314] on span "Edit" at bounding box center [1260, 316] width 19 height 16
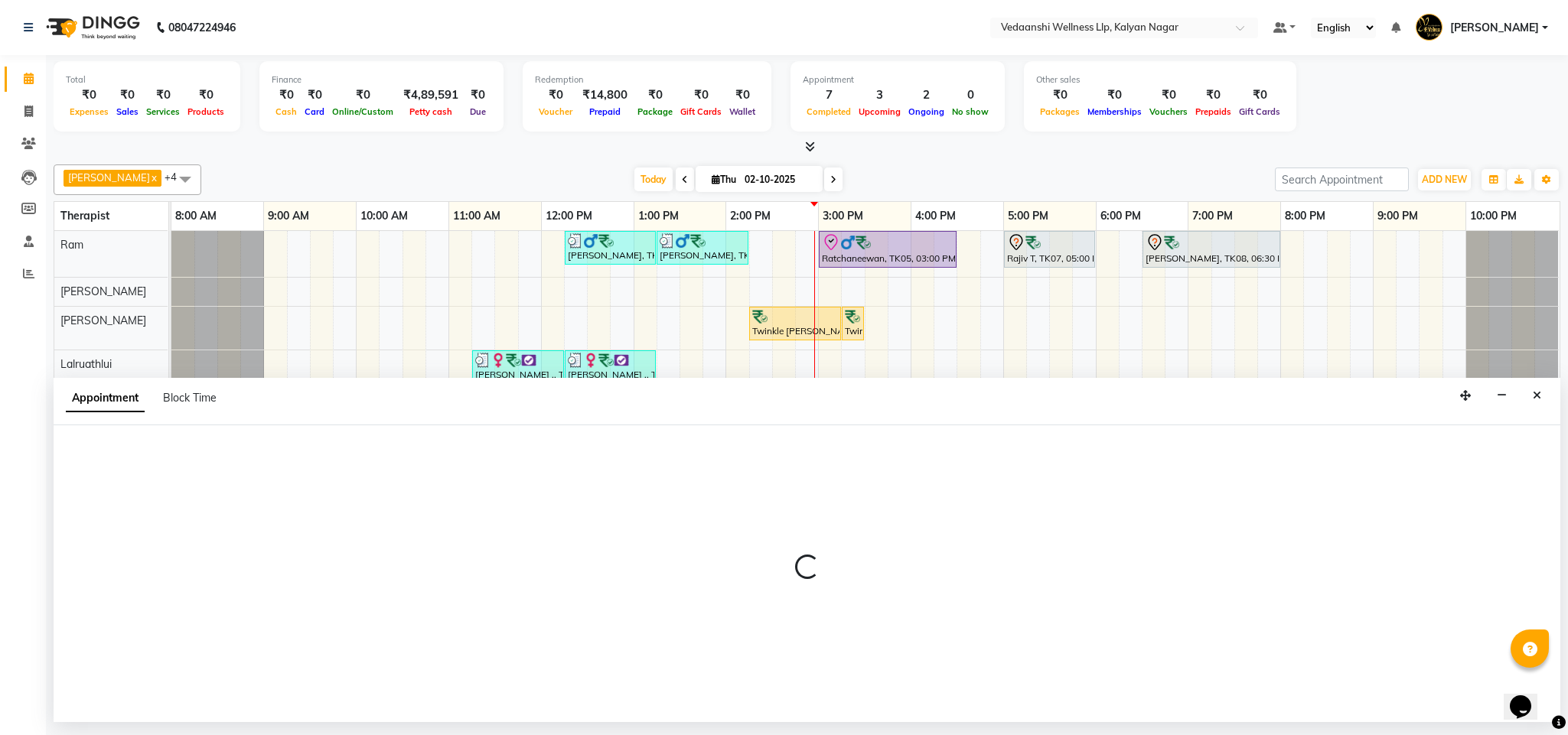
select select "tentative"
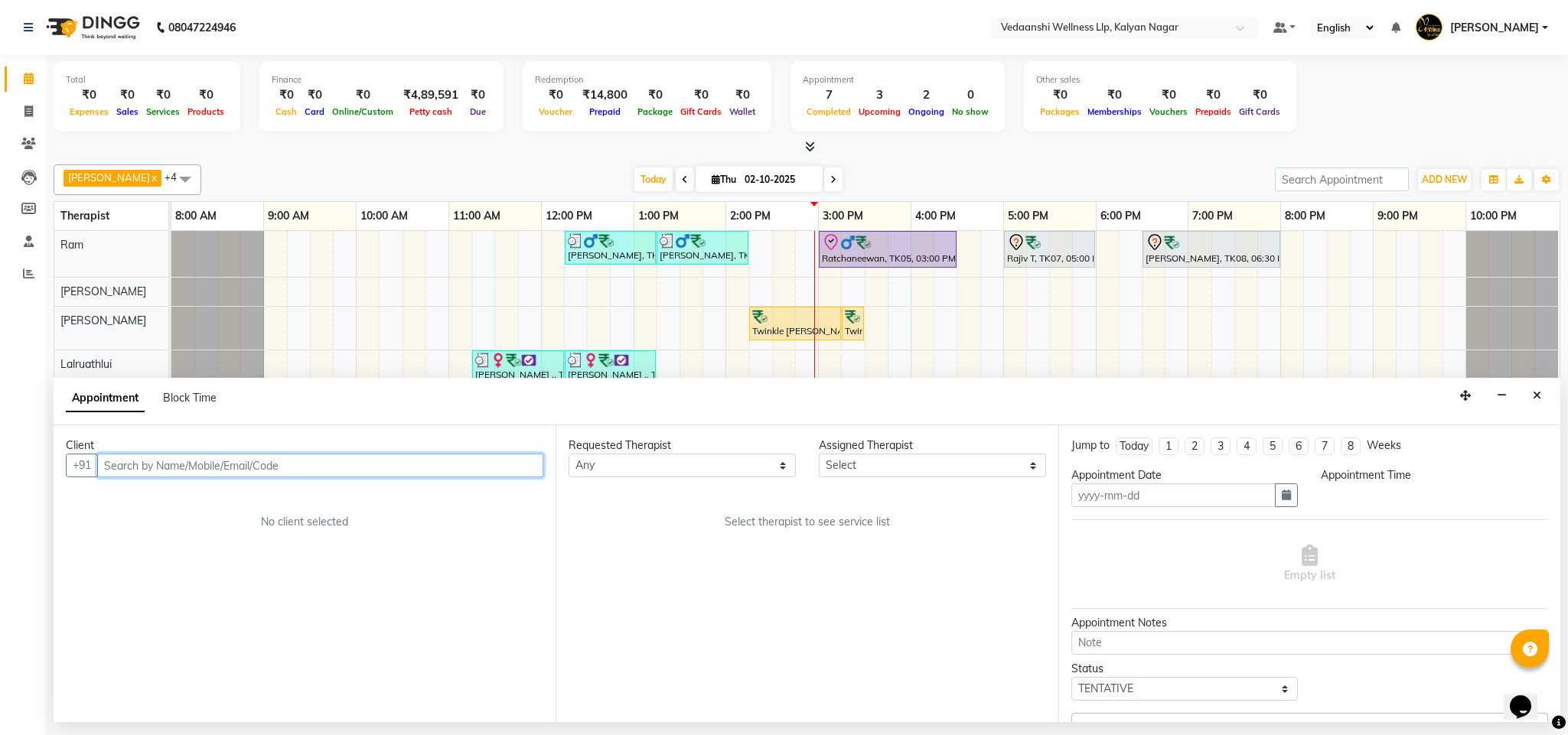
type input "02-10-2025"
select select "1110"
select select "67164"
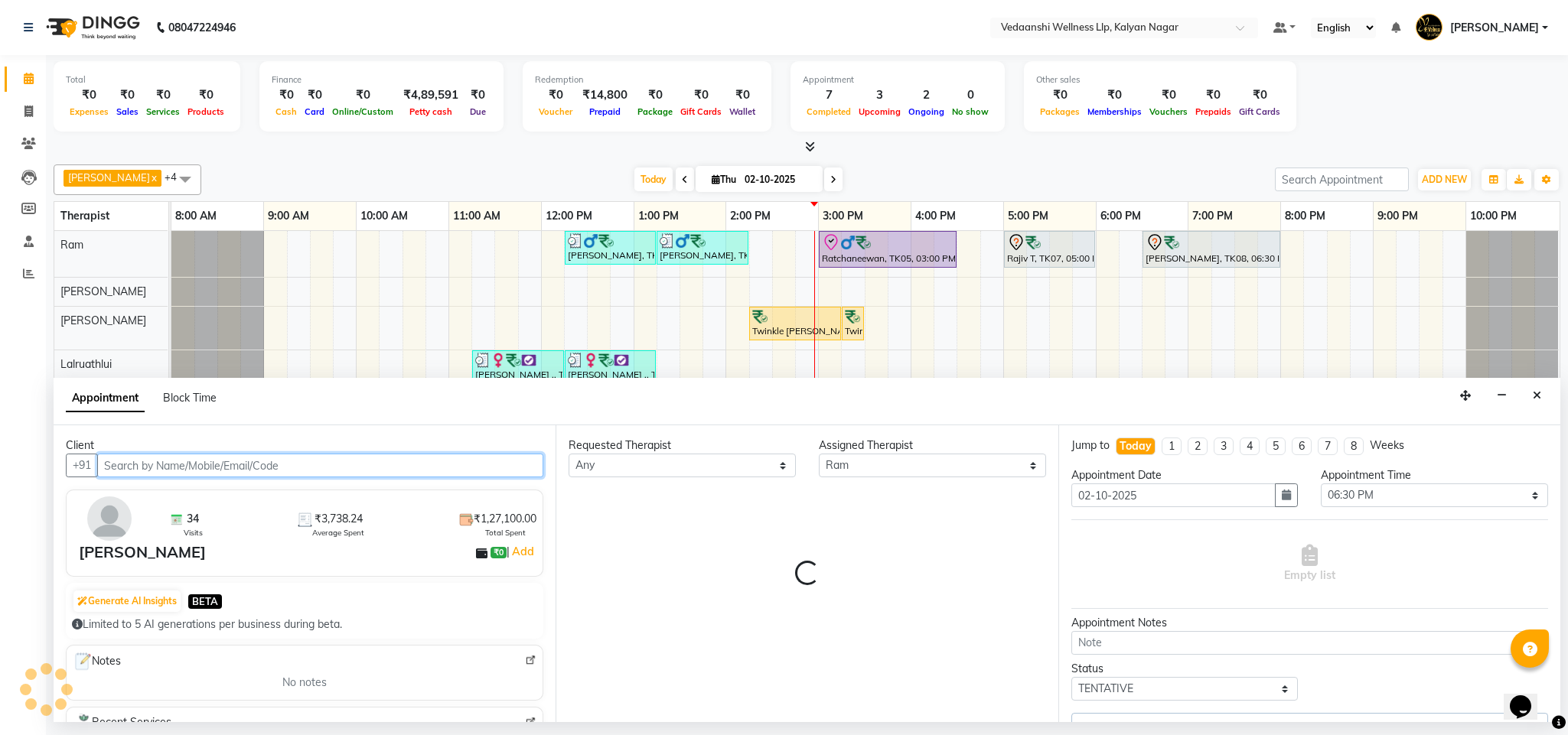
select select "1336"
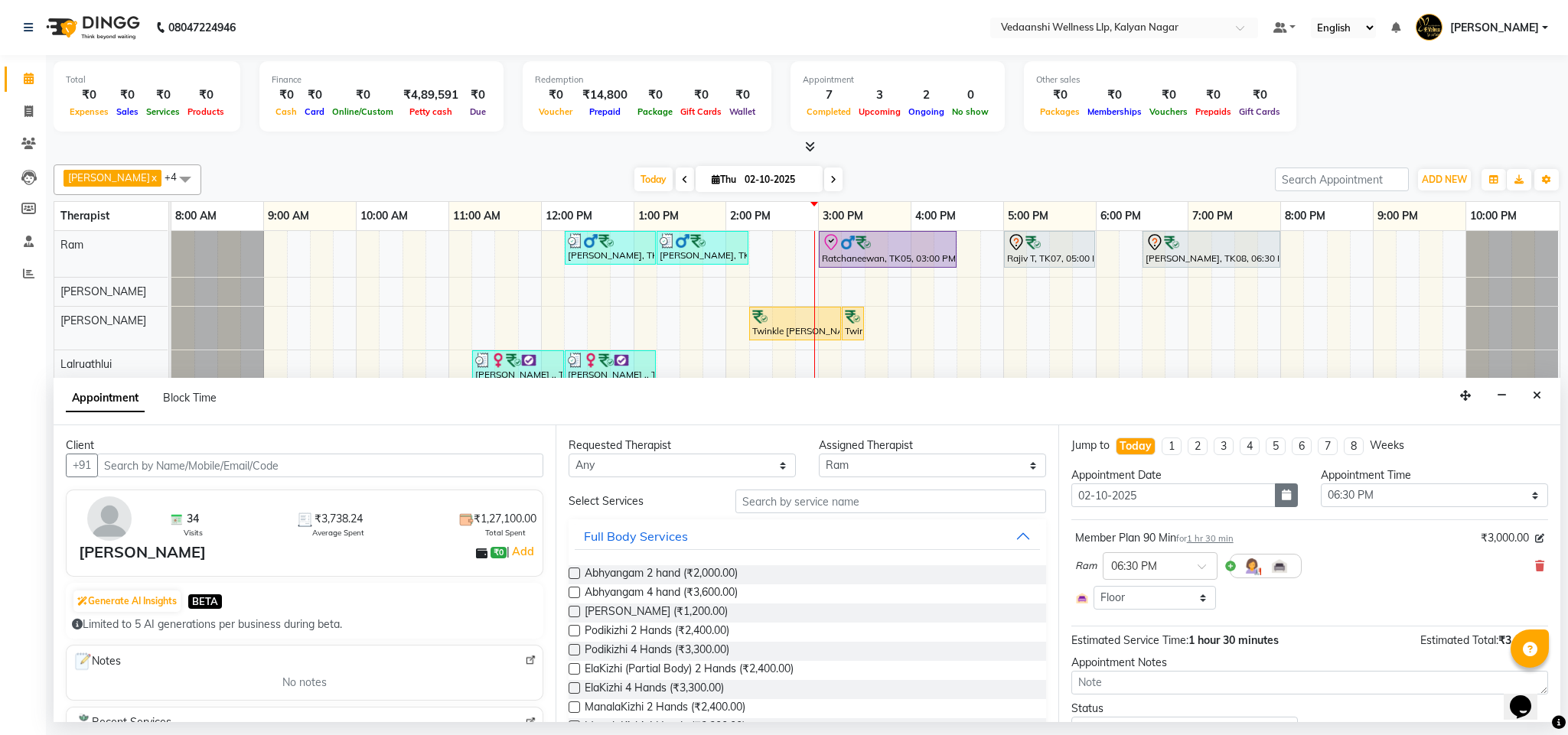
click at [1286, 503] on button "button" at bounding box center [1287, 495] width 23 height 24
click at [1184, 574] on div "3" at bounding box center [1186, 574] width 25 height 25
type input "03-10-2025"
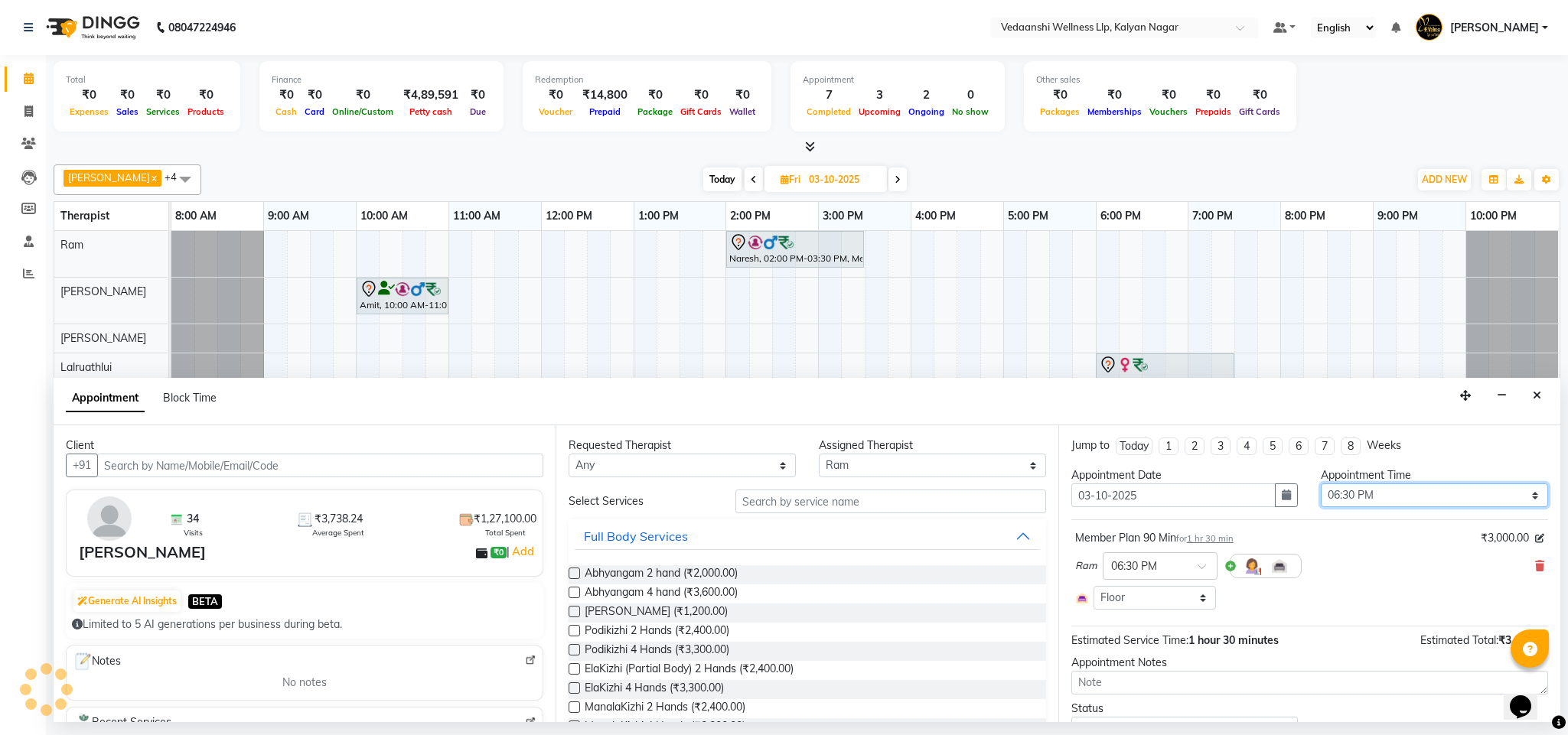
click at [1353, 499] on select "Select 09:00 AM 09:15 AM 09:30 AM 09:45 AM 10:00 AM 10:15 AM 10:30 AM 10:45 AM …" at bounding box center [1434, 495] width 228 height 24
select select "1080"
click at [1321, 486] on select "Select 09:00 AM 09:15 AM 09:30 AM 09:45 AM 10:00 AM 10:15 AM 10:30 AM 10:45 AM …" at bounding box center [1434, 495] width 228 height 24
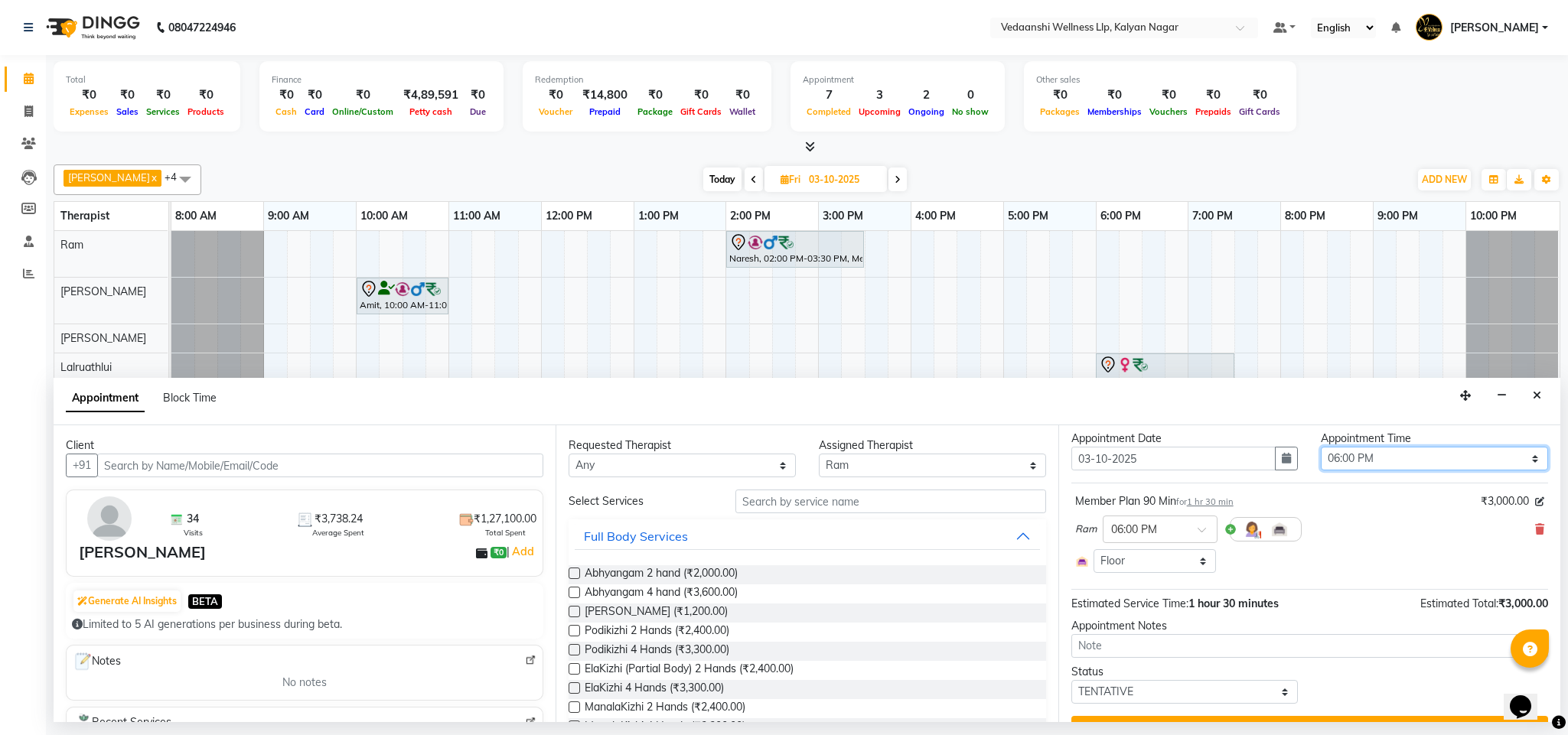
scroll to position [74, 0]
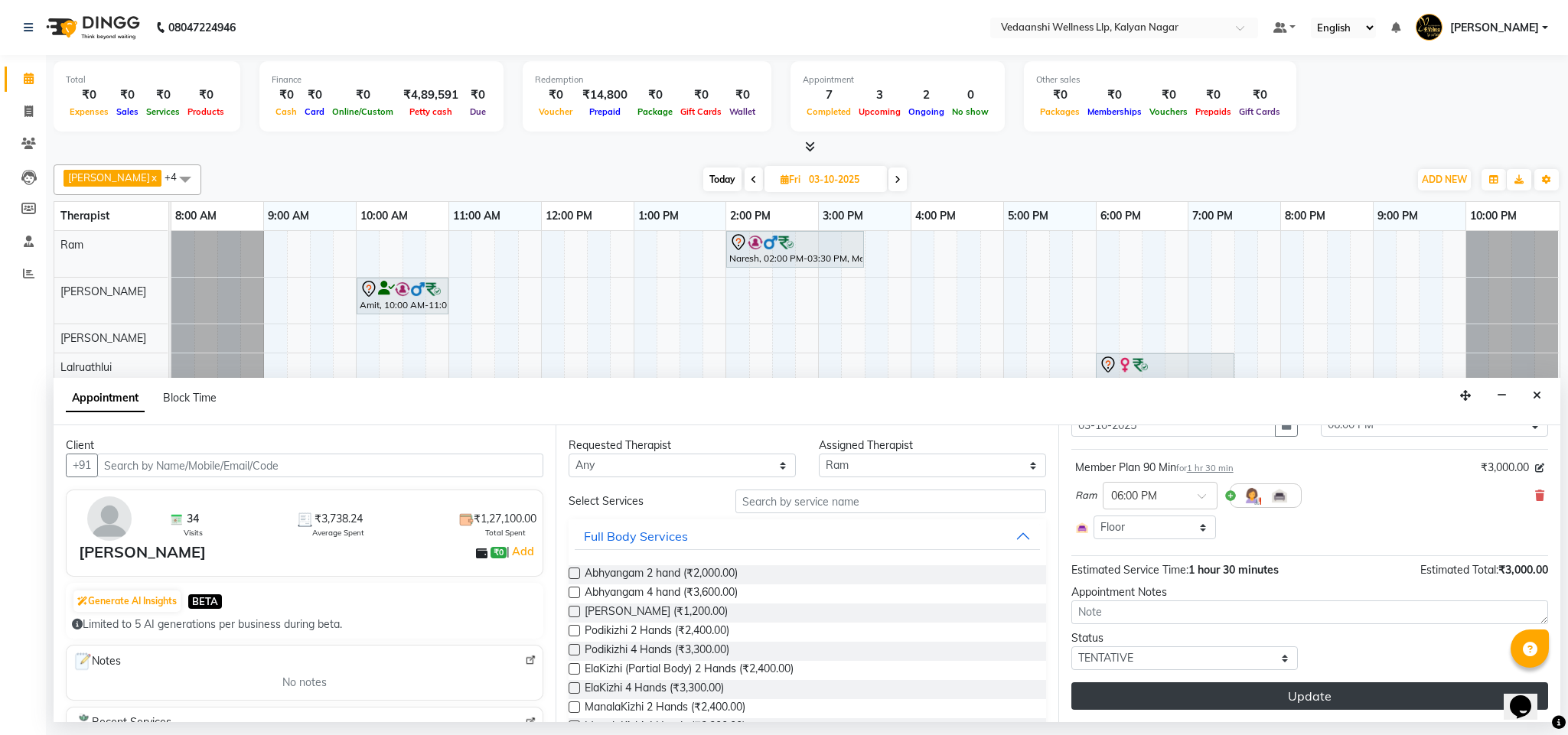
click at [1153, 695] on button "Update" at bounding box center [1310, 695] width 477 height 27
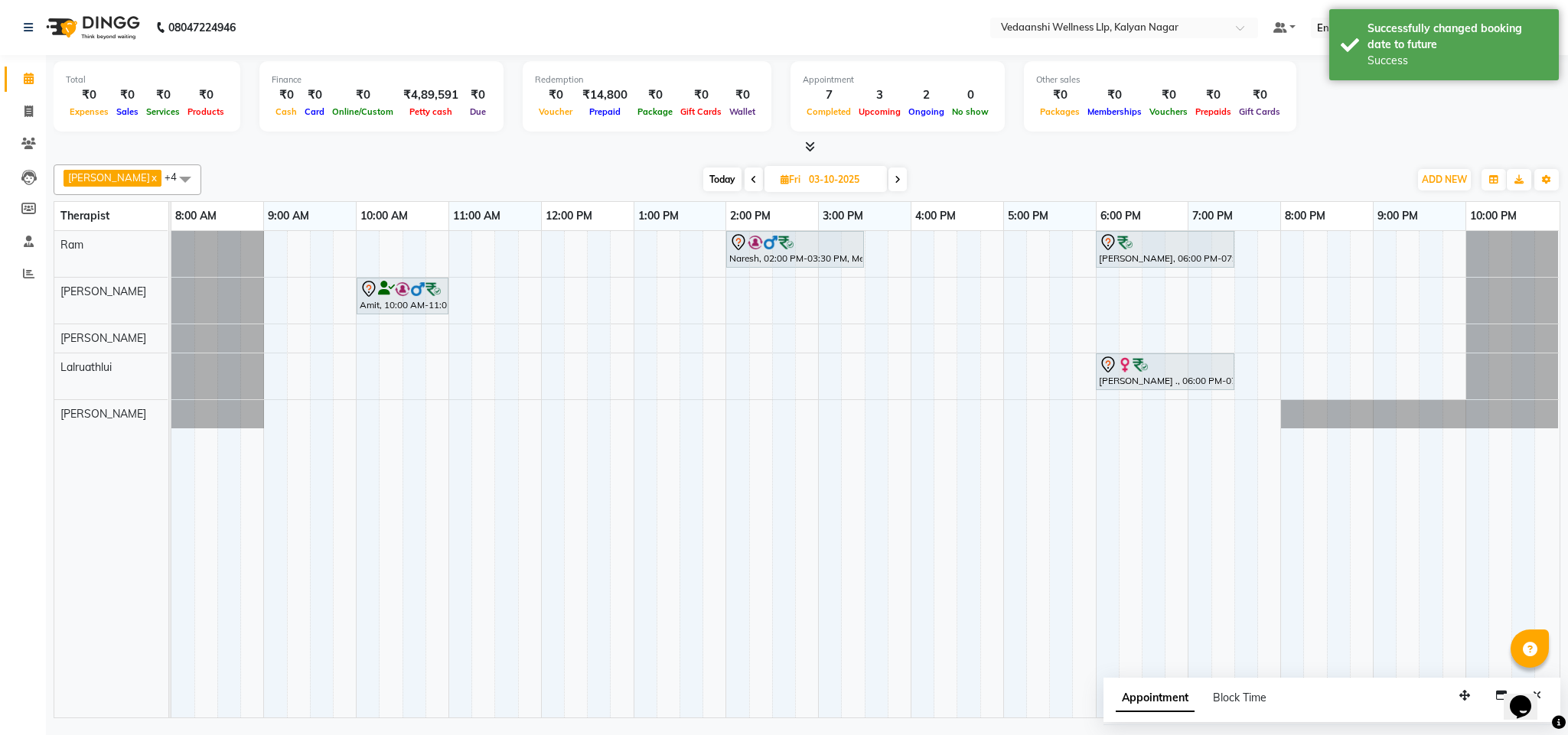
click at [706, 177] on span "Today" at bounding box center [722, 179] width 38 height 24
type input "02-10-2025"
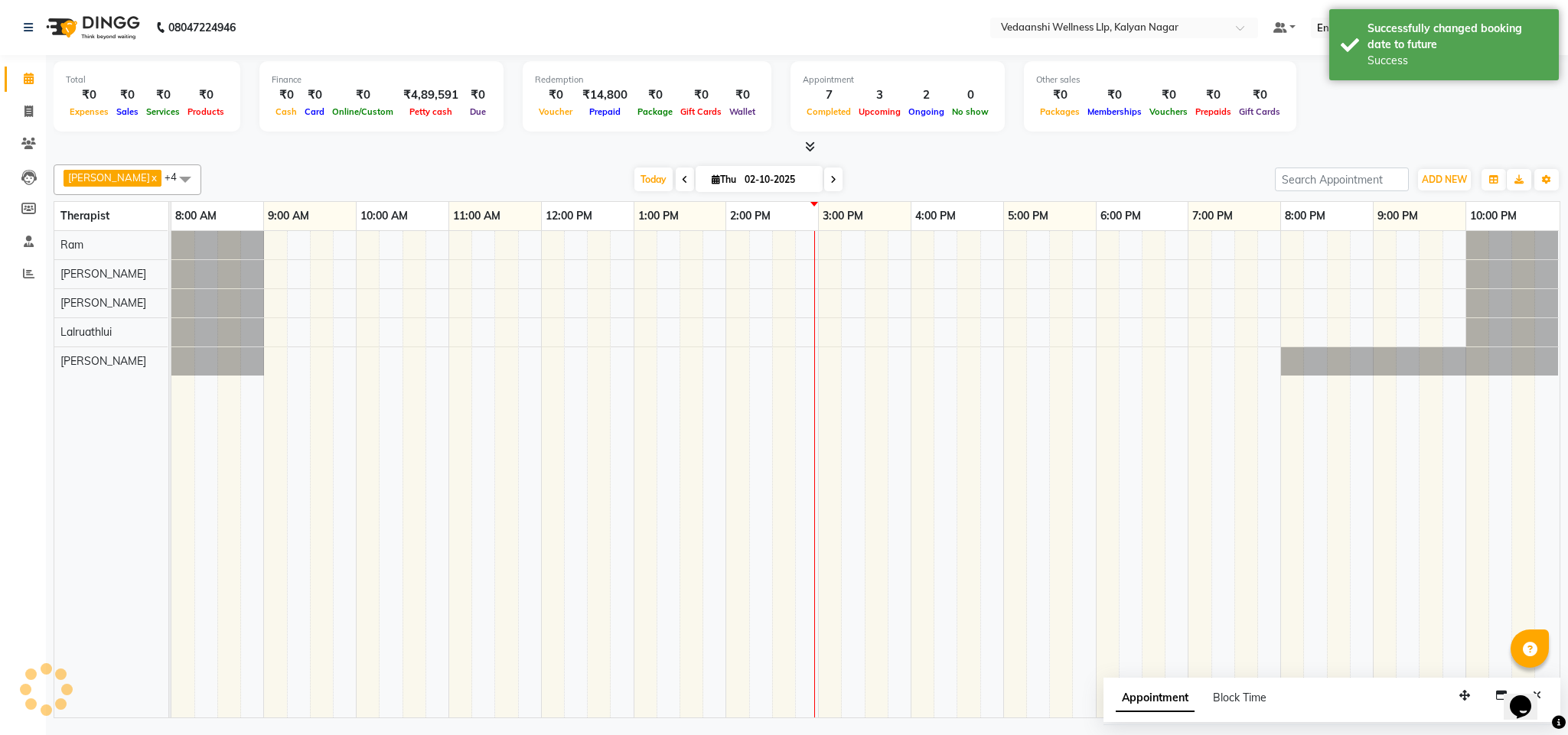
click at [926, 171] on div "Today Thu 02-10-2025" at bounding box center [738, 180] width 1059 height 23
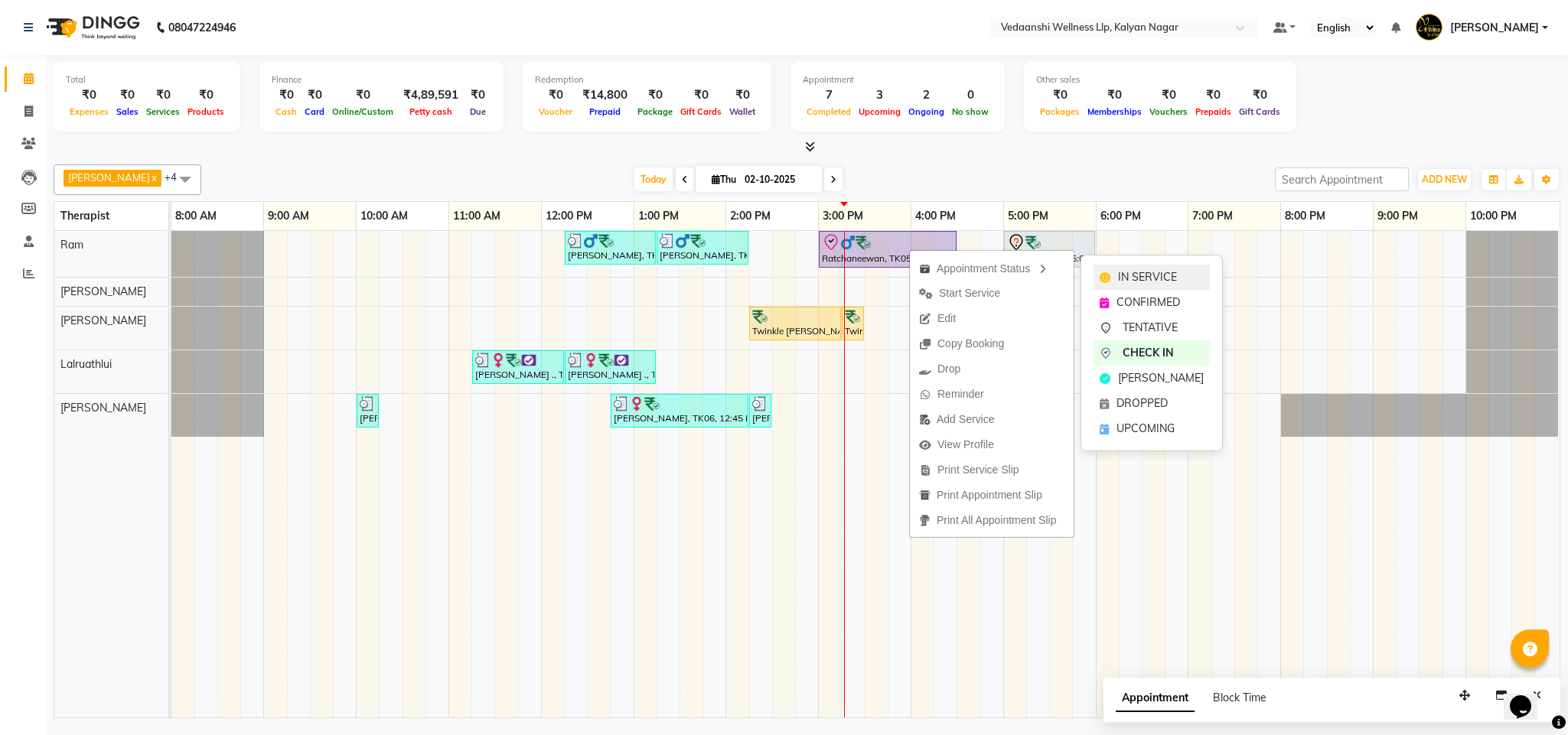
click at [1150, 285] on span "IN SERVICE" at bounding box center [1148, 277] width 59 height 16
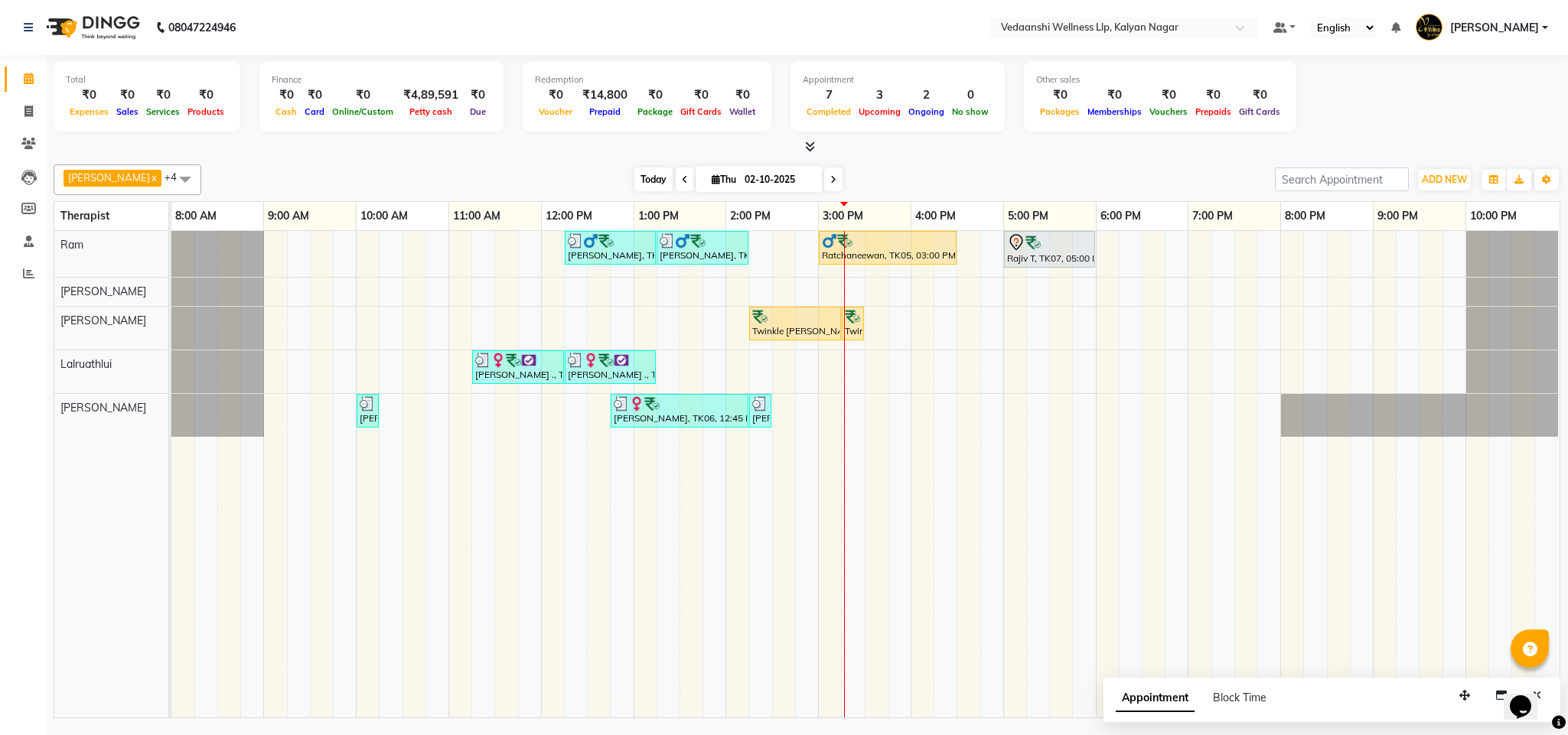
click at [635, 179] on span "Today" at bounding box center [653, 179] width 38 height 24
click at [1024, 166] on div "[PERSON_NAME] x [PERSON_NAME] x Lalruathlui x Ram x [PERSON_NAME] x +4 Select A…" at bounding box center [807, 179] width 1507 height 30
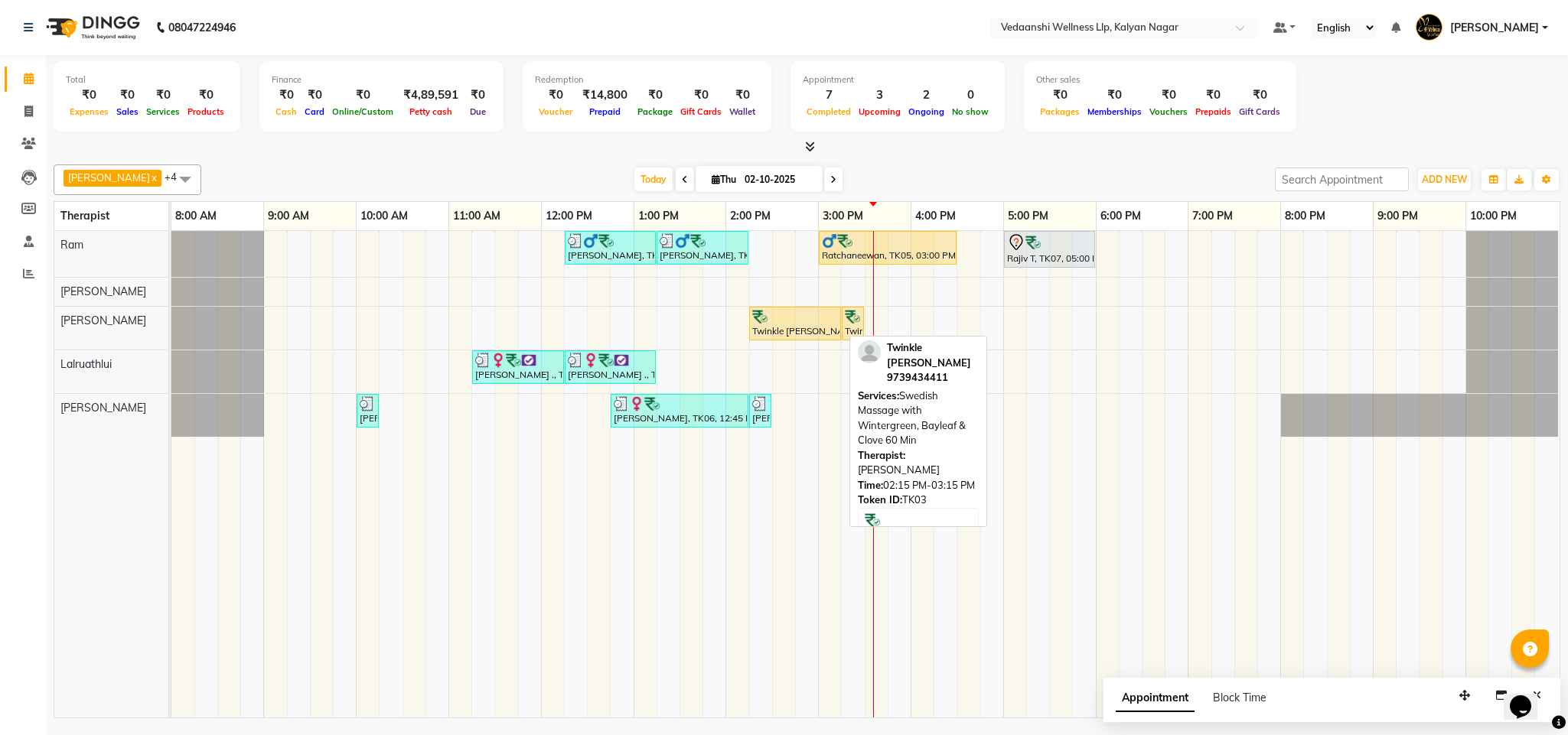
click at [822, 317] on div at bounding box center [795, 317] width 85 height 16
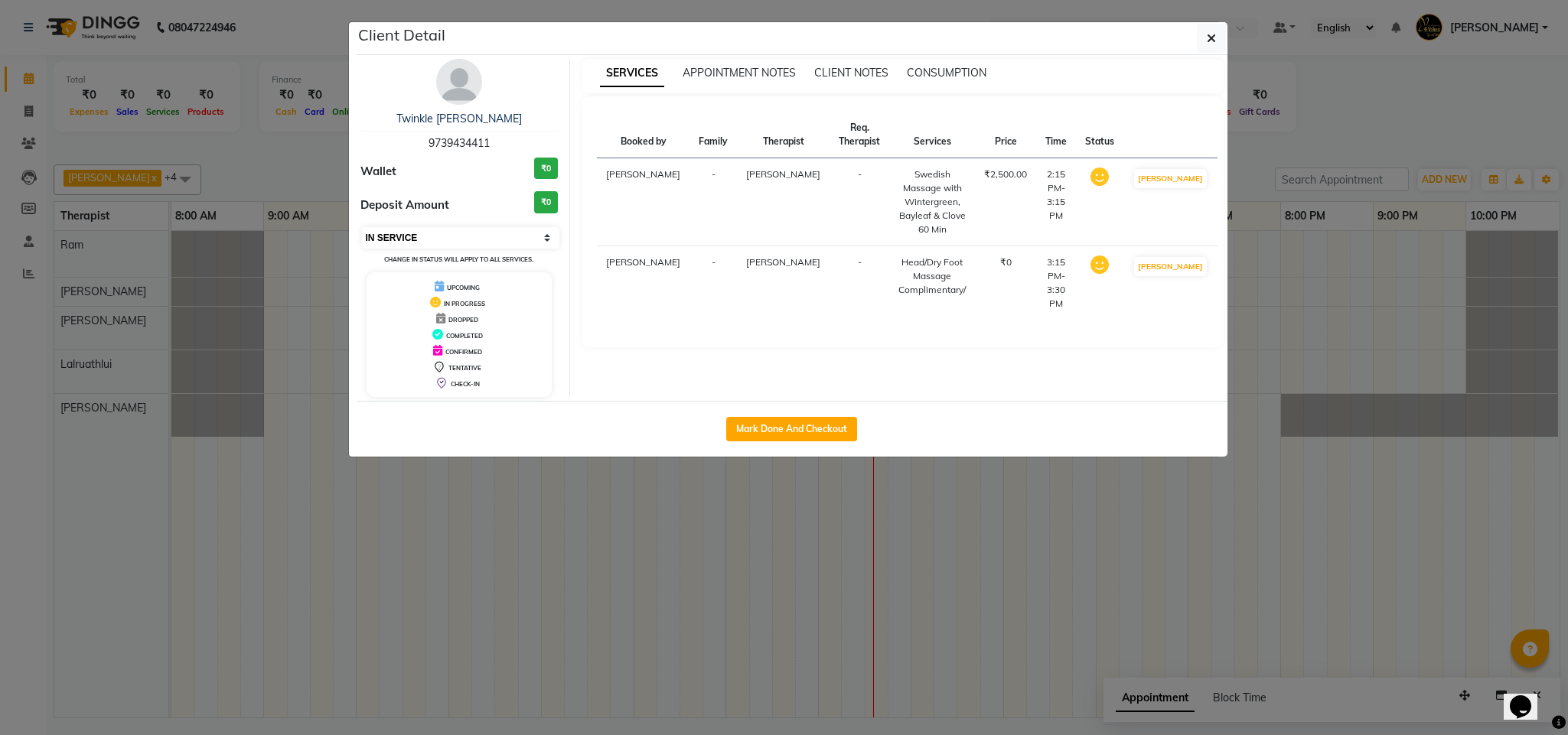
click at [415, 241] on select "Select IN SERVICE CONFIRMED TENTATIVE CHECK IN MARK DONE DROPPED UPCOMING" at bounding box center [461, 238] width 198 height 22
select select "3"
click at [362, 228] on select "Select IN SERVICE CONFIRMED TENTATIVE CHECK IN MARK DONE DROPPED UPCOMING" at bounding box center [461, 238] width 198 height 22
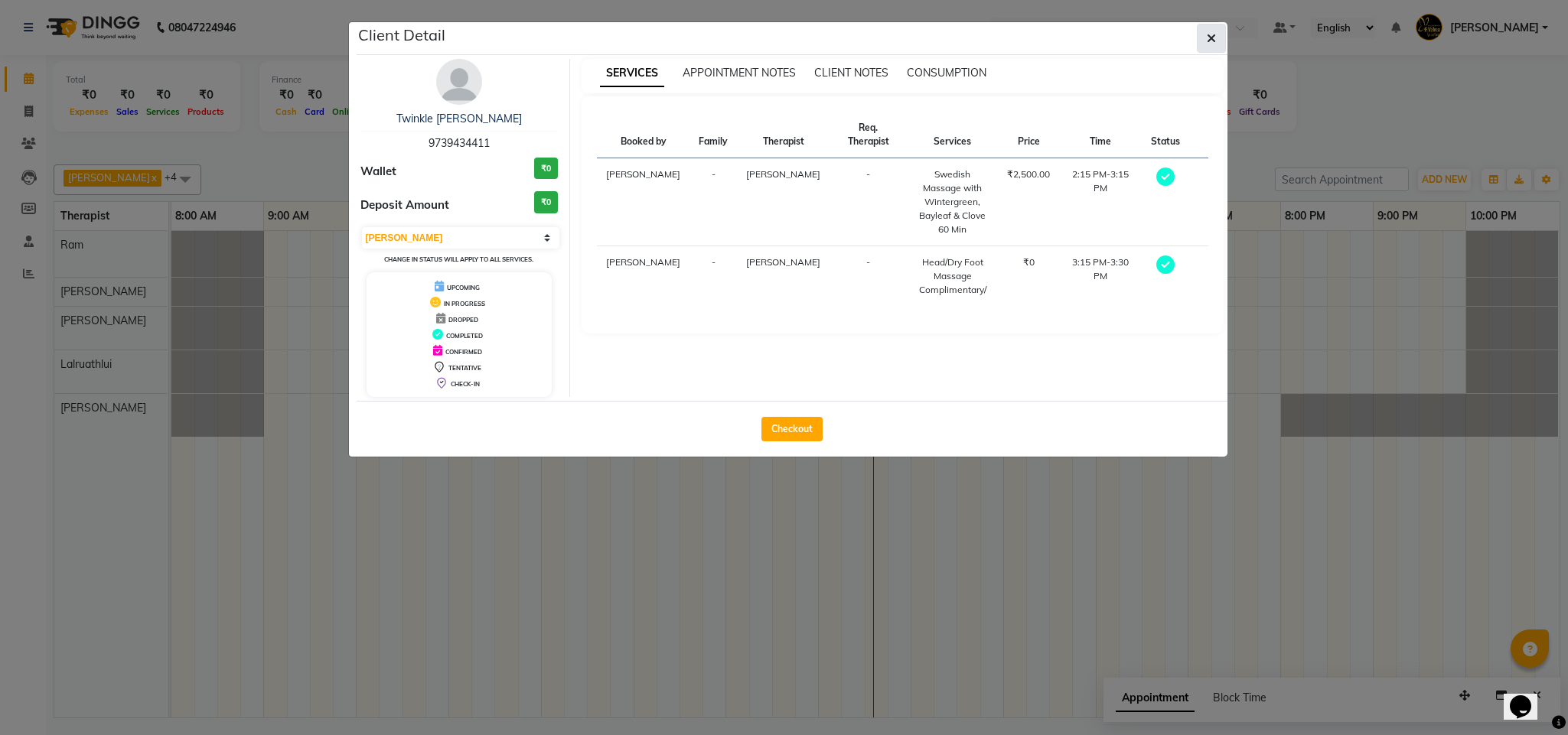
click at [1208, 50] on button "button" at bounding box center [1211, 38] width 29 height 29
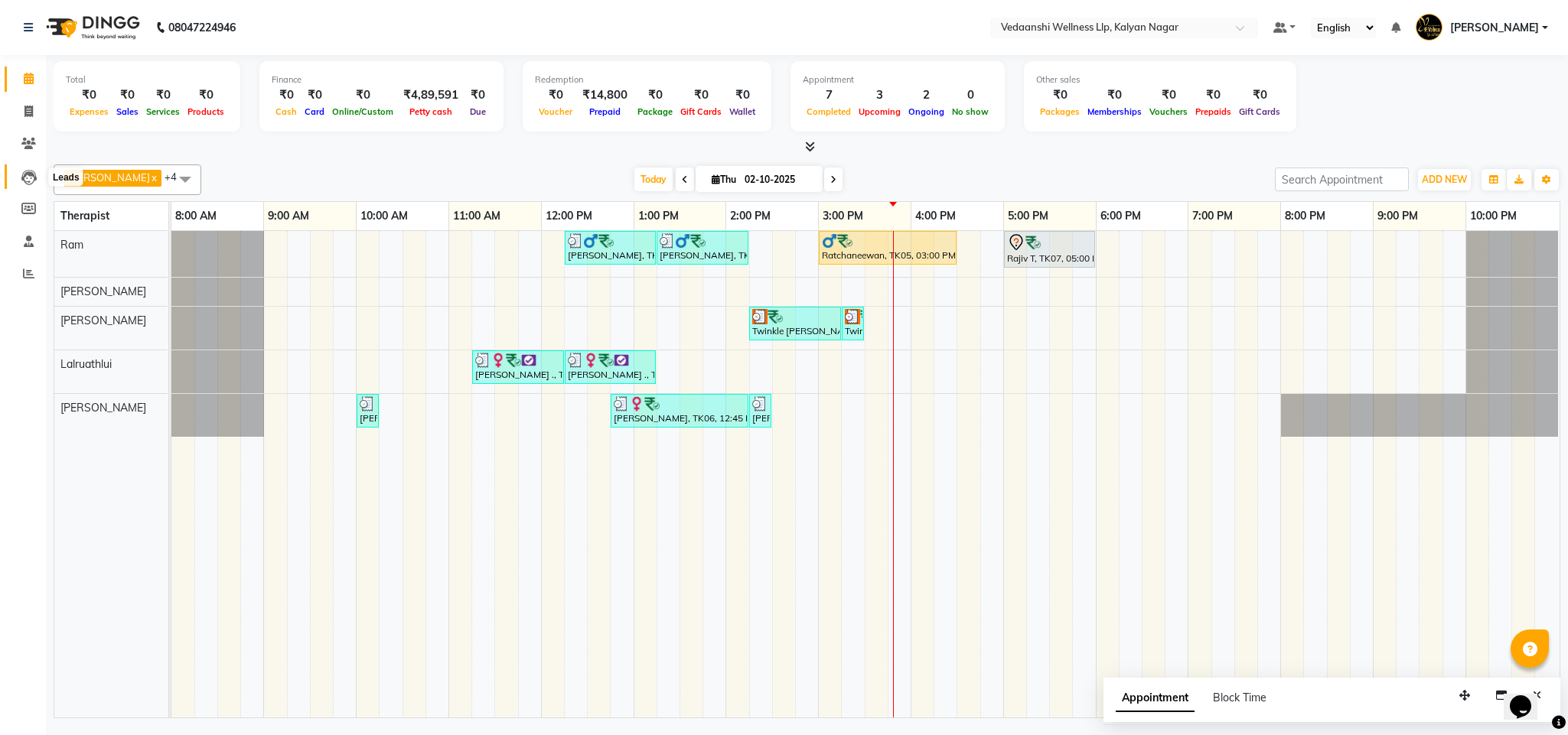
click at [19, 180] on span at bounding box center [29, 177] width 26 height 18
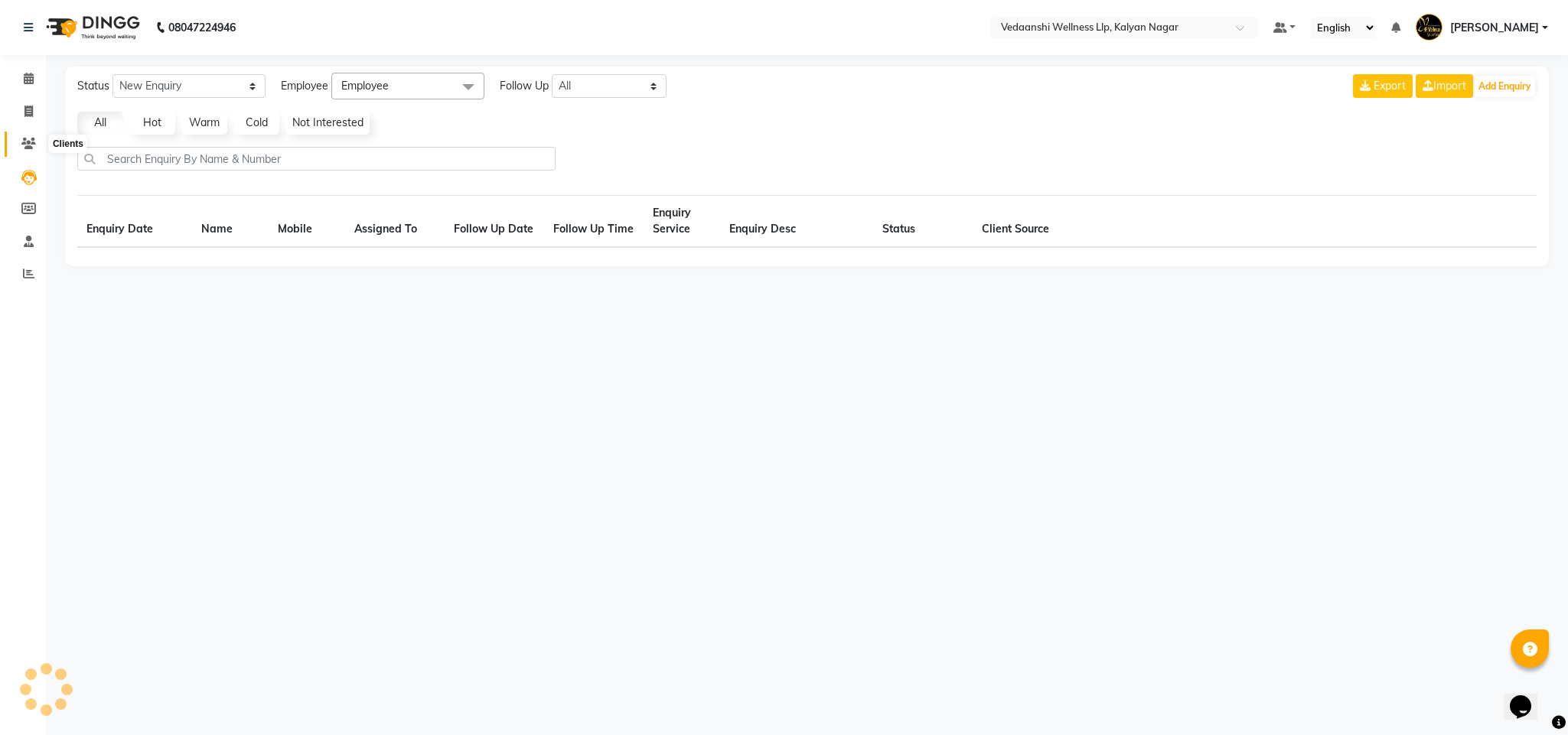
click at [27, 143] on icon at bounding box center [29, 143] width 15 height 12
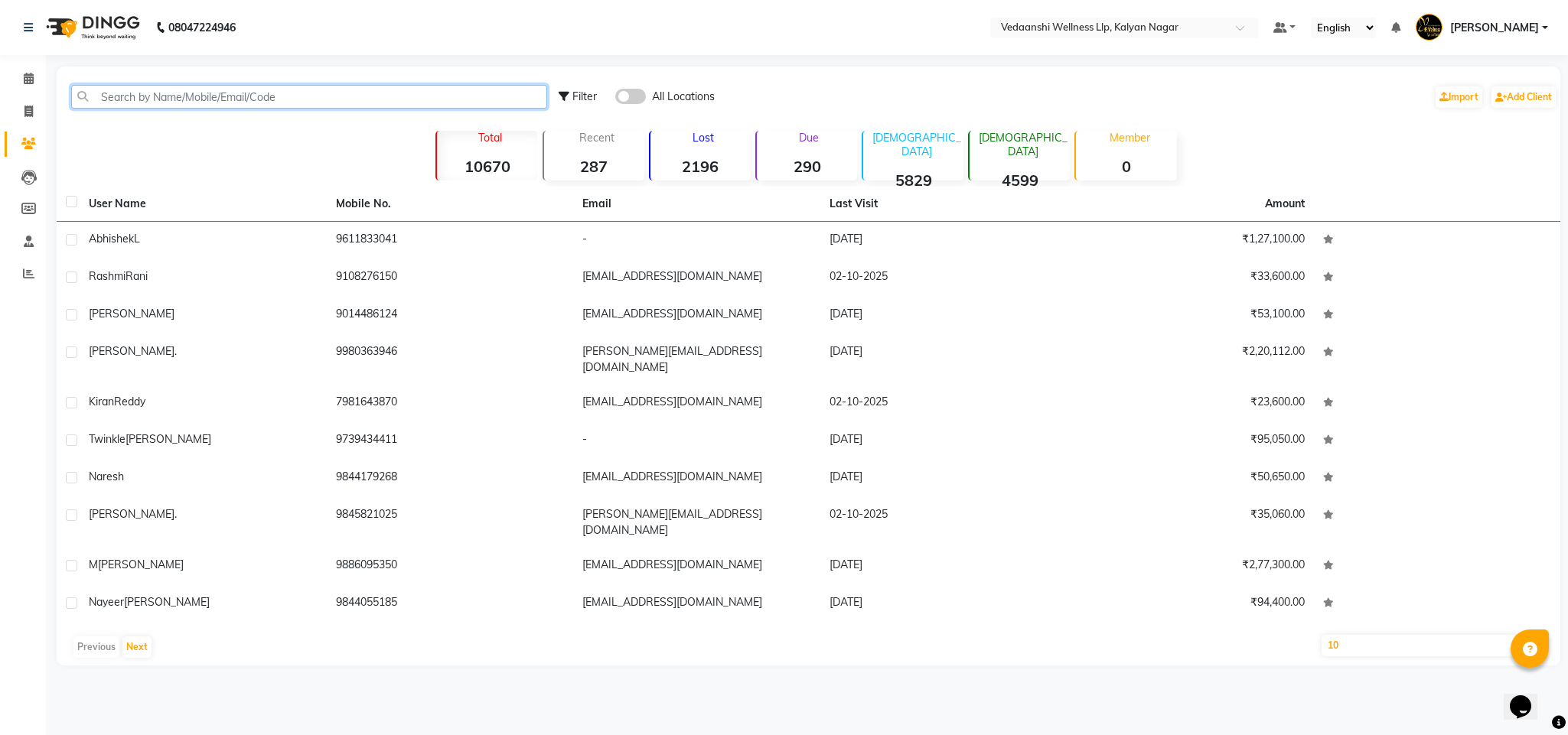
click at [375, 97] on input "text" at bounding box center [309, 96] width 476 height 24
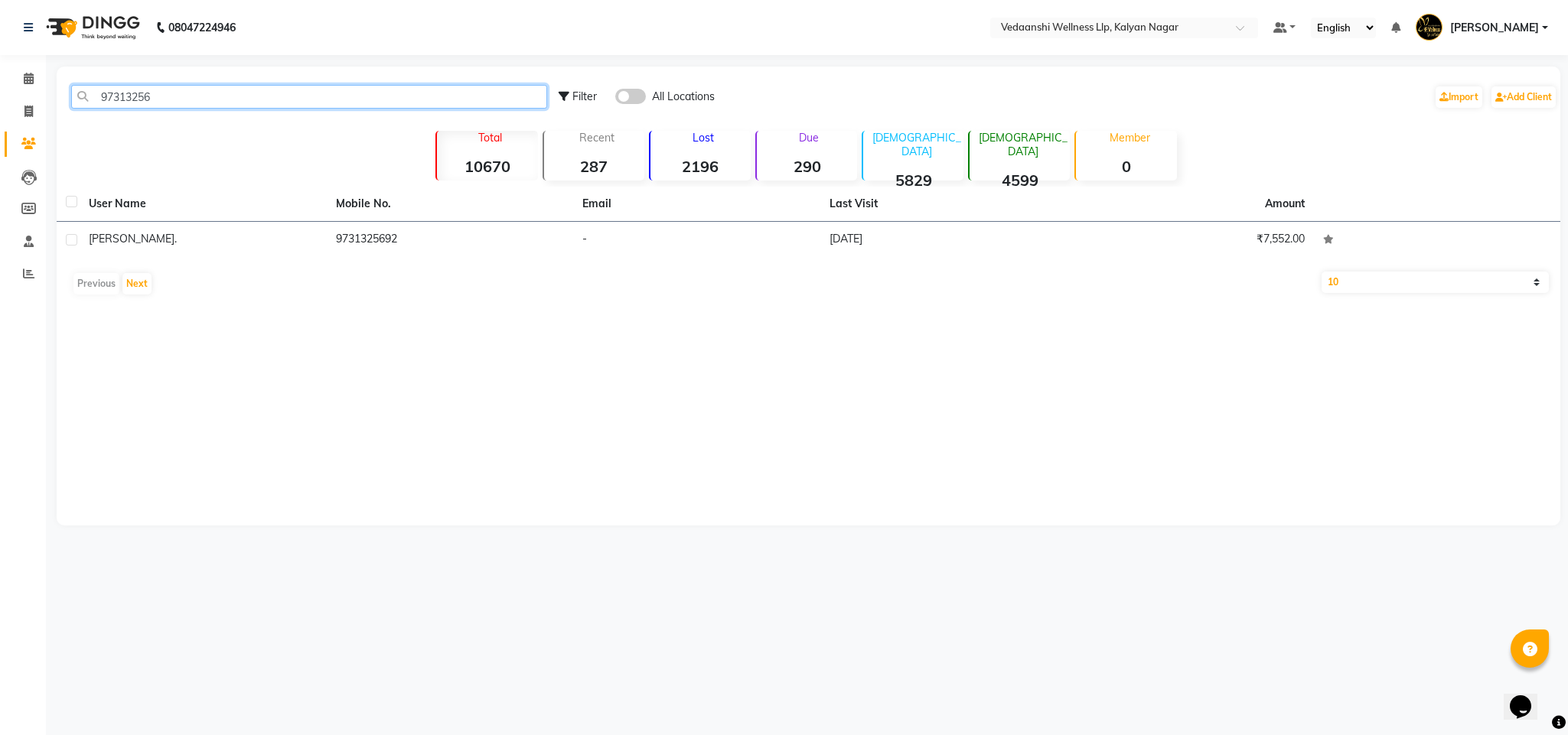
type input "97313256"
click at [34, 75] on span at bounding box center [29, 79] width 26 height 18
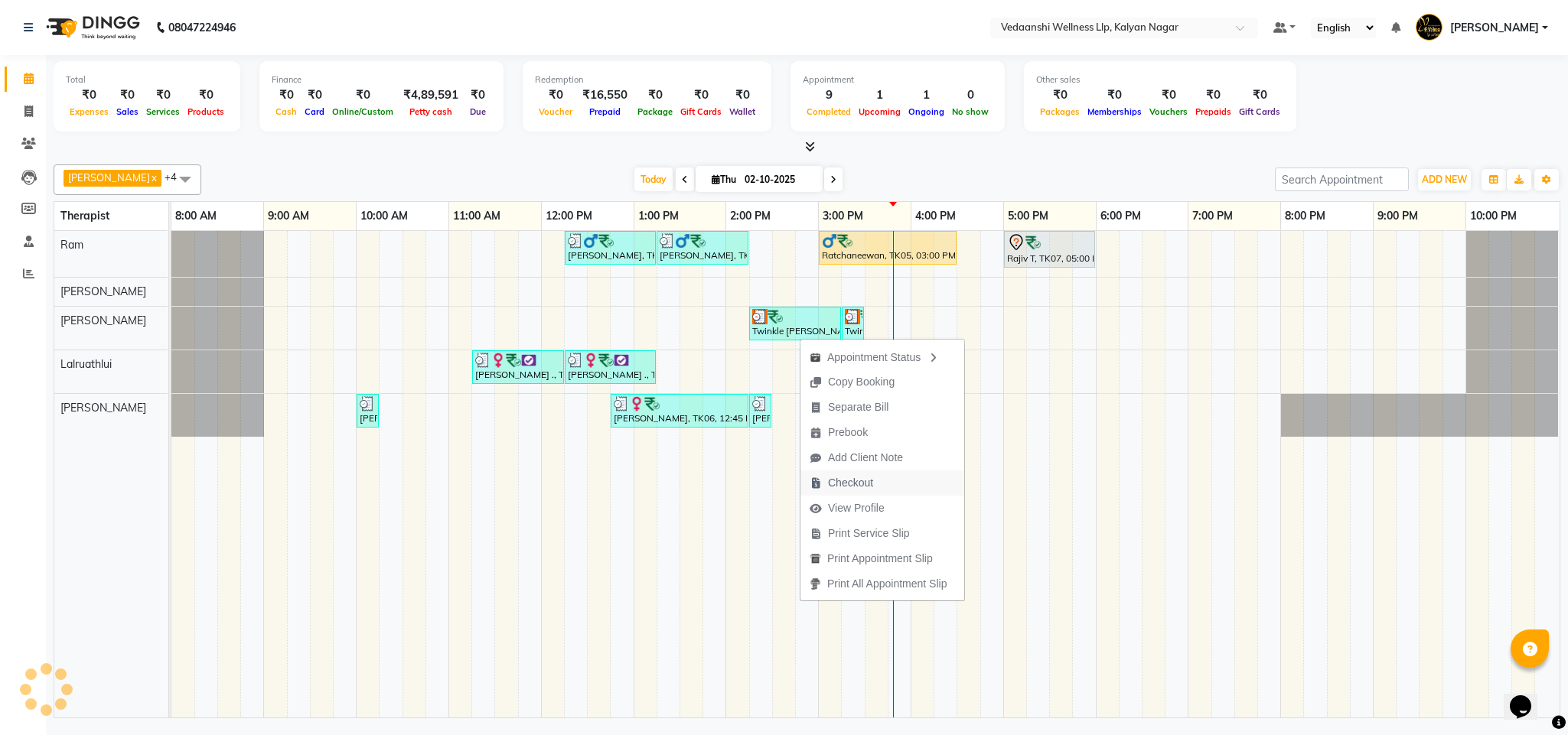
click at [853, 483] on span "Checkout" at bounding box center [850, 483] width 45 height 16
select select "service"
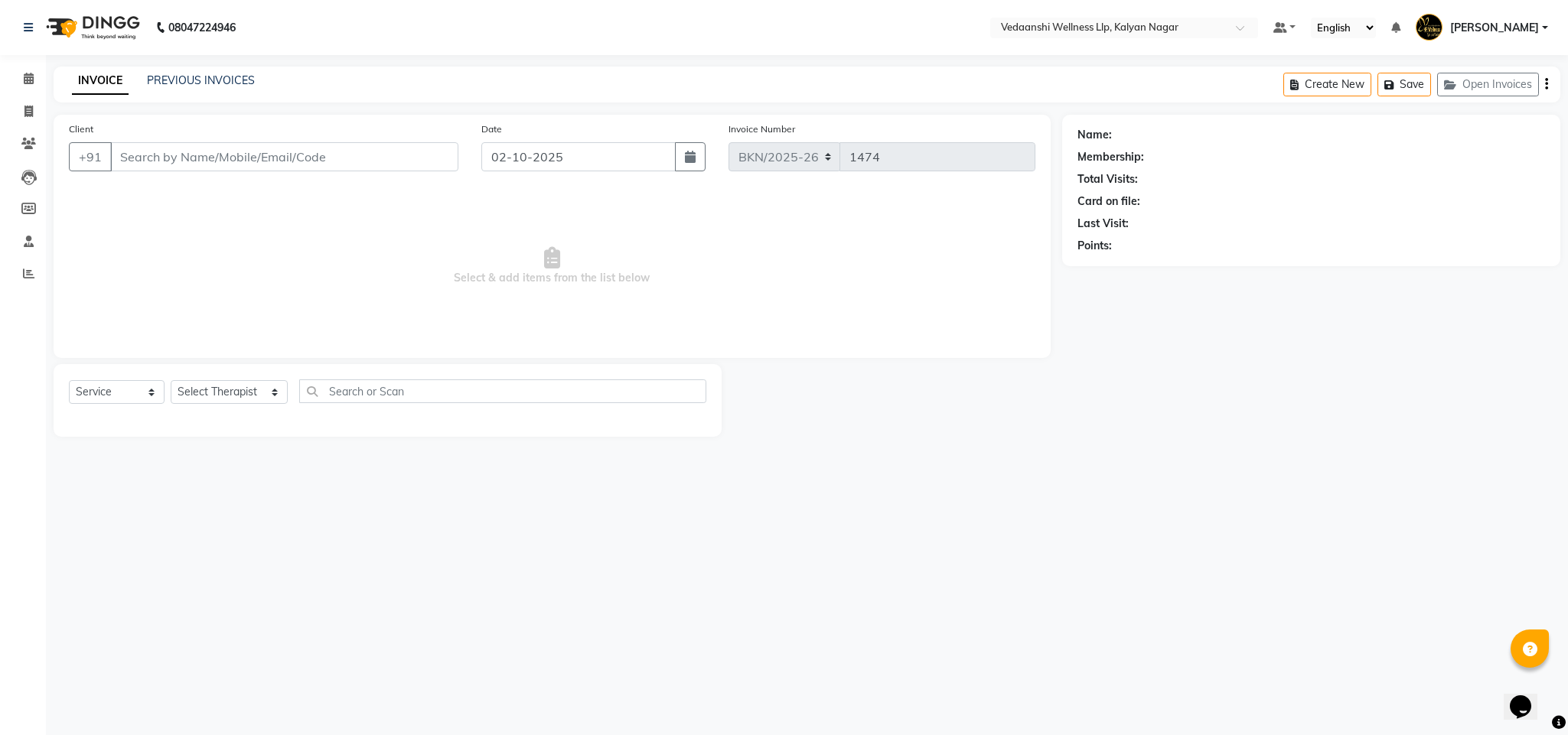
type input "9739434411"
select select "67322"
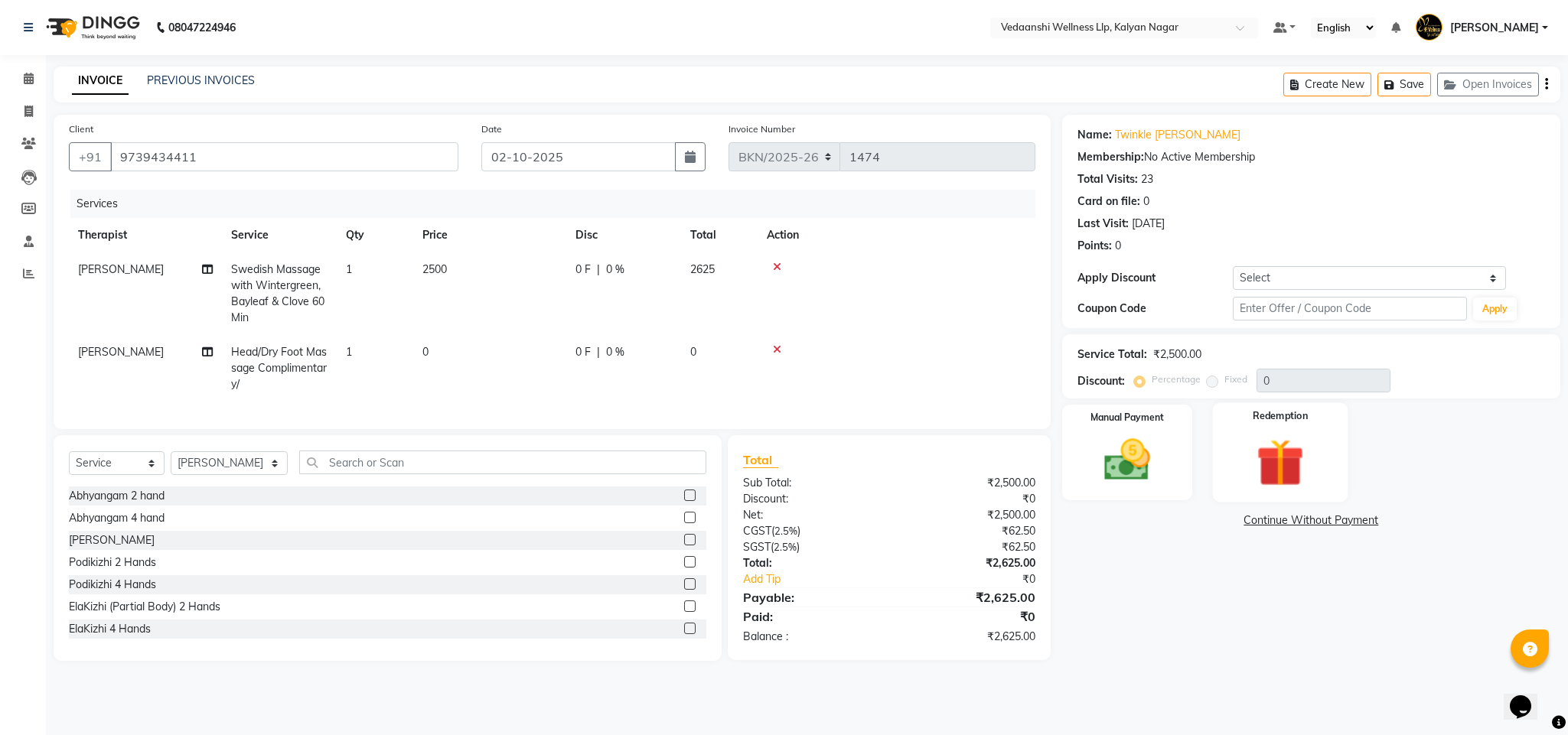
click at [1300, 459] on img at bounding box center [1281, 463] width 78 height 60
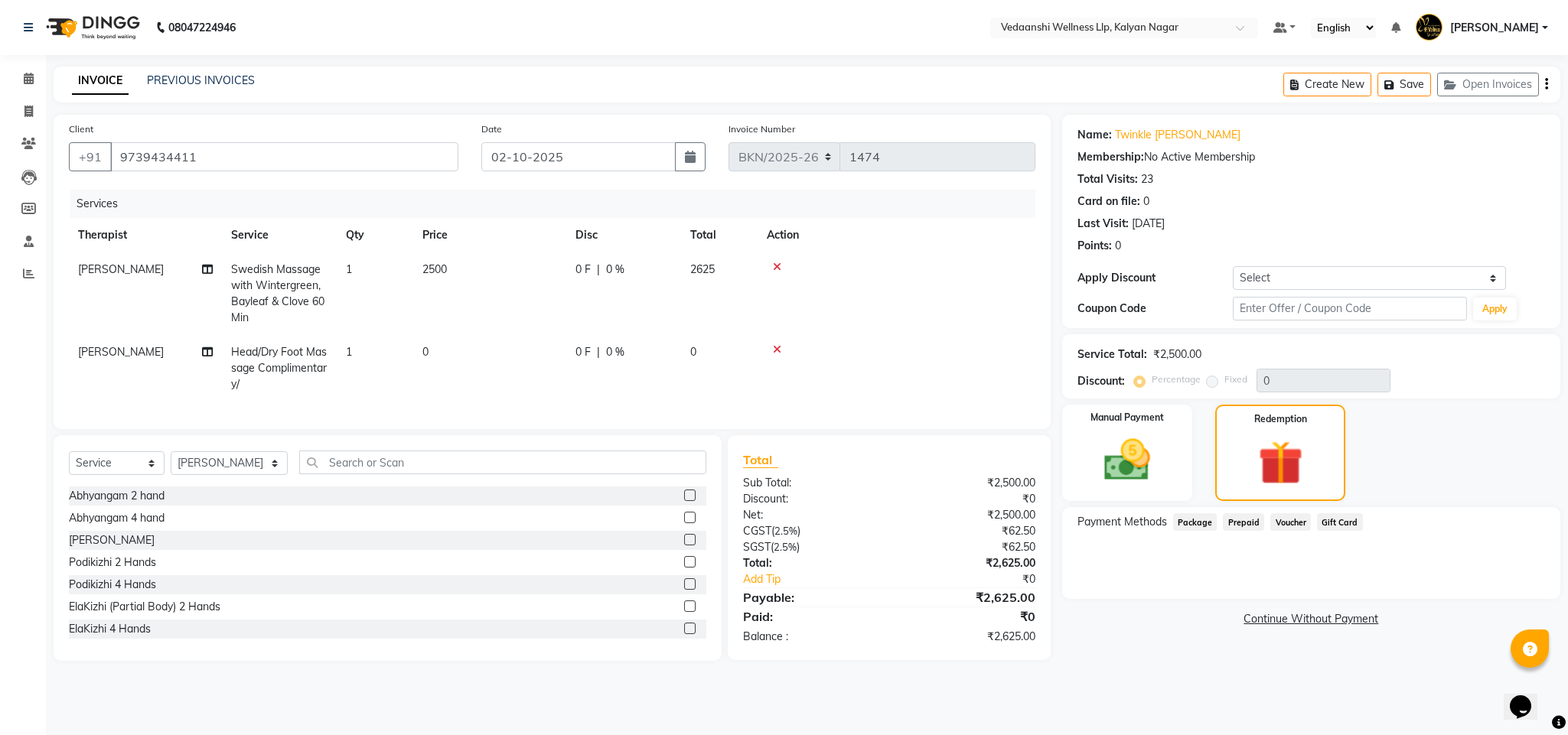
click at [1238, 517] on span "Prepaid" at bounding box center [1243, 522] width 41 height 18
click at [1196, 528] on span "Package" at bounding box center [1195, 522] width 44 height 18
click at [1123, 461] on img at bounding box center [1127, 460] width 78 height 55
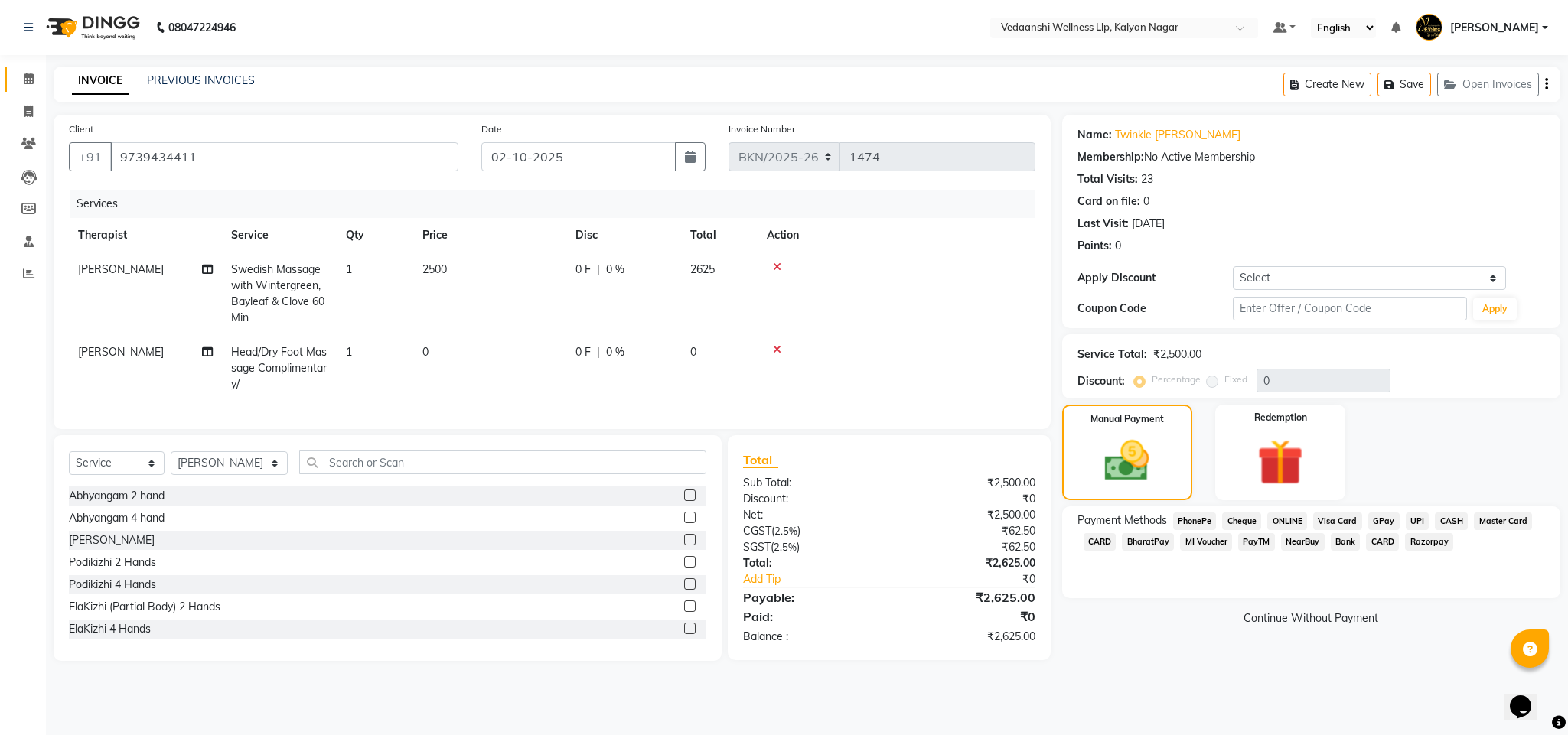
click at [34, 69] on link "Calendar" at bounding box center [23, 79] width 37 height 26
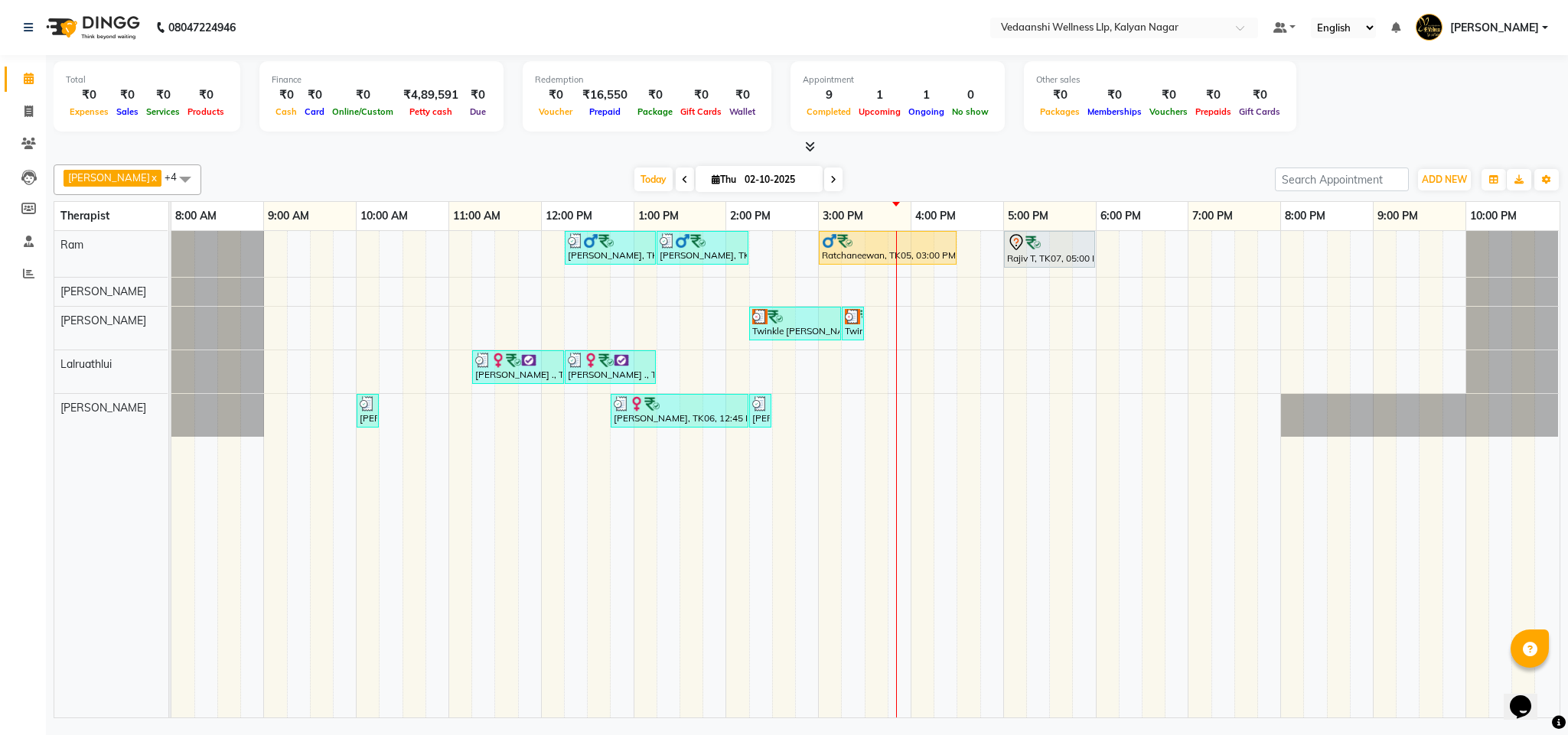
click at [963, 415] on div "Kiran Reddy, TK04, 12:15 PM-01:15 PM, Deep Tissue Massage with Wintergreen oil …" at bounding box center [866, 474] width 1389 height 487
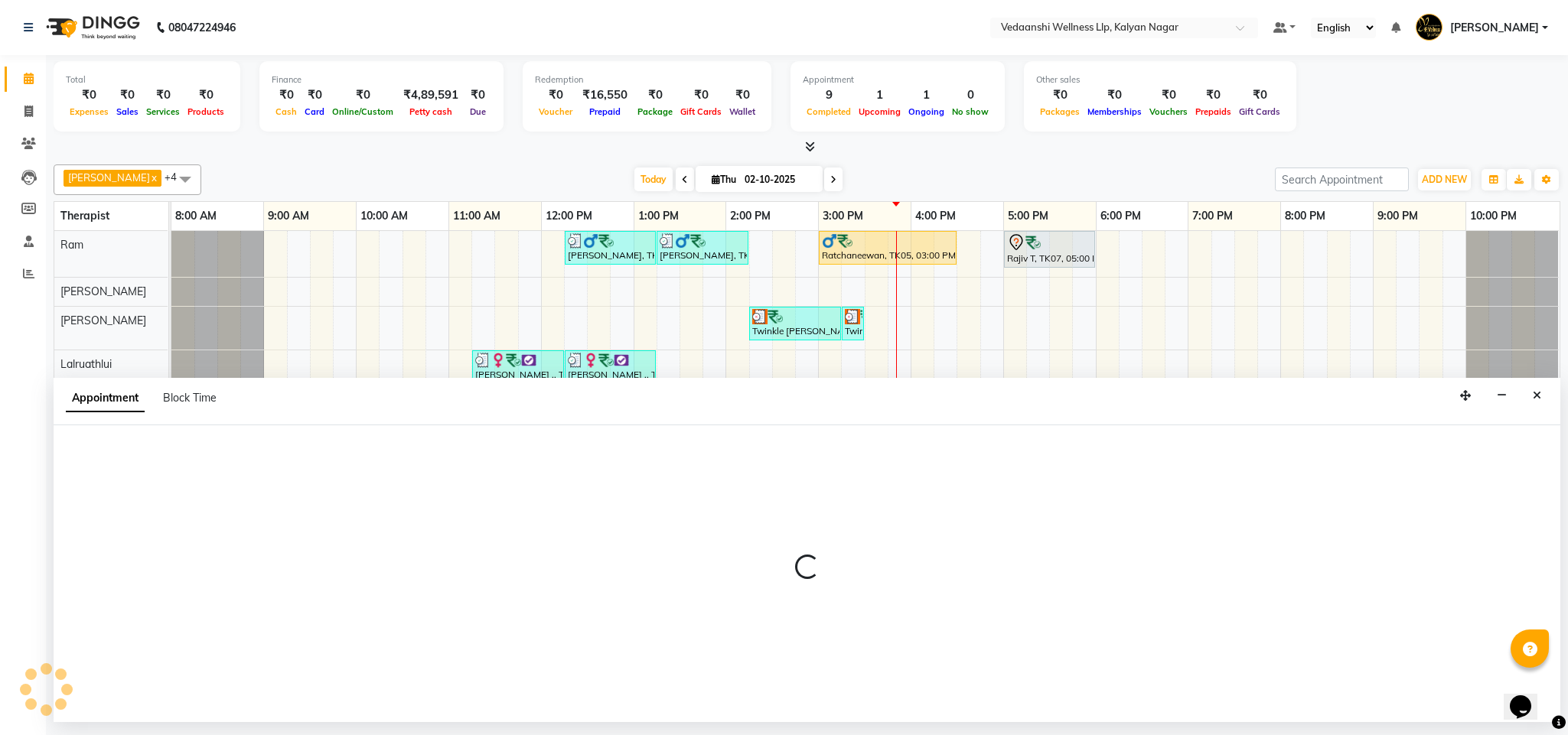
select select "25779"
select select "990"
select select "tentative"
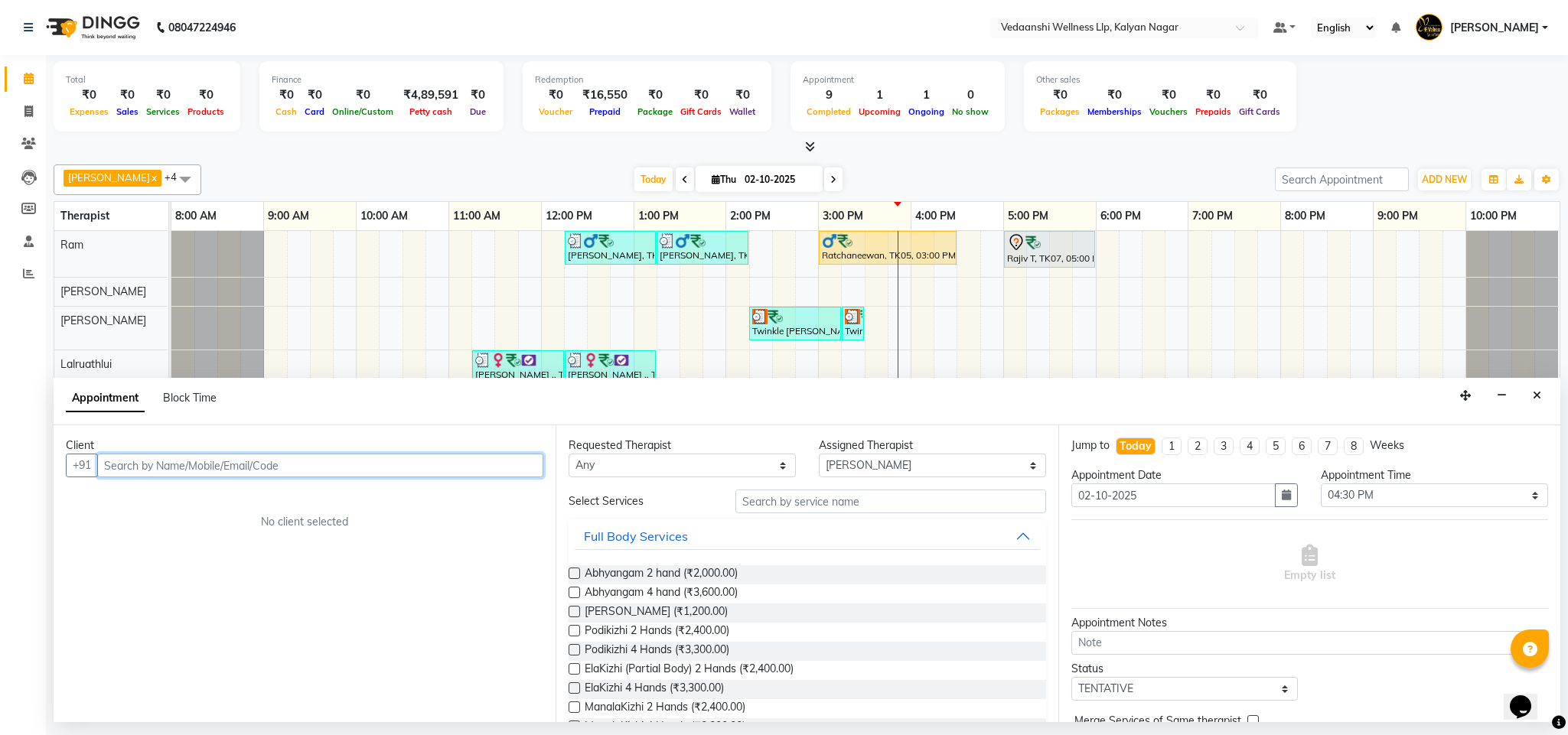
click at [230, 463] on input "text" at bounding box center [320, 465] width 447 height 24
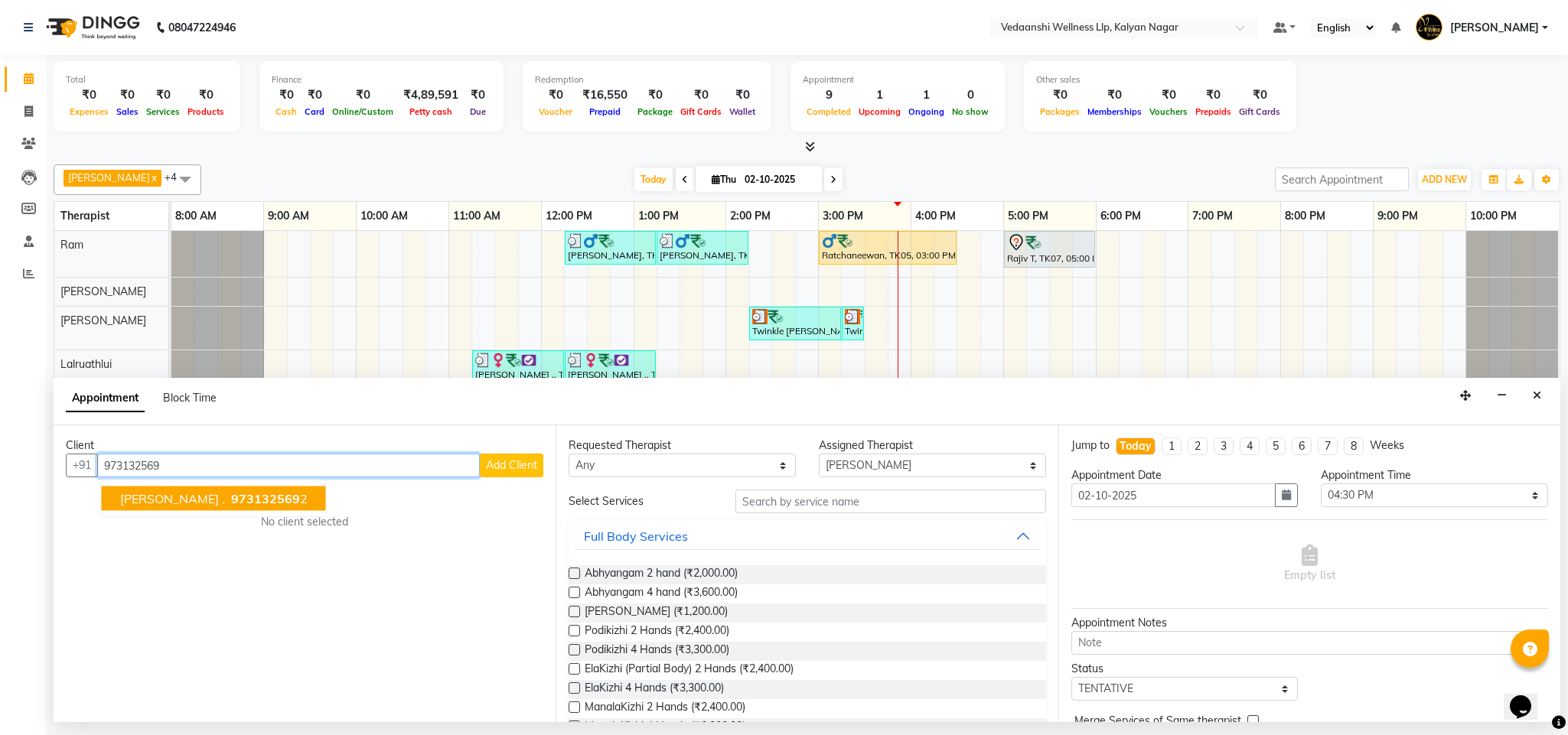
click at [231, 501] on span "973132569" at bounding box center [266, 499] width 69 height 16
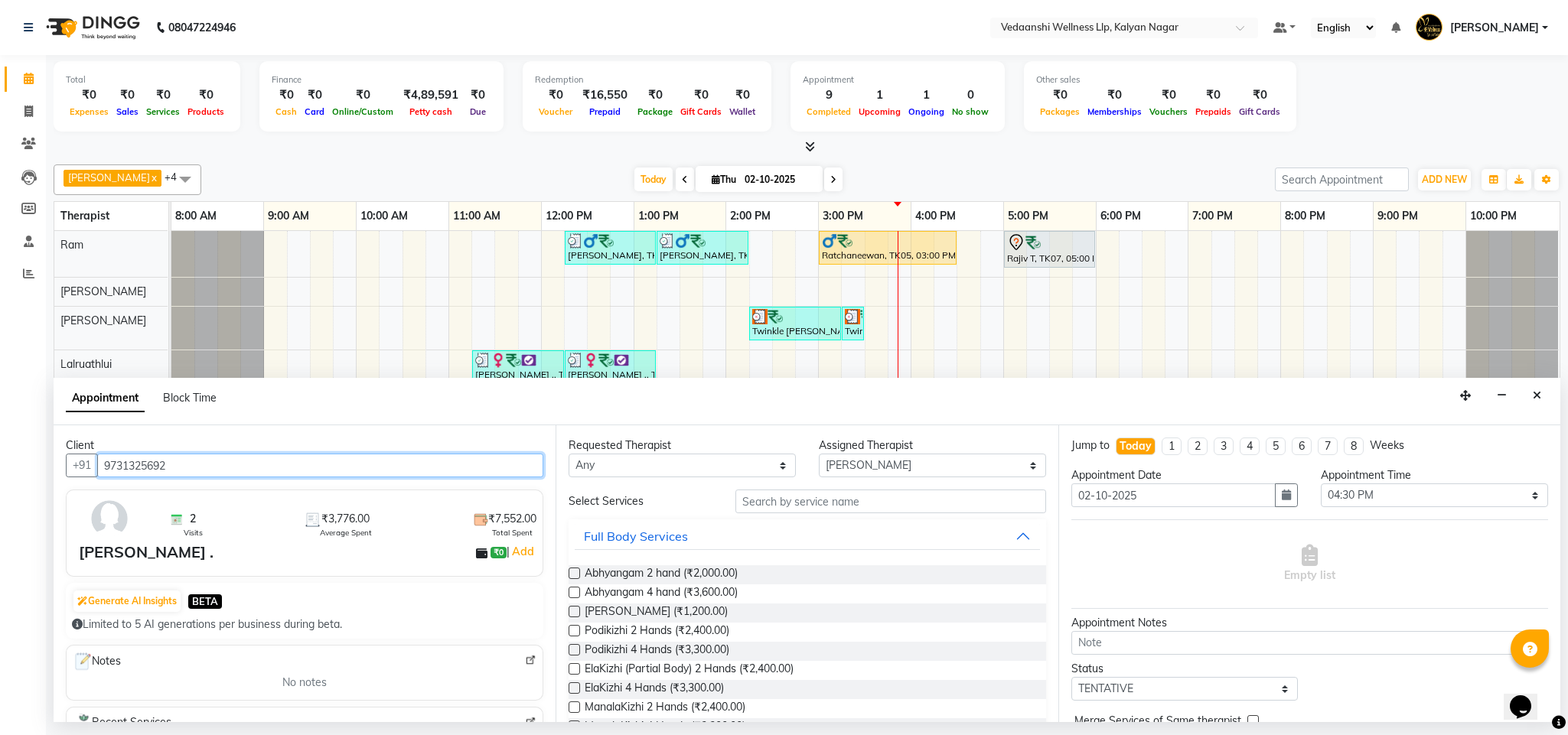
type input "9731325692"
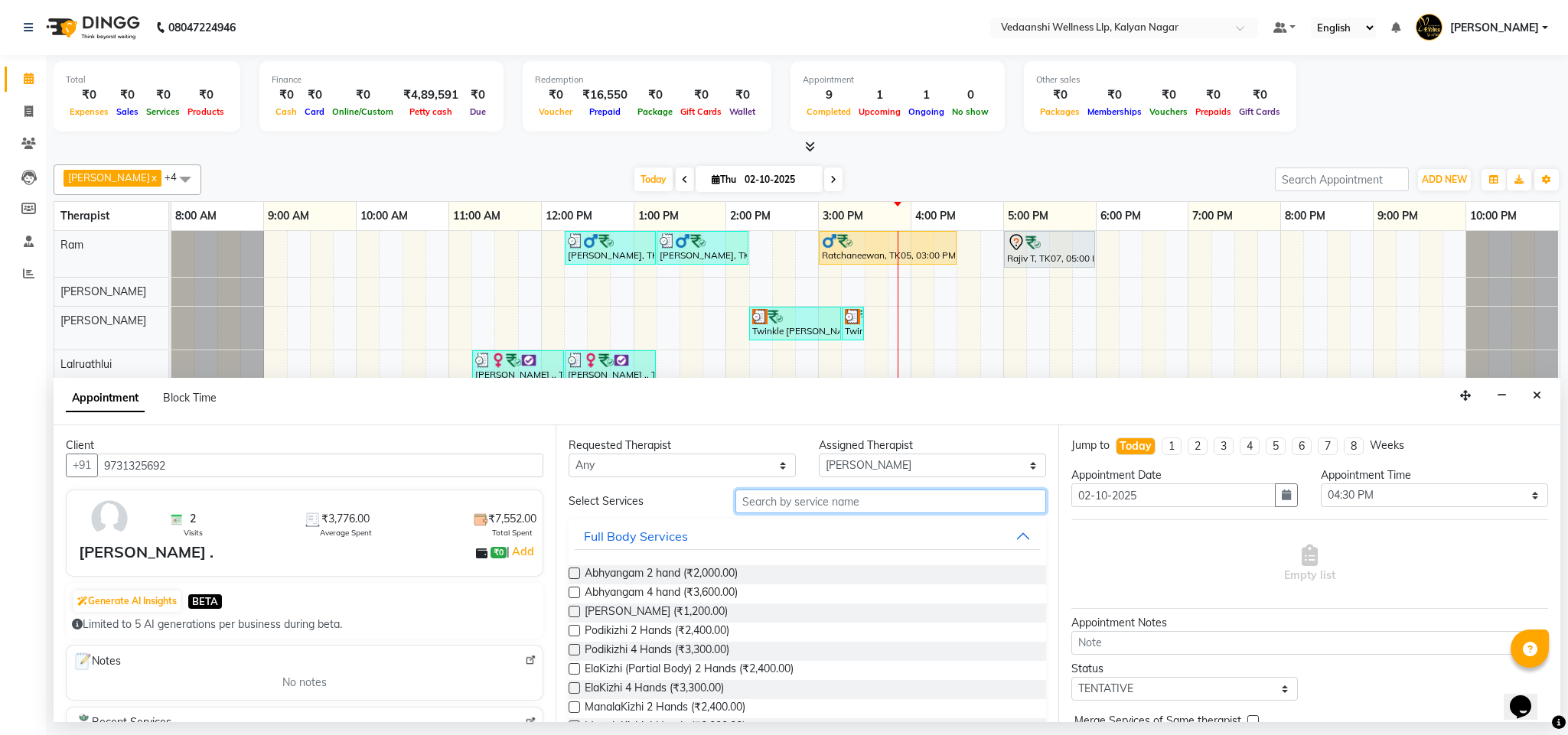
click at [771, 499] on input "text" at bounding box center [891, 501] width 311 height 24
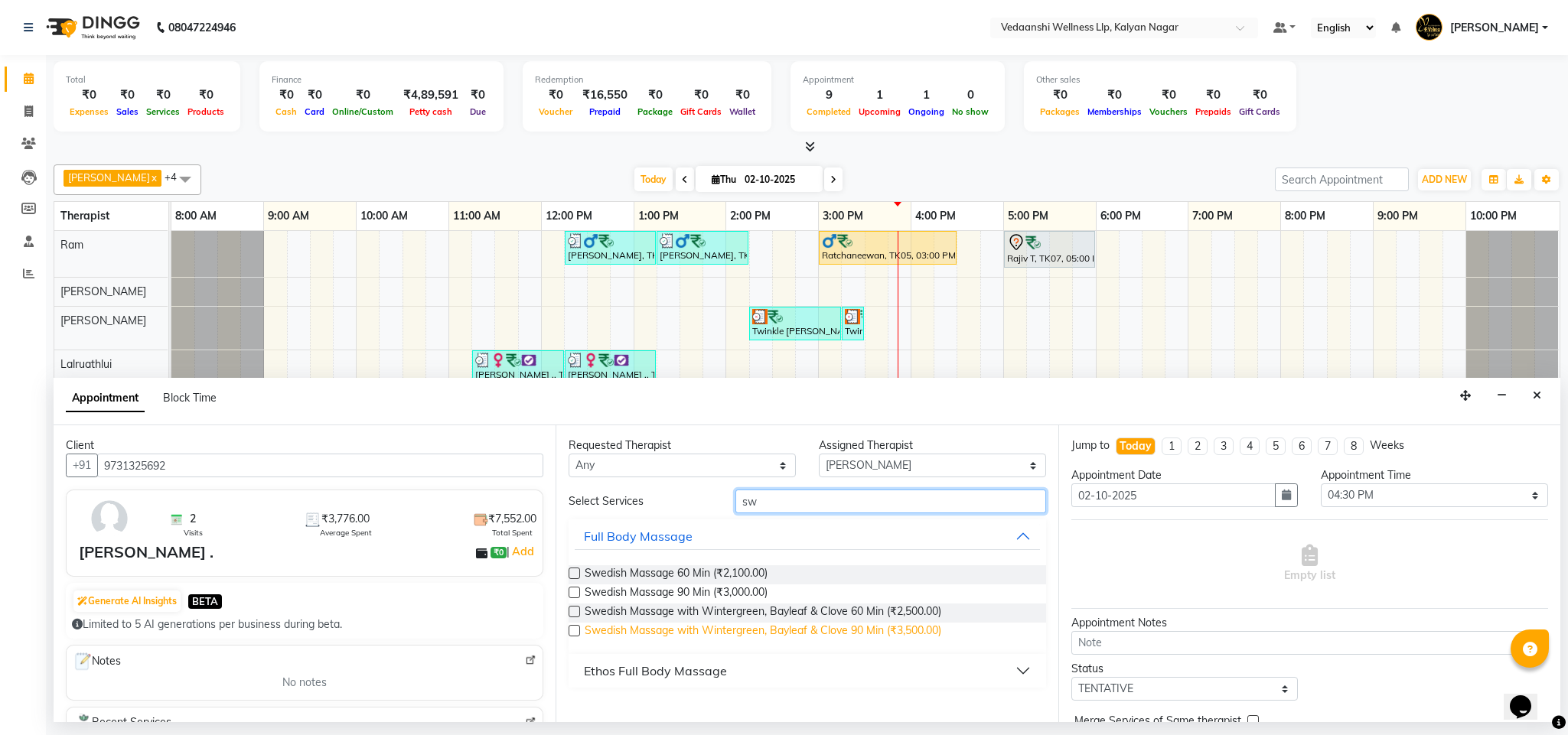
type input "sw"
click at [822, 633] on span "Swedish Massage with Wintergreen, Bayleaf & Clove 90 Min (₹3,500.00)" at bounding box center [763, 632] width 356 height 19
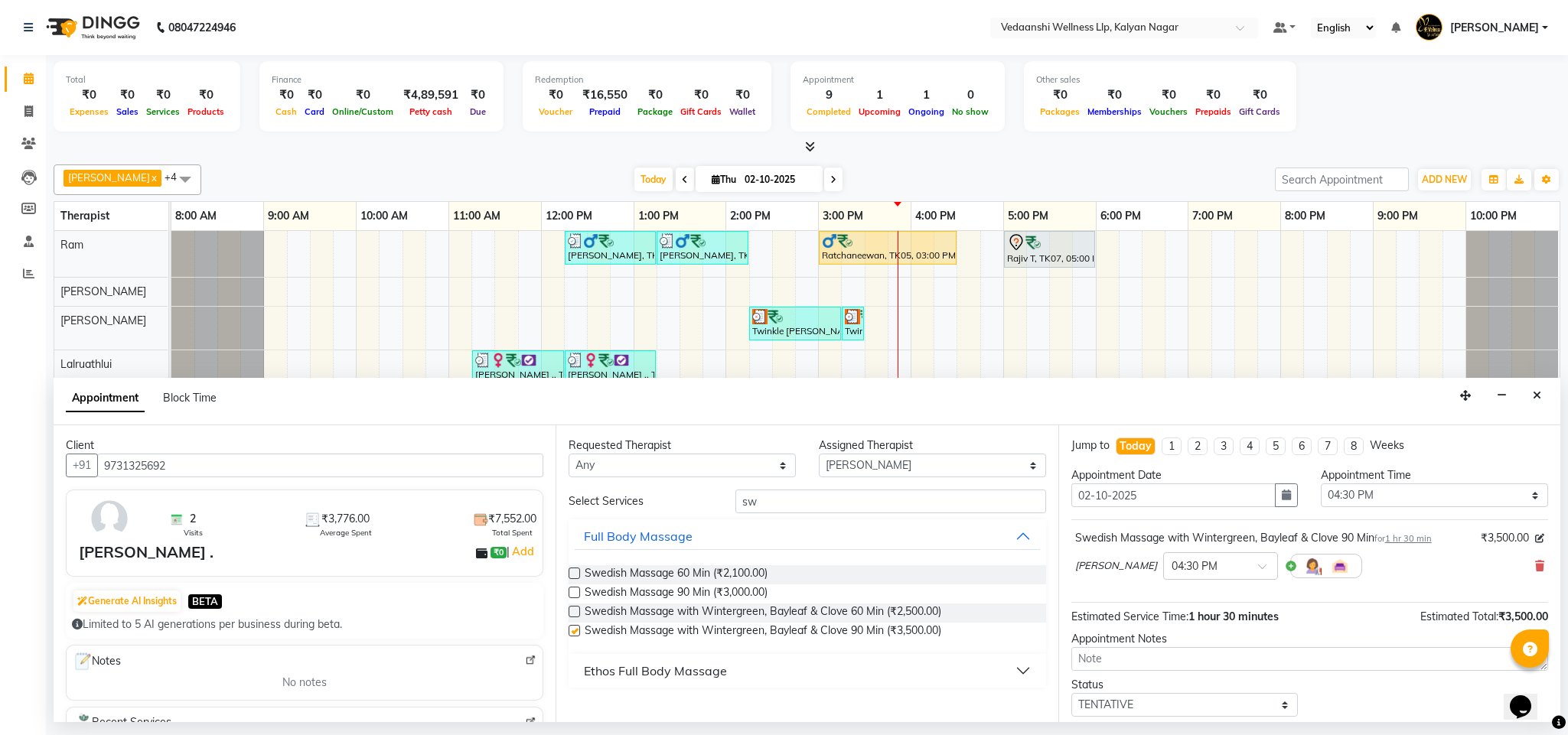
checkbox input "false"
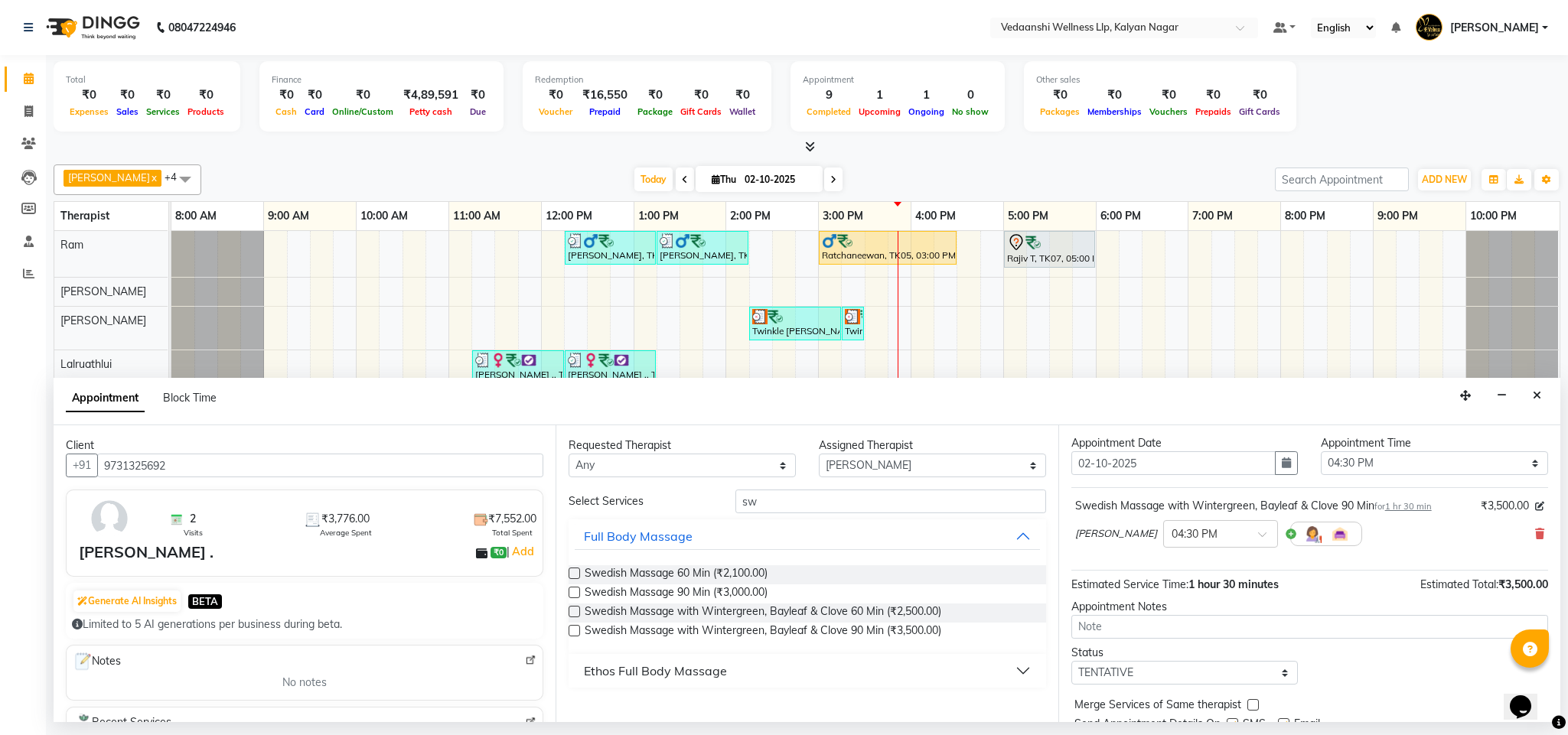
scroll to position [94, 0]
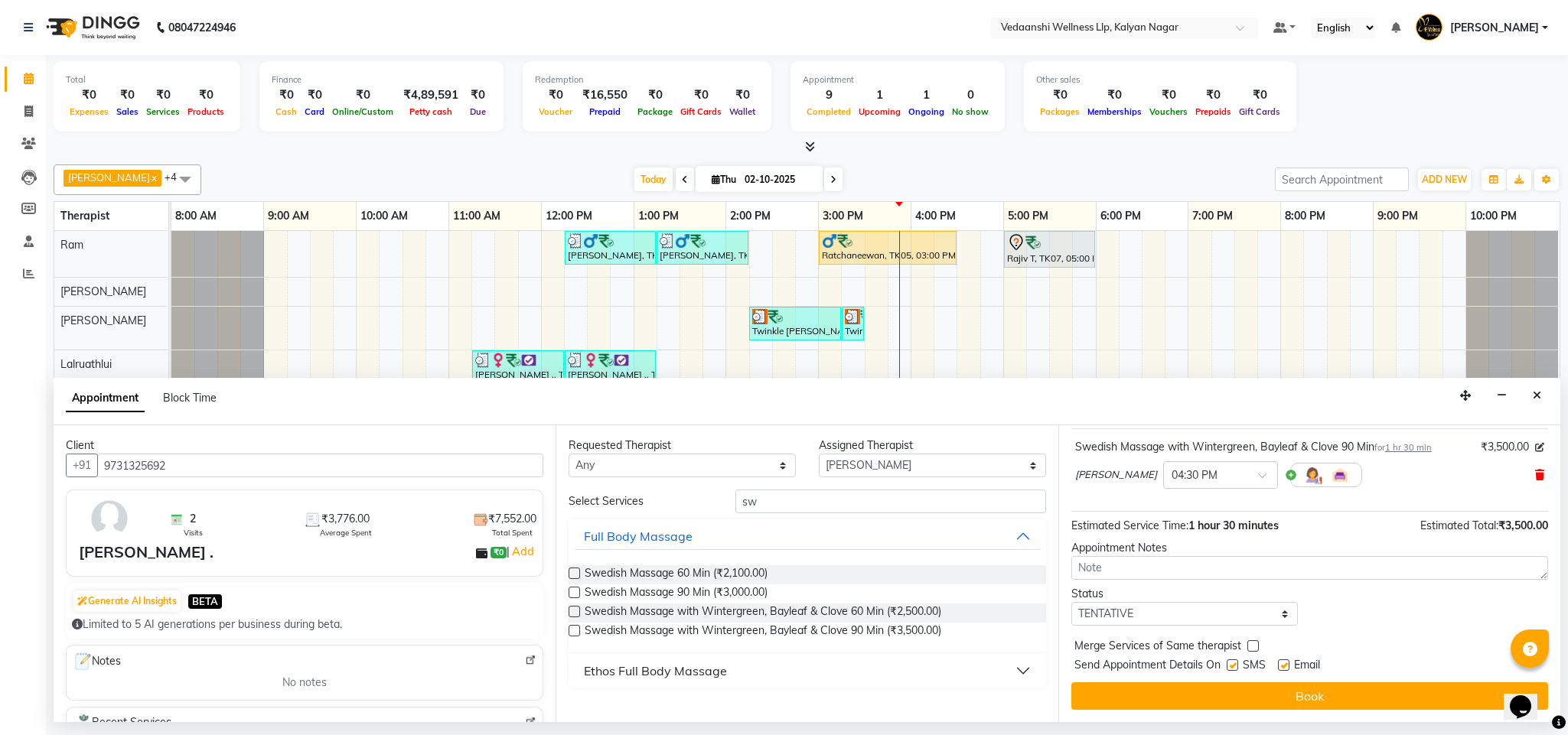
click at [1535, 467] on span at bounding box center [1540, 475] width 9 height 16
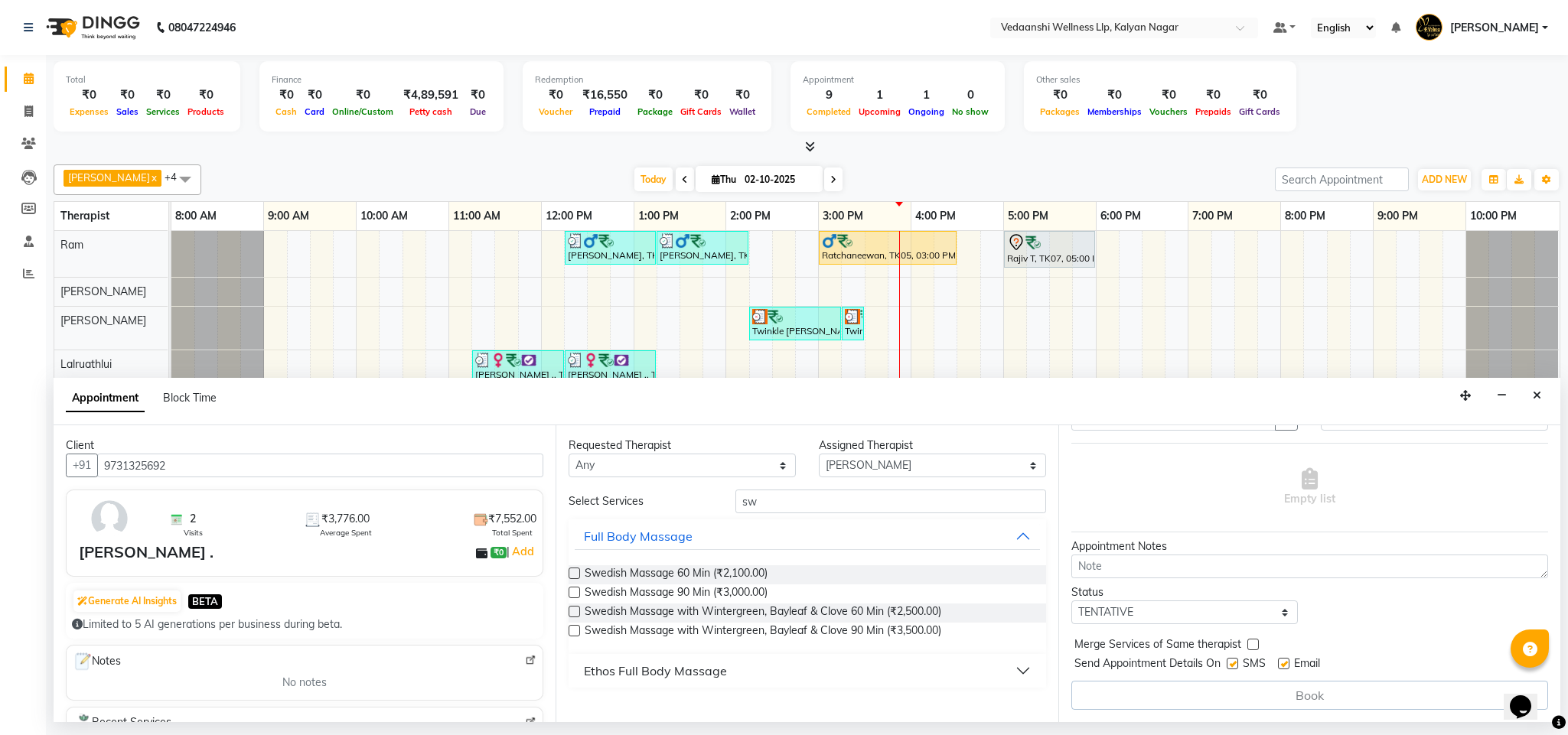
click at [677, 480] on div "Requested Therapist Any Amos Benjamin Jennifer Zoramsangi Lalruathlui Ram Rashi…" at bounding box center [807, 574] width 502 height 296
click at [652, 466] on select "Any Amos Benjamin Jennifer Zoramsangi Lalruathlui Ram Rashika Khadse" at bounding box center [682, 465] width 228 height 24
select select "25779"
click at [568, 455] on select "Any Amos Benjamin Jennifer Zoramsangi Lalruathlui Ram Rashika Khadse" at bounding box center [682, 465] width 228 height 24
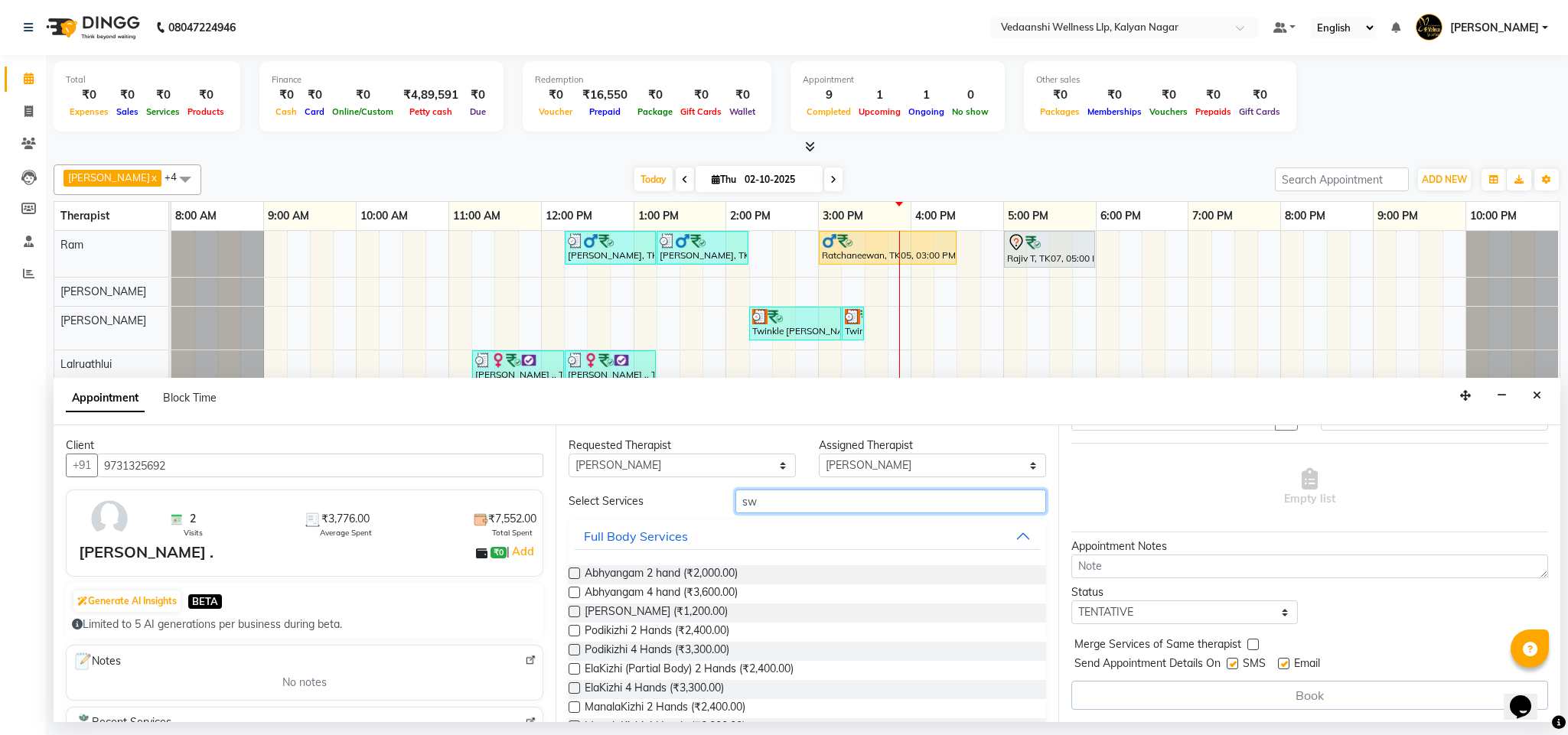
click at [769, 505] on input "sw" at bounding box center [891, 501] width 311 height 24
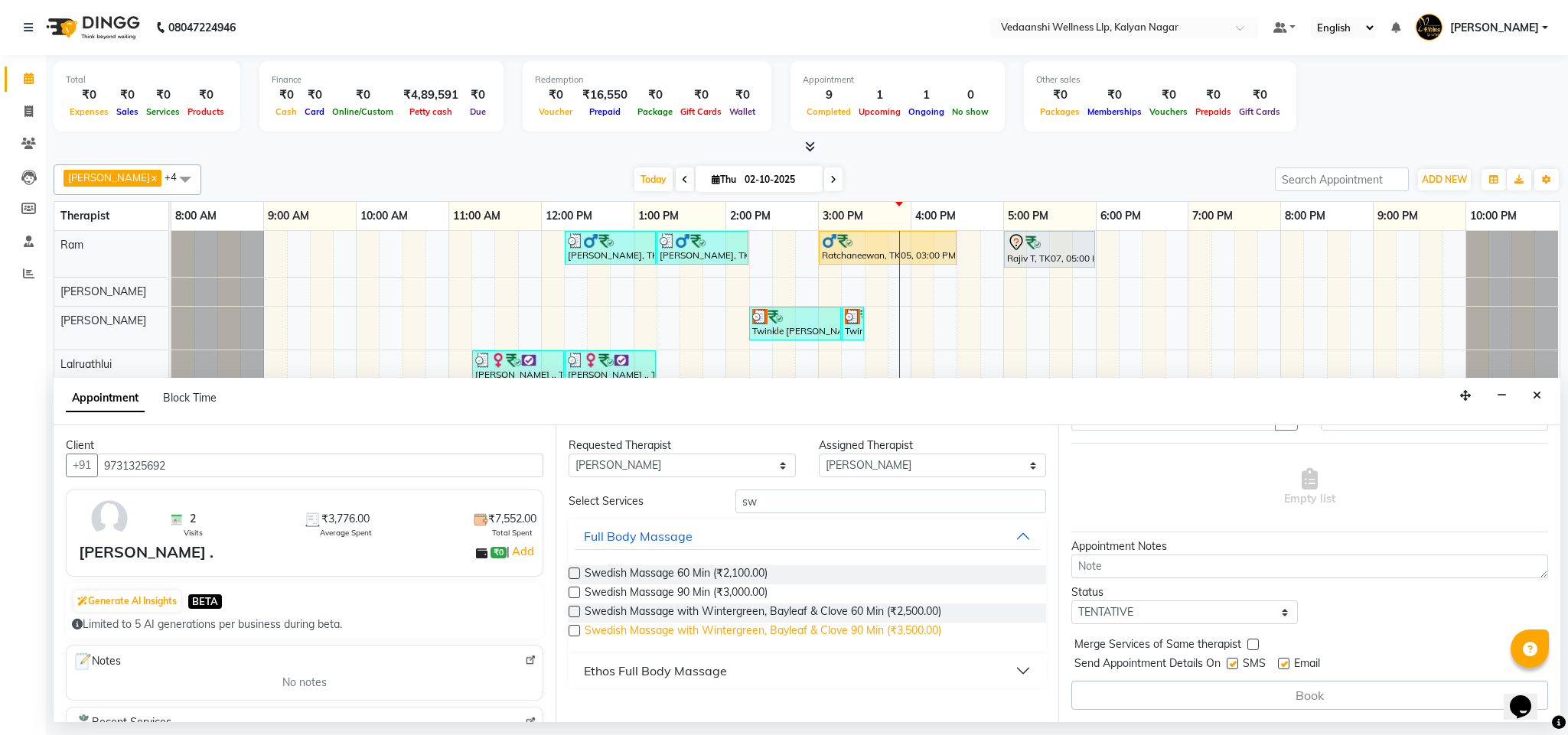
click at [829, 634] on span "Swedish Massage with Wintergreen, Bayleaf & Clove 90 Min (₹3,500.00)" at bounding box center [763, 632] width 356 height 19
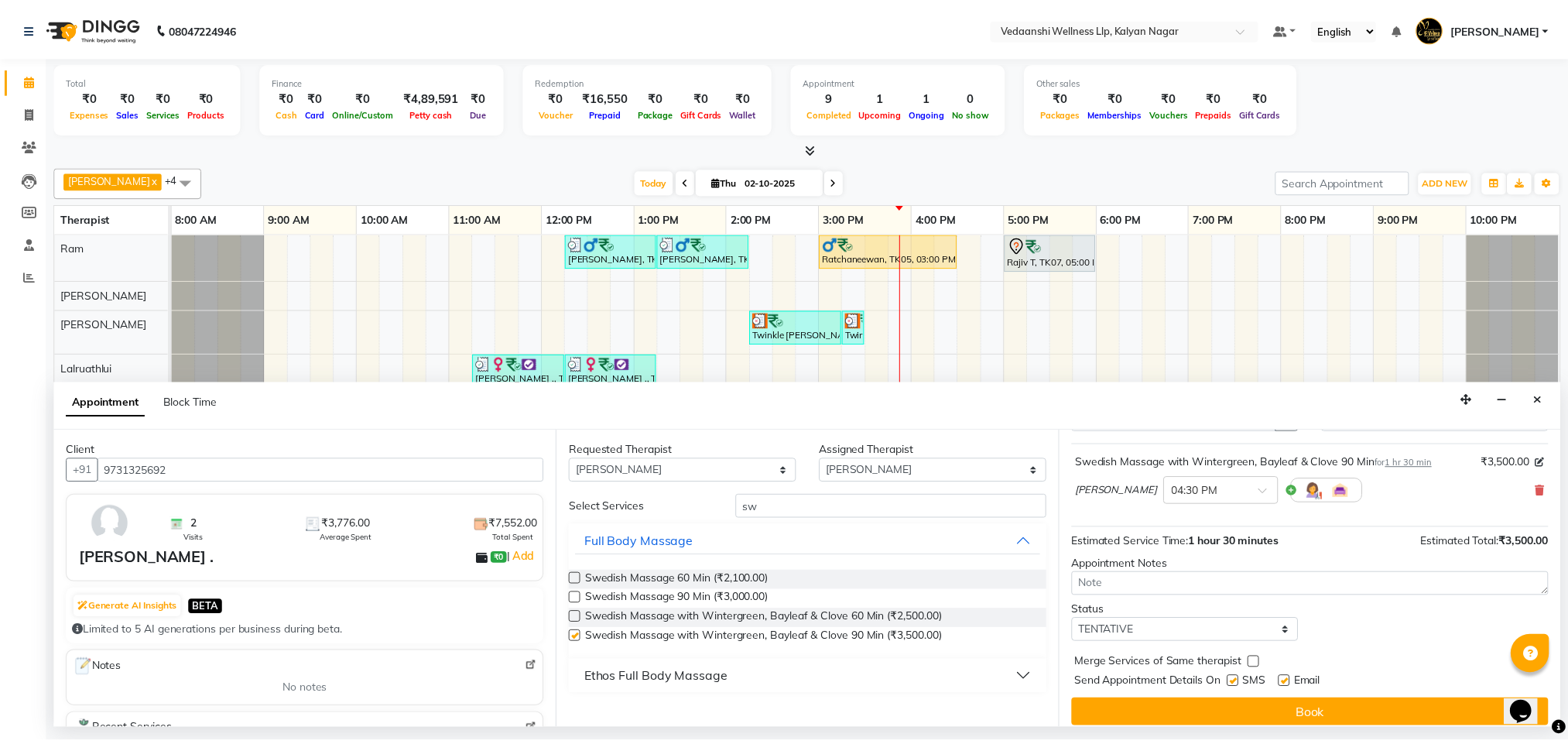
scroll to position [95, 0]
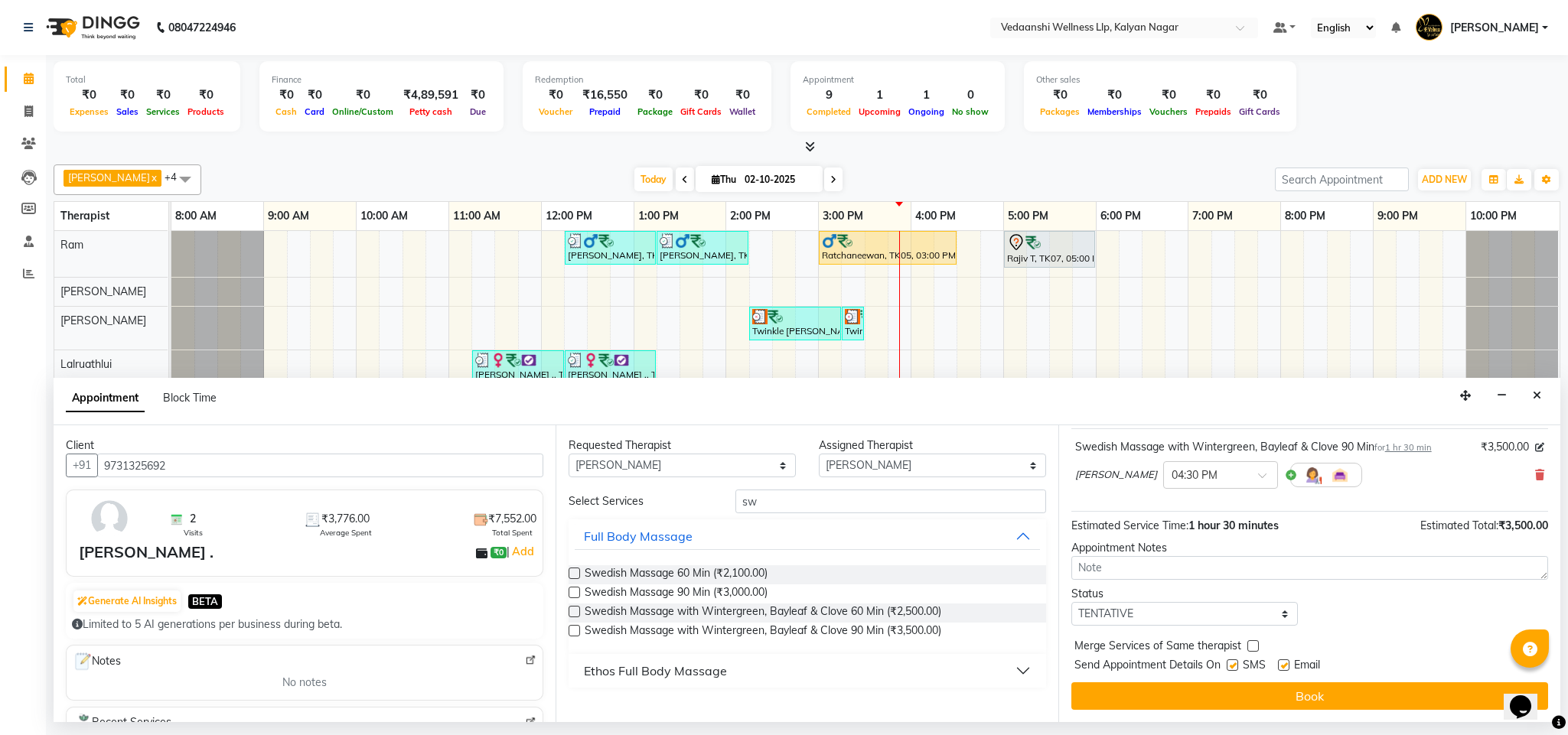
checkbox input "false"
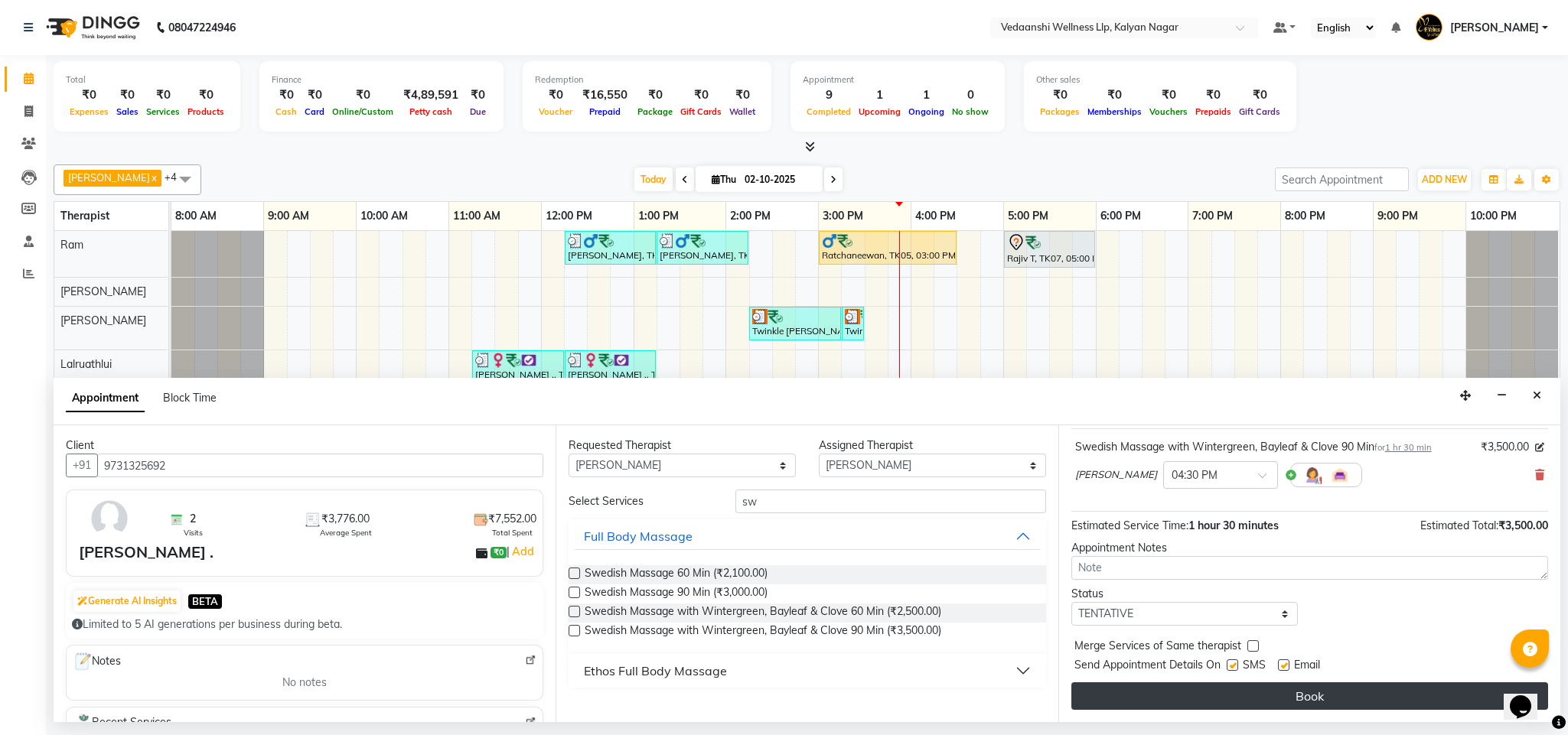
click at [1181, 703] on button "Book" at bounding box center [1310, 695] width 477 height 27
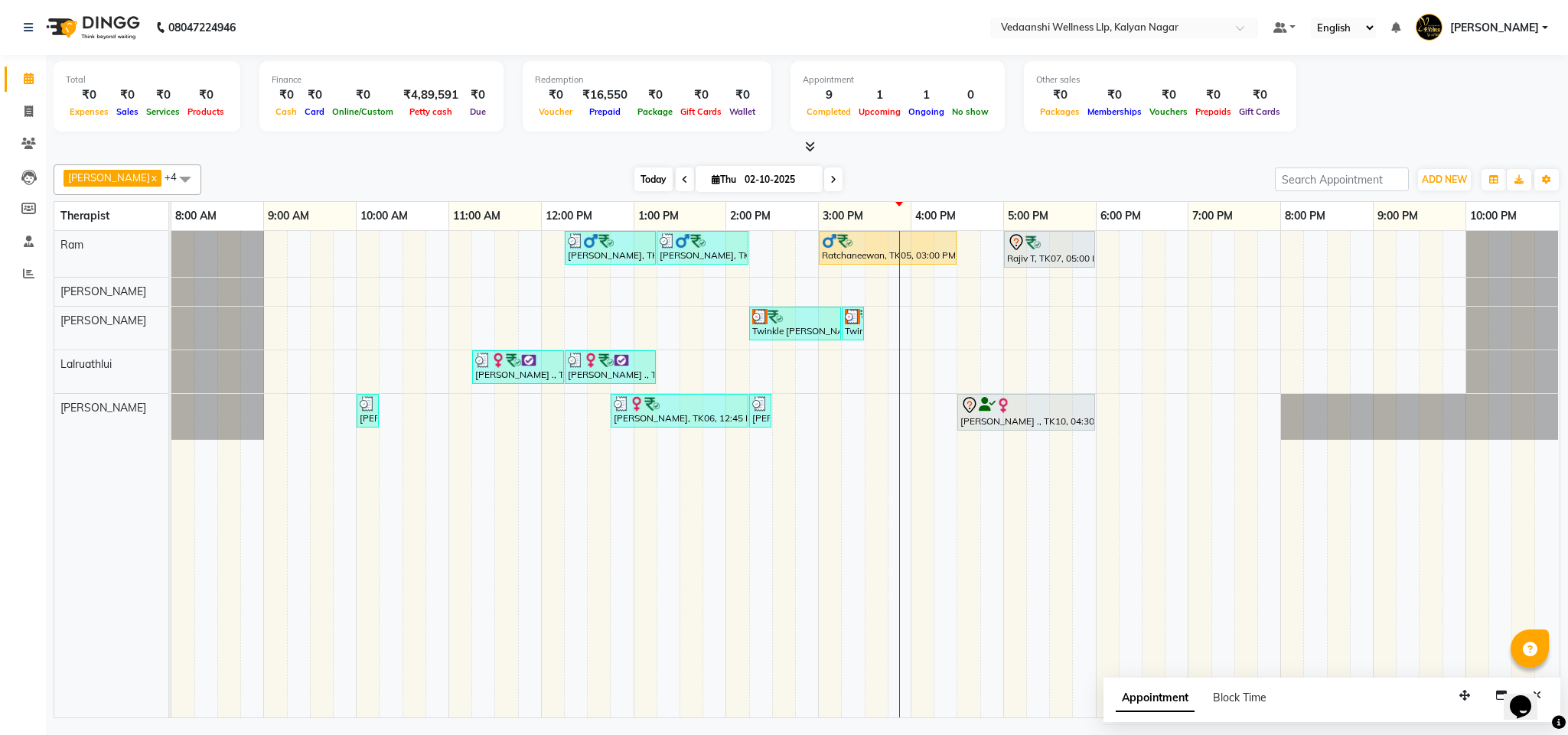
click at [635, 180] on span "Today" at bounding box center [653, 179] width 38 height 24
click at [920, 163] on div "Benjamin x Jennifer Zoramsangi x Lalruathlui x Ram x Rashika Khadse x +4 Select…" at bounding box center [807, 438] width 1507 height 560
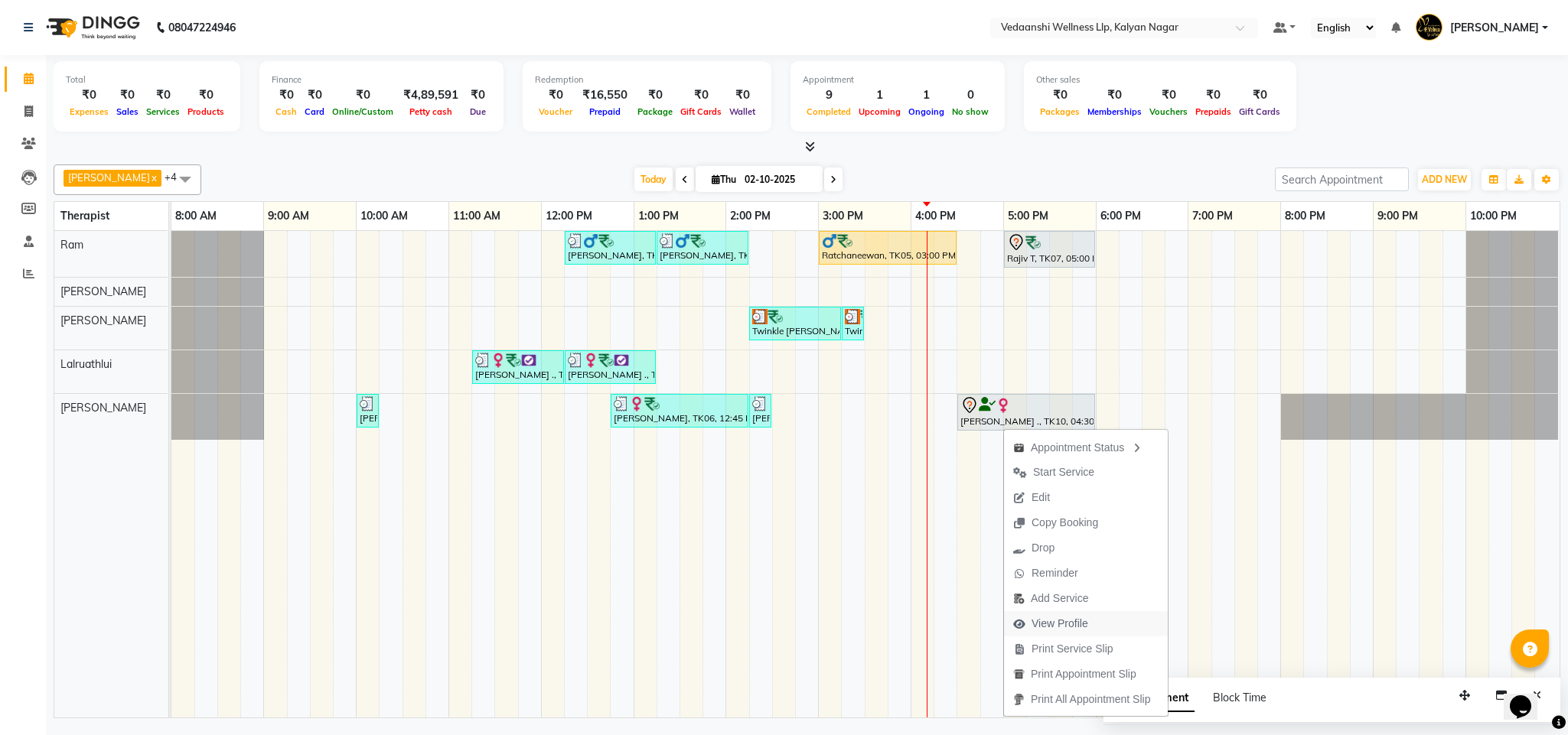
click at [1032, 618] on span "View Profile" at bounding box center [1060, 623] width 57 height 16
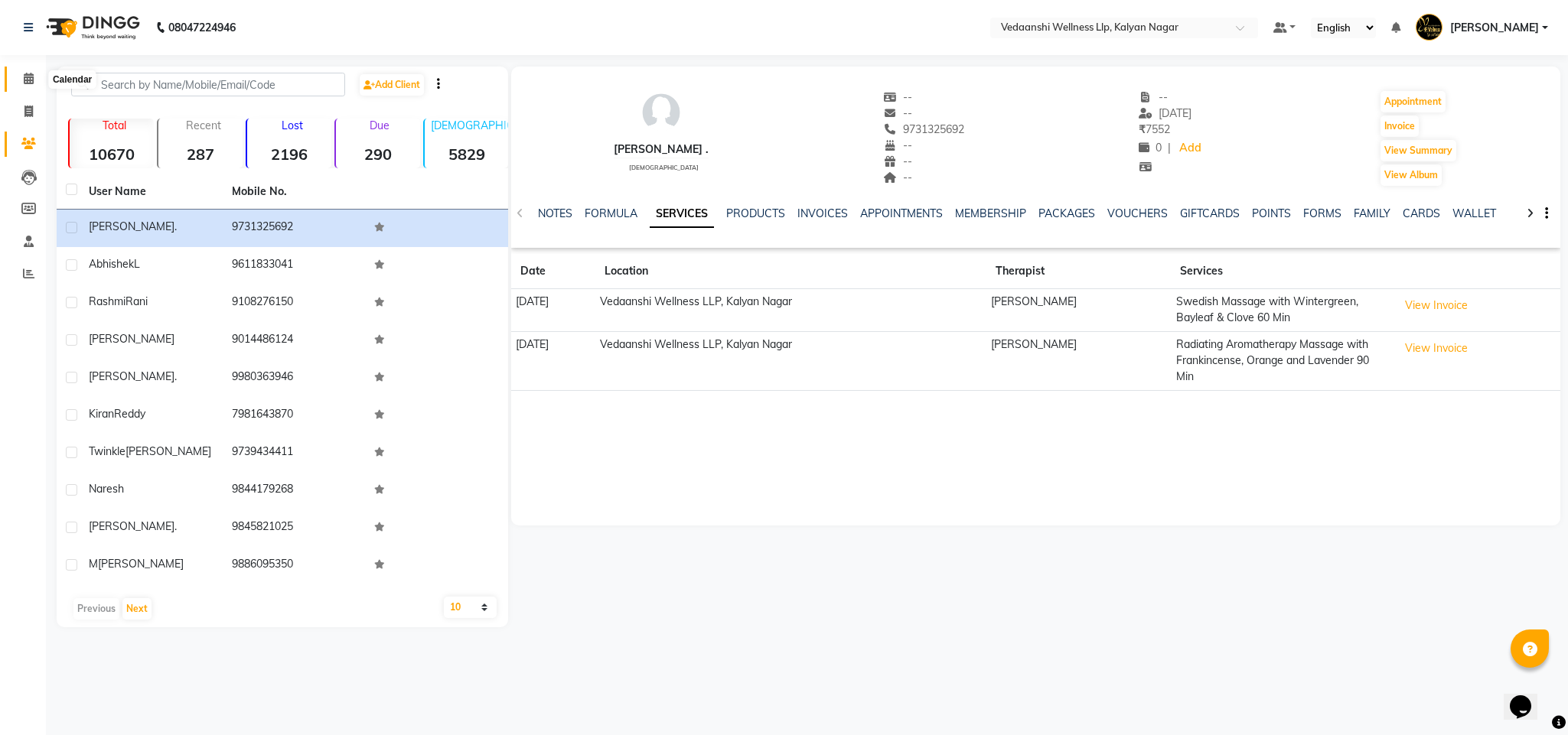
click at [26, 74] on icon at bounding box center [29, 78] width 10 height 12
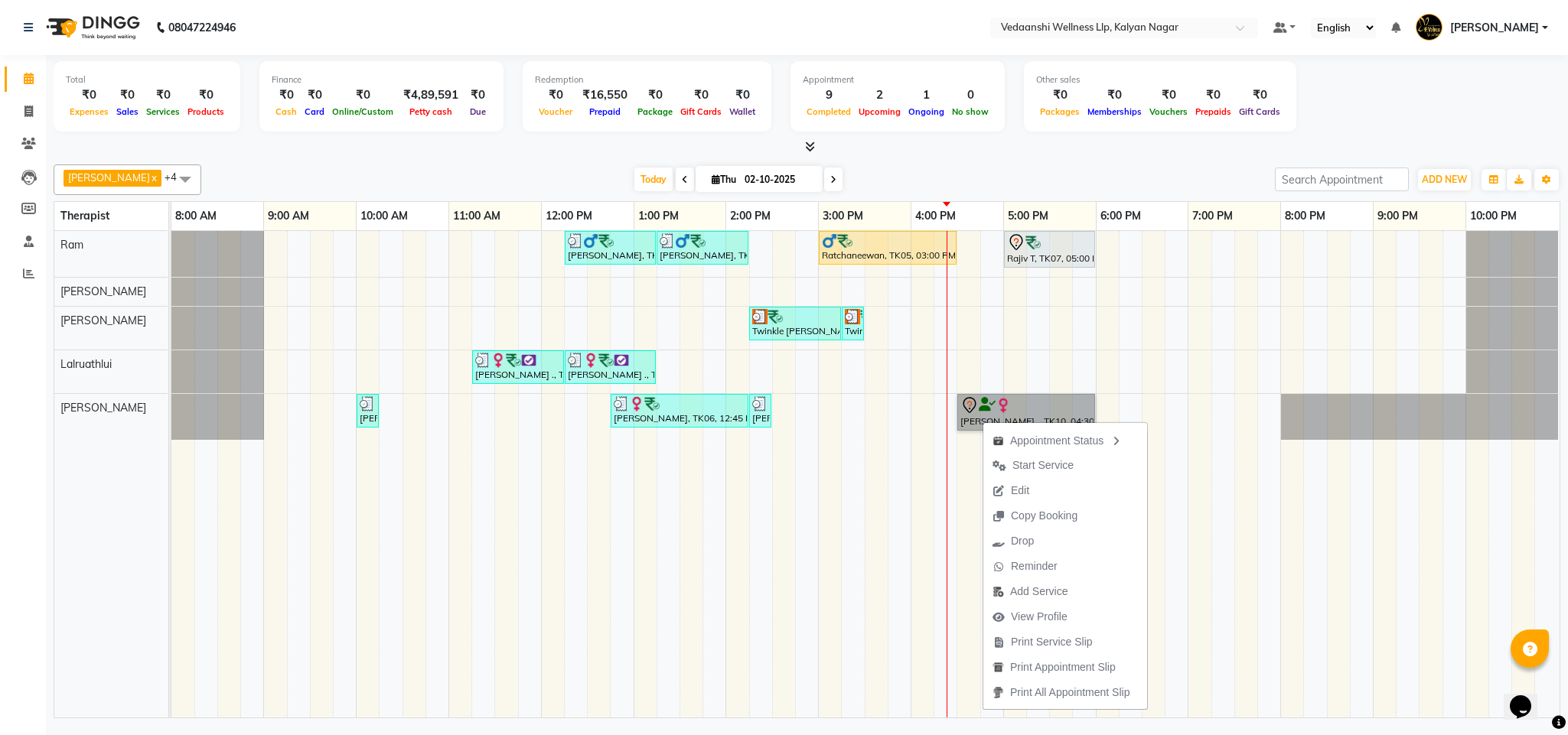
click at [896, 466] on td at bounding box center [899, 474] width 23 height 487
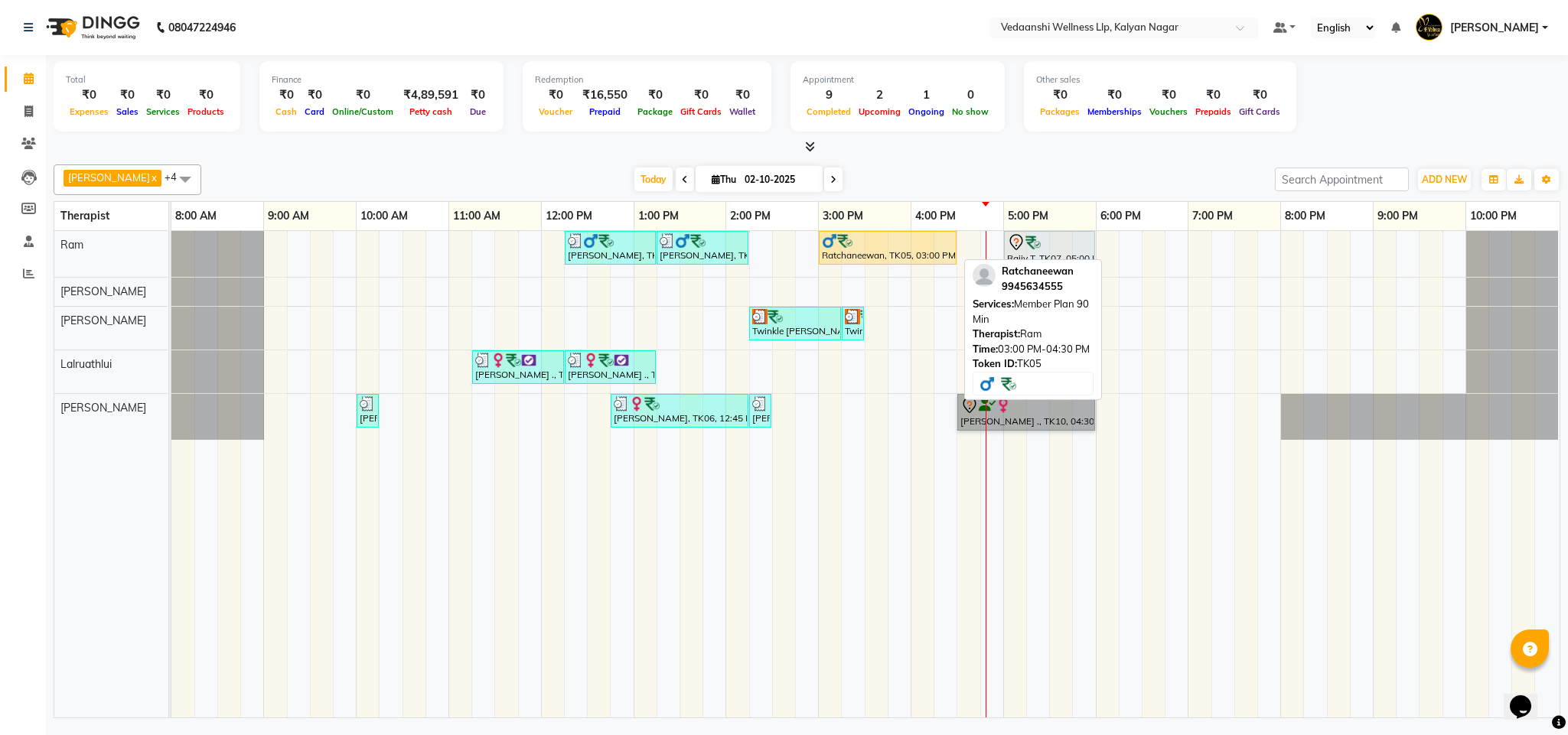
click at [927, 237] on div at bounding box center [888, 241] width 132 height 16
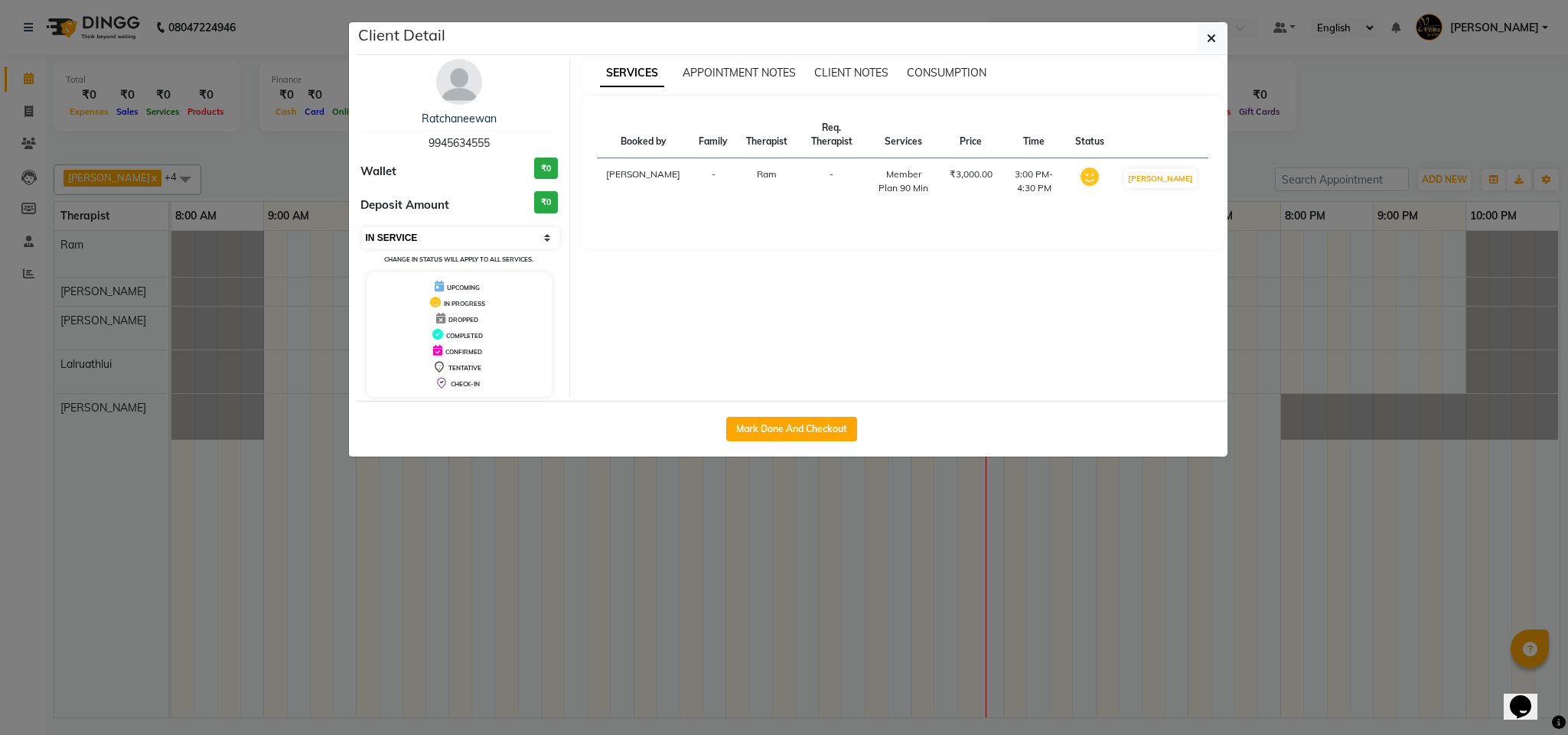
click at [434, 243] on select "Select IN SERVICE CONFIRMED TENTATIVE CHECK IN MARK DONE DROPPED UPCOMING" at bounding box center [461, 238] width 198 height 22
select select "3"
click at [362, 228] on select "Select IN SERVICE CONFIRMED TENTATIVE CHECK IN MARK DONE DROPPED UPCOMING" at bounding box center [461, 238] width 198 height 22
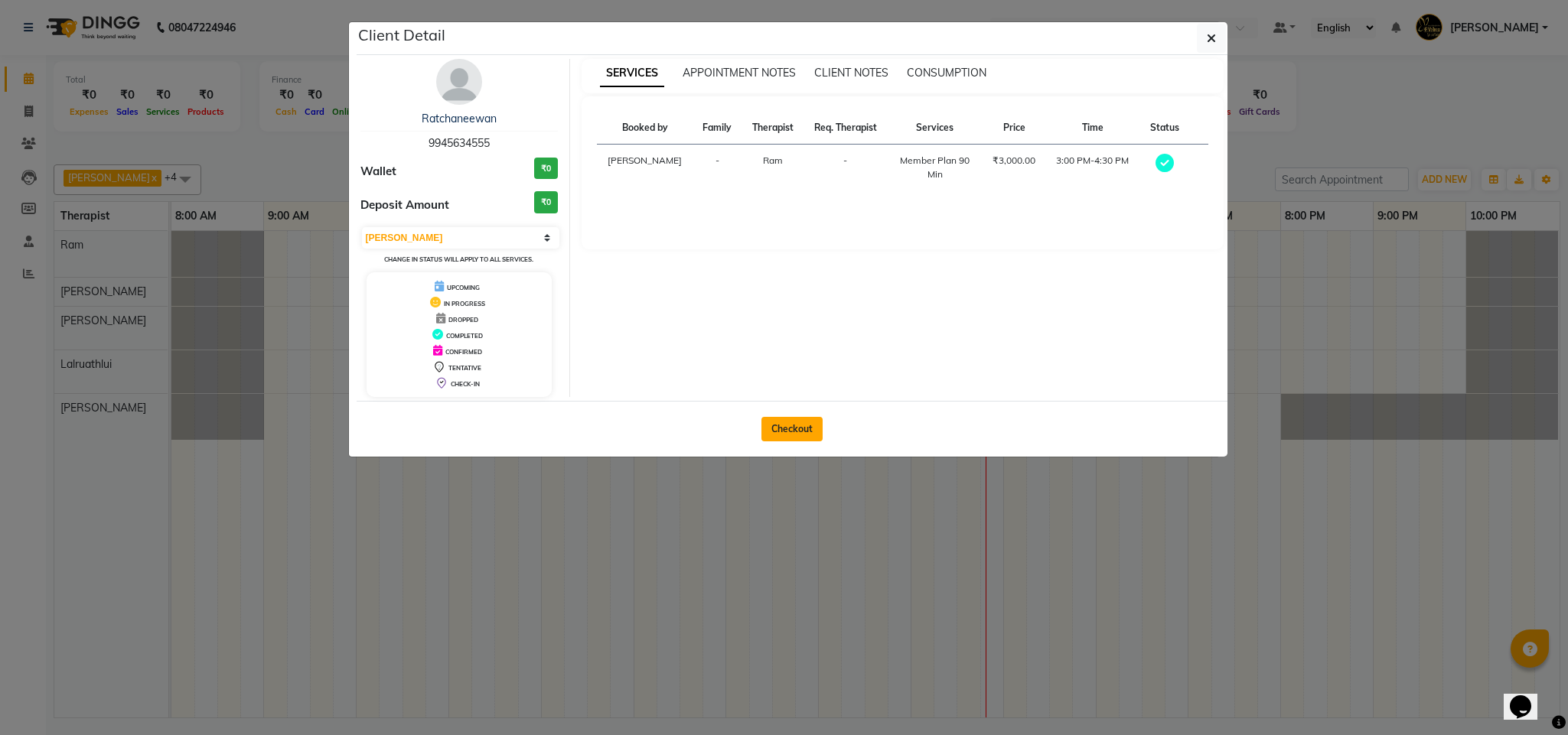
click at [784, 436] on button "Checkout" at bounding box center [792, 429] width 61 height 25
select select "service"
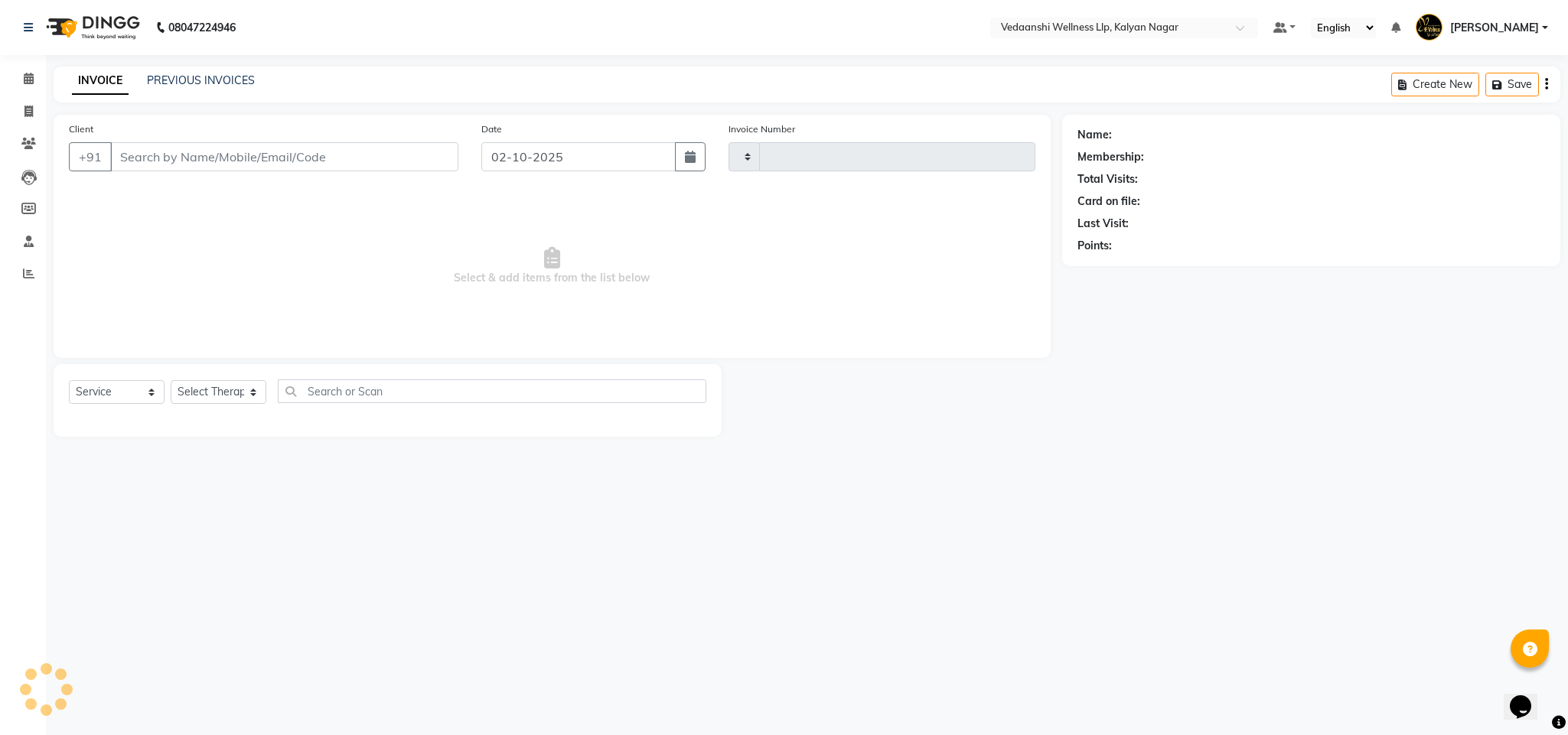
type input "1474"
select select "4293"
type input "9945634555"
select select "67164"
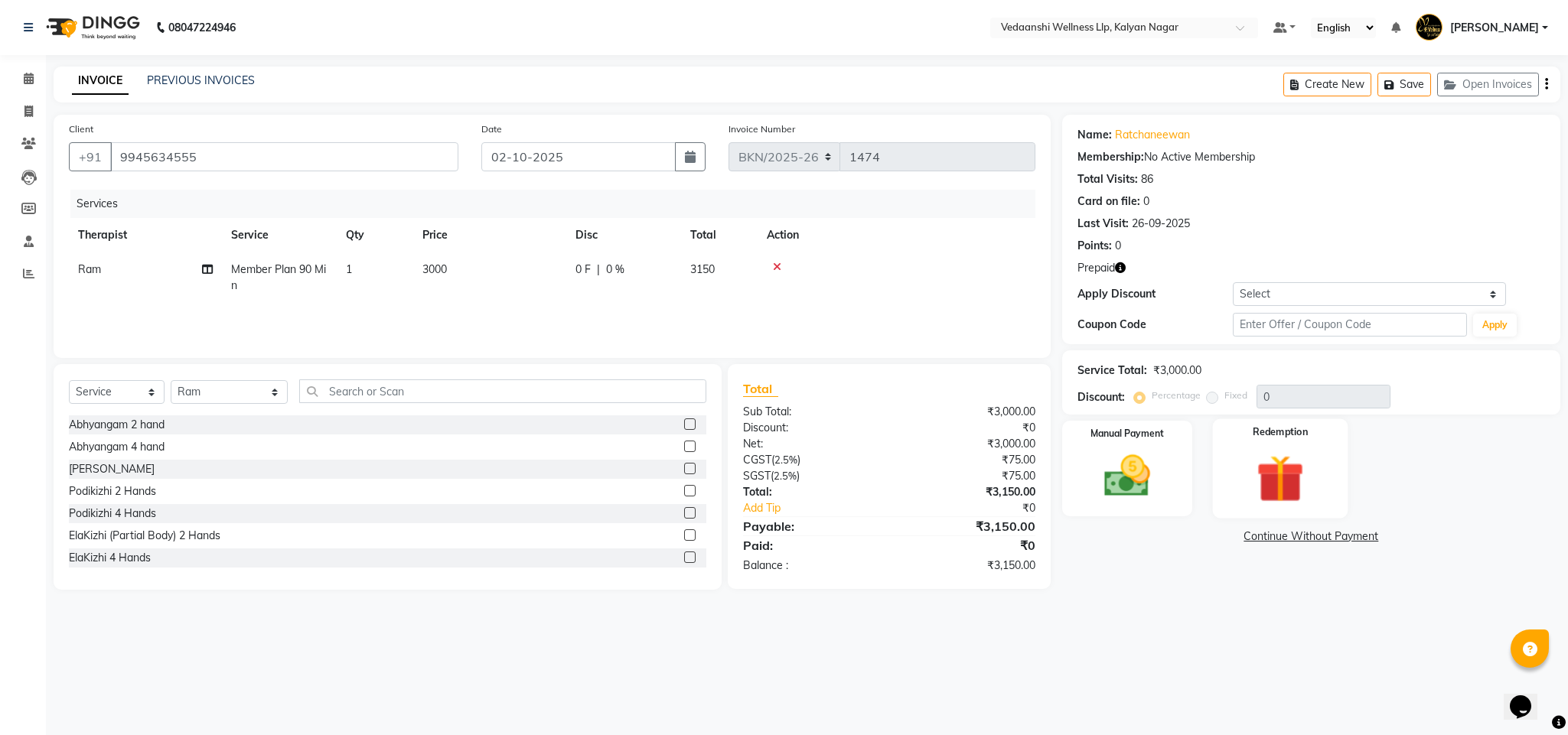
click at [1274, 473] on img at bounding box center [1281, 479] width 78 height 60
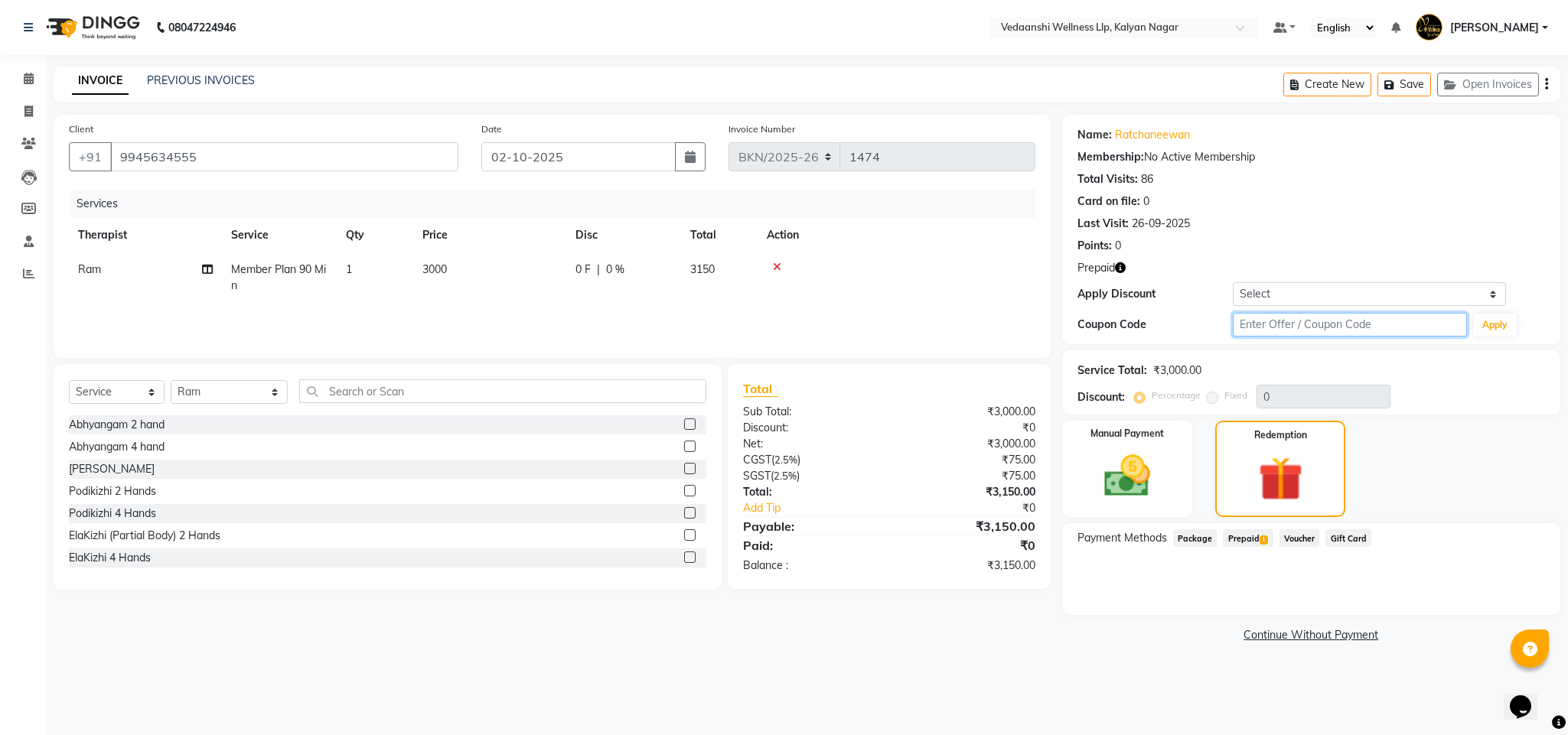
click at [1253, 333] on input "text" at bounding box center [1351, 324] width 235 height 24
type input "d50%"
click at [1505, 334] on button "Apply" at bounding box center [1495, 325] width 43 height 23
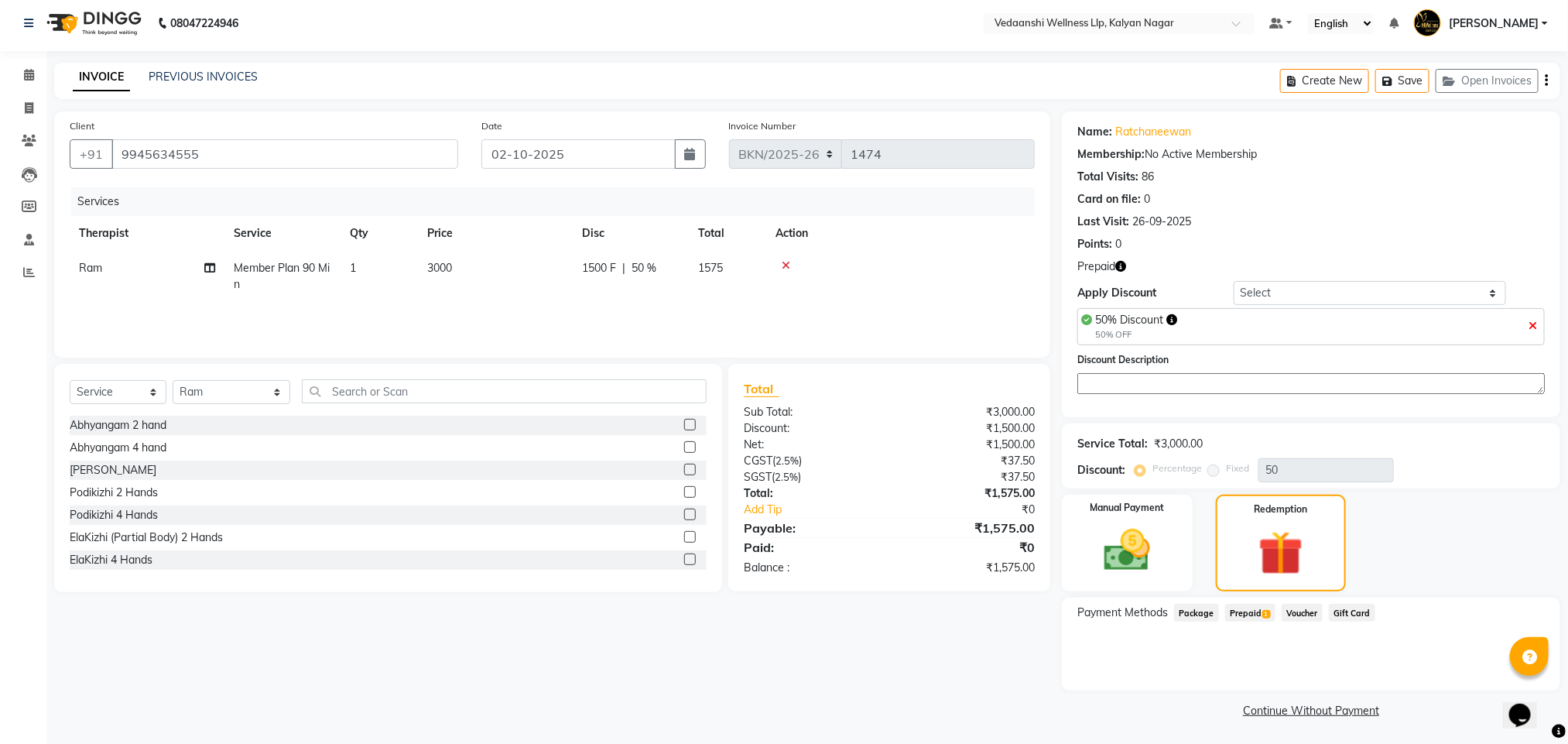
scroll to position [7, 0]
click at [1248, 614] on span "Prepaid 1" at bounding box center [1250, 611] width 50 height 18
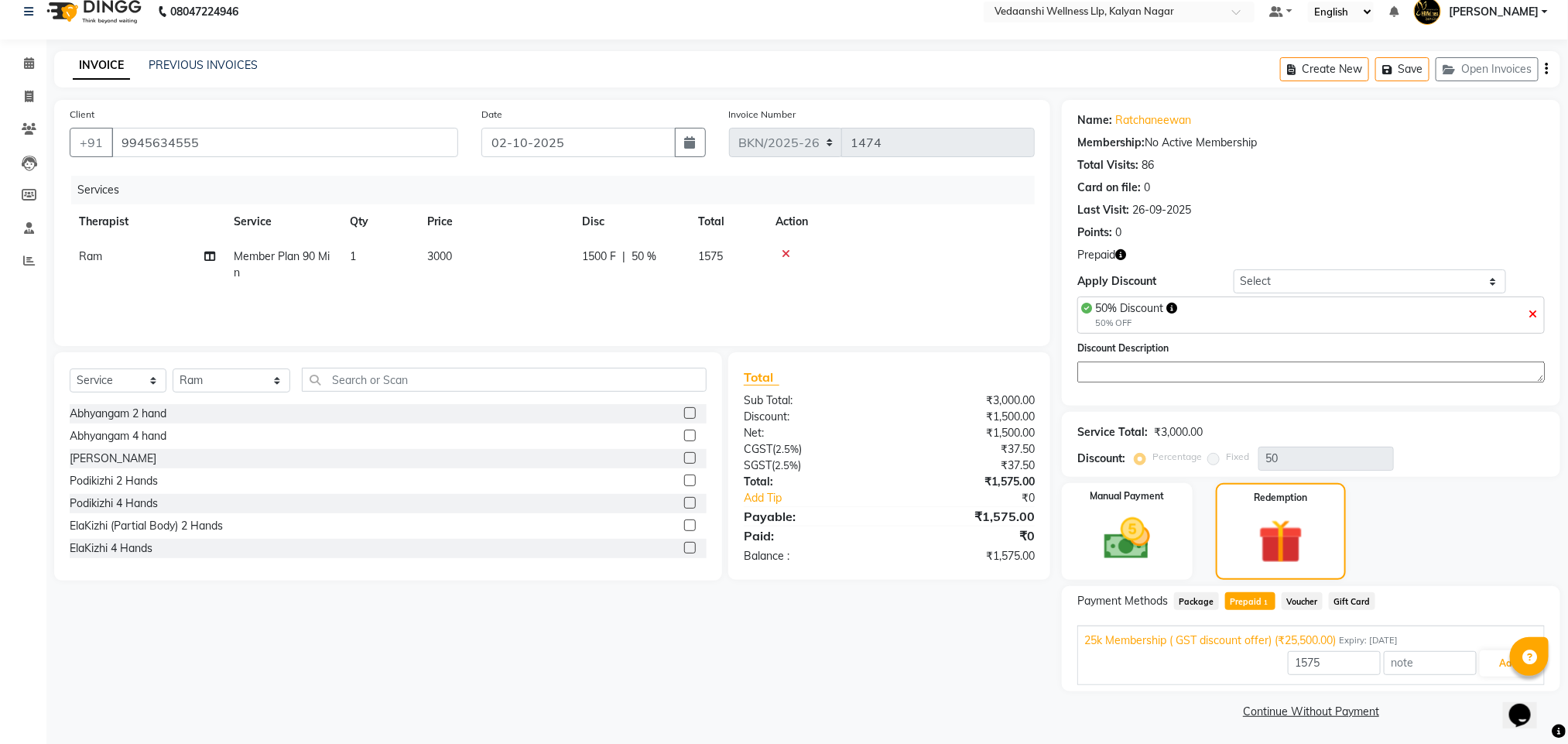
scroll to position [20, 0]
click at [1530, 310] on icon at bounding box center [1533, 312] width 9 height 11
type input "0"
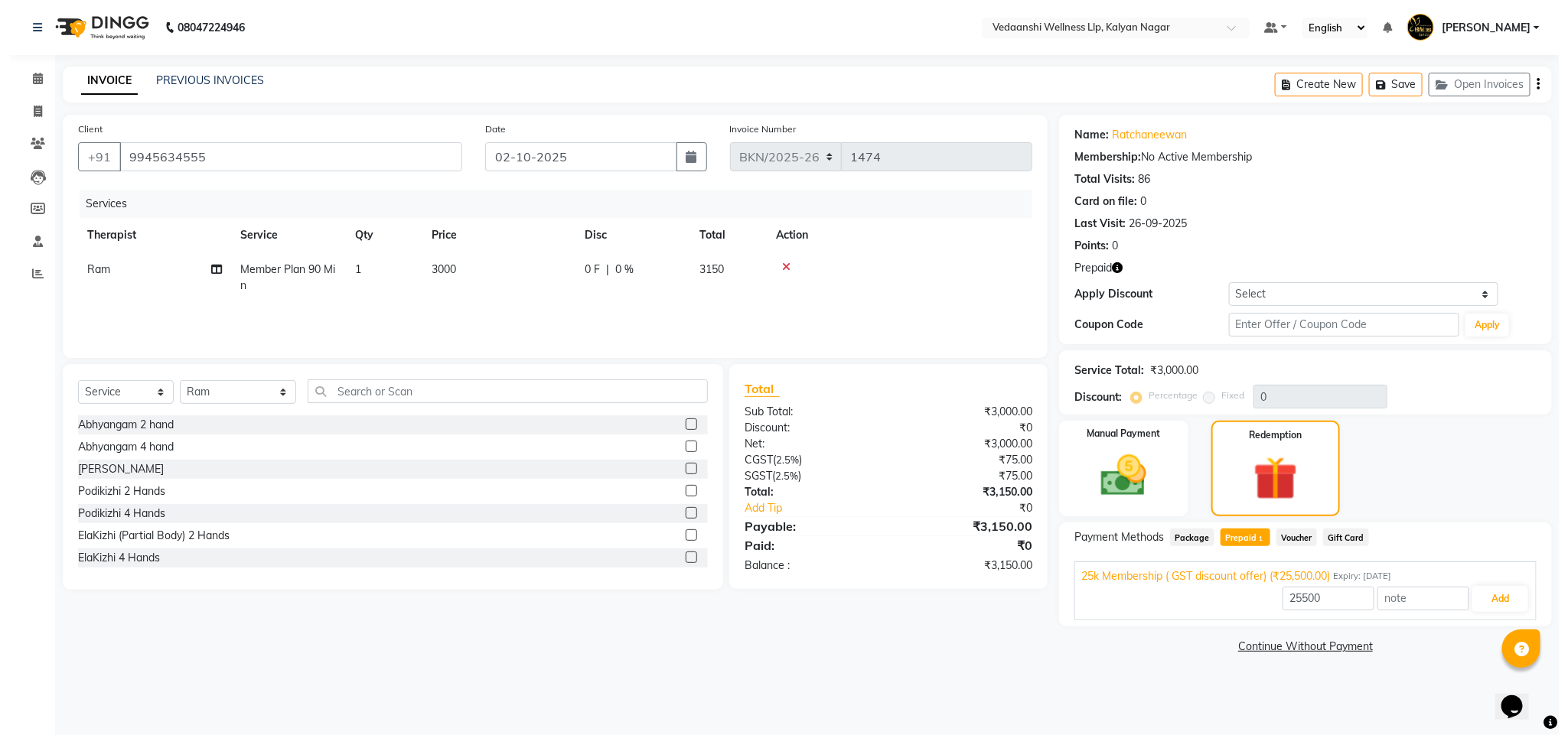
scroll to position [0, 0]
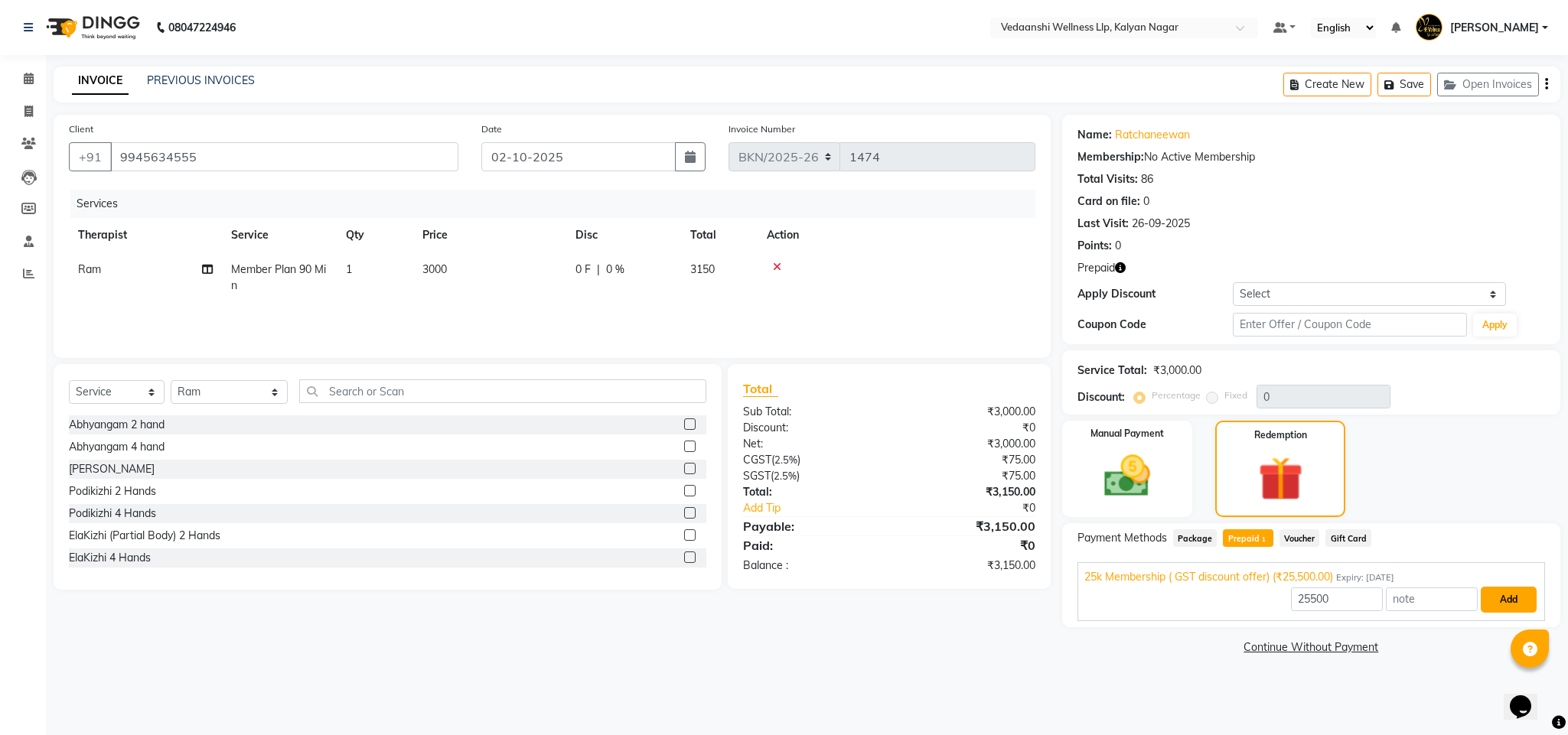
click at [1527, 602] on button "Add" at bounding box center [1509, 600] width 56 height 26
click at [1298, 595] on input "25500" at bounding box center [1337, 599] width 92 height 24
type input "3000"
click at [1513, 598] on button "Add" at bounding box center [1509, 600] width 56 height 26
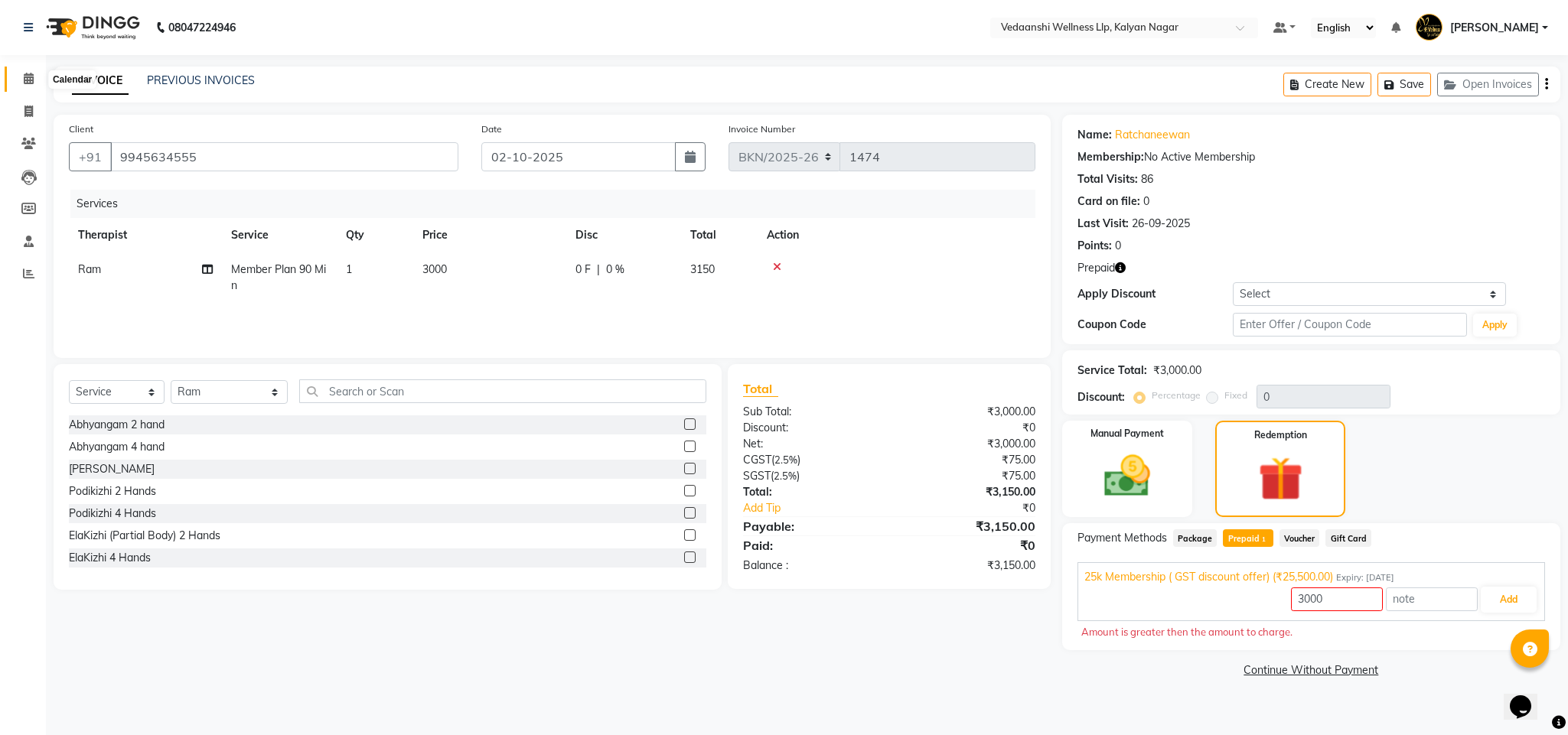
click at [37, 78] on span at bounding box center [29, 79] width 26 height 18
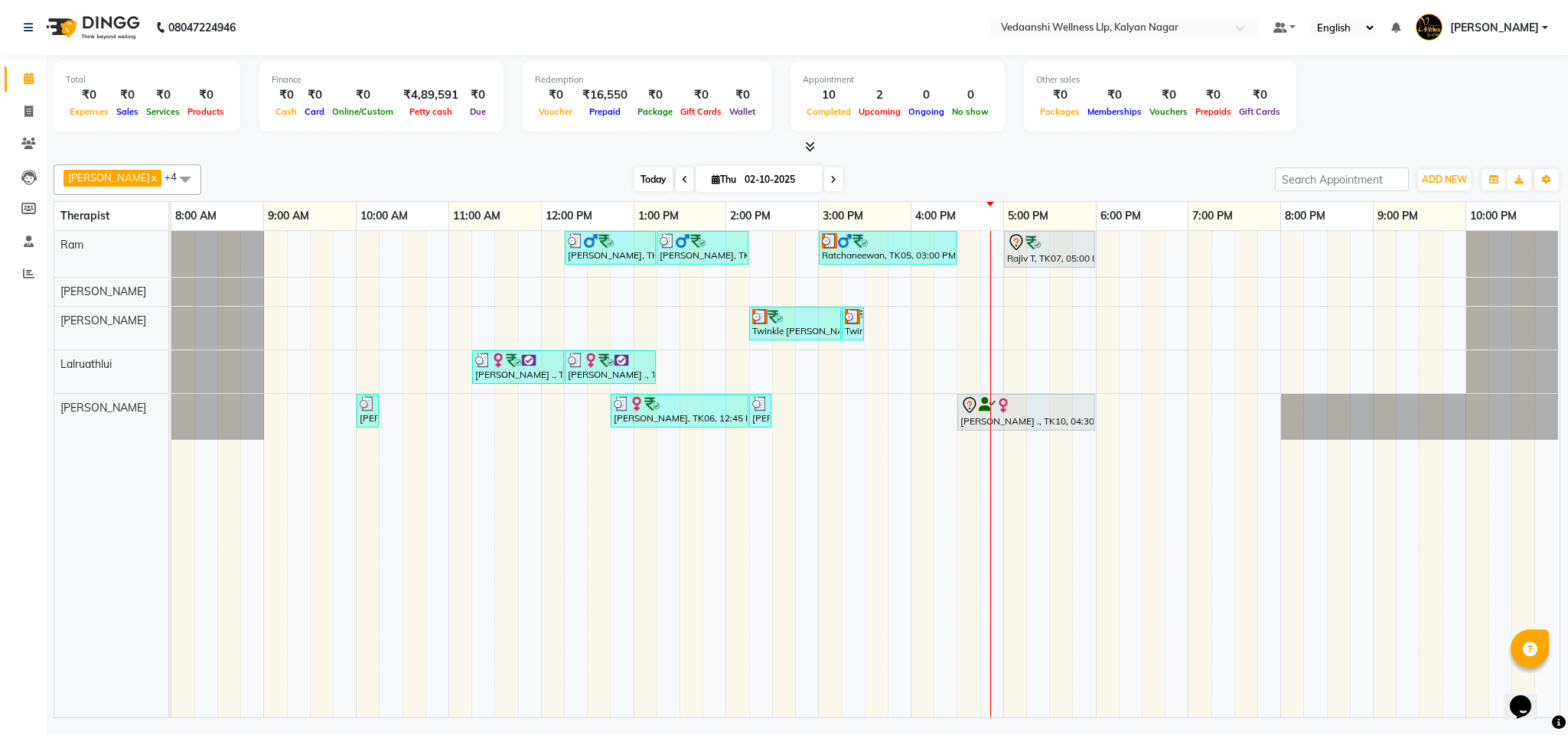
click at [635, 180] on span "Today" at bounding box center [653, 179] width 38 height 24
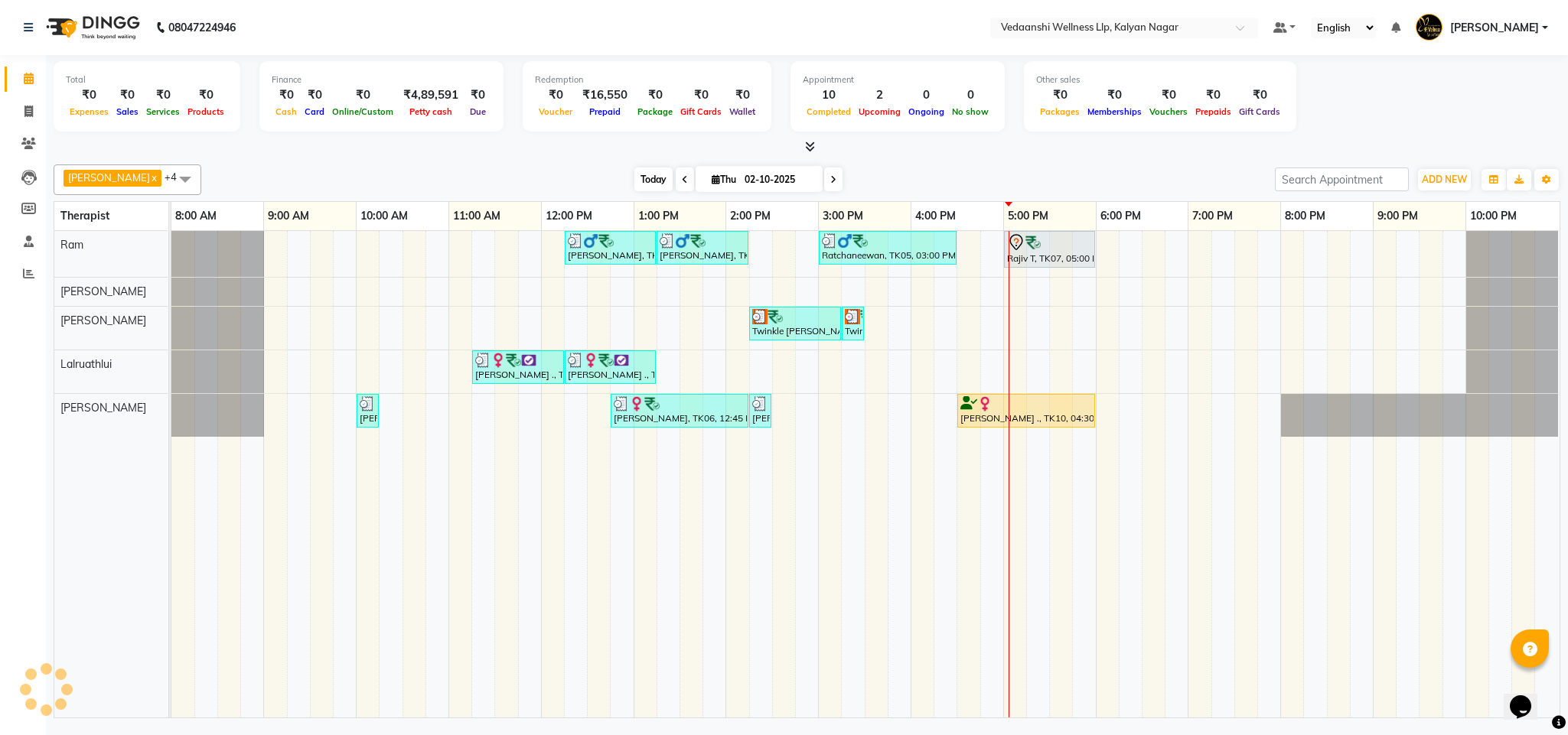
click at [635, 180] on span "Today" at bounding box center [653, 179] width 38 height 24
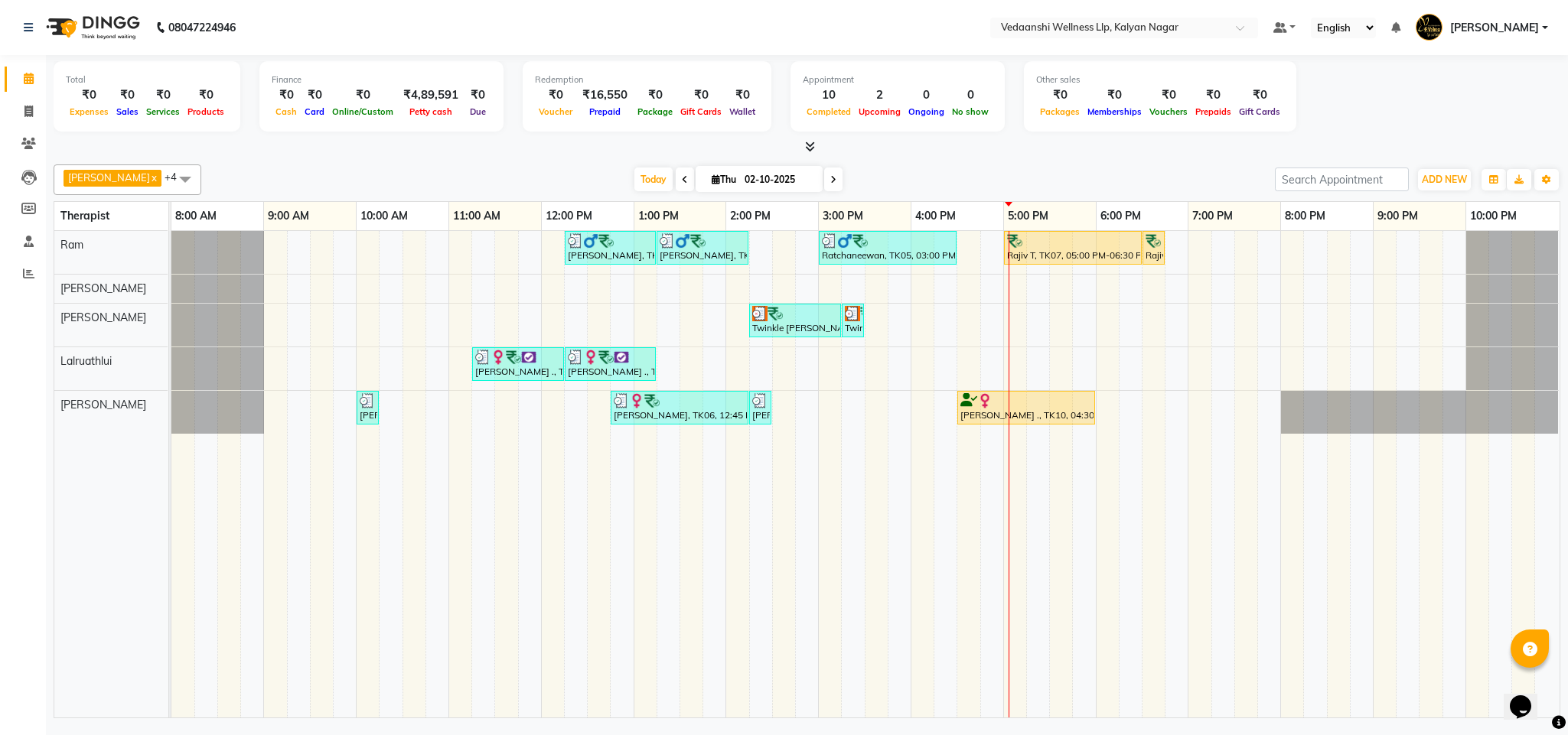
click at [961, 154] on div at bounding box center [807, 147] width 1507 height 16
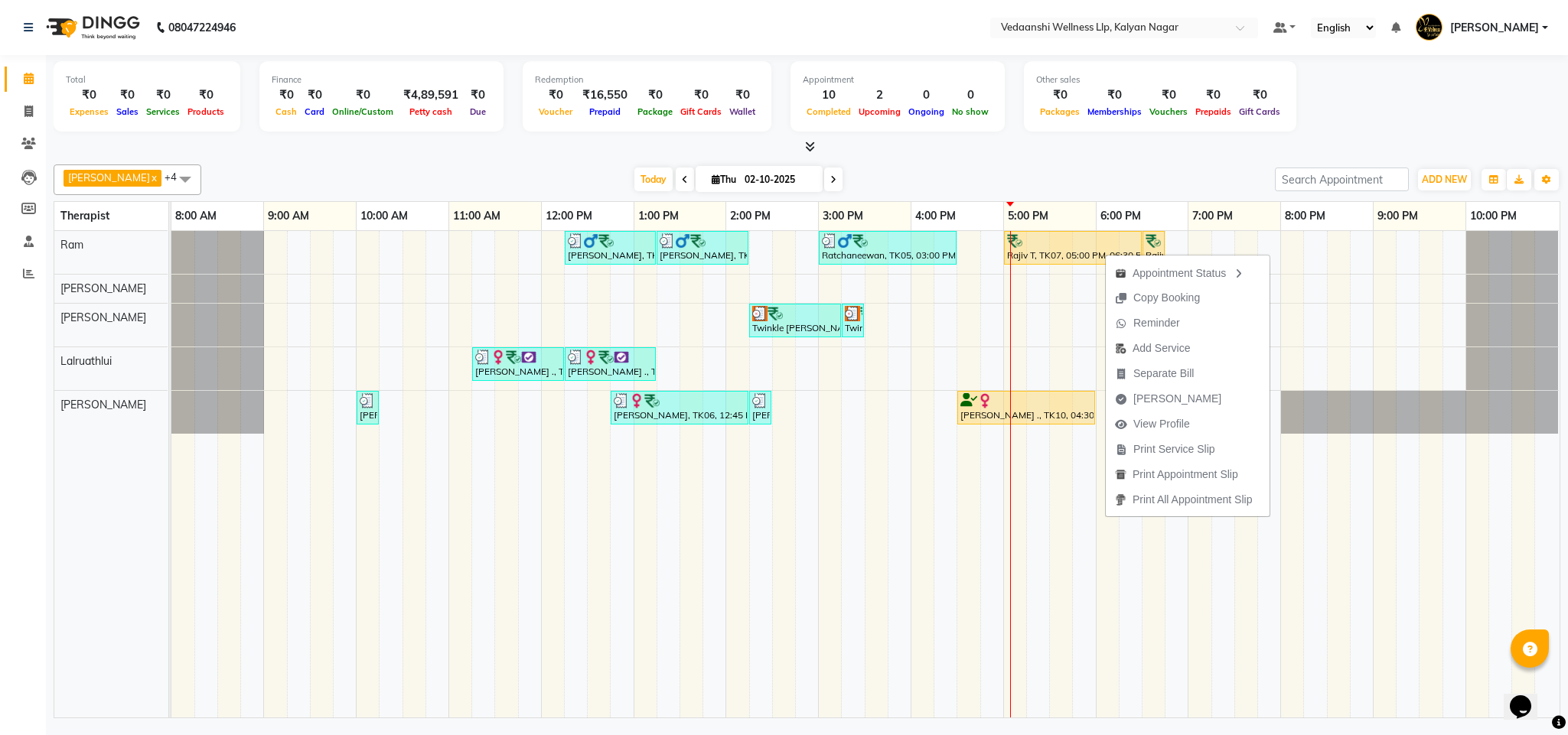
click at [977, 158] on div "Benjamin x Jennifer Zoramsangi x Lalruathlui x Ram x Rashika Khadse x +4 Select…" at bounding box center [807, 438] width 1507 height 560
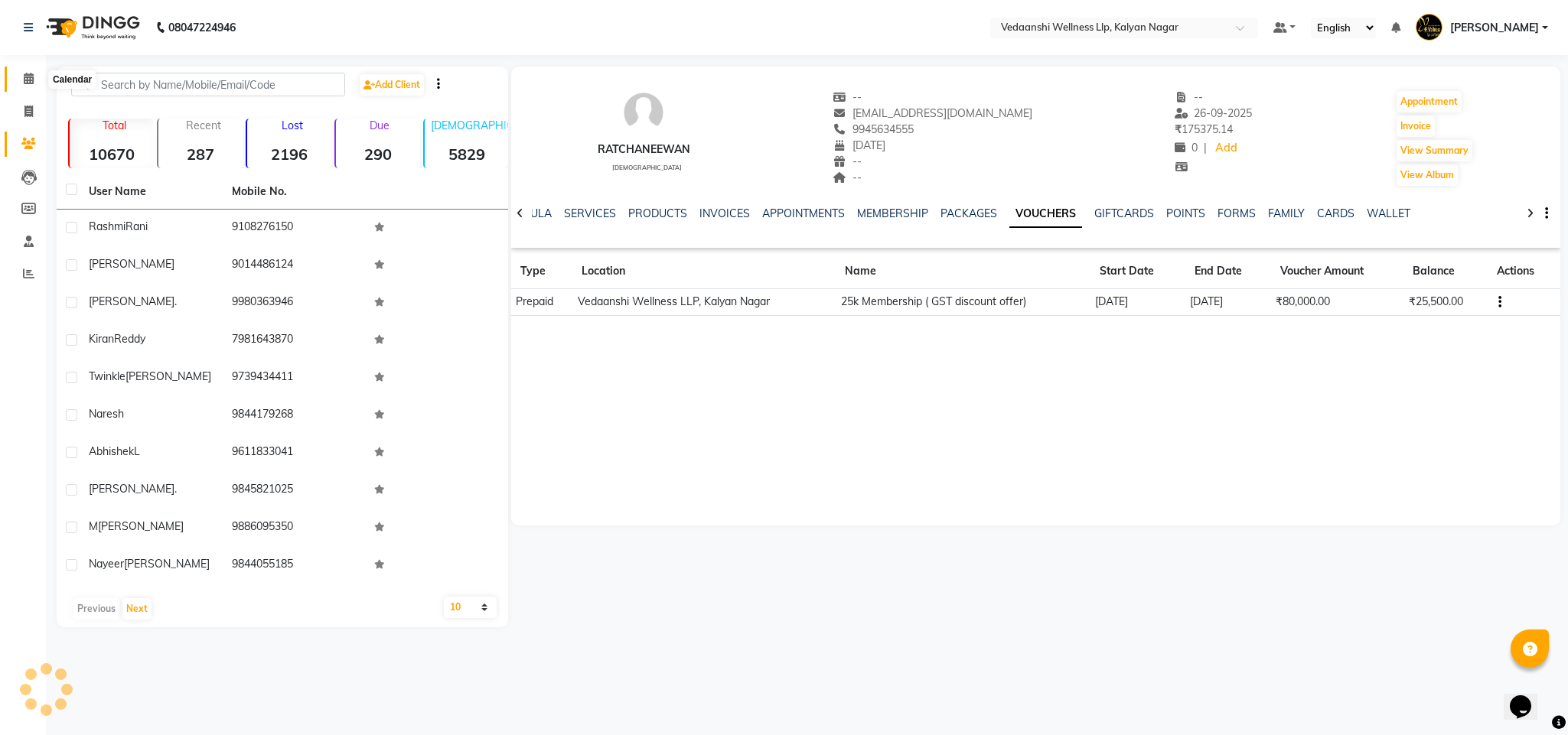
click at [34, 80] on span at bounding box center [29, 79] width 26 height 18
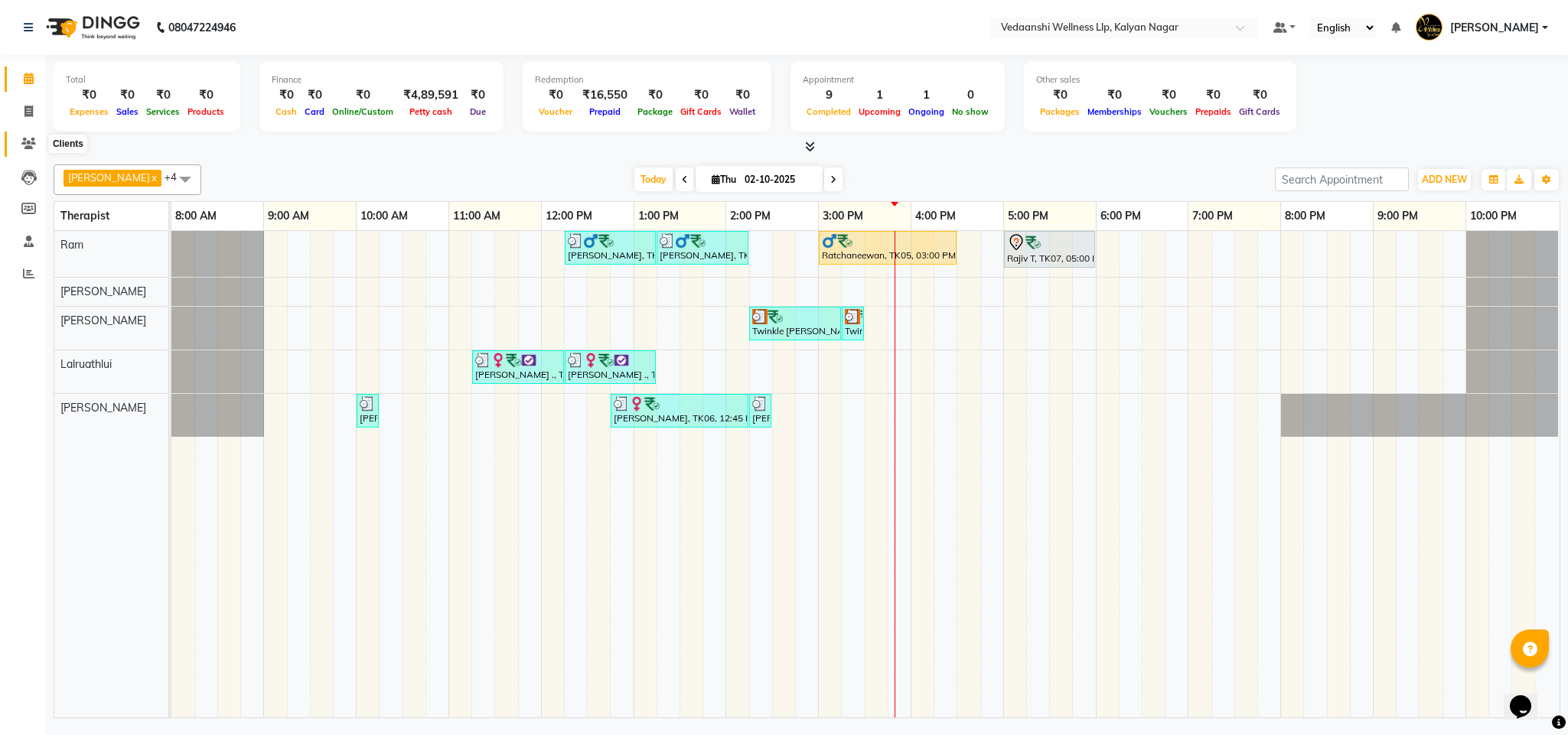
click at [30, 144] on icon at bounding box center [29, 143] width 15 height 12
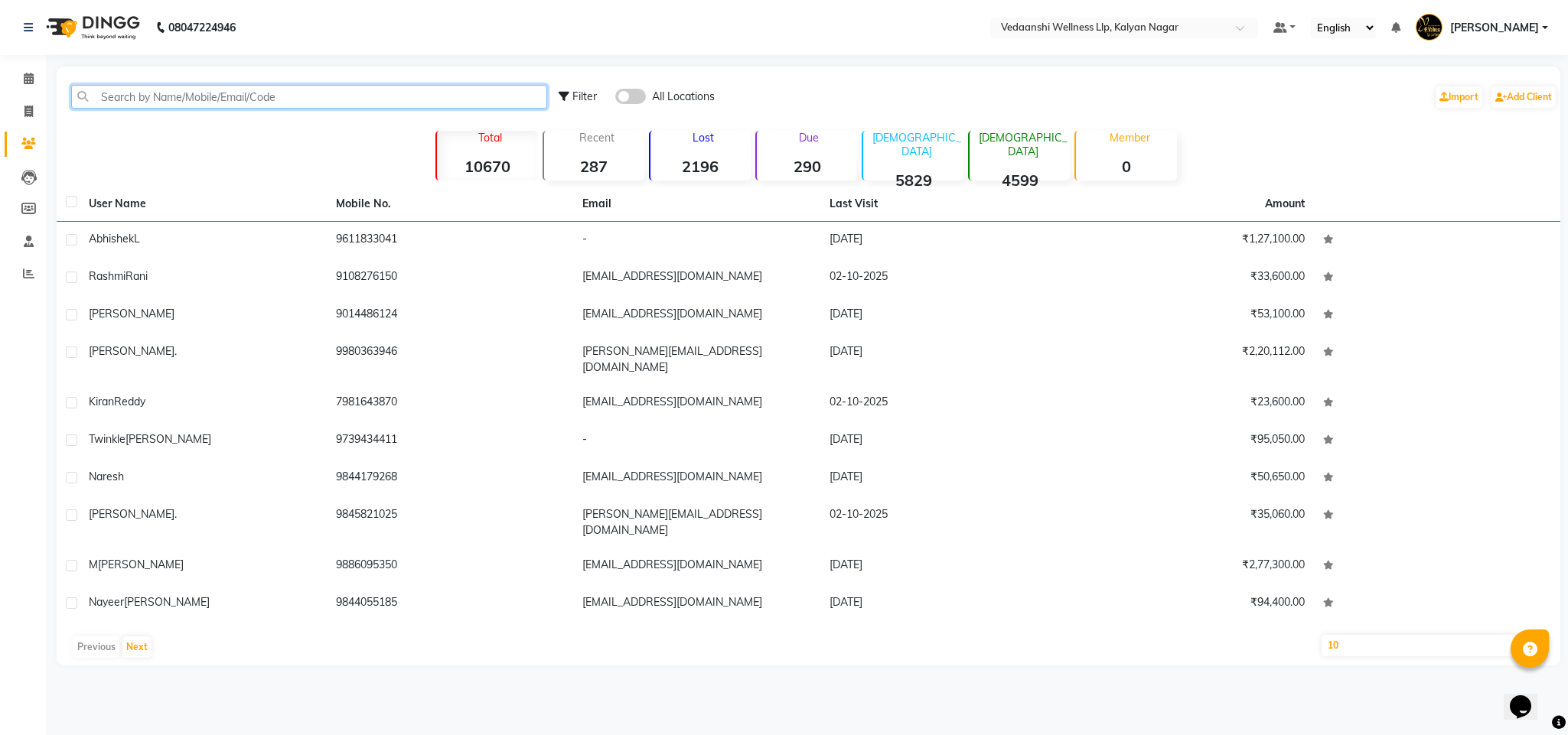
click at [173, 106] on input "text" at bounding box center [309, 96] width 476 height 24
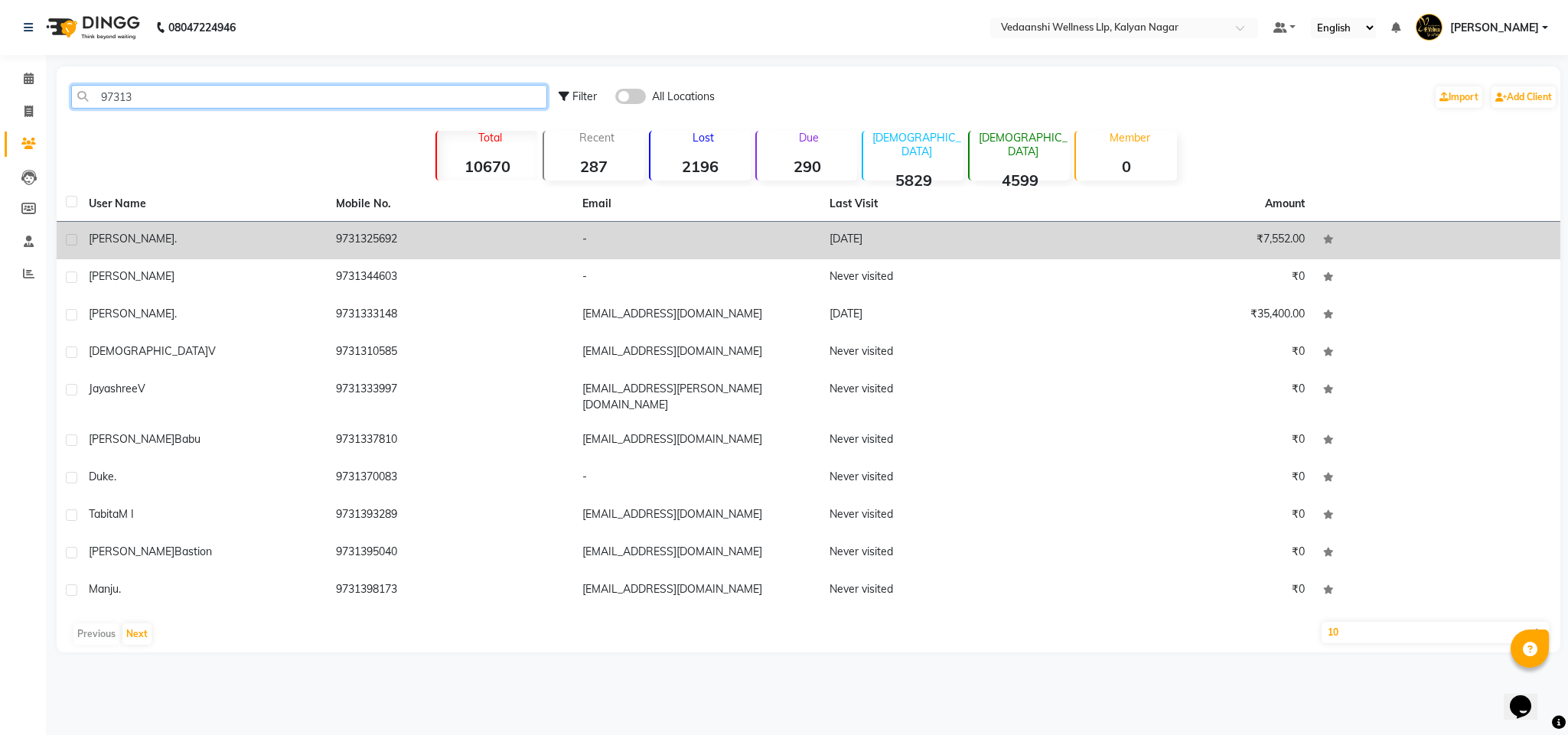
type input "97313"
click at [386, 232] on td "9731325692" at bounding box center [450, 241] width 247 height 37
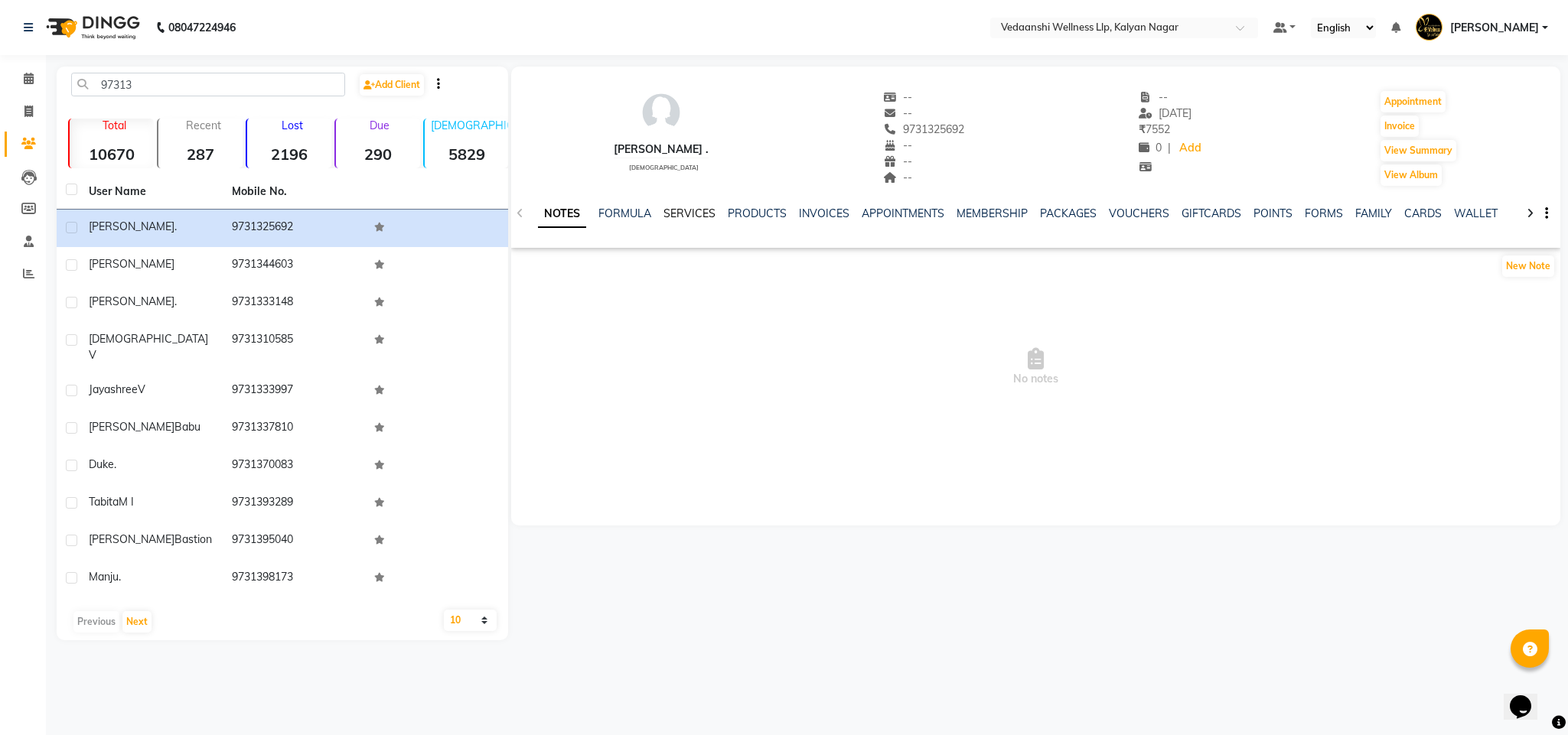
click at [678, 209] on link "SERVICES" at bounding box center [689, 213] width 52 height 14
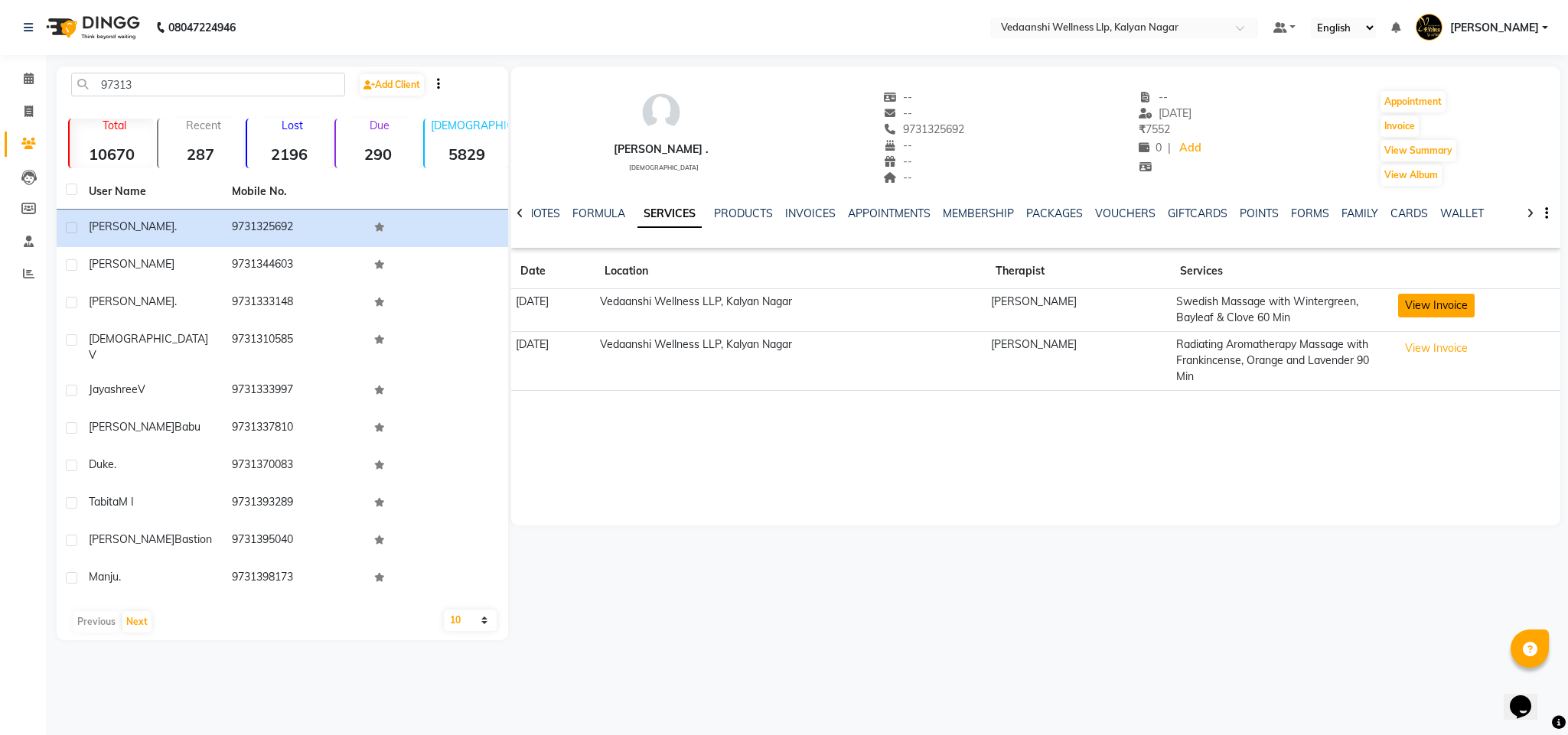
click at [1441, 303] on button "View Invoice" at bounding box center [1437, 305] width 77 height 24
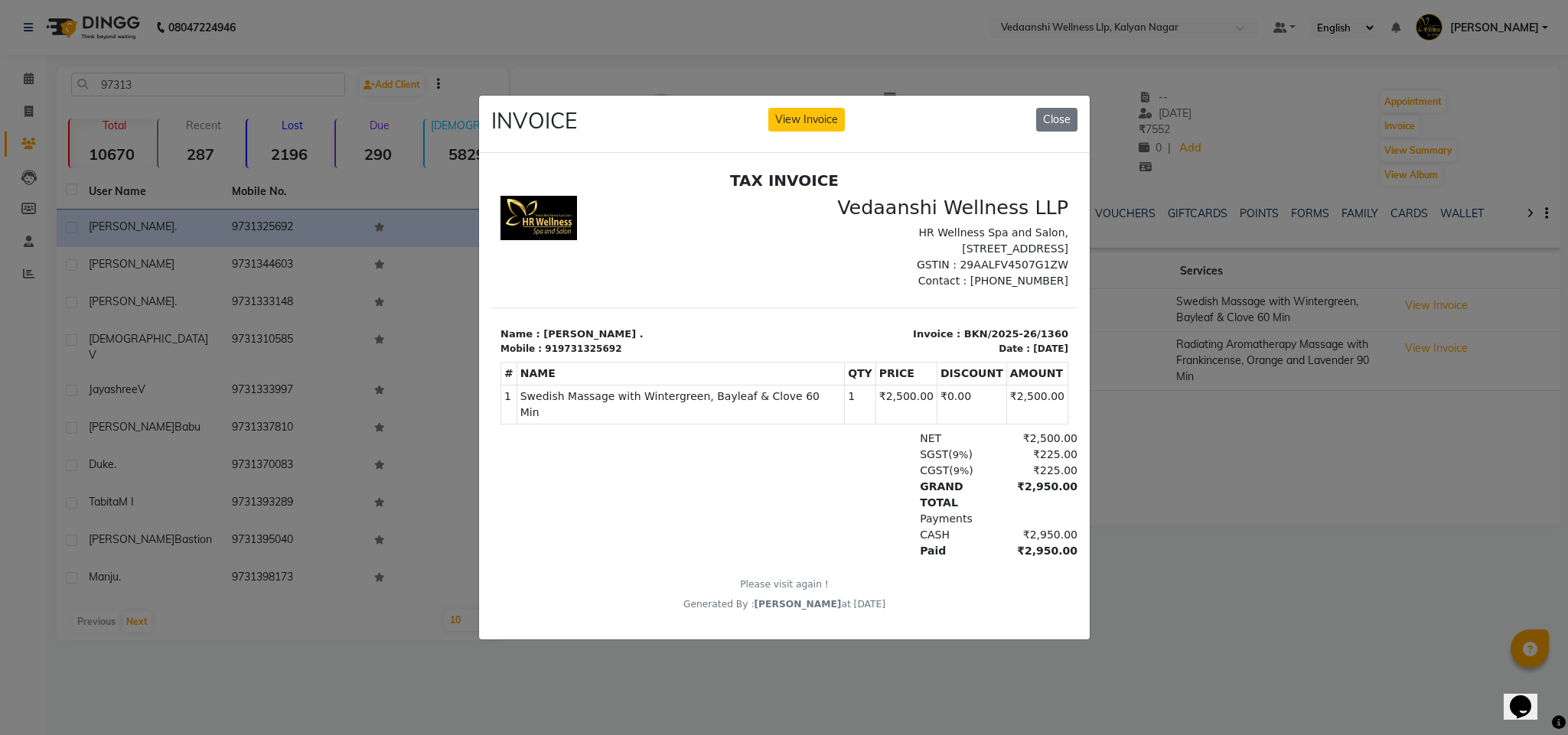
scroll to position [12, 0]
click at [1055, 110] on button "Close" at bounding box center [1056, 120] width 41 height 24
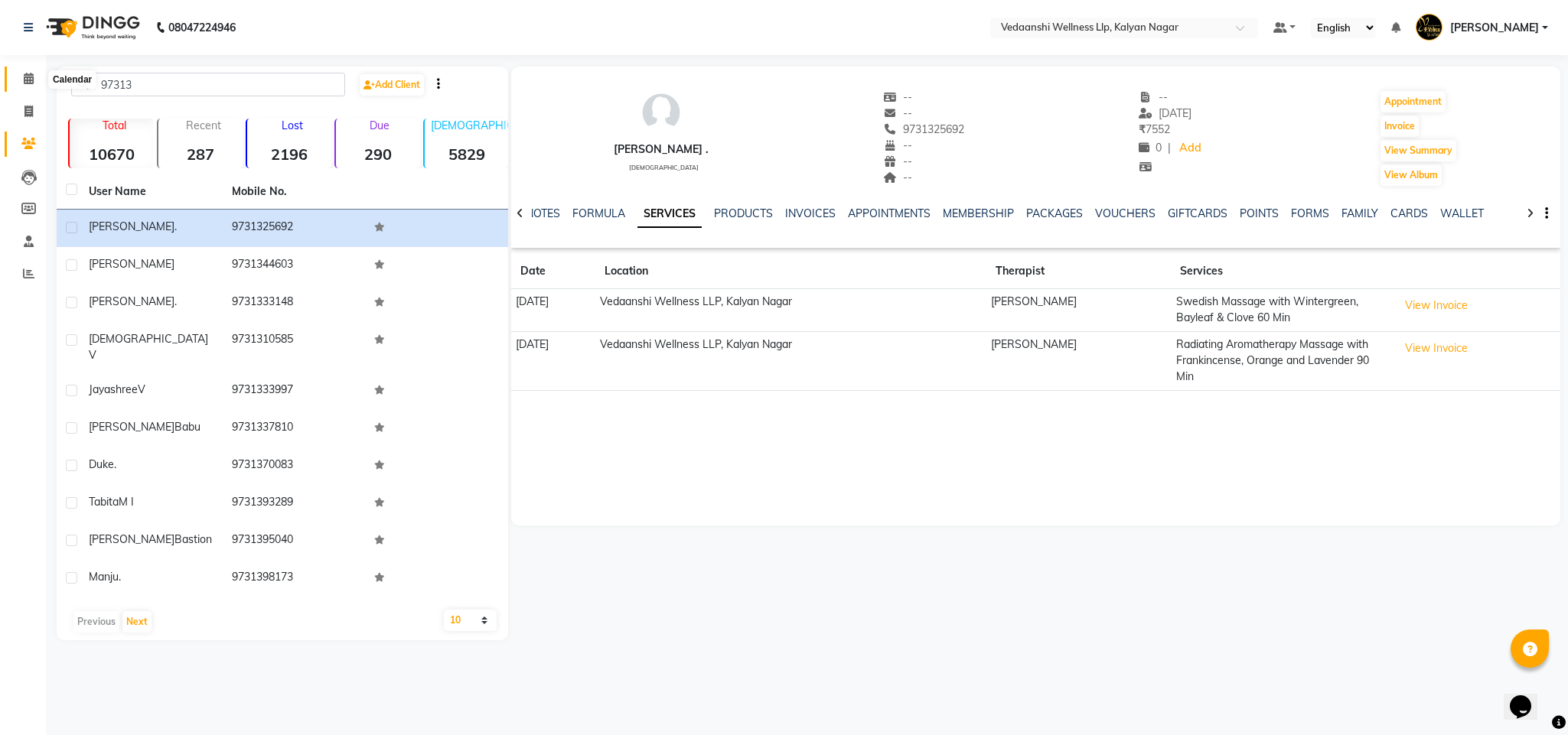
click at [35, 87] on span at bounding box center [29, 79] width 26 height 18
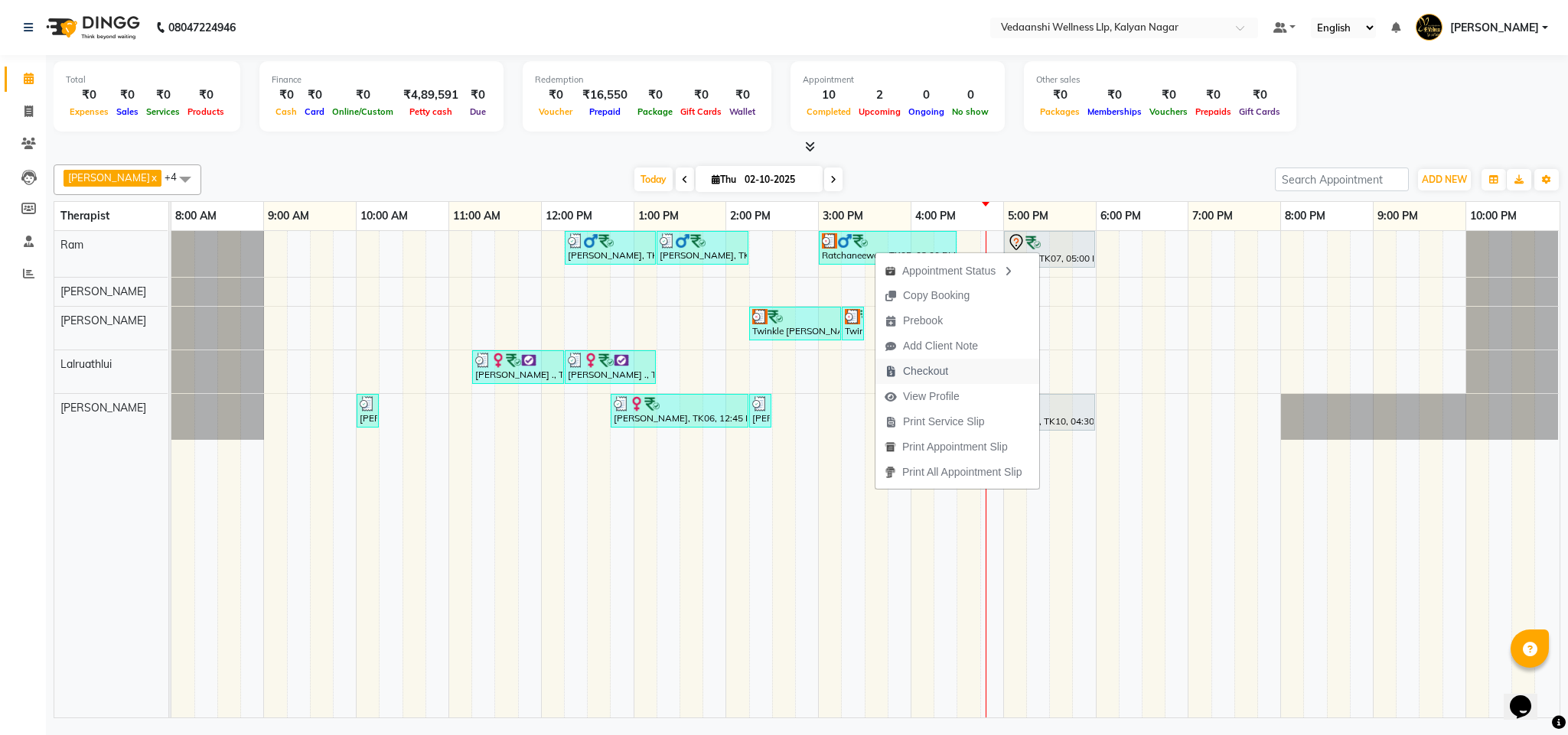
click at [930, 374] on span "Checkout" at bounding box center [926, 371] width 45 height 16
select select "service"
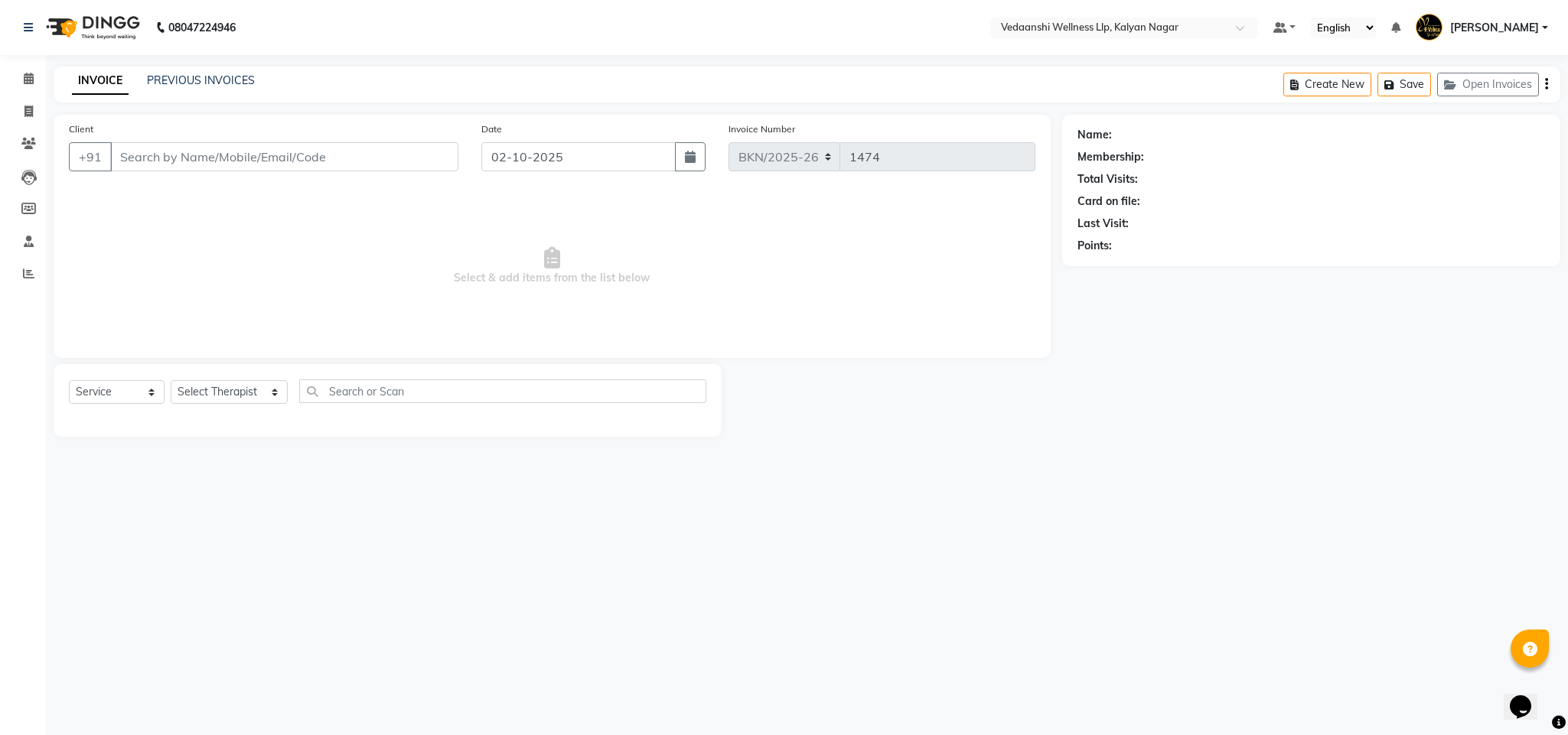
type input "9945634555"
select select "67164"
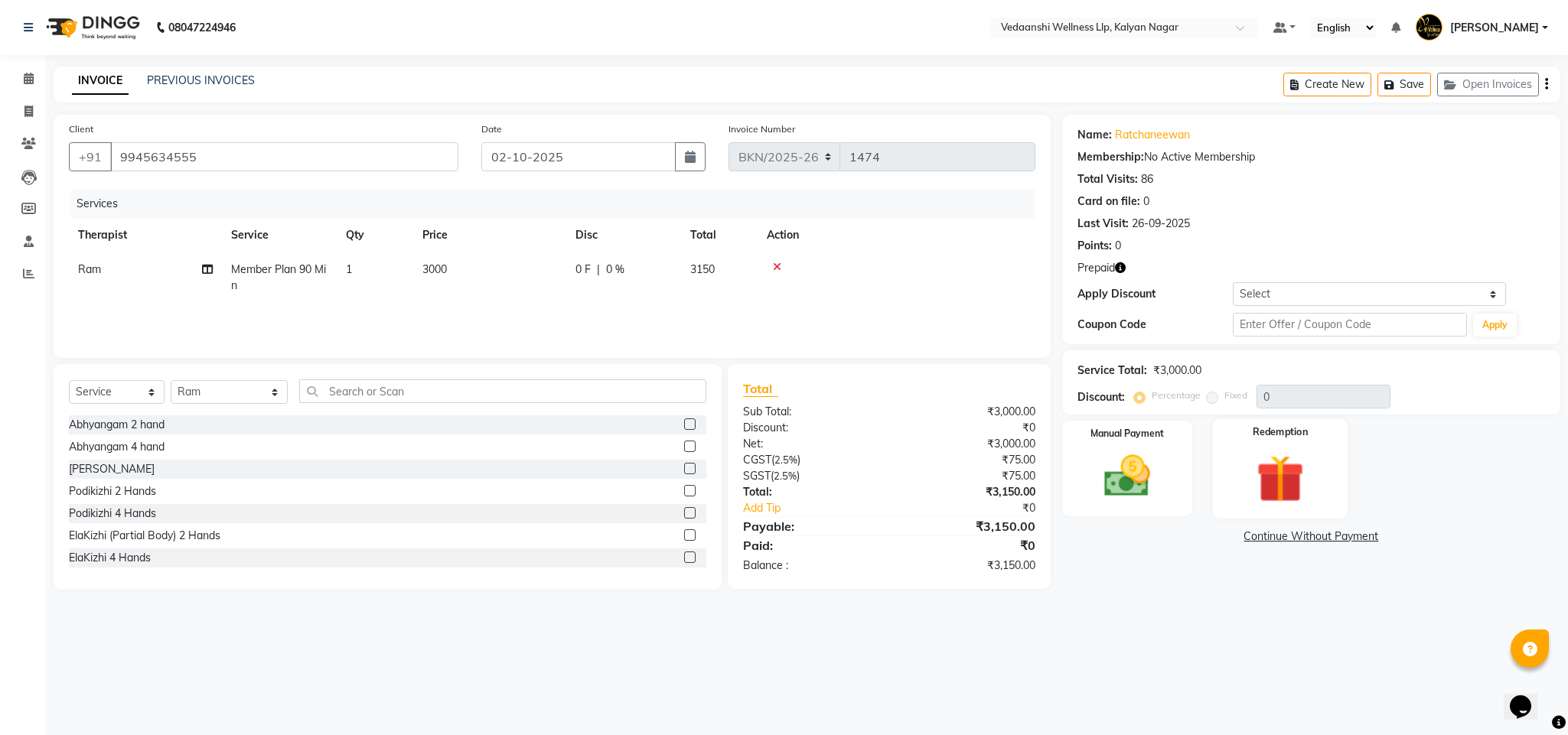
click at [1288, 469] on img at bounding box center [1281, 479] width 78 height 60
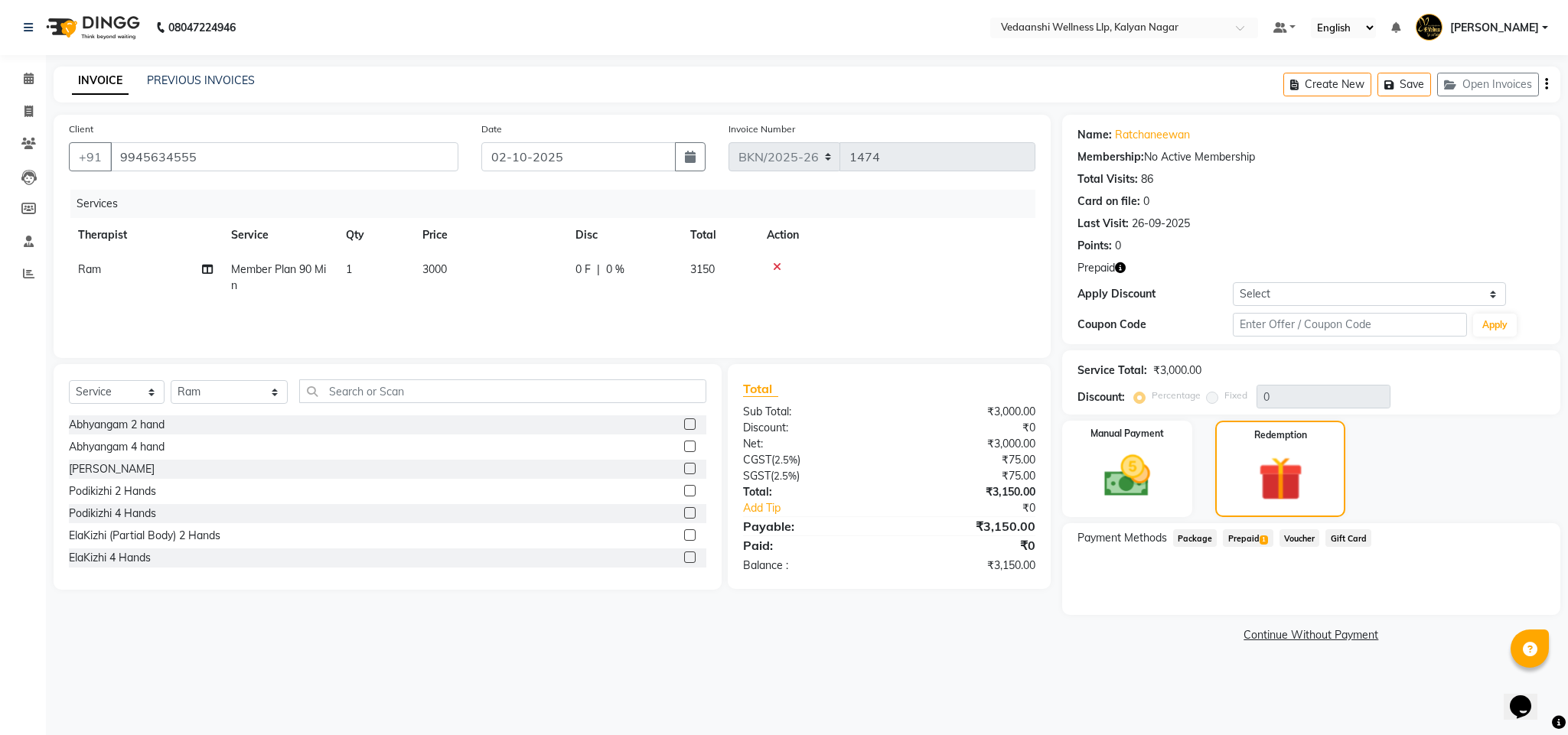
click at [1268, 542] on div "Payment Methods Package Prepaid 1 Voucher Gift Card" at bounding box center [1312, 539] width 468 height 21
click at [1261, 542] on span "1" at bounding box center [1264, 540] width 9 height 9
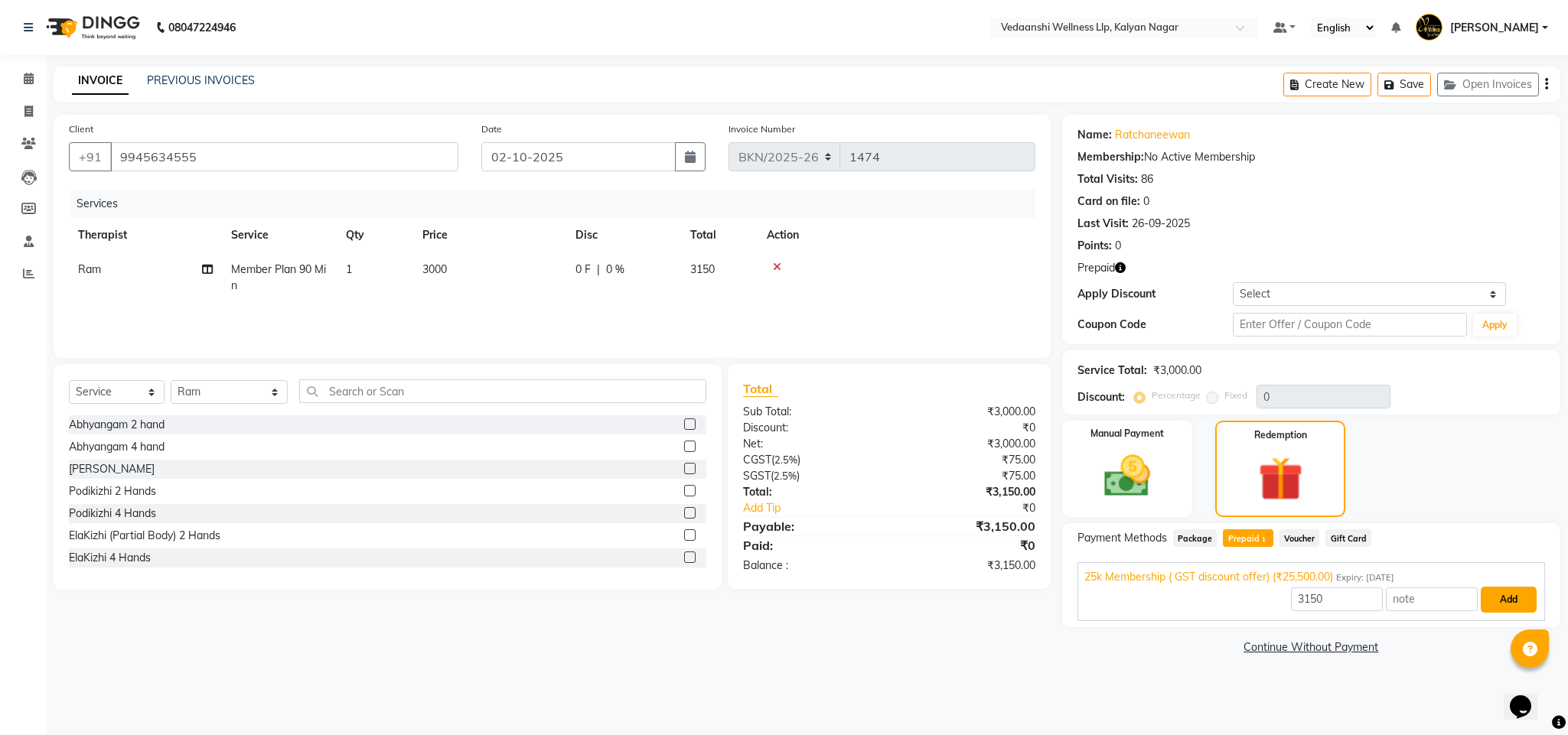
click at [1497, 602] on button "Add" at bounding box center [1509, 600] width 56 height 26
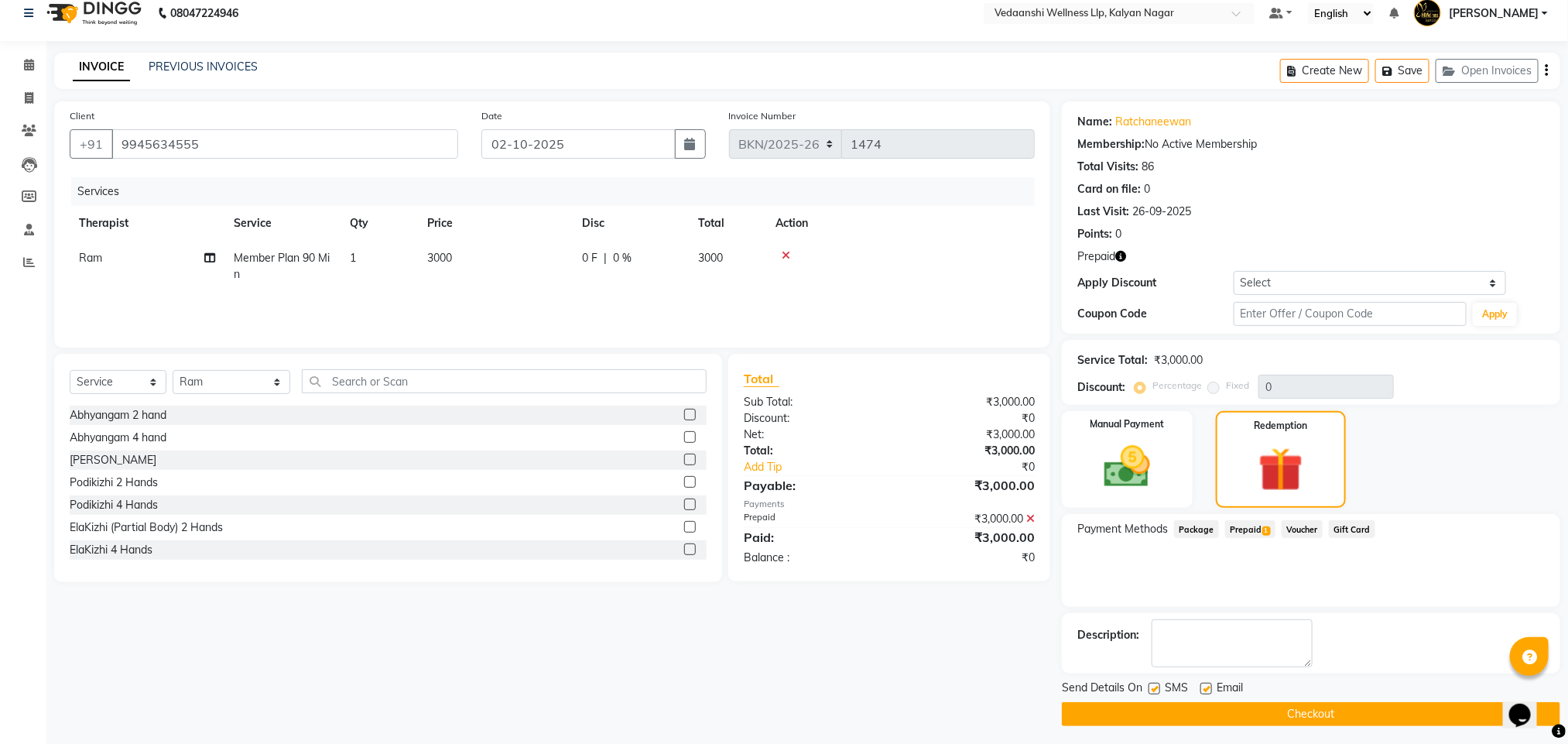
scroll to position [21, 0]
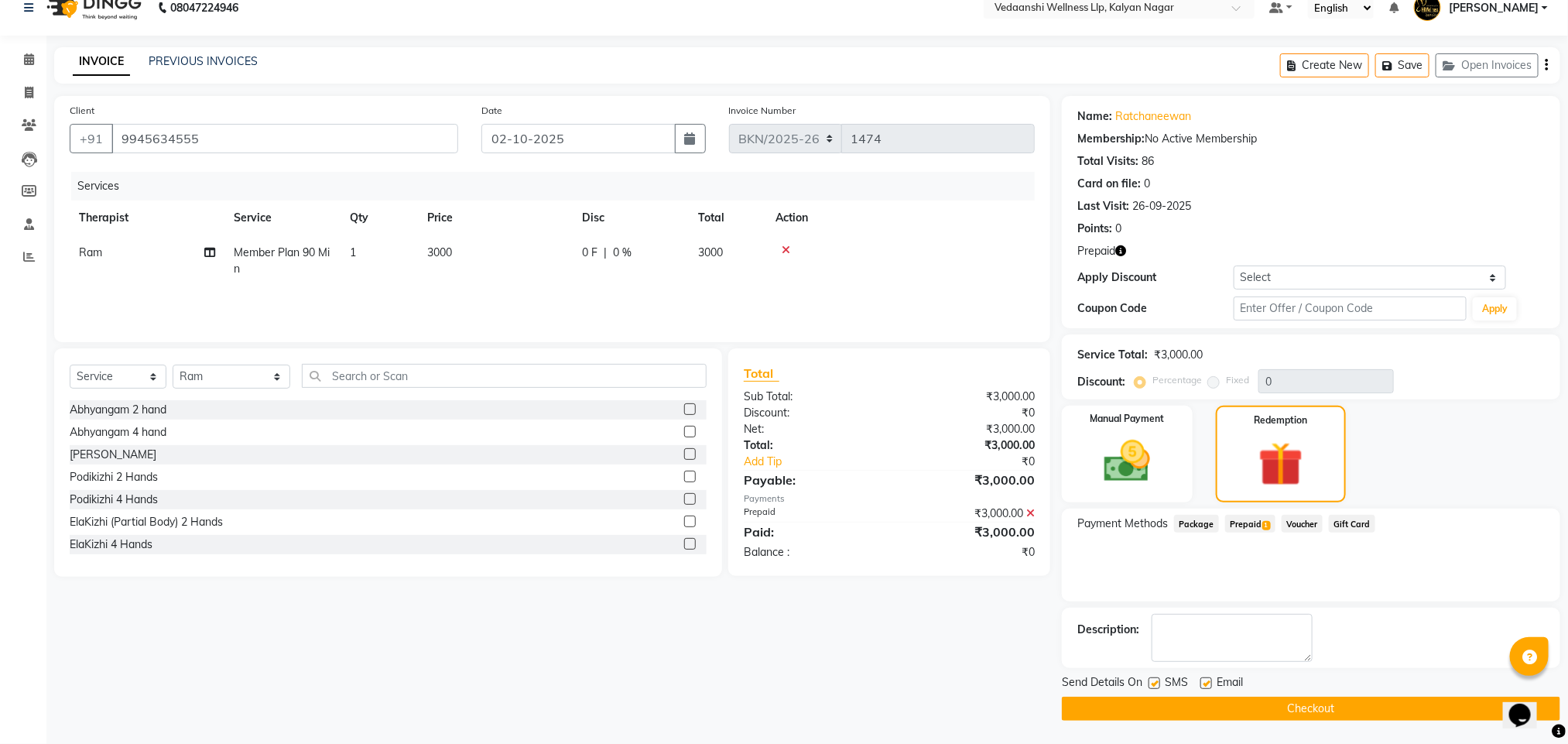
drag, startPoint x: 1201, startPoint y: 684, endPoint x: 1156, endPoint y: 680, distance: 45.2
click at [1201, 684] on label at bounding box center [1206, 683] width 12 height 12
click at [1201, 684] on input "checkbox" at bounding box center [1205, 684] width 10 height 10
checkbox input "false"
click at [1156, 679] on label at bounding box center [1154, 683] width 12 height 12
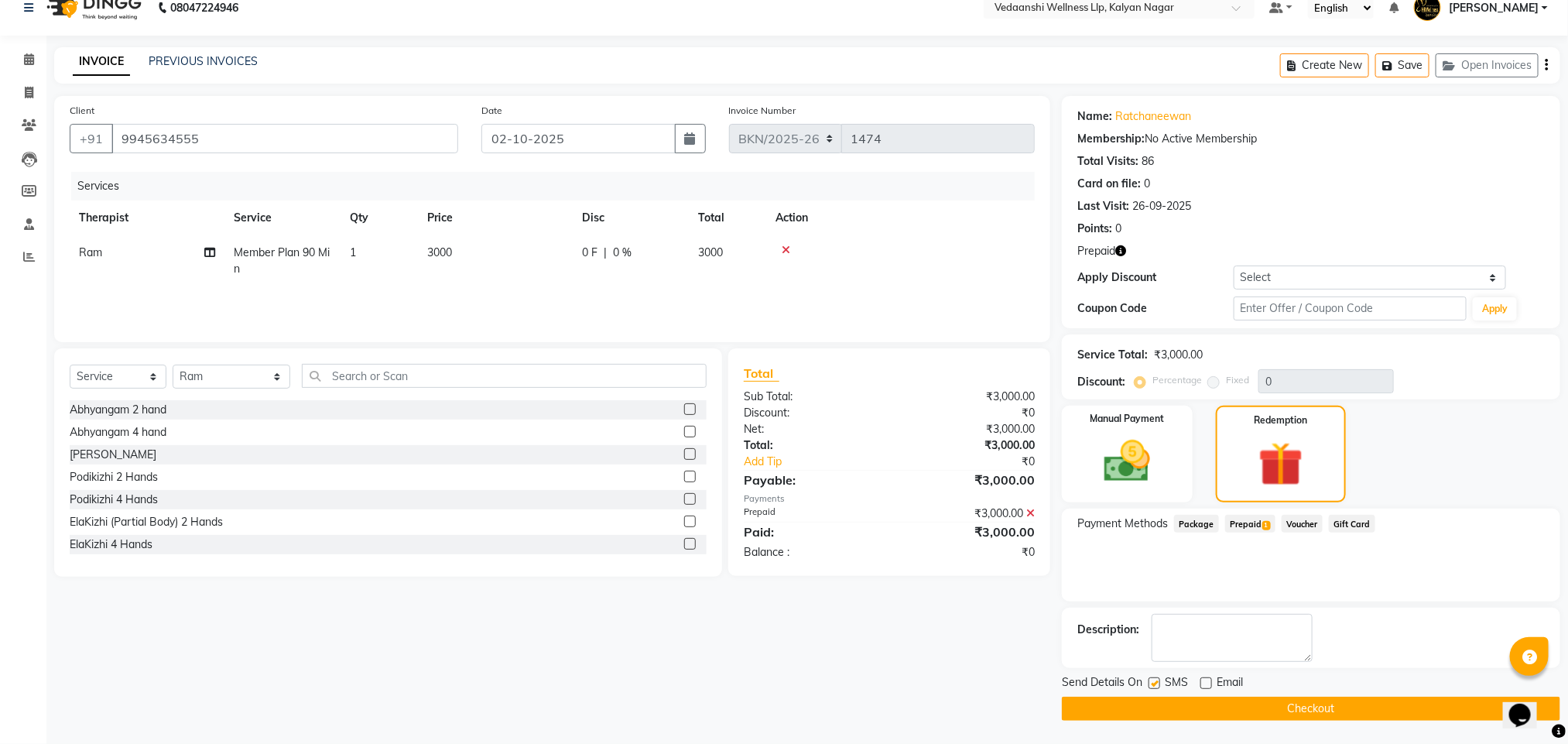
click at [1156, 679] on input "checkbox" at bounding box center [1153, 684] width 10 height 10
checkbox input "false"
click at [1185, 706] on button "Checkout" at bounding box center [1310, 709] width 499 height 24
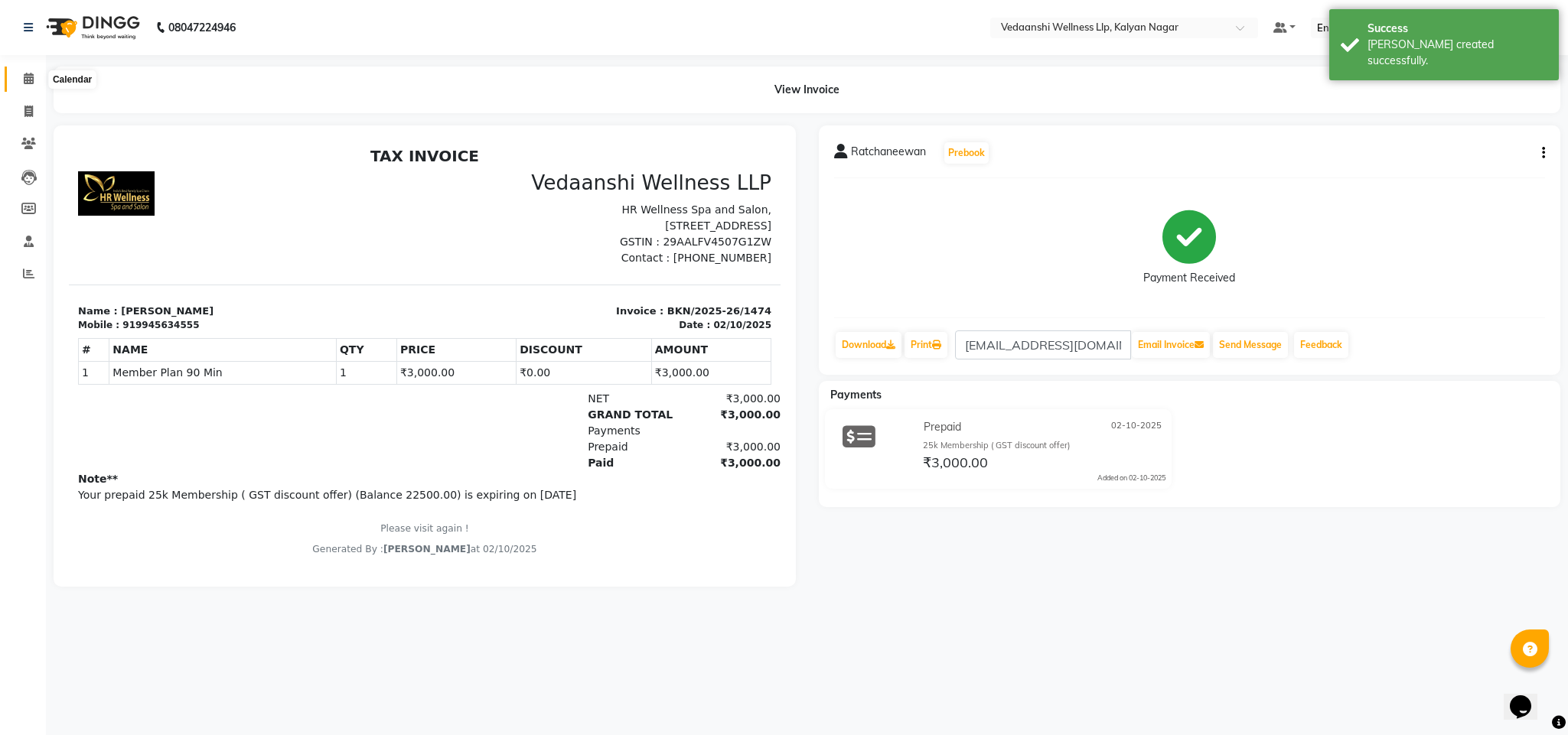
click at [28, 80] on icon at bounding box center [29, 78] width 10 height 12
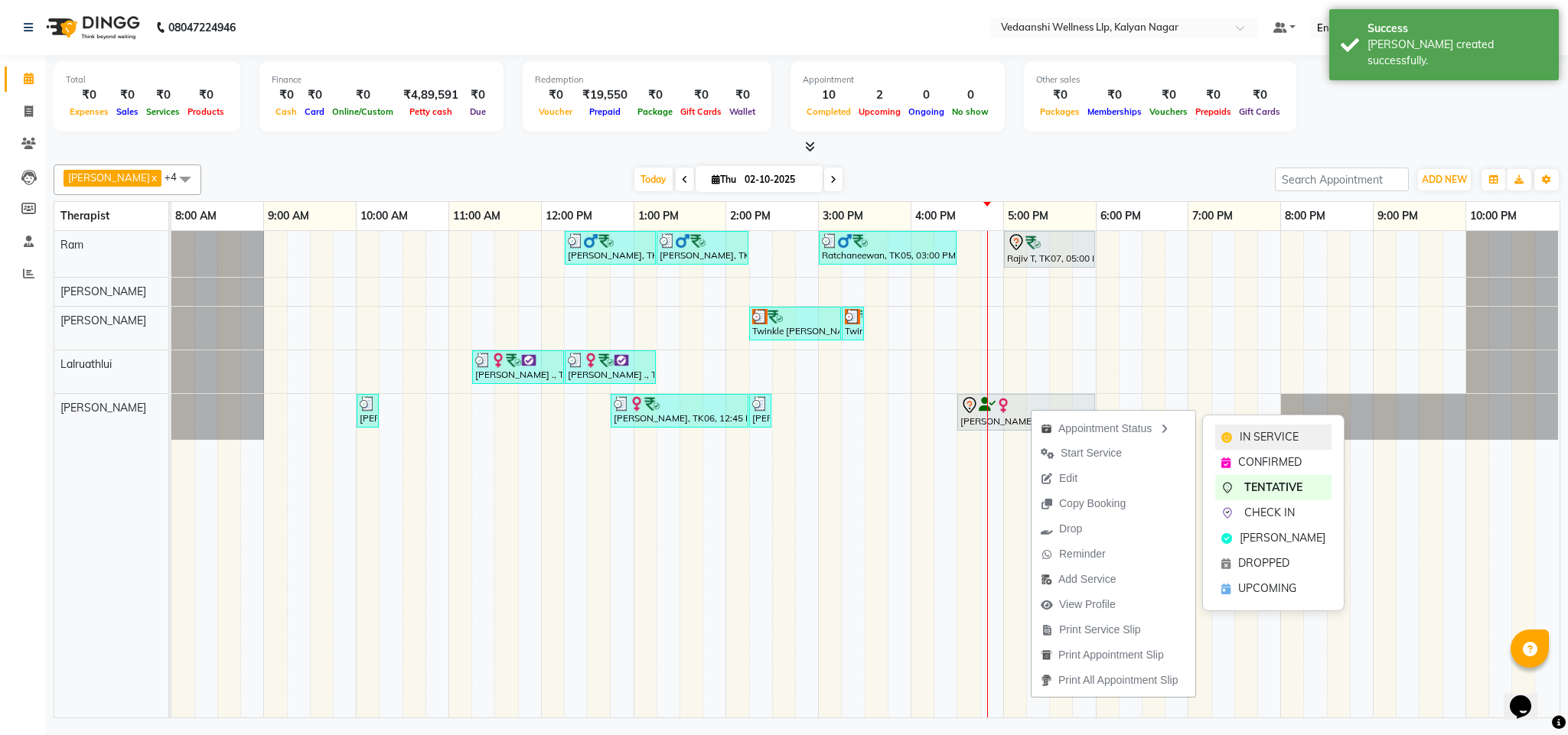
click at [1250, 439] on span "IN SERVICE" at bounding box center [1270, 437] width 59 height 16
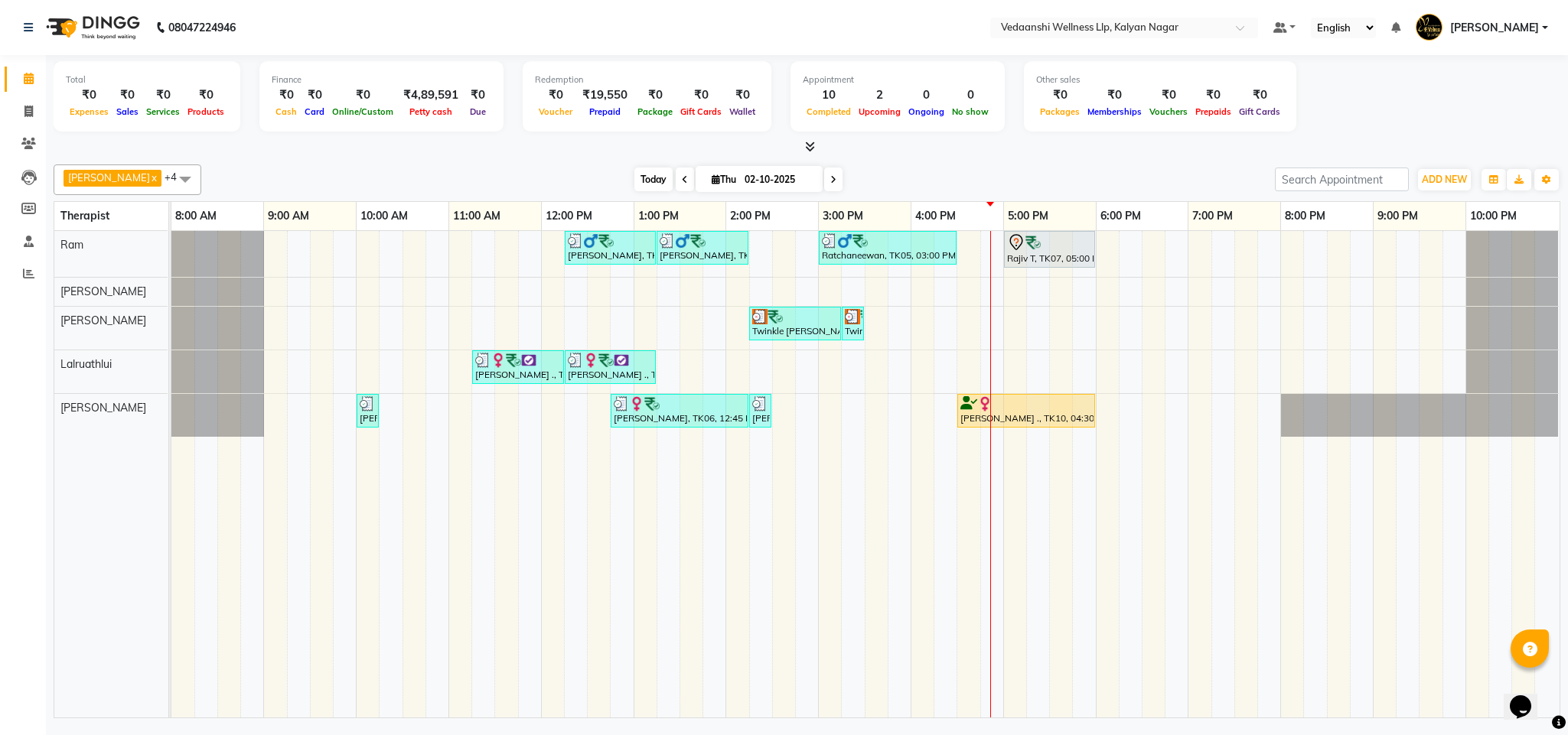
click at [635, 178] on span "Today" at bounding box center [653, 179] width 38 height 24
click at [927, 182] on div "Today Thu 02-10-2025" at bounding box center [738, 180] width 1059 height 23
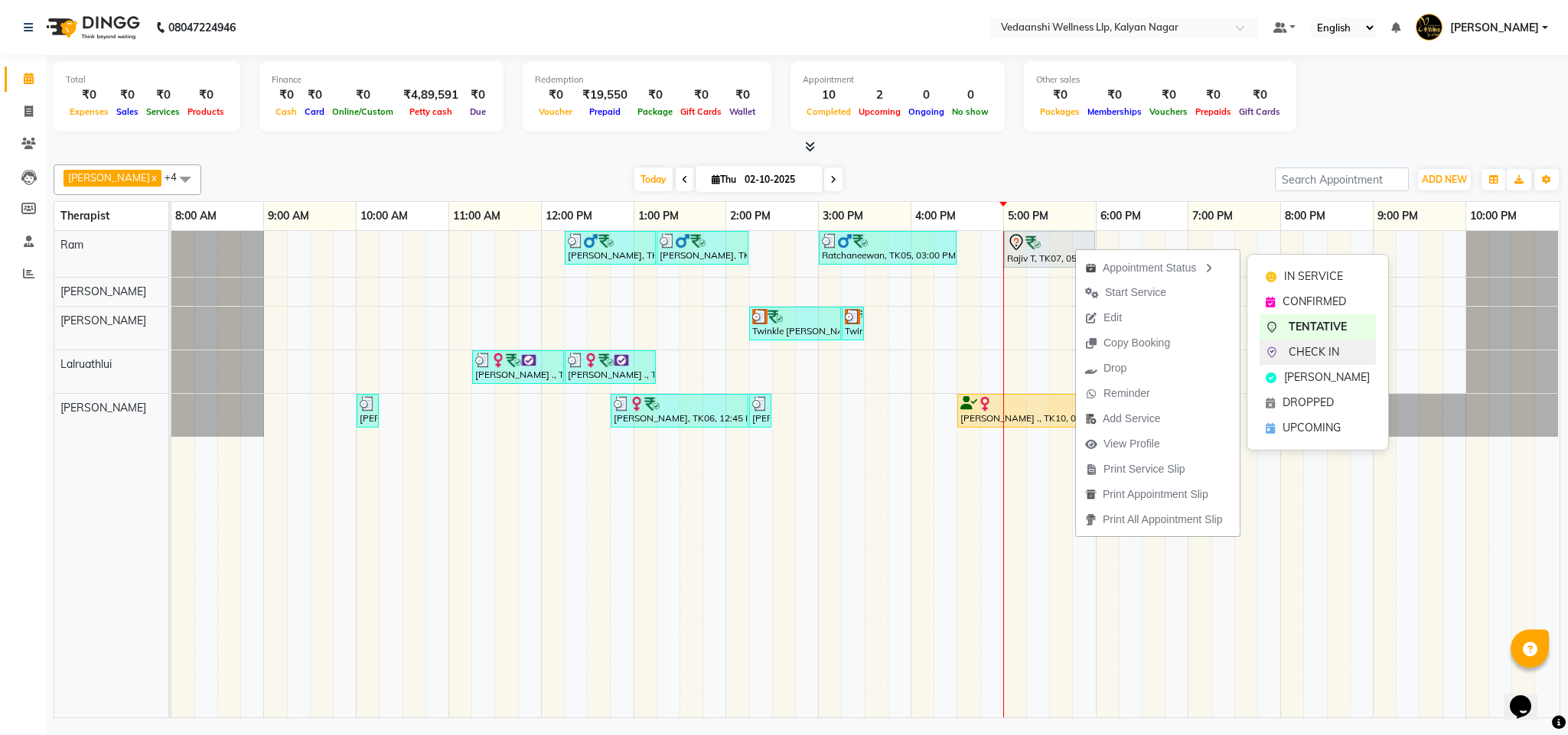
click at [1323, 354] on span "CHECK IN" at bounding box center [1314, 352] width 50 height 16
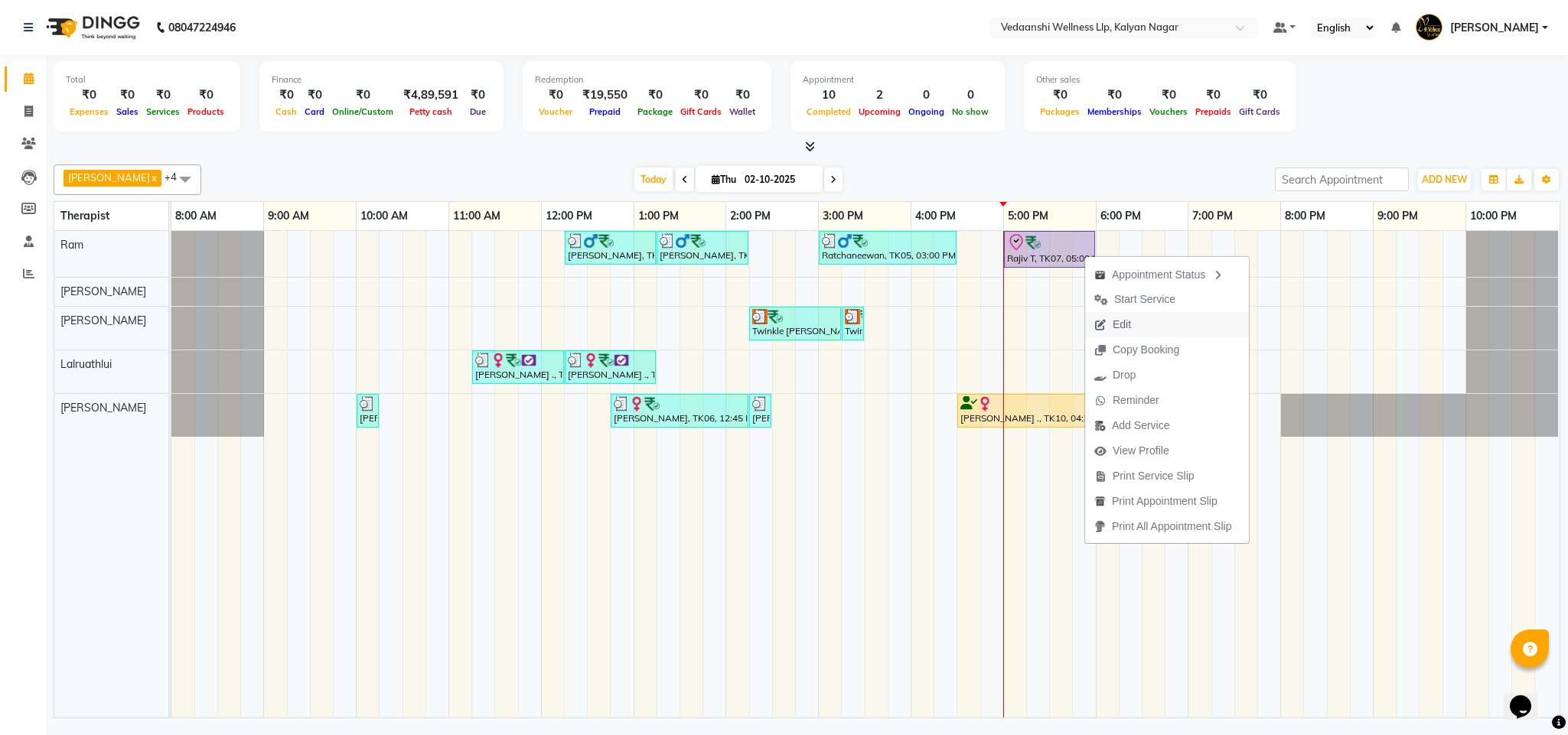
click at [1116, 322] on span "Edit" at bounding box center [1122, 324] width 19 height 16
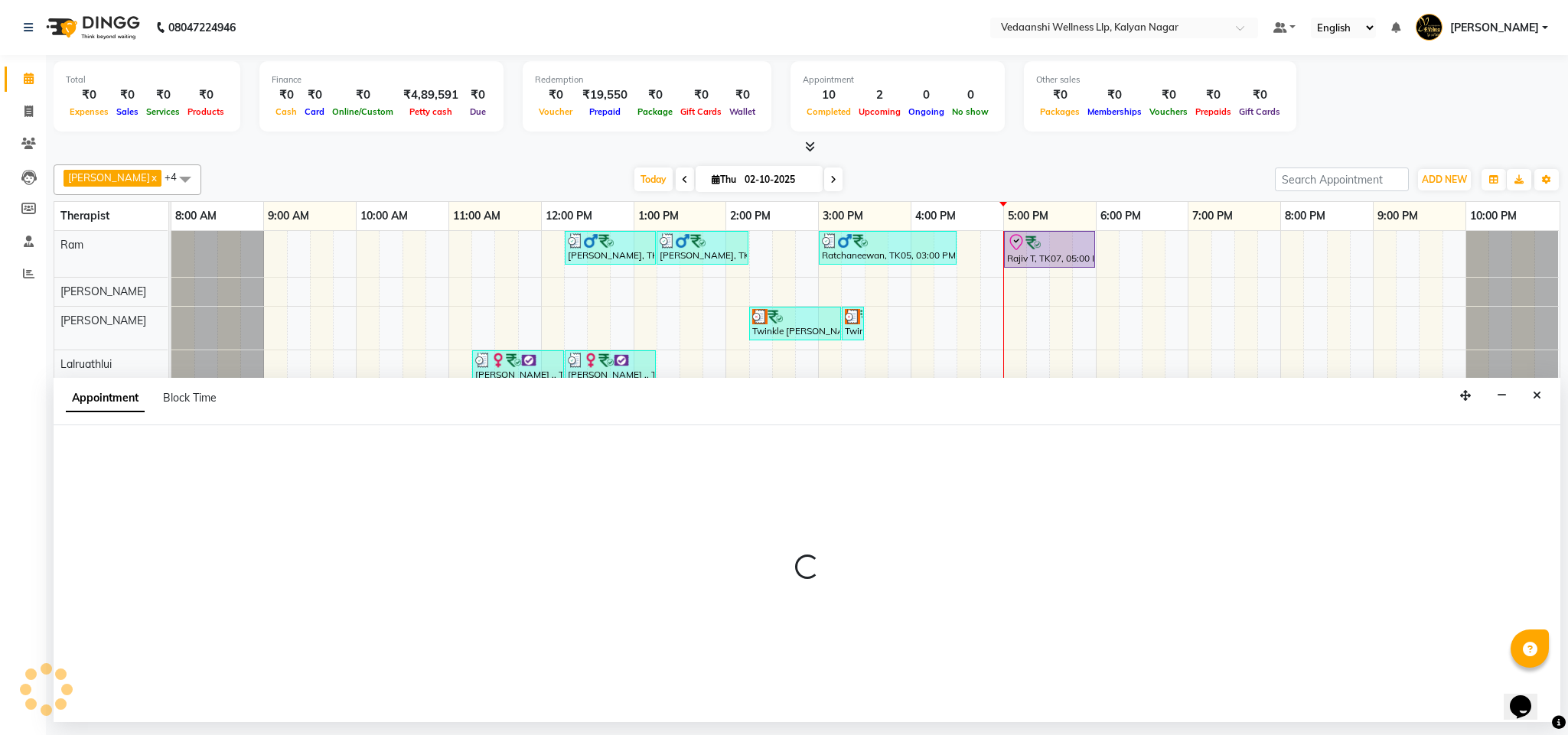
select select "tentative"
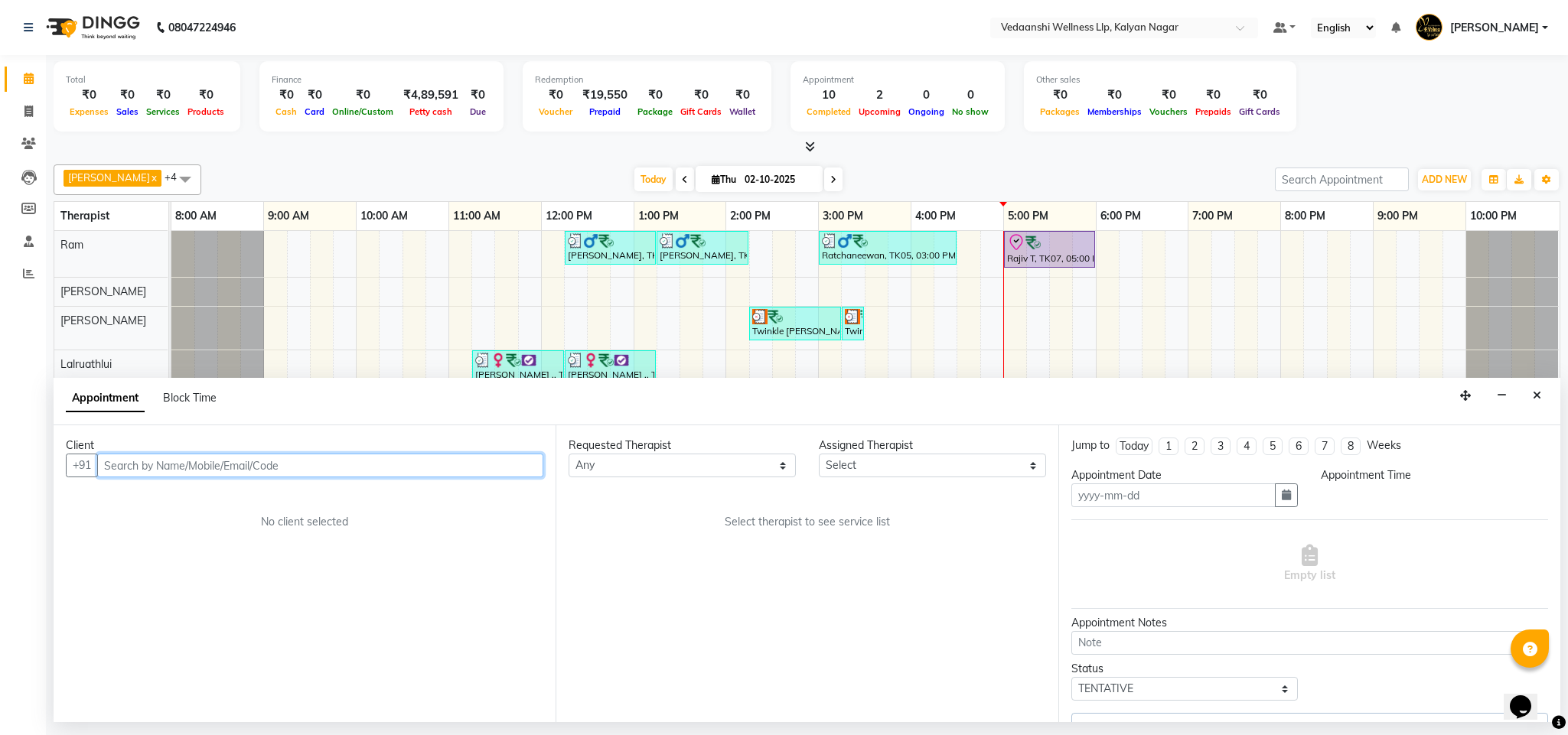
type input "02-10-2025"
select select "check-in"
select select "1020"
select select "67164"
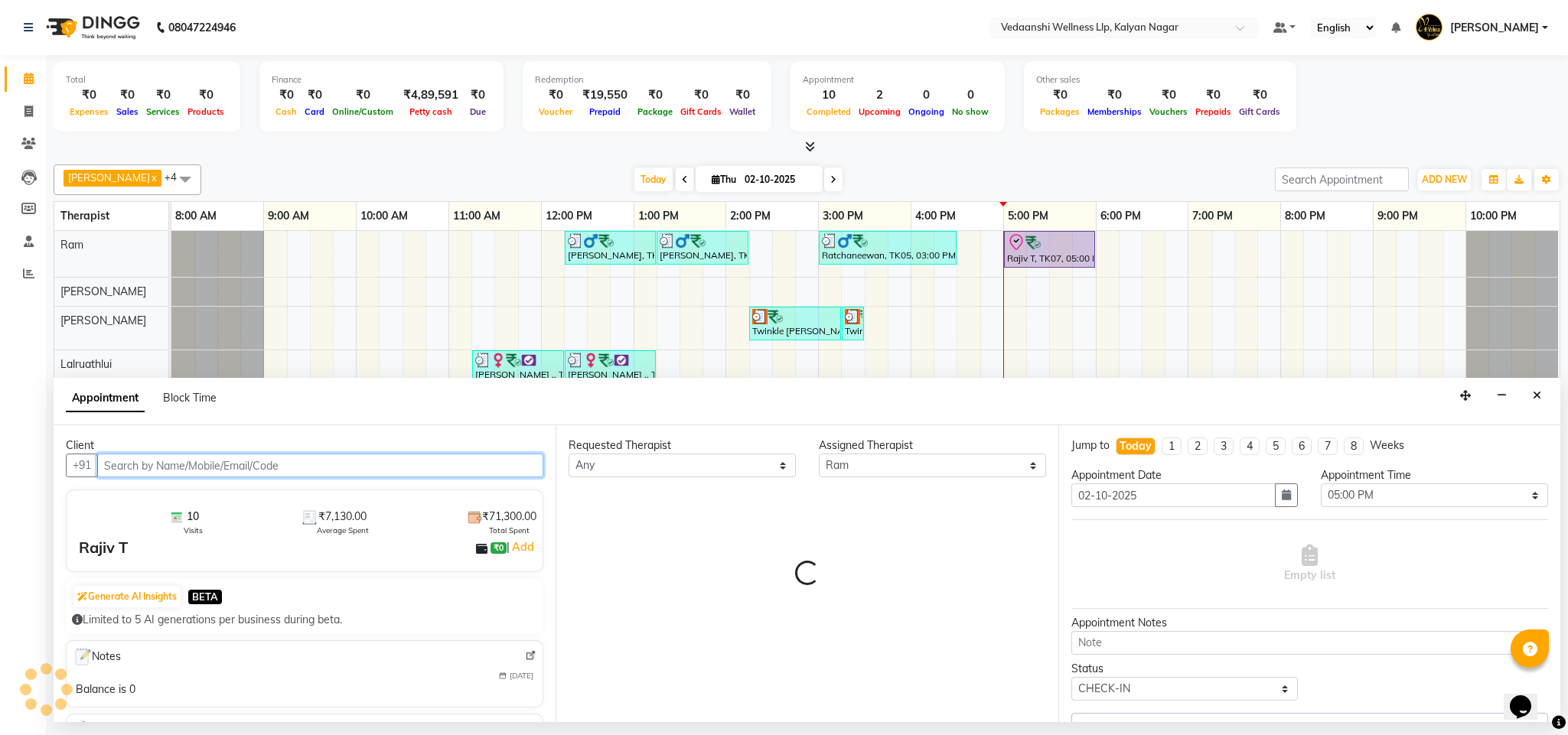
select select "1336"
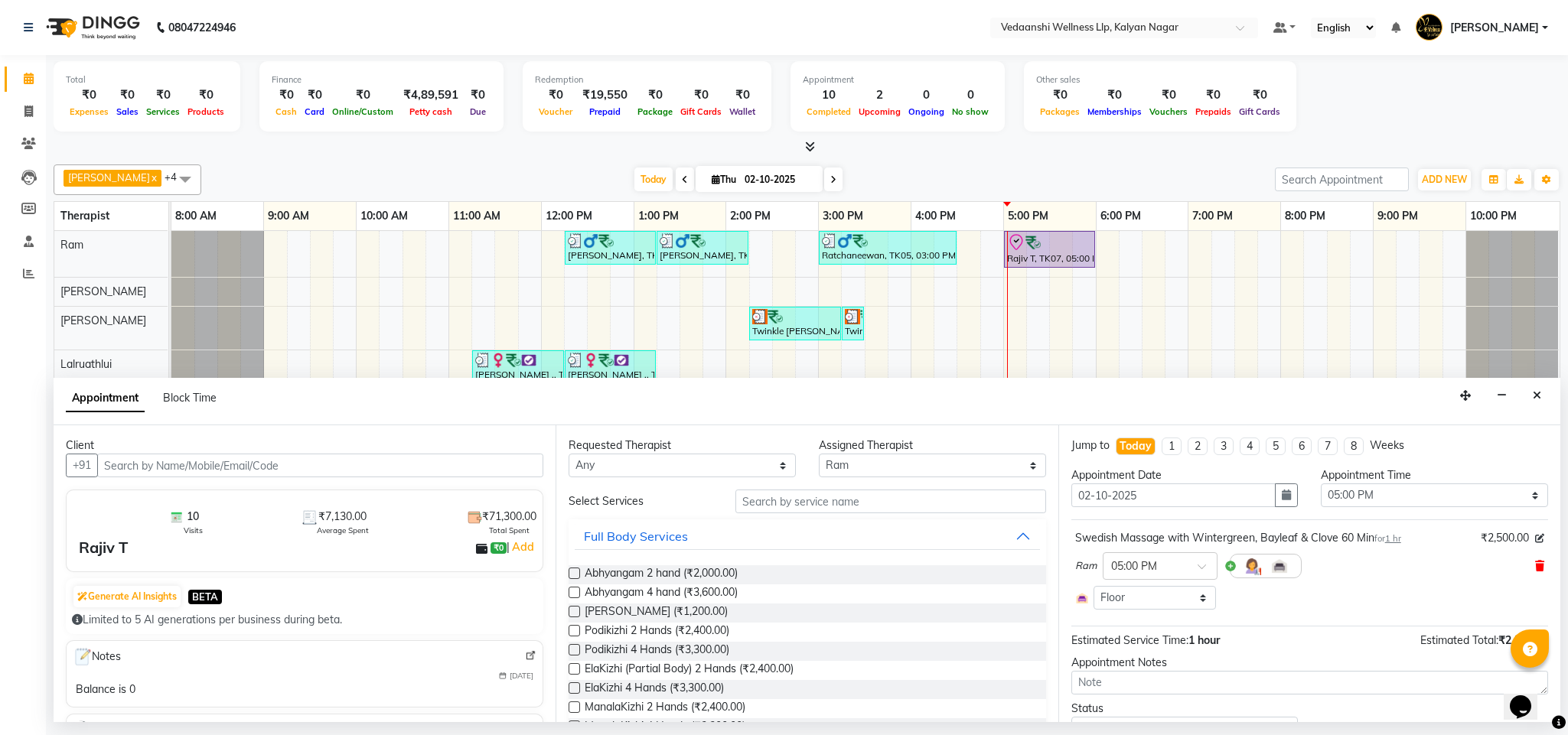
click at [1535, 571] on icon at bounding box center [1540, 566] width 9 height 11
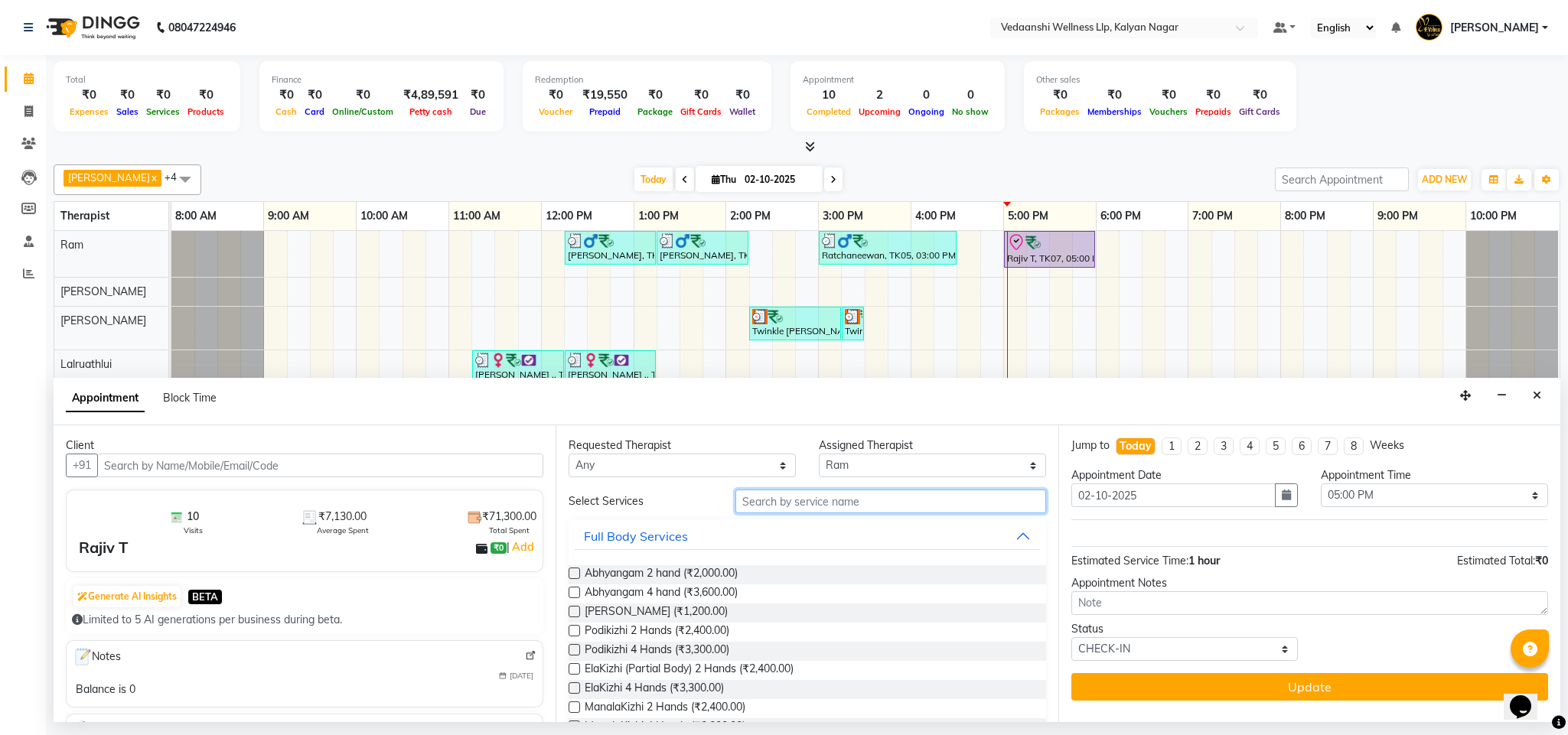
click at [831, 496] on input "text" at bounding box center [891, 501] width 311 height 24
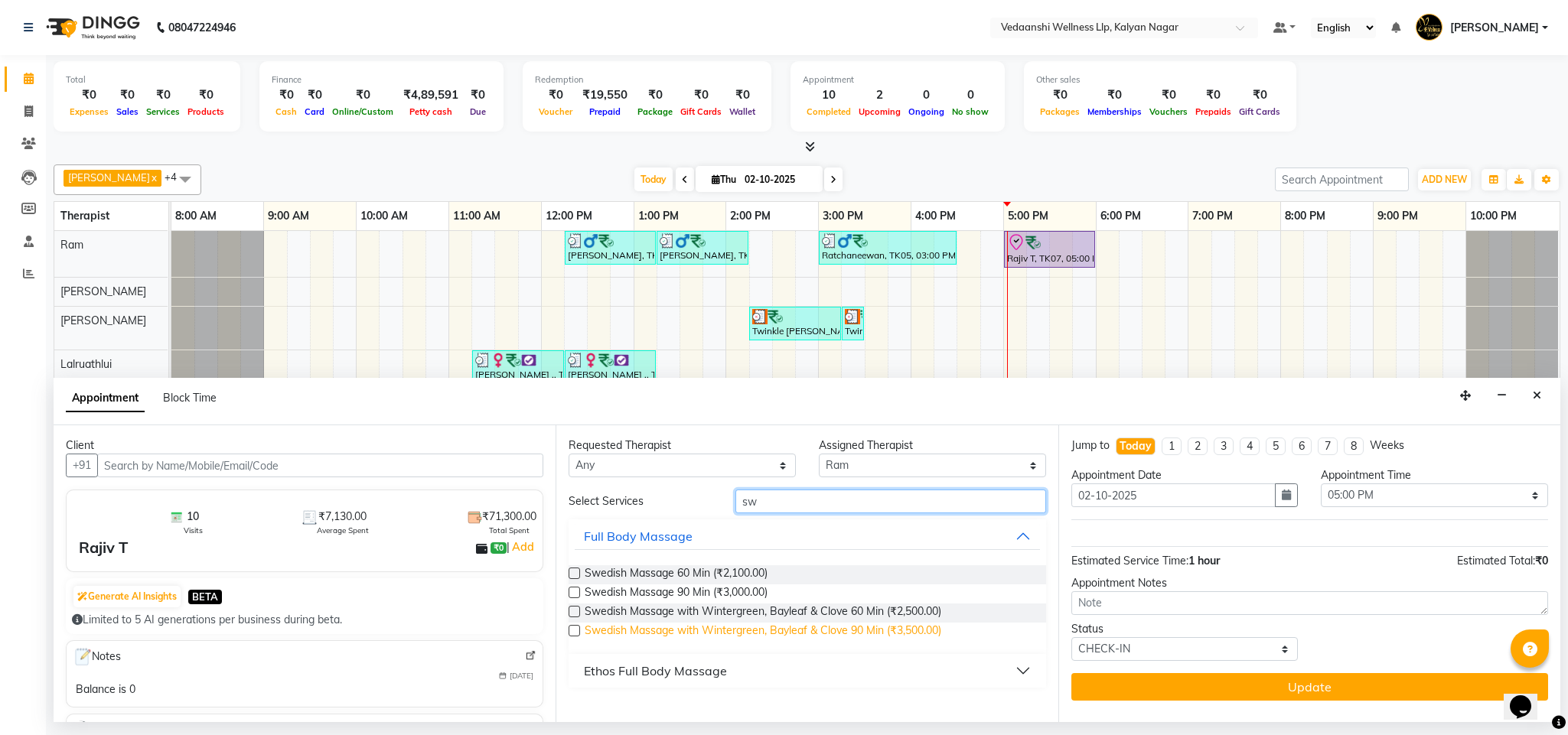
type input "sw"
click at [855, 625] on span "Swedish Massage with Wintergreen, Bayleaf & Clove 90 Min (₹3,500.00)" at bounding box center [763, 632] width 356 height 19
checkbox input "false"
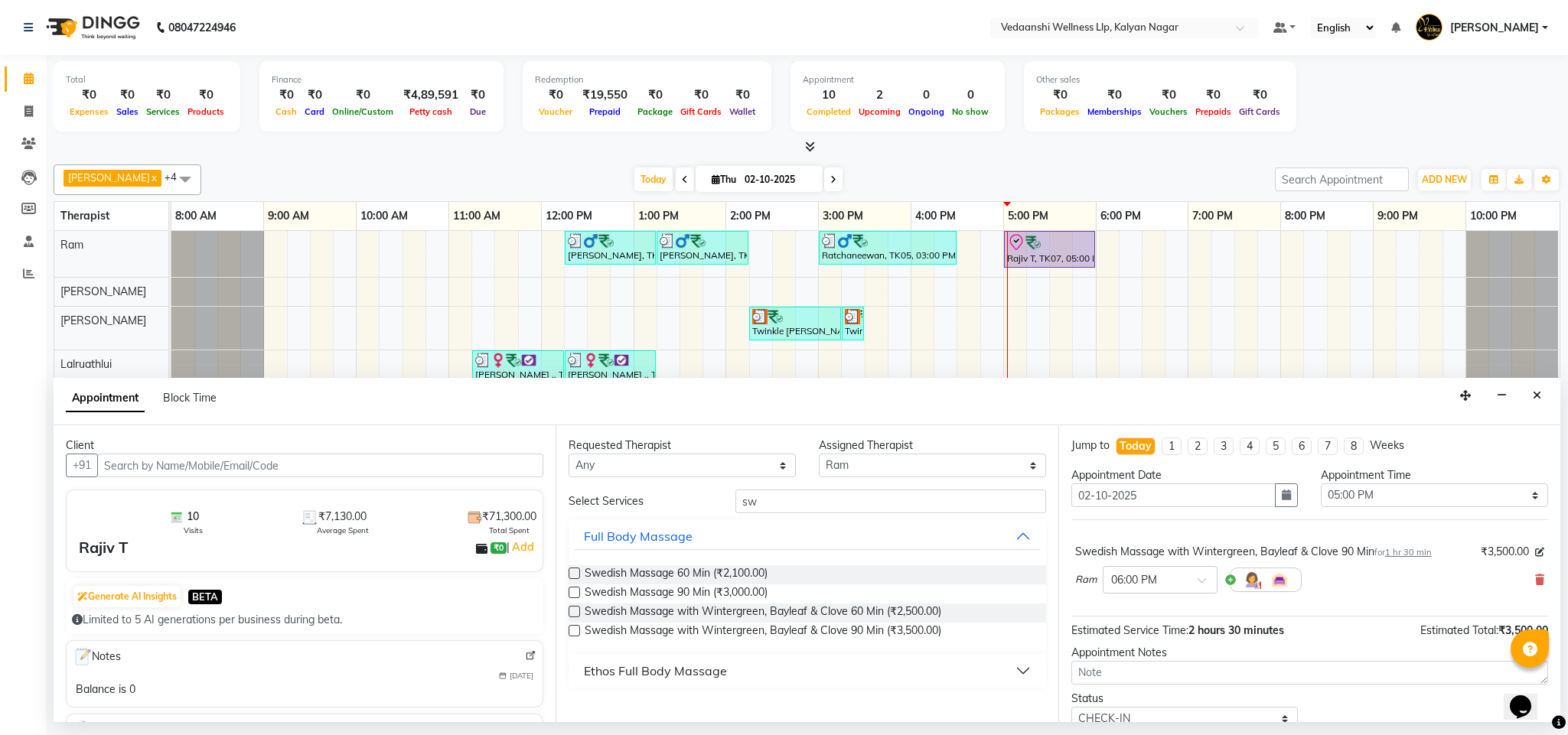
click at [1149, 567] on div "Ram × 06:00 PM" at bounding box center [1189, 579] width 227 height 40
click at [1156, 583] on input "text" at bounding box center [1145, 578] width 68 height 16
click at [1142, 629] on div "05:00 PM" at bounding box center [1160, 623] width 113 height 28
click at [783, 503] on input "sw" at bounding box center [891, 501] width 311 height 24
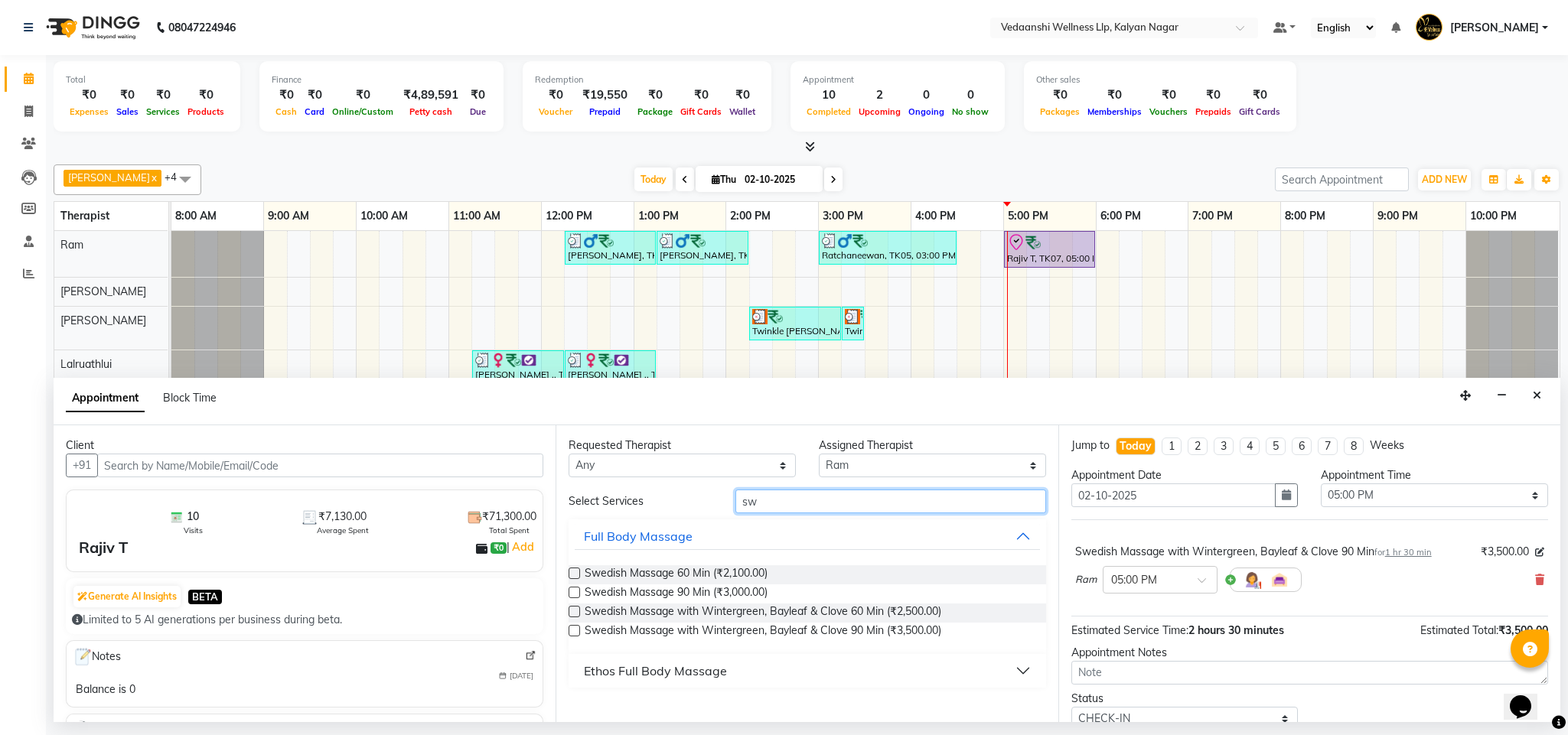
click at [783, 503] on input "sw" at bounding box center [891, 501] width 311 height 24
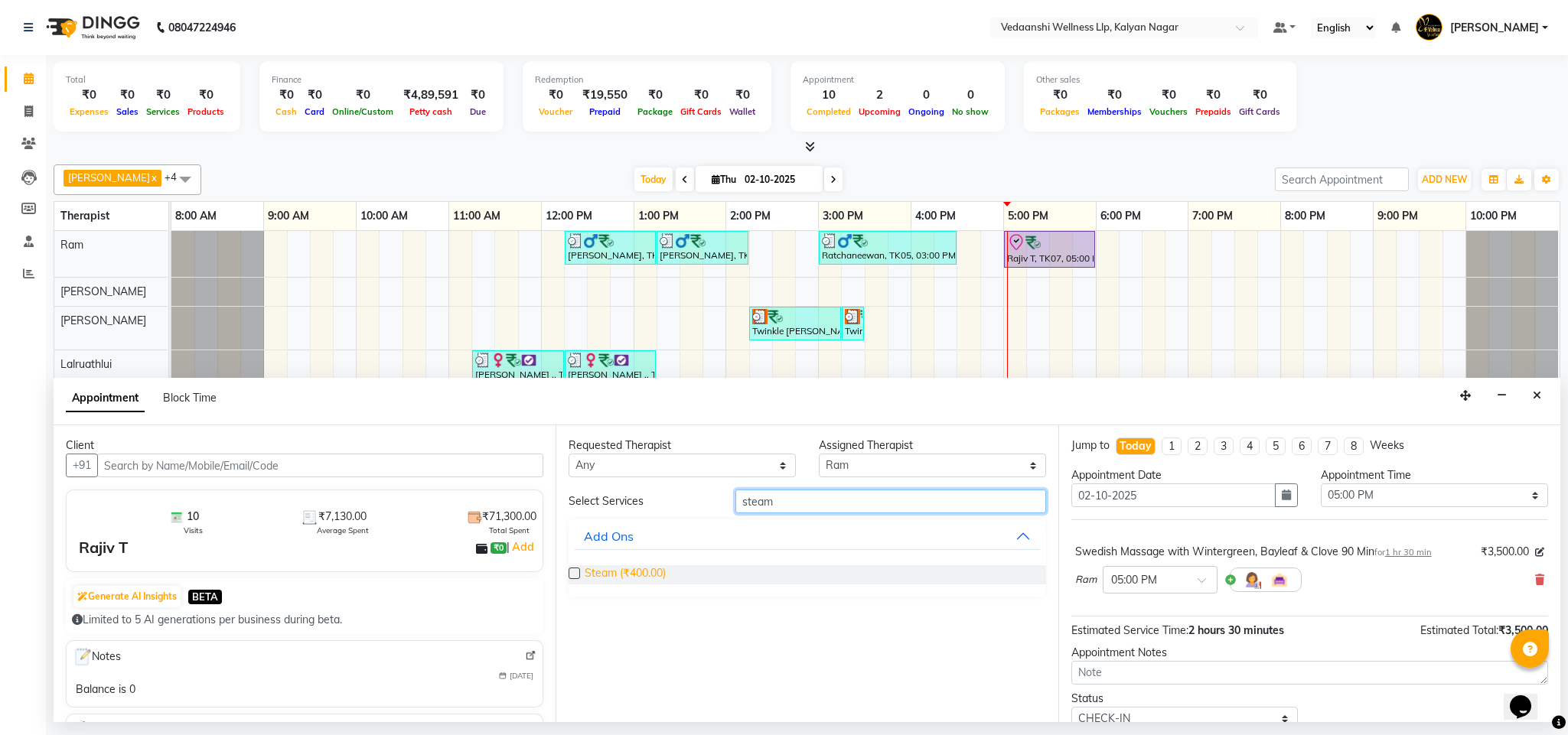
type input "steam"
click at [645, 574] on span "Steam (₹400.00)" at bounding box center [625, 574] width 81 height 19
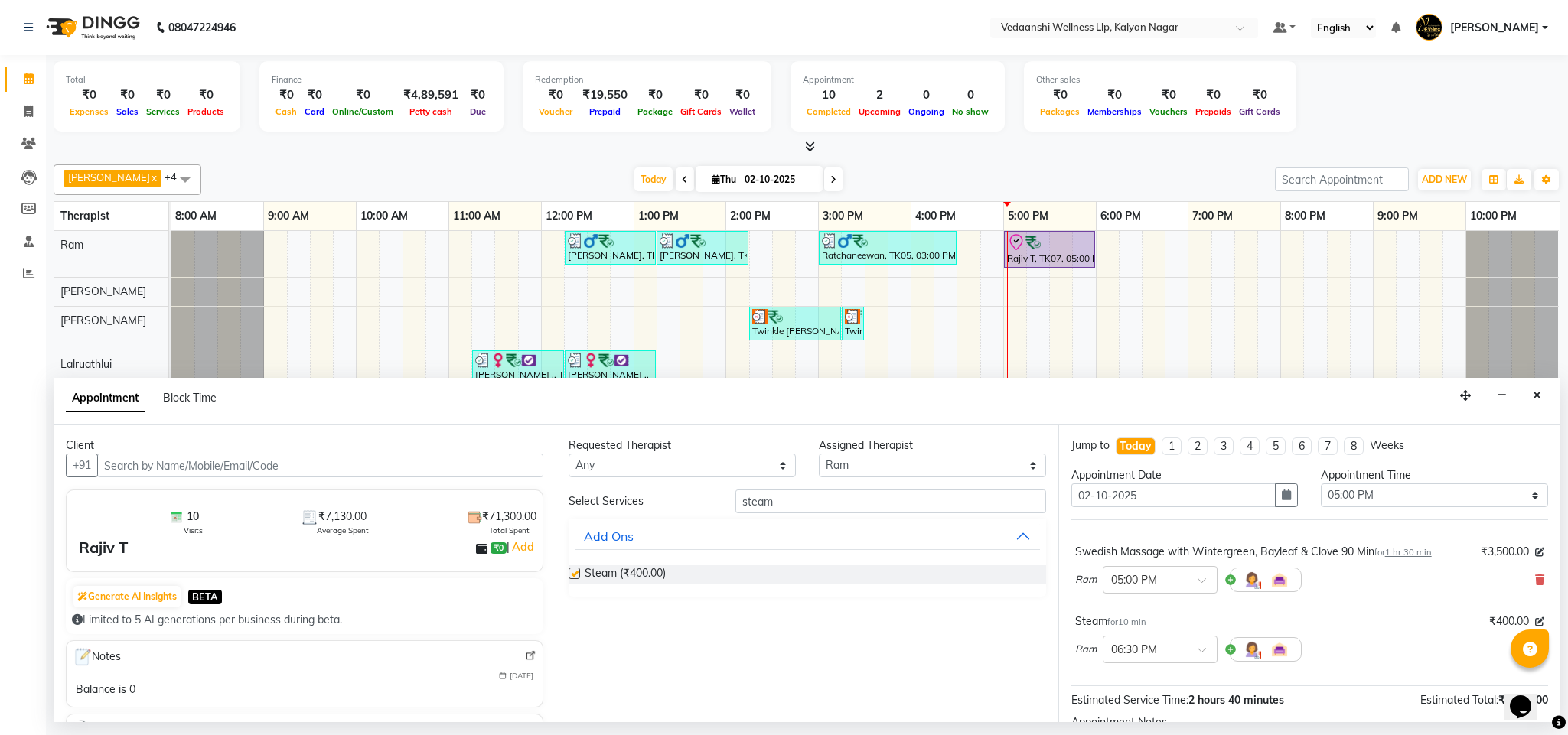
checkbox input "false"
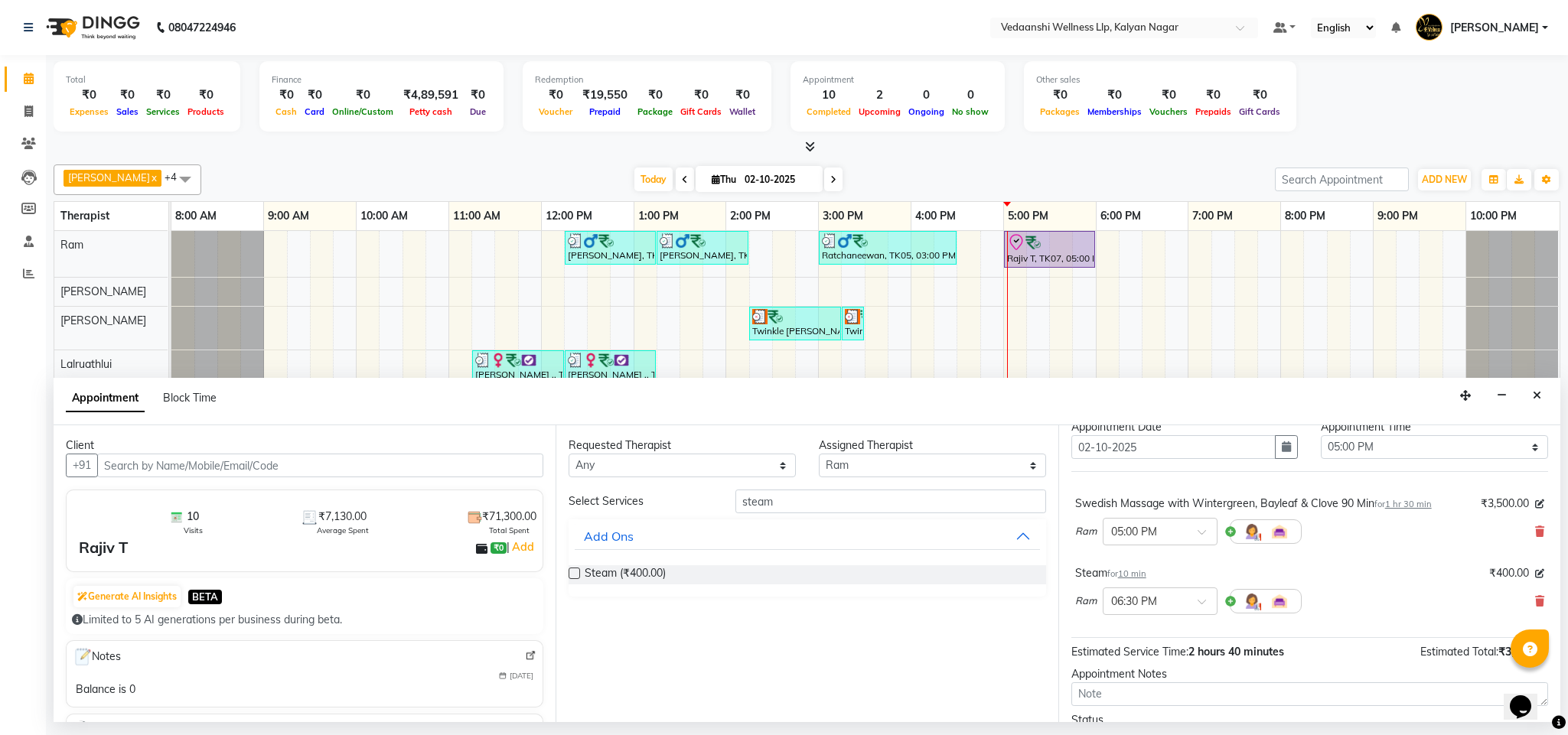
scroll to position [133, 0]
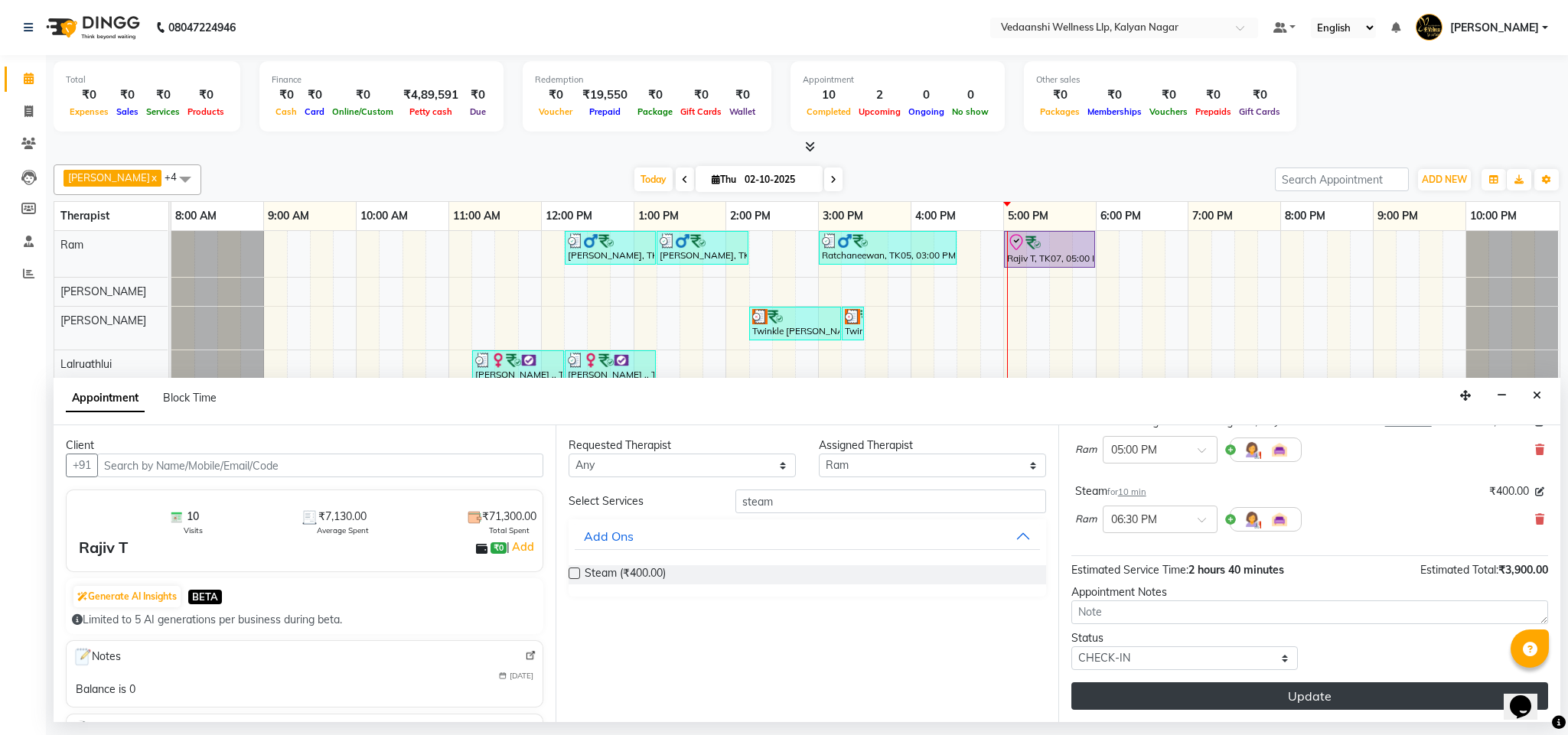
click at [1171, 698] on button "Update" at bounding box center [1310, 695] width 477 height 27
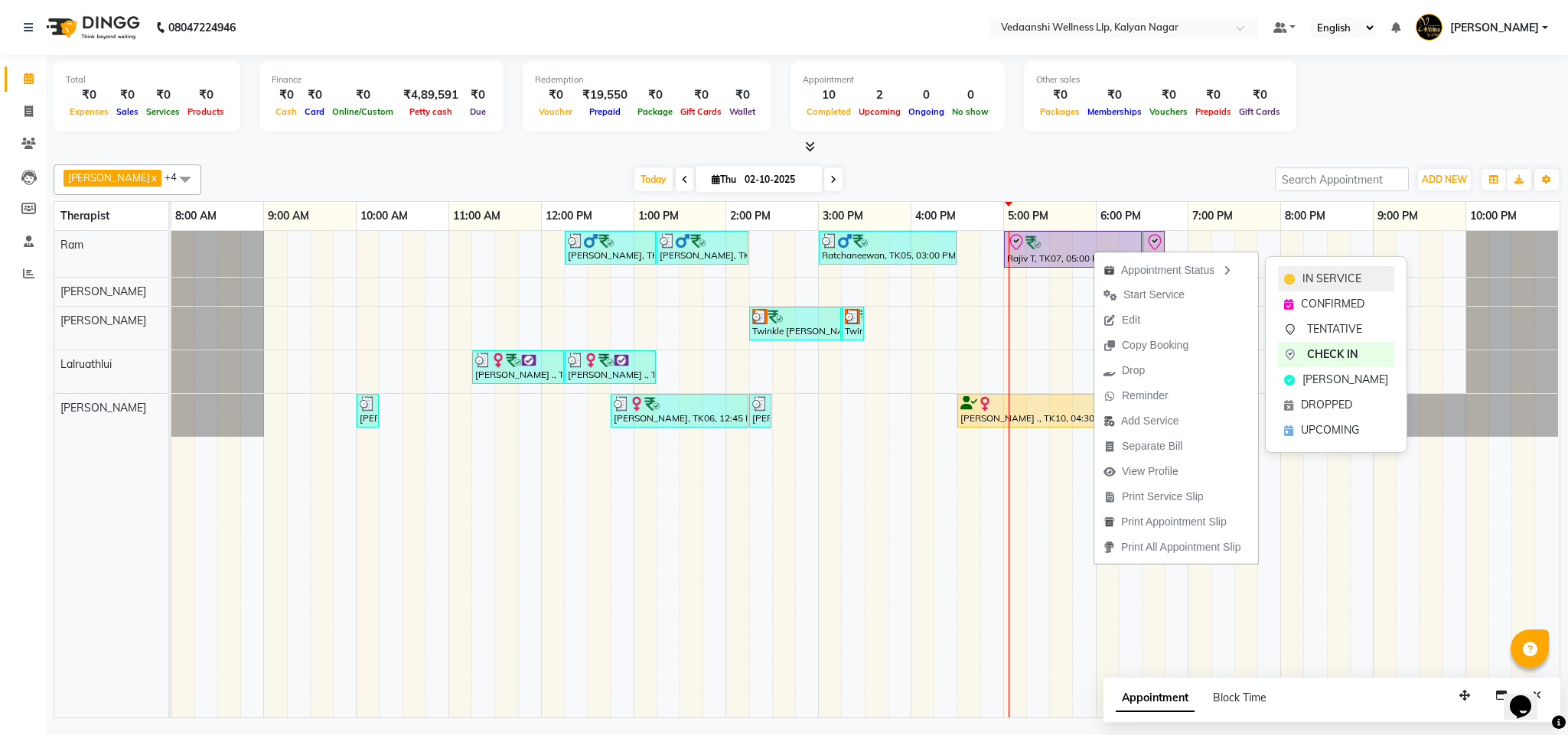
click at [1330, 285] on span "IN SERVICE" at bounding box center [1332, 279] width 59 height 16
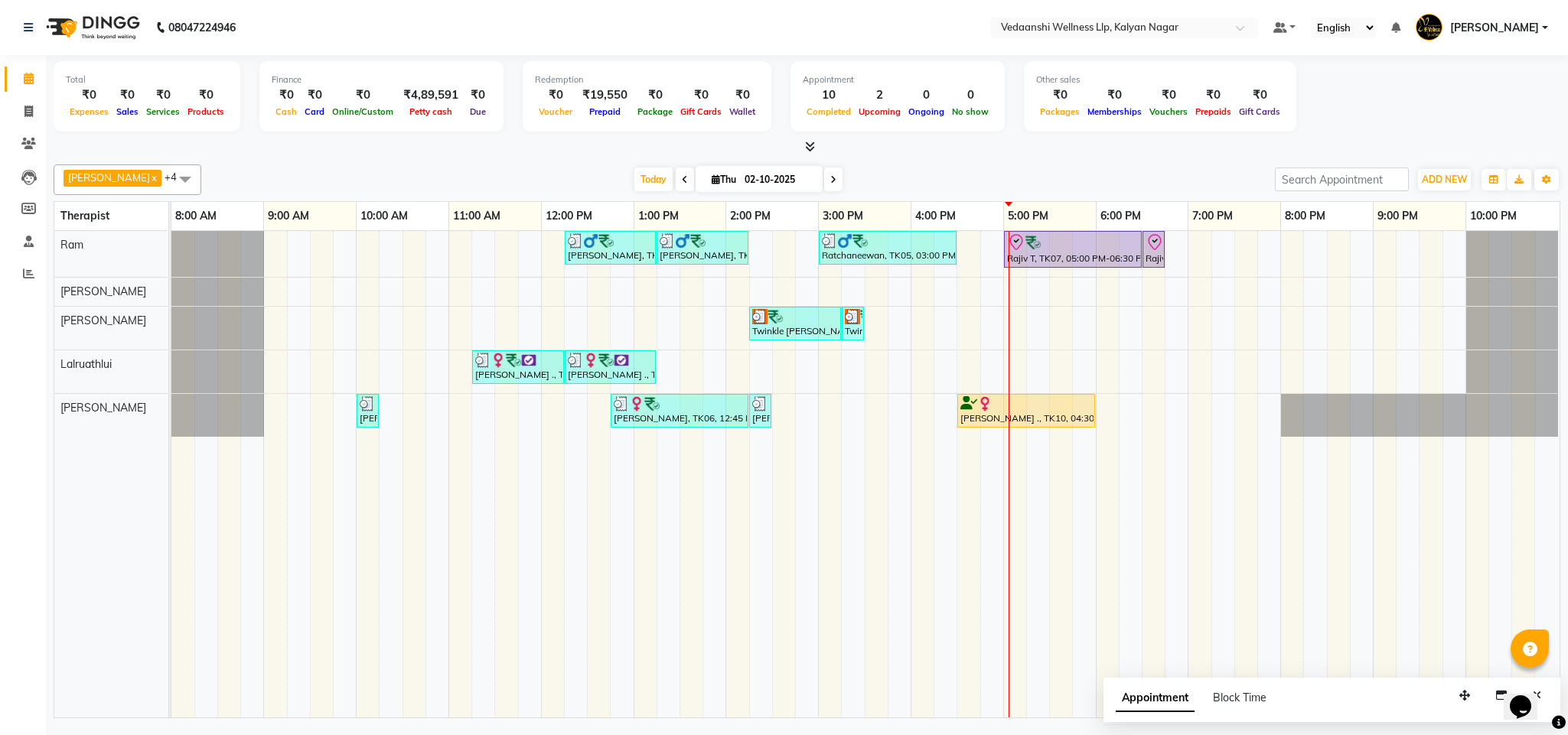
click at [1082, 165] on div "[PERSON_NAME] x [PERSON_NAME] x Lalruathlui x Ram x [PERSON_NAME] x +4 Select A…" at bounding box center [807, 179] width 1507 height 30
